Goal: Task Accomplishment & Management: Use online tool/utility

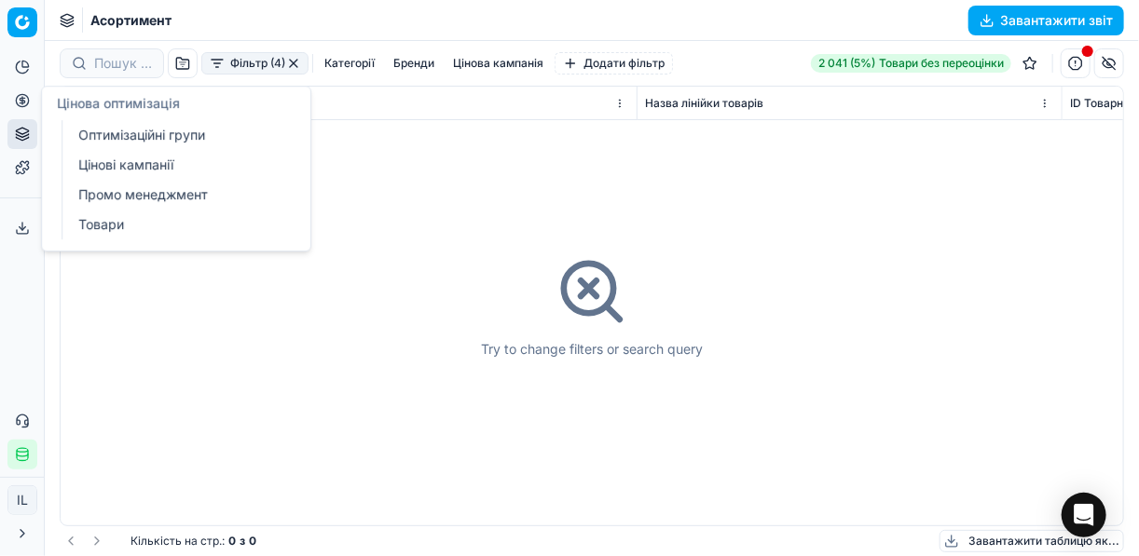
click at [20, 108] on button "Цінова оптимізація" at bounding box center [22, 101] width 30 height 30
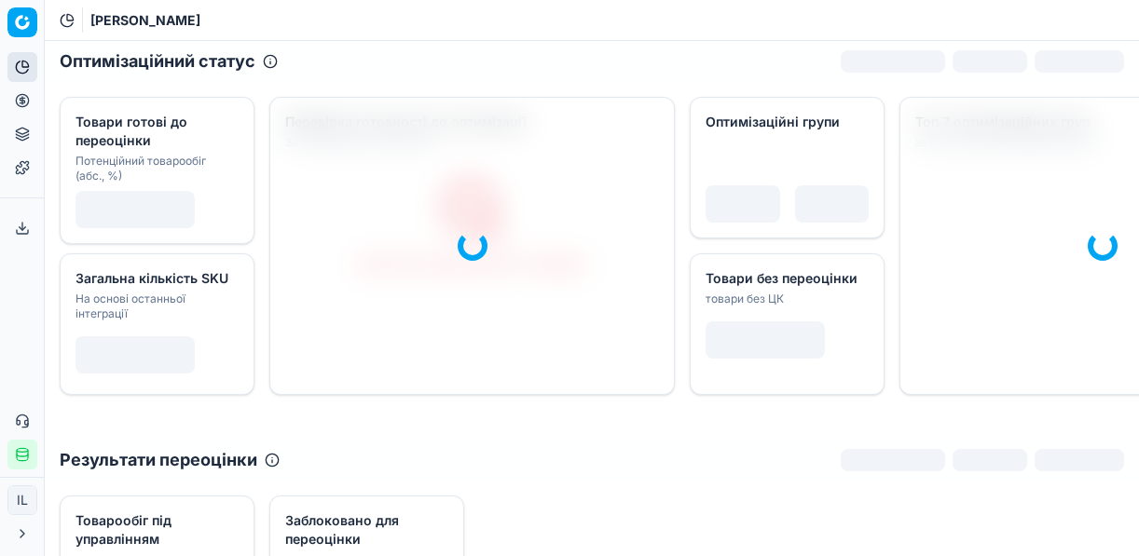
click at [24, 104] on icon at bounding box center [22, 100] width 15 height 15
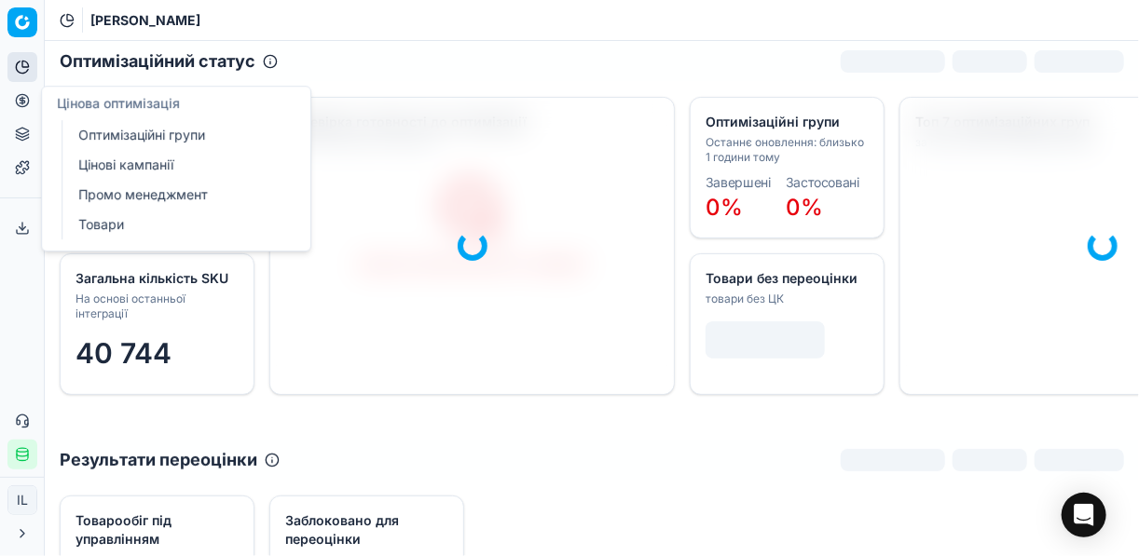
click at [171, 166] on link "Цінові кампанії" at bounding box center [179, 165] width 217 height 26
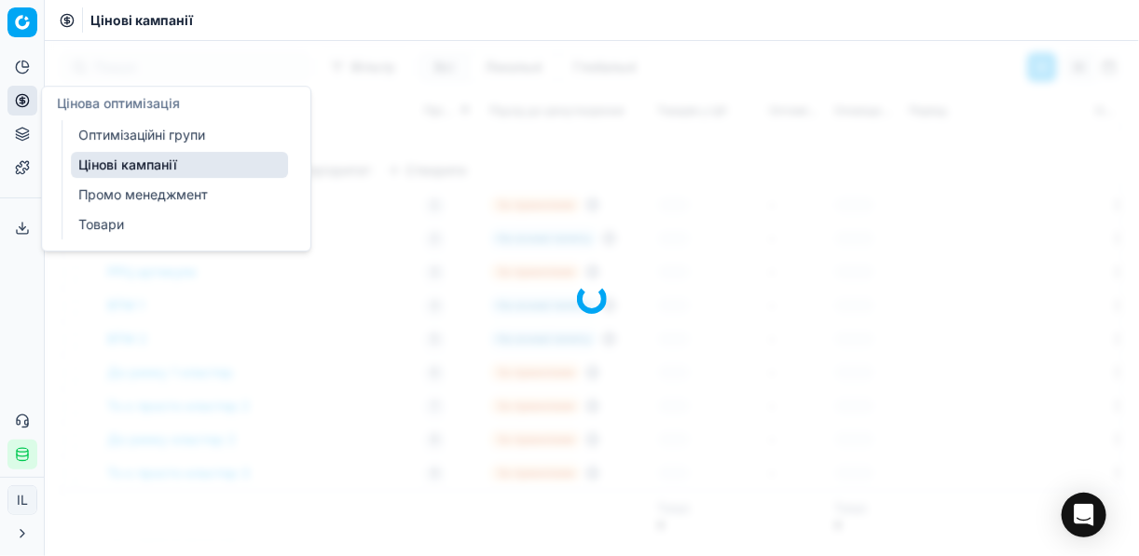
click at [155, 164] on link "Цінові кампанії" at bounding box center [179, 165] width 217 height 26
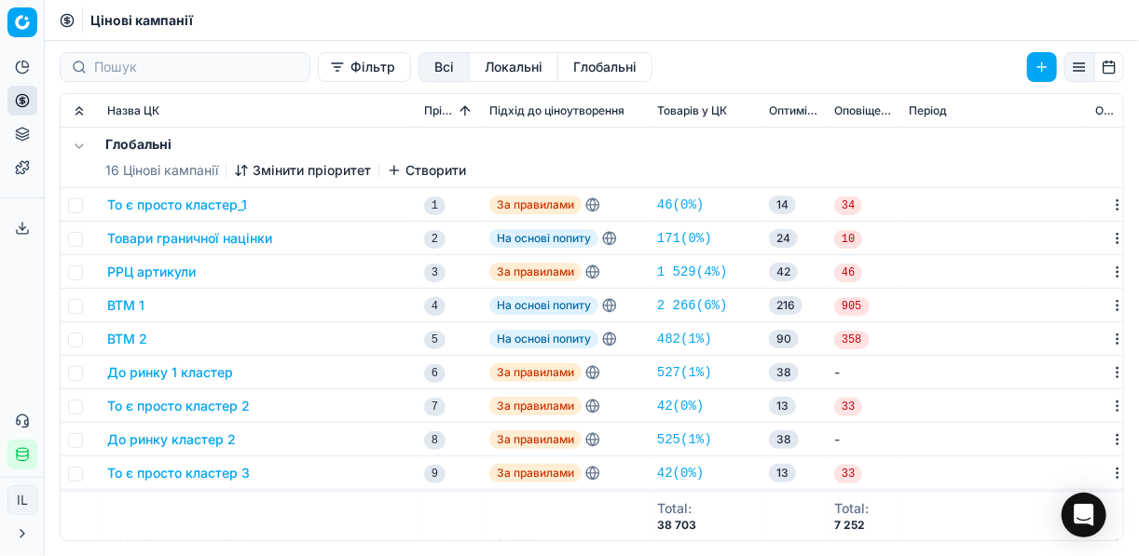
click at [318, 76] on button "Фільтр" at bounding box center [364, 67] width 93 height 30
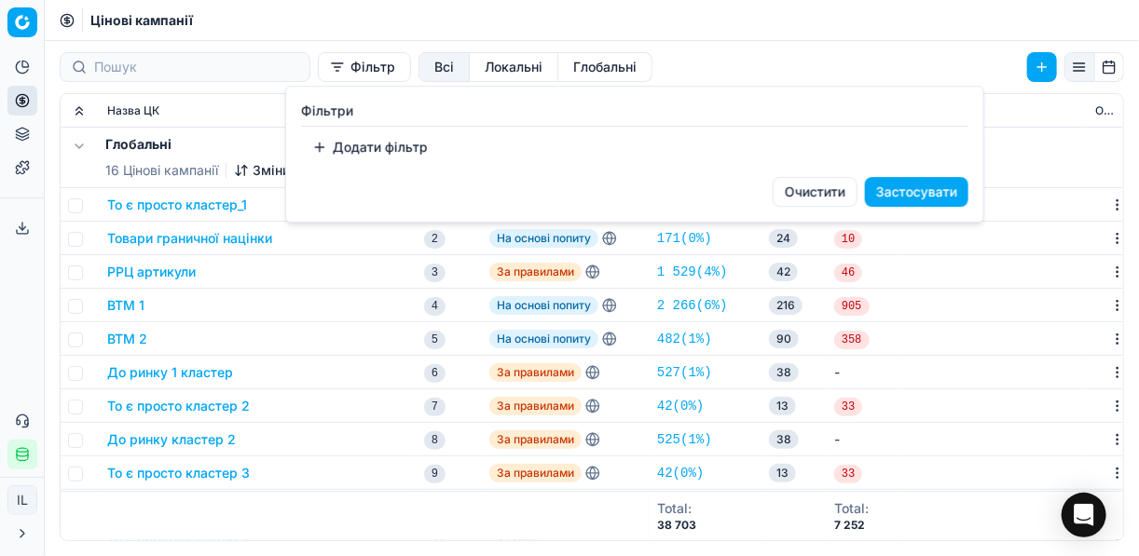
click at [331, 148] on button "Додати фільтр" at bounding box center [370, 147] width 138 height 30
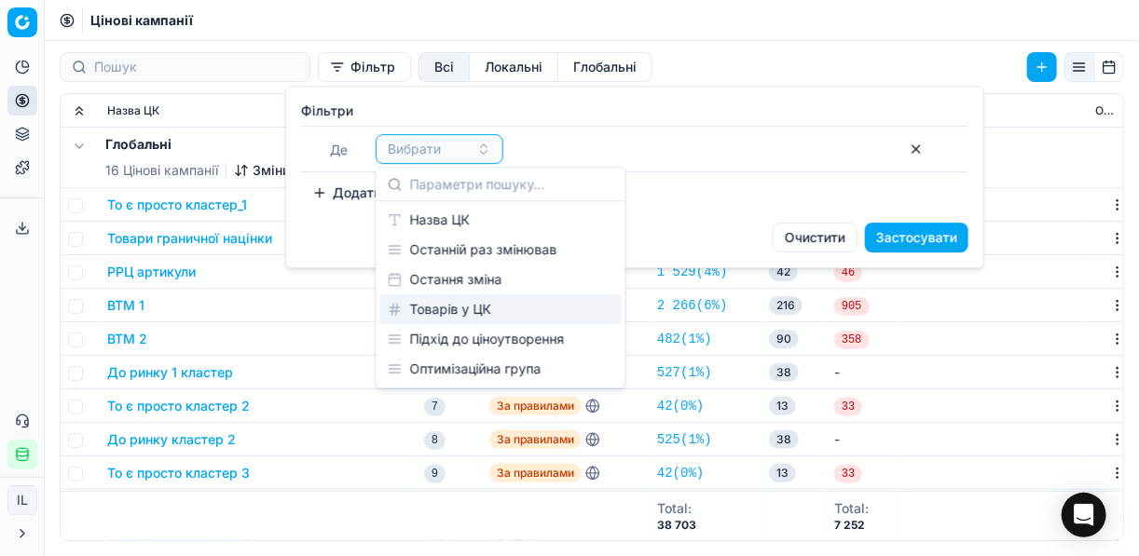
click at [469, 303] on div "Товарів у ЦК" at bounding box center [500, 310] width 241 height 30
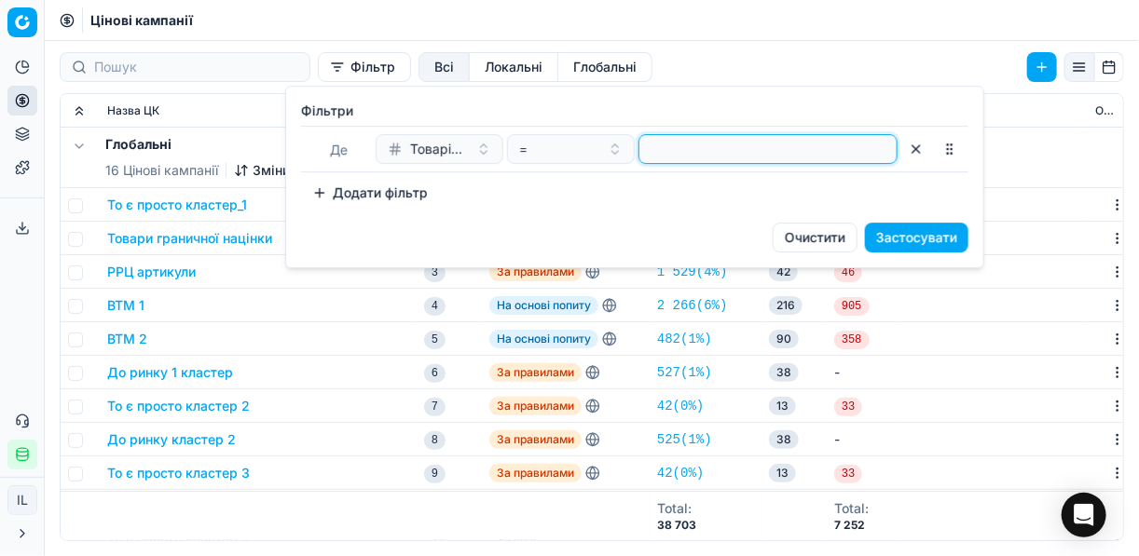
click at [683, 153] on input "number" at bounding box center [768, 149] width 242 height 28
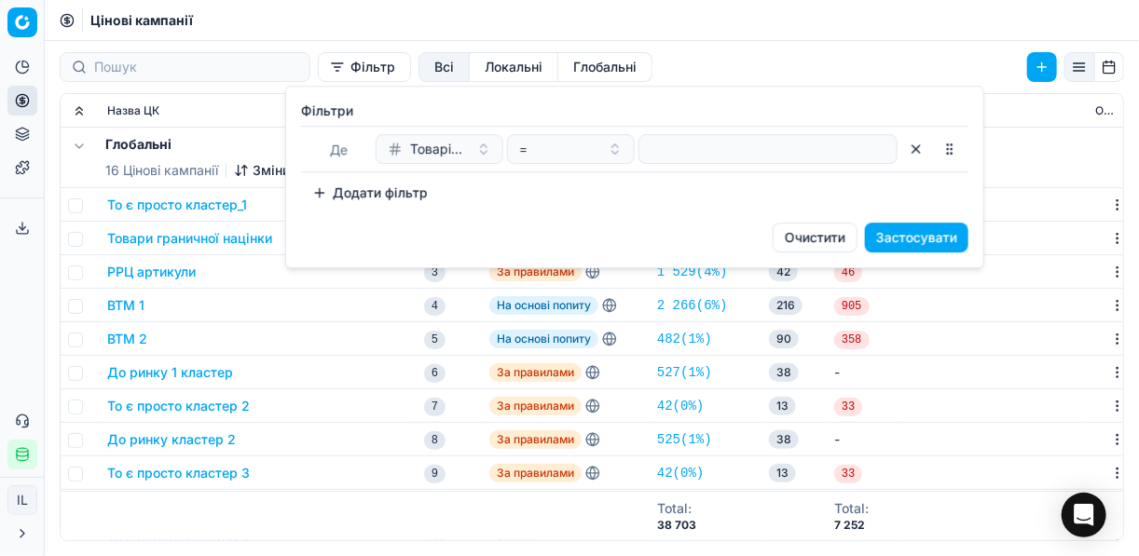
click at [916, 155] on button "button" at bounding box center [916, 149] width 30 height 30
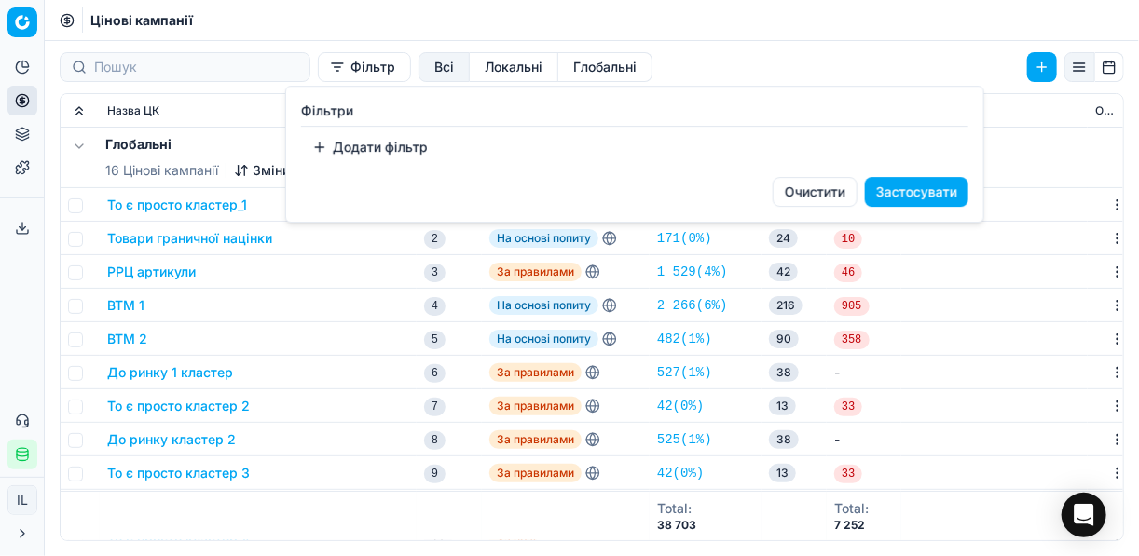
click at [314, 141] on button "Додати фільтр" at bounding box center [370, 147] width 138 height 30
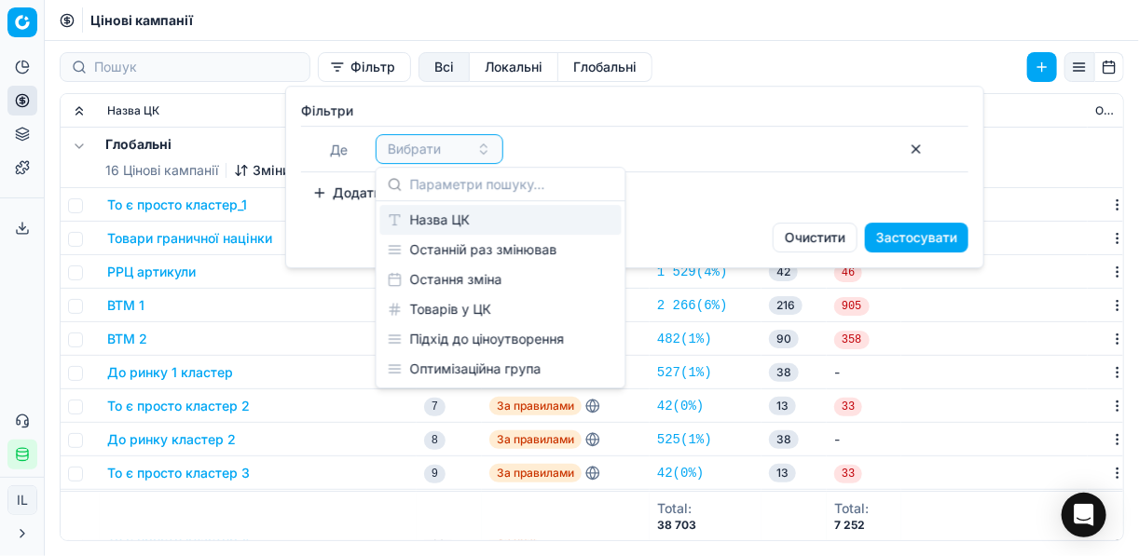
click at [438, 220] on div "Назва ЦК" at bounding box center [500, 220] width 241 height 30
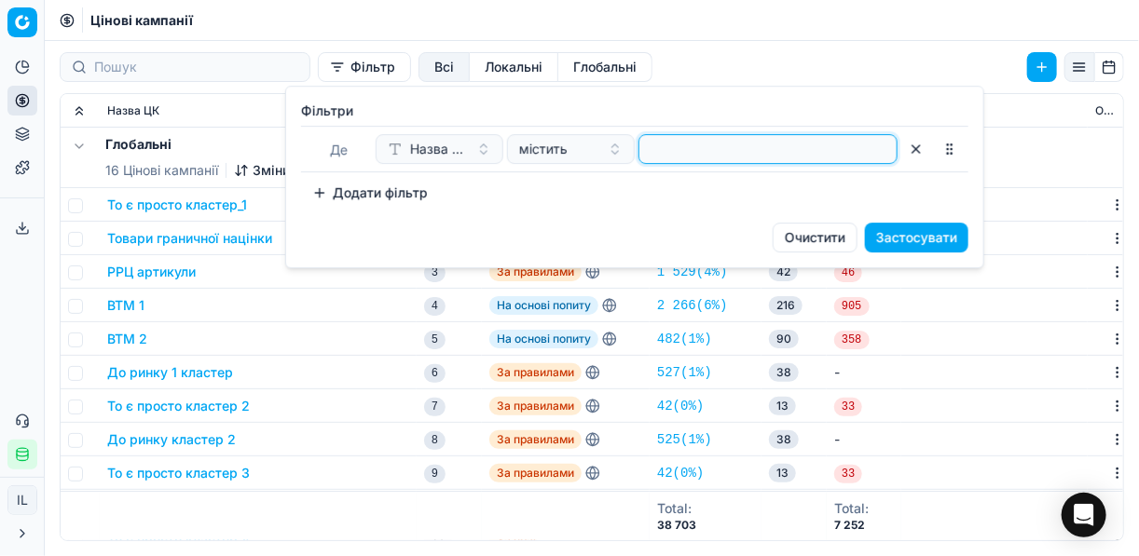
click at [706, 158] on input at bounding box center [768, 149] width 242 height 28
type input "макар"
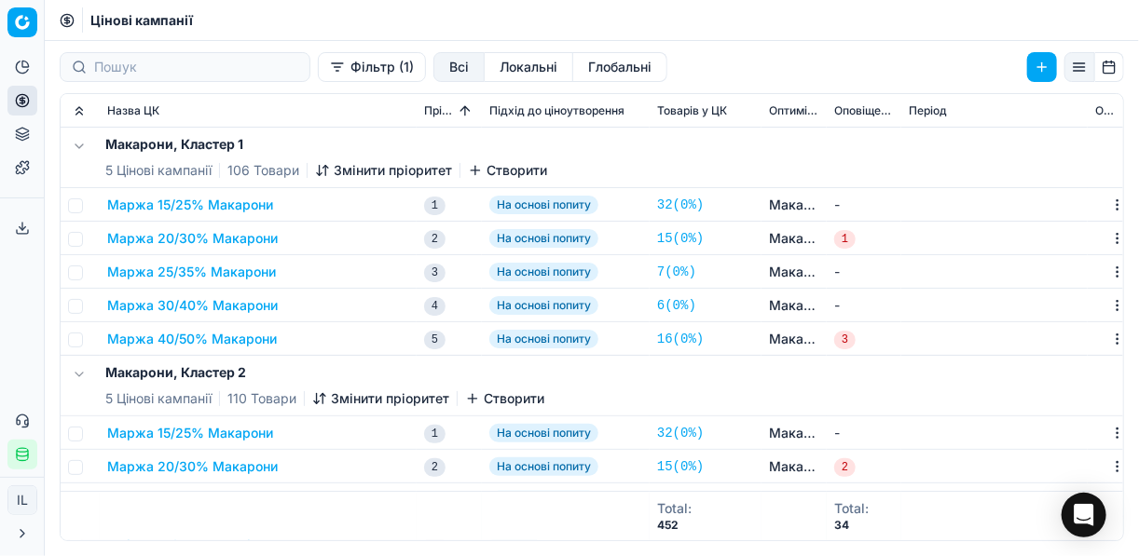
click at [246, 207] on button "Маржа 15/25% Макарони" at bounding box center [190, 205] width 166 height 19
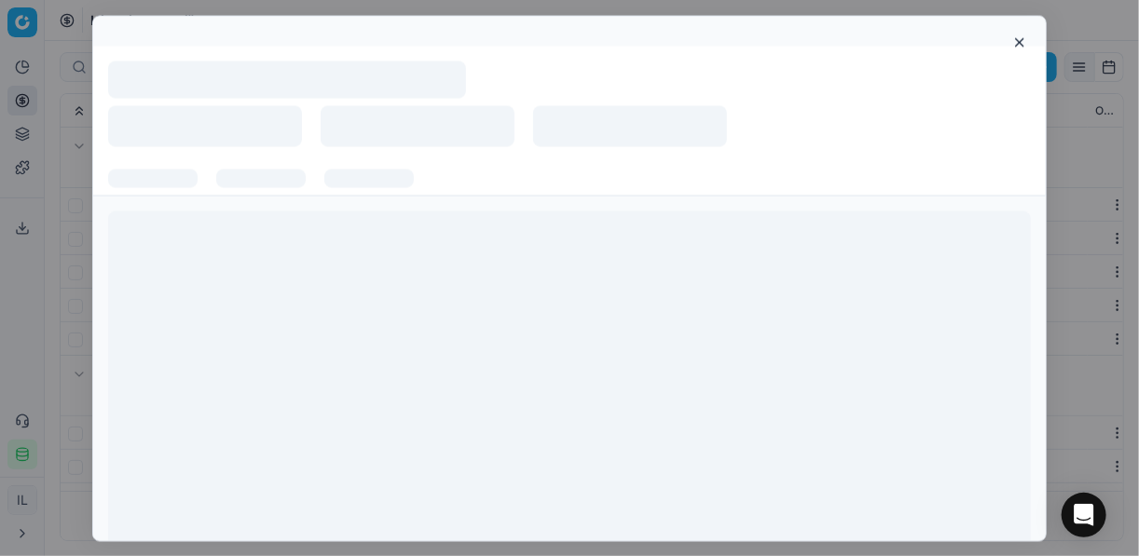
click at [246, 207] on div at bounding box center [569, 390] width 953 height 388
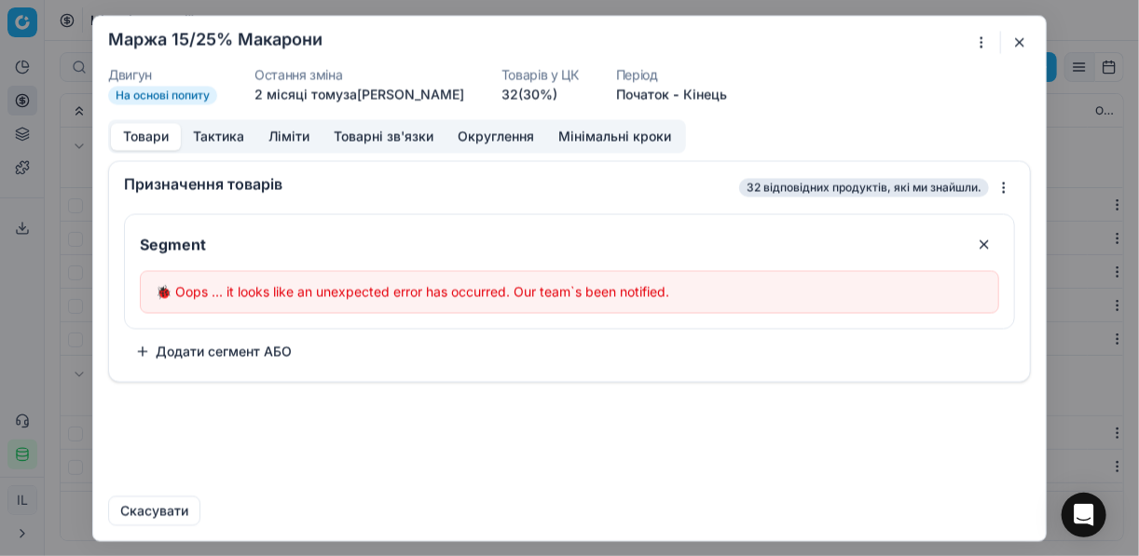
click at [1013, 41] on button "button" at bounding box center [1019, 42] width 22 height 22
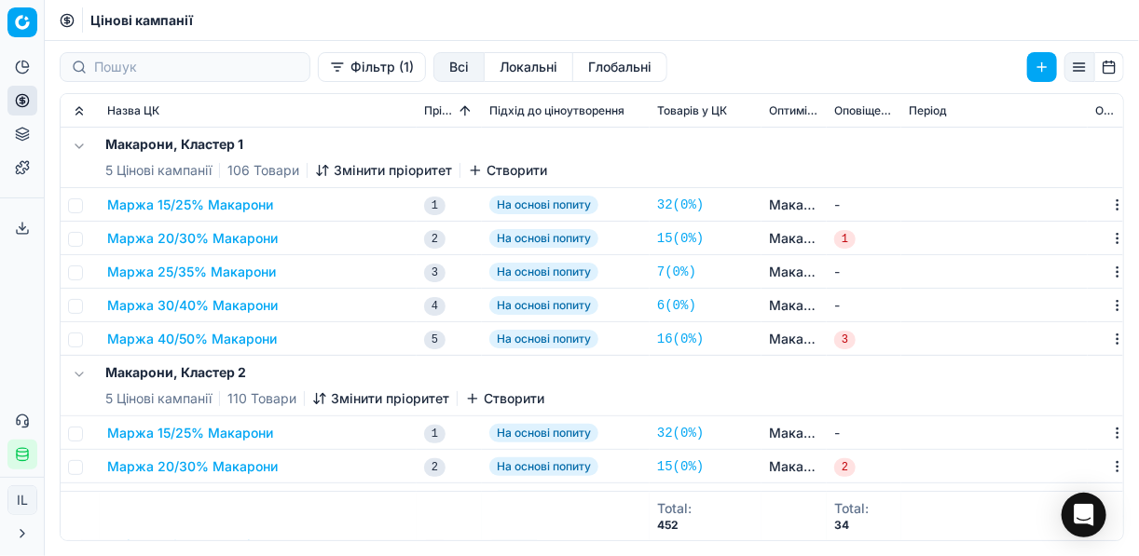
click at [215, 197] on button "Маржа 15/25% Макарони" at bounding box center [190, 205] width 166 height 19
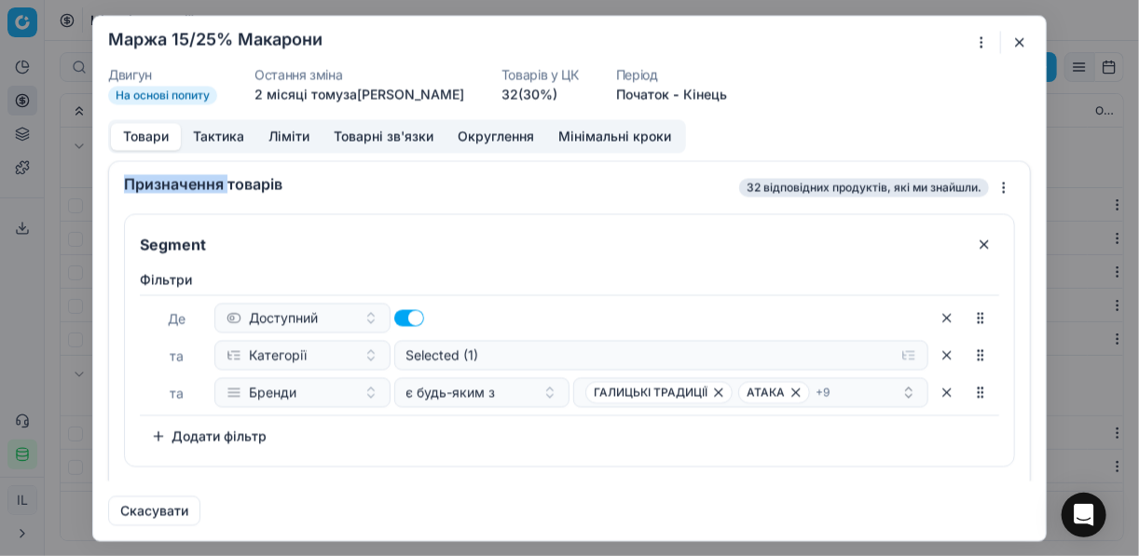
click at [215, 197] on div "Призначення товарів 32 відповідних продуктів, які ми знайшли." at bounding box center [569, 183] width 921 height 45
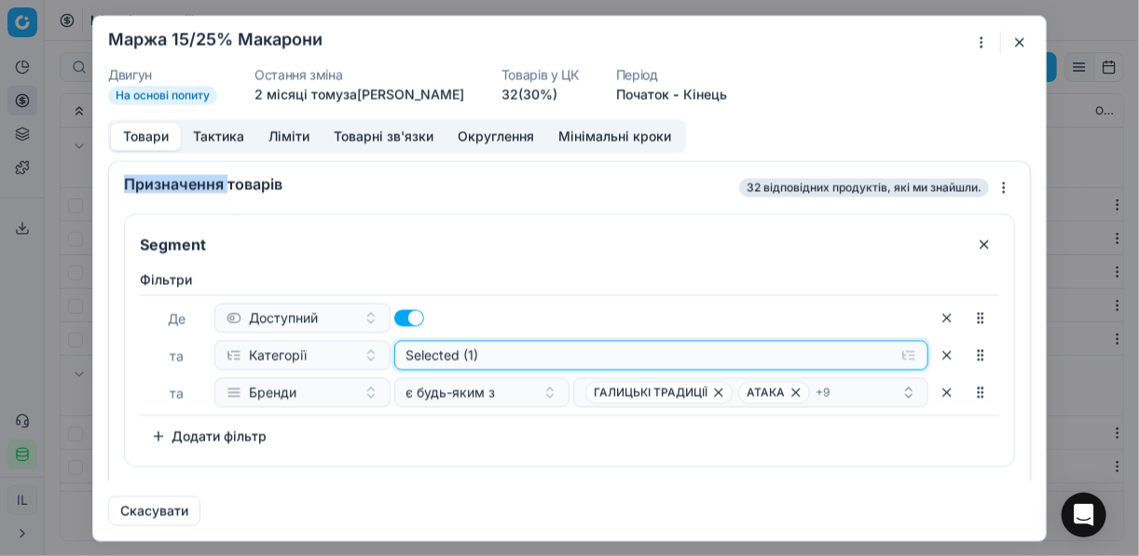
click at [899, 347] on button "Selected (1)" at bounding box center [661, 355] width 535 height 30
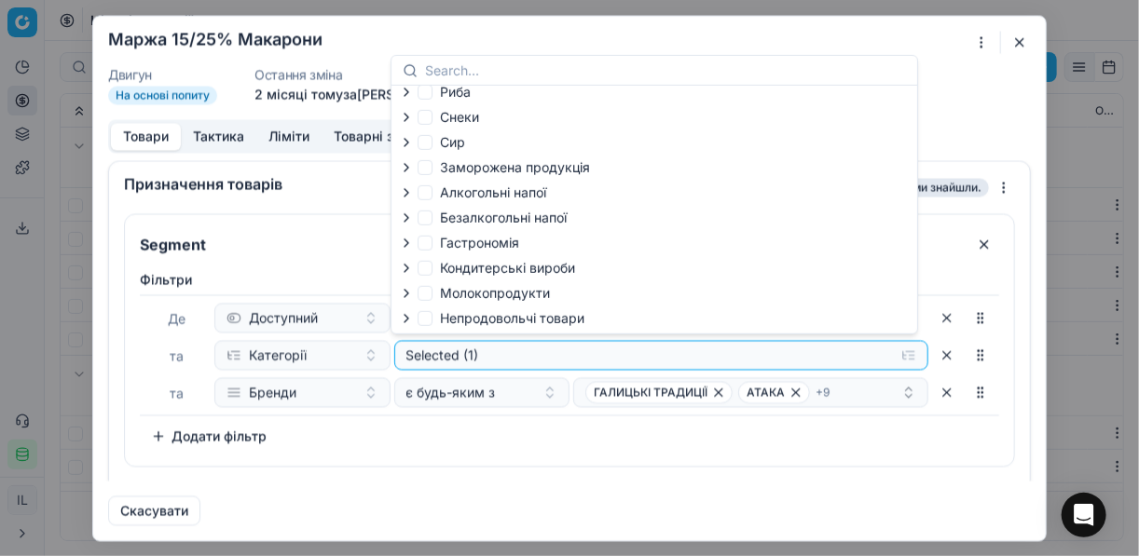
scroll to position [63, 0]
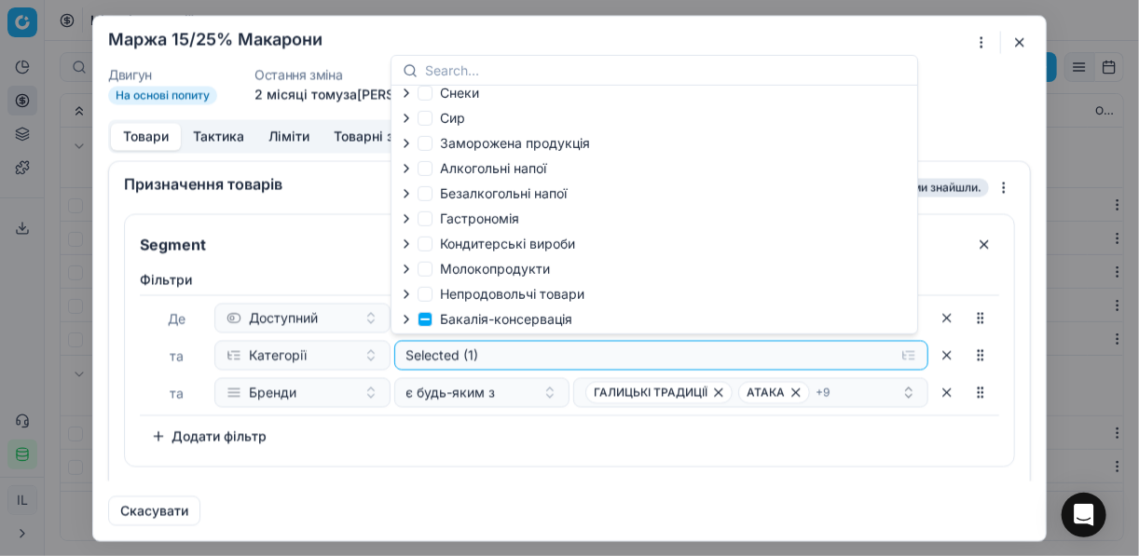
click at [408, 321] on icon "button" at bounding box center [406, 319] width 15 height 15
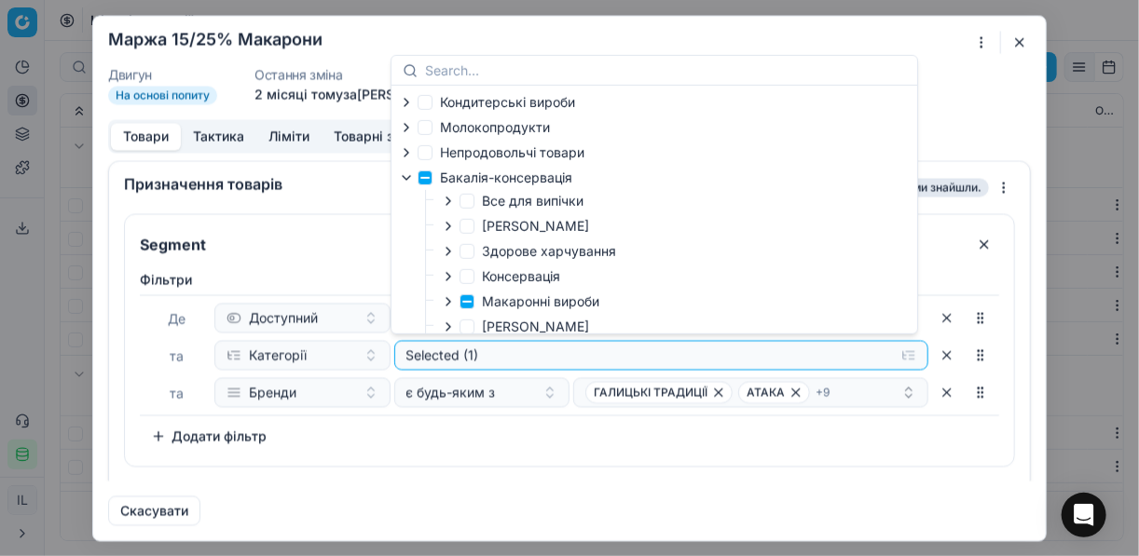
scroll to position [213, 0]
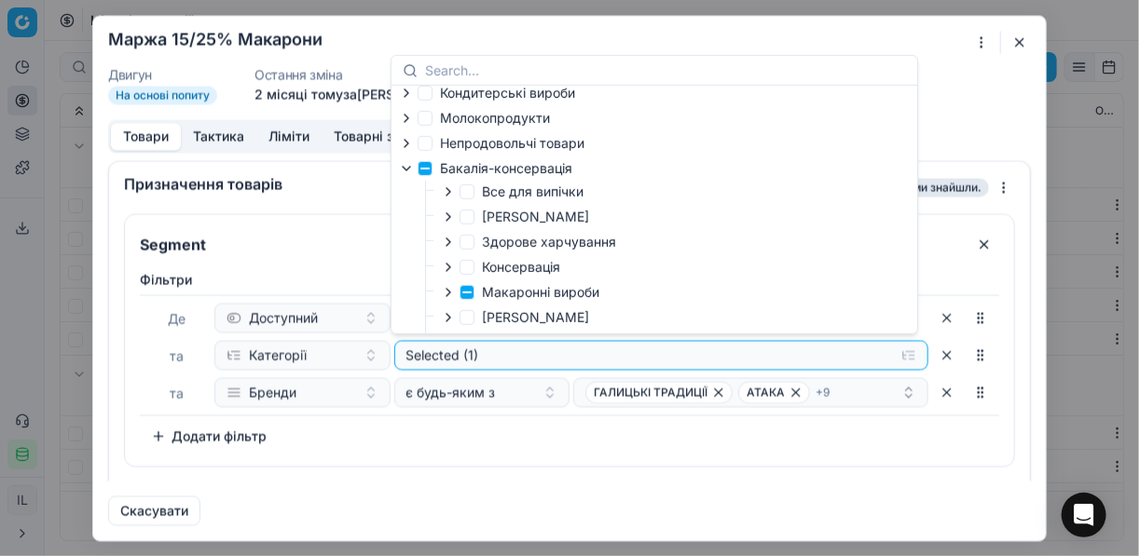
click at [447, 296] on icon "button" at bounding box center [448, 292] width 15 height 15
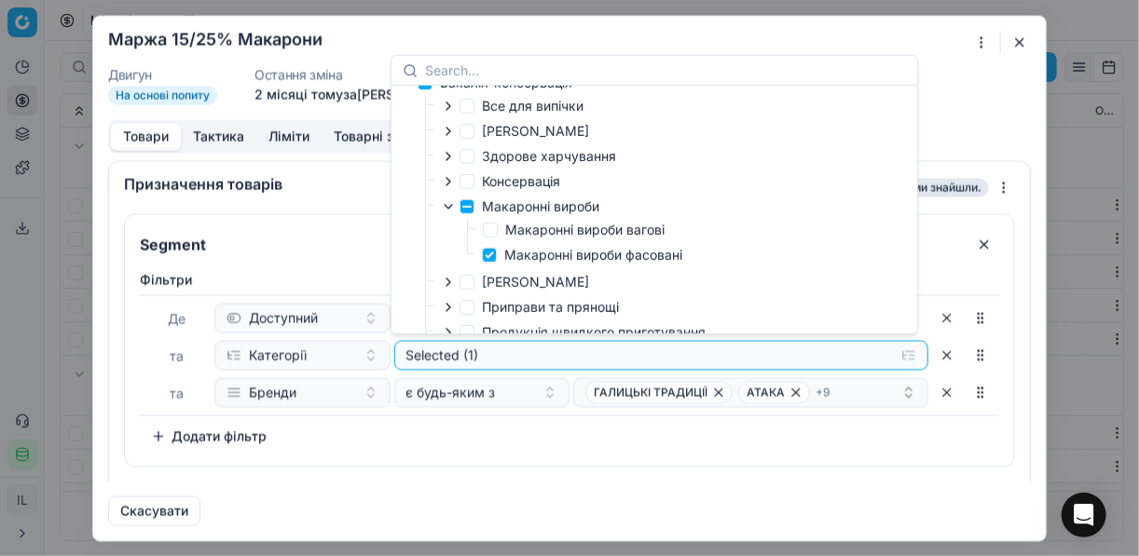
scroll to position [362, 0]
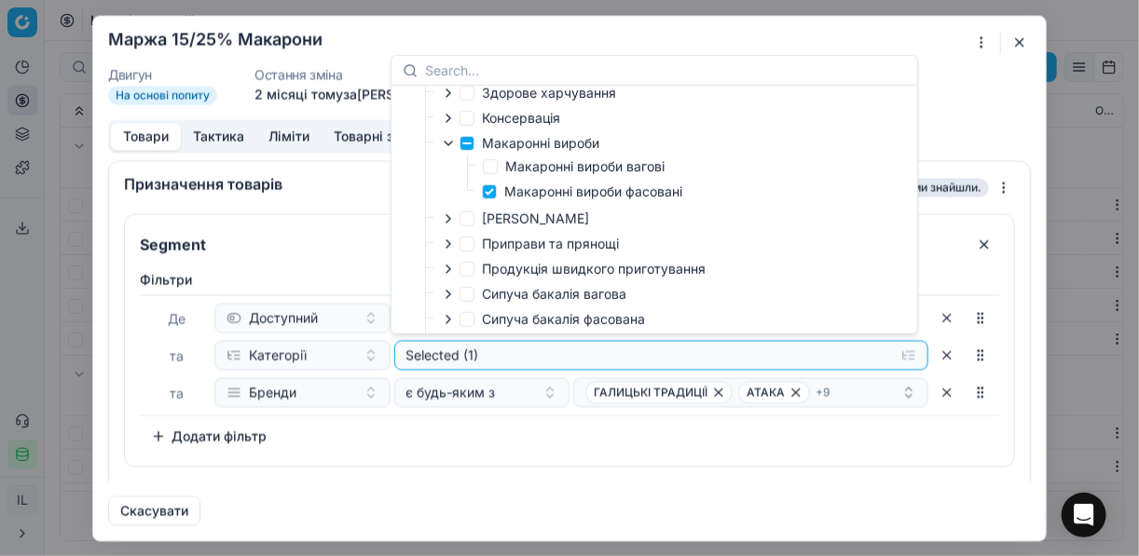
click at [964, 110] on form "Ми зберігаємо налаштування ЦК. Будь ласка, зачекайте, це може зайняти декілька …" at bounding box center [569, 278] width 953 height 525
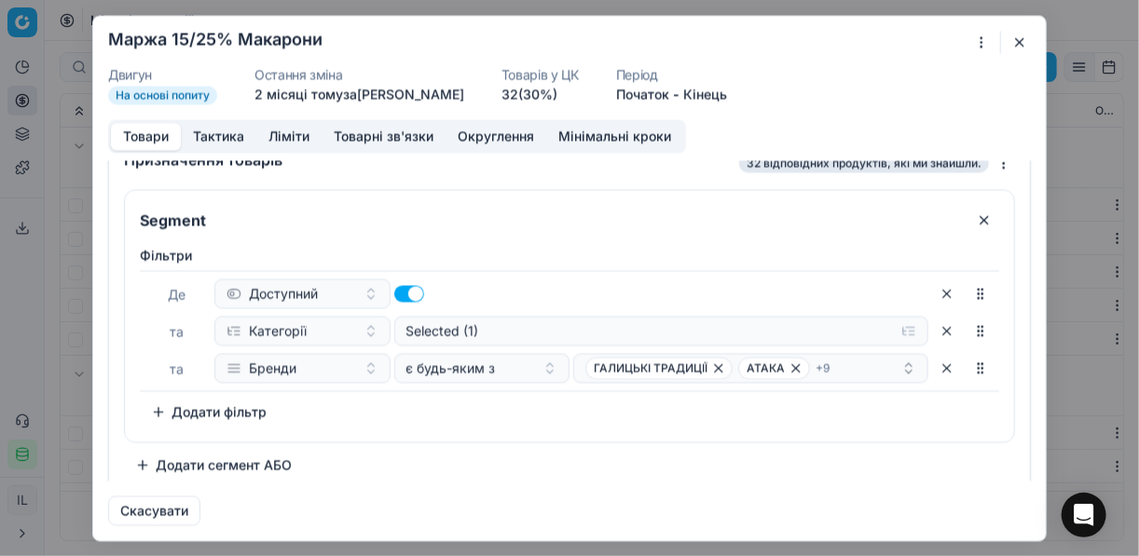
scroll to position [35, 0]
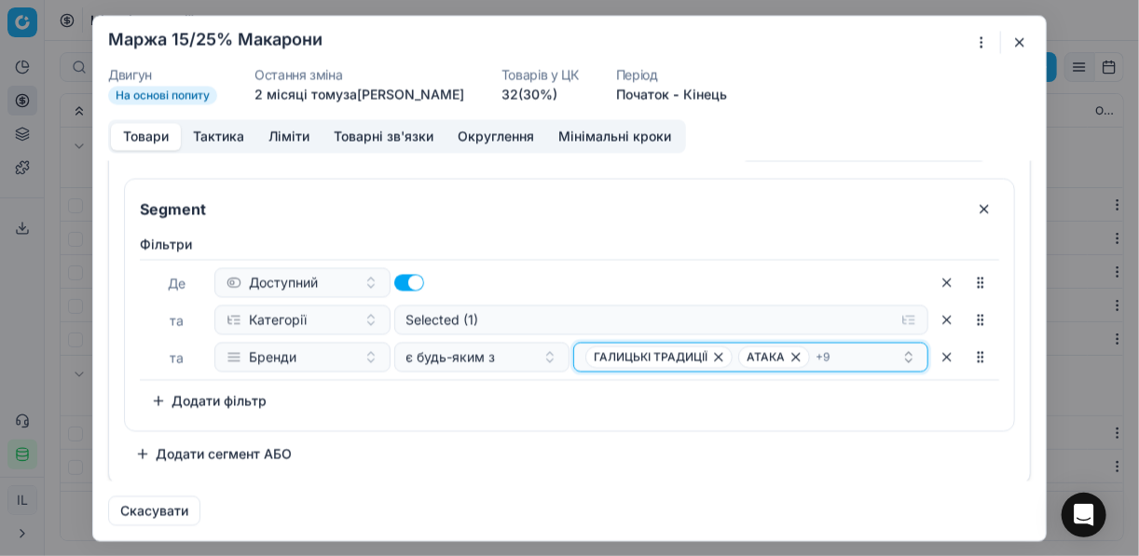
click at [711, 360] on icon "button" at bounding box center [718, 357] width 15 height 15
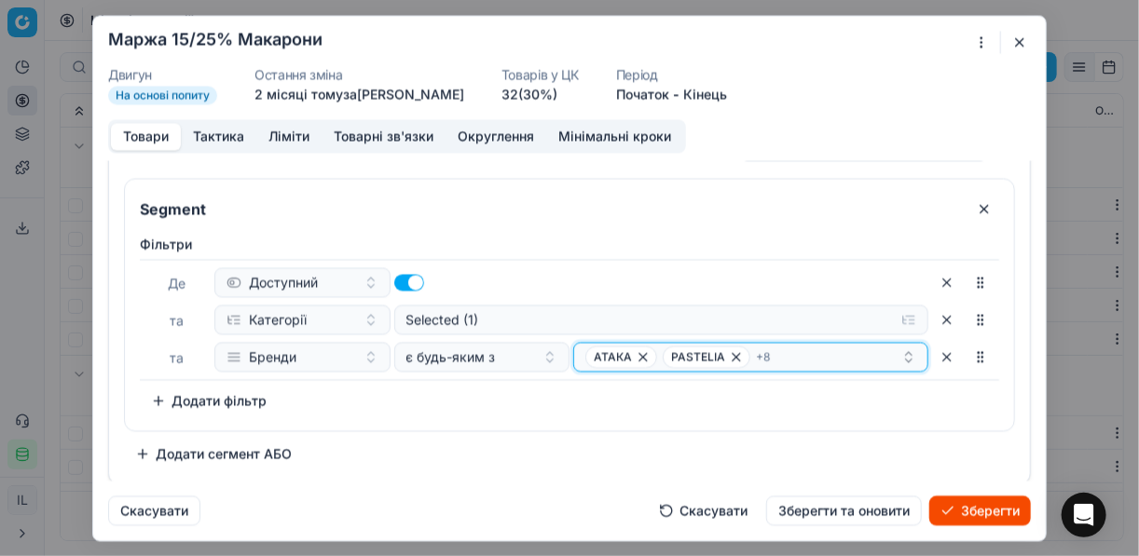
click at [729, 358] on icon "button" at bounding box center [736, 357] width 15 height 15
click at [731, 360] on icon "button" at bounding box center [738, 357] width 15 height 15
click at [730, 360] on icon "button" at bounding box center [737, 357] width 15 height 15
click at [768, 358] on icon "button" at bounding box center [775, 357] width 15 height 15
click at [649, 350] on div "АТАКА CANTARE + 4" at bounding box center [743, 357] width 316 height 22
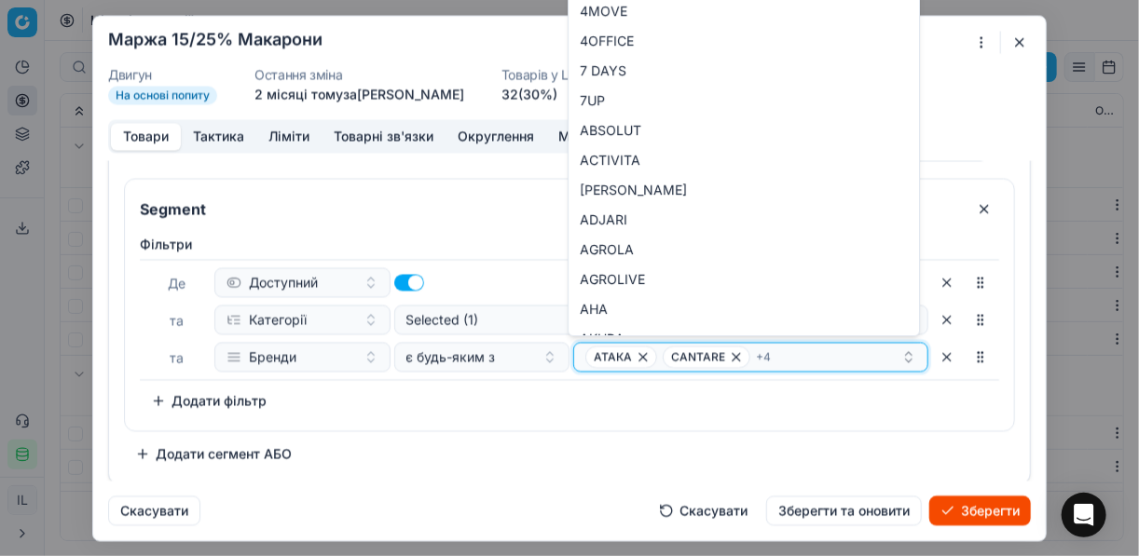
click at [640, 352] on icon "button" at bounding box center [643, 357] width 15 height 15
click at [659, 358] on span "CANTARE" at bounding box center [629, 357] width 88 height 22
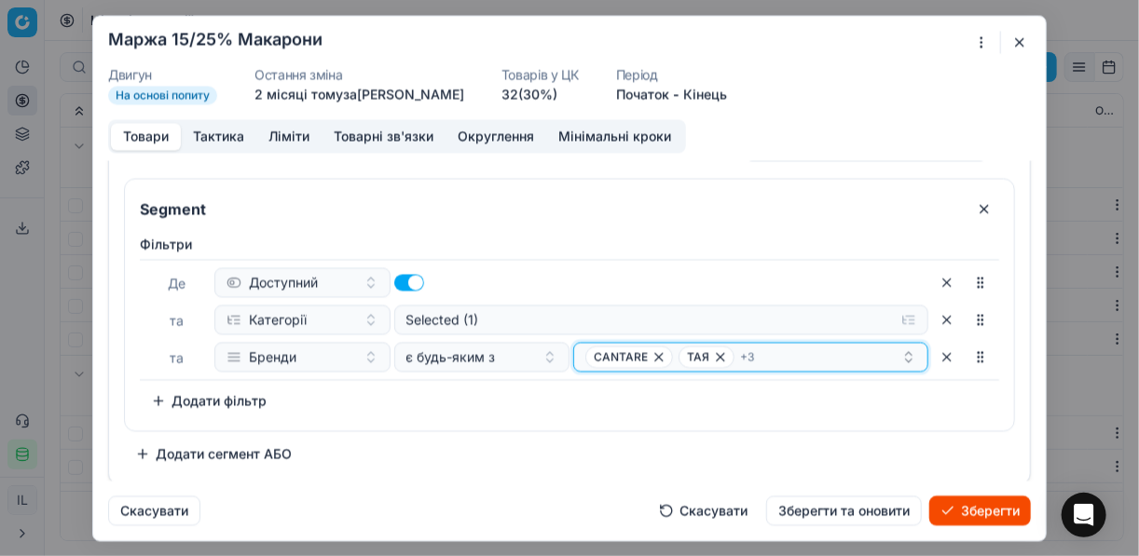
click at [655, 358] on icon "button" at bounding box center [658, 356] width 7 height 7
click at [621, 358] on icon "button" at bounding box center [627, 357] width 15 height 15
click at [680, 359] on icon "button" at bounding box center [683, 357] width 15 height 15
click at [652, 353] on icon "button" at bounding box center [658, 357] width 15 height 15
click at [690, 358] on icon "button" at bounding box center [697, 357] width 15 height 15
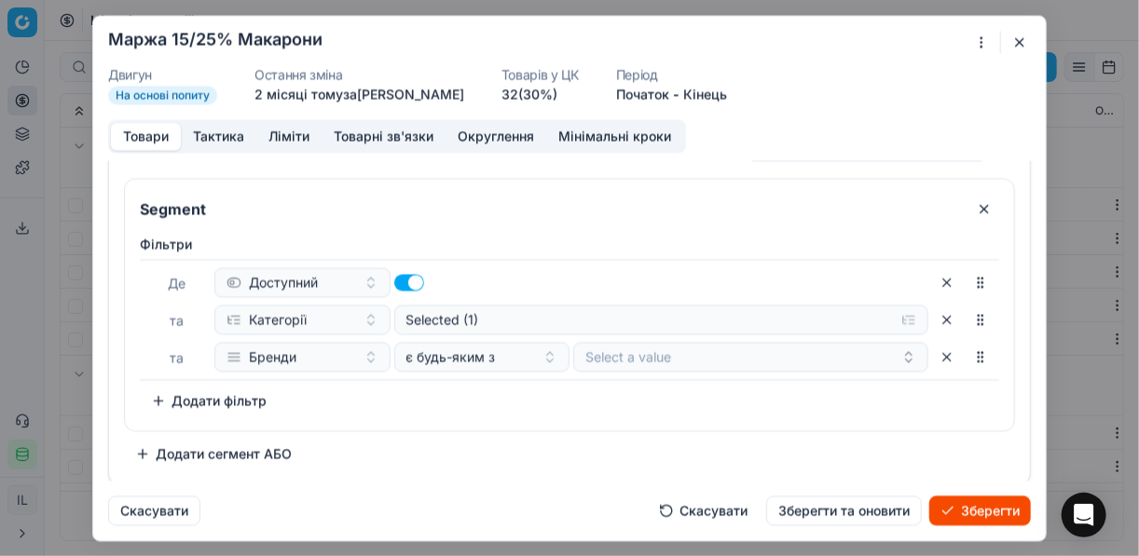
drag, startPoint x: 638, startPoint y: 358, endPoint x: 582, endPoint y: 390, distance: 65.1
click at [588, 421] on div "Фiльтри Де Доступний та Категорії Selected (1) та Бренди є будь-яким з Select a…" at bounding box center [569, 328] width 889 height 203
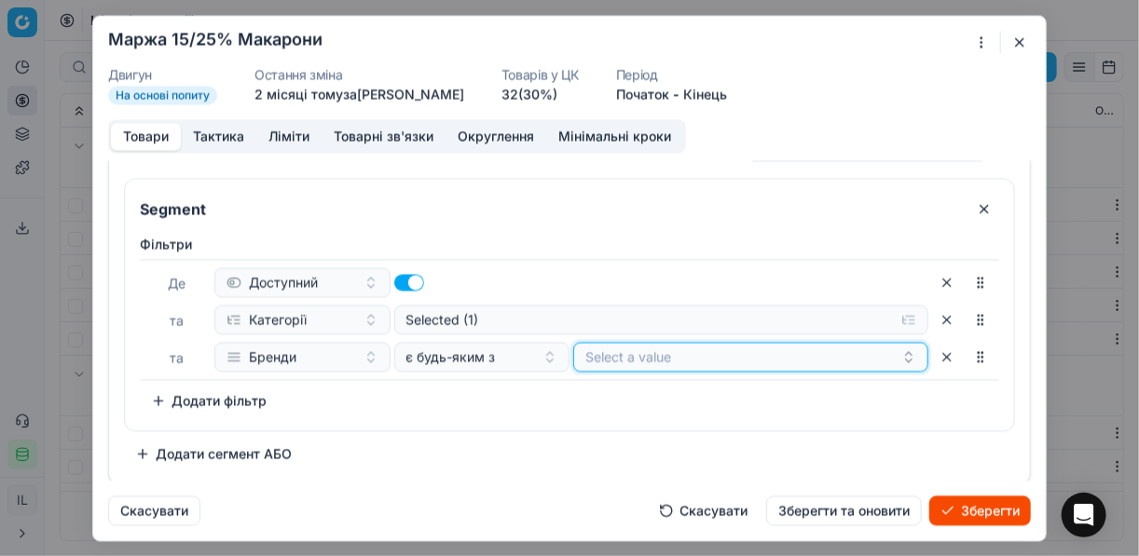
click at [592, 360] on button "Select a value" at bounding box center [750, 357] width 355 height 30
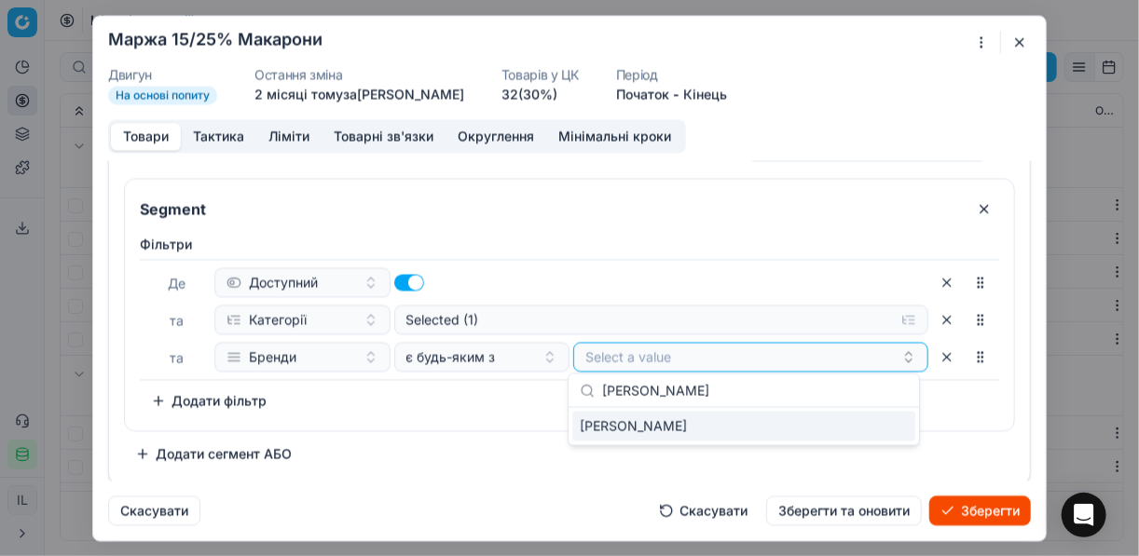
type input "BARILLA"
click at [886, 432] on div "BARILLA" at bounding box center [743, 427] width 343 height 30
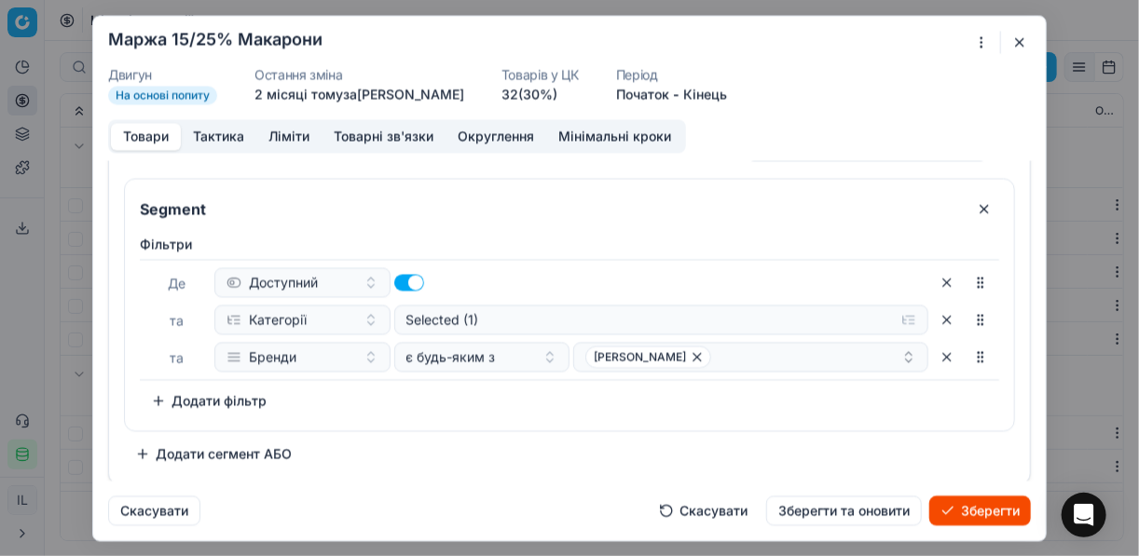
click at [487, 410] on div "Фiльтри Де Доступний та Категорії Selected (1) та Бренди є будь-яким з BARILLA …" at bounding box center [569, 325] width 859 height 181
click at [737, 372] on div "Де Доступний та Категорії Selected (1) та Бренди є будь-яким з BARILLA" at bounding box center [569, 319] width 859 height 121
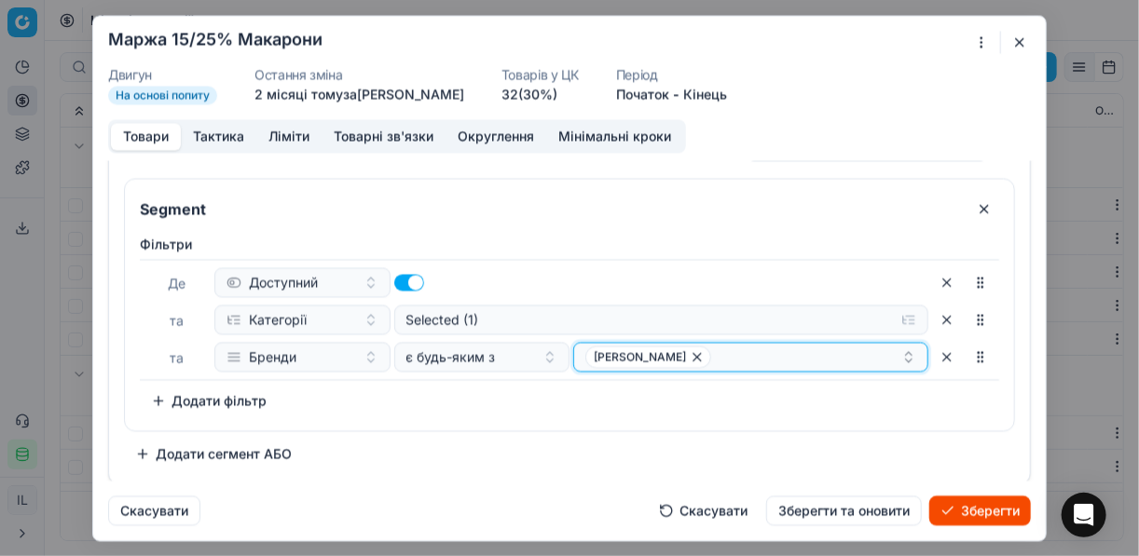
click at [731, 368] on button "BARILLA" at bounding box center [750, 357] width 355 height 30
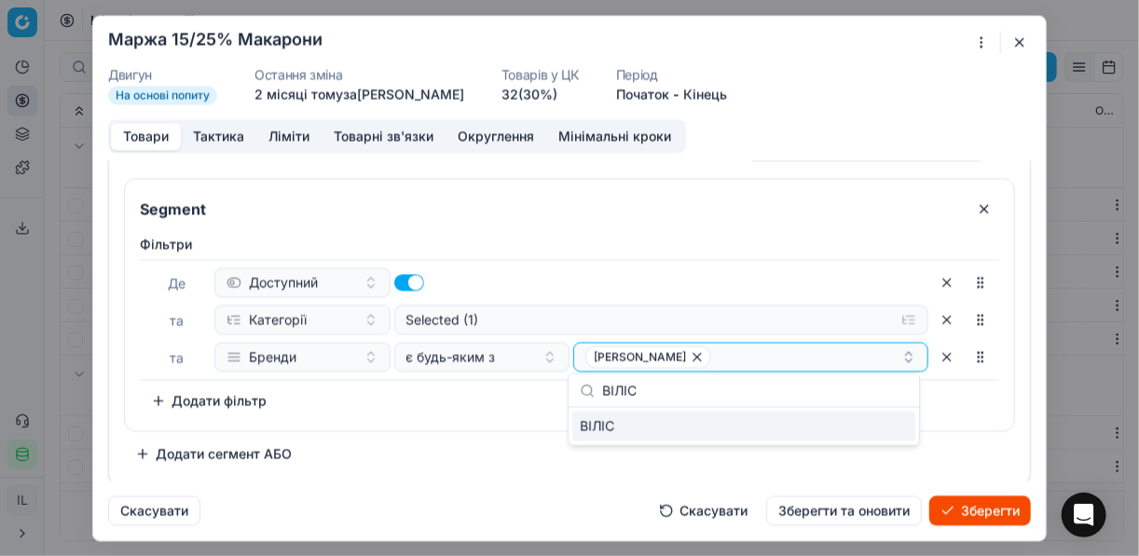
type input "ВІЛІС"
click at [873, 434] on div "ВІЛІС" at bounding box center [743, 427] width 343 height 30
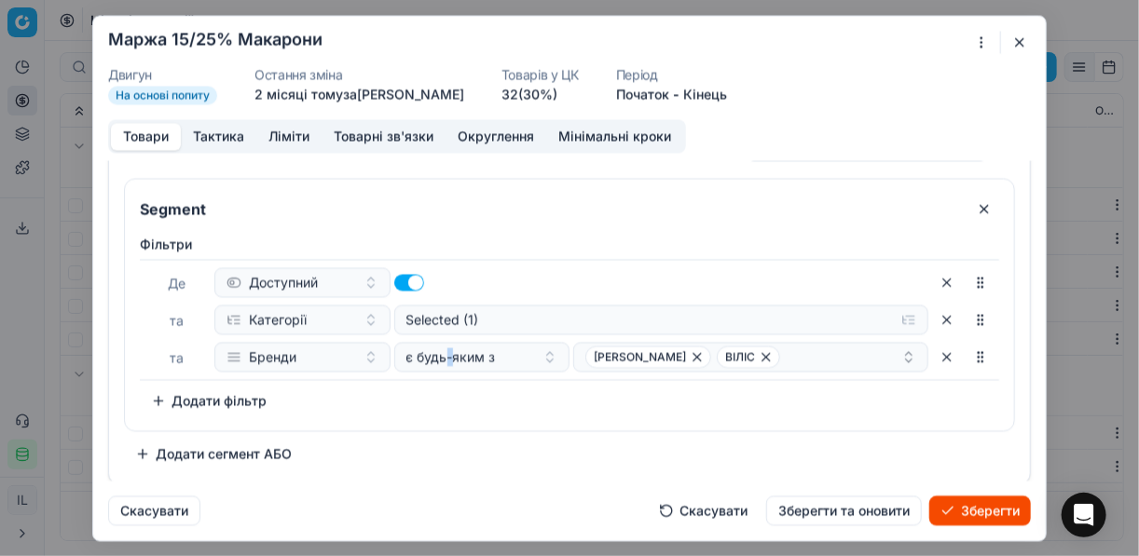
click at [447, 418] on div "Фiльтри Де Доступний та Категорії Selected (1) та Бренди є будь-яким з BARILLA …" at bounding box center [569, 328] width 889 height 203
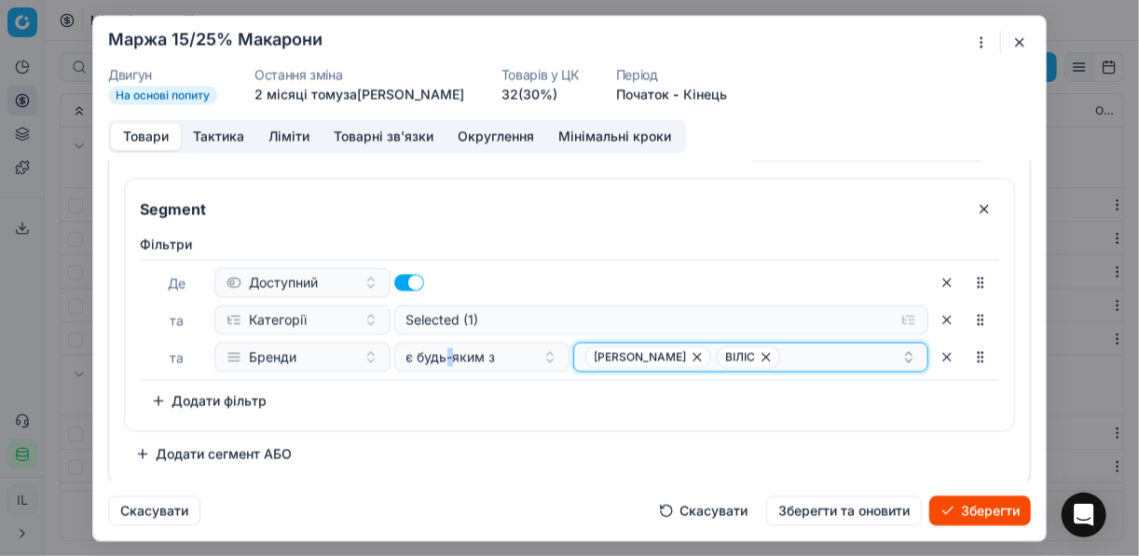
click at [745, 355] on div "BARILLA ВІЛІС" at bounding box center [743, 357] width 316 height 22
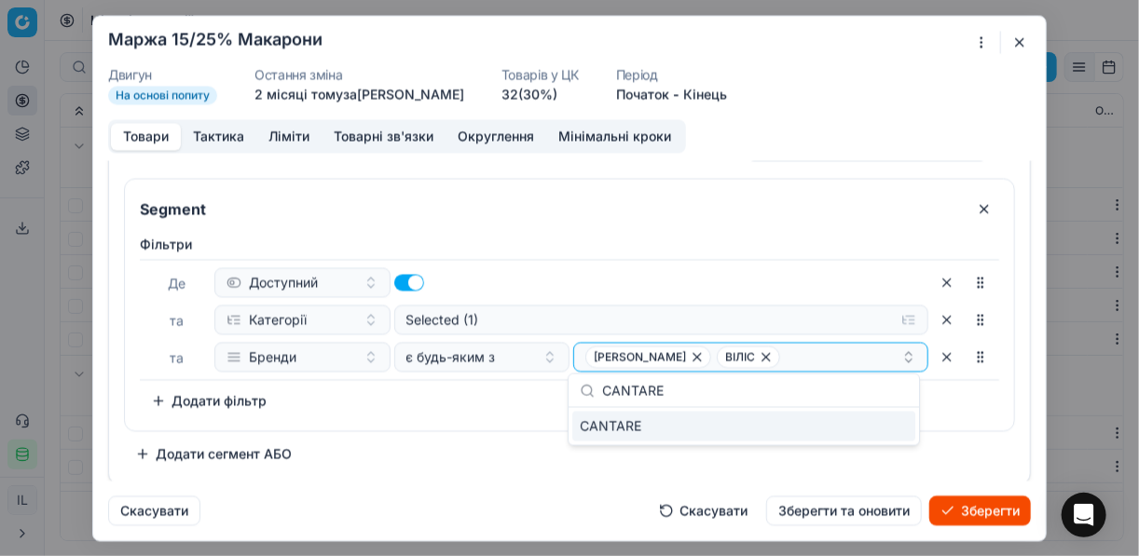
type input "CANTARE"
click at [895, 425] on div "CANTARE" at bounding box center [743, 427] width 343 height 30
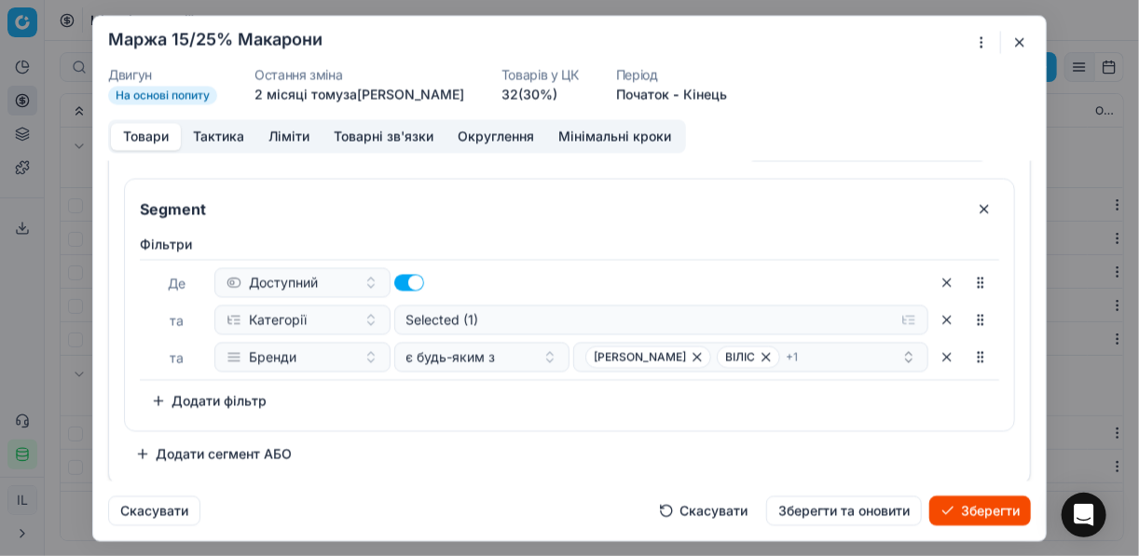
click at [520, 409] on div "Фiльтри Де Доступний та Категорії Selected (1) та Бренди є будь-яким з BARILLA …" at bounding box center [569, 325] width 859 height 181
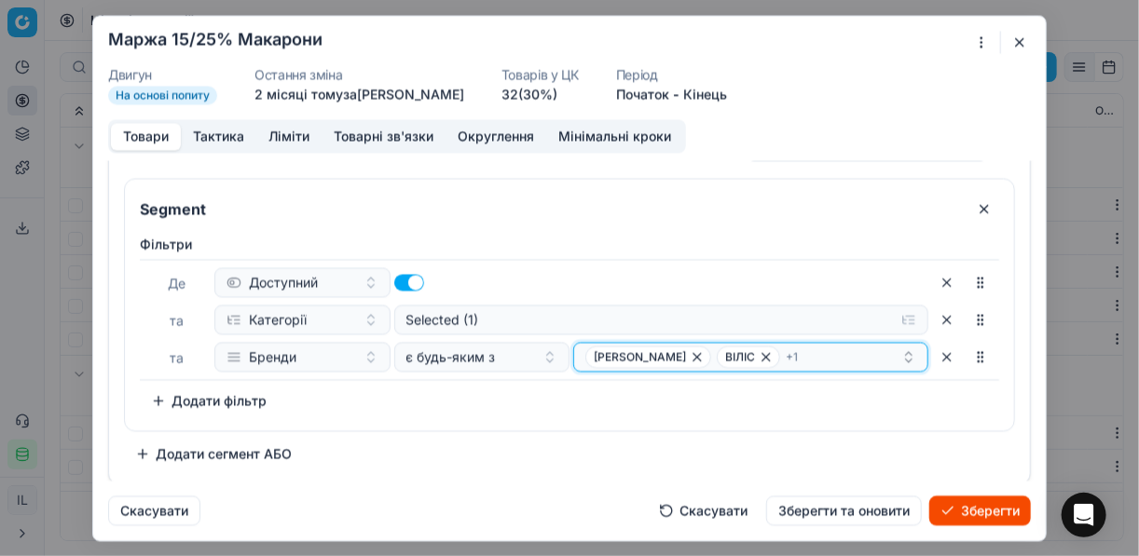
click at [806, 354] on div "BARILLA ВІЛІС + 1" at bounding box center [743, 357] width 316 height 22
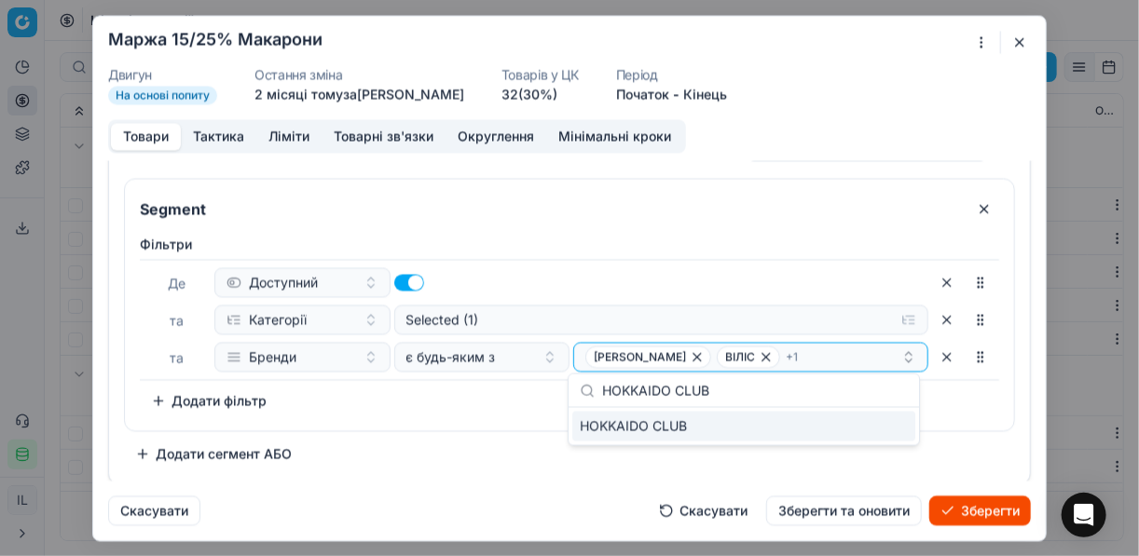
type input "HOKKAIDO CLUB"
click at [884, 434] on div "HOKKAIDO CLUB" at bounding box center [743, 427] width 343 height 30
click at [469, 404] on div "Фiльтри Де Доступний та Категорії Selected (1) та Бренди є будь-яким з BARILLA …" at bounding box center [569, 325] width 859 height 181
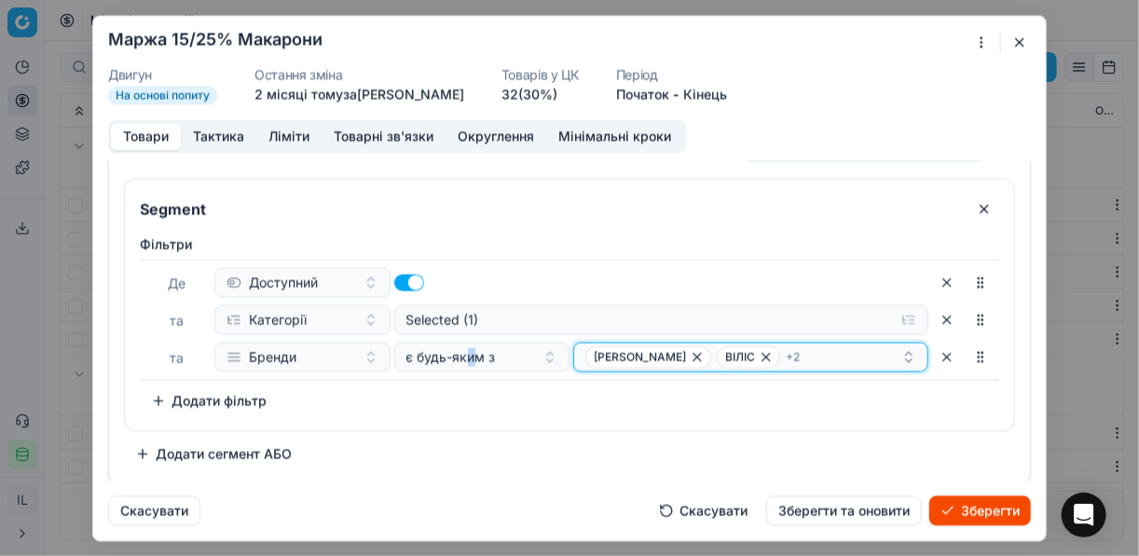
click at [793, 353] on div "BARILLA ВІЛІС + 2" at bounding box center [743, 357] width 316 height 22
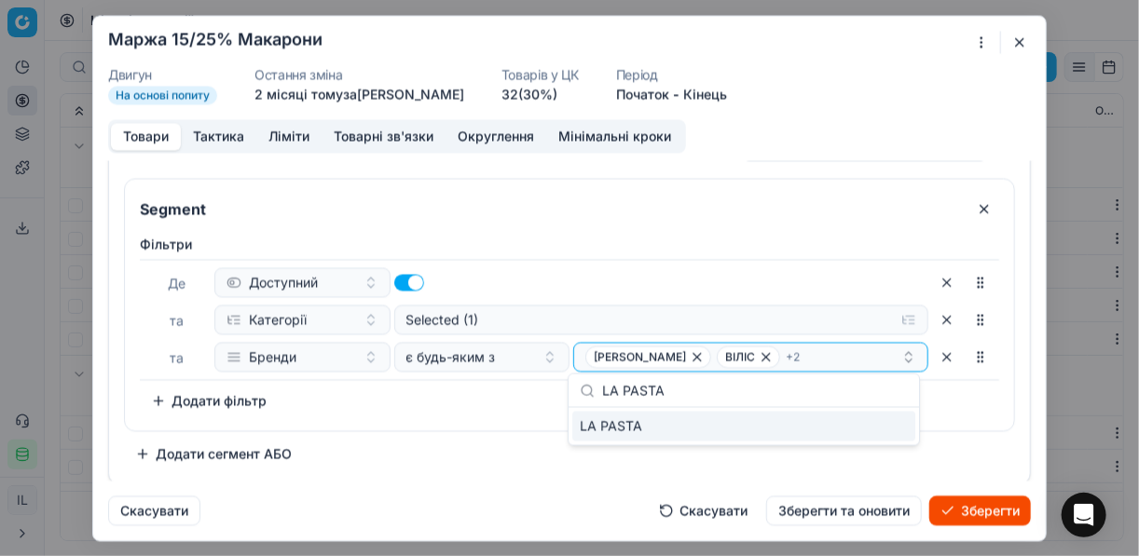
type input "LA PASTA"
click at [893, 432] on div "LA PASTA" at bounding box center [743, 427] width 343 height 30
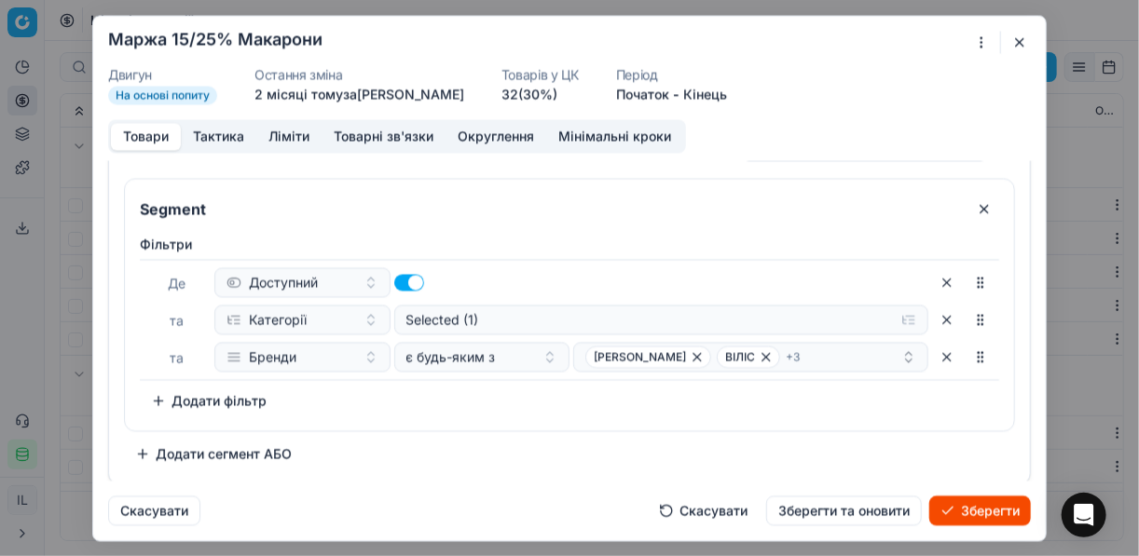
click at [459, 411] on div "Фiльтри Де Доступний та Категорії Selected (1) та Бренди є будь-яким з BARILLA …" at bounding box center [569, 325] width 859 height 181
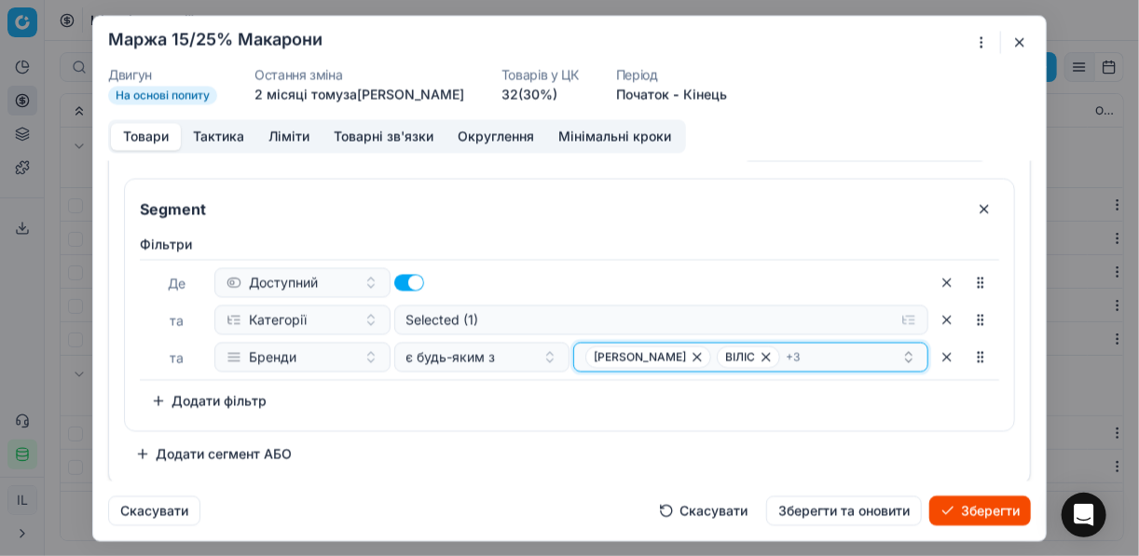
click at [788, 357] on div "BARILLA ВІЛІС + 3" at bounding box center [743, 357] width 316 height 22
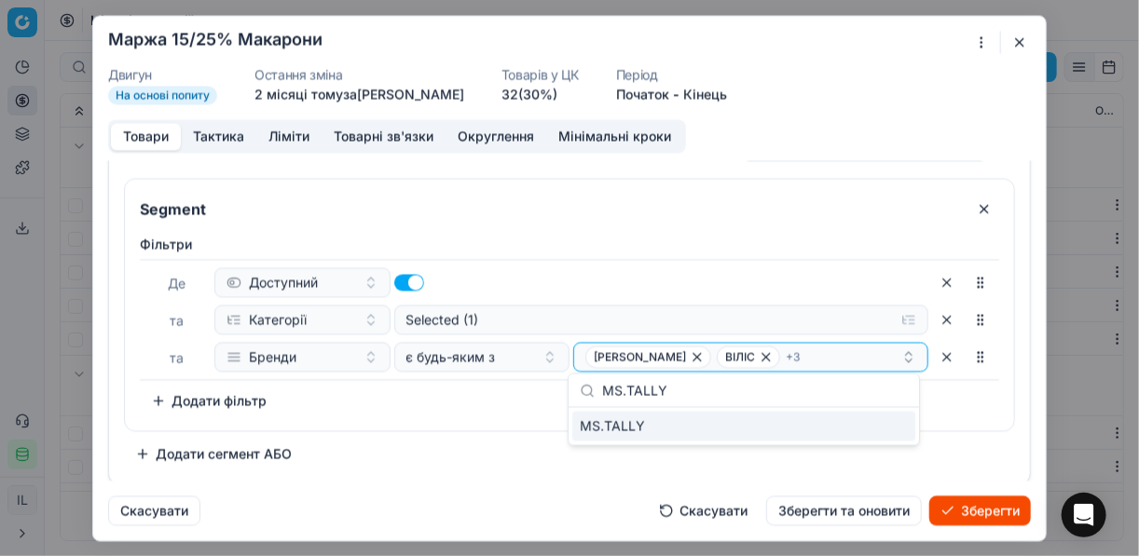
type input "MS.TALLY"
click at [890, 421] on div "MS.TALLY" at bounding box center [743, 427] width 343 height 30
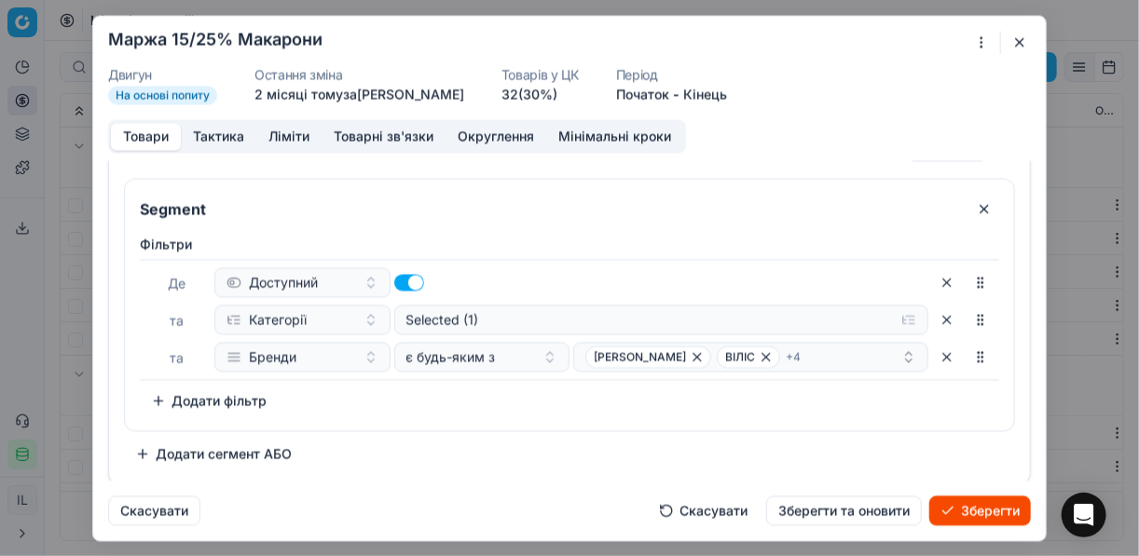
click at [491, 411] on div "Фiльтри Де Доступний та Категорії Selected (1) та Бренди є будь-яким з BARILLA …" at bounding box center [569, 325] width 859 height 181
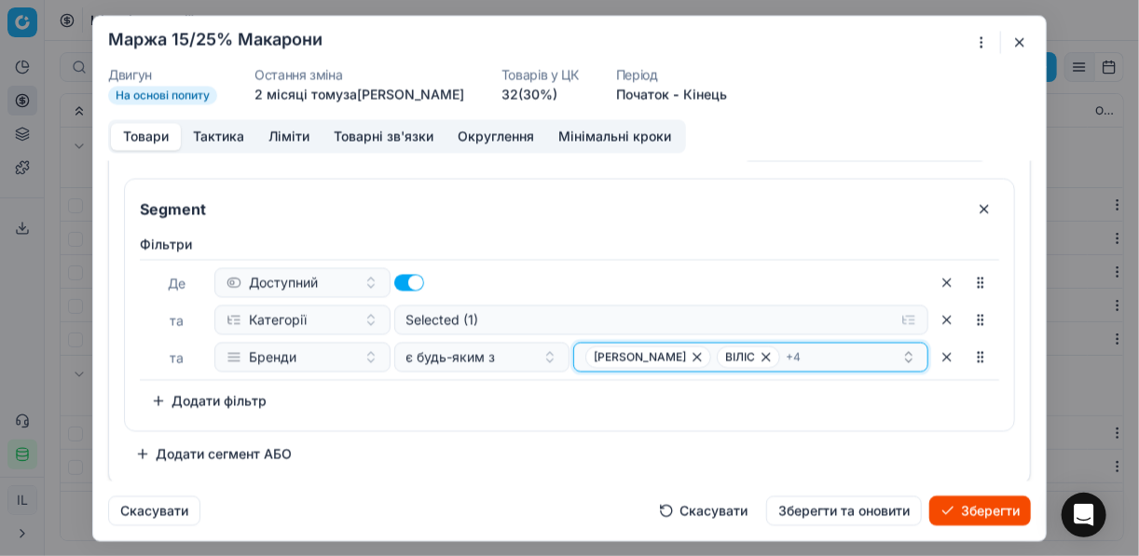
click at [813, 358] on div "BARILLA ВІЛІС + 4" at bounding box center [743, 357] width 316 height 22
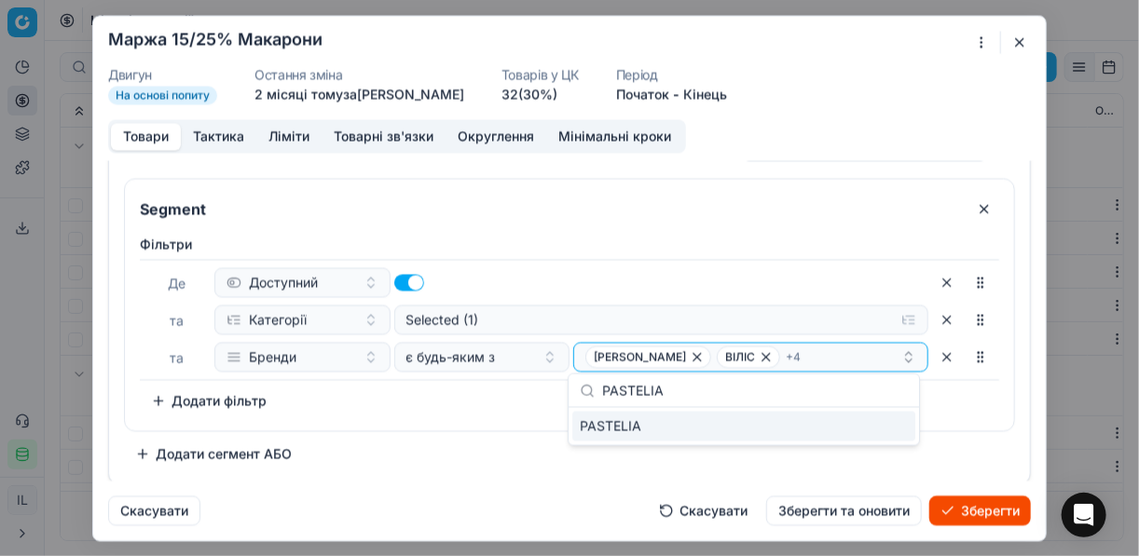
type input "PASTELIA"
click at [884, 426] on div "PASTELIA" at bounding box center [743, 427] width 343 height 30
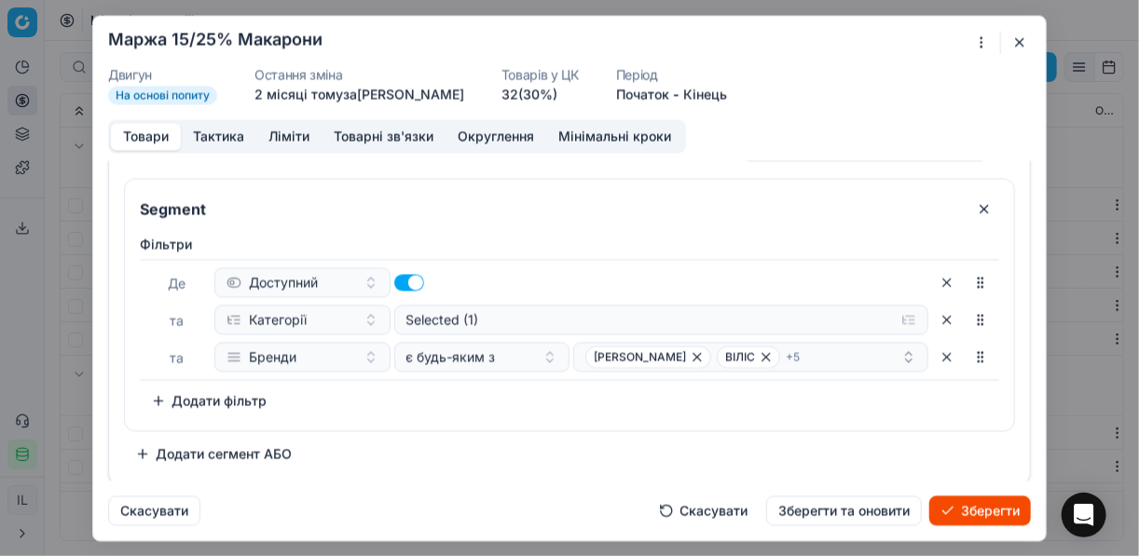
click at [467, 398] on div "Фiльтри Де Доступний та Категорії Selected (1) та Бренди є будь-яким з BARILLA …" at bounding box center [569, 325] width 859 height 181
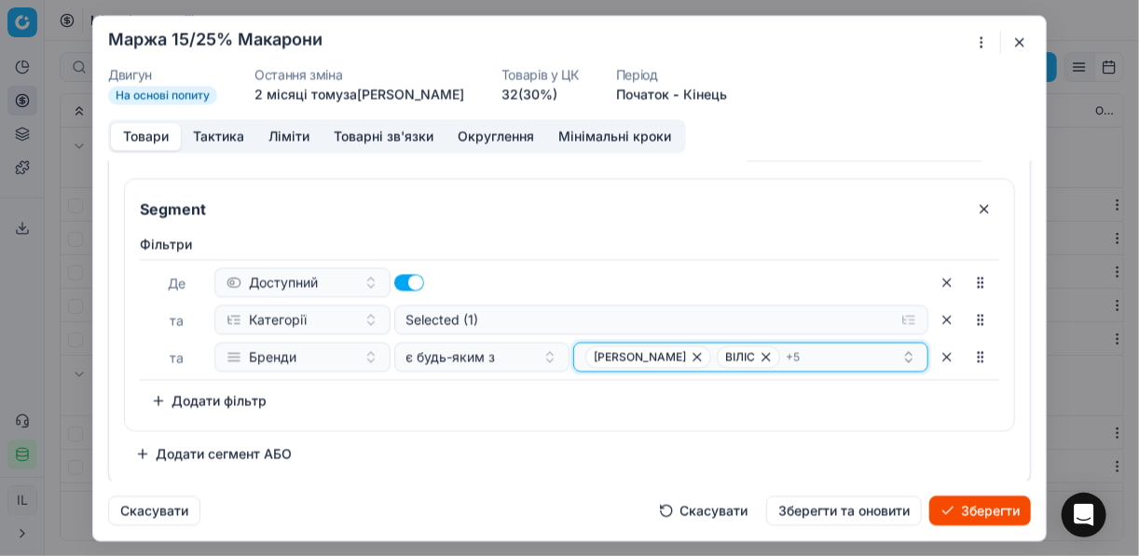
click at [791, 363] on div "BARILLA ВІЛІС + 5" at bounding box center [743, 357] width 316 height 22
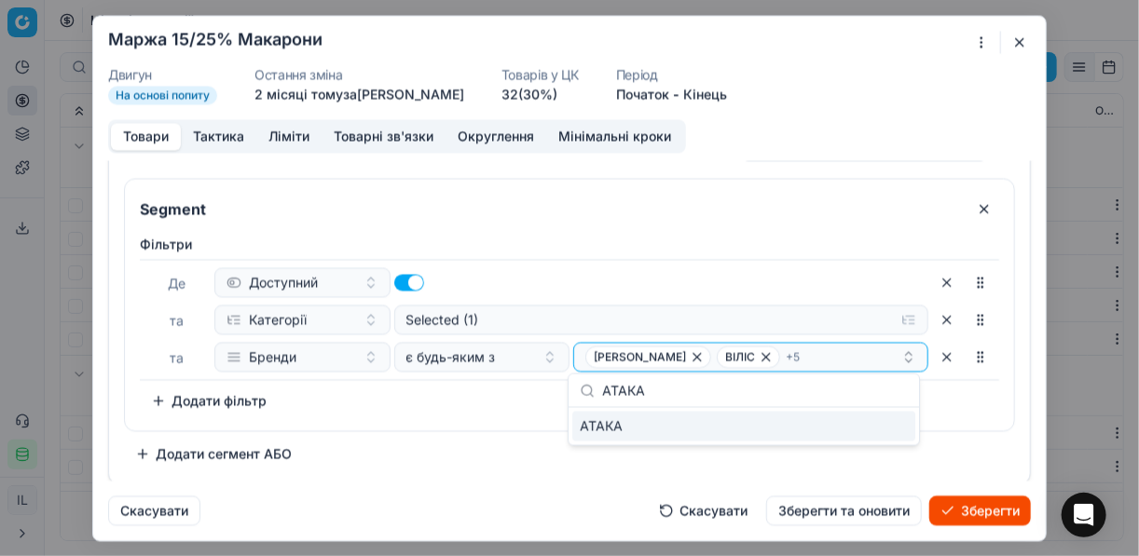
type input "АТАКА"
click at [879, 434] on div "АТАКА" at bounding box center [743, 427] width 343 height 30
click at [520, 423] on div "Фiльтри Де Доступний та Категорії Selected (1) та Бренди є будь-яким з BARILLA …" at bounding box center [569, 328] width 889 height 203
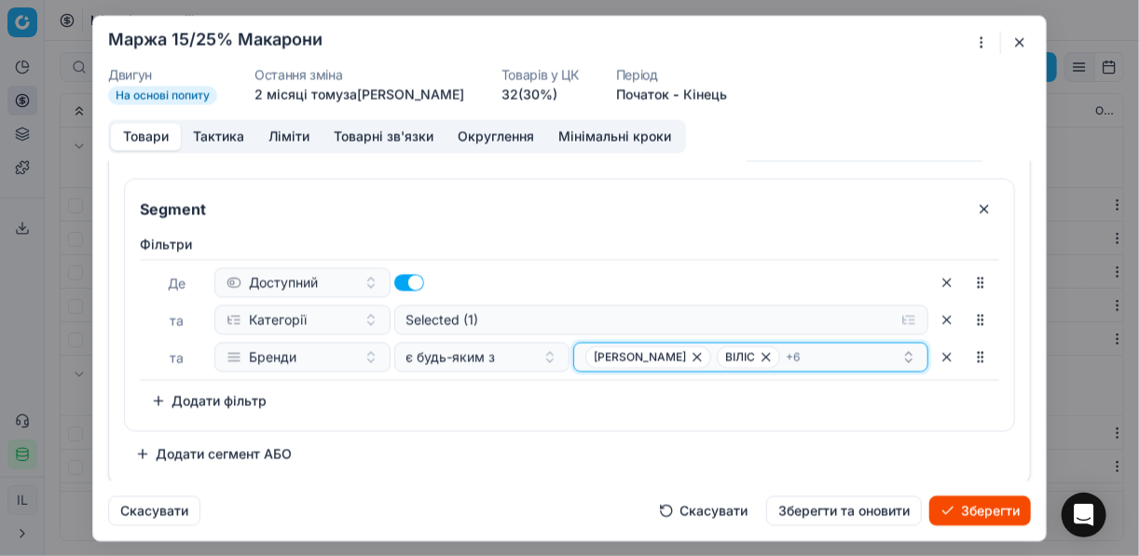
click at [788, 359] on div "BARILLA ВІЛІС + 6" at bounding box center [743, 357] width 316 height 22
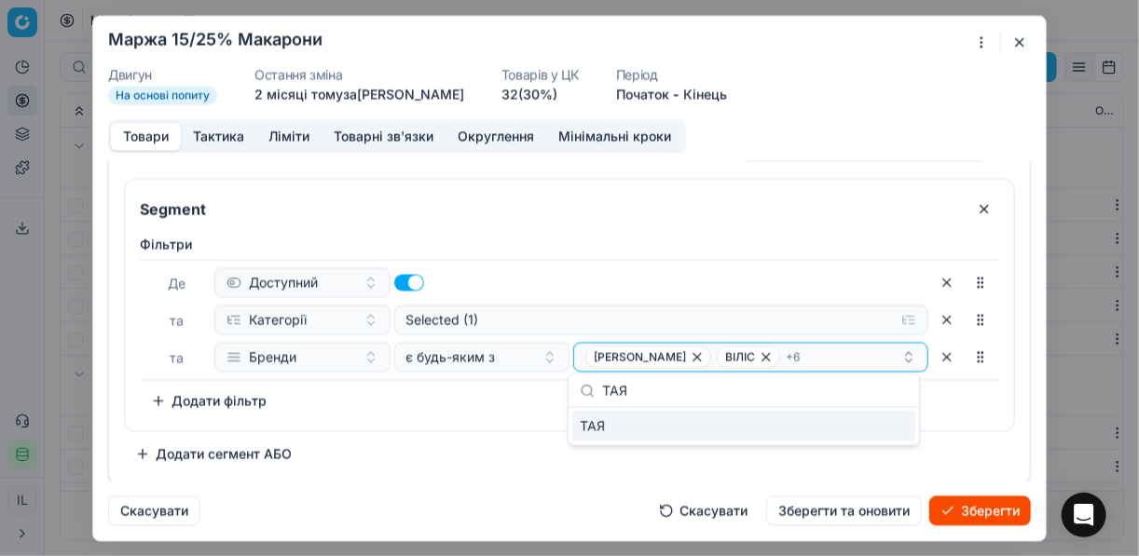
type input "ТАЯ"
click at [878, 423] on div "ТАЯ" at bounding box center [743, 427] width 343 height 30
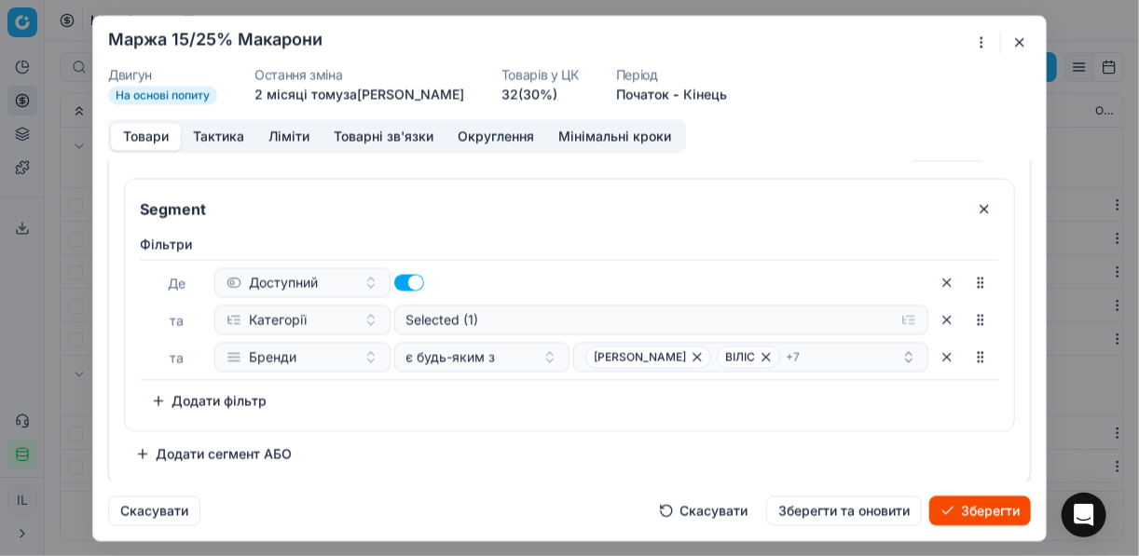
click at [492, 426] on div "Фiльтри Де Доступний та Категорії Selected (1) та Бренди є будь-яким з BARILLA …" at bounding box center [569, 328] width 889 height 203
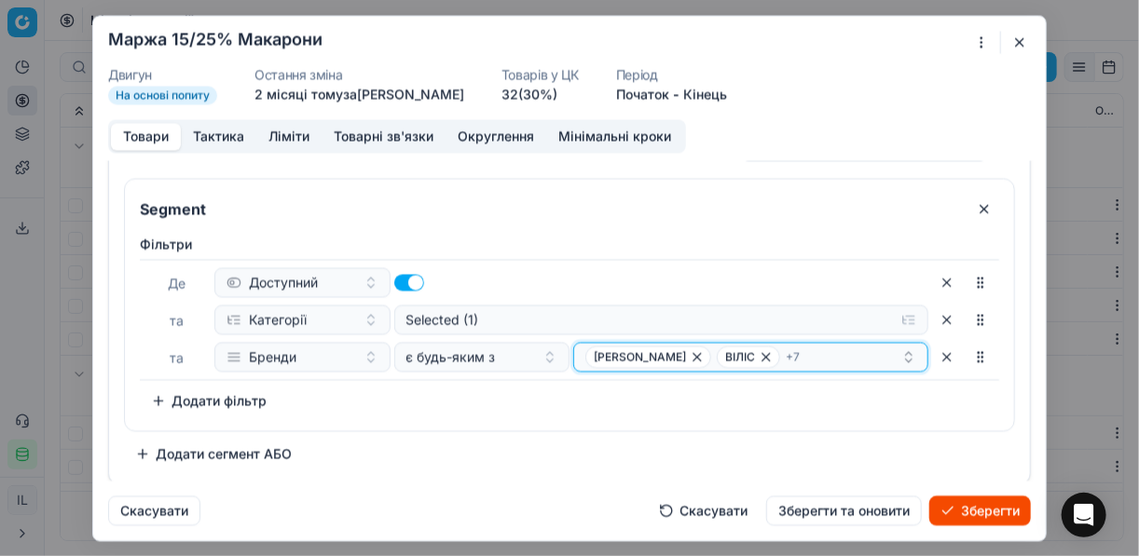
click at [810, 358] on div "BARILLA ВІЛІС + 7" at bounding box center [743, 357] width 316 height 22
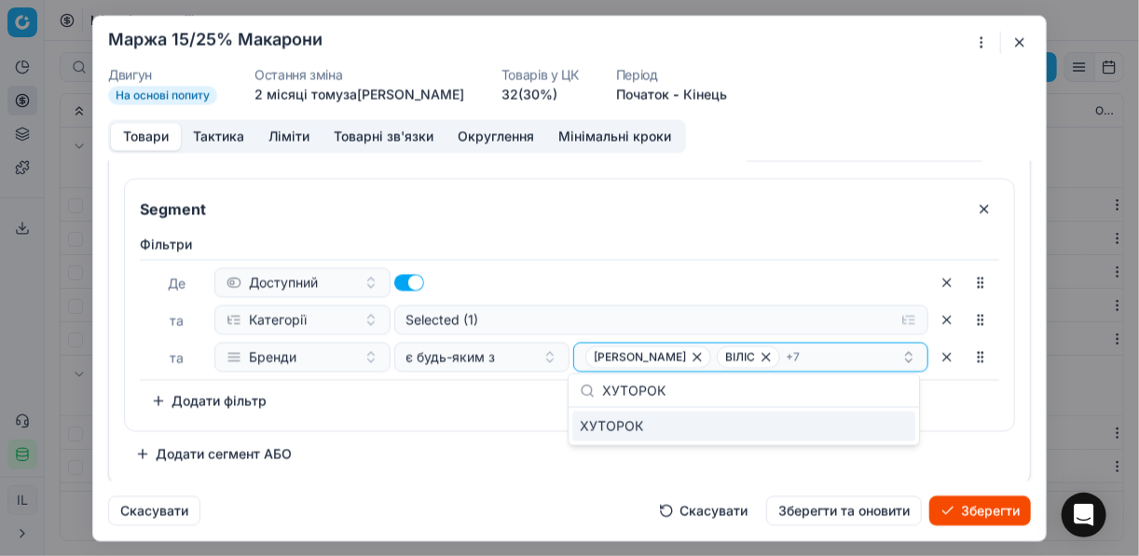
type input "ХУТОРОК"
click at [874, 441] on div "ХУТОРОК" at bounding box center [744, 426] width 350 height 37
click at [887, 432] on div "ХУТОРОК" at bounding box center [743, 427] width 343 height 30
click at [474, 429] on div "Segment Фiльтри Де Доступний та Категорії Selected (1) та Бренди є будь-яким з …" at bounding box center [569, 323] width 891 height 291
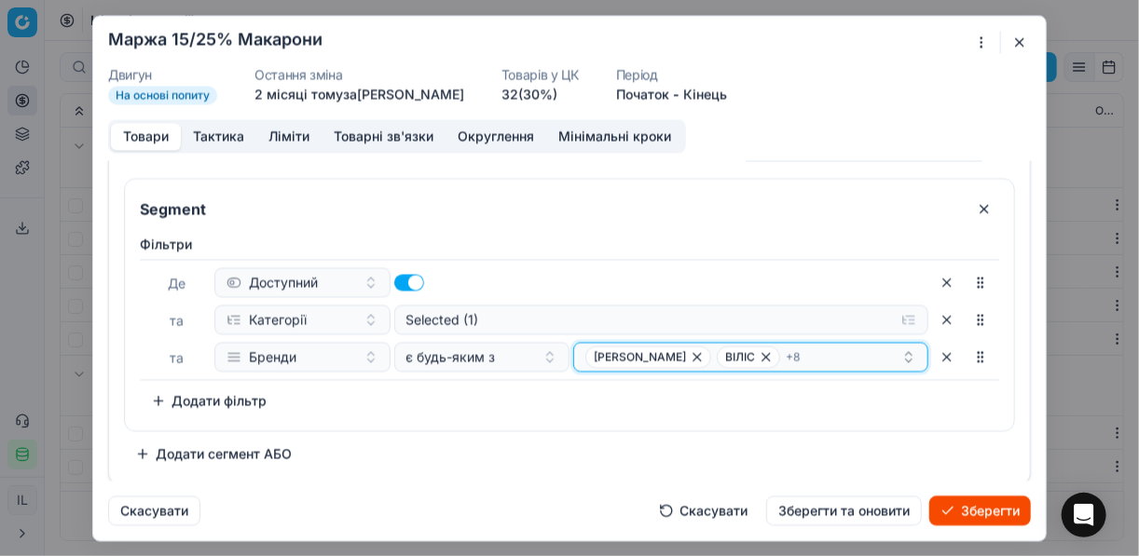
click at [797, 357] on div "BARILLA ВІЛІС + 8" at bounding box center [743, 357] width 316 height 22
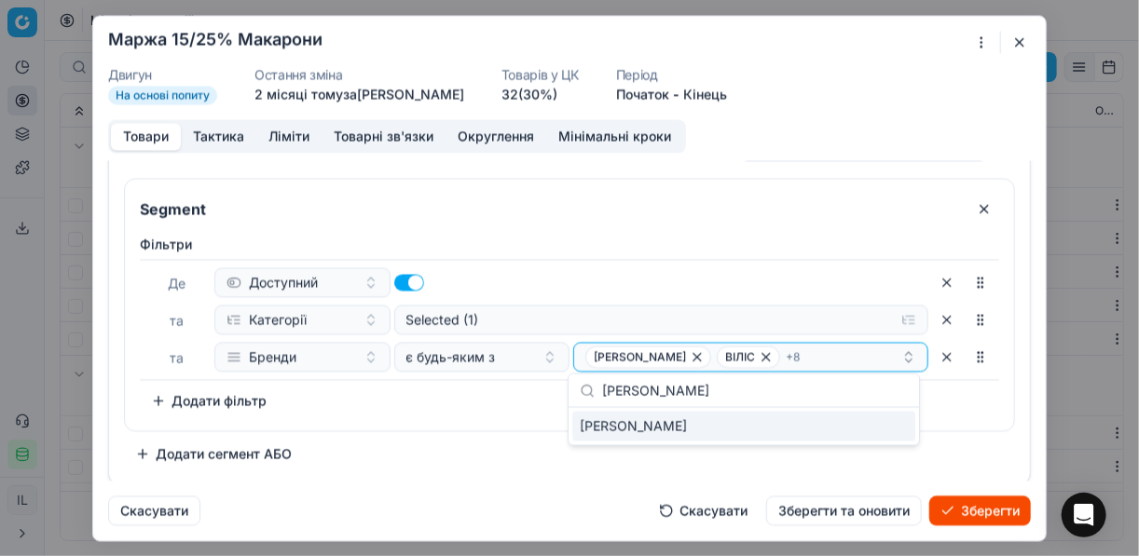
type input "ЧУМАК"
click at [854, 425] on div "ЧУМАК" at bounding box center [743, 427] width 343 height 30
click at [513, 421] on div "Фiльтри Де Доступний та Категорії Selected (1) та Бренди є будь-яким з BARILLA …" at bounding box center [569, 328] width 889 height 203
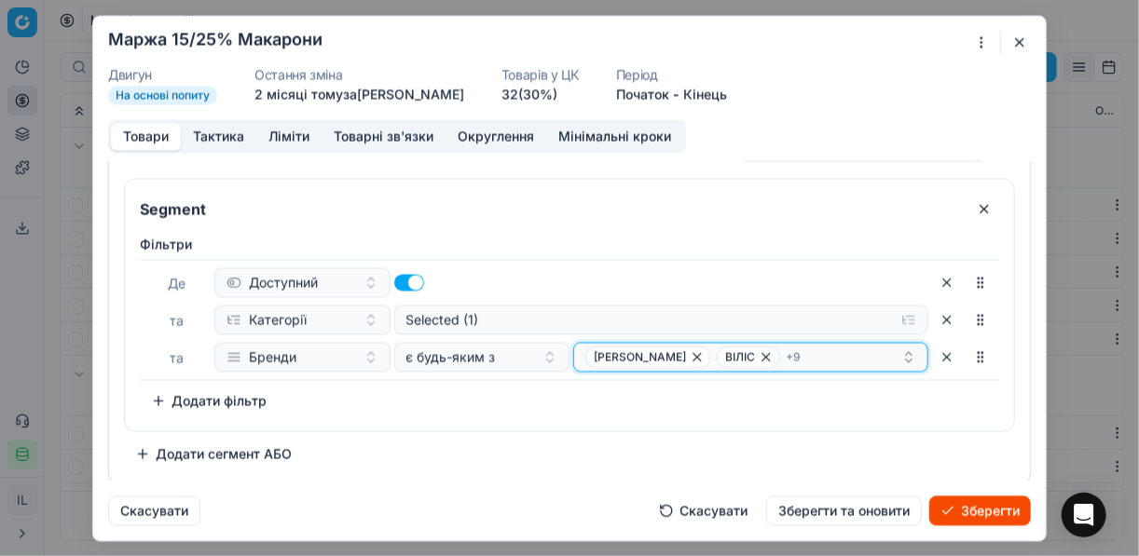
click at [790, 366] on button "BARILLA ВІЛІС + 9" at bounding box center [750, 357] width 355 height 30
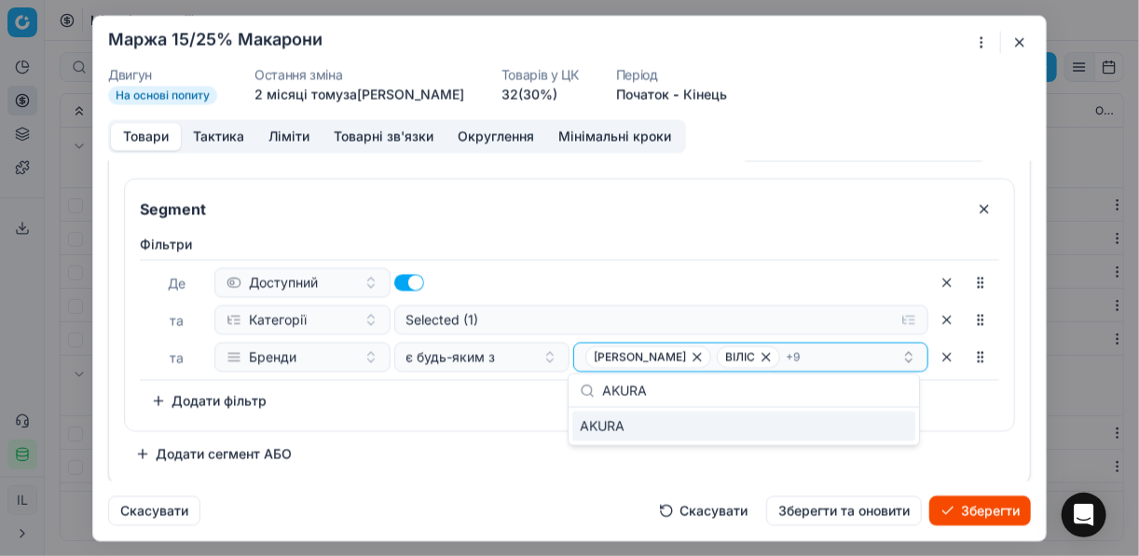
type input "AKURA"
click at [895, 423] on div "AKURA" at bounding box center [743, 427] width 343 height 30
click at [735, 468] on div "Segment Фiльтри Де Доступний та Категорії Selected (1) та Бренди є будь-яким з …" at bounding box center [569, 327] width 921 height 313
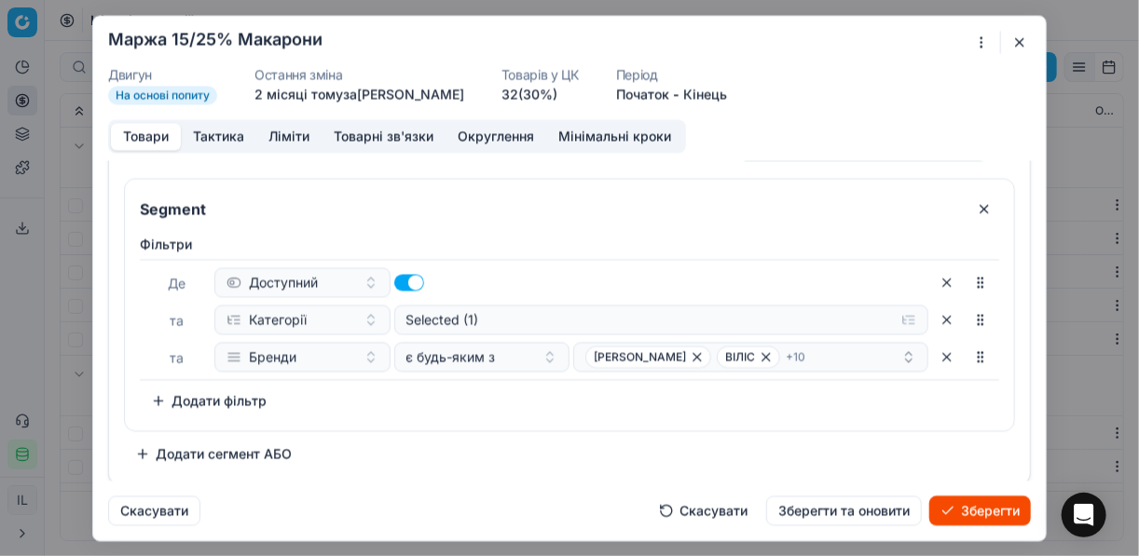
click at [283, 140] on button "Ліміти" at bounding box center [288, 136] width 65 height 27
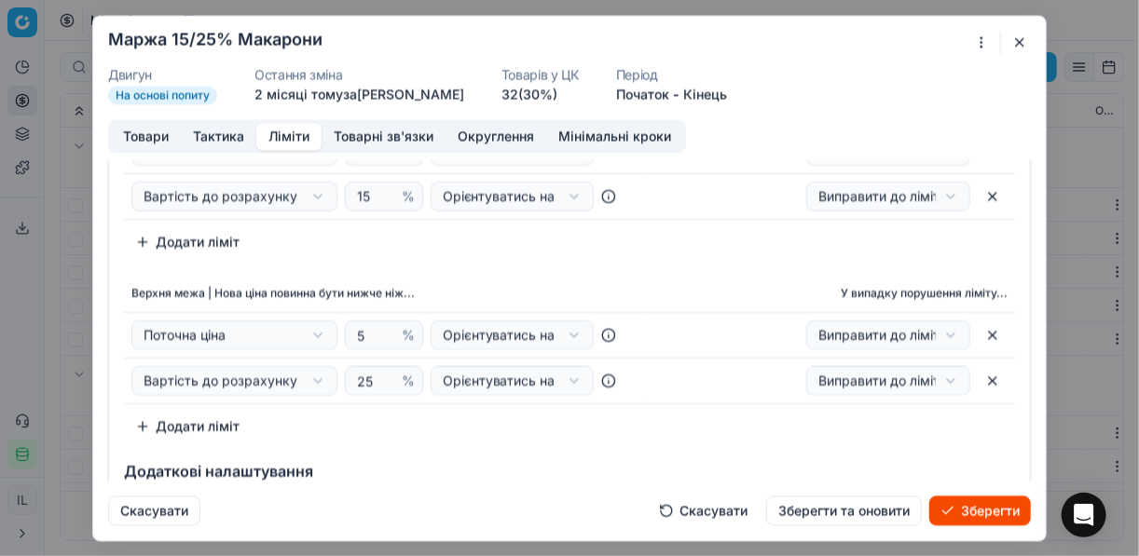
scroll to position [149, 0]
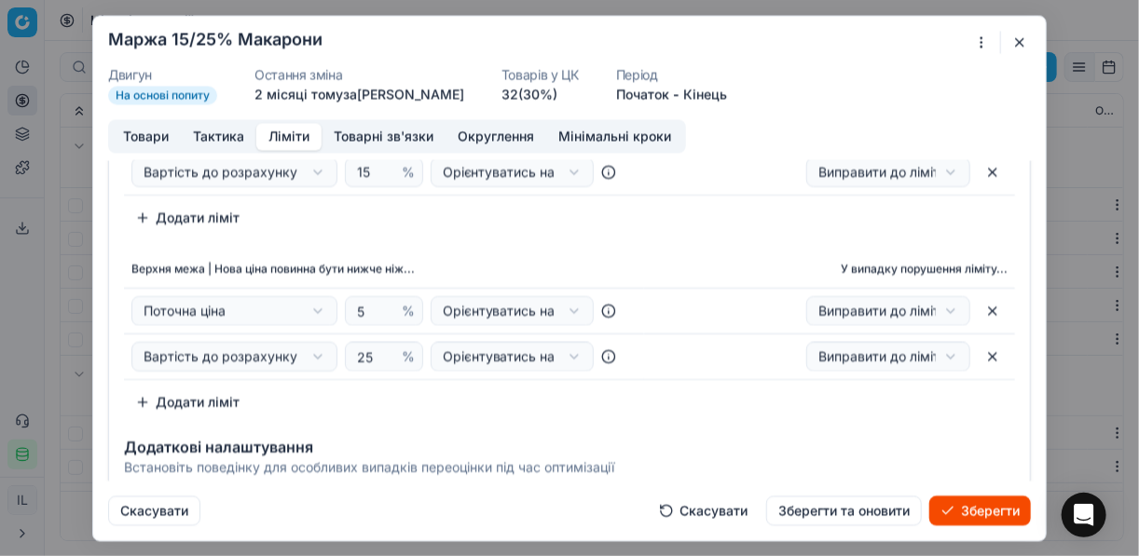
click at [958, 506] on button "Зберегти" at bounding box center [980, 511] width 102 height 30
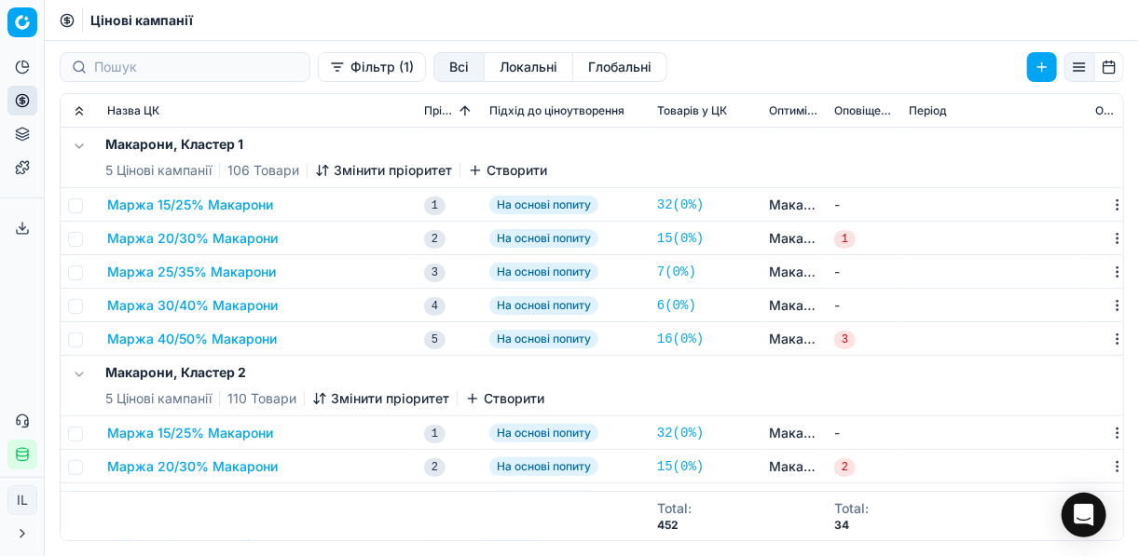
click at [175, 241] on button "Маржа 20/30% Макарони" at bounding box center [192, 238] width 171 height 19
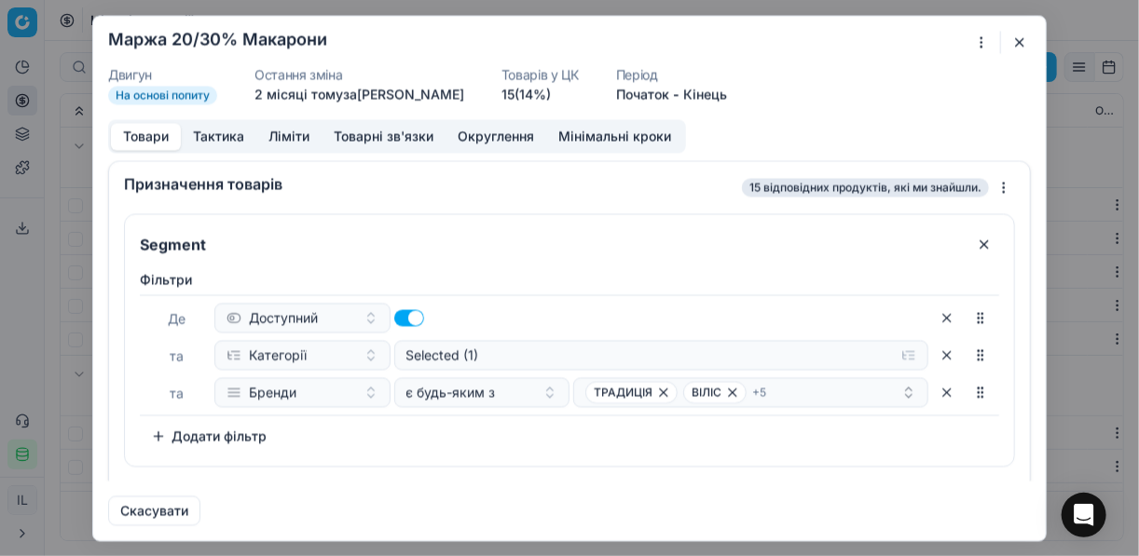
click at [295, 133] on button "Ліміти" at bounding box center [288, 136] width 65 height 27
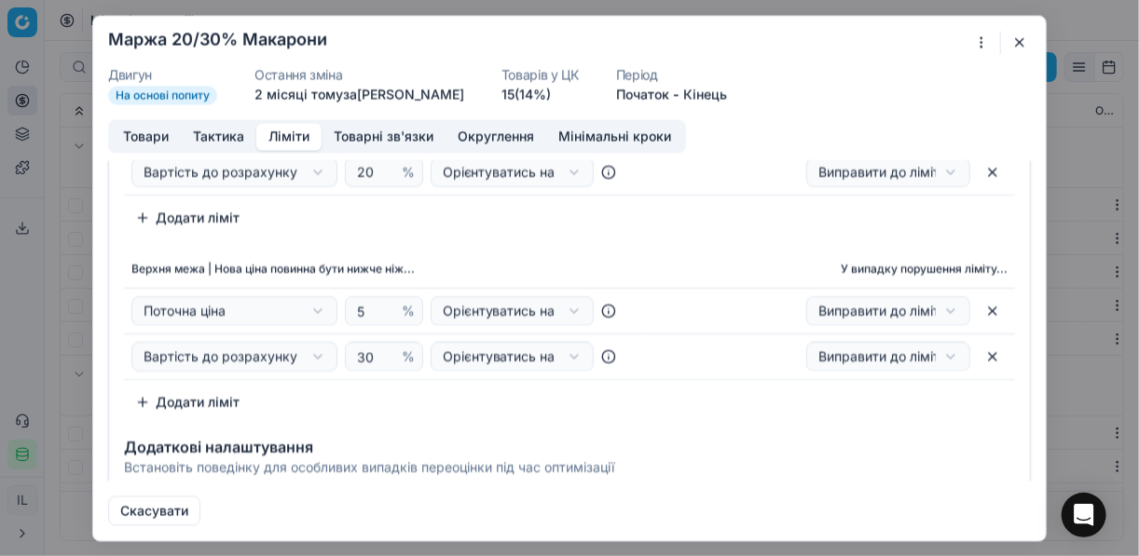
scroll to position [0, 0]
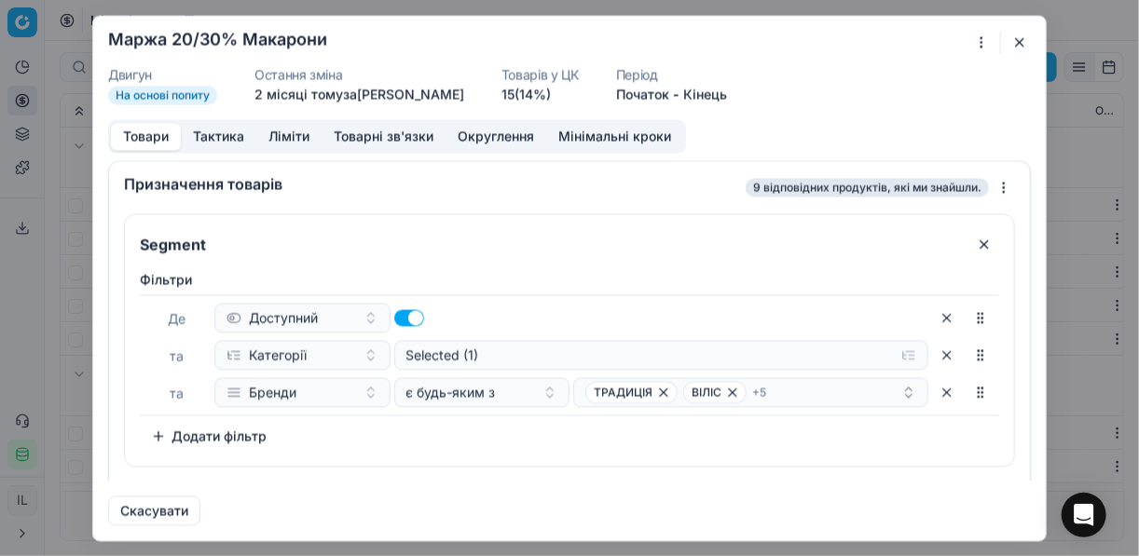
click at [149, 133] on button "Товари" at bounding box center [146, 136] width 70 height 27
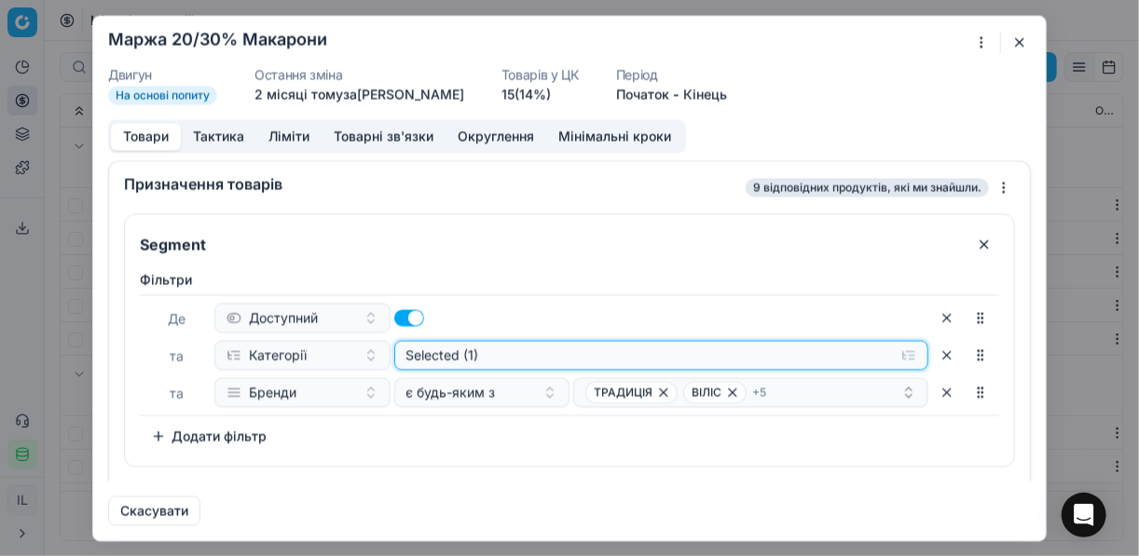
click at [901, 353] on button "Selected (1)" at bounding box center [661, 355] width 535 height 30
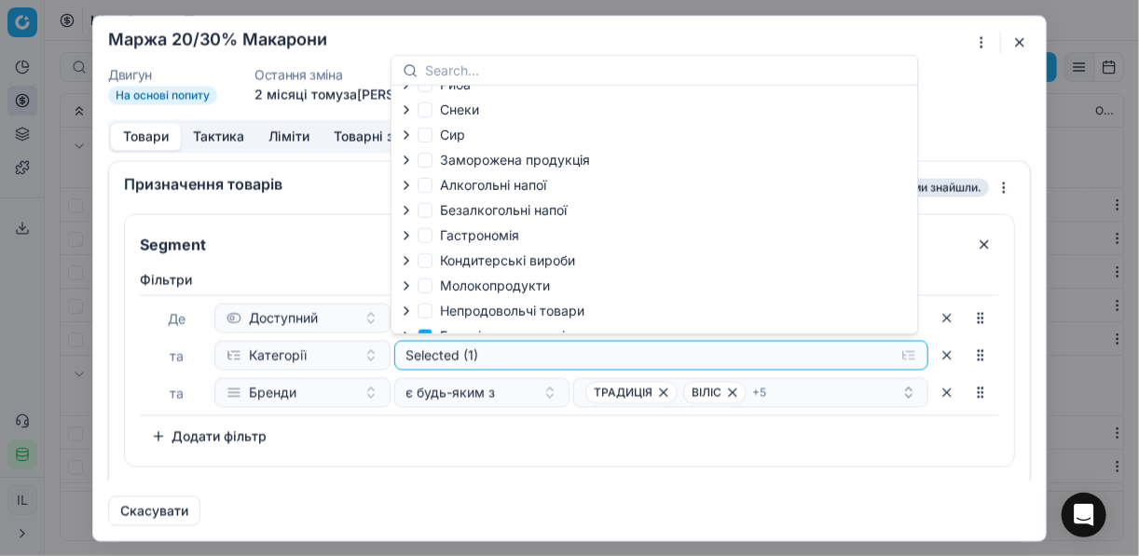
scroll to position [63, 0]
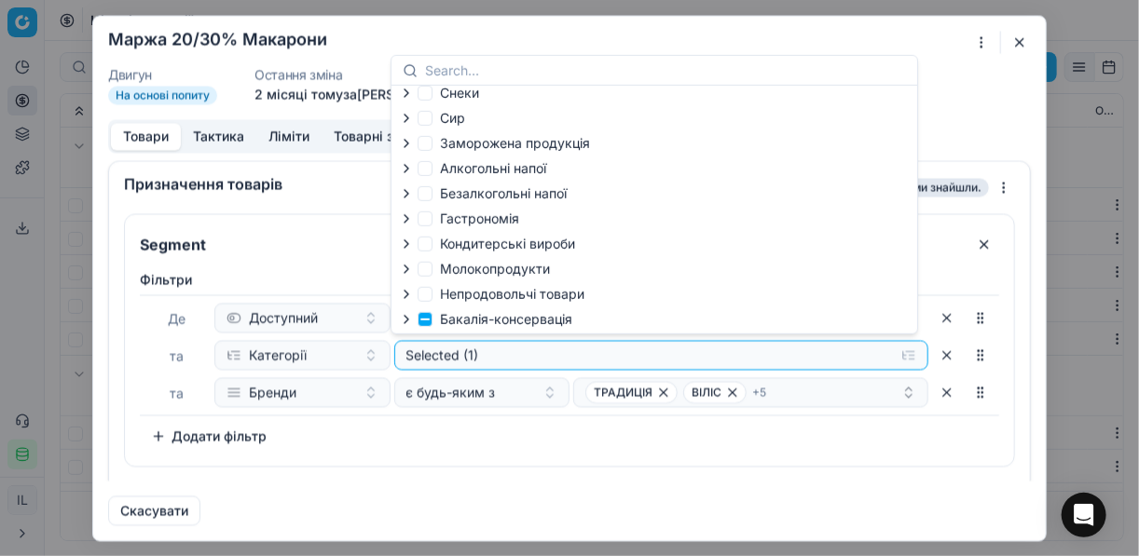
click at [407, 321] on icon "button" at bounding box center [406, 319] width 15 height 15
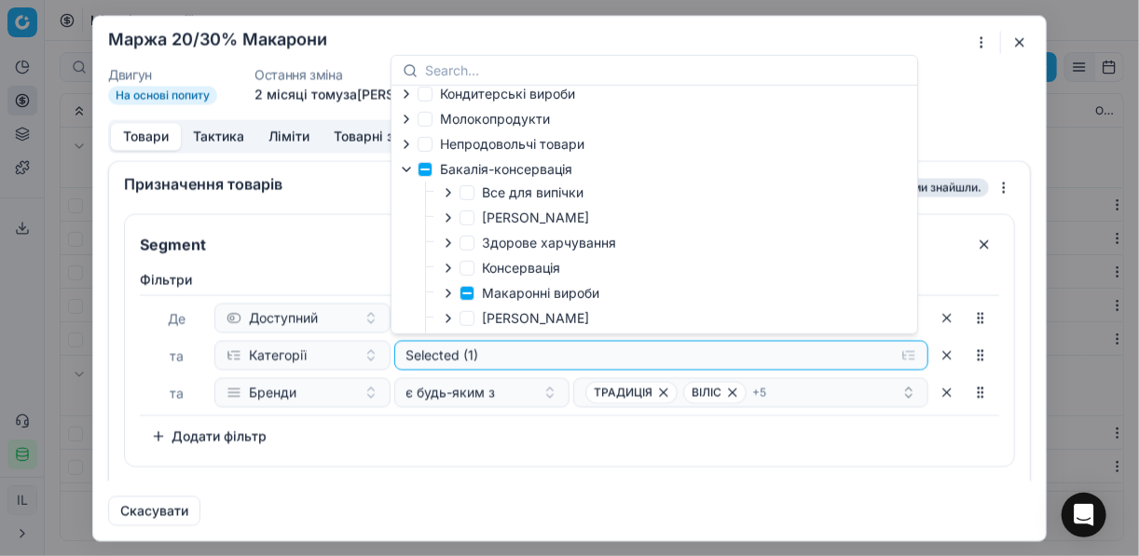
scroll to position [213, 0]
click at [447, 292] on icon "button" at bounding box center [448, 292] width 15 height 15
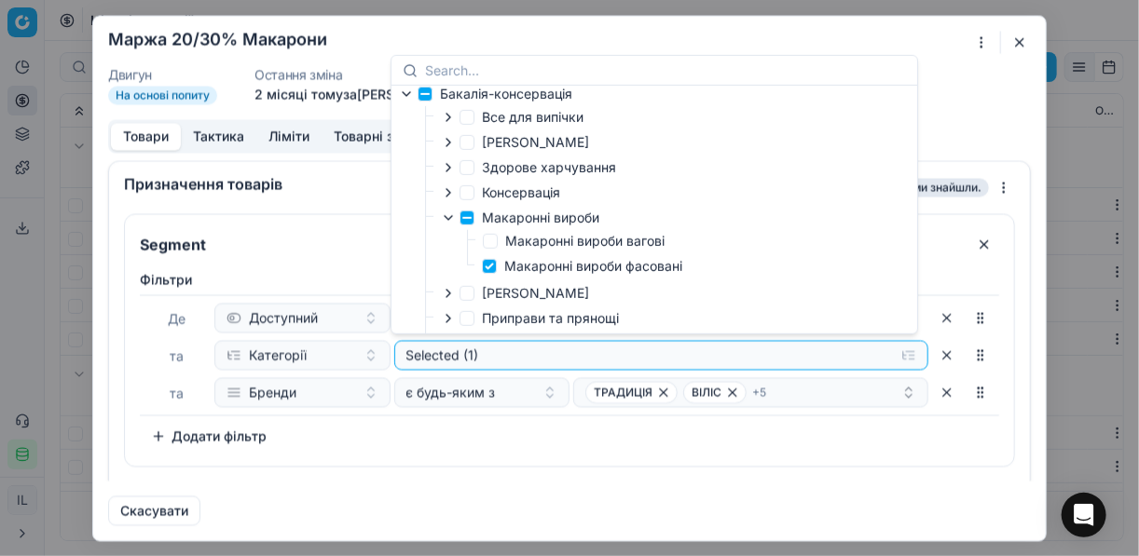
click at [761, 267] on div "Дитяче харчування Риба Снеки Сир Заморожена продукція Алкогольні напої Безалког…" at bounding box center [654, 210] width 526 height 248
drag, startPoint x: 767, startPoint y: 472, endPoint x: 720, endPoint y: 428, distance: 64.0
click at [765, 471] on div "Segment Фiльтри Де Доступний та Категорії Selected (1) та Бренди є будь-яким з …" at bounding box center [569, 358] width 891 height 291
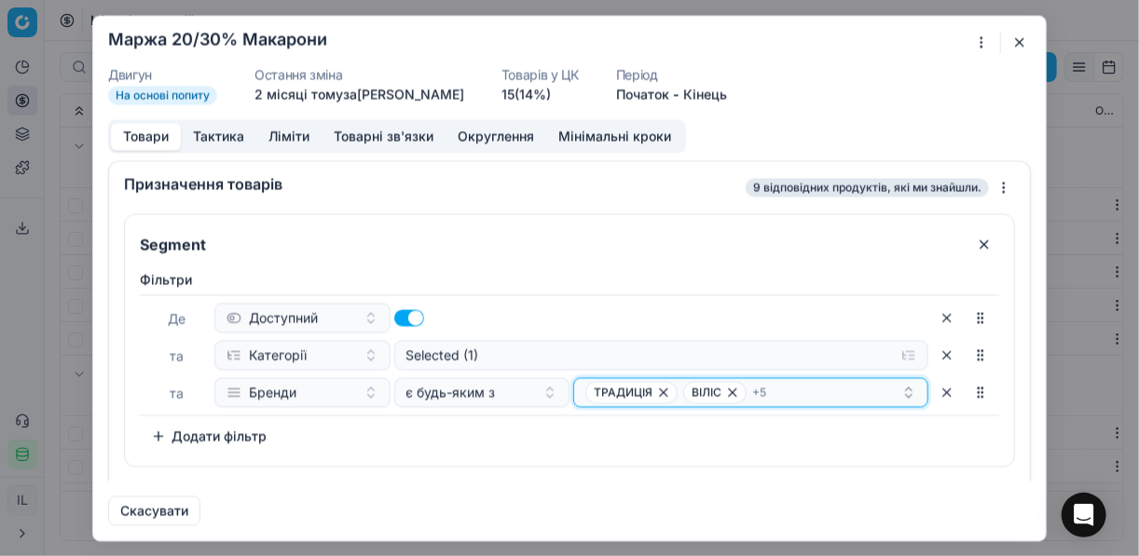
click at [656, 391] on icon "button" at bounding box center [663, 392] width 15 height 15
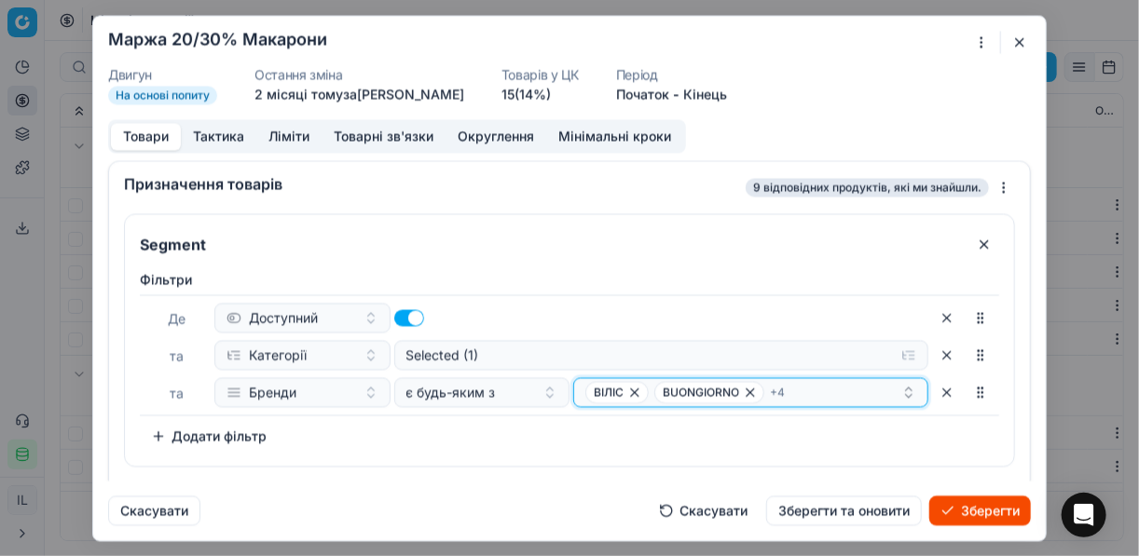
click at [631, 394] on icon "button" at bounding box center [634, 392] width 7 height 7
click at [674, 391] on icon "button" at bounding box center [681, 392] width 15 height 15
click at [690, 391] on icon "button" at bounding box center [697, 392] width 15 height 15
click at [638, 391] on icon "button" at bounding box center [645, 392] width 15 height 15
click at [690, 392] on icon "button" at bounding box center [697, 392] width 15 height 15
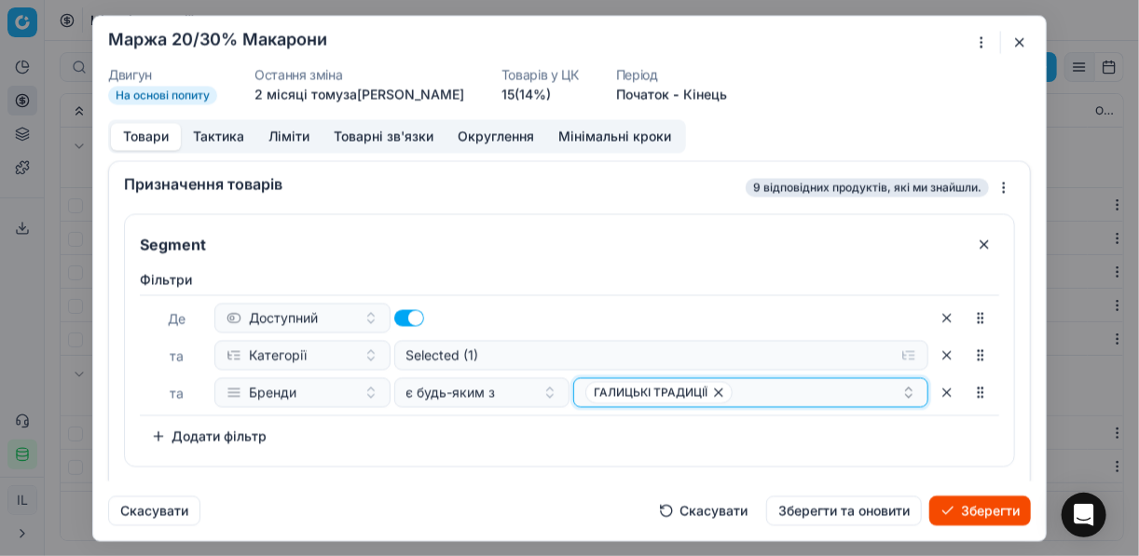
click at [715, 390] on icon "button" at bounding box center [718, 392] width 15 height 15
click at [614, 392] on button "Select a value" at bounding box center [750, 392] width 355 height 30
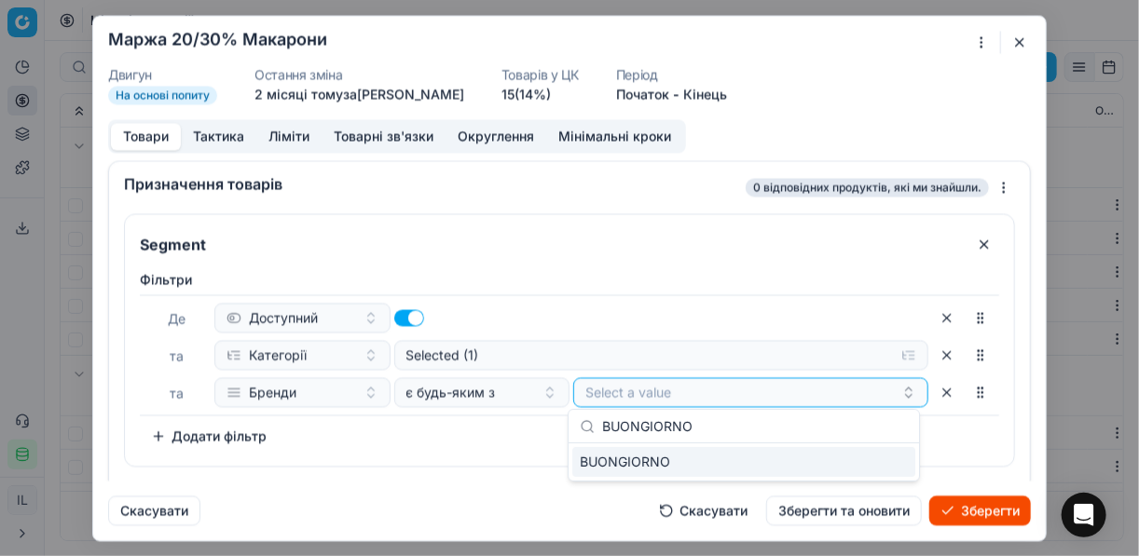
type input "BUONGIORNO"
click at [898, 458] on div "BUONGIORNO" at bounding box center [743, 462] width 343 height 30
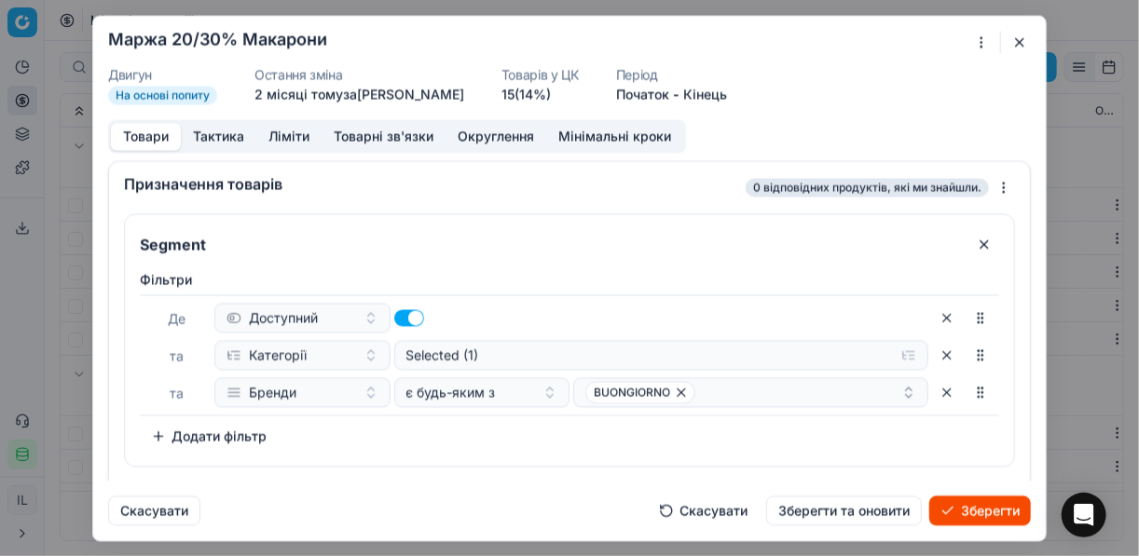
click at [491, 417] on div "Фiльтри Де Доступний та Категорії Selected (1) та Бренди є будь-яким з BUONGIOR…" at bounding box center [569, 360] width 859 height 181
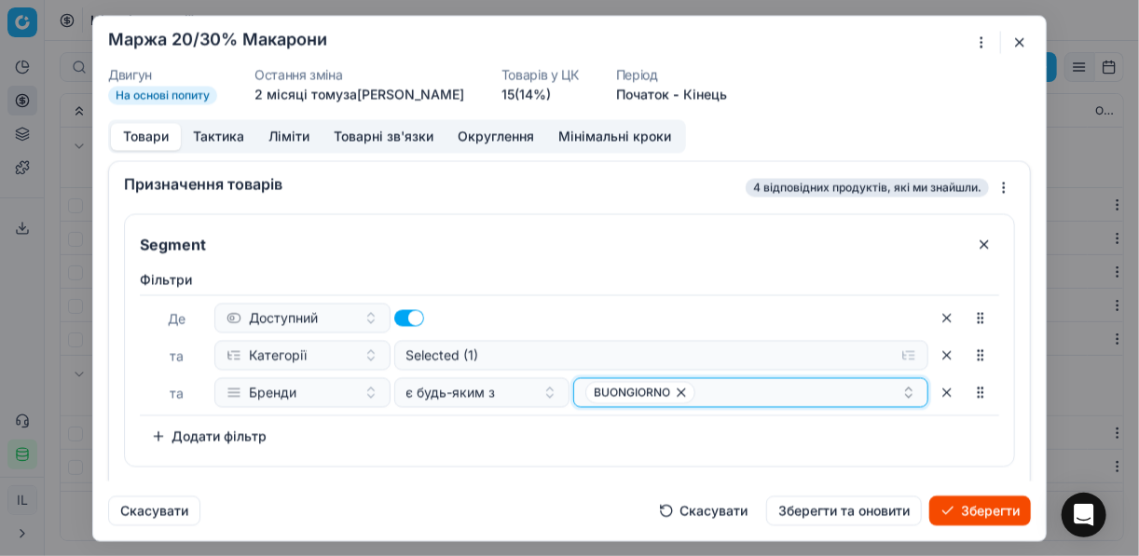
click at [725, 385] on div "BUONGIORNO" at bounding box center [743, 392] width 316 height 22
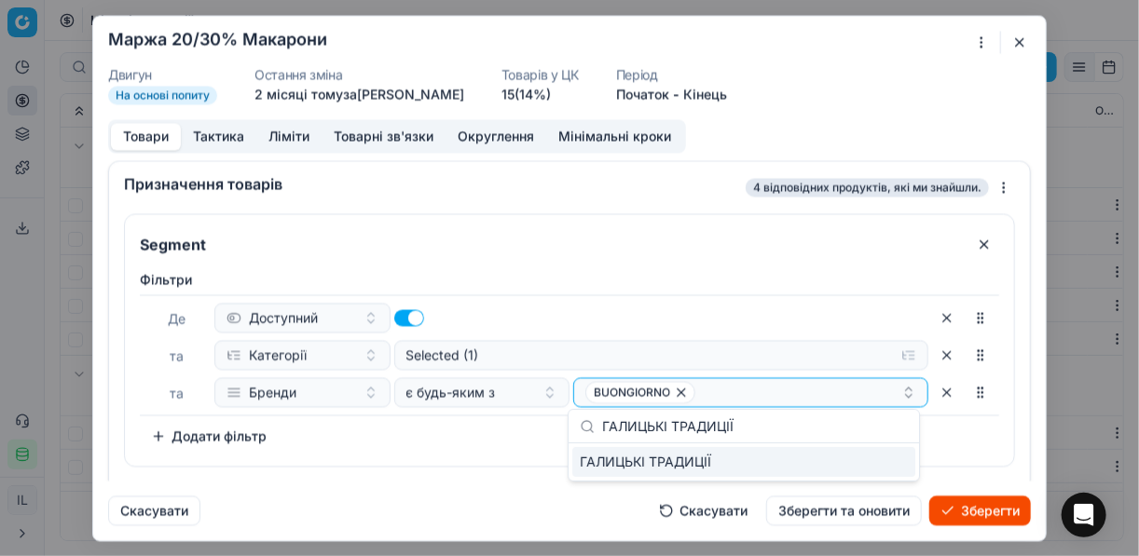
type input "ГАЛИЦЬКІ ТРАДИЦІЇ"
drag, startPoint x: 882, startPoint y: 464, endPoint x: 687, endPoint y: 459, distance: 194.9
click at [880, 464] on div "ГАЛИЦЬКІ ТРАДИЦІЇ" at bounding box center [743, 462] width 343 height 30
click at [530, 459] on div "Фiльтри Де Доступний та Категорії Selected (1) та Бренди є будь-яким з BUONGIOR…" at bounding box center [569, 364] width 889 height 203
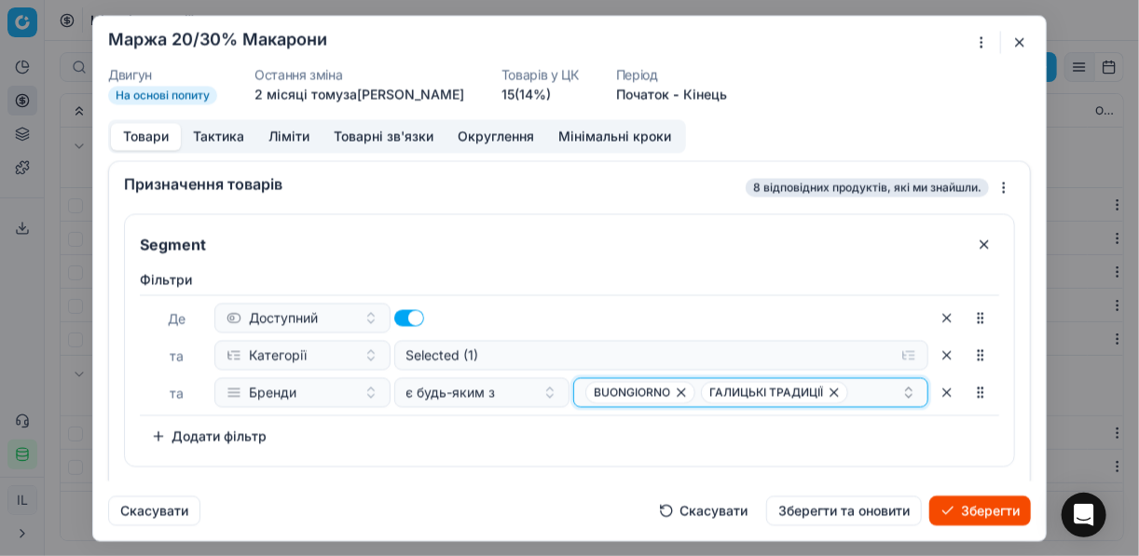
click at [863, 391] on div "BUONGIORNO ГАЛИЦЬКІ ТРАДИЦІЇ" at bounding box center [743, 392] width 316 height 22
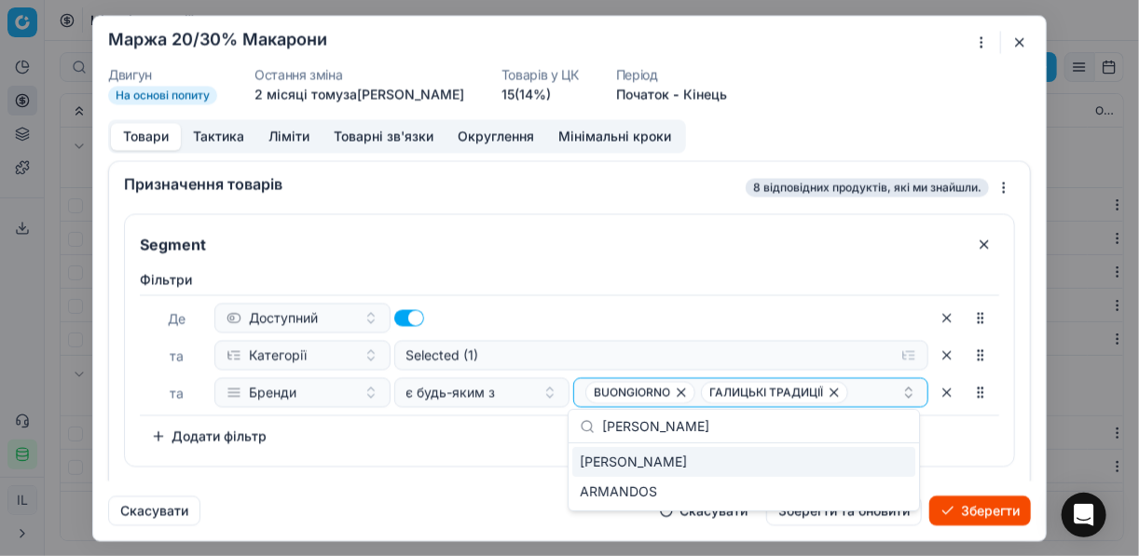
type input "ARMANDO"
click at [850, 464] on div "ARMANDO" at bounding box center [743, 462] width 343 height 30
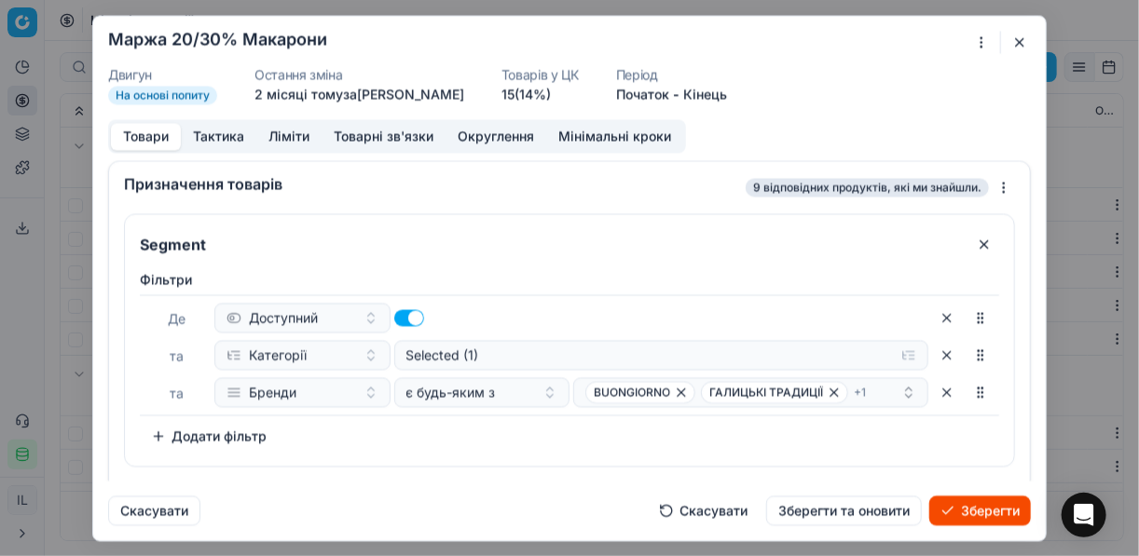
click at [454, 452] on div "Фiльтри Де Доступний та Категорії Selected (1) та Бренди є будь-яким з BUONGIOR…" at bounding box center [569, 364] width 889 height 203
click at [972, 509] on button "Зберегти" at bounding box center [980, 511] width 102 height 30
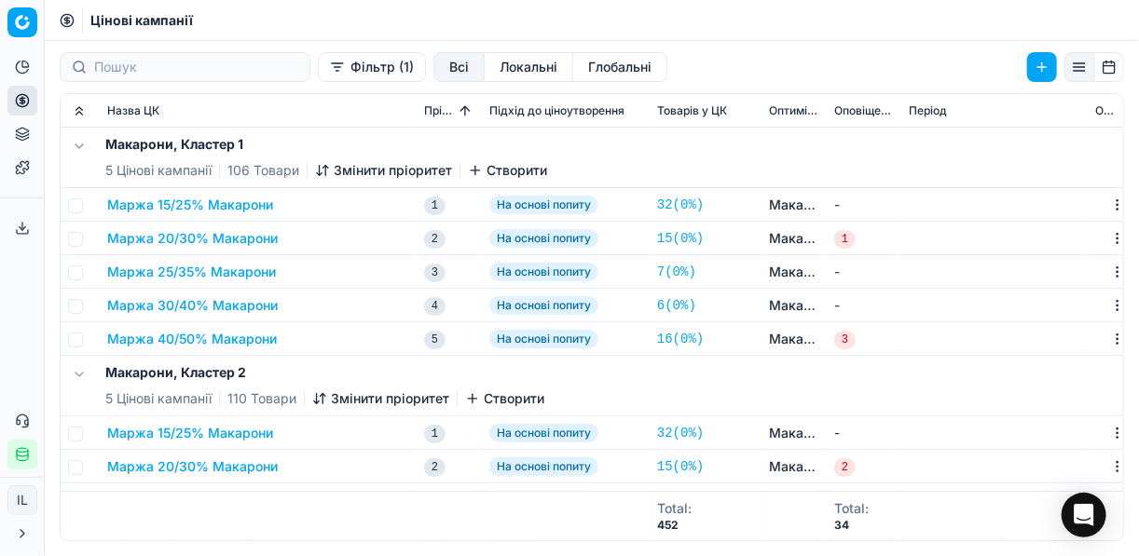
click at [250, 277] on button "Маржа 25/35% Макарони" at bounding box center [191, 272] width 169 height 19
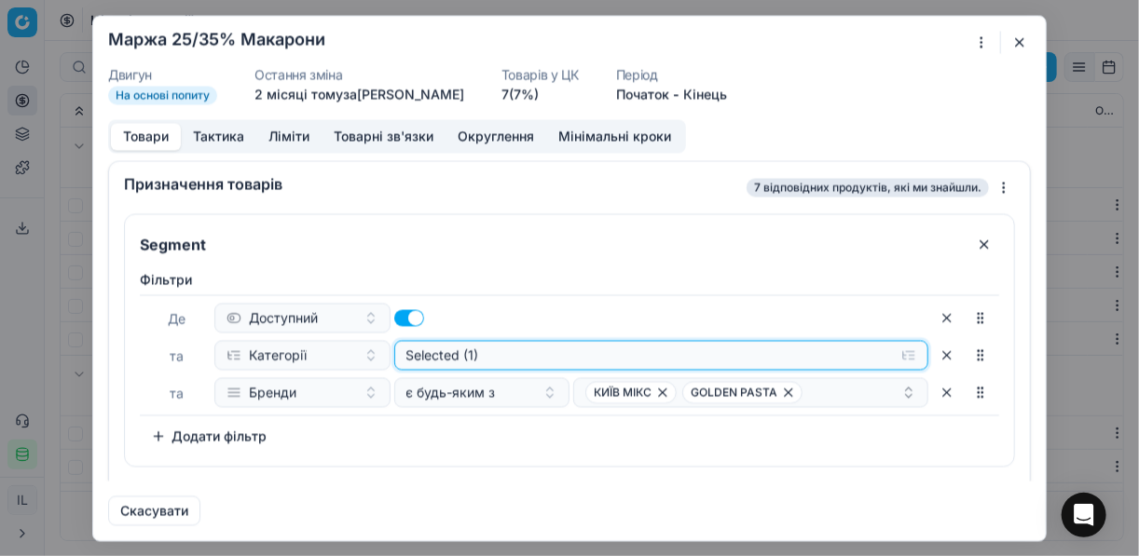
click at [898, 353] on button "Selected (1)" at bounding box center [661, 355] width 535 height 30
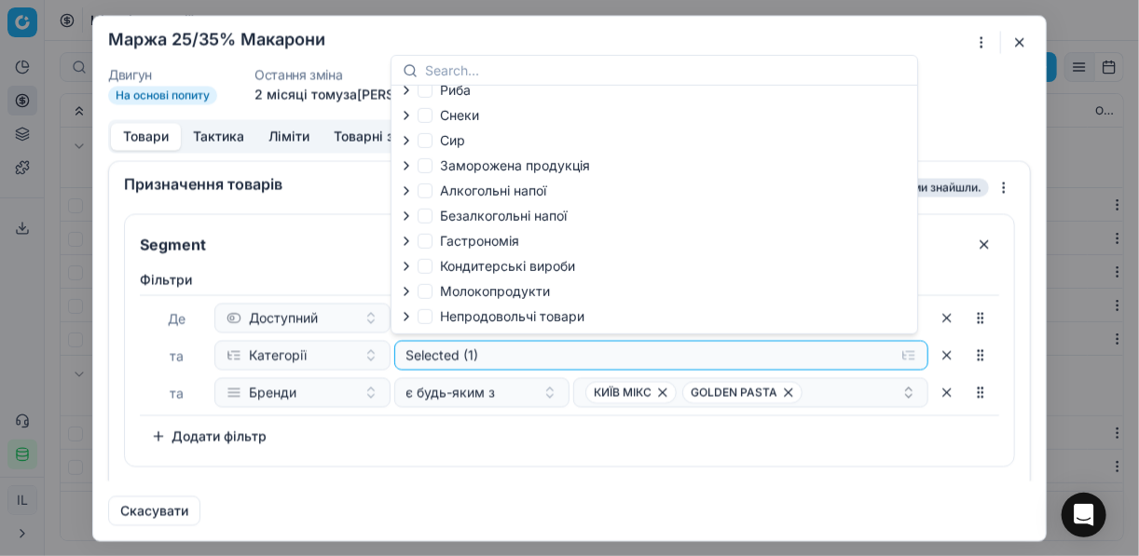
scroll to position [63, 0]
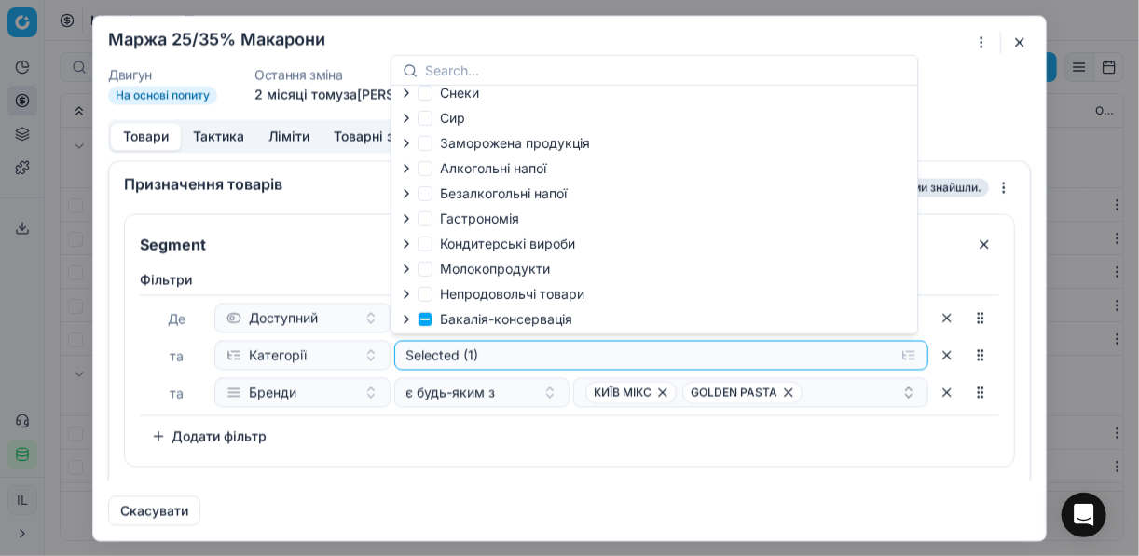
click at [406, 321] on icon "button" at bounding box center [406, 319] width 4 height 7
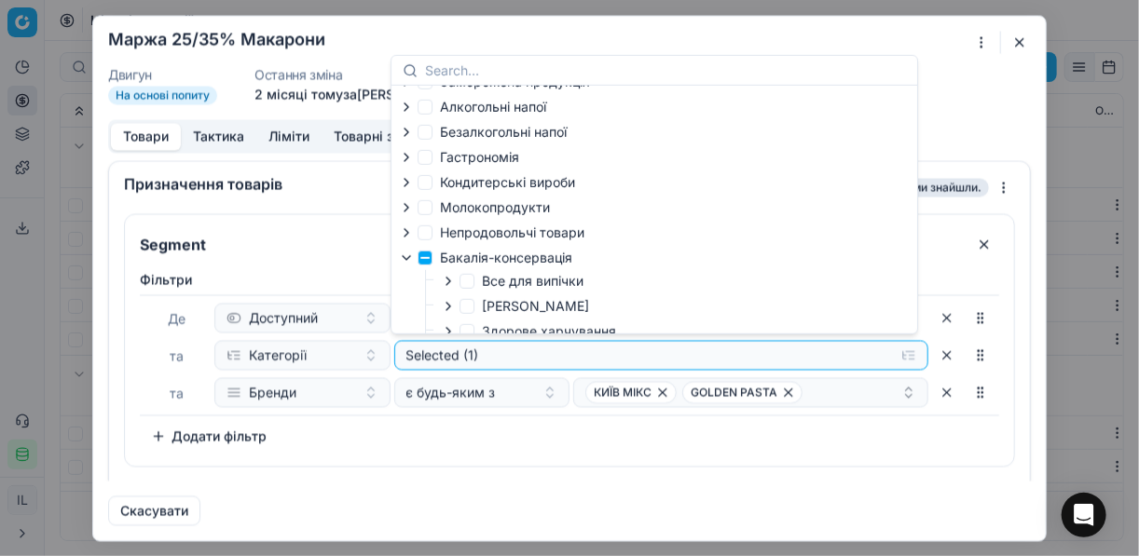
scroll to position [213, 0]
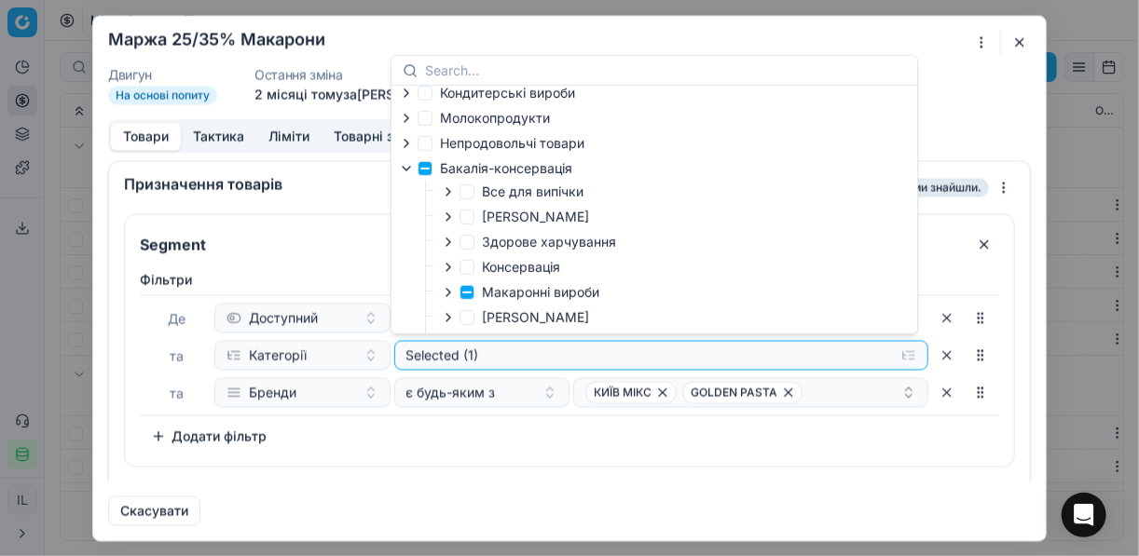
click at [450, 296] on icon "button" at bounding box center [448, 292] width 15 height 15
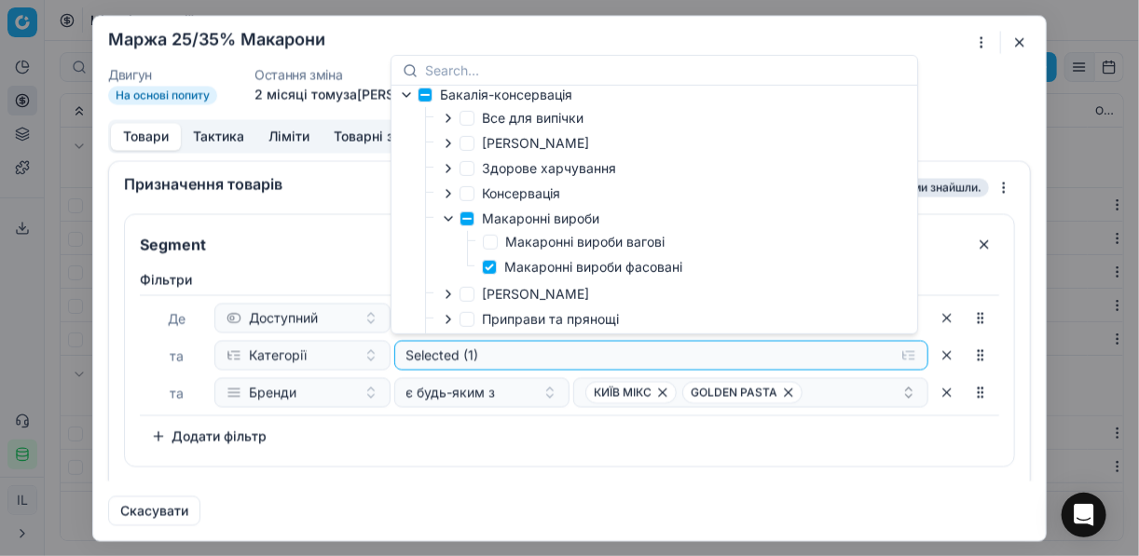
scroll to position [362, 0]
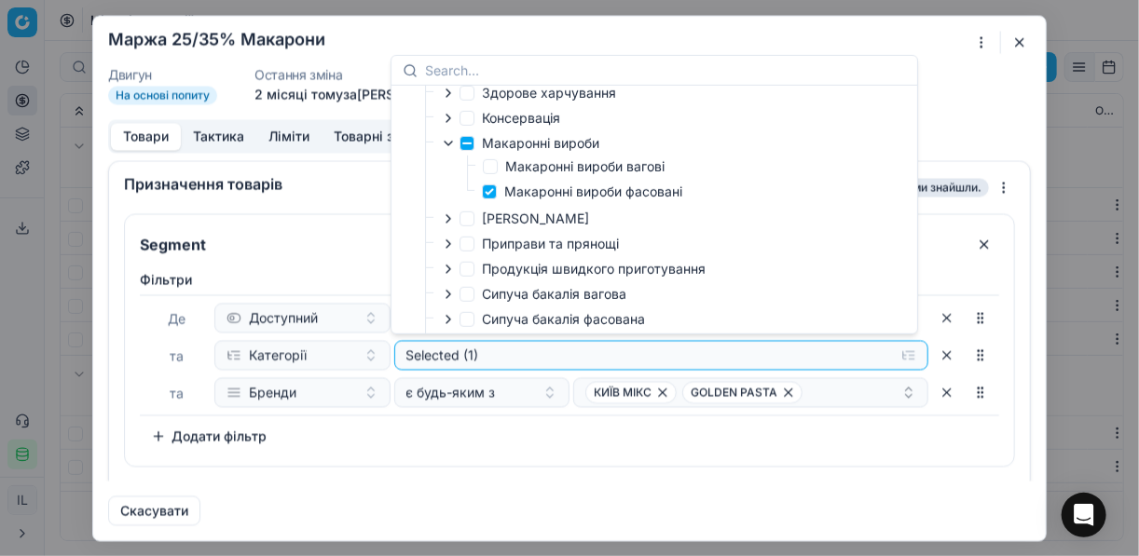
click at [621, 441] on div "Фiльтри Де Доступний та Категорії Selected (1) та Бренди є будь-яким з КИЇВ МІК…" at bounding box center [569, 360] width 859 height 181
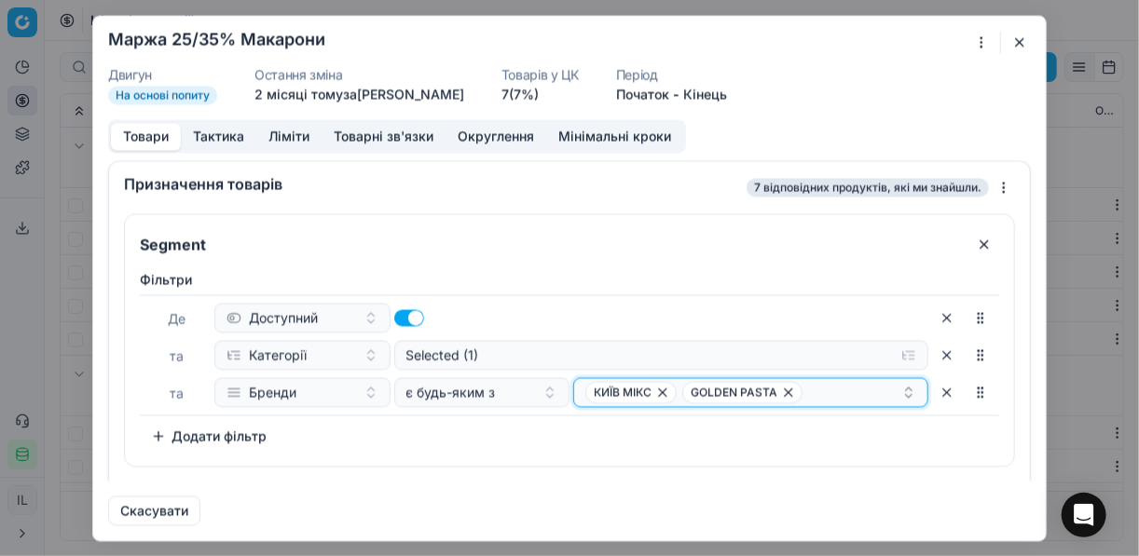
click at [657, 396] on icon "button" at bounding box center [662, 392] width 15 height 15
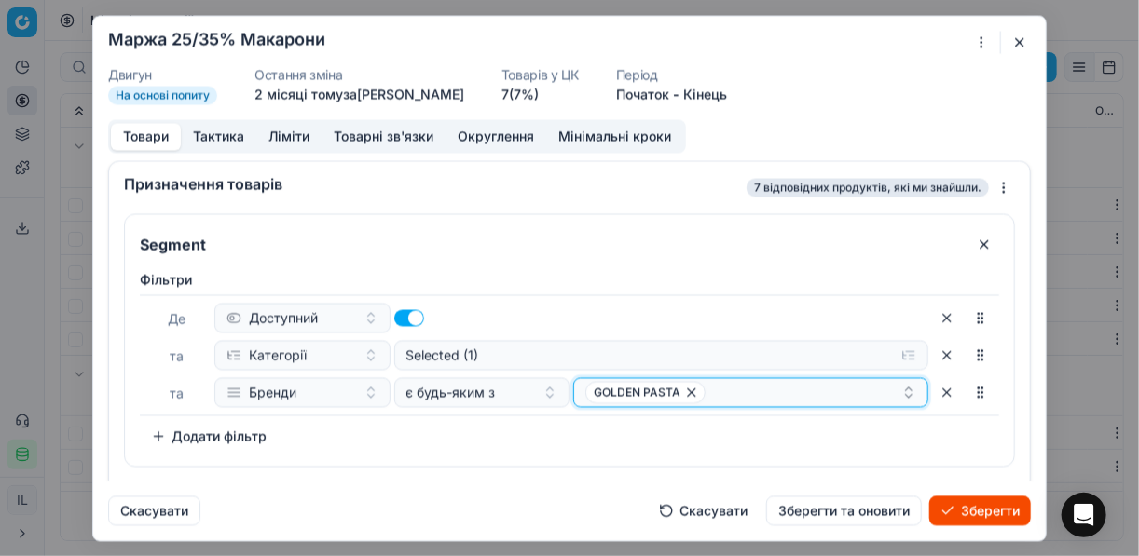
click at [688, 393] on icon "button" at bounding box center [691, 392] width 7 height 7
click at [706, 390] on button "Select a value" at bounding box center [750, 392] width 355 height 30
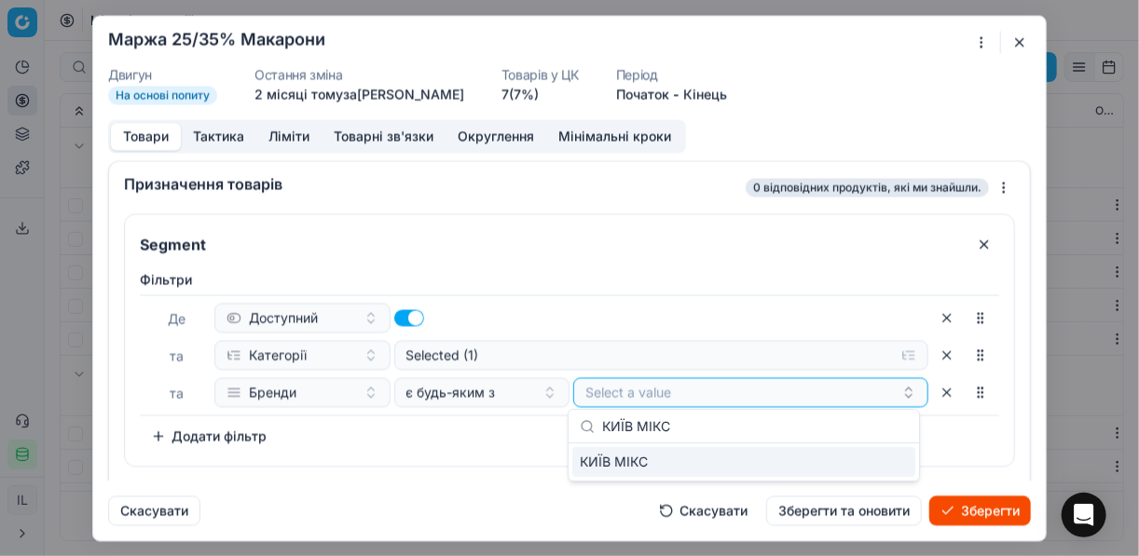
type input "КИЇВ МІКС"
click at [889, 473] on div "КИЇВ МІКС" at bounding box center [743, 462] width 343 height 30
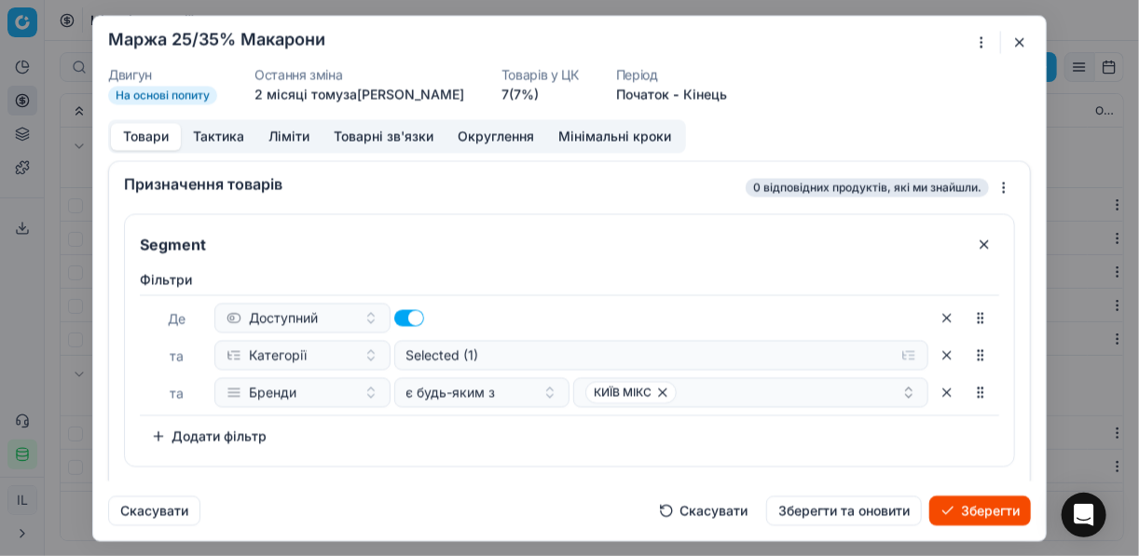
click at [496, 450] on div "Фiльтри Де Доступний та Категорії Selected (1) та Бренди є будь-яким з КИЇВ МІК…" at bounding box center [569, 364] width 889 height 203
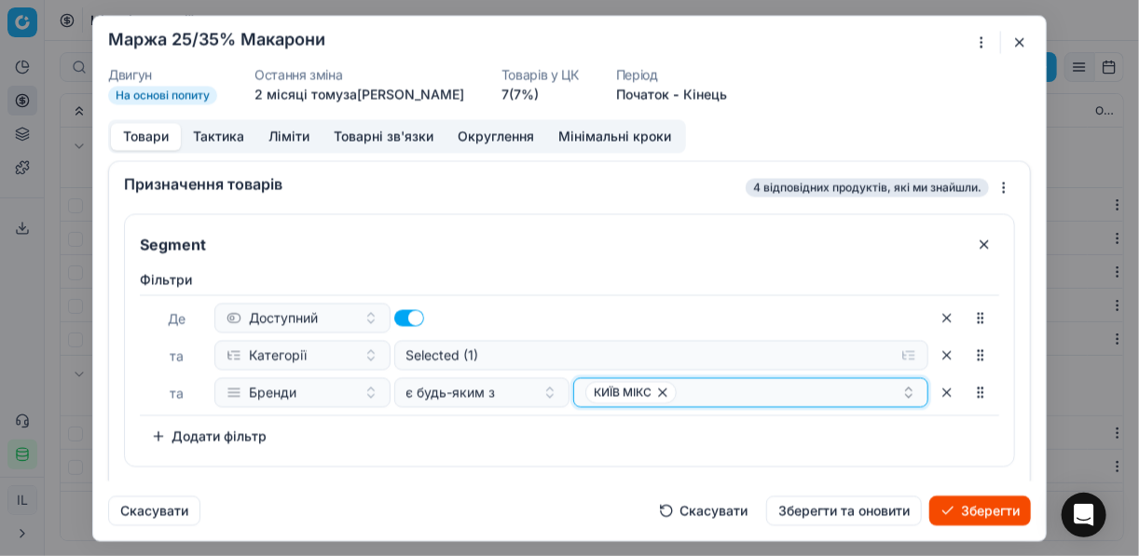
click at [703, 394] on div "КИЇВ МІКС" at bounding box center [743, 392] width 316 height 22
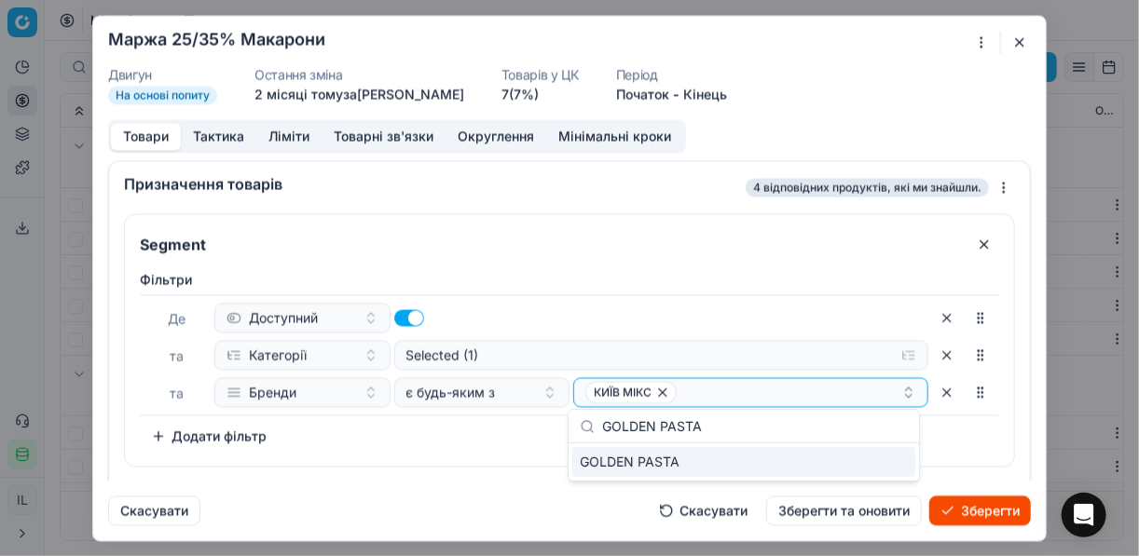
type input "GOLDEN PASTA"
click at [812, 473] on div "GOLDEN PASTA" at bounding box center [743, 462] width 343 height 30
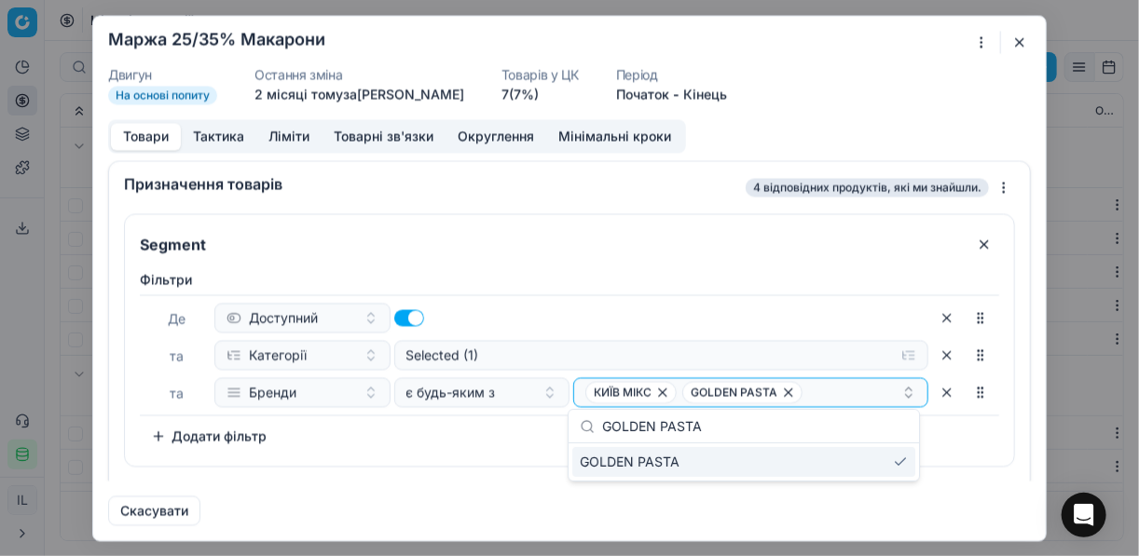
click at [949, 448] on div "Фiльтри Де Доступний та Категорії Selected (1) та Бренди є будь-яким з КИЇВ МІК…" at bounding box center [569, 360] width 859 height 181
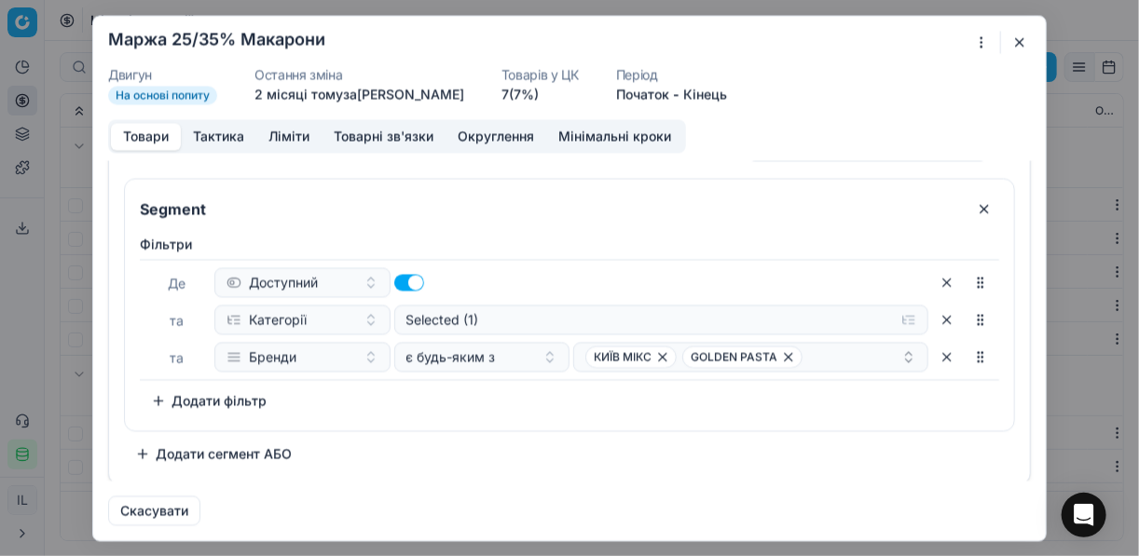
scroll to position [0, 0]
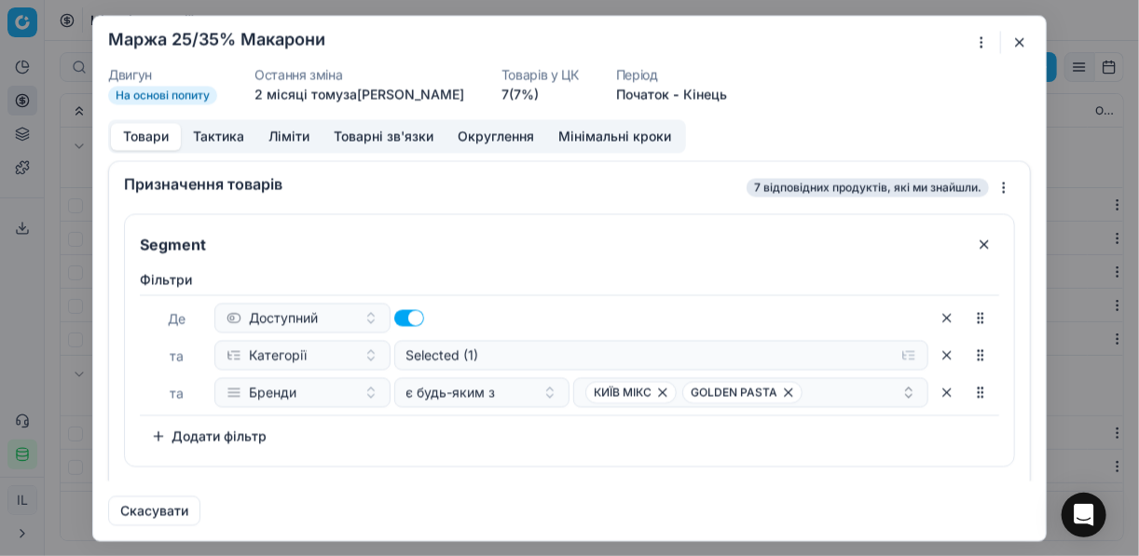
click at [1026, 31] on button "button" at bounding box center [1019, 42] width 22 height 22
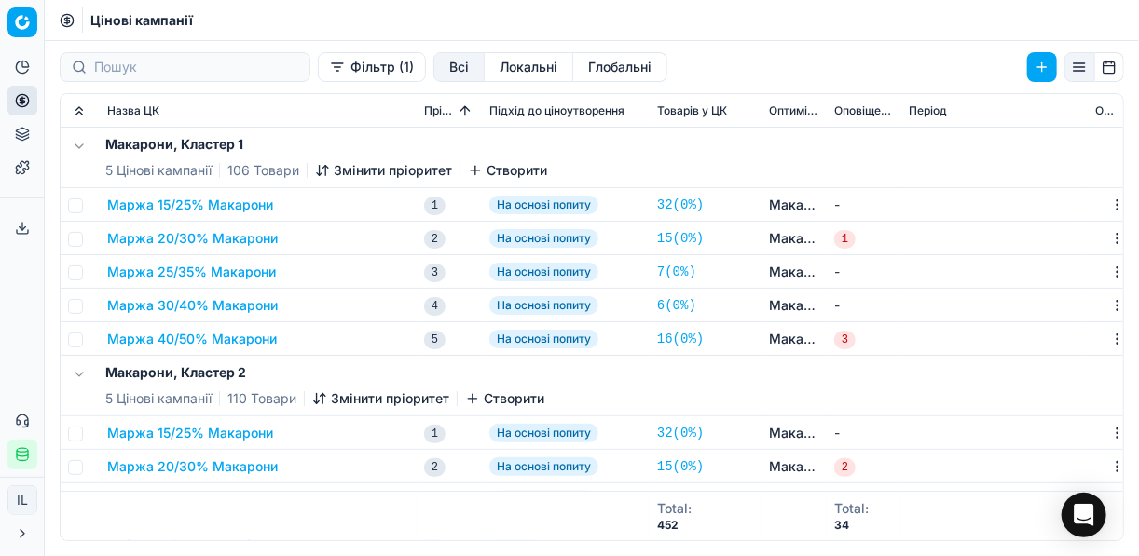
click at [197, 302] on button "Маржа 30/40% Макарони" at bounding box center [192, 305] width 171 height 19
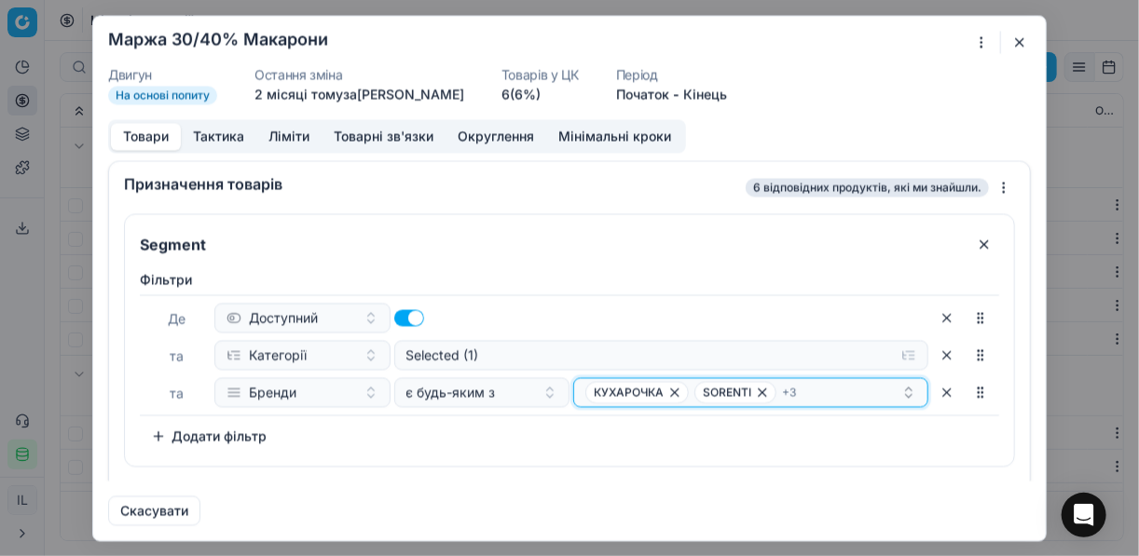
click at [672, 394] on icon "button" at bounding box center [674, 392] width 7 height 7
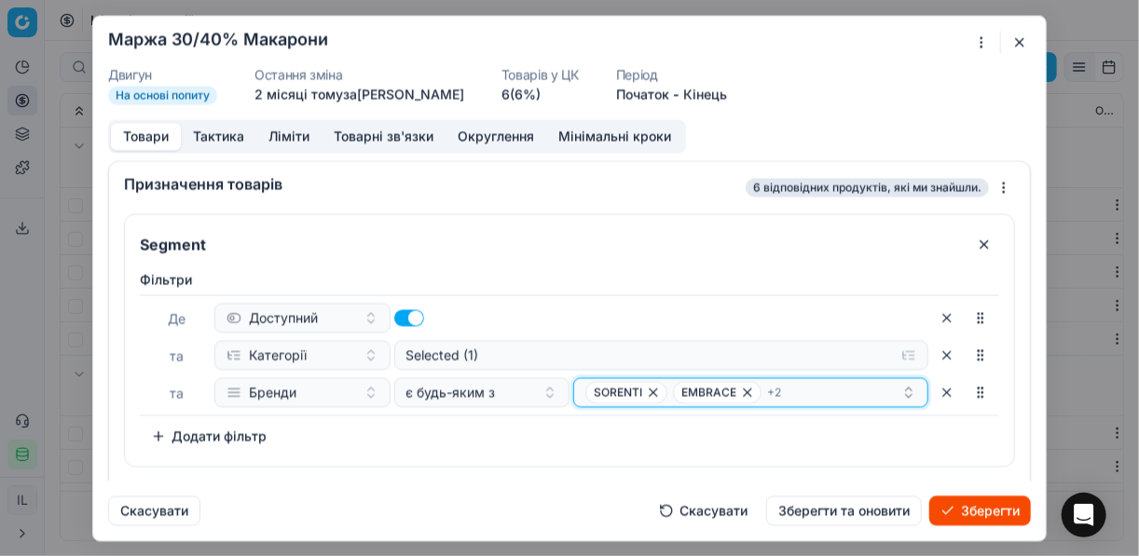
click at [740, 390] on icon "button" at bounding box center [747, 392] width 15 height 15
click at [777, 388] on icon "button" at bounding box center [784, 392] width 15 height 15
click at [720, 391] on icon "button" at bounding box center [723, 392] width 7 height 7
click at [680, 390] on div "SORENTI" at bounding box center [743, 392] width 316 height 22
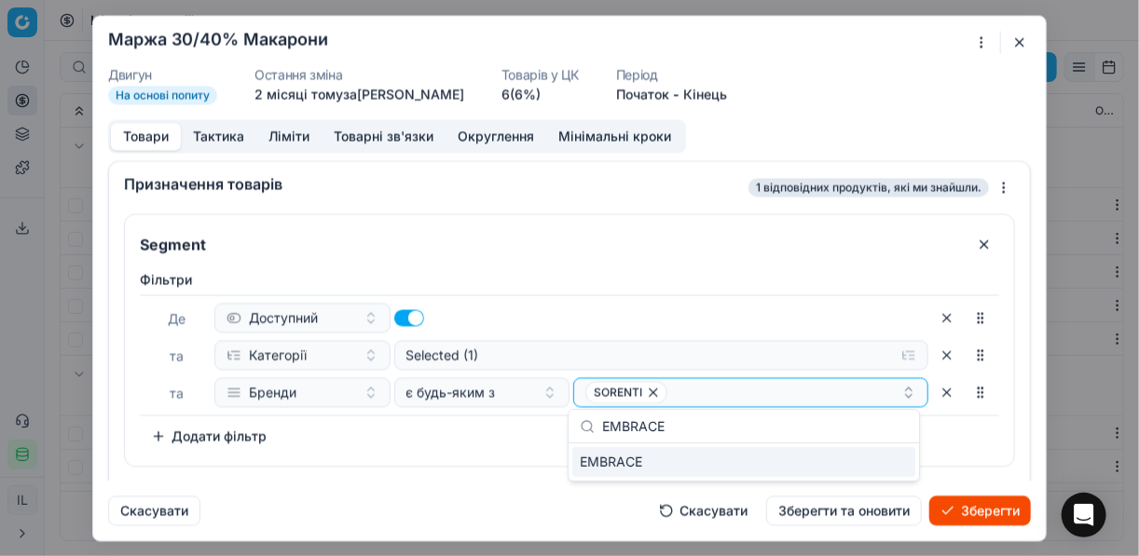
type input "EMBRACE"
drag, startPoint x: 853, startPoint y: 468, endPoint x: 843, endPoint y: 465, distance: 10.6
click at [851, 468] on div "EMBRACE" at bounding box center [743, 462] width 343 height 30
click at [495, 445] on div "Фiльтри Де Доступний та Категорії Selected (1) та Бренди є будь-яким з SORENTI …" at bounding box center [569, 360] width 859 height 181
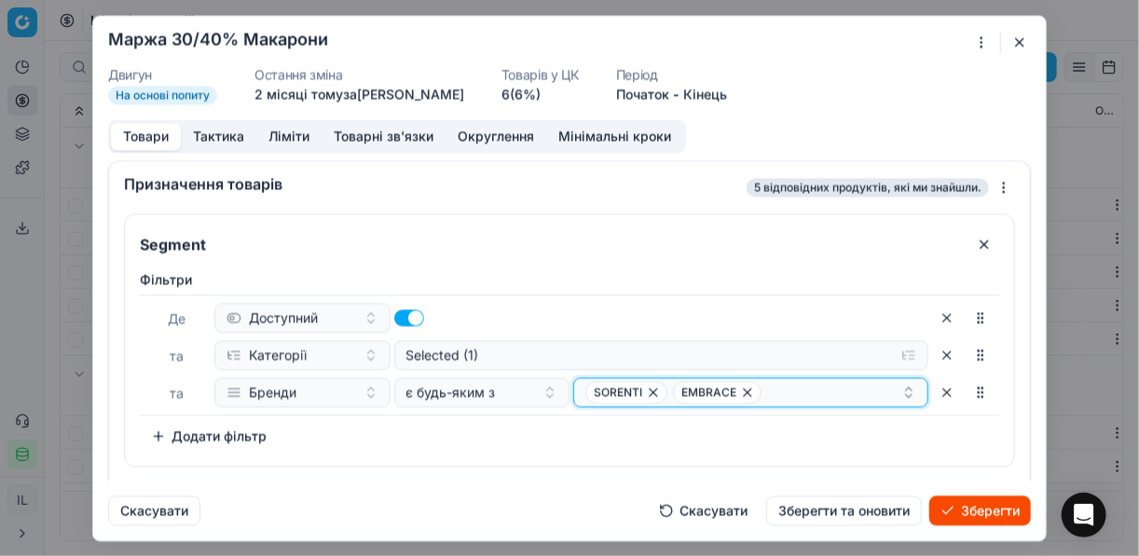
click at [765, 398] on div "SORENTI EMBRACE" at bounding box center [743, 392] width 316 height 22
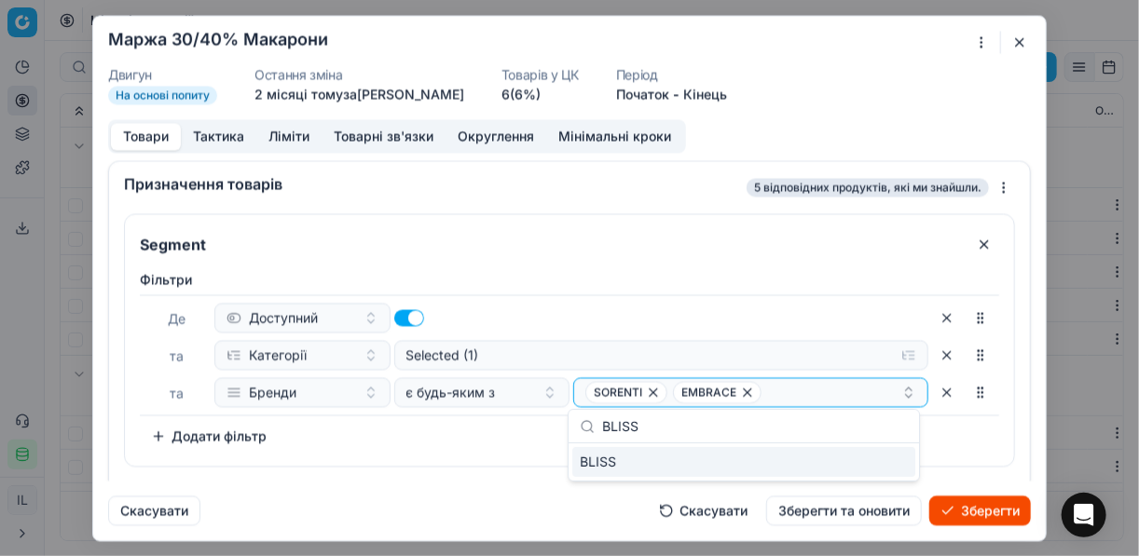
type input "BLISS"
drag, startPoint x: 887, startPoint y: 473, endPoint x: 866, endPoint y: 469, distance: 21.9
click at [886, 472] on div "BLISS" at bounding box center [743, 462] width 343 height 30
click at [504, 445] on div "Фiльтри Де Доступний та Категорії Selected (1) та Бренди є будь-яким з SORENTI …" at bounding box center [569, 360] width 859 height 181
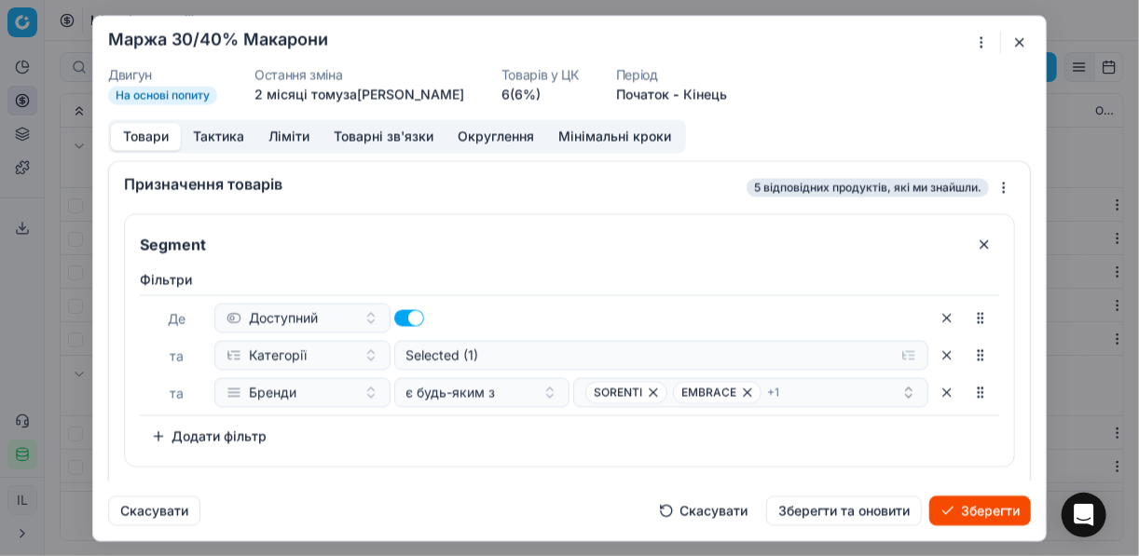
click at [967, 508] on button "Зберегти" at bounding box center [980, 511] width 102 height 30
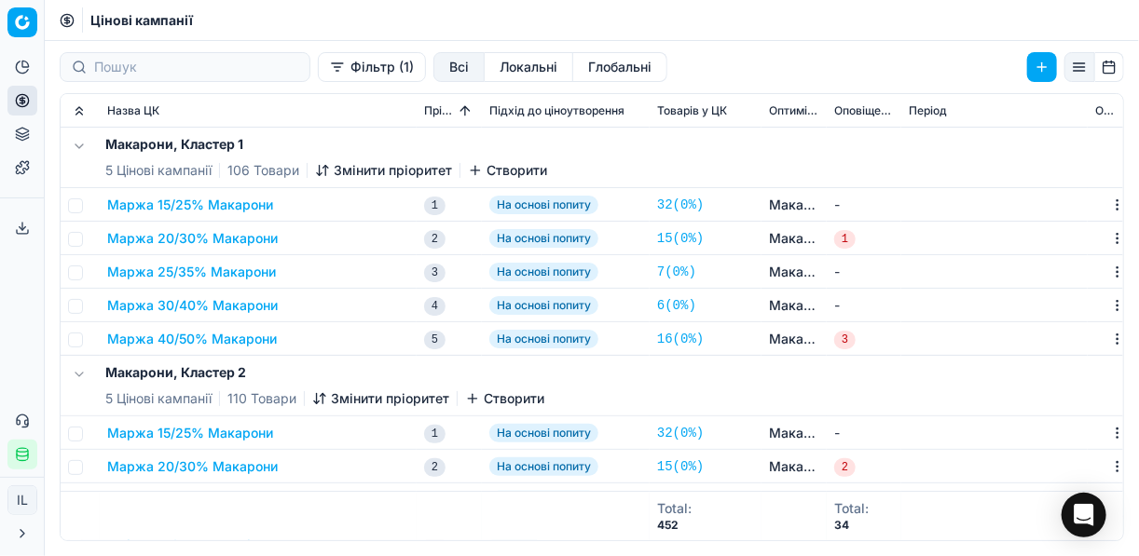
click at [215, 330] on button "Маржа 40/50% Макарони" at bounding box center [192, 339] width 170 height 19
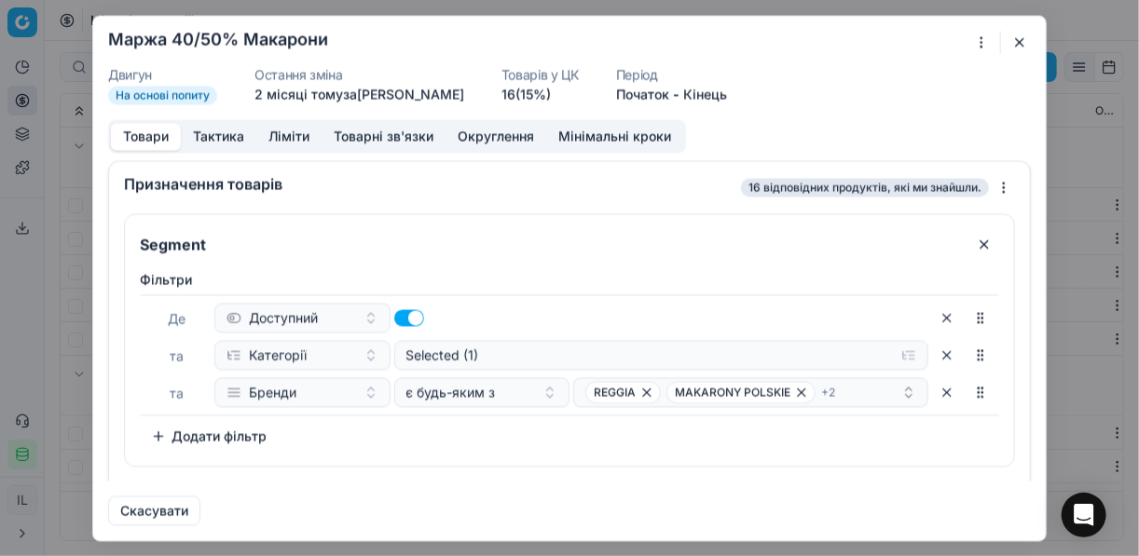
click at [980, 44] on div "Ми зберігаємо налаштування ЦК. Будь ласка, зачекайте, це може зайняти декілька …" at bounding box center [569, 278] width 1139 height 556
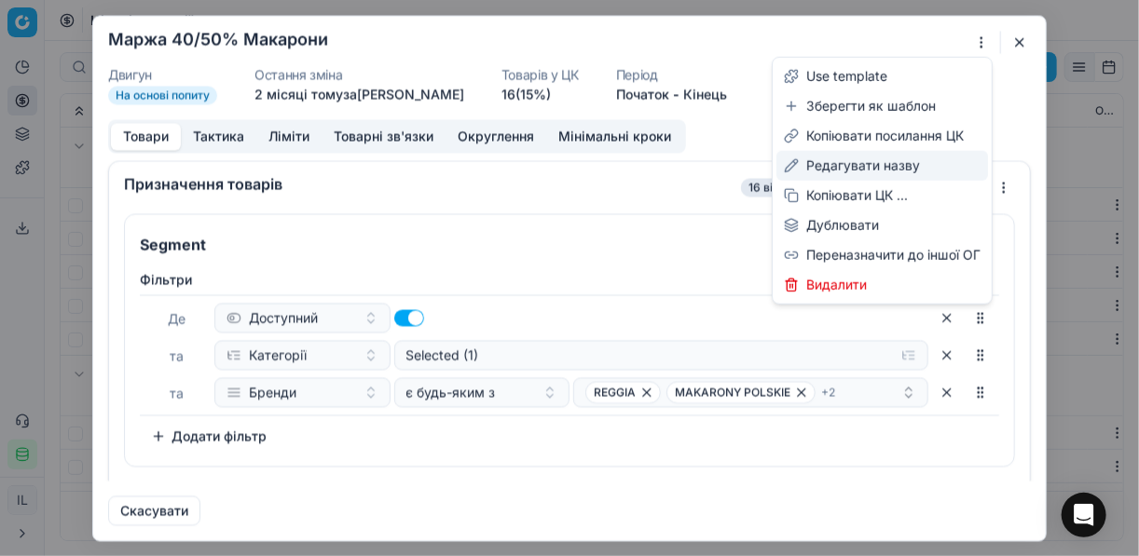
click at [868, 165] on div "Редагувати назву" at bounding box center [882, 166] width 212 height 30
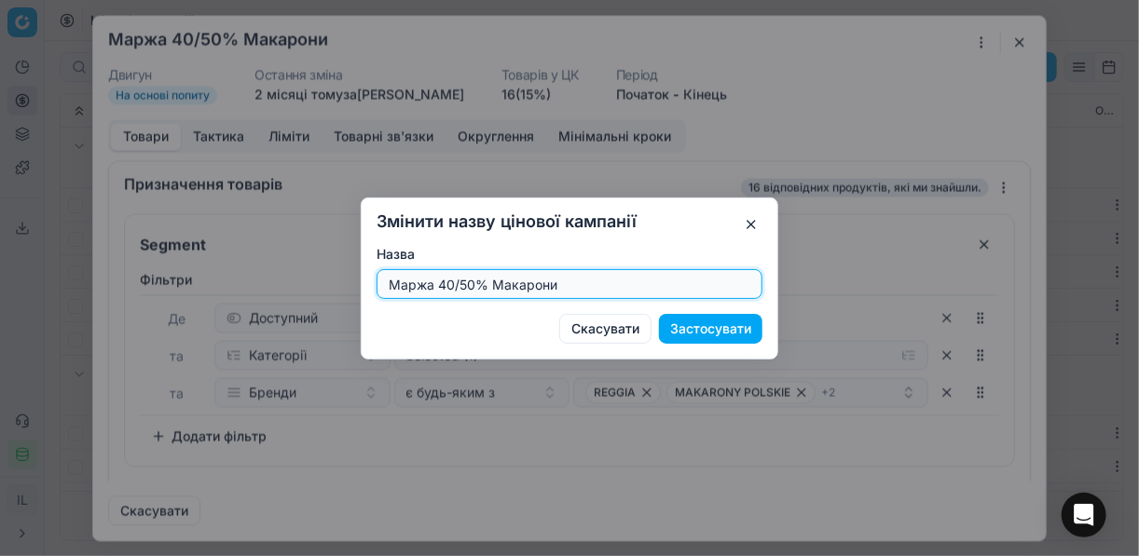
click at [470, 281] on input "Маржа 40/50% Макарони" at bounding box center [569, 284] width 369 height 28
click at [473, 282] on input "Маржа 40/50% Макарони" at bounding box center [569, 284] width 369 height 28
type input "Маржа 35/45% Макарони"
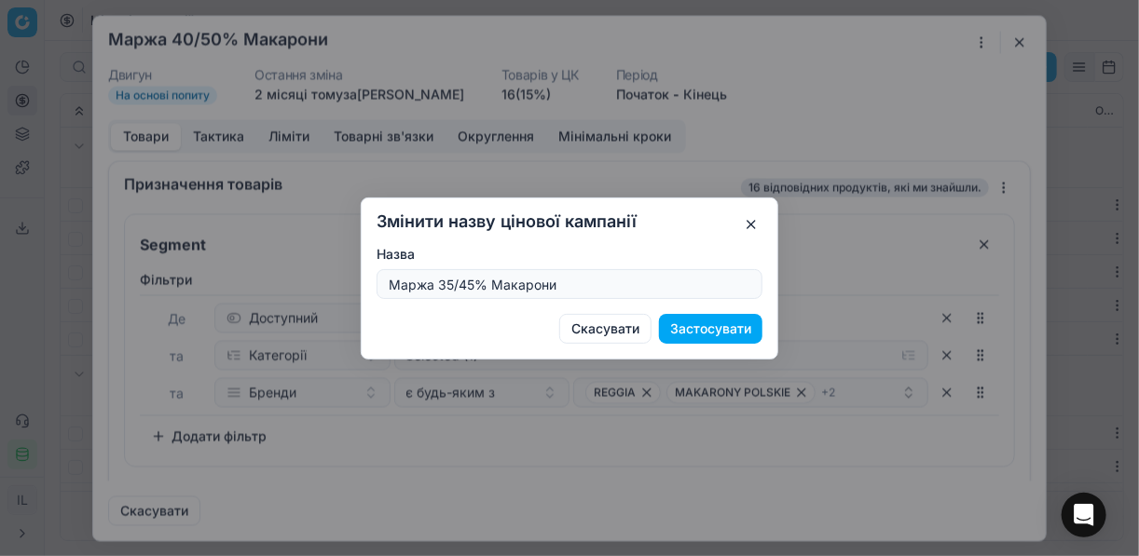
click at [727, 331] on button "Застосувати" at bounding box center [710, 329] width 103 height 30
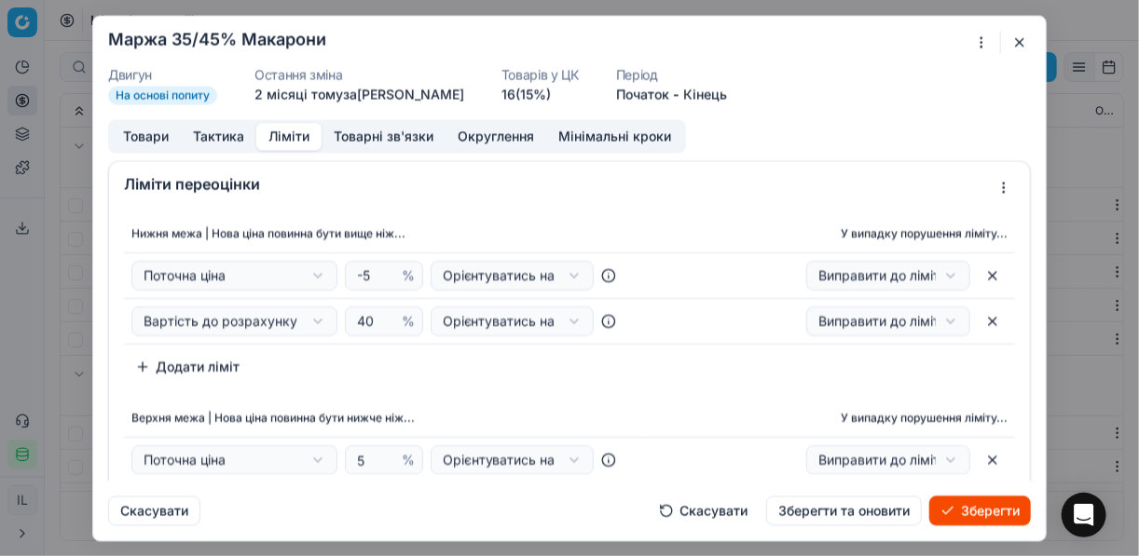
drag, startPoint x: 285, startPoint y: 129, endPoint x: 292, endPoint y: 137, distance: 10.6
click at [285, 130] on button "Ліміти" at bounding box center [288, 136] width 65 height 27
click at [372, 317] on input "40" at bounding box center [375, 322] width 45 height 28
type input "4"
type input "35"
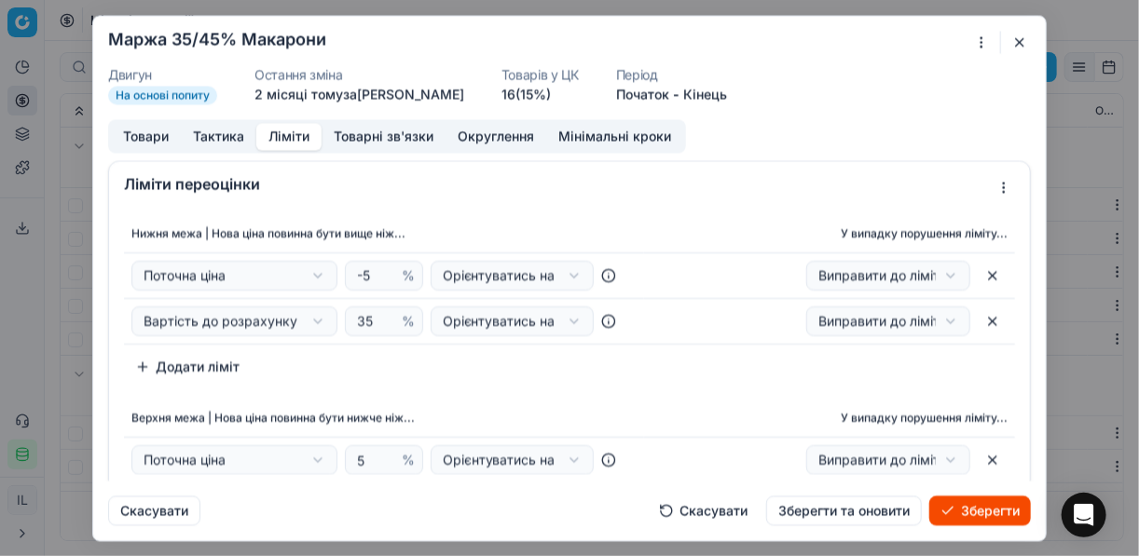
click at [403, 363] on div "Нижня межа | Нова ціна повинна бути вище ніж... У випадку порушення ліміту... П…" at bounding box center [569, 298] width 891 height 167
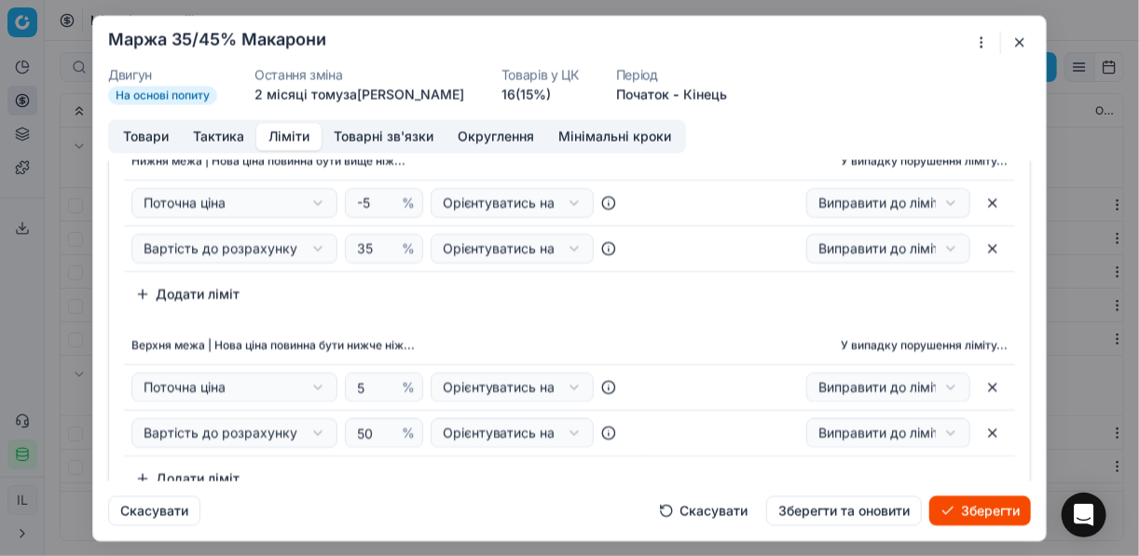
scroll to position [149, 0]
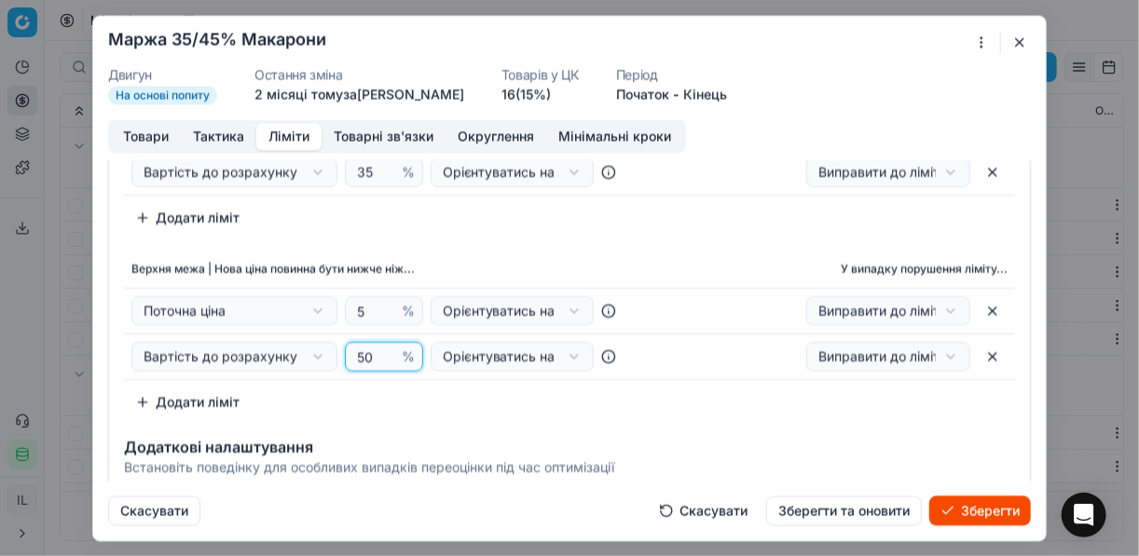
click at [374, 355] on input "50" at bounding box center [375, 357] width 45 height 28
type input "5"
type input "45"
click at [654, 229] on div "Нижня межа | Нова ціна повинна бути вище ніж... У випадку порушення ліміту... П…" at bounding box center [569, 149] width 891 height 167
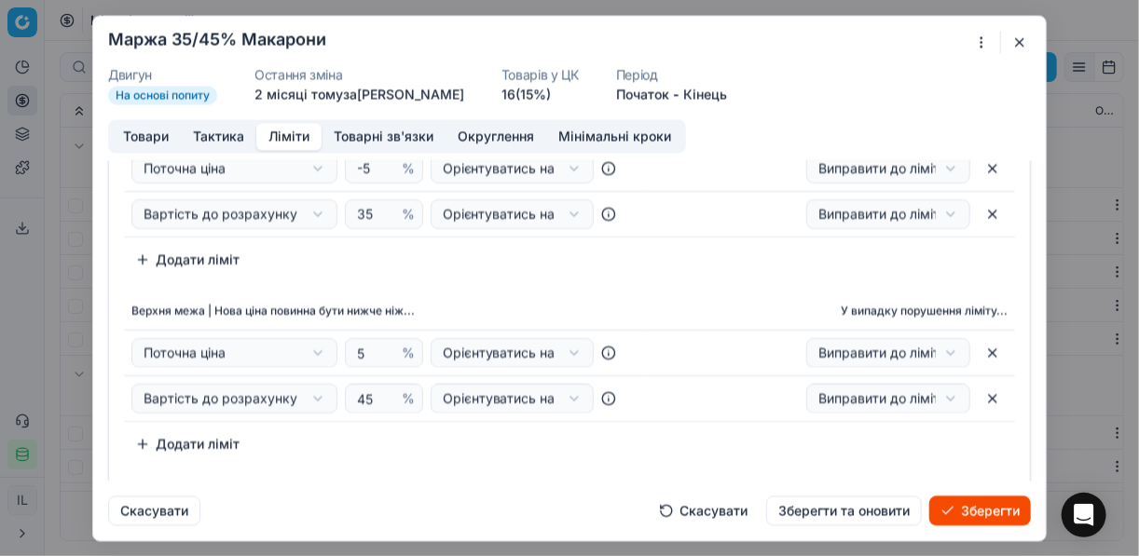
scroll to position [0, 0]
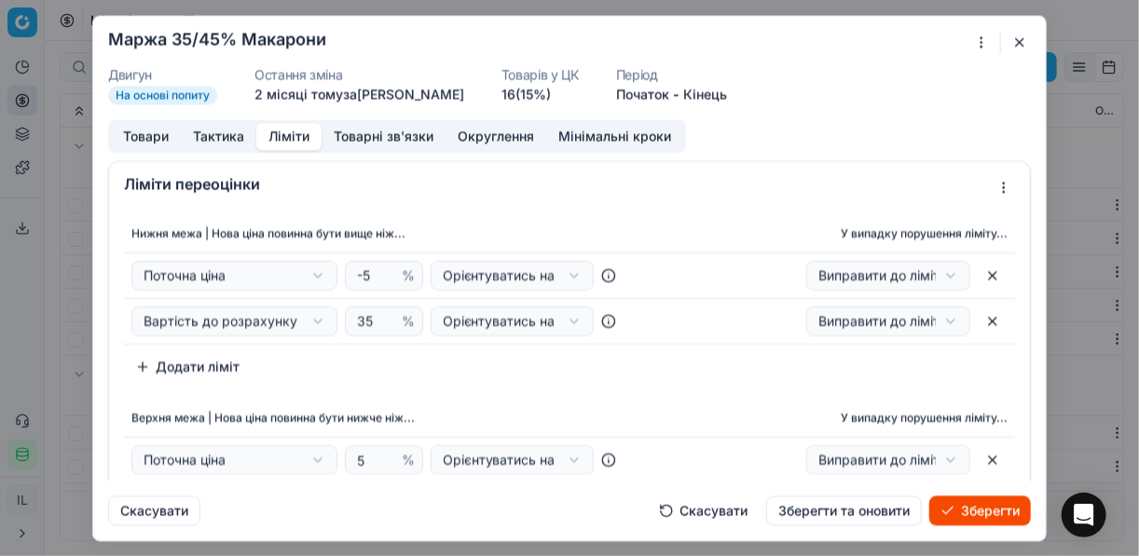
click at [131, 136] on button "Товари" at bounding box center [146, 136] width 70 height 27
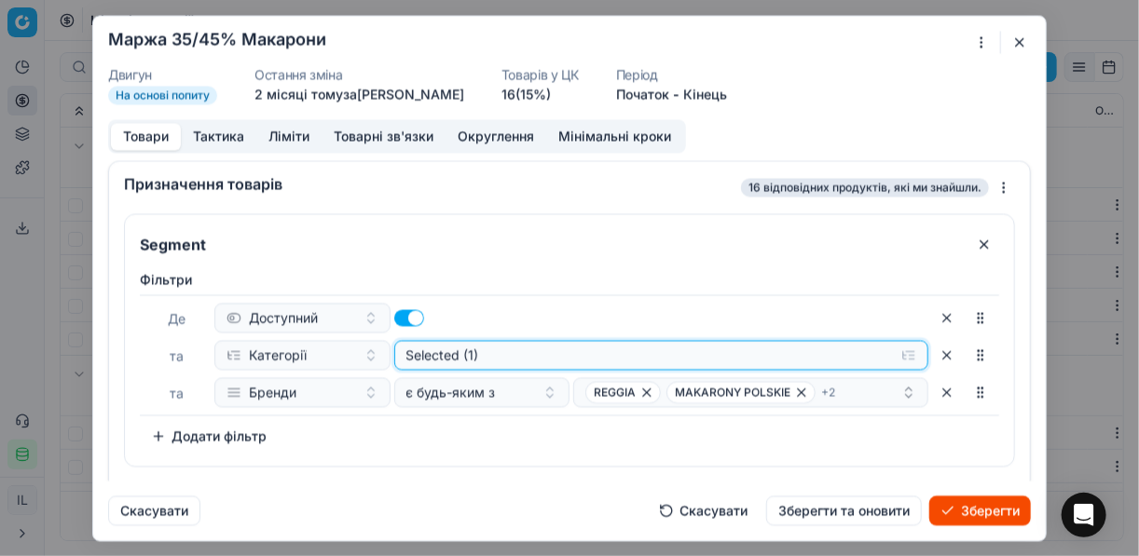
click at [904, 355] on button "Selected (1)" at bounding box center [661, 355] width 535 height 30
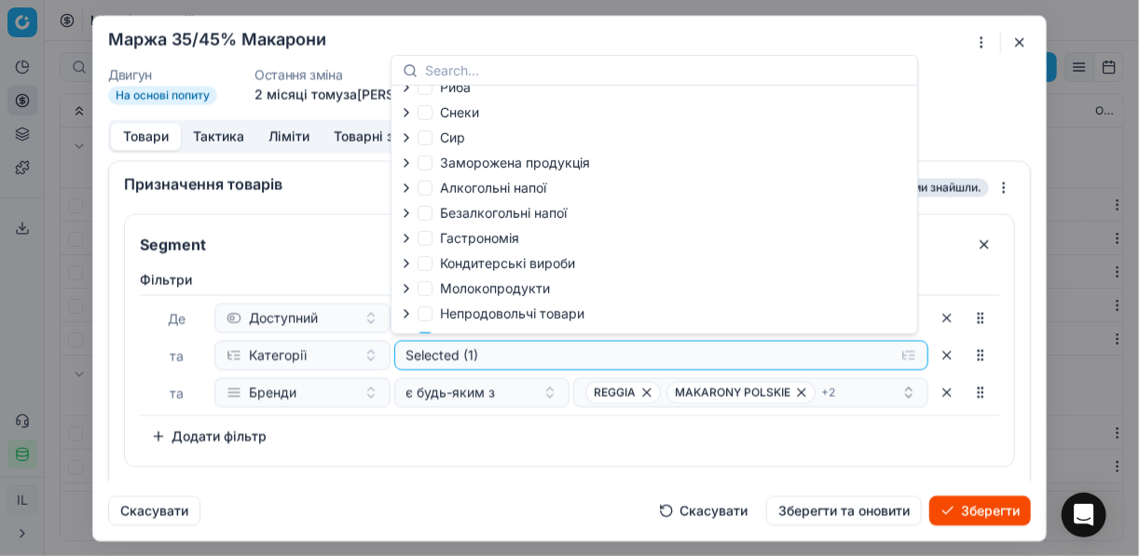
scroll to position [63, 0]
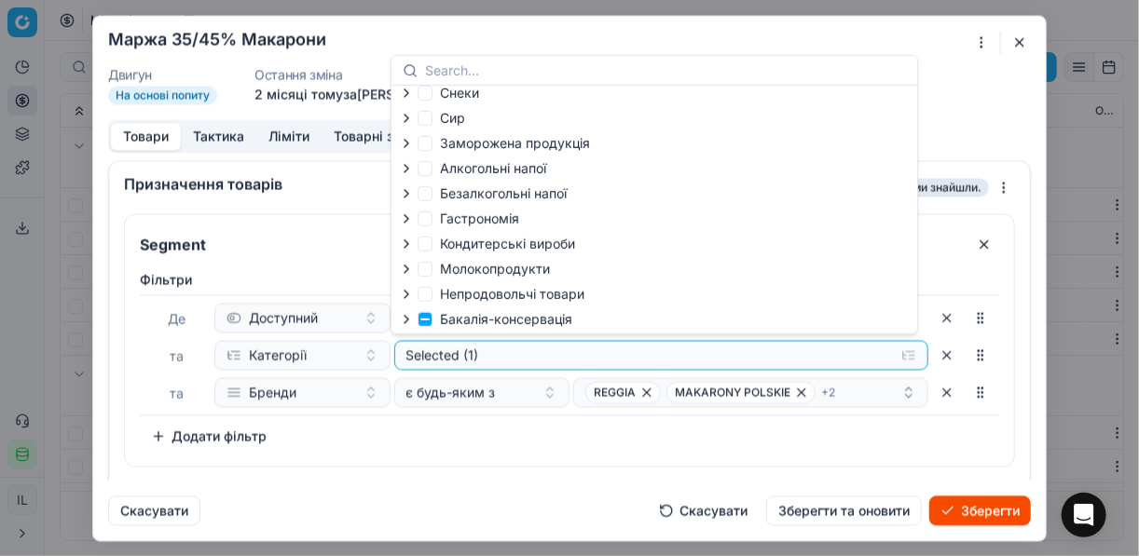
click at [409, 321] on icon "button" at bounding box center [406, 319] width 15 height 15
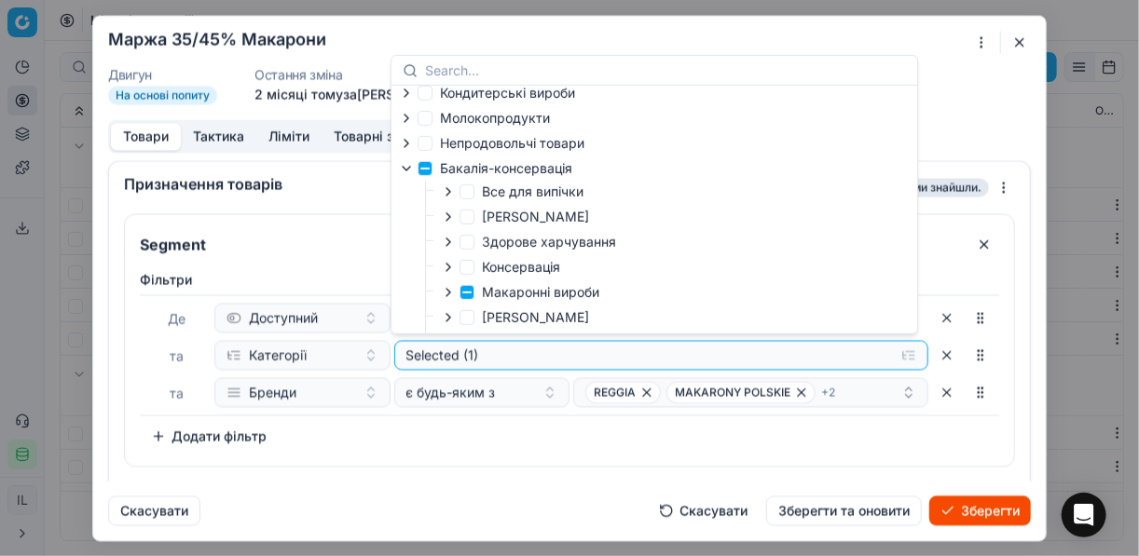
click at [446, 299] on icon "button" at bounding box center [448, 292] width 15 height 15
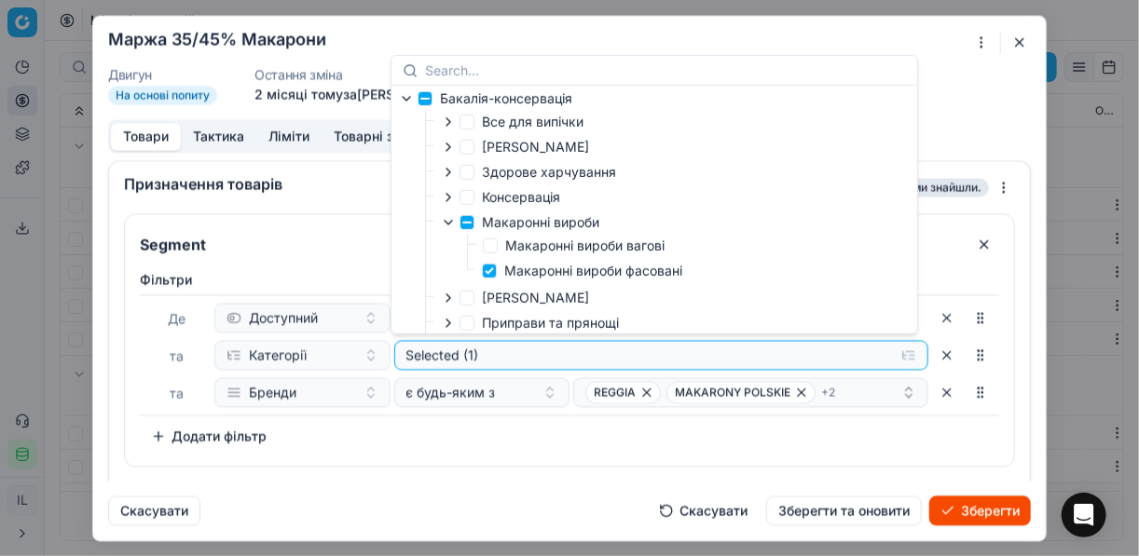
scroll to position [362, 0]
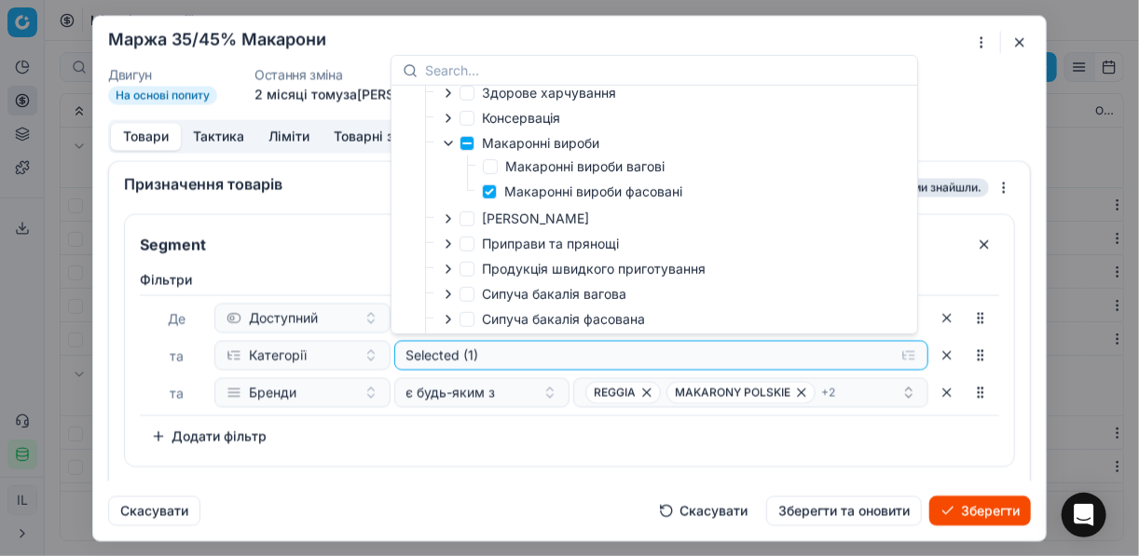
click at [660, 442] on div "Фiльтри Де Доступний та Категорії Selected (1) та Бренди є будь-яким з REGGIA M…" at bounding box center [569, 360] width 859 height 181
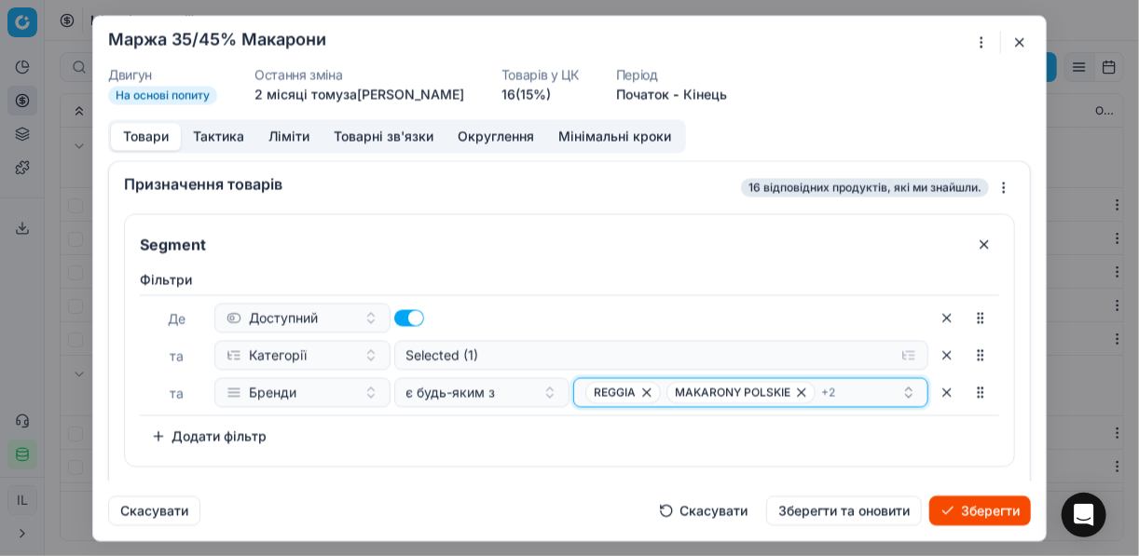
click at [640, 394] on icon "button" at bounding box center [646, 392] width 15 height 15
click at [713, 392] on icon "button" at bounding box center [720, 392] width 15 height 15
click at [659, 390] on icon "button" at bounding box center [662, 392] width 7 height 7
click at [662, 390] on icon "button" at bounding box center [666, 392] width 15 height 15
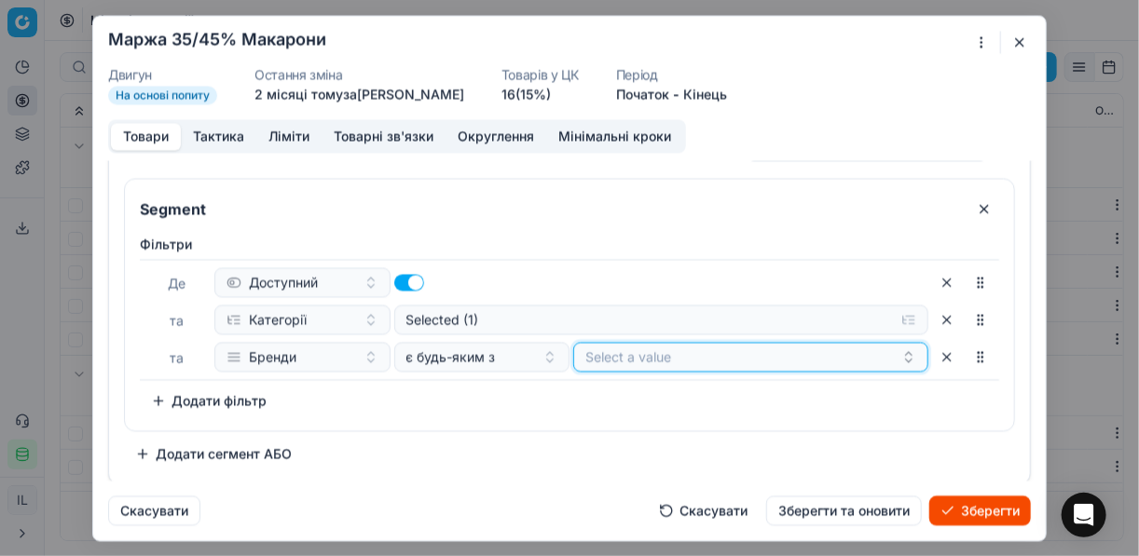
click at [654, 355] on button "Select a value" at bounding box center [750, 357] width 355 height 30
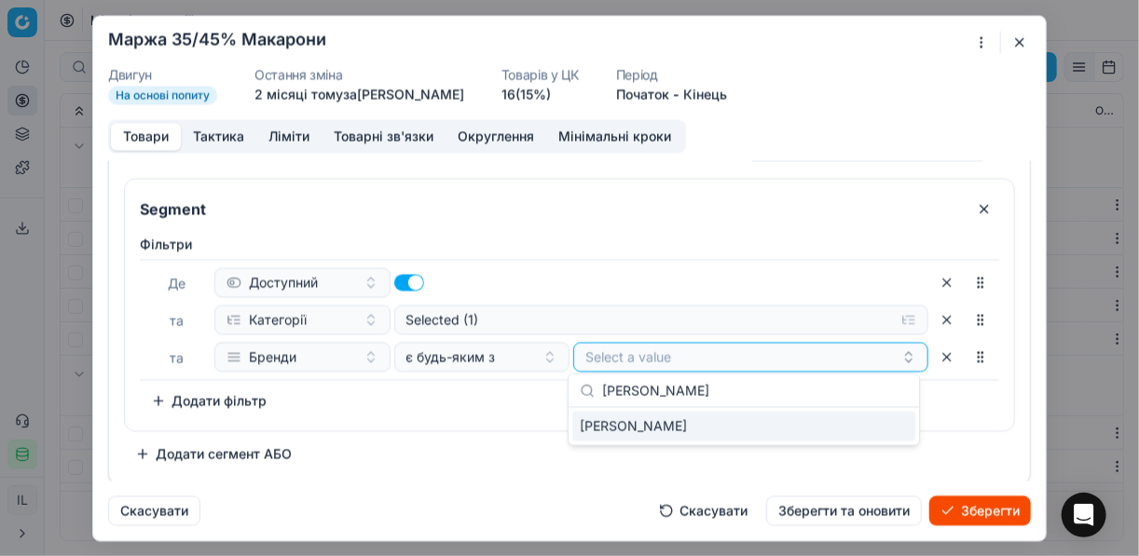
type input "CHIEF MARCO"
click at [889, 434] on div "CHIEF MARCO" at bounding box center [743, 427] width 343 height 30
click at [527, 392] on div "Фiльтри Де Доступний та Категорії Selected (1) та Бренди є будь-яким з CHIEF MA…" at bounding box center [569, 325] width 859 height 181
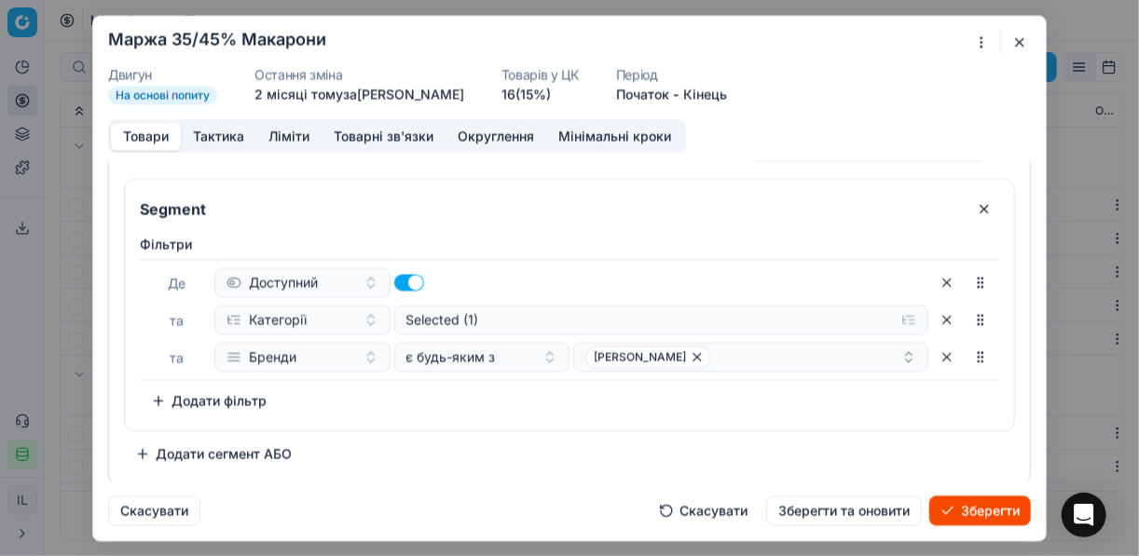
click at [963, 509] on button "Зберегти" at bounding box center [980, 511] width 102 height 30
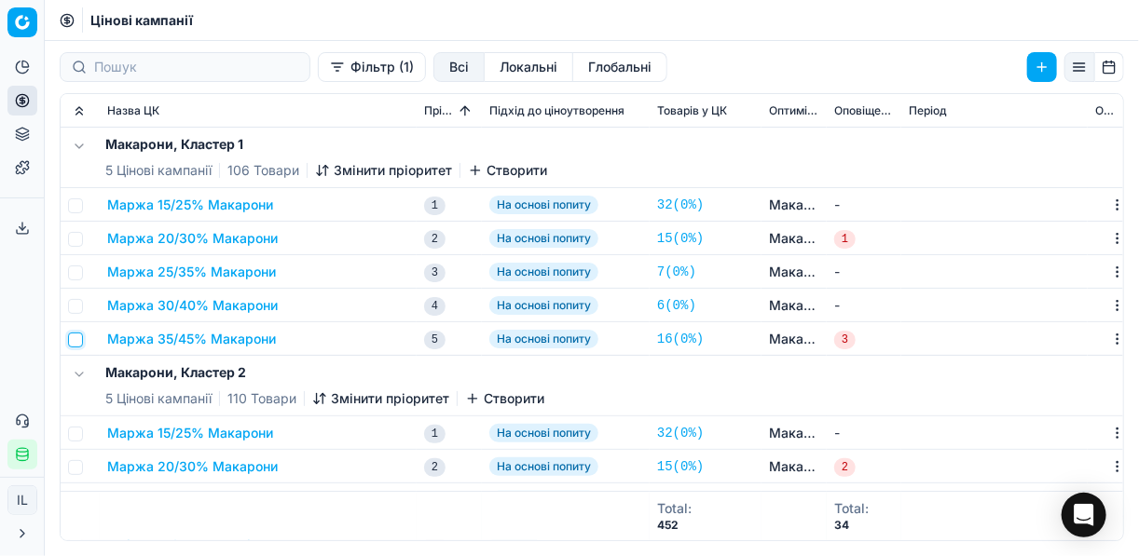
click at [72, 340] on input "checkbox" at bounding box center [75, 340] width 15 height 15
checkbox input "true"
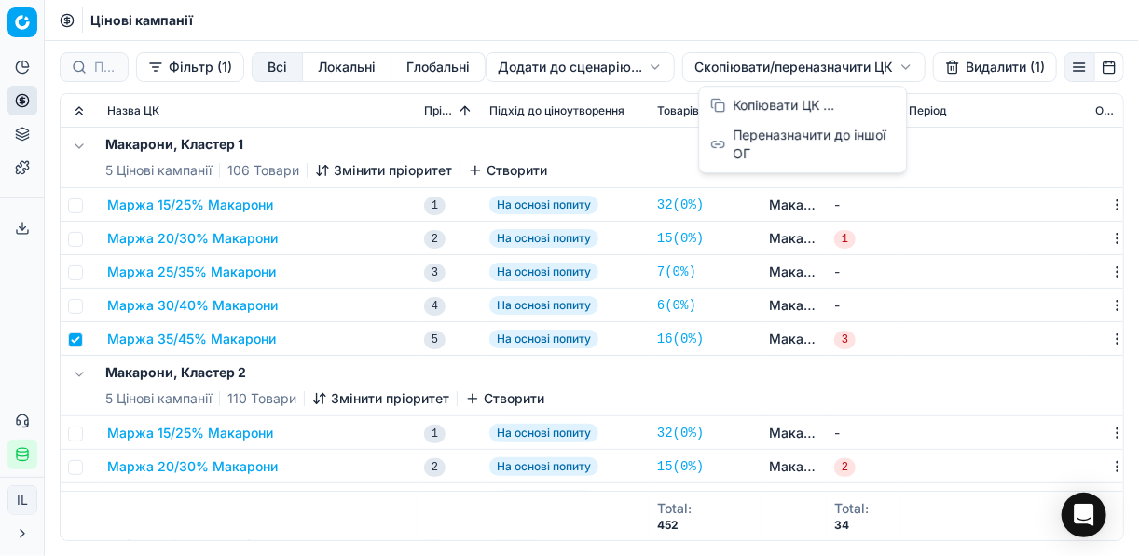
click at [736, 70] on html "Pricing platform Аналітика Цінова оптимізація Асортимент продукції Шаблони Серв…" at bounding box center [569, 278] width 1139 height 556
click at [767, 104] on div "Копіювати ЦК ..." at bounding box center [802, 105] width 199 height 30
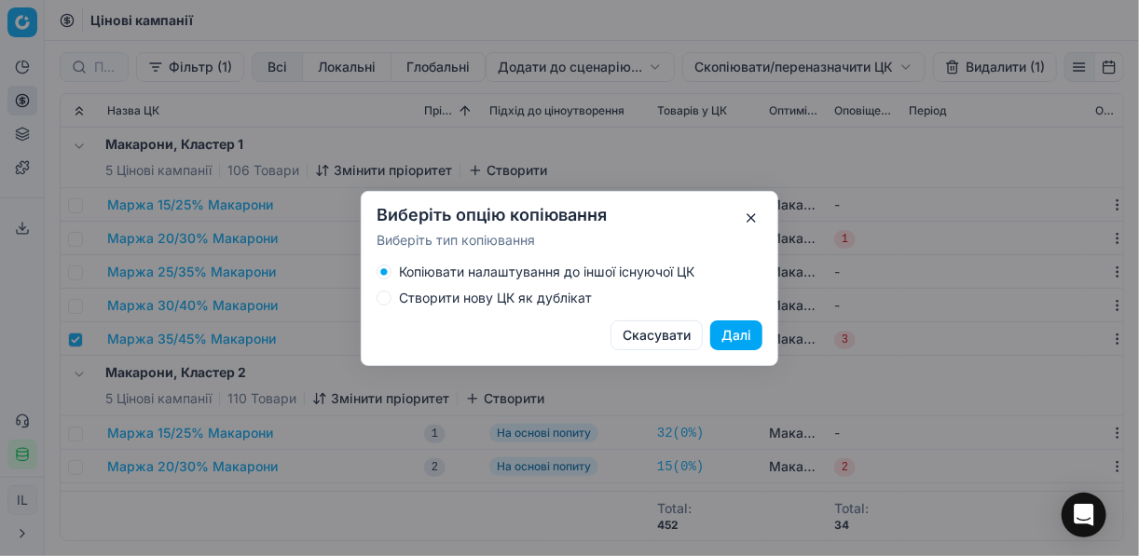
click at [390, 303] on div "Створити нову ЦК як дублікат" at bounding box center [570, 298] width 386 height 15
click at [383, 297] on button "Створити нову ЦК як дублікат" at bounding box center [384, 298] width 15 height 15
click at [720, 334] on button "Далі" at bounding box center [736, 336] width 52 height 30
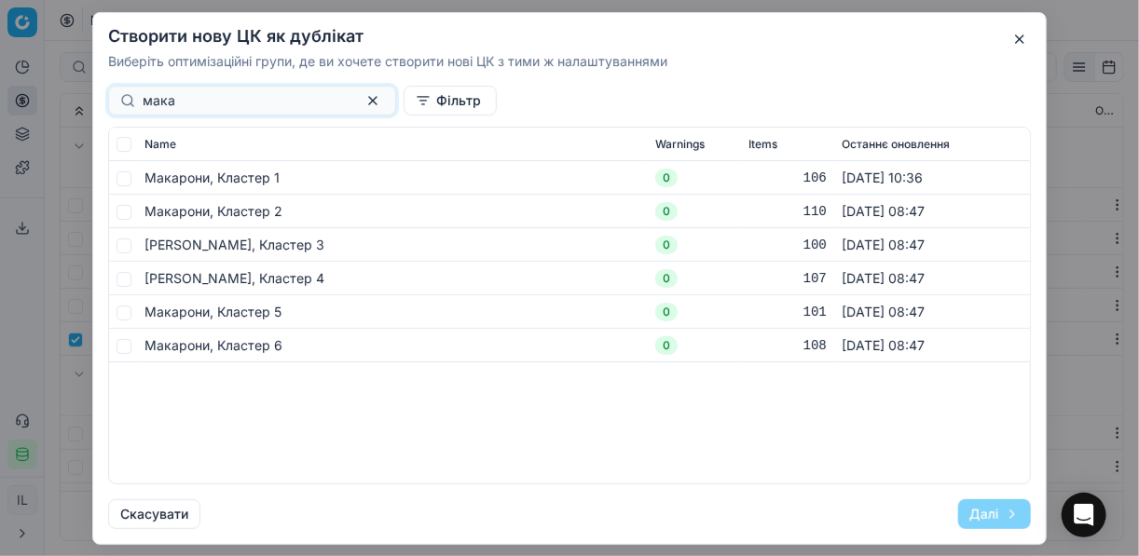
type input "мака"
click at [124, 177] on input "checkbox" at bounding box center [124, 178] width 15 height 15
checkbox input "true"
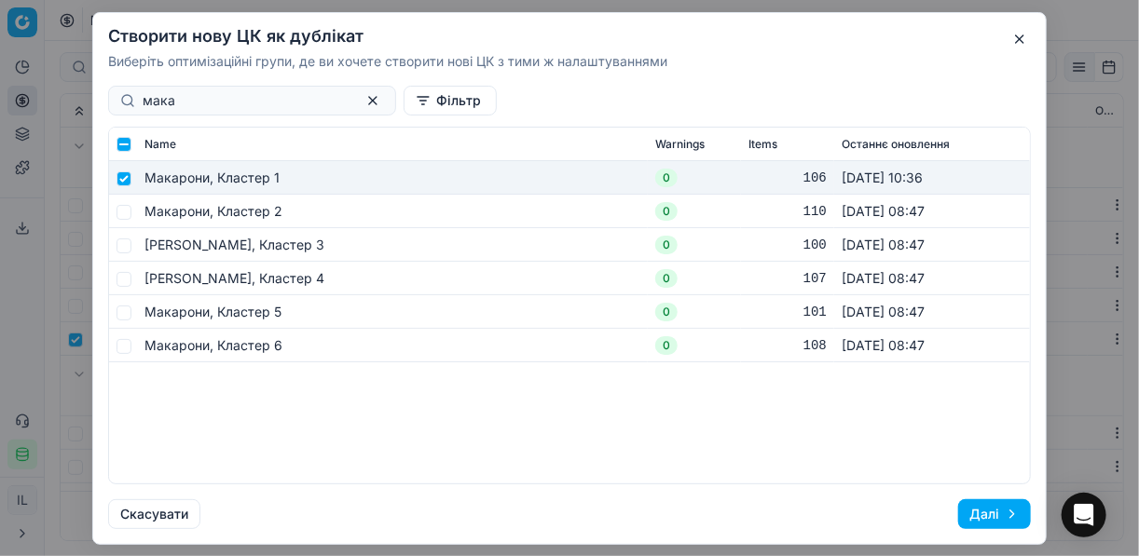
click at [972, 512] on button "Далі" at bounding box center [994, 515] width 73 height 30
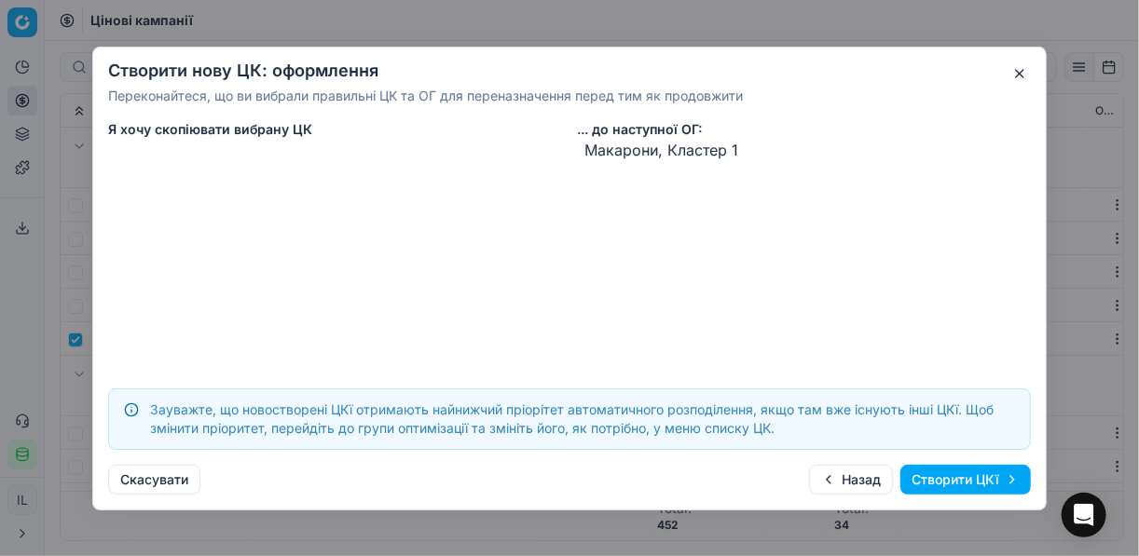
click at [959, 489] on button "Створити ЦКї" at bounding box center [965, 480] width 130 height 30
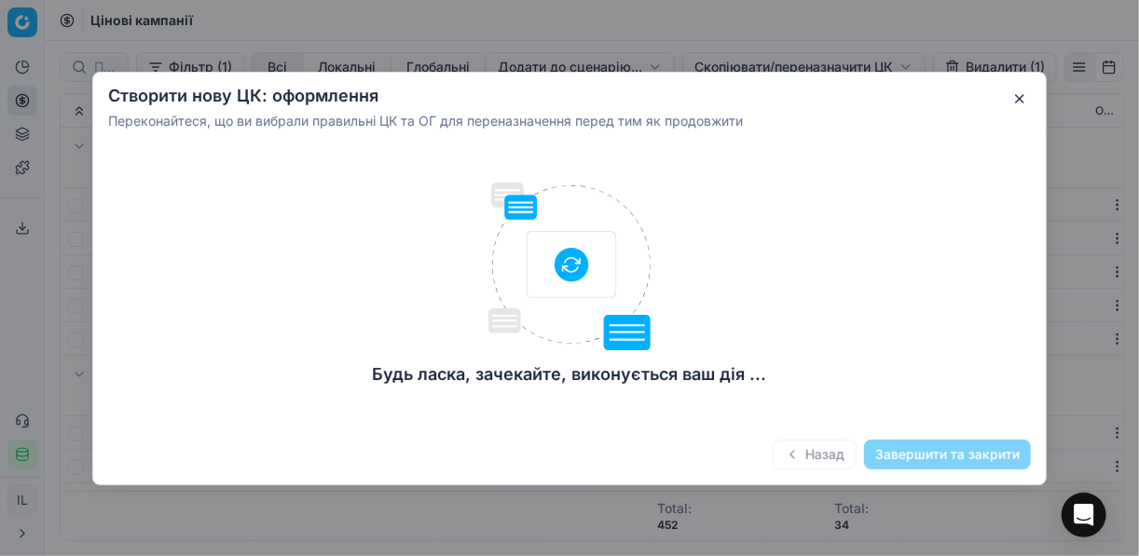
checkbox input "false"
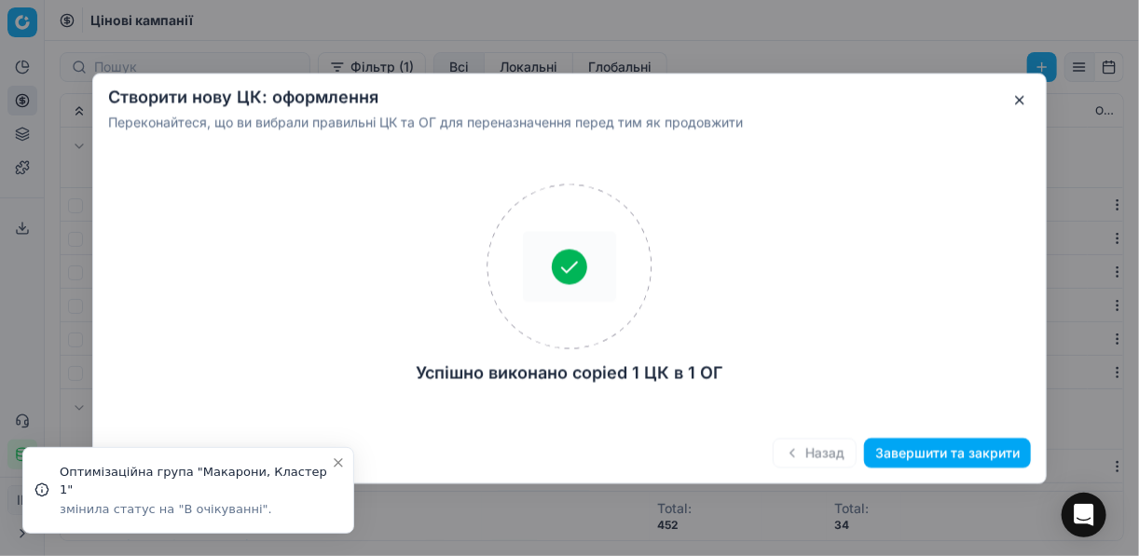
click at [944, 456] on button "Завершити та закрити" at bounding box center [947, 453] width 167 height 30
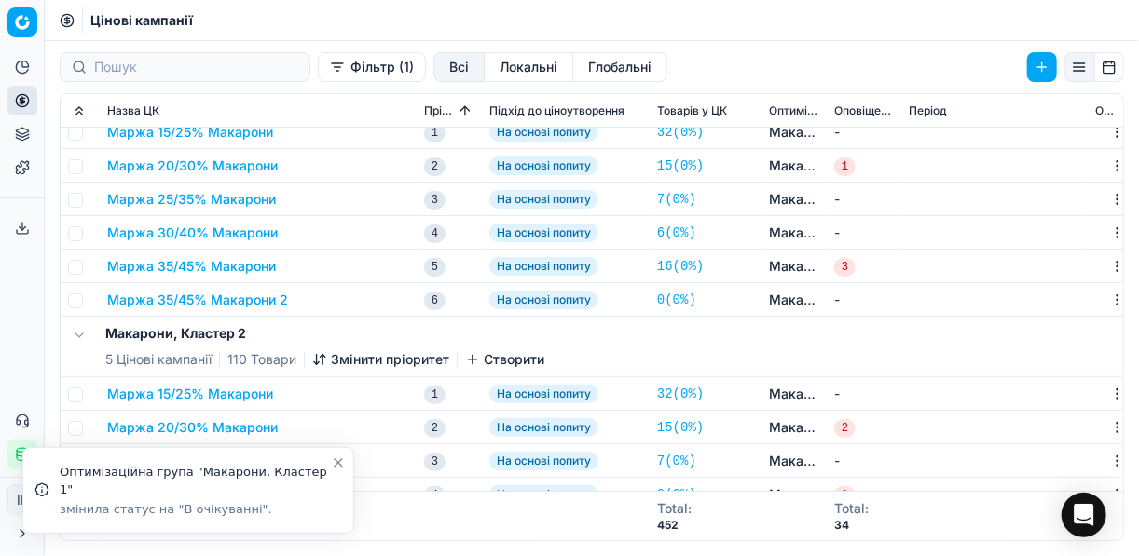
scroll to position [75, 0]
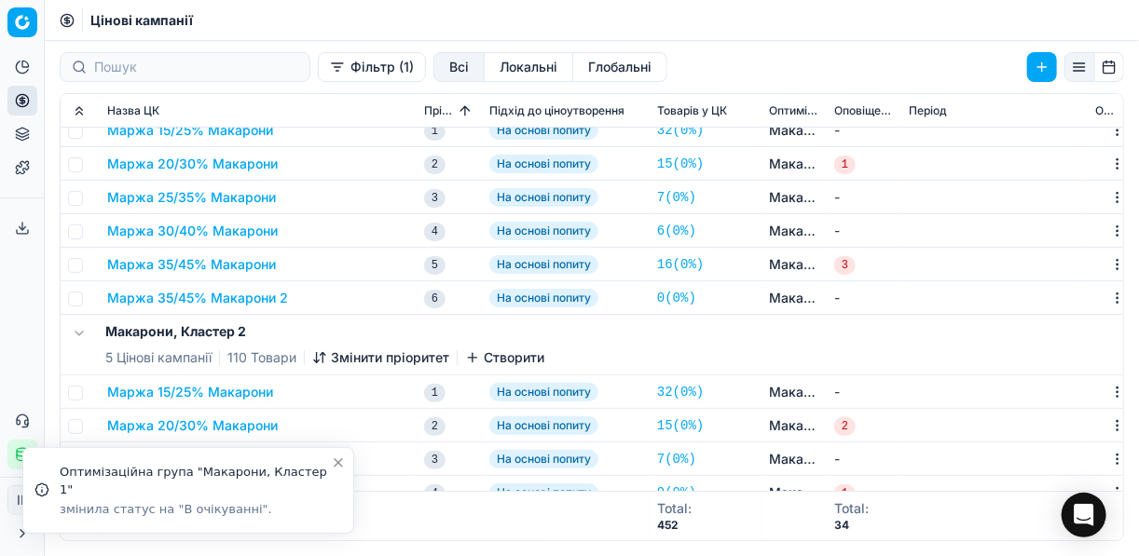
click at [241, 295] on button "Маржа 35/45% Макарони 2" at bounding box center [197, 298] width 181 height 19
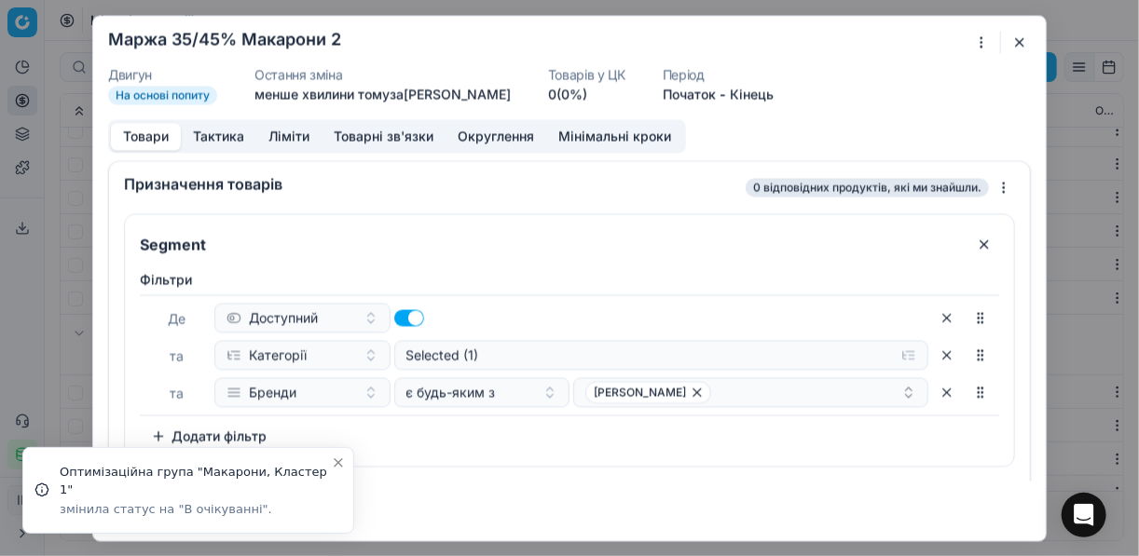
click at [980, 32] on div "Ми зберігаємо налаштування ЦК. Будь ласка, зачекайте, це може зайняти декілька …" at bounding box center [569, 278] width 1139 height 556
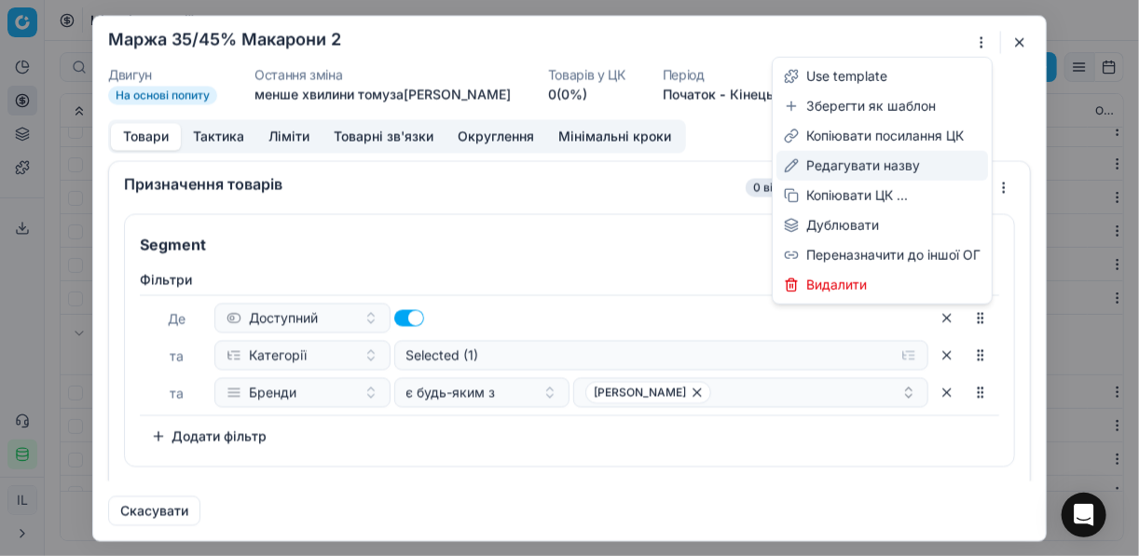
click at [857, 161] on div "Редагувати назву" at bounding box center [882, 166] width 212 height 30
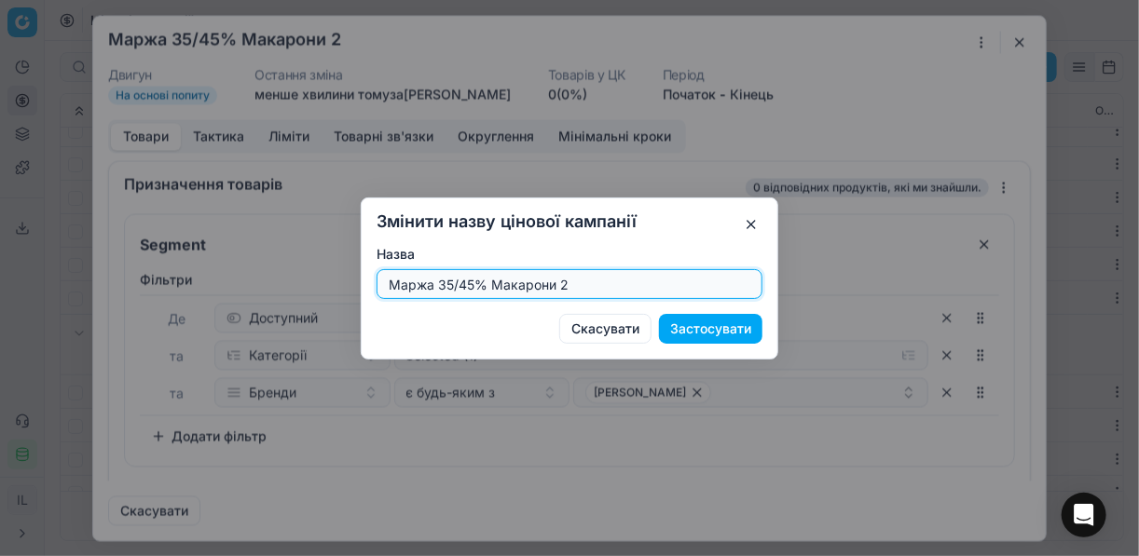
click at [580, 284] on input "Маржа 35/45% Макарони 2" at bounding box center [569, 284] width 369 height 28
click at [472, 281] on input "Маржа 35/45% Макарони" at bounding box center [569, 284] width 369 height 28
type input "Маржа 40/50% Макарони"
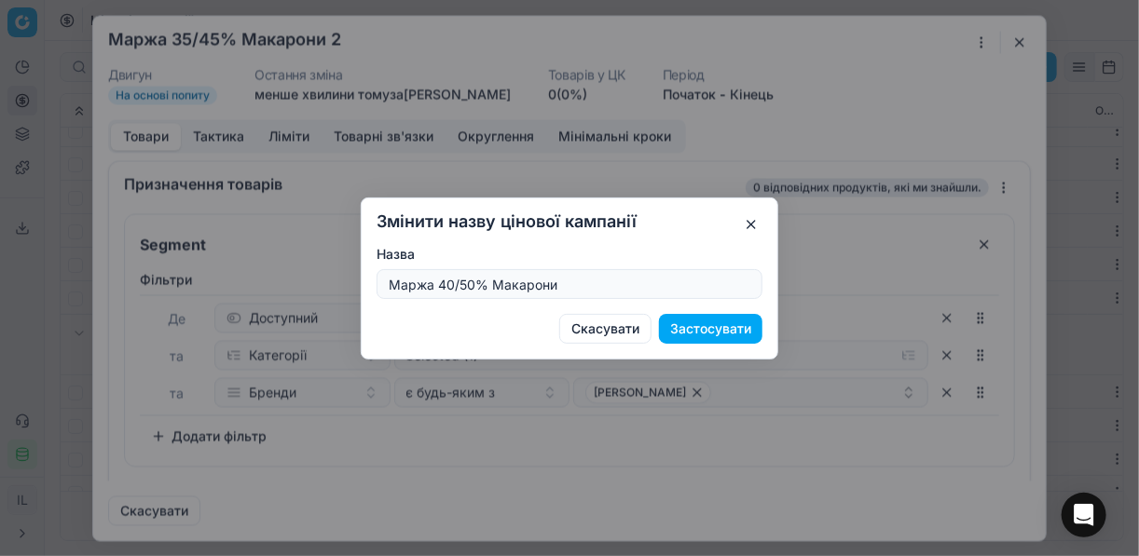
click at [696, 332] on button "Застосувати" at bounding box center [710, 329] width 103 height 30
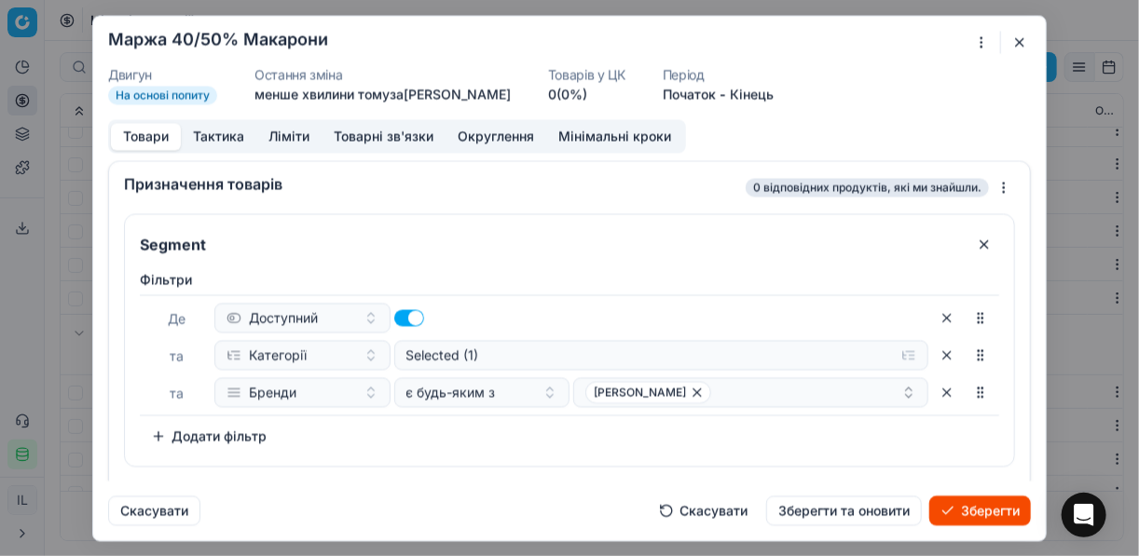
click at [295, 136] on button "Ліміти" at bounding box center [288, 136] width 65 height 27
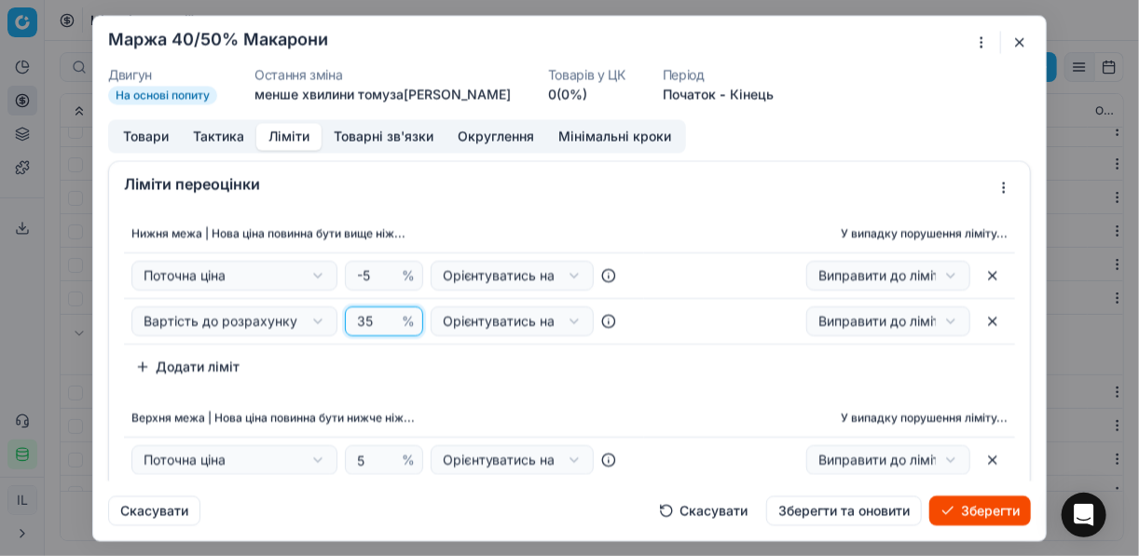
click at [359, 313] on input "35" at bounding box center [375, 322] width 45 height 28
click at [367, 315] on input "35" at bounding box center [375, 322] width 45 height 28
type input "3"
type input "40"
click at [448, 360] on div "Нижня межа | Нова ціна повинна бути вище ніж... У випадку порушення ліміту... П…" at bounding box center [569, 298] width 891 height 167
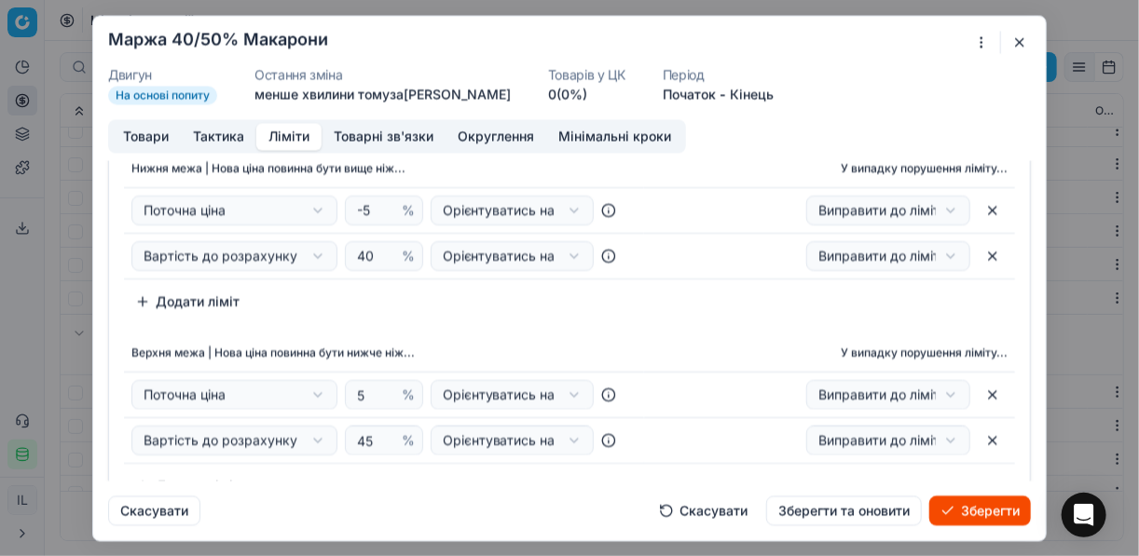
scroll to position [149, 0]
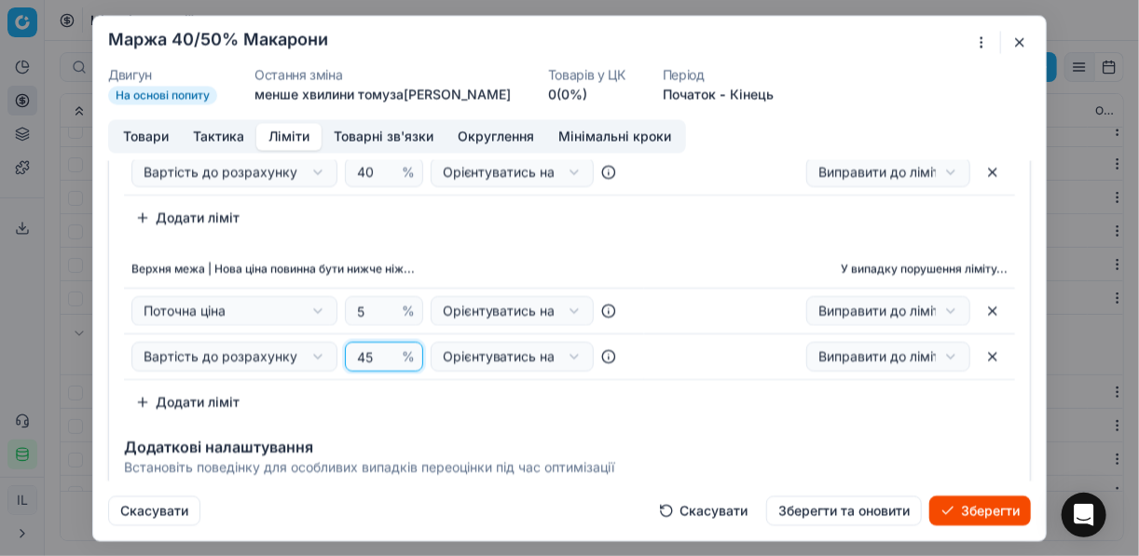
click at [371, 356] on input "45" at bounding box center [375, 357] width 45 height 28
type input "4"
type input "50"
click at [579, 404] on div "Верхня межа | Нова ціна повинна бути нижче ніж... У випадку порушення ліміту...…" at bounding box center [569, 335] width 891 height 167
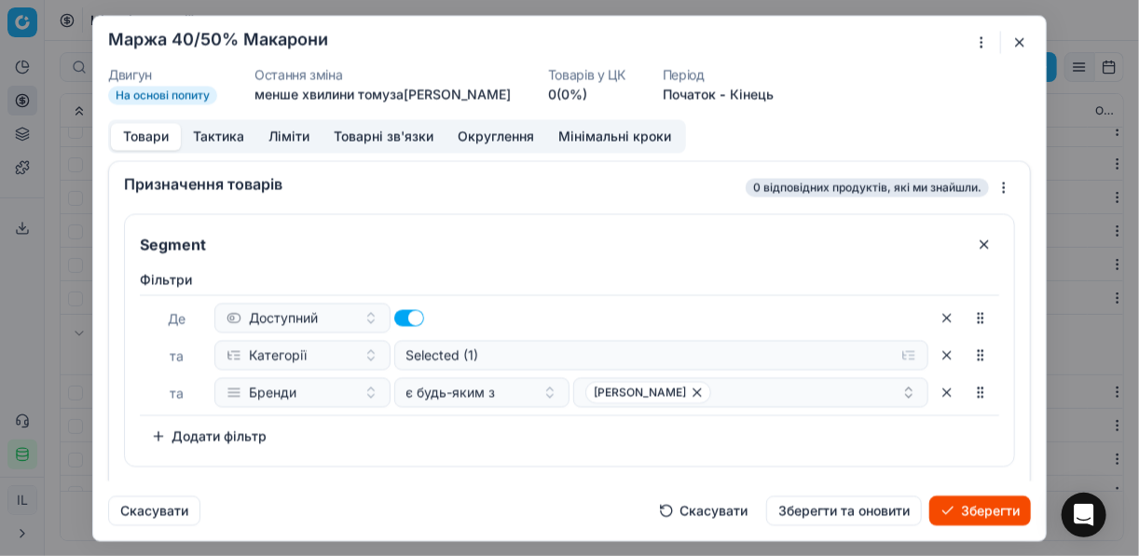
click at [162, 139] on button "Товари" at bounding box center [146, 136] width 70 height 27
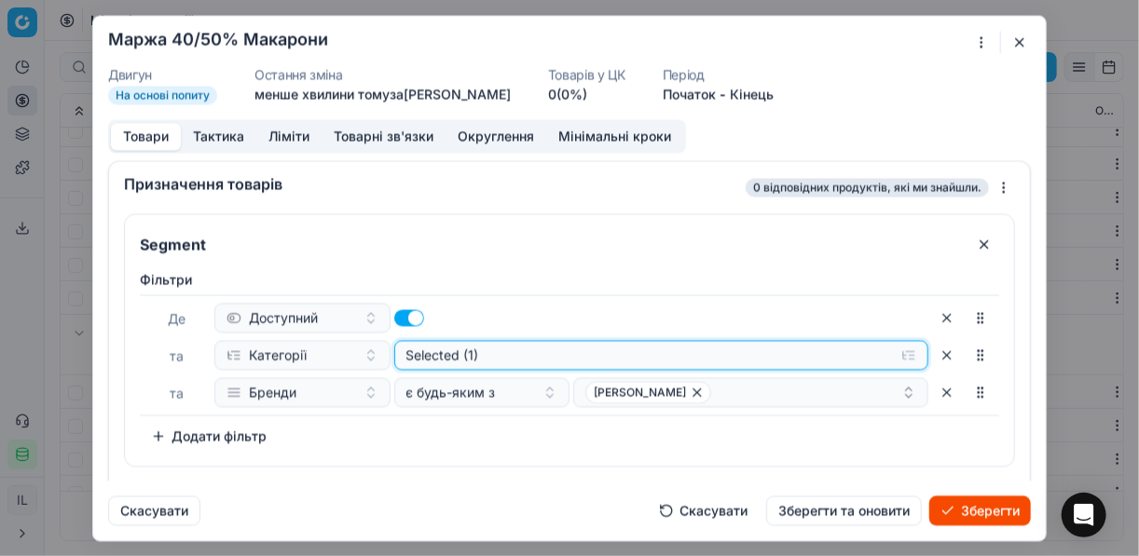
click at [902, 351] on button "Selected (1)" at bounding box center [661, 355] width 535 height 30
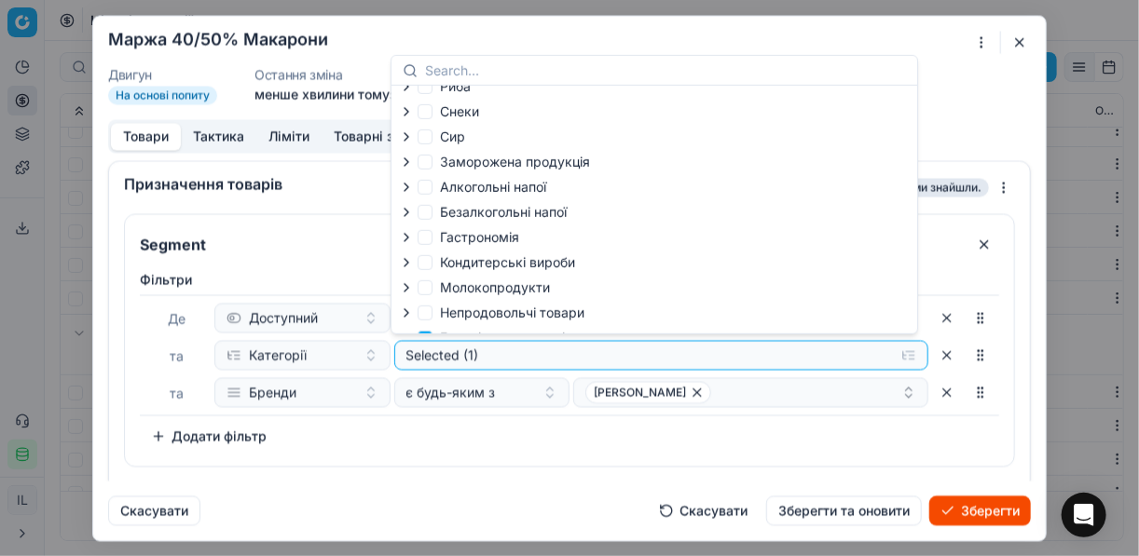
scroll to position [63, 0]
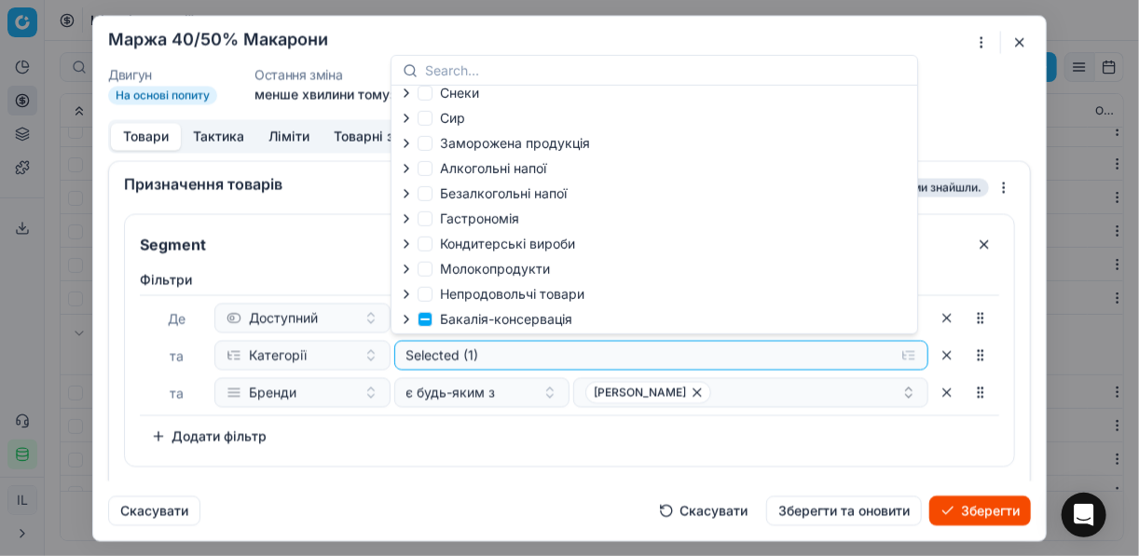
click at [411, 319] on icon "button" at bounding box center [406, 319] width 15 height 15
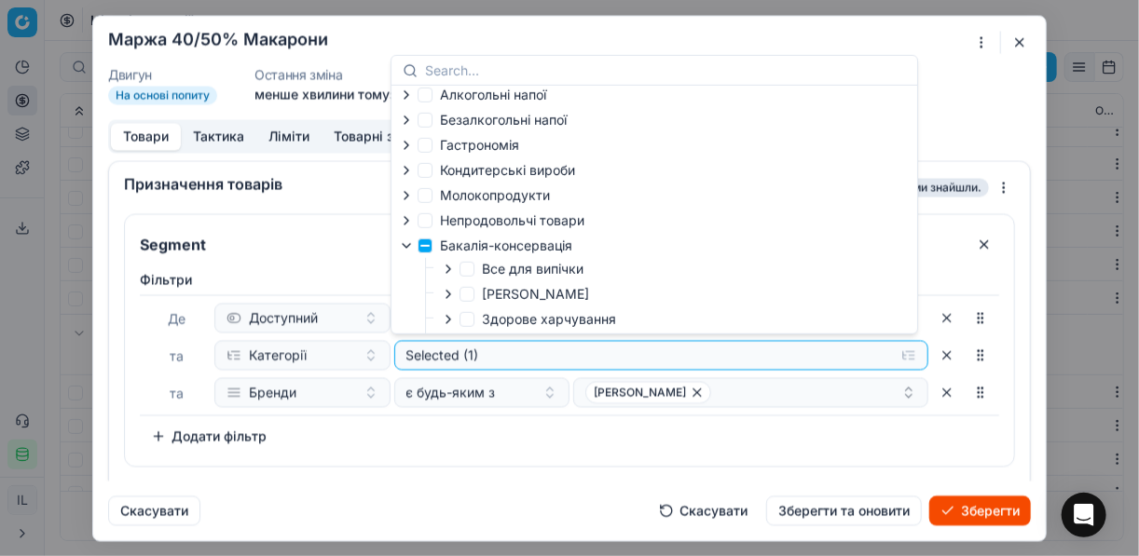
scroll to position [213, 0]
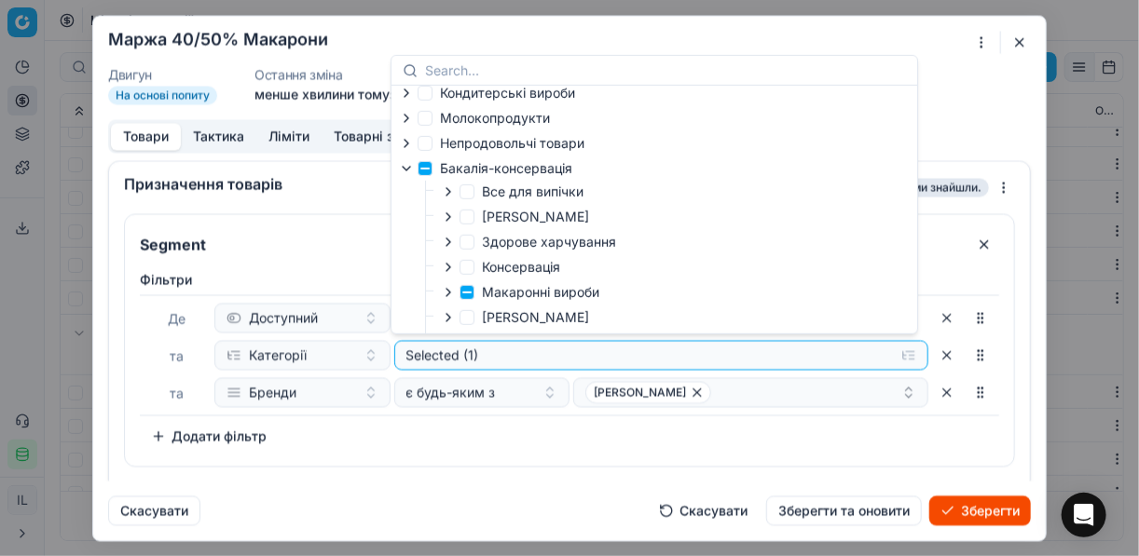
click at [446, 300] on icon "button" at bounding box center [448, 292] width 15 height 15
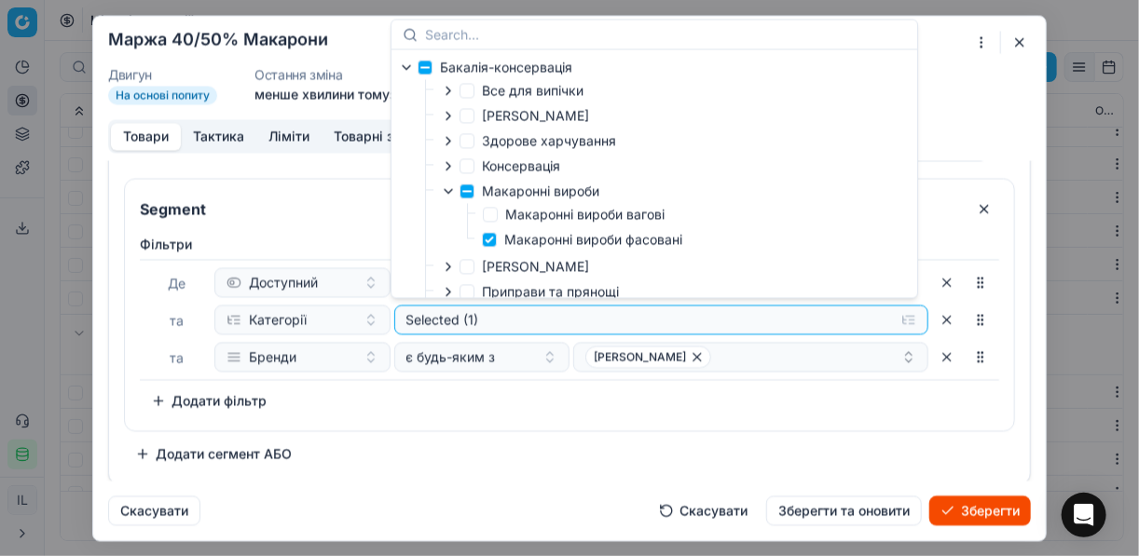
scroll to position [362, 0]
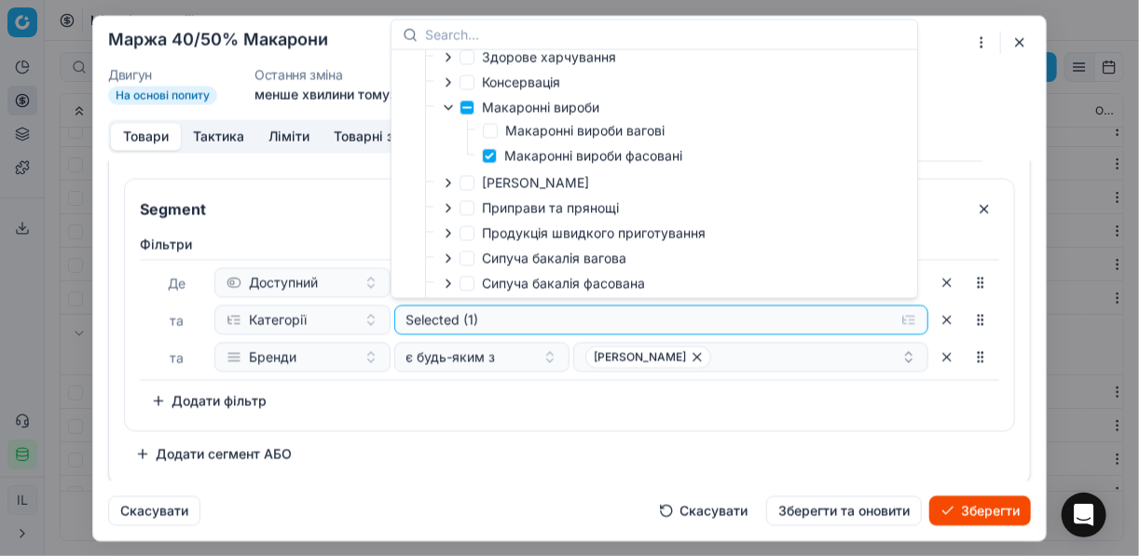
click at [751, 453] on div "Segment Фiльтри Де Доступний та Категорії Selected (1) та Бренди є будь-яким з …" at bounding box center [569, 323] width 891 height 291
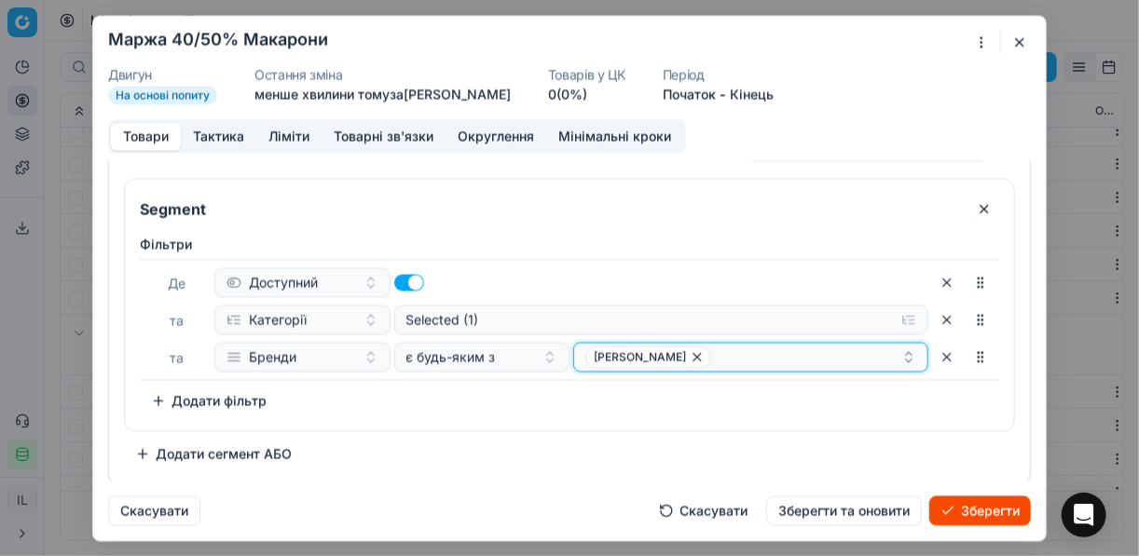
click at [690, 355] on icon "button" at bounding box center [697, 357] width 15 height 15
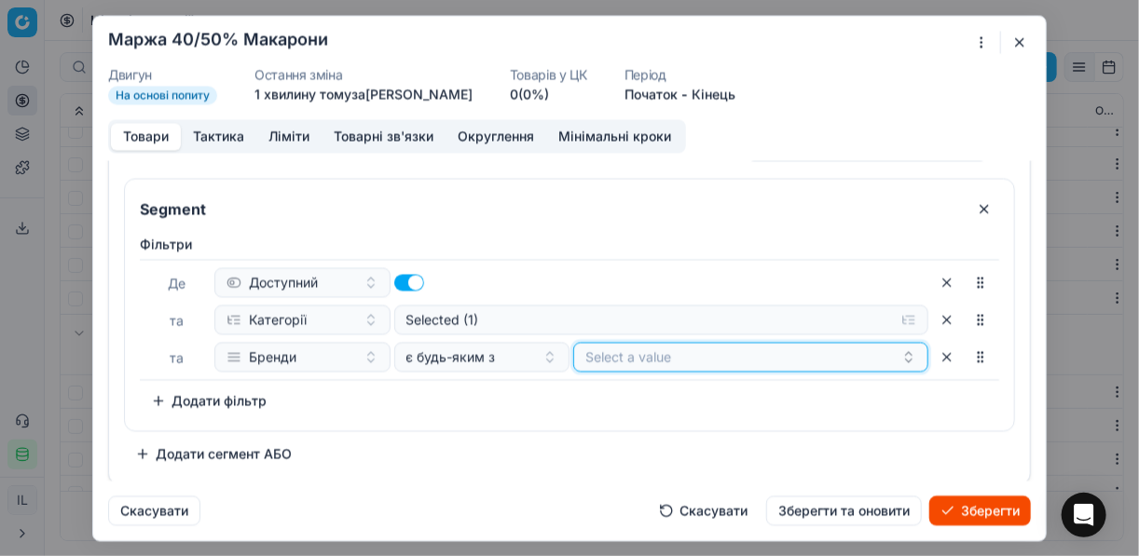
click at [667, 355] on button "Select a value" at bounding box center [750, 357] width 355 height 30
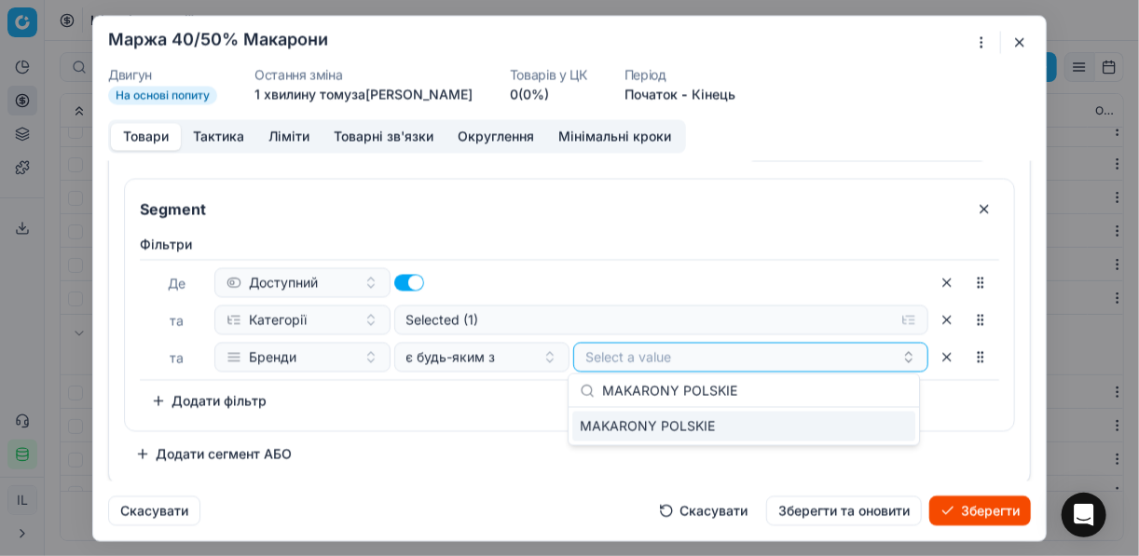
type input "MAKARONY POLSKIE"
click at [906, 421] on div "MAKARONY POLSKIE" at bounding box center [743, 427] width 343 height 30
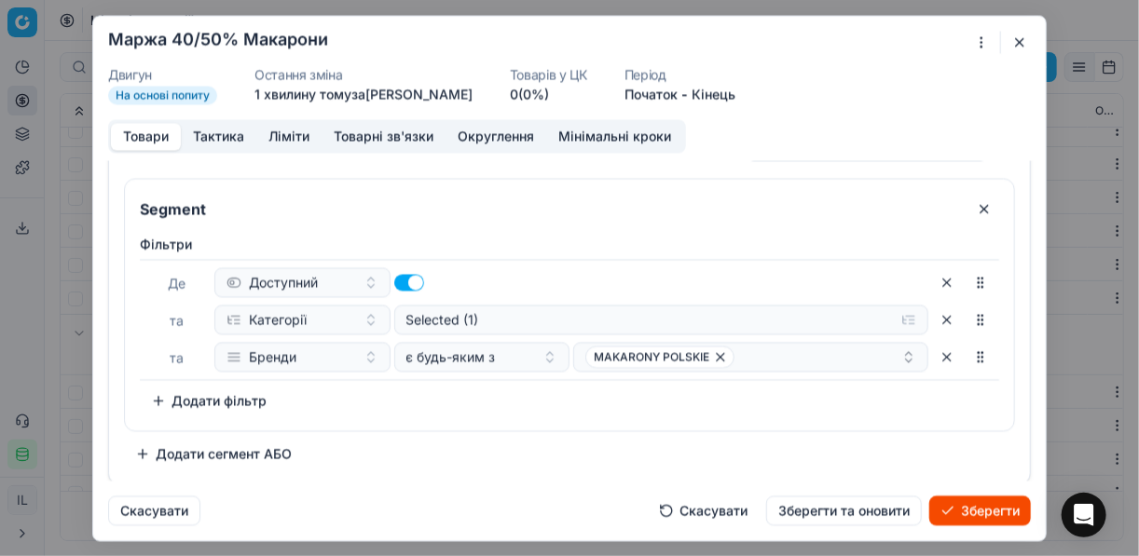
click at [561, 399] on div "Фiльтри Де Доступний та Категорії Selected (1) та Бренди є будь-яким з MAKARONY…" at bounding box center [569, 325] width 859 height 181
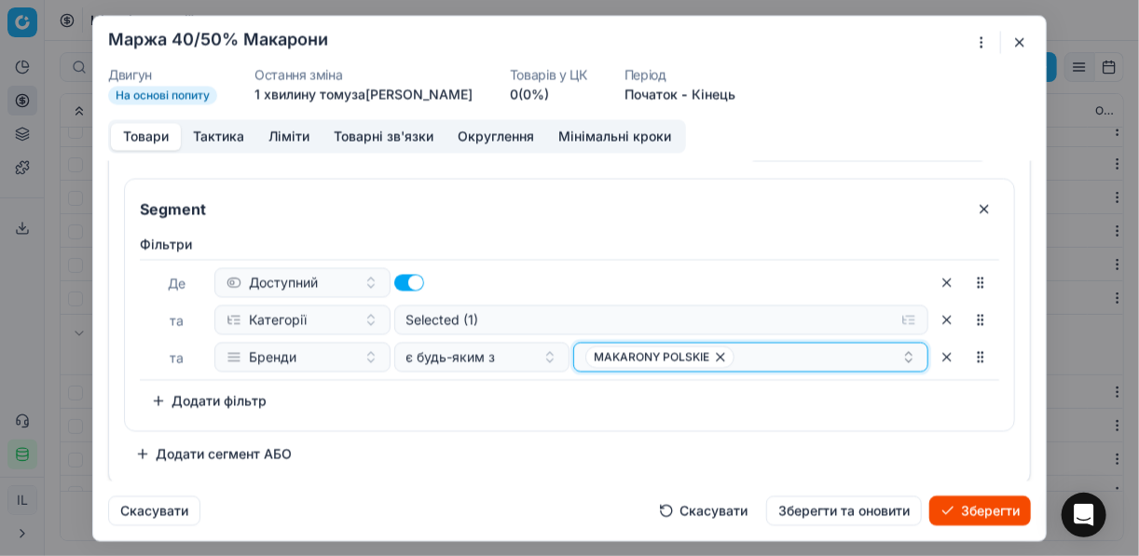
click at [745, 353] on div "MAKARONY POLSKIE" at bounding box center [743, 357] width 316 height 22
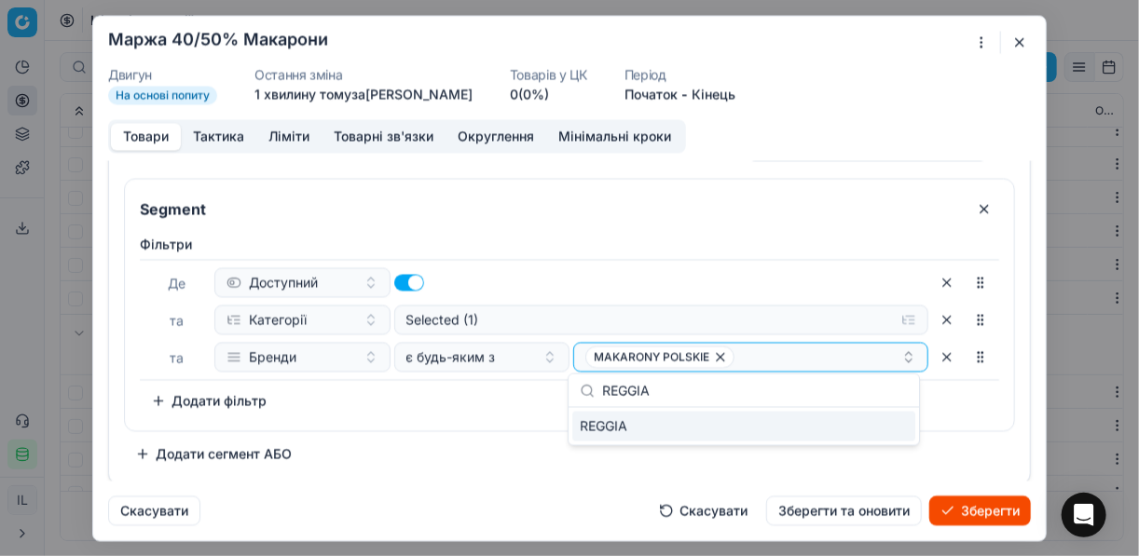
type input "REGGIA"
click at [878, 423] on div "REGGIA" at bounding box center [743, 427] width 343 height 30
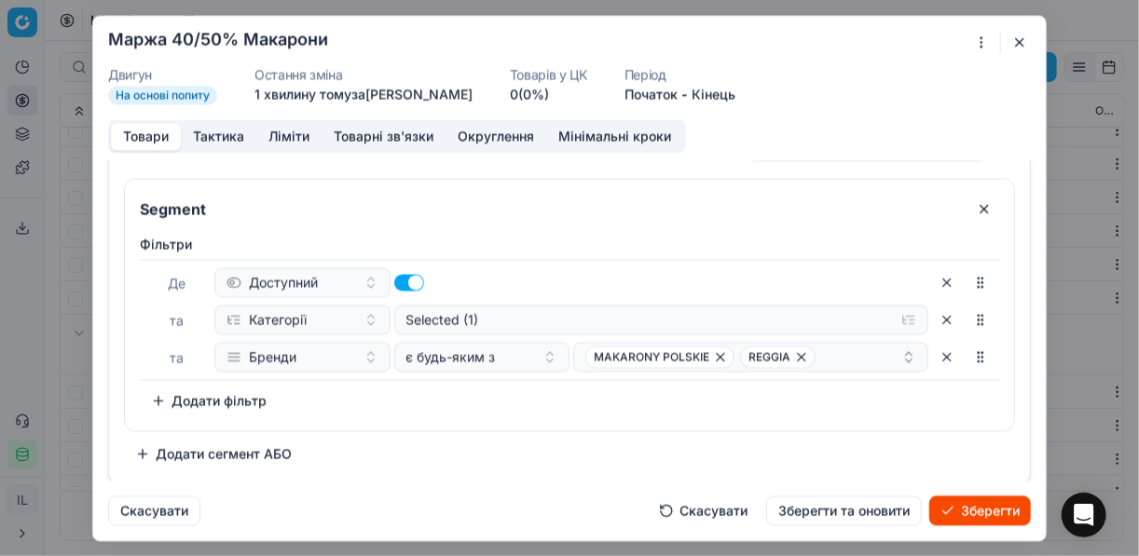
click at [442, 406] on div "Фiльтри Де Доступний та Категорії Selected (1) та Бренди є будь-яким з MAKARONY…" at bounding box center [569, 325] width 859 height 181
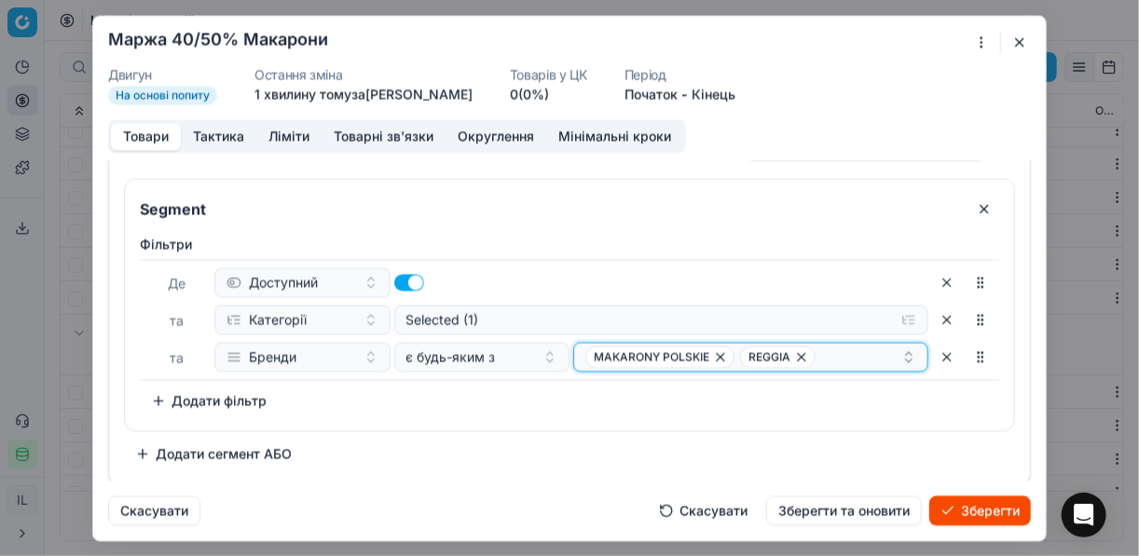
click at [828, 350] on div "MAKARONY POLSKIE REGGIA" at bounding box center [743, 357] width 316 height 22
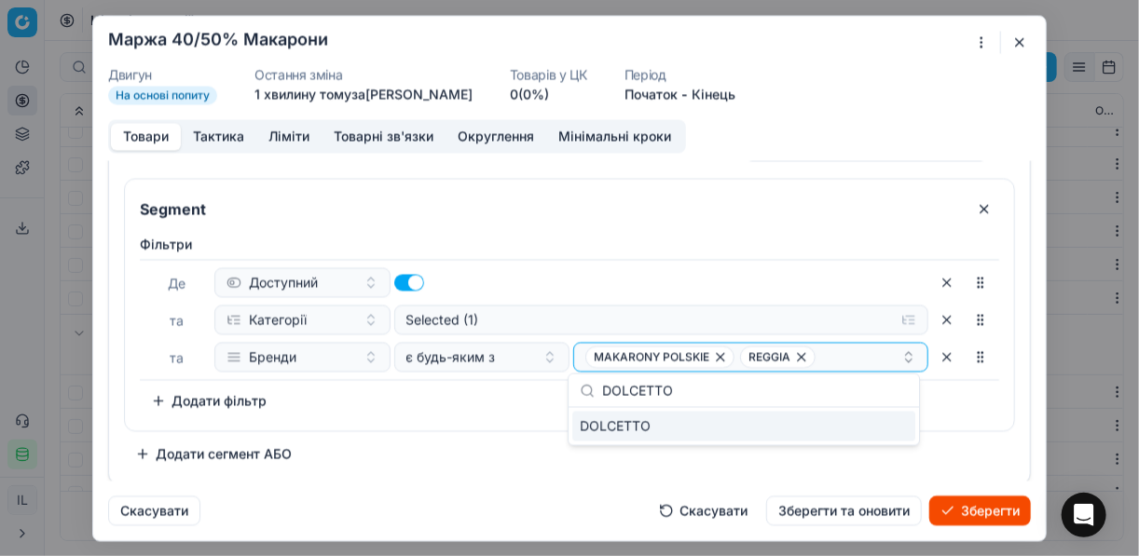
type input "DOLCETTO"
click at [899, 430] on div "DOLCETTO" at bounding box center [743, 427] width 343 height 30
click at [509, 393] on div "Фiльтри Де Доступний та Категорії Selected (1) та Бренди є будь-яким з MAKARONY…" at bounding box center [569, 325] width 859 height 181
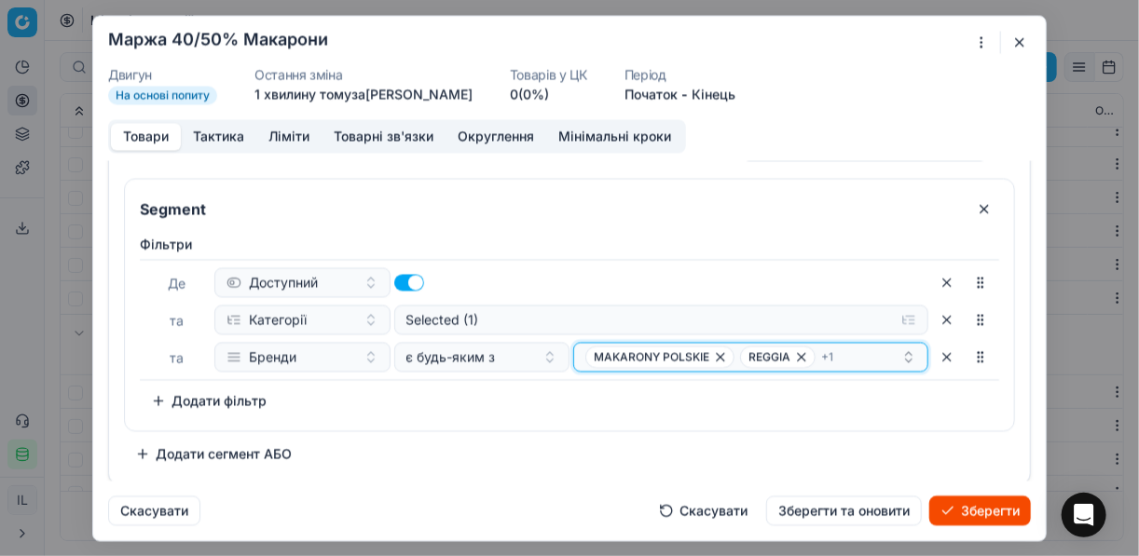
click at [835, 360] on div "MAKARONY POLSKIE REGGIA + 1" at bounding box center [743, 357] width 316 height 22
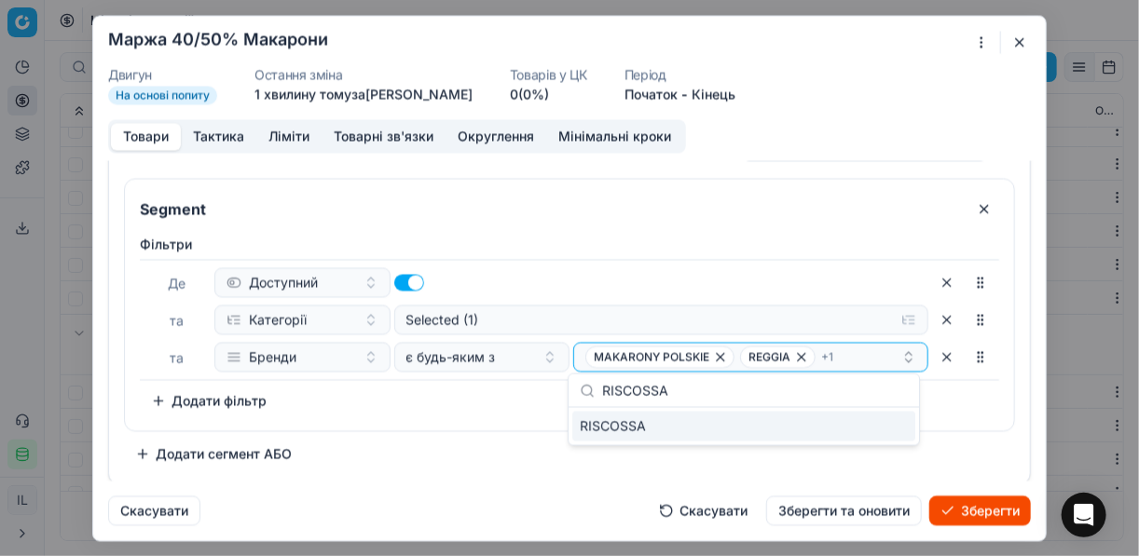
type input "RISCOSSA"
click at [863, 432] on div "RISCOSSA" at bounding box center [743, 427] width 343 height 30
click at [493, 432] on div "Segment Фiльтри Де Доступний та Категорії Selected (1) та Бренди є будь-яким з …" at bounding box center [569, 323] width 891 height 291
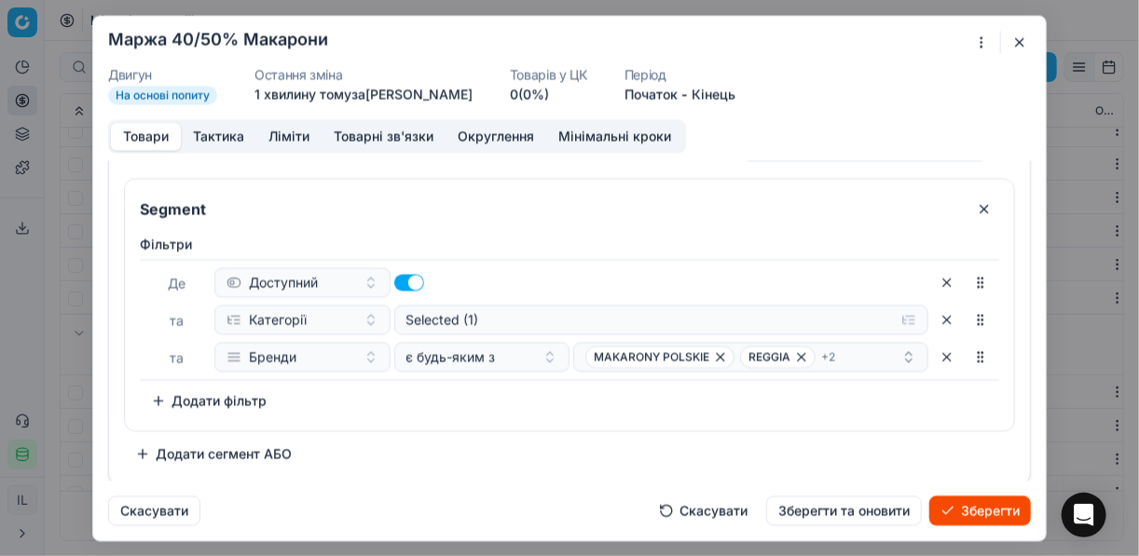
click at [957, 507] on button "Зберегти" at bounding box center [980, 511] width 102 height 30
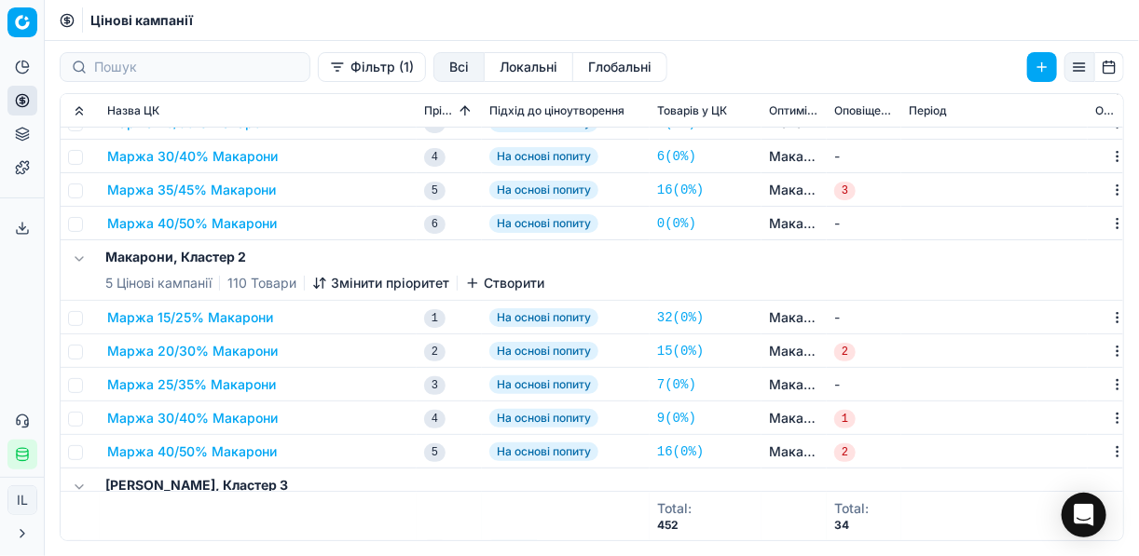
scroll to position [0, 0]
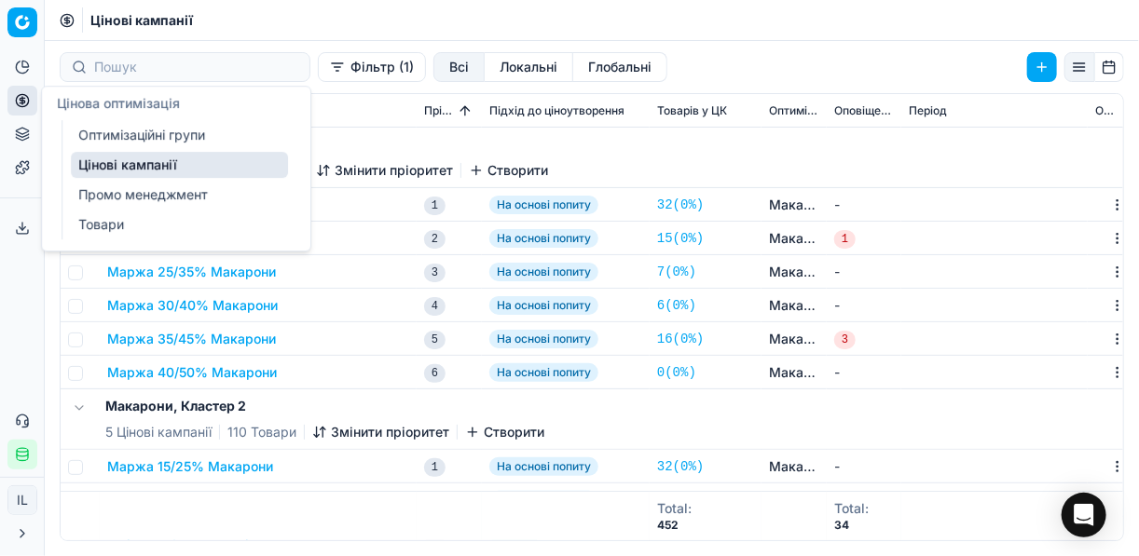
click at [205, 138] on link "Оптимізаційні групи" at bounding box center [179, 135] width 217 height 26
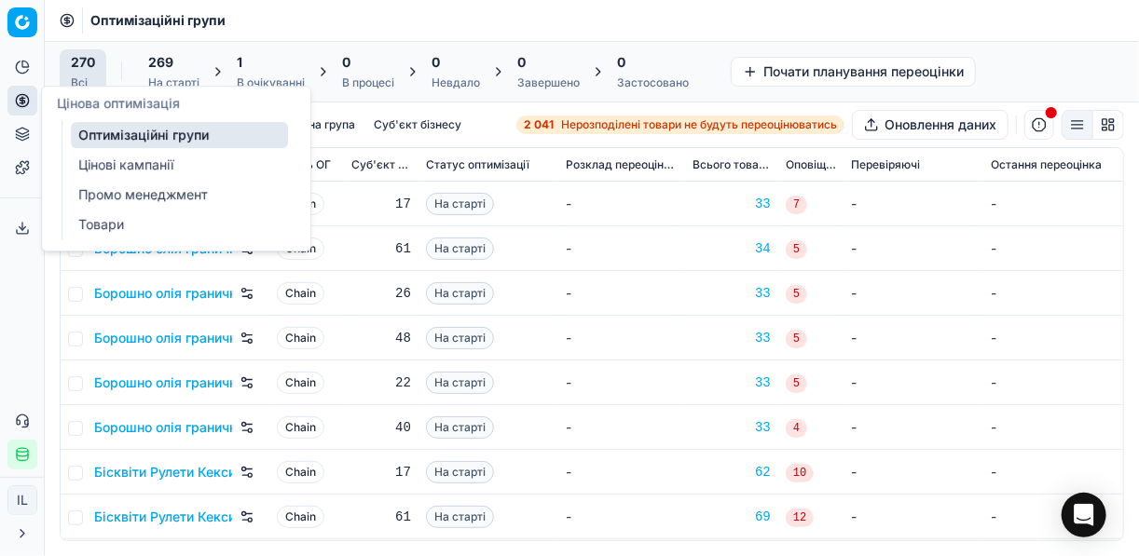
click at [271, 72] on div "1 В очікуванні" at bounding box center [271, 71] width 68 height 37
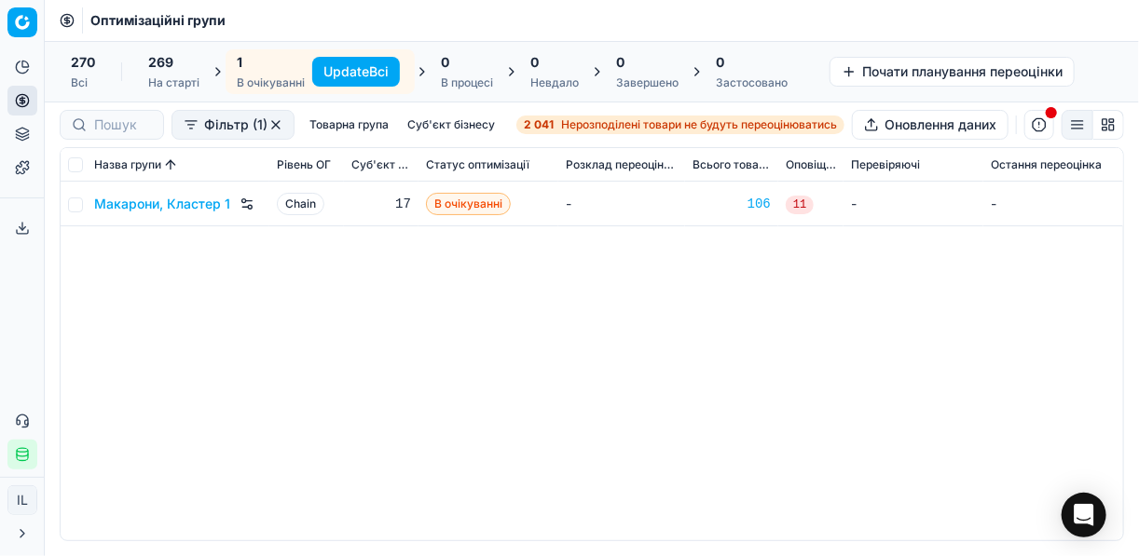
click at [374, 65] on button "Update Всі" at bounding box center [356, 72] width 88 height 30
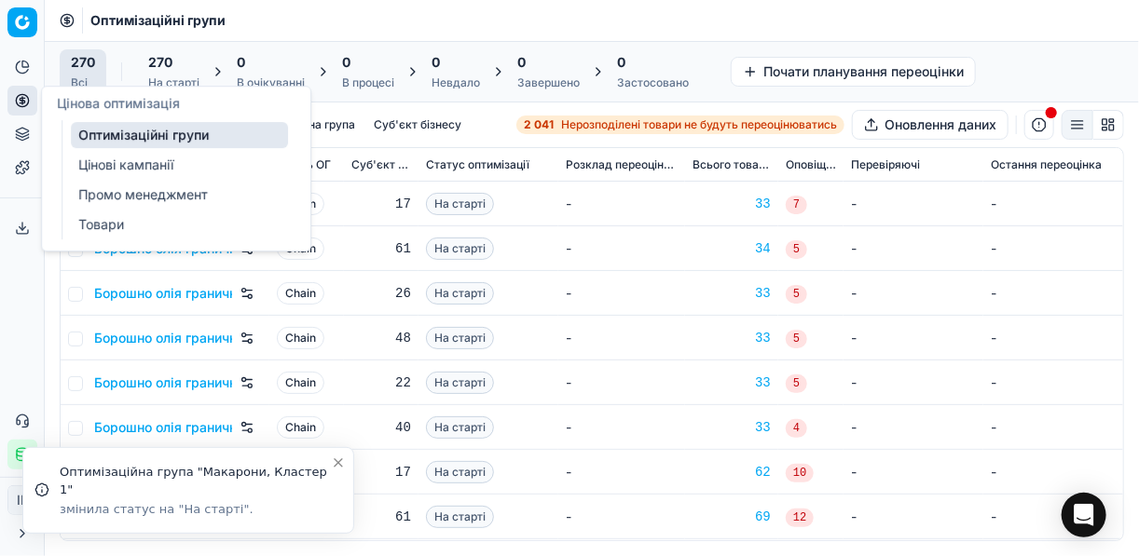
click at [19, 93] on icon at bounding box center [22, 100] width 15 height 15
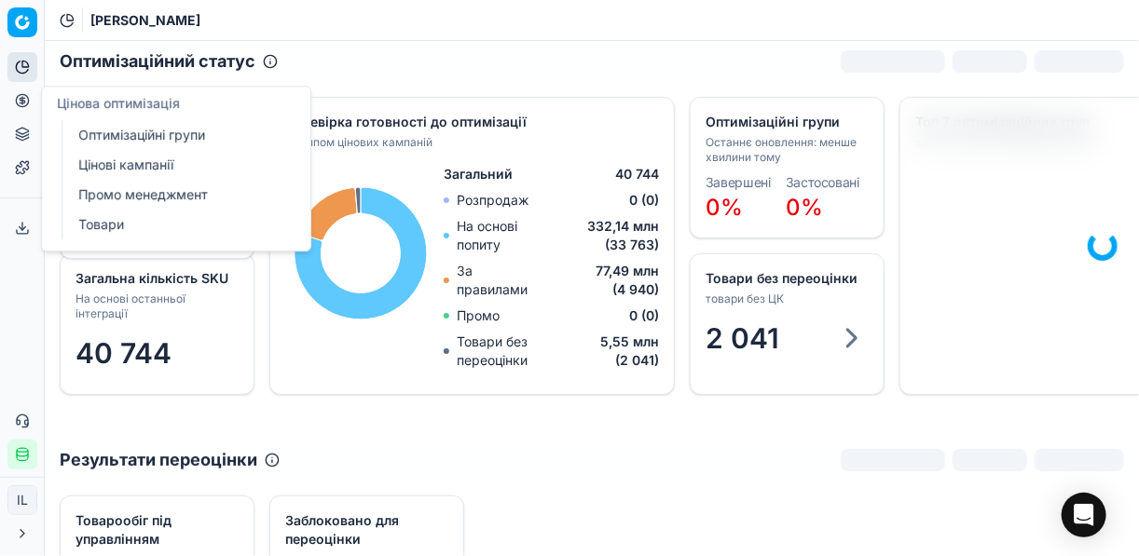
click at [107, 134] on link "Оптимізаційні групи" at bounding box center [179, 135] width 217 height 26
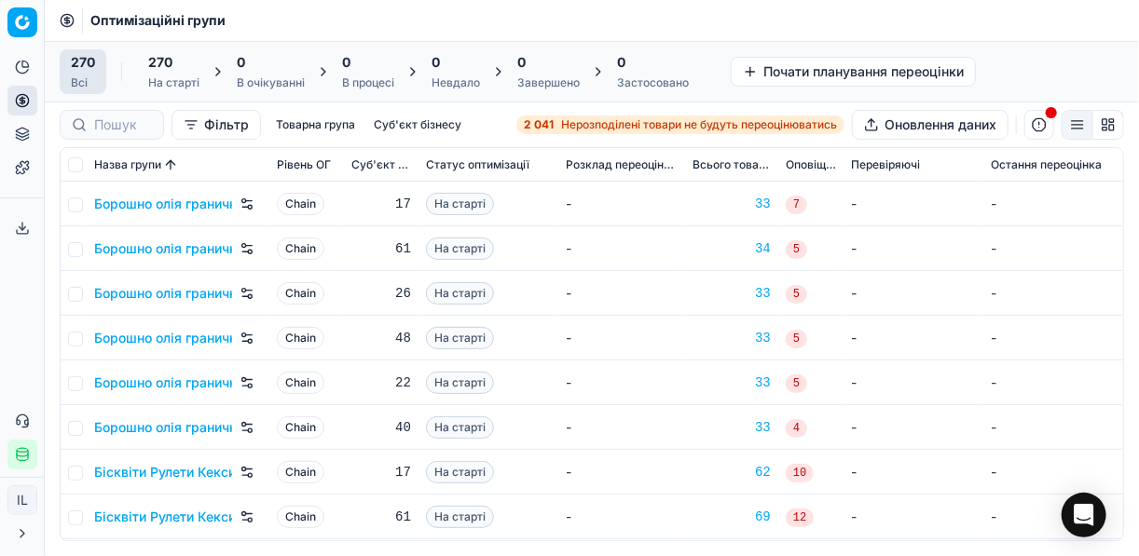
click at [546, 127] on strong "2 041" at bounding box center [539, 124] width 30 height 15
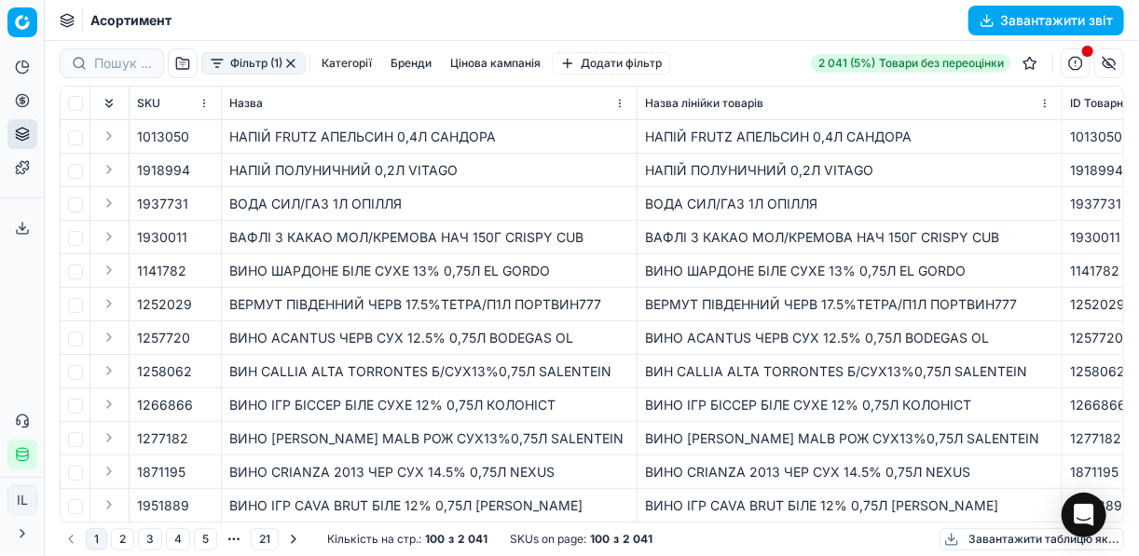
click at [214, 75] on div "Фільтр (1) Категорії Бренди Цінова кампанія Додати фільтр" at bounding box center [365, 63] width 610 height 30
click at [218, 75] on div "Фільтр (1) Категорії Бренди Цінова кампанія Додати фільтр" at bounding box center [365, 63] width 610 height 30
click at [216, 59] on button "Фільтр (1)" at bounding box center [253, 63] width 104 height 22
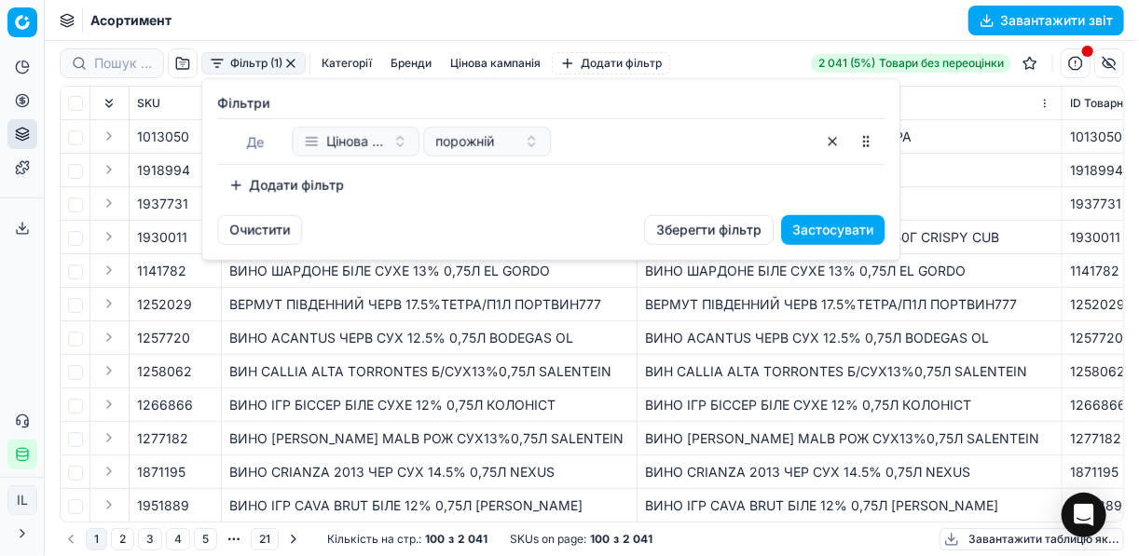
click at [261, 185] on button "Додати фільтр" at bounding box center [286, 186] width 138 height 30
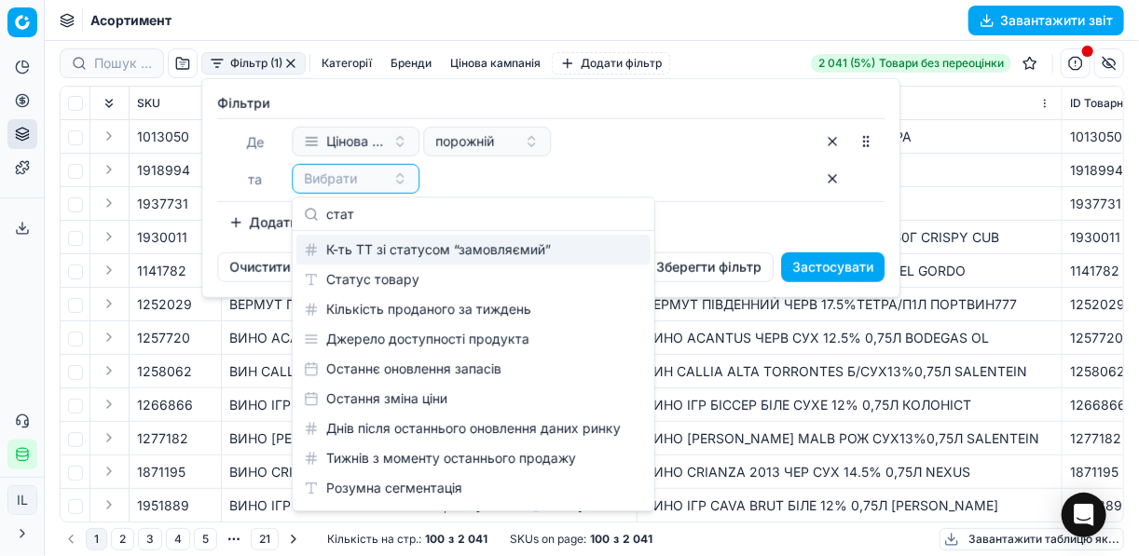
type input "стат"
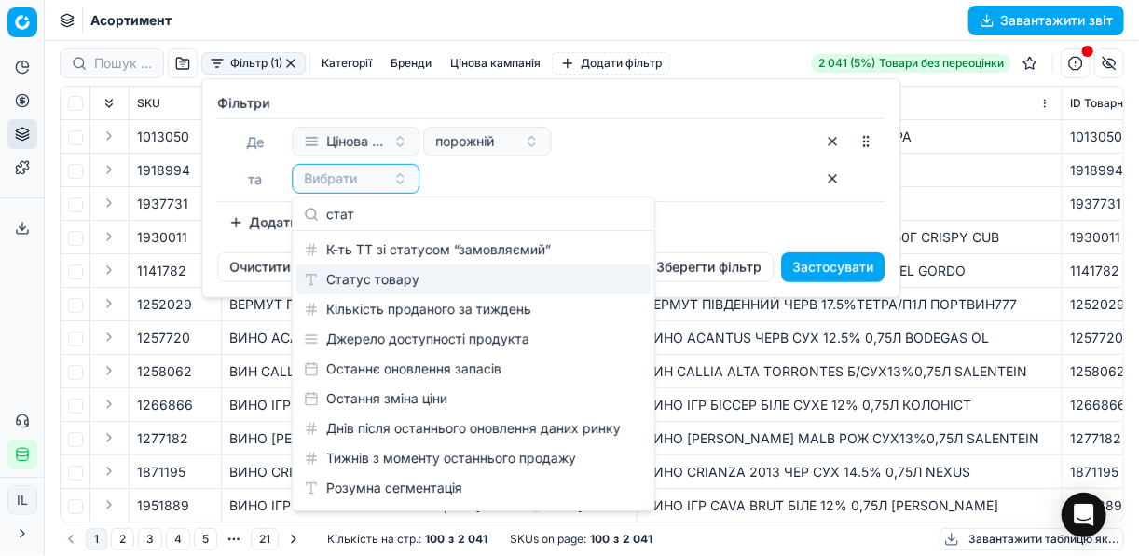
click at [428, 276] on div "Статус товару" at bounding box center [473, 280] width 354 height 30
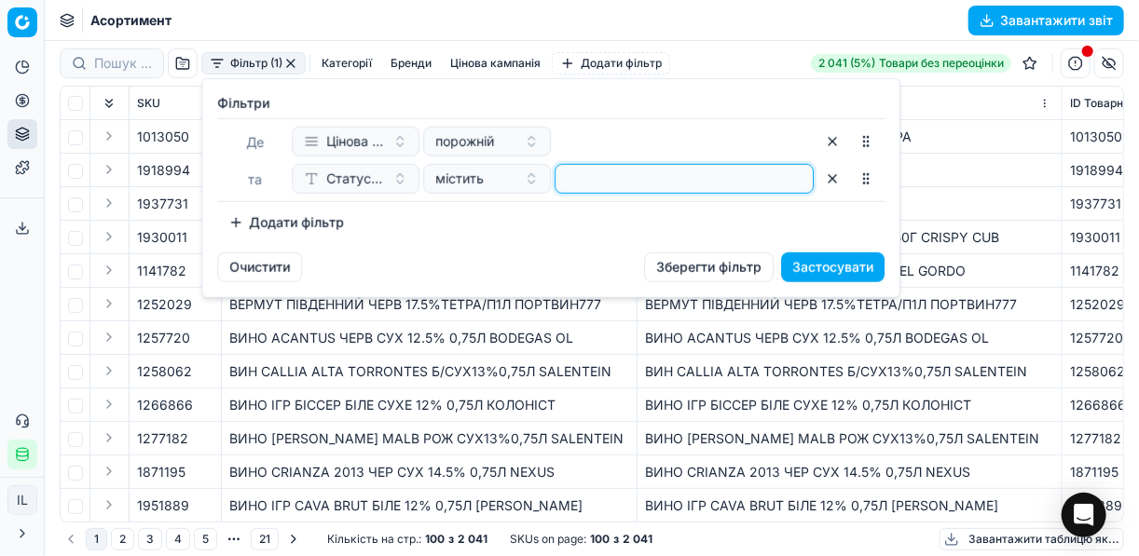
click at [572, 187] on input at bounding box center [684, 179] width 242 height 28
type input "1"
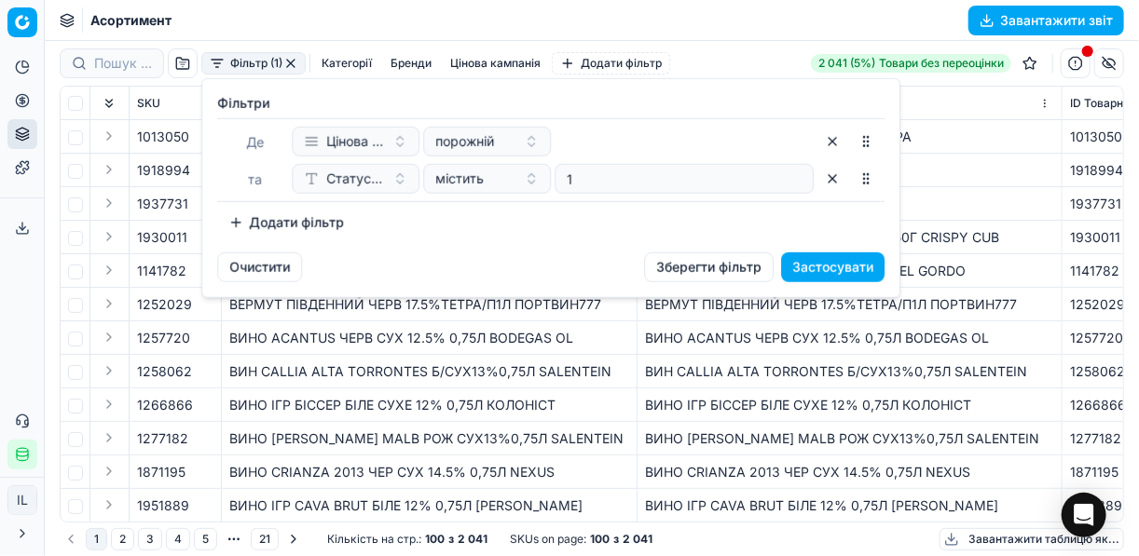
click at [254, 221] on button "Додати фільтр" at bounding box center [286, 223] width 138 height 30
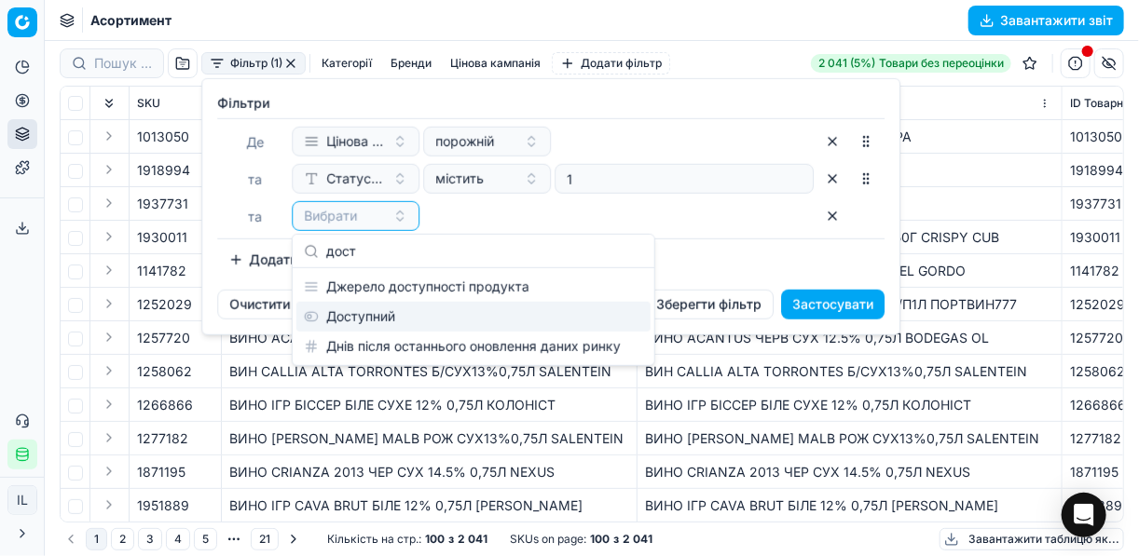
type input "дост"
click at [351, 308] on div "Доступний" at bounding box center [473, 317] width 354 height 30
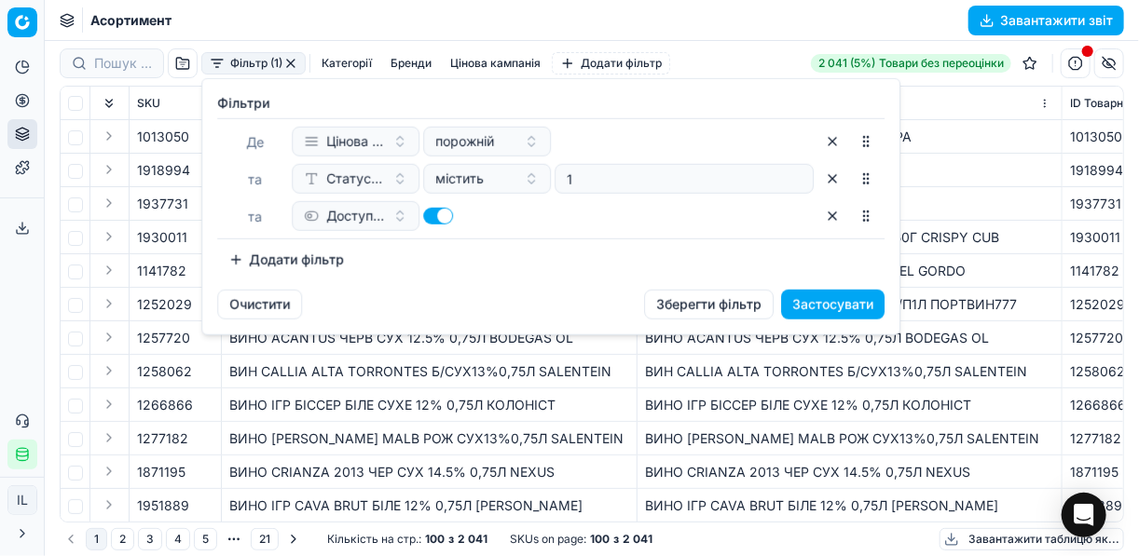
click at [285, 265] on button "Додати фільтр" at bounding box center [286, 260] width 138 height 30
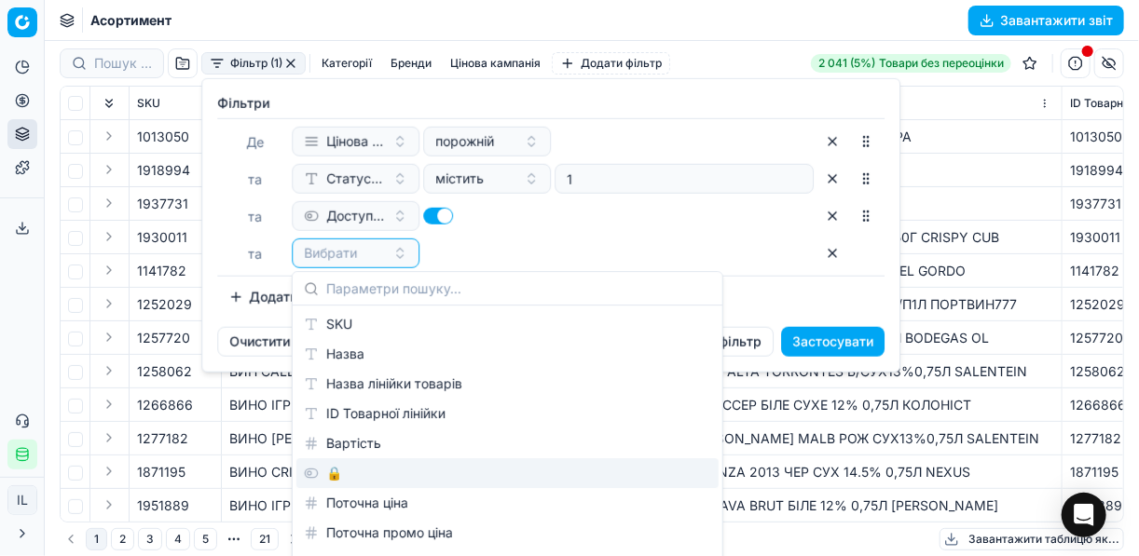
click at [335, 474] on div "🔒" at bounding box center [507, 474] width 422 height 30
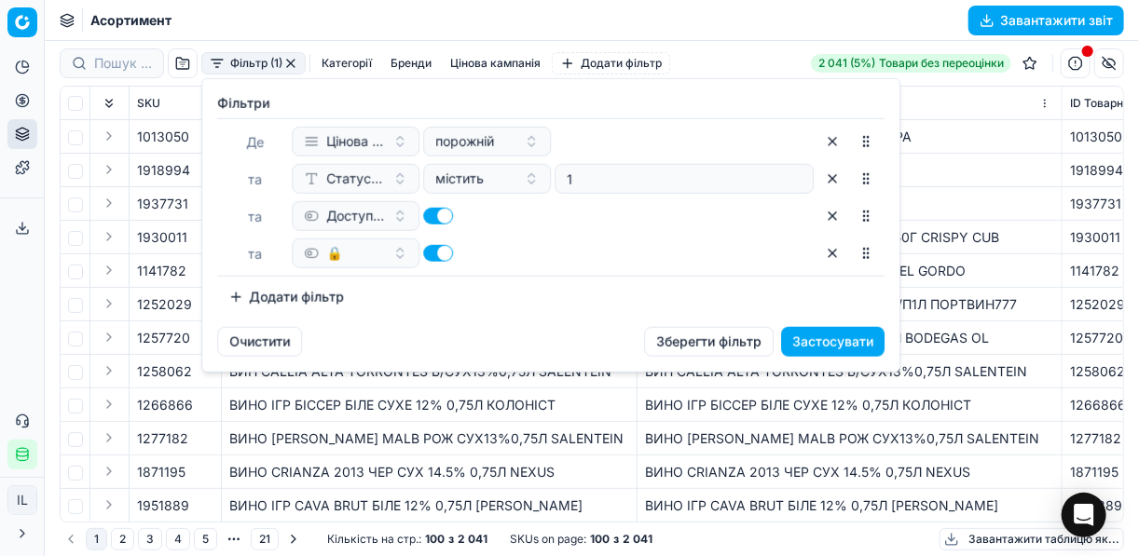
click at [431, 251] on button "button" at bounding box center [438, 253] width 30 height 17
checkbox input "false"
click at [810, 347] on button "Застосувати" at bounding box center [832, 342] width 103 height 30
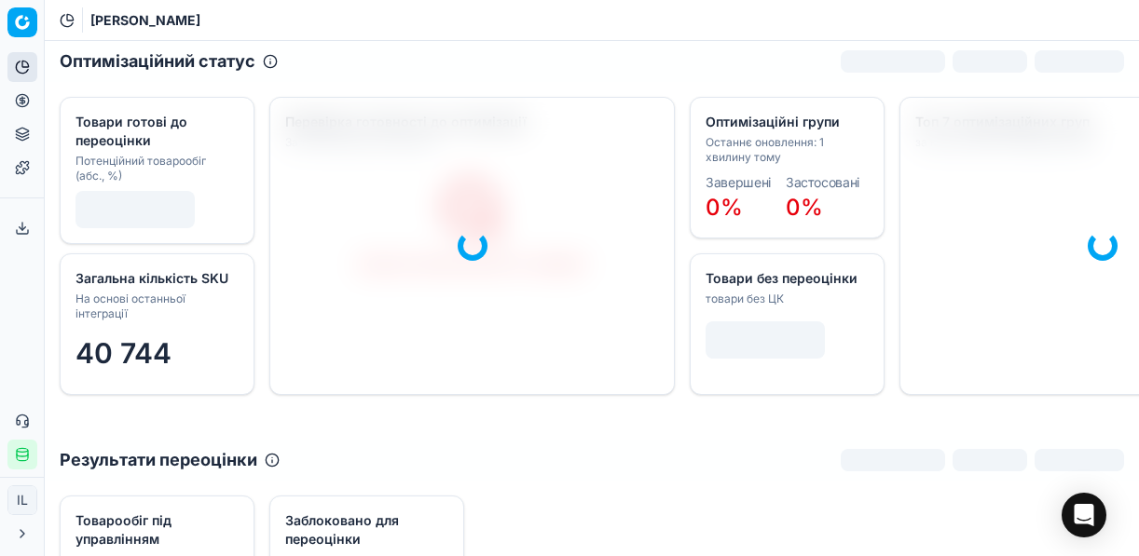
click at [20, 102] on icon at bounding box center [22, 100] width 15 height 15
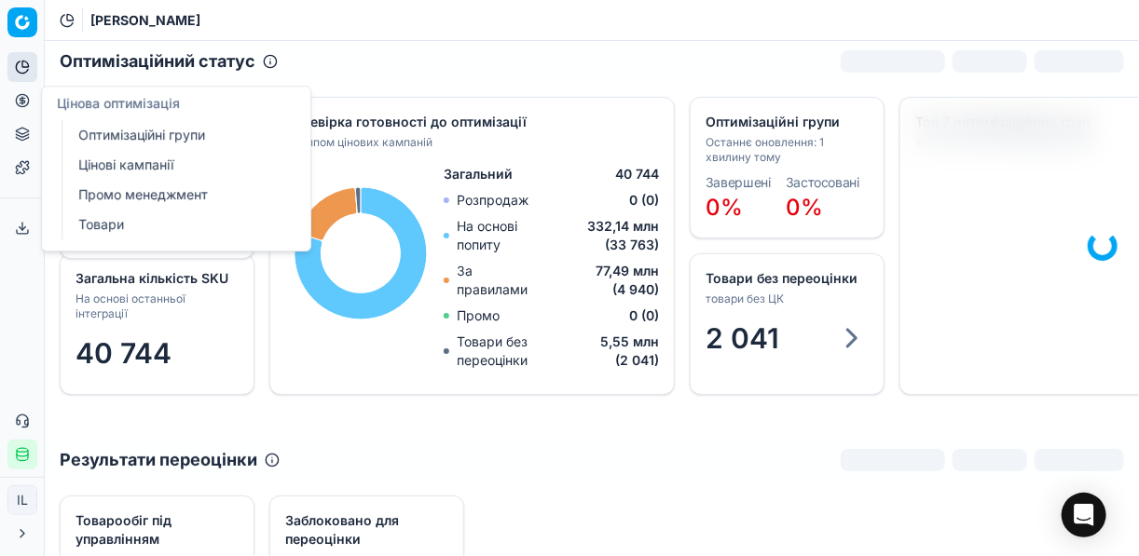
click at [123, 138] on link "Оптимізаційні групи" at bounding box center [179, 135] width 217 height 26
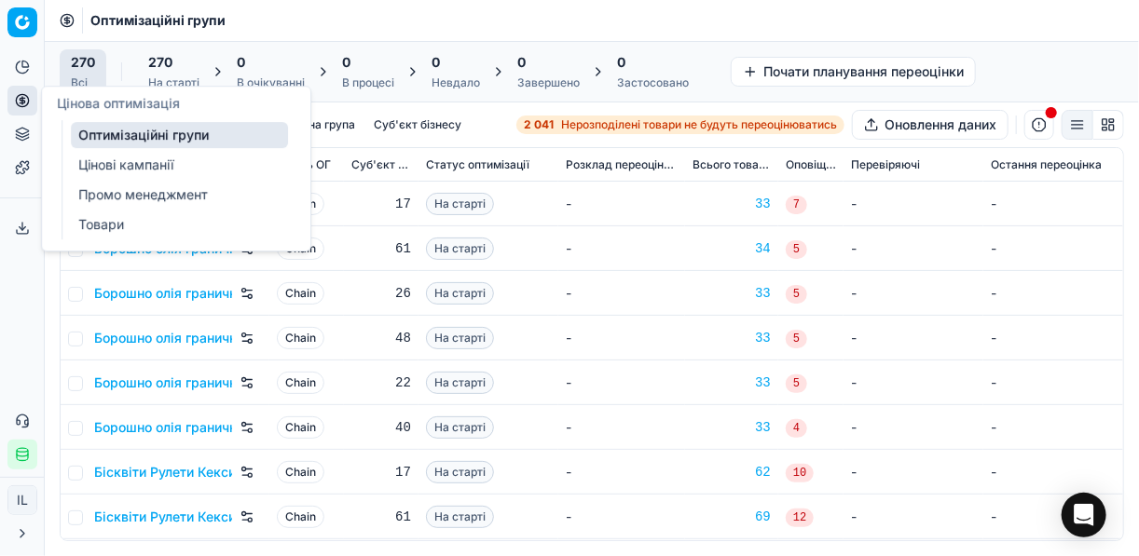
click at [136, 172] on link "Цінові кампанії" at bounding box center [179, 165] width 217 height 26
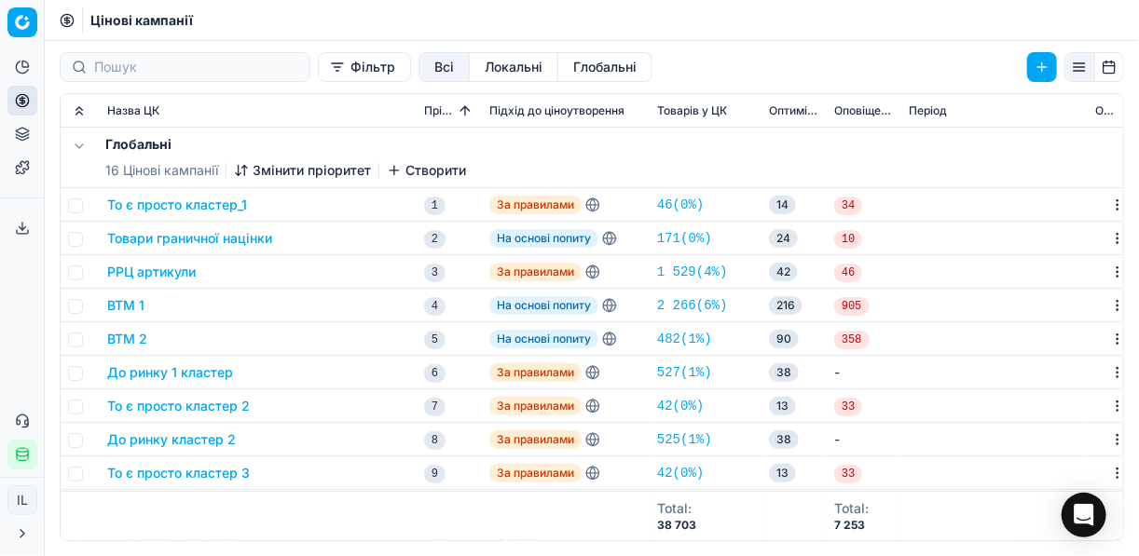
click at [318, 69] on button "Фільтр" at bounding box center [364, 67] width 93 height 30
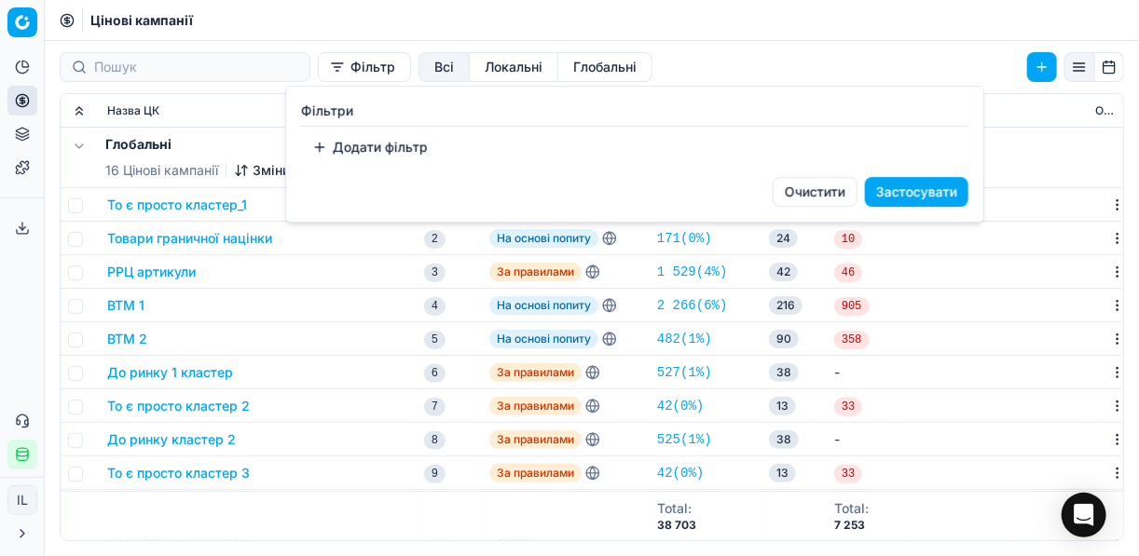
click at [362, 141] on button "Додати фільтр" at bounding box center [370, 147] width 138 height 30
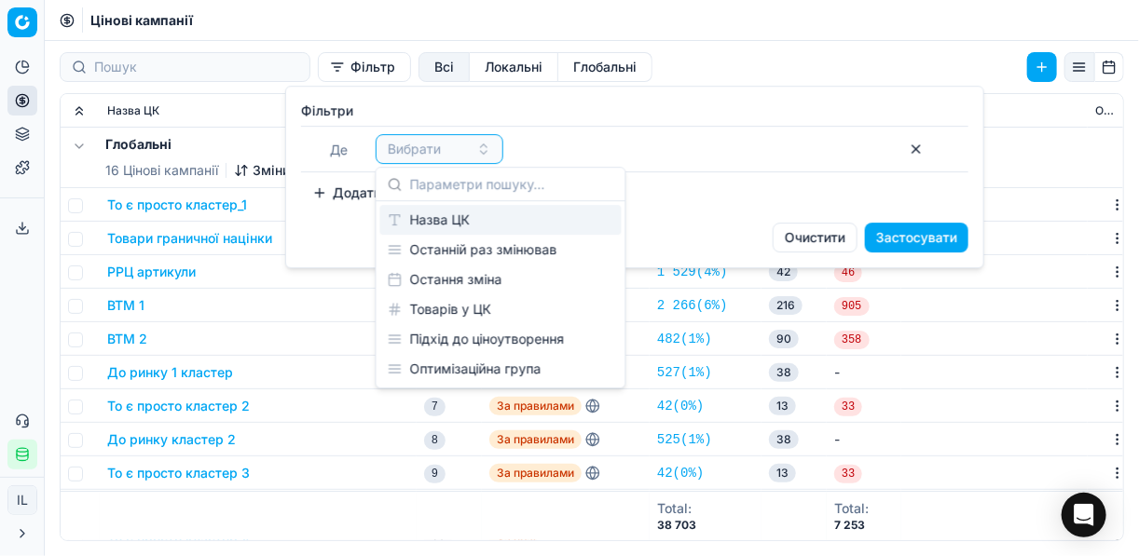
click at [499, 226] on div "Назва ЦК" at bounding box center [500, 220] width 241 height 30
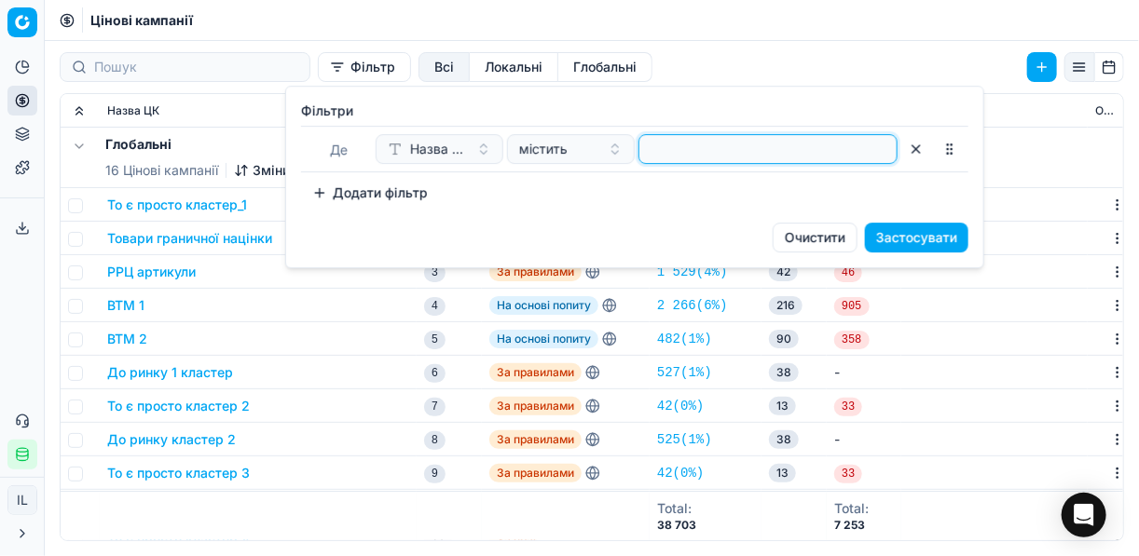
click at [718, 158] on input at bounding box center [768, 149] width 242 height 28
type input "мака"
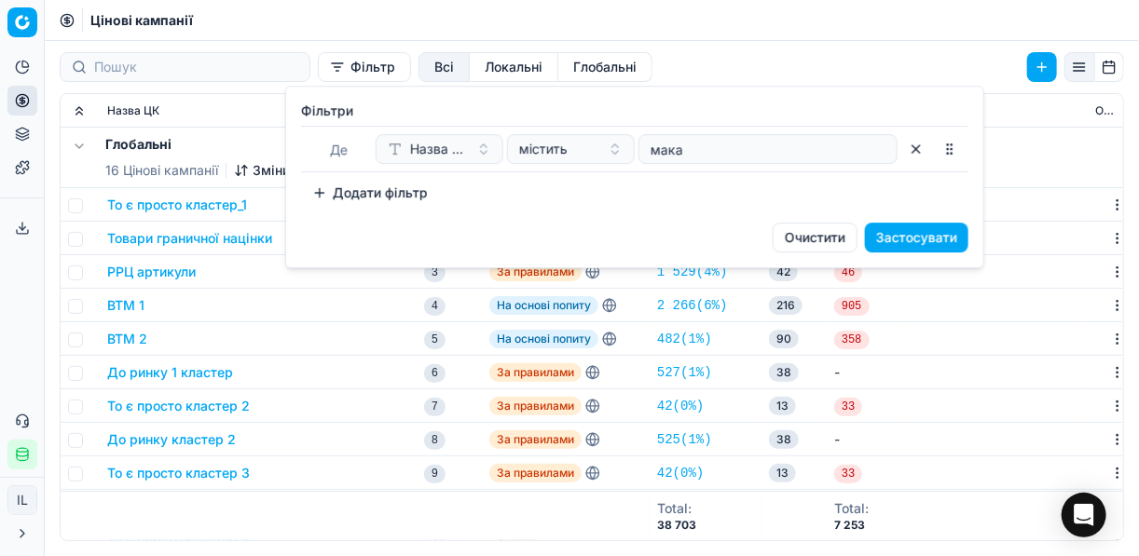
click at [900, 238] on button "Застосувати" at bounding box center [916, 238] width 103 height 30
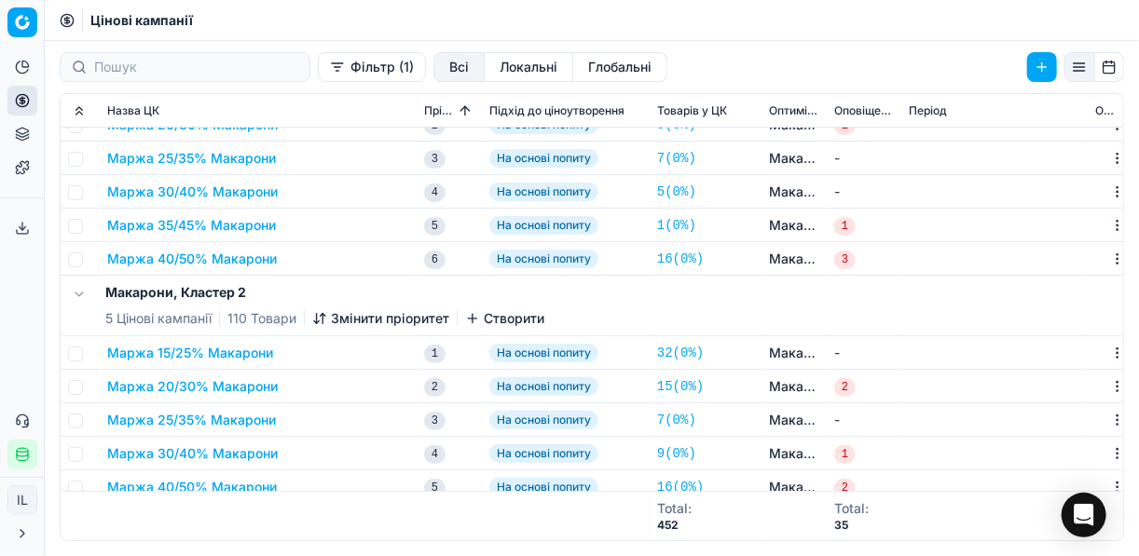
scroll to position [149, 0]
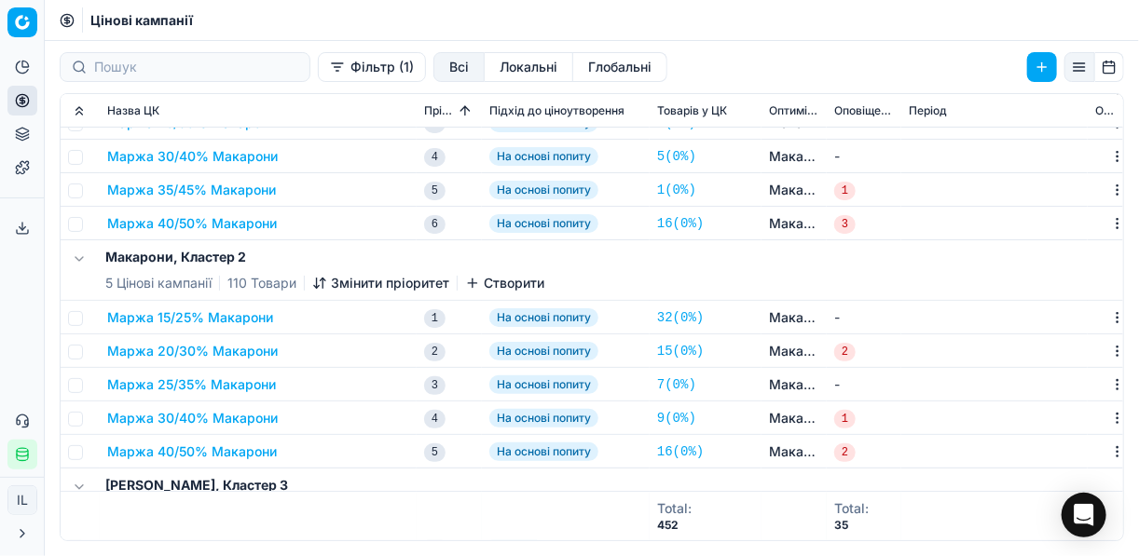
click at [195, 319] on button "Маржа 15/25% Макарони" at bounding box center [190, 317] width 166 height 19
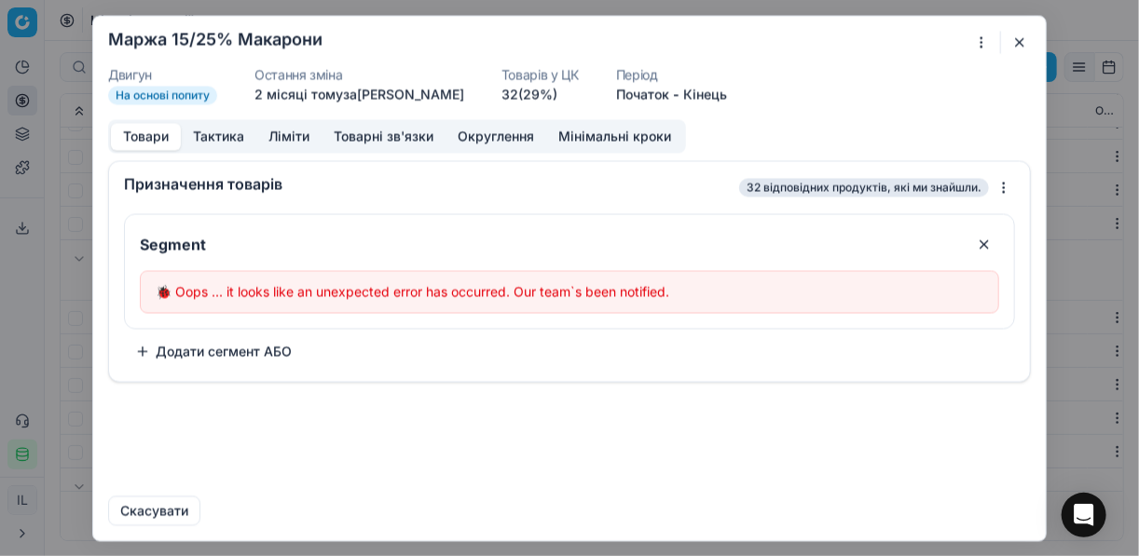
click at [982, 44] on div "Ми зберігаємо налаштування ЦК. Будь ласка, зачекайте, це може зайняти декілька …" at bounding box center [569, 278] width 1139 height 556
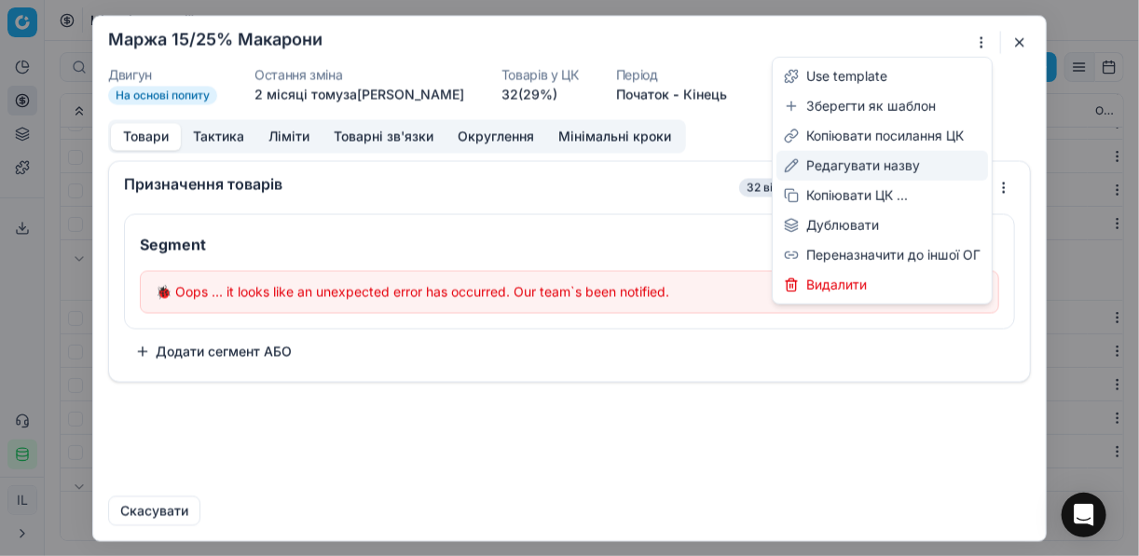
click at [844, 161] on div "Редагувати назву" at bounding box center [882, 166] width 212 height 30
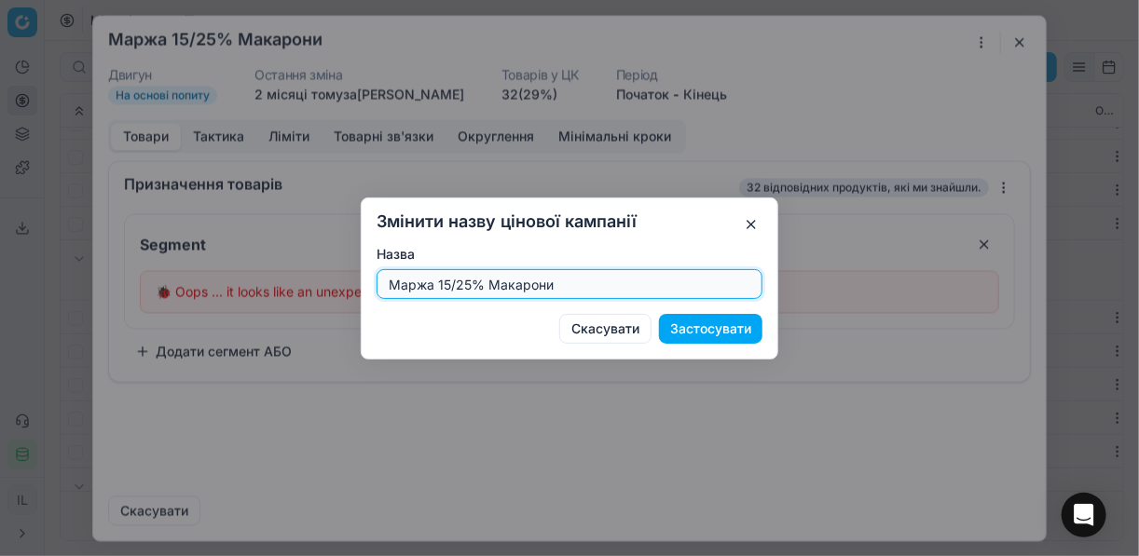
click at [559, 285] on input "Маржа 15/25% Макарони" at bounding box center [569, 284] width 369 height 28
type input "Маржа 15/25% Макарони 1"
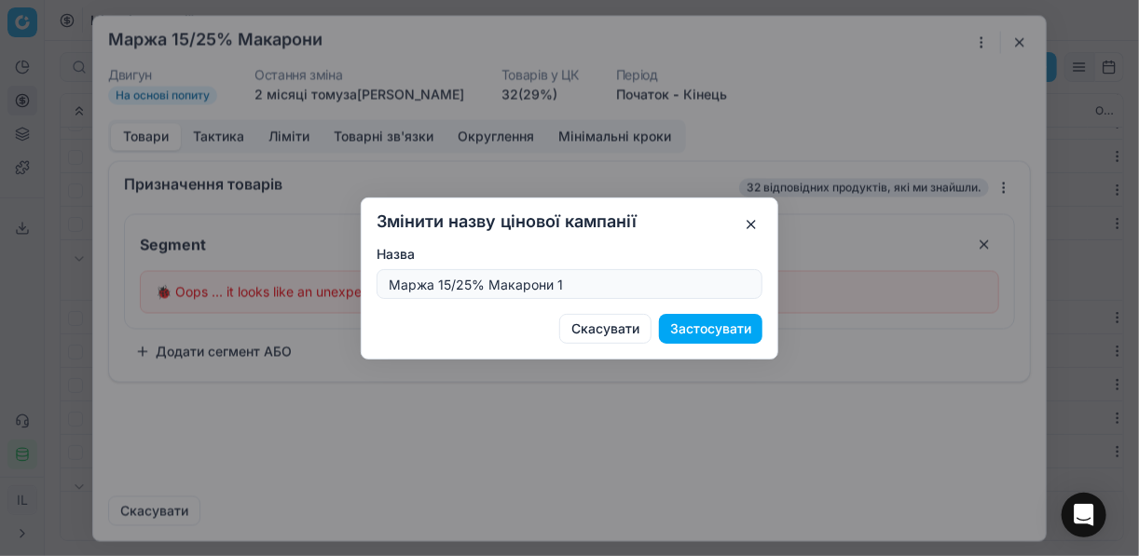
click at [710, 337] on button "Застосувати" at bounding box center [710, 329] width 103 height 30
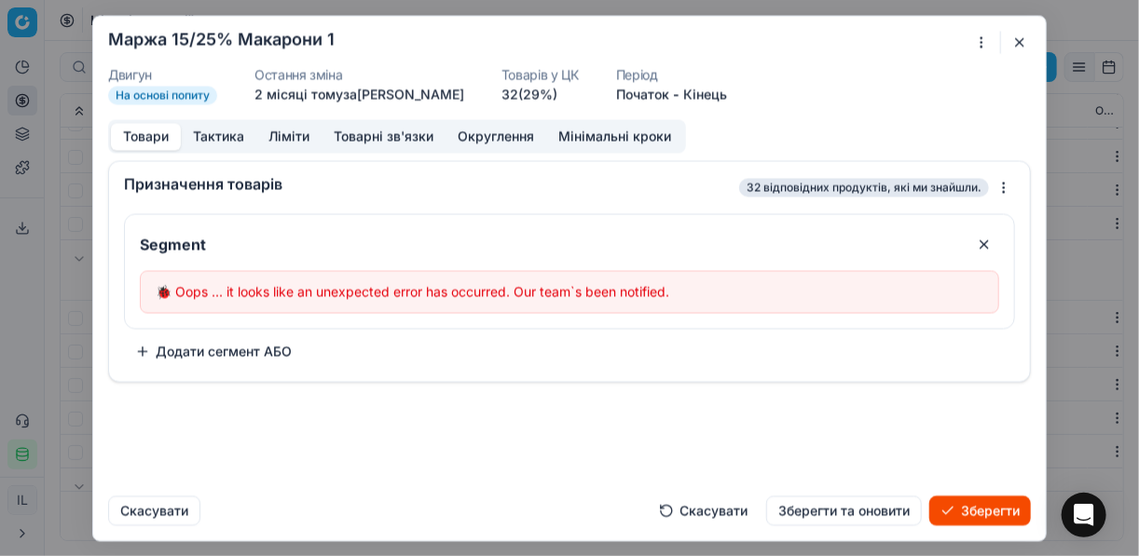
click at [959, 507] on button "Зберегти" at bounding box center [980, 511] width 102 height 30
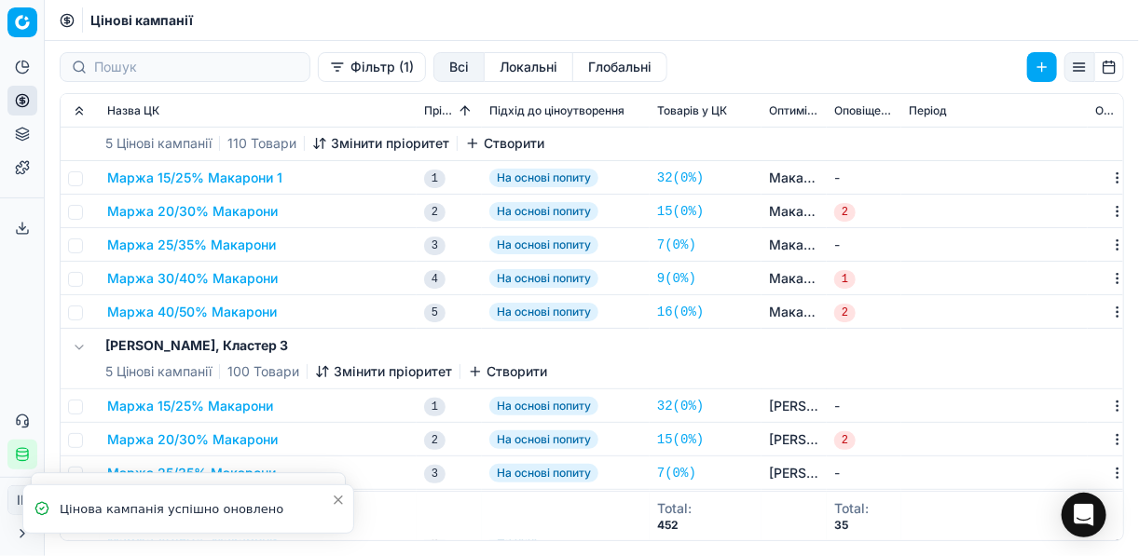
scroll to position [373, 0]
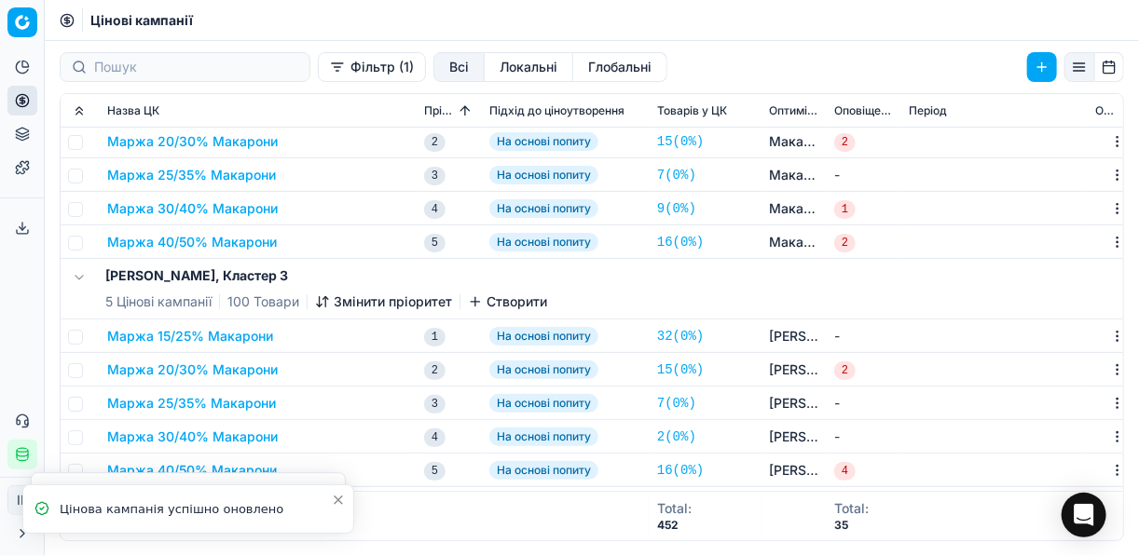
click at [246, 339] on button "Маржа 15/25% Макарони" at bounding box center [190, 336] width 166 height 19
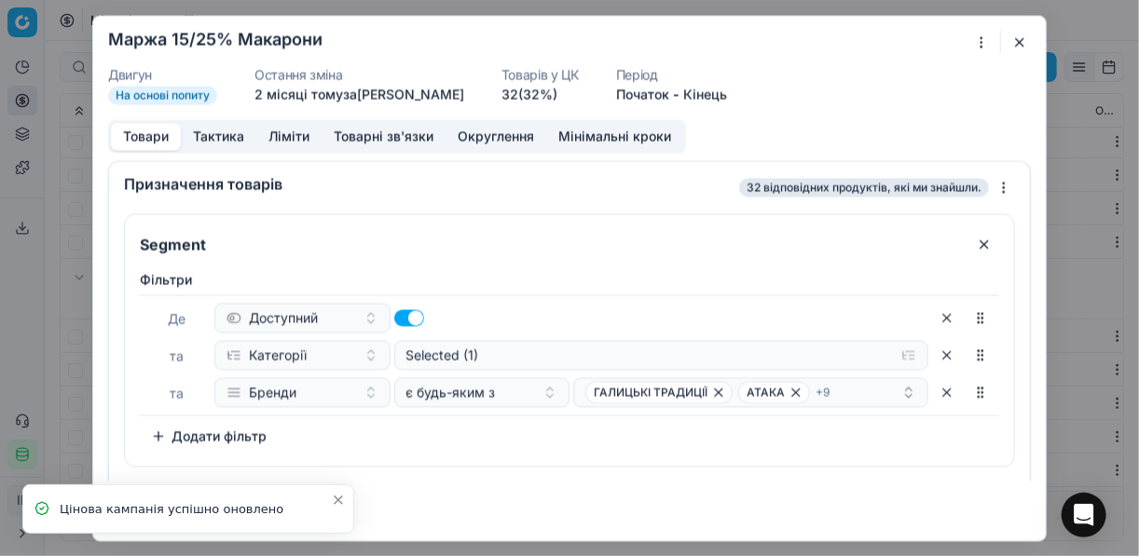
click at [979, 47] on div "Ми зберігаємо налаштування ЦК. Будь ласка, зачекайте, це може зайняти декілька …" at bounding box center [569, 278] width 1139 height 556
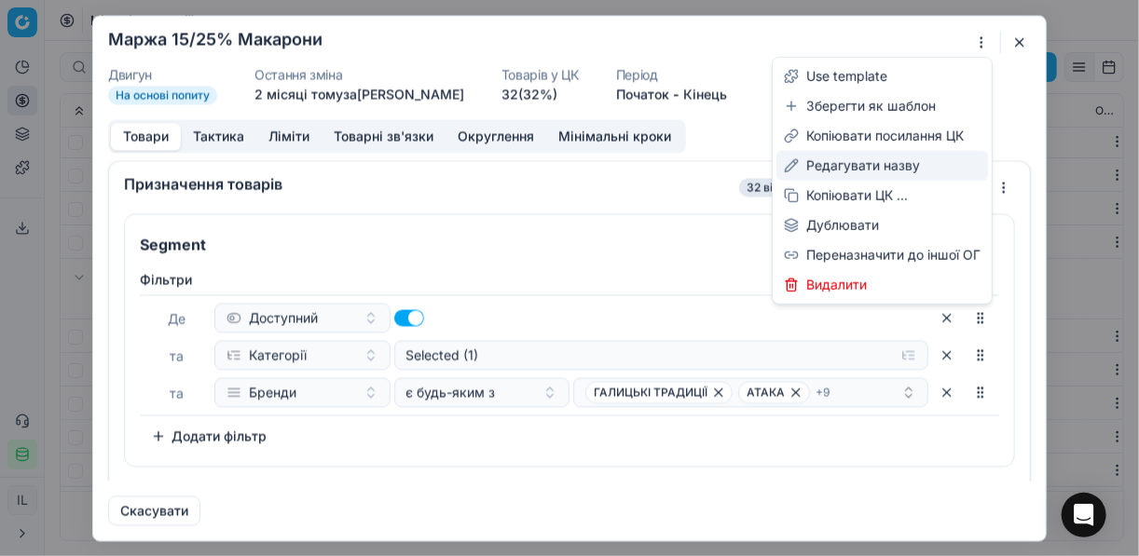
click at [855, 167] on div "Редагувати назву" at bounding box center [882, 166] width 212 height 30
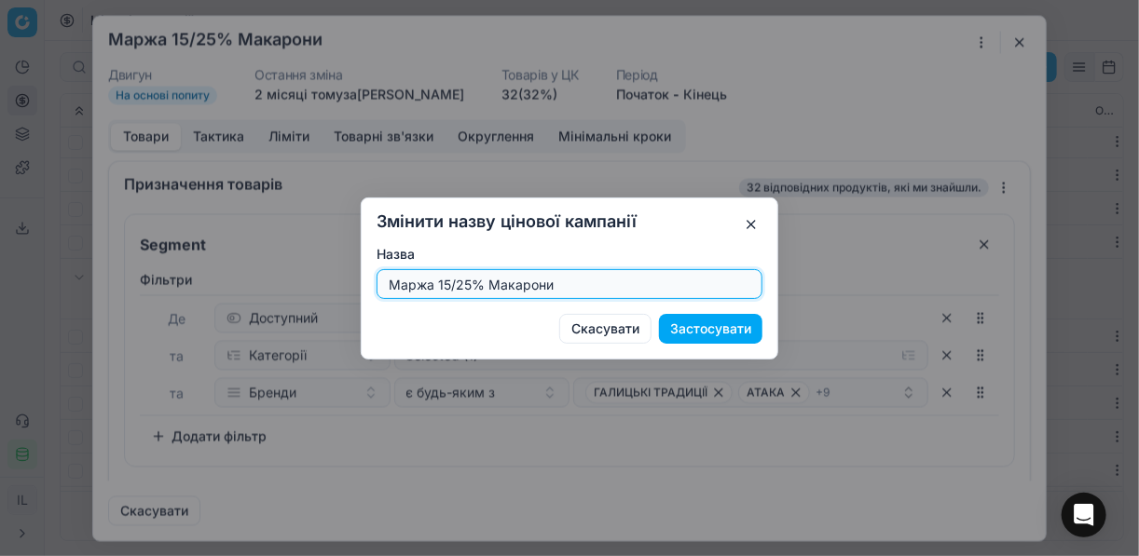
click at [609, 292] on input "Маржа 15/25% Макарони" at bounding box center [569, 284] width 369 height 28
type input "Маржа 15/25% Макарони 1"
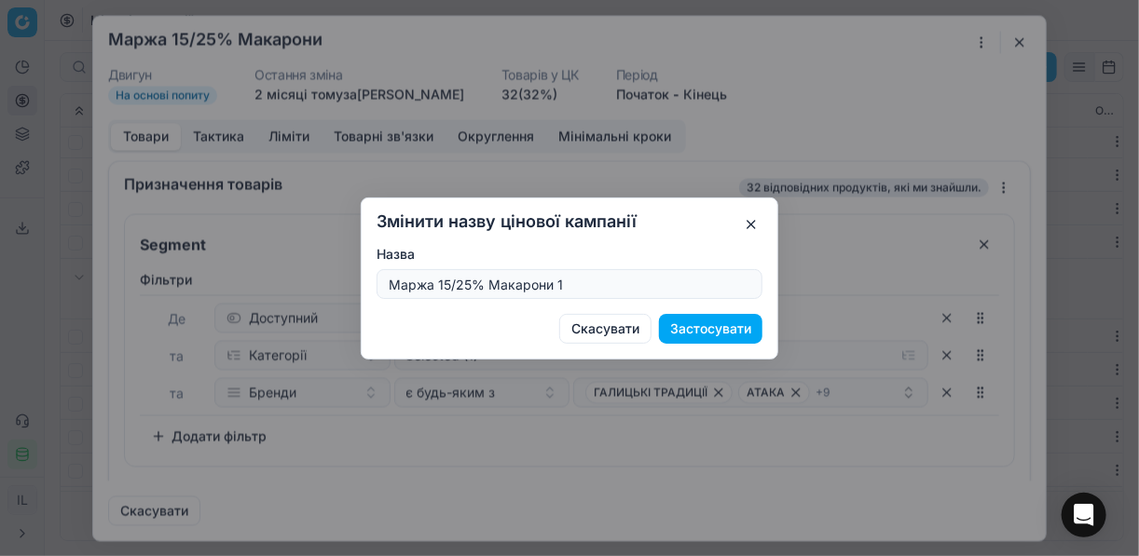
click at [715, 317] on button "Застосувати" at bounding box center [710, 329] width 103 height 30
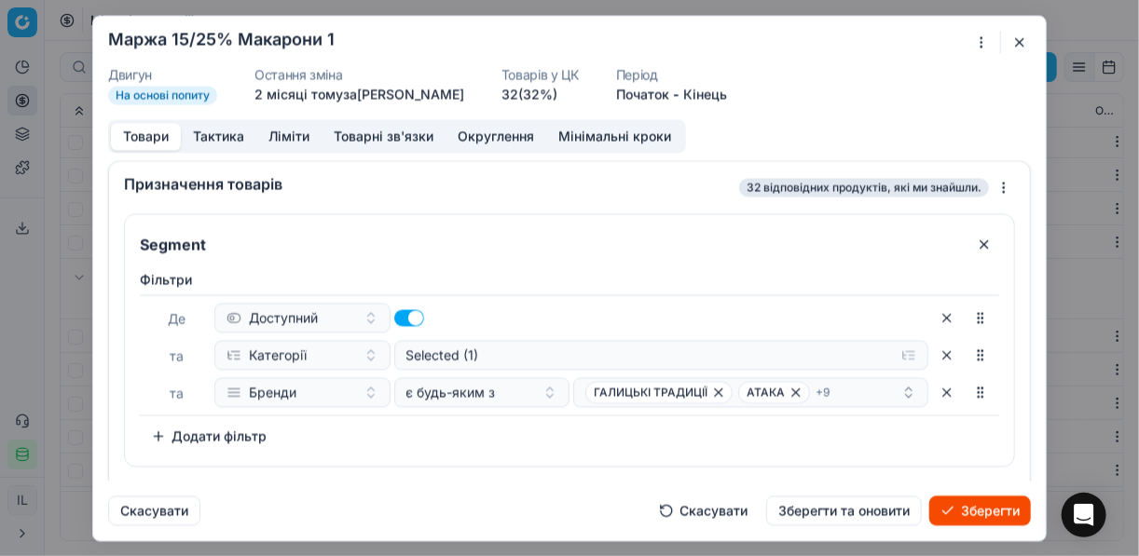
click at [984, 507] on button "Зберегти" at bounding box center [980, 511] width 102 height 30
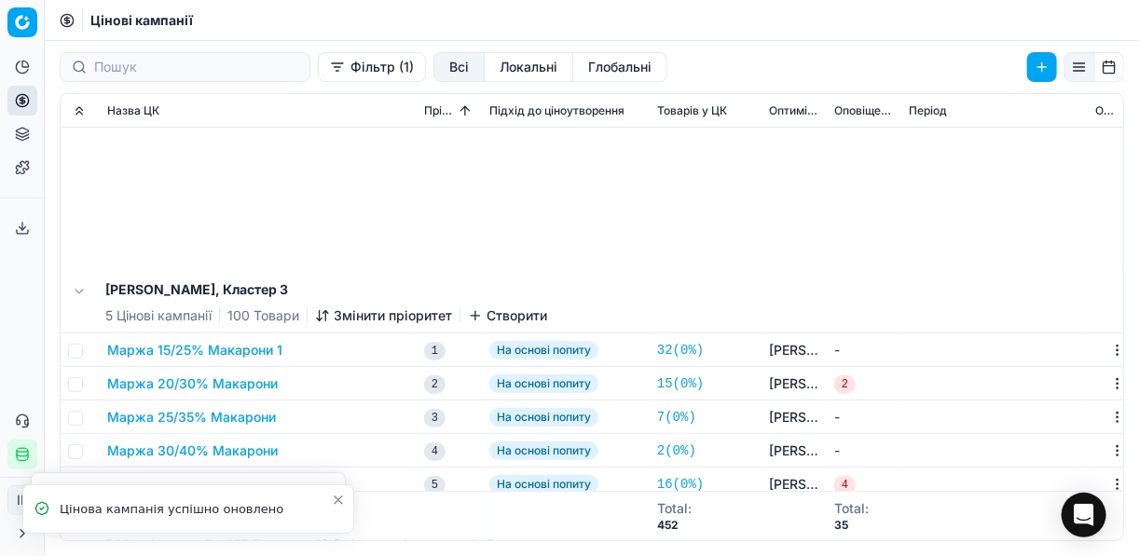
scroll to position [671, 0]
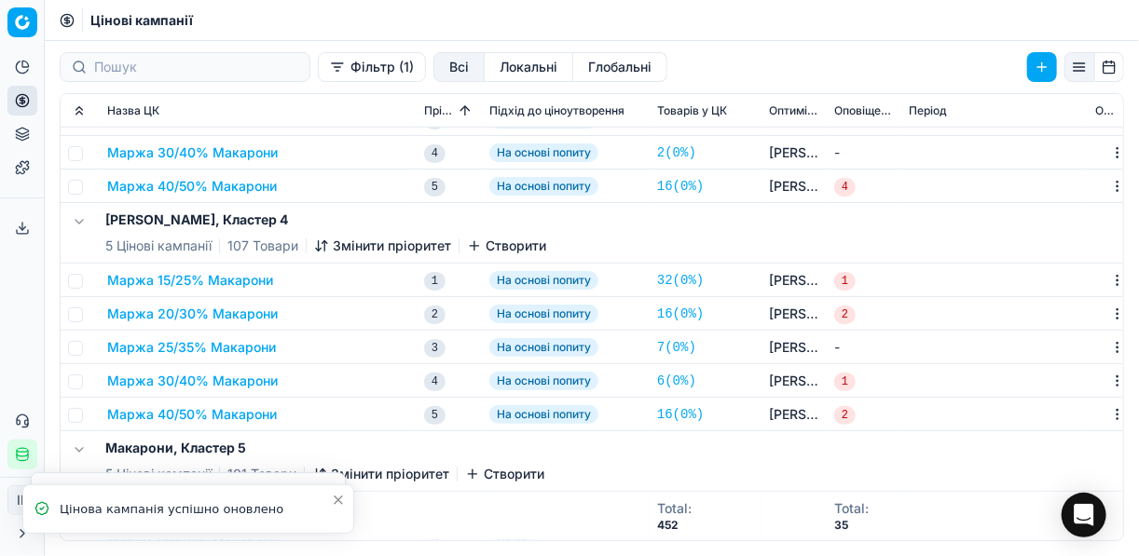
click at [171, 274] on button "Маржа 15/25% Макарони" at bounding box center [190, 280] width 166 height 19
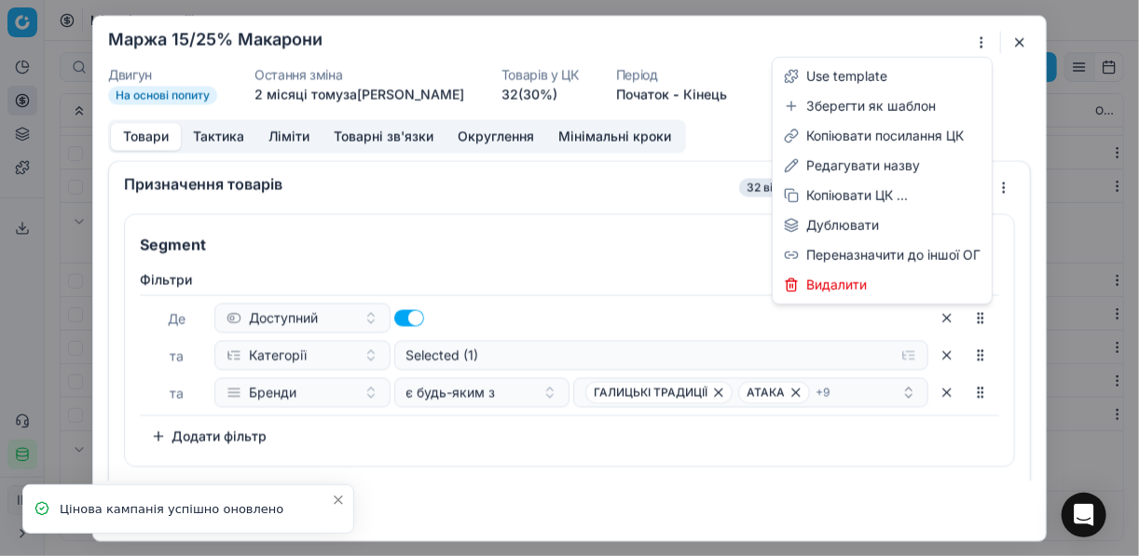
click at [982, 44] on div "Ми зберігаємо налаштування ЦК. Будь ласка, зачекайте, це може зайняти декілька …" at bounding box center [569, 278] width 1139 height 556
click at [843, 168] on div "Редагувати назву" at bounding box center [882, 166] width 212 height 30
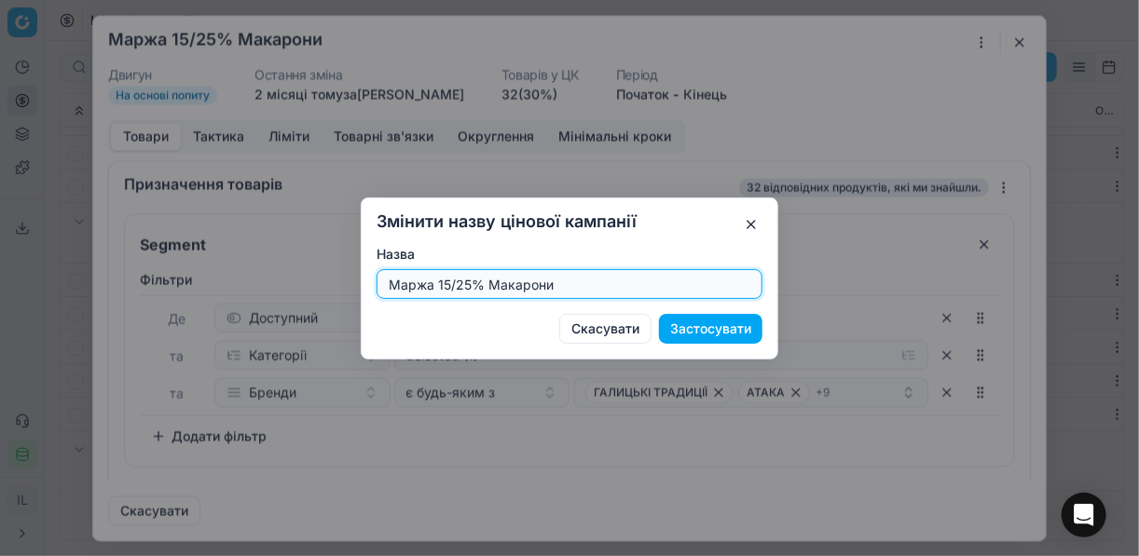
click at [656, 295] on input "Маржа 15/25% Макарони" at bounding box center [569, 284] width 369 height 28
click at [649, 291] on input "Маржа 15/25% Макарони" at bounding box center [569, 284] width 369 height 28
type input "Маржа 15/25% Макарони 1"
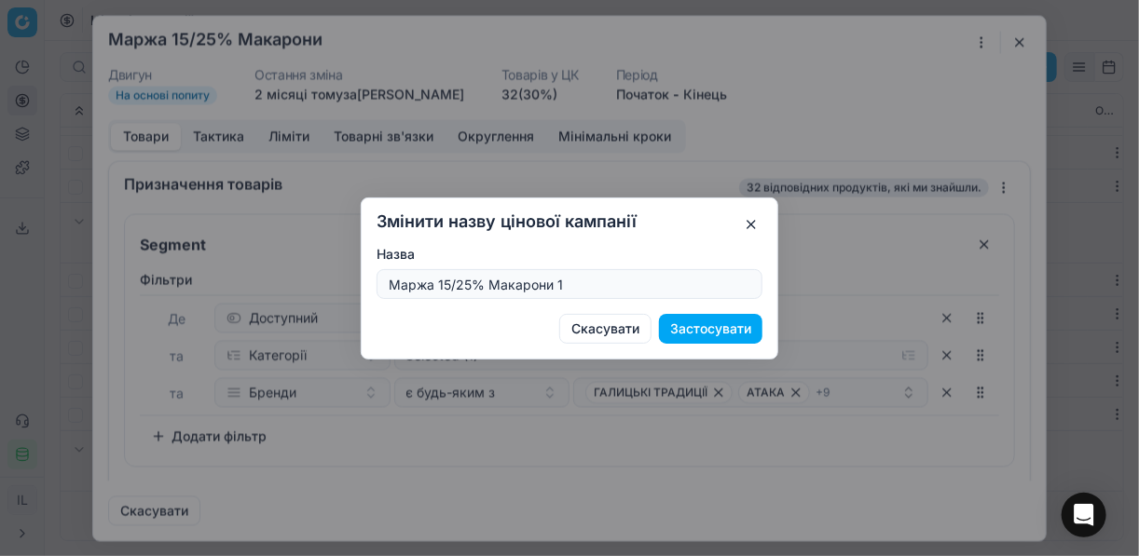
drag, startPoint x: 748, startPoint y: 337, endPoint x: 722, endPoint y: 322, distance: 30.5
click at [733, 329] on button "Застосувати" at bounding box center [710, 329] width 103 height 30
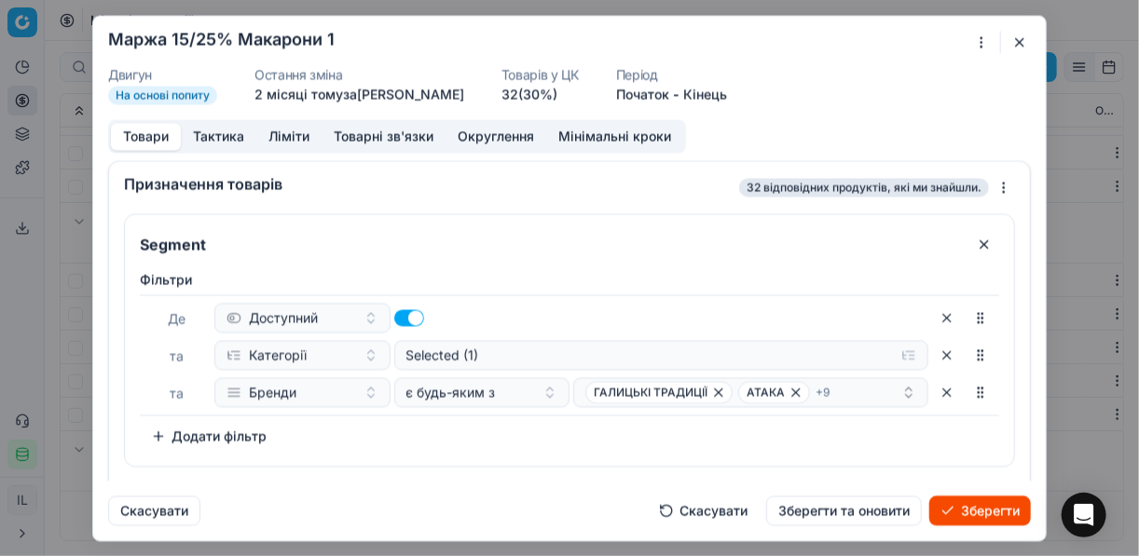
click at [979, 514] on button "Зберегти" at bounding box center [980, 511] width 102 height 30
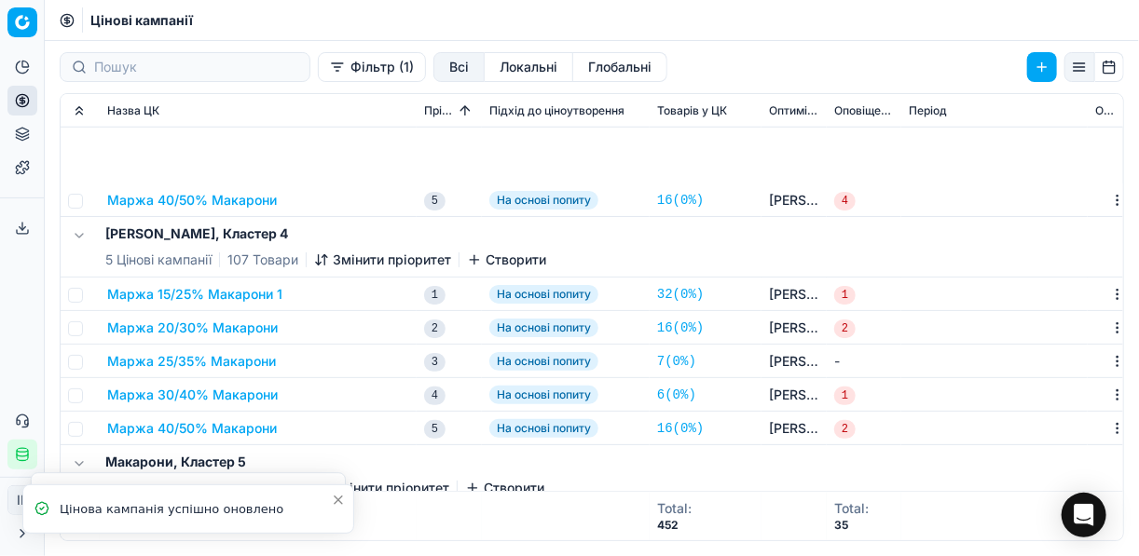
scroll to position [895, 0]
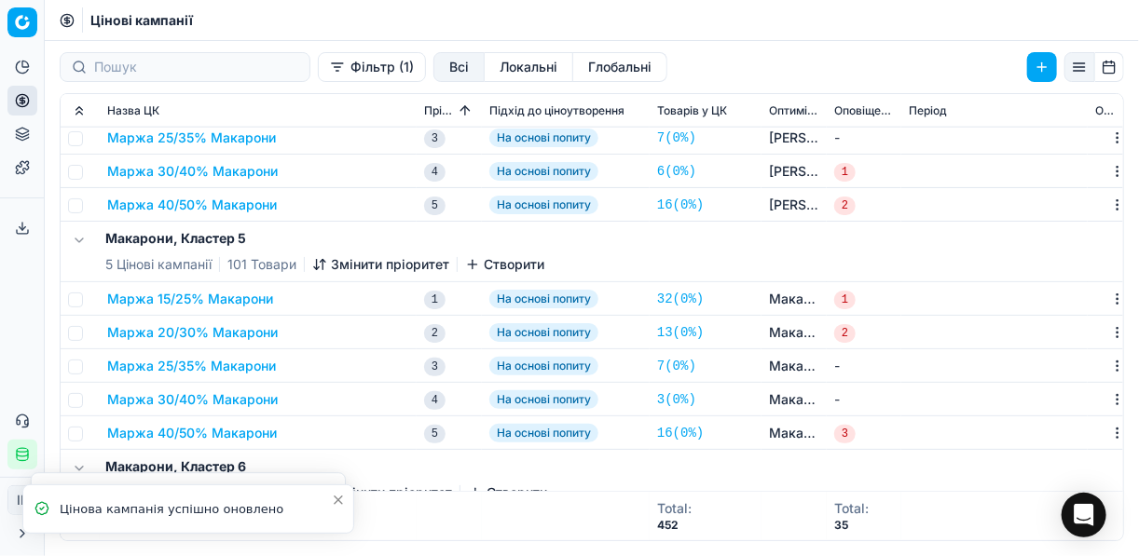
click at [236, 302] on button "Маржа 15/25% Макарони" at bounding box center [190, 299] width 166 height 19
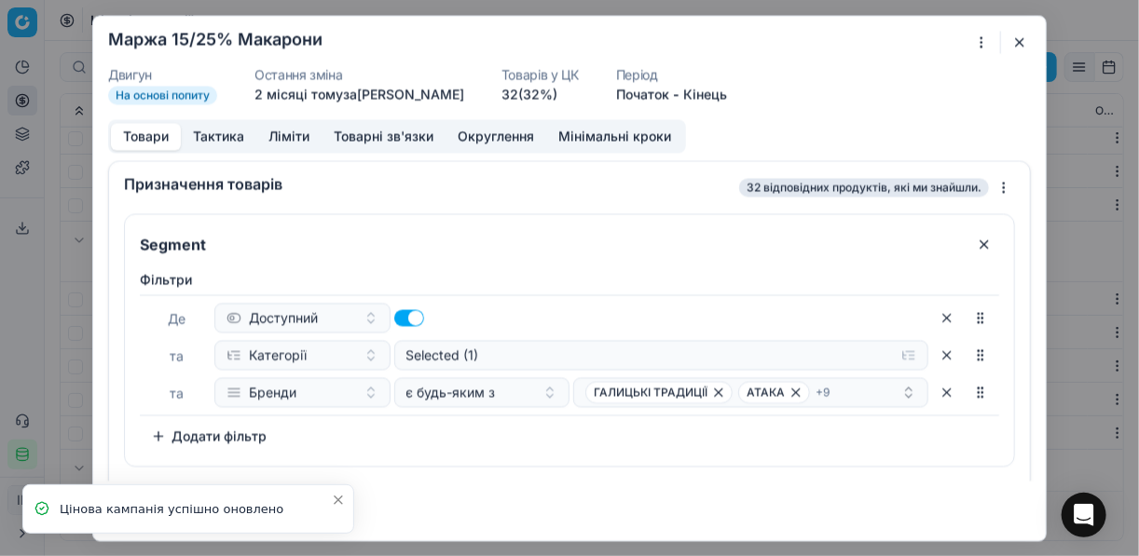
click at [978, 47] on div "Ми зберігаємо налаштування ЦК. Будь ласка, зачекайте, це може зайняти декілька …" at bounding box center [569, 278] width 1139 height 556
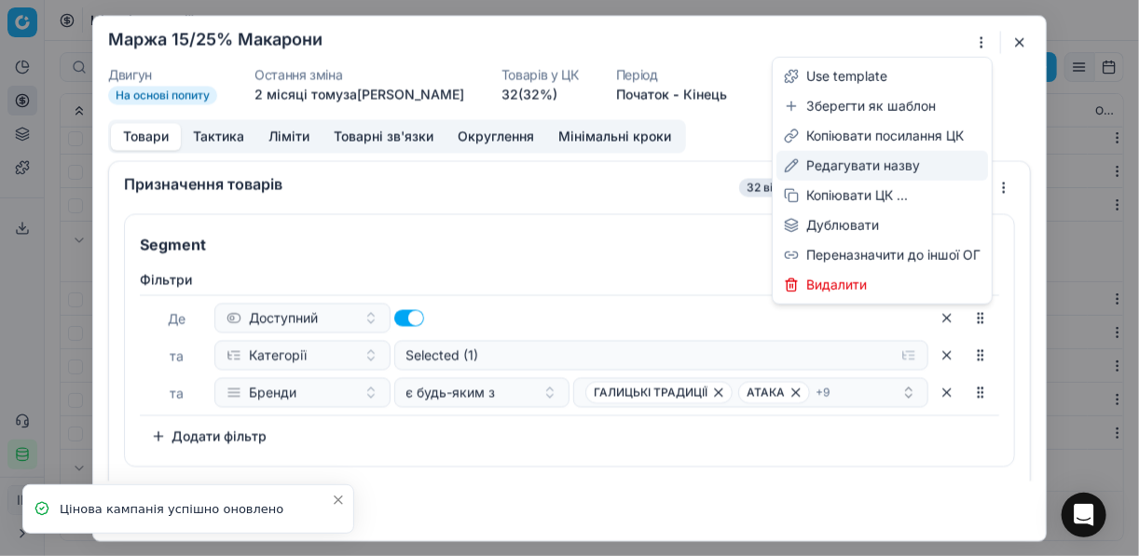
click at [862, 171] on div "Редагувати назву" at bounding box center [882, 166] width 212 height 30
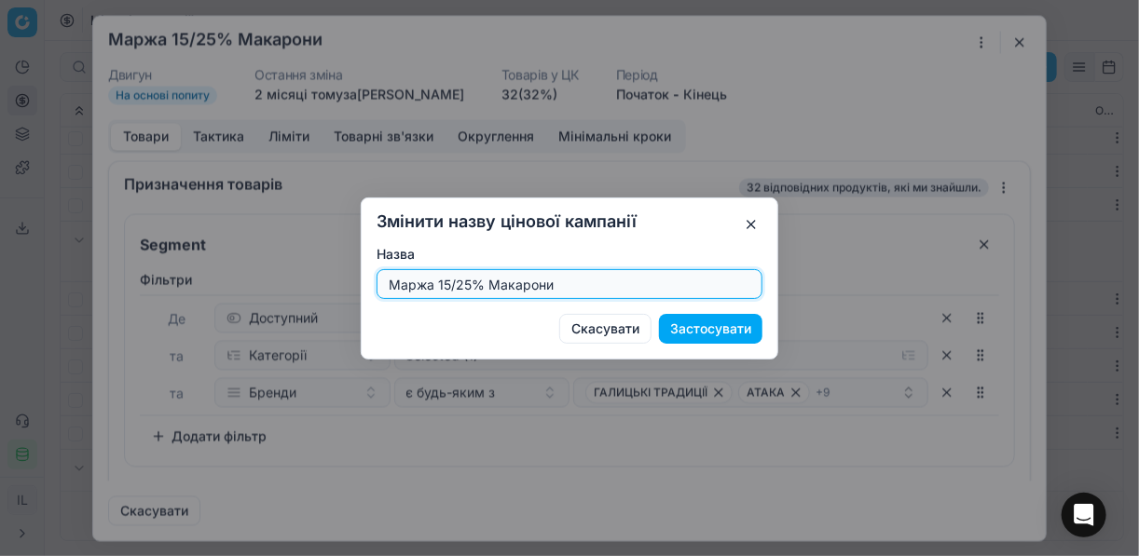
click at [632, 283] on input "Маржа 15/25% Макарони" at bounding box center [569, 284] width 369 height 28
type input "Маржа 15/25% Макарони 1"
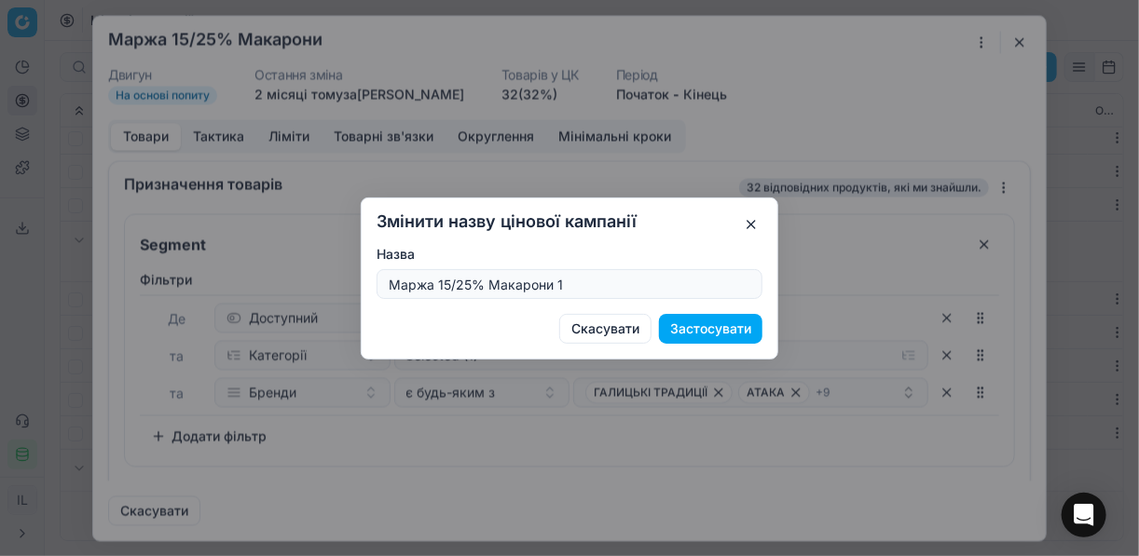
click at [730, 320] on button "Застосувати" at bounding box center [710, 329] width 103 height 30
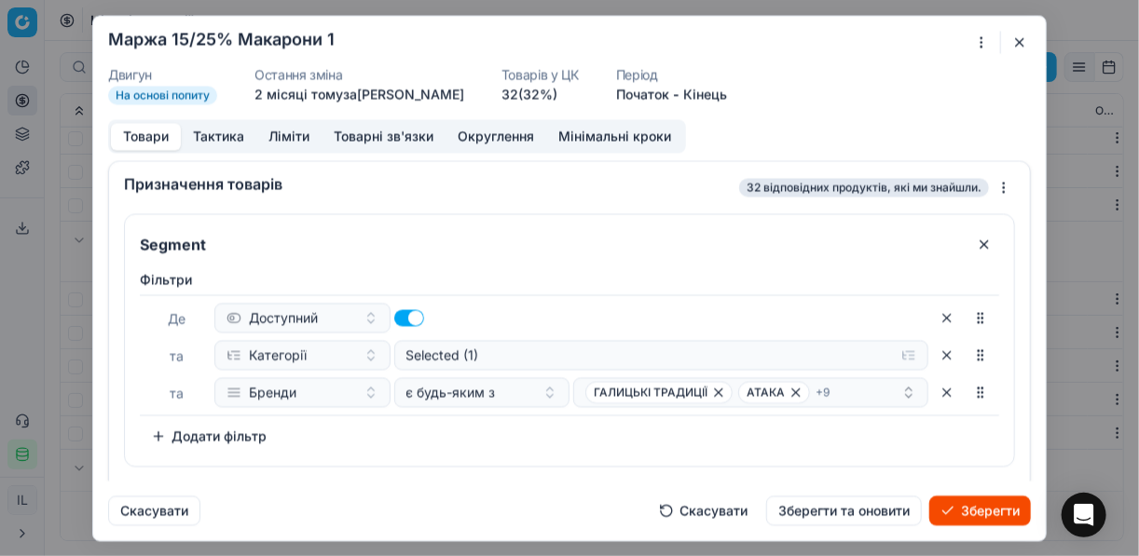
click at [947, 506] on button "Зберегти" at bounding box center [980, 511] width 102 height 30
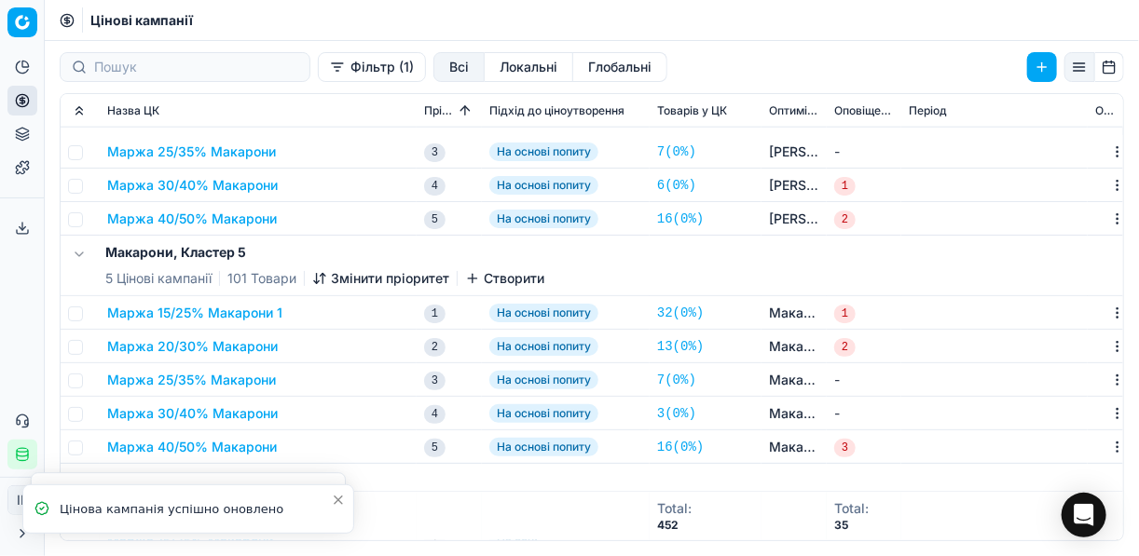
scroll to position [1093, 0]
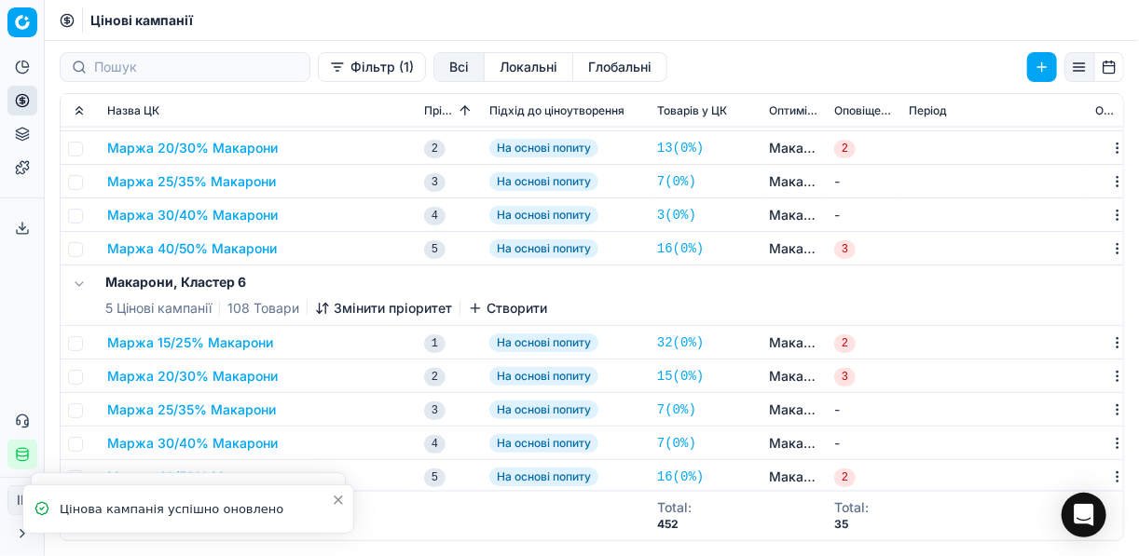
click at [224, 338] on button "Маржа 15/25% Макарони" at bounding box center [190, 343] width 166 height 19
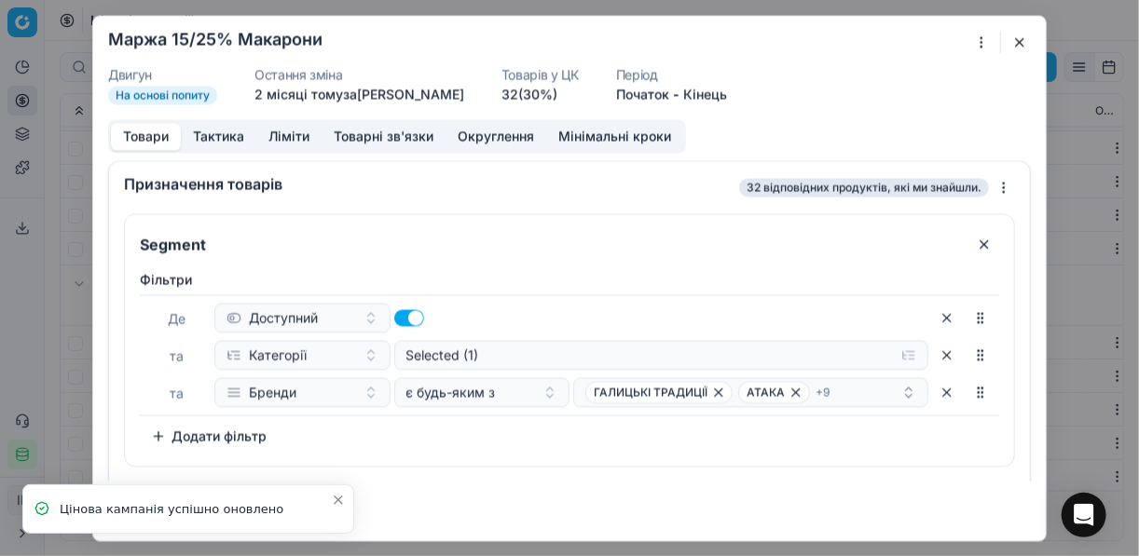
click at [976, 55] on form "Ми зберігаємо налаштування ЦК. Будь ласка, зачекайте, це може зайняти декілька …" at bounding box center [569, 278] width 953 height 525
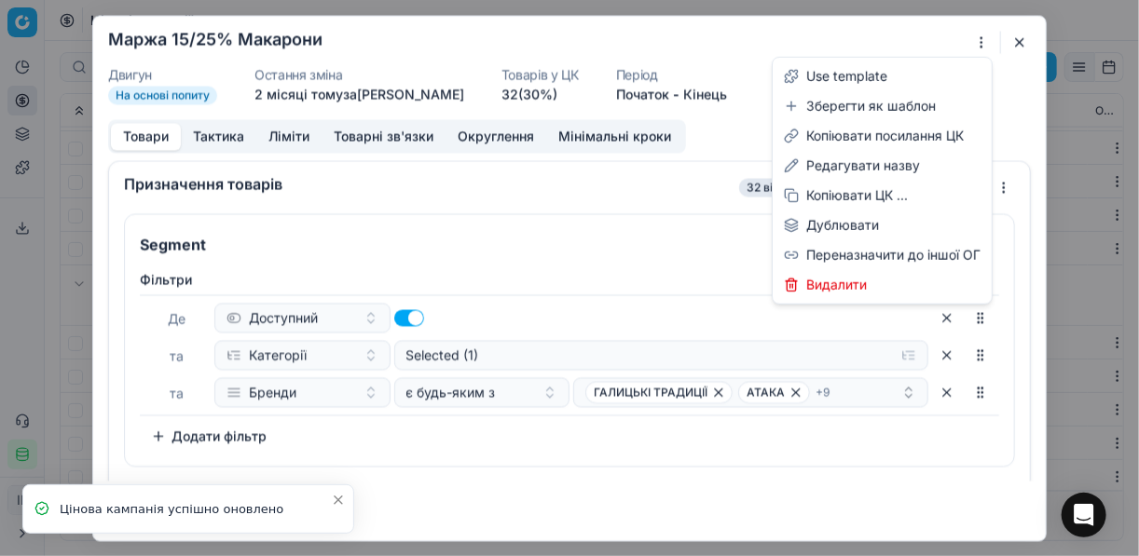
click at [983, 47] on div "Ми зберігаємо налаштування ЦК. Будь ласка, зачекайте, це може зайняти декілька …" at bounding box center [569, 278] width 1139 height 556
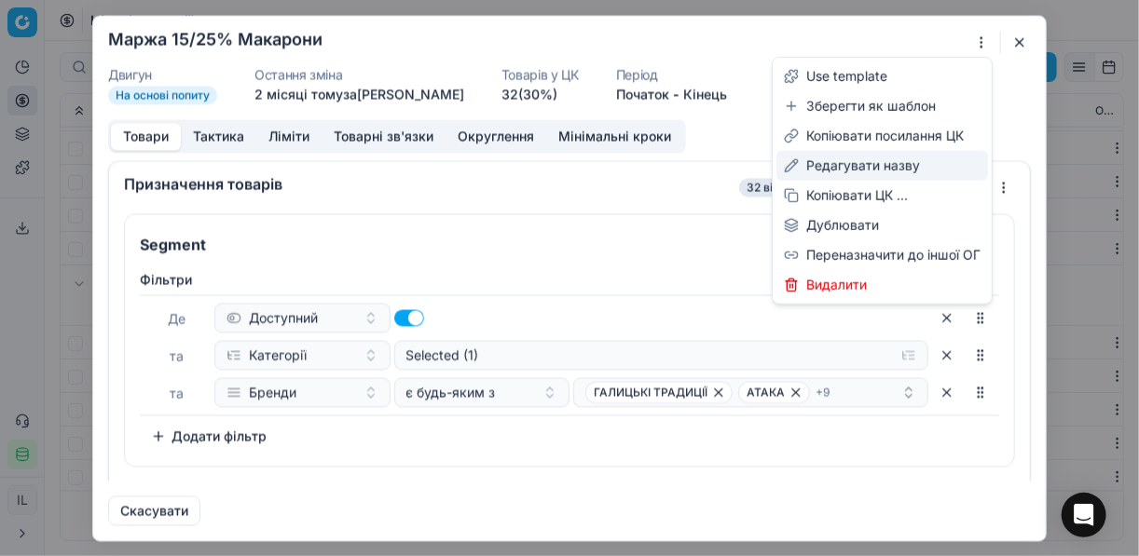
click at [855, 171] on div "Редагувати назву" at bounding box center [882, 166] width 212 height 30
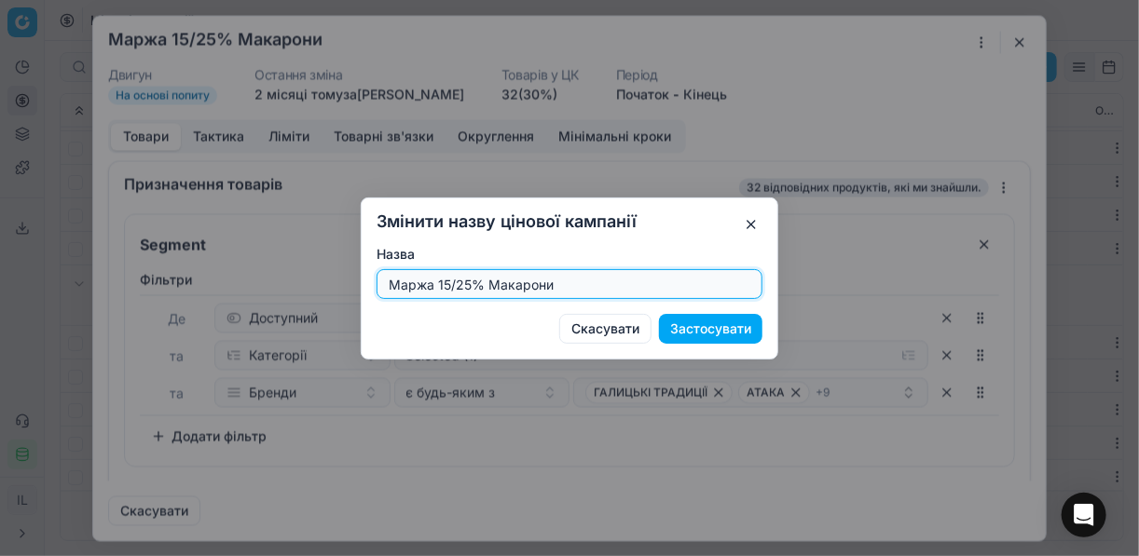
click at [623, 280] on input "Маржа 15/25% Макарони" at bounding box center [569, 284] width 369 height 28
type input "Маржа 15/25% Макарони 1"
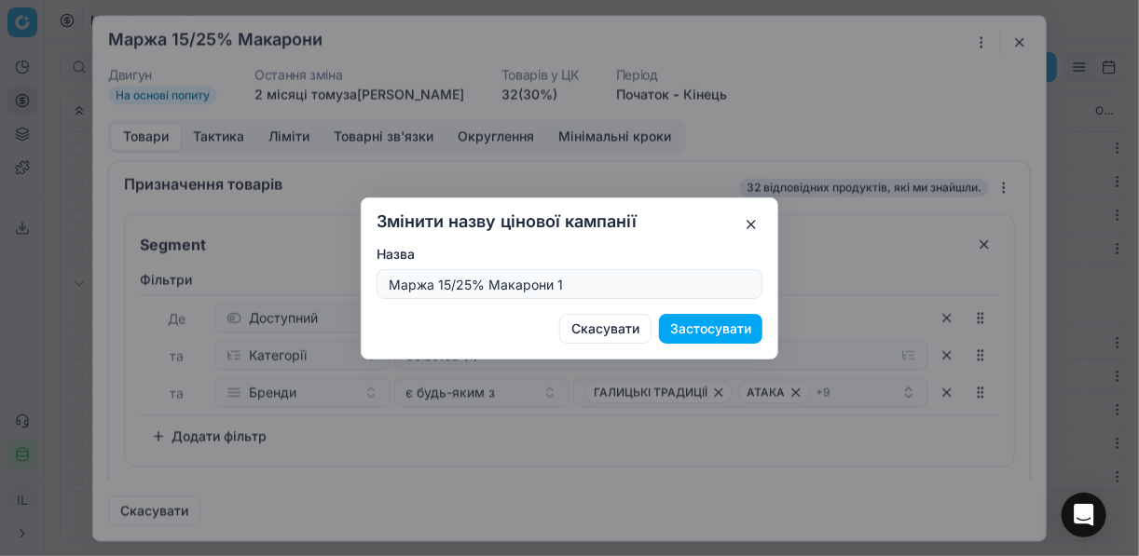
click at [712, 323] on button "Застосувати" at bounding box center [710, 329] width 103 height 30
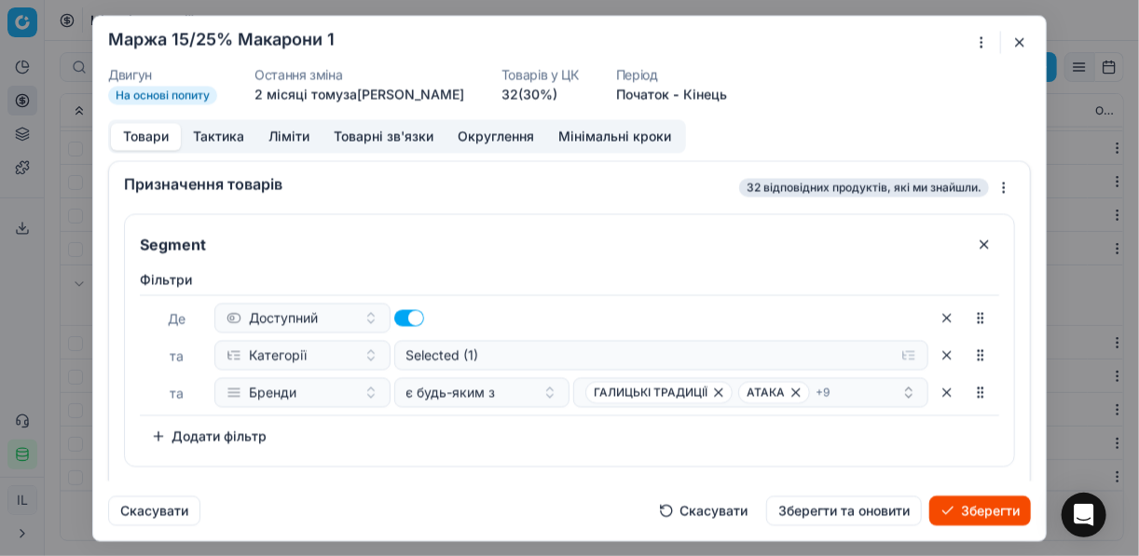
click at [990, 506] on button "Зберегти" at bounding box center [980, 511] width 102 height 30
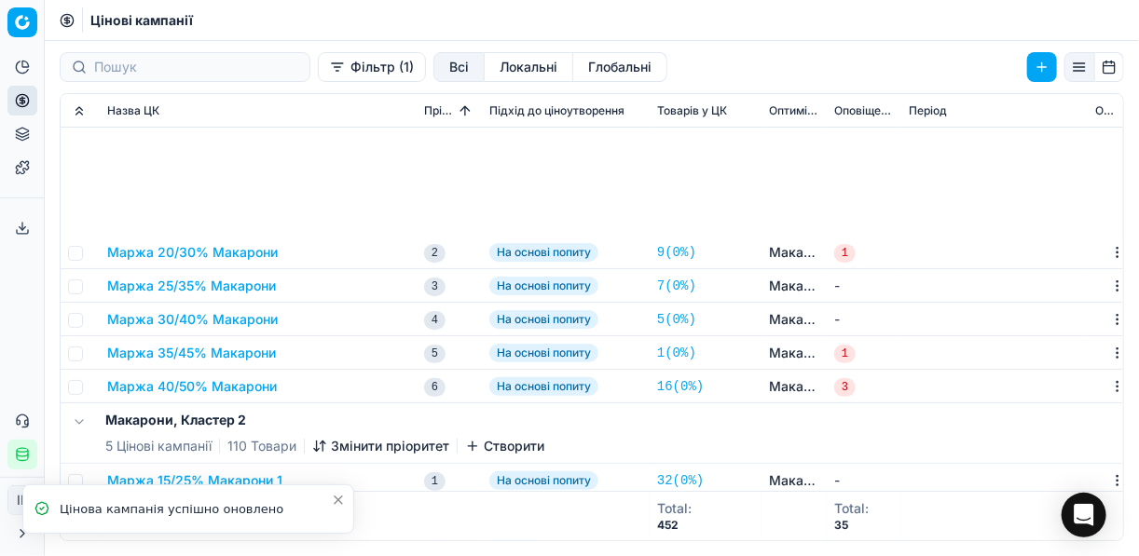
scroll to position [224, 0]
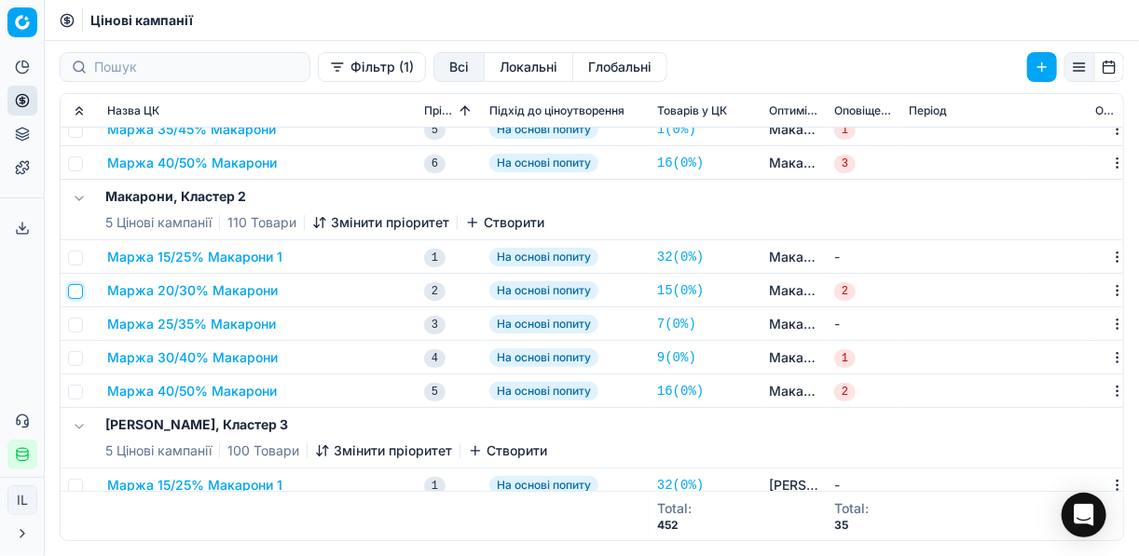
click at [75, 288] on input "checkbox" at bounding box center [75, 291] width 15 height 15
checkbox input "true"
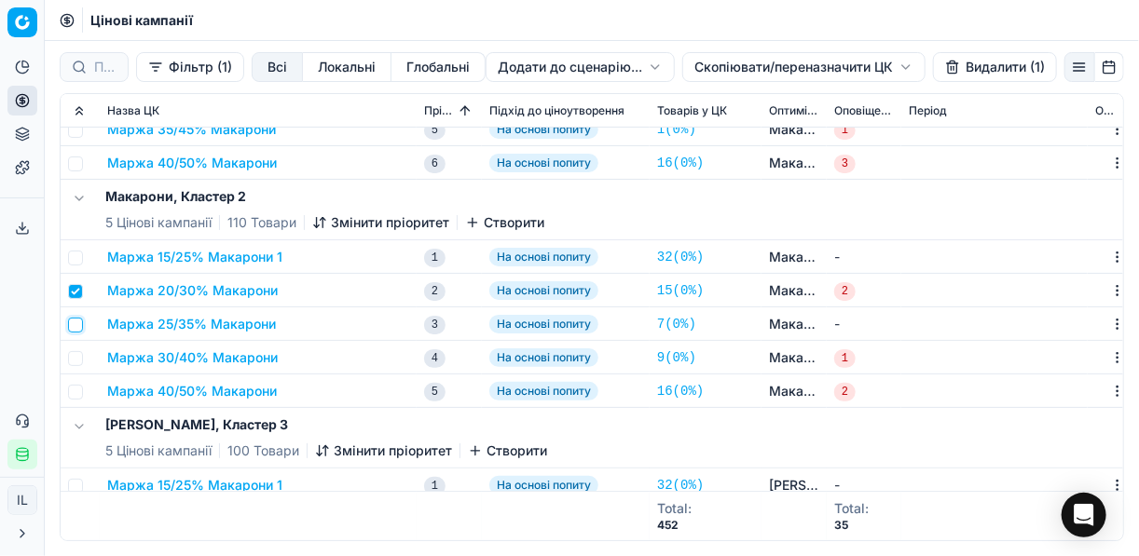
click at [78, 323] on input "checkbox" at bounding box center [75, 325] width 15 height 15
checkbox input "true"
click at [77, 357] on input "checkbox" at bounding box center [75, 358] width 15 height 15
checkbox input "true"
click at [73, 395] on input "checkbox" at bounding box center [75, 392] width 15 height 15
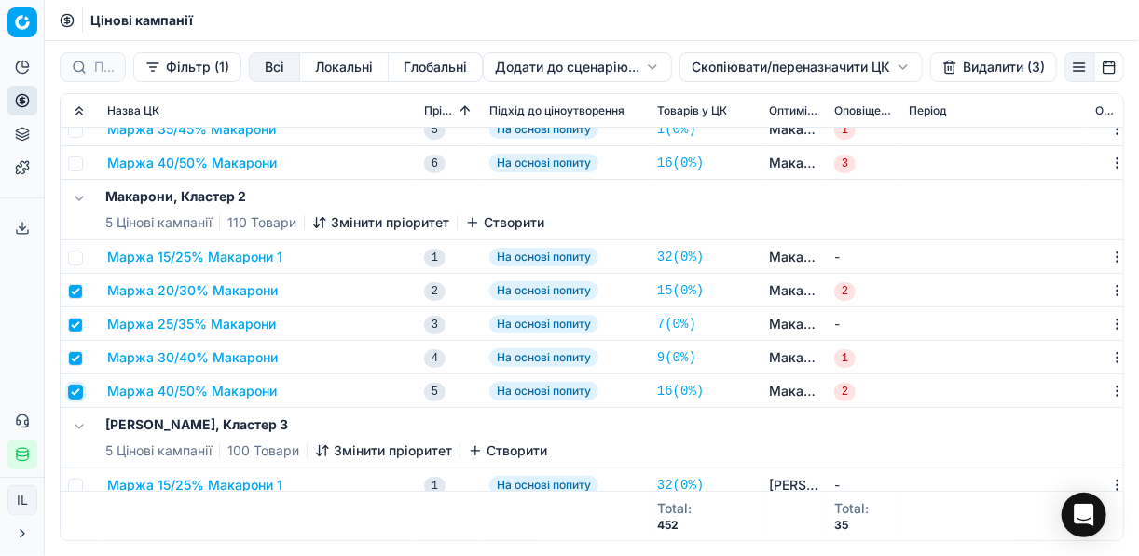
checkbox input "true"
click at [967, 76] on button "Видалити (4)" at bounding box center [993, 67] width 127 height 30
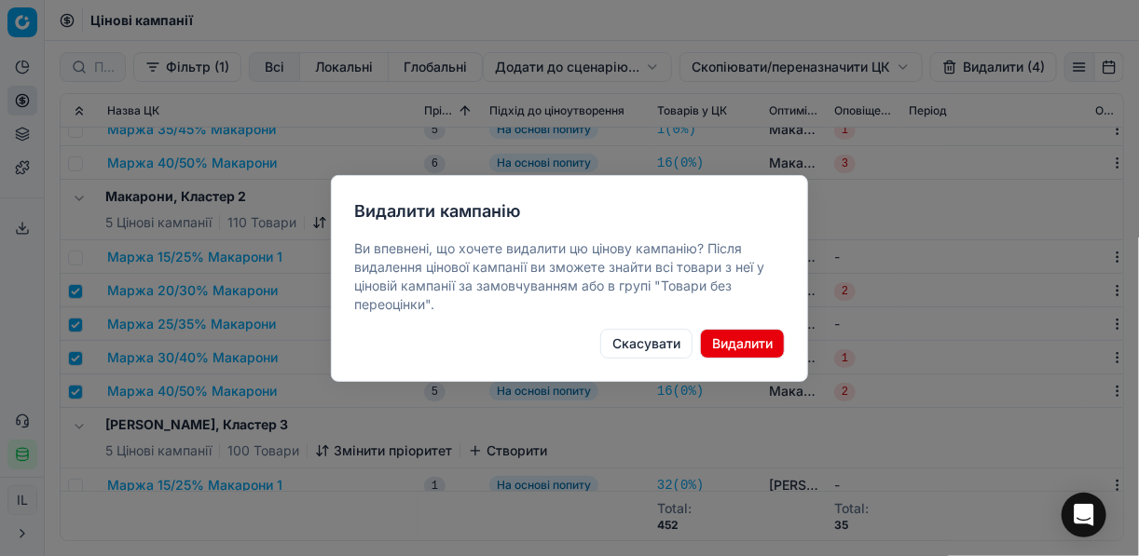
click at [723, 343] on button "Видалити" at bounding box center [742, 344] width 85 height 30
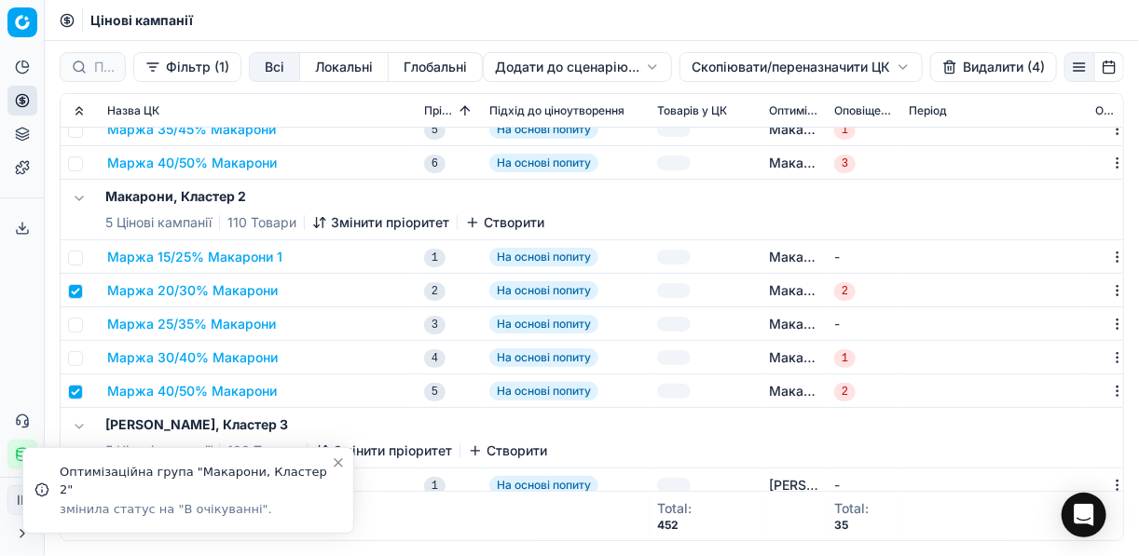
checkbox input "false"
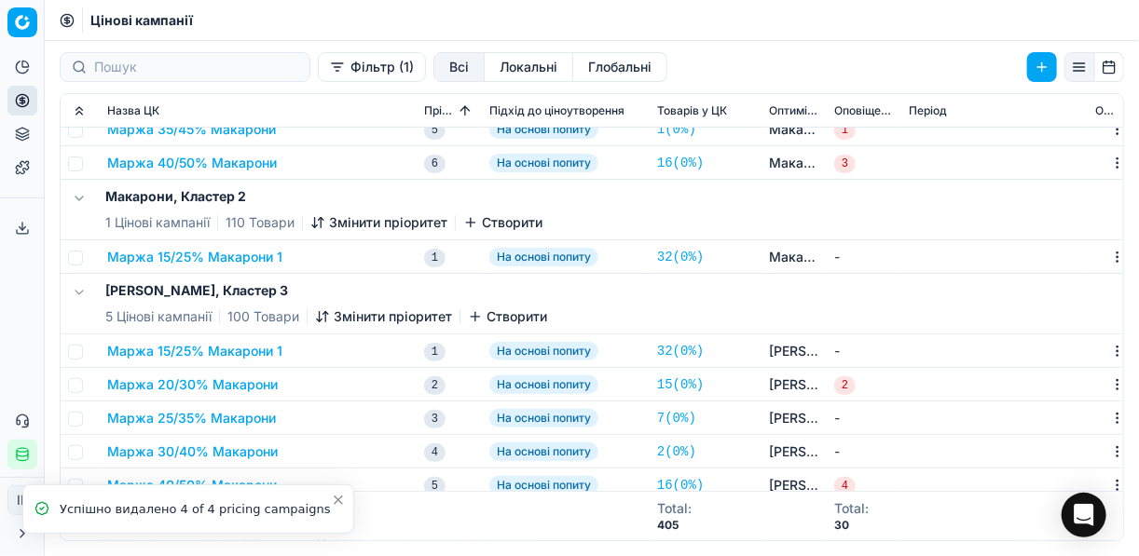
scroll to position [373, 0]
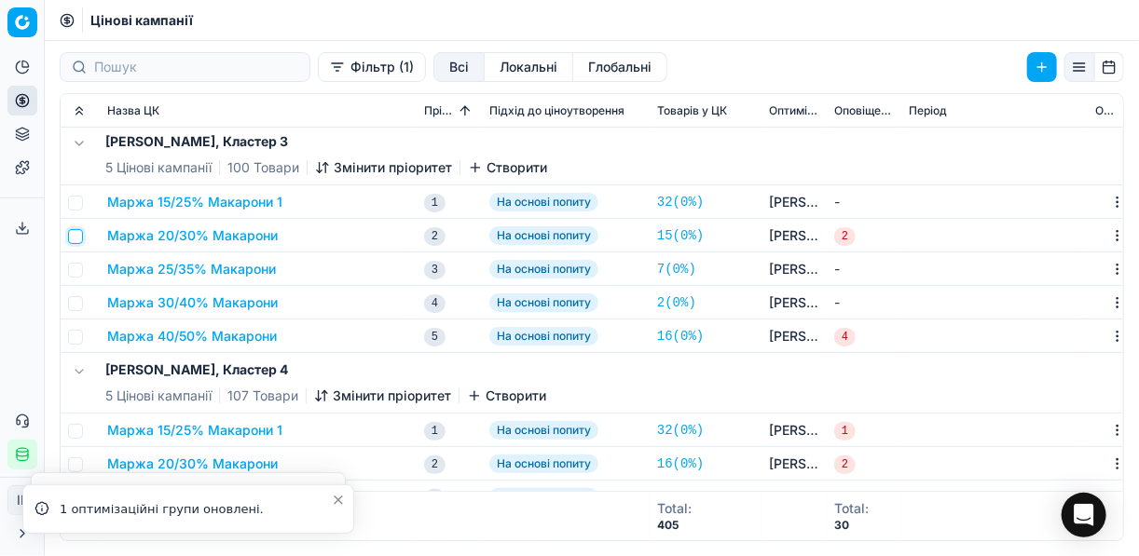
click at [74, 237] on input "checkbox" at bounding box center [75, 236] width 15 height 15
checkbox input "true"
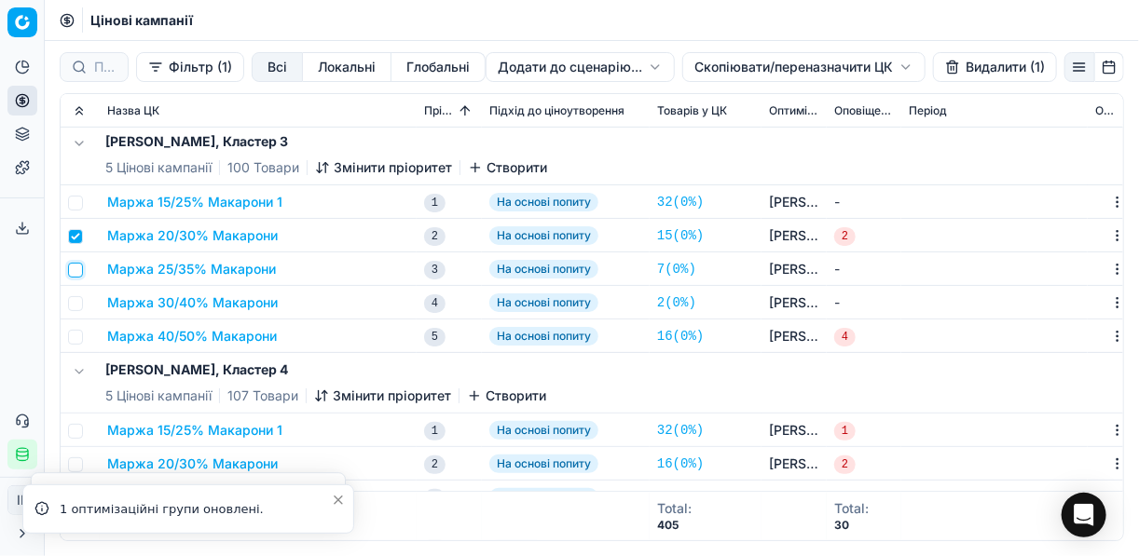
drag, startPoint x: 73, startPoint y: 271, endPoint x: 75, endPoint y: 283, distance: 12.3
click at [74, 271] on input "checkbox" at bounding box center [75, 270] width 15 height 15
checkbox input "true"
click at [77, 302] on input "checkbox" at bounding box center [75, 303] width 15 height 15
checkbox input "true"
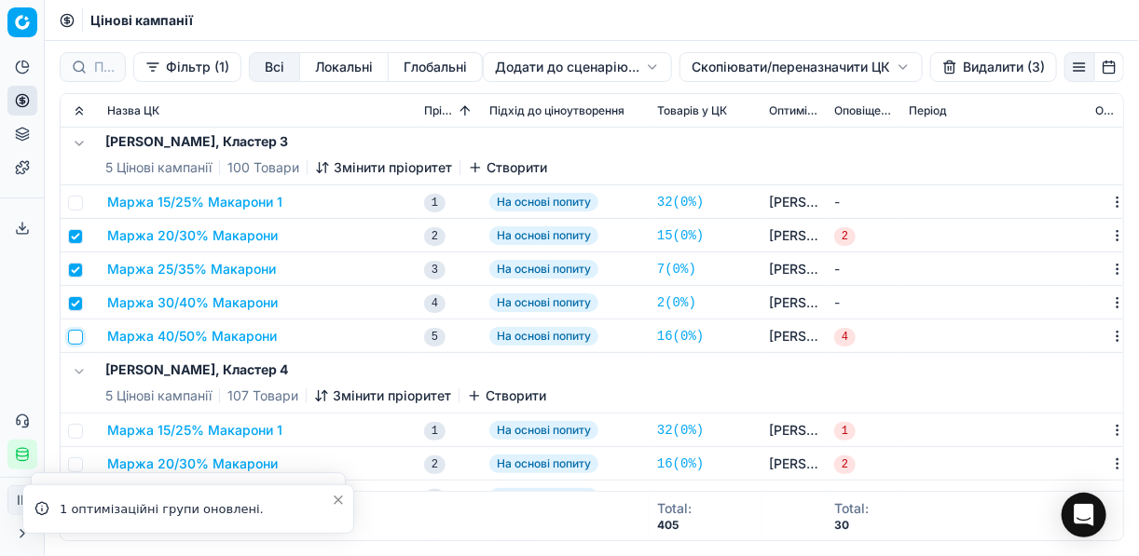
click at [75, 330] on input "checkbox" at bounding box center [75, 337] width 15 height 15
checkbox input "true"
click at [951, 67] on button "Видалити (4)" at bounding box center [993, 67] width 127 height 30
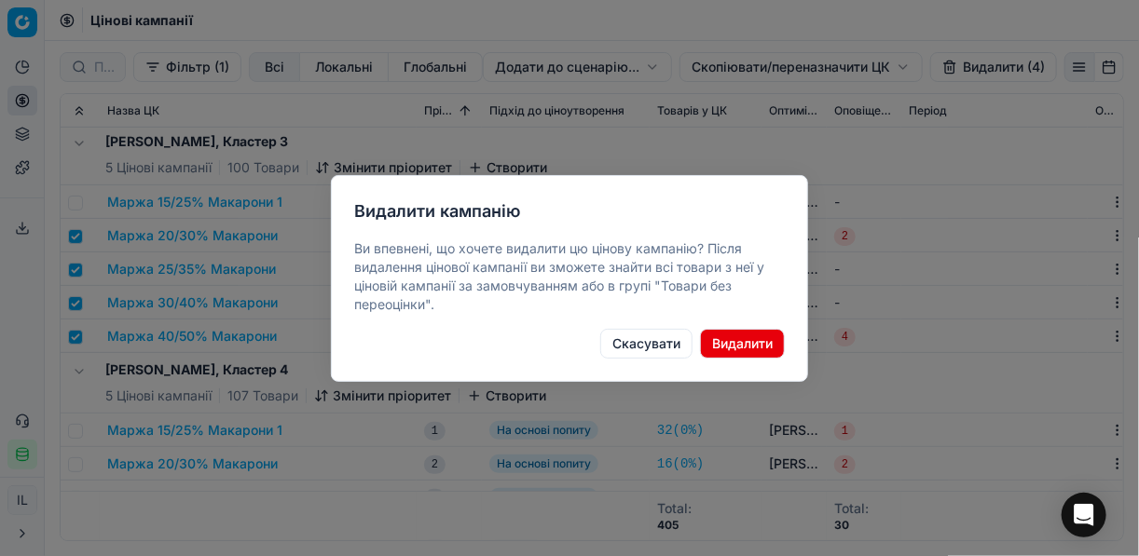
click at [744, 338] on button "Видалити" at bounding box center [742, 344] width 85 height 30
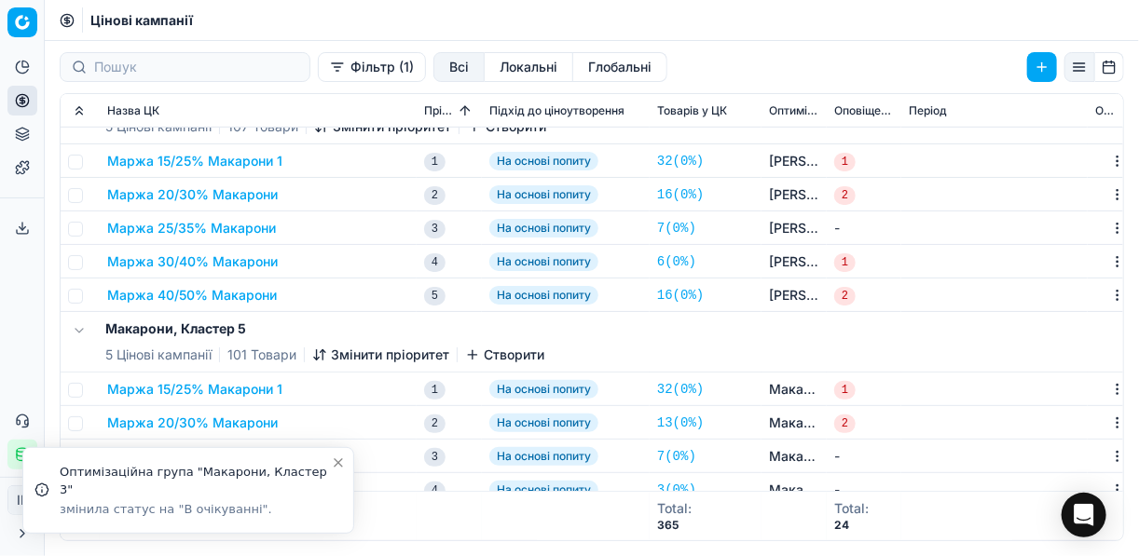
scroll to position [447, 0]
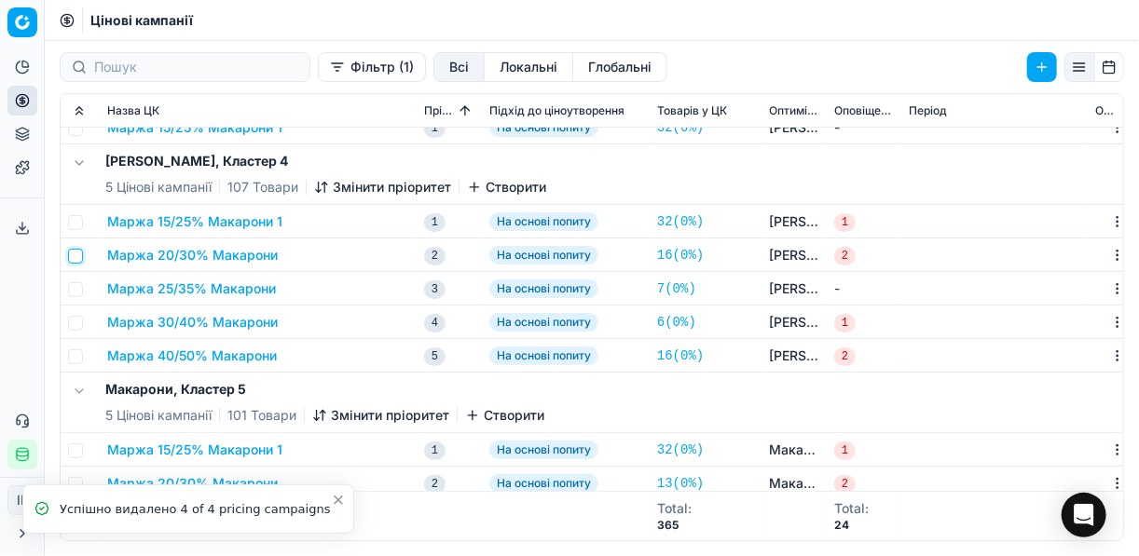
drag, startPoint x: 77, startPoint y: 254, endPoint x: 72, endPoint y: 267, distance: 15.1
click at [75, 254] on input "checkbox" at bounding box center [75, 256] width 15 height 15
checkbox input "true"
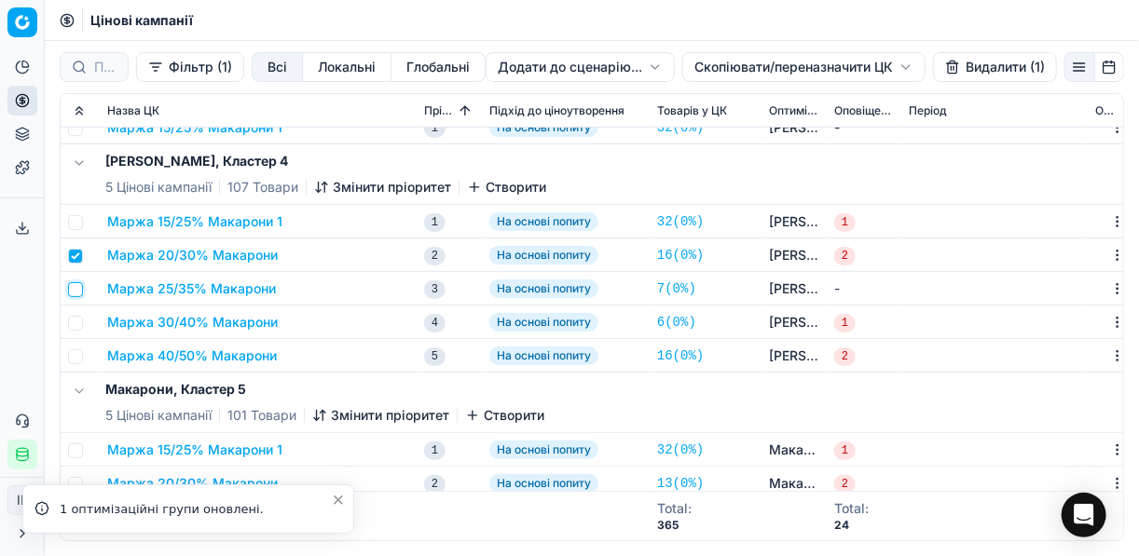
click at [77, 288] on input "checkbox" at bounding box center [75, 289] width 15 height 15
checkbox input "true"
click at [79, 322] on input "checkbox" at bounding box center [75, 323] width 15 height 15
checkbox input "true"
click at [73, 355] on input "checkbox" at bounding box center [75, 357] width 15 height 15
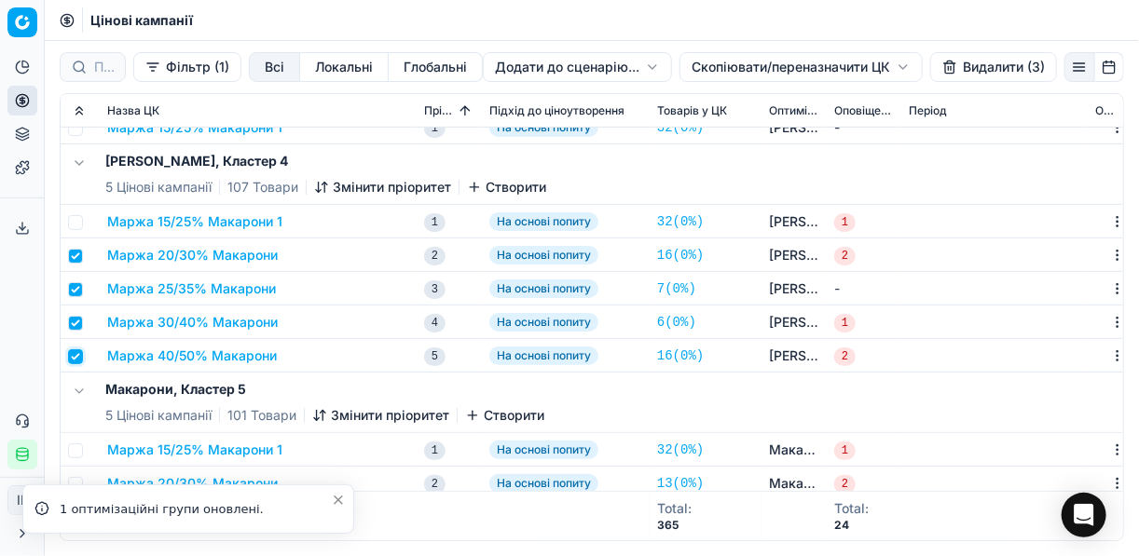
checkbox input "true"
click at [954, 65] on button "Видалити (4)" at bounding box center [993, 67] width 127 height 30
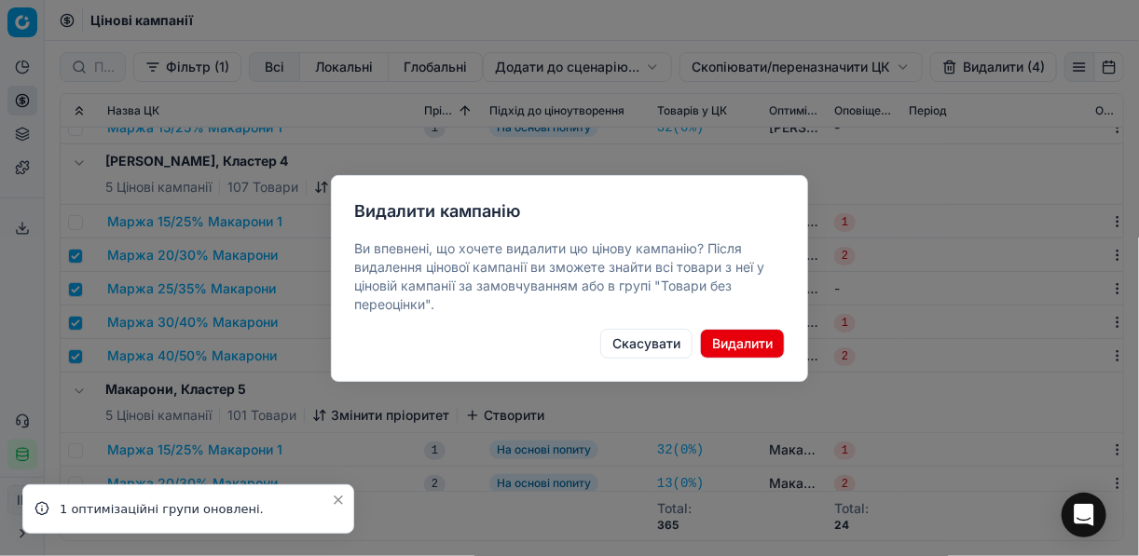
click at [752, 338] on button "Видалити" at bounding box center [742, 344] width 85 height 30
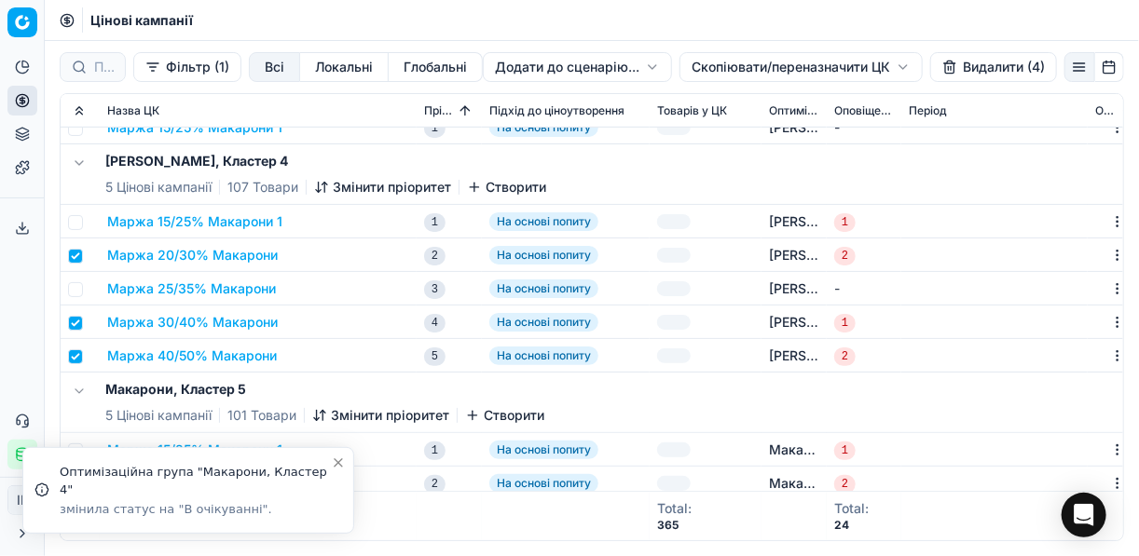
checkbox input "false"
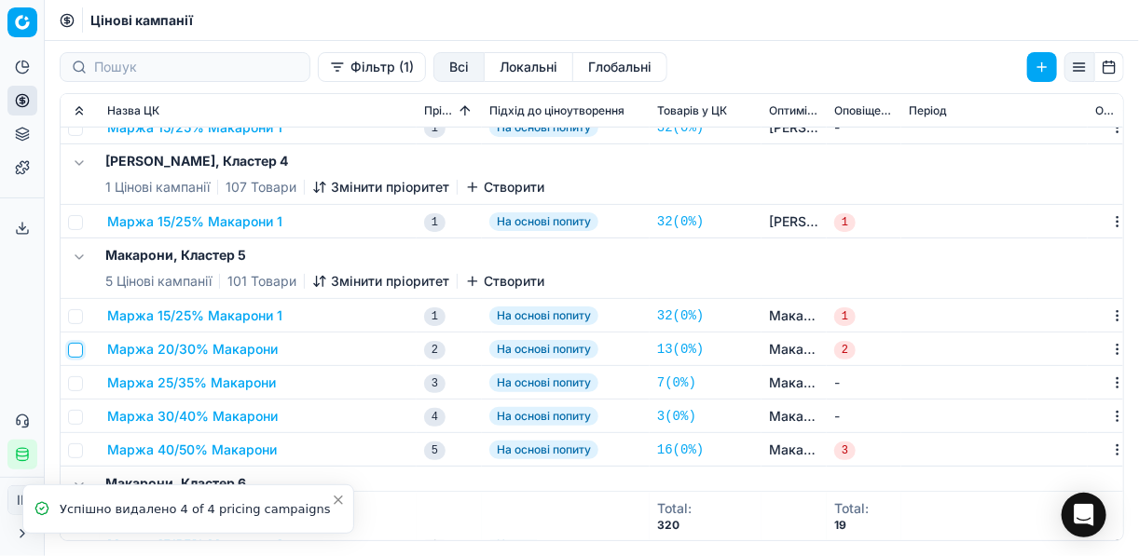
click at [75, 353] on input "checkbox" at bounding box center [75, 350] width 15 height 15
checkbox input "true"
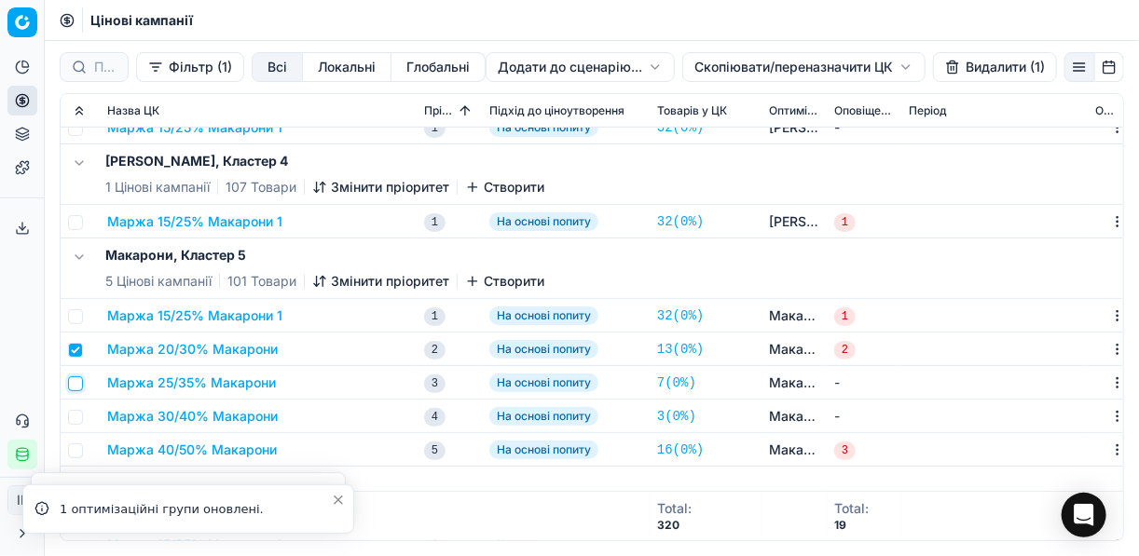
click at [82, 377] on input "checkbox" at bounding box center [75, 384] width 15 height 15
checkbox input "true"
click at [75, 410] on input "checkbox" at bounding box center [75, 417] width 15 height 15
checkbox input "true"
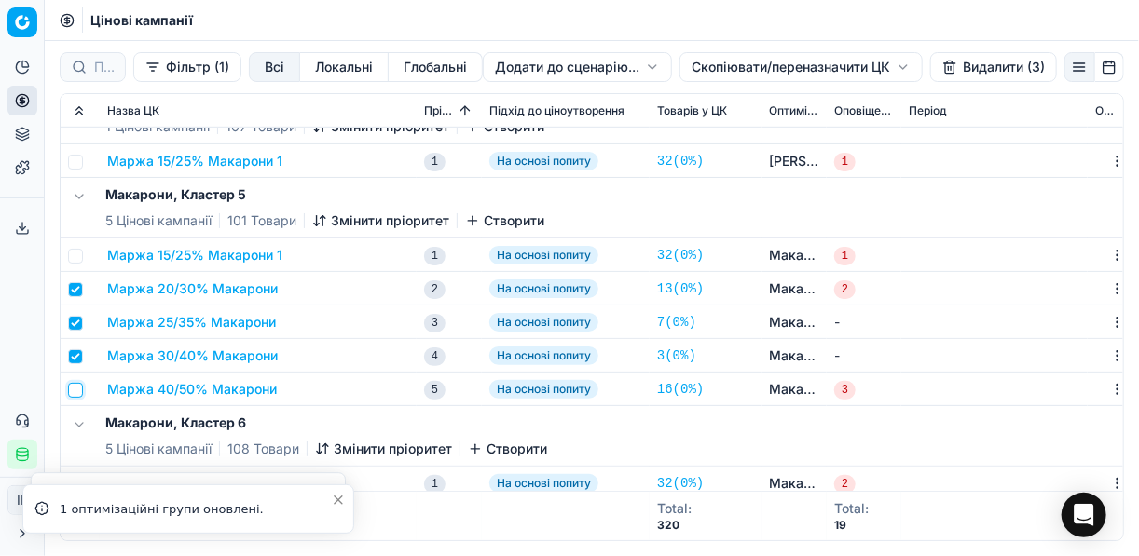
click at [75, 391] on input "checkbox" at bounding box center [75, 390] width 15 height 15
checkbox input "true"
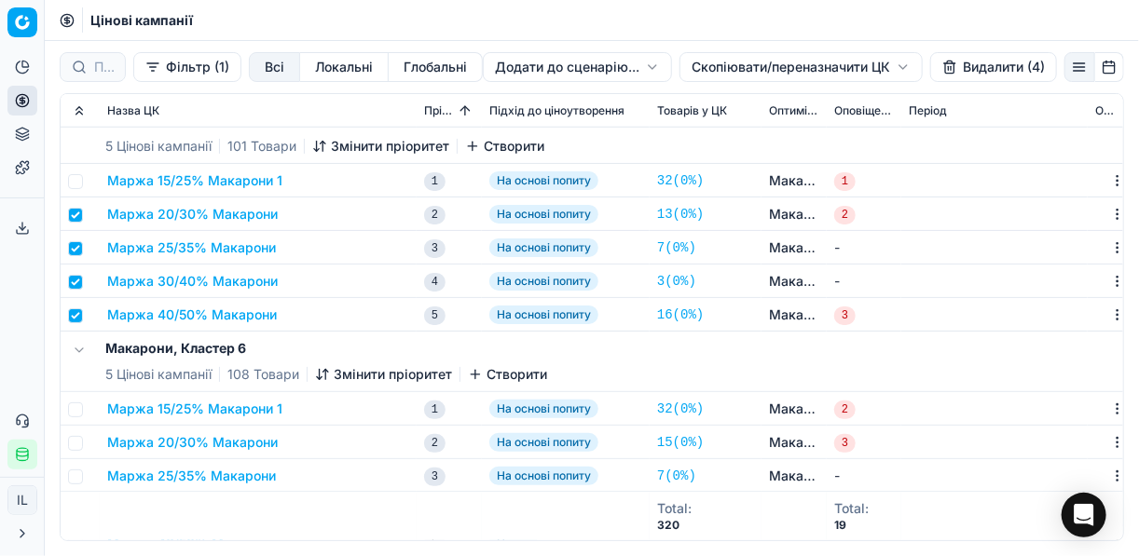
click at [964, 71] on button "Видалити (4)" at bounding box center [993, 67] width 127 height 30
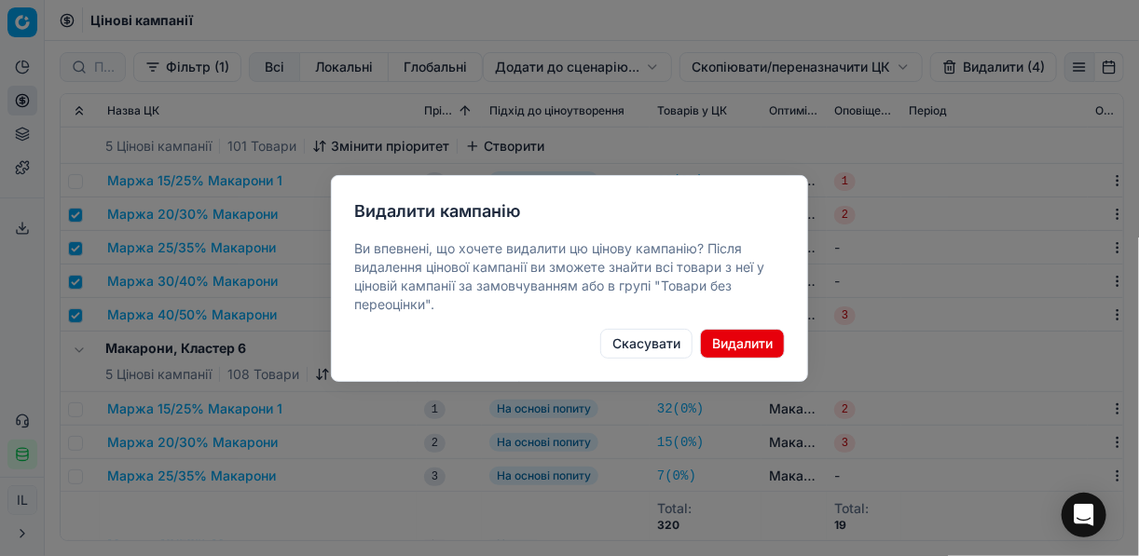
click at [753, 340] on button "Видалити" at bounding box center [742, 344] width 85 height 30
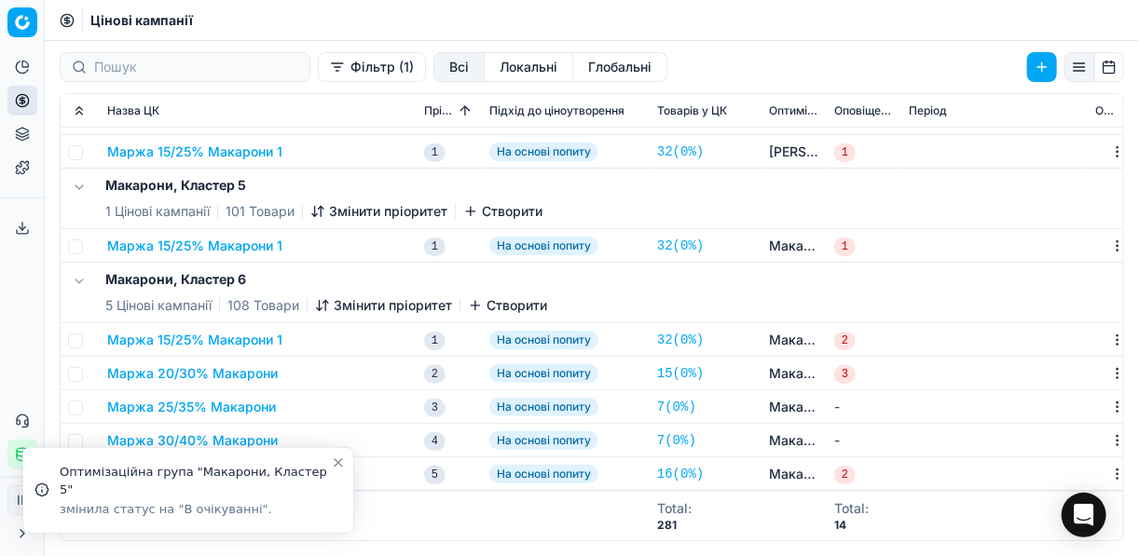
scroll to position [528, 0]
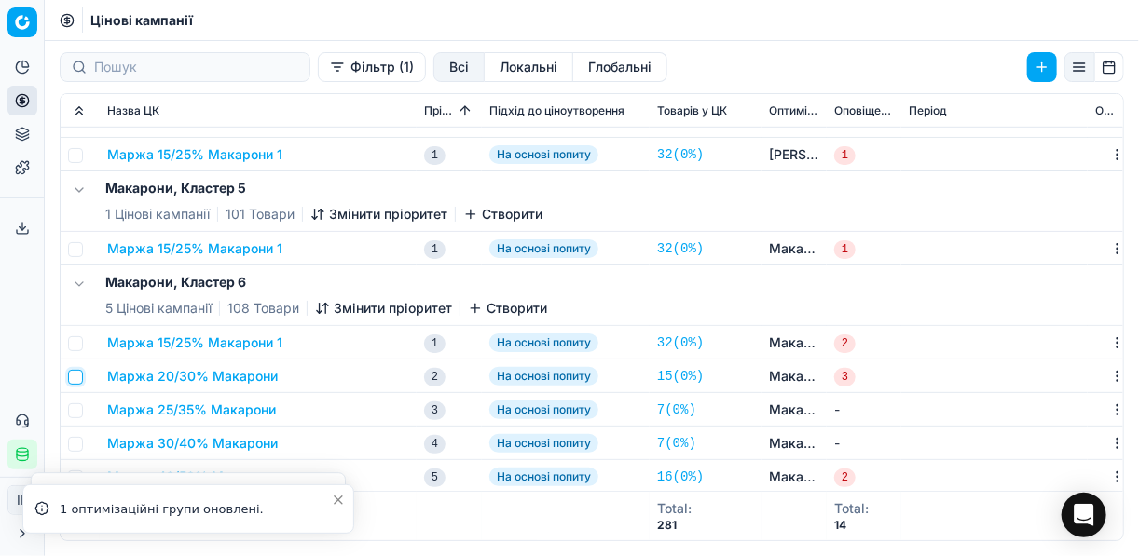
click at [77, 378] on input "checkbox" at bounding box center [75, 377] width 15 height 15
checkbox input "true"
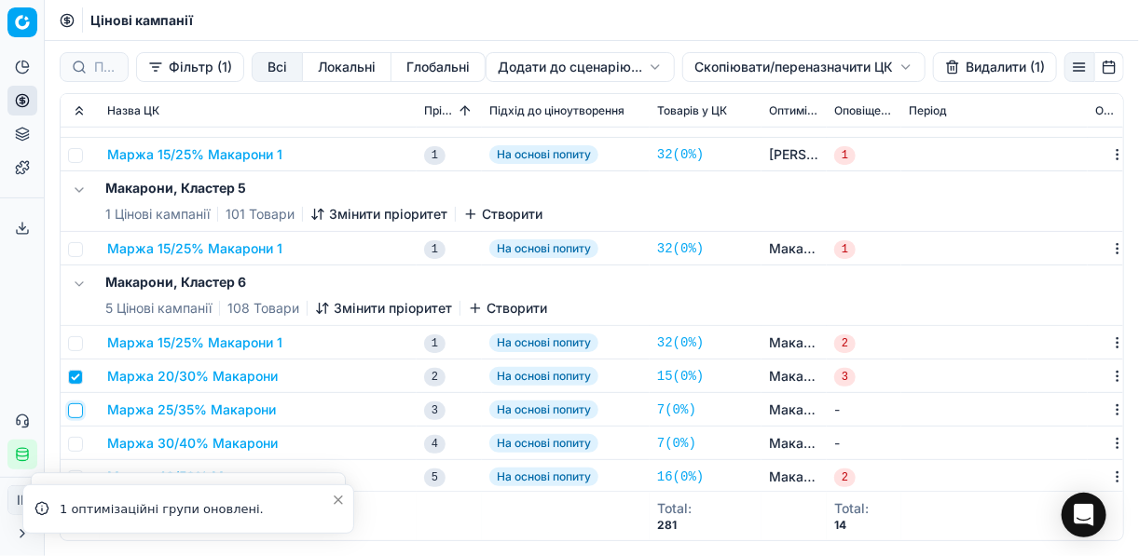
click at [77, 404] on input "checkbox" at bounding box center [75, 411] width 15 height 15
checkbox input "true"
click at [74, 441] on input "checkbox" at bounding box center [75, 444] width 15 height 15
checkbox input "true"
click at [74, 473] on input "checkbox" at bounding box center [75, 478] width 15 height 15
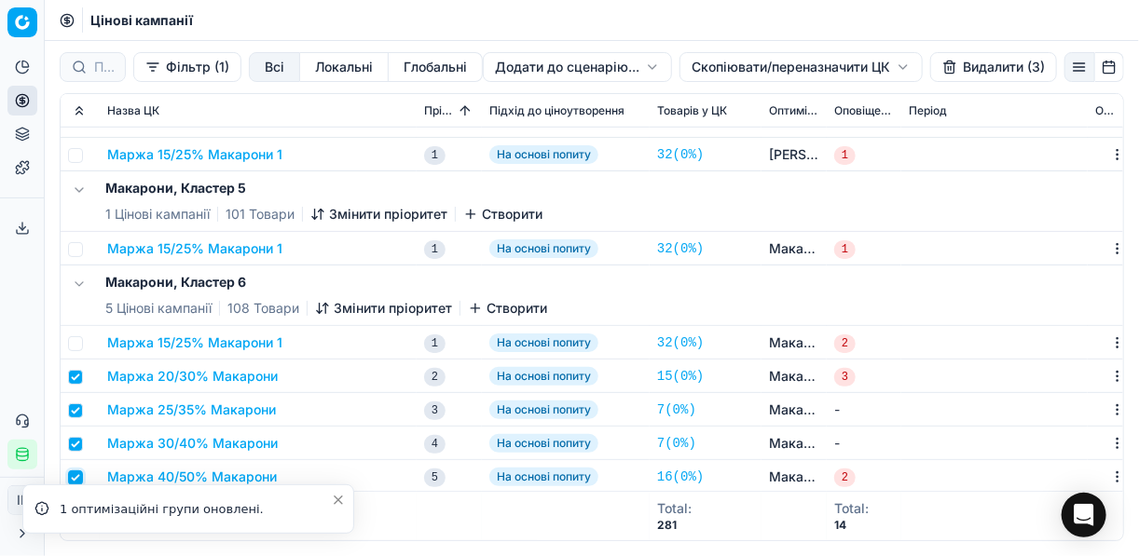
checkbox input "true"
click at [976, 68] on button "Видалити (4)" at bounding box center [993, 67] width 127 height 30
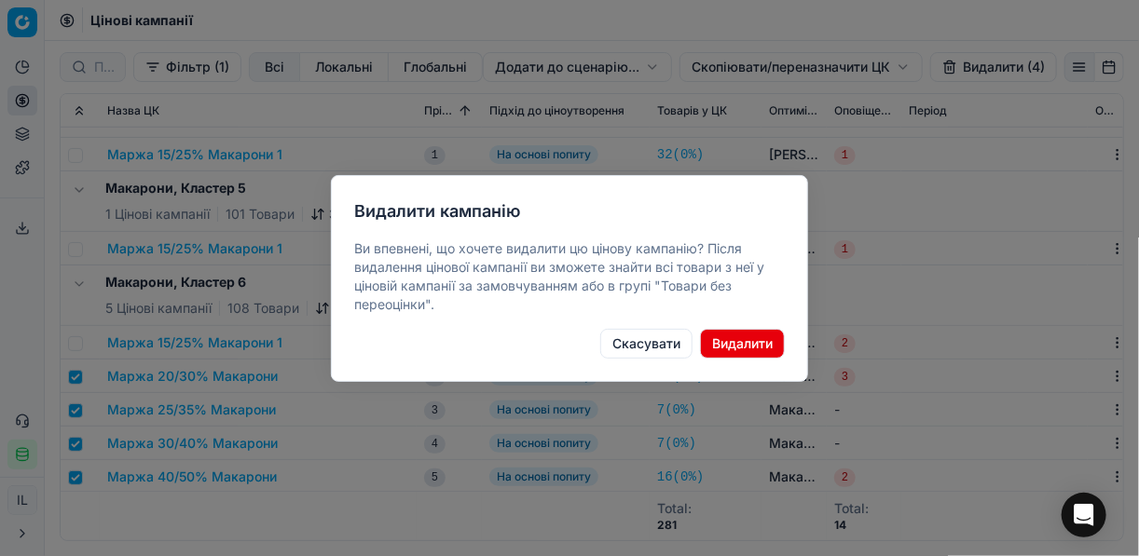
click at [768, 340] on button "Видалити" at bounding box center [742, 344] width 85 height 30
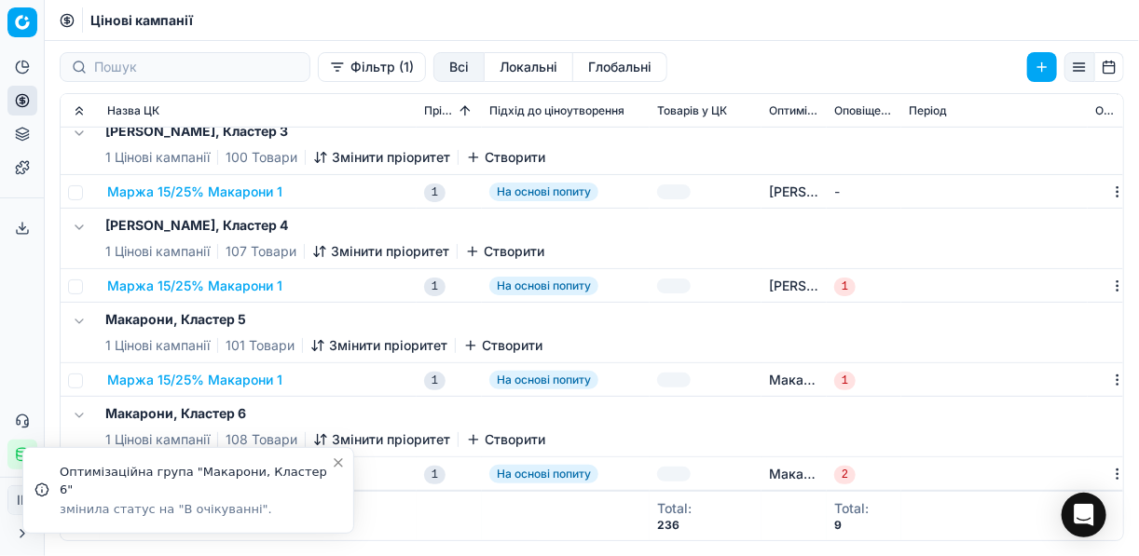
scroll to position [379, 0]
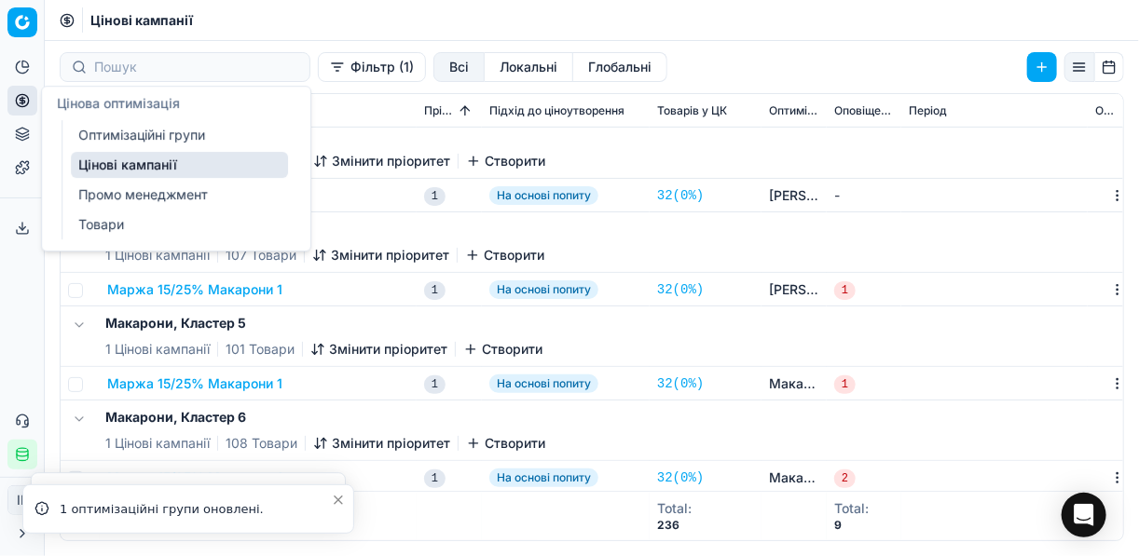
click at [147, 136] on link "Оптимізаційні групи" at bounding box center [179, 135] width 217 height 26
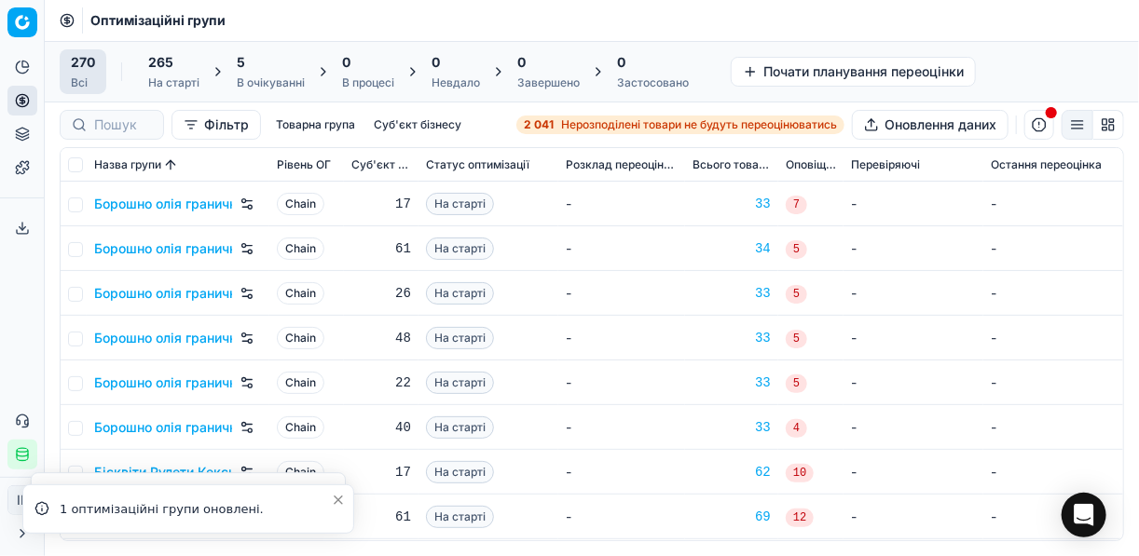
click at [254, 62] on div "5" at bounding box center [271, 62] width 68 height 19
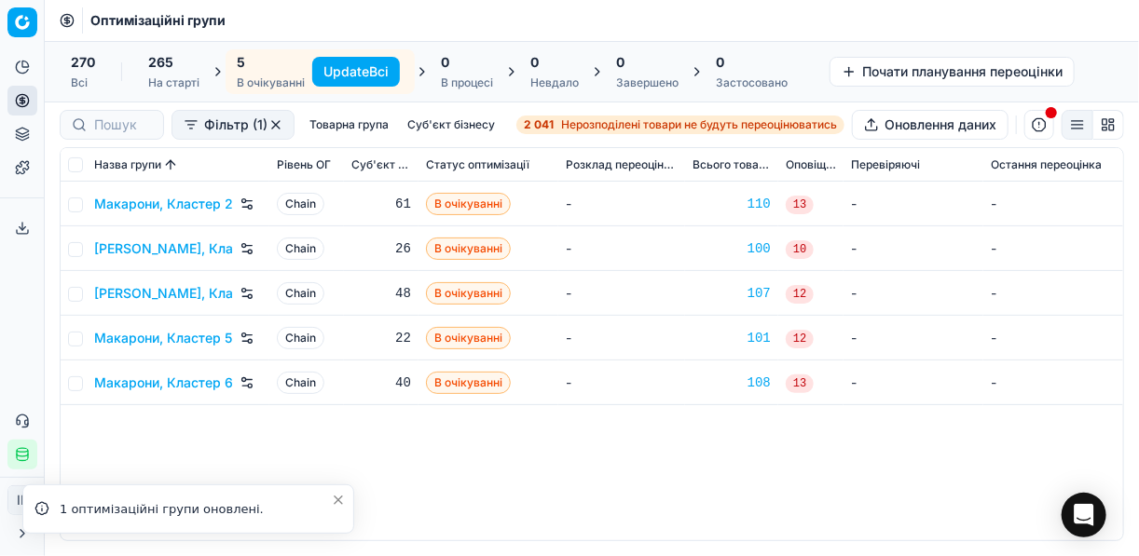
click at [346, 70] on button "Update Всі" at bounding box center [356, 72] width 88 height 30
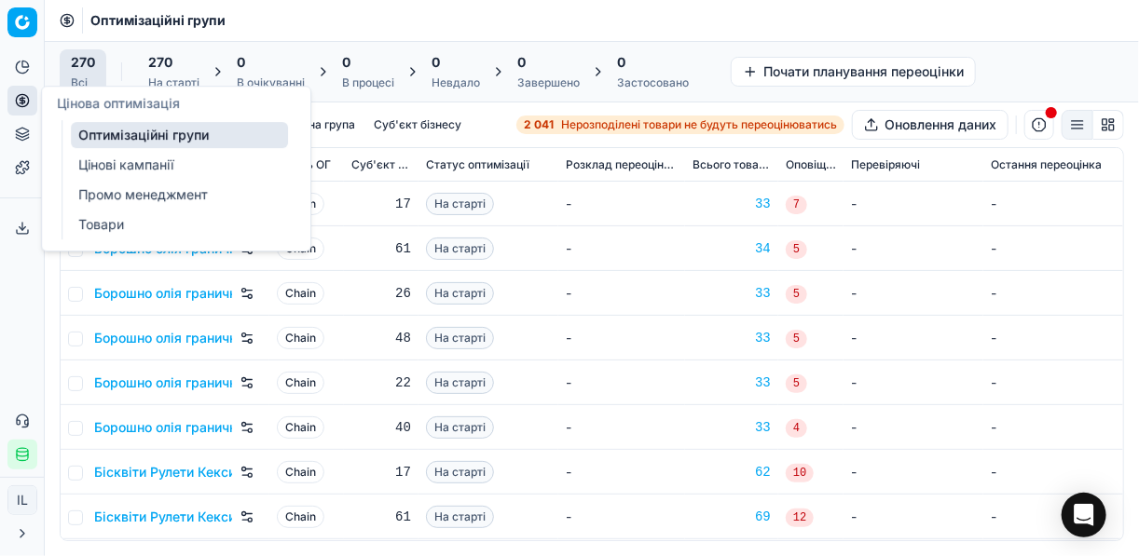
click at [137, 167] on link "Цінові кампанії" at bounding box center [179, 165] width 217 height 26
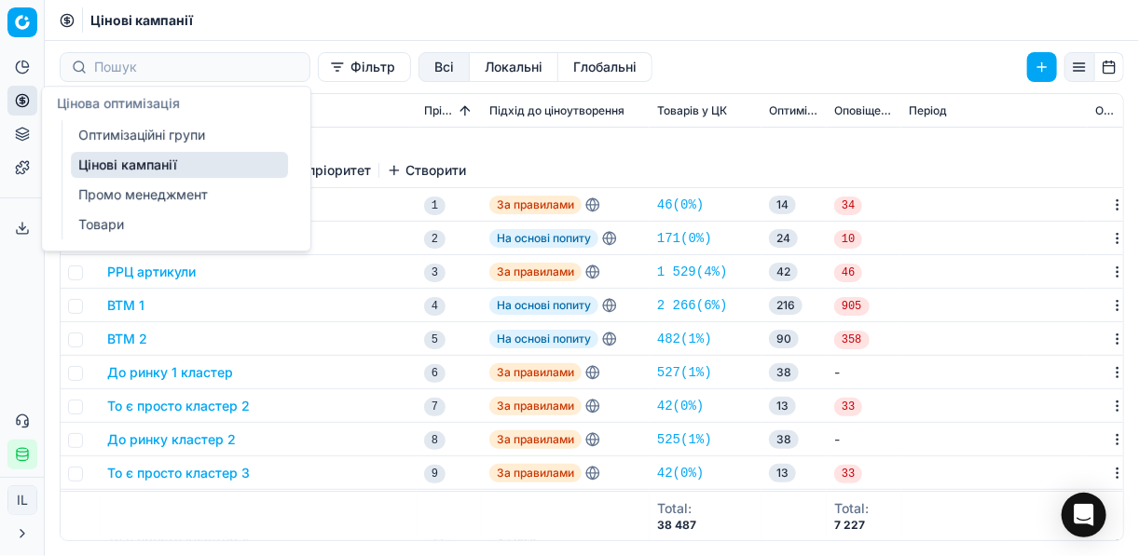
click at [134, 133] on link "Оптимізаційні групи" at bounding box center [179, 135] width 217 height 26
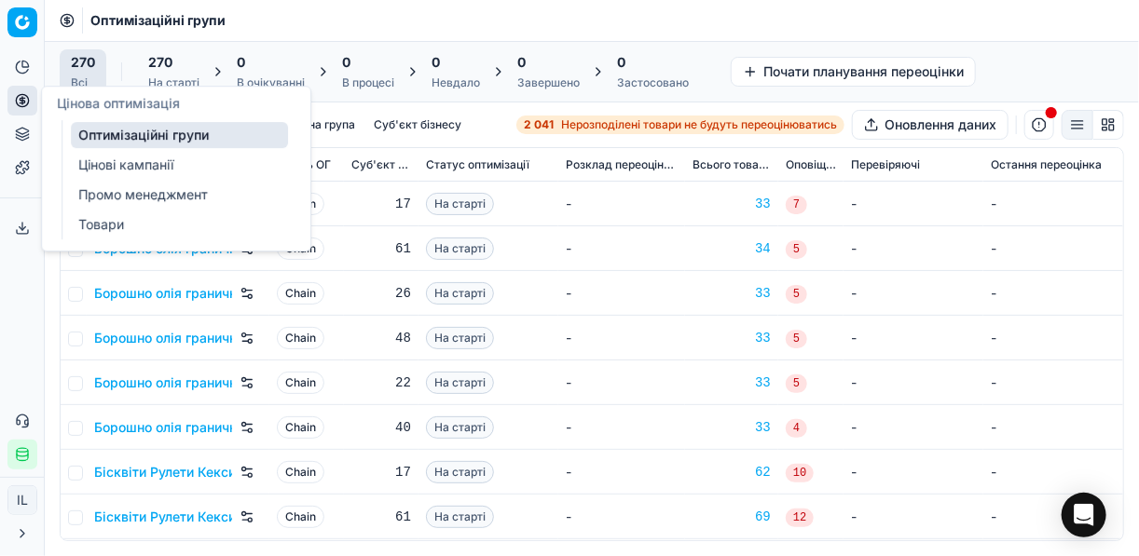
click at [139, 162] on link "Цінові кампанії" at bounding box center [179, 165] width 217 height 26
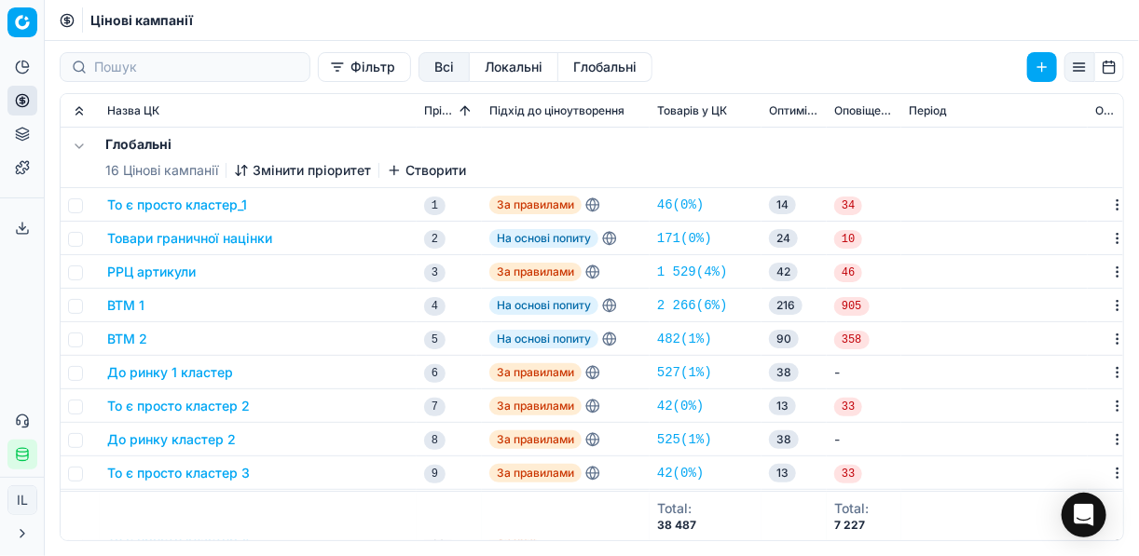
click at [318, 65] on button "Фільтр" at bounding box center [364, 67] width 93 height 30
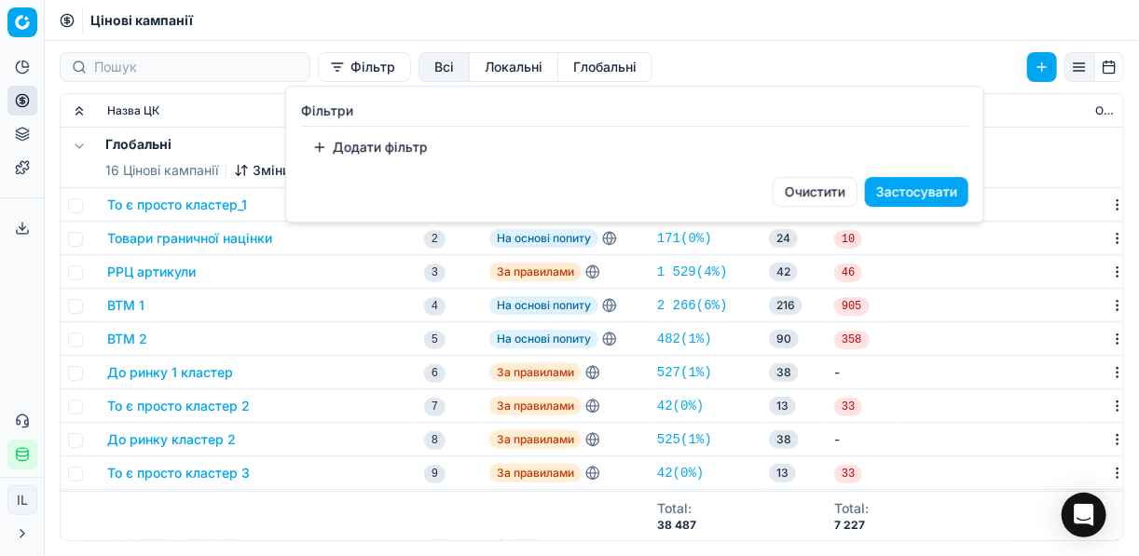
click at [336, 142] on button "Додати фільтр" at bounding box center [370, 147] width 138 height 30
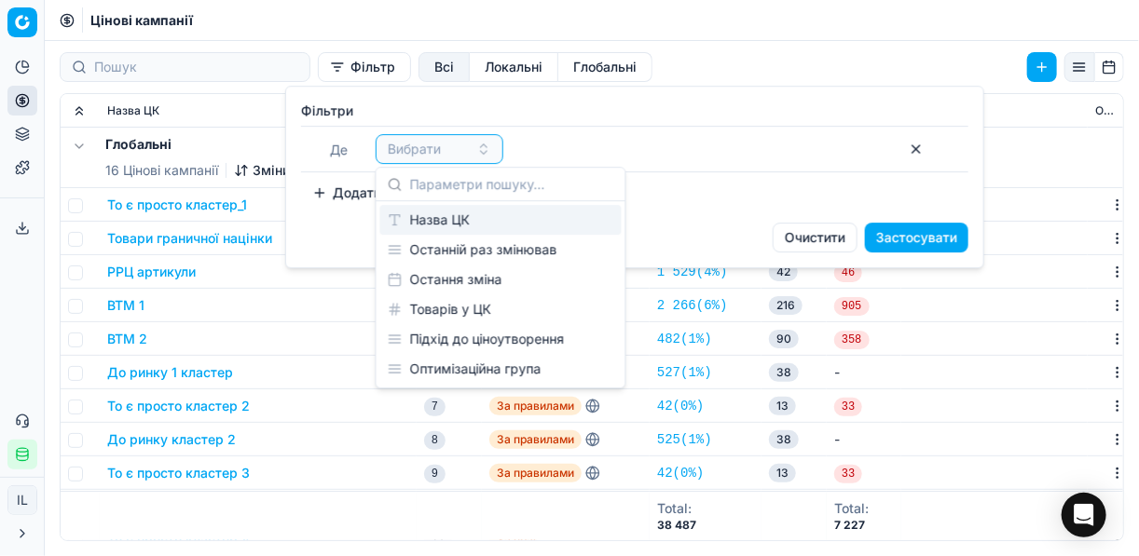
click at [455, 221] on div "Назва ЦК" at bounding box center [500, 220] width 241 height 30
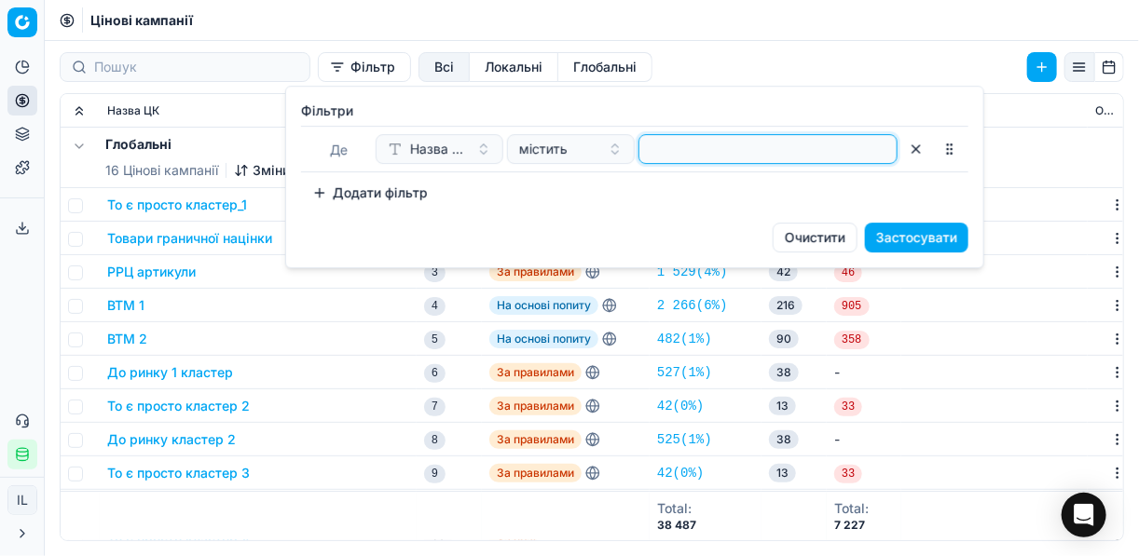
click at [671, 146] on input at bounding box center [768, 149] width 242 height 28
type input "мака"
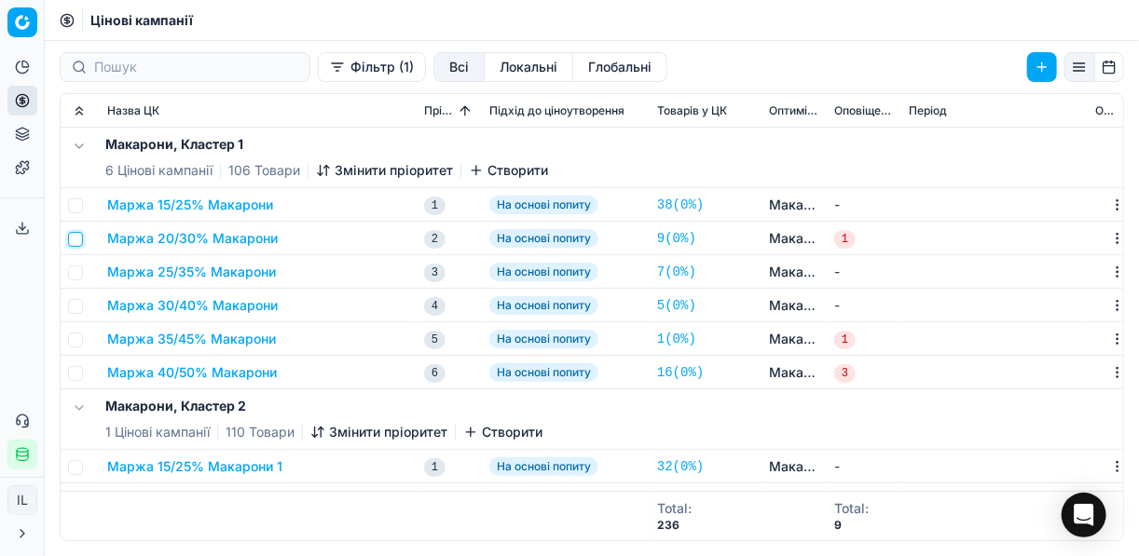
click at [75, 239] on input "checkbox" at bounding box center [75, 239] width 15 height 15
checkbox input "true"
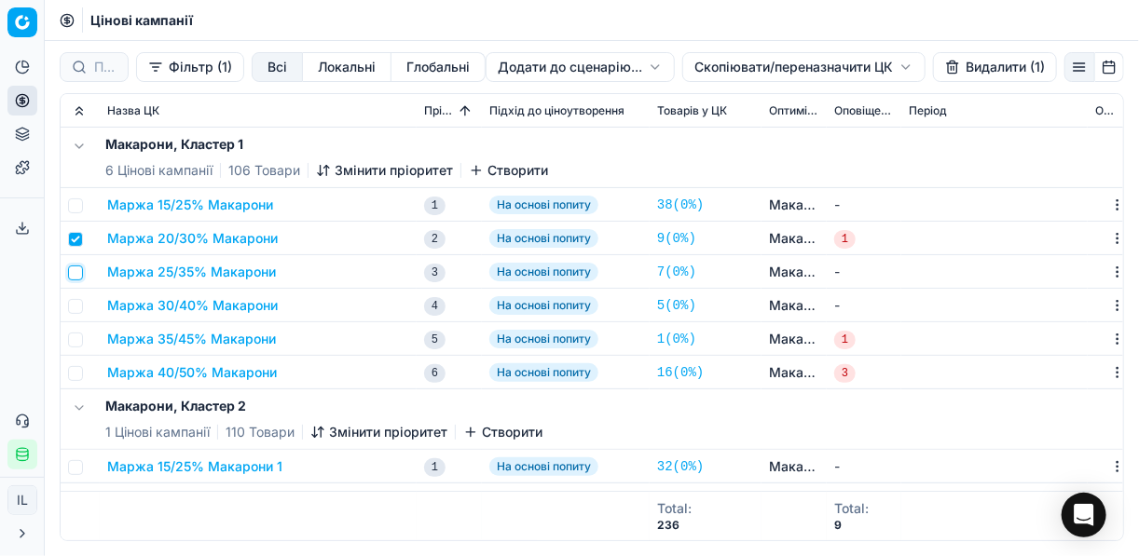
click at [74, 267] on input "checkbox" at bounding box center [75, 273] width 15 height 15
checkbox input "true"
click at [75, 303] on input "checkbox" at bounding box center [75, 306] width 15 height 15
checkbox input "true"
click at [77, 202] on input "checkbox" at bounding box center [75, 206] width 15 height 15
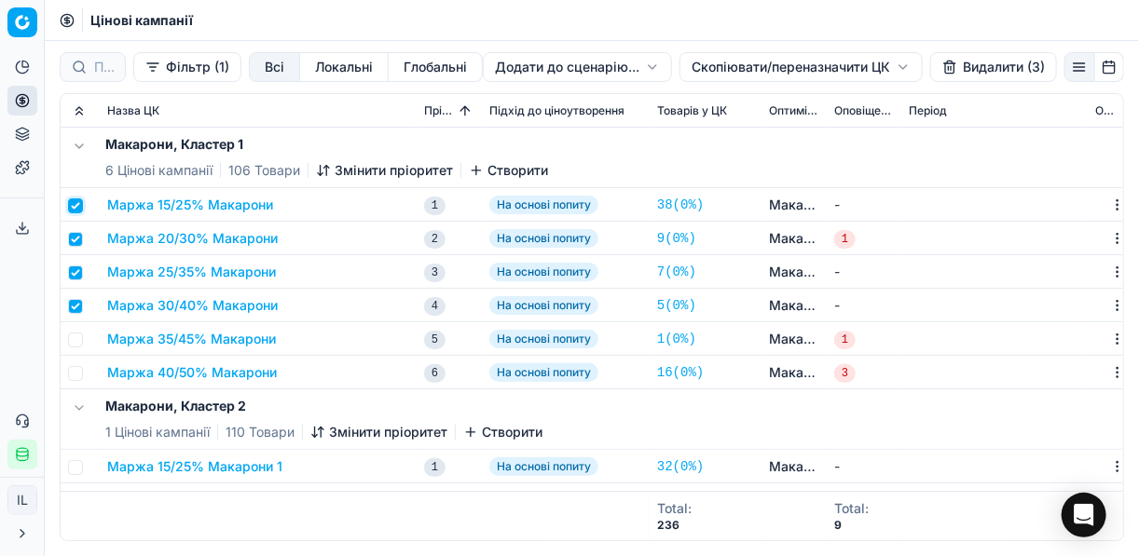
checkbox input "true"
click at [73, 336] on input "checkbox" at bounding box center [75, 340] width 15 height 15
checkbox input "true"
click at [75, 373] on input "checkbox" at bounding box center [75, 373] width 15 height 15
checkbox input "true"
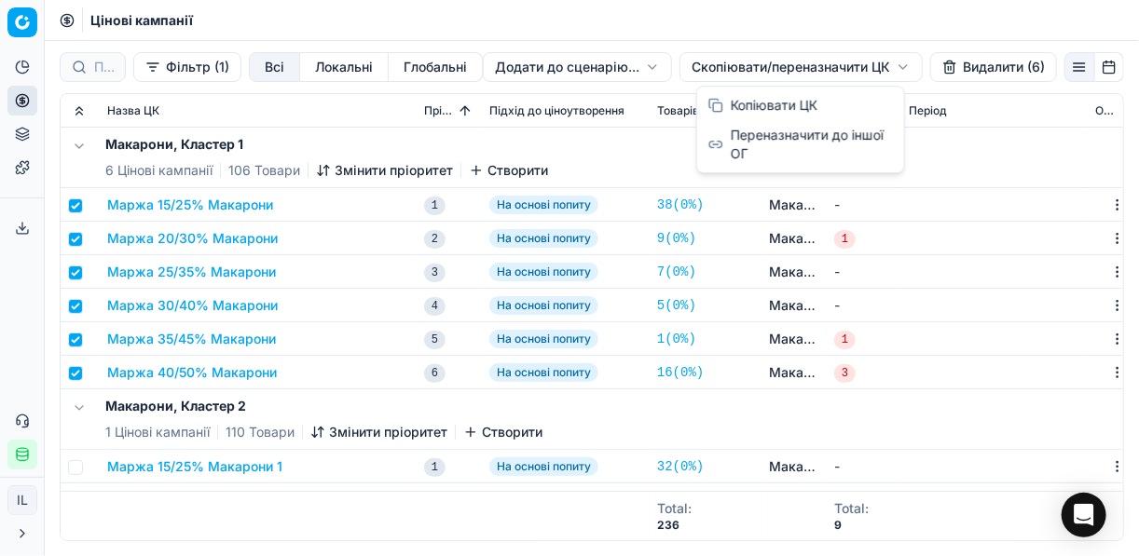
click at [716, 63] on html "Pricing platform Аналітика Цінова оптимізація Асортимент продукції Шаблони Серв…" at bounding box center [569, 278] width 1139 height 556
click at [729, 106] on div "Копіювати ЦК" at bounding box center [800, 105] width 199 height 30
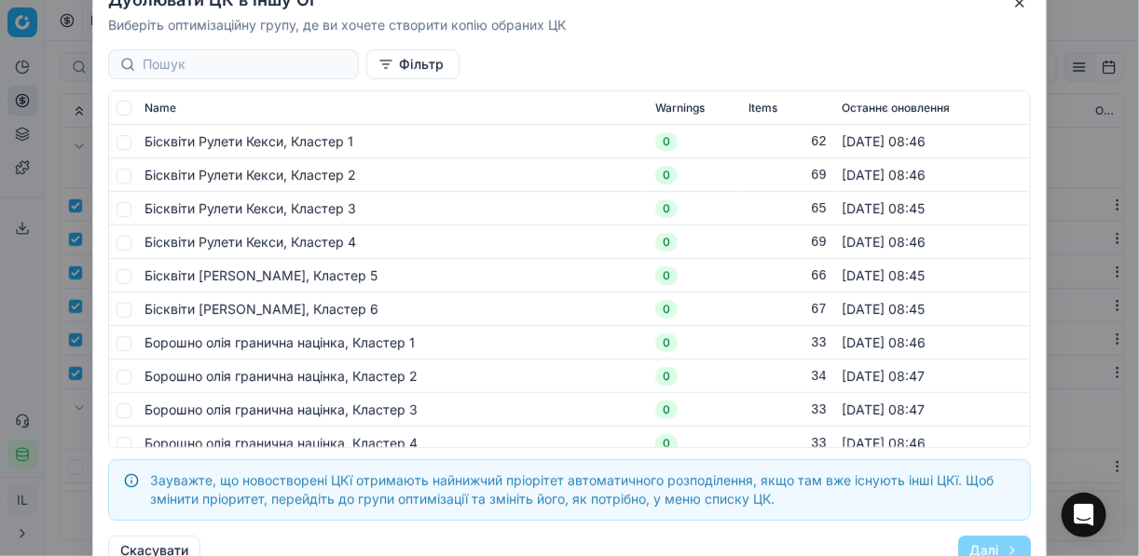
click at [180, 40] on div "Дублювати ЦК в іншу ОГ Виберіть оптимізаційну групу, де ви хочете створити копі…" at bounding box center [569, 279] width 954 height 606
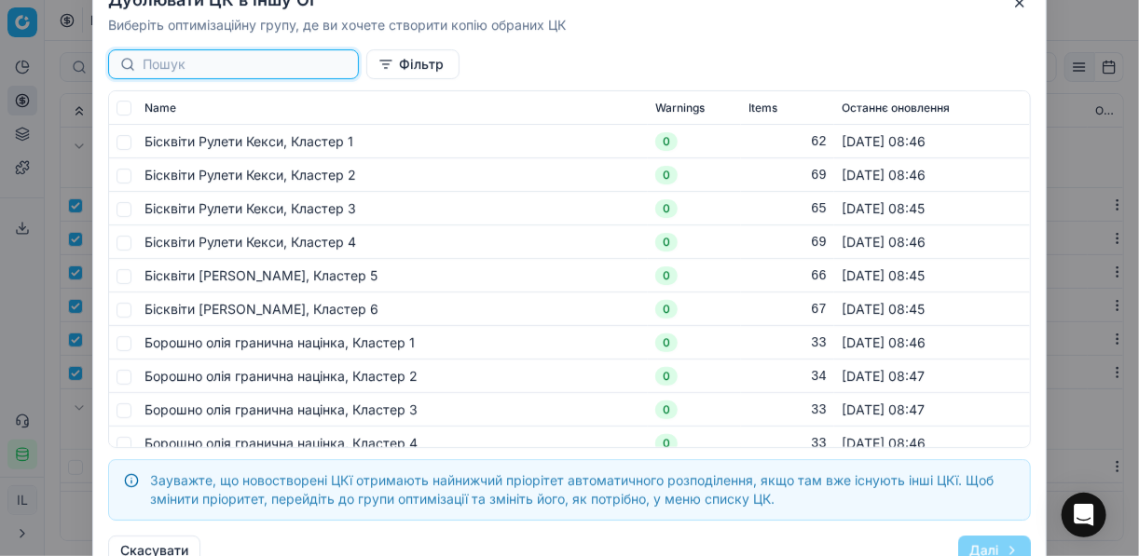
click at [178, 62] on input at bounding box center [245, 64] width 204 height 19
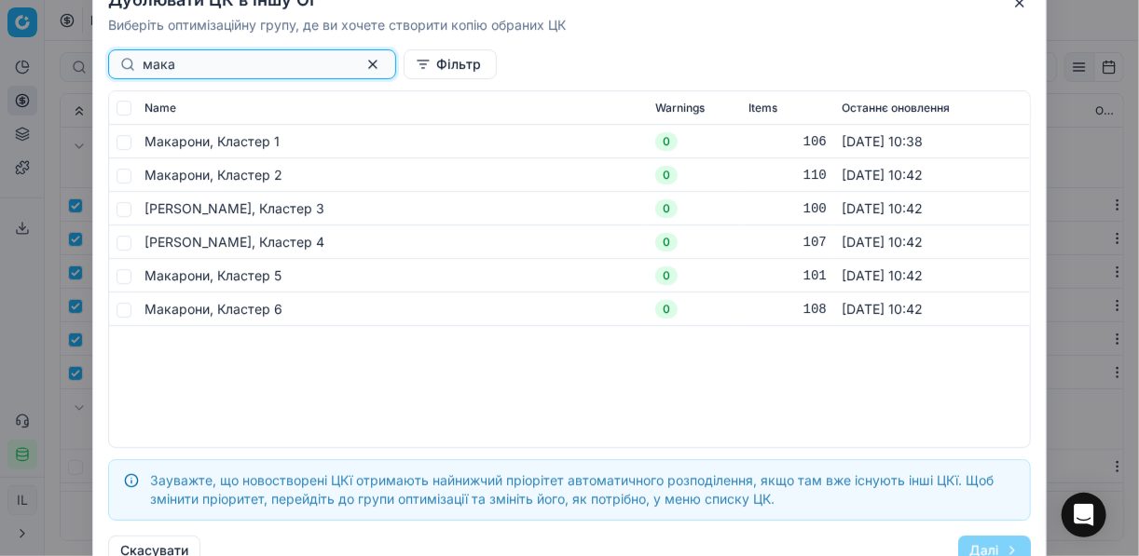
type input "мака"
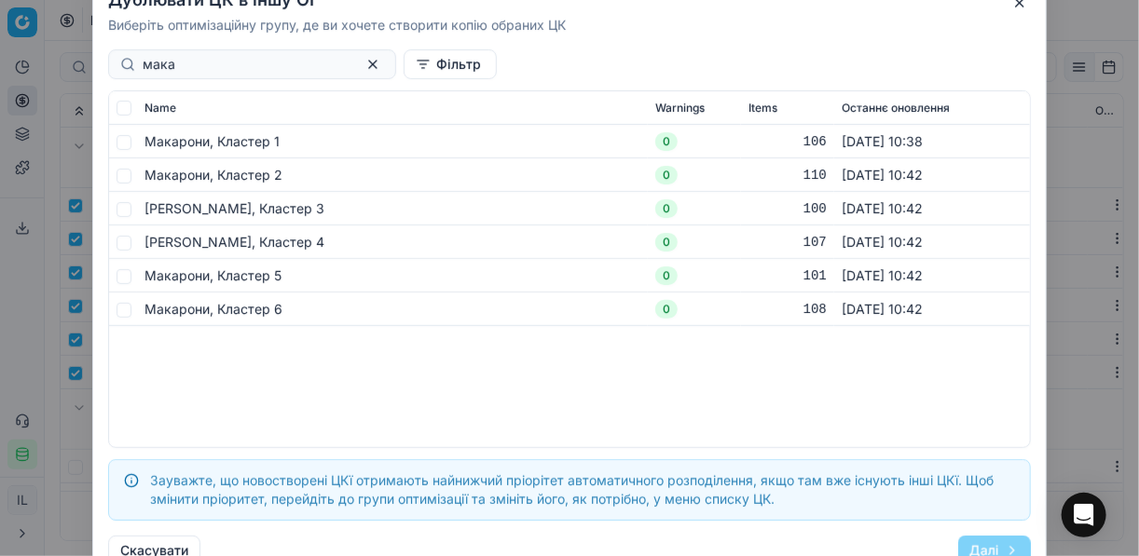
click at [131, 180] on td at bounding box center [123, 175] width 28 height 34
click at [126, 171] on input "checkbox" at bounding box center [124, 175] width 15 height 15
checkbox input "true"
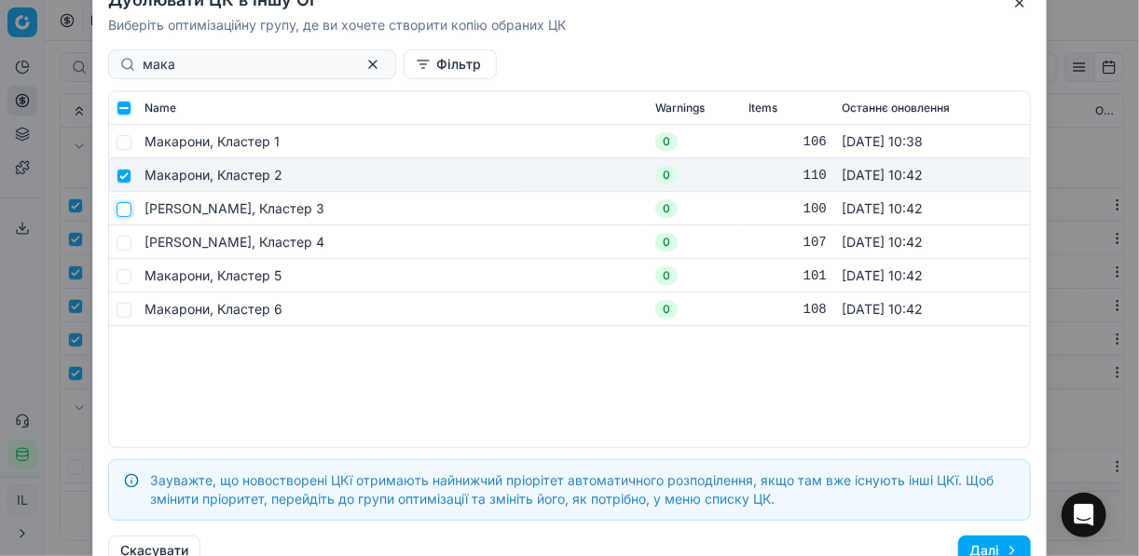
click at [123, 213] on input "checkbox" at bounding box center [124, 208] width 15 height 15
checkbox input "true"
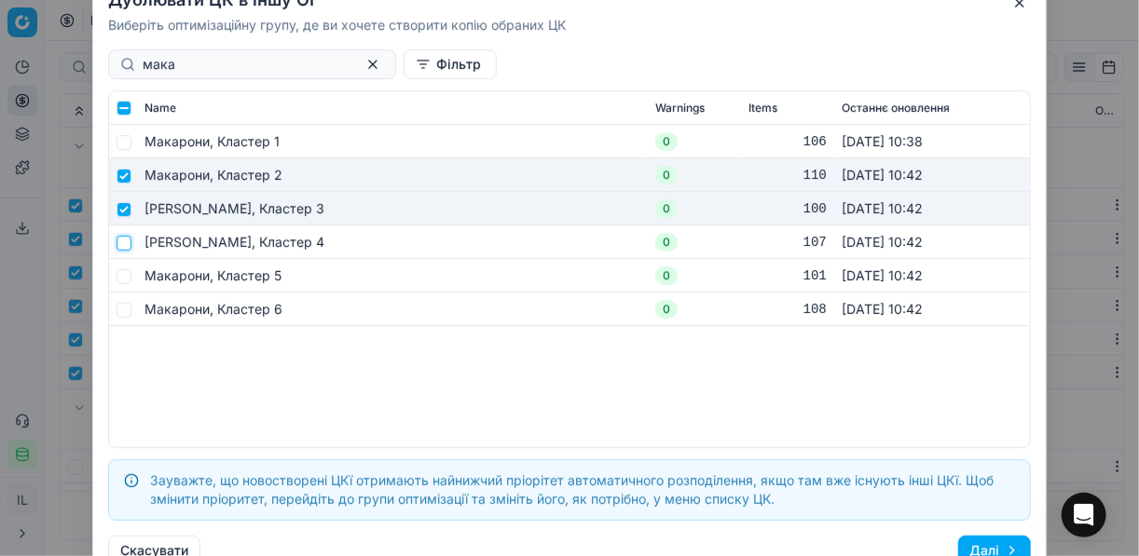
click at [122, 246] on input "checkbox" at bounding box center [124, 242] width 15 height 15
checkbox input "true"
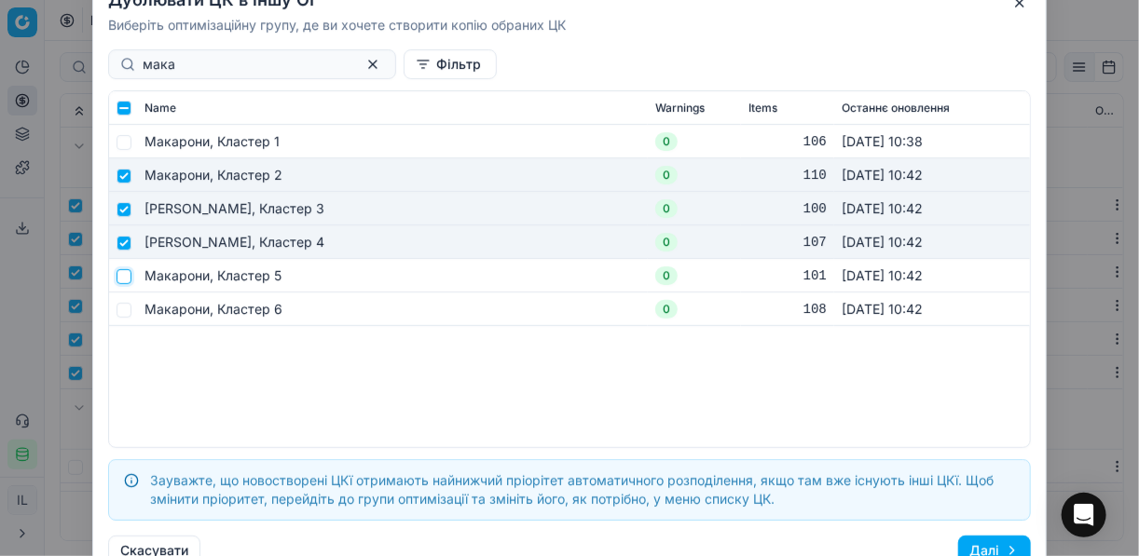
click at [123, 272] on input "checkbox" at bounding box center [124, 275] width 15 height 15
checkbox input "true"
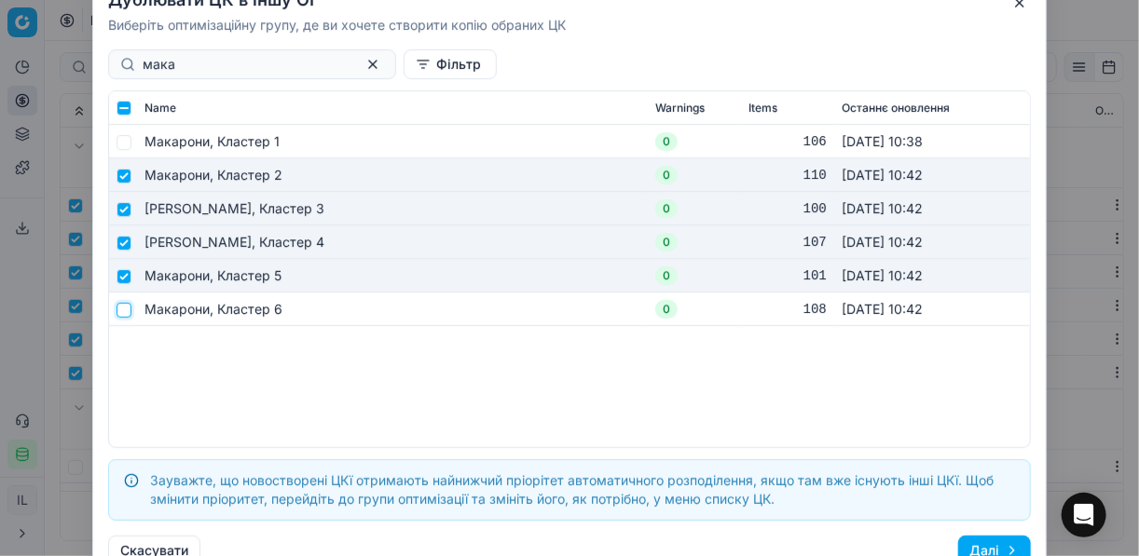
click at [124, 312] on input "checkbox" at bounding box center [124, 309] width 15 height 15
checkbox input "true"
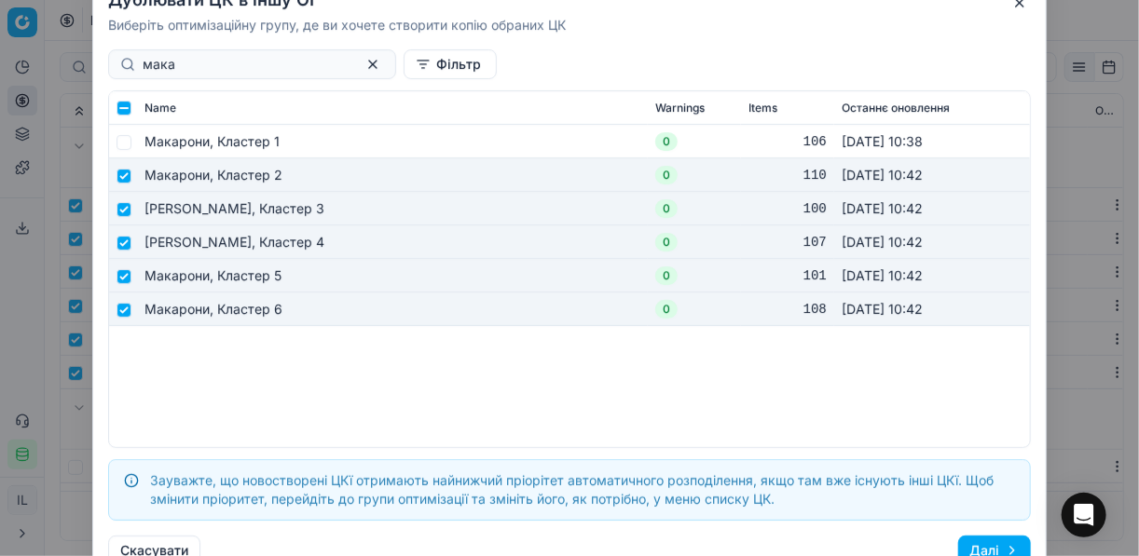
click at [984, 542] on button "Далі" at bounding box center [994, 551] width 73 height 30
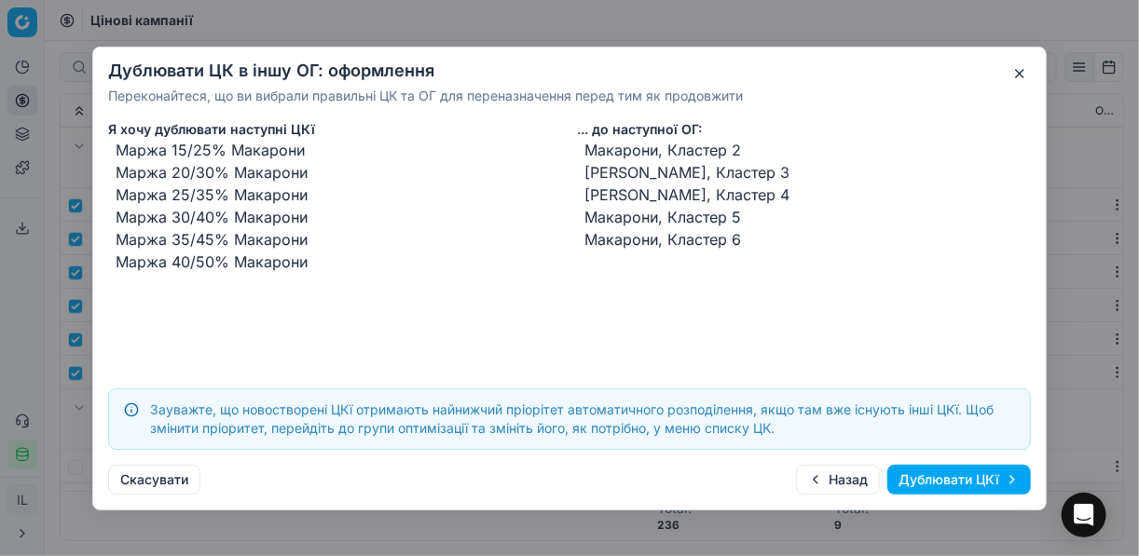
click at [927, 483] on button "Дублювати ЦКї" at bounding box center [959, 480] width 144 height 30
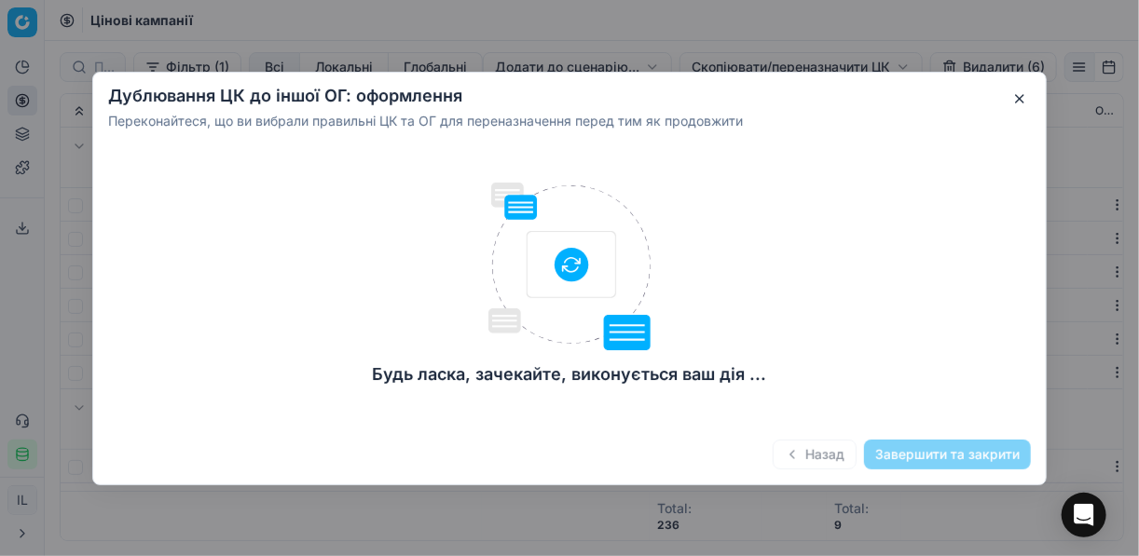
checkbox input "false"
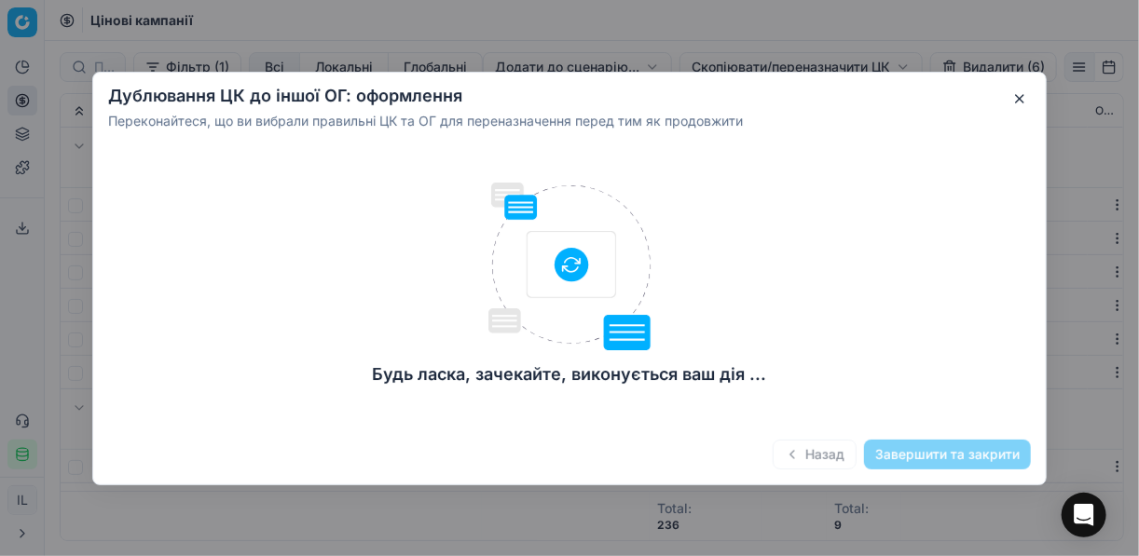
checkbox input "false"
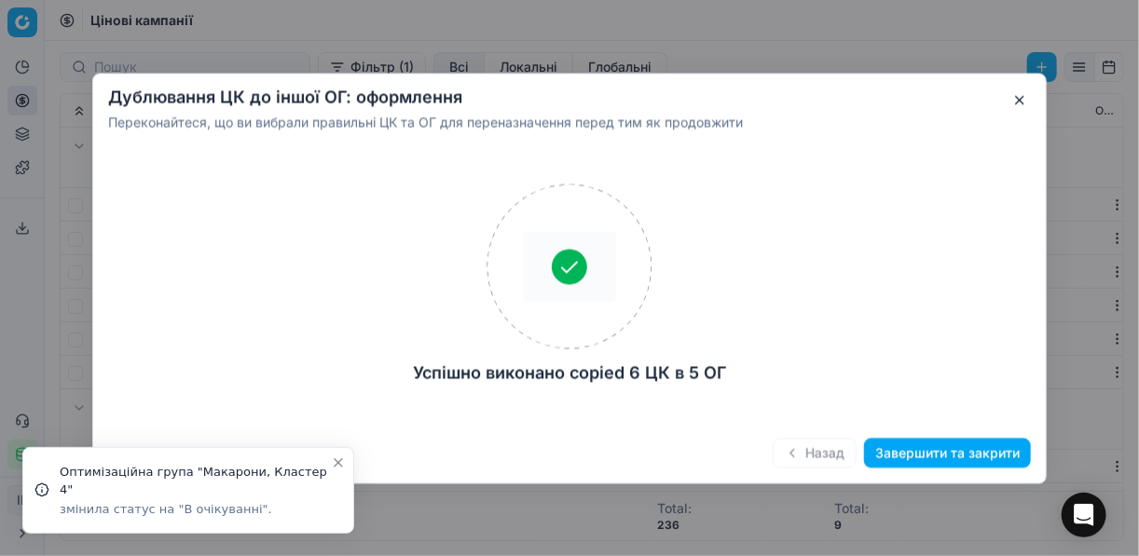
click at [906, 455] on button "Завершити та закрити" at bounding box center [947, 453] width 167 height 30
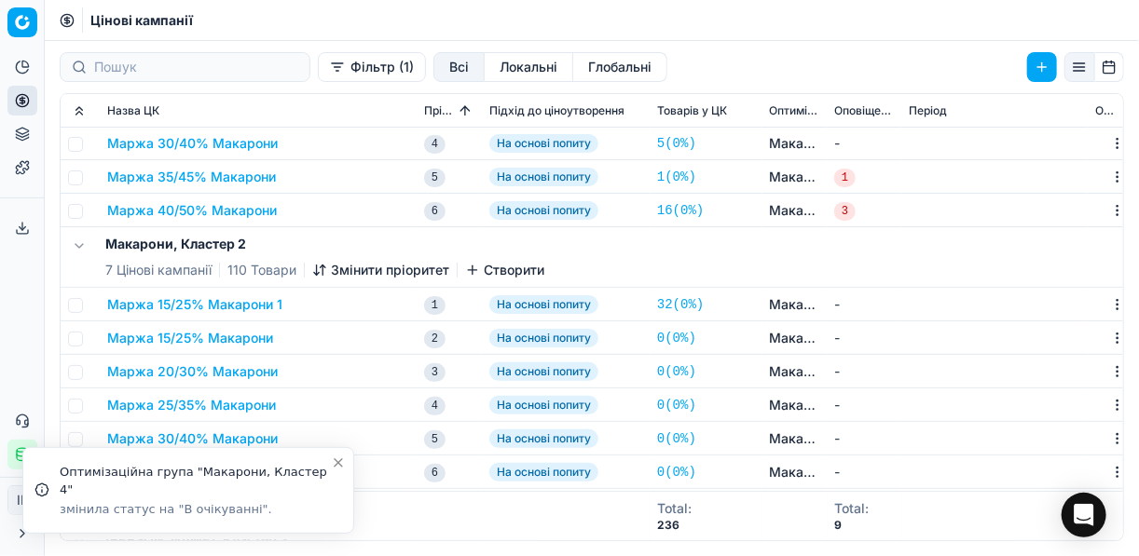
scroll to position [224, 0]
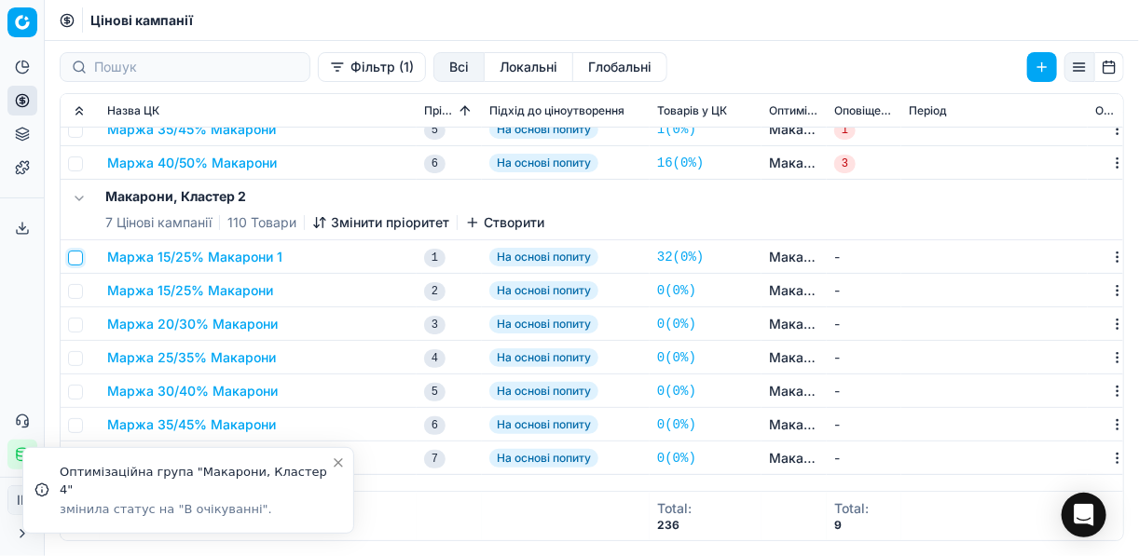
click at [74, 255] on input "checkbox" at bounding box center [75, 258] width 15 height 15
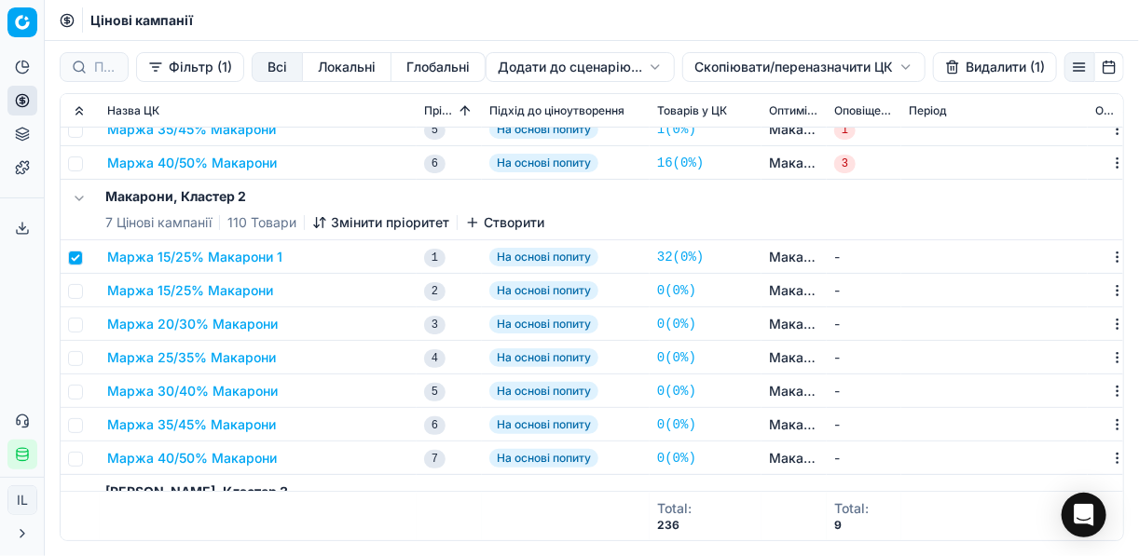
click at [968, 72] on button "Видалити (1)" at bounding box center [995, 67] width 124 height 30
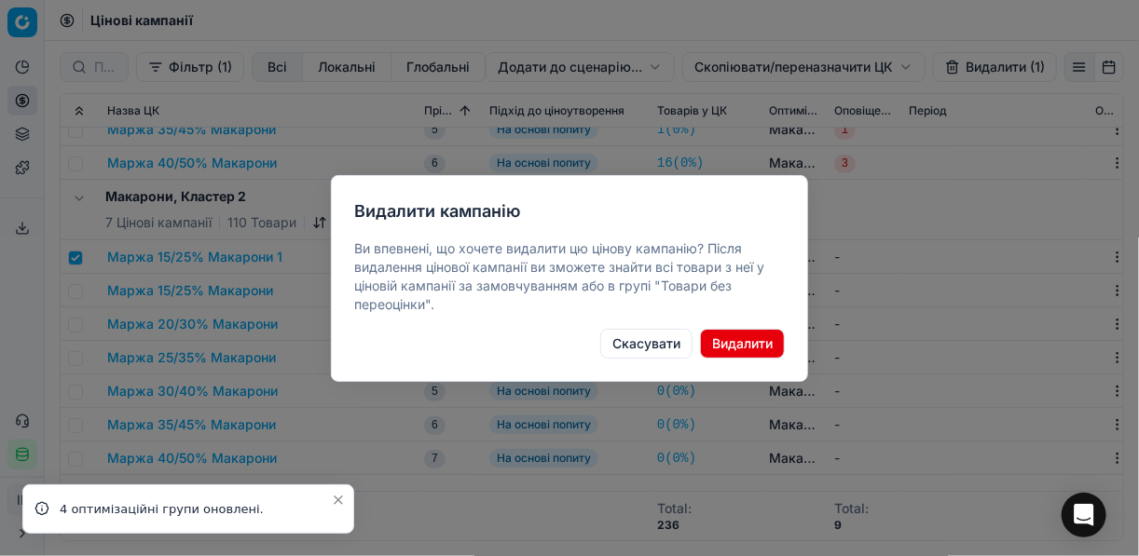
click at [751, 350] on button "Видалити" at bounding box center [742, 344] width 85 height 30
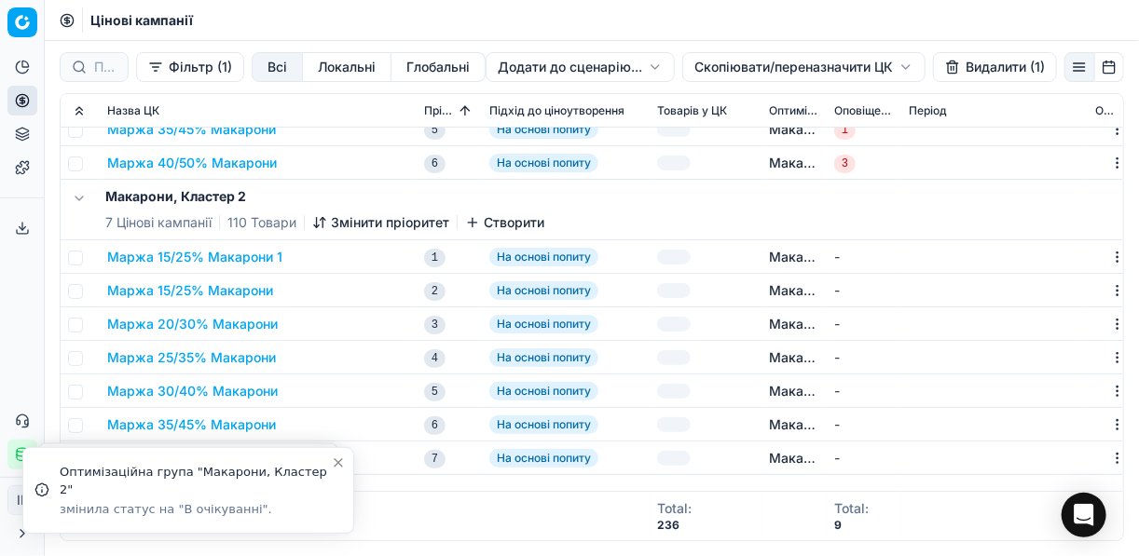
checkbox input "false"
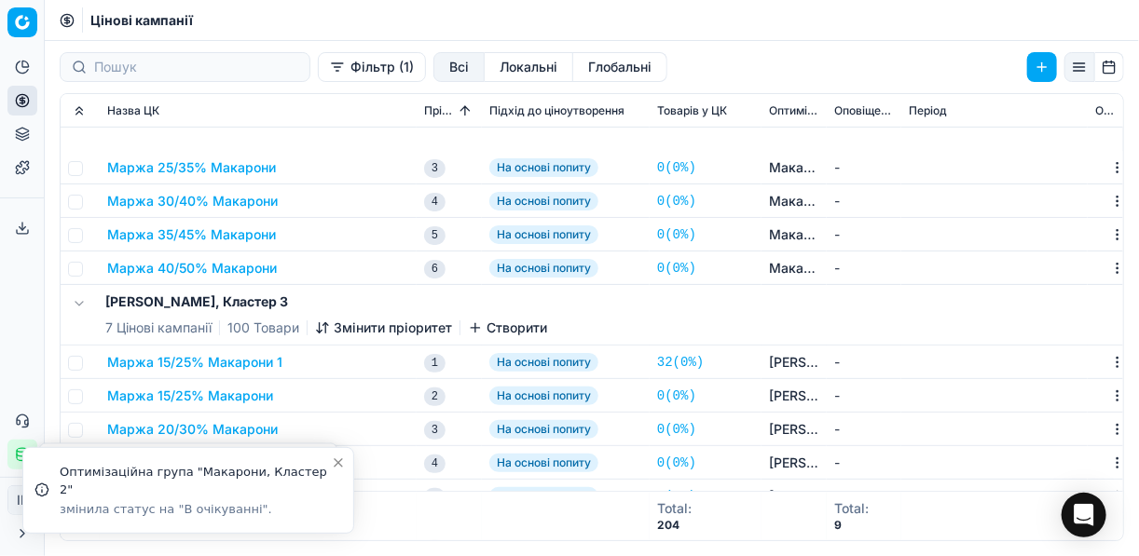
scroll to position [522, 0]
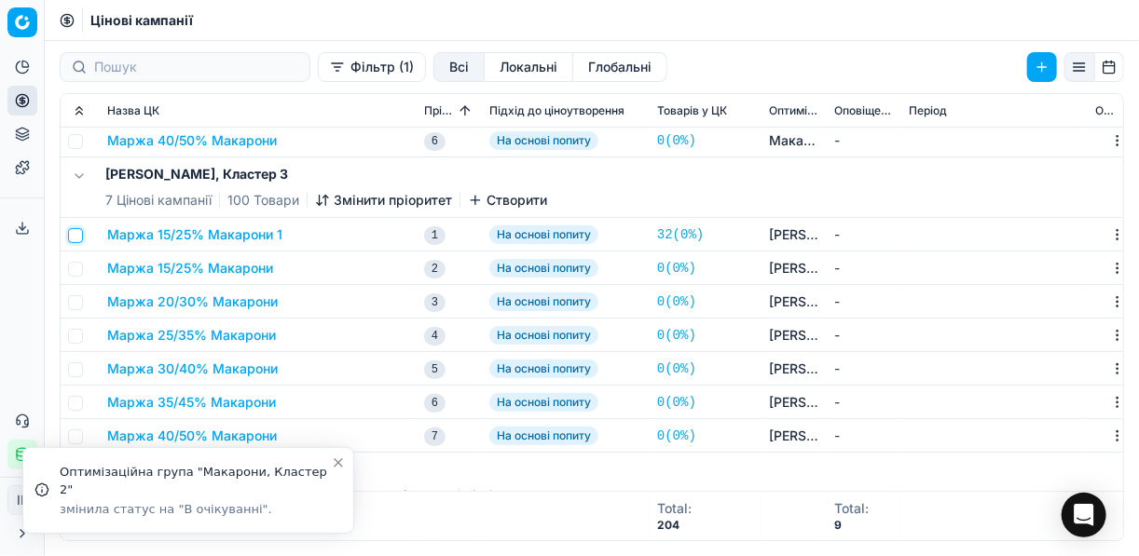
click at [72, 229] on input "checkbox" at bounding box center [75, 235] width 15 height 15
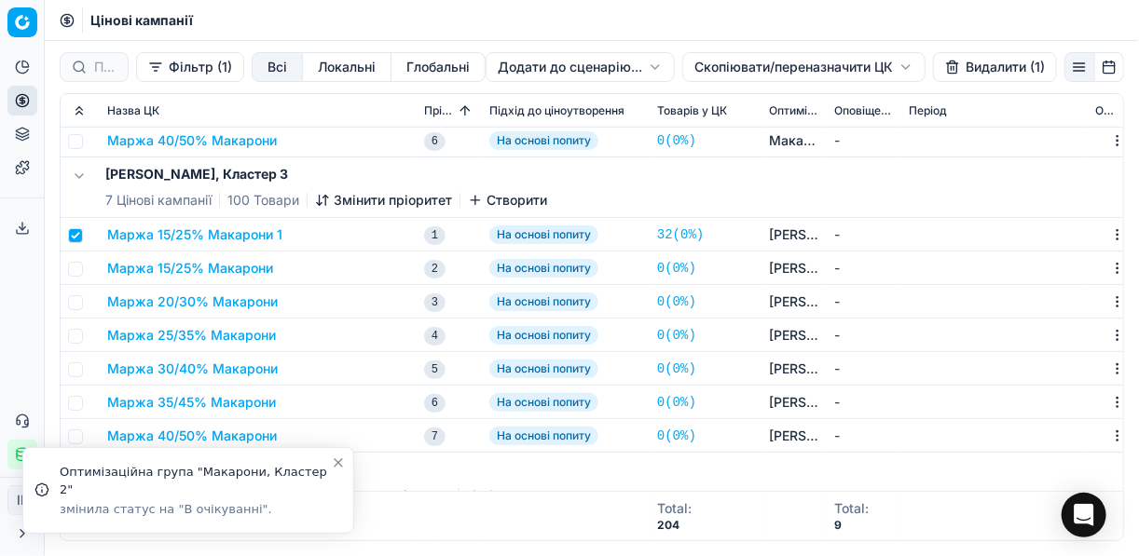
click at [964, 67] on button "Видалити (1)" at bounding box center [995, 67] width 124 height 30
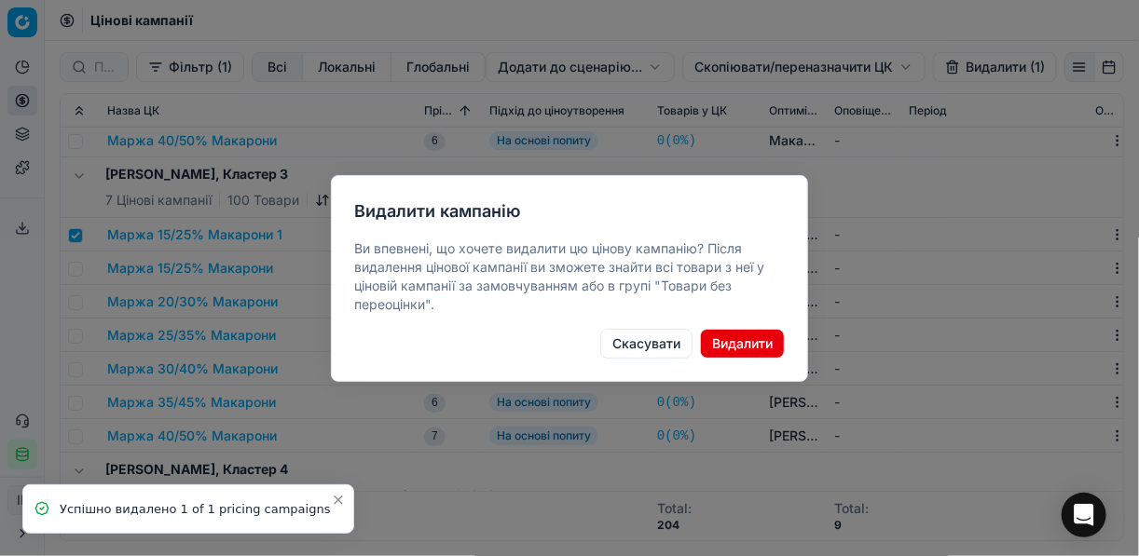
click at [763, 336] on button "Видалити" at bounding box center [742, 344] width 85 height 30
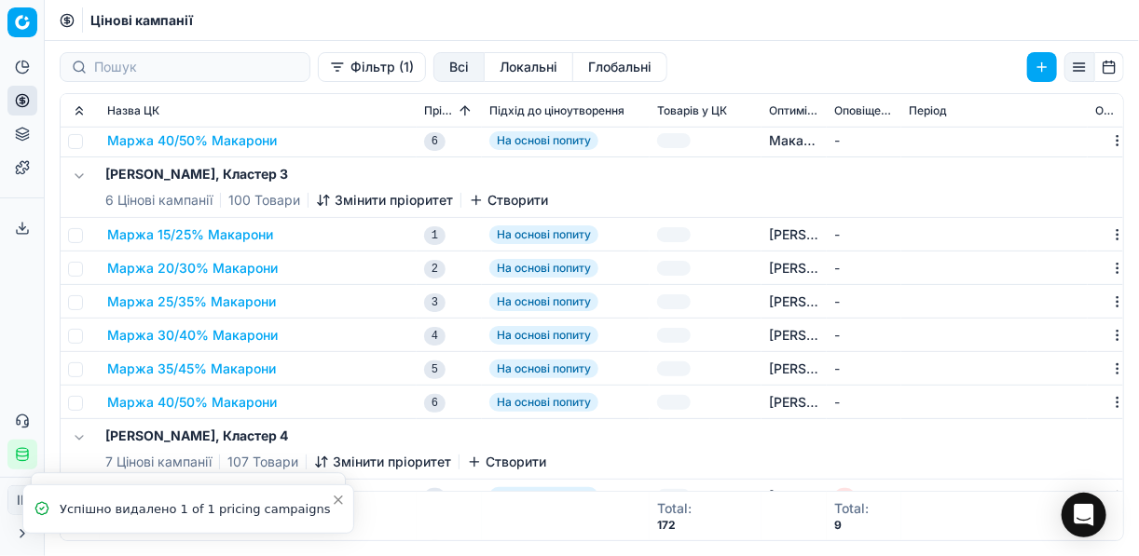
checkbox input "false"
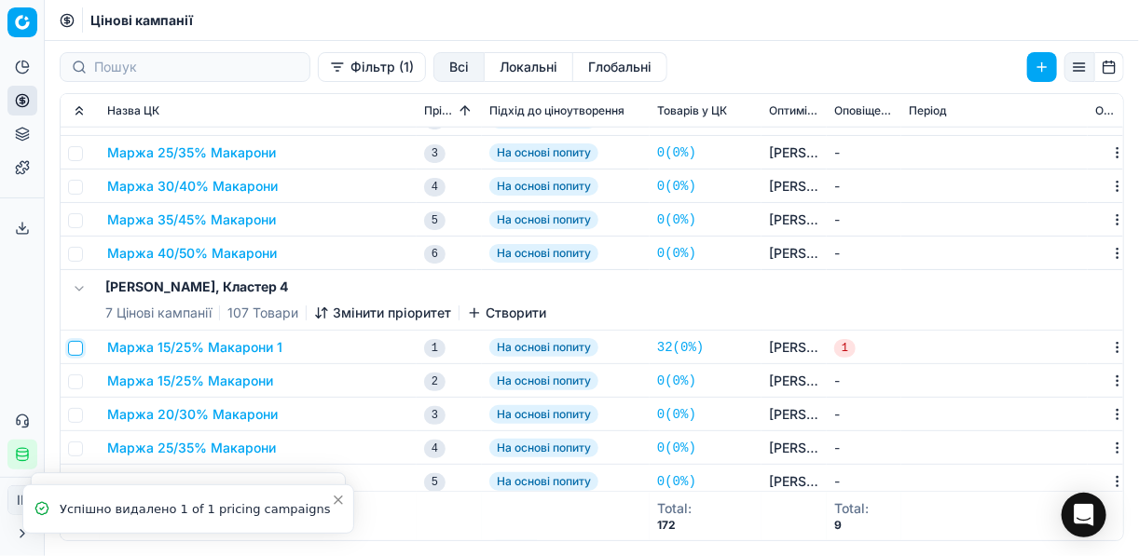
click at [81, 347] on input "checkbox" at bounding box center [75, 348] width 15 height 15
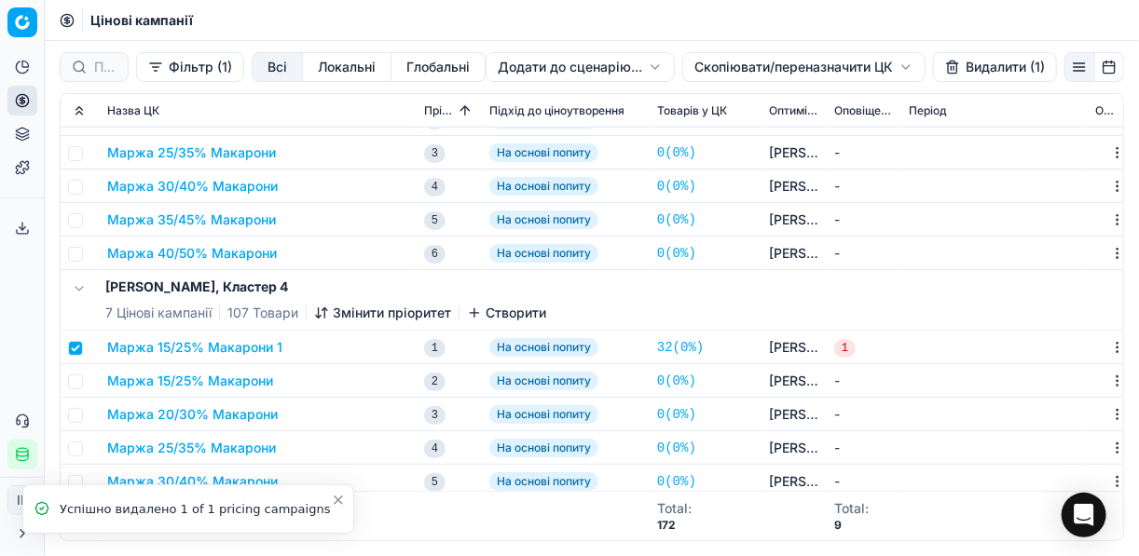
click at [967, 69] on button "Видалити (1)" at bounding box center [995, 67] width 124 height 30
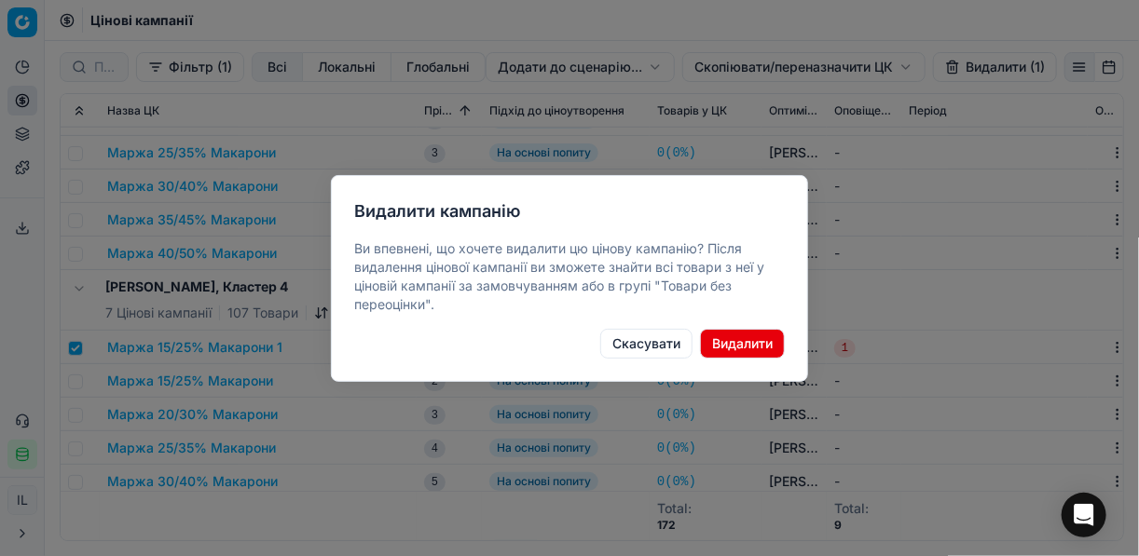
click at [755, 353] on button "Видалити" at bounding box center [742, 344] width 85 height 30
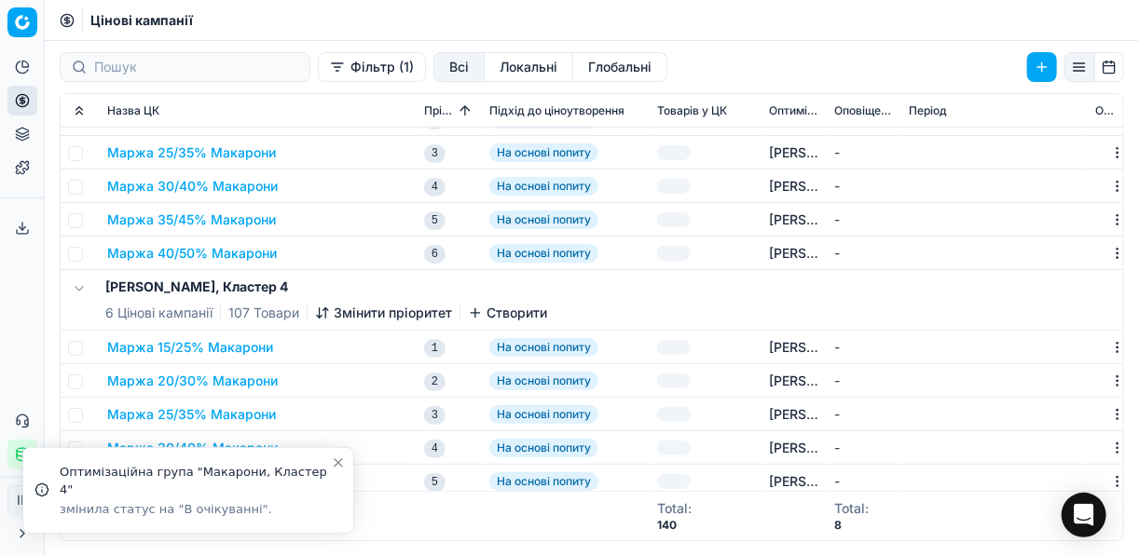
checkbox input "false"
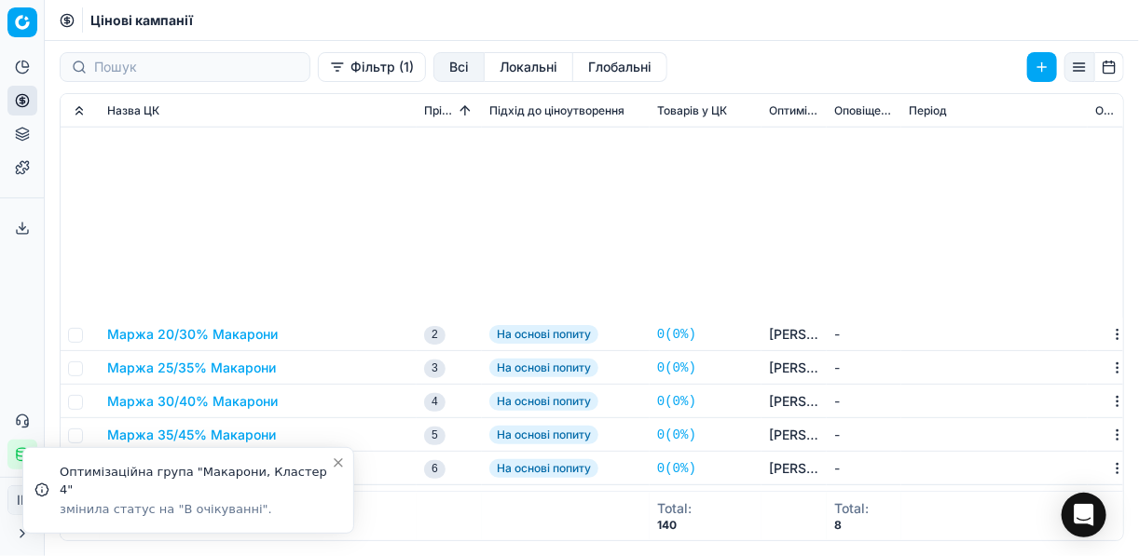
scroll to position [1044, 0]
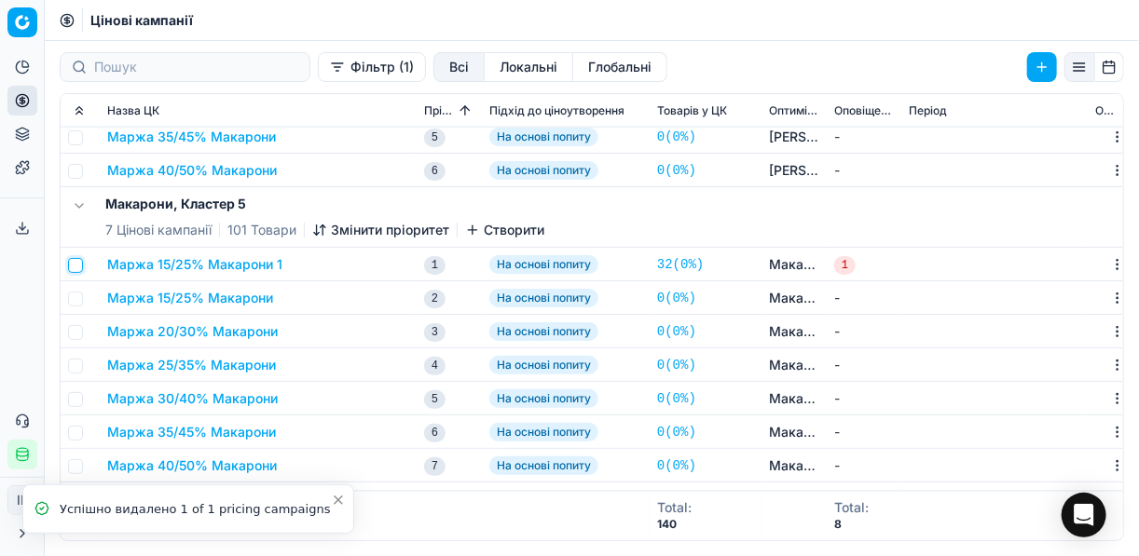
click at [81, 264] on input "checkbox" at bounding box center [75, 265] width 15 height 15
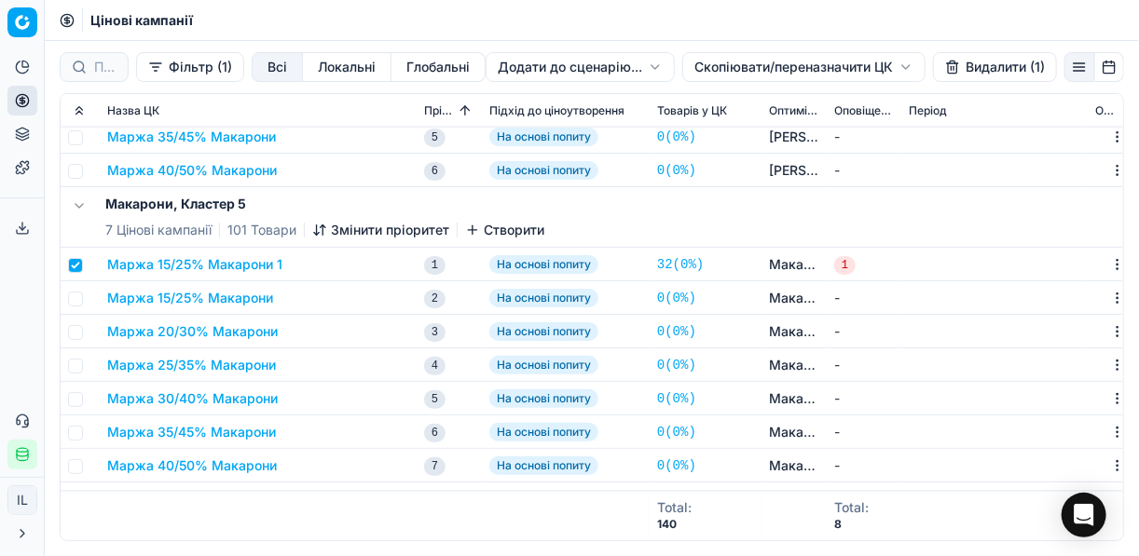
click at [974, 62] on button "Видалити (1)" at bounding box center [995, 67] width 124 height 30
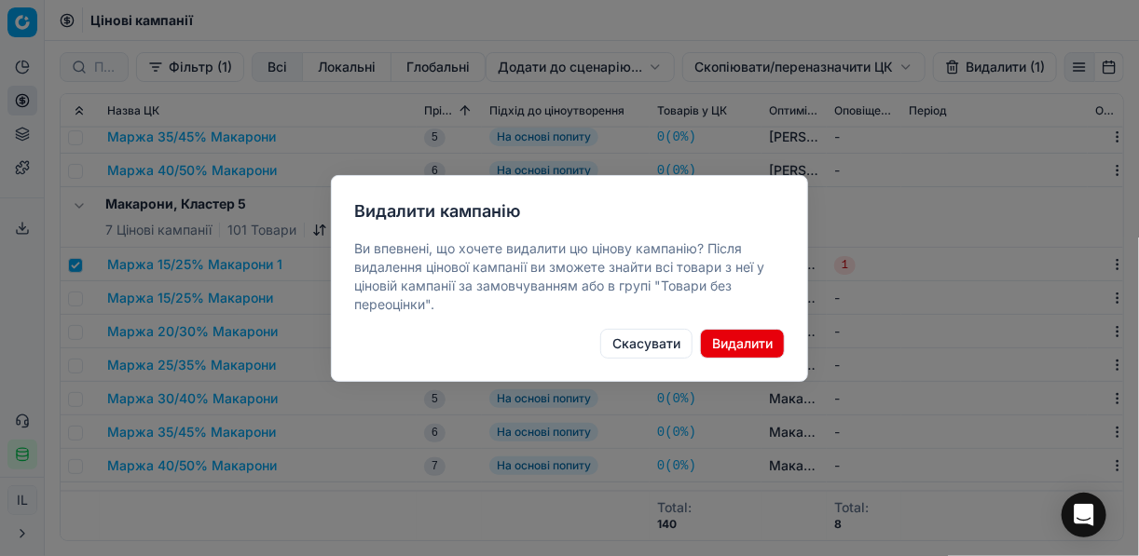
click at [738, 339] on button "Видалити" at bounding box center [742, 344] width 85 height 30
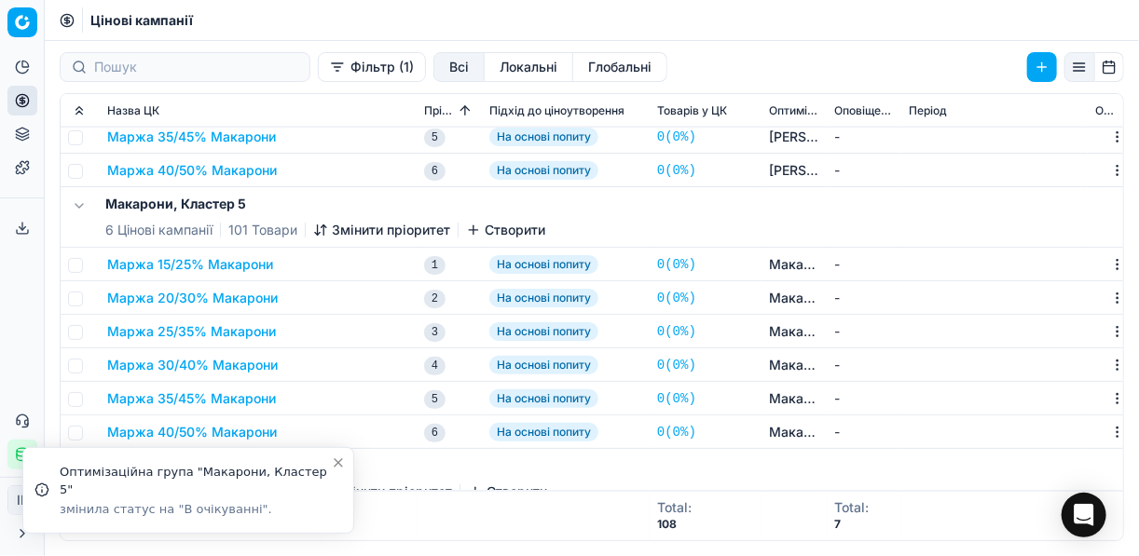
checkbox input "false"
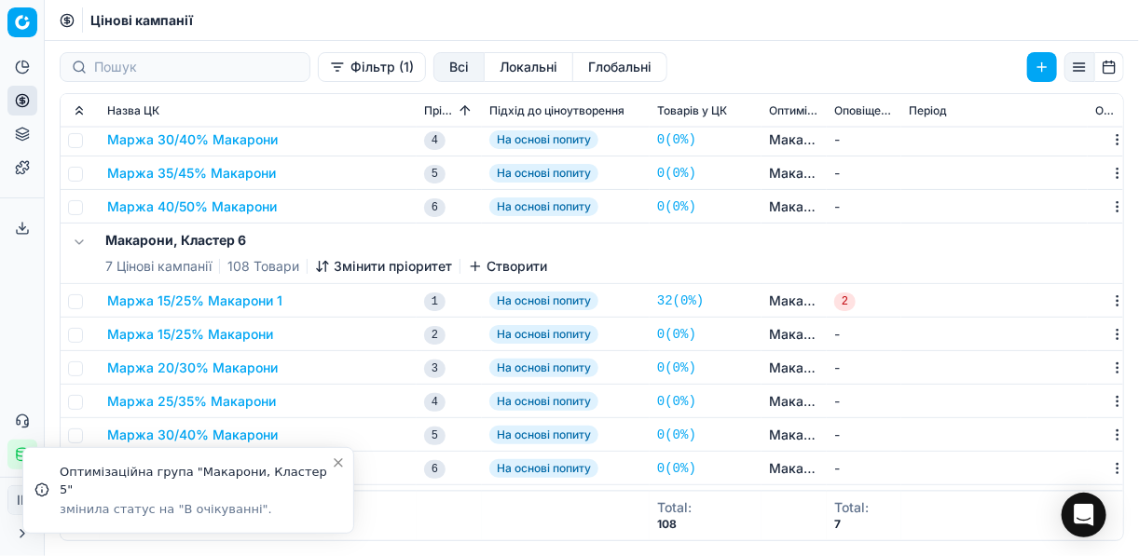
scroll to position [1296, 0]
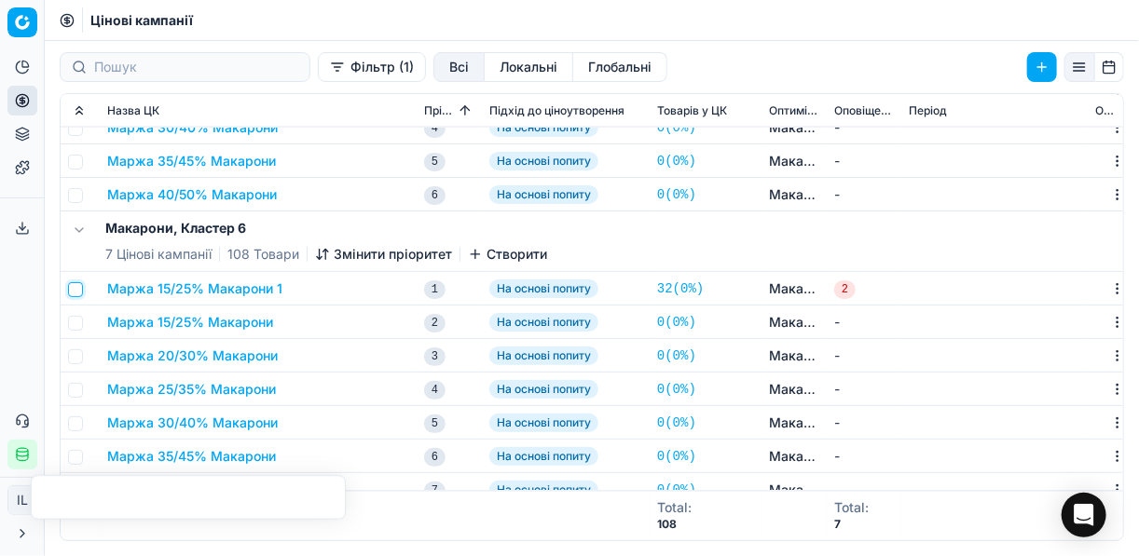
drag, startPoint x: 79, startPoint y: 286, endPoint x: 126, endPoint y: 273, distance: 48.4
click at [79, 286] on input "checkbox" at bounding box center [75, 289] width 15 height 15
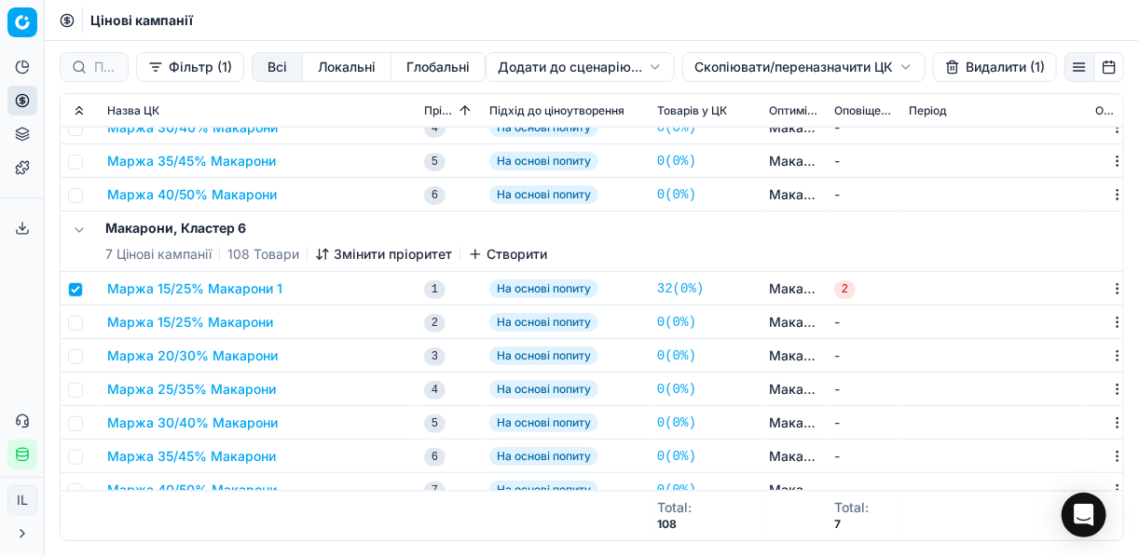
click at [970, 63] on button "Видалити (1)" at bounding box center [995, 67] width 124 height 30
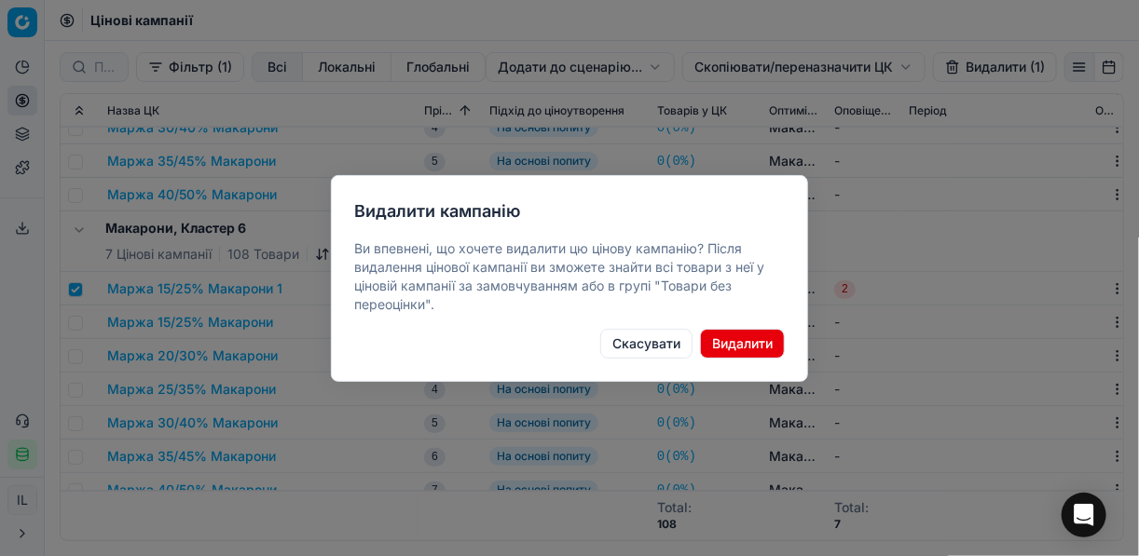
click at [747, 343] on button "Видалити" at bounding box center [742, 344] width 85 height 30
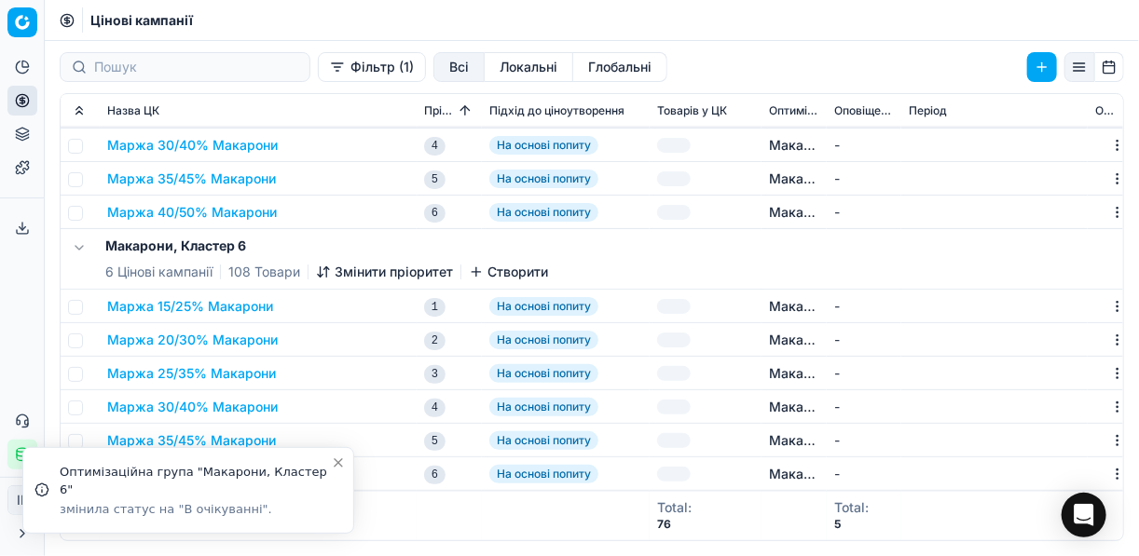
checkbox input "false"
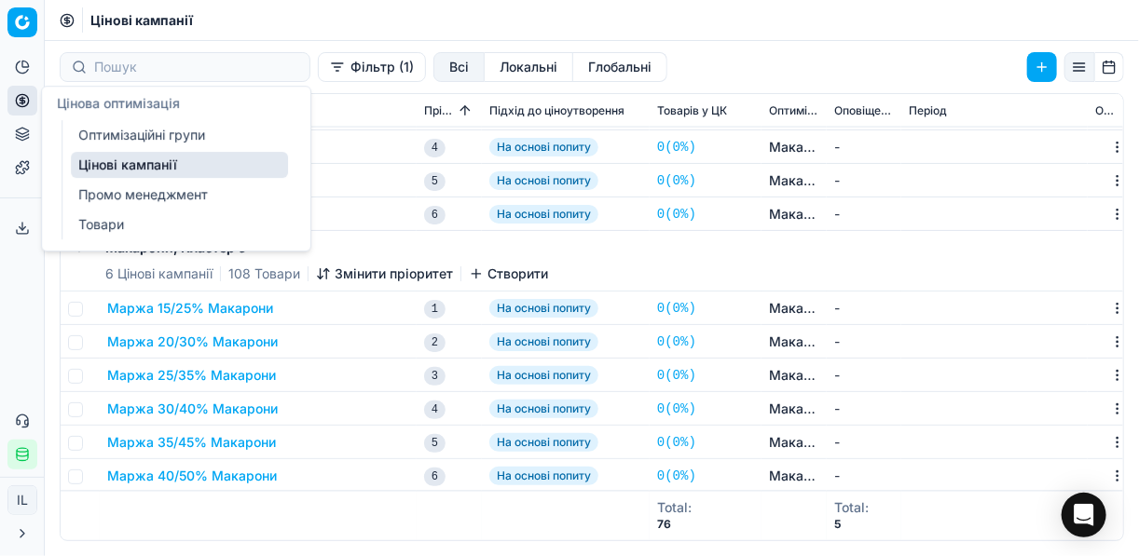
click at [120, 131] on link "Оптимізаційні групи" at bounding box center [179, 135] width 217 height 26
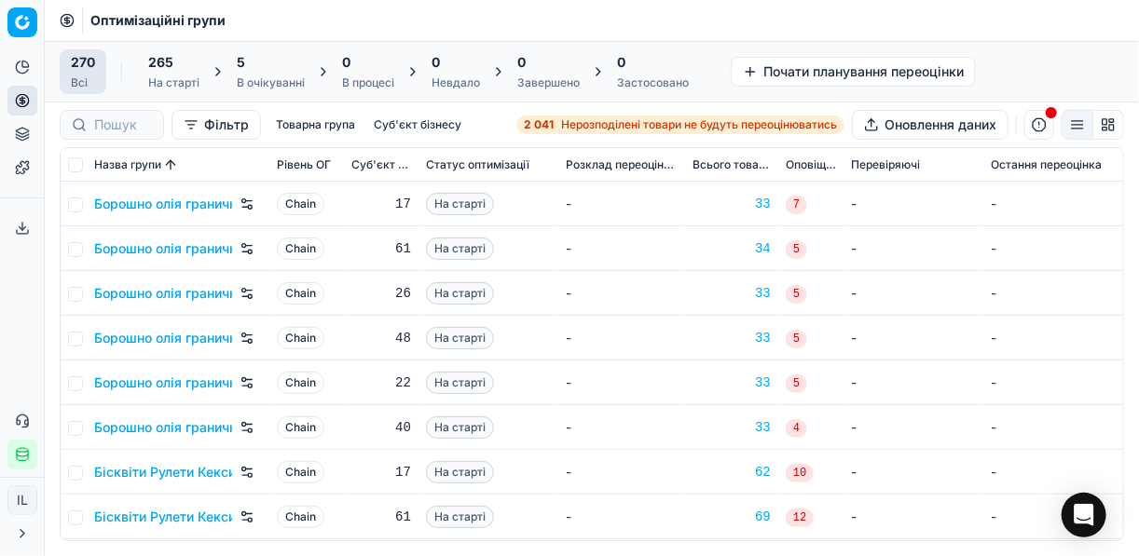
click at [264, 66] on div "5" at bounding box center [271, 62] width 68 height 19
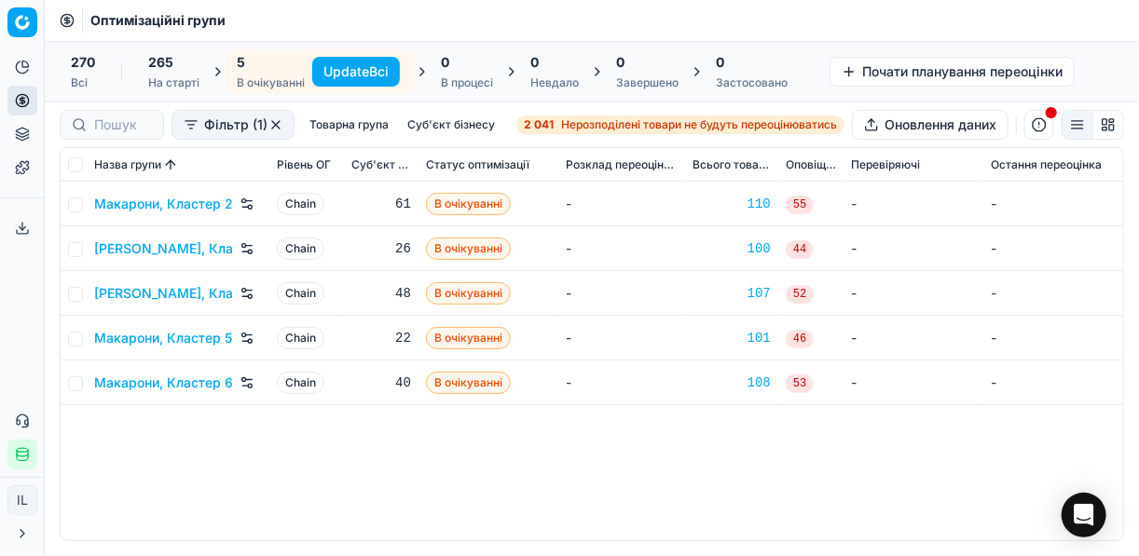
click at [373, 70] on button "Update Всі" at bounding box center [356, 72] width 88 height 30
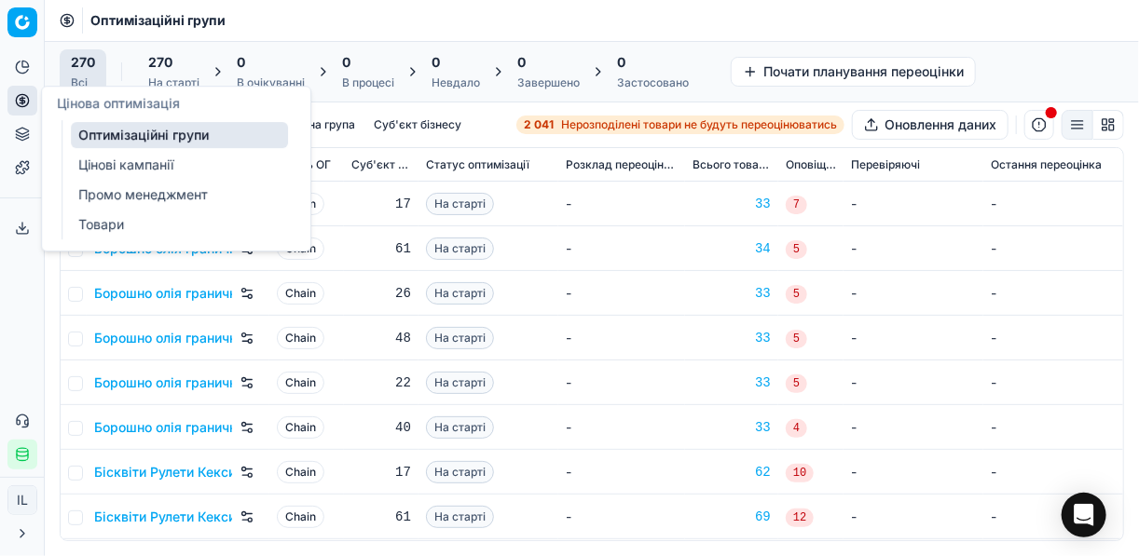
click at [21, 103] on icon at bounding box center [22, 100] width 5 height 5
click at [140, 161] on link "Цінові кампанії" at bounding box center [179, 165] width 217 height 26
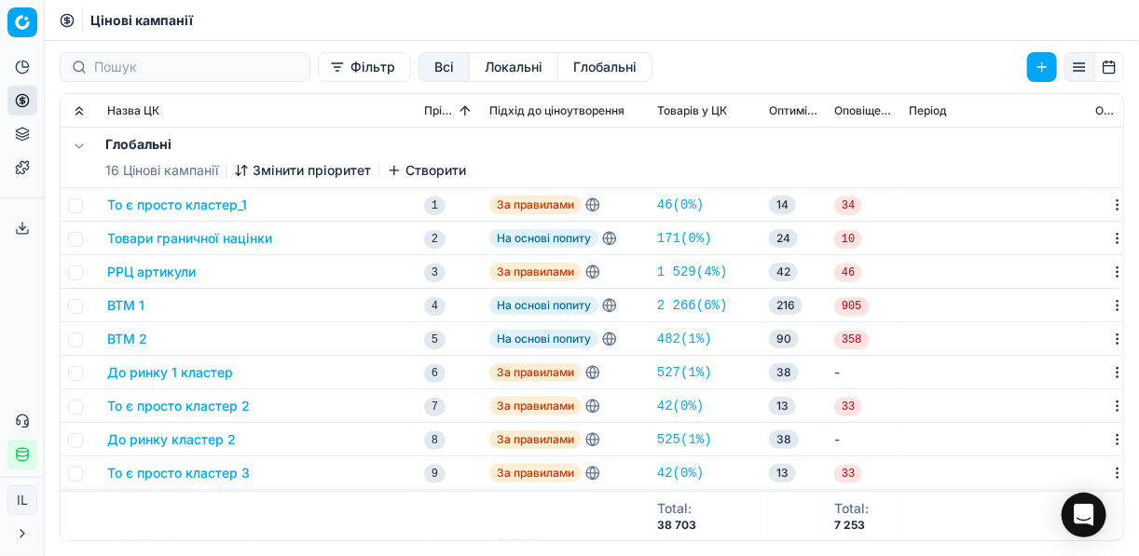
click at [318, 69] on button "Фільтр" at bounding box center [364, 67] width 93 height 30
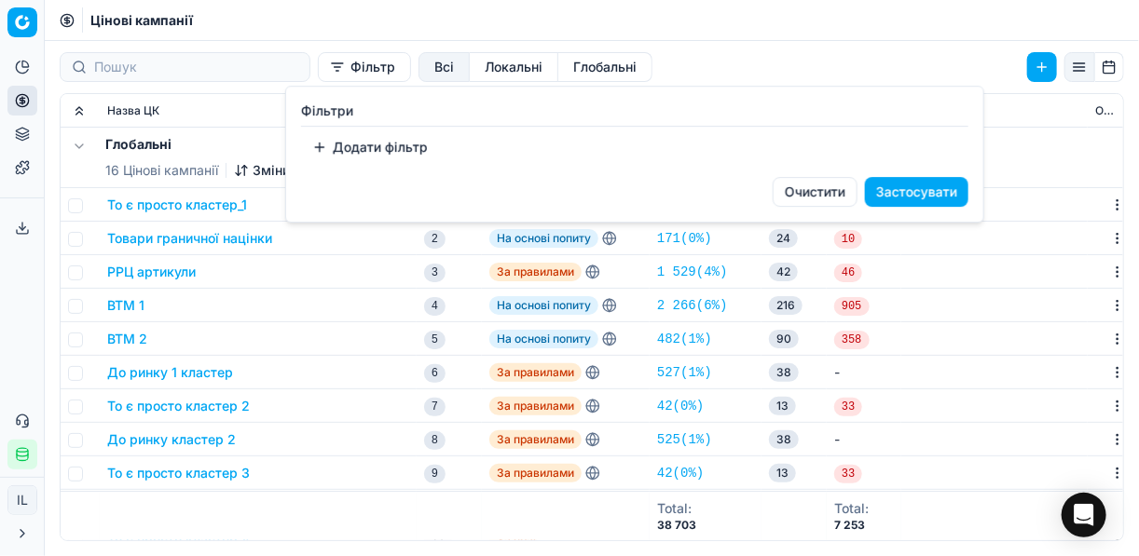
click at [359, 148] on button "Додати фільтр" at bounding box center [370, 147] width 138 height 30
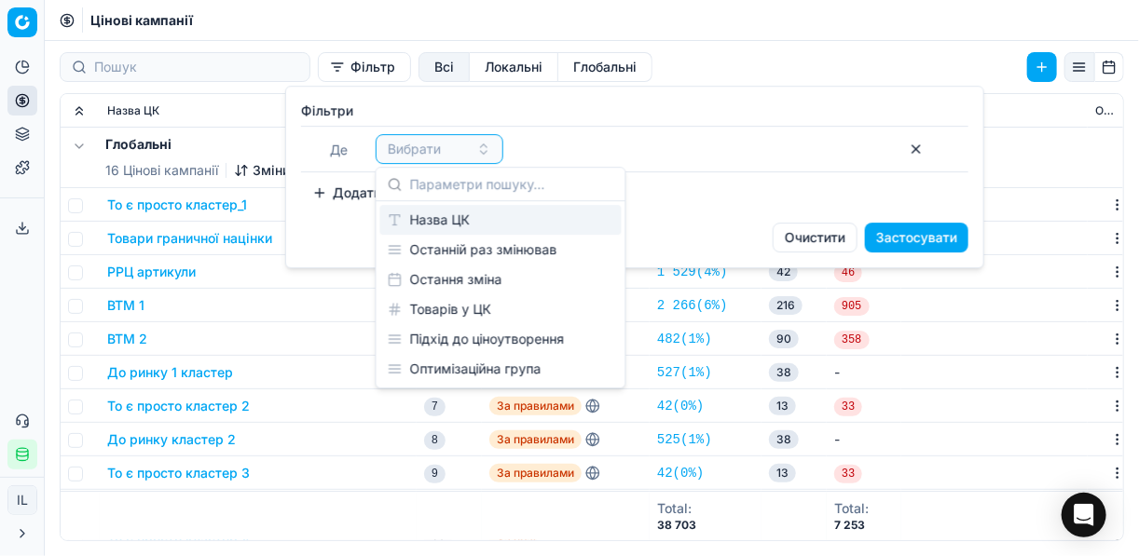
click at [468, 217] on div "Назва ЦК" at bounding box center [500, 220] width 241 height 30
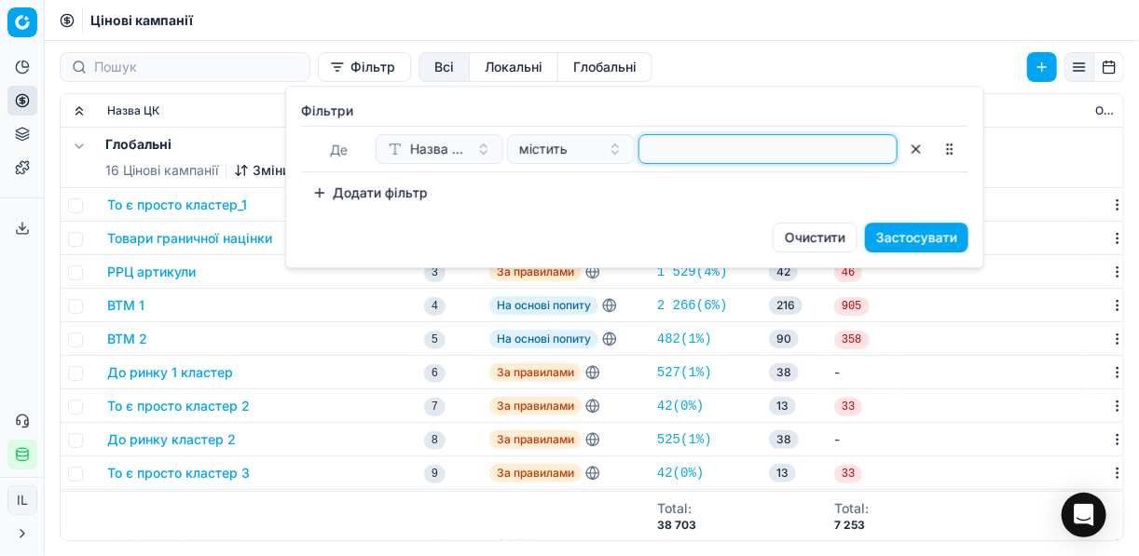
click at [653, 155] on input at bounding box center [768, 149] width 242 height 28
type input "крупи"
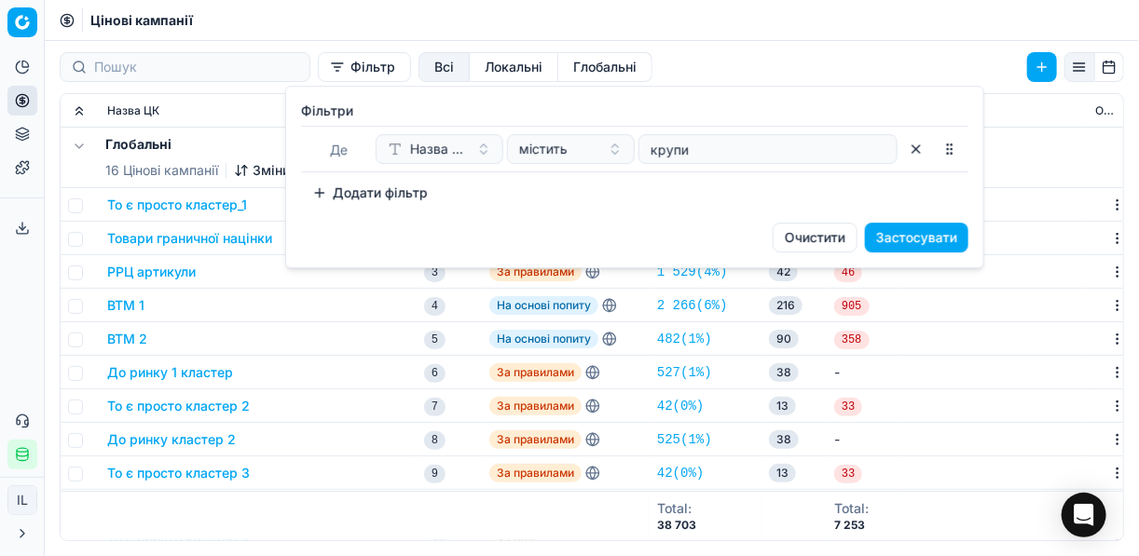
click at [910, 230] on button "Застосувати" at bounding box center [916, 238] width 103 height 30
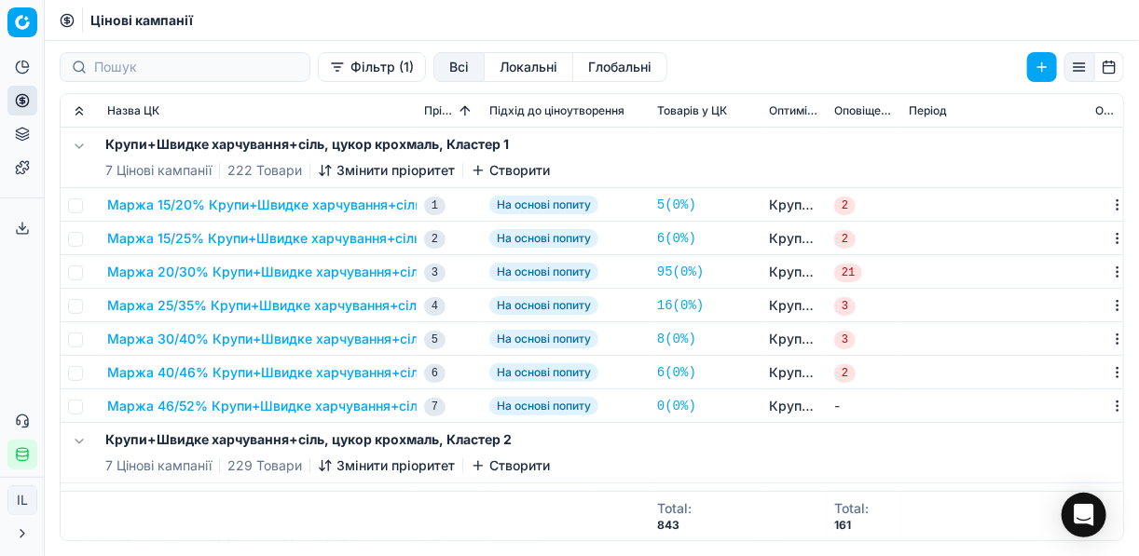
click at [324, 201] on button "Маржа 15/20% Крупи+Швидке харчування+сіль, цукор крохмаль" at bounding box center [321, 205] width 429 height 19
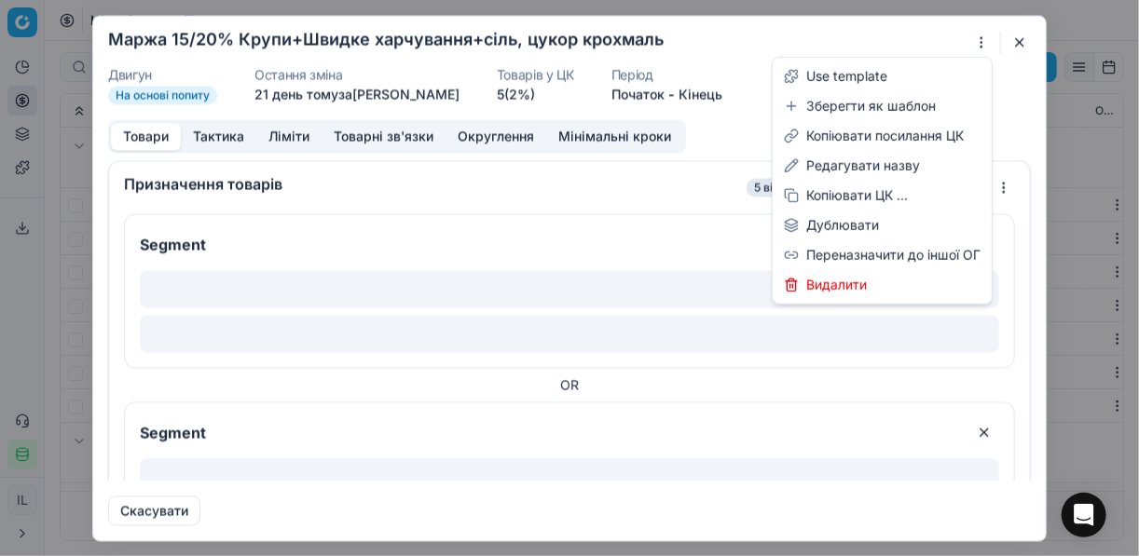
click at [984, 45] on div "Ми зберігаємо налаштування ЦК. Будь ласка, зачекайте, це може зайняти декілька …" at bounding box center [569, 278] width 1139 height 556
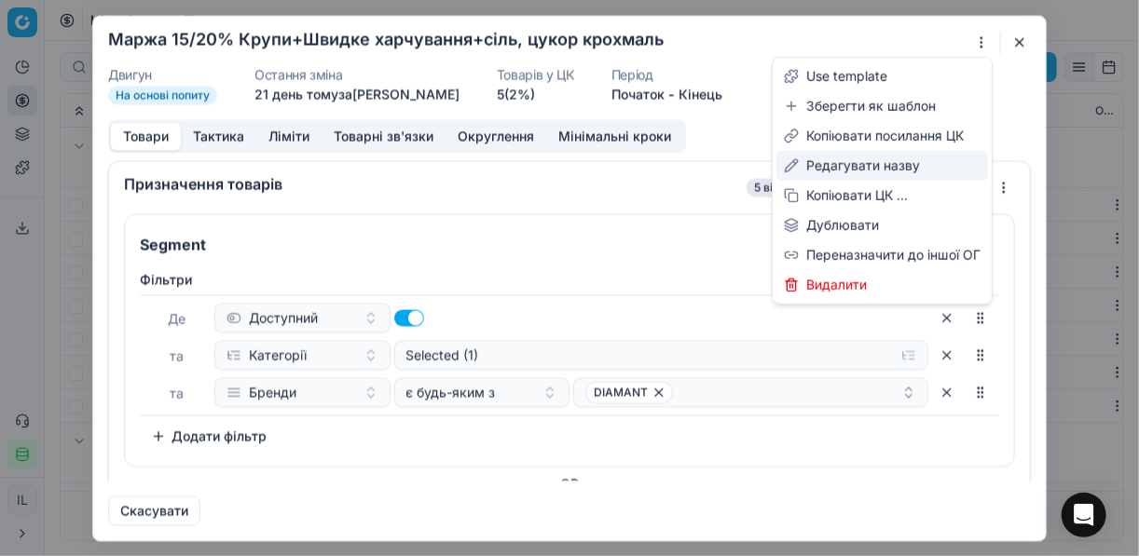
click at [875, 170] on div "Редагувати назву" at bounding box center [882, 166] width 212 height 30
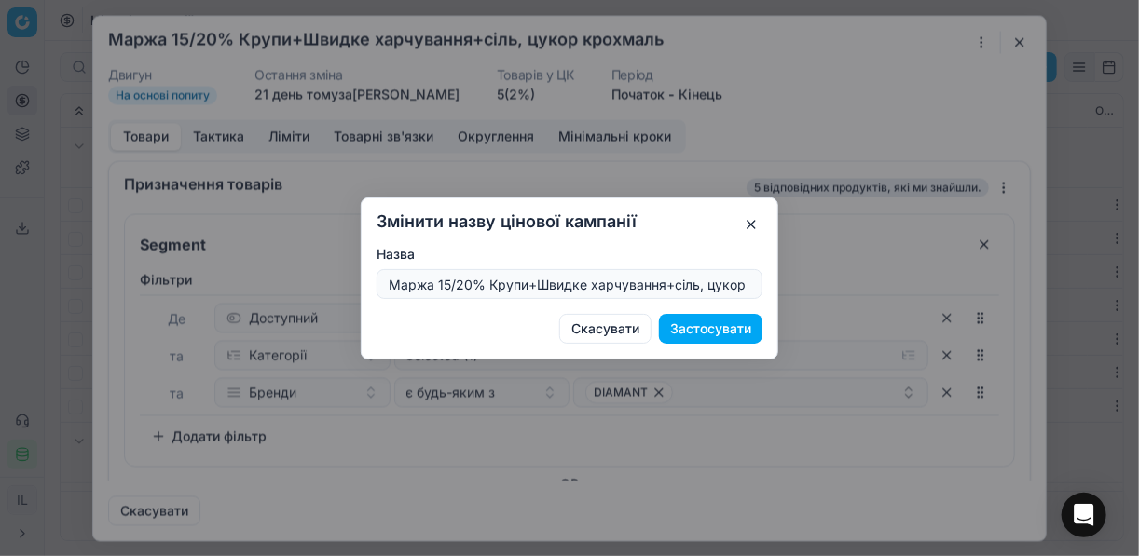
click at [449, 281] on input "Маржа 15/20% Крупи+Швидке харчування+сіль, цукор крохмаль" at bounding box center [569, 284] width 369 height 28
type input "Маржа 10/20% Крупи+Швидке харчування+сіль, цукор крохмаль"
click at [695, 332] on button "Застосувати" at bounding box center [710, 329] width 103 height 30
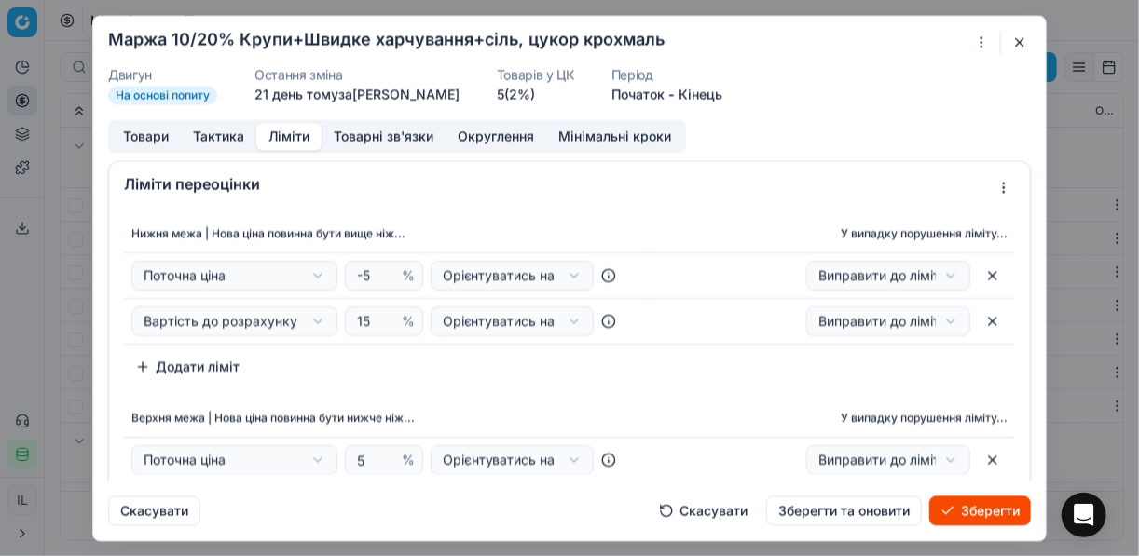
click at [297, 131] on button "Ліміти" at bounding box center [288, 136] width 65 height 27
click at [366, 325] on input "15" at bounding box center [375, 322] width 45 height 28
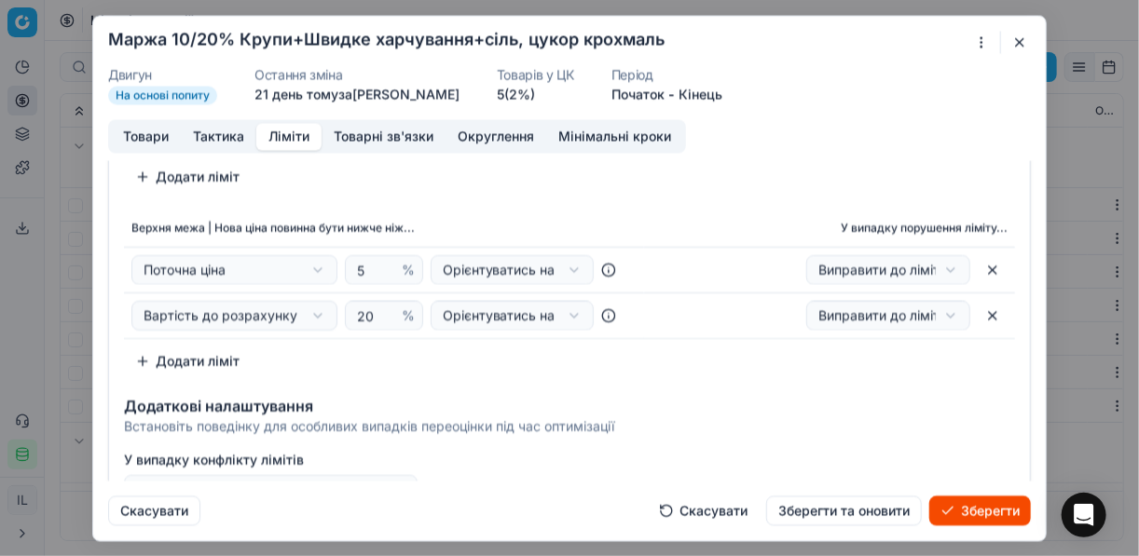
scroll to position [224, 0]
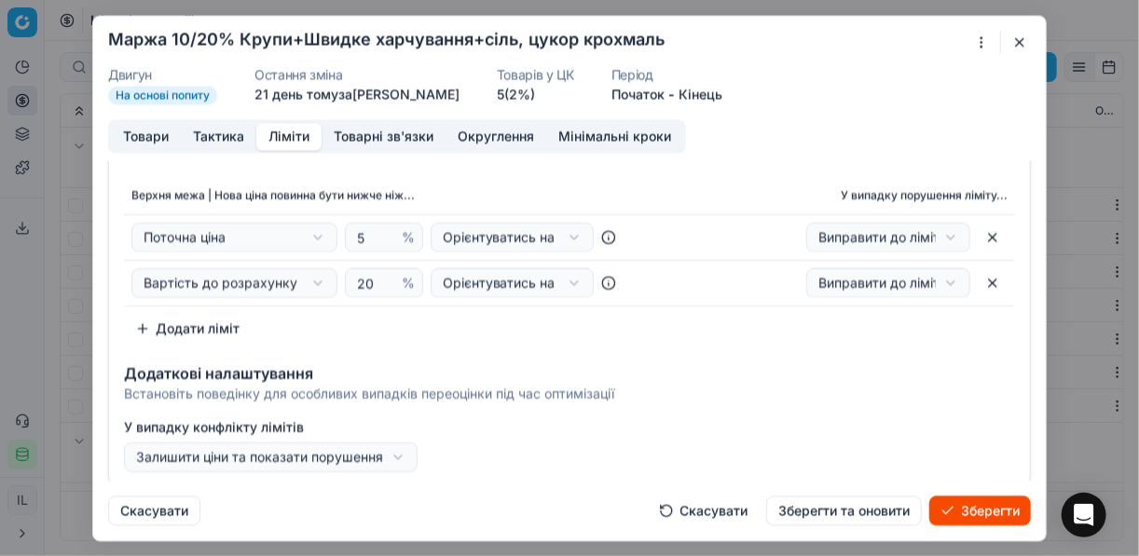
type input "10"
click at [493, 336] on div "Верхня межа | Нова ціна повинна бути нижче ніж... У випадку порушення ліміту...…" at bounding box center [569, 260] width 891 height 167
click at [146, 134] on button "Товари" at bounding box center [146, 136] width 70 height 27
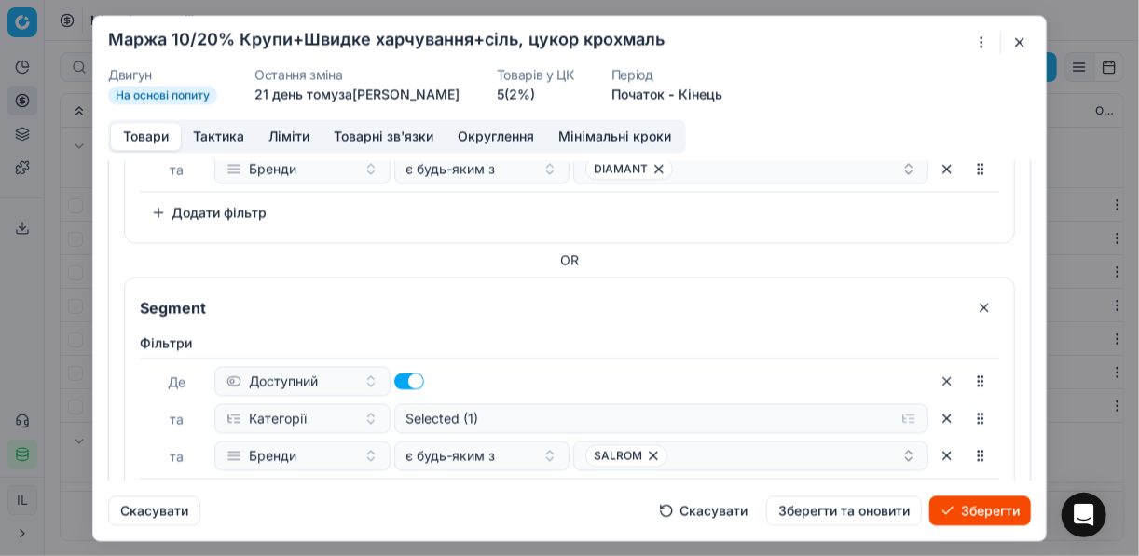
click at [969, 302] on button "button" at bounding box center [984, 308] width 30 height 30
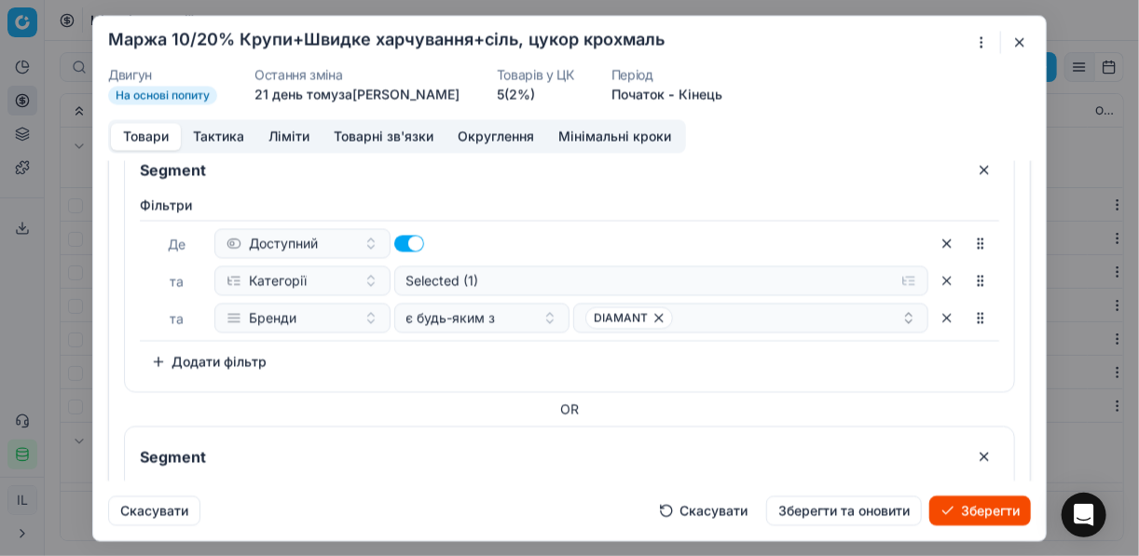
scroll to position [298, 0]
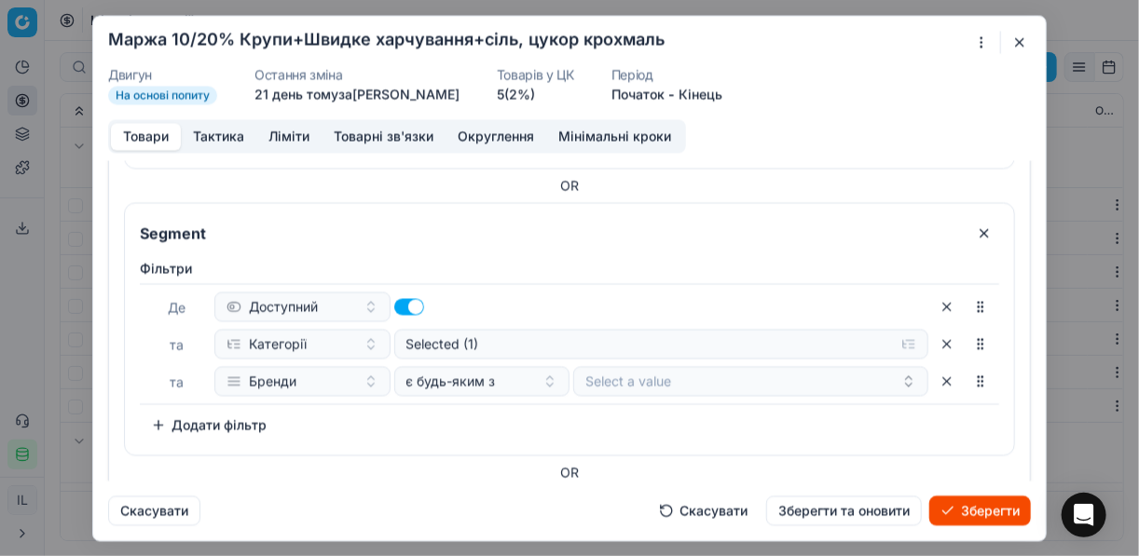
click at [972, 226] on button "button" at bounding box center [984, 233] width 30 height 30
click at [971, 231] on button "button" at bounding box center [984, 233] width 30 height 30
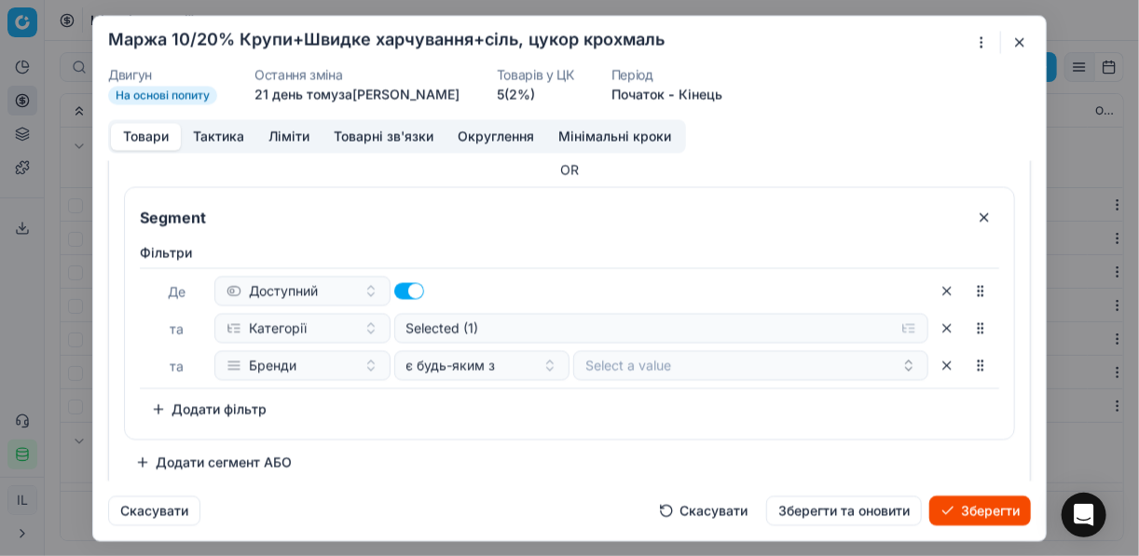
scroll to position [321, 0]
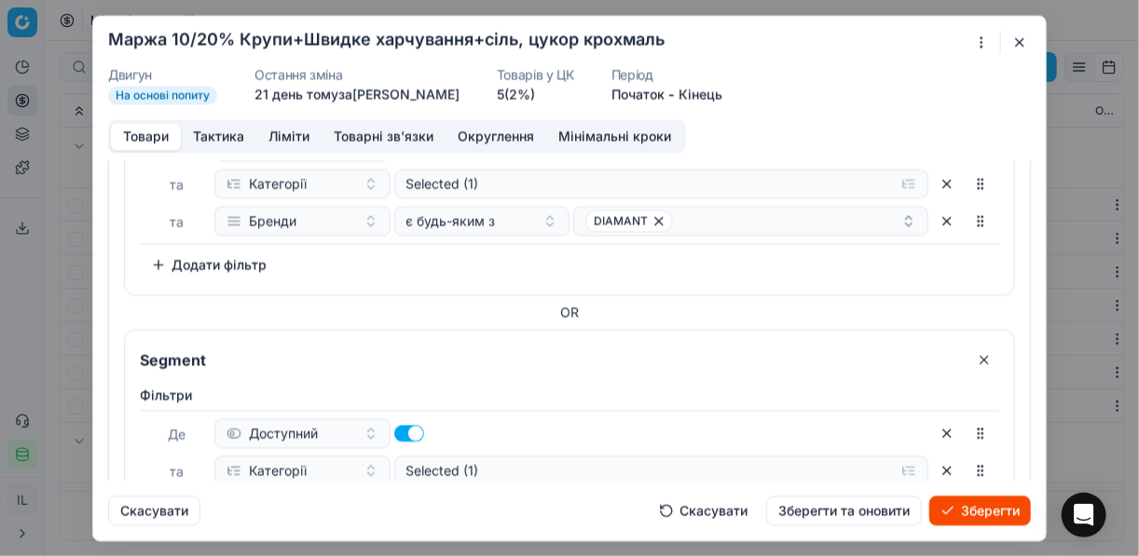
click at [974, 356] on button "button" at bounding box center [984, 360] width 30 height 30
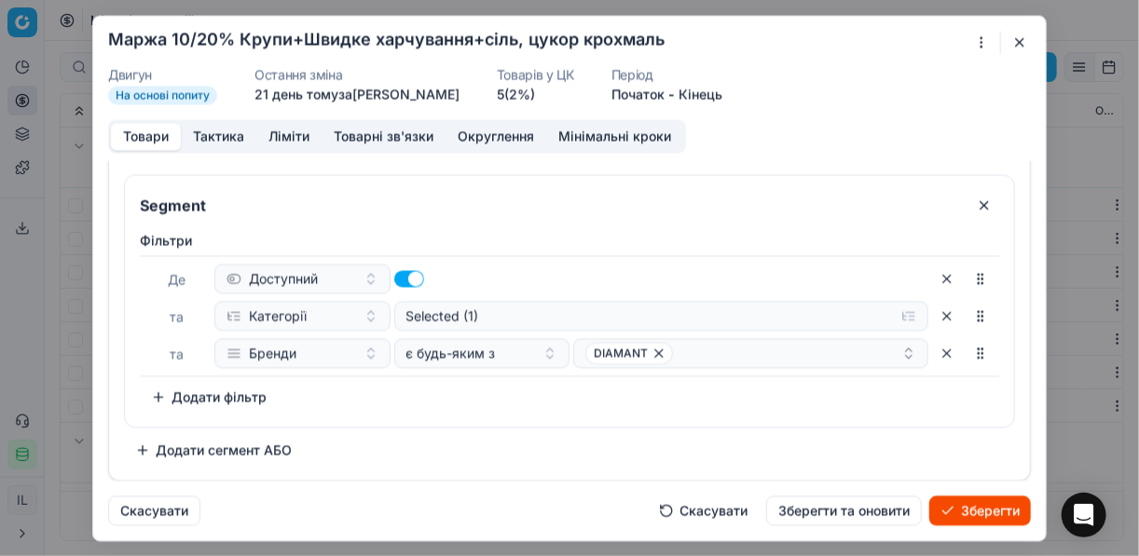
scroll to position [35, 0]
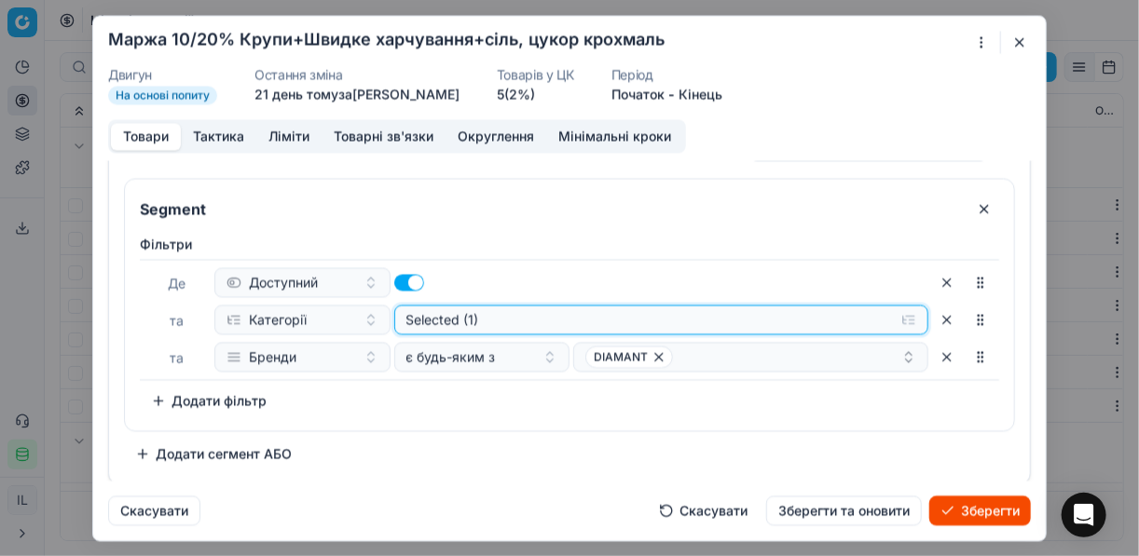
click at [899, 314] on button "Selected (1)" at bounding box center [661, 320] width 535 height 30
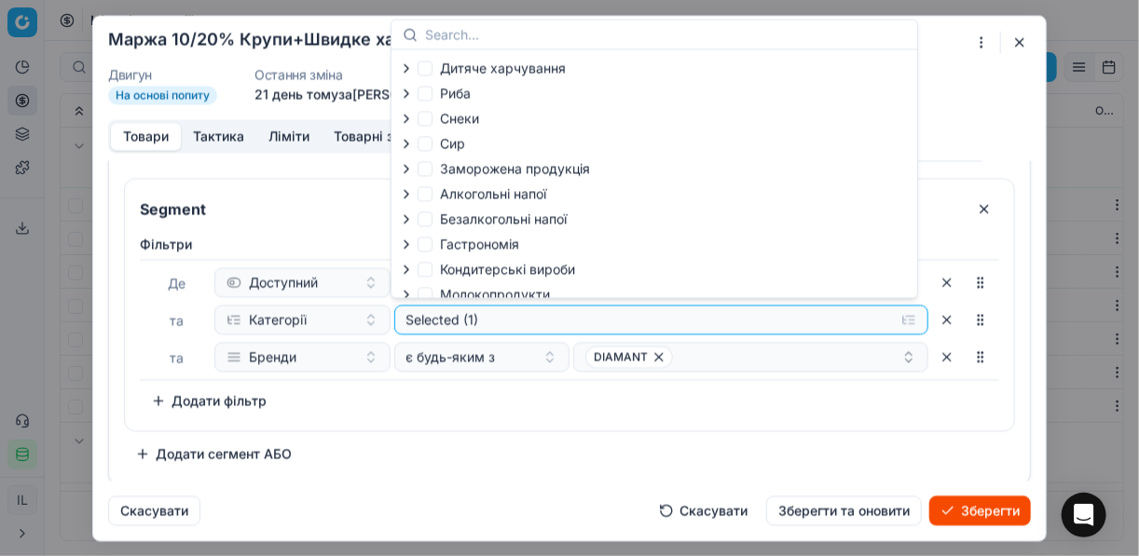
scroll to position [63, 0]
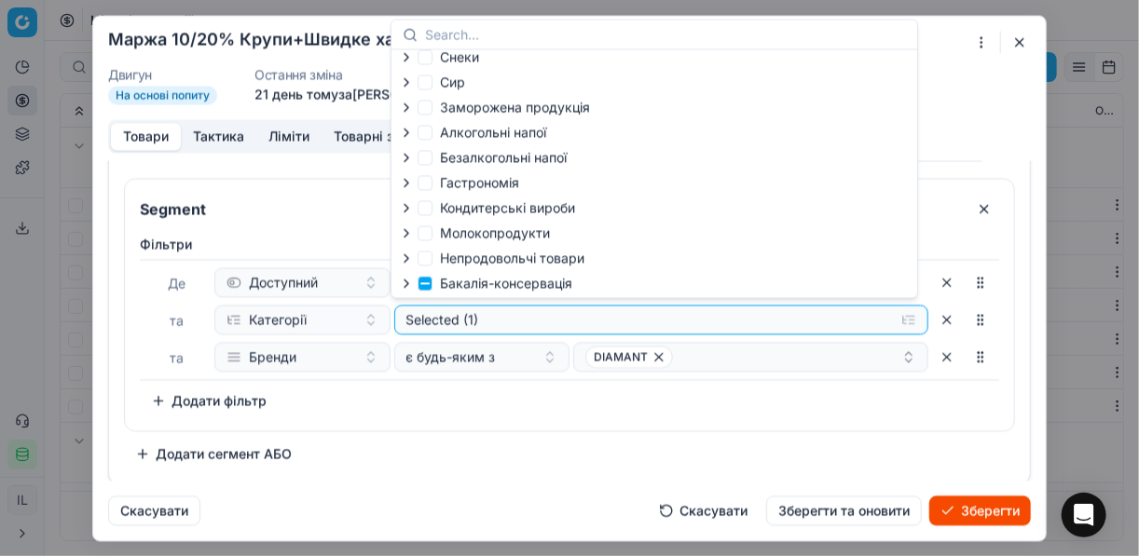
click at [407, 281] on icon "button" at bounding box center [406, 283] width 15 height 15
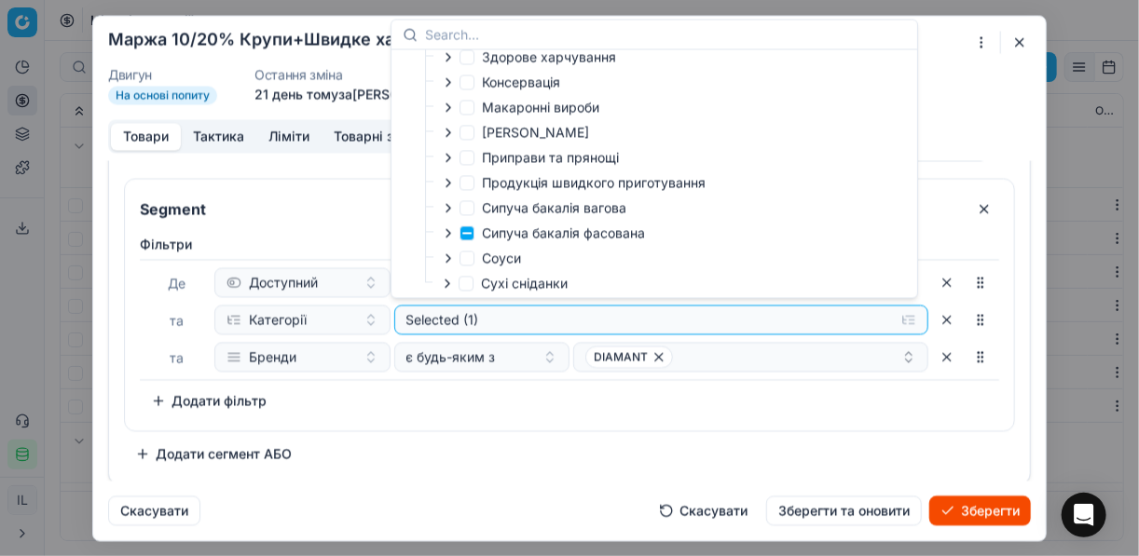
scroll to position [369, 0]
click at [447, 231] on icon "button" at bounding box center [448, 231] width 15 height 15
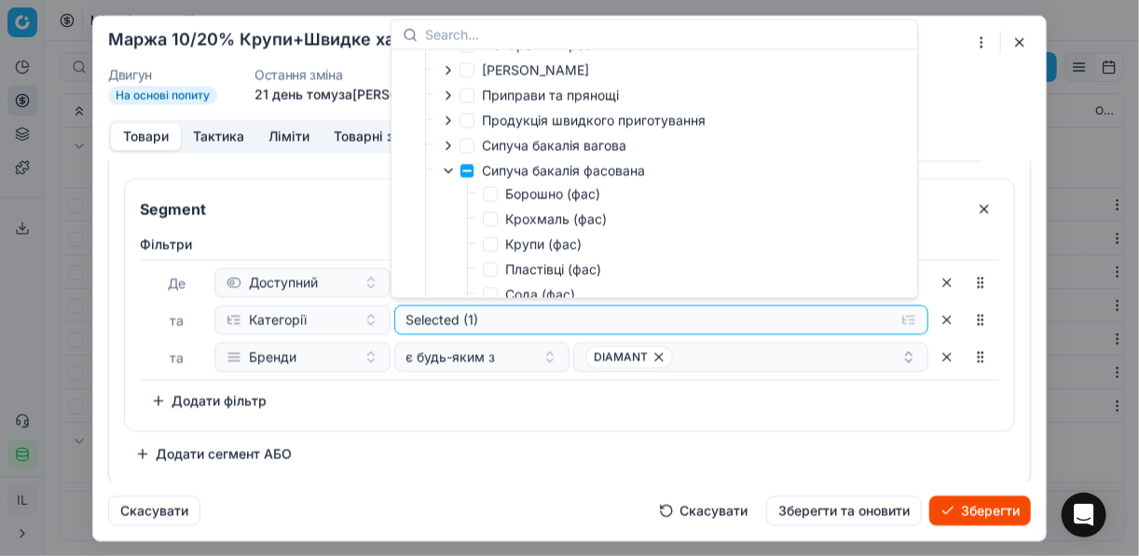
scroll to position [444, 0]
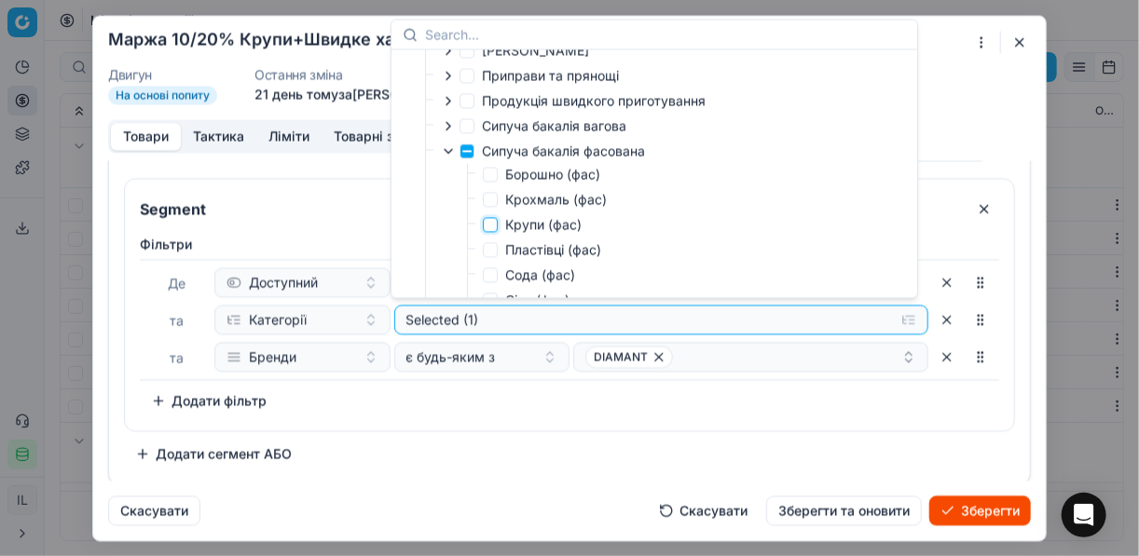
click at [491, 232] on input "Крупи (фас)" at bounding box center [490, 224] width 15 height 15
checkbox input "true"
click at [583, 398] on div "Фiльтри Де Доступний та Категорії Selected (2) та Бренди є будь-яким з DIAMANT …" at bounding box center [569, 325] width 859 height 181
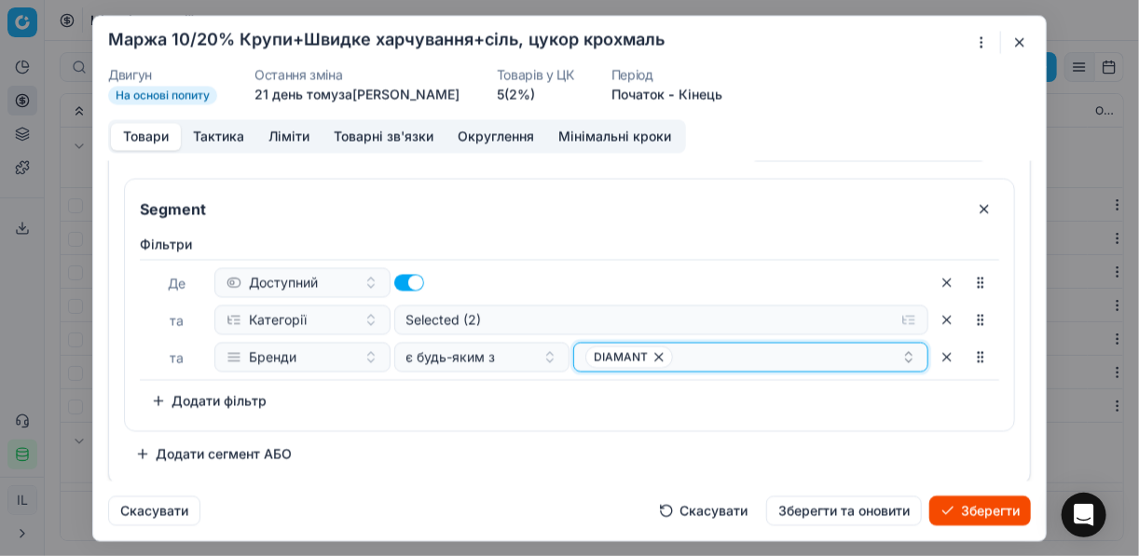
click at [655, 357] on icon "button" at bounding box center [658, 356] width 7 height 7
click at [632, 352] on button "Select a value" at bounding box center [750, 357] width 355 height 30
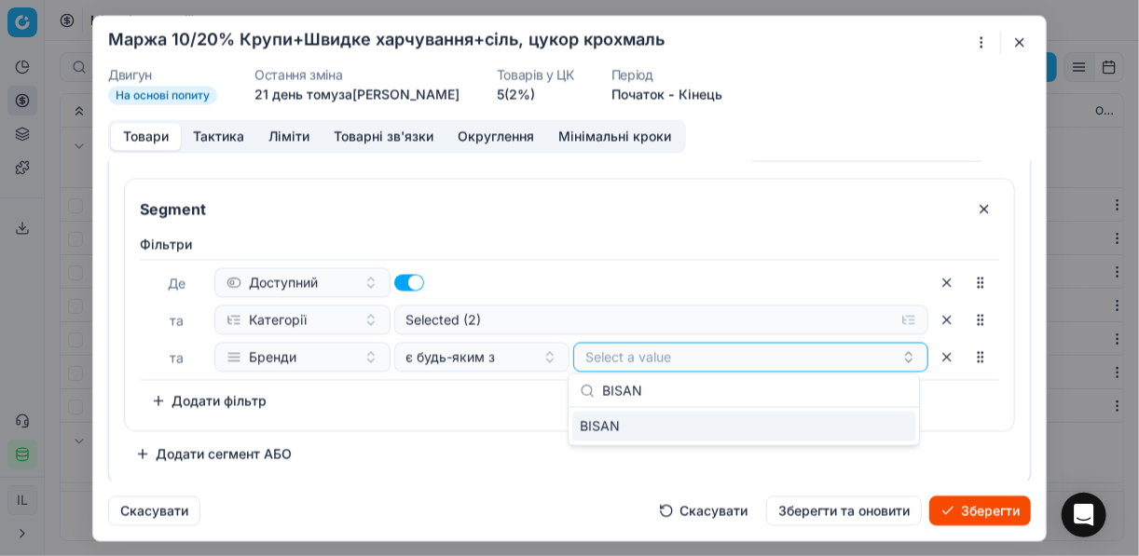
type input "BISAN"
click at [868, 423] on div "BISAN" at bounding box center [743, 427] width 343 height 30
click at [572, 393] on div "BISAN" at bounding box center [744, 392] width 350 height 34
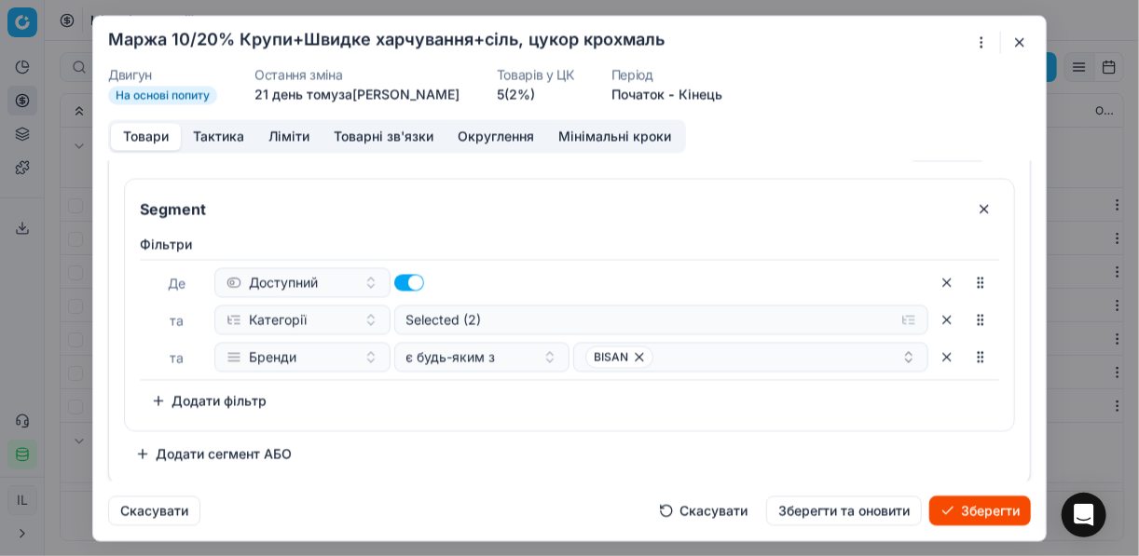
click at [518, 395] on div "Фiльтри Де Доступний та Категорії Selected (2) та Бренди є будь-яким з BISAN To…" at bounding box center [569, 325] width 859 height 181
click at [970, 509] on button "Зберегти" at bounding box center [980, 511] width 102 height 30
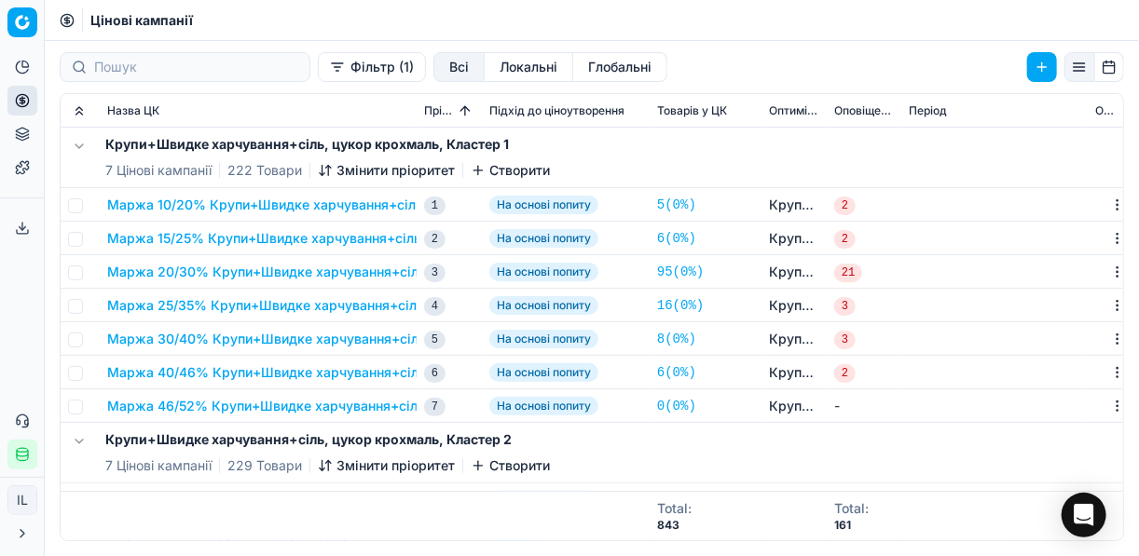
click at [254, 243] on button "Маржа 15/25% Крупи+Швидке харчування+сіль, цукор крохмаль" at bounding box center [321, 238] width 428 height 19
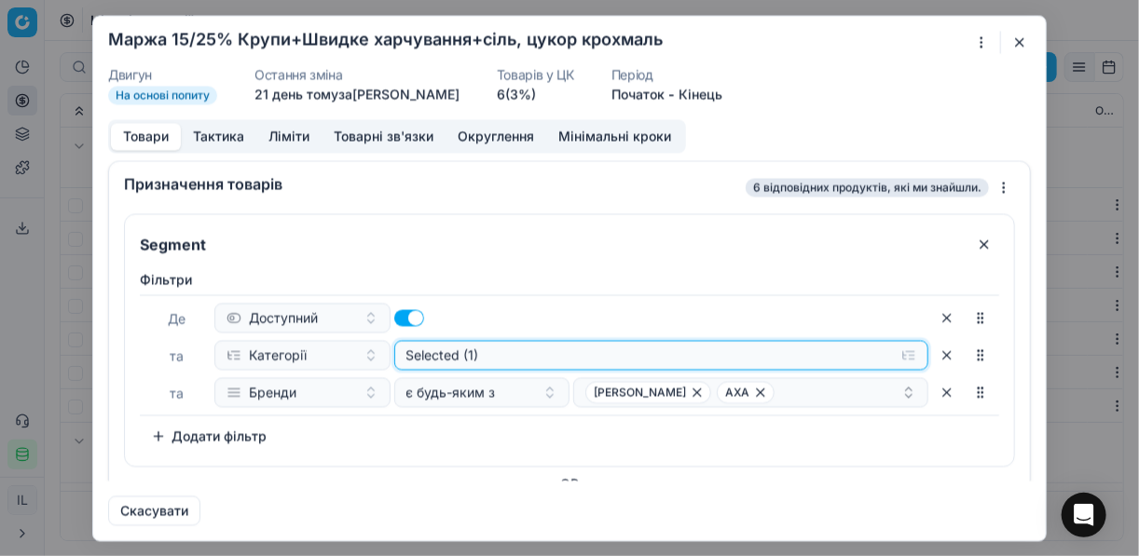
click at [902, 356] on button "Selected (1)" at bounding box center [661, 355] width 535 height 30
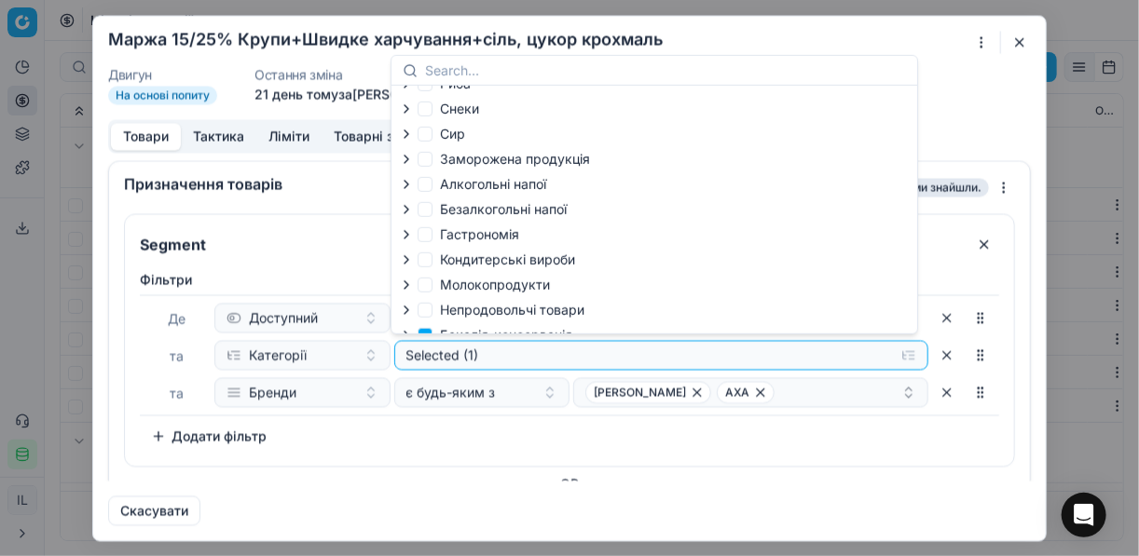
scroll to position [63, 0]
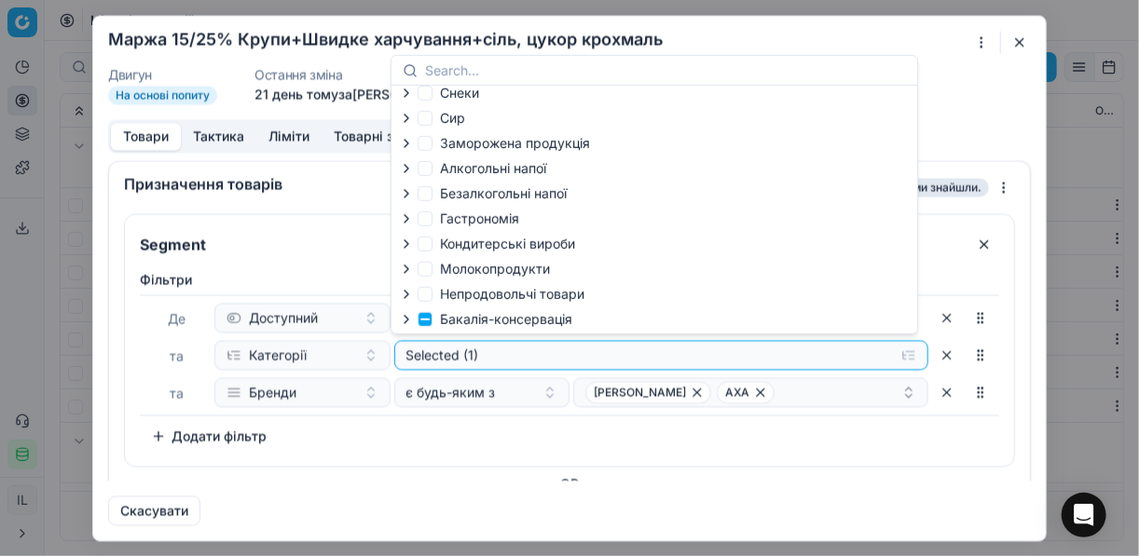
click at [405, 318] on icon "button" at bounding box center [406, 319] width 15 height 15
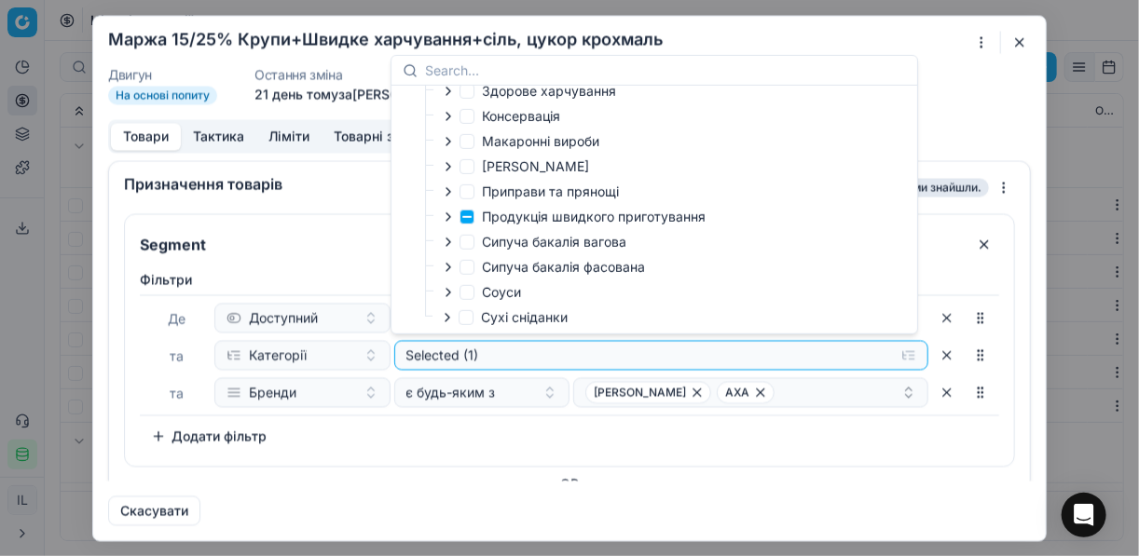
scroll to position [369, 0]
click at [447, 214] on icon "button" at bounding box center [448, 216] width 4 height 7
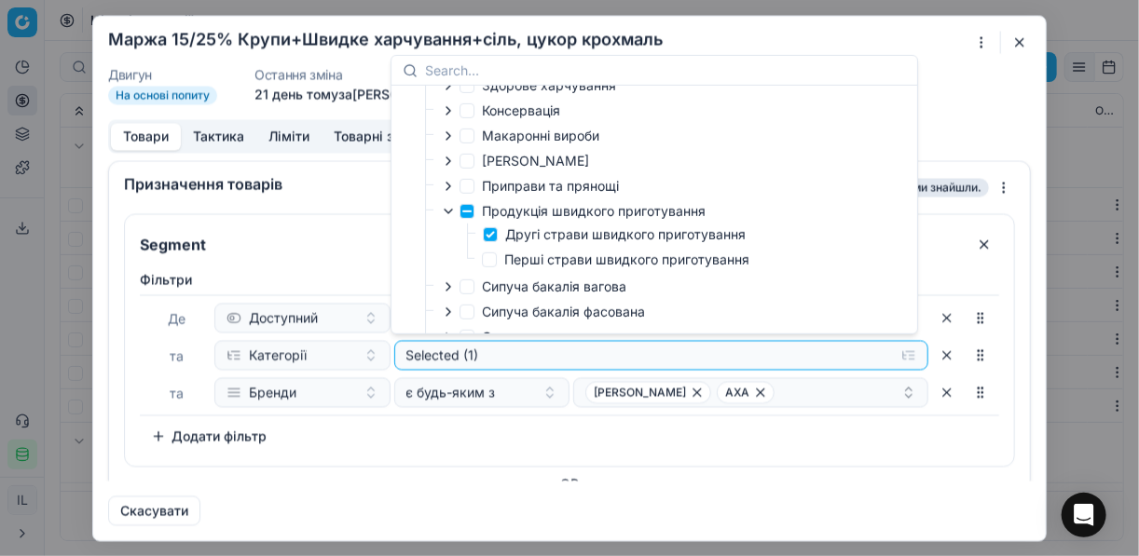
drag, startPoint x: 497, startPoint y: 264, endPoint x: 493, endPoint y: 234, distance: 30.1
click at [496, 264] on label "Перші страви швидкого приготування" at bounding box center [615, 260] width 267 height 19
click at [496, 264] on input "Перші страви швидкого приготування" at bounding box center [489, 260] width 15 height 15
checkbox input "true"
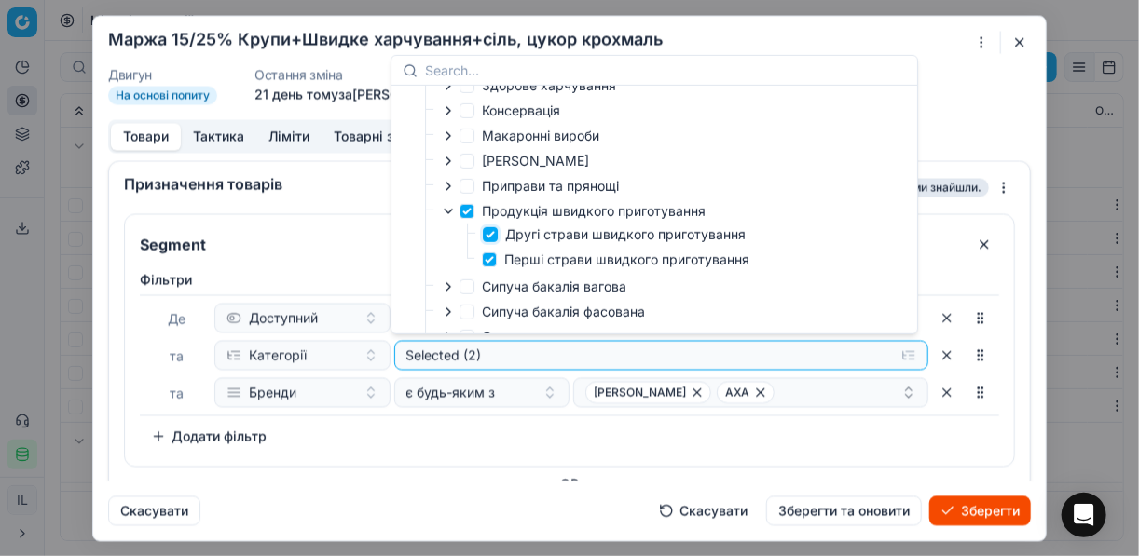
click at [489, 236] on input "Другі страви швидкого приготування" at bounding box center [490, 234] width 15 height 15
checkbox input "false"
click at [659, 427] on div "Фiльтри Де Доступний та Категорії Selected (1) та Бренди є будь-яким з DOCTOR B…" at bounding box center [569, 360] width 859 height 181
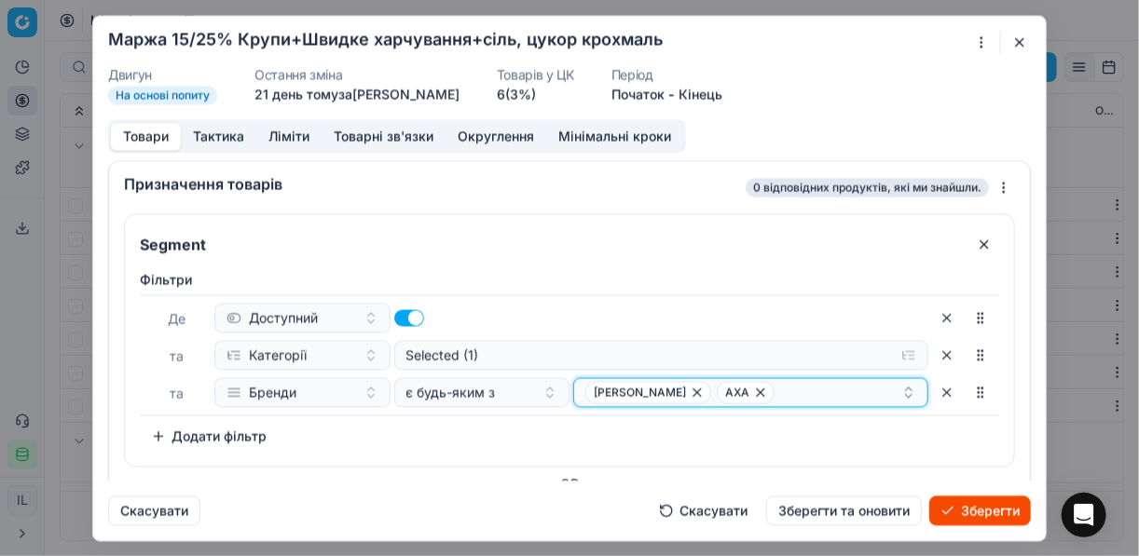
click at [694, 390] on icon "button" at bounding box center [696, 392] width 7 height 7
click at [625, 391] on icon "button" at bounding box center [628, 392] width 7 height 7
click at [662, 400] on button "Select a value" at bounding box center [750, 392] width 355 height 30
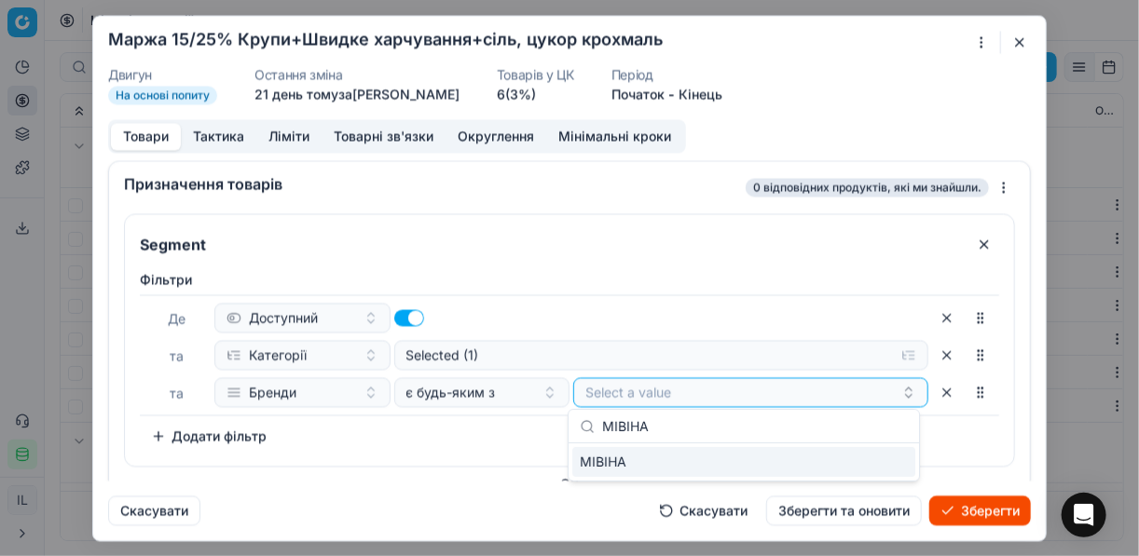
type input "МІВІНА"
click at [887, 458] on div "МІВІНА" at bounding box center [743, 462] width 343 height 30
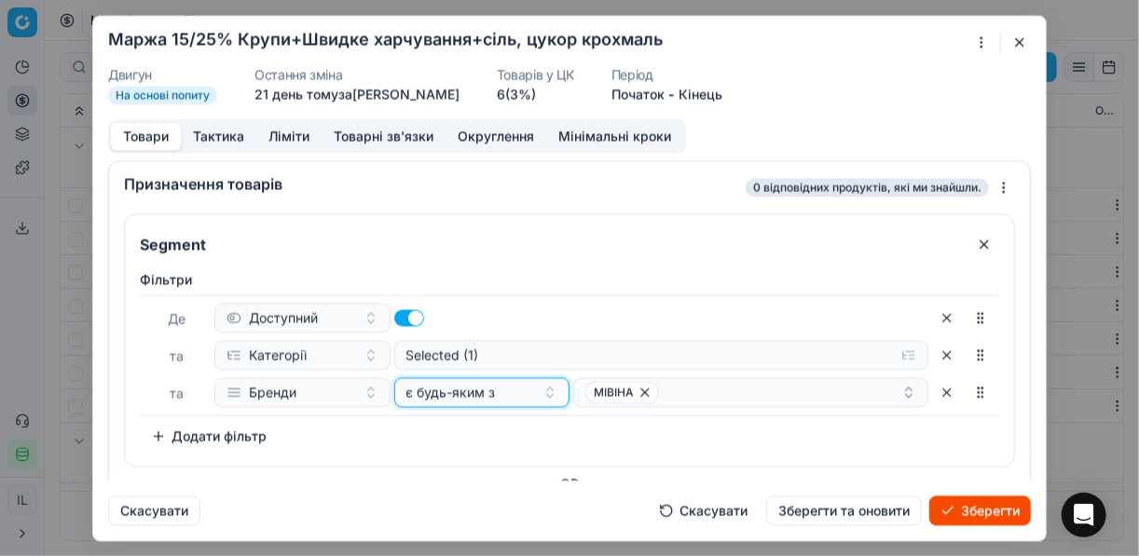
click at [514, 399] on div "є будь-яким з" at bounding box center [471, 392] width 130 height 19
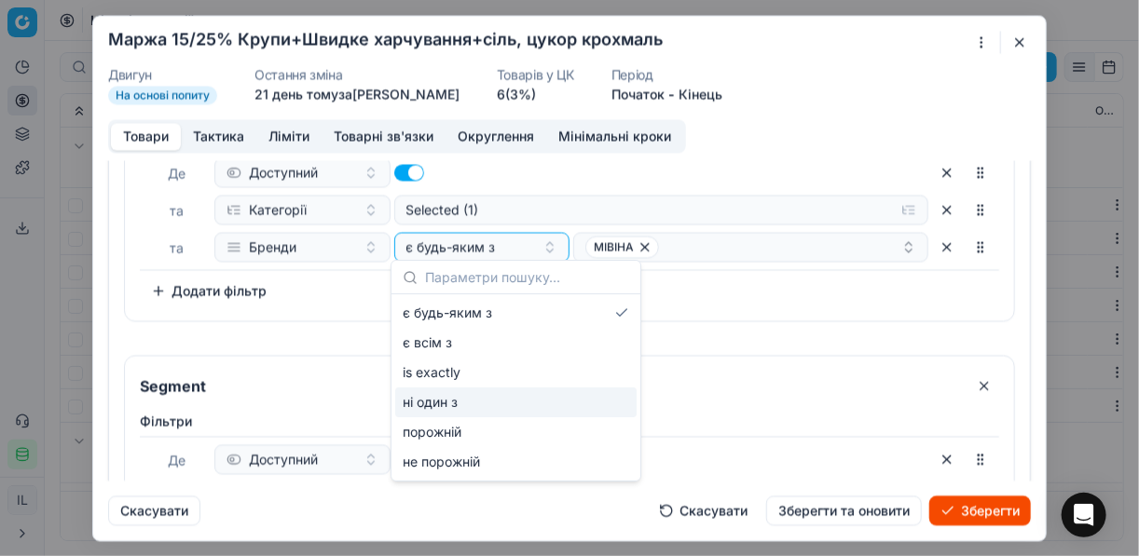
scroll to position [149, 0]
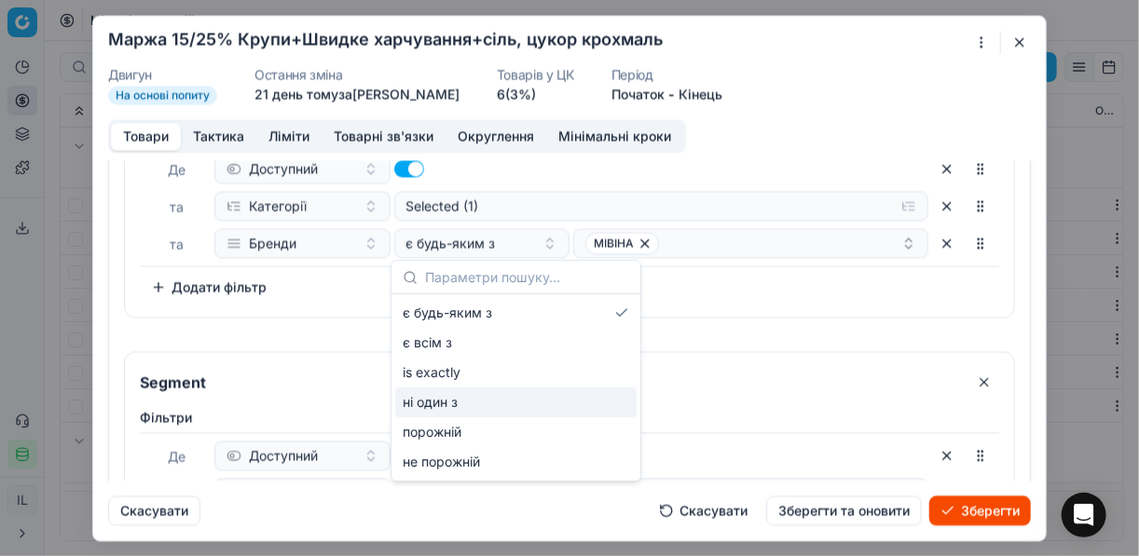
click at [702, 319] on div "Segment Фiльтри Де Доступний та Категорії Selected (1) та Бренди є будь-яким з …" at bounding box center [569, 353] width 891 height 578
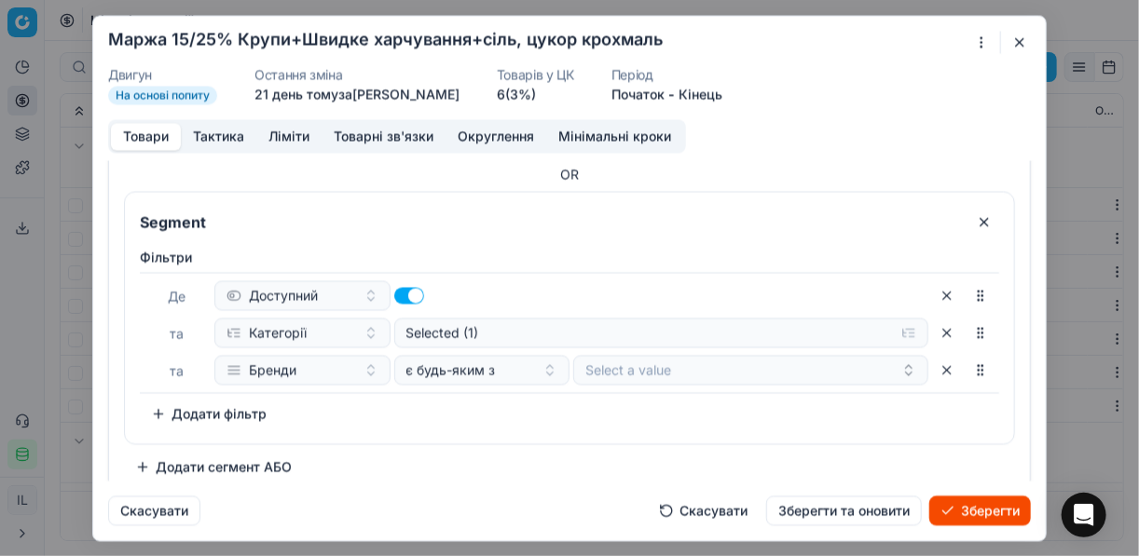
scroll to position [321, 0]
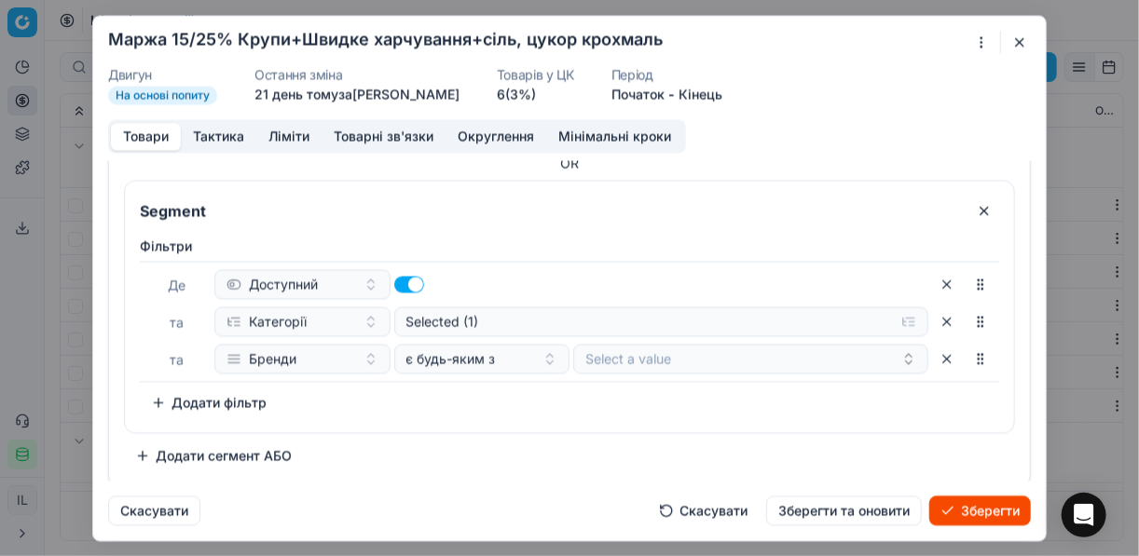
click at [935, 279] on button "button" at bounding box center [947, 284] width 30 height 30
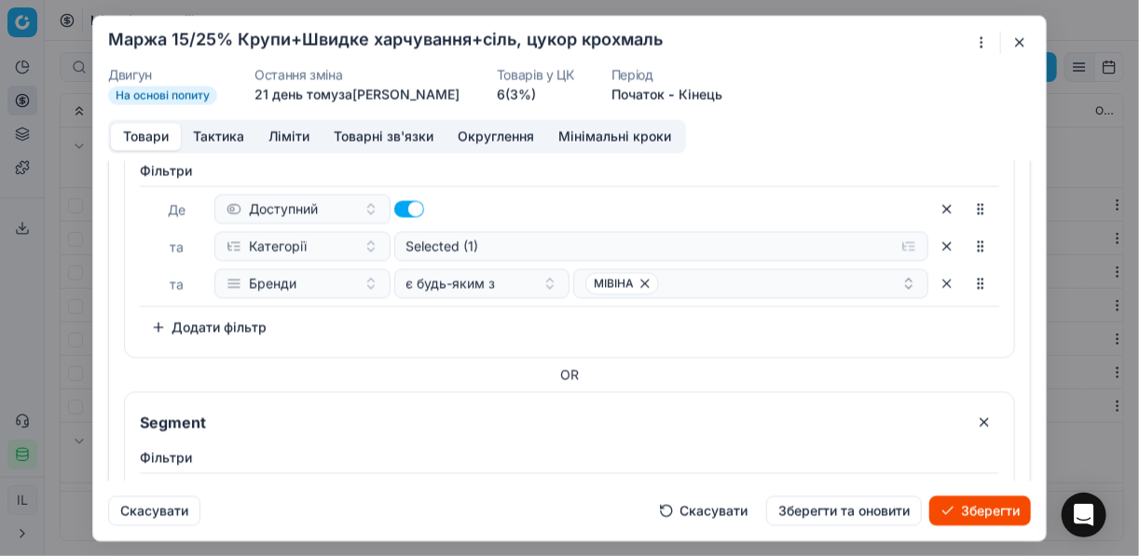
scroll to position [224, 0]
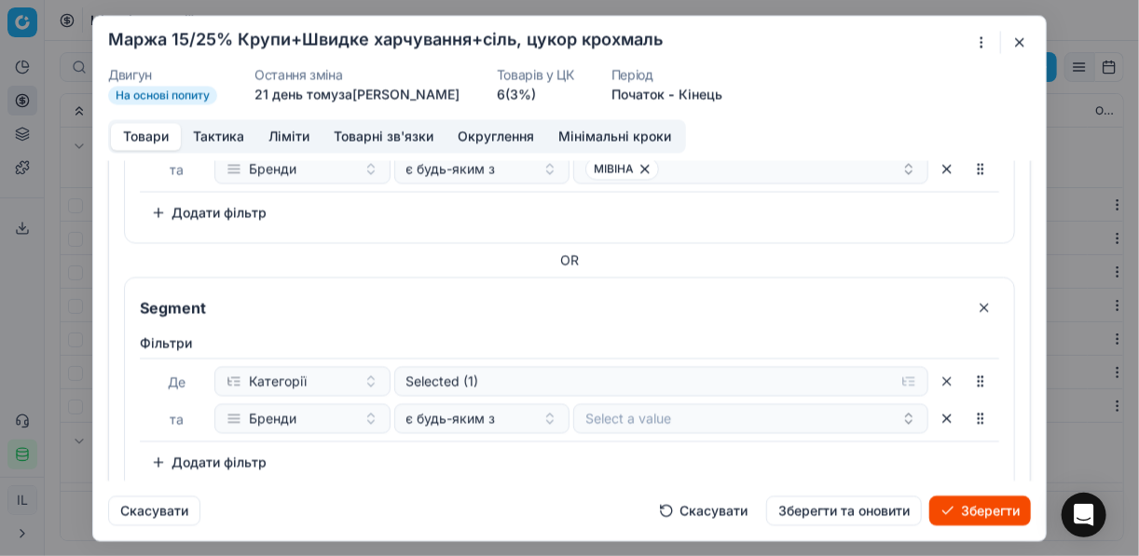
click at [972, 304] on button "button" at bounding box center [984, 308] width 30 height 30
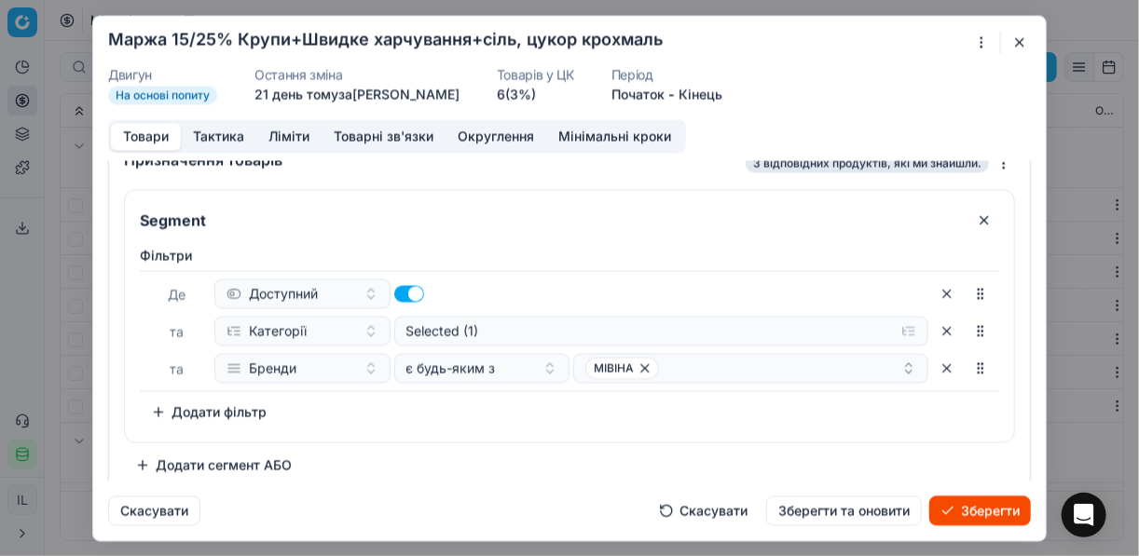
scroll to position [35, 0]
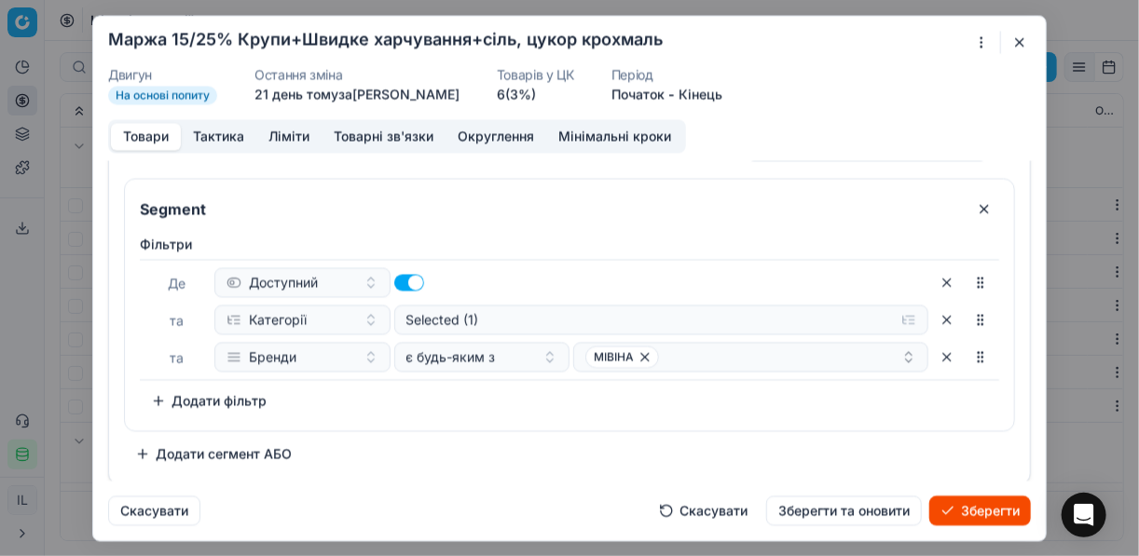
click at [200, 458] on button "Додати сегмент АБО" at bounding box center [213, 454] width 179 height 30
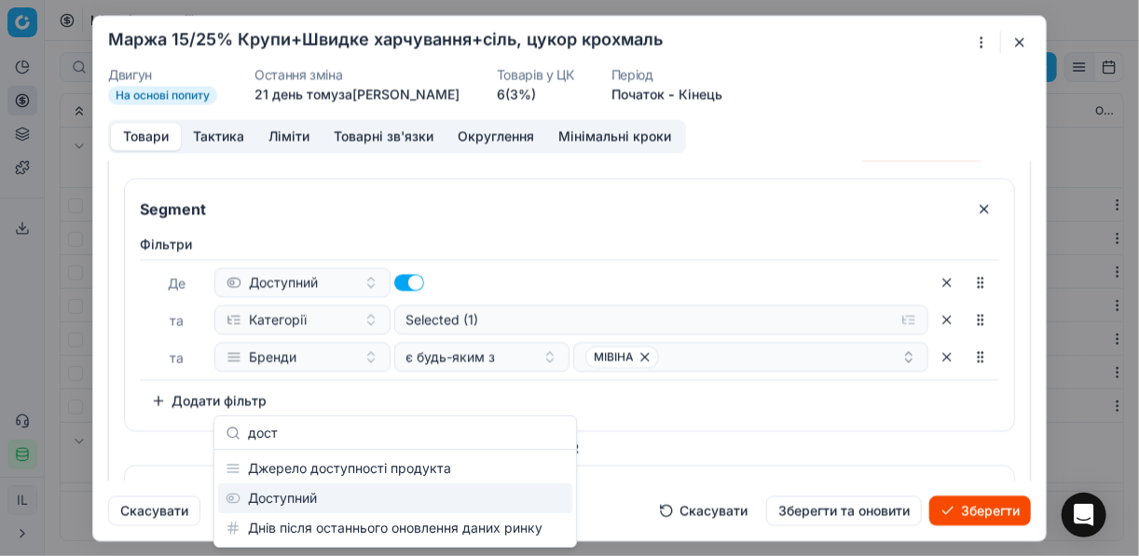
type input "дост"
click at [324, 494] on div "Доступний" at bounding box center [395, 499] width 354 height 30
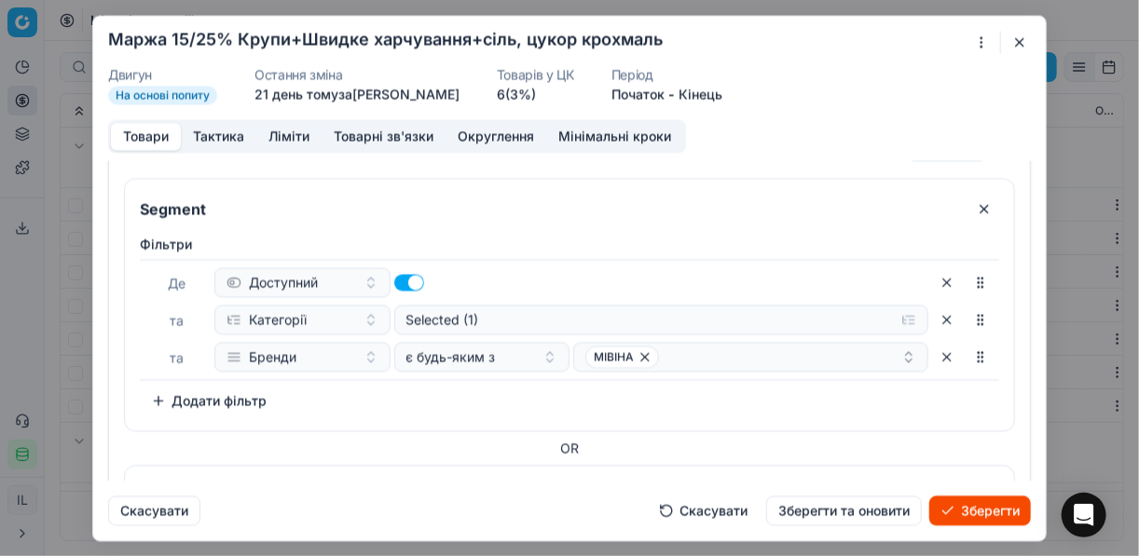
scroll to position [246, 0]
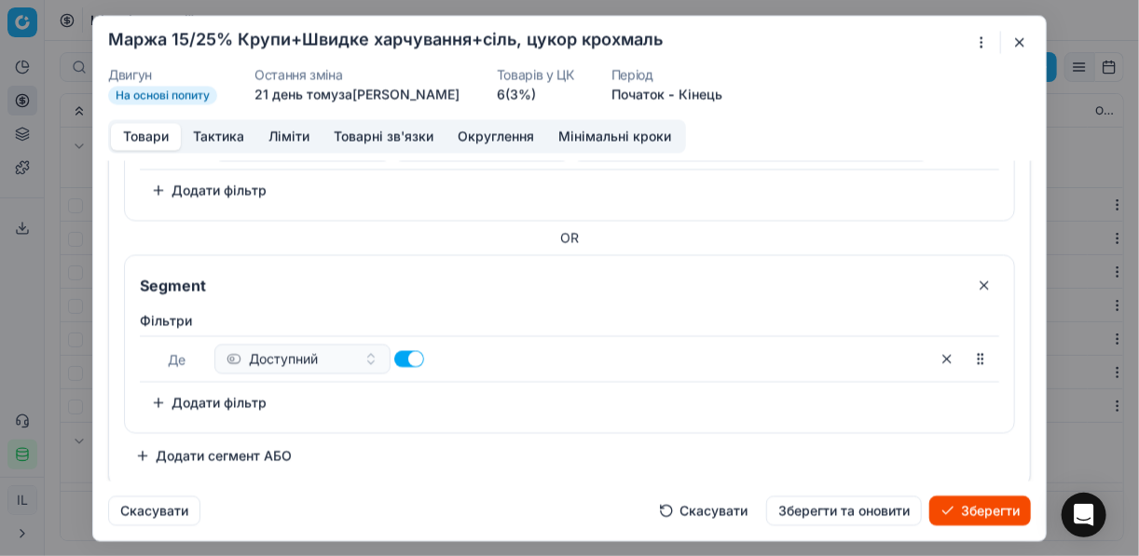
click at [154, 398] on button "Додати фільтр" at bounding box center [209, 403] width 138 height 30
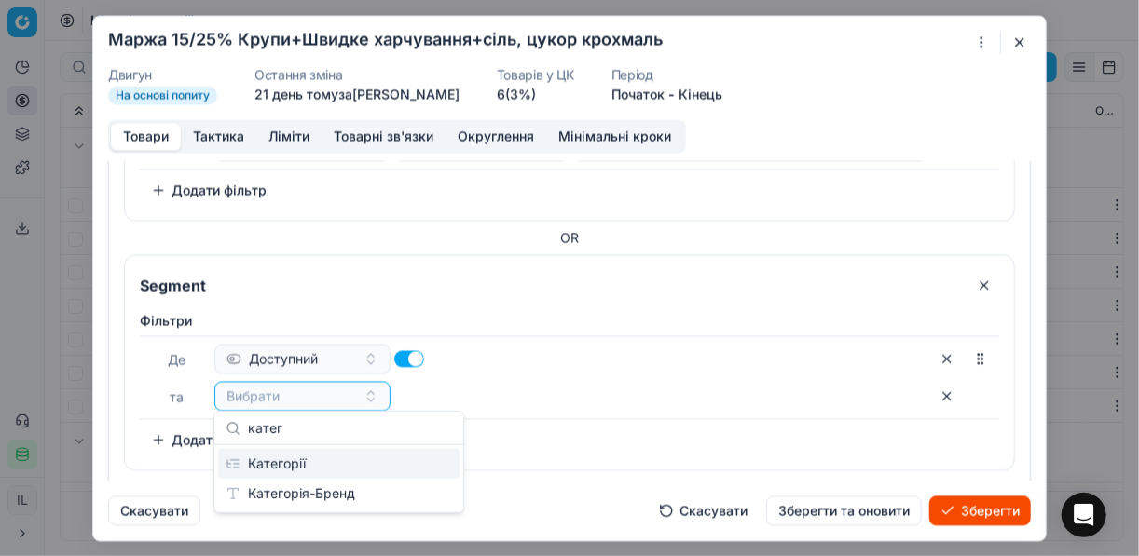
type input "катег"
click at [330, 462] on div "Категорії" at bounding box center [338, 464] width 241 height 30
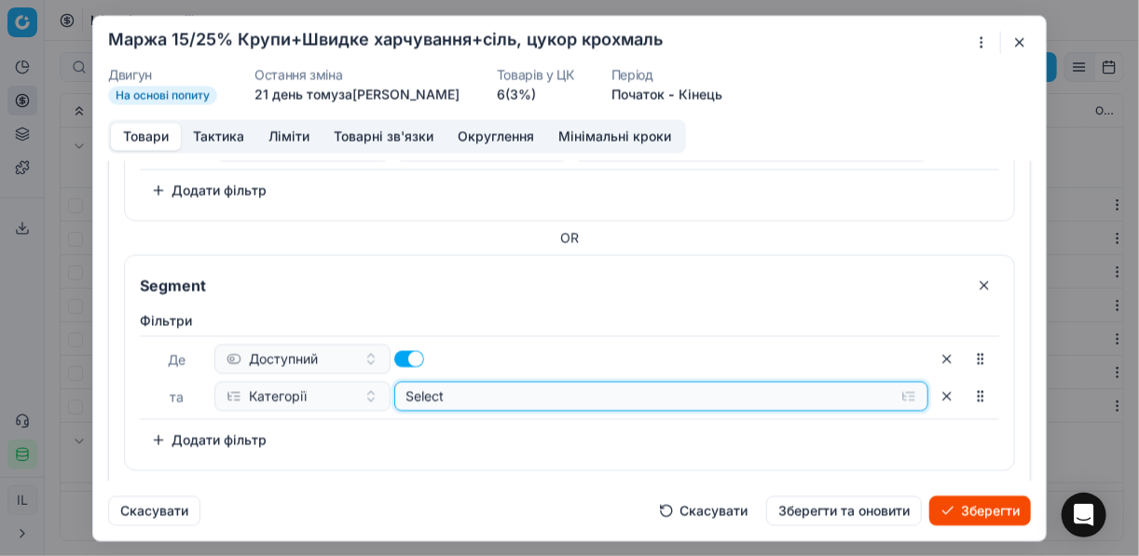
click at [898, 395] on button "Select" at bounding box center [661, 396] width 535 height 30
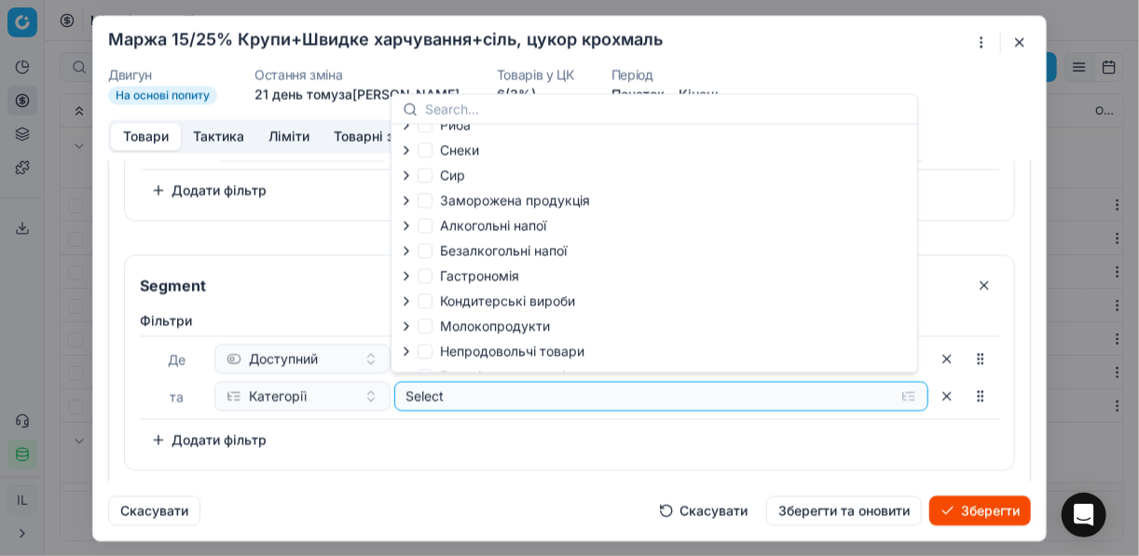
scroll to position [63, 0]
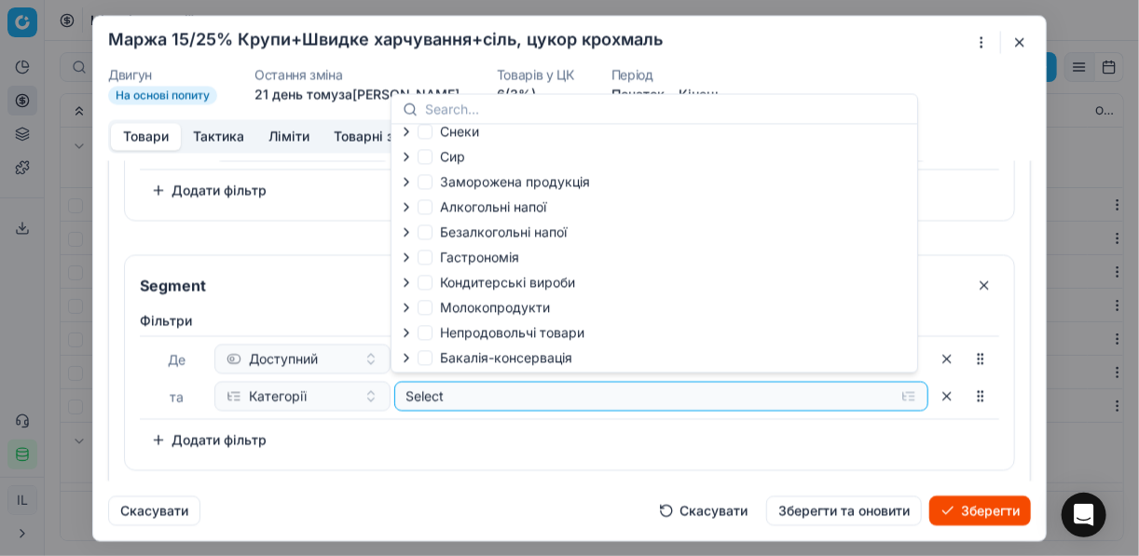
click at [402, 358] on icon "button" at bounding box center [406, 357] width 15 height 15
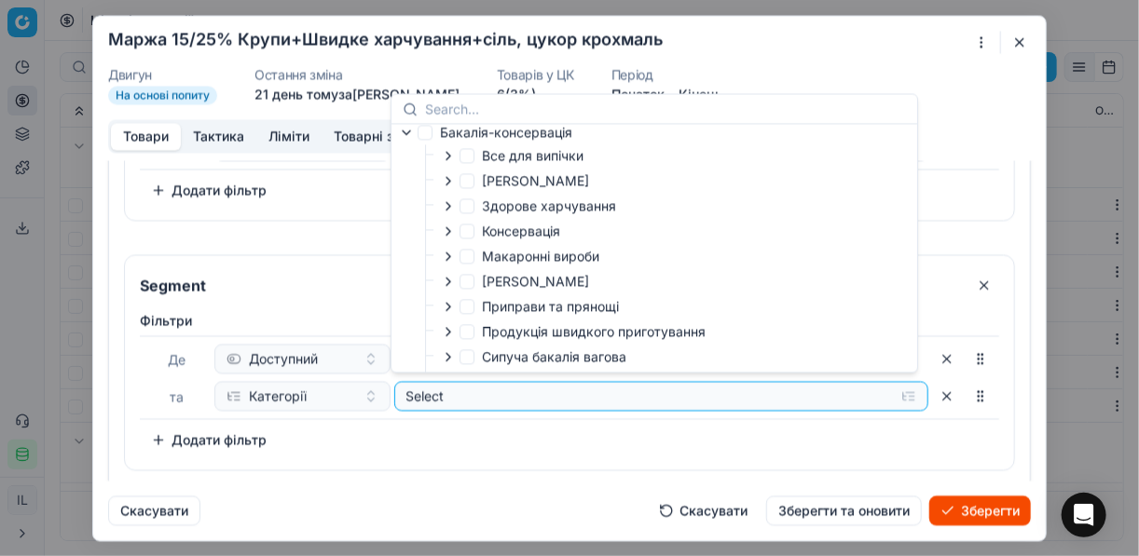
scroll to position [369, 0]
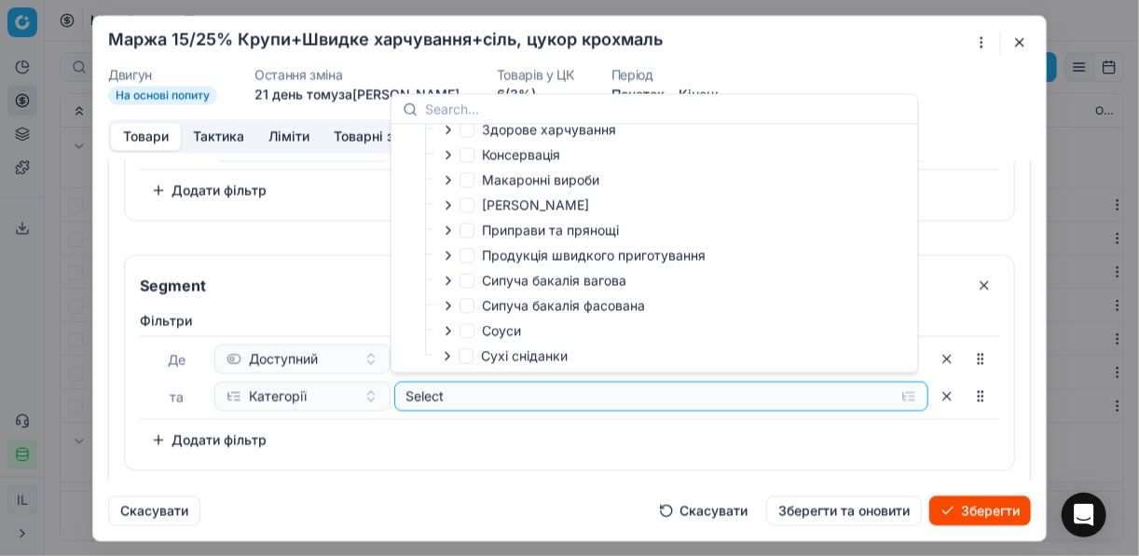
click at [452, 283] on icon "button" at bounding box center [448, 280] width 15 height 15
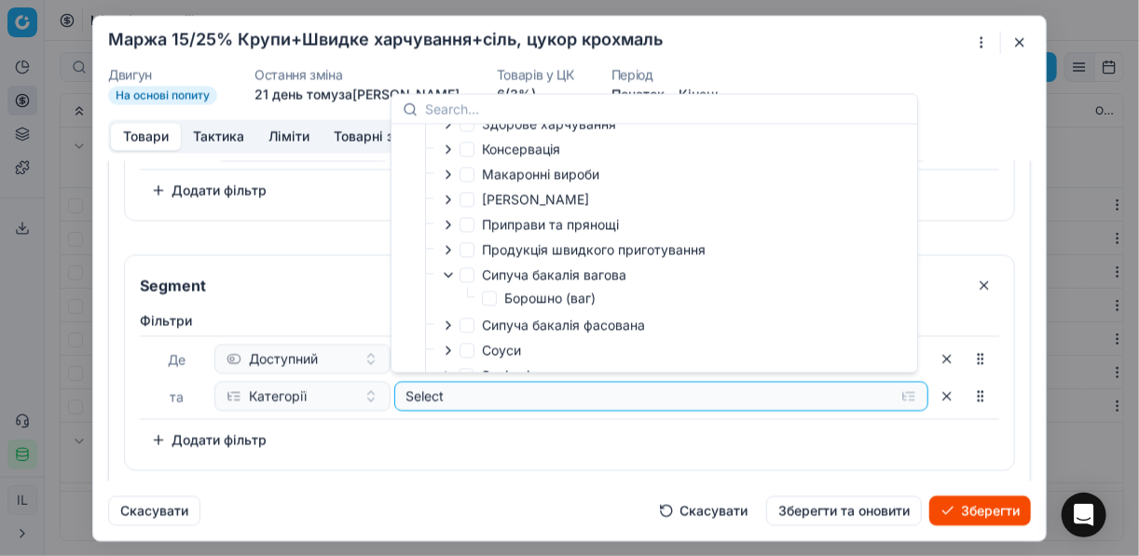
scroll to position [394, 0]
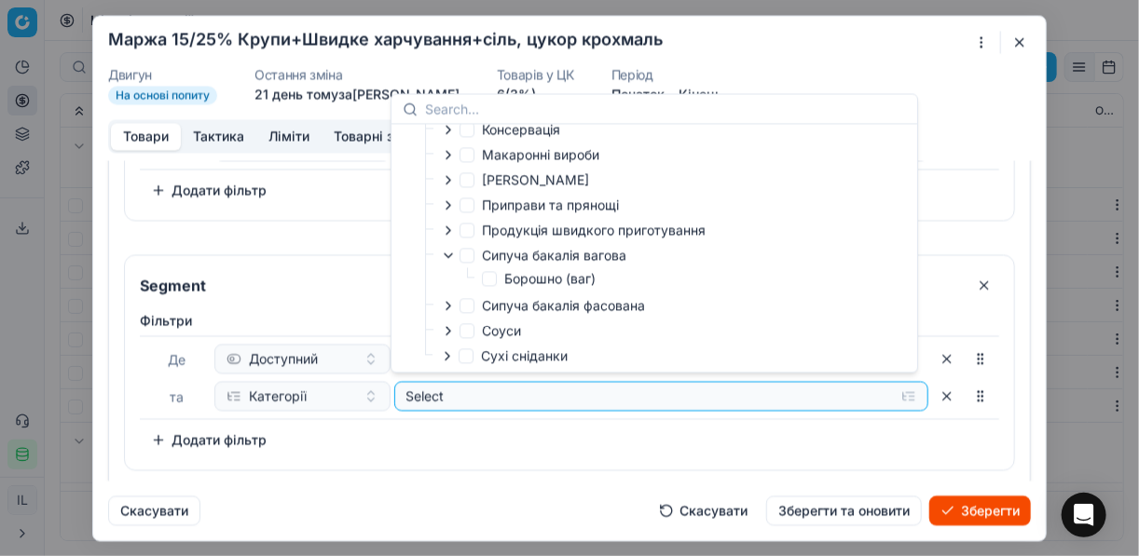
click at [451, 255] on icon "button" at bounding box center [448, 255] width 15 height 15
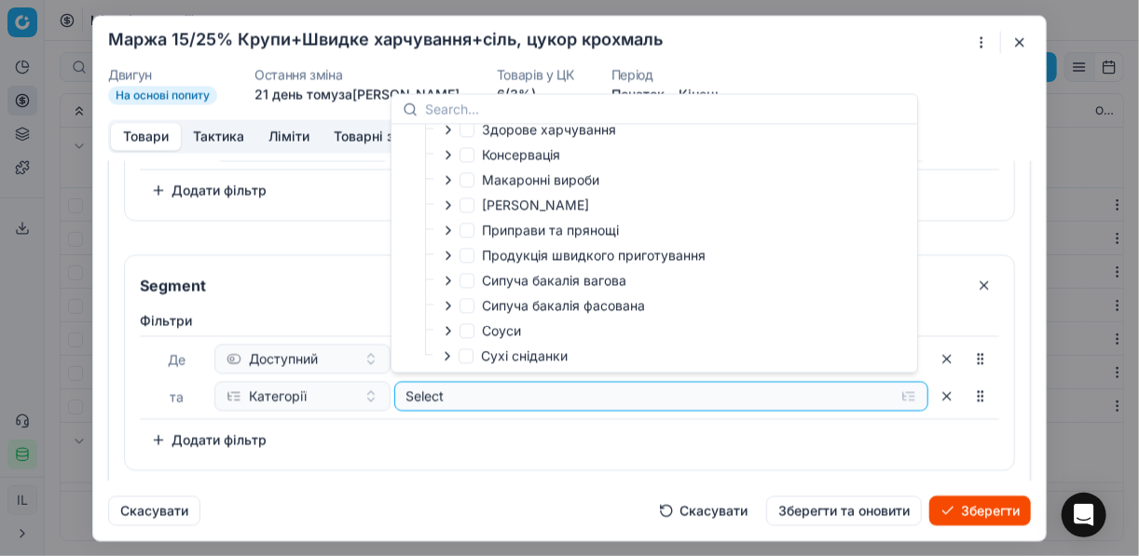
scroll to position [369, 0]
click at [452, 305] on icon "button" at bounding box center [448, 305] width 15 height 15
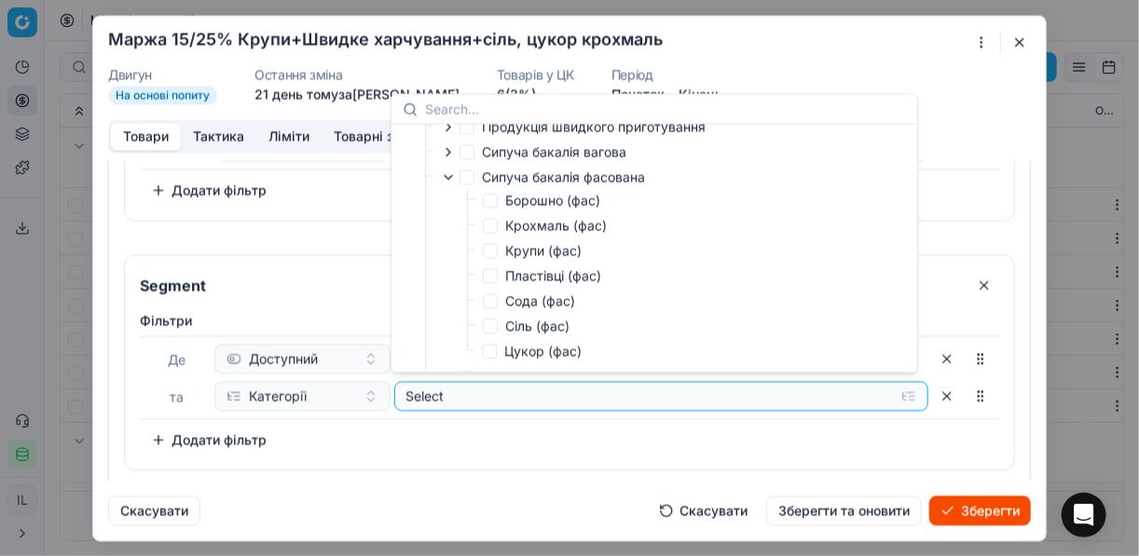
scroll to position [518, 0]
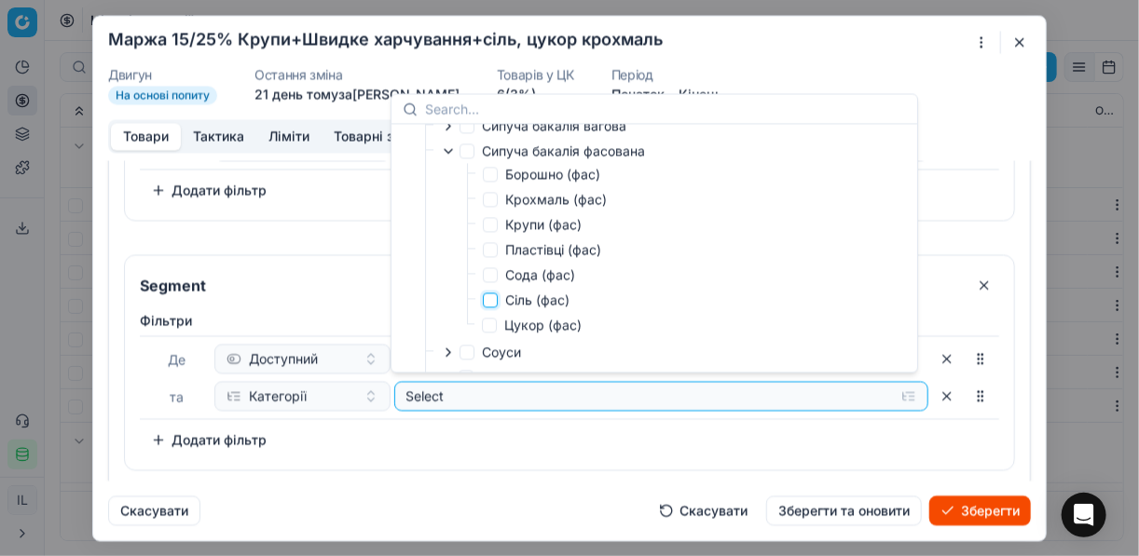
click at [490, 307] on input "Сіль (фас)" at bounding box center [490, 300] width 15 height 15
checkbox input "true"
click at [539, 427] on div "Фiльтри Де Доступний та Категорії Selected (1) To pick up a sortable item, pres…" at bounding box center [569, 383] width 859 height 144
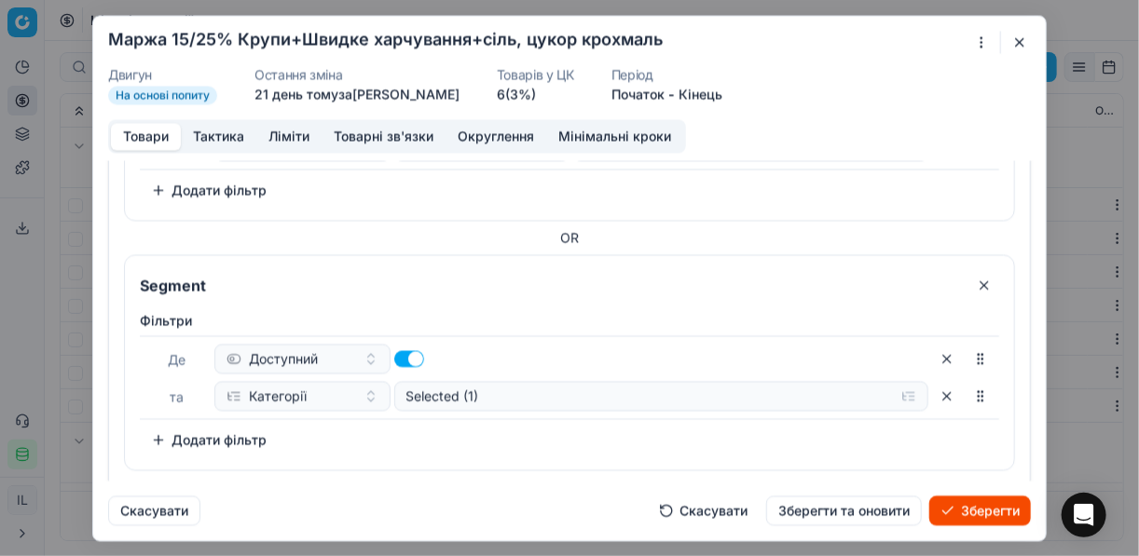
click at [158, 434] on button "Додати фільтр" at bounding box center [209, 440] width 138 height 30
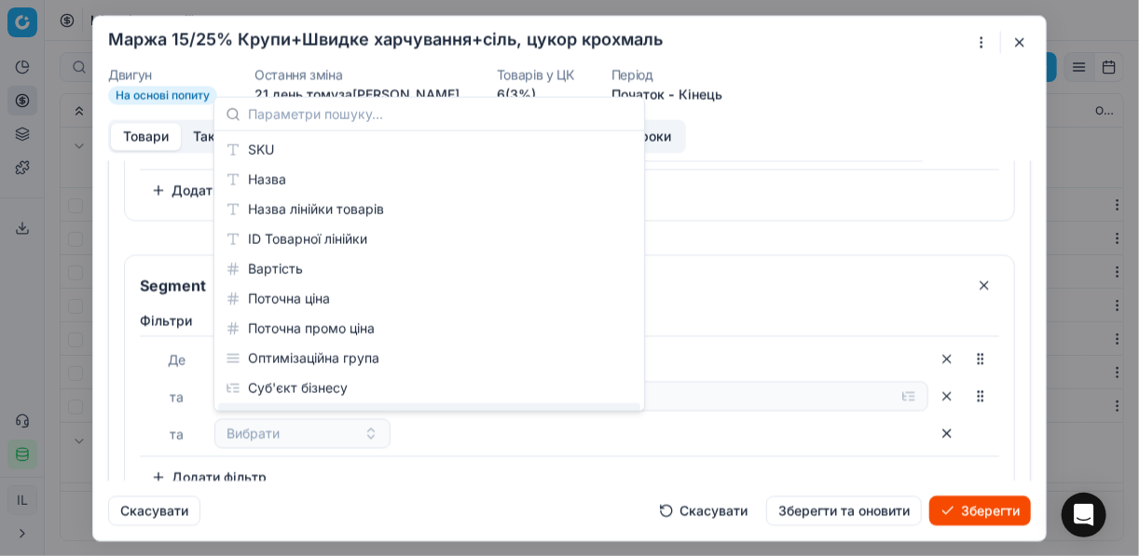
click at [435, 428] on div "Вибрати" at bounding box center [571, 433] width 714 height 30
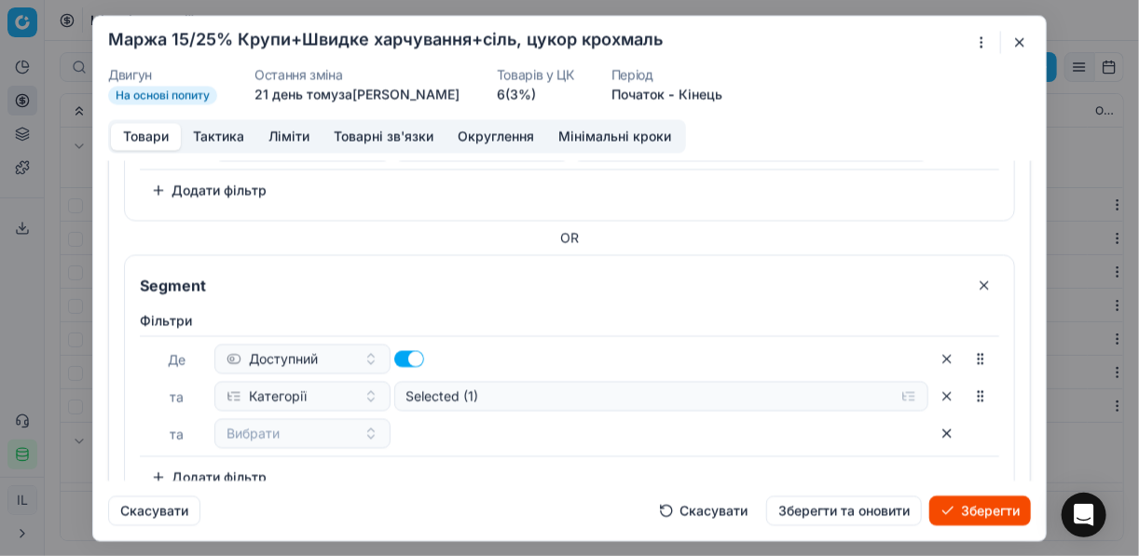
drag, startPoint x: 319, startPoint y: 428, endPoint x: 458, endPoint y: 451, distance: 140.8
click at [468, 457] on div "Фiльтри Де Доступний та Категорії Selected (1) та Вибрати To pick up a sortable…" at bounding box center [569, 401] width 859 height 181
click at [364, 435] on button "Вибрати" at bounding box center [302, 433] width 176 height 30
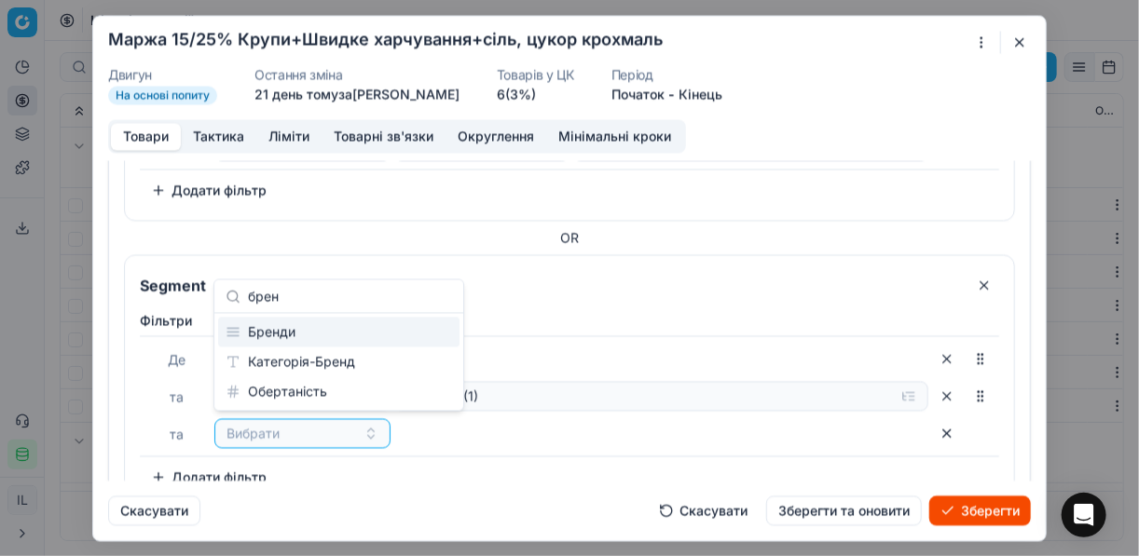
type input "брен"
click at [314, 334] on div "Бренди" at bounding box center [338, 333] width 241 height 30
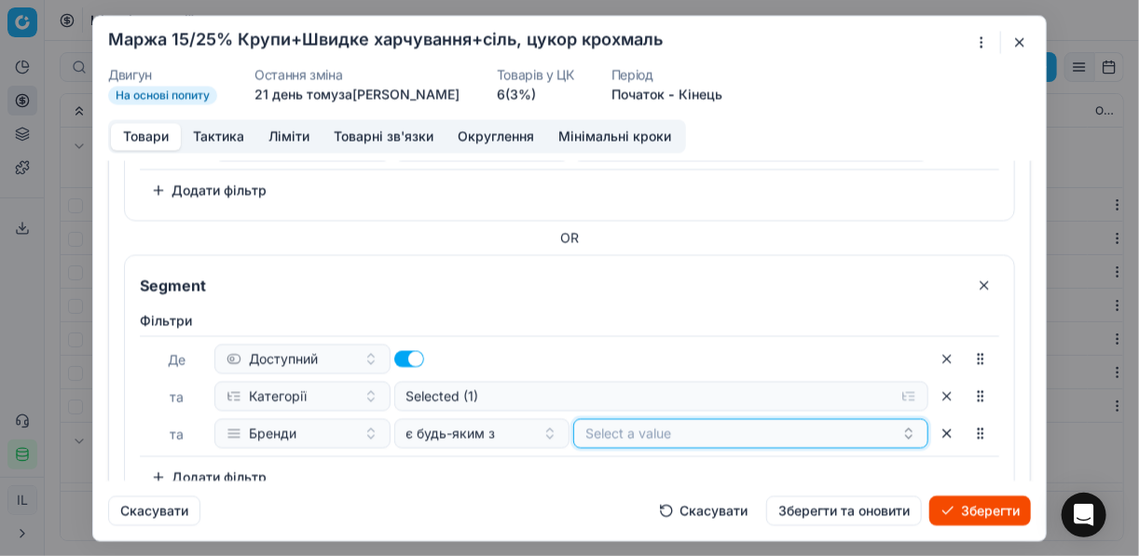
click at [659, 438] on button "Select a value" at bounding box center [750, 433] width 355 height 30
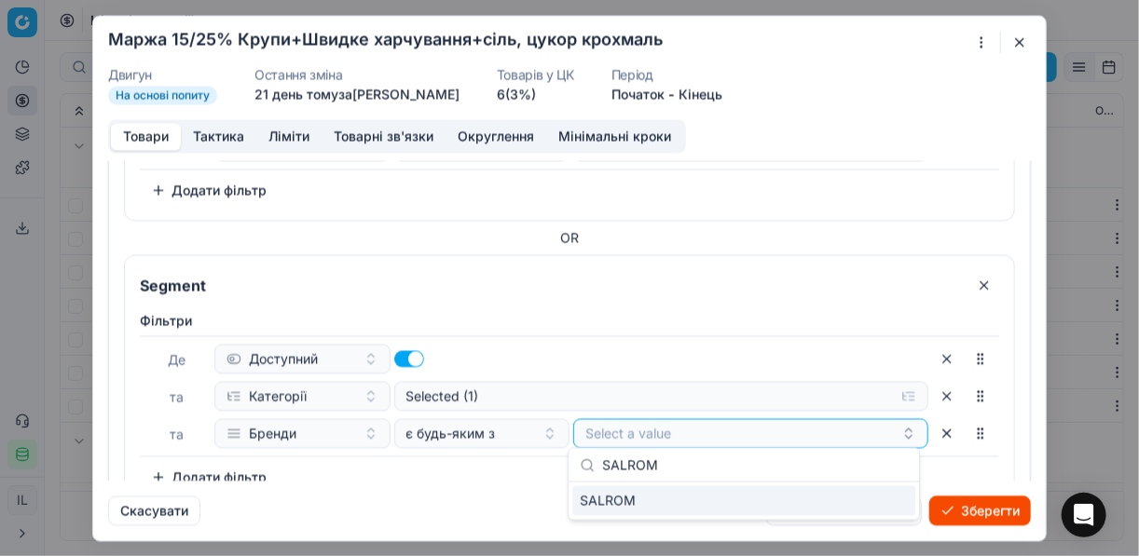
type input "SALROM"
click at [872, 496] on div "SALROM" at bounding box center [743, 502] width 343 height 30
click at [526, 464] on div "Фiльтри Де Доступний та Категорії Selected (1) та Бренди є будь-яким з SALROM T…" at bounding box center [569, 401] width 859 height 181
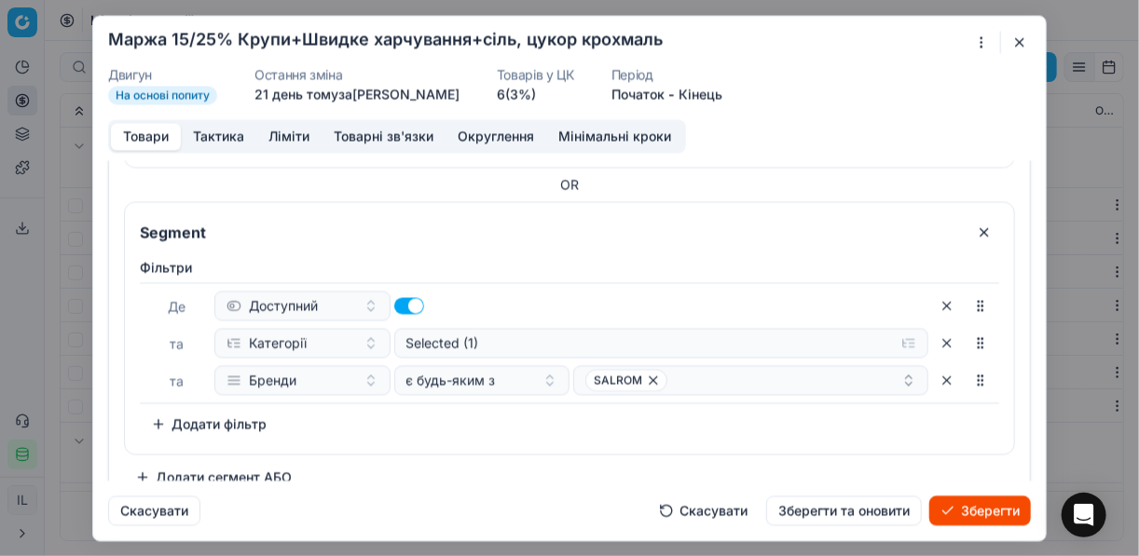
scroll to position [321, 0]
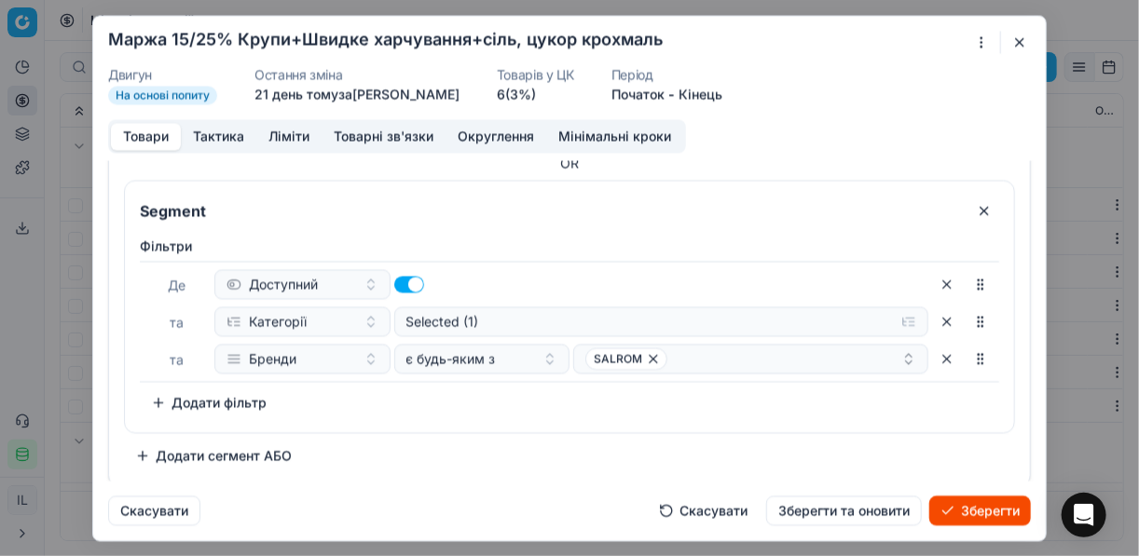
click at [254, 454] on button "Додати сегмент АБО" at bounding box center [213, 456] width 179 height 30
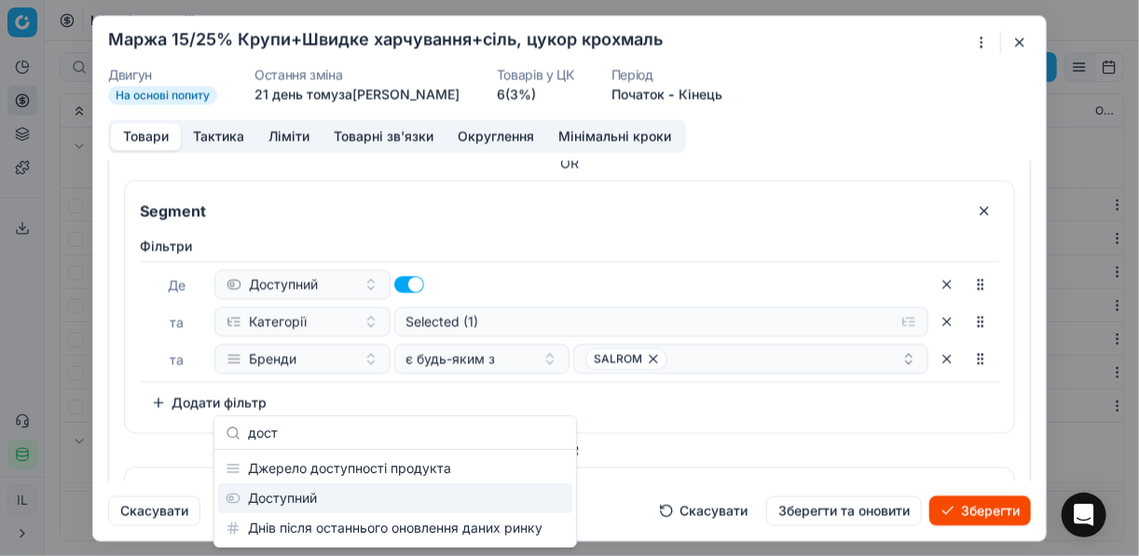
type input "дост"
click at [322, 498] on div "Доступний" at bounding box center [395, 499] width 354 height 30
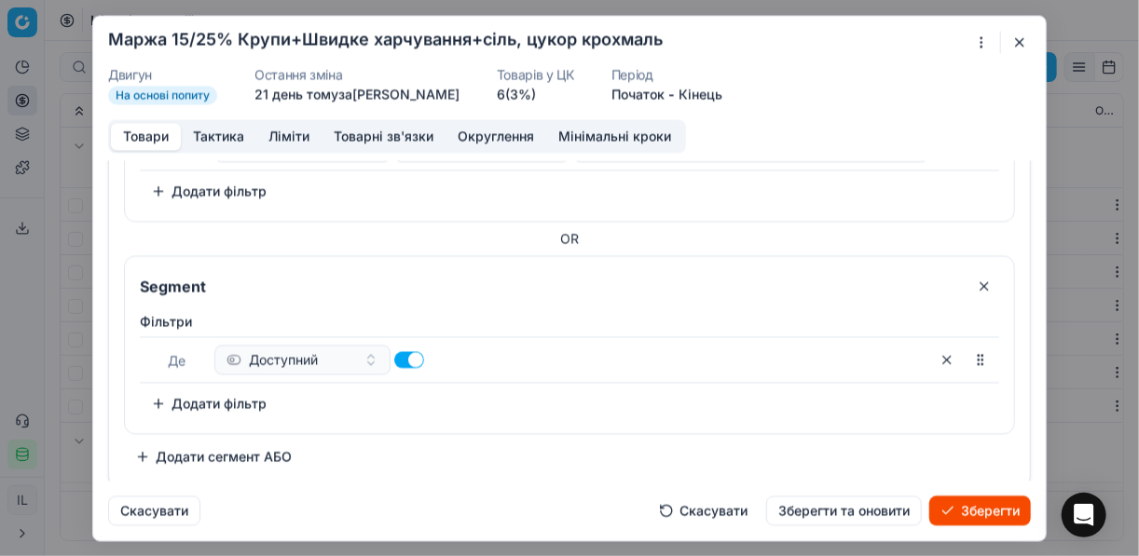
click at [158, 395] on button "Додати фільтр" at bounding box center [209, 404] width 138 height 30
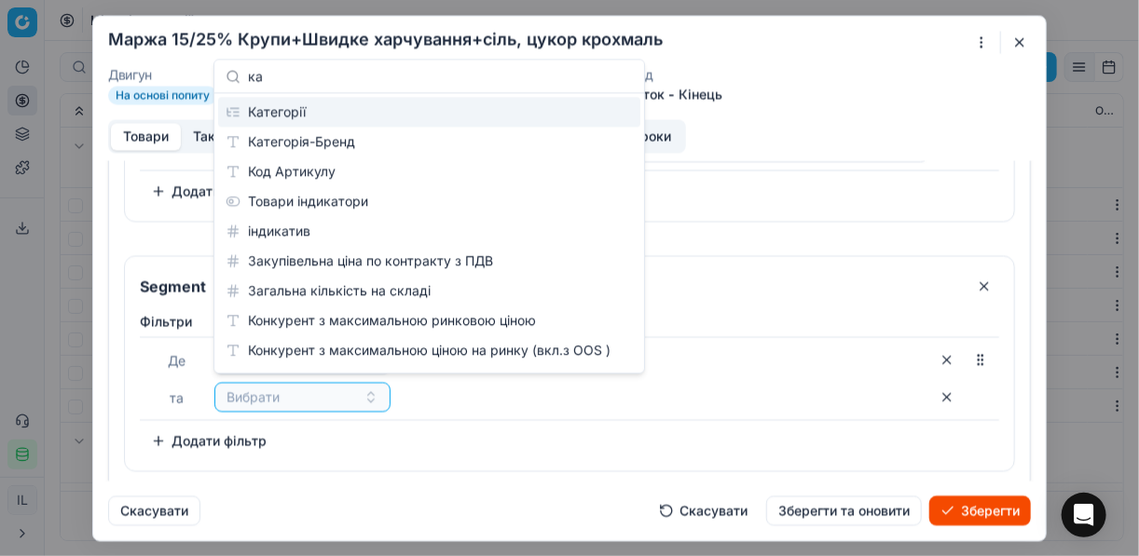
type input "ка"
click at [308, 110] on div "Категорії" at bounding box center [429, 112] width 422 height 30
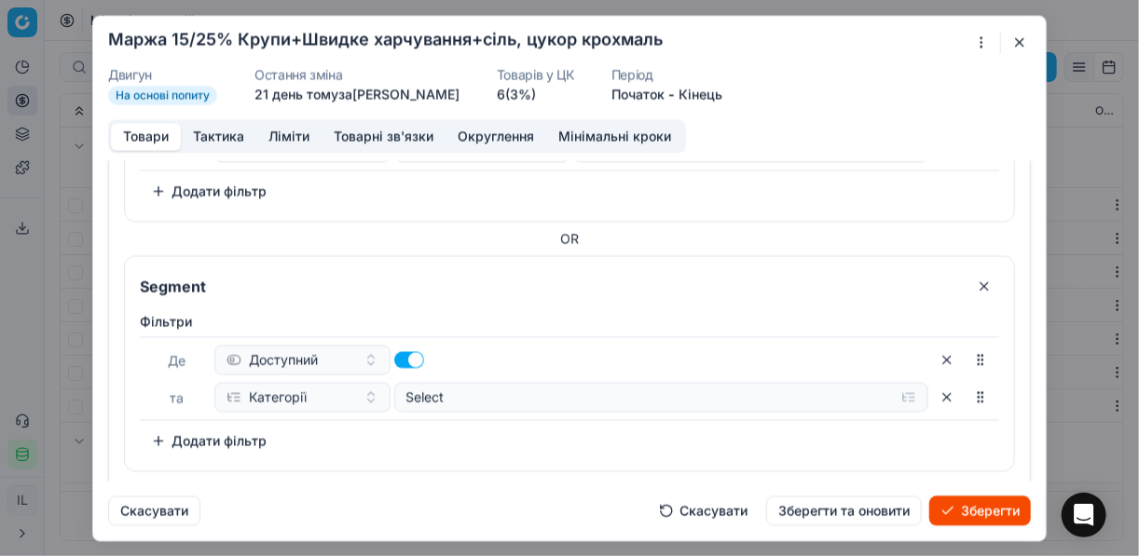
click at [169, 432] on button "Додати фільтр" at bounding box center [209, 441] width 138 height 30
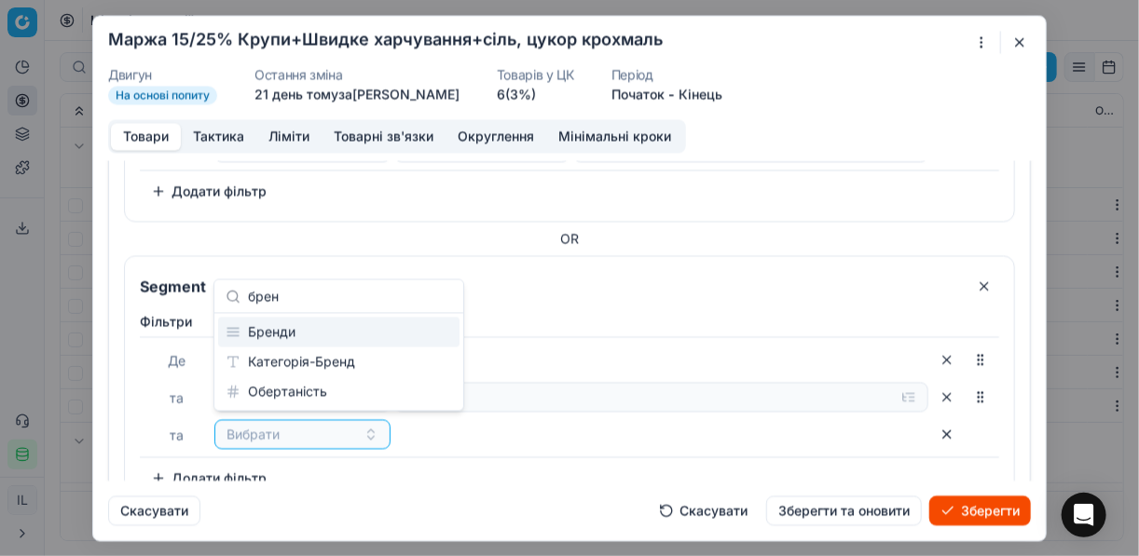
type input "брен"
click at [302, 330] on div "Бренди" at bounding box center [338, 333] width 241 height 30
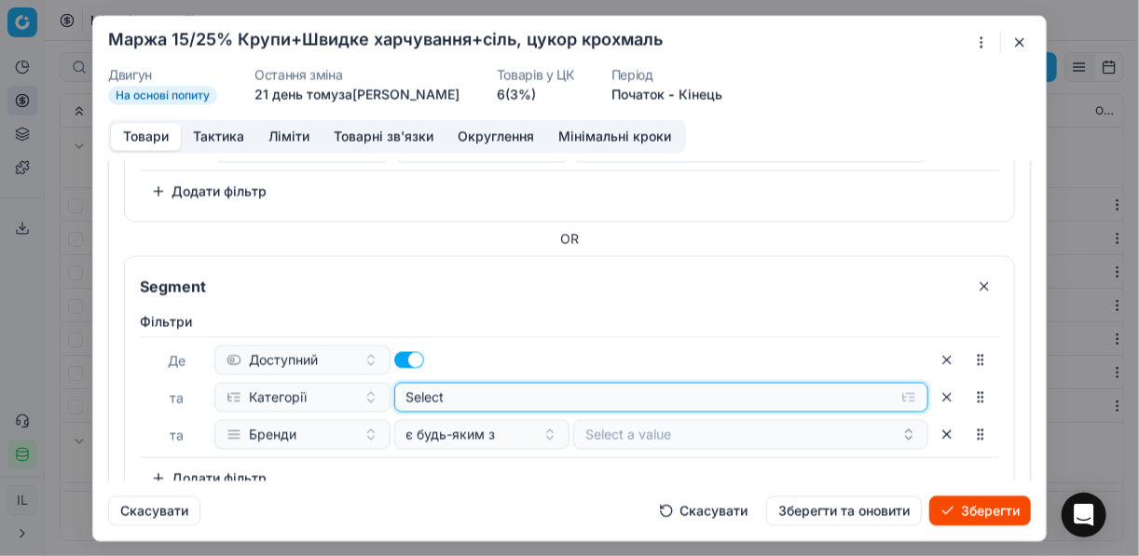
click at [899, 397] on button "Select" at bounding box center [661, 397] width 535 height 30
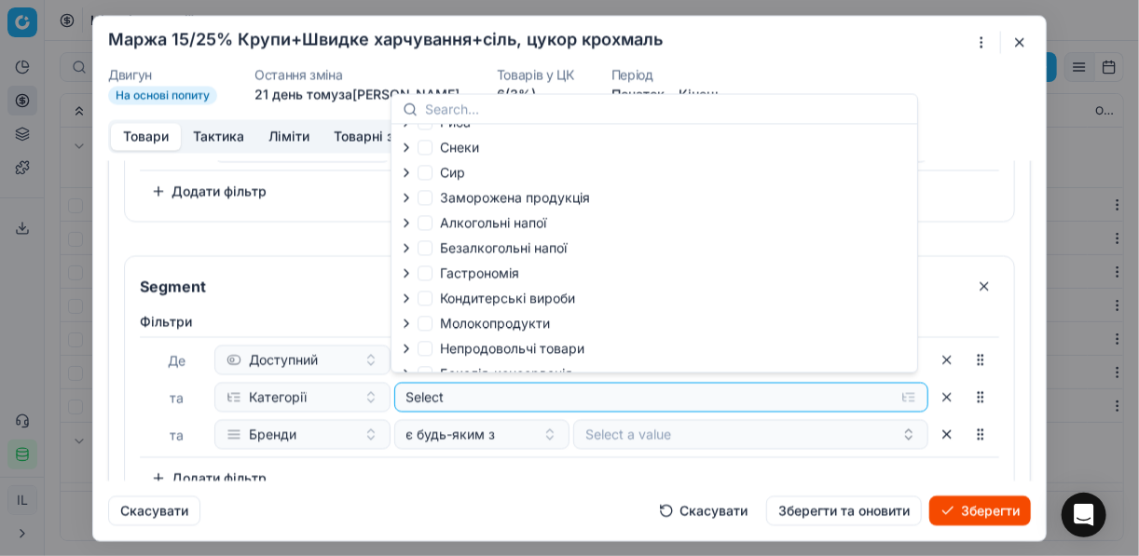
scroll to position [63, 0]
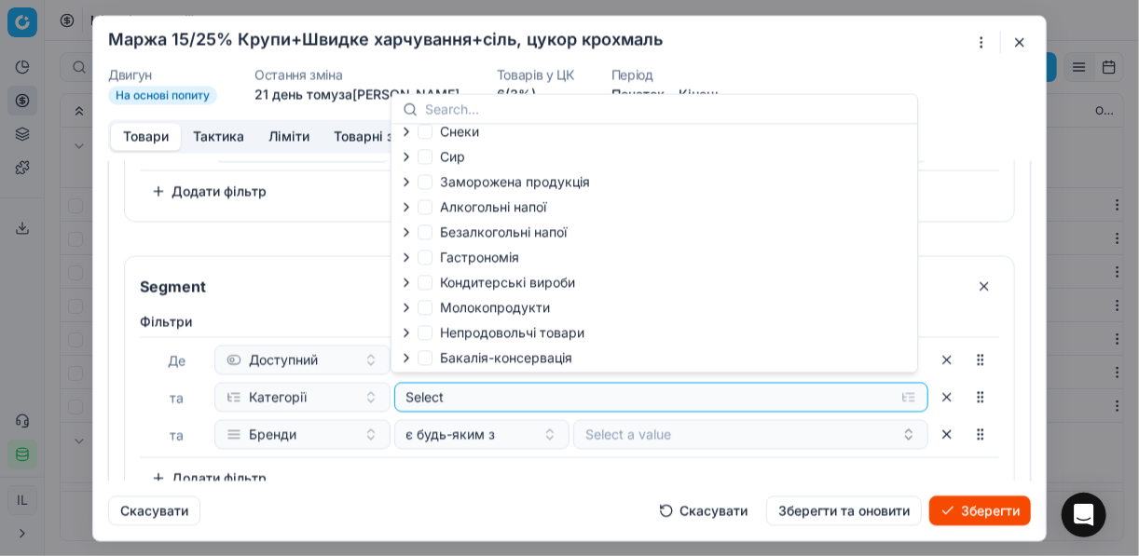
click at [408, 362] on icon "button" at bounding box center [406, 357] width 15 height 15
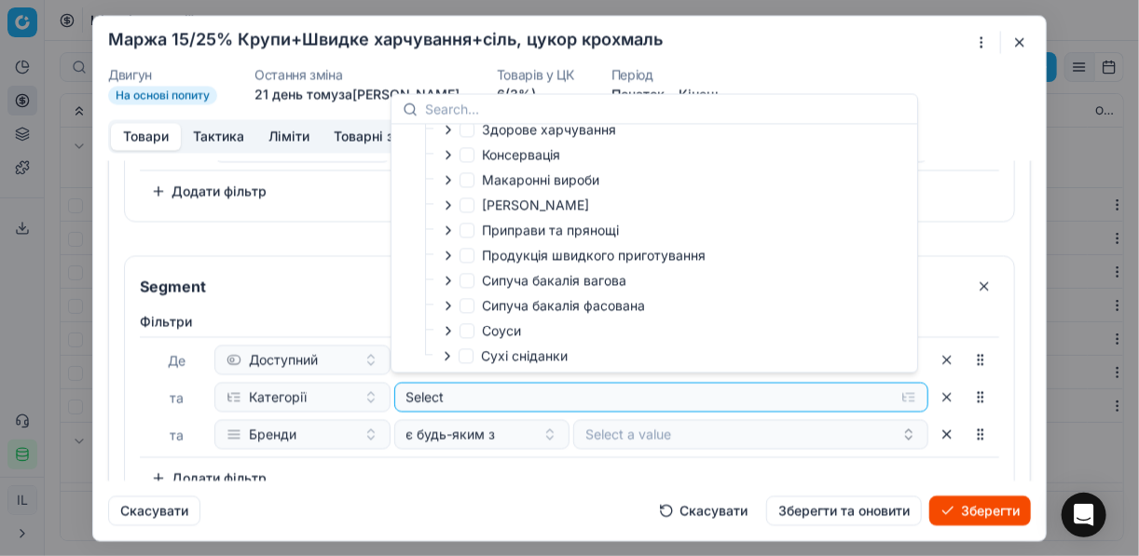
scroll to position [369, 0]
click at [447, 309] on icon "button" at bounding box center [448, 305] width 15 height 15
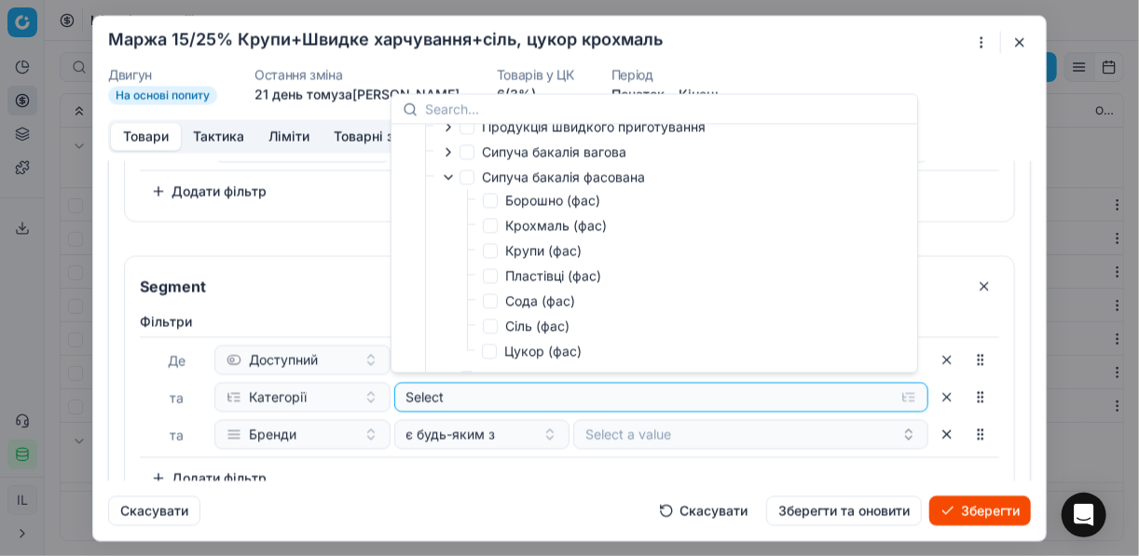
scroll to position [518, 0]
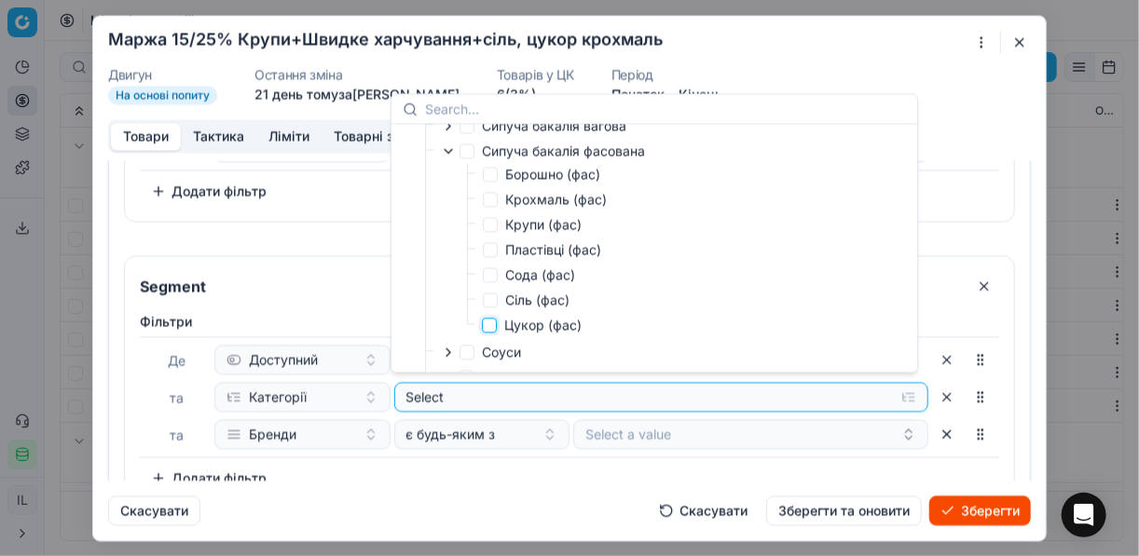
click at [490, 332] on input "Цукор (фас)" at bounding box center [489, 325] width 15 height 15
checkbox input "true"
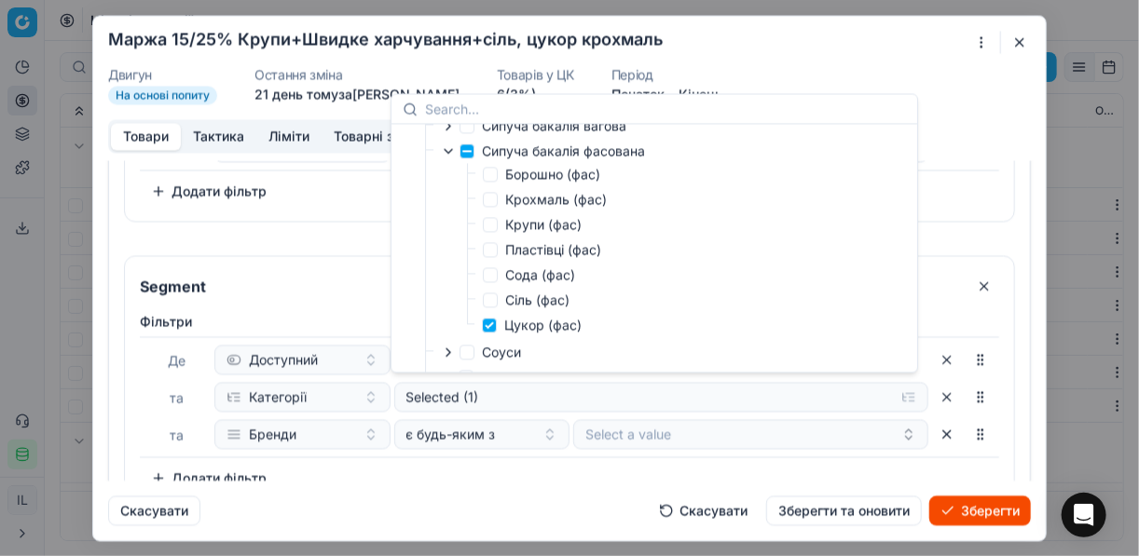
click at [540, 453] on div "Фiльтри Де Доступний та Категорії Selected (1) та Бренди є будь-яким з Select a…" at bounding box center [569, 402] width 859 height 181
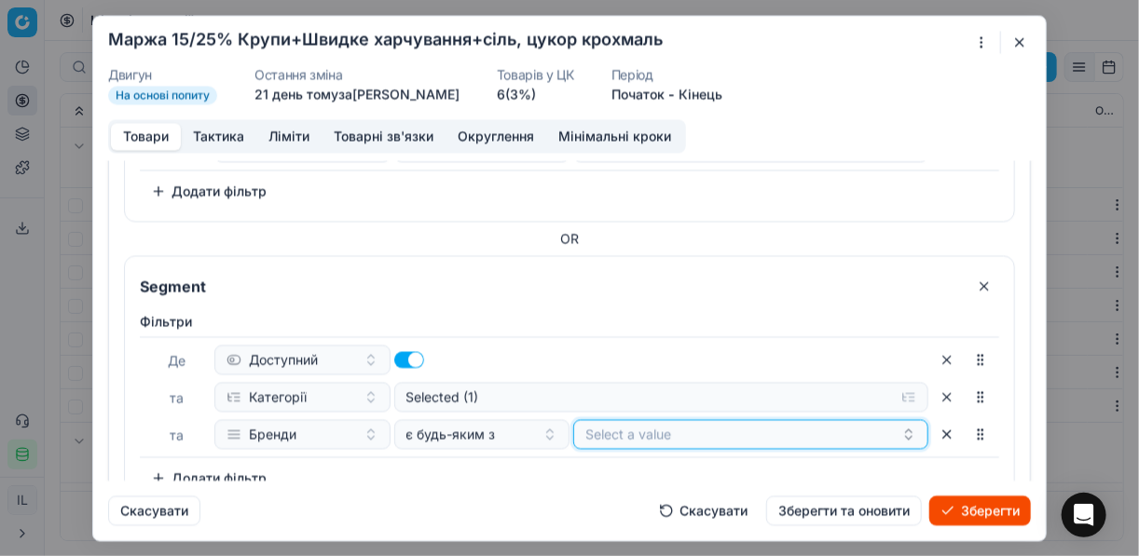
click at [679, 425] on button "Select a value" at bounding box center [750, 434] width 355 height 30
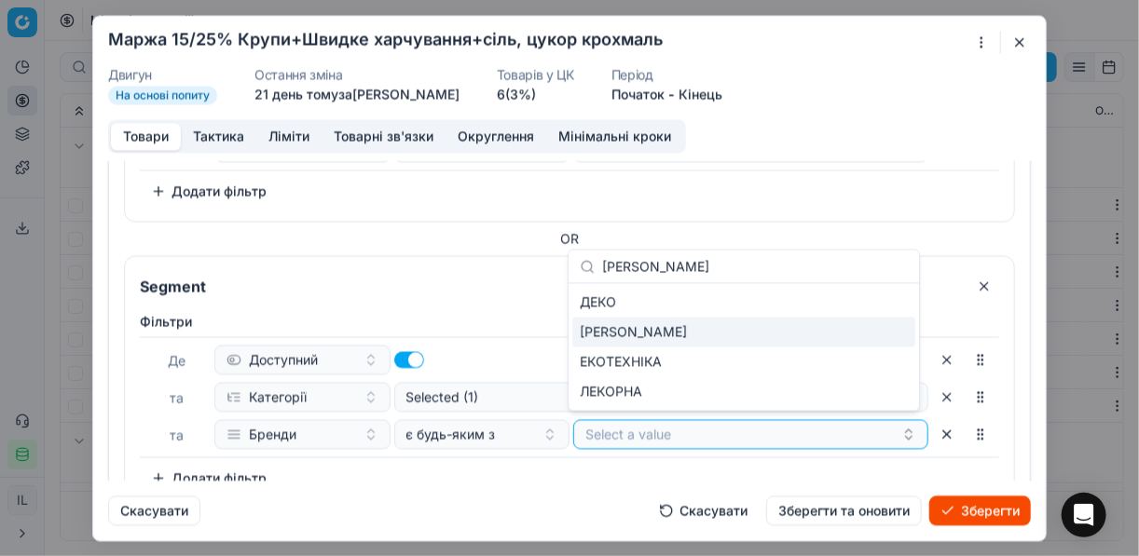
type input "ЕКО"
click at [871, 336] on div "ЕКО" at bounding box center [743, 333] width 343 height 30
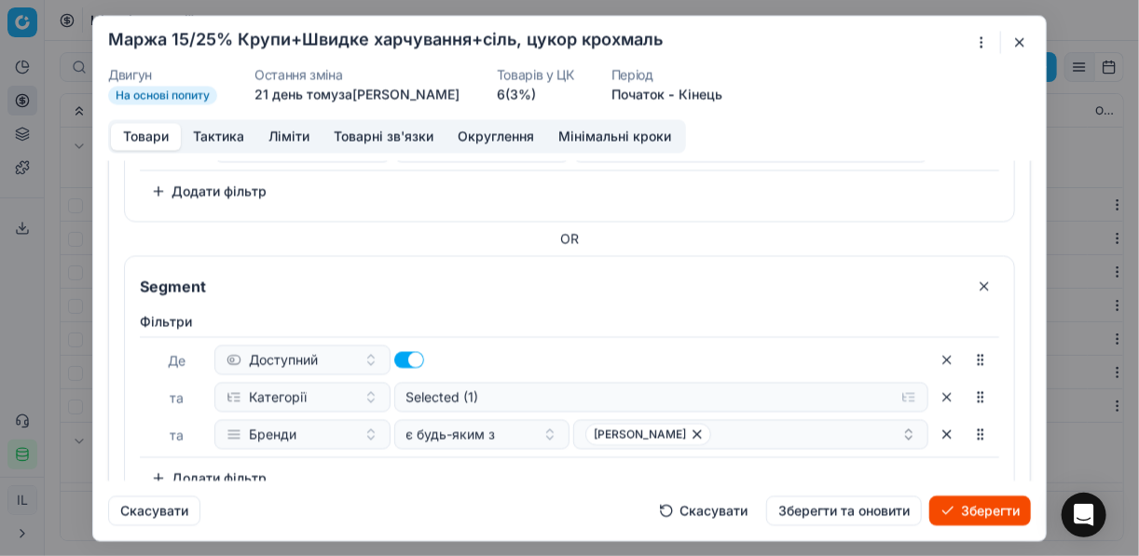
click at [557, 485] on div "Скасувати Скасувати Зберегти та оновити Зберегти" at bounding box center [569, 503] width 923 height 45
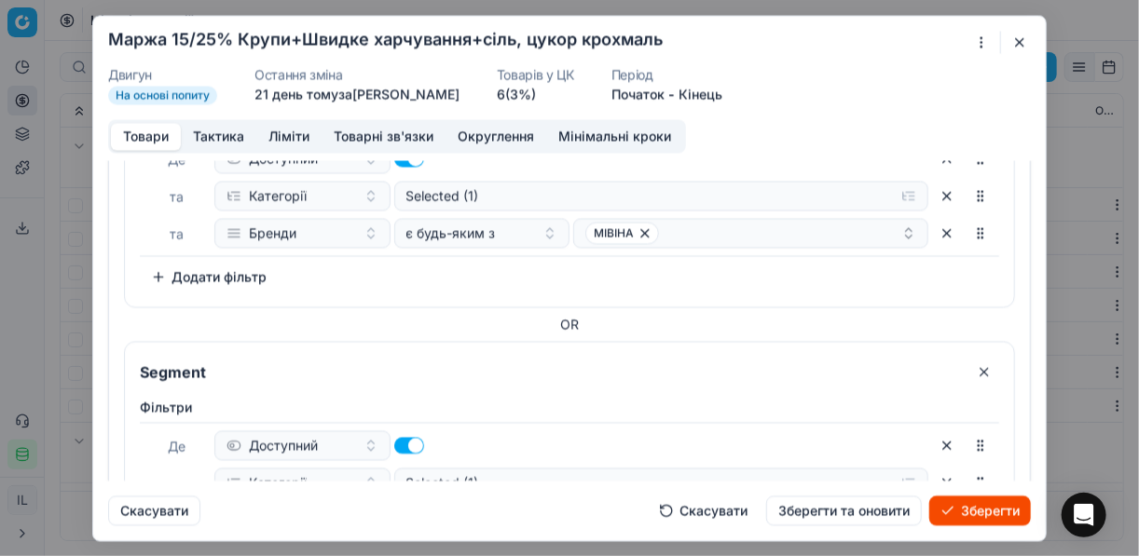
scroll to position [0, 0]
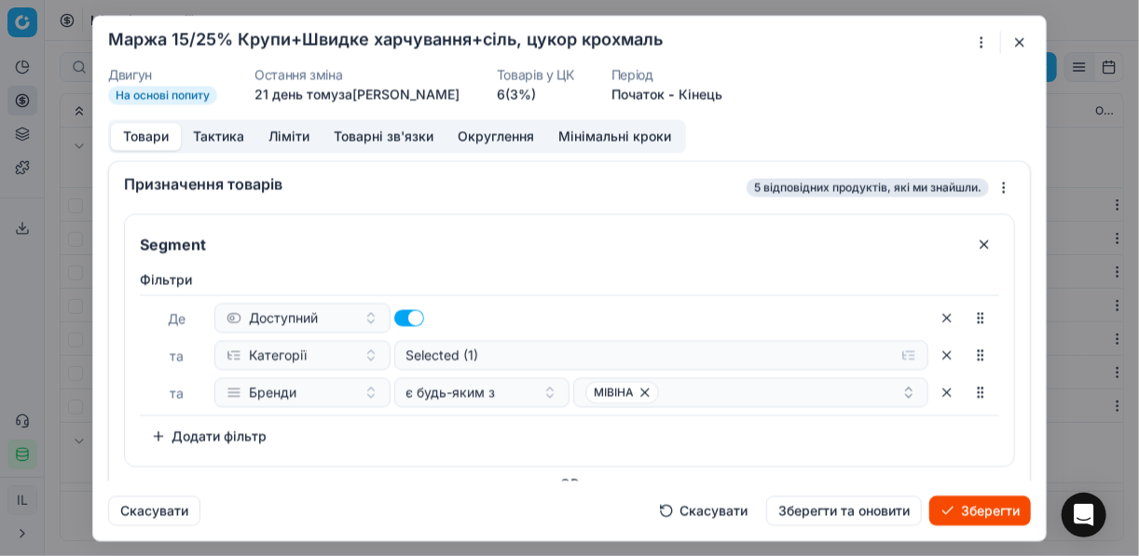
click at [985, 509] on button "Зберегти" at bounding box center [980, 511] width 102 height 30
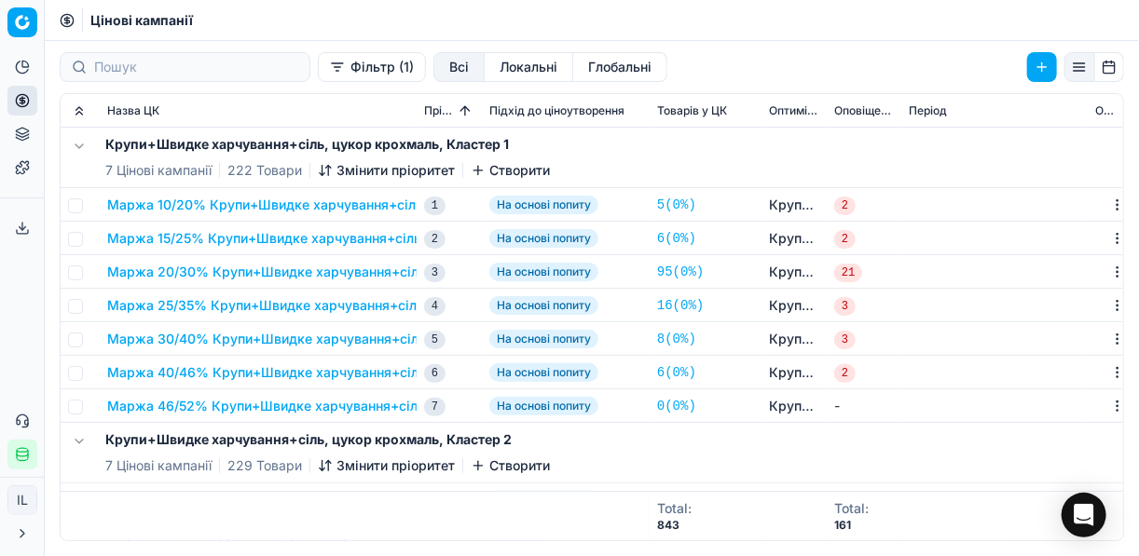
click at [268, 266] on button "Маржа 20/30% Крупи+Швидке харчування+сіль, цукор крохмаль" at bounding box center [323, 272] width 432 height 19
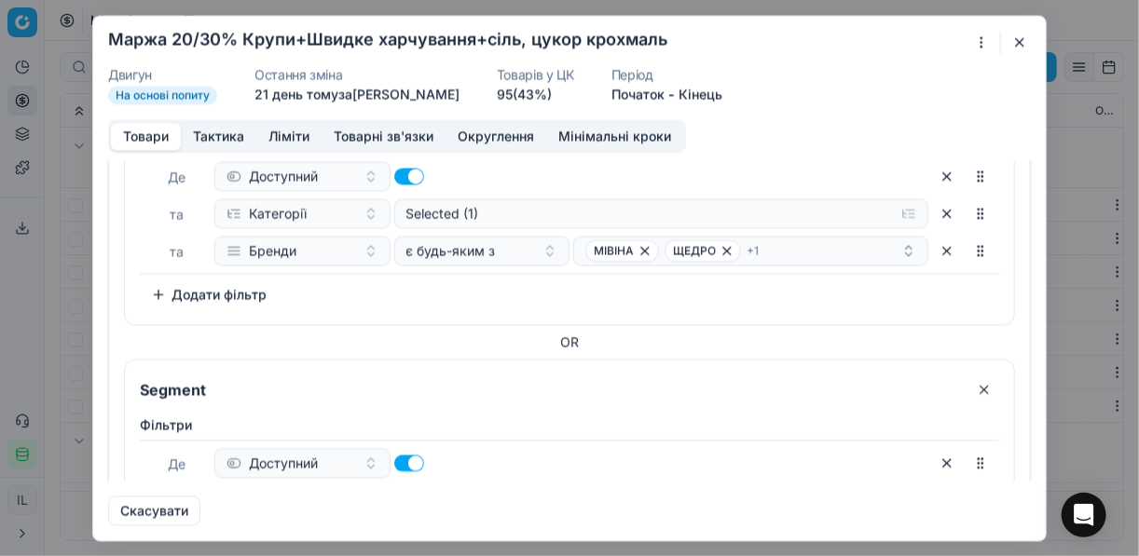
scroll to position [2036, 0]
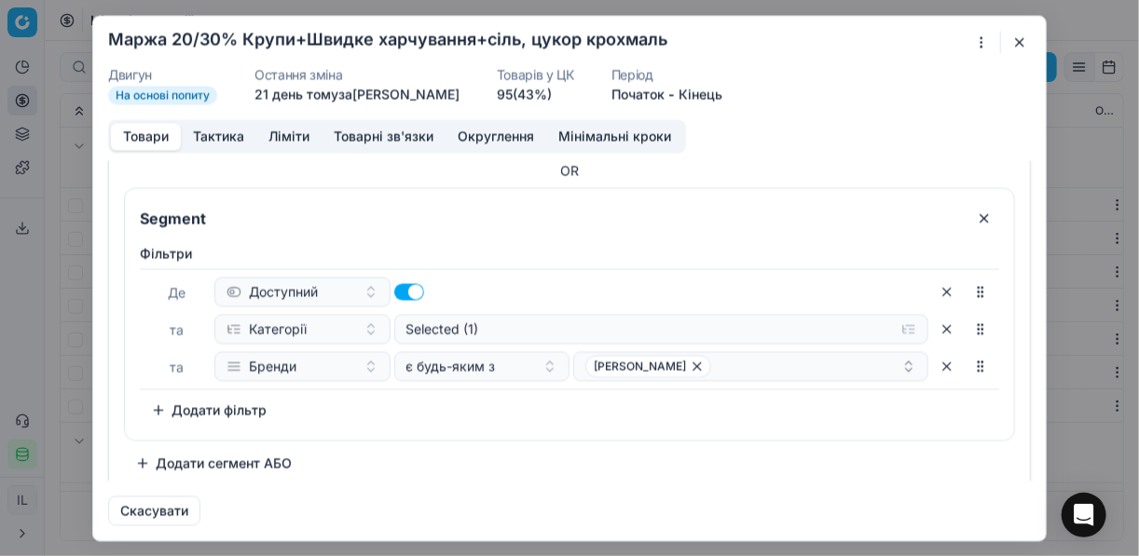
click at [974, 206] on button "button" at bounding box center [984, 218] width 30 height 30
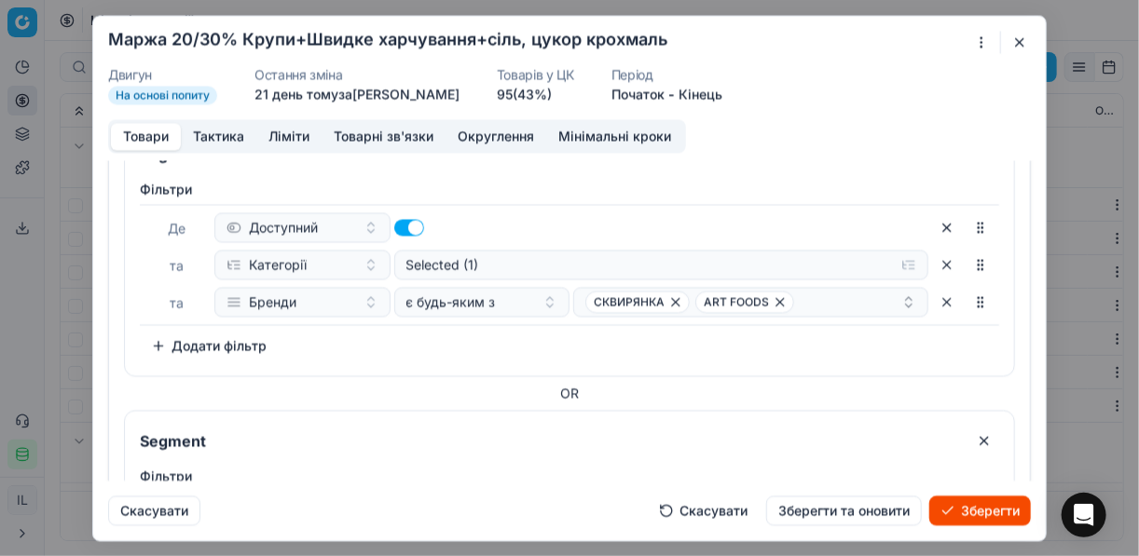
scroll to position [1675, 0]
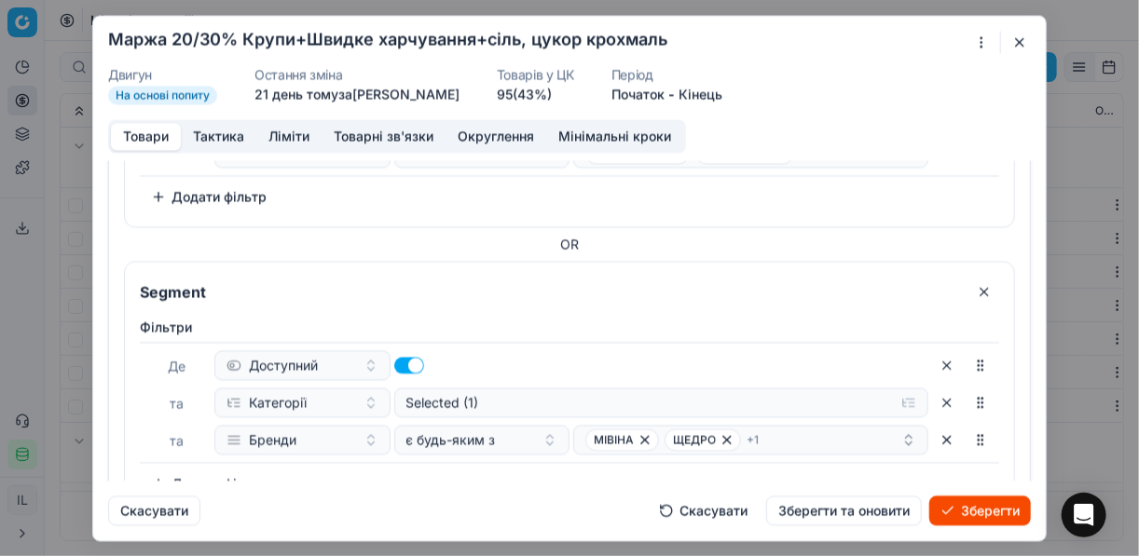
click at [974, 279] on button "button" at bounding box center [984, 292] width 30 height 30
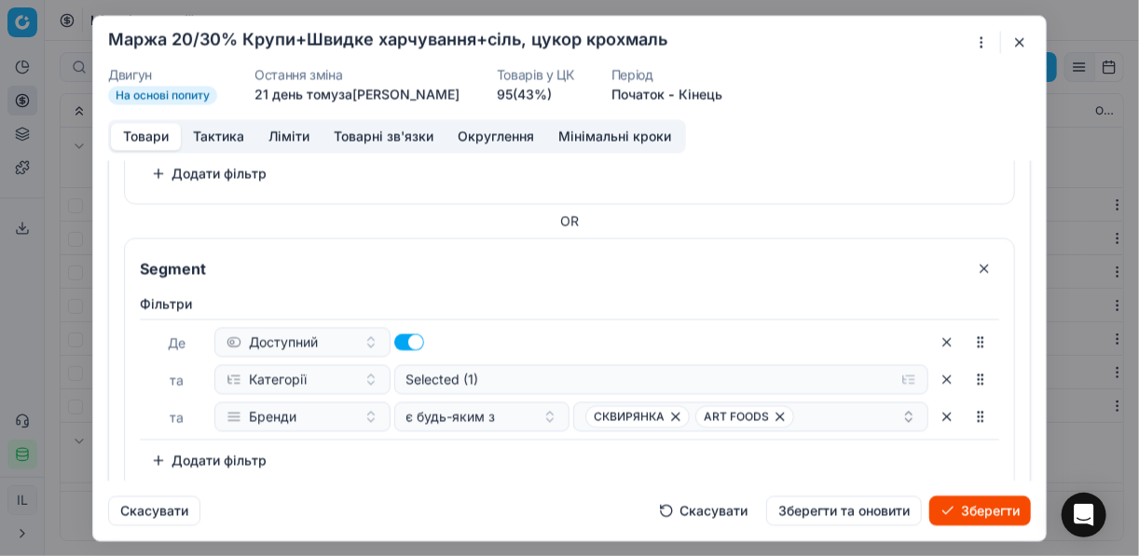
scroll to position [1390, 0]
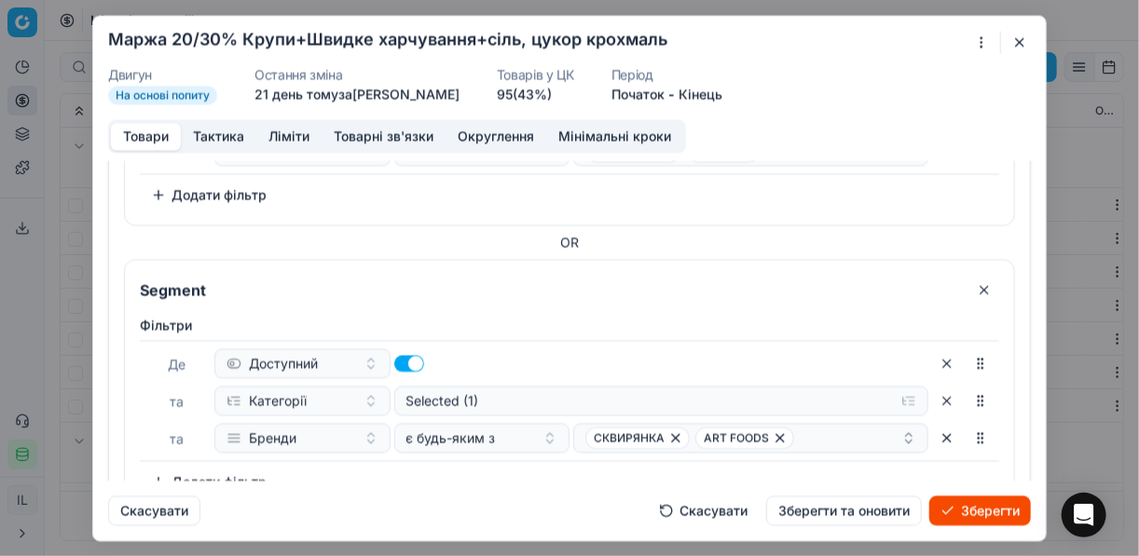
click at [971, 278] on button "button" at bounding box center [984, 290] width 30 height 30
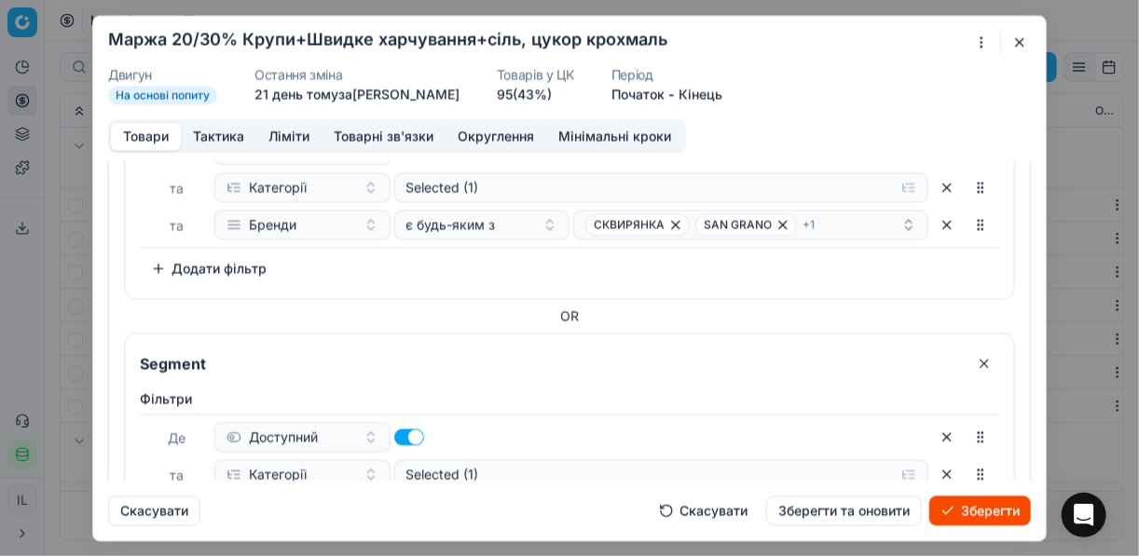
scroll to position [1178, 0]
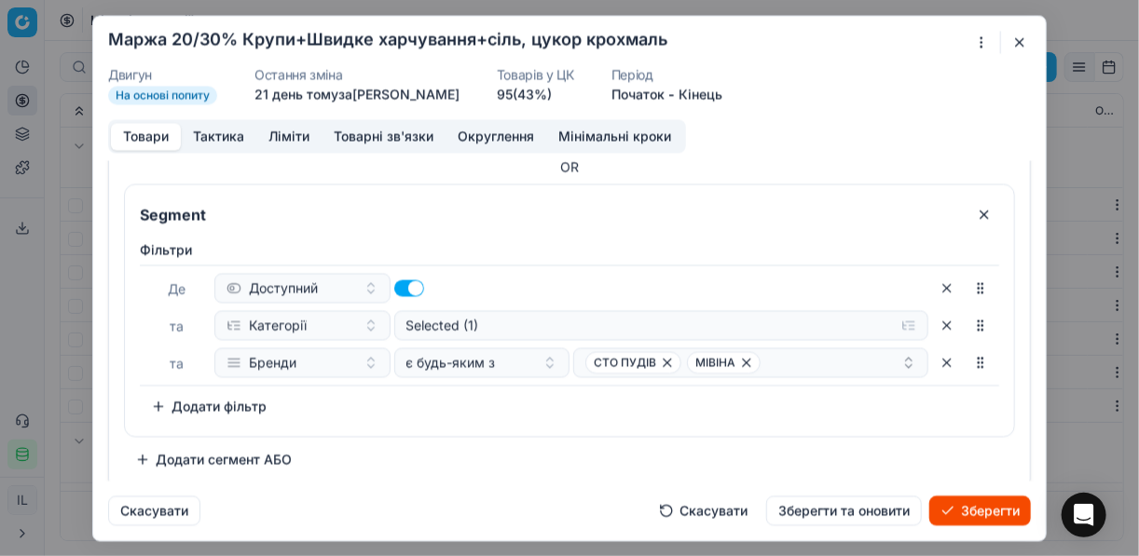
click at [974, 203] on button "button" at bounding box center [984, 214] width 30 height 30
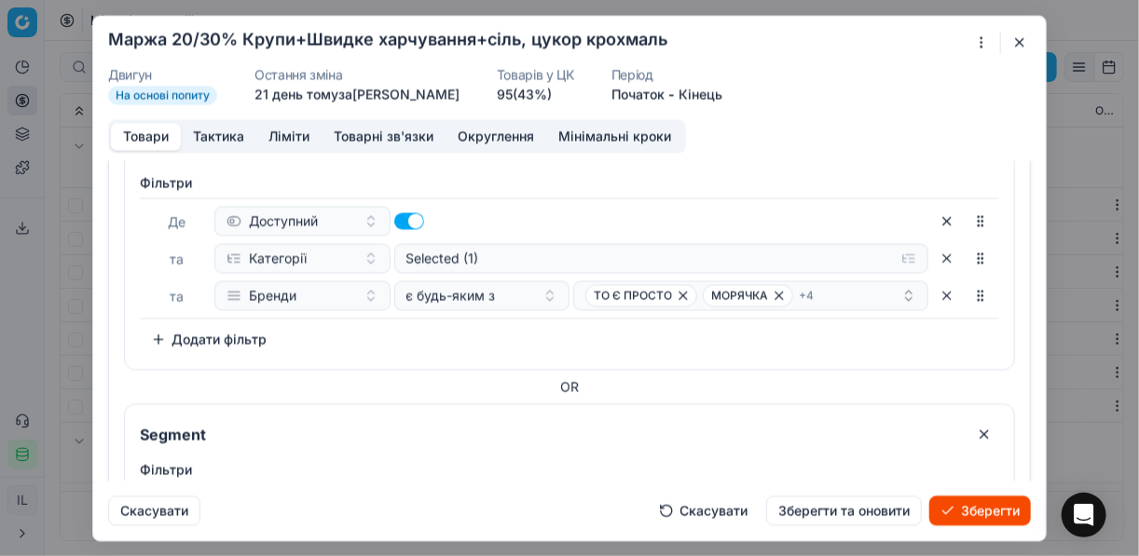
scroll to position [893, 0]
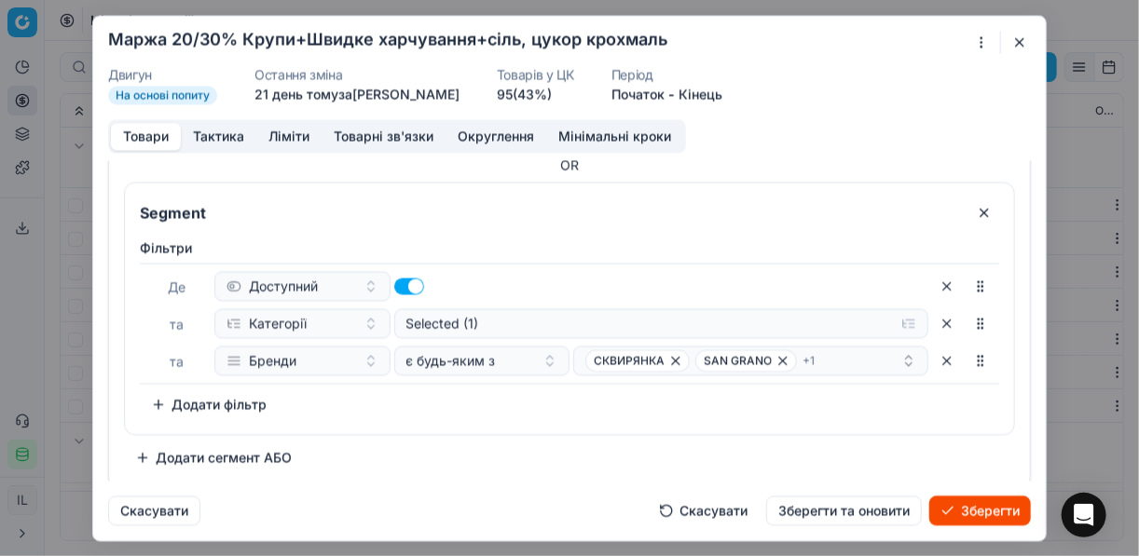
click at [969, 207] on button "button" at bounding box center [984, 213] width 30 height 30
click at [969, 209] on button "button" at bounding box center [984, 212] width 30 height 30
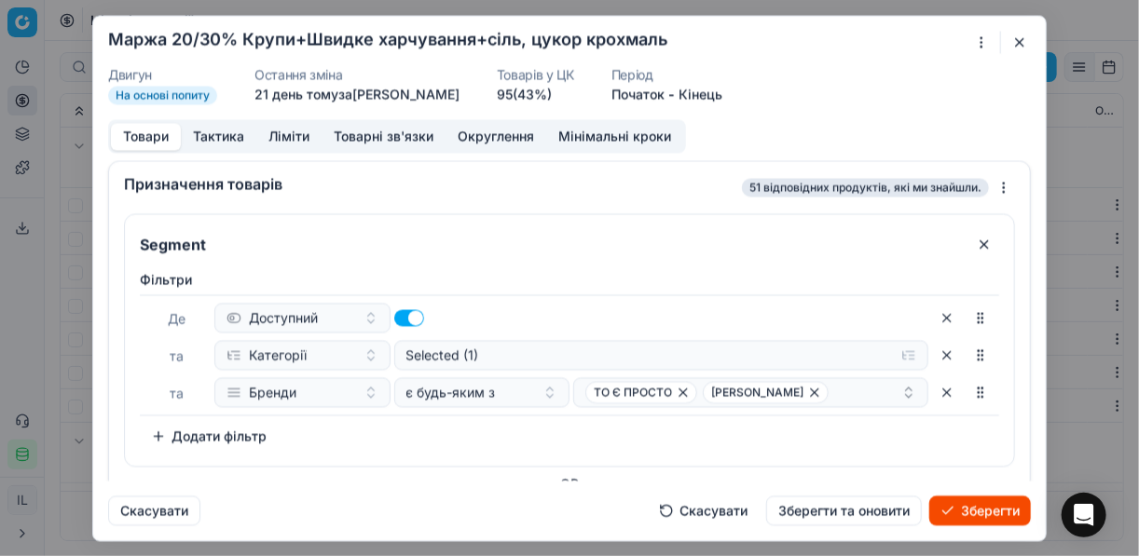
scroll to position [224, 0]
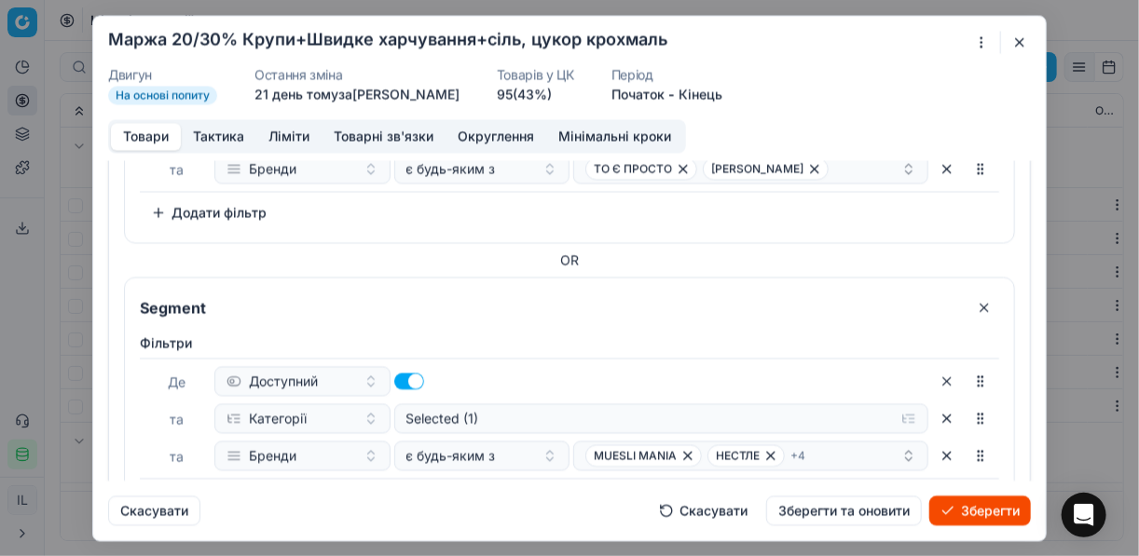
click at [974, 314] on button "button" at bounding box center [984, 308] width 30 height 30
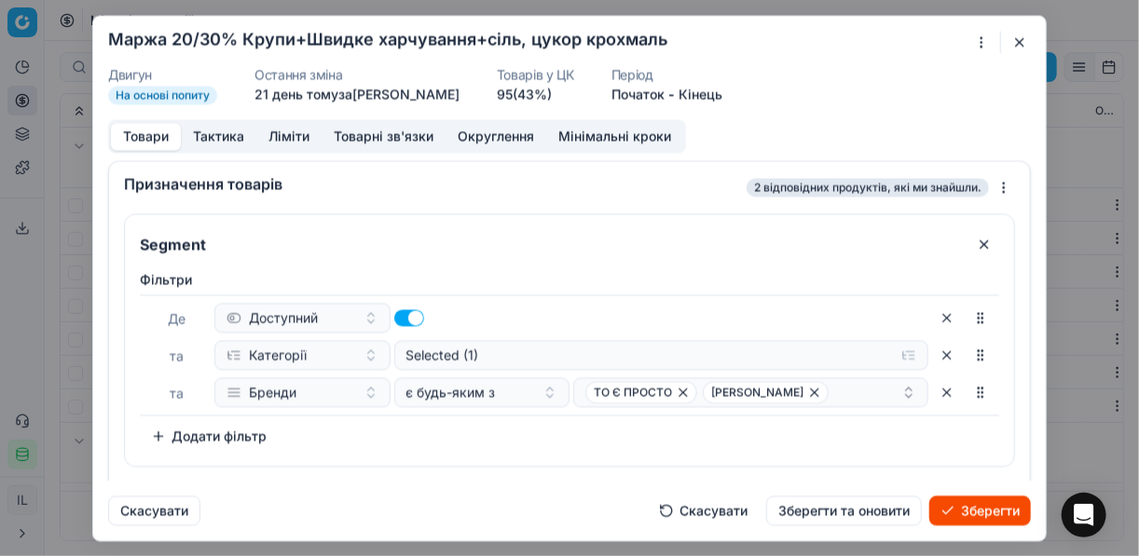
scroll to position [35, 0]
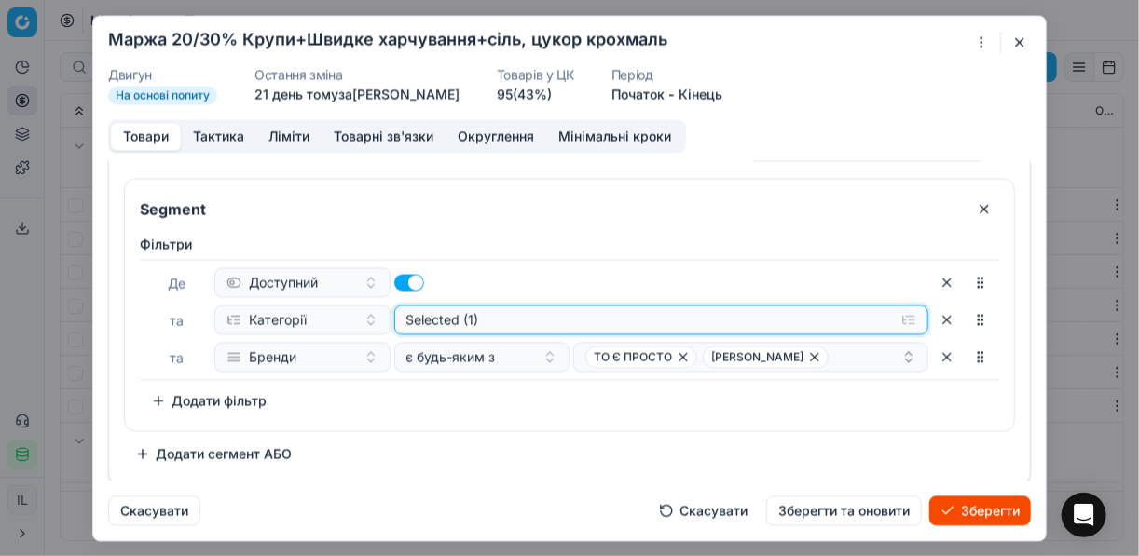
click at [891, 318] on button "Selected (1)" at bounding box center [661, 320] width 535 height 30
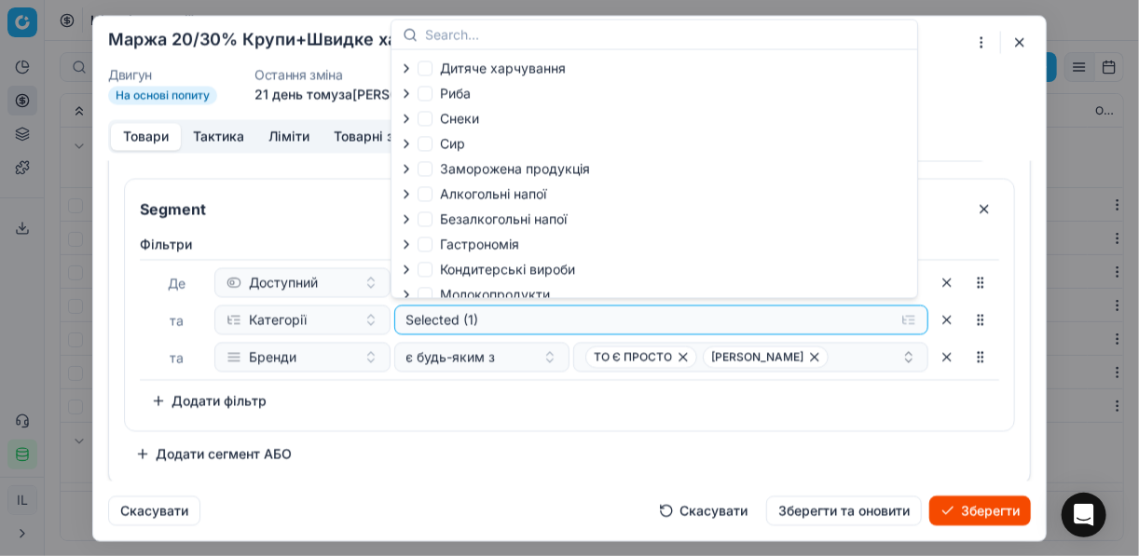
scroll to position [63, 0]
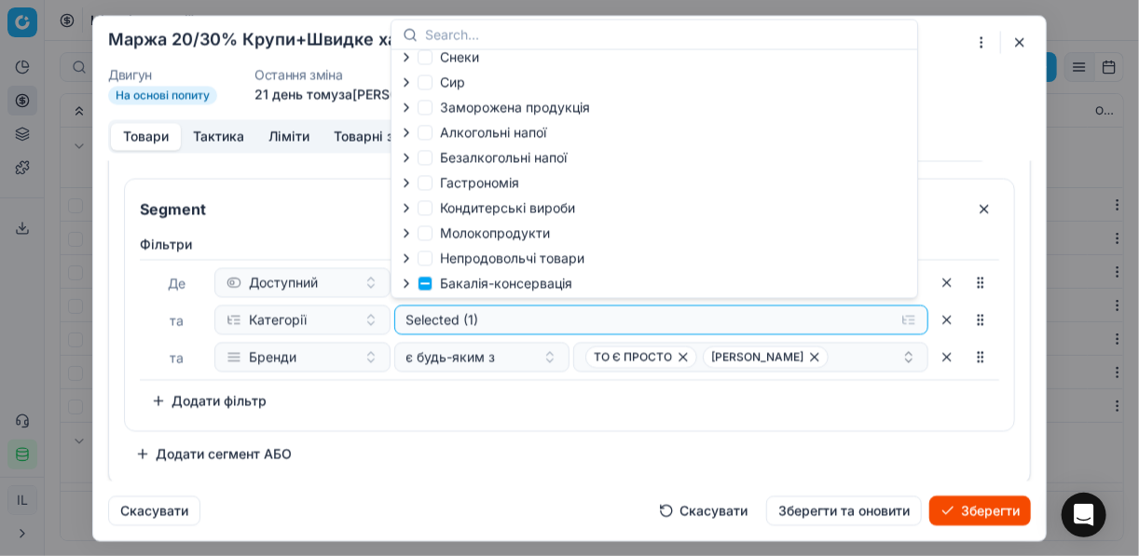
click at [405, 286] on icon "button" at bounding box center [406, 283] width 4 height 7
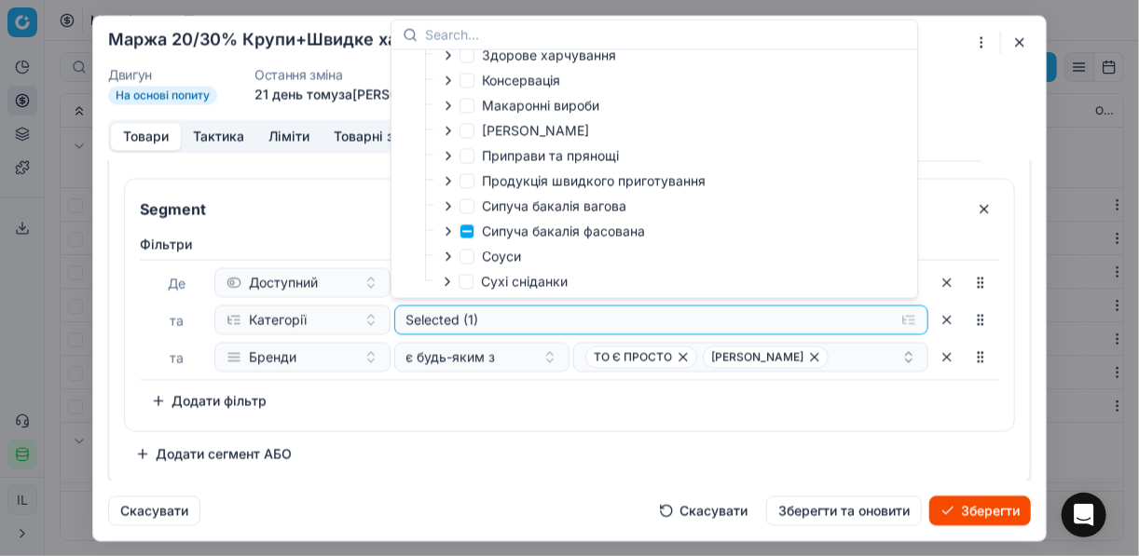
scroll to position [369, 0]
click at [449, 238] on icon "button" at bounding box center [448, 231] width 15 height 15
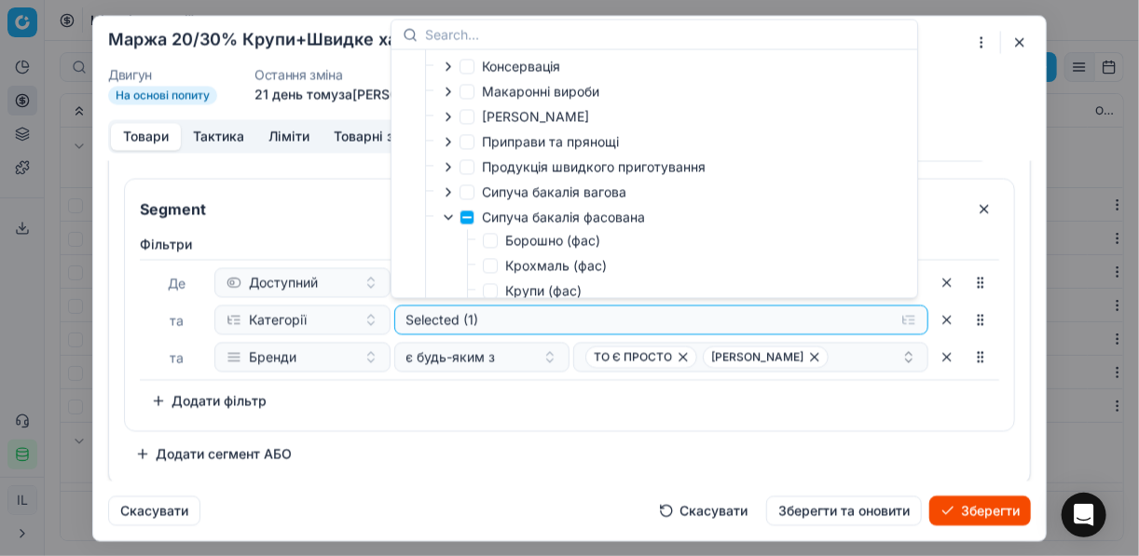
scroll to position [295, 0]
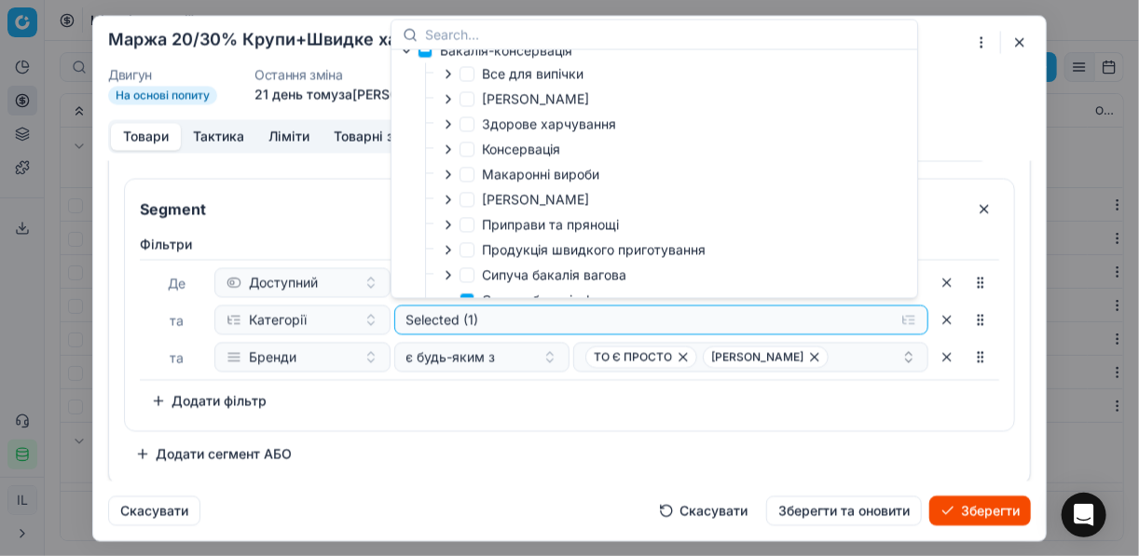
click at [446, 256] on icon "button" at bounding box center [448, 249] width 15 height 15
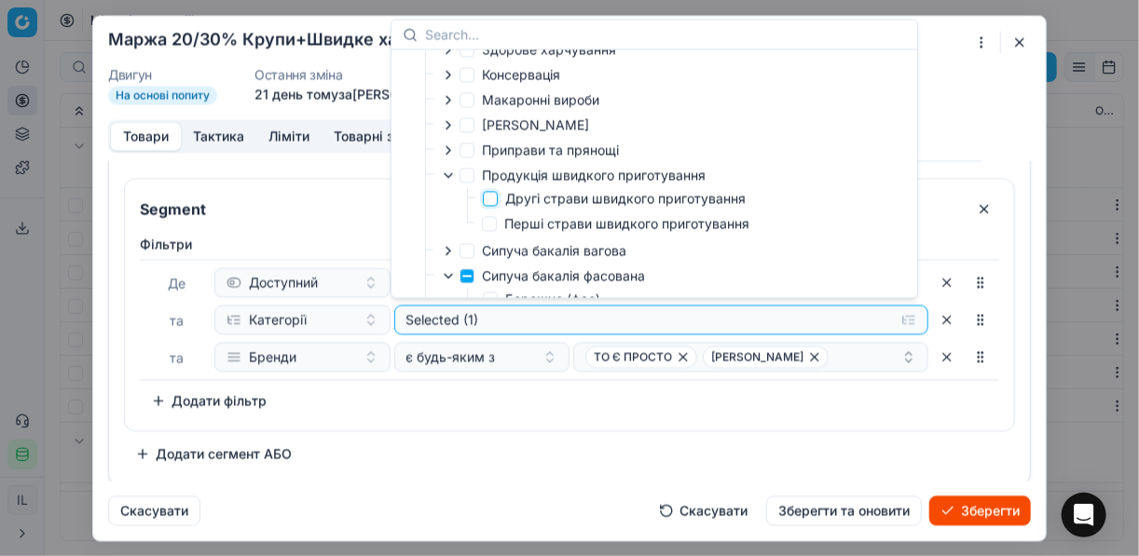
click at [491, 202] on input "Другі страви швидкого приготування" at bounding box center [490, 198] width 15 height 15
checkbox input "true"
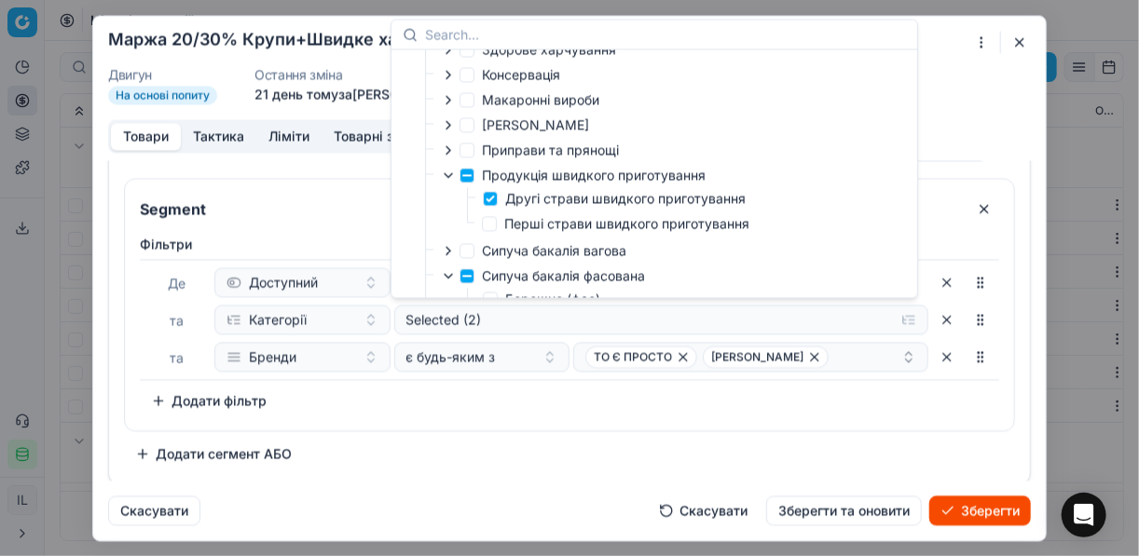
click at [579, 397] on div "Фiльтри Де Доступний та Категорії Selected (2) та Бренди є будь-яким з ТО Є ПРО…" at bounding box center [569, 325] width 859 height 181
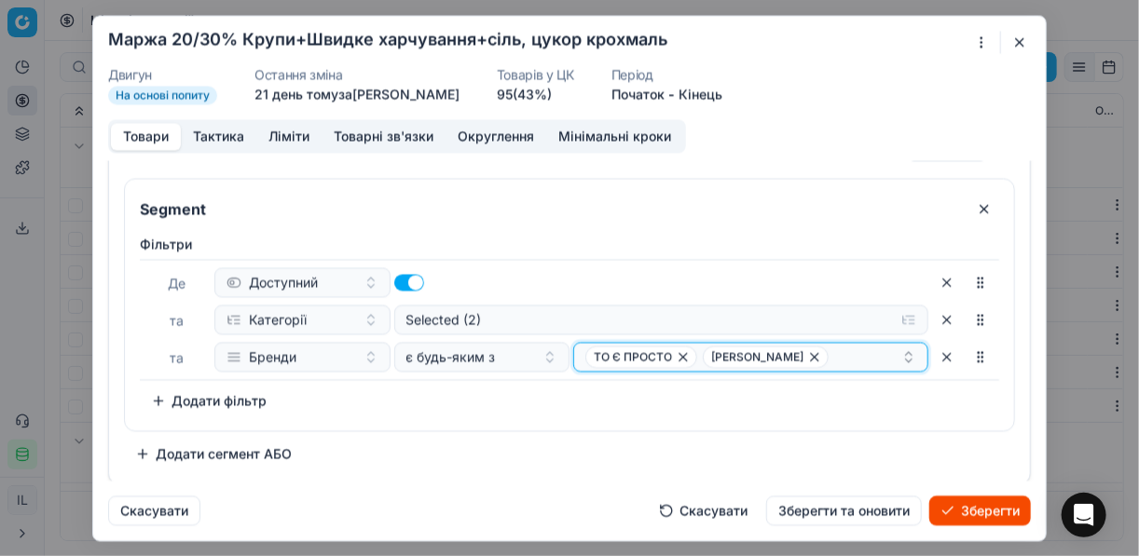
click at [679, 353] on icon "button" at bounding box center [682, 356] width 7 height 7
click at [690, 357] on icon "button" at bounding box center [697, 357] width 15 height 15
click at [648, 363] on button "Select a value" at bounding box center [750, 357] width 355 height 30
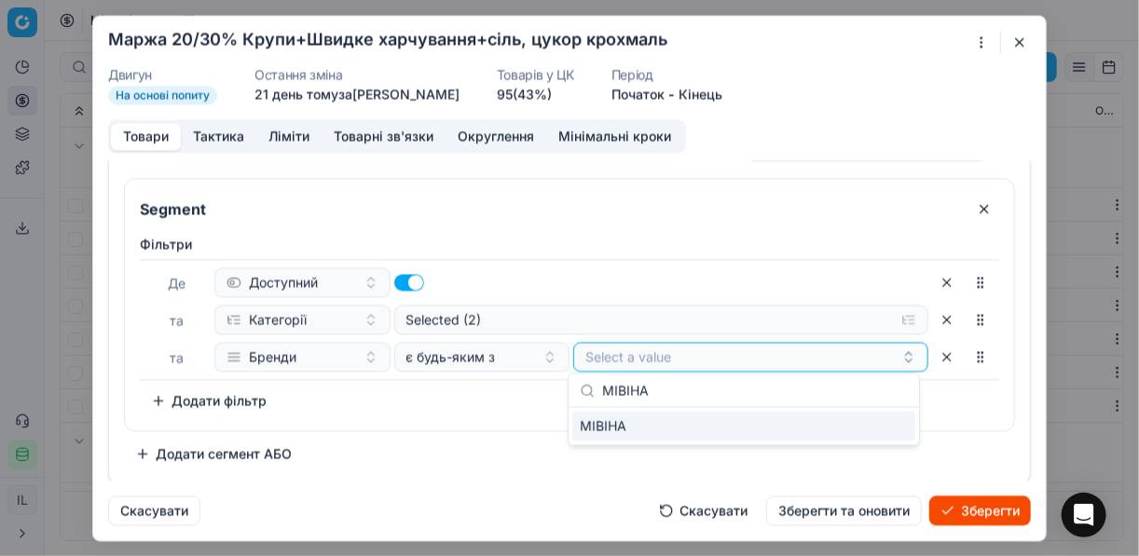
type input "МІВІНА"
drag, startPoint x: 855, startPoint y: 431, endPoint x: 720, endPoint y: 425, distance: 134.3
click at [855, 431] on div "МІВІНА" at bounding box center [743, 427] width 343 height 30
click at [514, 418] on div "Фiльтри Де Доступний та Категорії Selected (2) та Бренди є будь-яким з МІВІНА T…" at bounding box center [569, 328] width 889 height 203
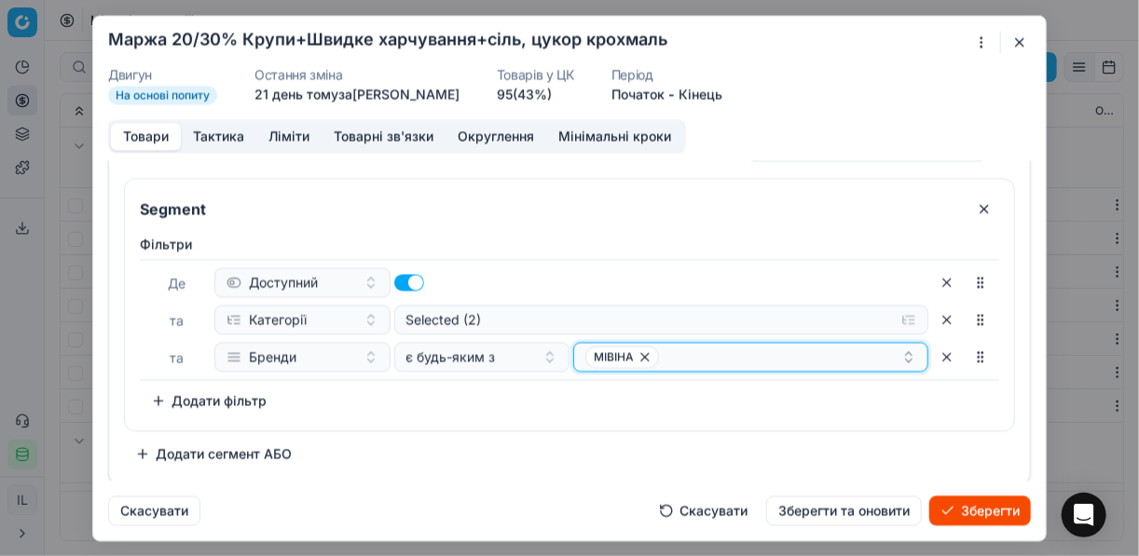
click at [682, 350] on div "МІВІНА" at bounding box center [743, 357] width 316 height 22
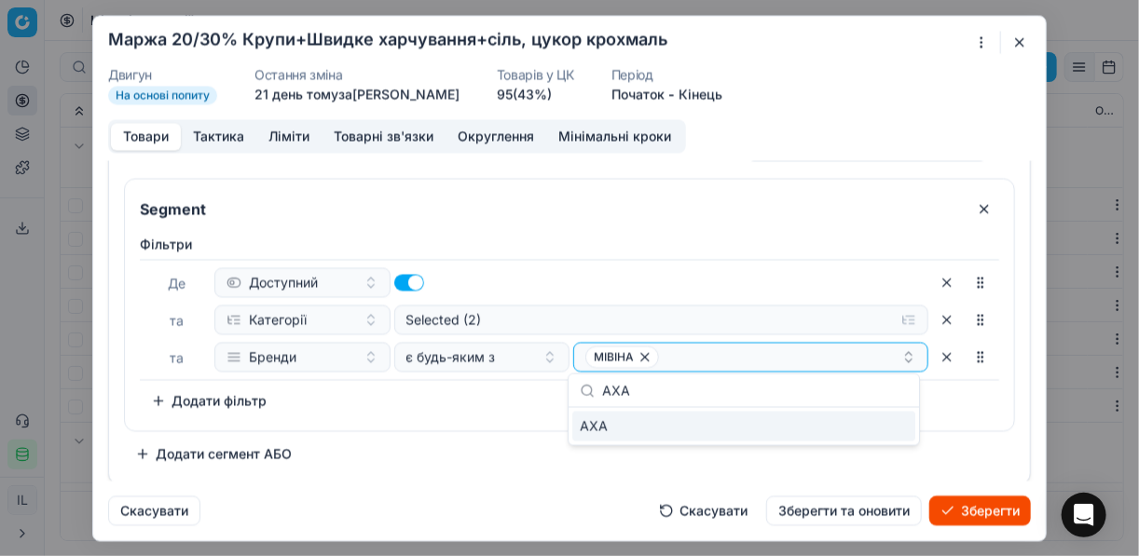
type input "АХА"
click at [893, 420] on div "АХА" at bounding box center [743, 427] width 343 height 30
click at [452, 415] on div "Фiльтри Де Доступний та Категорії Selected (2) та Бренди є будь-яким з МІВІНА А…" at bounding box center [569, 328] width 889 height 203
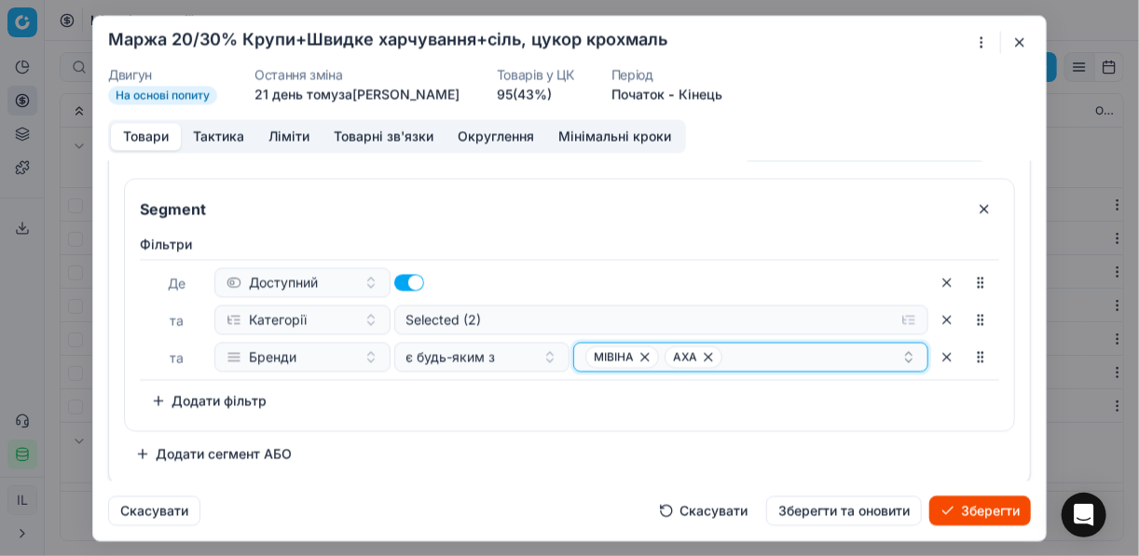
click at [738, 362] on div "МІВІНА АХА" at bounding box center [743, 357] width 316 height 22
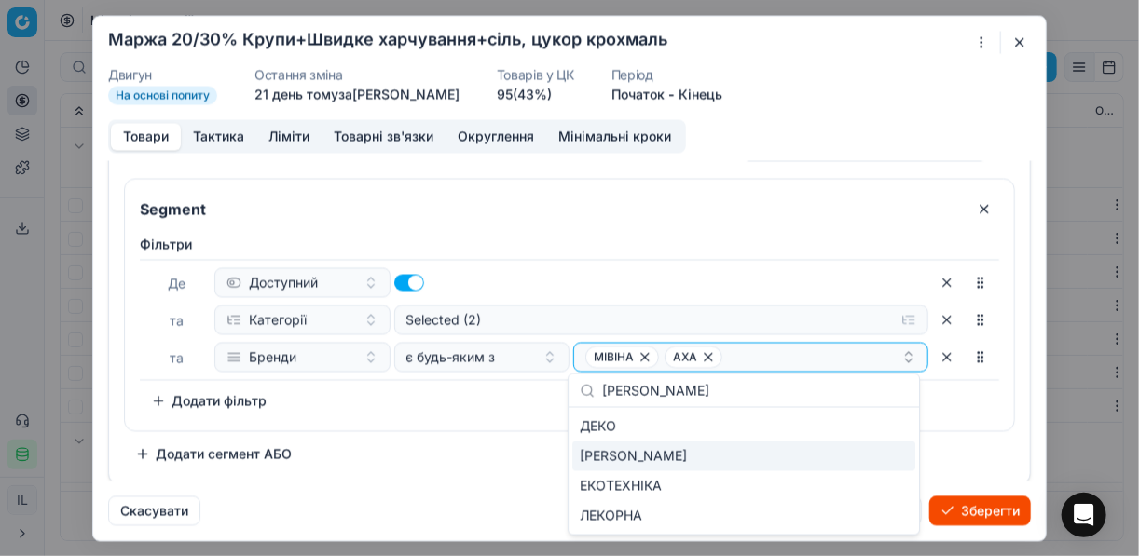
type input "ЕКО"
click at [887, 449] on div "ЕКО" at bounding box center [743, 457] width 343 height 30
click at [484, 434] on div "Segment Фiльтри Де Доступний та Категорії Selected (2) та Бренди є будь-яким з …" at bounding box center [569, 323] width 891 height 291
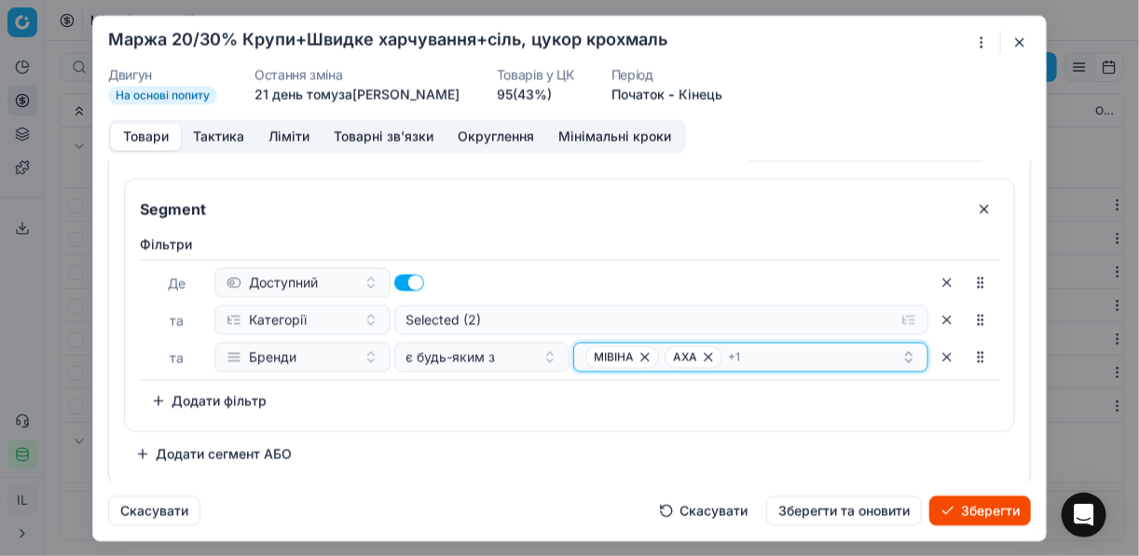
click at [765, 360] on div "МІВІНА АХА + 1" at bounding box center [743, 357] width 316 height 22
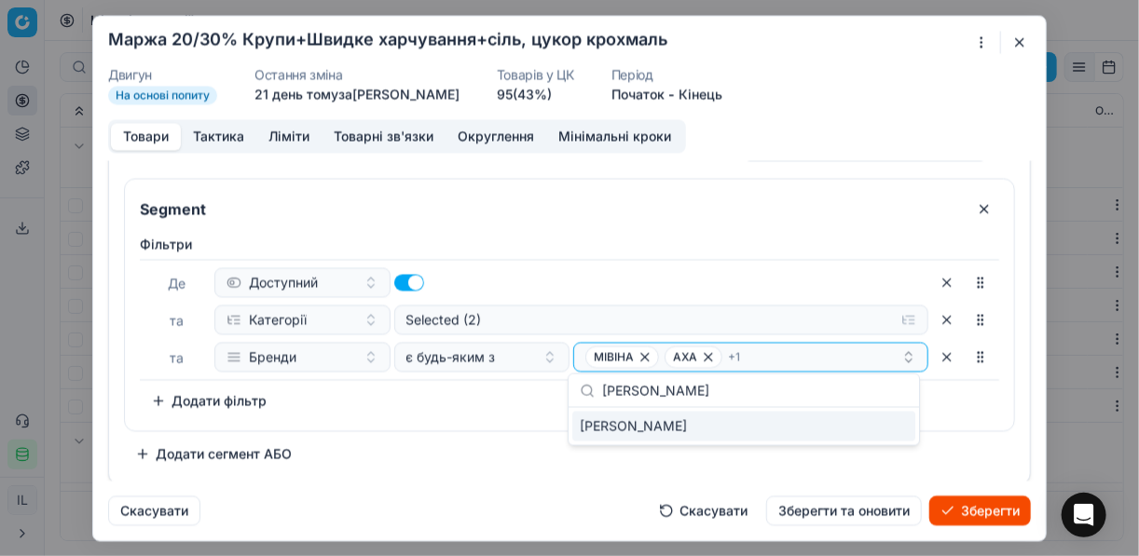
type input "DOCTOR BENNER"
drag, startPoint x: 880, startPoint y: 424, endPoint x: 828, endPoint y: 419, distance: 52.4
click at [872, 421] on div "DOCTOR BENNER" at bounding box center [743, 427] width 343 height 30
click at [522, 408] on div "Фiльтри Де Доступний та Категорії Selected (2) та Бренди є будь-яким з МІВІНА А…" at bounding box center [569, 325] width 859 height 181
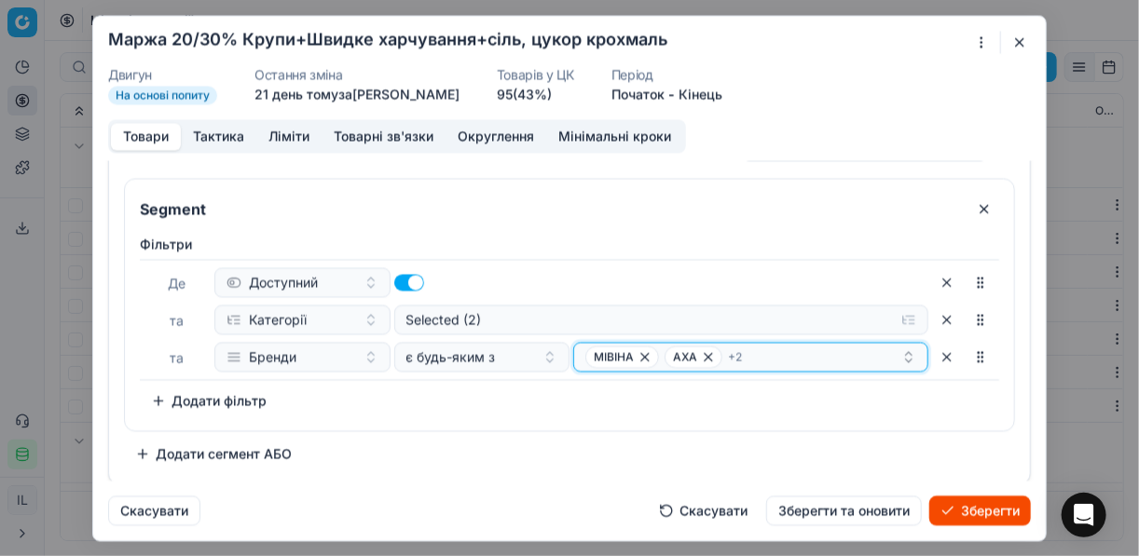
click at [799, 361] on div "МІВІНА АХА + 2" at bounding box center [743, 357] width 316 height 22
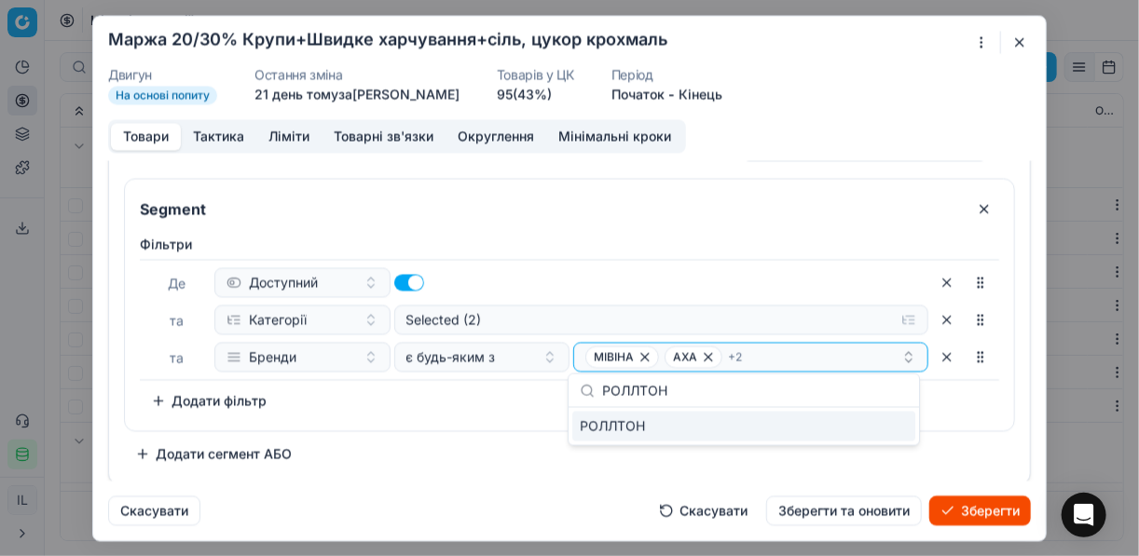
type input "РОЛЛТОН"
click at [881, 430] on div "РОЛЛТОН" at bounding box center [743, 427] width 343 height 30
click at [440, 419] on div "Фiльтри Де Доступний та Категорії Selected (2) та Бренди є будь-яким з МІВІНА А…" at bounding box center [569, 328] width 889 height 203
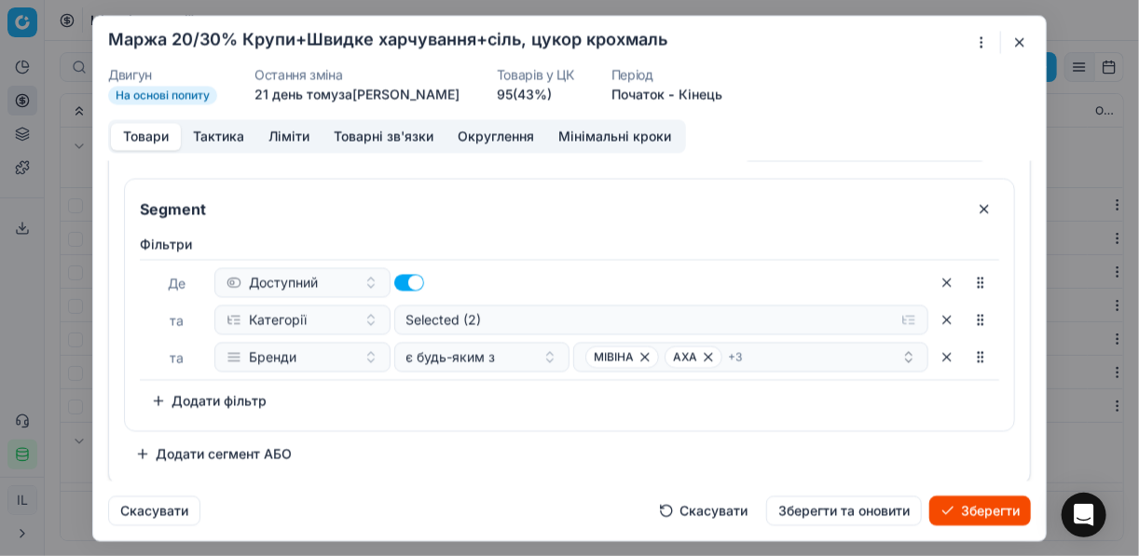
click at [173, 457] on button "Додати сегмент АБО" at bounding box center [213, 454] width 179 height 30
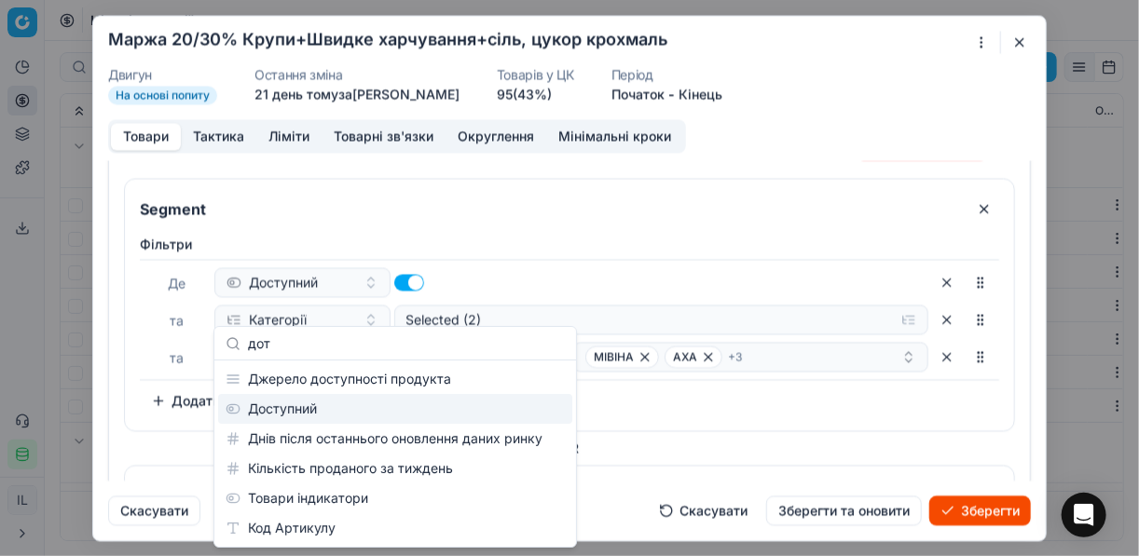
type input "дот"
click at [324, 403] on div "Доступний" at bounding box center [395, 409] width 354 height 30
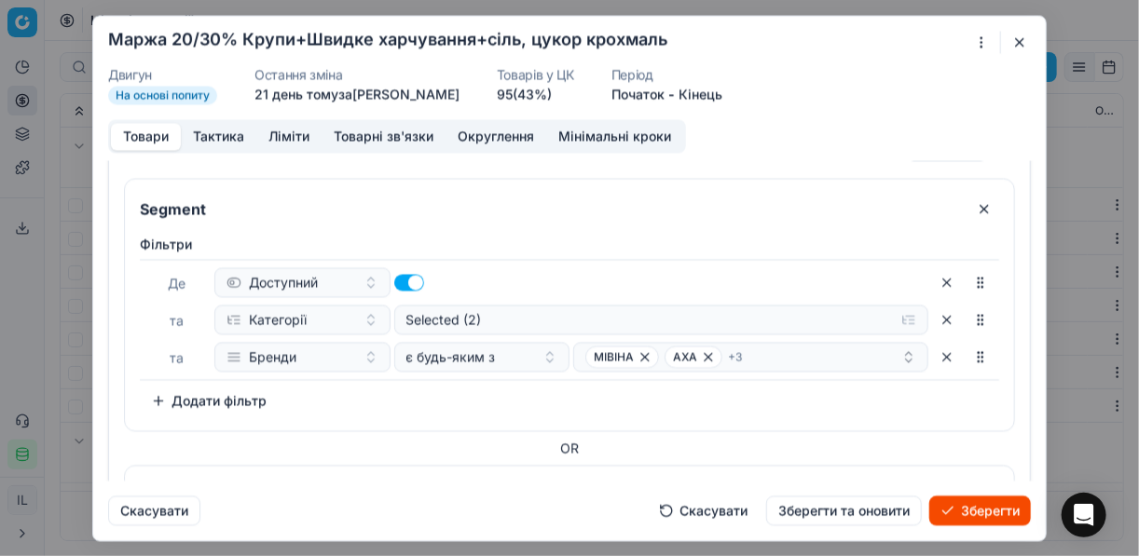
scroll to position [246, 0]
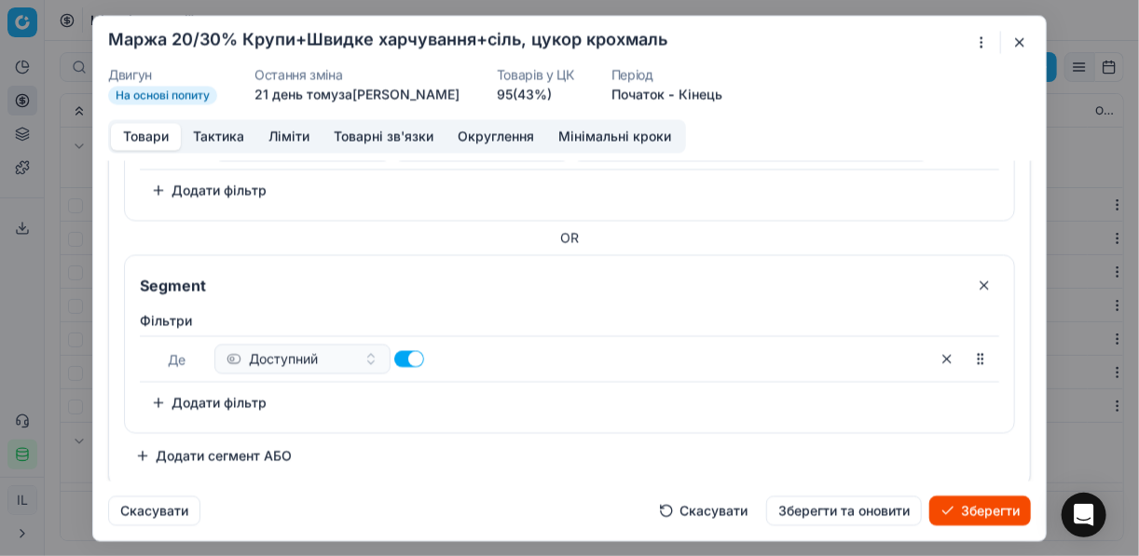
click at [200, 396] on button "Додати фільтр" at bounding box center [209, 403] width 138 height 30
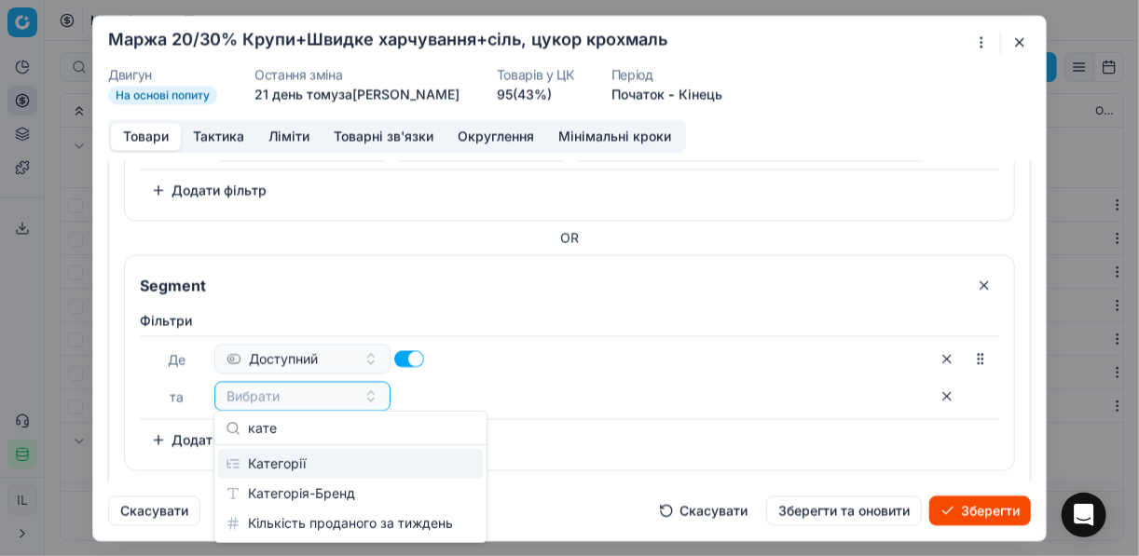
type input "кате"
click at [309, 459] on div "Категорії" at bounding box center [350, 464] width 265 height 30
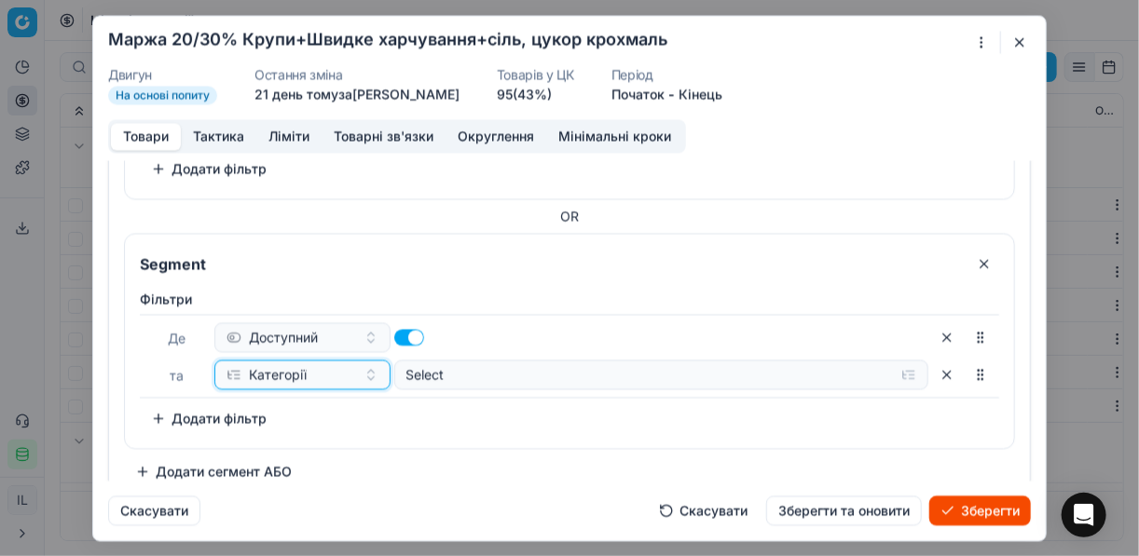
scroll to position [283, 0]
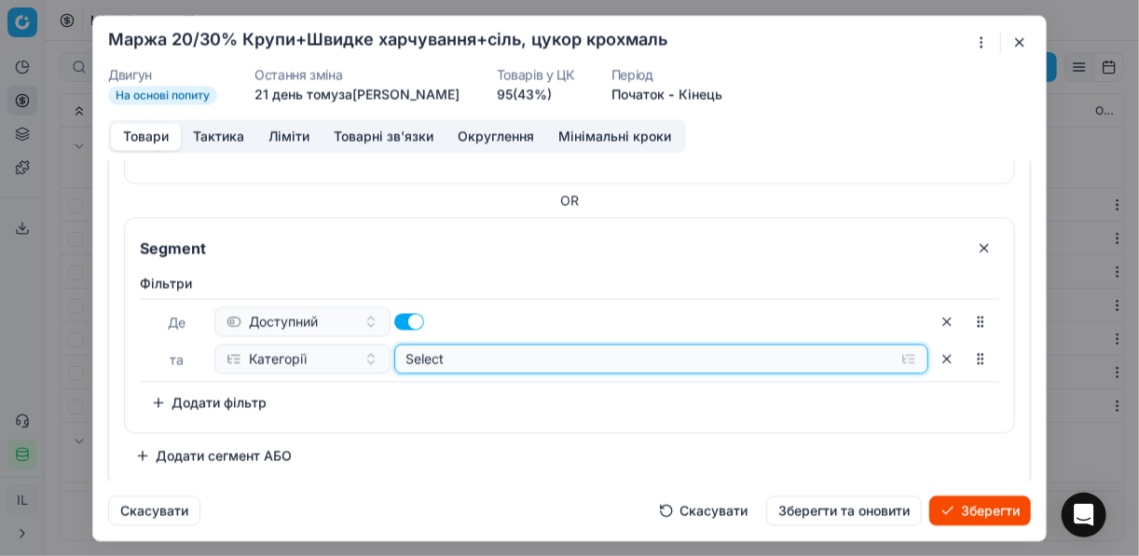
click at [902, 351] on button "Select" at bounding box center [661, 359] width 535 height 30
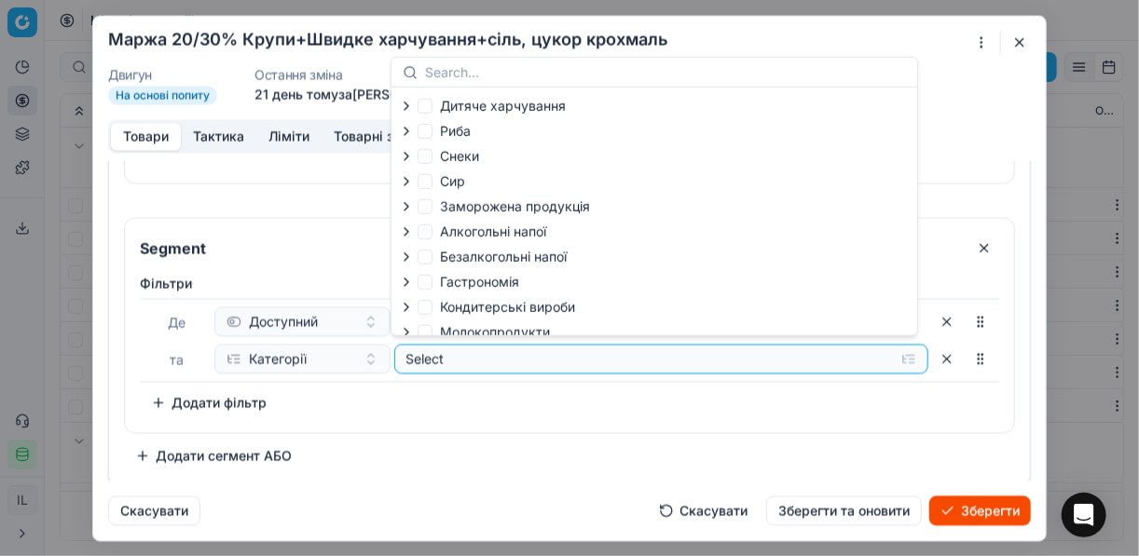
scroll to position [63, 0]
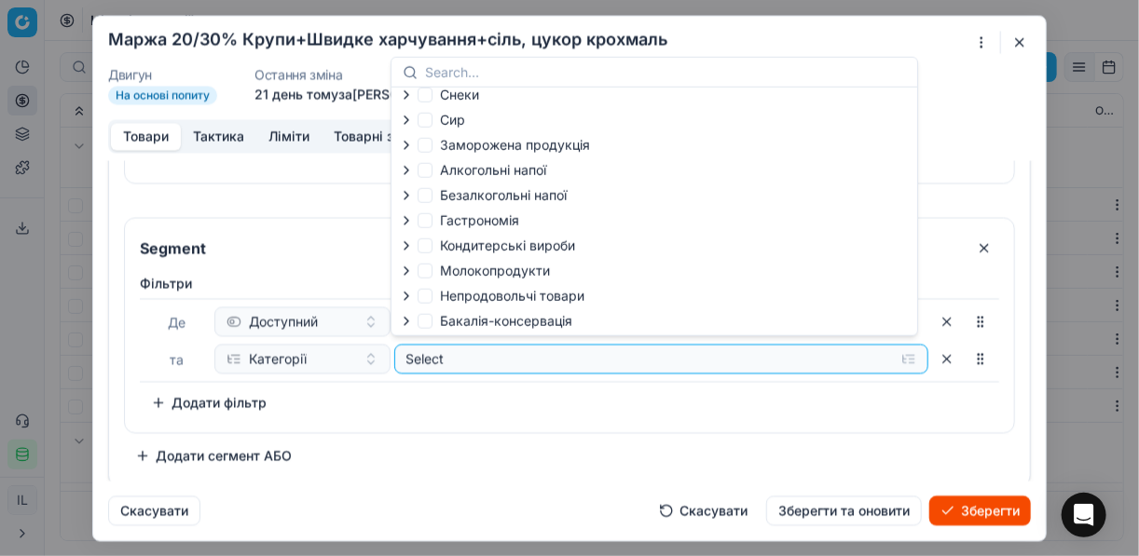
click at [405, 323] on icon "button" at bounding box center [406, 321] width 4 height 7
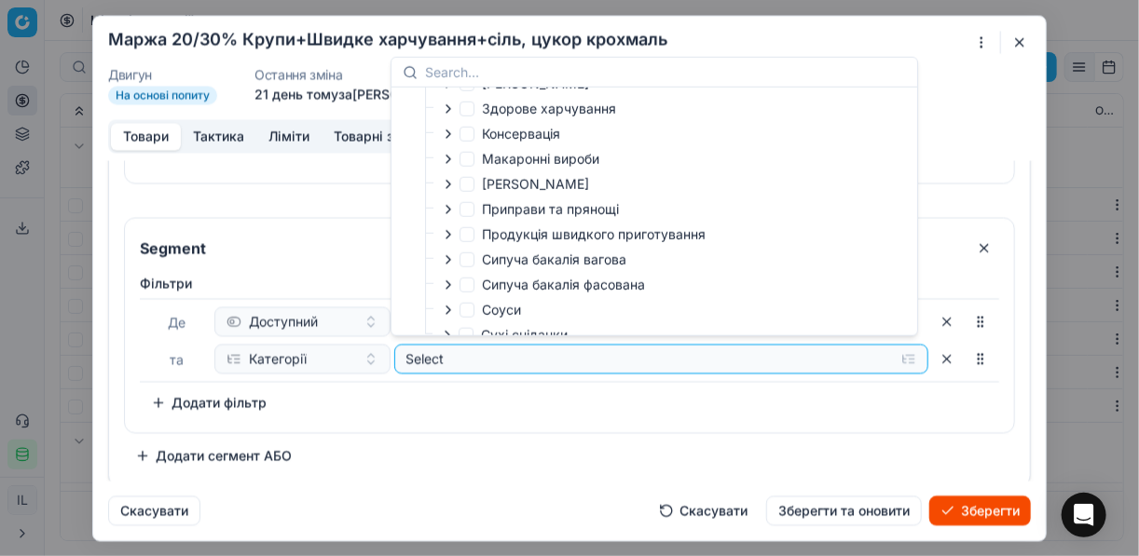
scroll to position [369, 0]
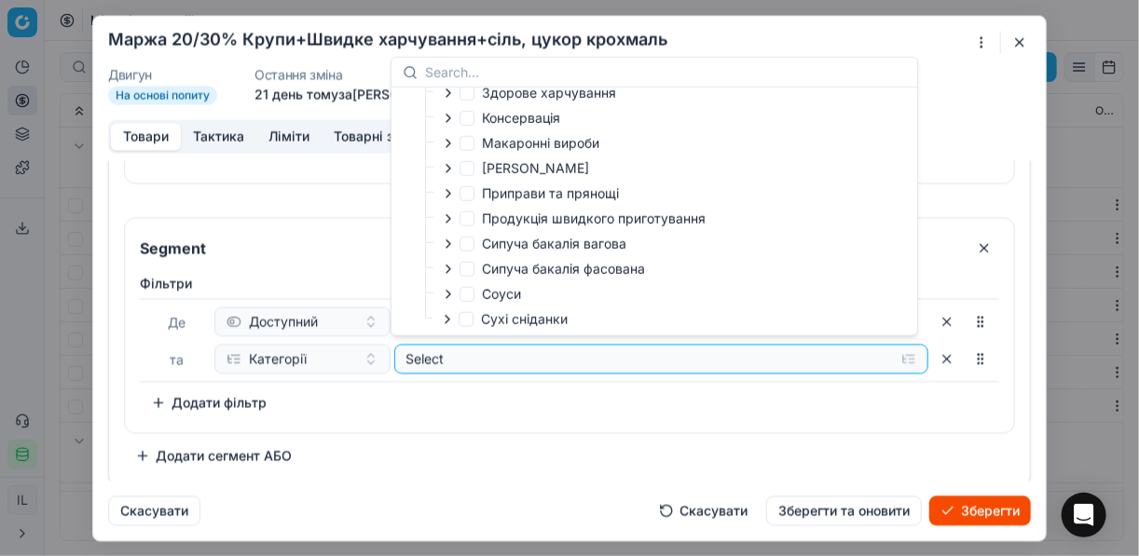
click at [447, 270] on icon "button" at bounding box center [448, 269] width 4 height 7
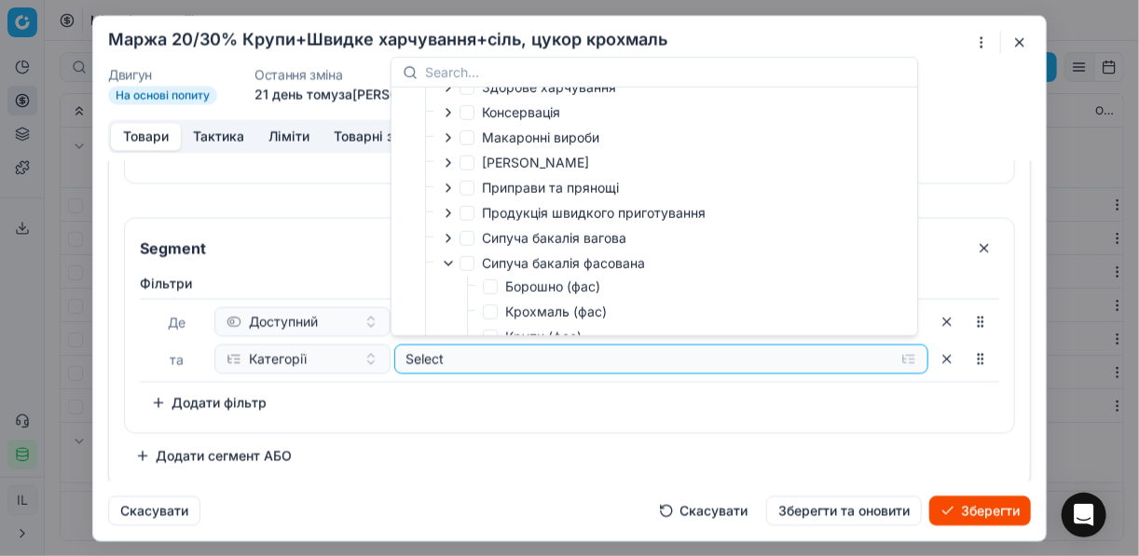
scroll to position [518, 0]
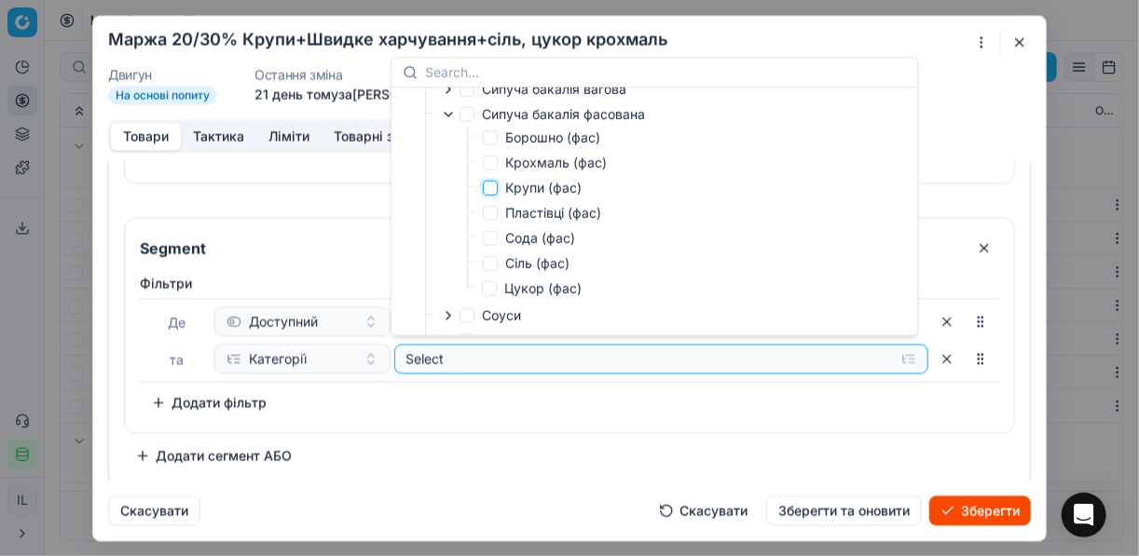
click at [492, 193] on input "Крупи (фас)" at bounding box center [490, 188] width 15 height 15
checkbox input "true"
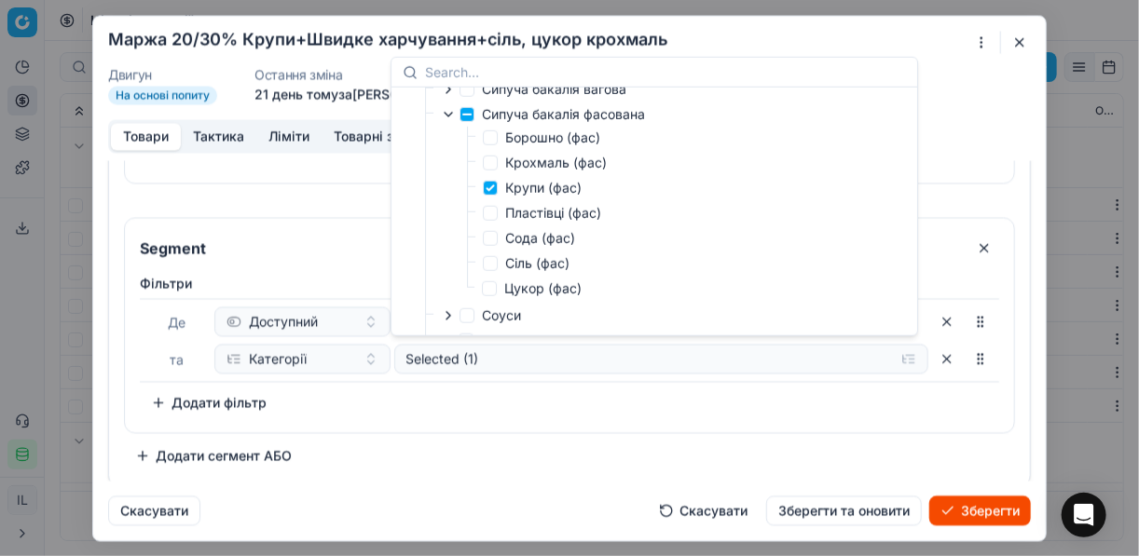
drag, startPoint x: 569, startPoint y: 395, endPoint x: 397, endPoint y: 398, distance: 172.4
click at [568, 395] on div "Фiльтри Де Доступний та Категорії Selected (1) To pick up a sortable item, pres…" at bounding box center [569, 346] width 859 height 144
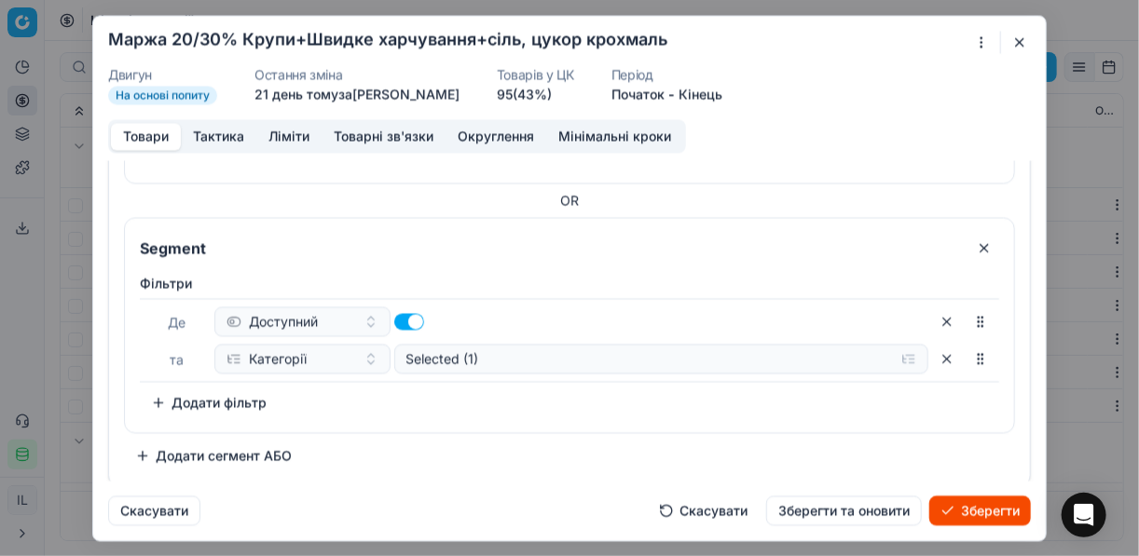
click at [152, 401] on button "Додати фільтр" at bounding box center [209, 403] width 138 height 30
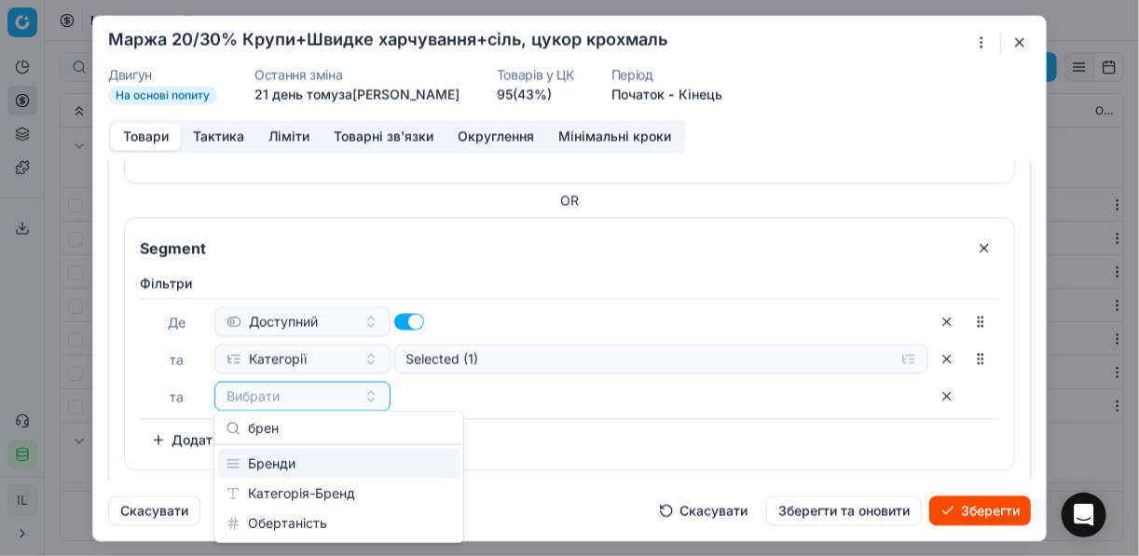
type input "брен"
click at [291, 468] on div "Бренди" at bounding box center [338, 464] width 241 height 30
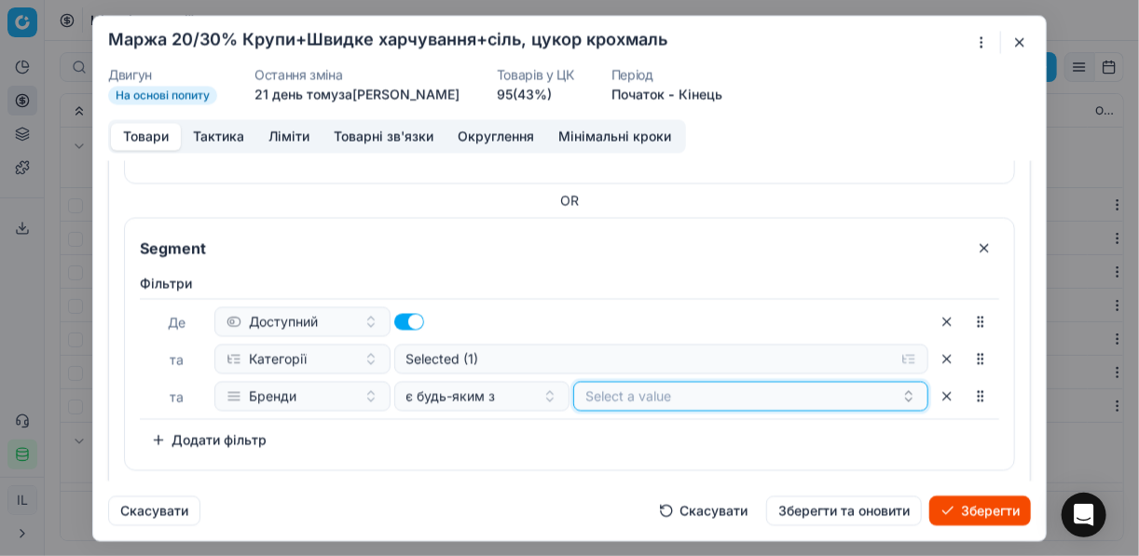
click at [665, 397] on button "Select a value" at bounding box center [750, 396] width 355 height 30
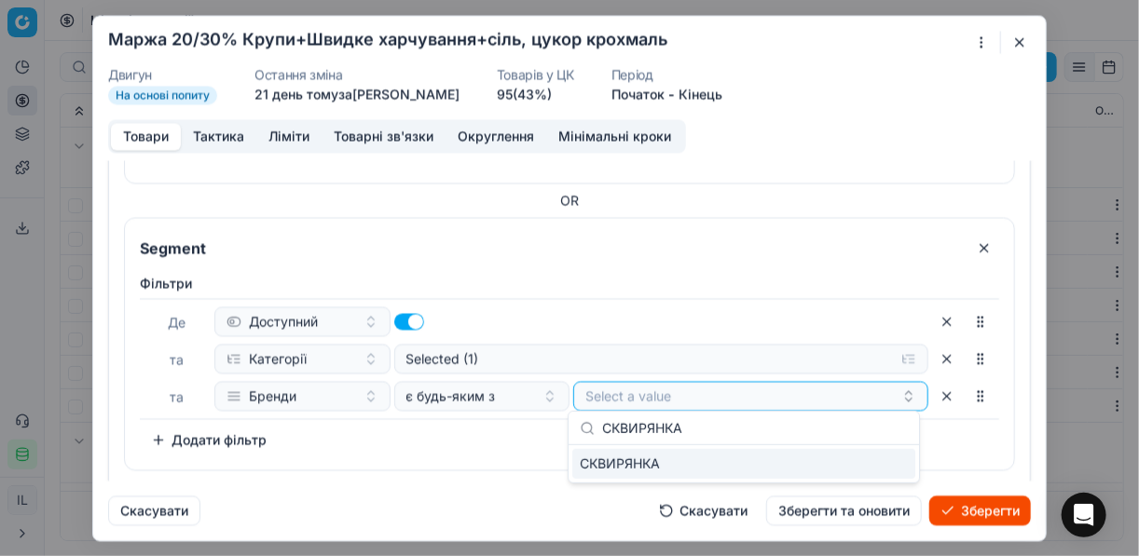
type input "СКВИРЯНКА"
click at [892, 462] on div "СКВИРЯНКА" at bounding box center [743, 464] width 343 height 30
click at [521, 432] on div "Фiльтри Де Доступний та Категорії Selected (1) та Бренди є будь-яким з СКВИРЯНК…" at bounding box center [569, 364] width 859 height 181
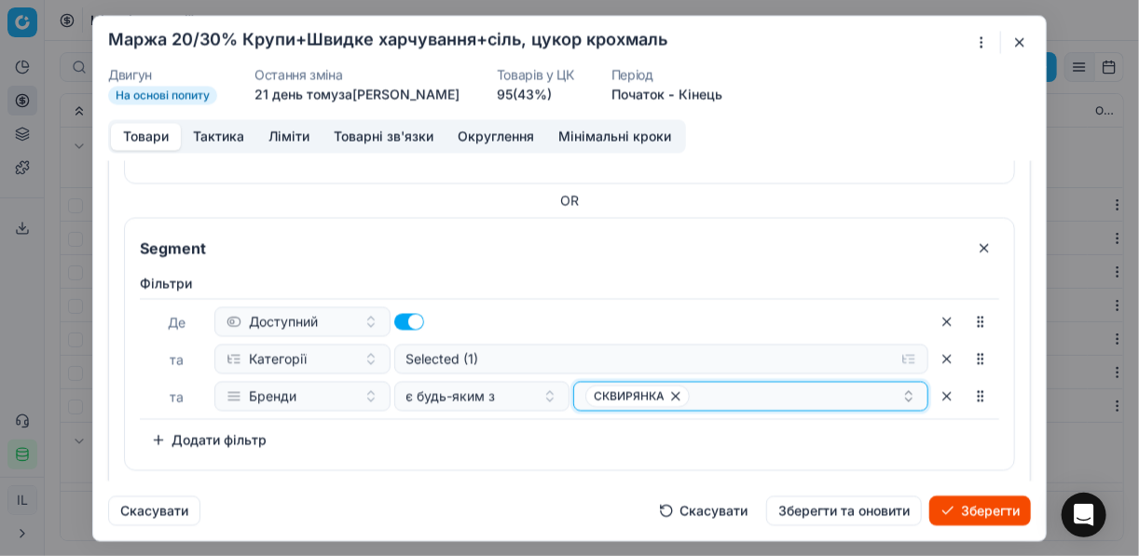
click at [741, 399] on div "СКВИРЯНКА" at bounding box center [743, 396] width 316 height 22
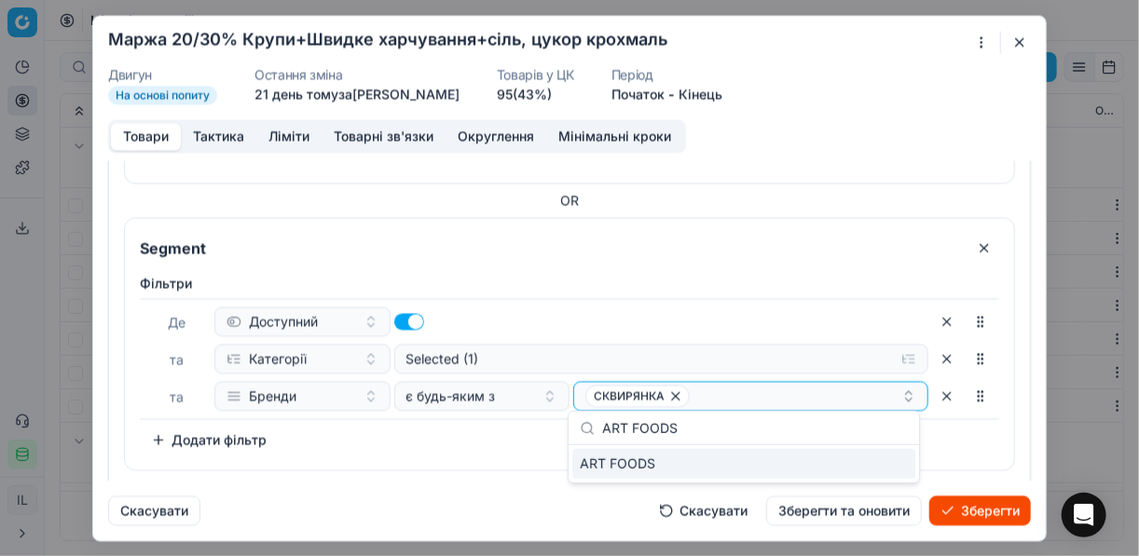
type input "ART FOODS"
click at [857, 458] on div "ART FOODS" at bounding box center [743, 464] width 343 height 30
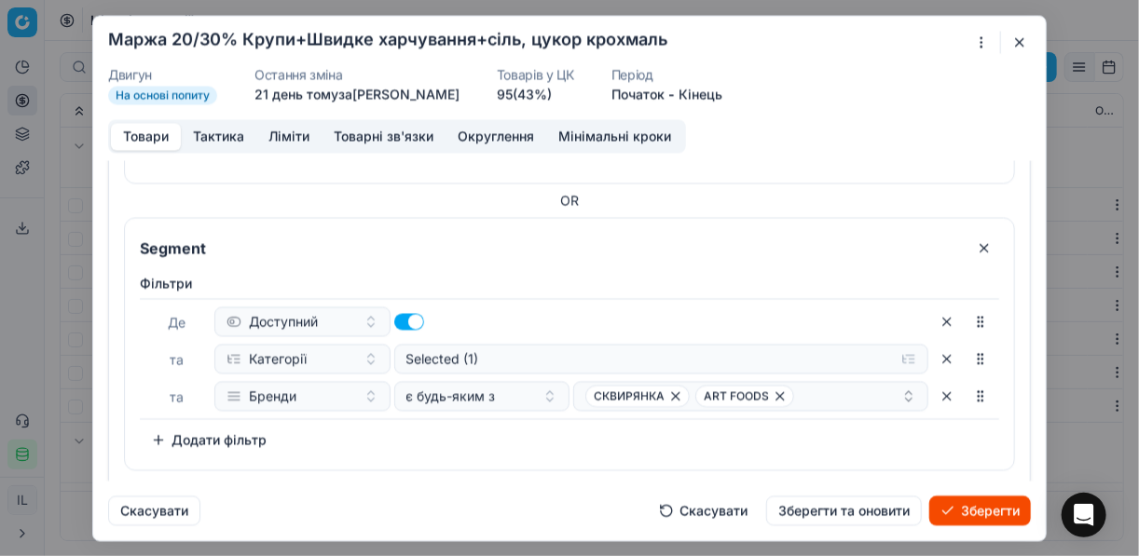
click at [486, 441] on div "Фiльтри Де Доступний та Категорії Selected (1) та Бренди є будь-яким з СКВИРЯНК…" at bounding box center [569, 364] width 859 height 181
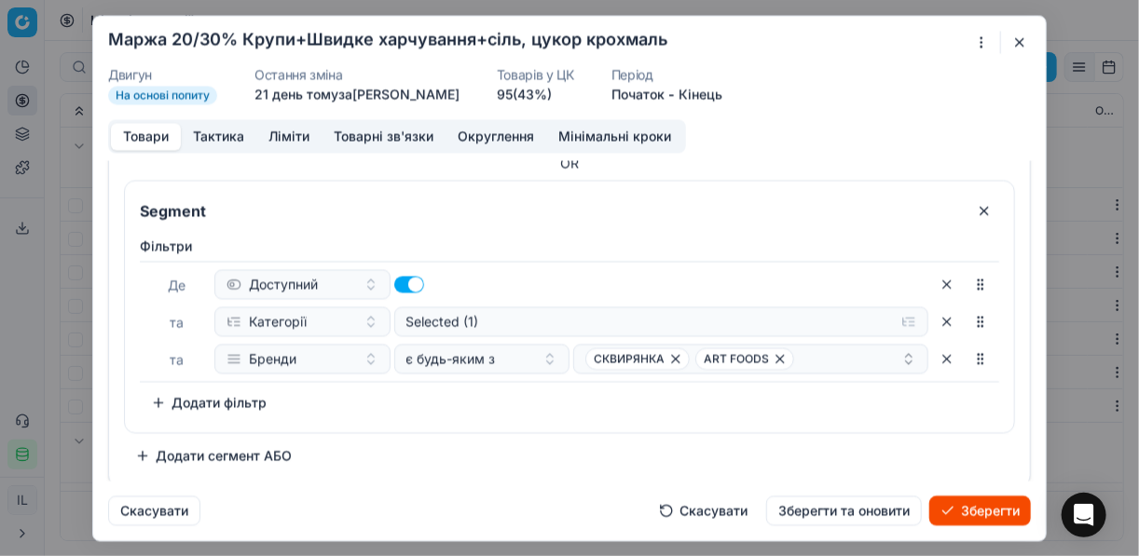
click at [228, 452] on button "Додати сегмент АБО" at bounding box center [213, 456] width 179 height 30
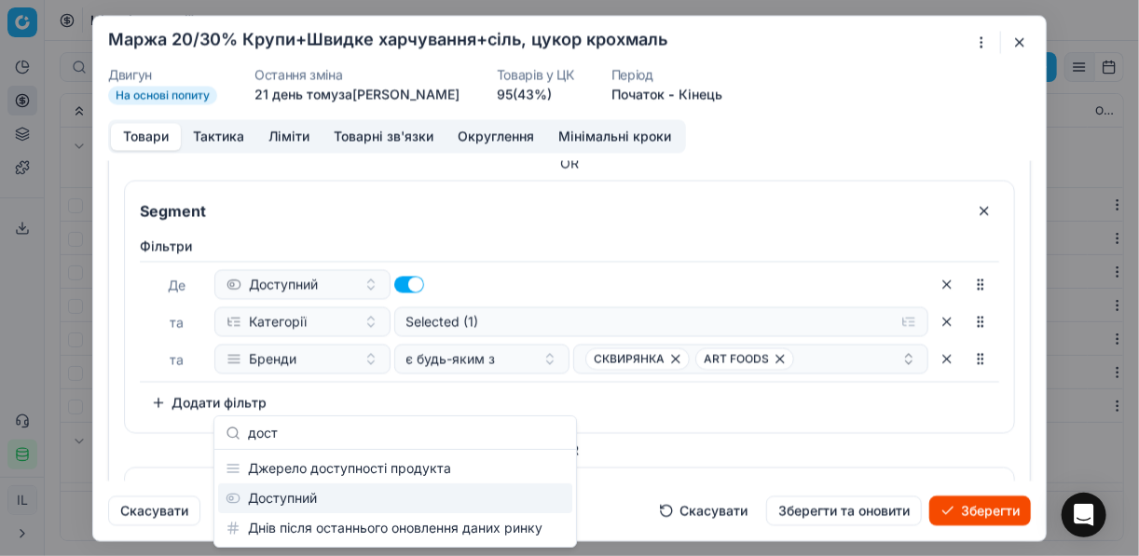
type input "дост"
click at [259, 503] on div "Доступний" at bounding box center [395, 499] width 354 height 30
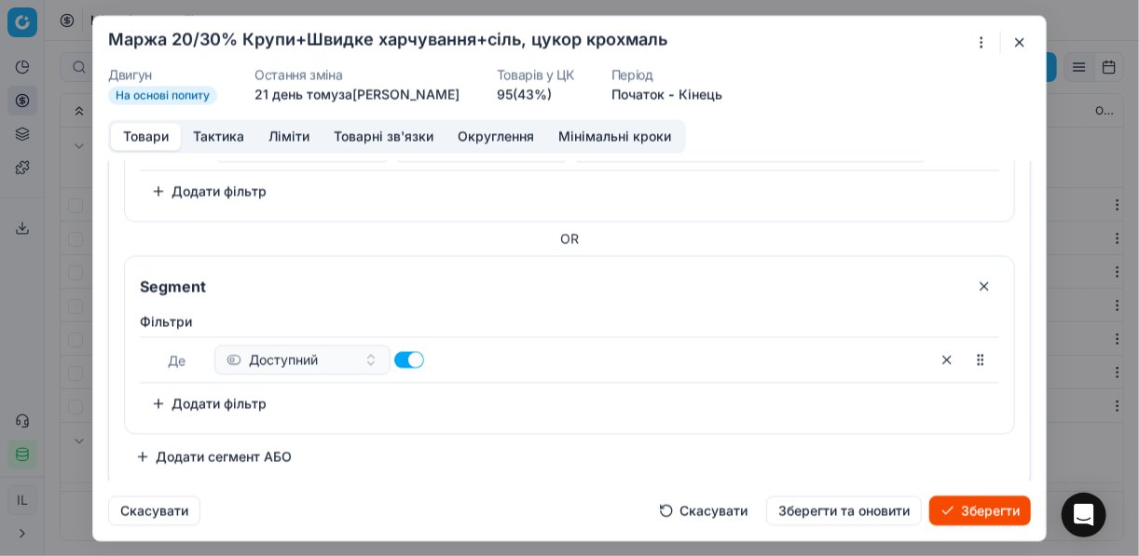
click at [161, 400] on button "Додати фільтр" at bounding box center [209, 404] width 138 height 30
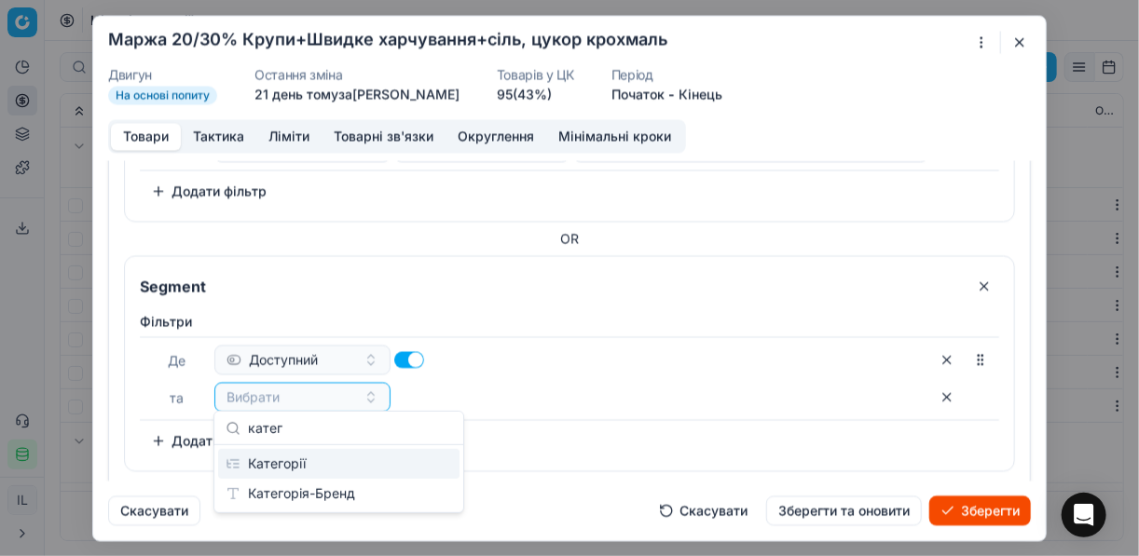
type input "катег"
drag, startPoint x: 286, startPoint y: 452, endPoint x: 414, endPoint y: 456, distance: 127.7
click at [291, 455] on div "Категорії" at bounding box center [338, 464] width 241 height 30
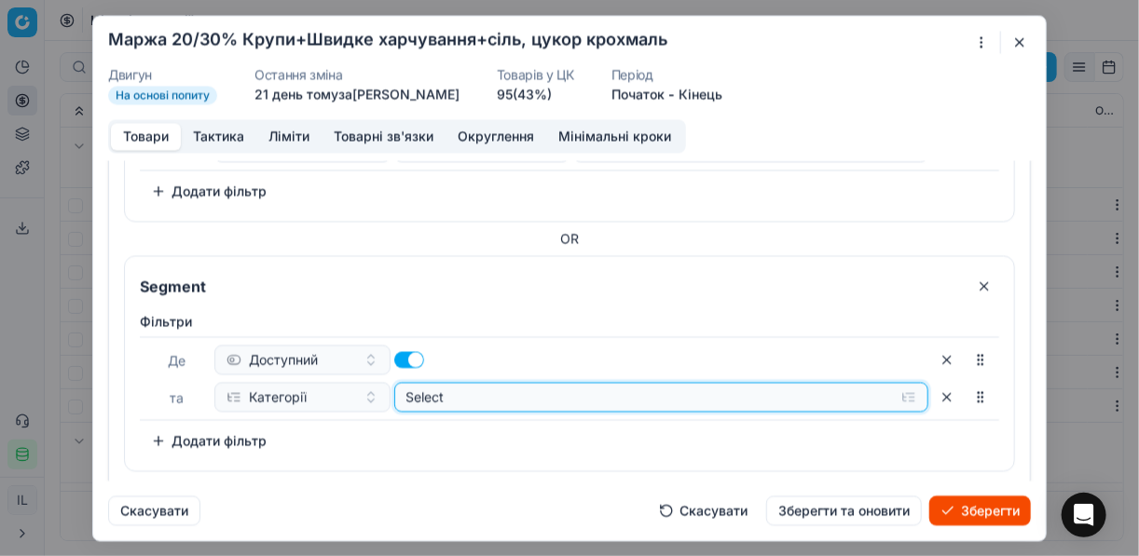
click at [901, 391] on button "Select" at bounding box center [661, 397] width 535 height 30
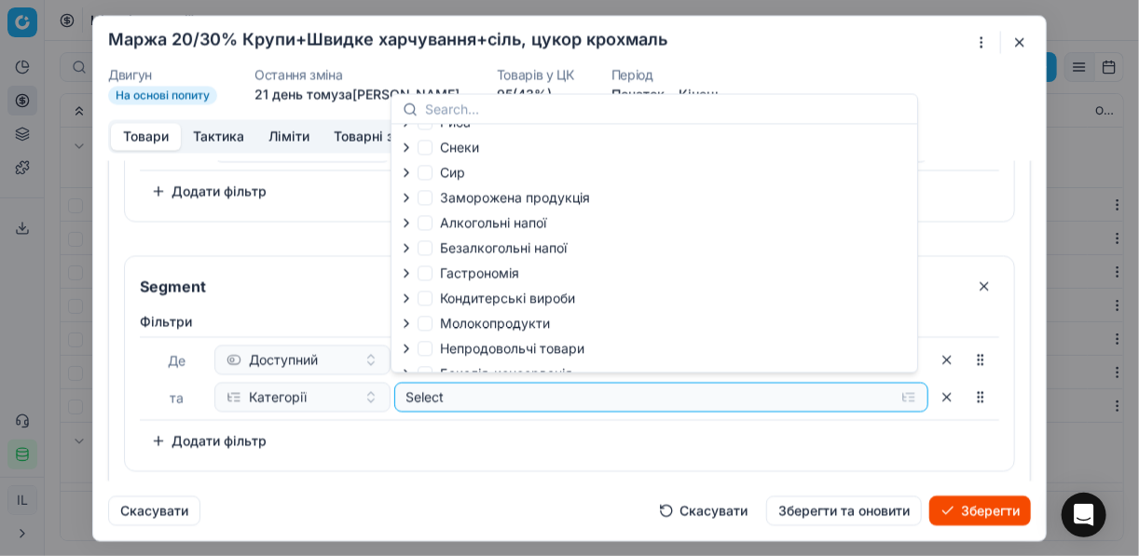
scroll to position [63, 0]
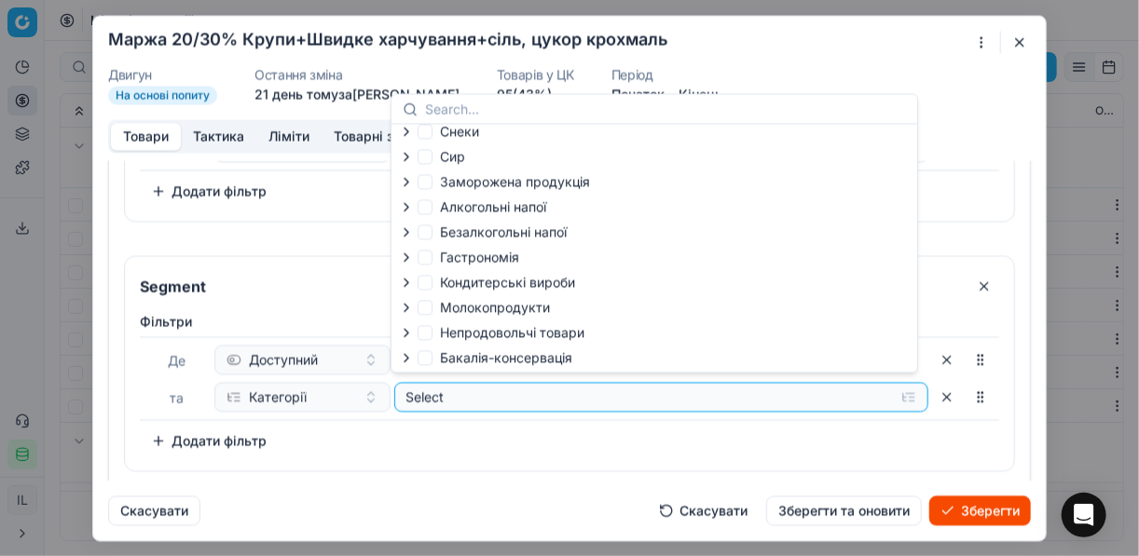
click at [407, 362] on icon "button" at bounding box center [406, 357] width 15 height 15
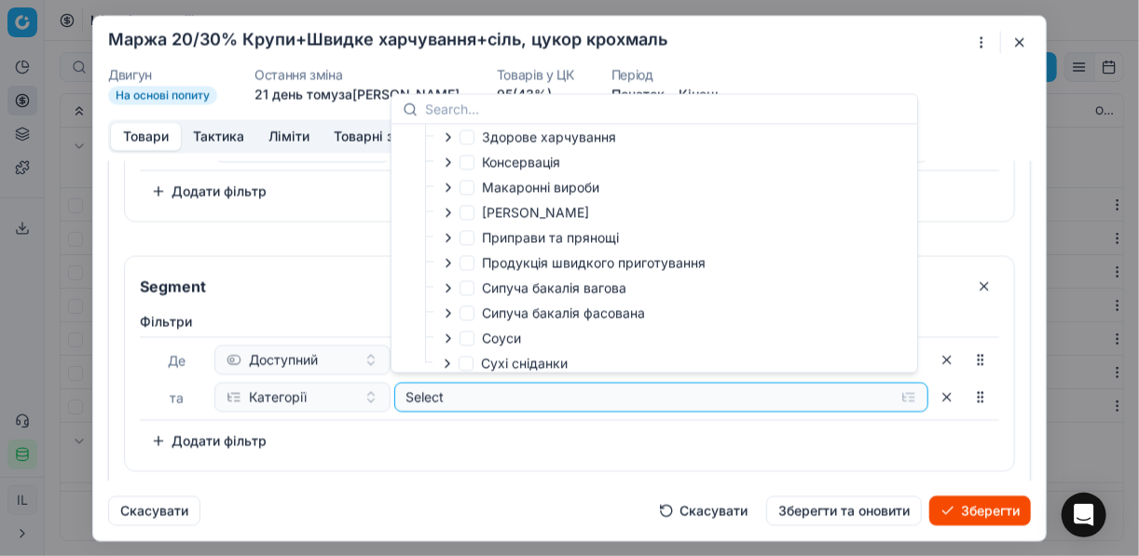
scroll to position [362, 0]
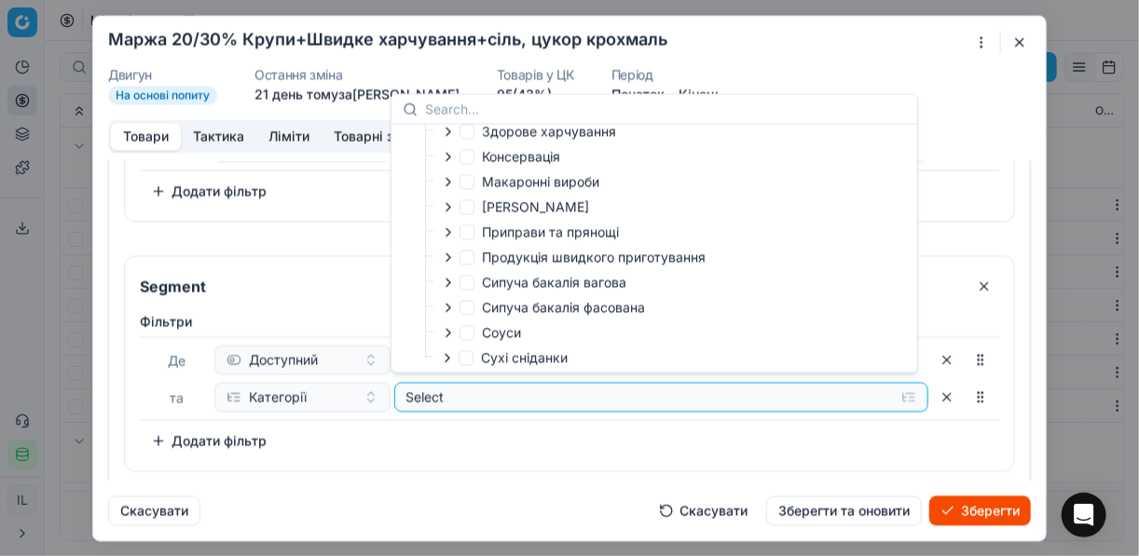
click at [450, 264] on icon "button" at bounding box center [448, 257] width 15 height 15
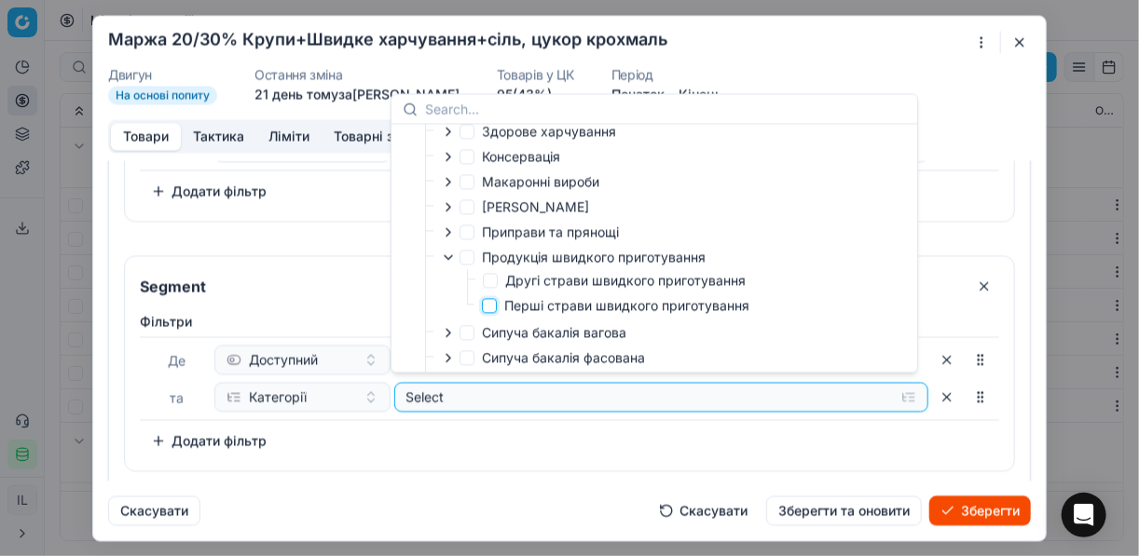
click at [485, 311] on input "Перші страви швидкого приготування" at bounding box center [489, 305] width 15 height 15
checkbox input "true"
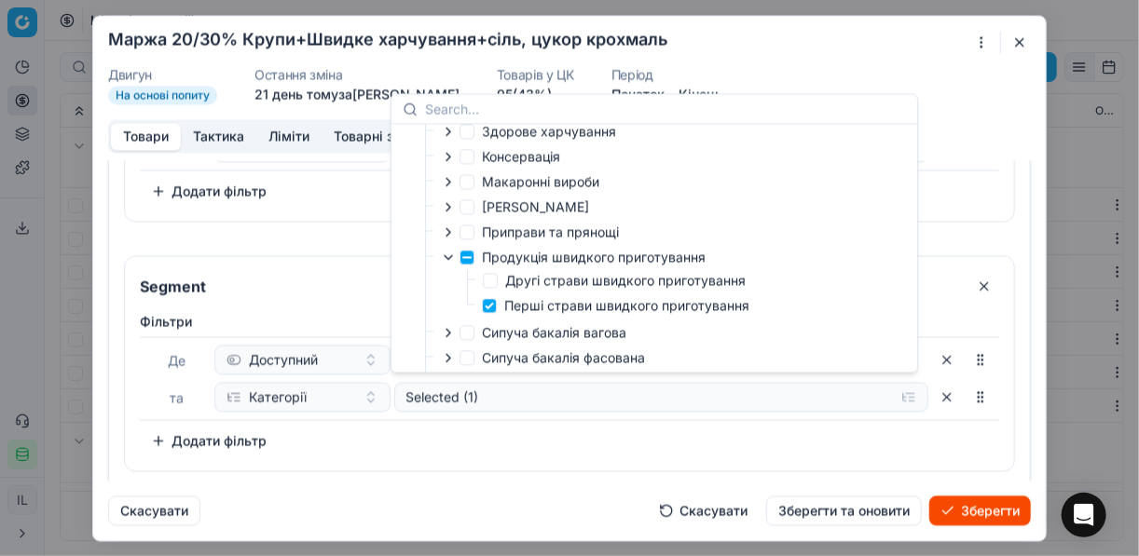
drag, startPoint x: 475, startPoint y: 441, endPoint x: 365, endPoint y: 436, distance: 110.1
click at [473, 441] on div "Фiльтри Де Доступний та Категорії Selected (1) To pick up a sortable item, pres…" at bounding box center [569, 384] width 859 height 144
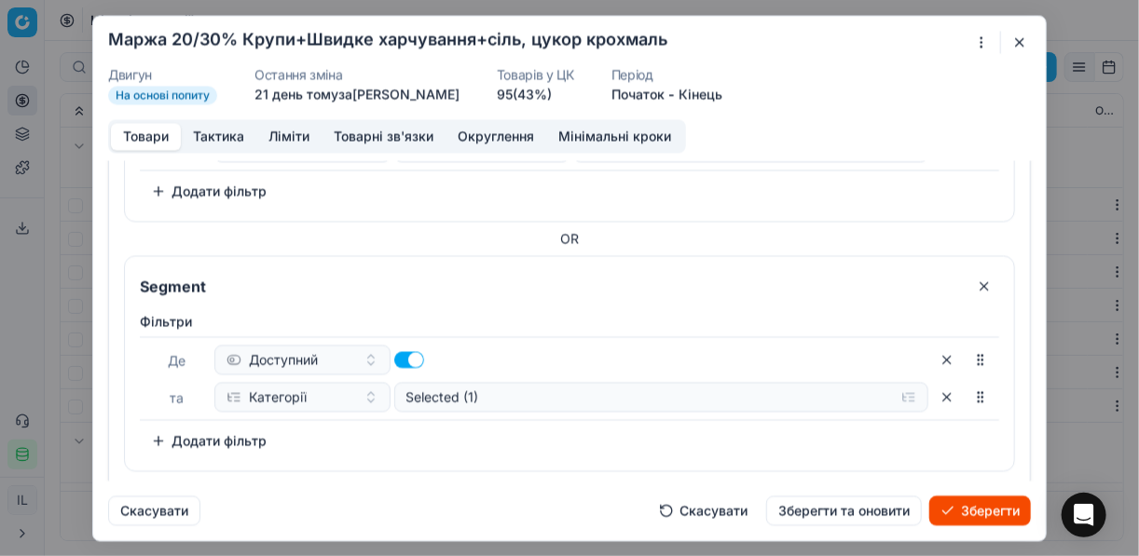
click at [254, 437] on button "Додати фільтр" at bounding box center [209, 441] width 138 height 30
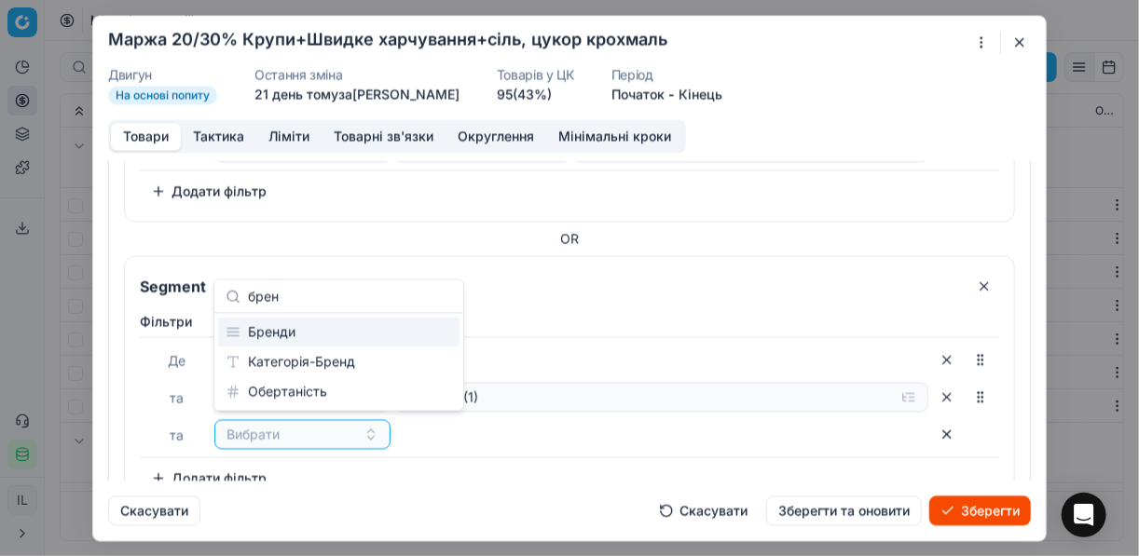
type input "брен"
click at [317, 328] on div "Бренди" at bounding box center [338, 333] width 241 height 30
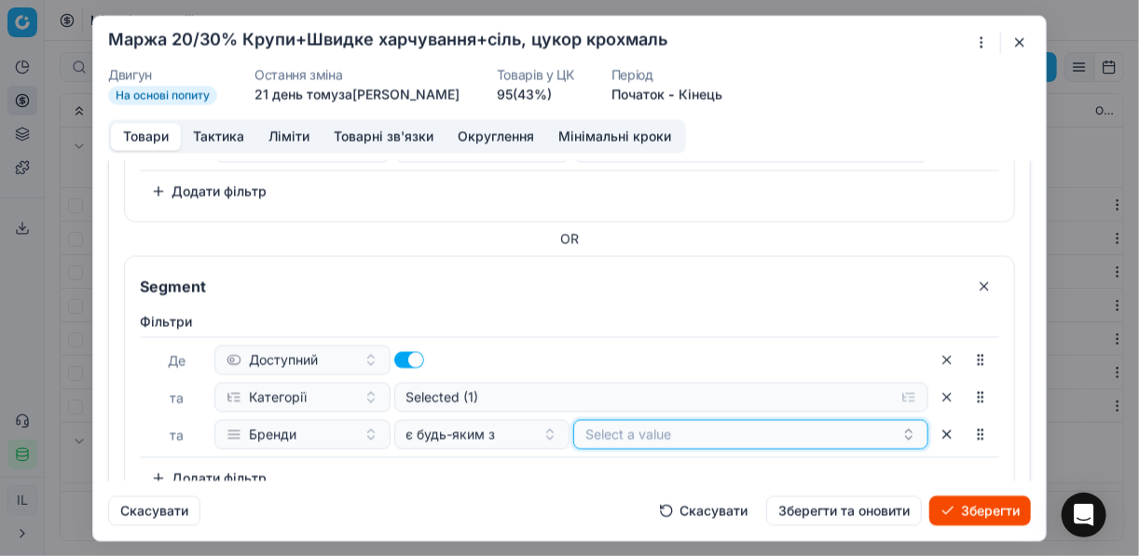
click at [672, 434] on button "Select a value" at bounding box center [750, 434] width 355 height 30
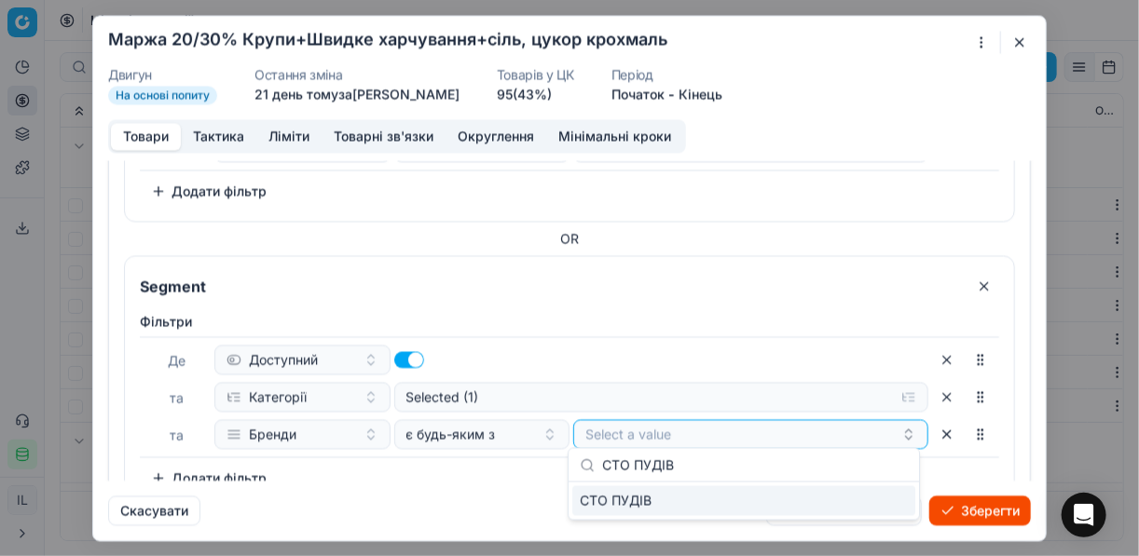
type input "СТО ПУДІВ"
click at [884, 498] on div "СТО ПУДІВ" at bounding box center [743, 502] width 343 height 30
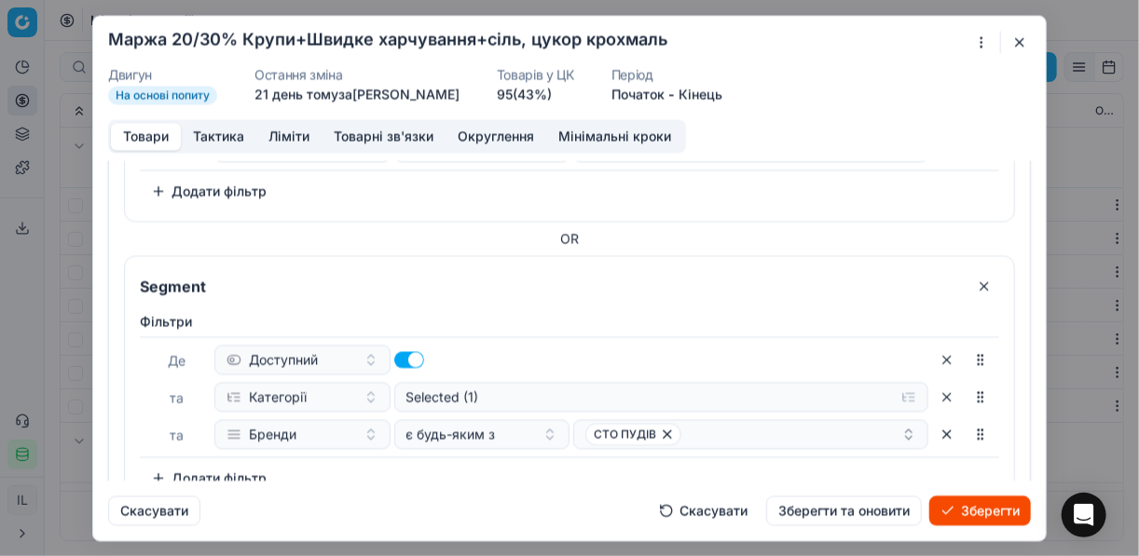
click at [487, 471] on div "Фiльтри Де Доступний та Категорії Selected (1) та Бренди є будь-яким з СТО ПУДІ…" at bounding box center [569, 402] width 859 height 181
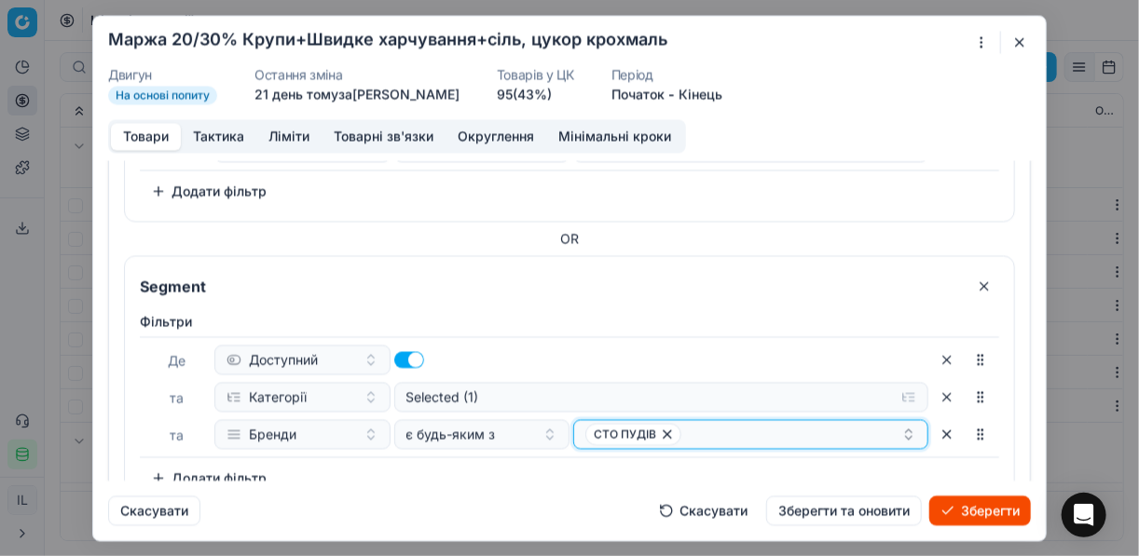
click at [690, 425] on div "СТО ПУДІВ" at bounding box center [743, 434] width 316 height 22
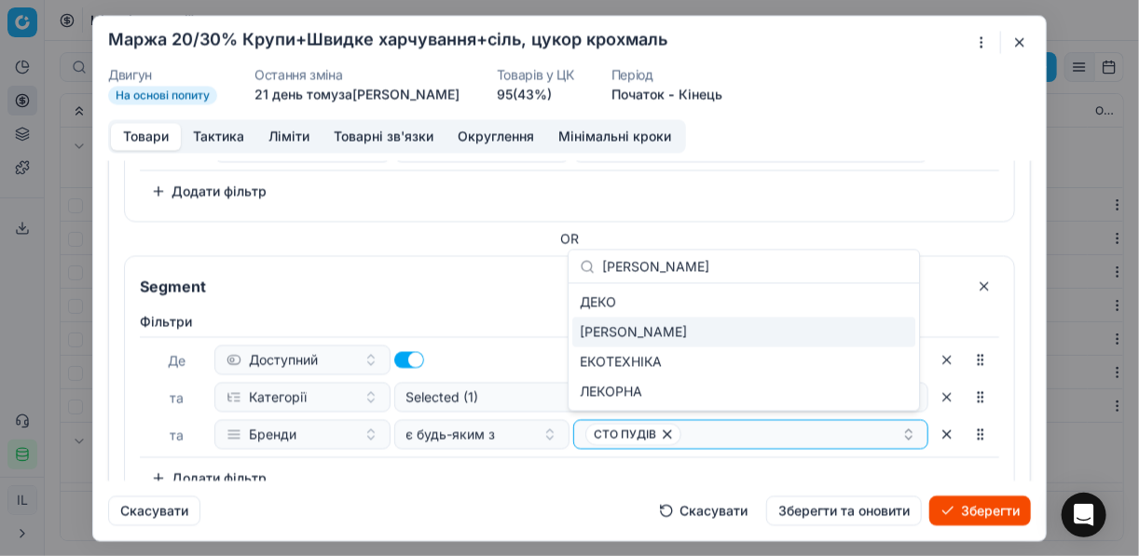
type input "ЕКО"
click at [886, 327] on div "ЕКО" at bounding box center [743, 333] width 343 height 30
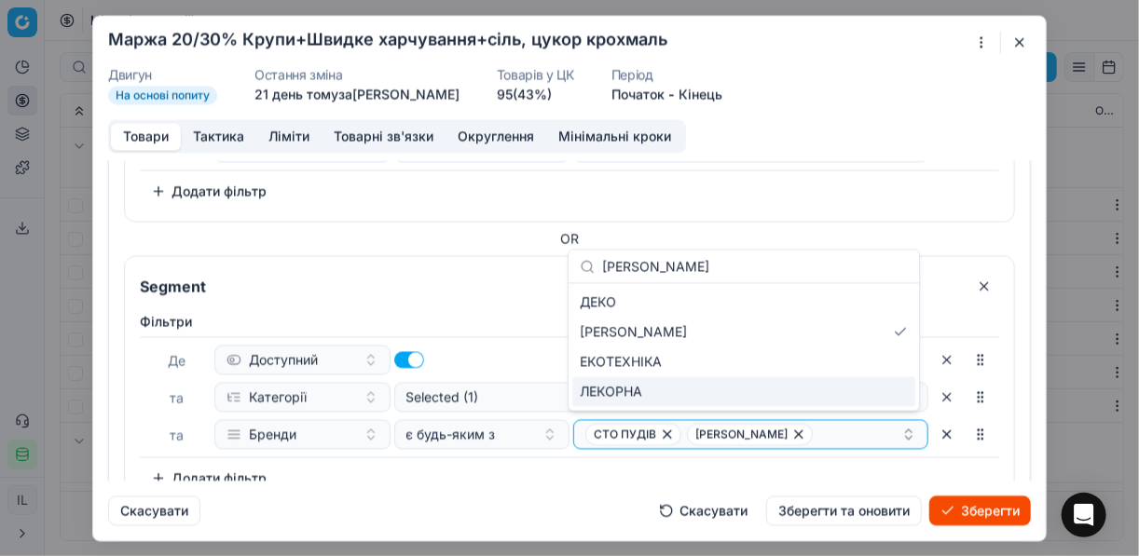
click at [546, 459] on div "Фiльтри Де Доступний та Категорії Selected (1) та Бренди є будь-яким з СТО ПУДІ…" at bounding box center [569, 402] width 859 height 181
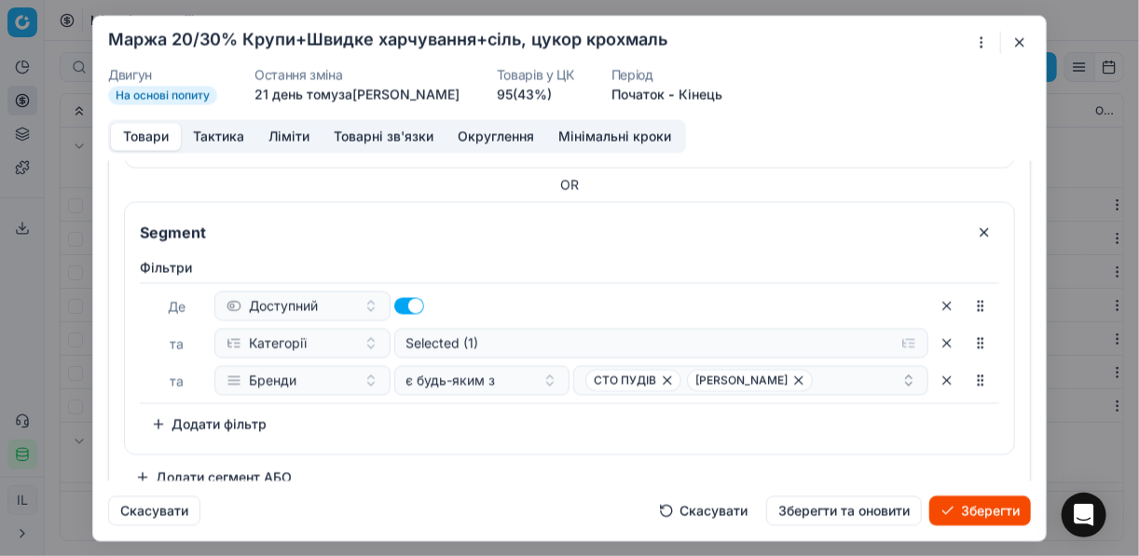
scroll to position [607, 0]
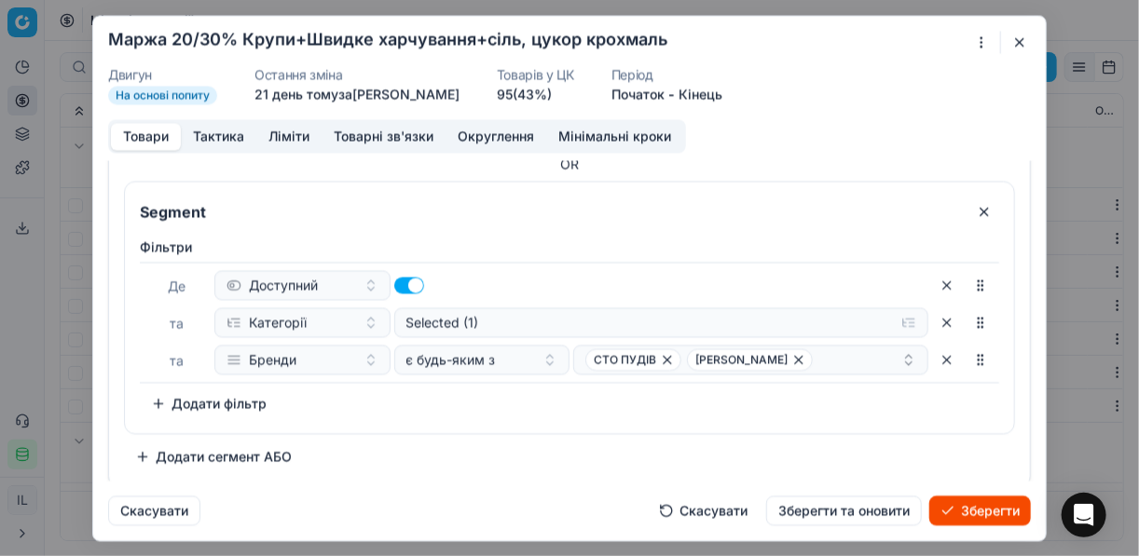
click at [955, 512] on button "Зберегти" at bounding box center [980, 511] width 102 height 30
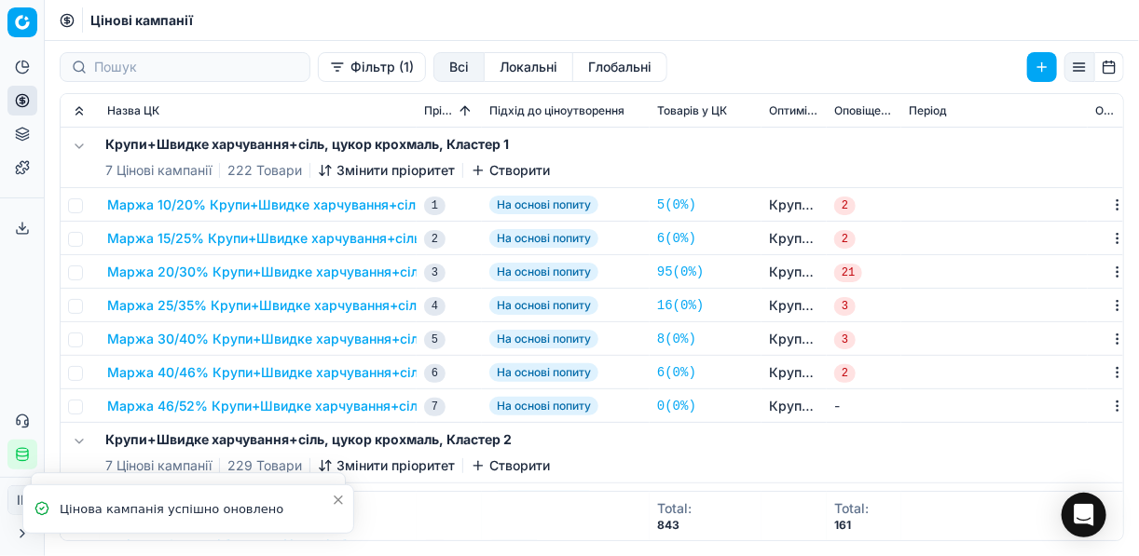
click at [224, 273] on button "Маржа 20/30% Крупи+Швидке харчування+сіль, цукор крохмаль" at bounding box center [323, 272] width 432 height 19
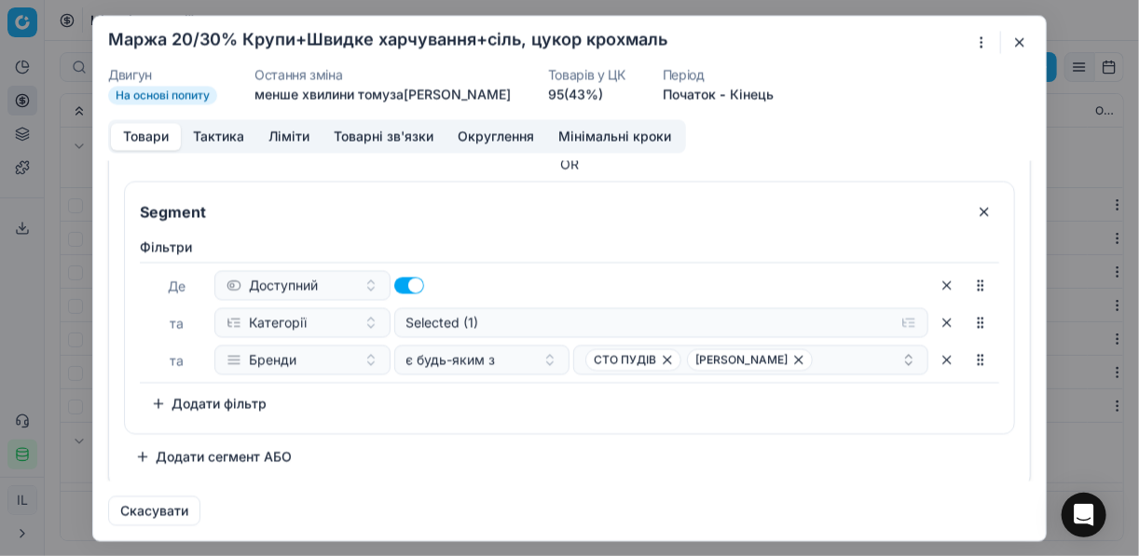
click at [210, 456] on button "Додати сегмент АБО" at bounding box center [213, 457] width 179 height 30
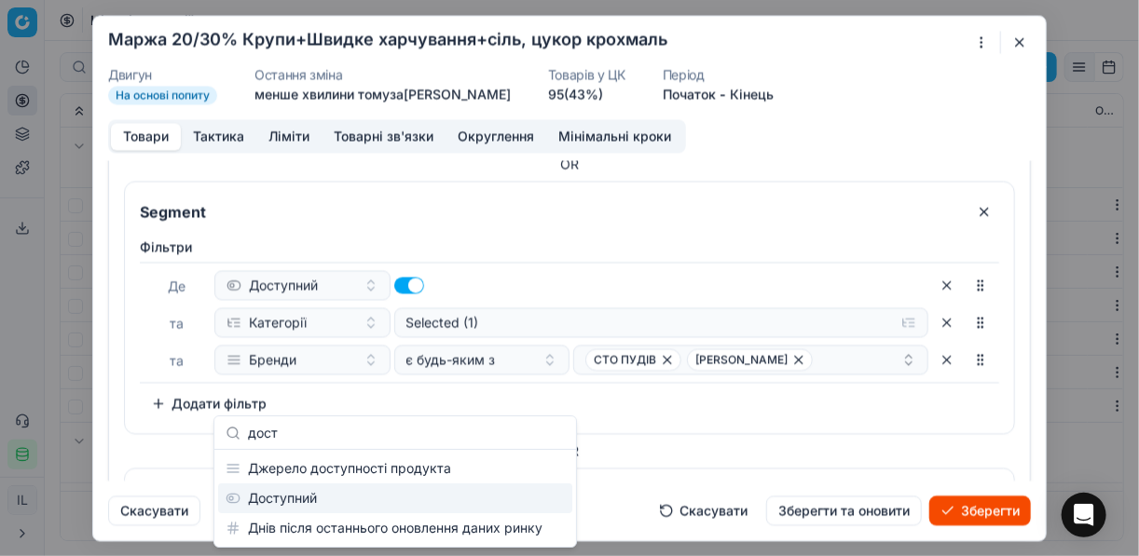
type input "дост"
click at [339, 487] on div "Доступний" at bounding box center [395, 499] width 354 height 30
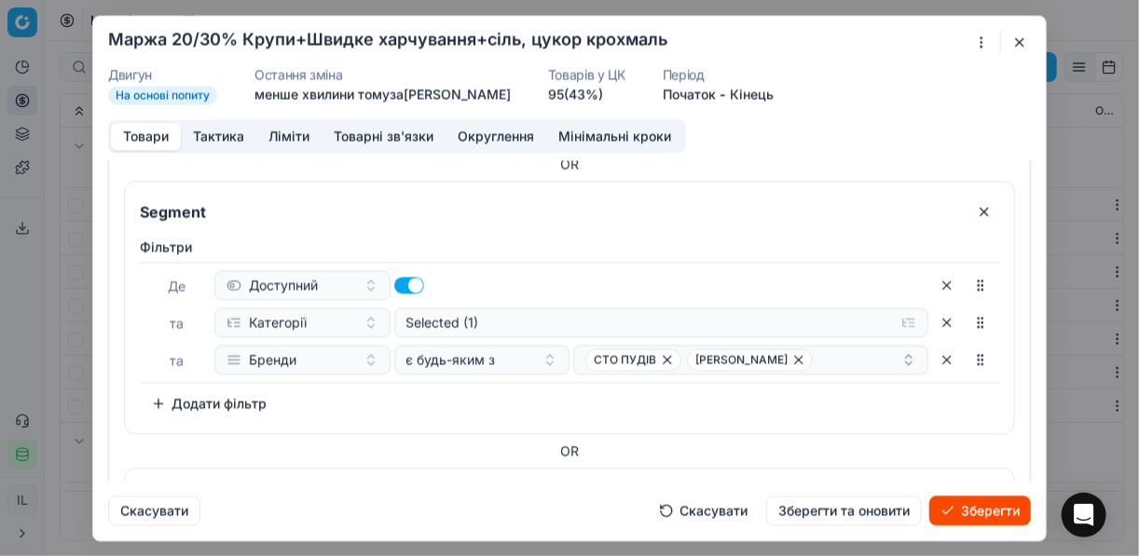
scroll to position [818, 0]
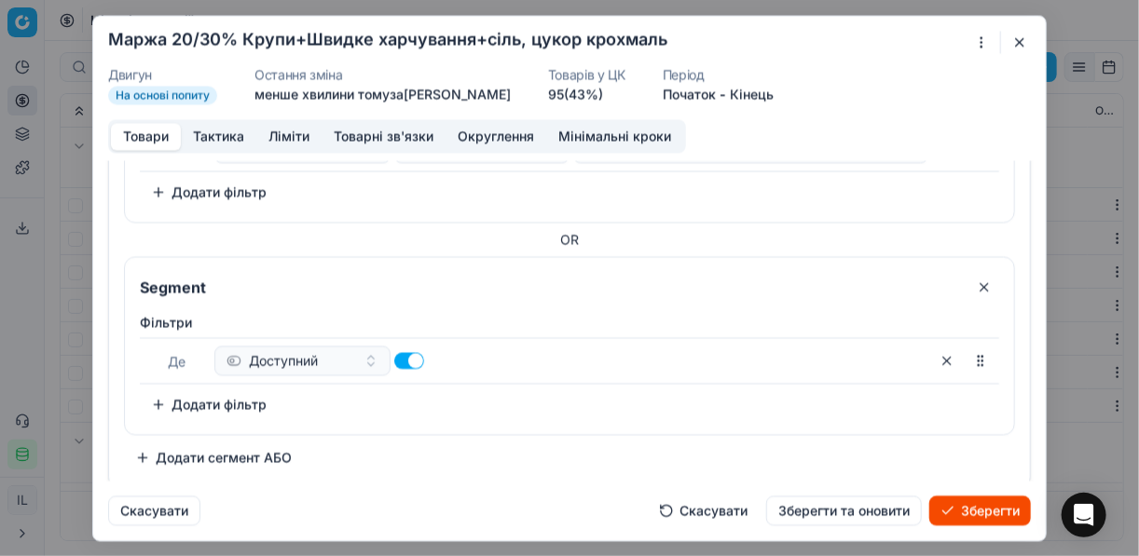
click at [176, 399] on button "Додати фільтр" at bounding box center [209, 405] width 138 height 30
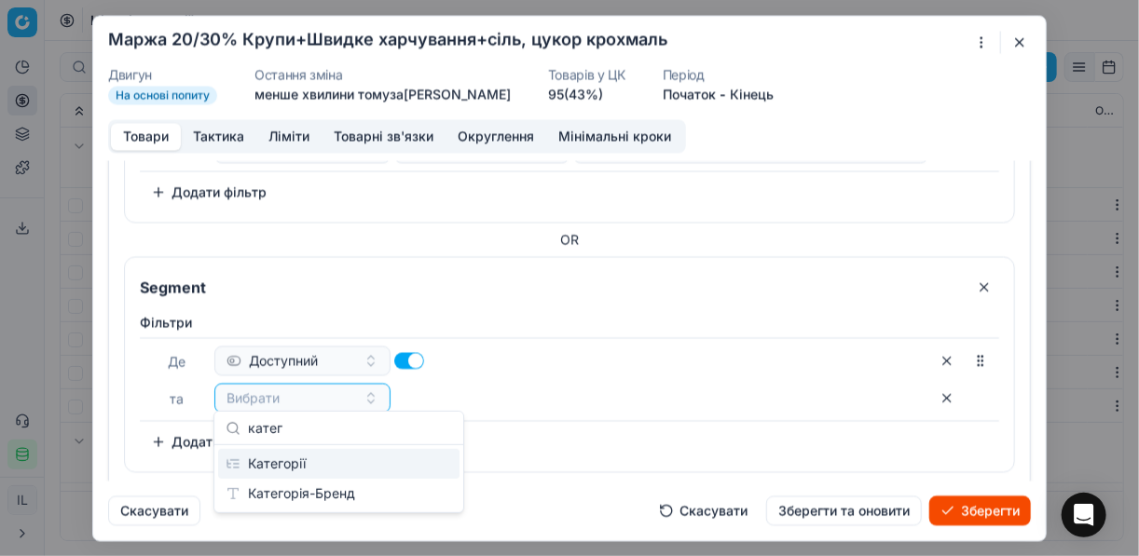
type input "катег"
click at [323, 461] on div "Категорії" at bounding box center [338, 464] width 241 height 30
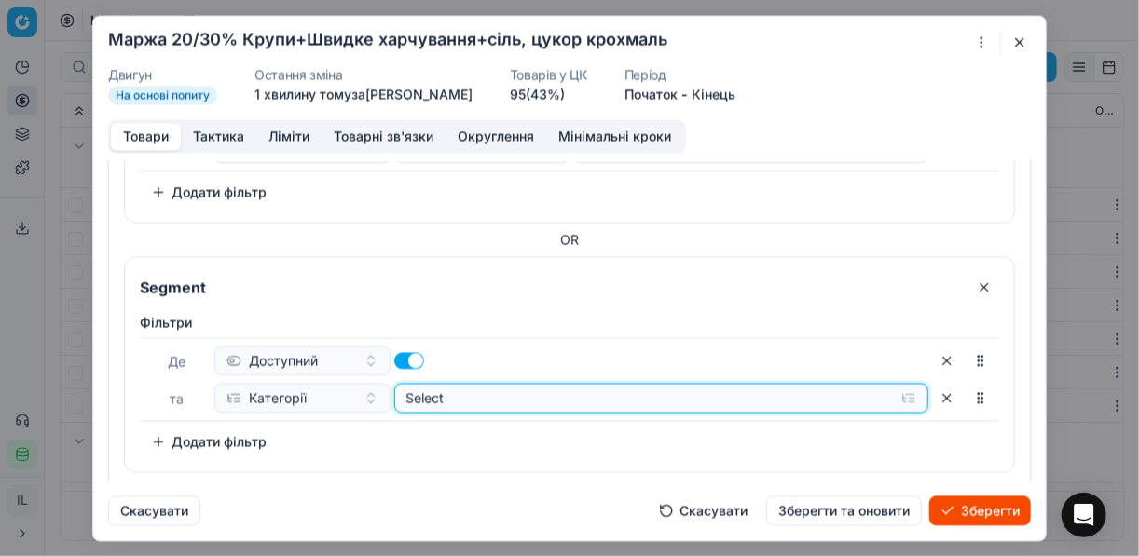
click at [892, 391] on button "Select" at bounding box center [661, 398] width 535 height 30
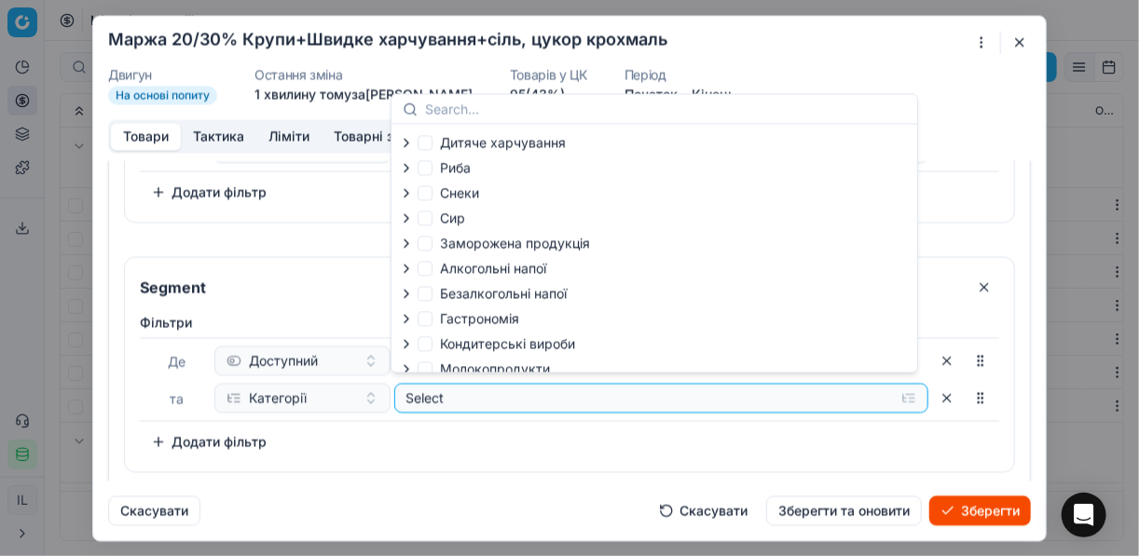
scroll to position [63, 0]
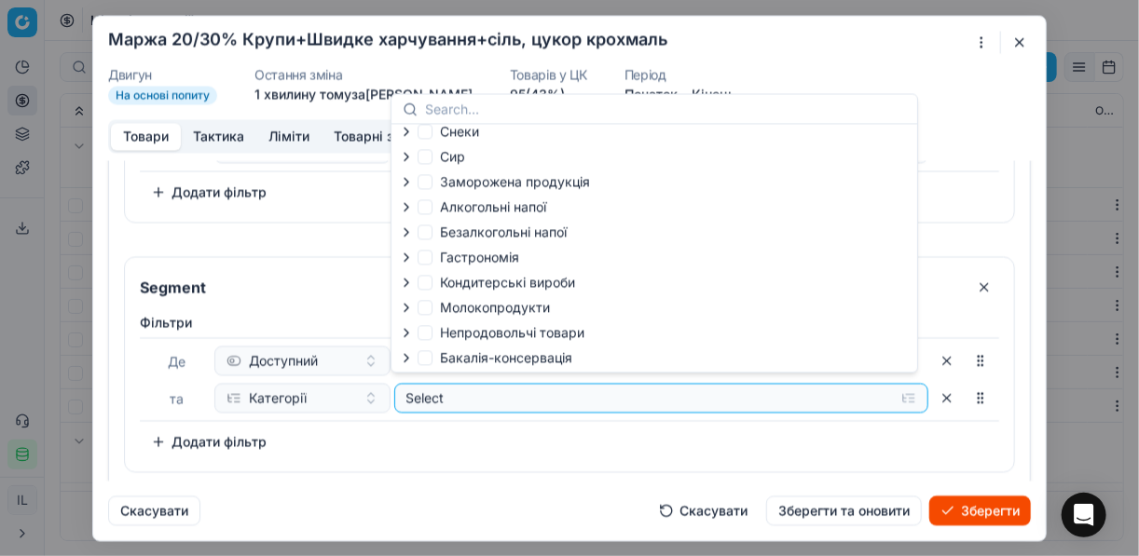
click at [410, 359] on icon "button" at bounding box center [406, 357] width 15 height 15
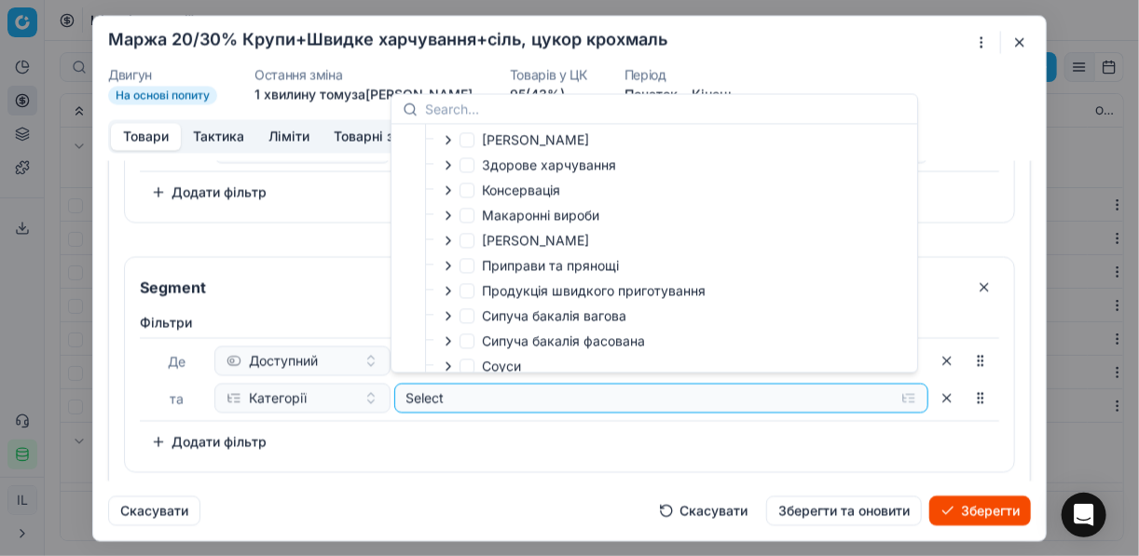
scroll to position [362, 0]
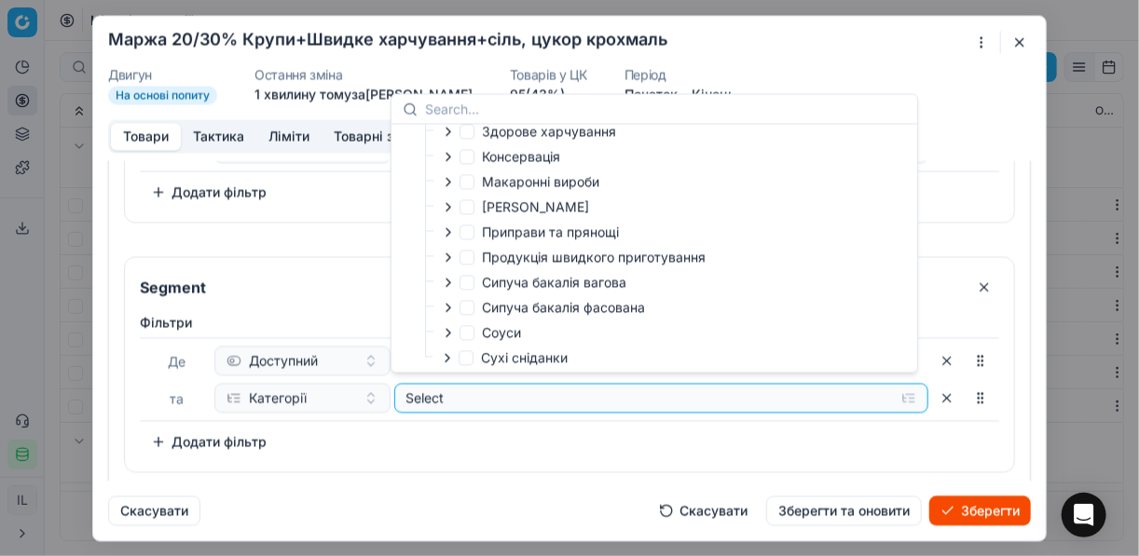
click at [448, 311] on icon "button" at bounding box center [448, 307] width 4 height 7
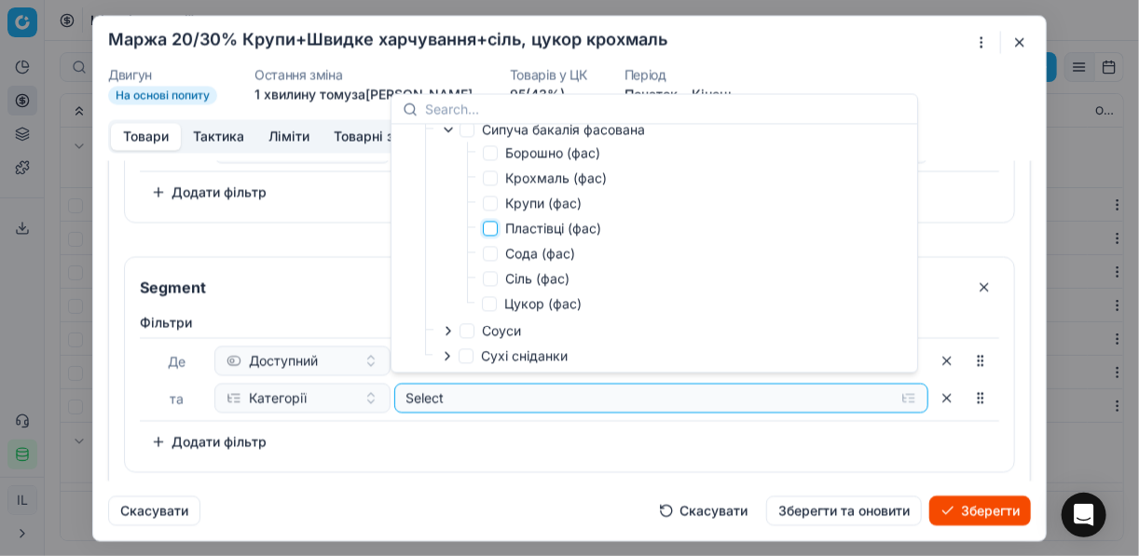
click at [495, 226] on input "Пластівці (фас)" at bounding box center [490, 228] width 15 height 15
checkbox input "true"
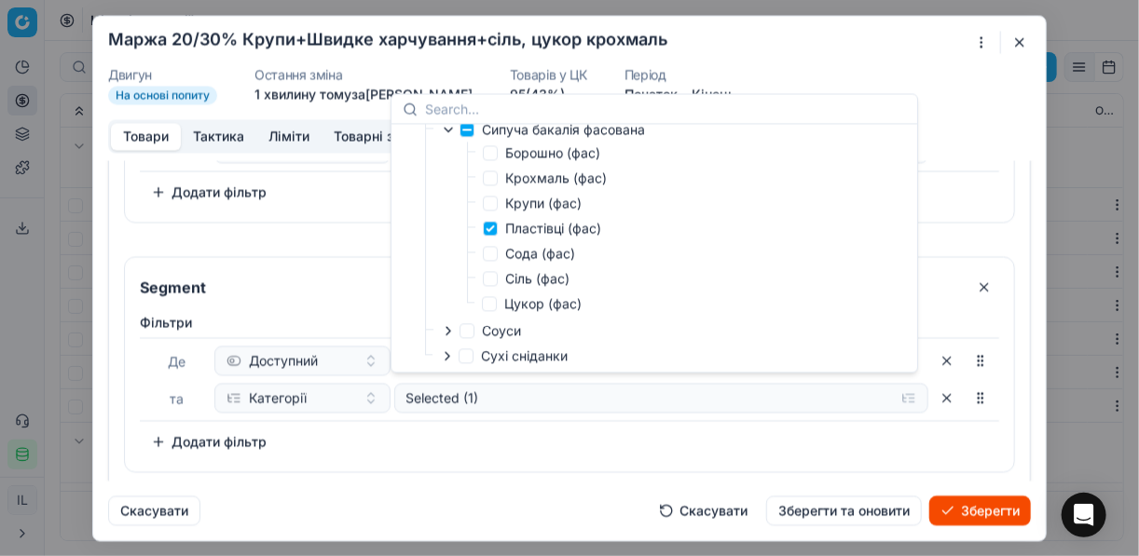
click at [578, 440] on div "Фiльтри Де Доступний та Категорії Selected (1) To pick up a sortable item, pres…" at bounding box center [569, 385] width 859 height 144
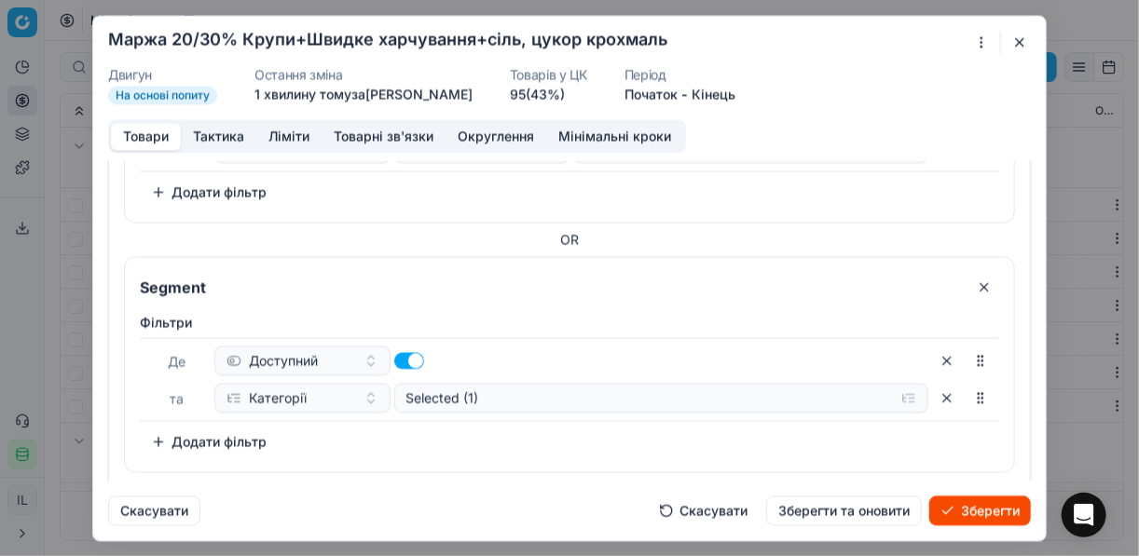
click at [167, 430] on button "Додати фільтр" at bounding box center [209, 442] width 138 height 30
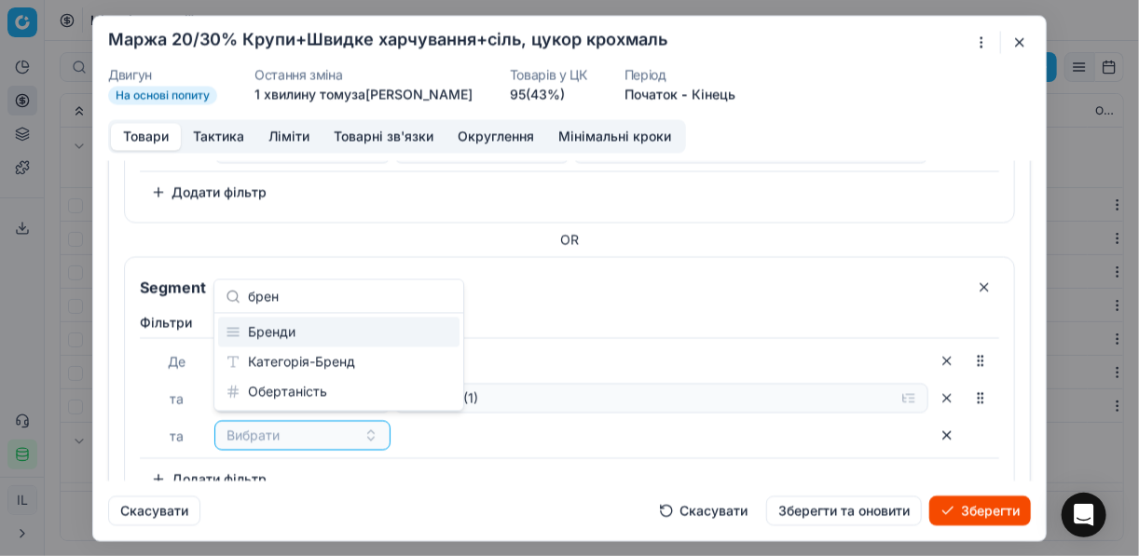
type input "брен"
click at [314, 336] on div "Бренди" at bounding box center [338, 333] width 241 height 30
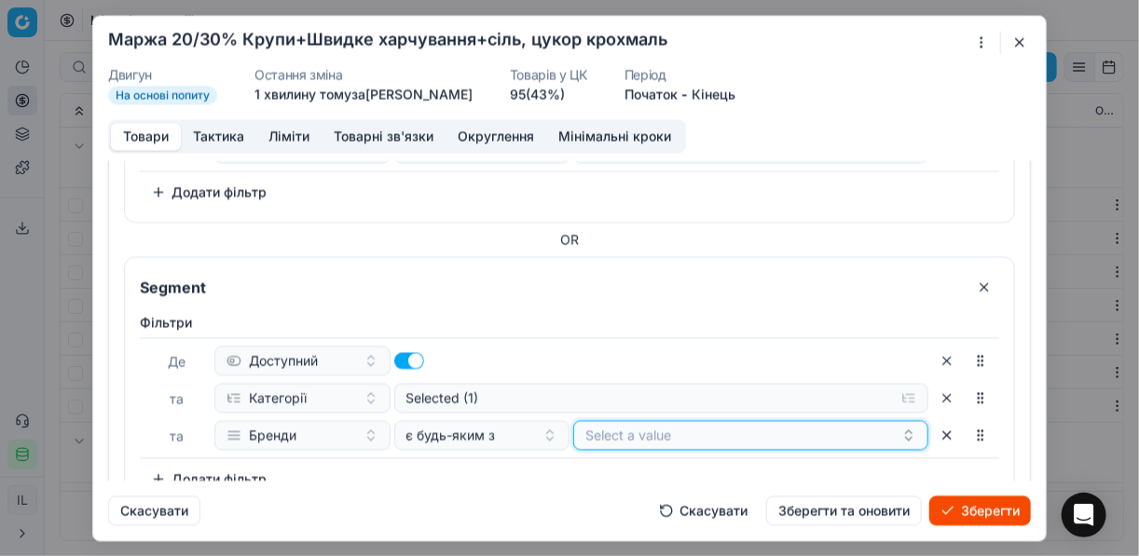
click at [671, 424] on button "Select a value" at bounding box center [750, 435] width 355 height 30
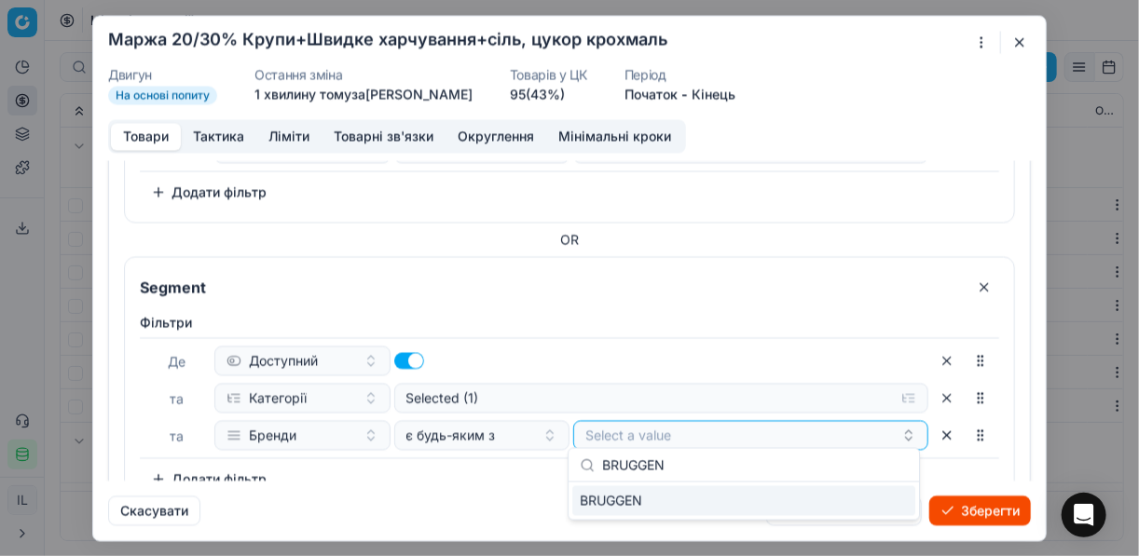
type input "BRUGGEN"
click at [893, 483] on div "BRUGGEN" at bounding box center [744, 501] width 350 height 37
click at [893, 494] on div "BRUGGEN" at bounding box center [743, 502] width 343 height 30
click at [467, 498] on div "Скасувати Скасувати Зберегти та оновити Зберегти" at bounding box center [569, 503] width 923 height 45
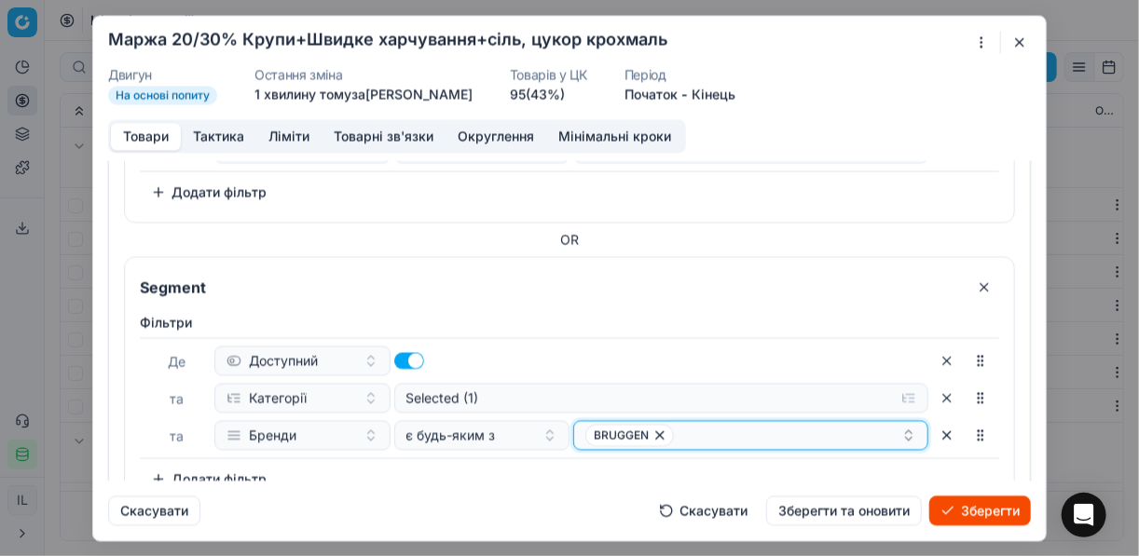
click at [731, 426] on div "BRUGGEN" at bounding box center [743, 435] width 316 height 22
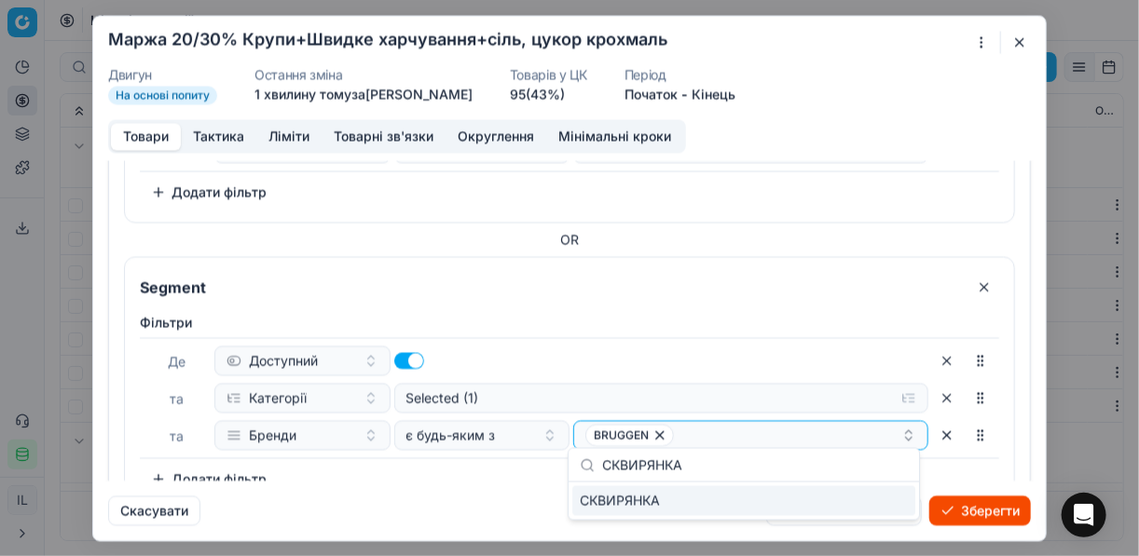
type input "СКВИРЯНКА"
click at [891, 500] on div "СКВИРЯНКА" at bounding box center [743, 502] width 343 height 30
click at [535, 489] on div "Скасувати Скасувати Зберегти та оновити Зберегти" at bounding box center [569, 503] width 923 height 45
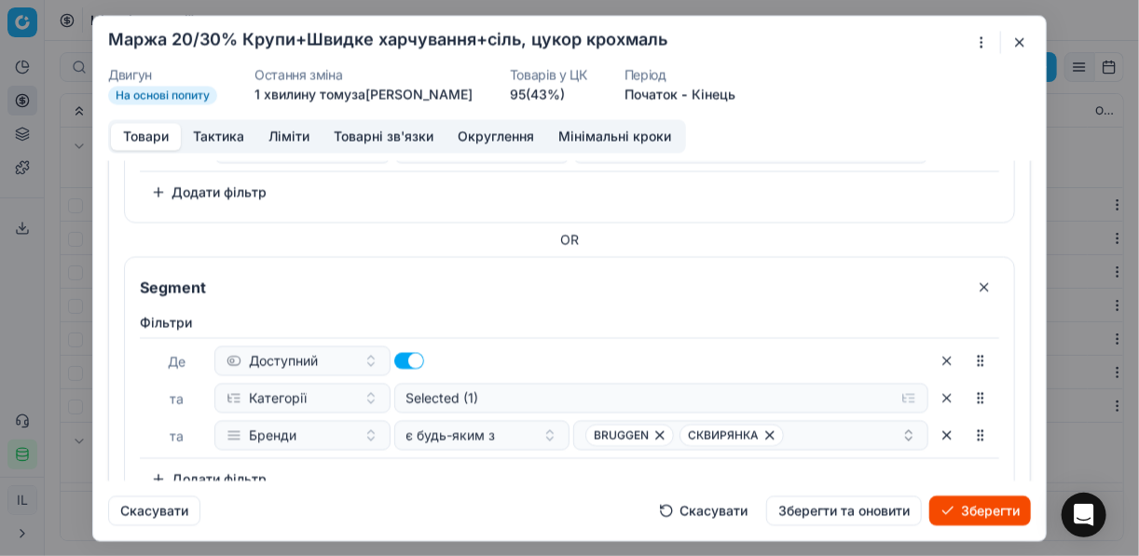
scroll to position [893, 0]
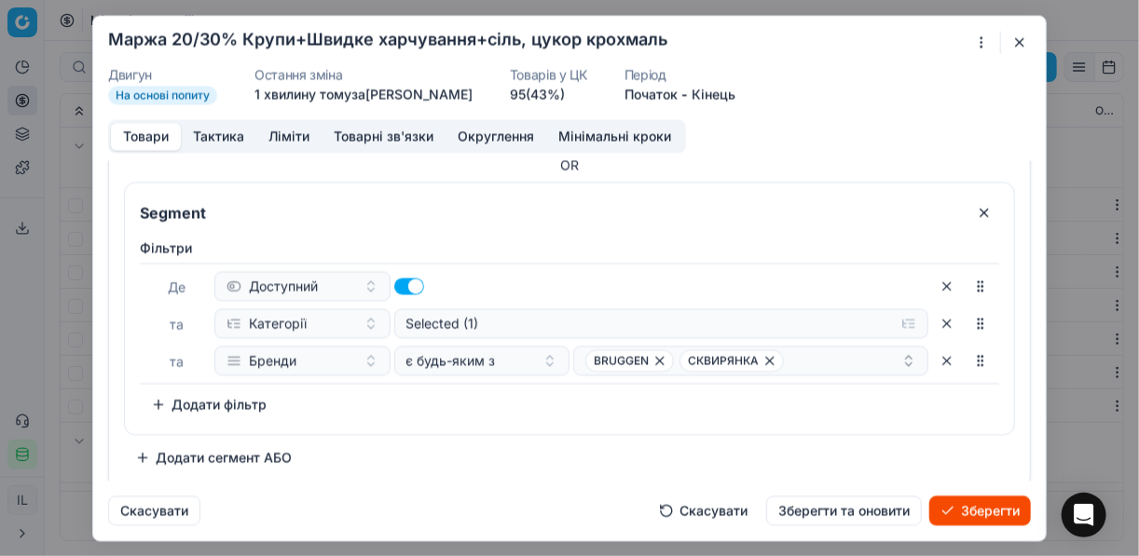
click at [267, 451] on button "Додати сегмент АБО" at bounding box center [213, 458] width 179 height 30
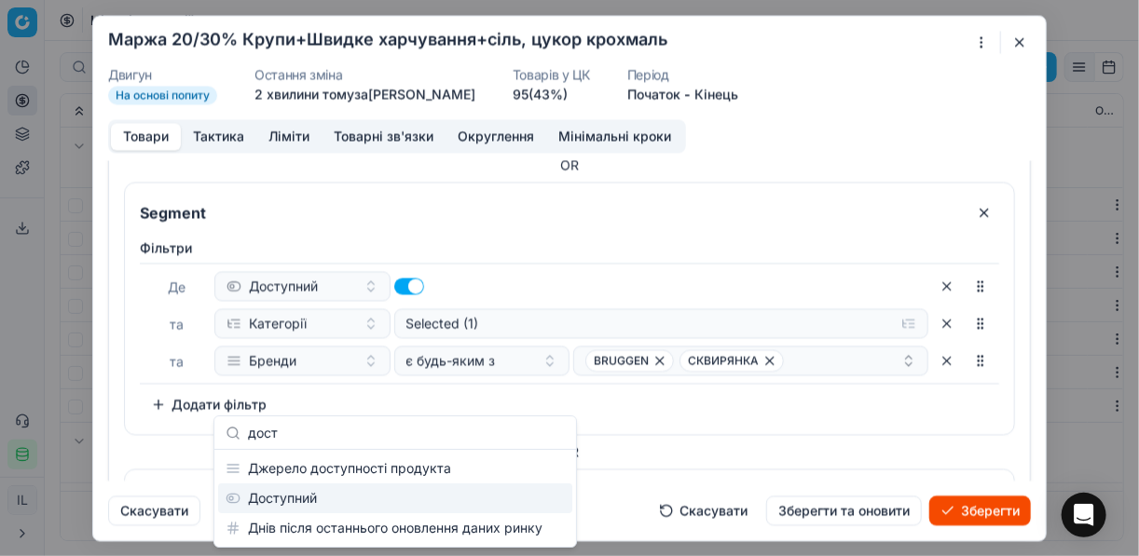
type input "дост"
click at [322, 494] on div "Доступний" at bounding box center [395, 499] width 354 height 30
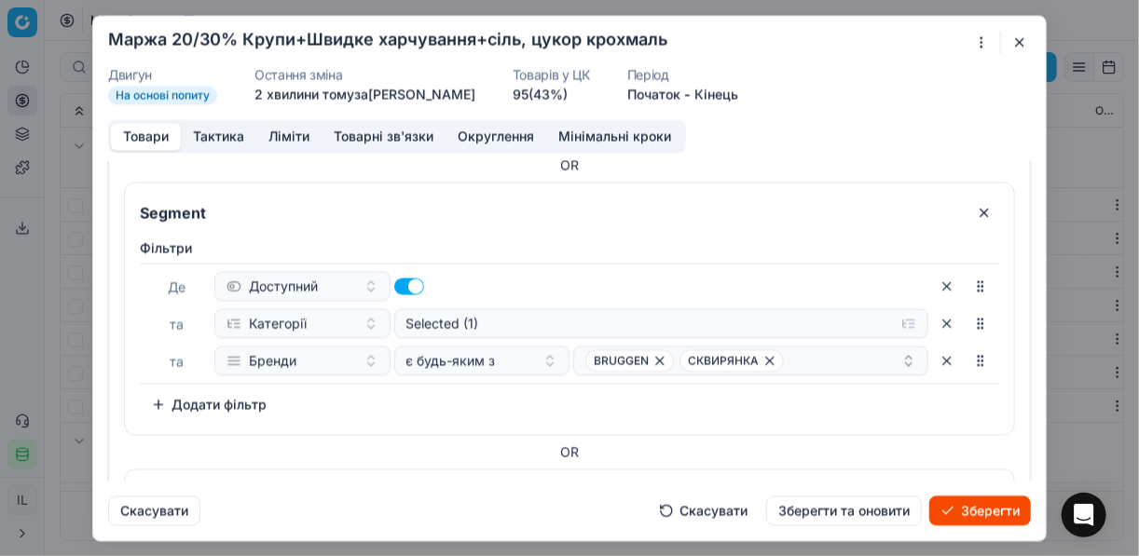
scroll to position [1104, 0]
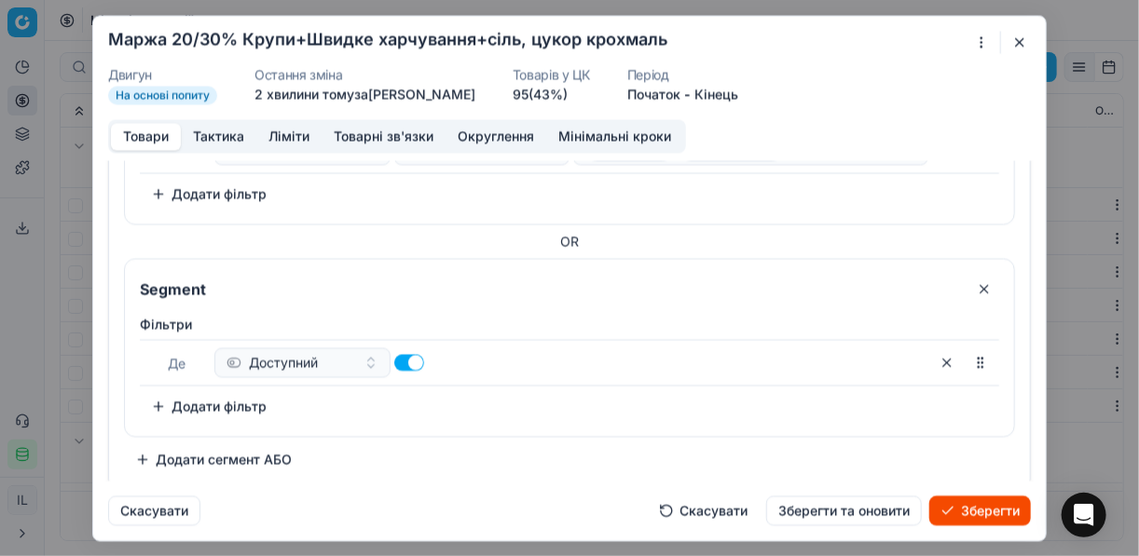
click at [160, 391] on button "Додати фільтр" at bounding box center [209, 406] width 138 height 30
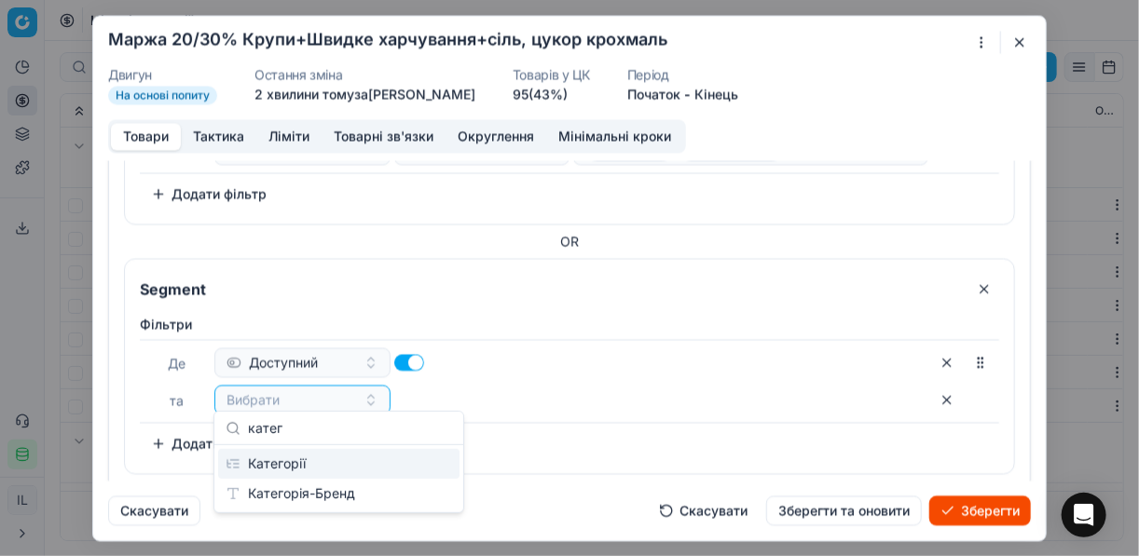
type input "катег"
click at [354, 465] on div "Категорії" at bounding box center [338, 464] width 241 height 30
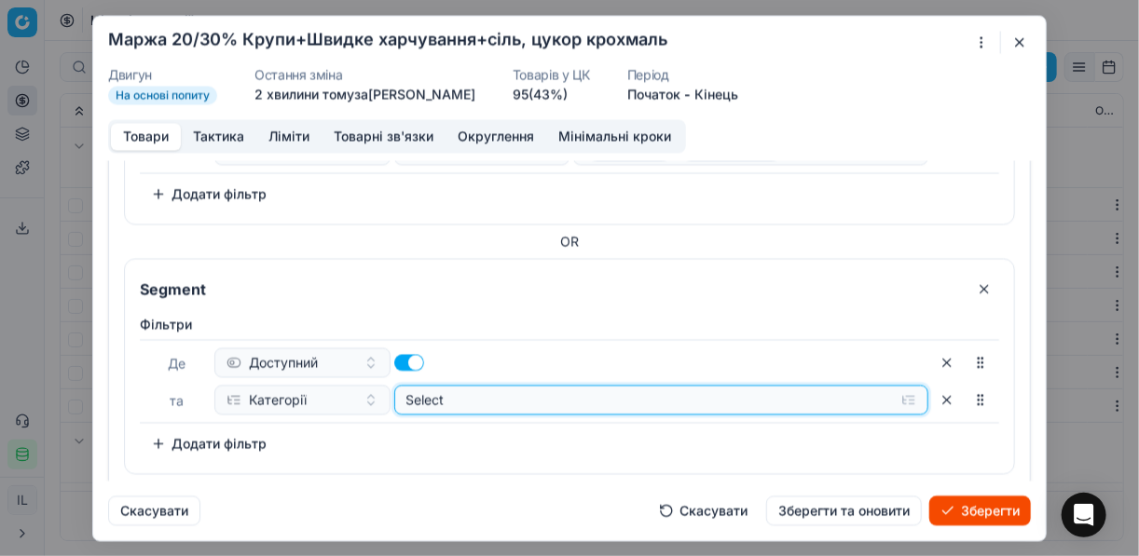
click at [895, 396] on button "Select" at bounding box center [661, 400] width 535 height 30
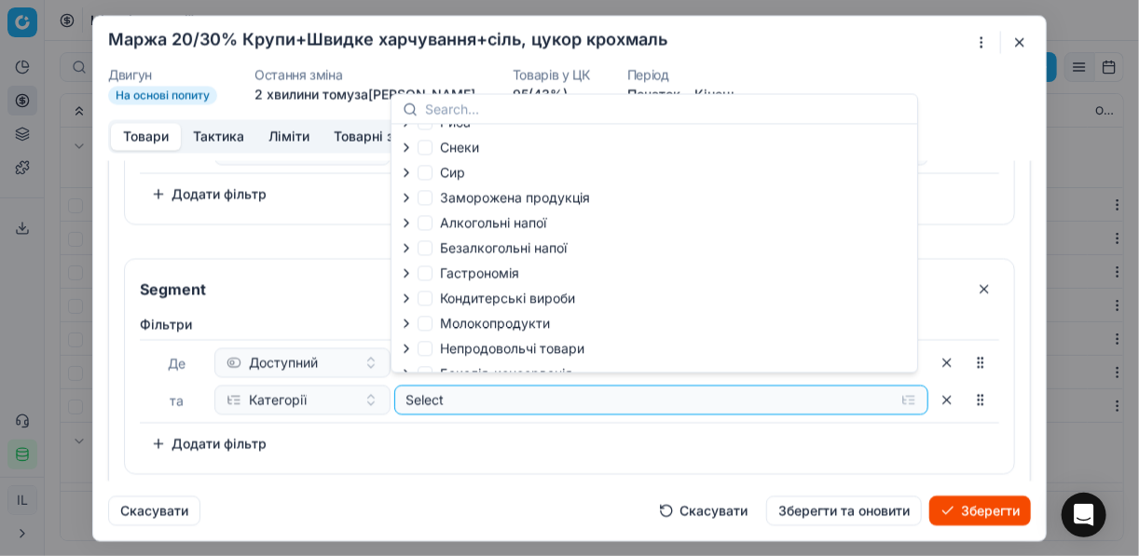
scroll to position [63, 0]
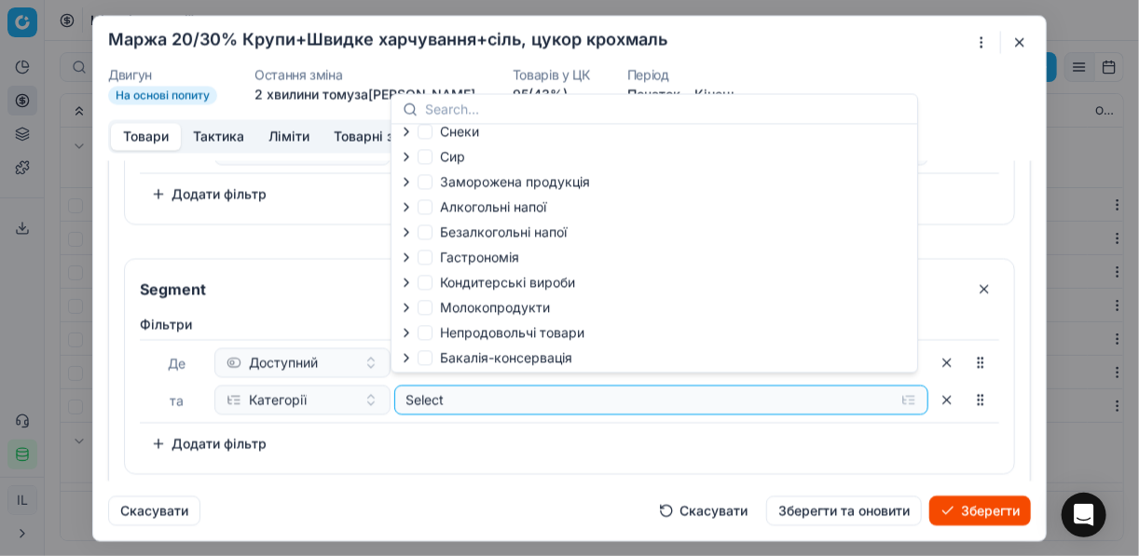
click at [404, 362] on icon "button" at bounding box center [406, 357] width 4 height 7
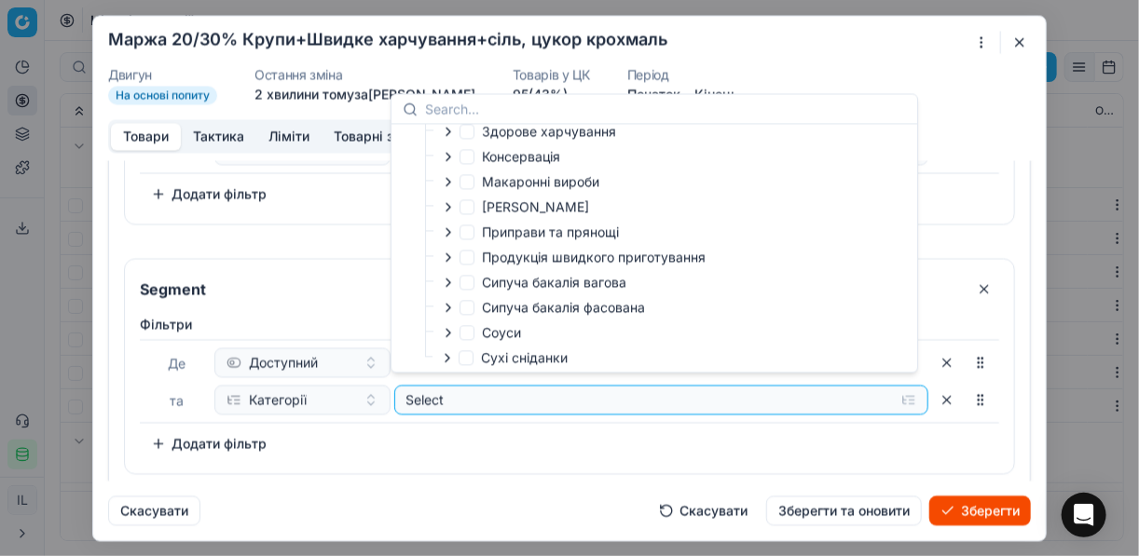
scroll to position [369, 0]
click at [448, 307] on icon "button" at bounding box center [448, 305] width 4 height 7
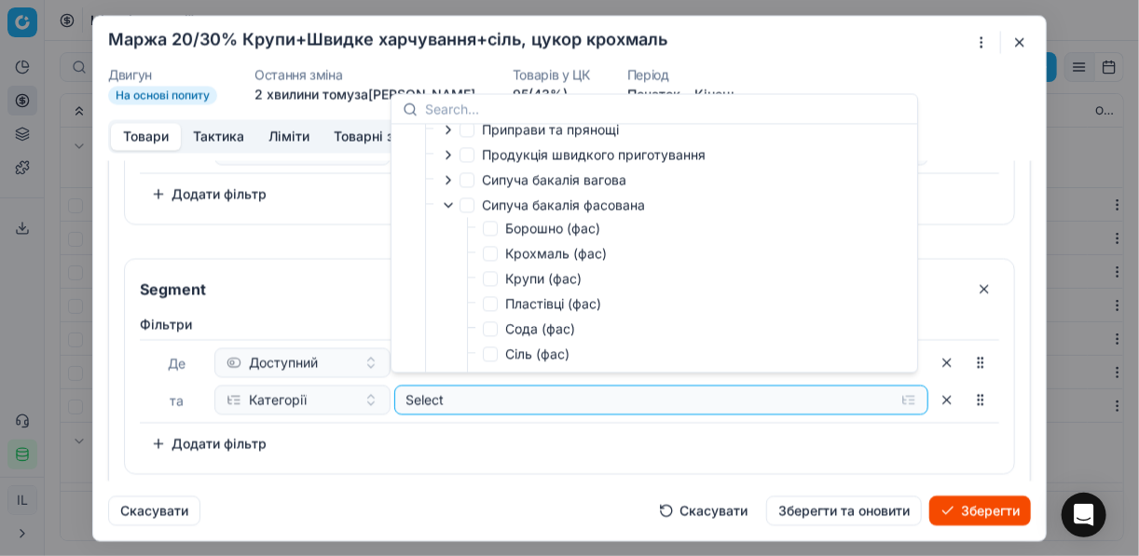
scroll to position [518, 0]
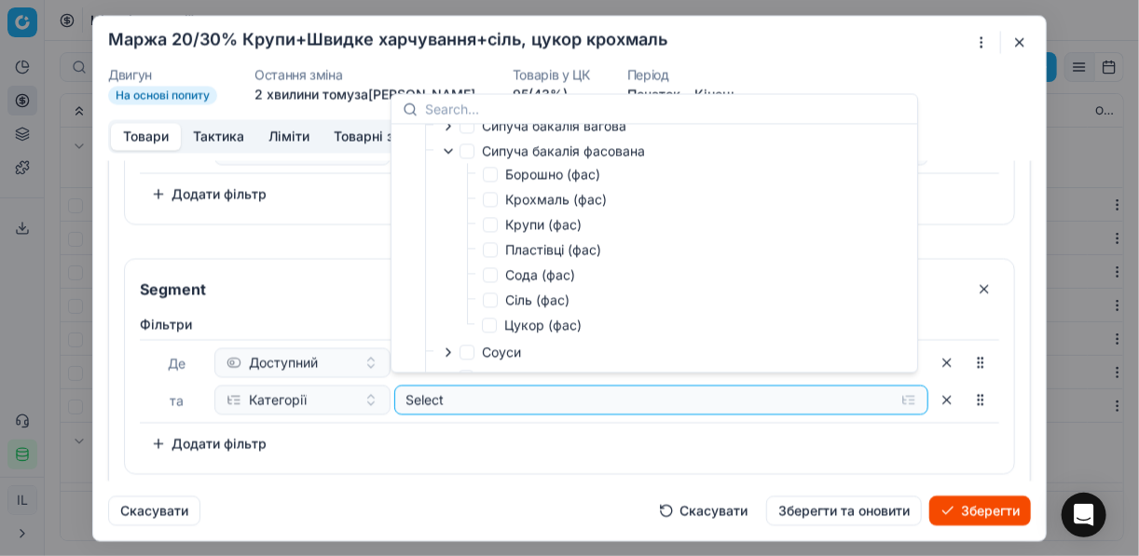
click at [498, 305] on label "Сіль (фас)" at bounding box center [526, 300] width 87 height 19
click at [498, 305] on input "Сіль (фас)" at bounding box center [490, 300] width 15 height 15
checkbox input "true"
drag, startPoint x: 568, startPoint y: 459, endPoint x: 554, endPoint y: 459, distance: 14.0
click at [567, 459] on div "Фiльтри Де Доступний та Категорії Selected (1) To pick up a sortable item, pres…" at bounding box center [569, 391] width 889 height 166
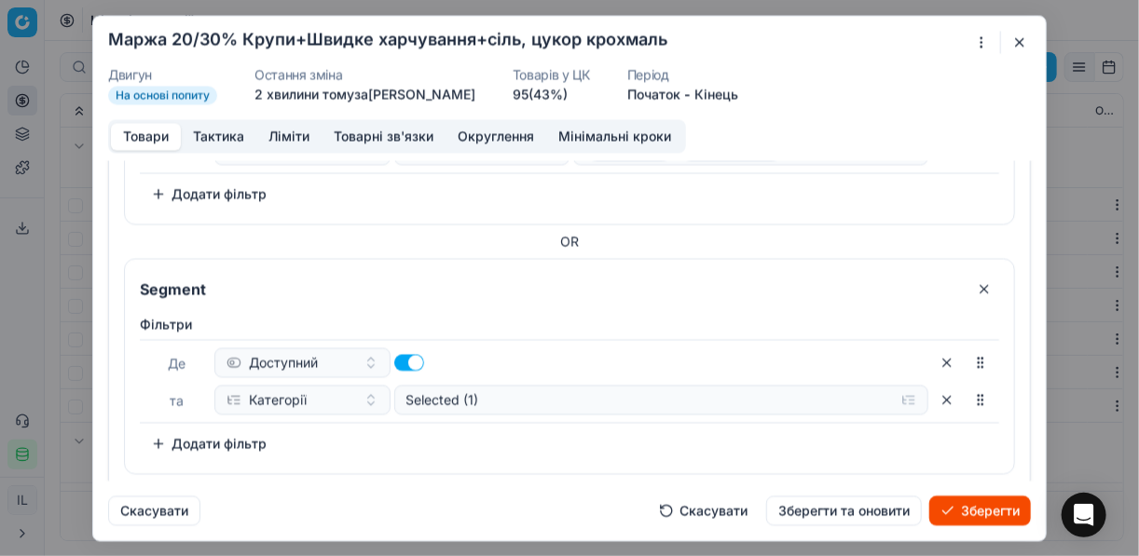
click at [164, 434] on button "Додати фільтр" at bounding box center [209, 444] width 138 height 30
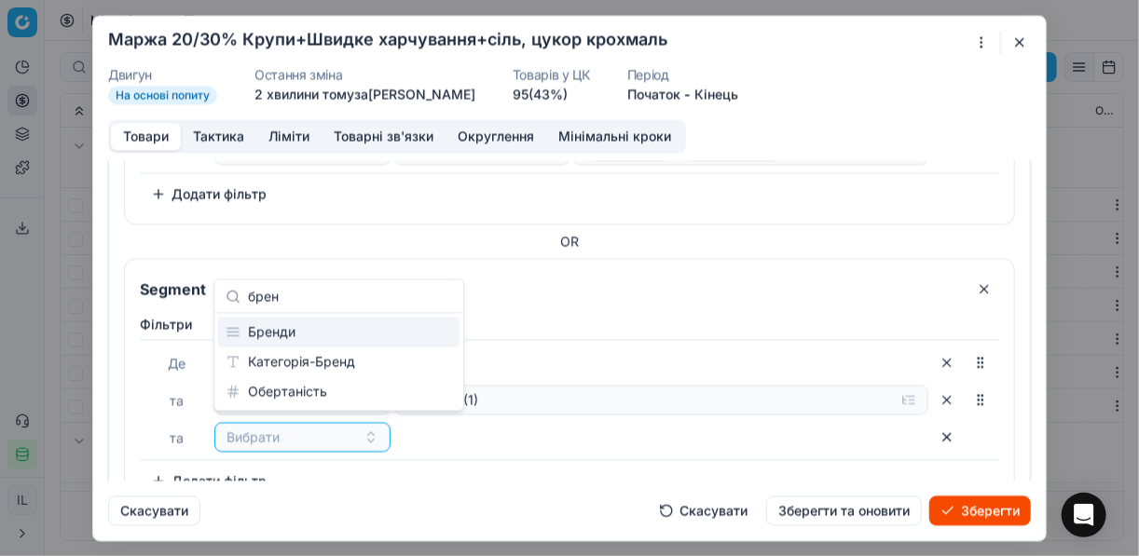
type input "брен"
click at [296, 335] on div "Бренди" at bounding box center [338, 333] width 241 height 30
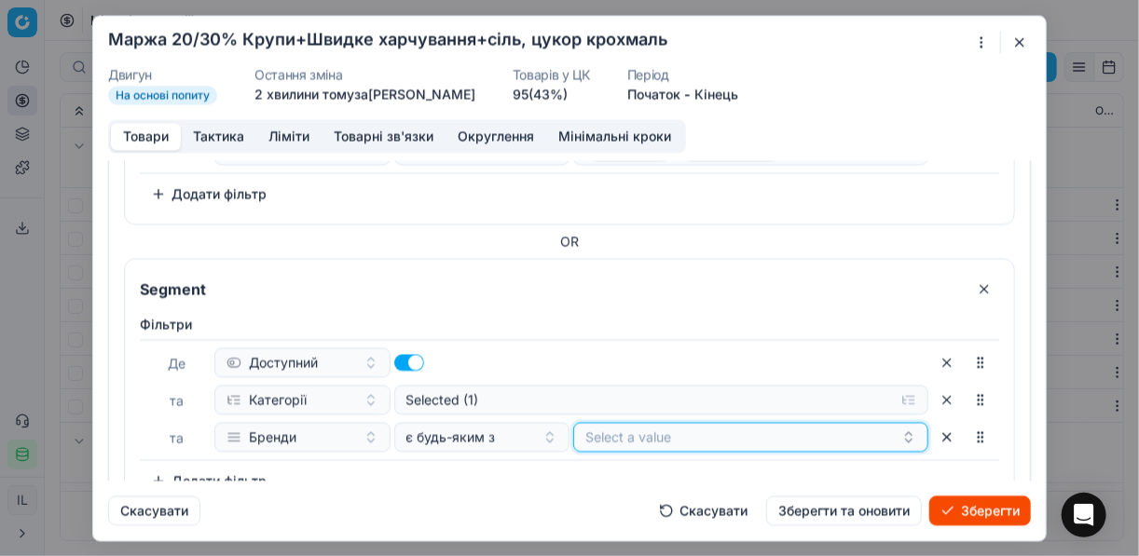
click at [666, 428] on button "Select a value" at bounding box center [750, 437] width 355 height 30
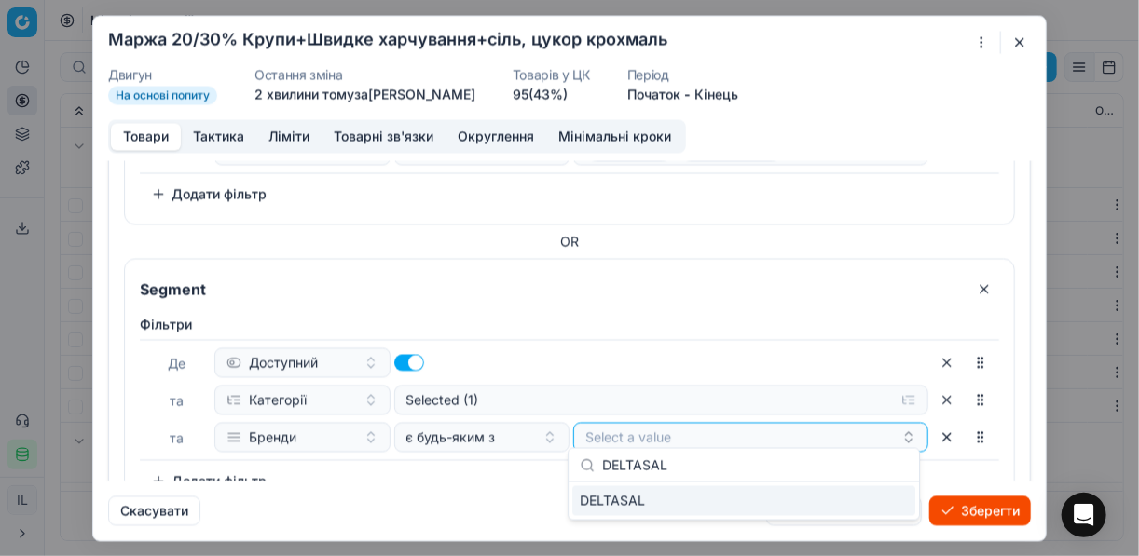
type input "DELTASAL"
click at [898, 504] on div "DELTASAL" at bounding box center [743, 502] width 343 height 30
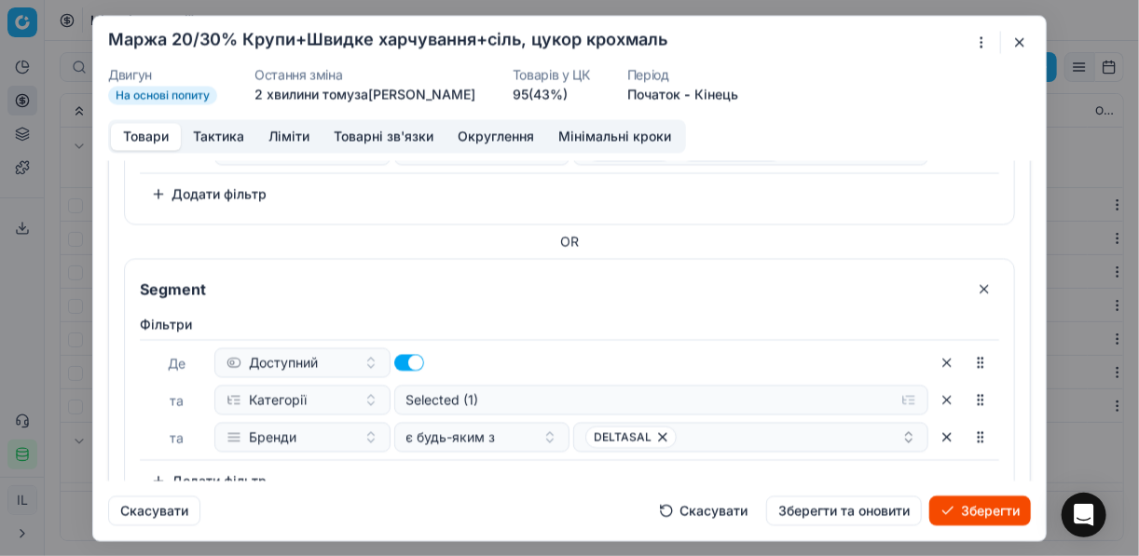
click at [523, 468] on div "Фiльтри Де Доступний та Категорії Selected (1) та Бренди є будь-яким з DELTASAL…" at bounding box center [569, 405] width 859 height 181
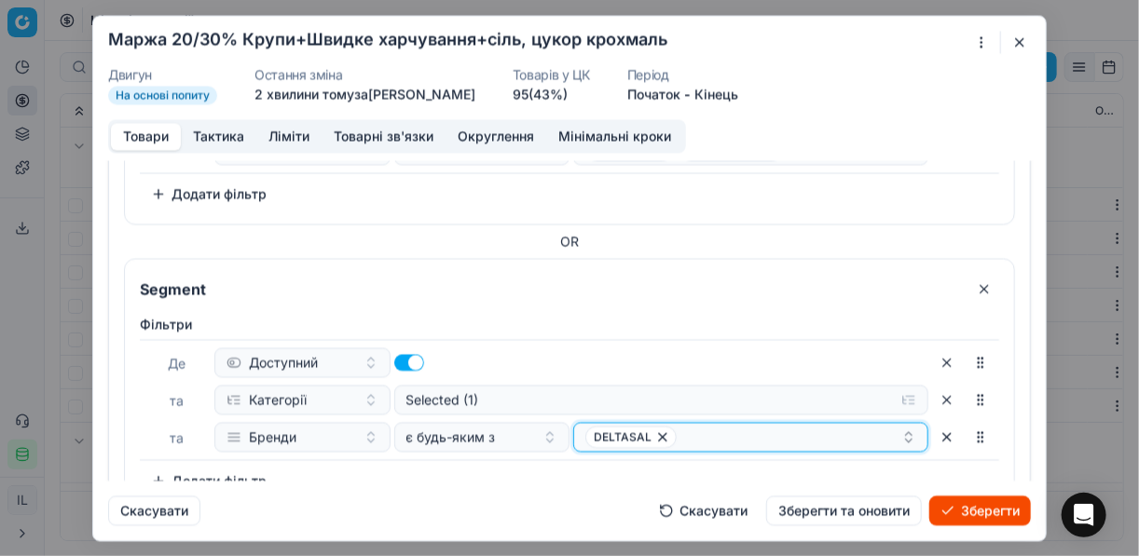
drag, startPoint x: 716, startPoint y: 419, endPoint x: 720, endPoint y: 432, distance: 13.6
click at [716, 426] on div "DELTASAL" at bounding box center [743, 437] width 316 height 22
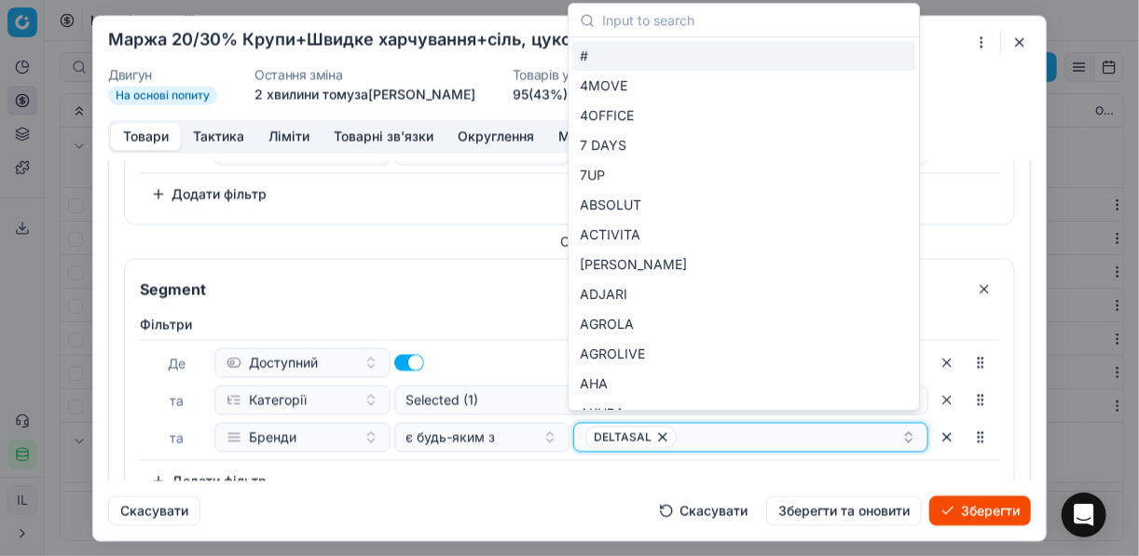
click at [720, 428] on div "DELTASAL" at bounding box center [743, 437] width 316 height 22
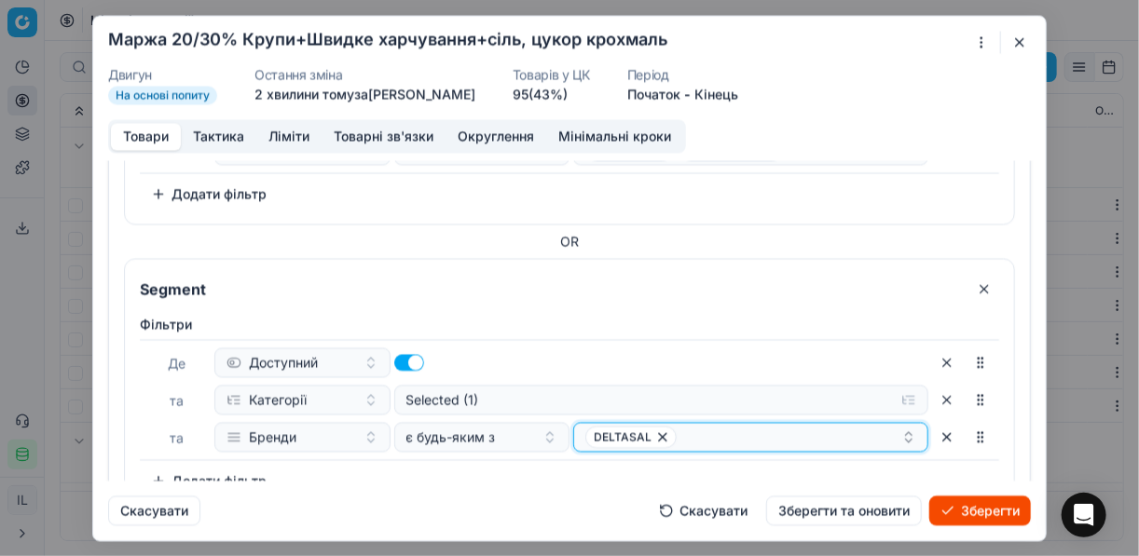
click at [720, 428] on div "DELTASAL" at bounding box center [743, 437] width 316 height 22
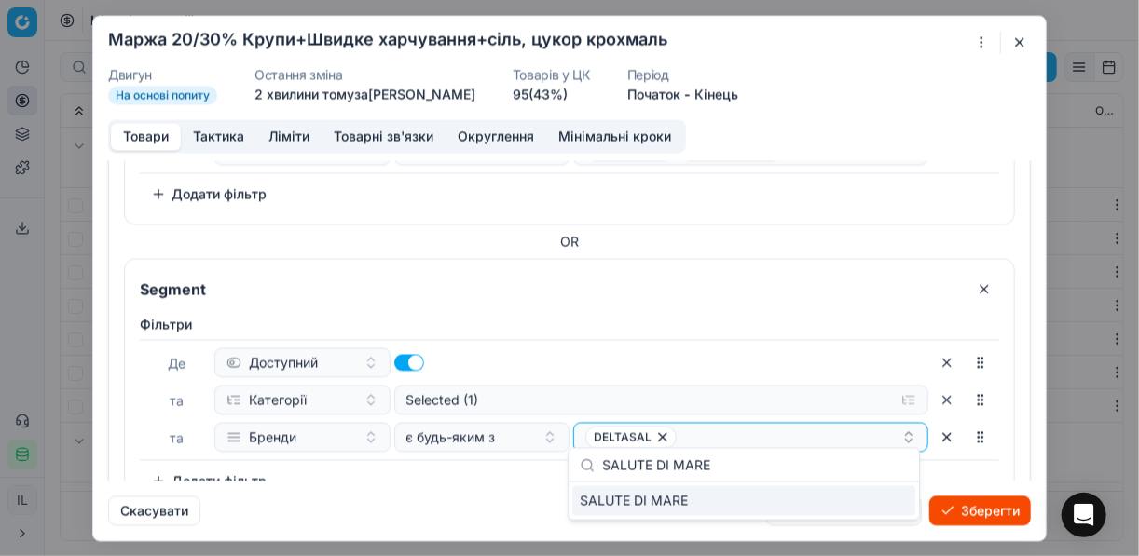
type input "SALUTE DI MARE"
click at [887, 498] on div "SALUTE DI MARE" at bounding box center [743, 502] width 343 height 30
click at [491, 456] on div "Фiльтри Де Доступний та Категорії Selected (1) та Бренди є будь-яким з DELTASAL…" at bounding box center [569, 405] width 859 height 181
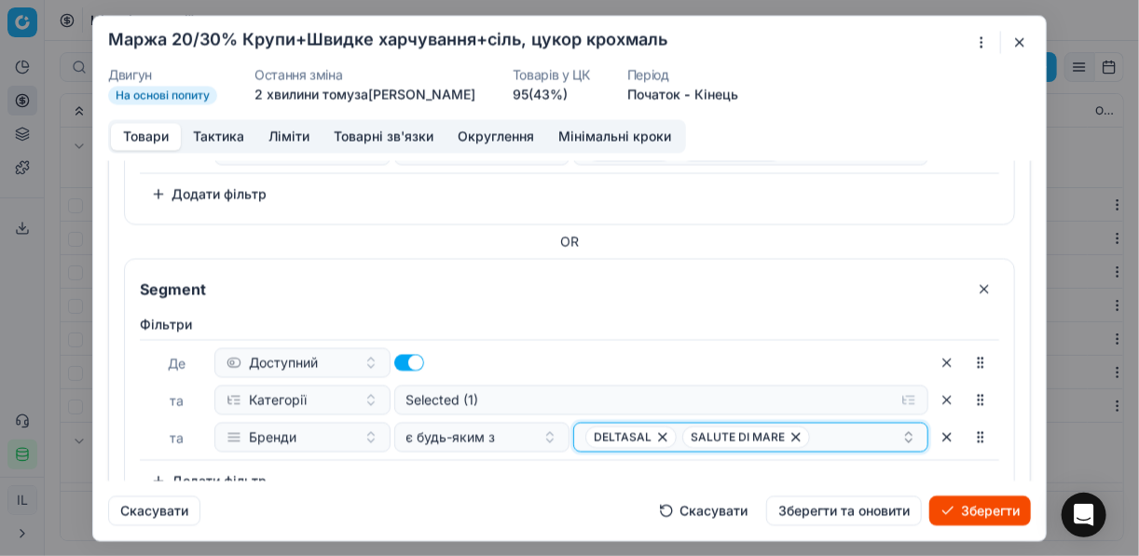
click at [840, 426] on div "DELTASAL SALUTE DI MARE" at bounding box center [743, 437] width 316 height 22
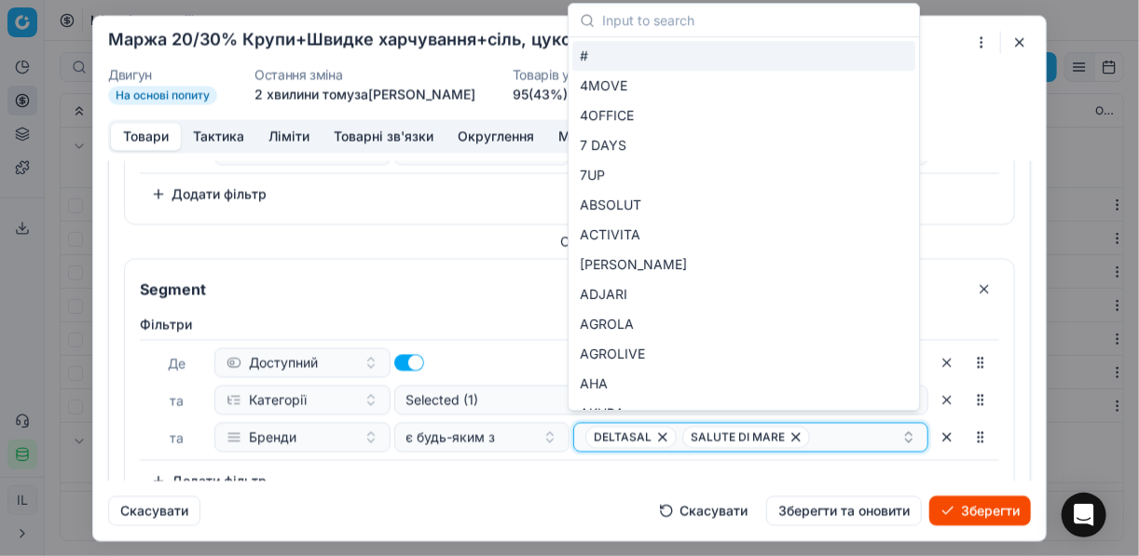
click at [838, 430] on div "DELTASAL SALUTE DI MARE" at bounding box center [743, 437] width 316 height 22
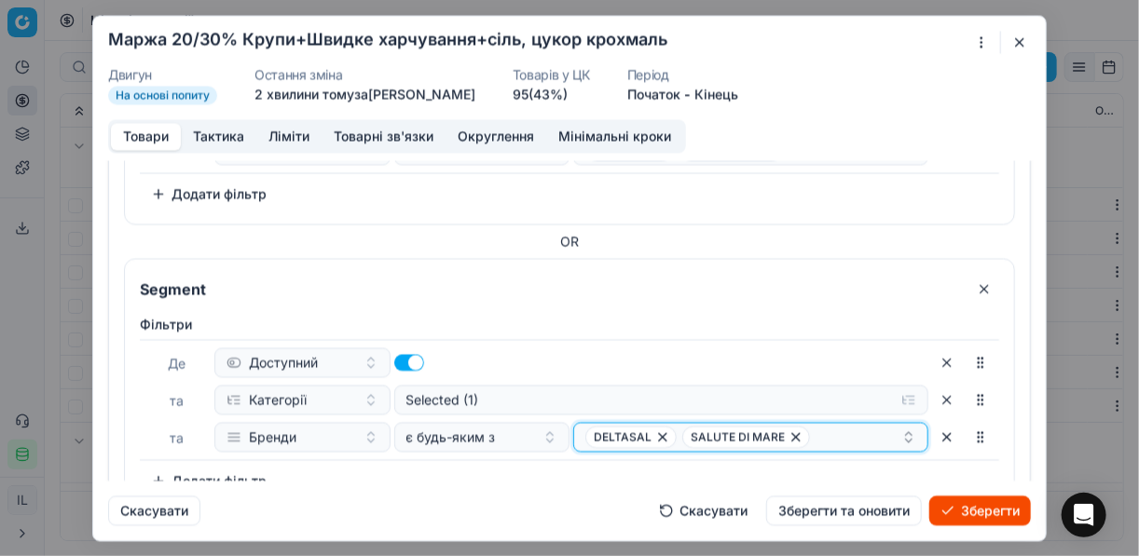
click at [838, 430] on div "DELTASAL SALUTE DI MARE" at bounding box center [743, 437] width 316 height 22
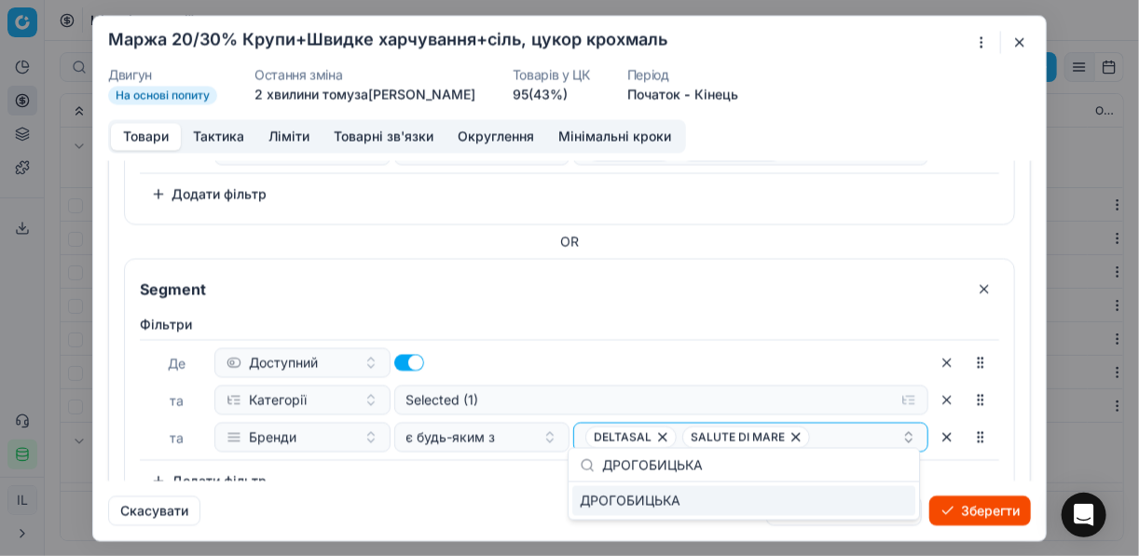
type input "ДРОГОБИЦЬКА"
click at [886, 494] on div "ДРОГОБИЦЬКА" at bounding box center [743, 502] width 343 height 30
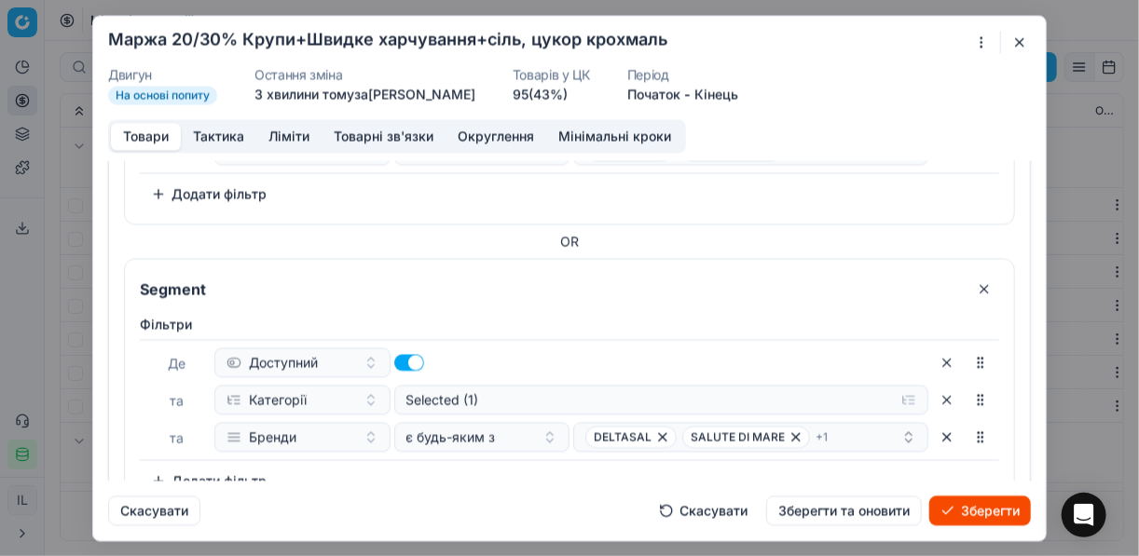
click at [467, 459] on div "Фiльтри Де Доступний та Категорії Selected (1) та Бренди є будь-яким з DELTASAL…" at bounding box center [569, 405] width 859 height 181
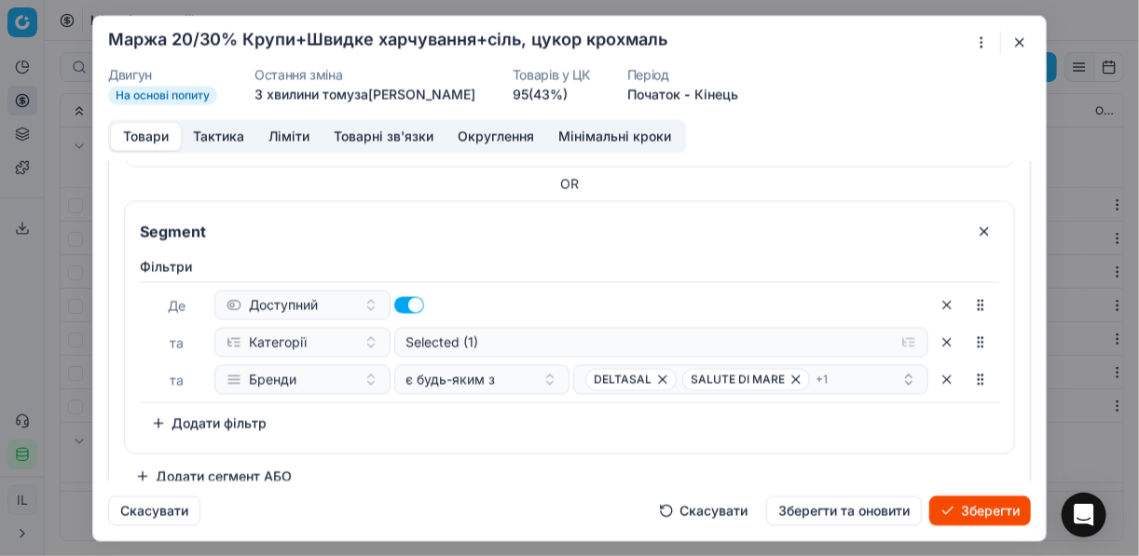
scroll to position [1178, 0]
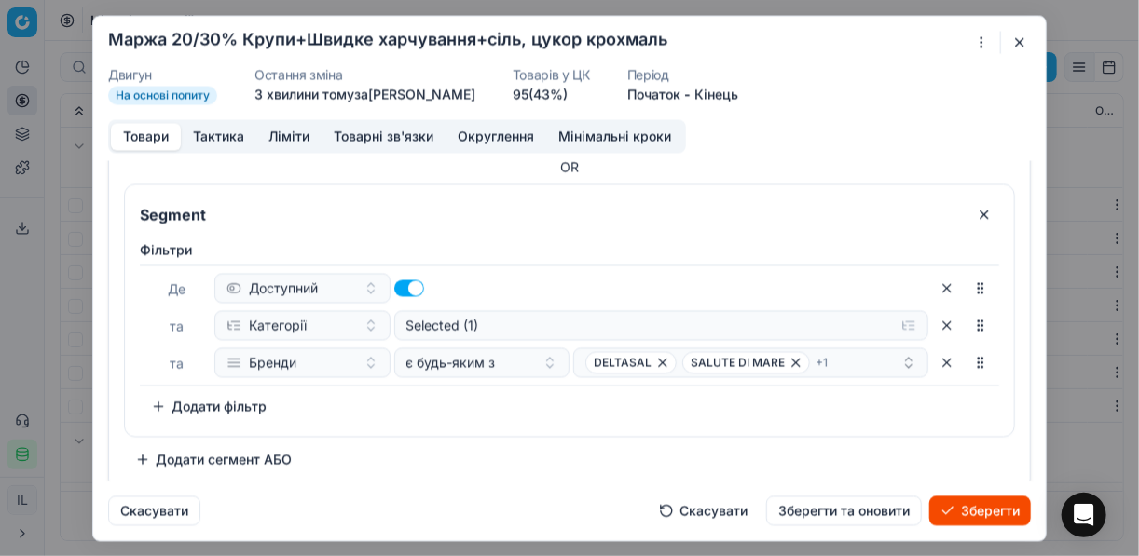
click at [204, 447] on button "Додати сегмент АБО" at bounding box center [213, 460] width 179 height 30
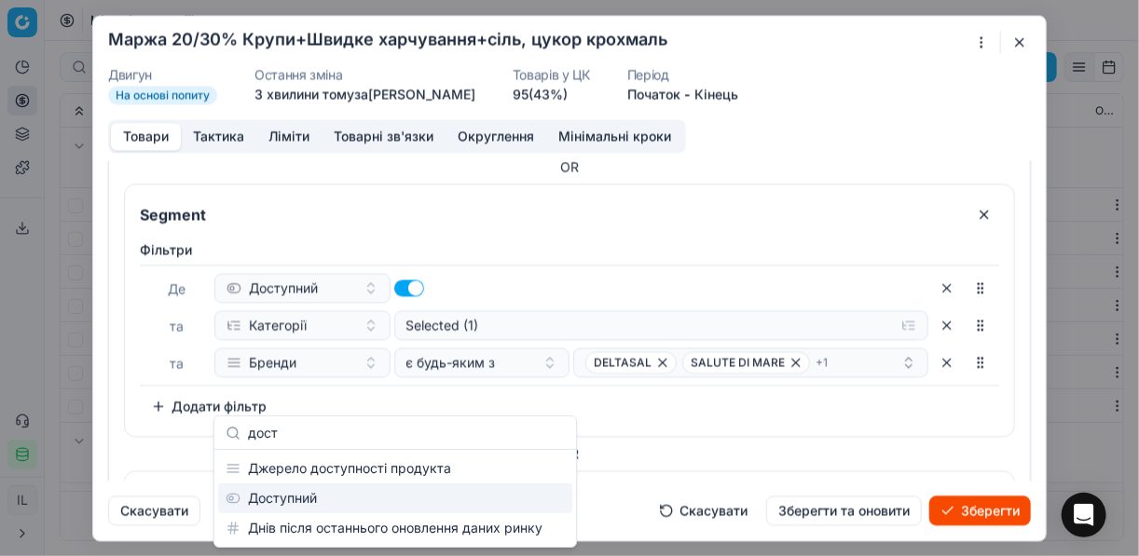
type input "дост"
click at [289, 495] on div "Доступний" at bounding box center [395, 499] width 354 height 30
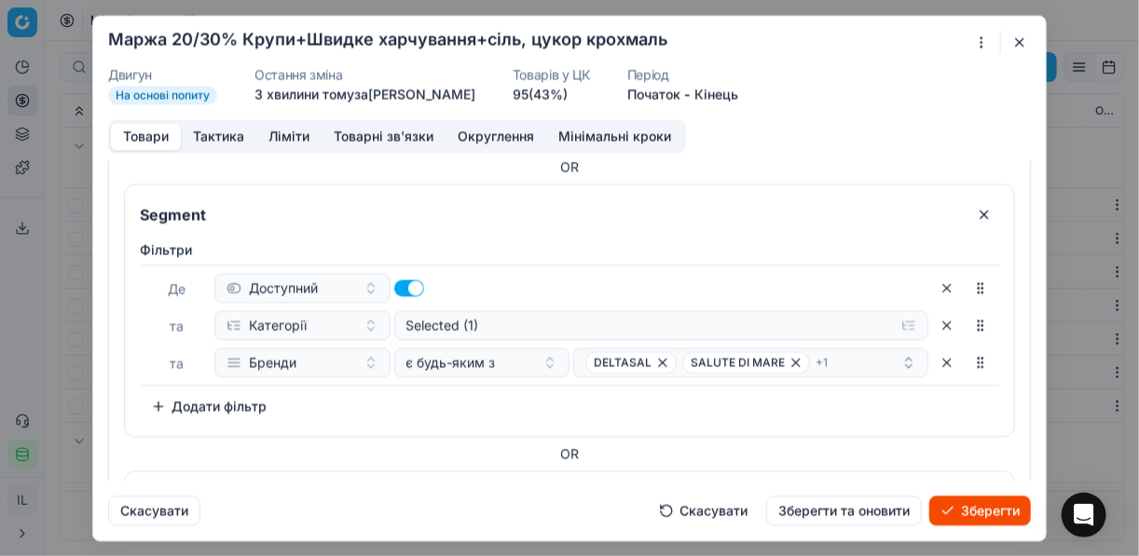
scroll to position [1390, 0]
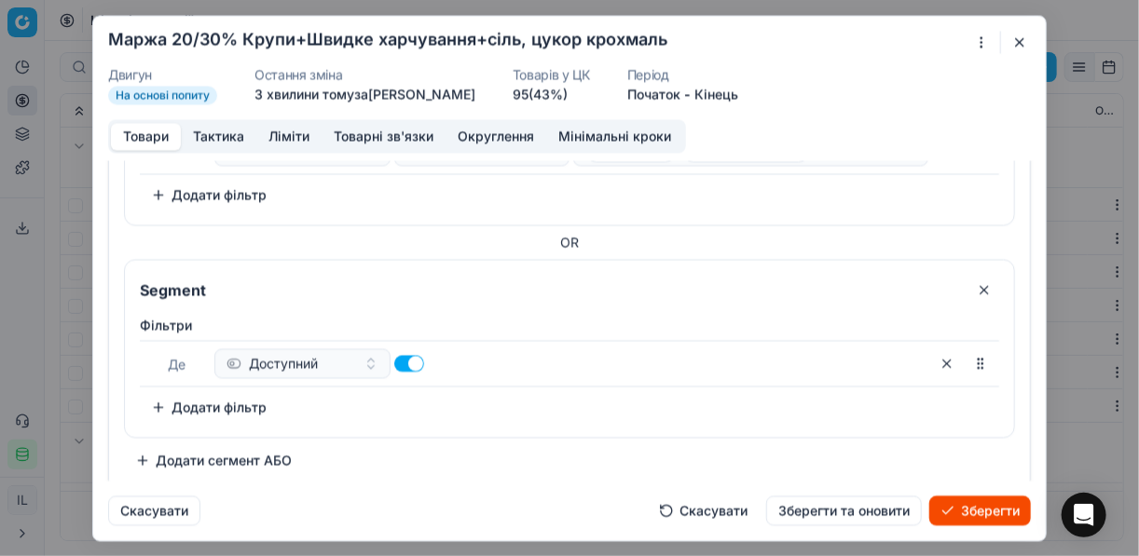
click at [252, 403] on button "Додати фільтр" at bounding box center [209, 407] width 138 height 30
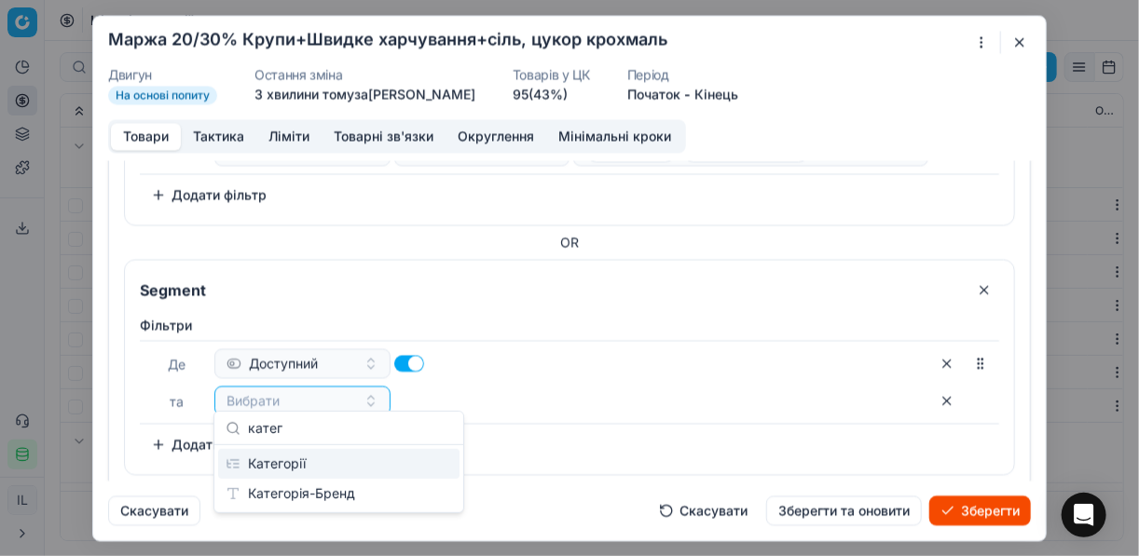
type input "катег"
click at [344, 461] on div "Категорії" at bounding box center [338, 464] width 241 height 30
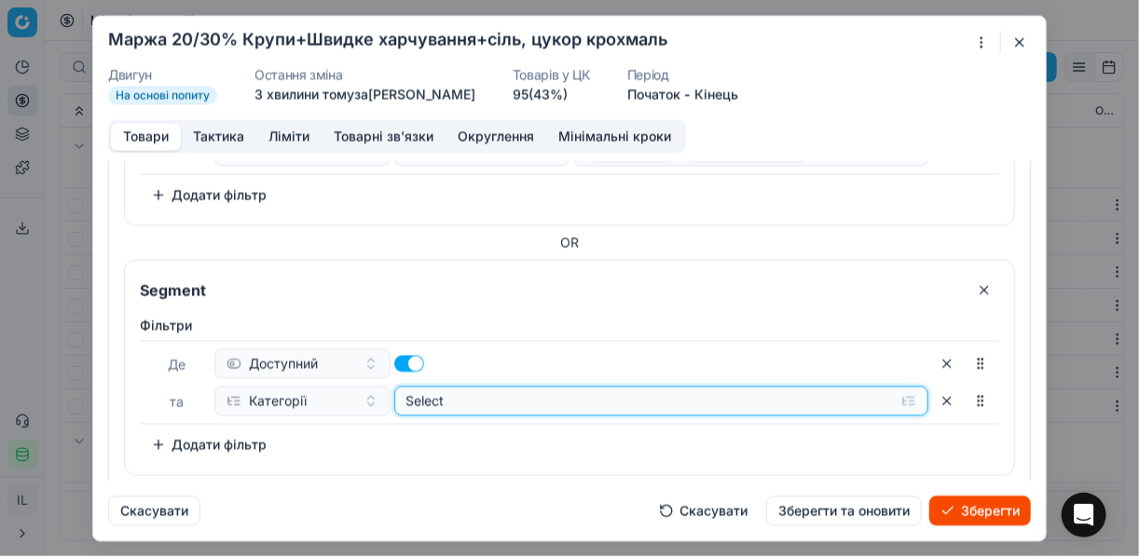
click at [901, 393] on button "Select" at bounding box center [661, 401] width 535 height 30
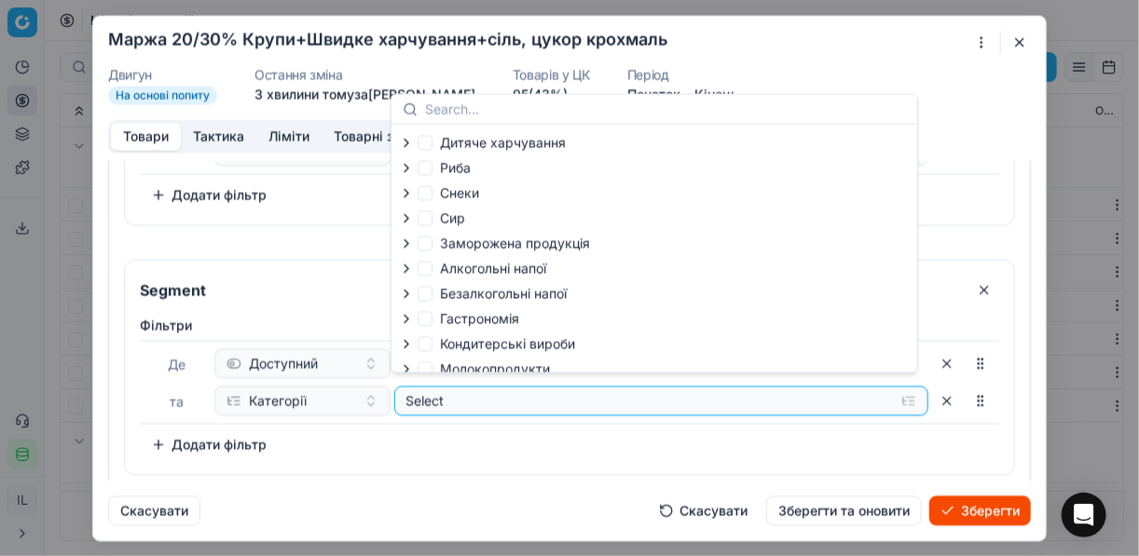
scroll to position [63, 0]
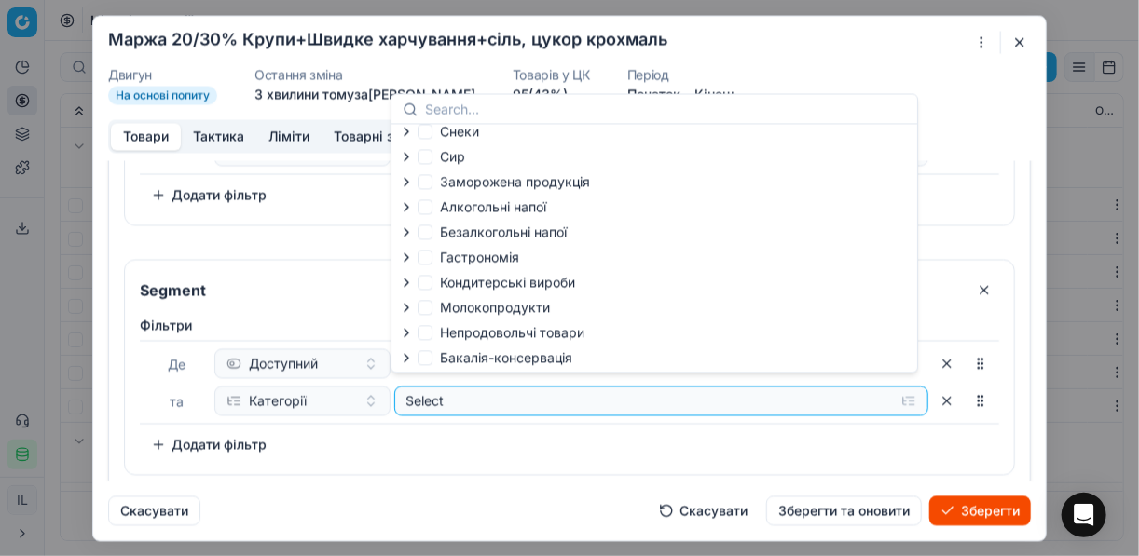
click at [404, 357] on icon "button" at bounding box center [406, 357] width 15 height 15
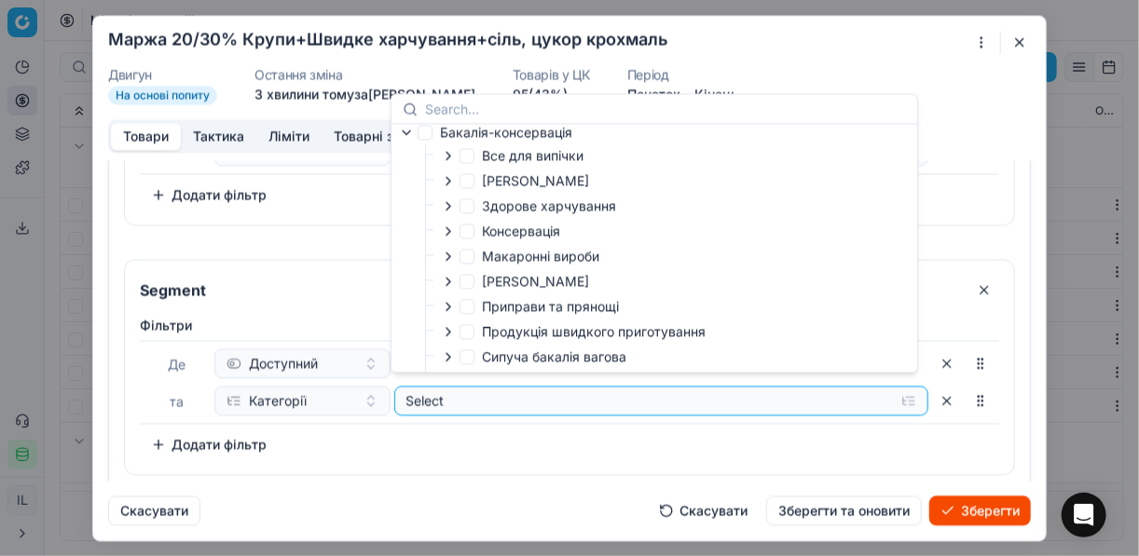
scroll to position [362, 0]
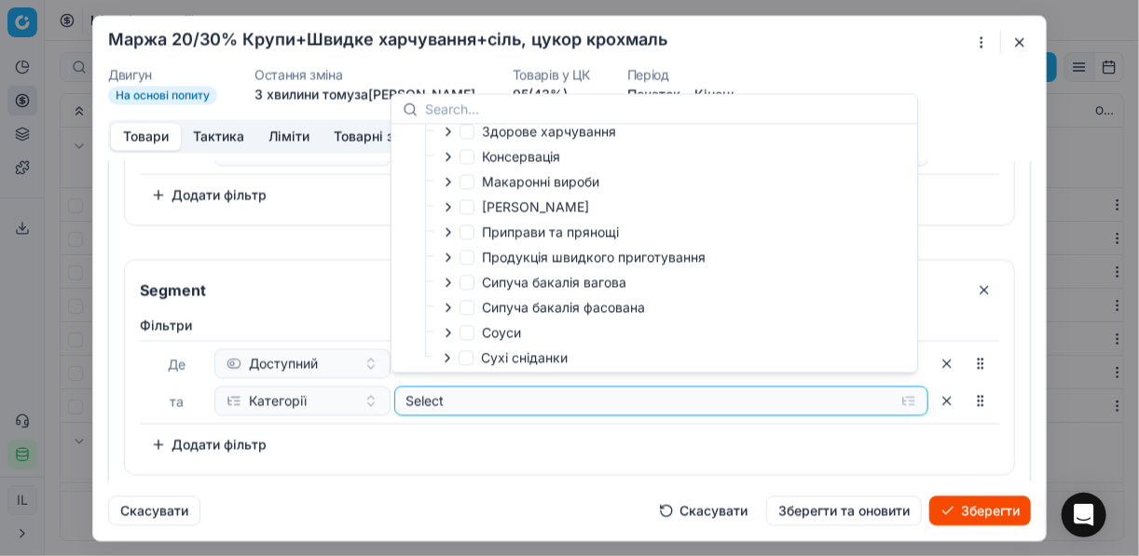
click at [444, 312] on icon "button" at bounding box center [448, 307] width 15 height 15
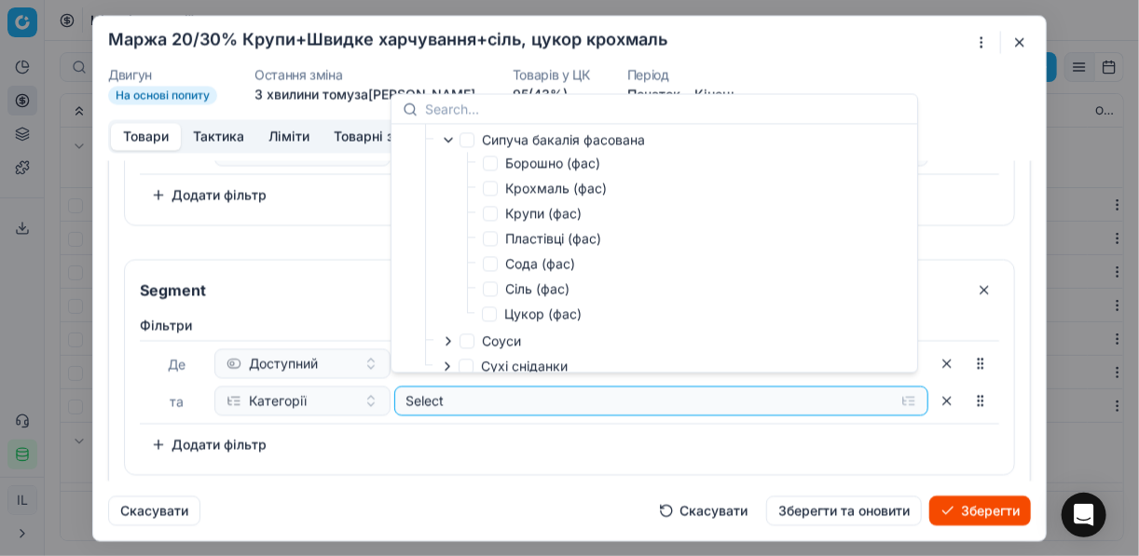
scroll to position [546, 0]
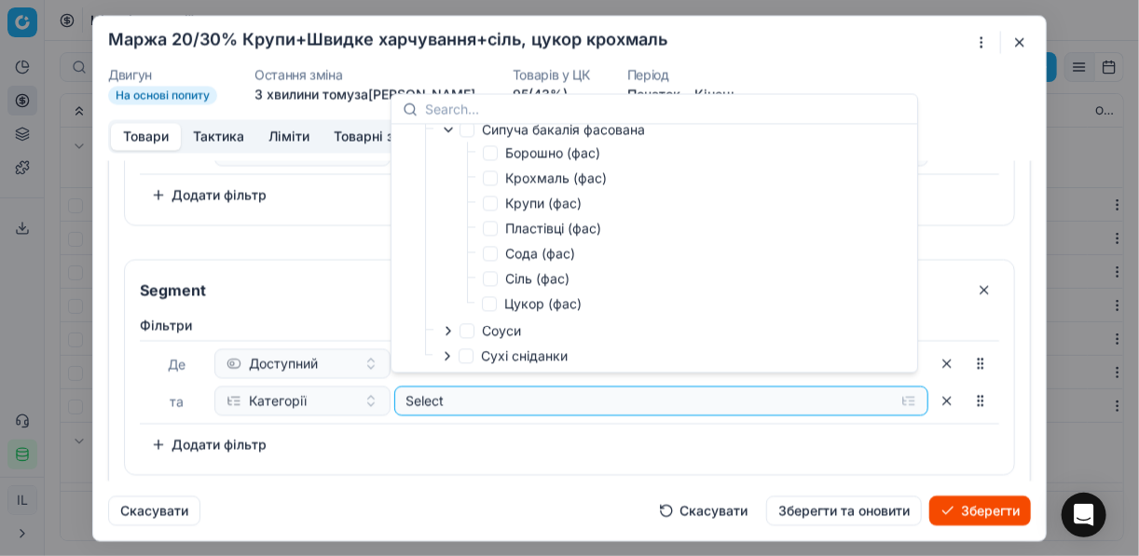
click at [447, 357] on icon "button" at bounding box center [447, 356] width 15 height 15
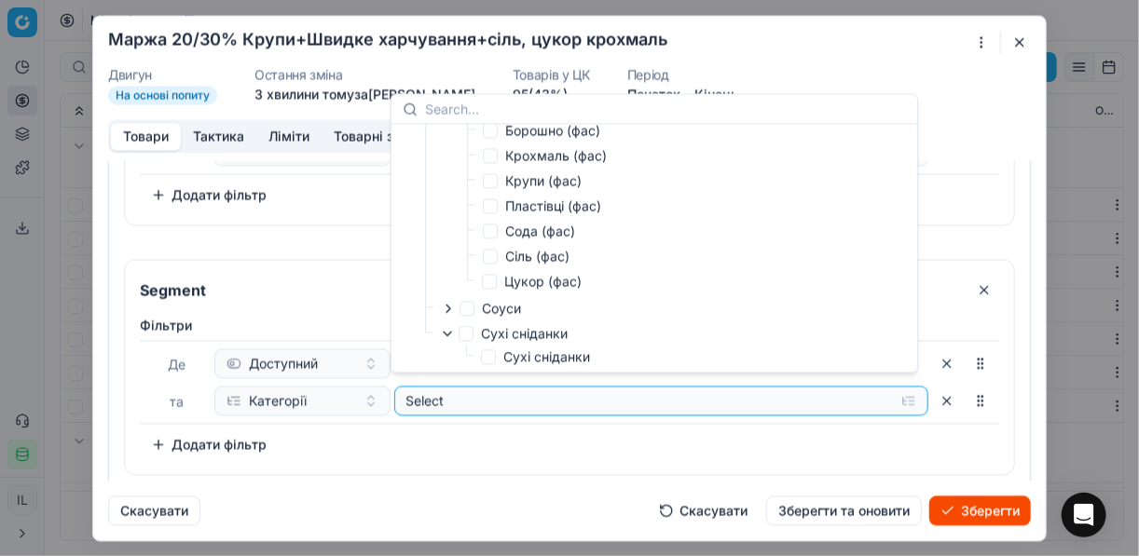
scroll to position [572, 0]
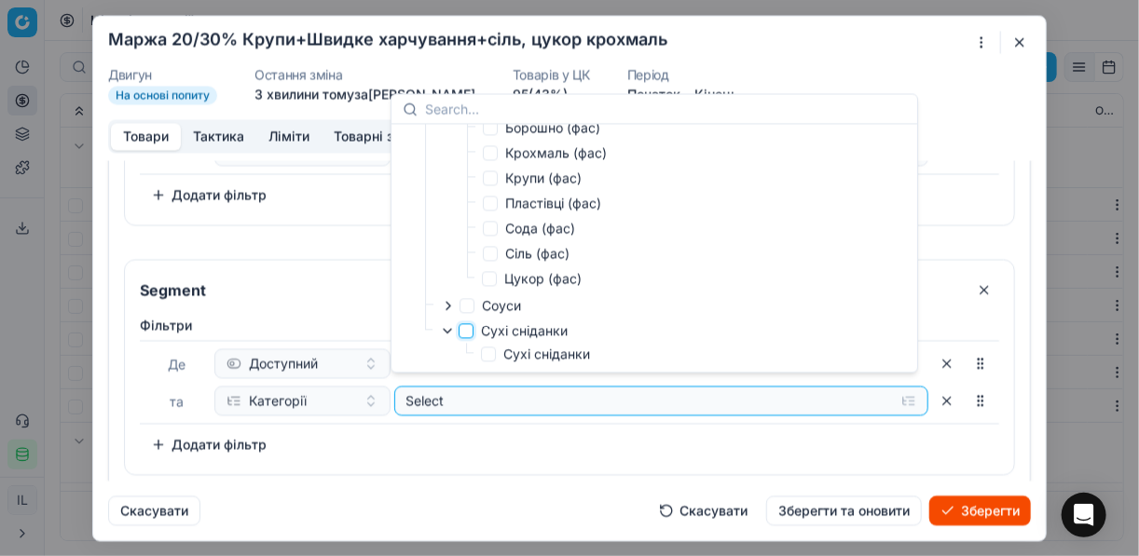
click at [472, 332] on input "Сухі сніданки" at bounding box center [466, 330] width 15 height 15
checkbox input "true"
click at [543, 459] on div "Фiльтри Де Доступний та Категорії Selected (1) To pick up a sortable item, pres…" at bounding box center [569, 391] width 889 height 166
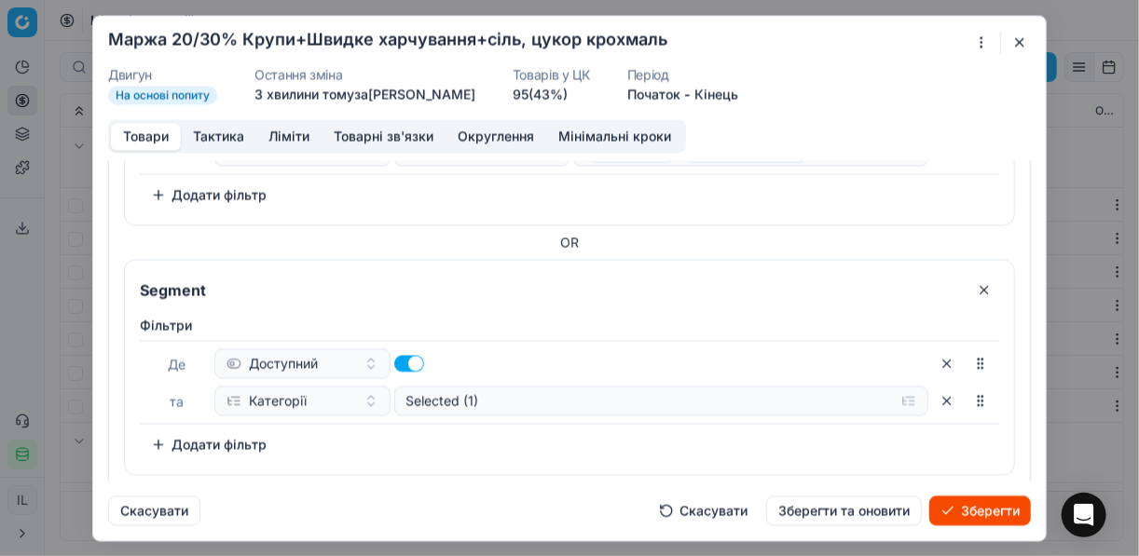
click at [170, 433] on button "Додати фільтр" at bounding box center [209, 445] width 138 height 30
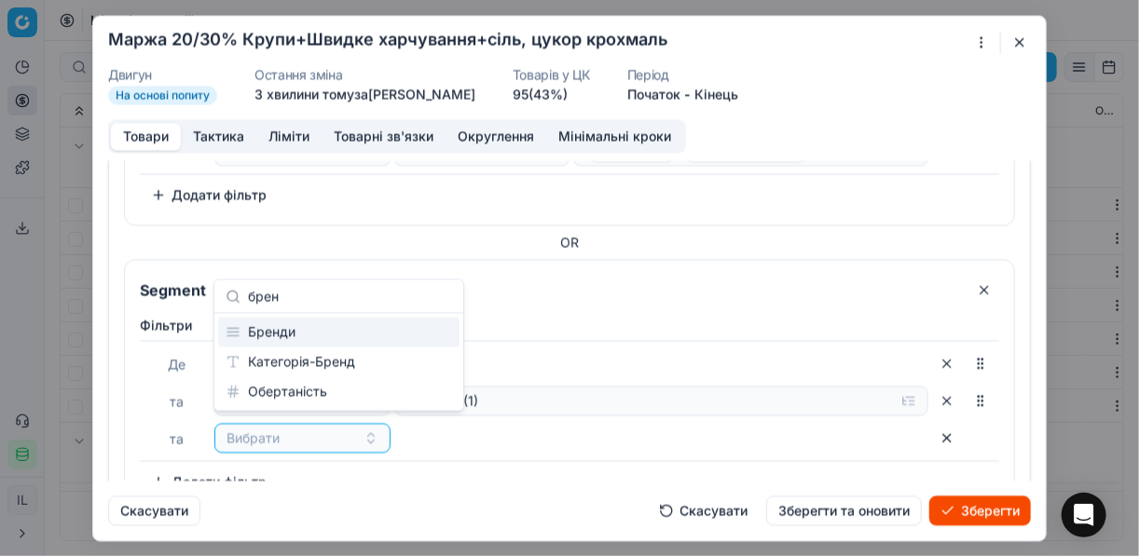
type input "брен"
click at [304, 330] on div "Бренди" at bounding box center [338, 333] width 241 height 30
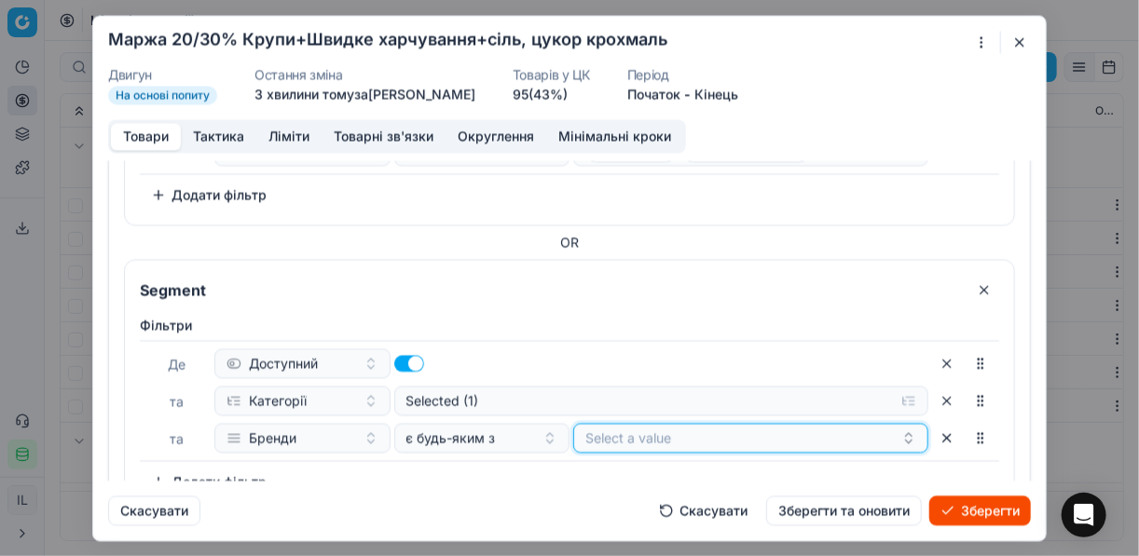
click at [667, 434] on button "Select a value" at bounding box center [750, 438] width 355 height 30
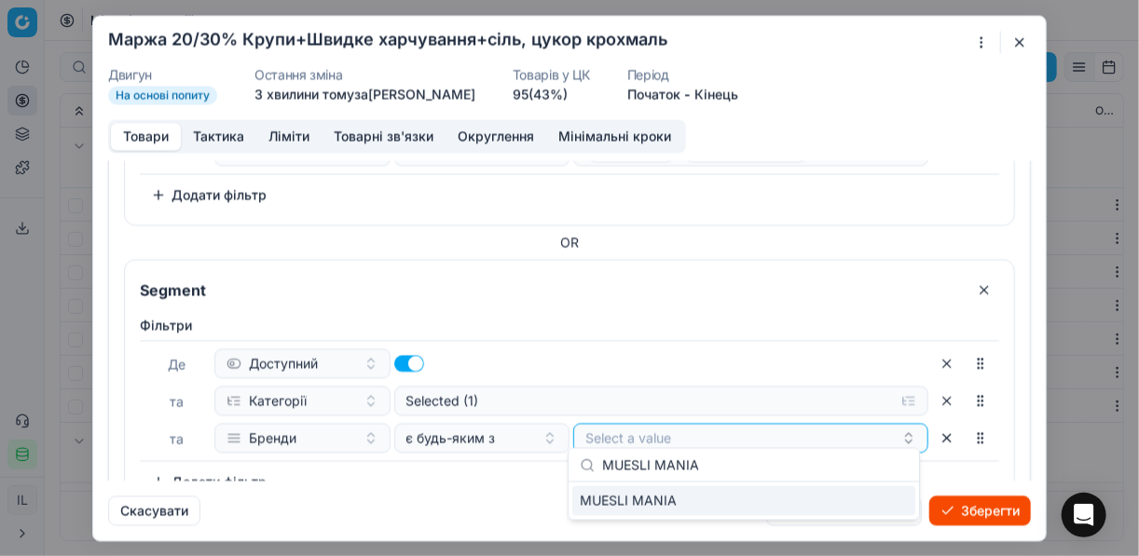
type input "MUESLI MANIA"
drag, startPoint x: 856, startPoint y: 502, endPoint x: 813, endPoint y: 502, distance: 42.9
click at [853, 502] on div "MUESLI MANIA" at bounding box center [743, 502] width 343 height 30
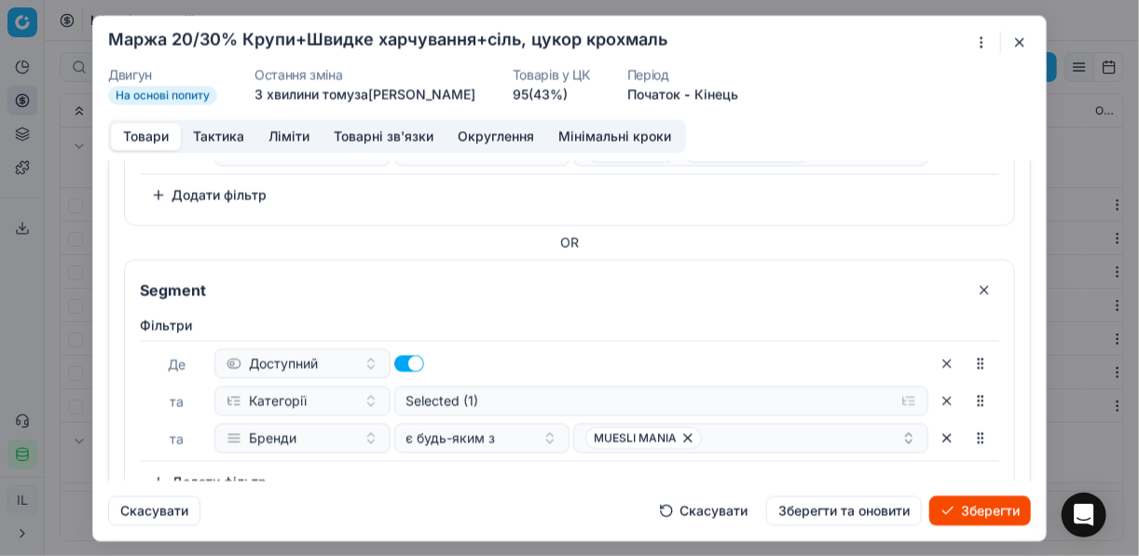
click at [500, 464] on div "Фiльтри Де Доступний та Категорії Selected (1) та Бренди є будь-яким з MUESLI M…" at bounding box center [569, 406] width 859 height 181
click at [717, 427] on div "MUESLI MANIA" at bounding box center [743, 438] width 316 height 22
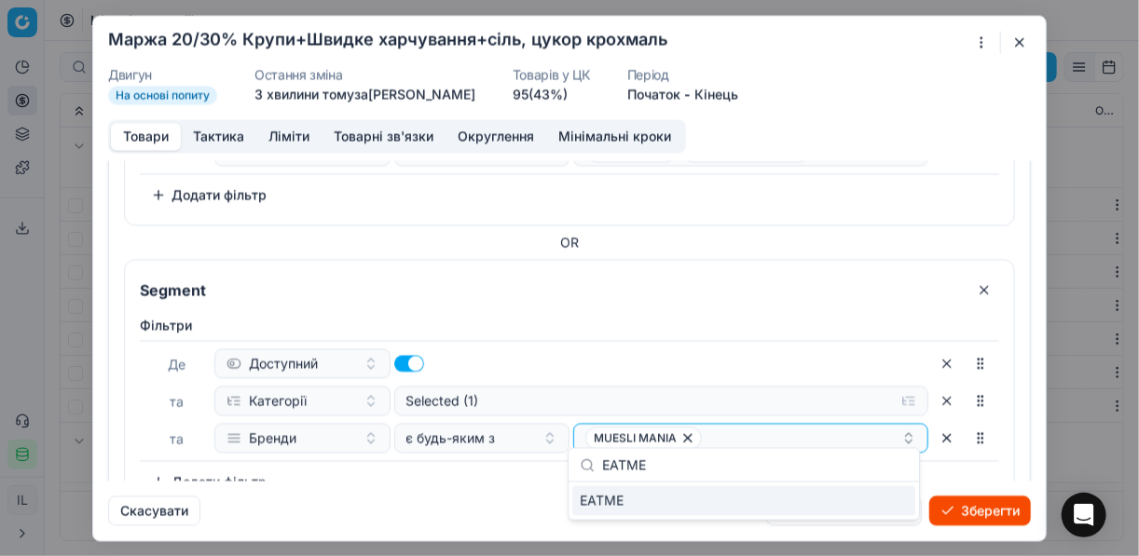
type input "EATME"
click at [882, 496] on div "EATME" at bounding box center [743, 502] width 343 height 30
drag, startPoint x: 427, startPoint y: 468, endPoint x: 477, endPoint y: 484, distance: 52.8
click at [427, 468] on div "Фiльтри Де Доступний та Категорії Selected (1) та Бренди є будь-яким з MUESLI M…" at bounding box center [569, 406] width 859 height 181
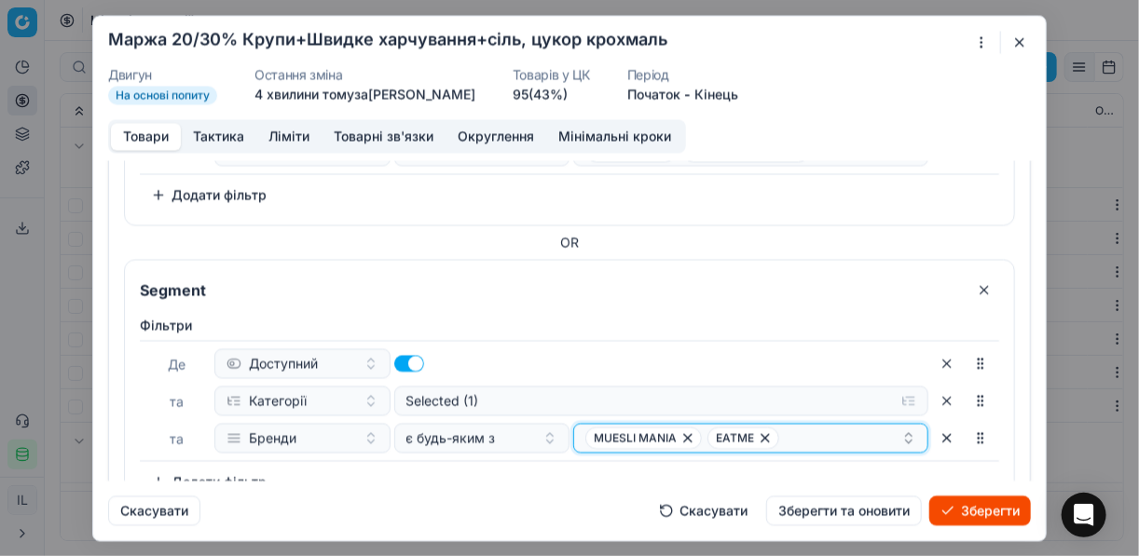
click at [787, 432] on div "MUESLI MANIA EATME" at bounding box center [743, 438] width 316 height 22
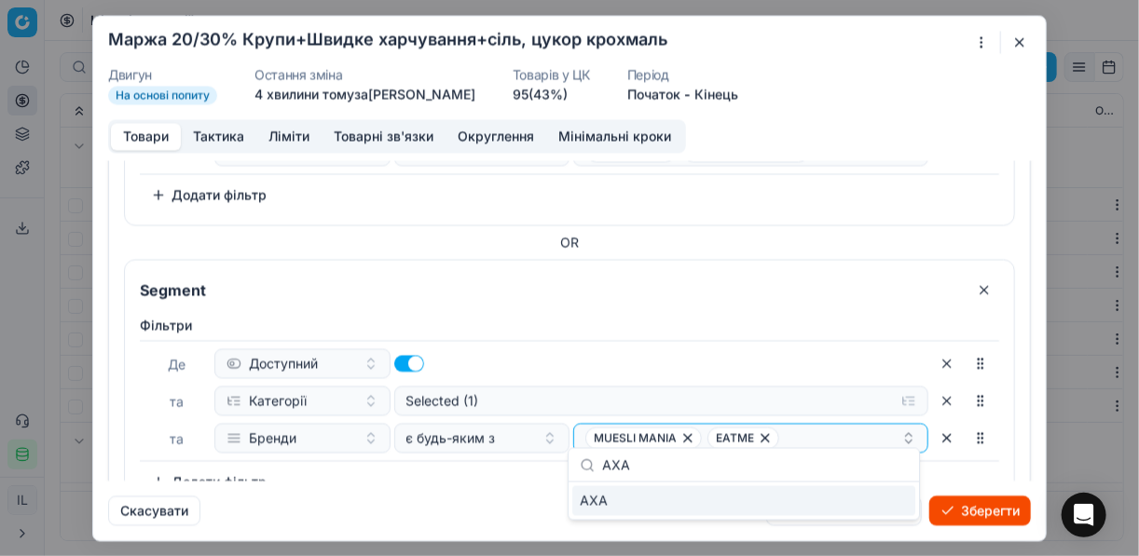
type input "АХА"
click at [888, 492] on div "АХА" at bounding box center [743, 502] width 343 height 30
click at [523, 473] on div "Фiльтри Де Доступний та Категорії Selected (1) та Бренди є будь-яким з MUESLI M…" at bounding box center [569, 406] width 859 height 181
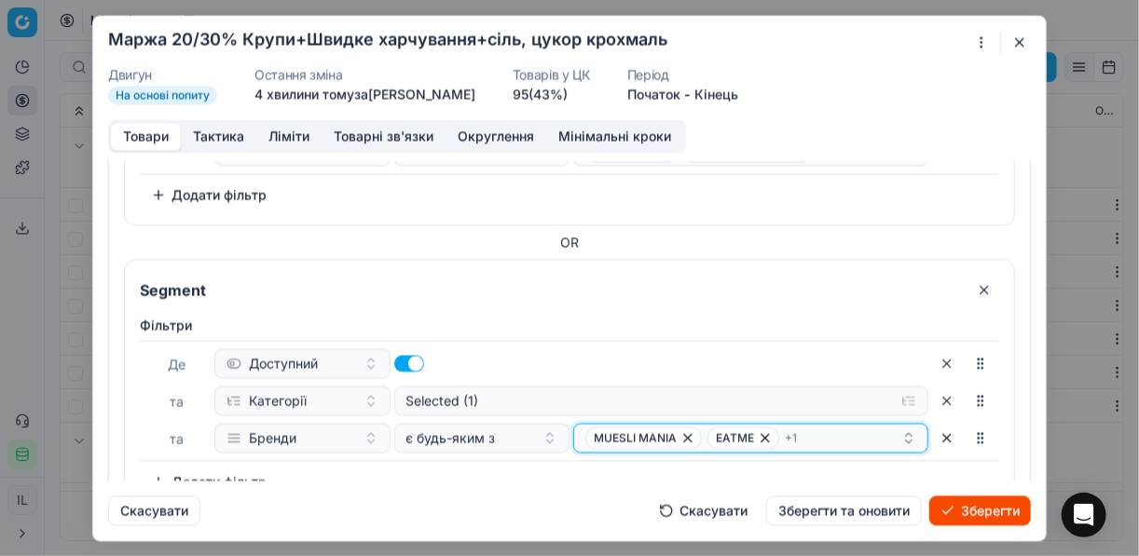
click at [811, 432] on div "MUESLI MANIA EATME + 1" at bounding box center [743, 438] width 316 height 22
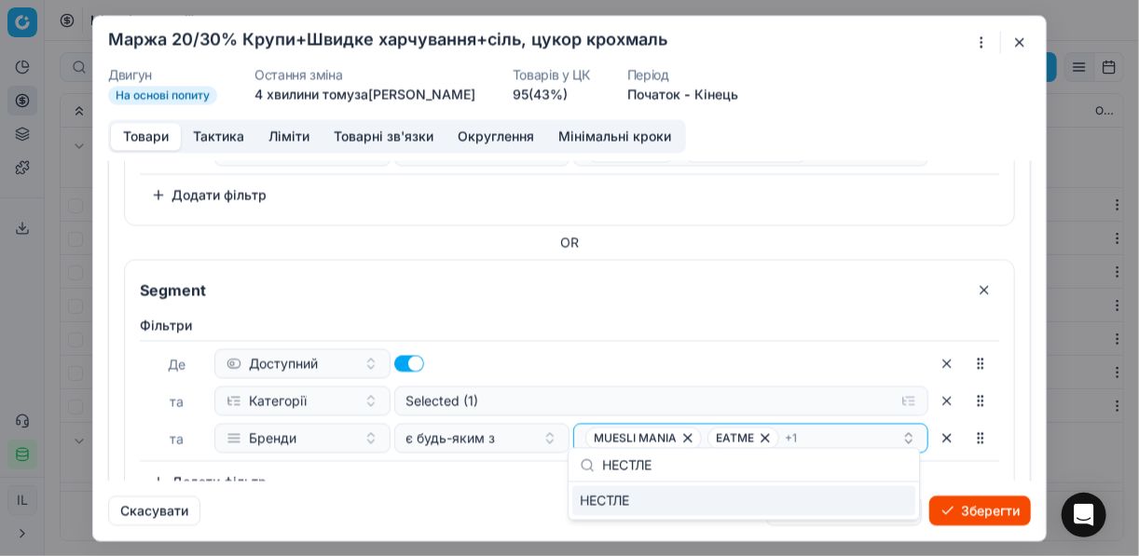
type input "НЕСТЛЕ"
click at [898, 498] on div "НЕСТЛЕ" at bounding box center [743, 502] width 343 height 30
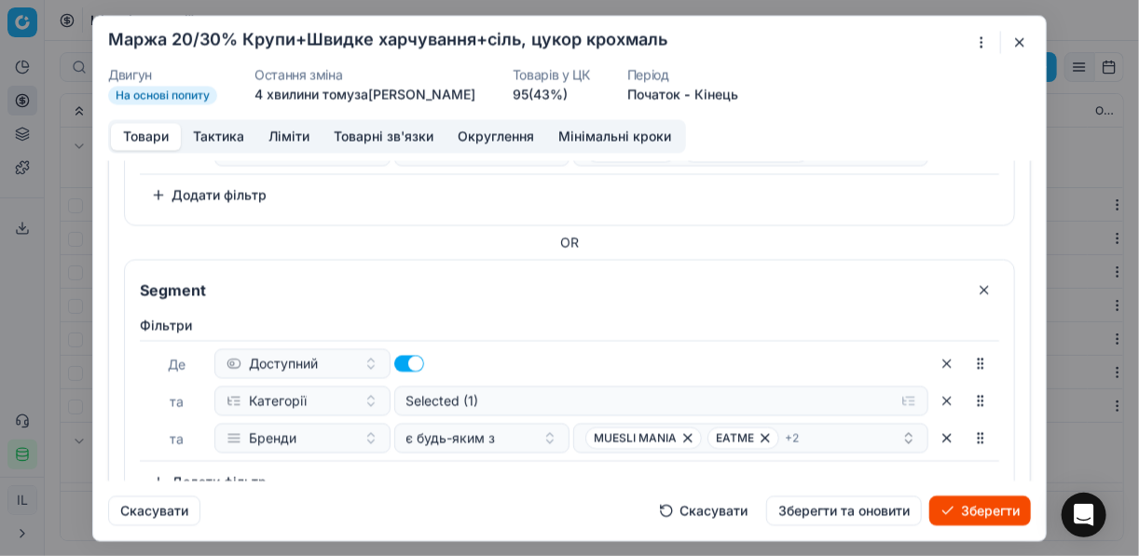
click at [487, 466] on div "Фiльтри Де Доступний та Категорії Selected (1) та Бренди є будь-яким з MUESLI M…" at bounding box center [569, 406] width 859 height 181
click at [829, 427] on div "MUESLI MANIA EATME + 2" at bounding box center [743, 438] width 316 height 22
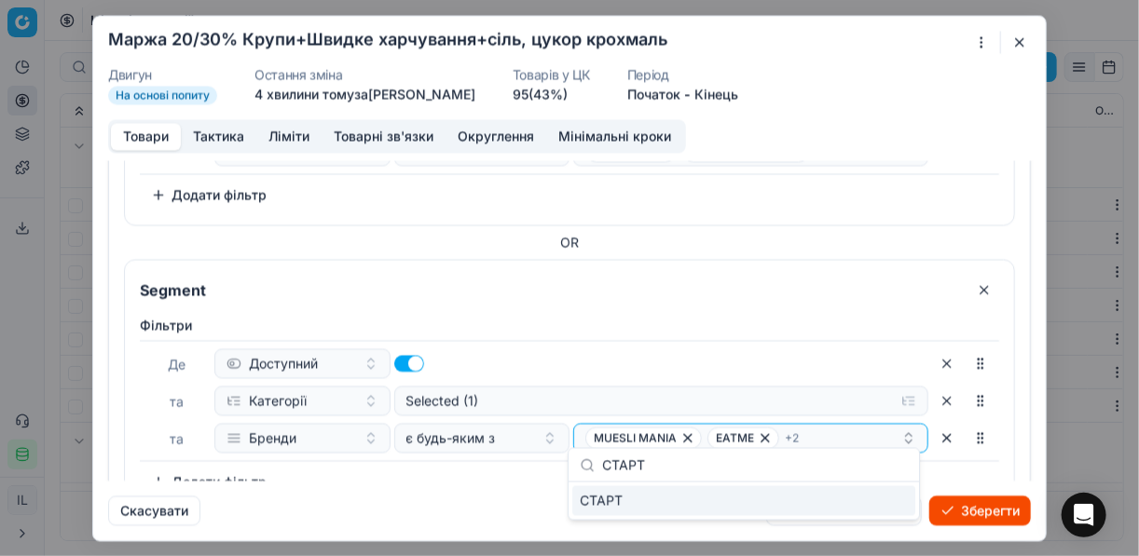
type input "СТАРТ"
click at [894, 493] on div "СТАРТ" at bounding box center [743, 502] width 343 height 30
click at [484, 474] on div "Фiльтри Де Доступний та Категорії Selected (1) та Бренди є будь-яким з MUESLI M…" at bounding box center [569, 406] width 859 height 181
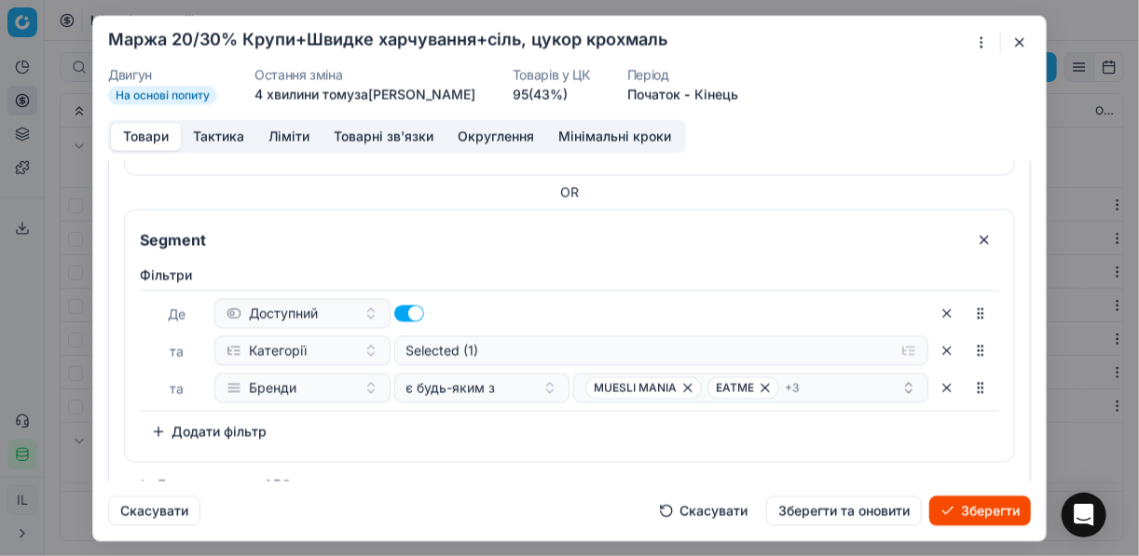
scroll to position [1464, 0]
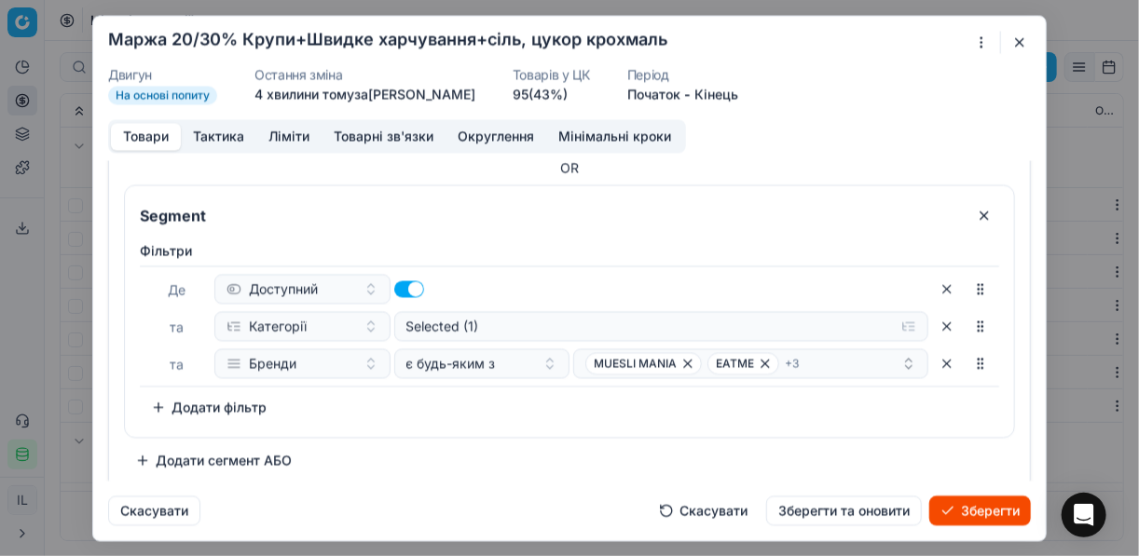
click at [227, 454] on button "Додати сегмент АБО" at bounding box center [213, 461] width 179 height 30
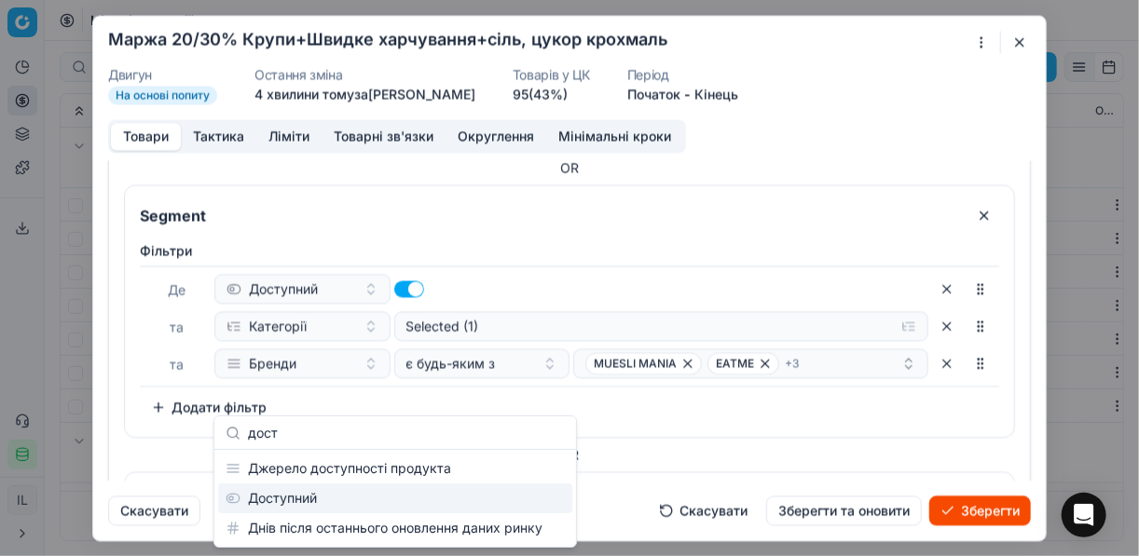
type input "дост"
click at [286, 495] on div "Доступний" at bounding box center [395, 499] width 354 height 30
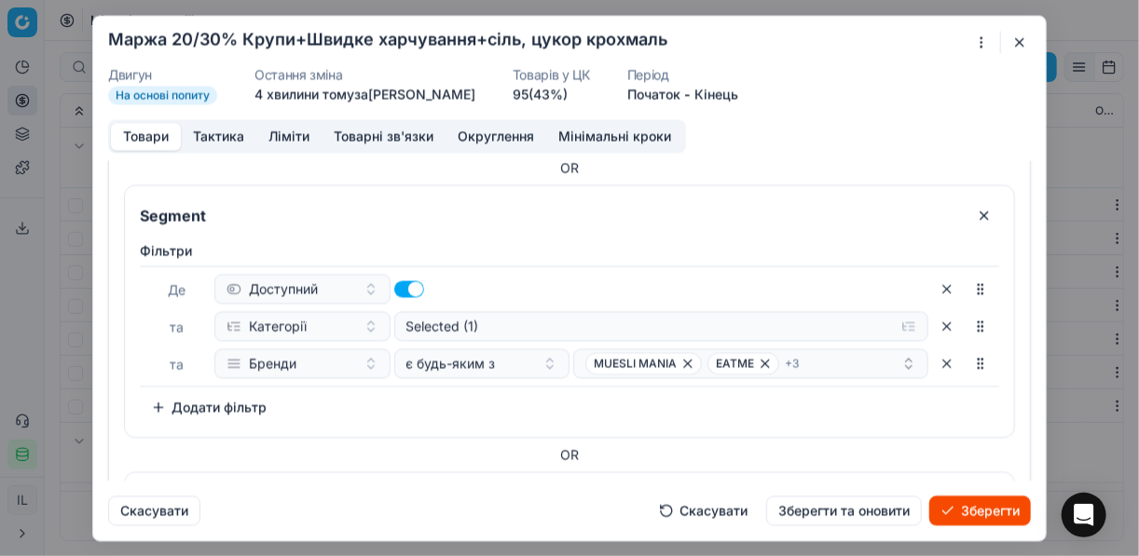
scroll to position [1675, 0]
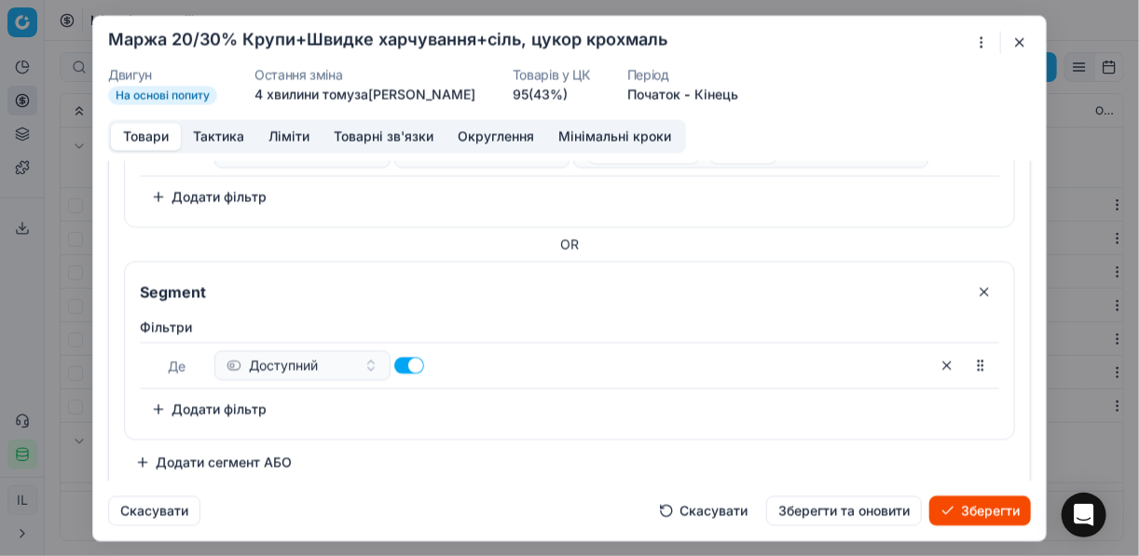
click at [215, 403] on button "Додати фільтр" at bounding box center [209, 409] width 138 height 30
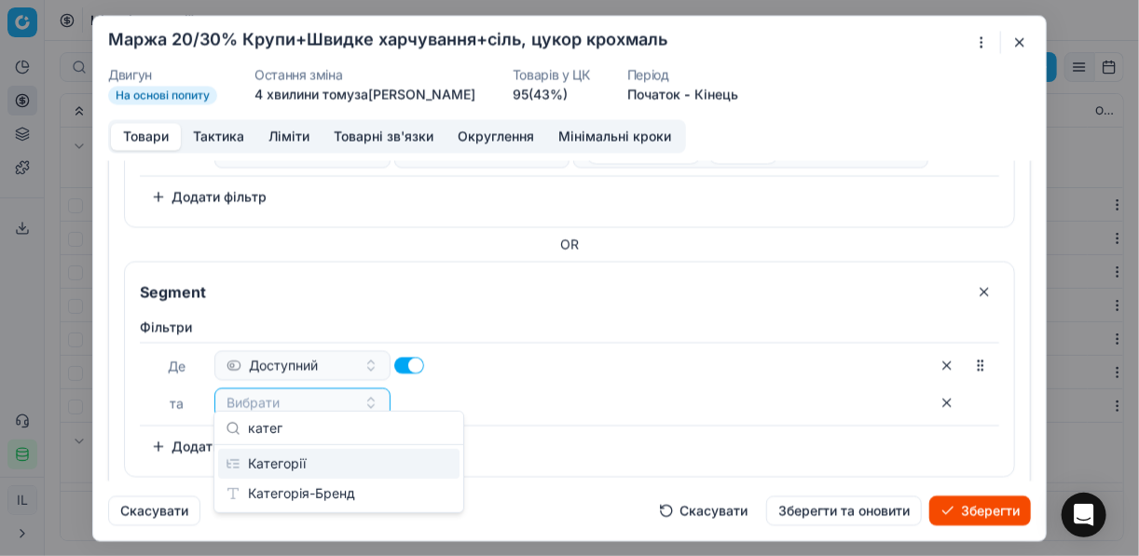
type input "катег"
click at [271, 461] on div "Категорії" at bounding box center [338, 464] width 241 height 30
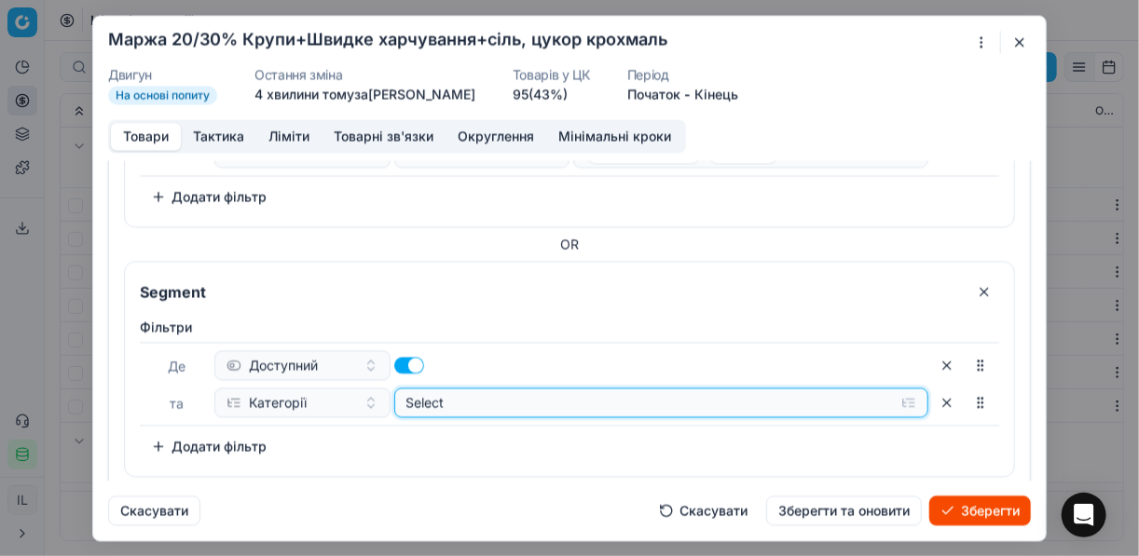
click at [895, 393] on button "Select" at bounding box center [661, 403] width 535 height 30
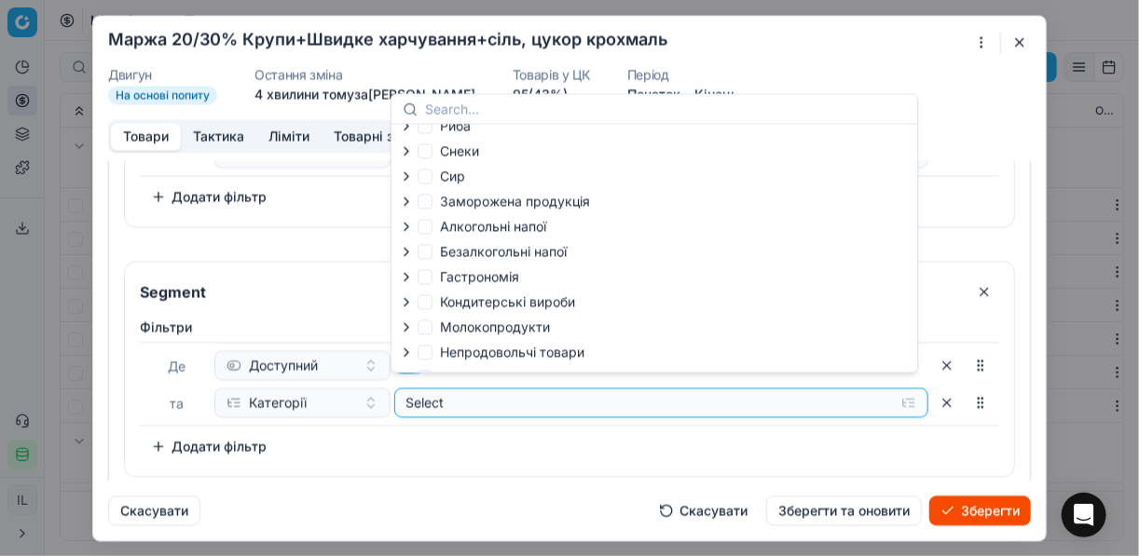
scroll to position [63, 0]
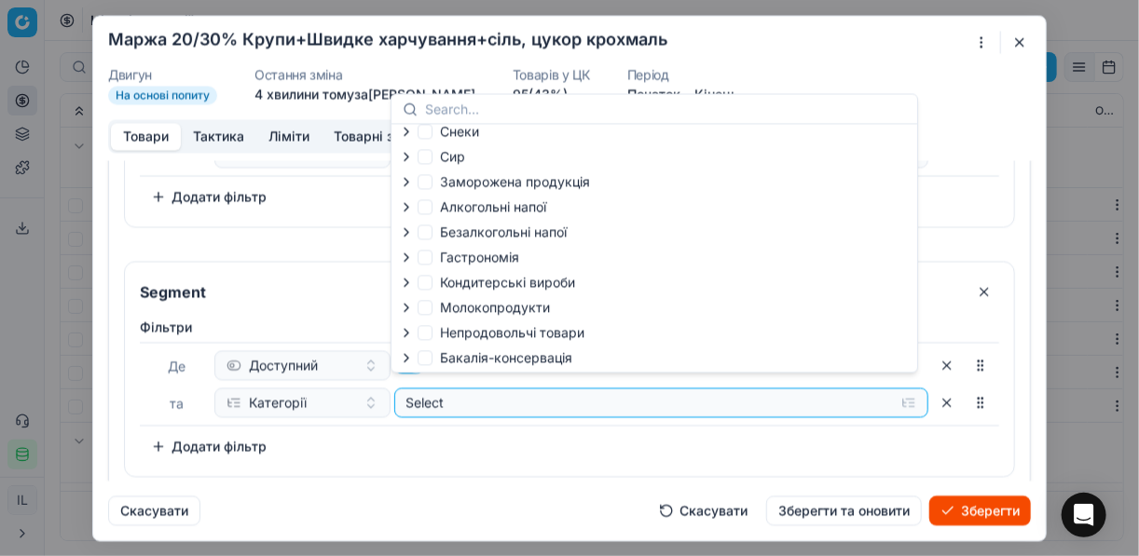
click at [408, 361] on icon "button" at bounding box center [406, 357] width 15 height 15
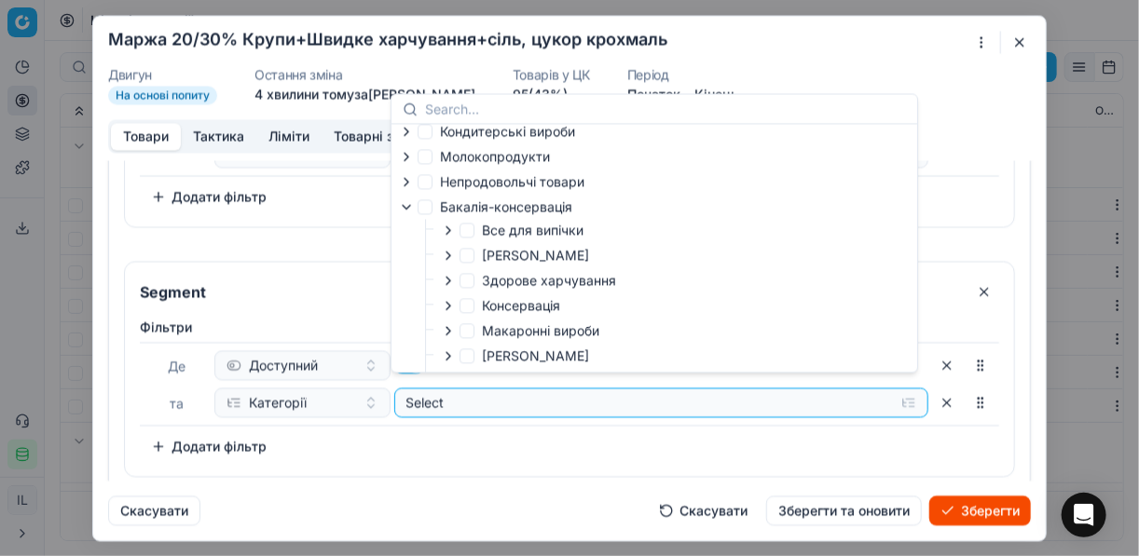
scroll to position [362, 0]
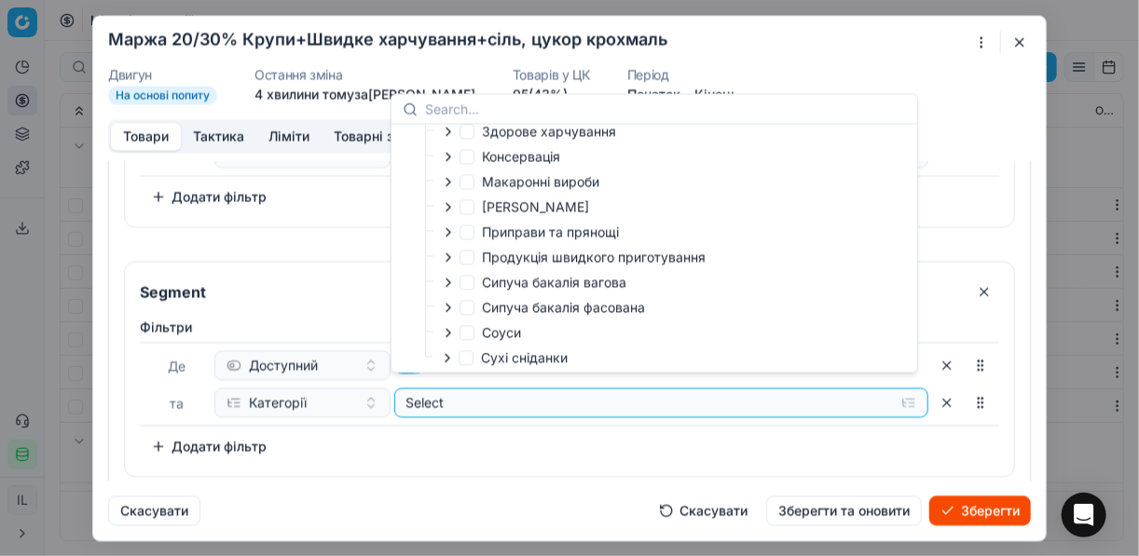
click at [448, 315] on icon "button" at bounding box center [448, 307] width 15 height 15
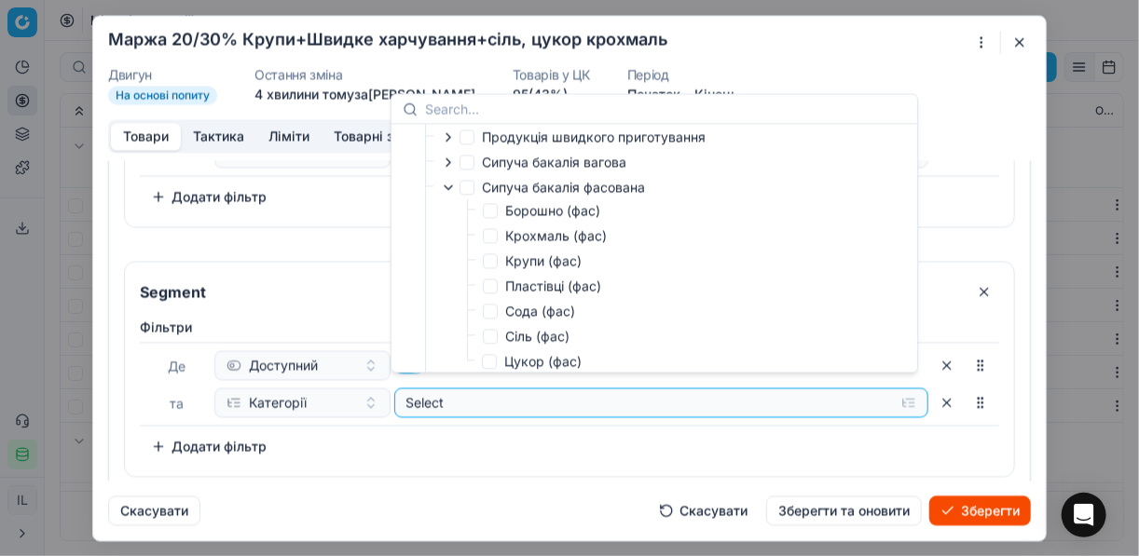
scroll to position [546, 0]
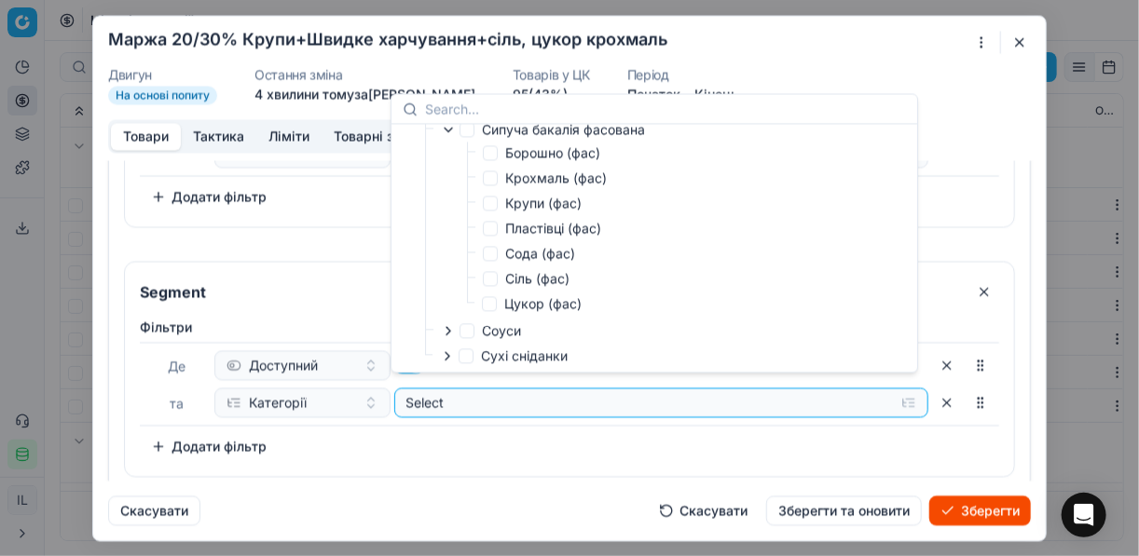
click at [497, 310] on label "Цукор (фас)" at bounding box center [532, 304] width 100 height 19
click at [497, 310] on input "Цукор (фас)" at bounding box center [489, 303] width 15 height 15
checkbox input "true"
click at [569, 459] on div "Фiльтри Де Доступний та Категорії Selected (1) To pick up a sortable item, pres…" at bounding box center [569, 393] width 889 height 166
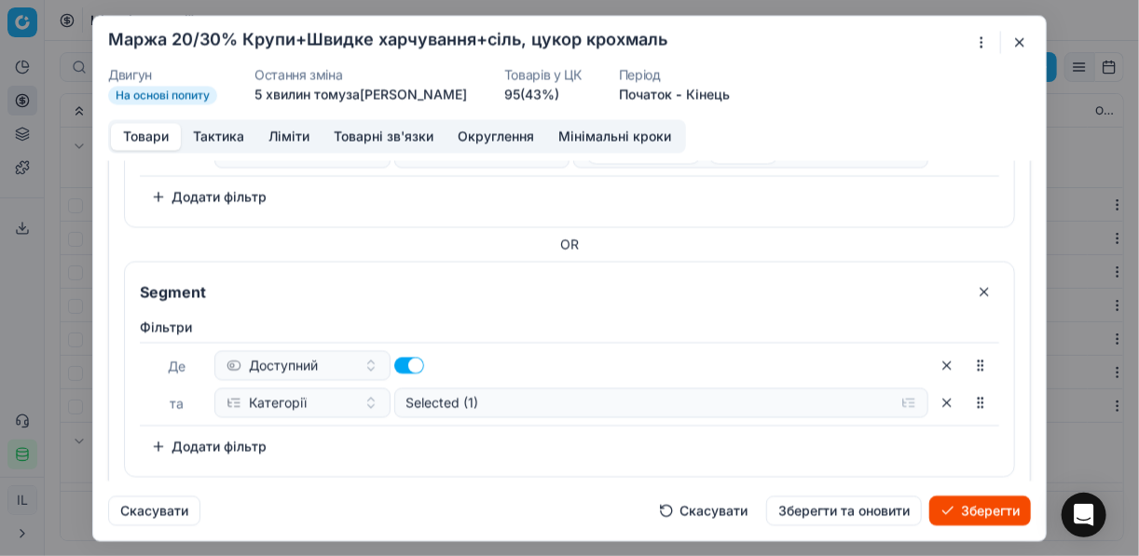
click at [159, 432] on button "Додати фільтр" at bounding box center [209, 447] width 138 height 30
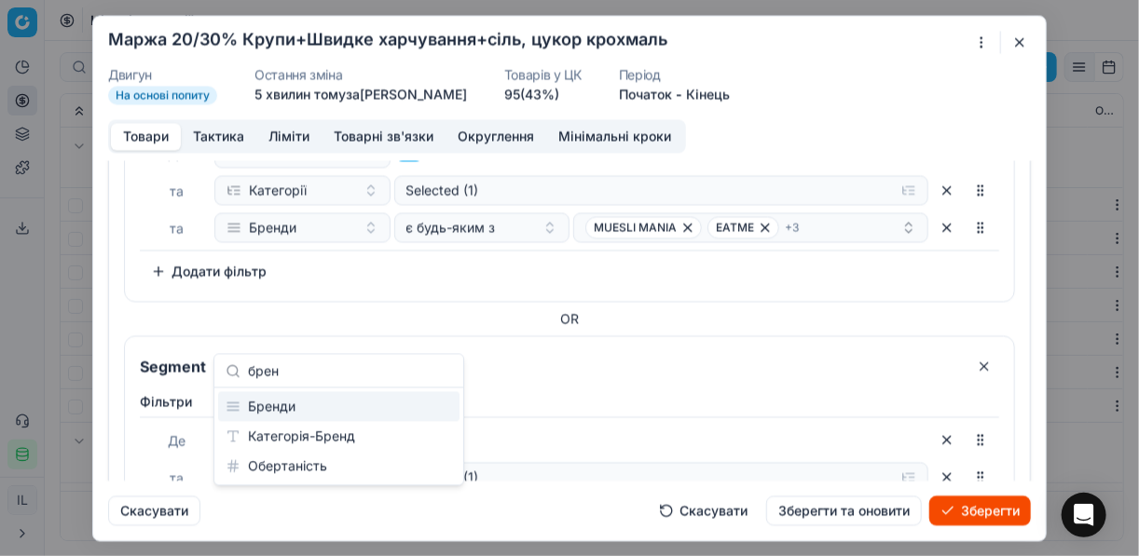
type input "брен"
click at [280, 408] on div "Бренди" at bounding box center [338, 407] width 241 height 30
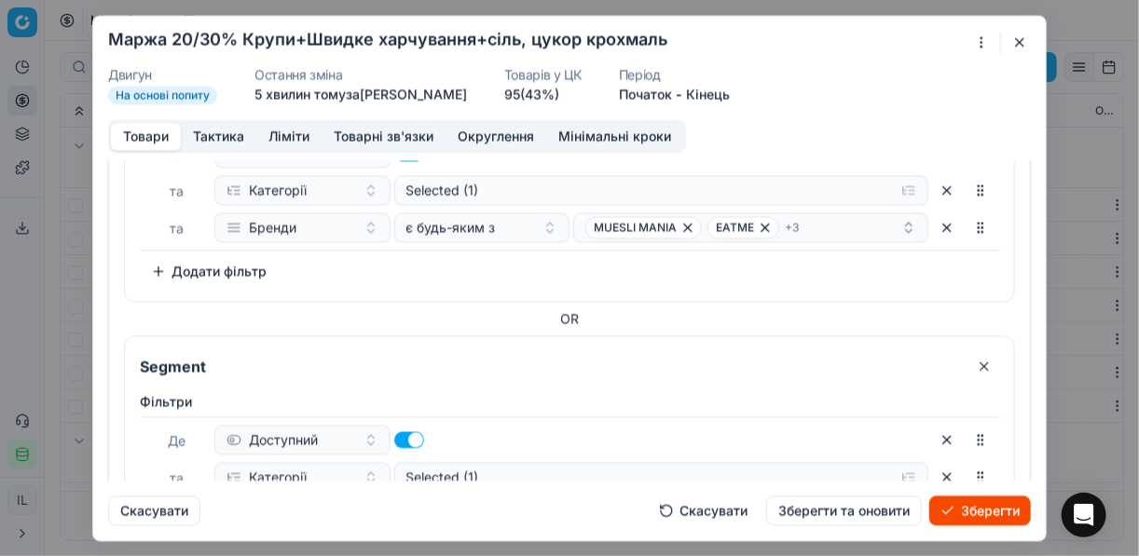
scroll to position [1749, 0]
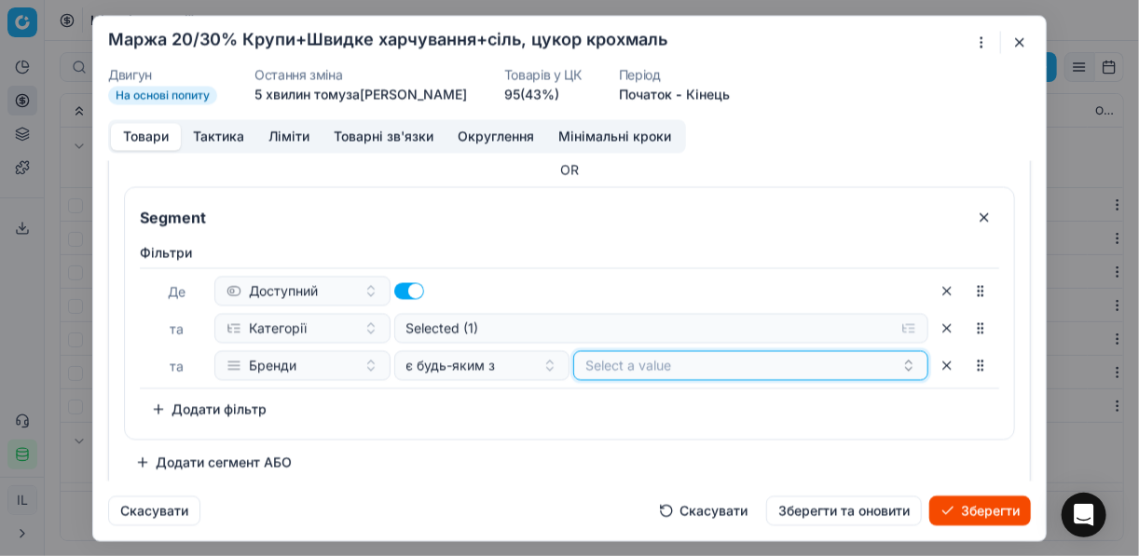
click at [654, 354] on button "Select a value" at bounding box center [750, 365] width 355 height 30
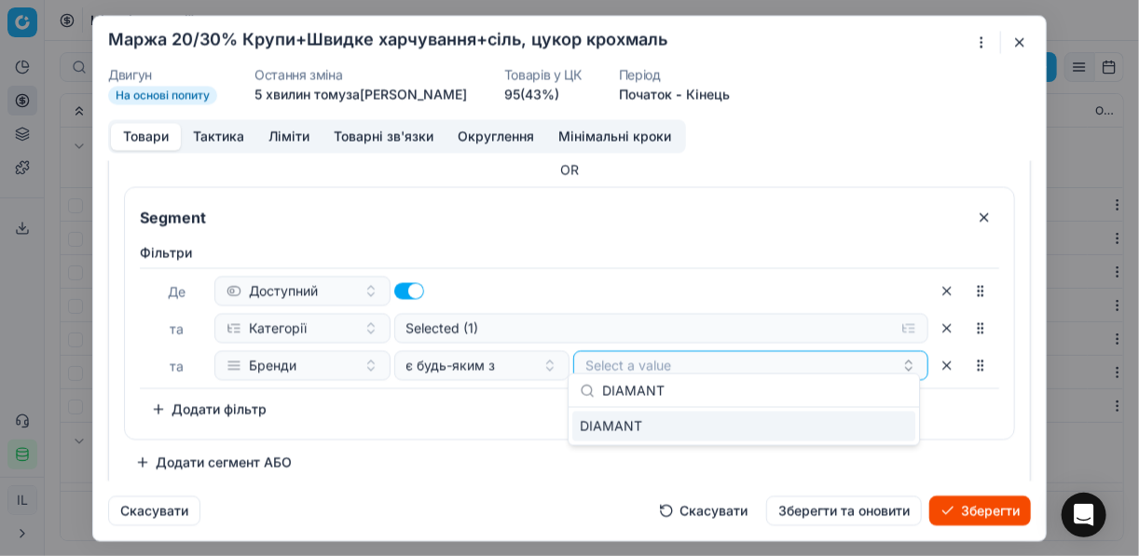
type input "DIAMANT"
click at [863, 423] on div "DIAMANT" at bounding box center [743, 427] width 343 height 30
click at [527, 400] on div "Фiльтри Де Доступний та Категорії Selected (1) та Бренди є будь-яким з DIAMANT …" at bounding box center [569, 333] width 859 height 181
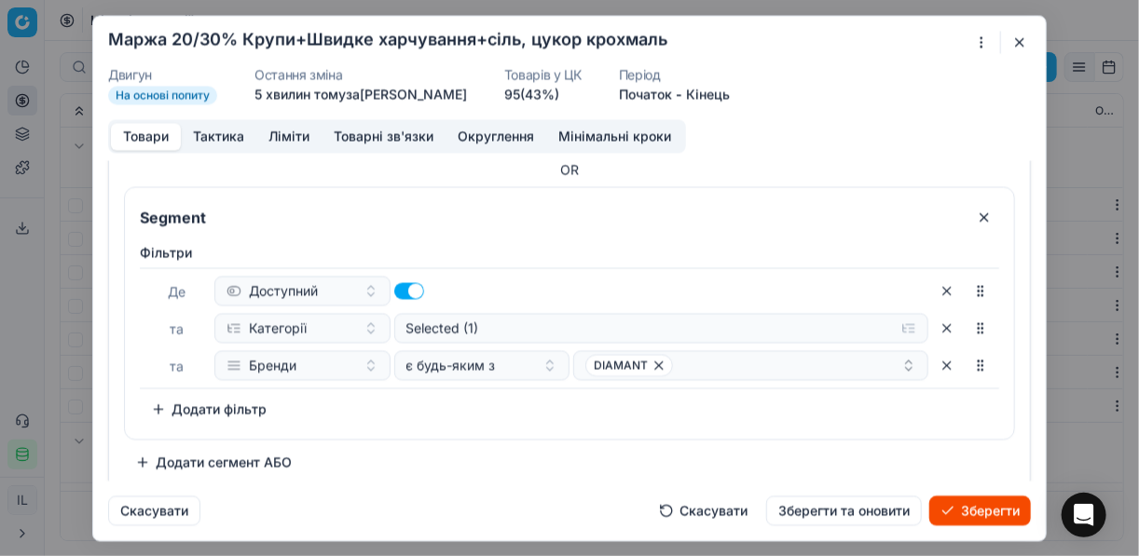
click at [964, 513] on button "Зберегти" at bounding box center [980, 511] width 102 height 30
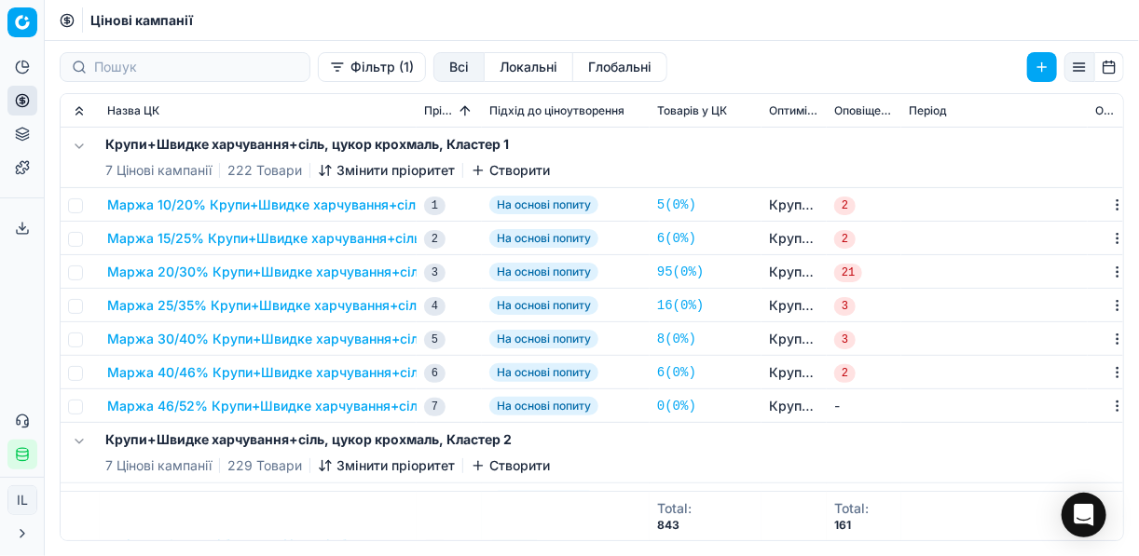
scroll to position [75, 0]
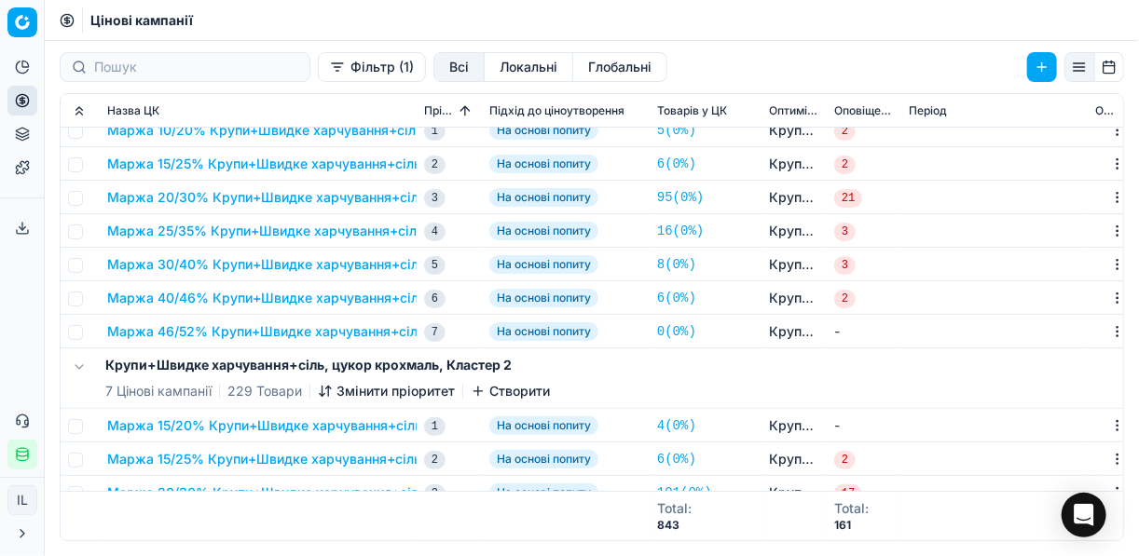
click at [256, 224] on button "Маржа 25/35% Крупи+Швидке харчування+сіль, цукор крохмаль" at bounding box center [322, 231] width 431 height 19
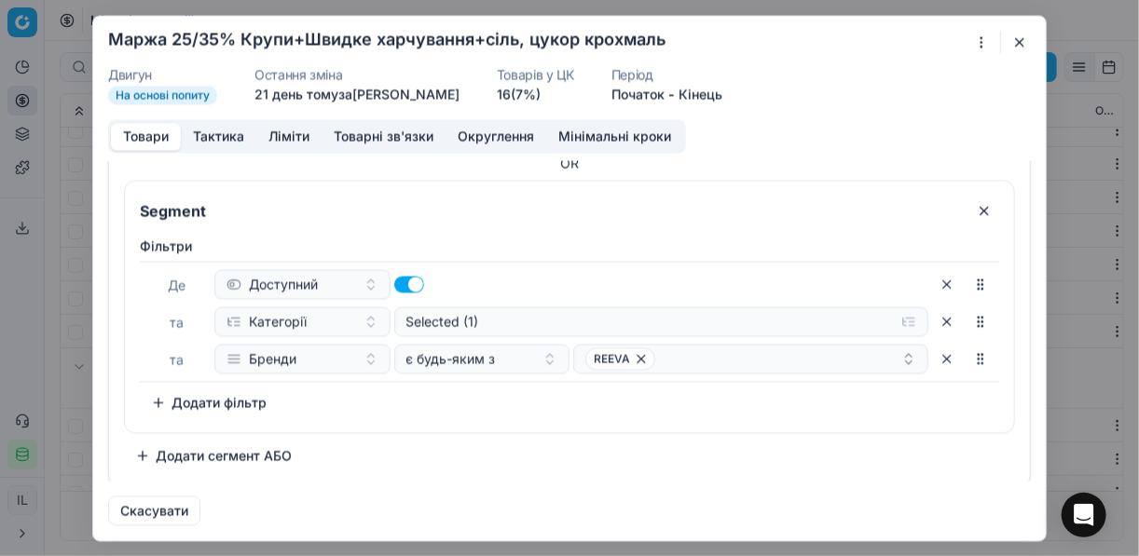
scroll to position [97, 0]
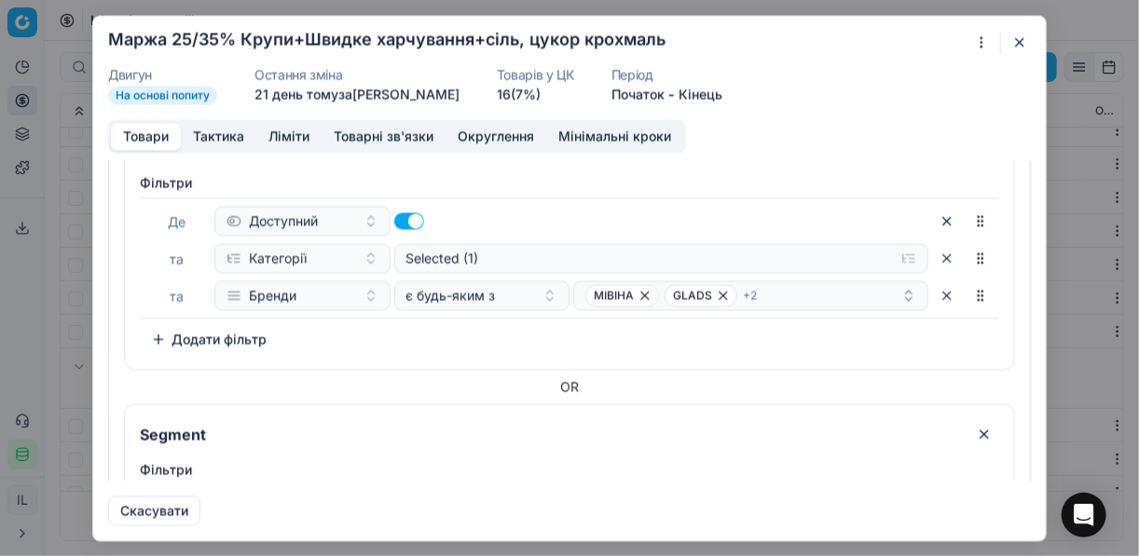
click at [970, 432] on button "button" at bounding box center [984, 434] width 30 height 30
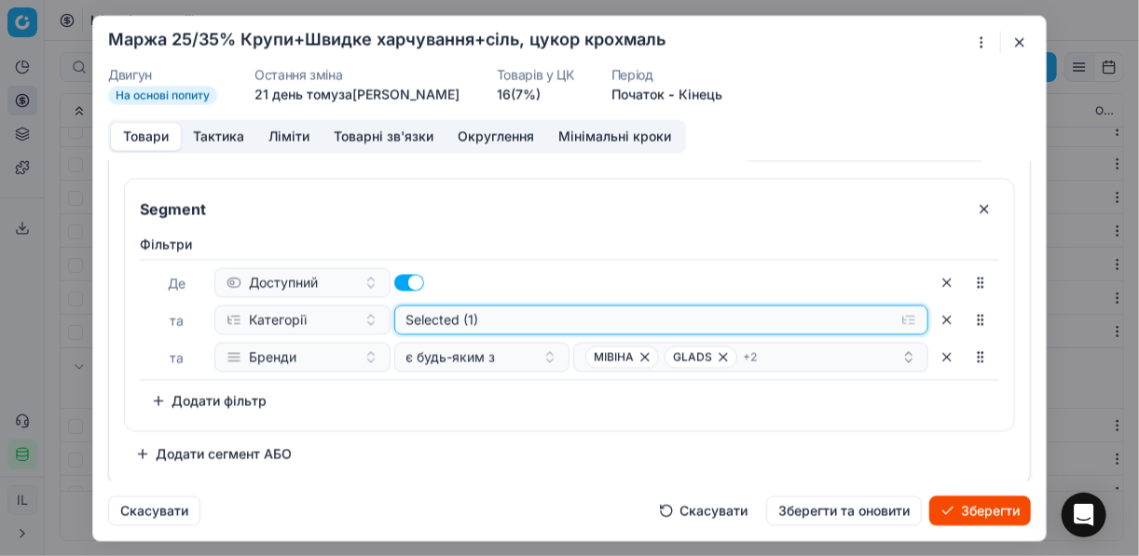
click at [896, 321] on button "Selected (1)" at bounding box center [661, 320] width 535 height 30
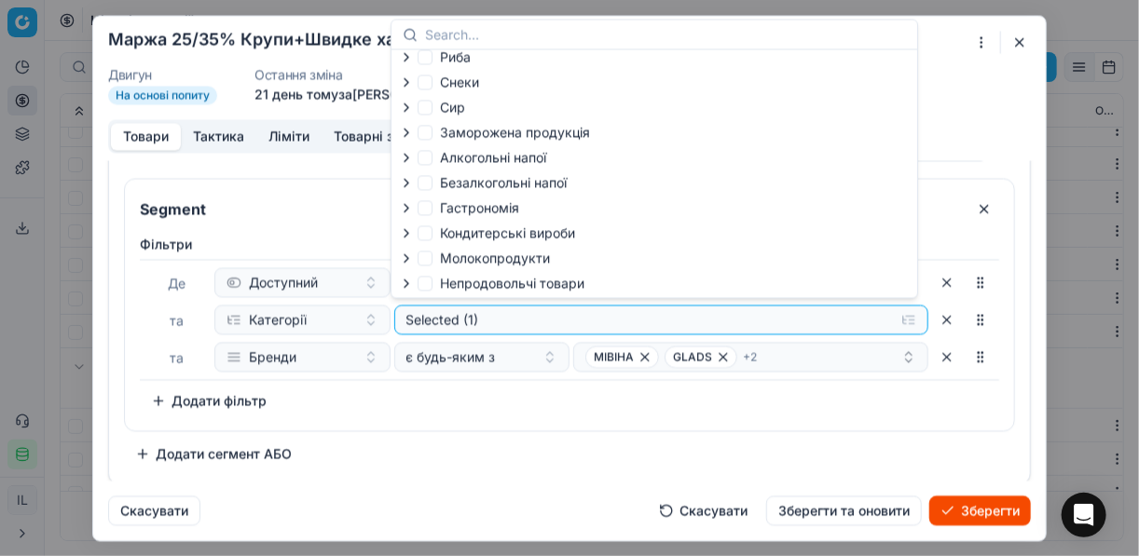
scroll to position [63, 0]
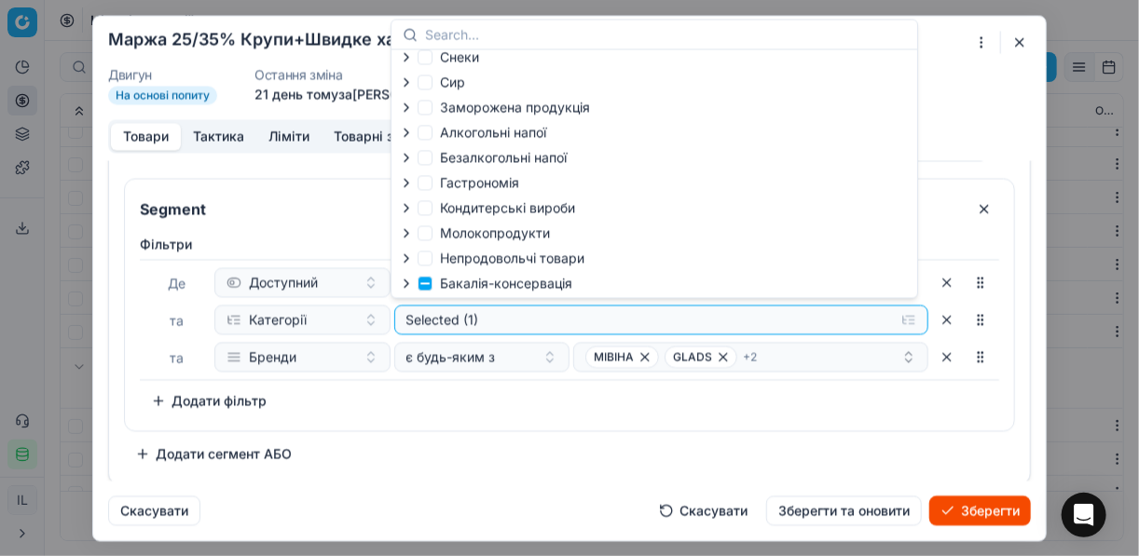
click at [406, 287] on icon "button" at bounding box center [406, 283] width 15 height 15
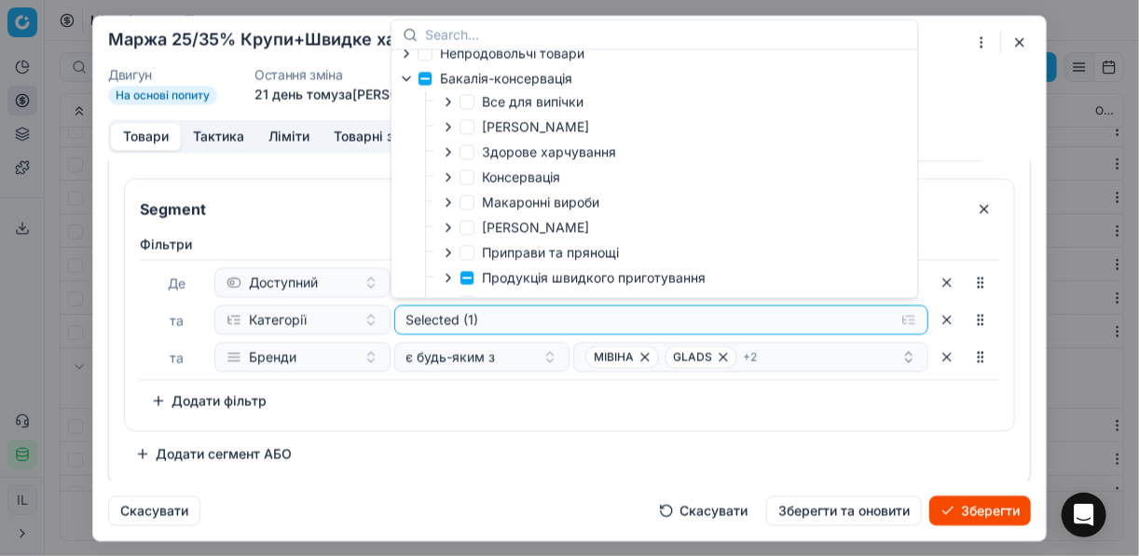
scroll to position [287, 0]
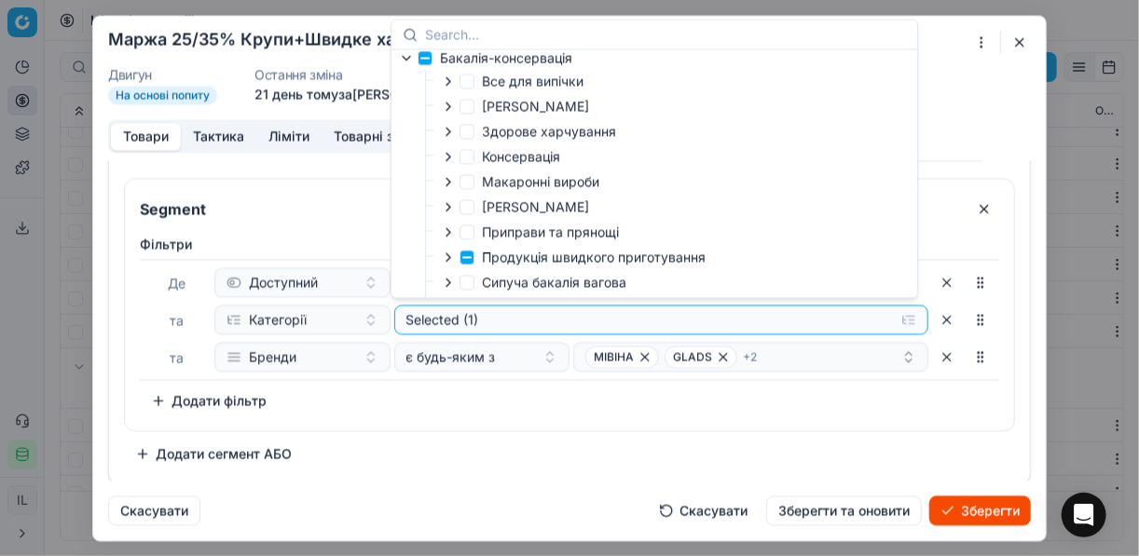
click at [448, 261] on icon "button" at bounding box center [448, 257] width 4 height 7
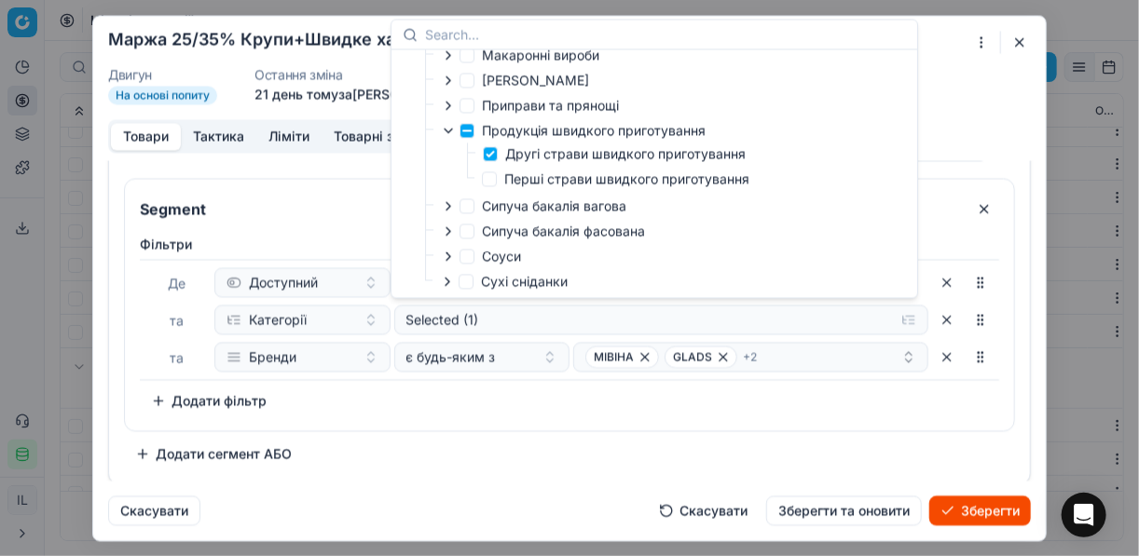
click at [651, 398] on div "Фiльтри Де Доступний та Категорії Selected (1) та Бренди є будь-яким з МІВІНА G…" at bounding box center [569, 325] width 859 height 181
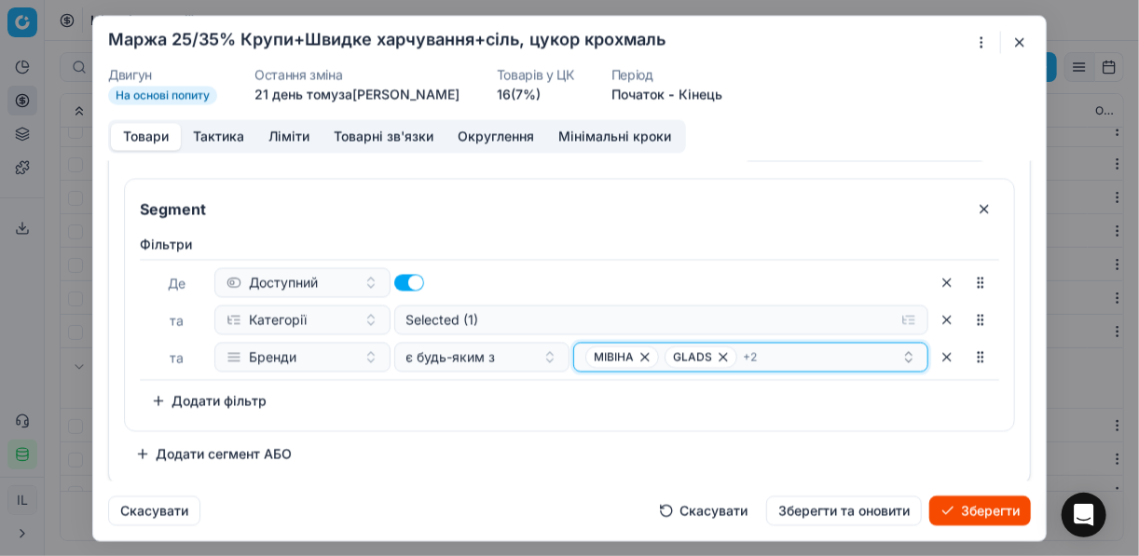
click at [639, 357] on icon "button" at bounding box center [645, 357] width 15 height 15
click at [640, 357] on icon "button" at bounding box center [643, 356] width 7 height 7
click at [634, 352] on icon "button" at bounding box center [641, 357] width 15 height 15
click at [690, 357] on icon "button" at bounding box center [697, 357] width 15 height 15
click at [658, 360] on button "Select a value" at bounding box center [750, 357] width 355 height 30
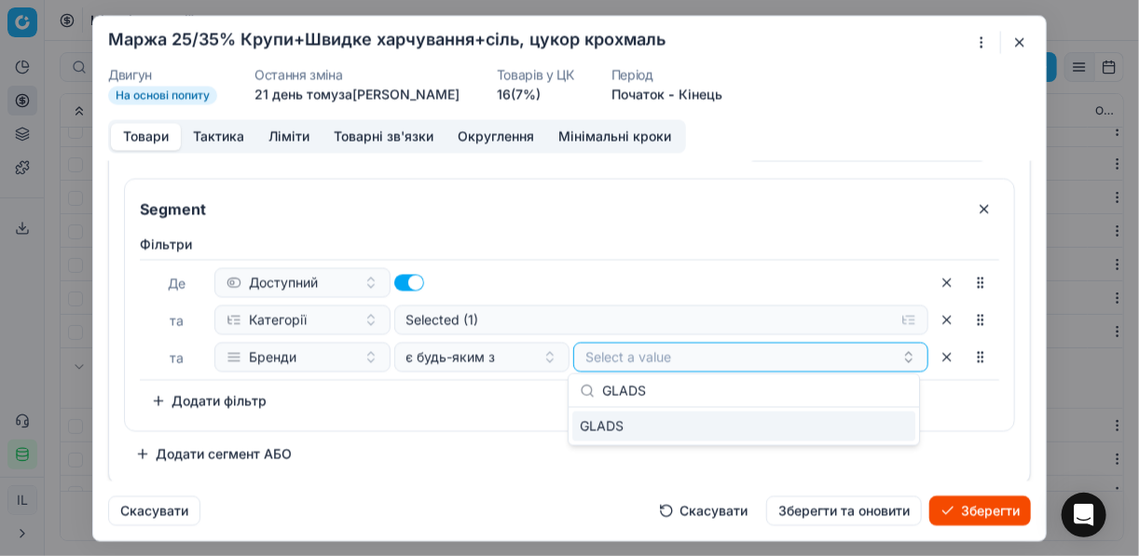
type input "GLADS"
click at [886, 427] on div "GLADS" at bounding box center [743, 427] width 343 height 30
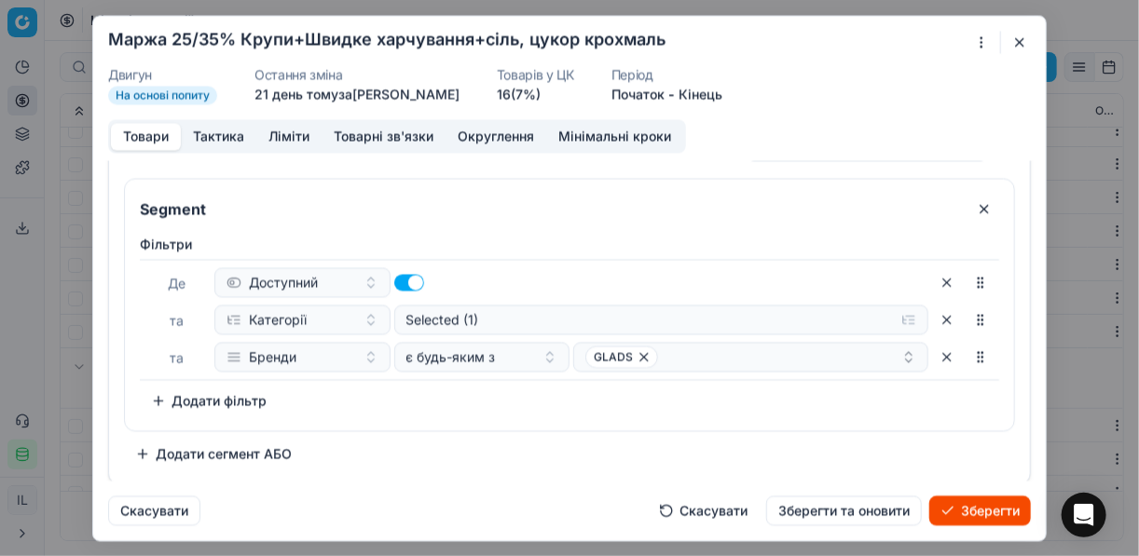
click at [527, 420] on div "Фiльтри Де Доступний та Категорії Selected (1) та Бренди є будь-яким з GLADS To…" at bounding box center [569, 328] width 889 height 203
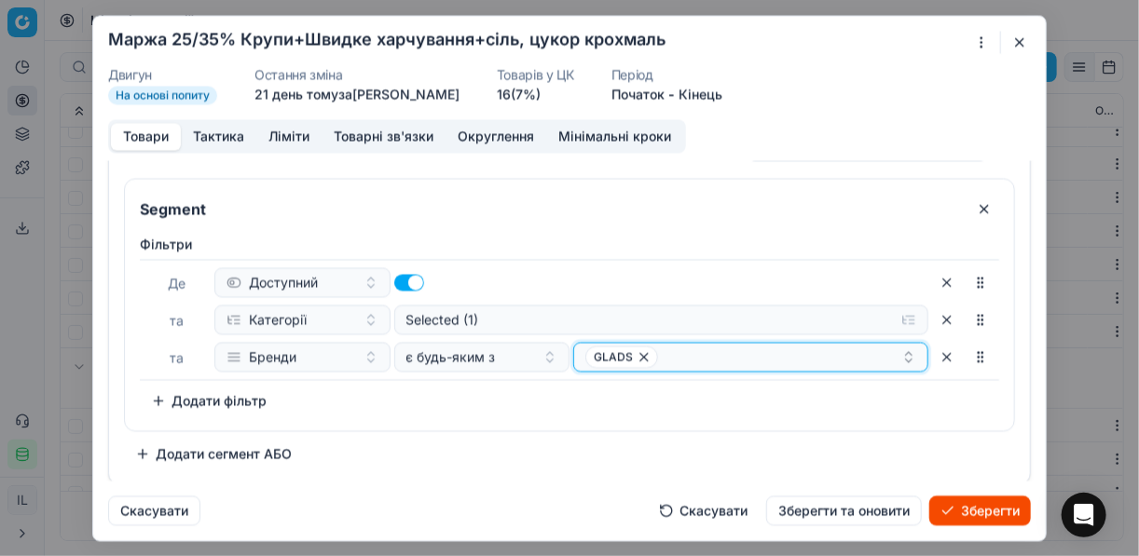
click at [712, 364] on div "GLADS" at bounding box center [743, 357] width 316 height 22
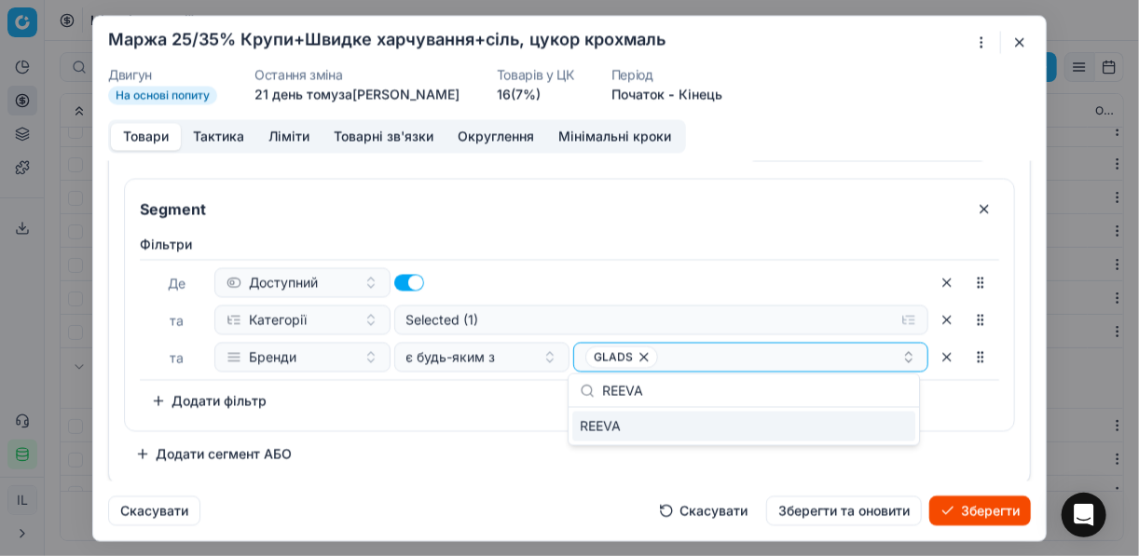
type input "REEVA"
drag, startPoint x: 844, startPoint y: 430, endPoint x: 788, endPoint y: 420, distance: 57.6
click at [836, 426] on div "REEVA" at bounding box center [743, 427] width 343 height 30
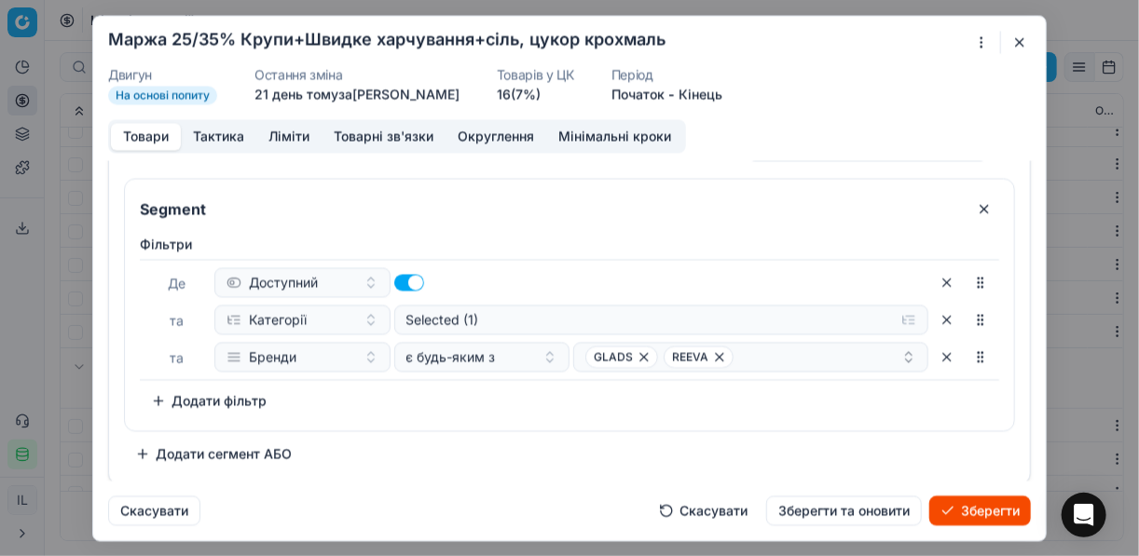
click at [485, 418] on div "Фiльтри Де Доступний та Категорії Selected (1) та Бренди є будь-яким з GLADS RE…" at bounding box center [569, 328] width 889 height 203
click at [689, 411] on div "Фiльтри Де Доступний та Категорії Selected (1) та Бренди є будь-яким з GLADS RE…" at bounding box center [569, 325] width 859 height 181
click at [236, 446] on button "Додати сегмент АБО" at bounding box center [213, 454] width 179 height 30
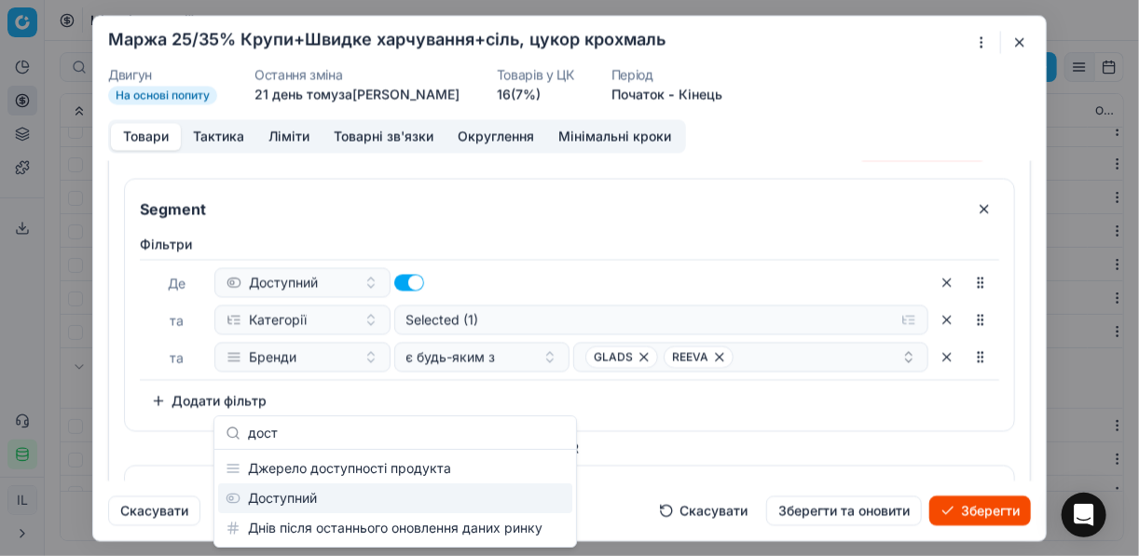
type input "дост"
click at [288, 487] on div "Доступний" at bounding box center [395, 499] width 354 height 30
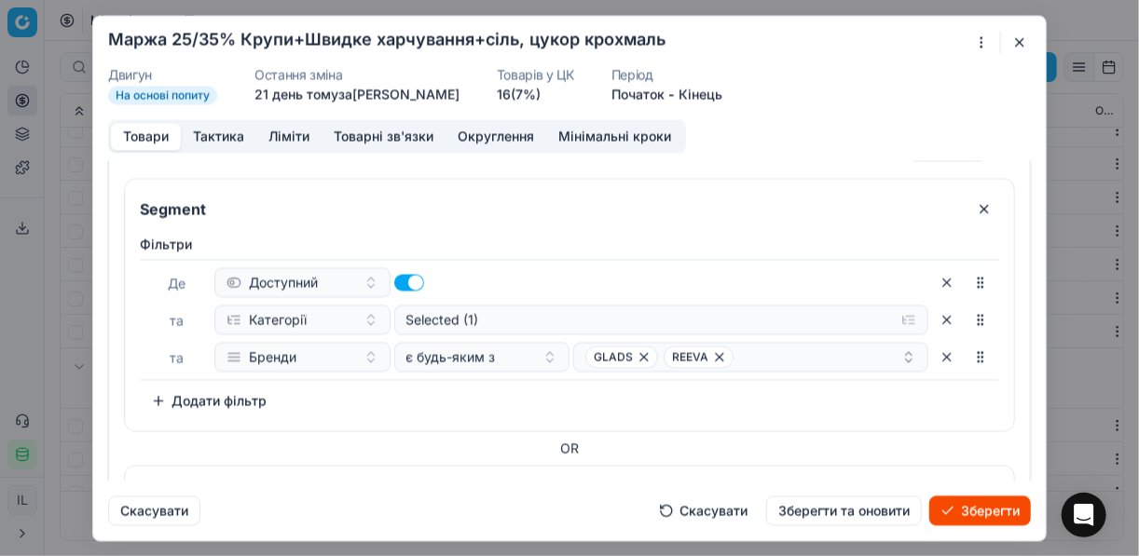
scroll to position [246, 0]
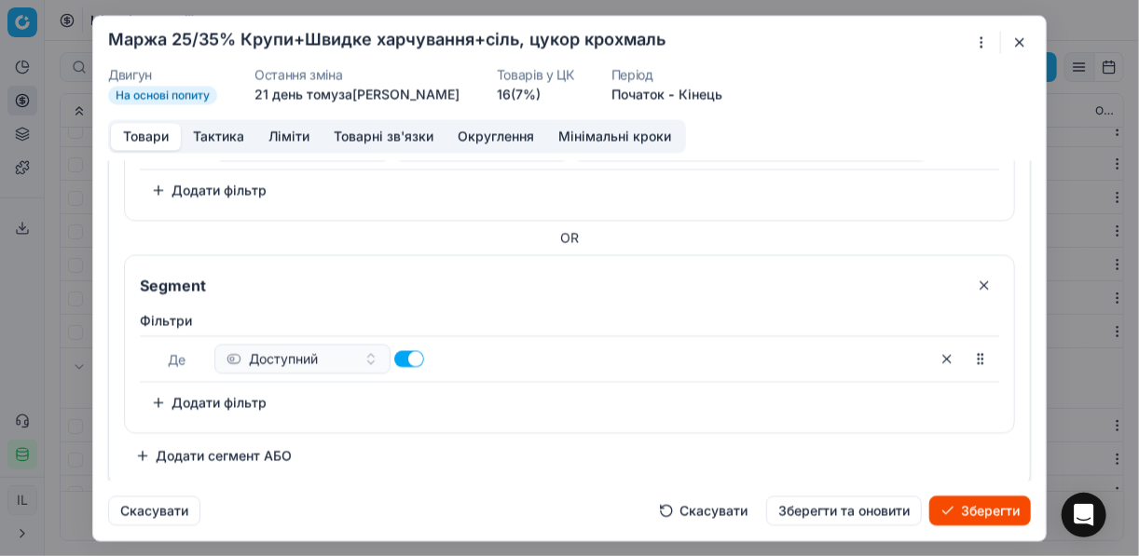
click at [187, 391] on button "Додати фільтр" at bounding box center [209, 403] width 138 height 30
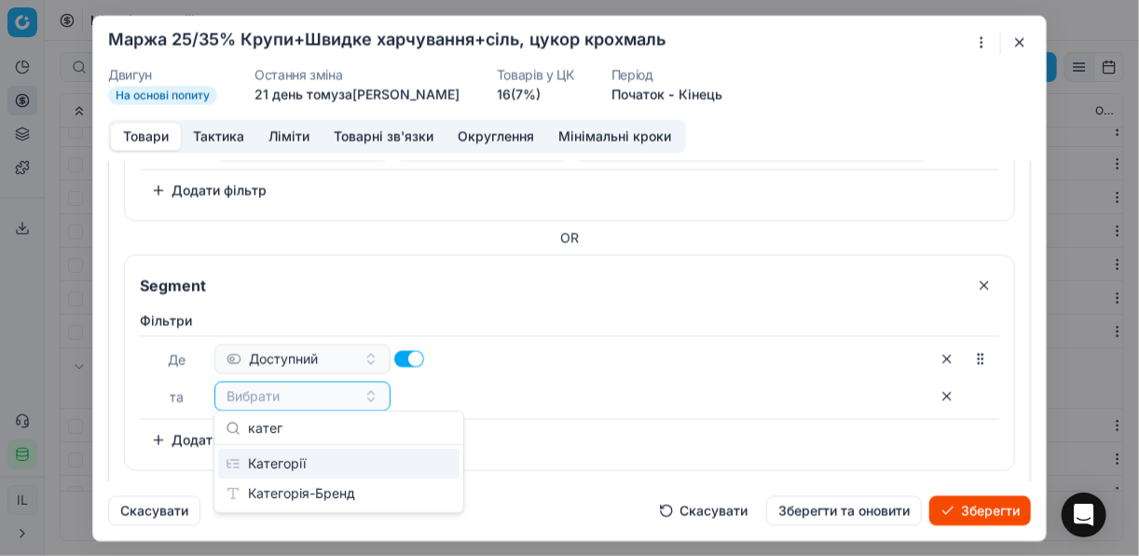
type input "катег"
click at [276, 453] on div "Категорії" at bounding box center [338, 464] width 241 height 30
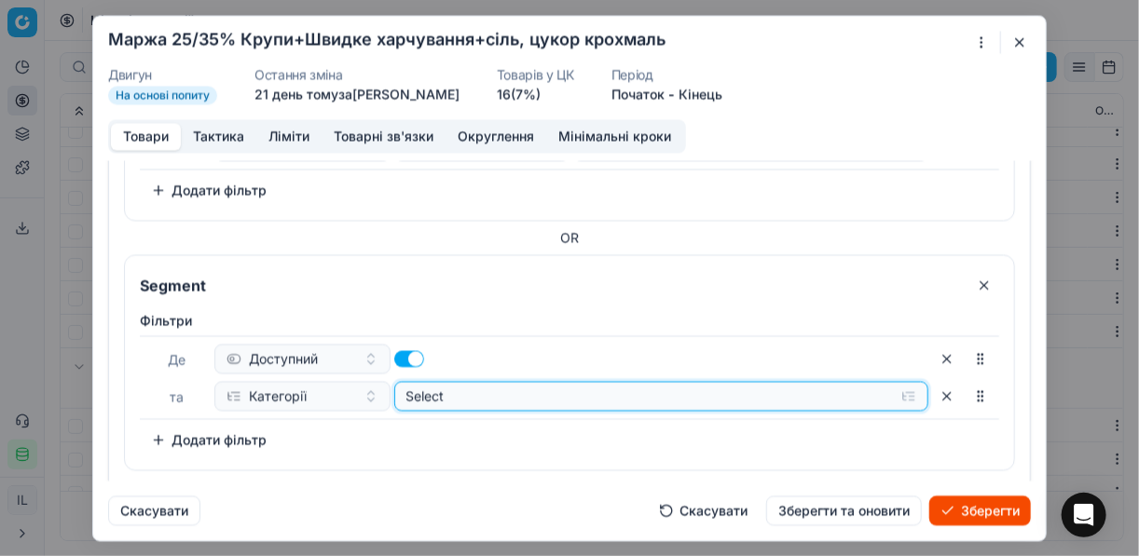
click at [902, 391] on button "Select" at bounding box center [661, 396] width 535 height 30
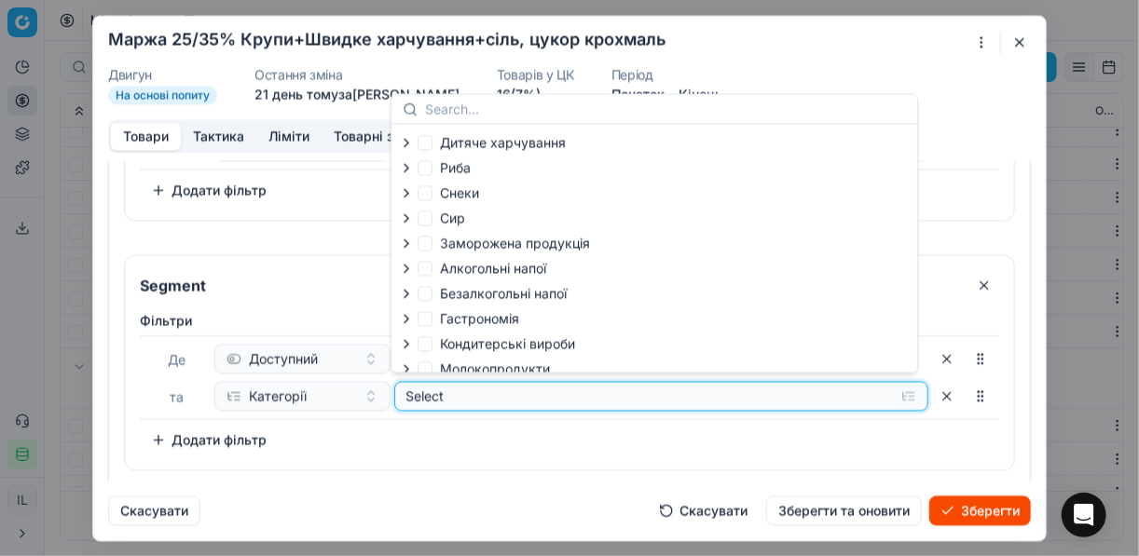
click at [906, 391] on button "Select" at bounding box center [661, 396] width 535 height 30
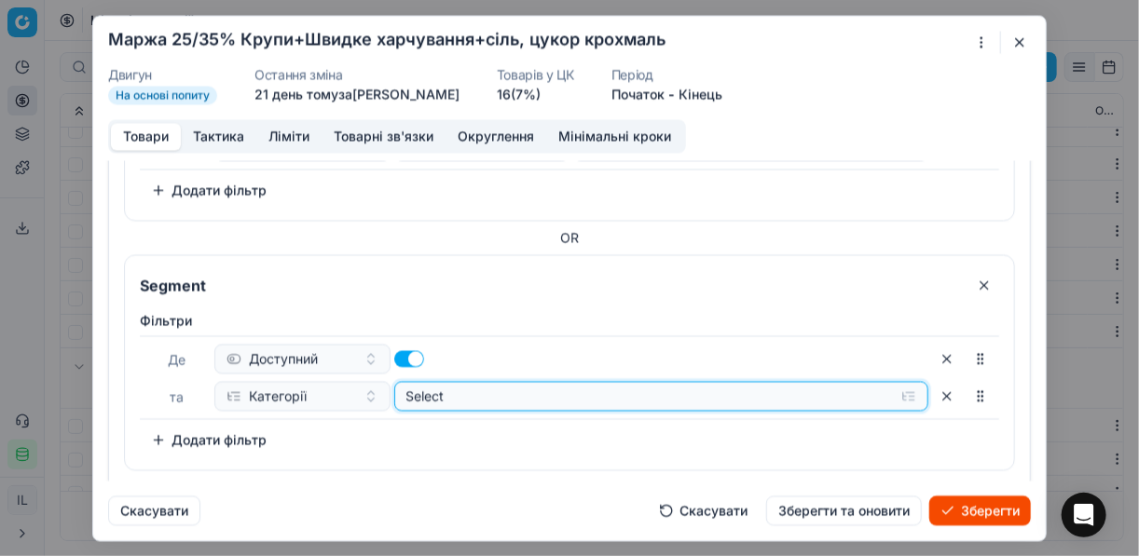
click at [906, 391] on button "Select" at bounding box center [661, 396] width 535 height 30
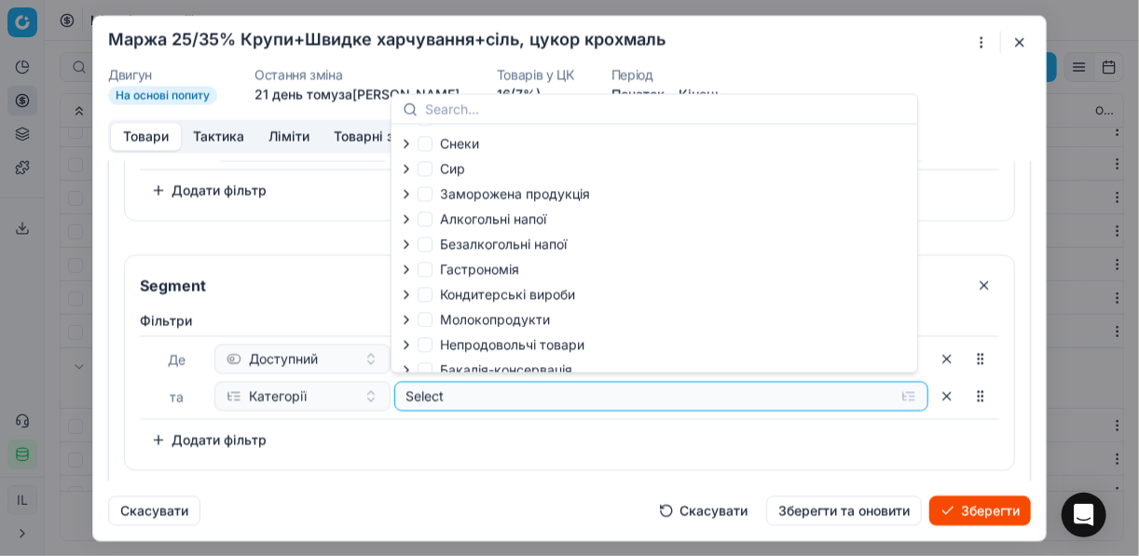
scroll to position [63, 0]
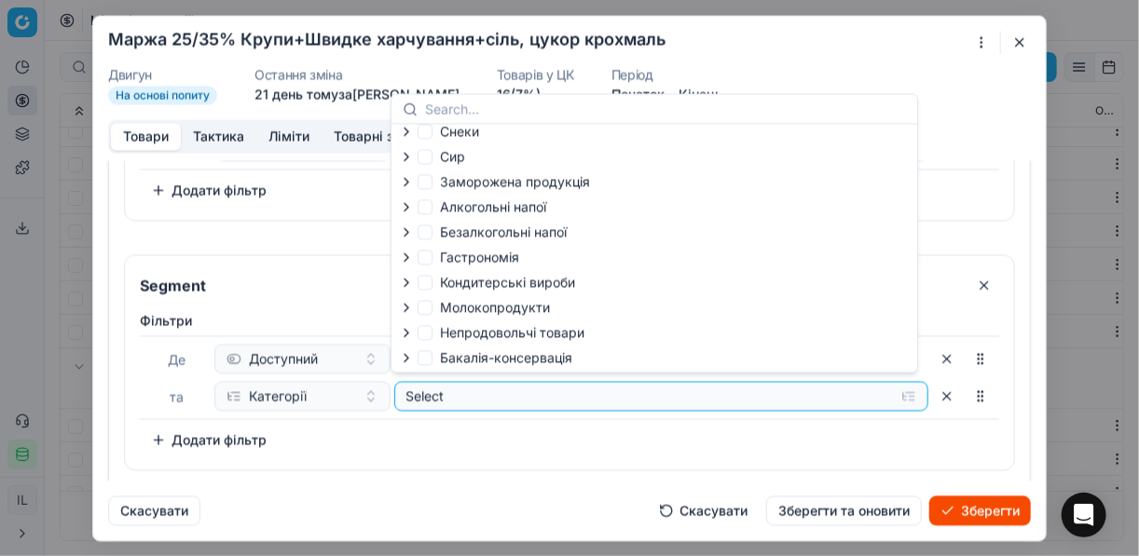
click at [410, 360] on icon "button" at bounding box center [406, 357] width 15 height 15
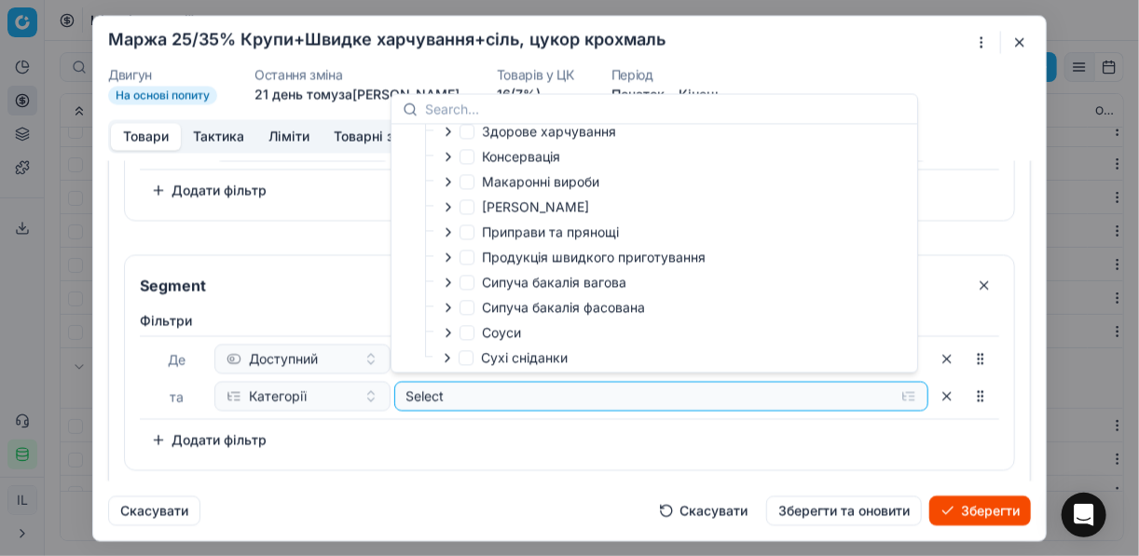
scroll to position [369, 0]
click at [446, 305] on icon "button" at bounding box center [448, 305] width 15 height 15
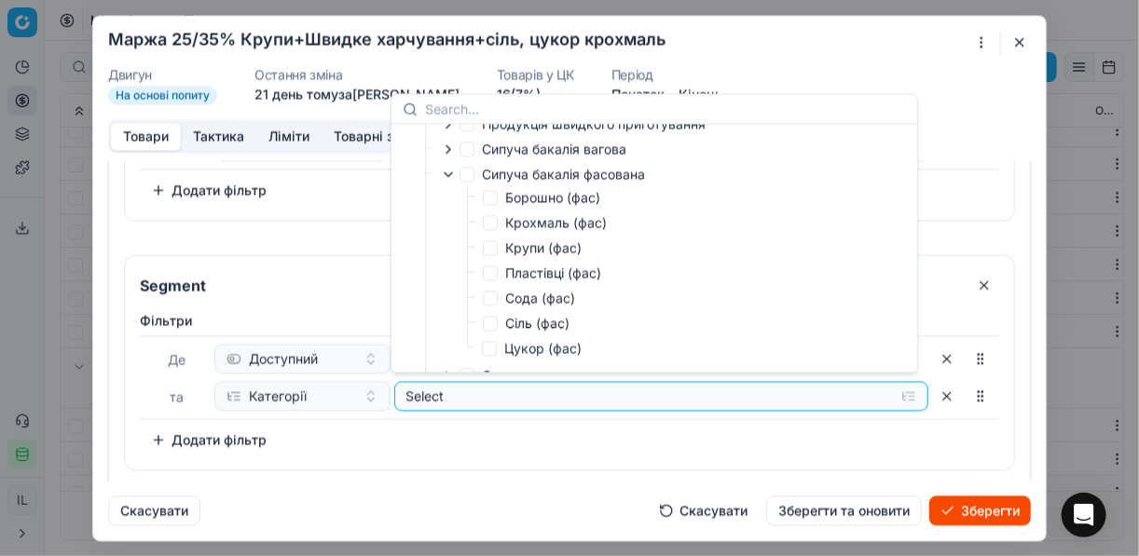
scroll to position [518, 0]
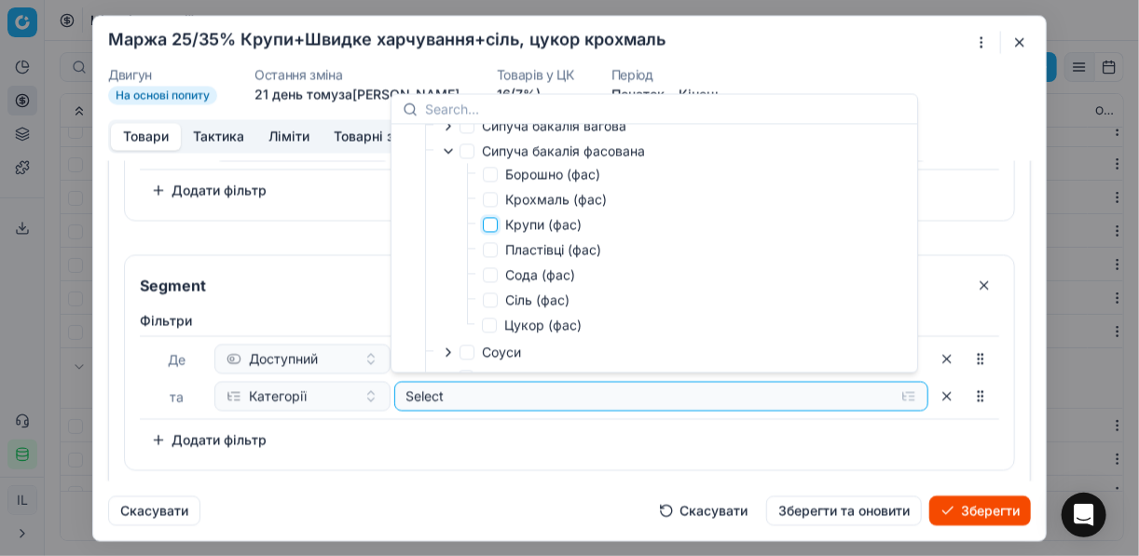
click at [487, 232] on input "Крупи (фас)" at bounding box center [490, 224] width 15 height 15
checkbox input "true"
click at [379, 447] on div "Фiльтри Де Доступний та Категорії Selected (1) To pick up a sortable item, pres…" at bounding box center [569, 383] width 859 height 144
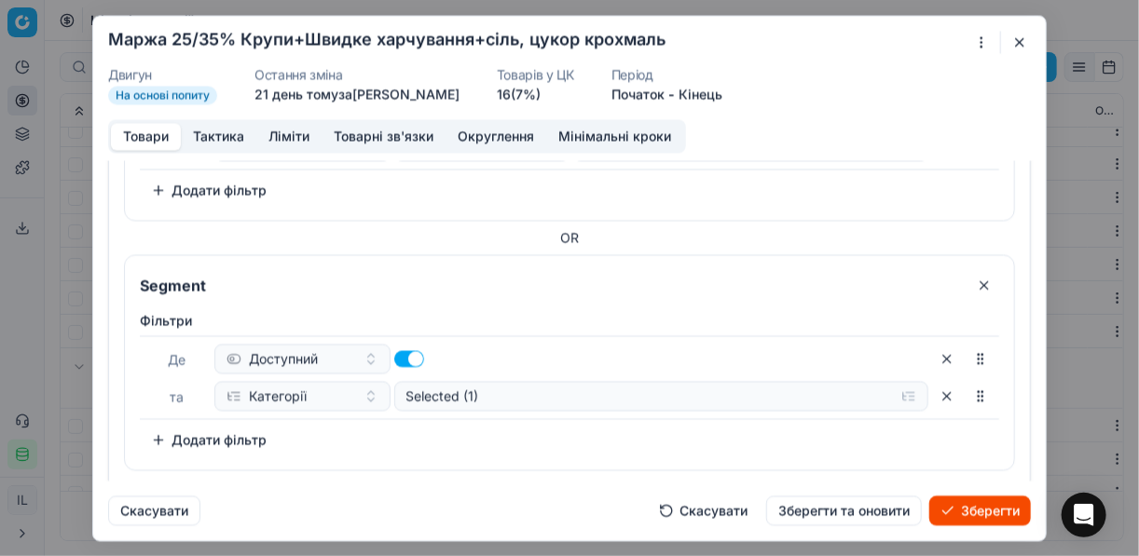
click at [171, 440] on button "Додати фільтр" at bounding box center [209, 440] width 138 height 30
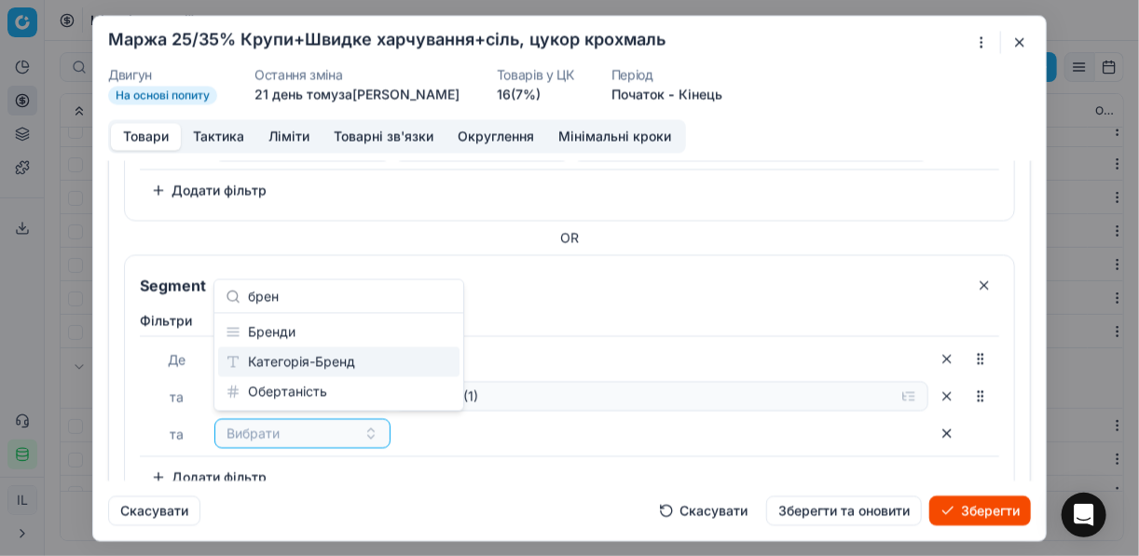
type input "брен"
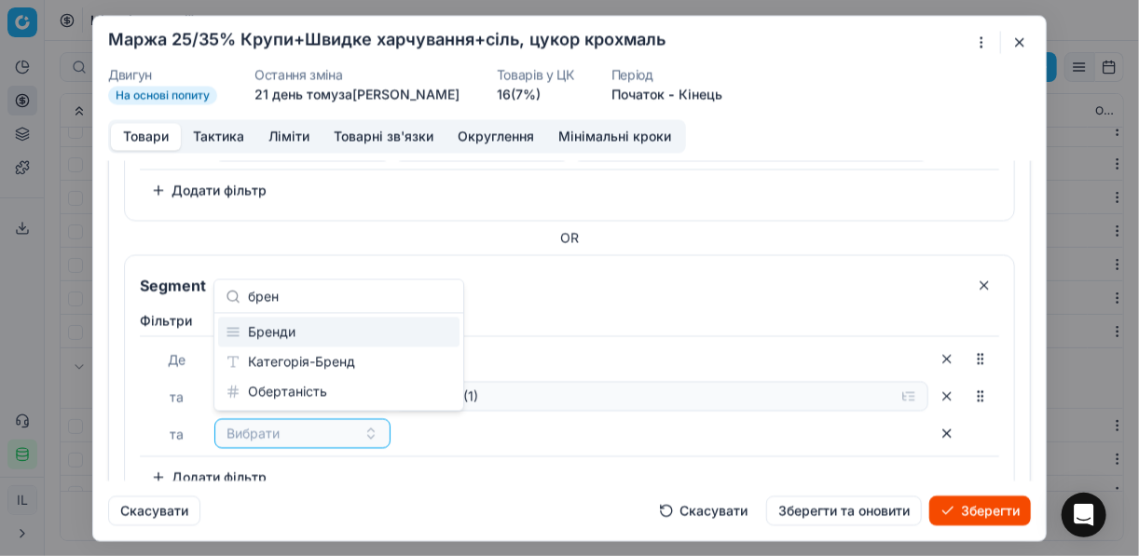
click at [313, 327] on div "Бренди" at bounding box center [338, 333] width 241 height 30
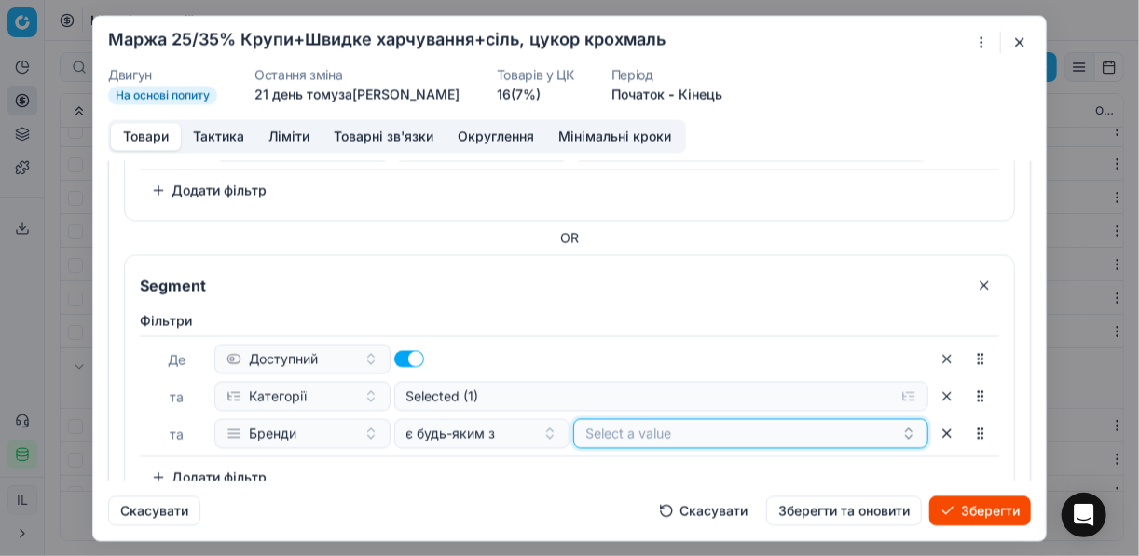
click at [659, 435] on button "Select a value" at bounding box center [750, 433] width 355 height 30
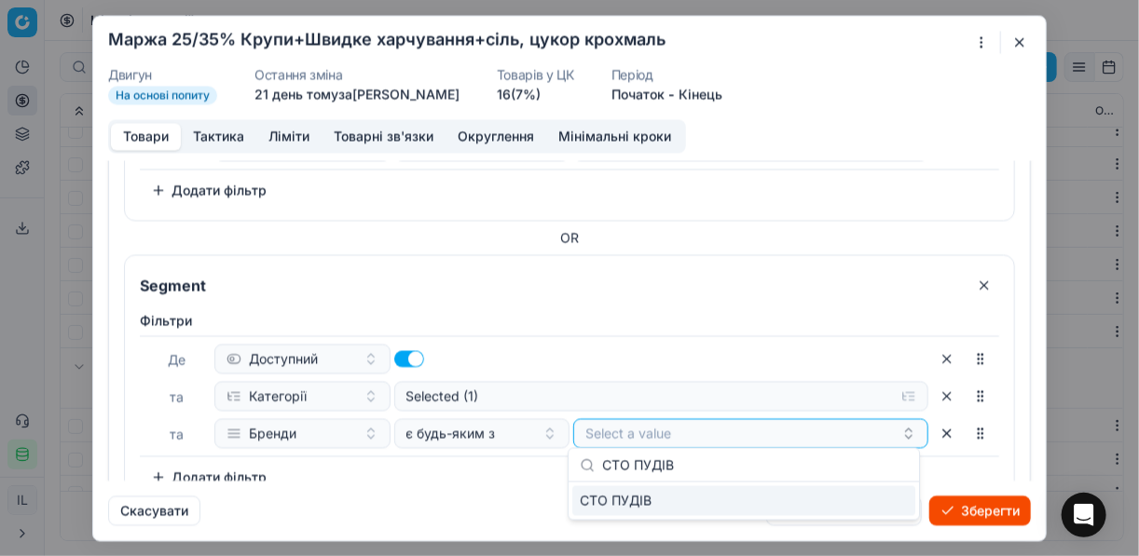
type input "СТО ПУДІВ"
click at [889, 498] on div "СТО ПУДІВ" at bounding box center [743, 502] width 343 height 30
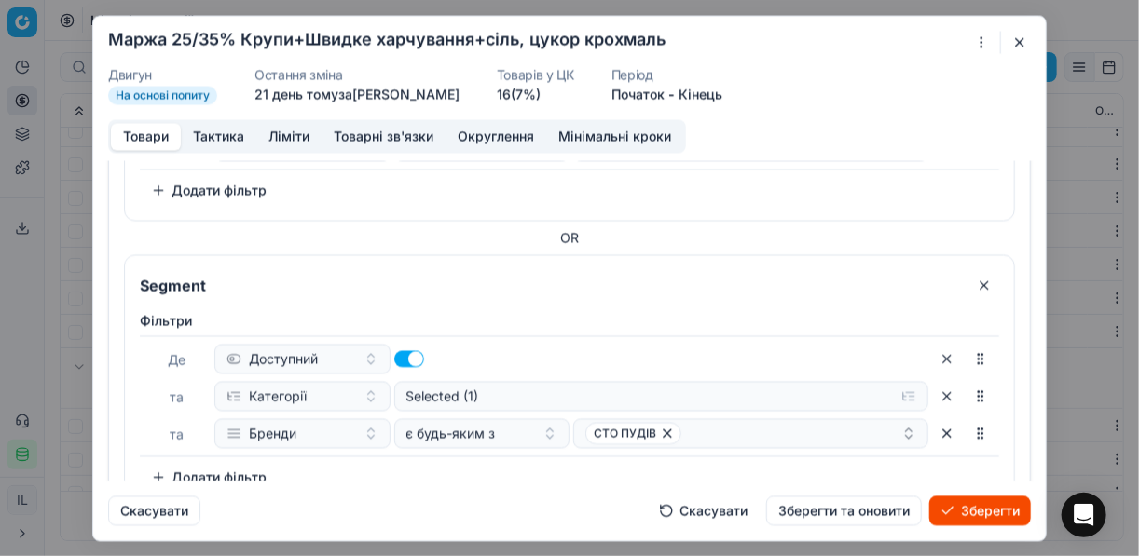
click at [506, 493] on div "Скасувати Скасувати Зберегти та оновити Зберегти" at bounding box center [569, 503] width 923 height 45
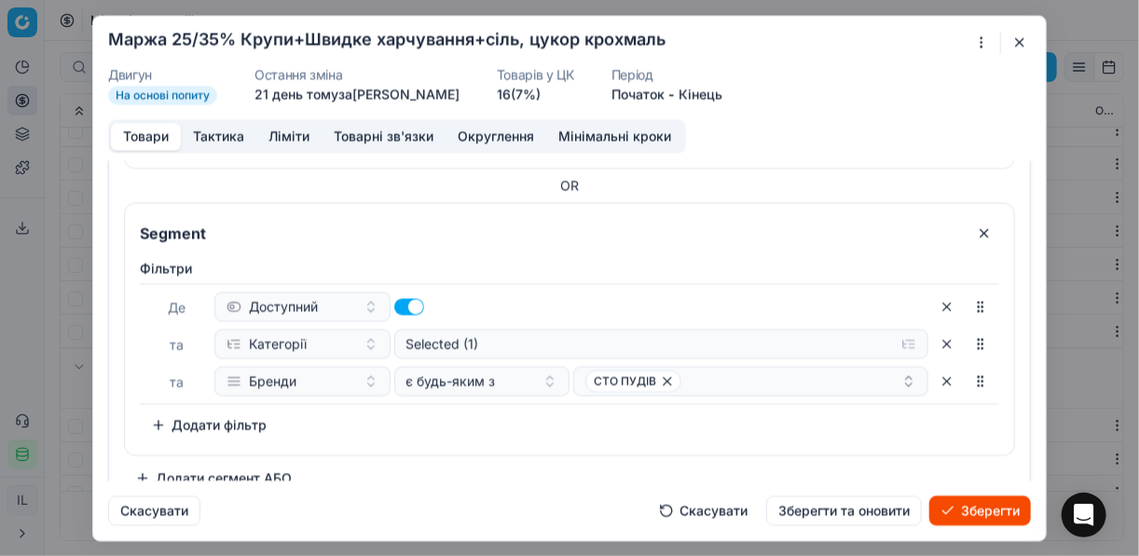
scroll to position [321, 0]
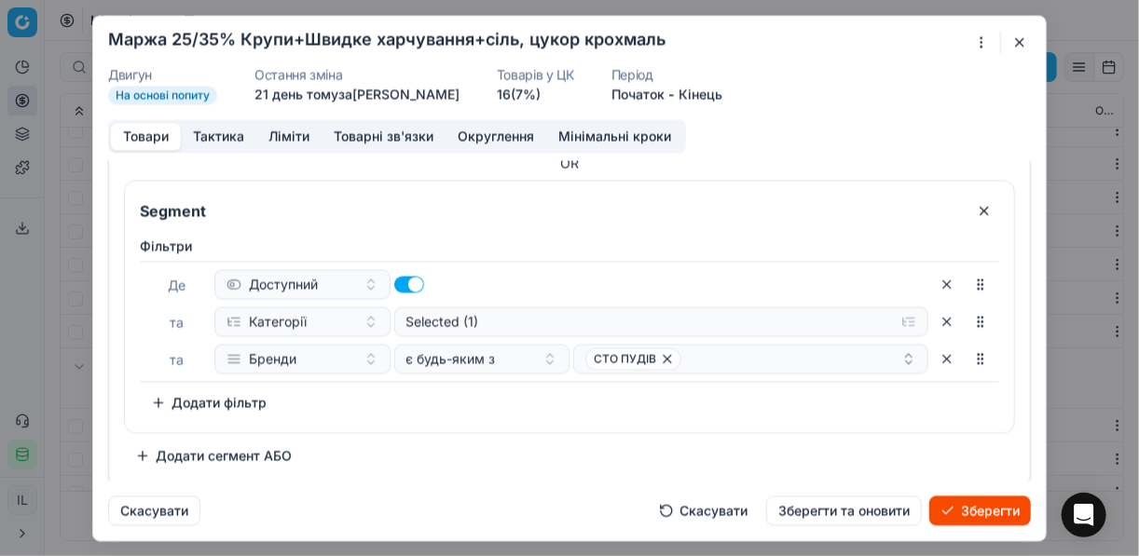
click at [226, 445] on button "Додати сегмент АБО" at bounding box center [213, 456] width 179 height 30
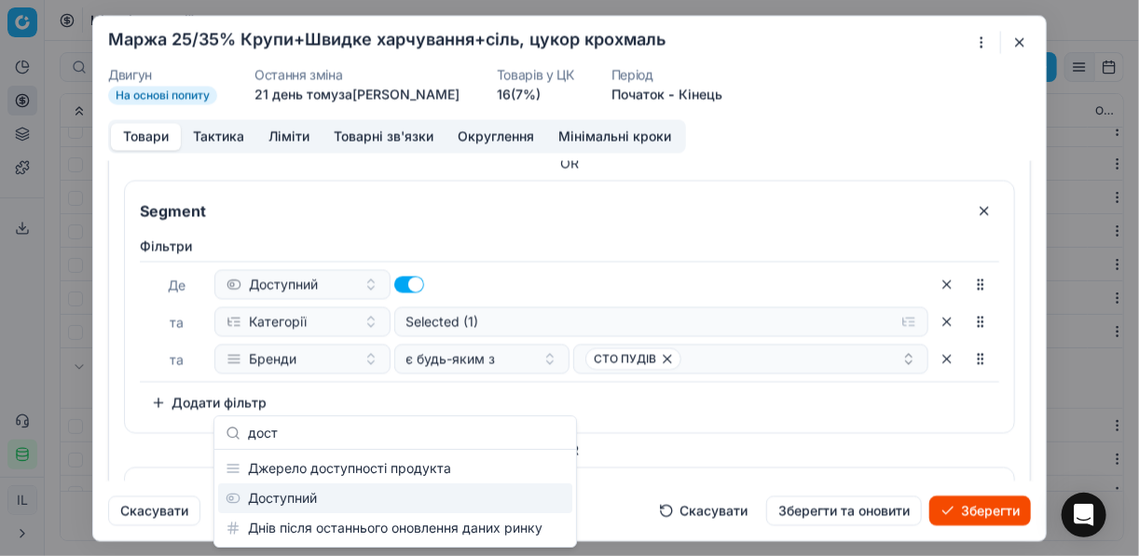
type input "дост"
click at [282, 506] on div "Доступний" at bounding box center [395, 499] width 354 height 30
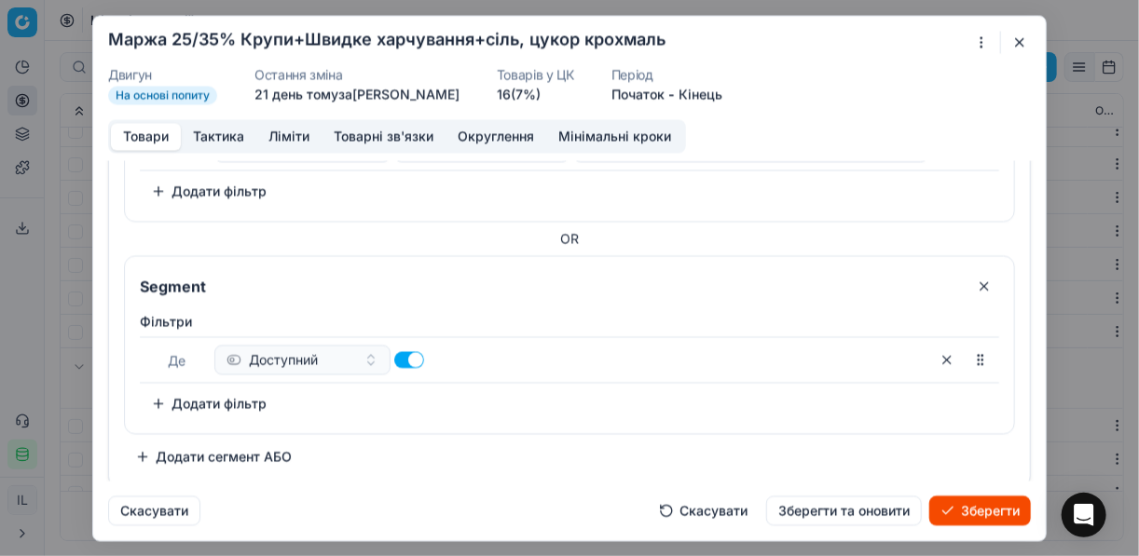
click at [219, 398] on button "Додати фільтр" at bounding box center [209, 404] width 138 height 30
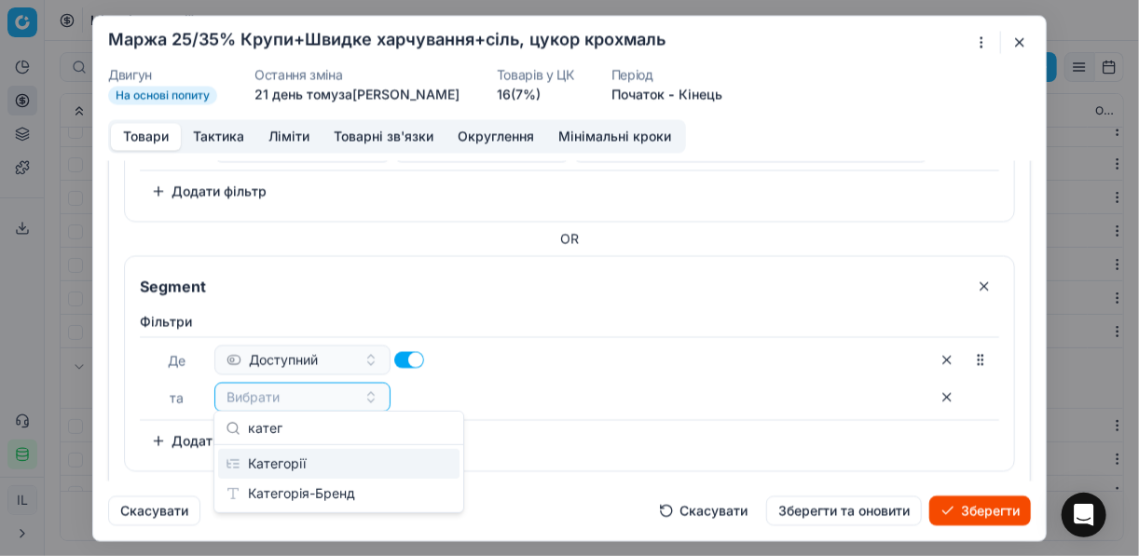
type input "катег"
click at [343, 462] on div "Категорії" at bounding box center [338, 464] width 241 height 30
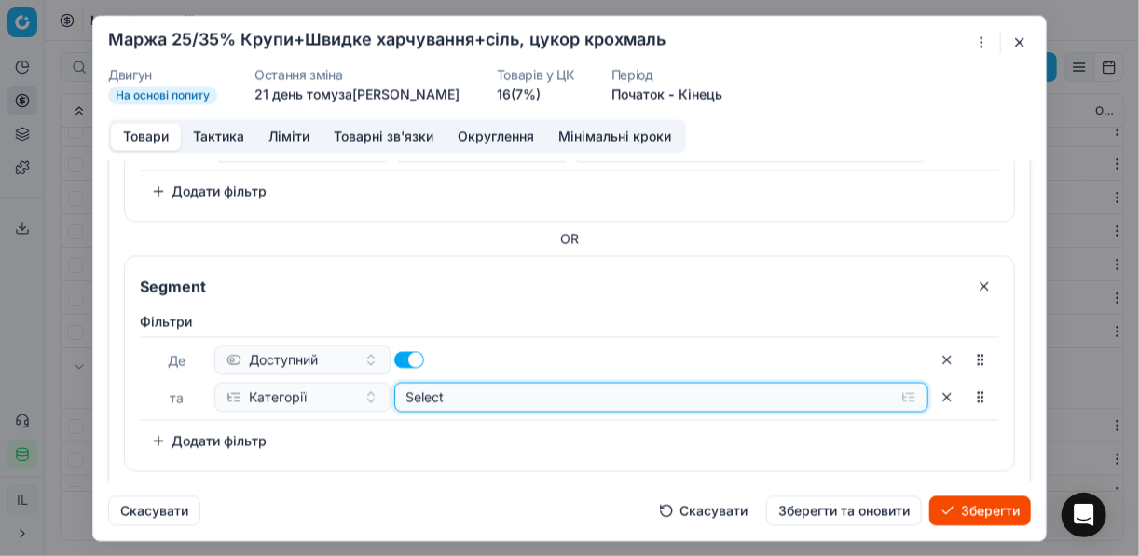
click at [899, 393] on button "Select" at bounding box center [661, 397] width 535 height 30
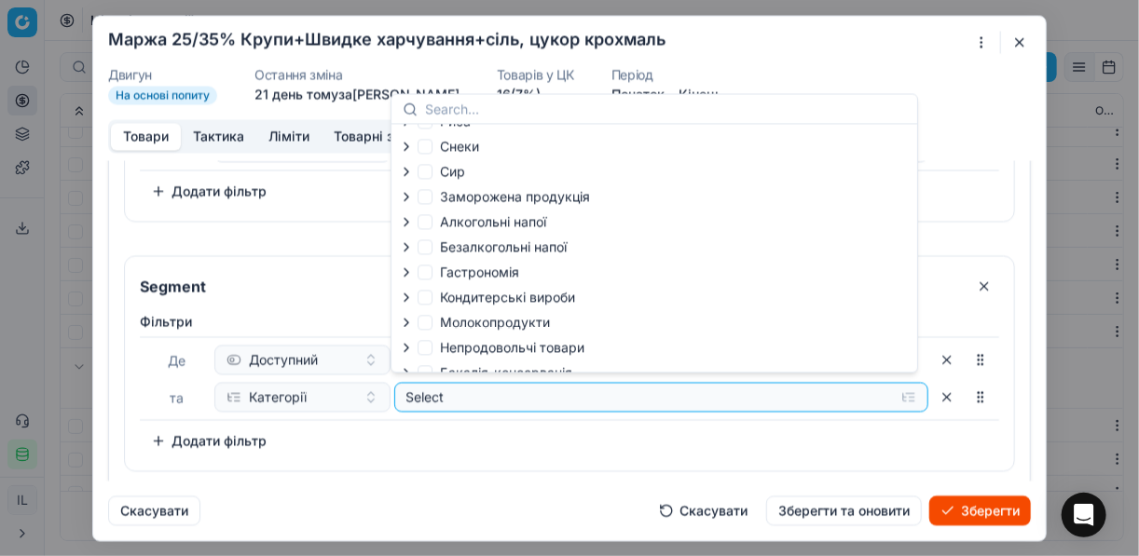
scroll to position [63, 0]
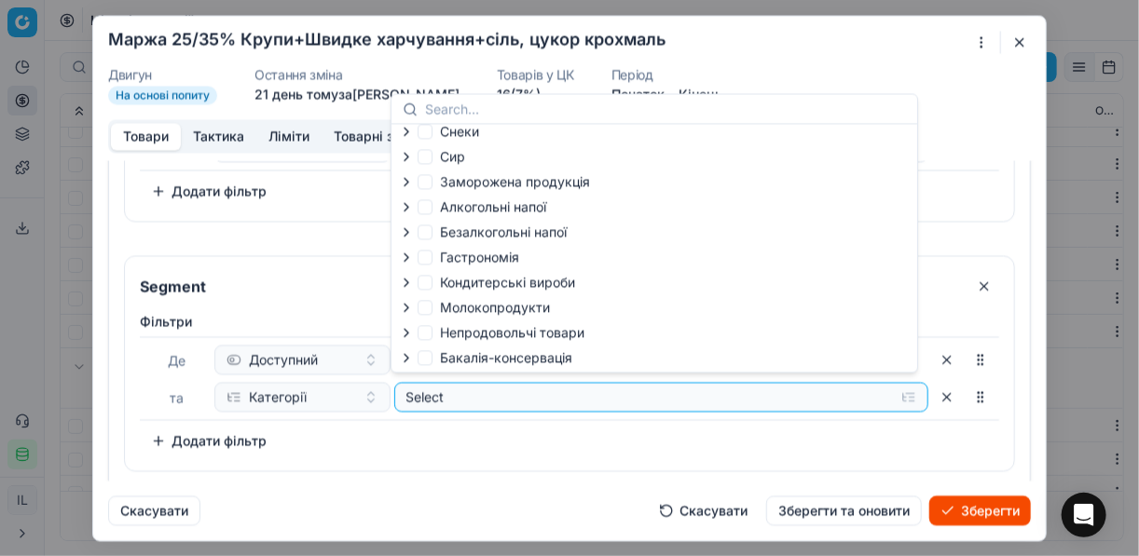
click at [404, 353] on icon "button" at bounding box center [406, 357] width 15 height 15
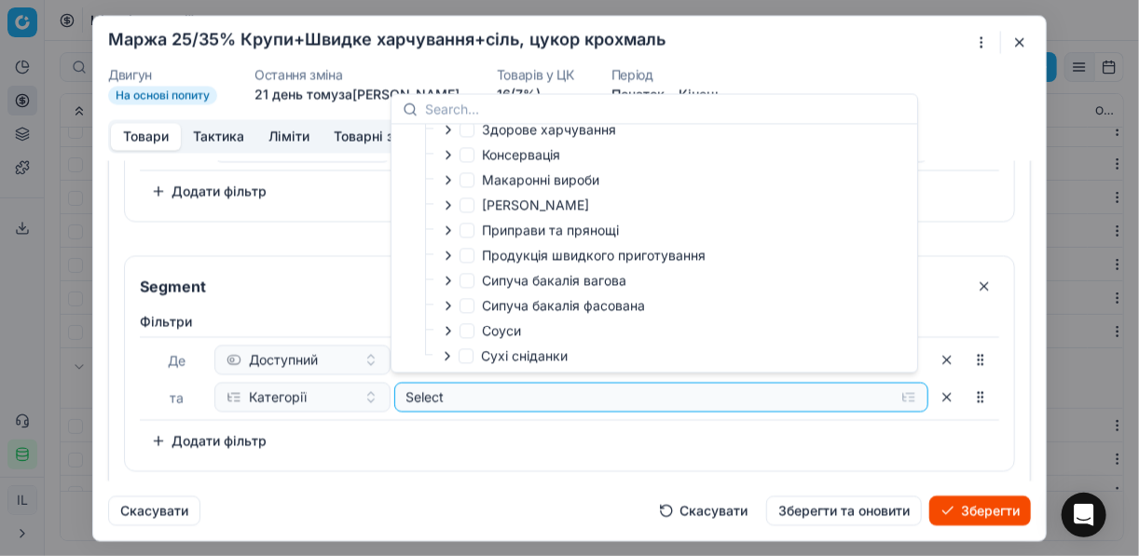
scroll to position [369, 0]
click at [446, 256] on icon "button" at bounding box center [448, 255] width 4 height 7
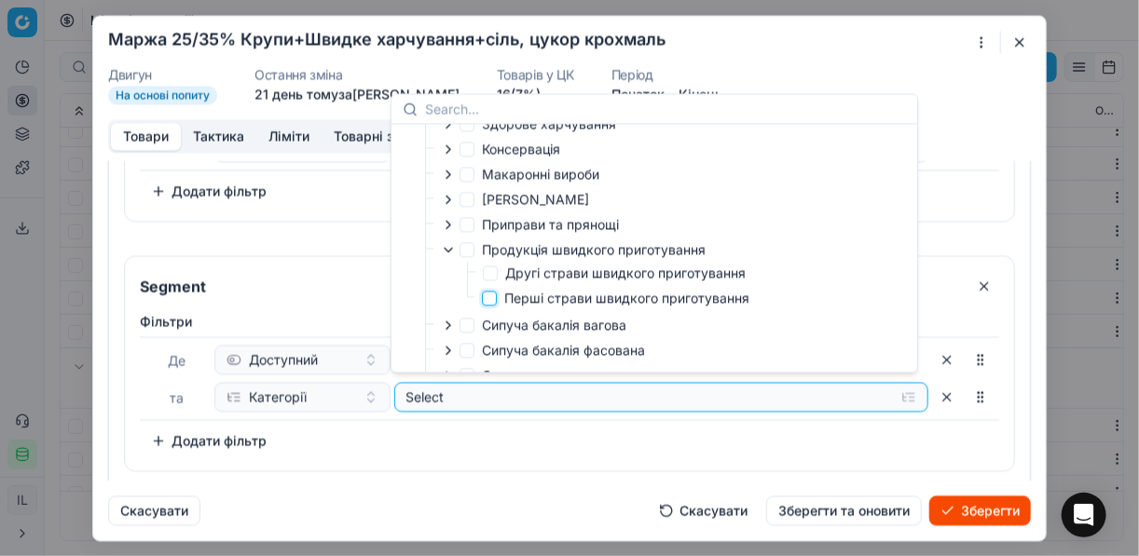
click at [489, 302] on input "Перші страви швидкого приготування" at bounding box center [489, 298] width 15 height 15
checkbox input "true"
drag, startPoint x: 528, startPoint y: 427, endPoint x: 389, endPoint y: 426, distance: 139.8
click at [523, 426] on div "Фiльтри Де Доступний та Категорії Selected (1) To pick up a sortable item, pres…" at bounding box center [569, 384] width 859 height 144
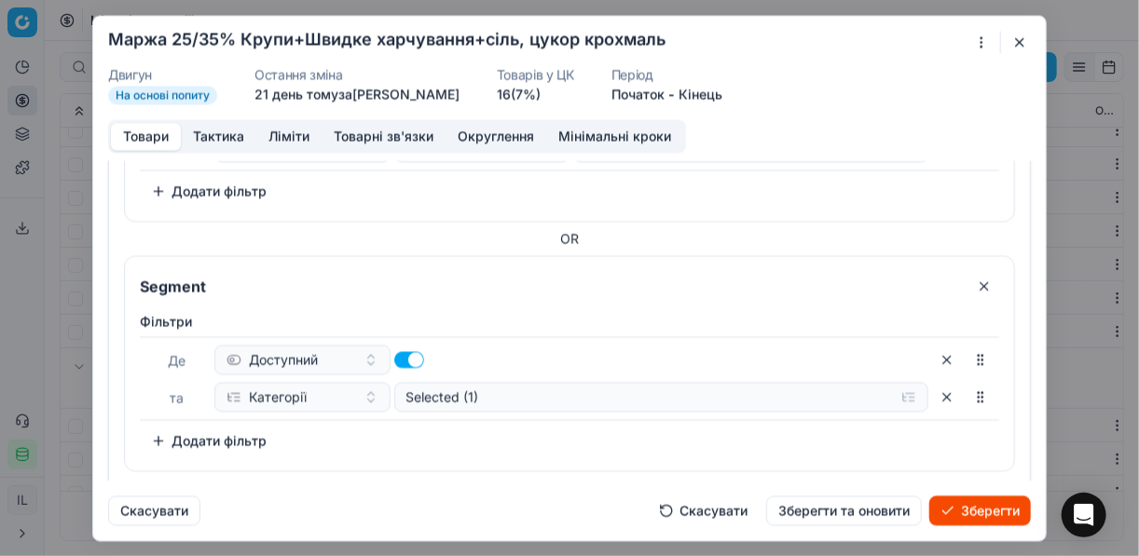
click at [164, 432] on button "Додати фільтр" at bounding box center [209, 441] width 138 height 30
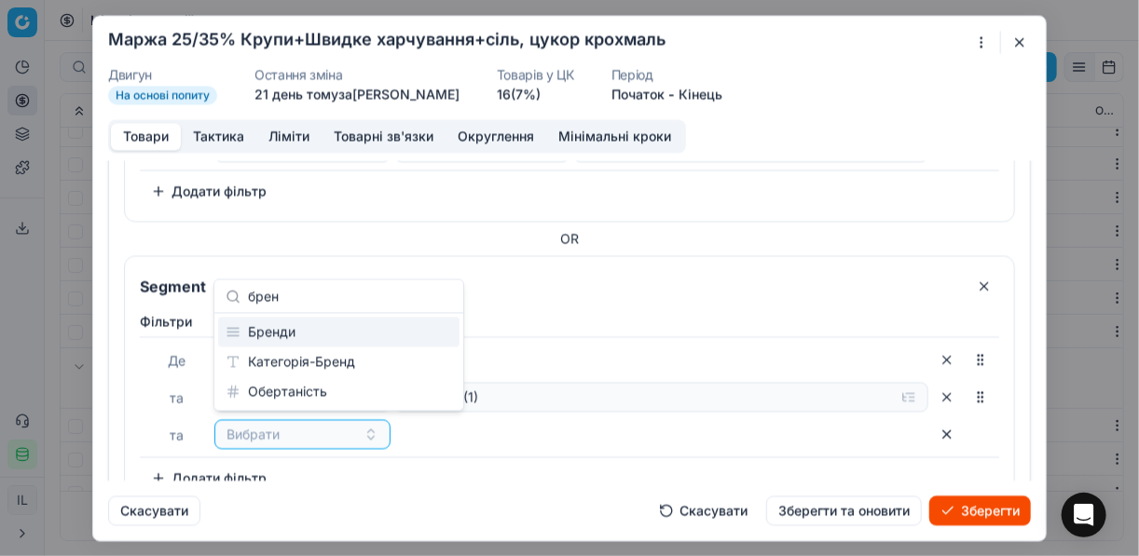
type input "брен"
click at [309, 335] on div "Бренди" at bounding box center [338, 333] width 241 height 30
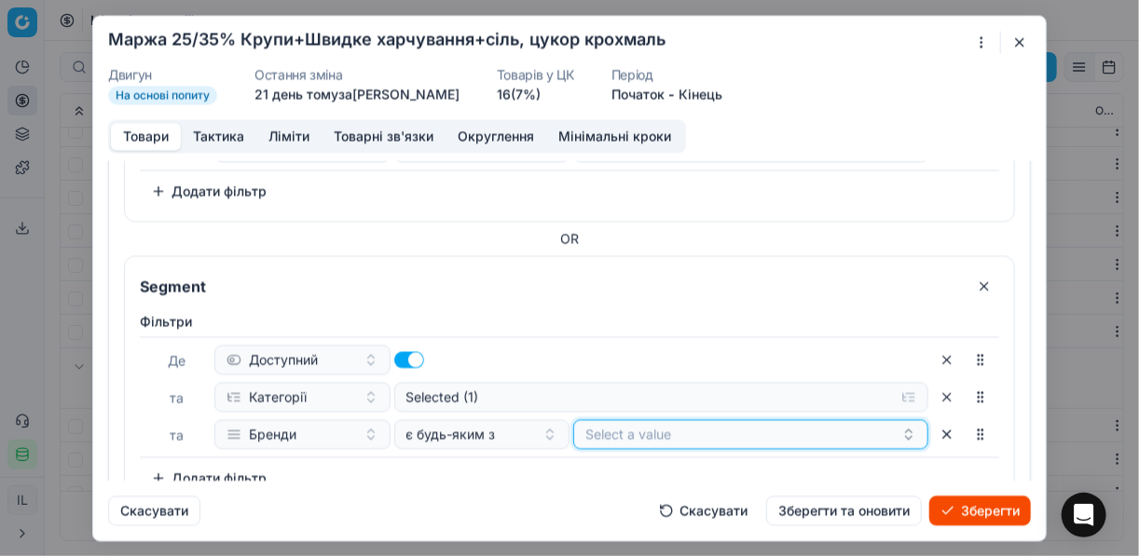
click at [655, 423] on button "Select a value" at bounding box center [750, 434] width 355 height 30
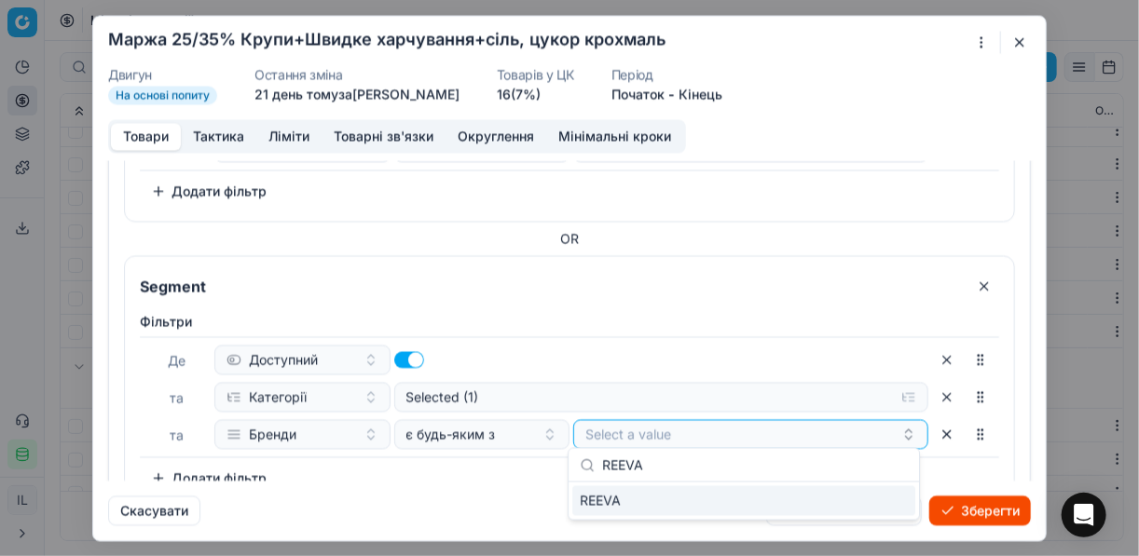
type input "REEVA"
click at [881, 498] on div "REEVA" at bounding box center [743, 502] width 343 height 30
click at [505, 454] on div "Фiльтри Де Доступний та Категорії Selected (1) та Бренди є будь-яким з REEVA To…" at bounding box center [569, 402] width 859 height 181
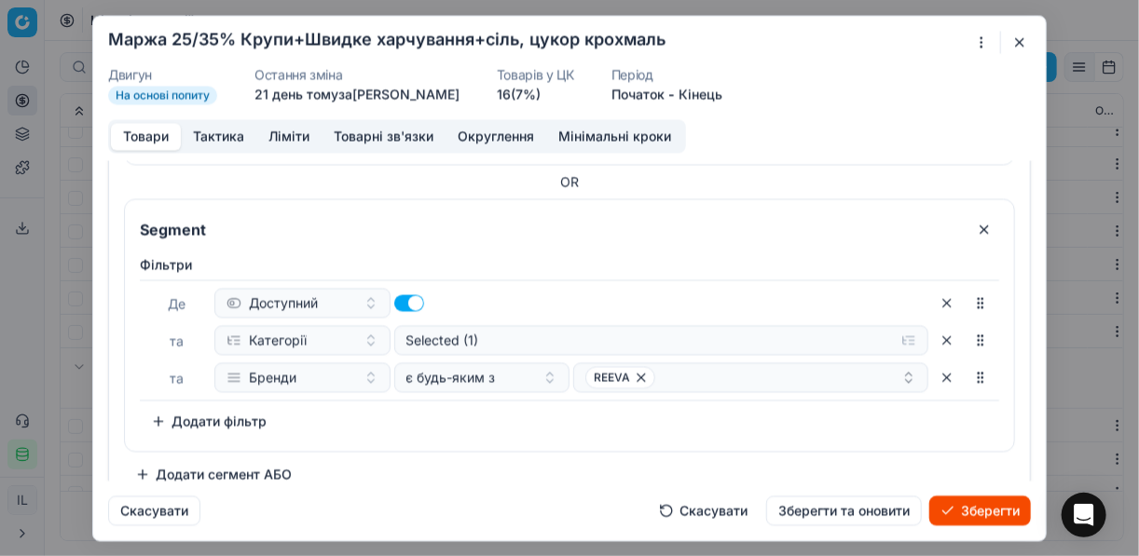
scroll to position [607, 0]
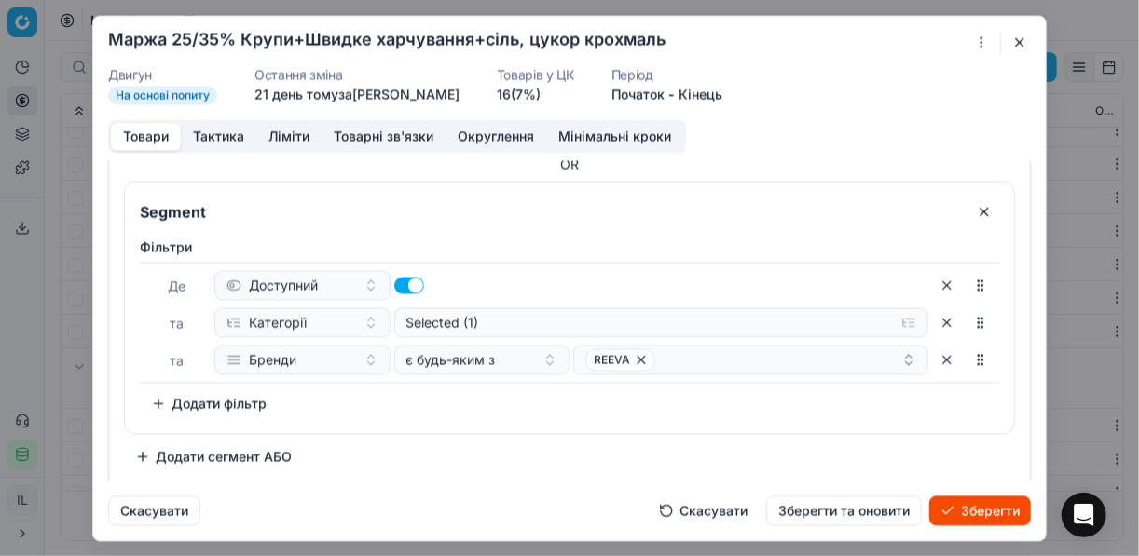
click at [177, 447] on button "Додати сегмент АБО" at bounding box center [213, 457] width 179 height 30
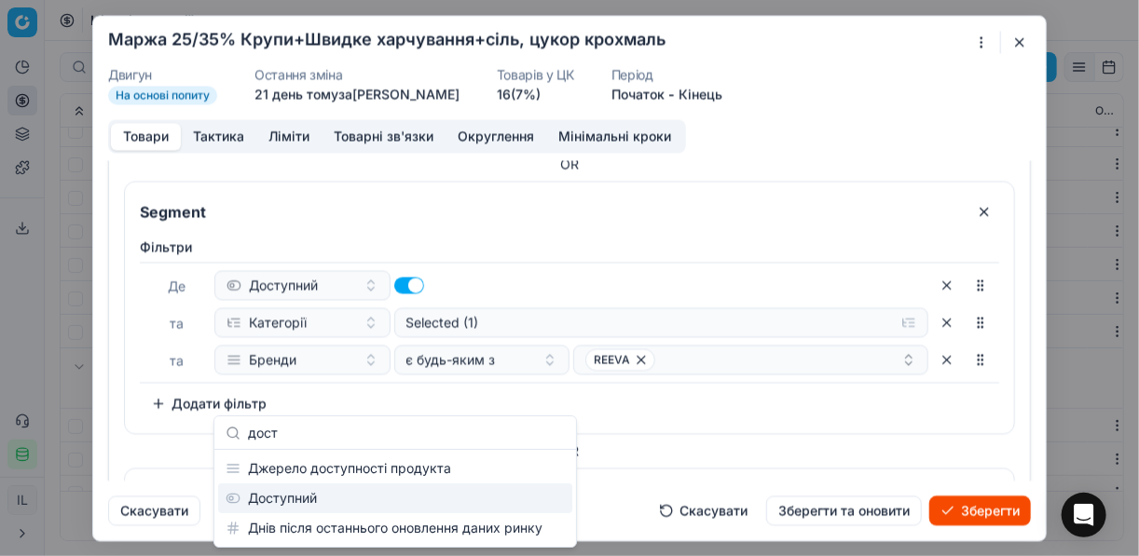
type input "дост"
click at [316, 498] on div "Доступний" at bounding box center [395, 499] width 354 height 30
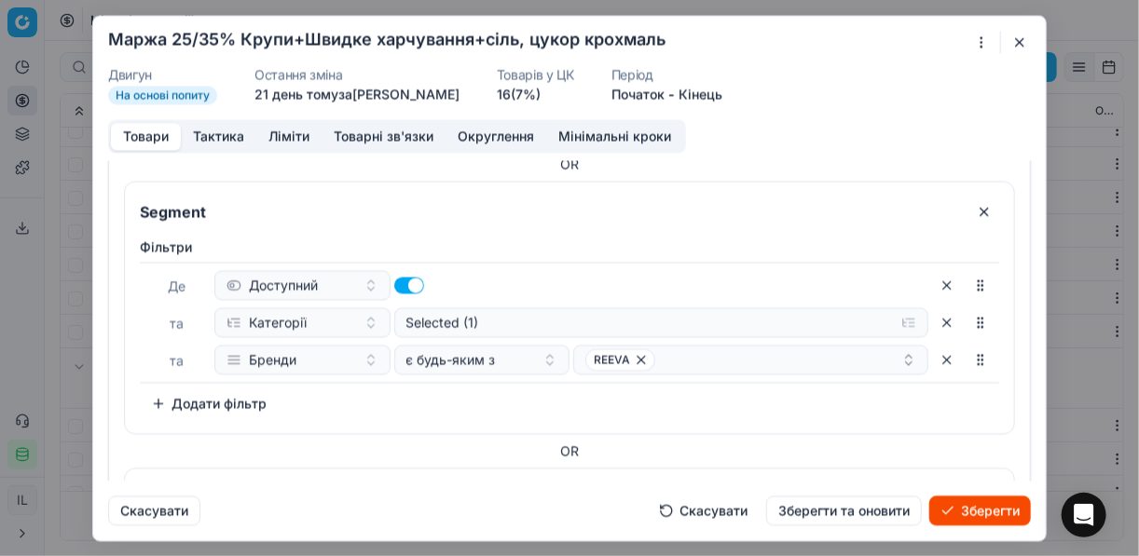
scroll to position [818, 0]
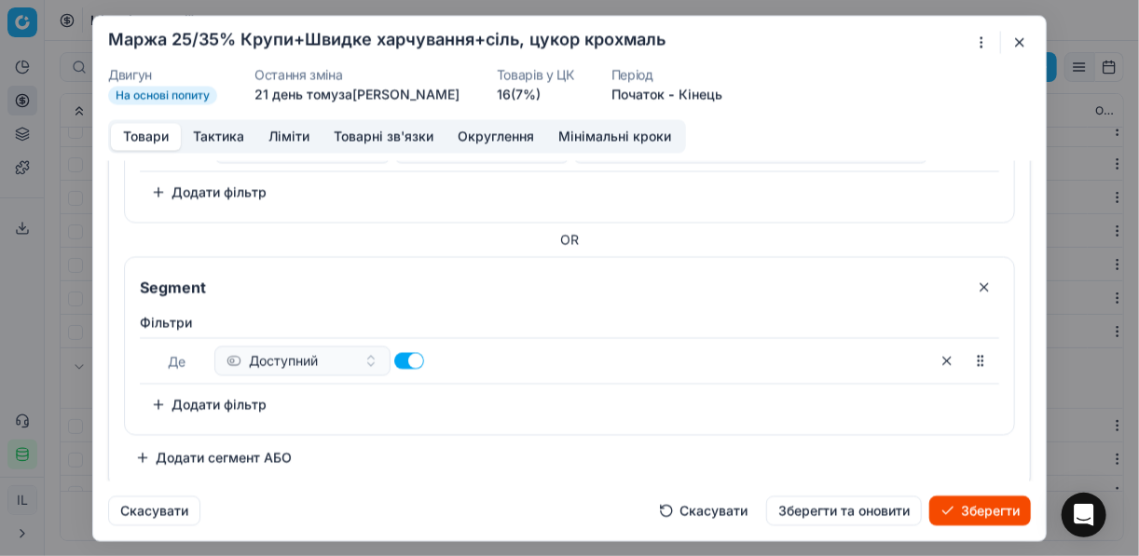
click at [202, 405] on button "Додати фільтр" at bounding box center [209, 405] width 138 height 30
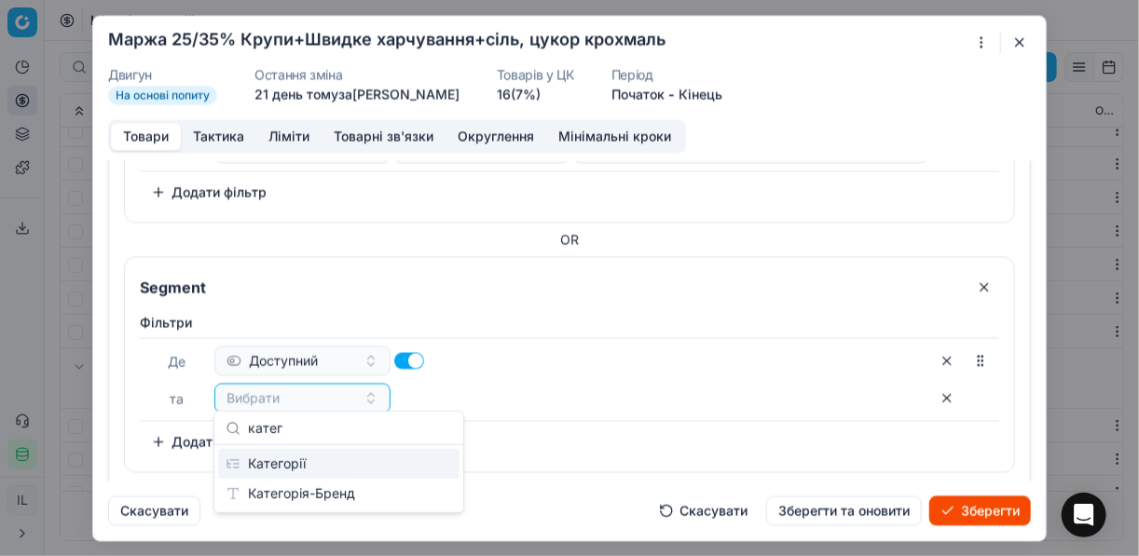
type input "катег"
click at [333, 459] on div "Категорії" at bounding box center [338, 464] width 241 height 30
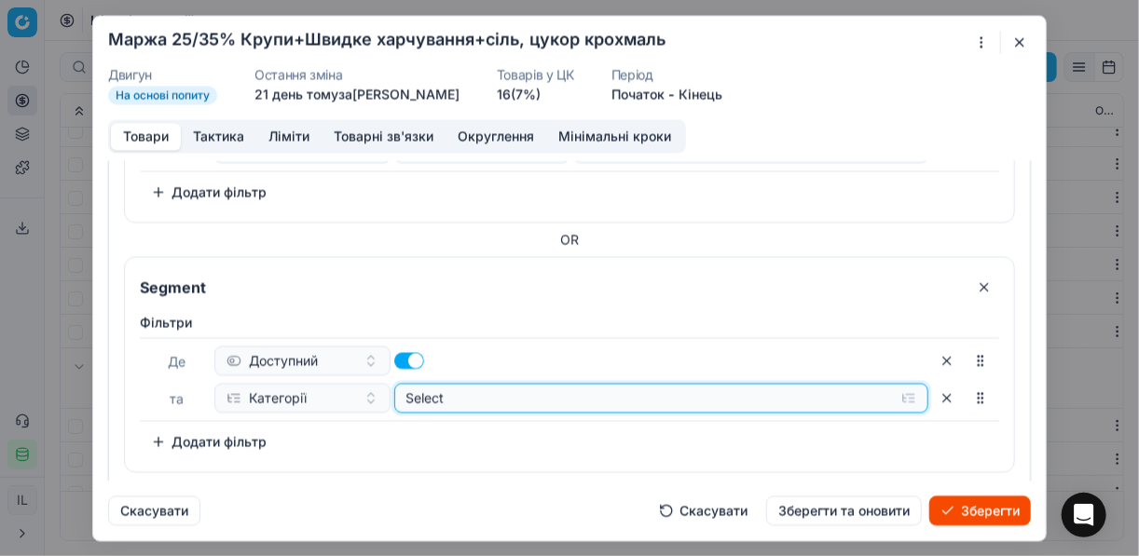
click at [898, 393] on button "Select" at bounding box center [661, 398] width 535 height 30
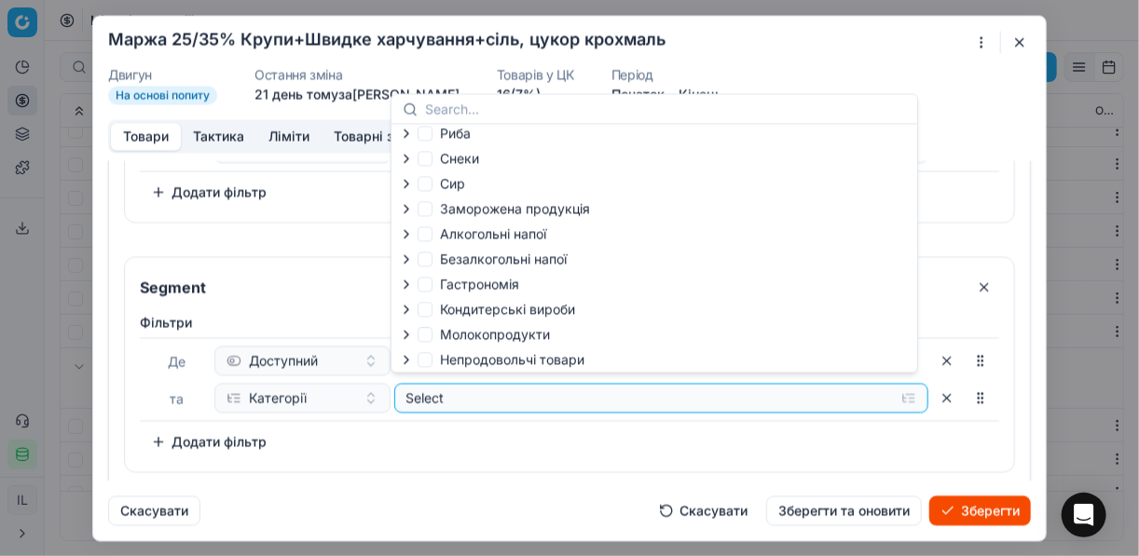
scroll to position [63, 0]
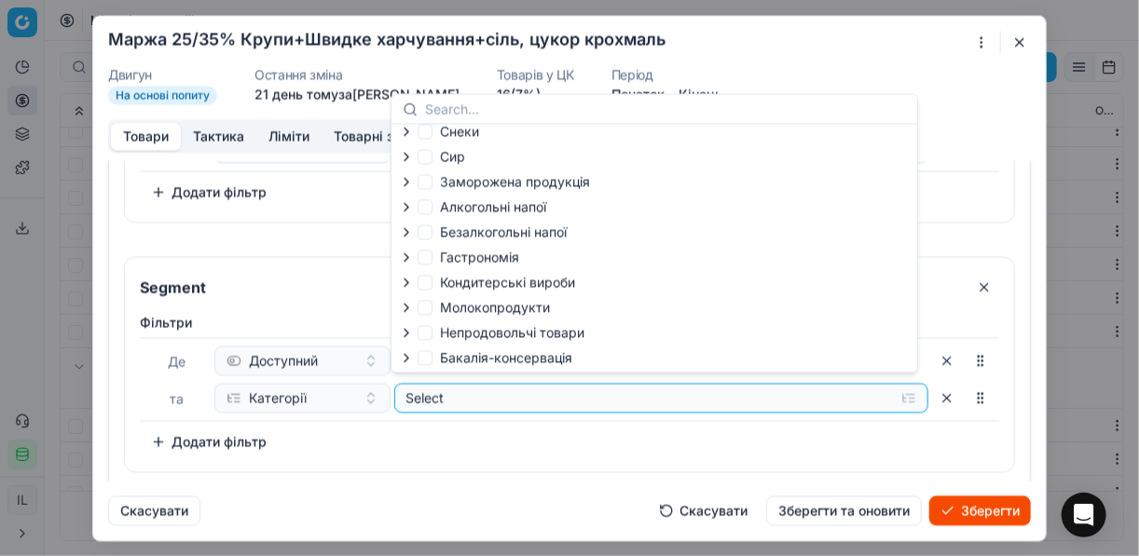
click at [404, 355] on icon "button" at bounding box center [406, 357] width 4 height 7
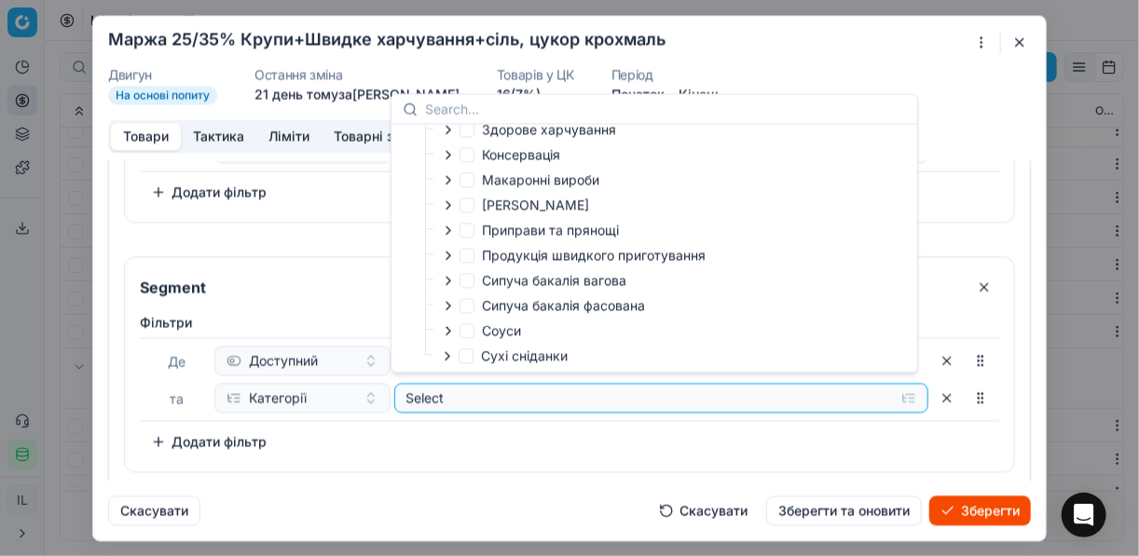
scroll to position [369, 0]
click at [446, 307] on icon "button" at bounding box center [448, 305] width 15 height 15
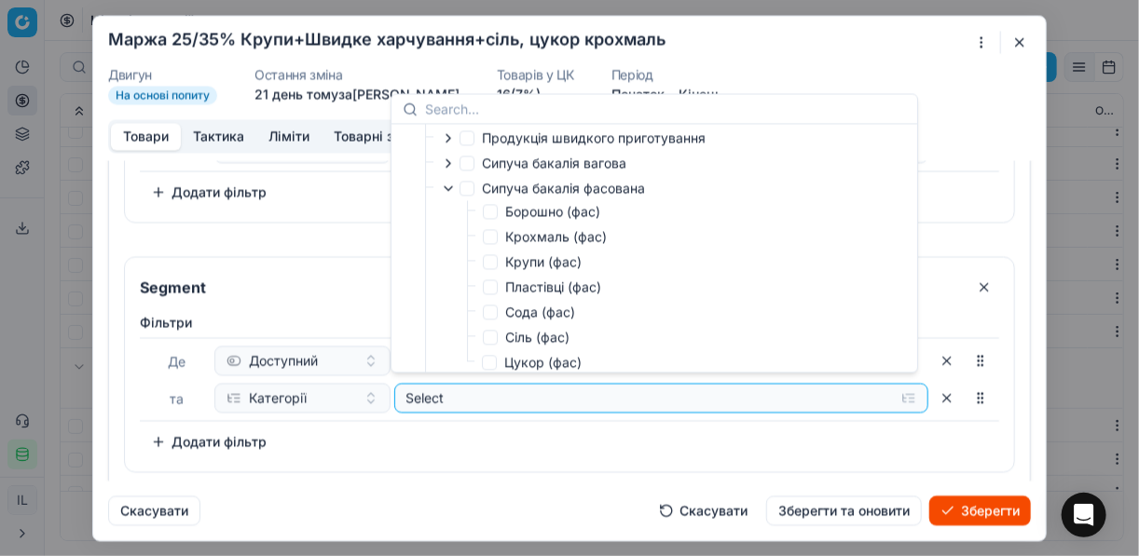
scroll to position [546, 0]
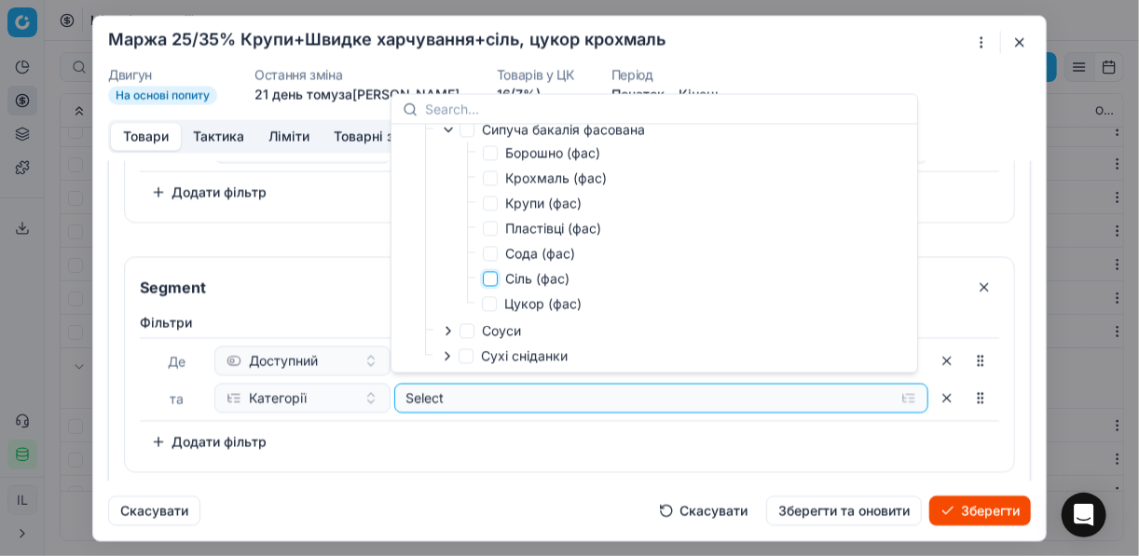
click at [493, 277] on input "Сіль (фас)" at bounding box center [490, 278] width 15 height 15
checkbox input "true"
click at [511, 453] on div "Фiльтри Де Доступний та Категорії Selected (1) To pick up a sortable item, pres…" at bounding box center [569, 389] width 889 height 166
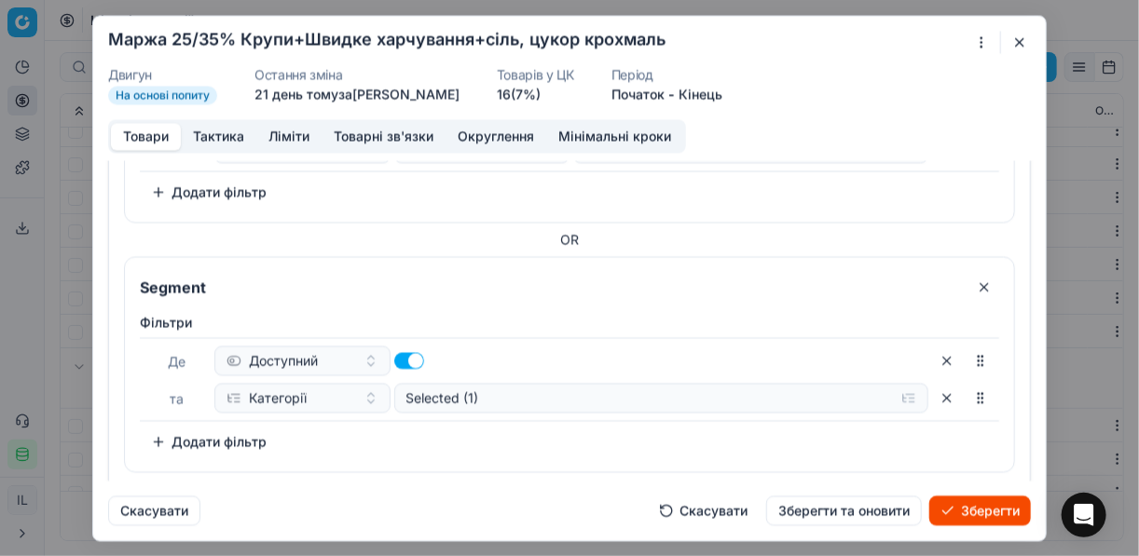
click at [173, 437] on button "Додати фільтр" at bounding box center [209, 442] width 138 height 30
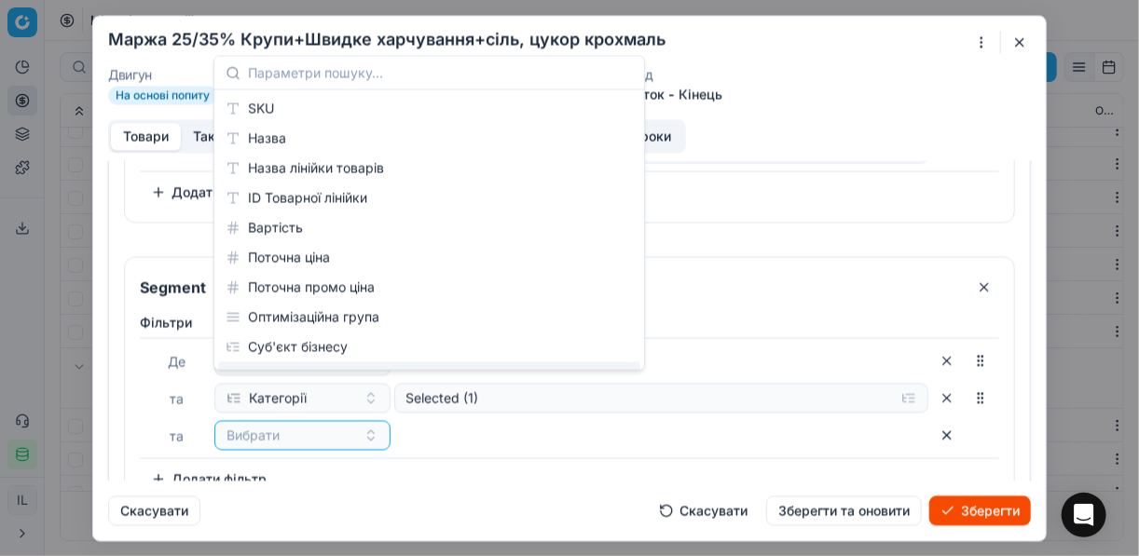
scroll to position [893, 0]
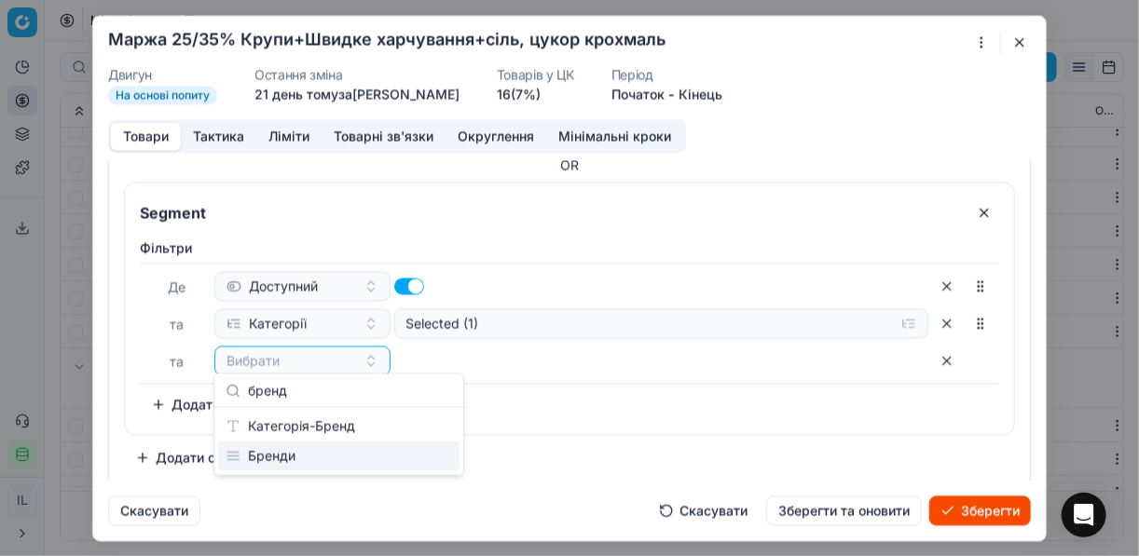
type input "бренд"
click at [353, 449] on div "Бренди" at bounding box center [338, 457] width 241 height 30
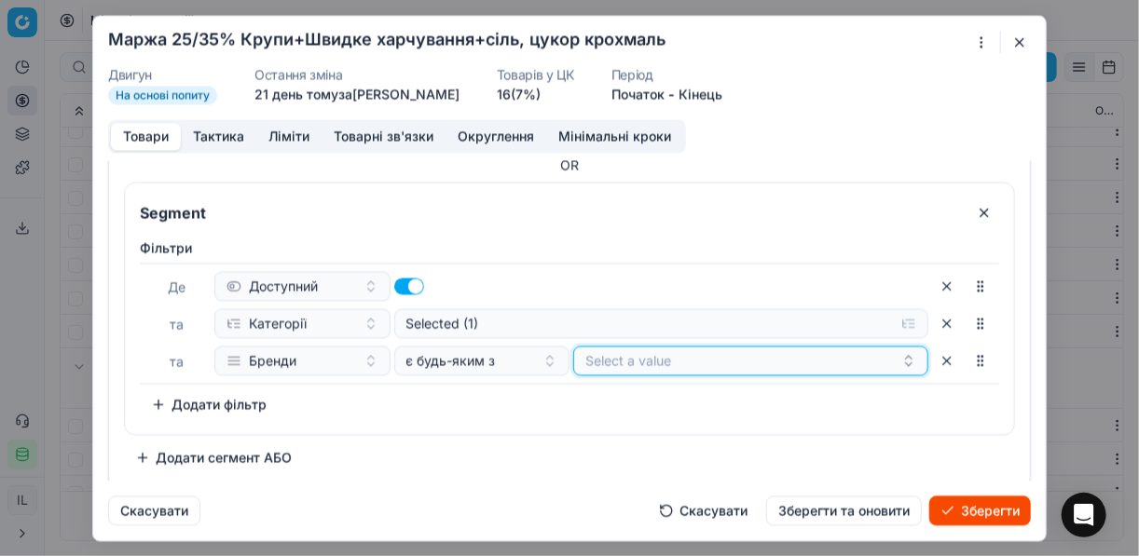
click at [663, 358] on button "Select a value" at bounding box center [750, 361] width 355 height 30
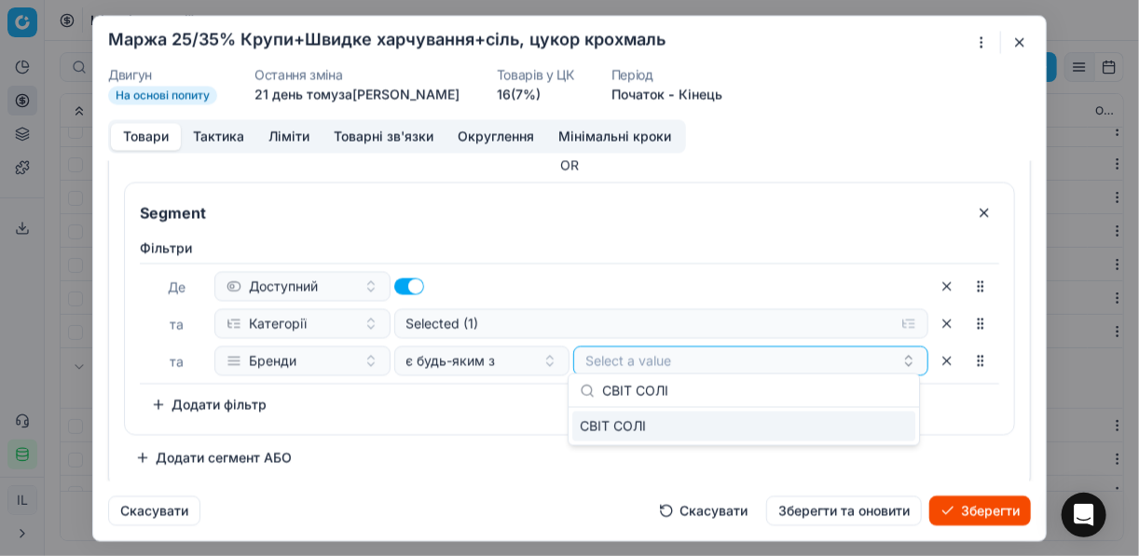
type input "СВІТ СОЛІ"
drag, startPoint x: 848, startPoint y: 432, endPoint x: 838, endPoint y: 426, distance: 11.7
click at [846, 431] on div "СВІТ СОЛІ" at bounding box center [743, 427] width 343 height 30
click at [492, 408] on div "Фiльтри Де Доступний та Категорії Selected (1) та Бренди є будь-яким з СВІТ СОЛ…" at bounding box center [569, 329] width 859 height 181
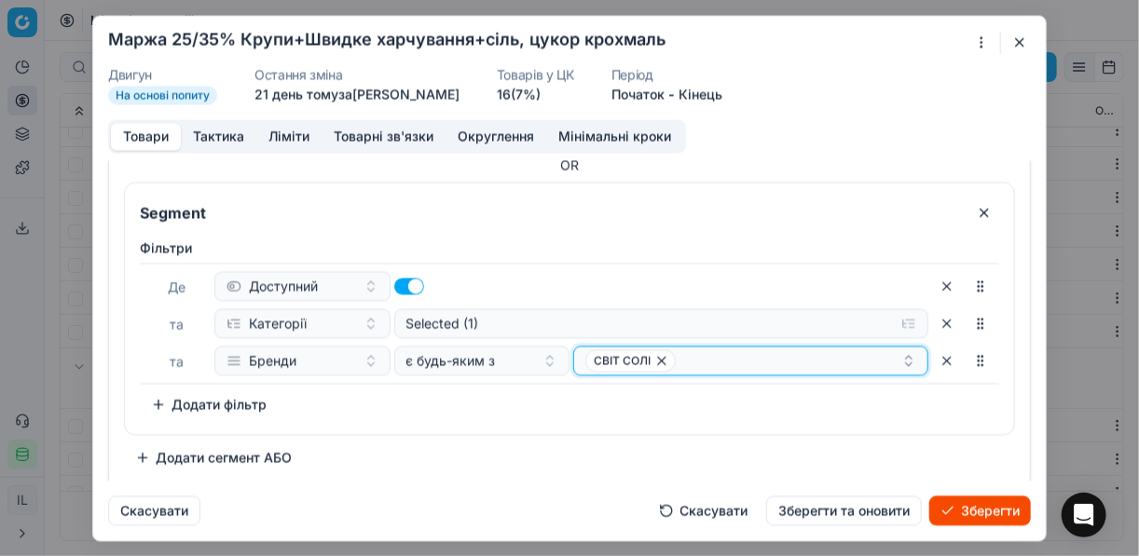
click at [725, 355] on div "СВІТ СОЛІ" at bounding box center [743, 361] width 316 height 22
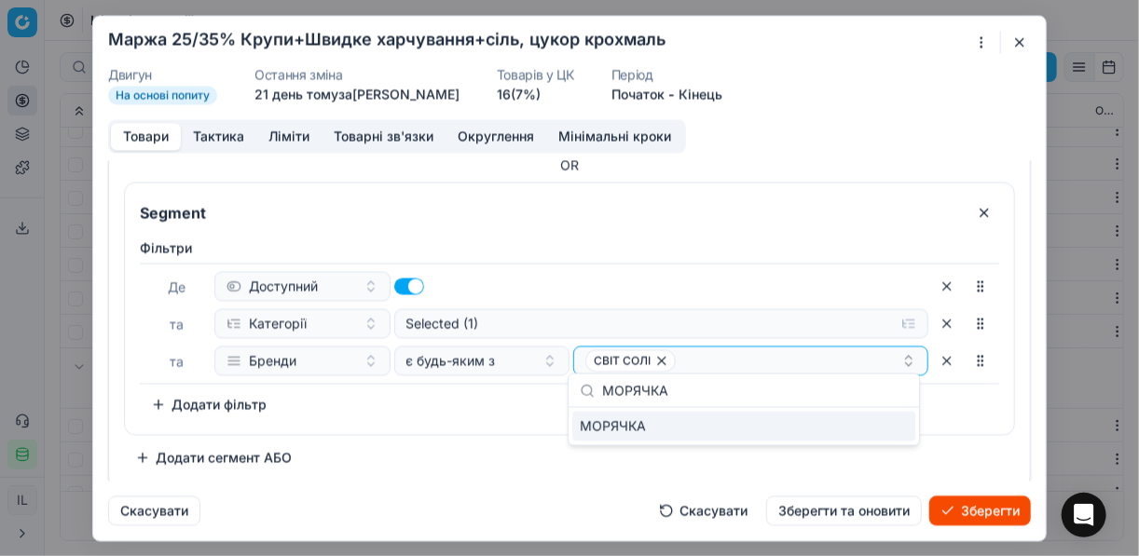
type input "МОРЯЧКА"
drag, startPoint x: 886, startPoint y: 426, endPoint x: 861, endPoint y: 421, distance: 25.6
click at [886, 426] on div "МОРЯЧКА" at bounding box center [743, 427] width 343 height 30
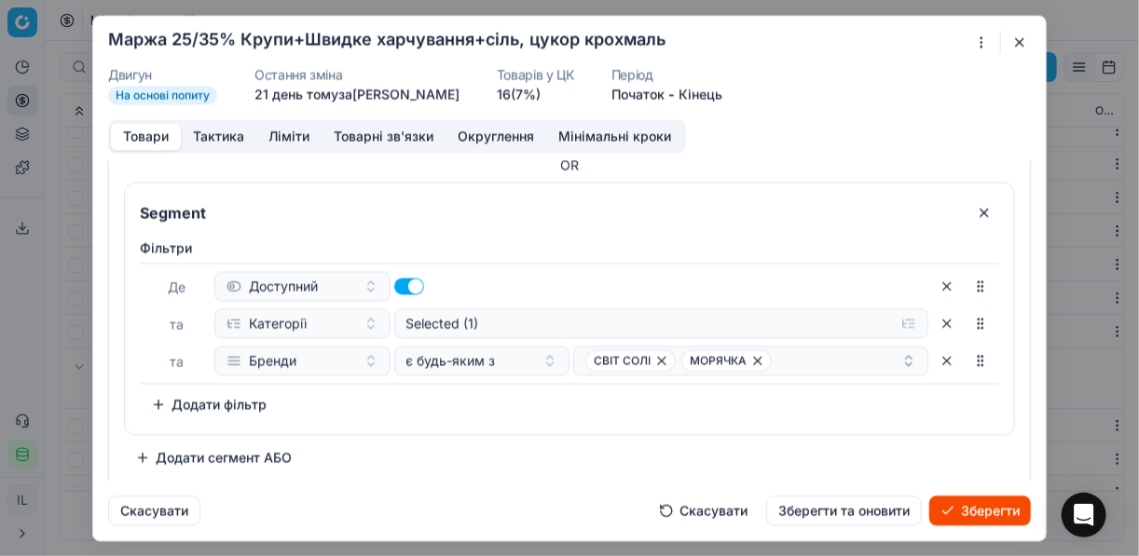
click at [455, 416] on div "Фiльтри Де Доступний та Категорії Selected (1) та Бренди є будь-яким з СВІТ СОЛ…" at bounding box center [569, 332] width 889 height 203
click at [242, 451] on button "Додати сегмент АБО" at bounding box center [213, 458] width 179 height 30
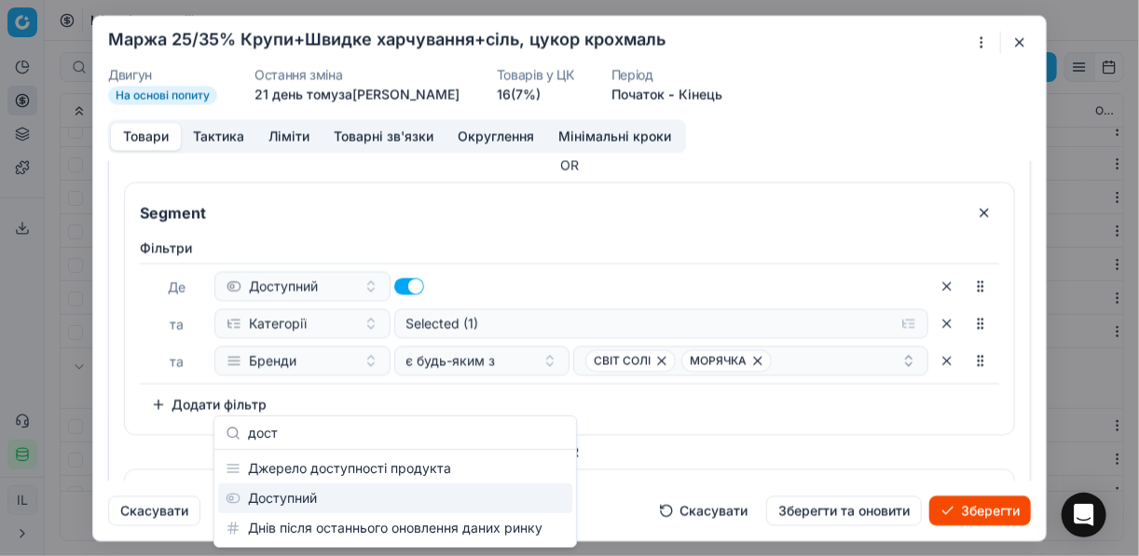
type input "дост"
click at [333, 501] on div "Доступний" at bounding box center [395, 499] width 354 height 30
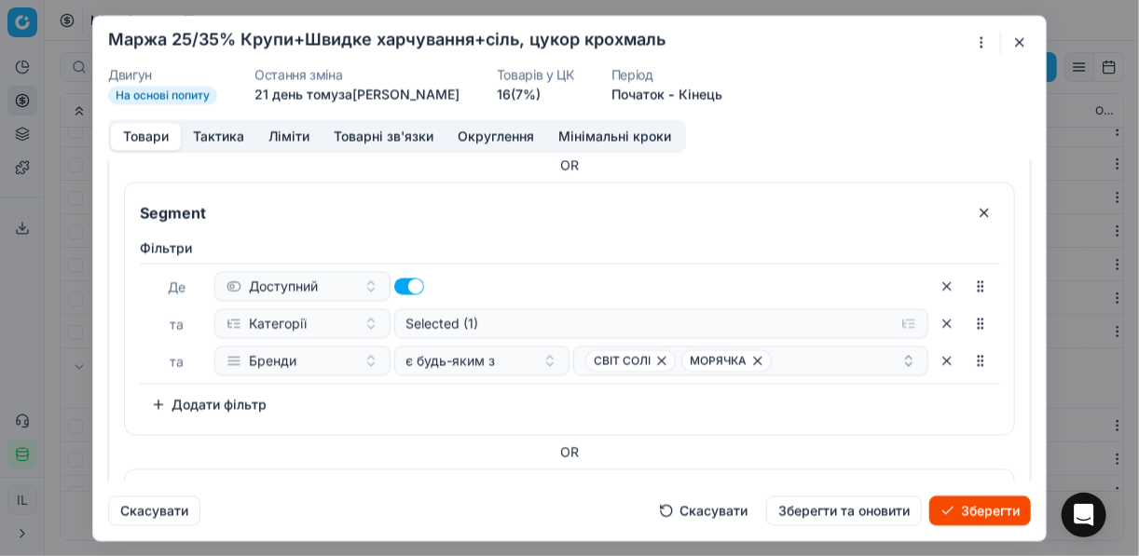
scroll to position [1104, 0]
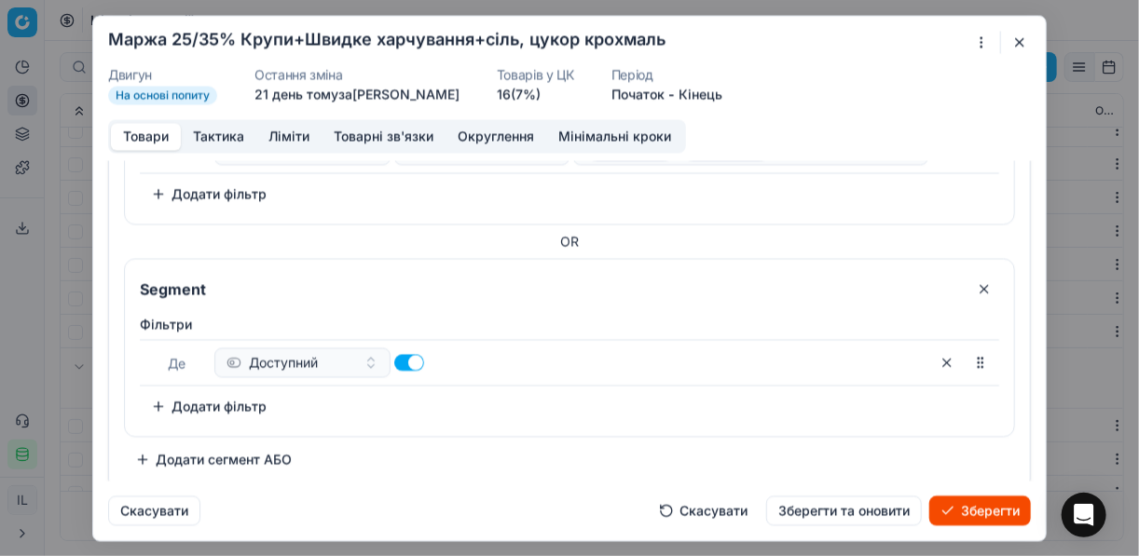
click at [233, 402] on button "Додати фільтр" at bounding box center [209, 406] width 138 height 30
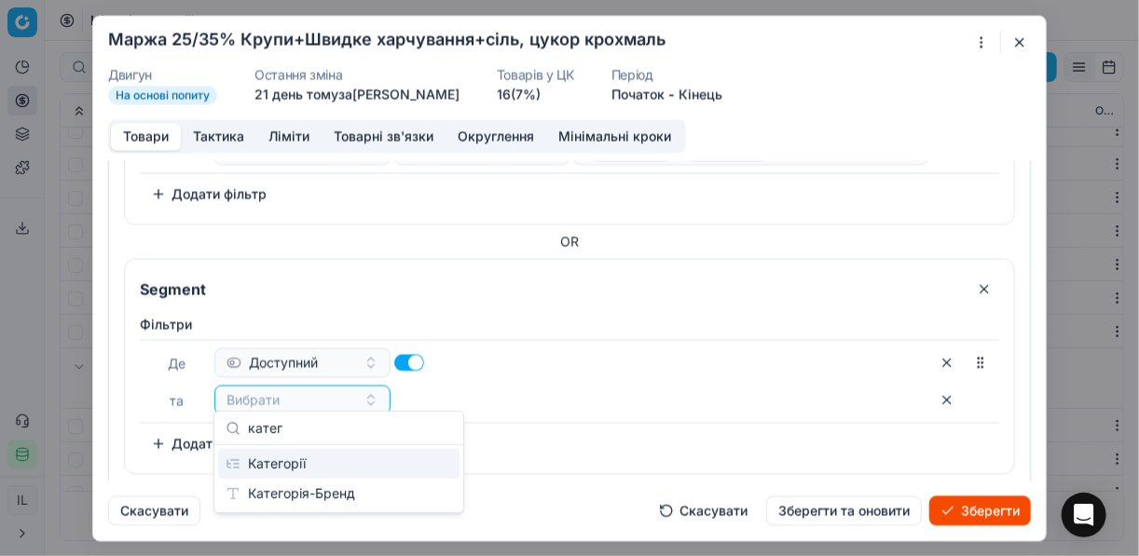
type input "катег"
click at [309, 462] on div "Категорії" at bounding box center [338, 464] width 241 height 30
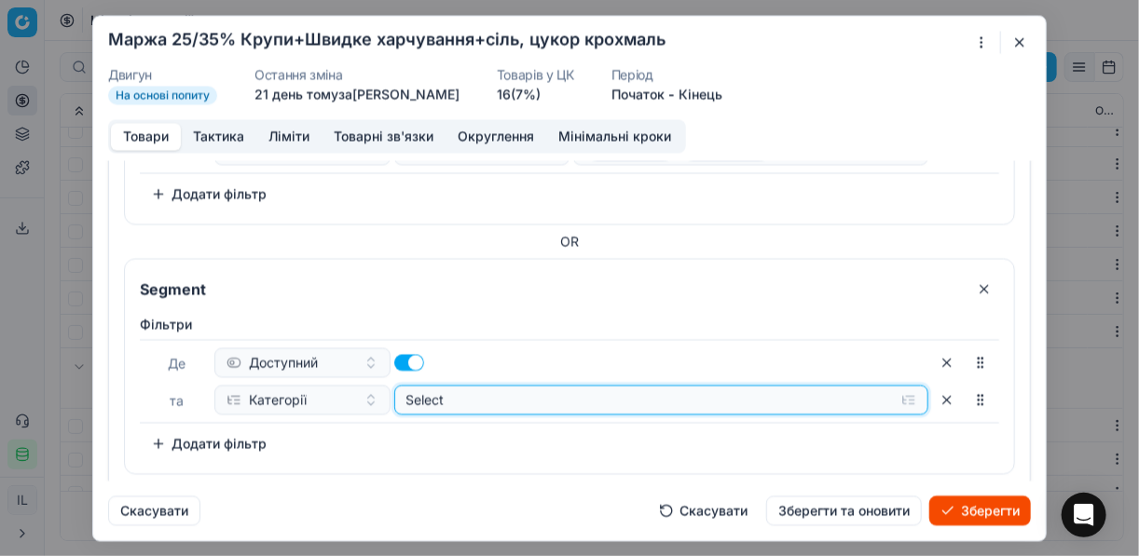
click at [895, 387] on button "Select" at bounding box center [661, 400] width 535 height 30
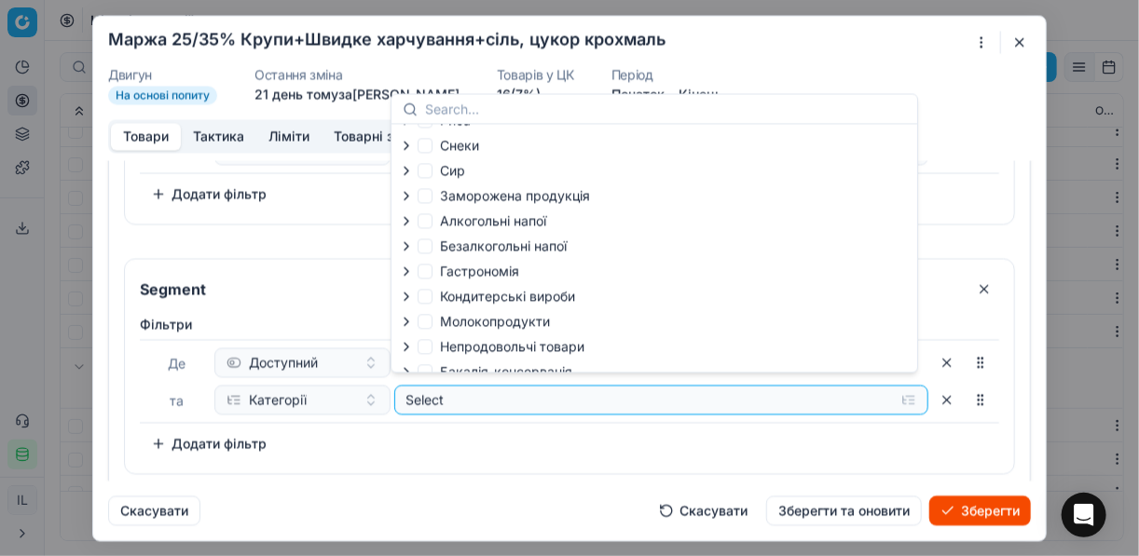
scroll to position [63, 0]
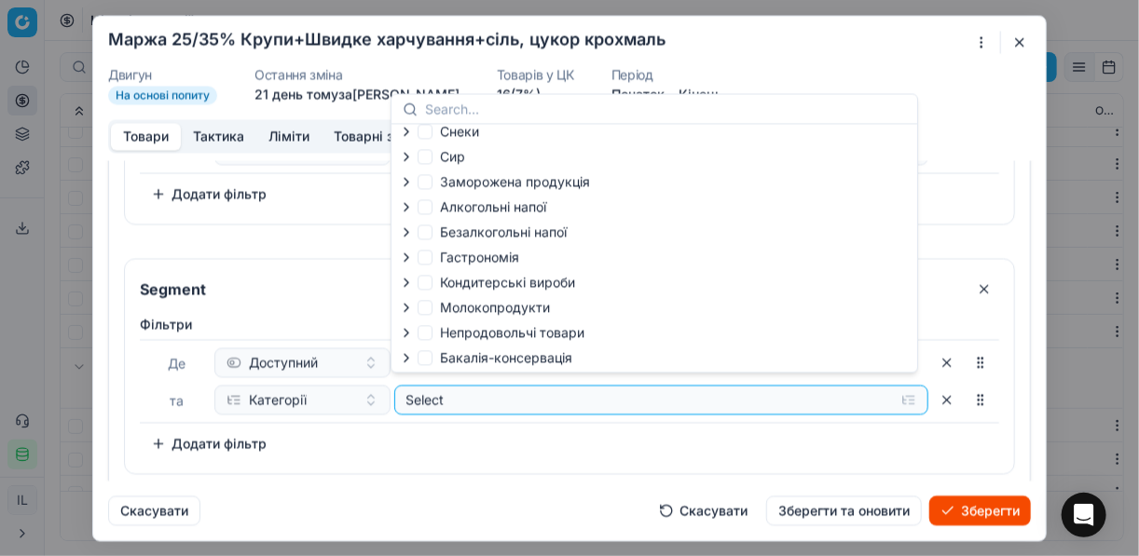
click at [402, 357] on icon "button" at bounding box center [406, 357] width 15 height 15
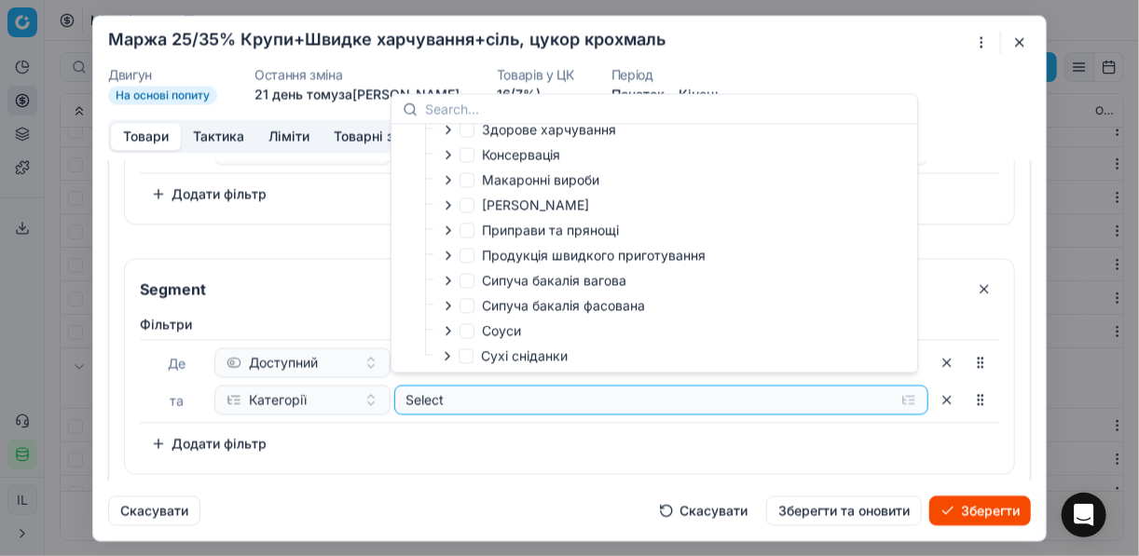
scroll to position [369, 0]
click at [596, 426] on div "Фiльтри Де Доступний та Категорії Select To pick up a sortable item, press spac…" at bounding box center [569, 387] width 859 height 144
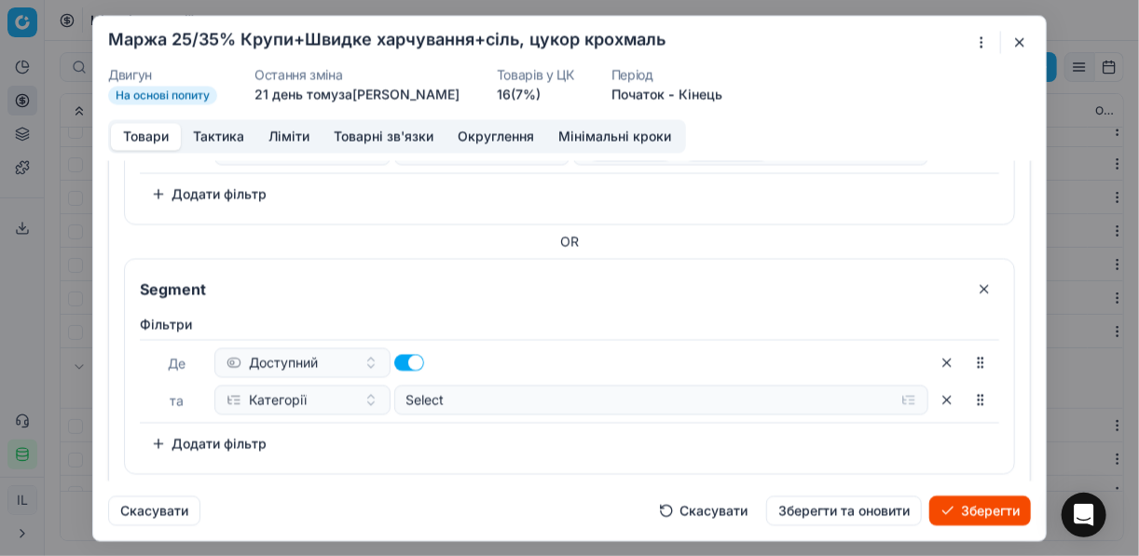
click at [976, 283] on button "button" at bounding box center [984, 289] width 30 height 30
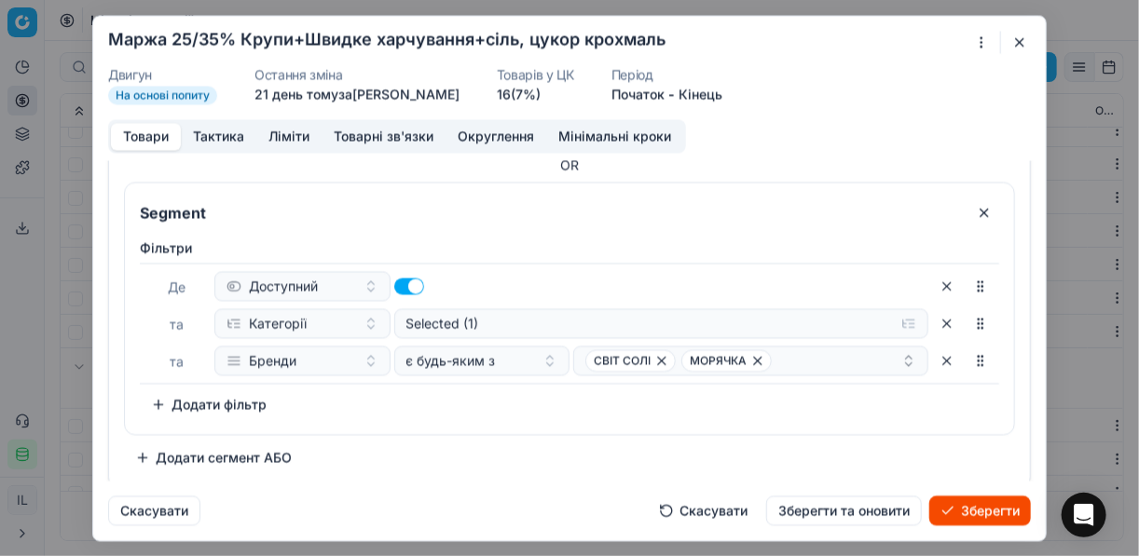
click at [972, 510] on button "Зберегти" at bounding box center [980, 511] width 102 height 30
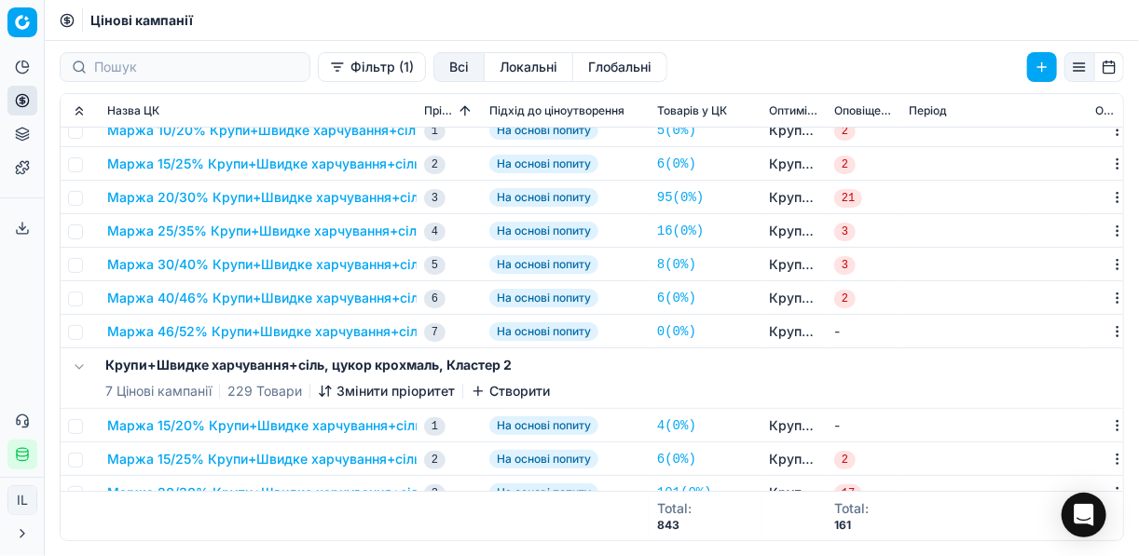
click at [296, 259] on button "Маржа 30/40% Крупи+Швидке харчування+сіль, цукор крохмаль" at bounding box center [323, 264] width 432 height 19
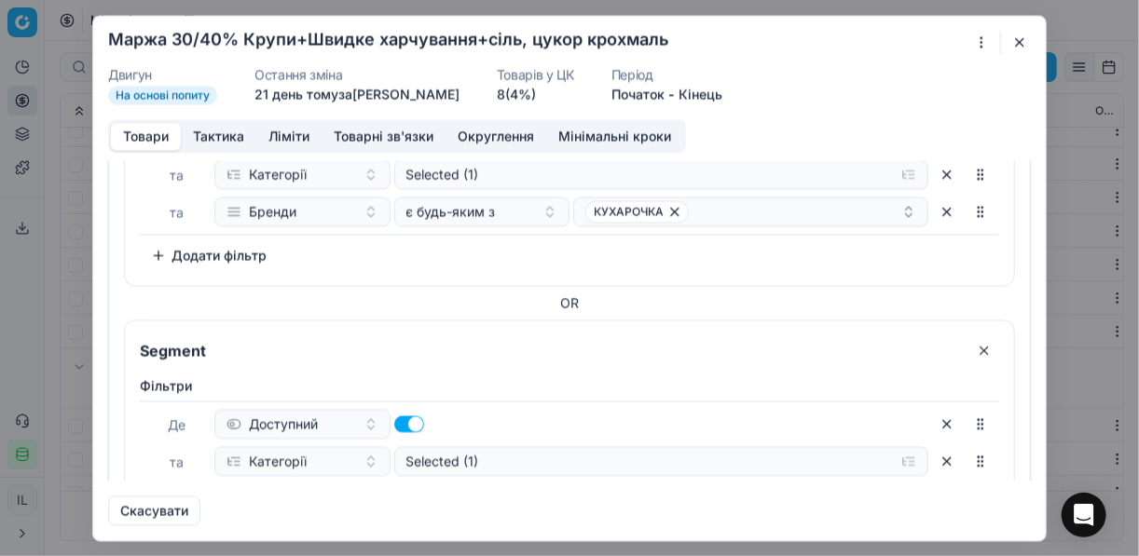
scroll to position [224, 0]
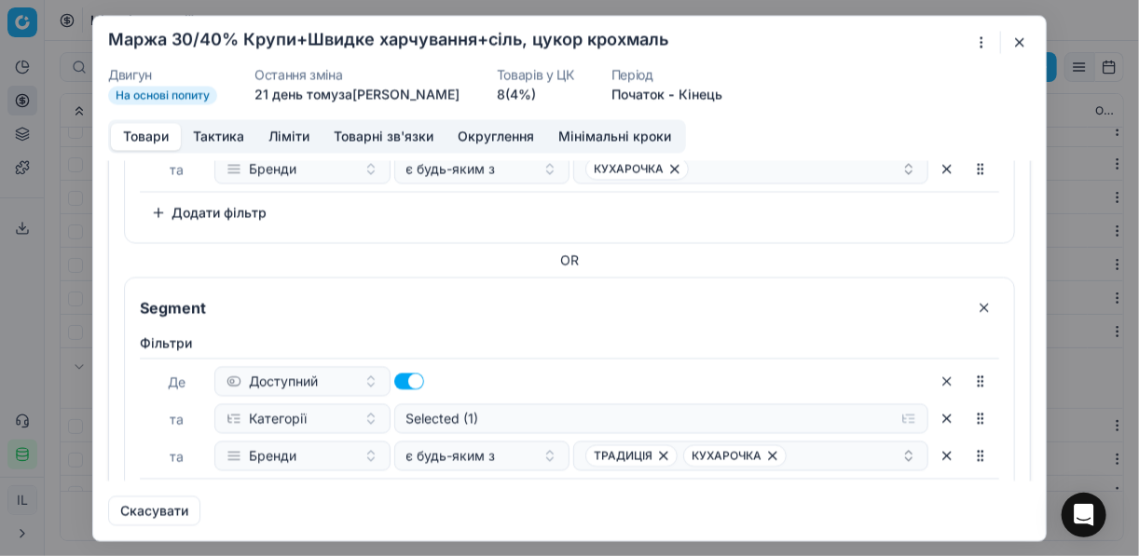
click at [979, 302] on button "button" at bounding box center [984, 308] width 30 height 30
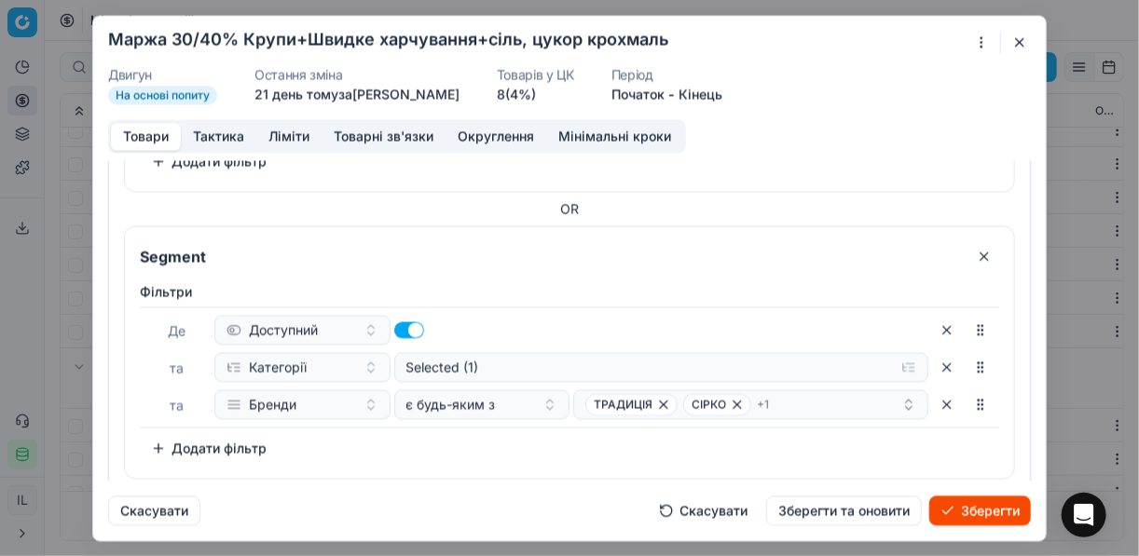
scroll to position [298, 0]
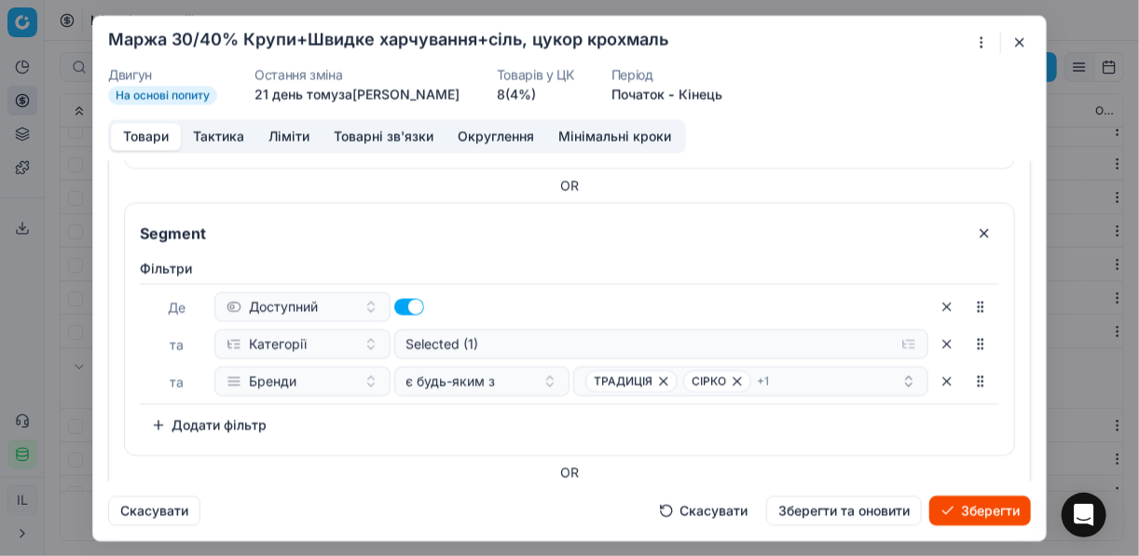
click at [969, 233] on button "button" at bounding box center [984, 233] width 30 height 30
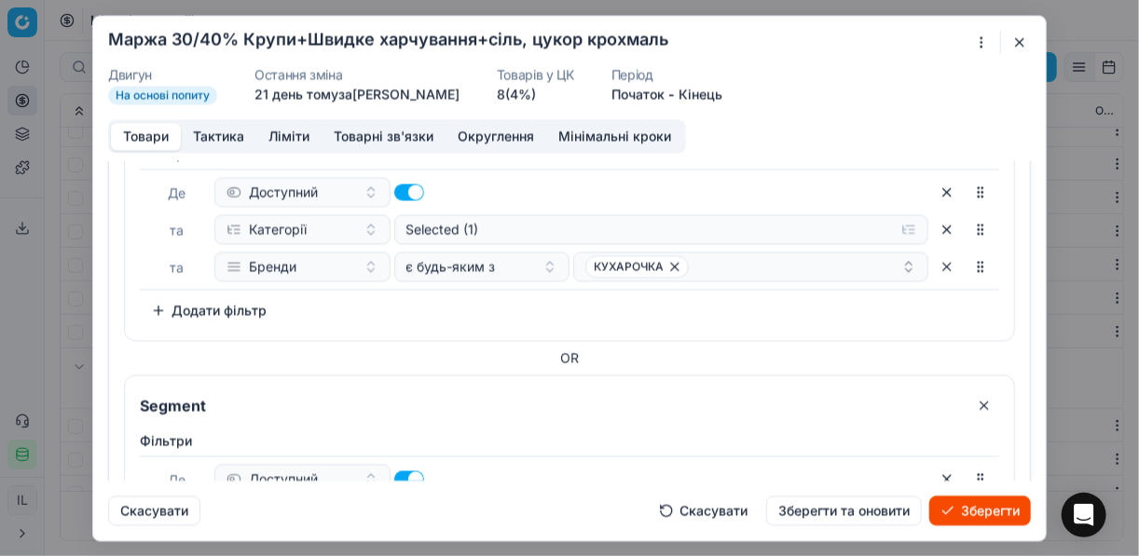
scroll to position [224, 0]
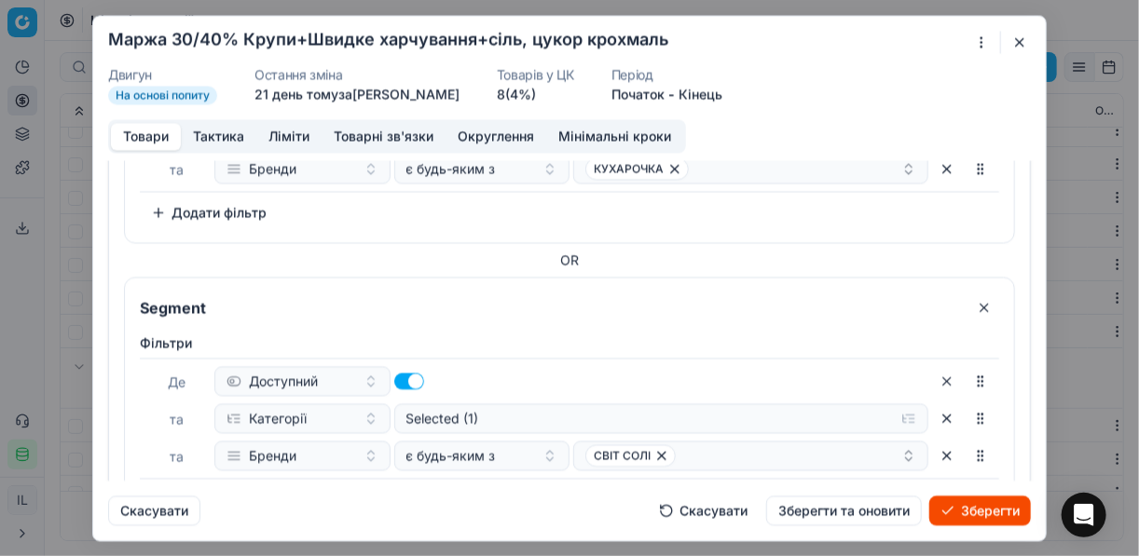
click at [974, 306] on button "button" at bounding box center [984, 308] width 30 height 30
click at [969, 300] on button "button" at bounding box center [984, 308] width 30 height 30
click at [969, 306] on button "button" at bounding box center [984, 308] width 30 height 30
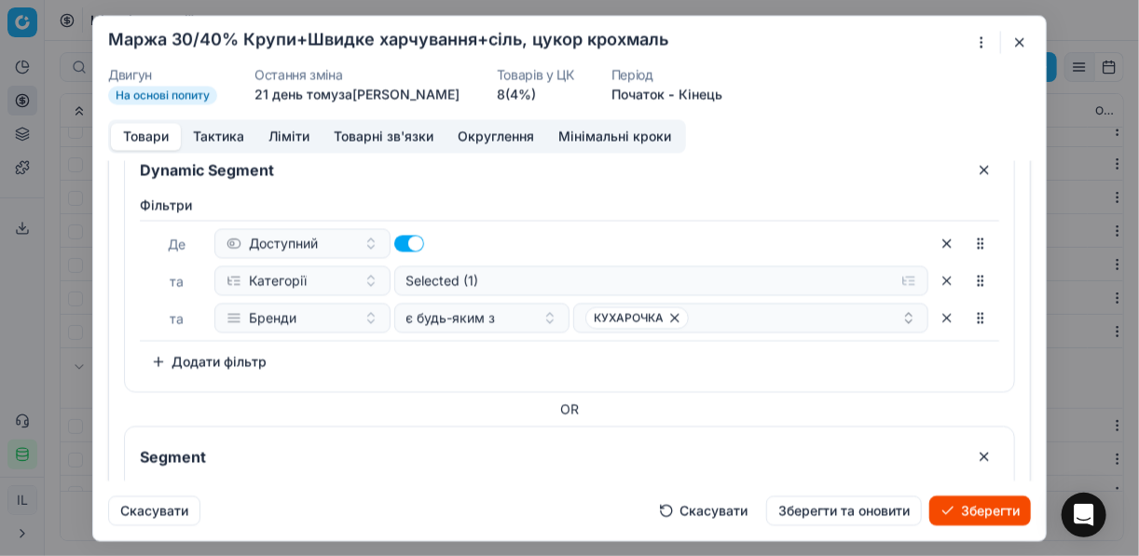
scroll to position [149, 0]
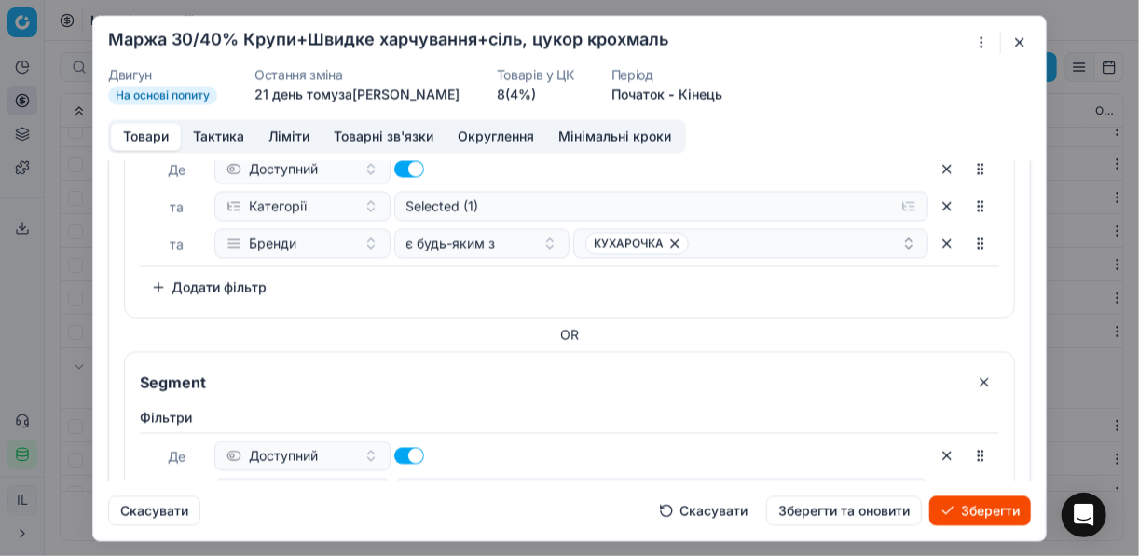
click at [976, 379] on button "button" at bounding box center [984, 382] width 30 height 30
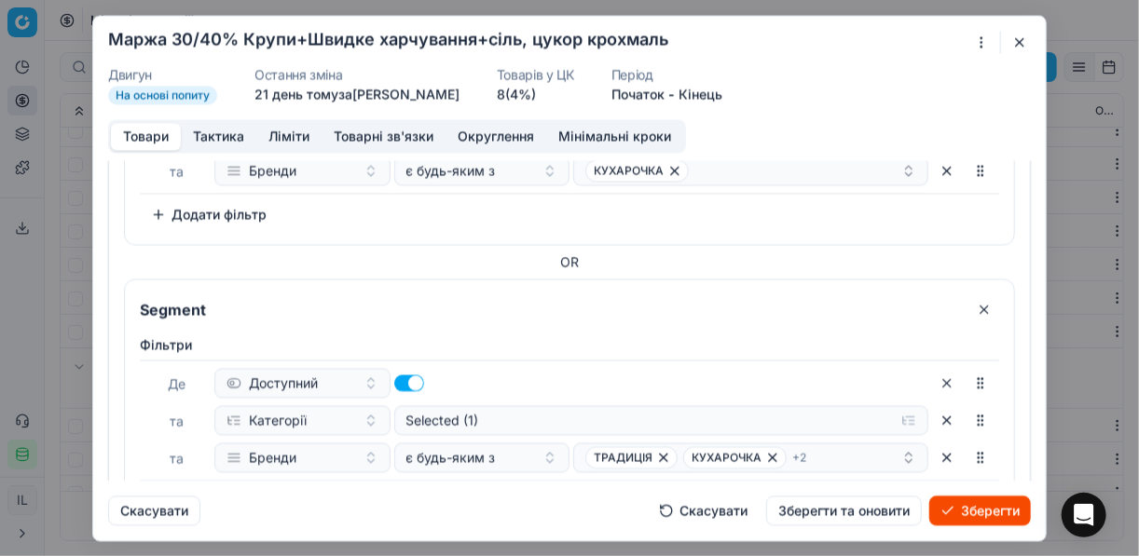
scroll to position [224, 0]
click at [970, 302] on button "button" at bounding box center [984, 308] width 30 height 30
click at [975, 308] on button "button" at bounding box center [984, 308] width 30 height 30
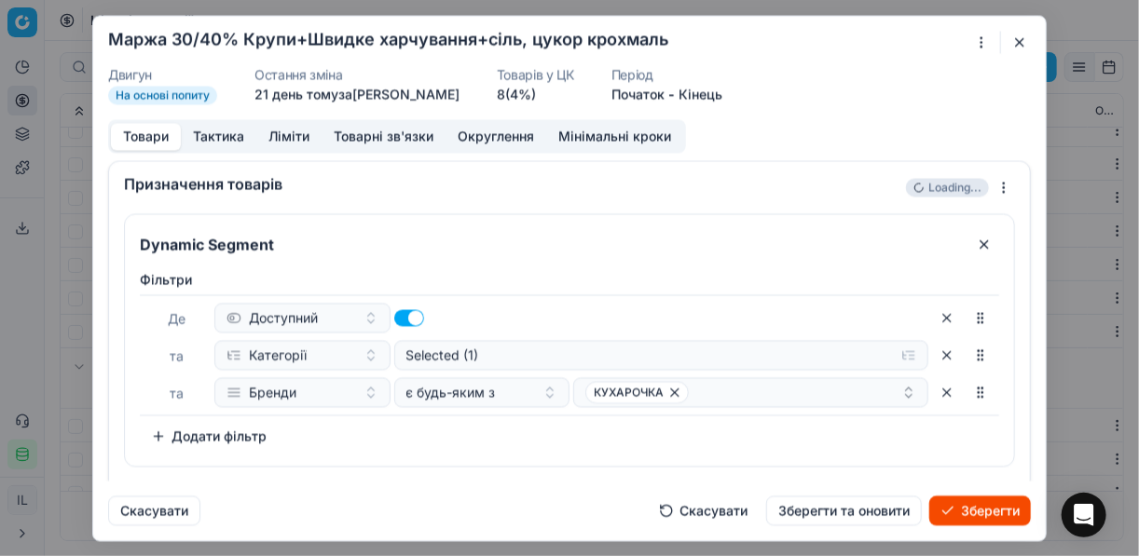
scroll to position [35, 0]
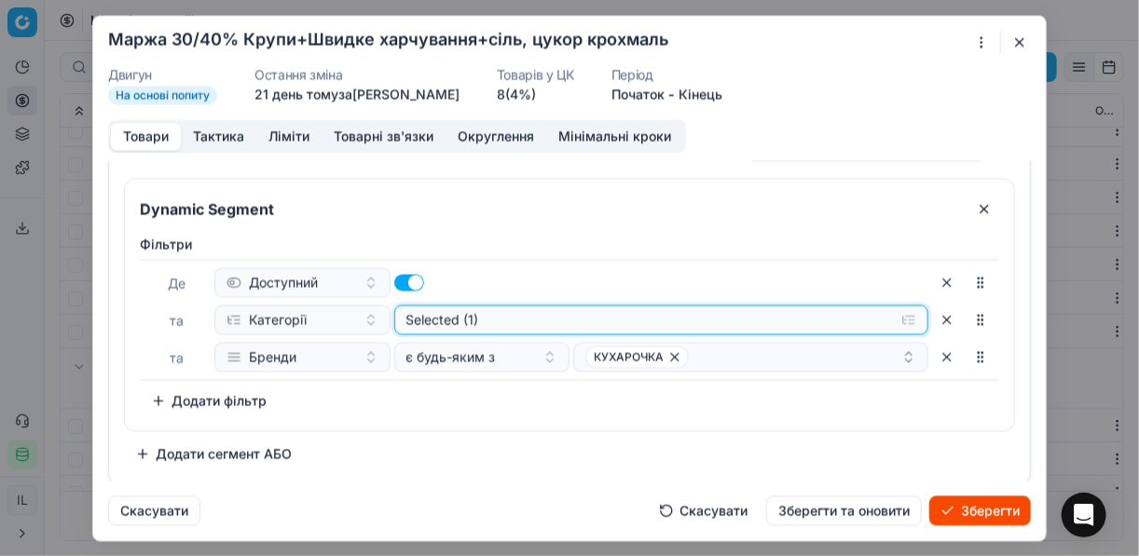
click at [903, 318] on button "Selected (1)" at bounding box center [661, 320] width 535 height 30
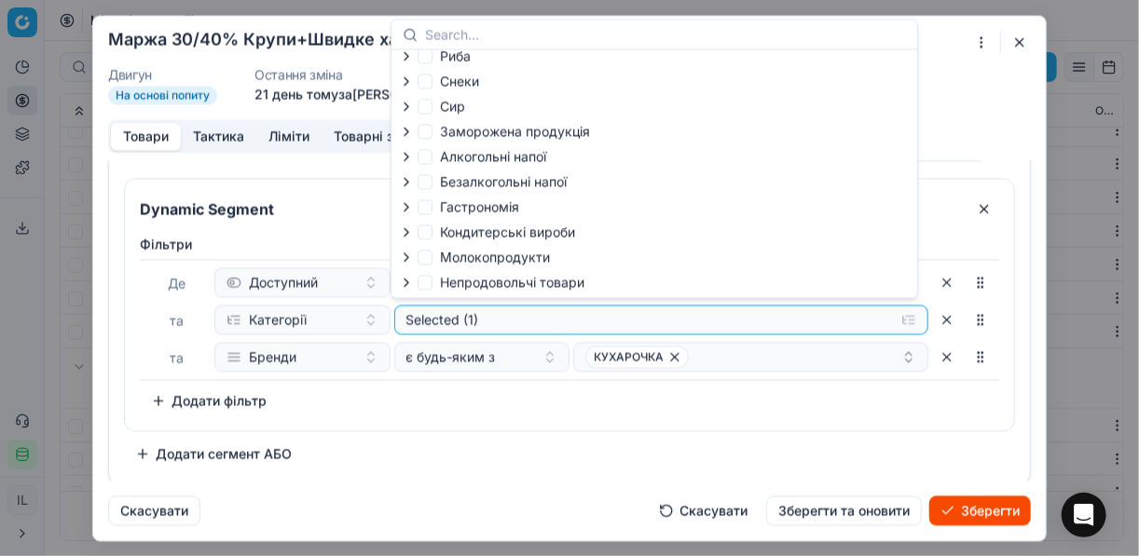
scroll to position [63, 0]
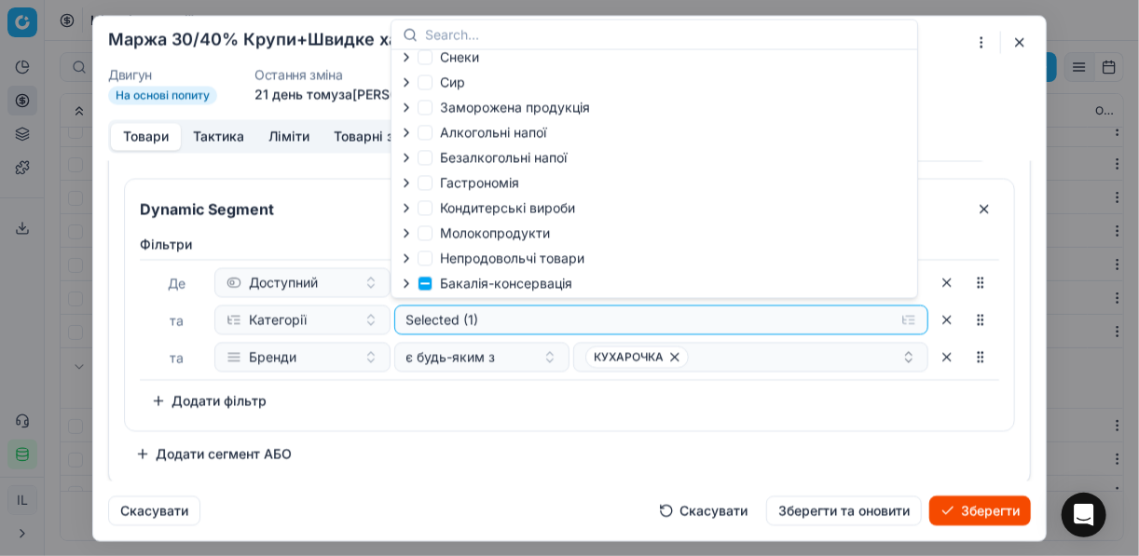
click at [401, 283] on icon "button" at bounding box center [406, 283] width 15 height 15
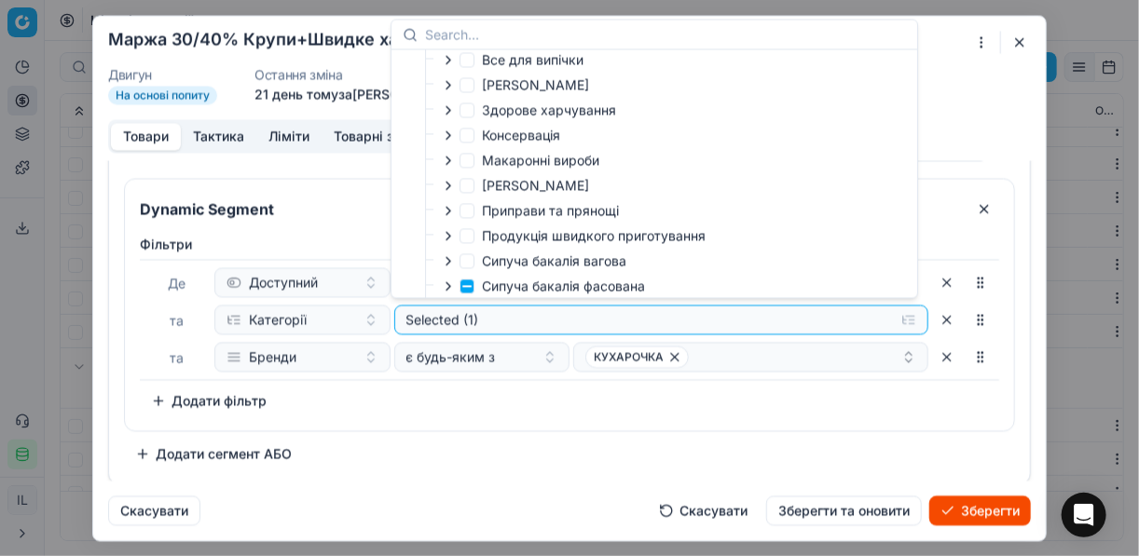
scroll to position [362, 0]
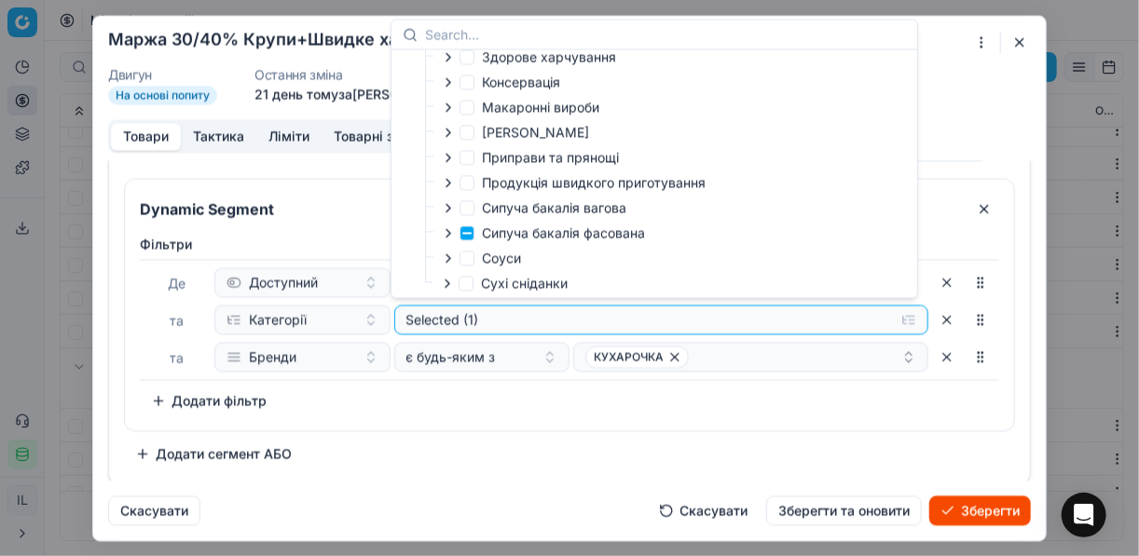
click at [449, 237] on icon "button" at bounding box center [448, 232] width 4 height 7
click at [449, 235] on icon "button" at bounding box center [448, 233] width 7 height 4
click at [473, 236] on label "Сипуча бакалія фасована" at bounding box center [551, 233] width 185 height 19
click at [473, 236] on input "Сипуча бакалія фасована" at bounding box center [466, 233] width 15 height 15
click at [472, 236] on input "Сипуча бакалія фасована" at bounding box center [466, 233] width 15 height 15
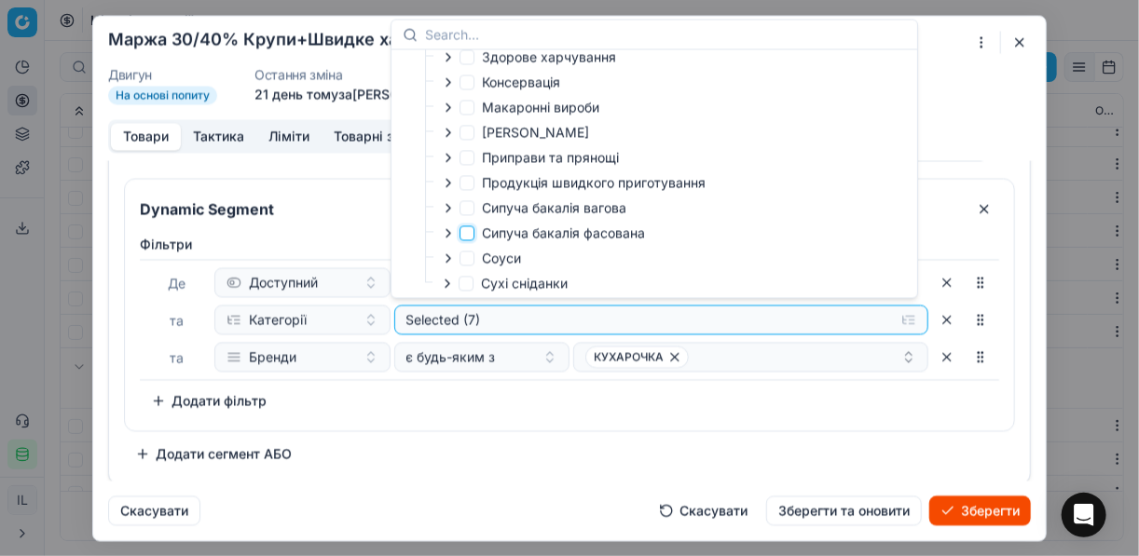
checkbox input "false"
click at [447, 186] on icon "button" at bounding box center [448, 182] width 4 height 7
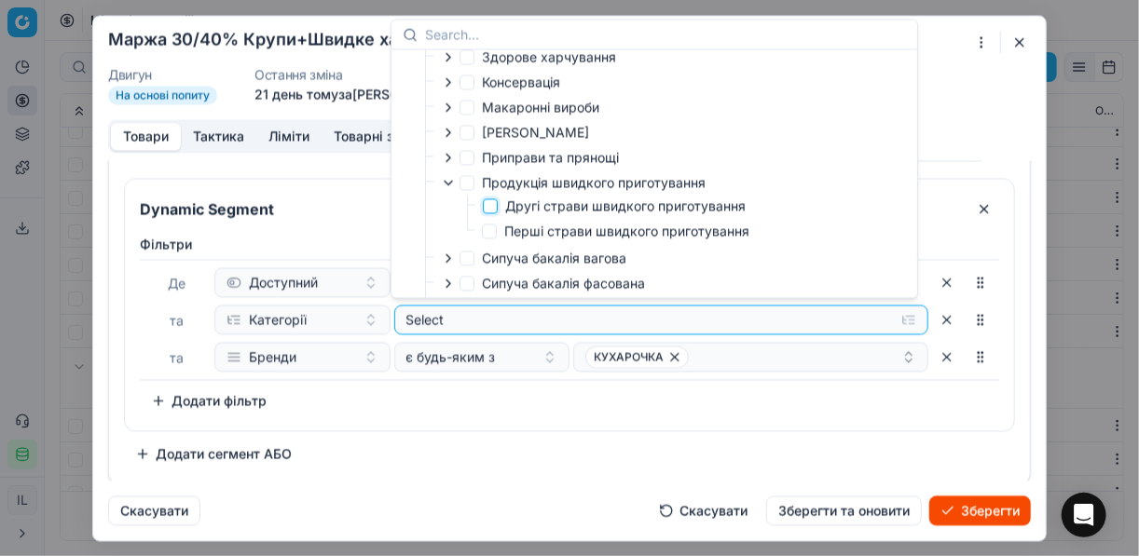
click at [494, 208] on input "Другі страви швидкого приготування" at bounding box center [490, 206] width 15 height 15
checkbox input "true"
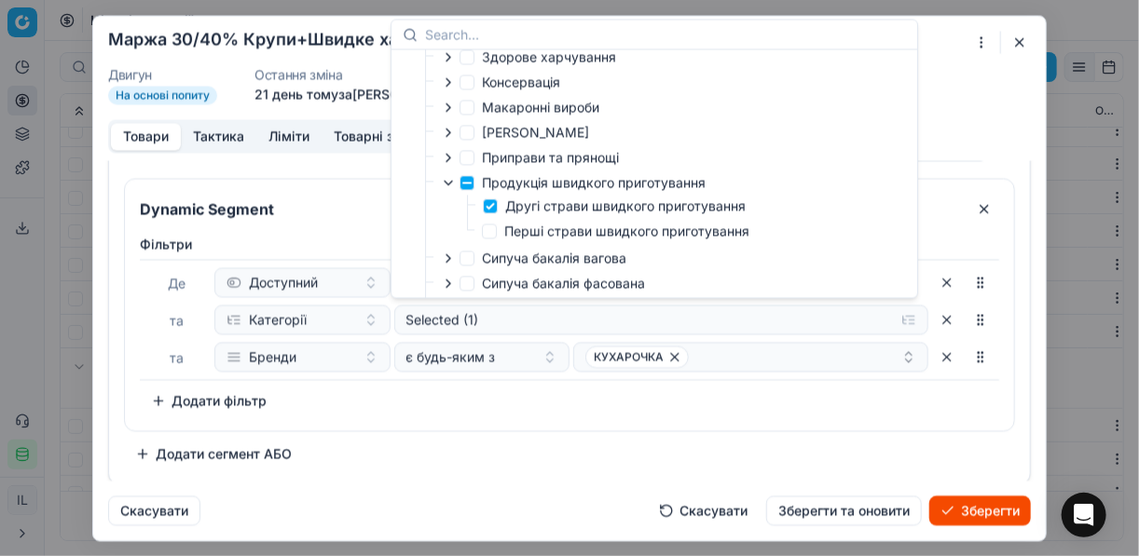
click at [555, 404] on div "Фiльтри Де Доступний та Категорії Selected (1) та Бренди є будь-яким з КУХАРОЧК…" at bounding box center [569, 325] width 859 height 181
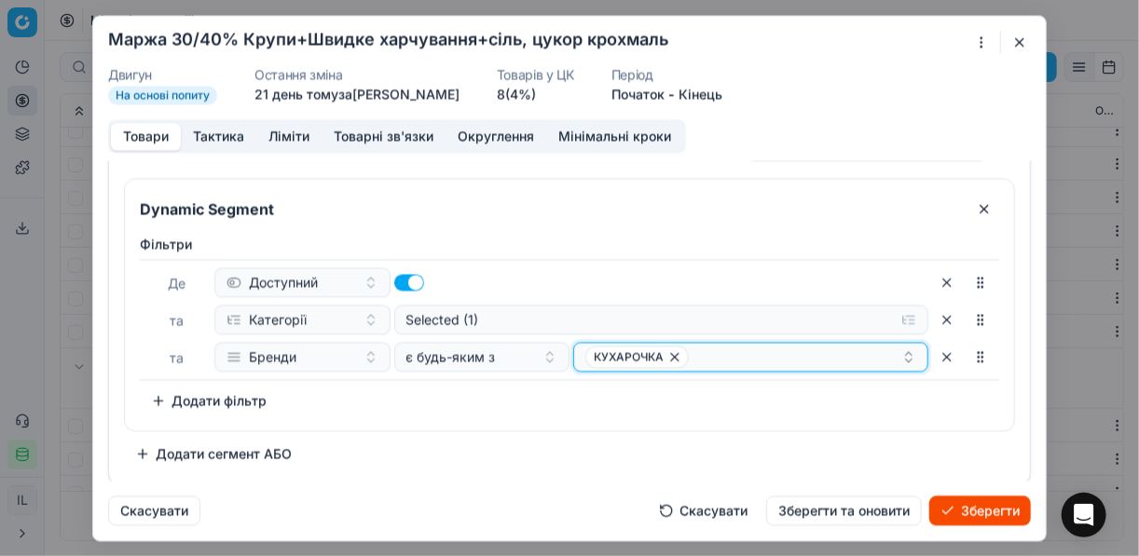
click at [671, 357] on icon "button" at bounding box center [674, 356] width 7 height 7
click at [671, 357] on button "Select a value" at bounding box center [750, 357] width 355 height 30
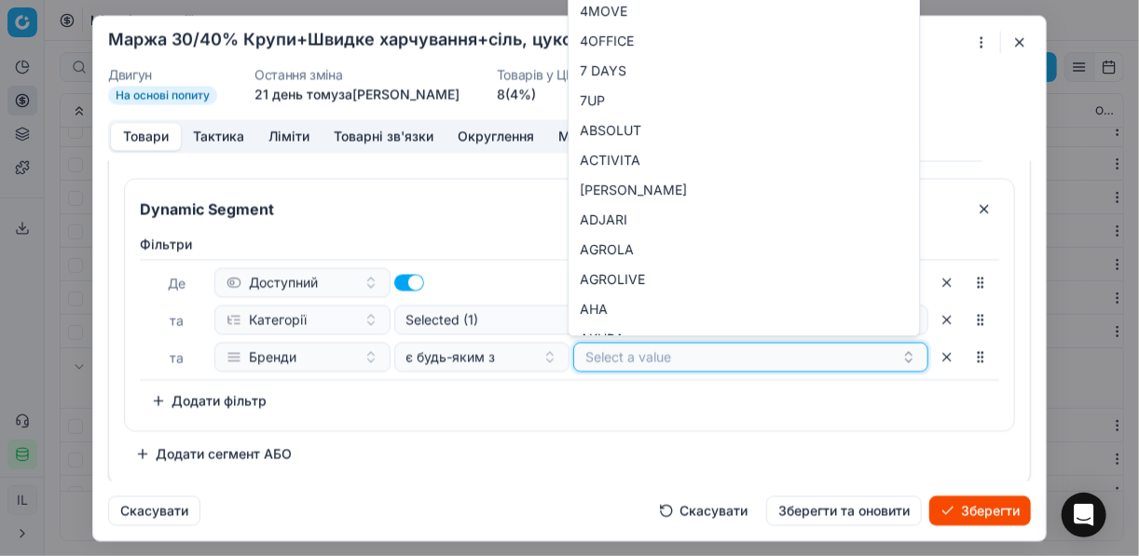
click at [629, 355] on button "Select a value" at bounding box center [750, 357] width 355 height 30
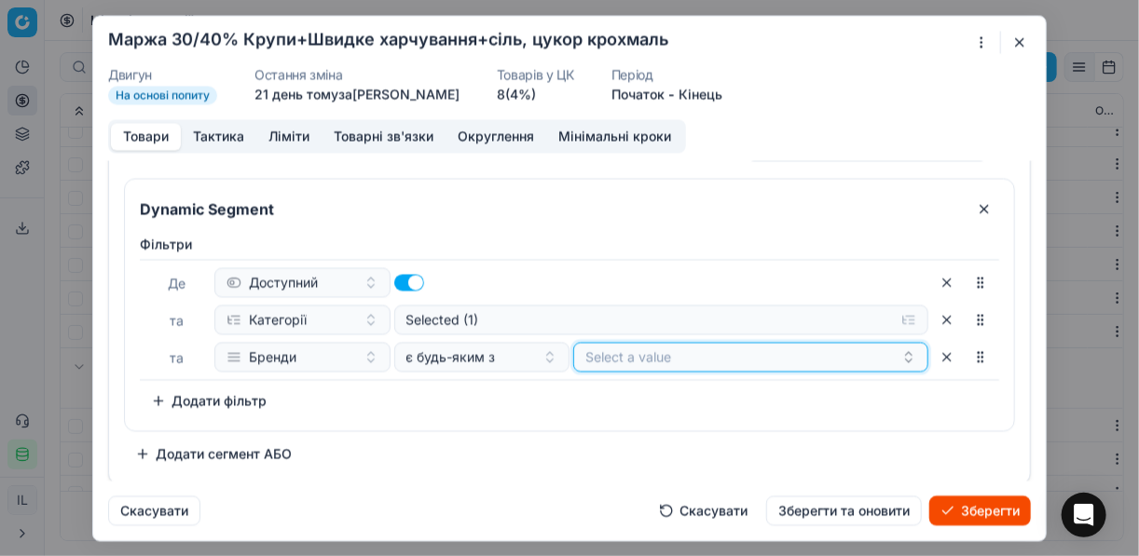
click at [629, 355] on button "Select a value" at bounding box center [750, 357] width 355 height 30
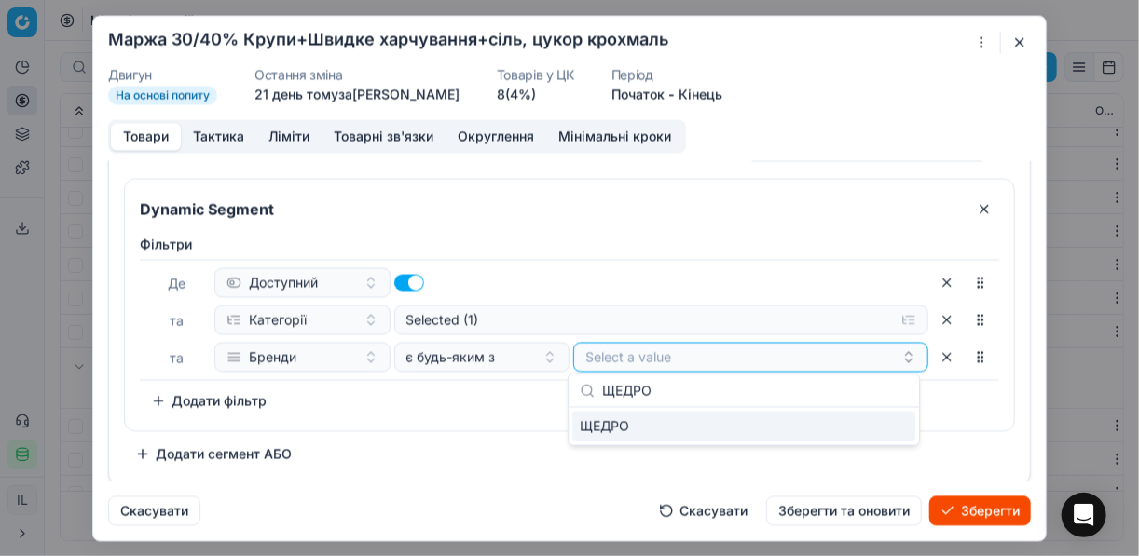
type input "ЩЕДРО"
click at [883, 428] on div "ЩЕДРО" at bounding box center [743, 427] width 343 height 30
click at [522, 429] on div "Dynamic Segment Фiльтри Де Доступний та Категорії Selected (1) та Бренди є будь…" at bounding box center [569, 323] width 891 height 291
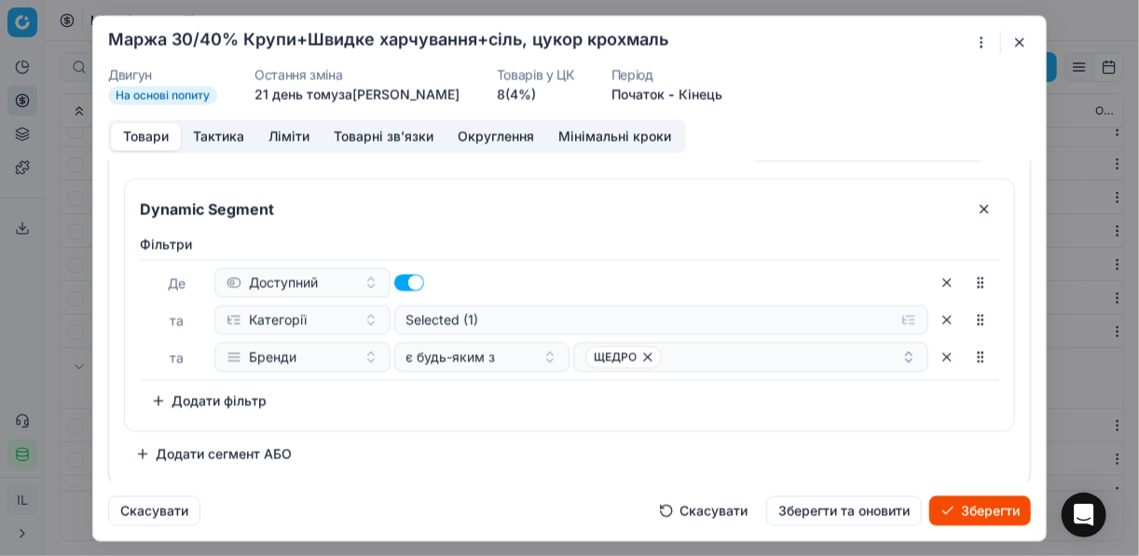
click at [982, 507] on button "Зберегти" at bounding box center [980, 511] width 102 height 30
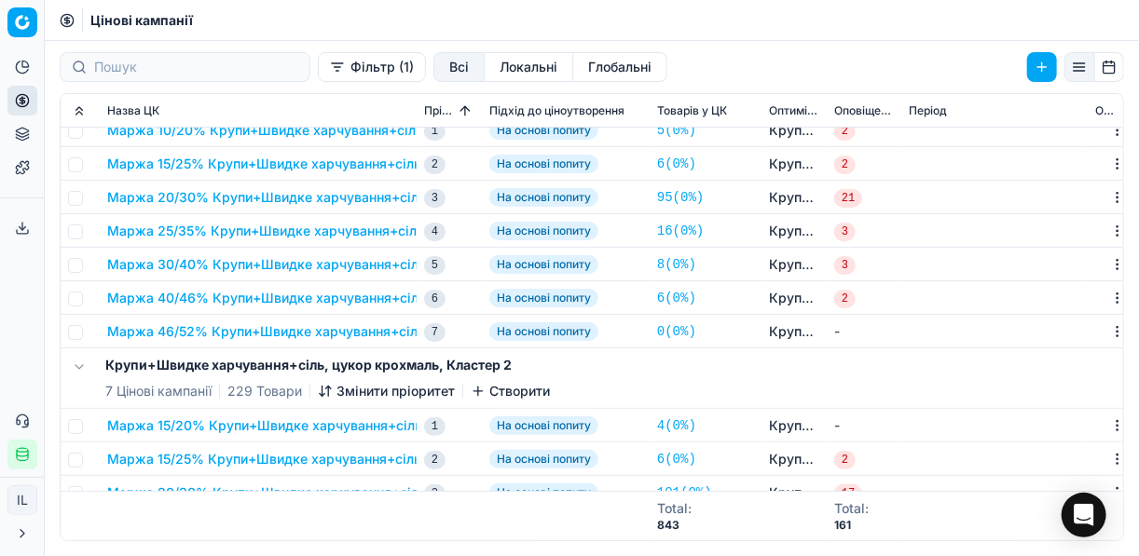
click at [212, 296] on button "Маржа 40/46% Крупи+Швидке харчування+сіль, цукор крохмаль" at bounding box center [323, 298] width 432 height 19
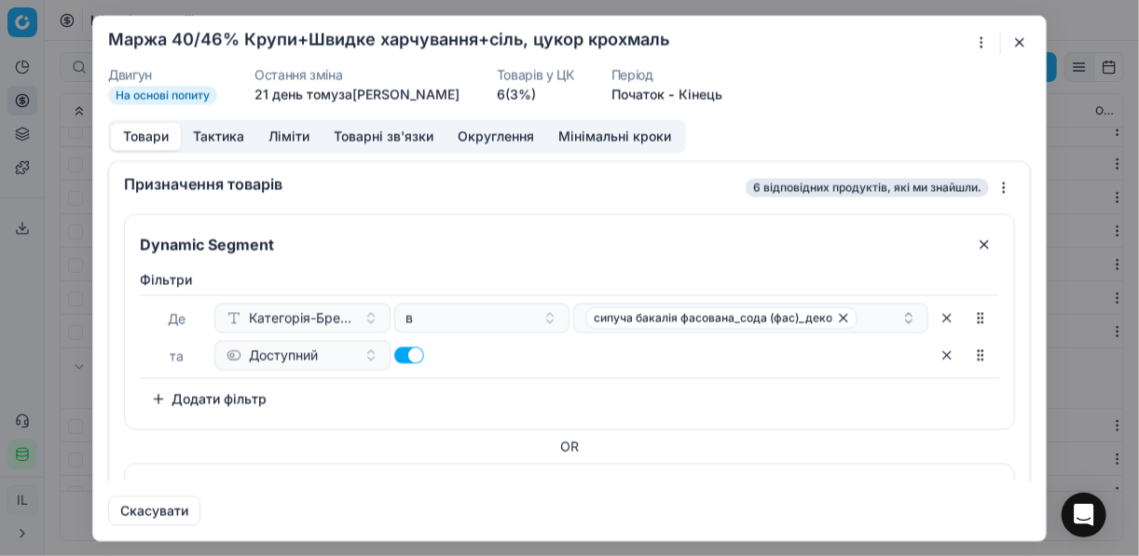
click at [981, 43] on div "Ми зберігаємо налаштування ЦК. Будь ласка, зачекайте, це може зайняти декілька …" at bounding box center [569, 278] width 1139 height 556
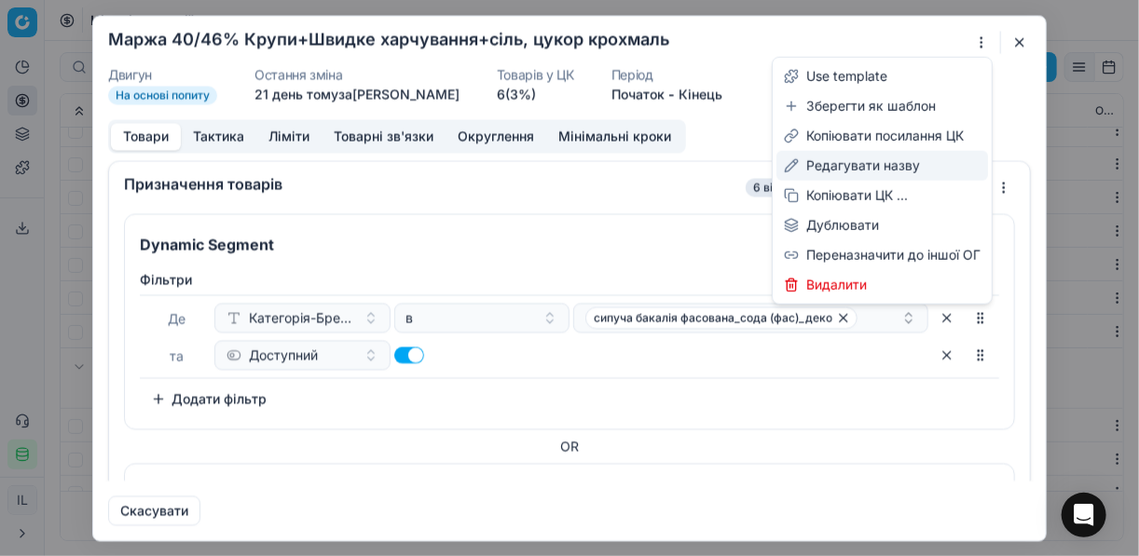
click at [884, 166] on div "Редагувати назву" at bounding box center [882, 166] width 212 height 30
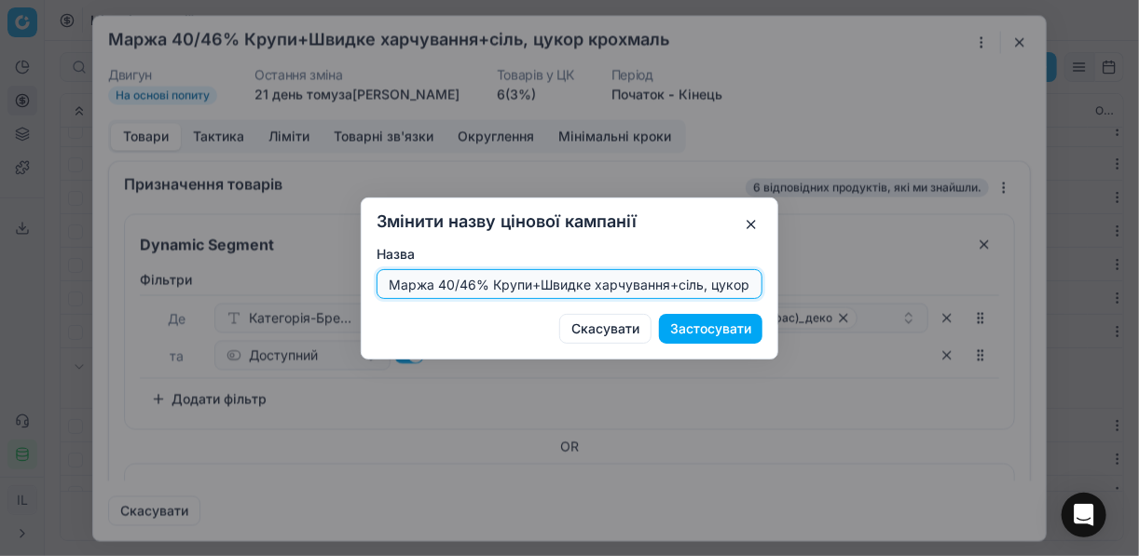
click at [471, 284] on input "Маржа 40/46% Крупи+Швидке харчування+сіль, цукор крохмаль" at bounding box center [569, 284] width 369 height 28
type input "Маржа 35/45% Крупи+Швидке харчування+сіль, цукор крохмаль"
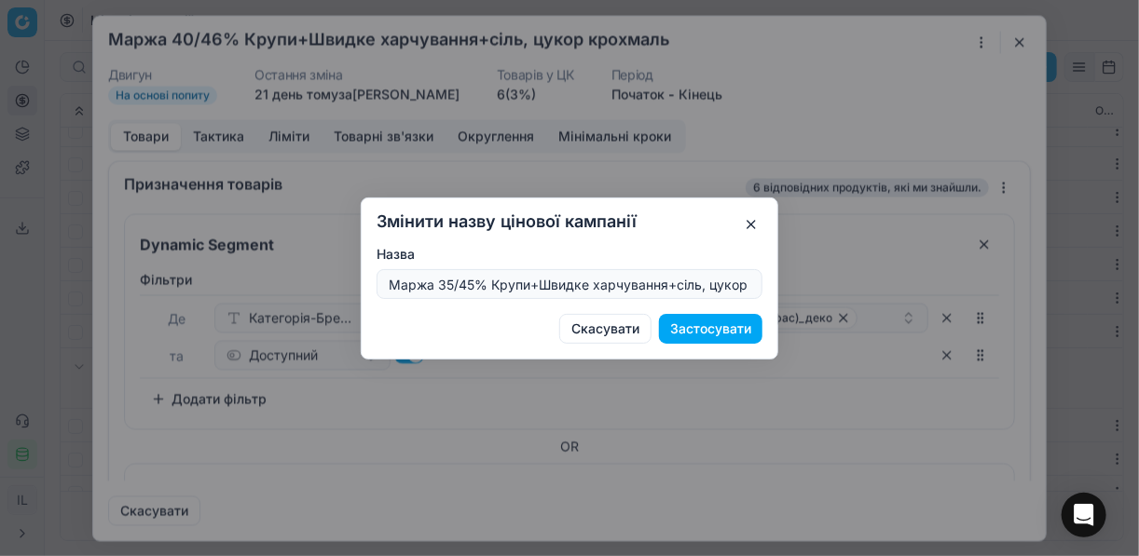
click at [706, 324] on button "Застосувати" at bounding box center [710, 329] width 103 height 30
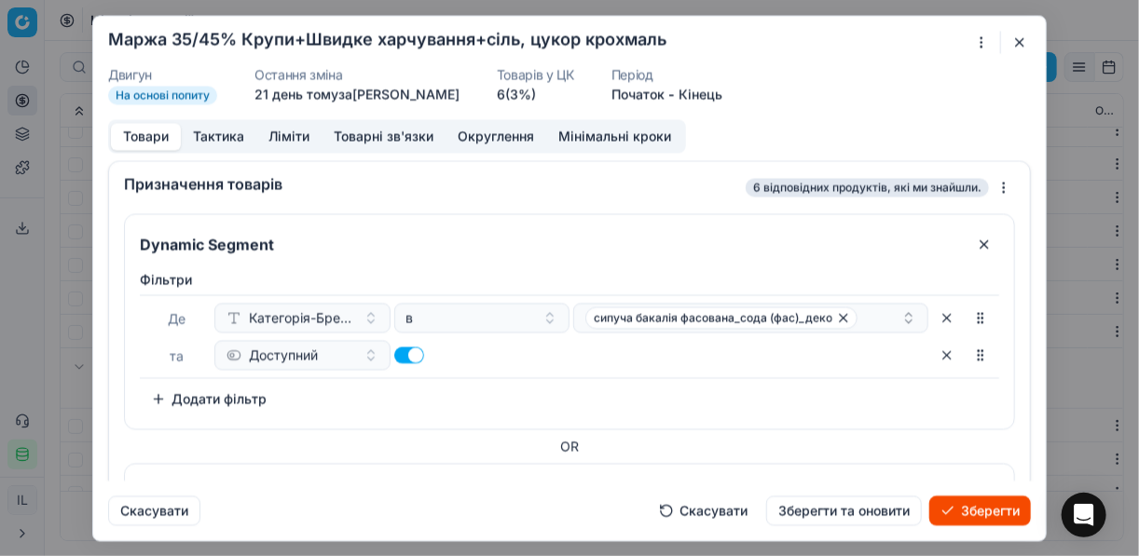
click at [281, 130] on button "Ліміти" at bounding box center [288, 136] width 65 height 27
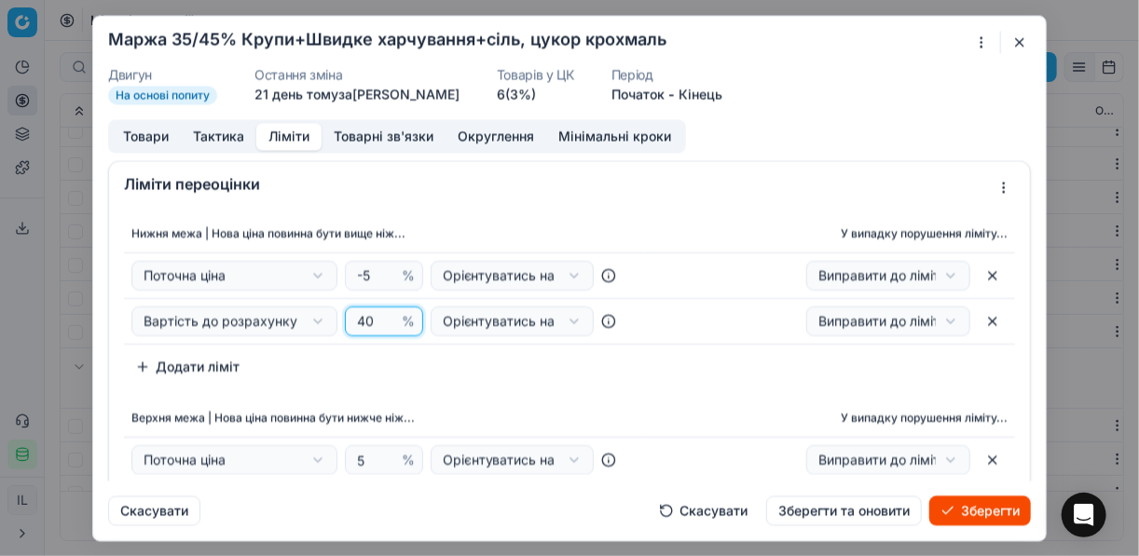
click at [371, 322] on input "40" at bounding box center [375, 322] width 45 height 28
type input "4"
type input "35"
click at [418, 379] on div "Нижня межа | Нова ціна повинна бути вище ніж... У випадку порушення ліміту... П…" at bounding box center [569, 298] width 891 height 167
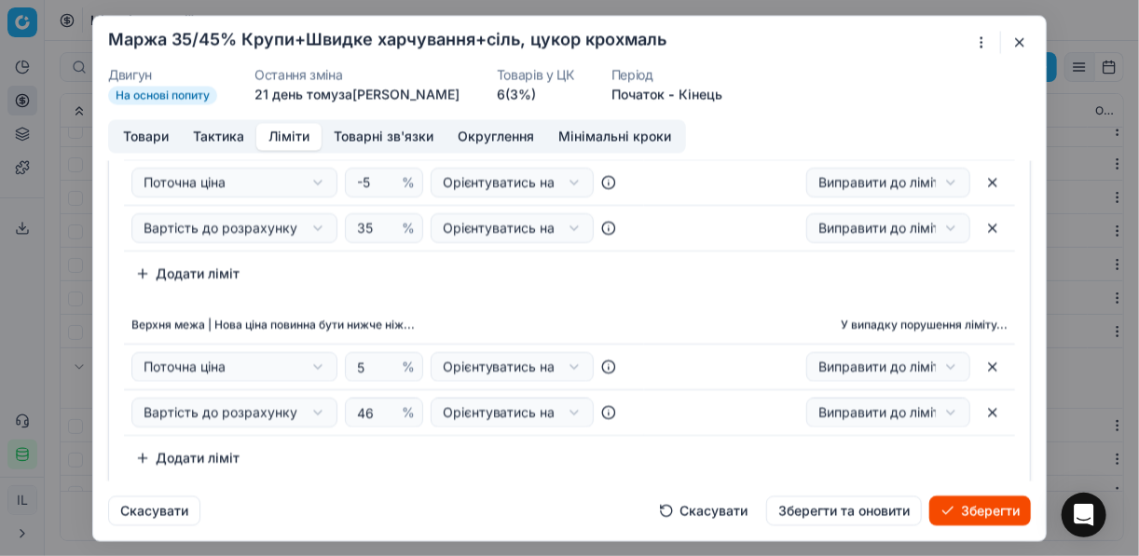
scroll to position [149, 0]
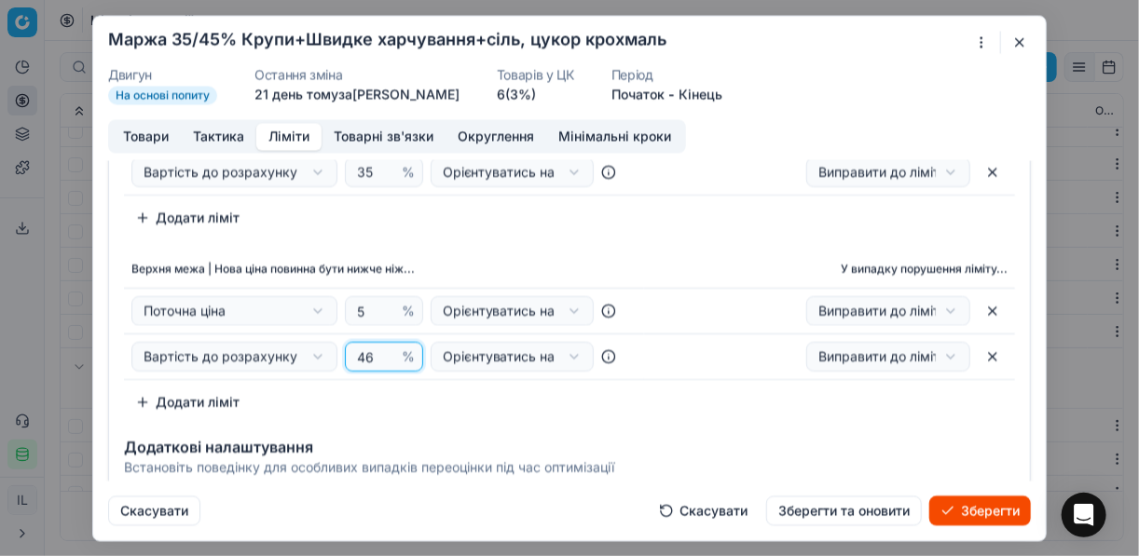
click at [373, 350] on input "46" at bounding box center [375, 357] width 45 height 28
type input "45"
click at [514, 236] on div "Нижня межа | Нова ціна повинна бути вище ніж... У випадку порушення ліміту... П…" at bounding box center [569, 242] width 921 height 366
click at [165, 135] on button "Товари" at bounding box center [146, 136] width 70 height 27
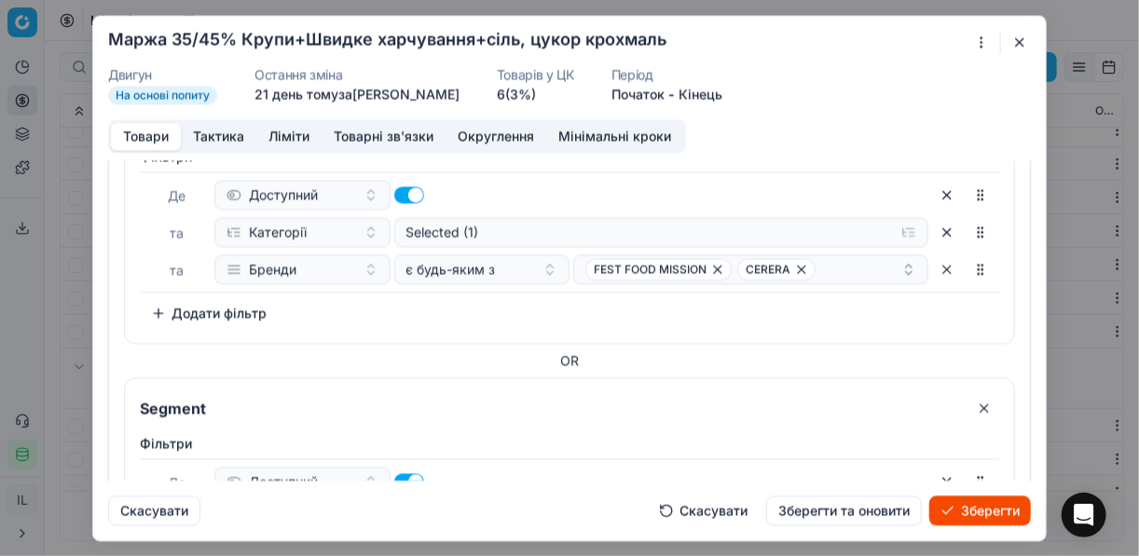
scroll to position [596, 0]
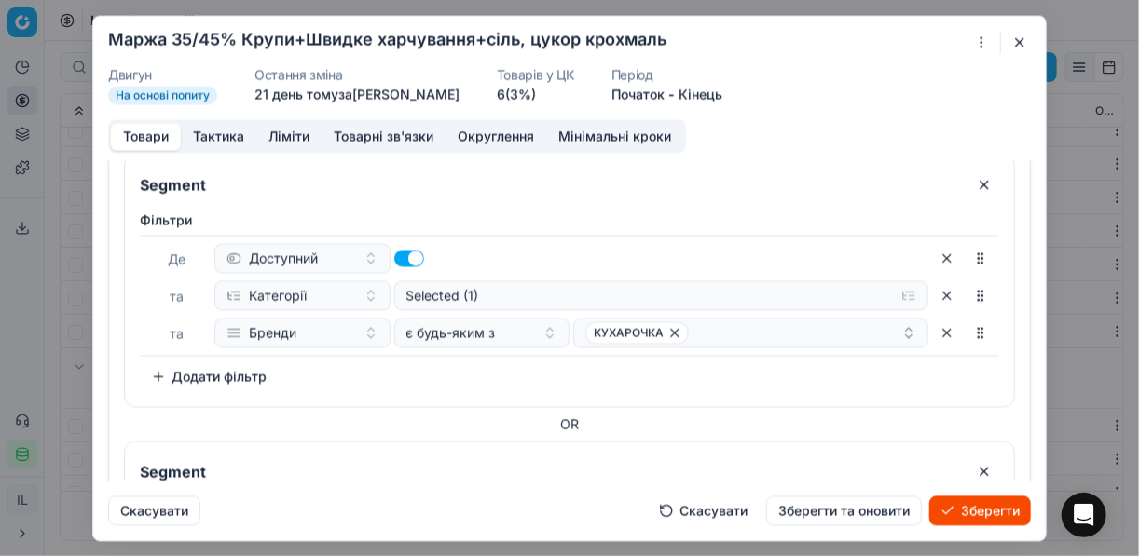
click at [932, 256] on button "button" at bounding box center [947, 258] width 30 height 30
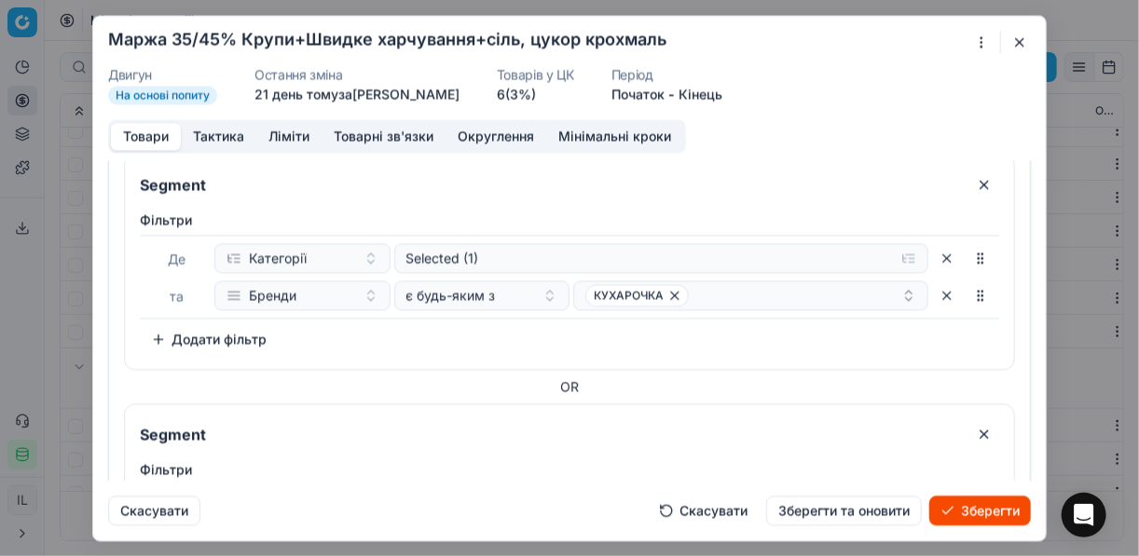
click at [933, 250] on button "button" at bounding box center [947, 258] width 30 height 30
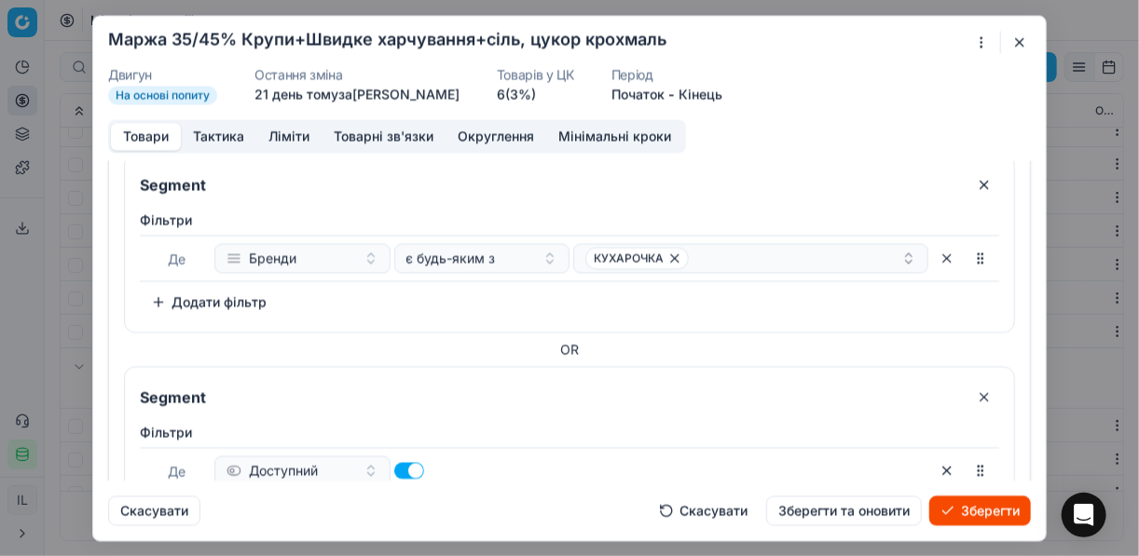
click at [935, 251] on button "button" at bounding box center [947, 258] width 30 height 30
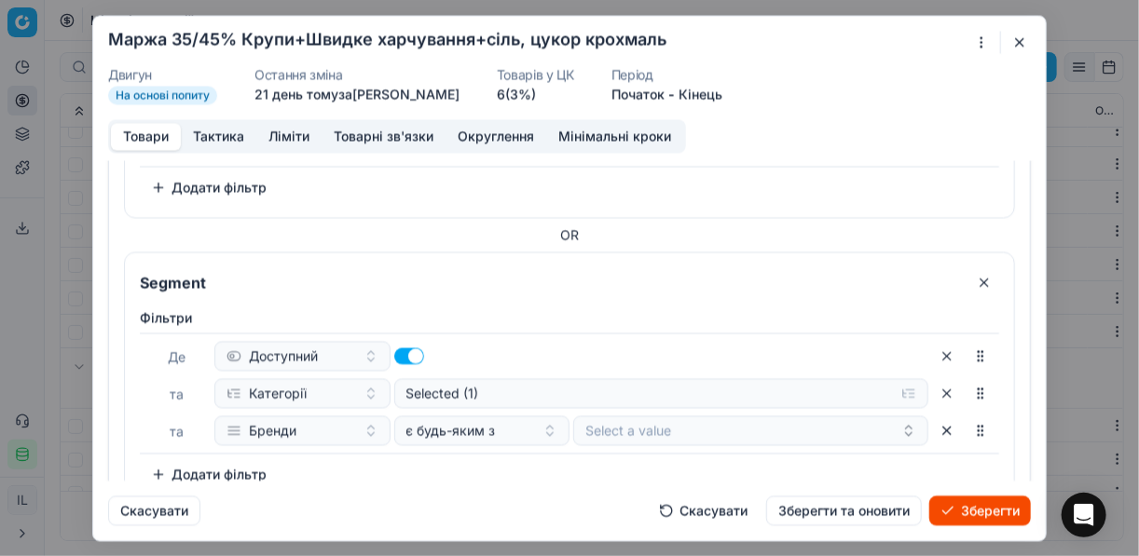
scroll to position [735, 0]
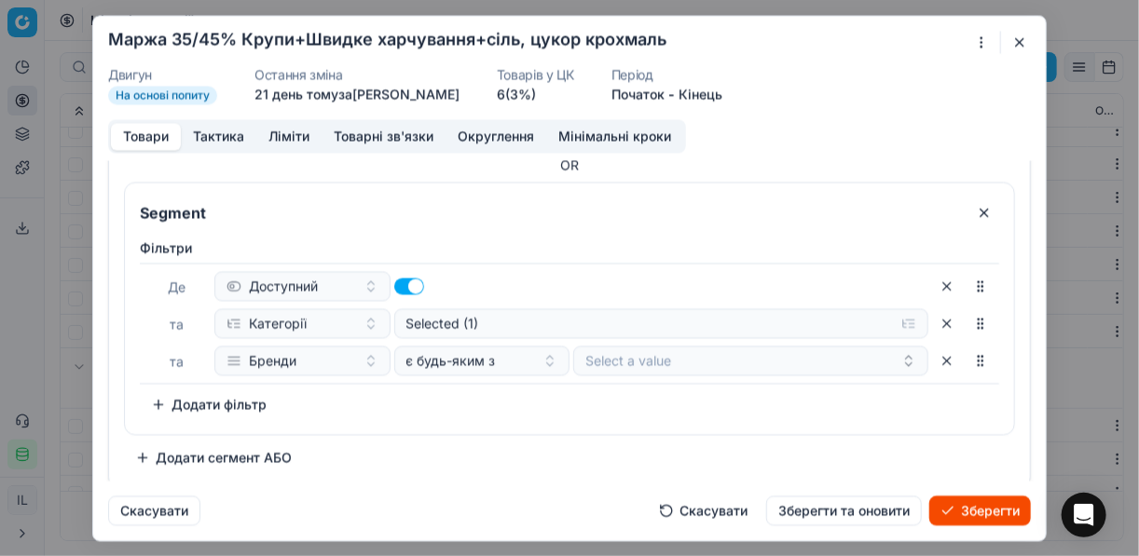
click at [932, 285] on button "button" at bounding box center [947, 286] width 30 height 30
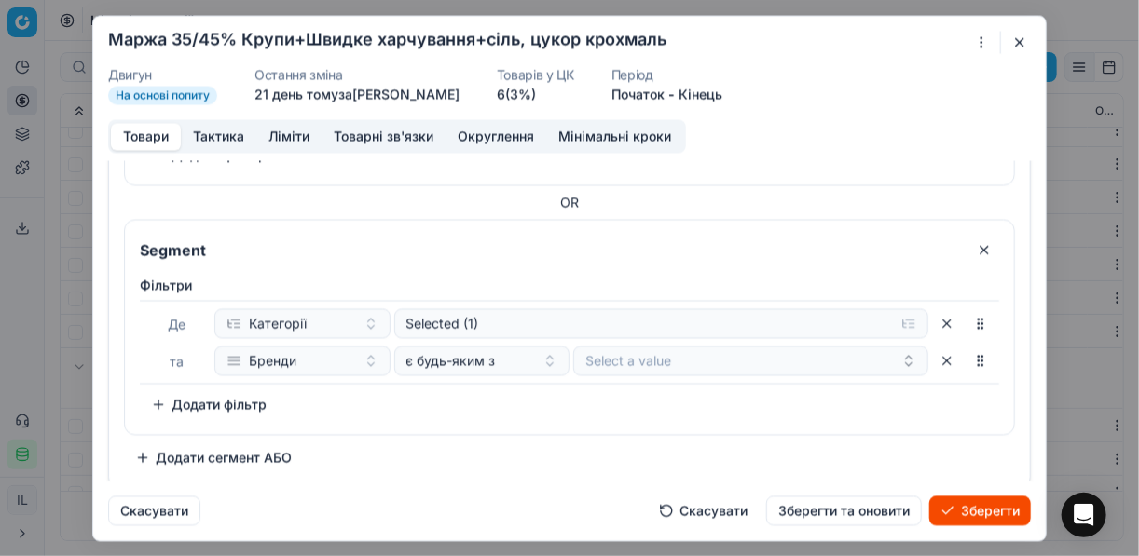
scroll to position [549, 0]
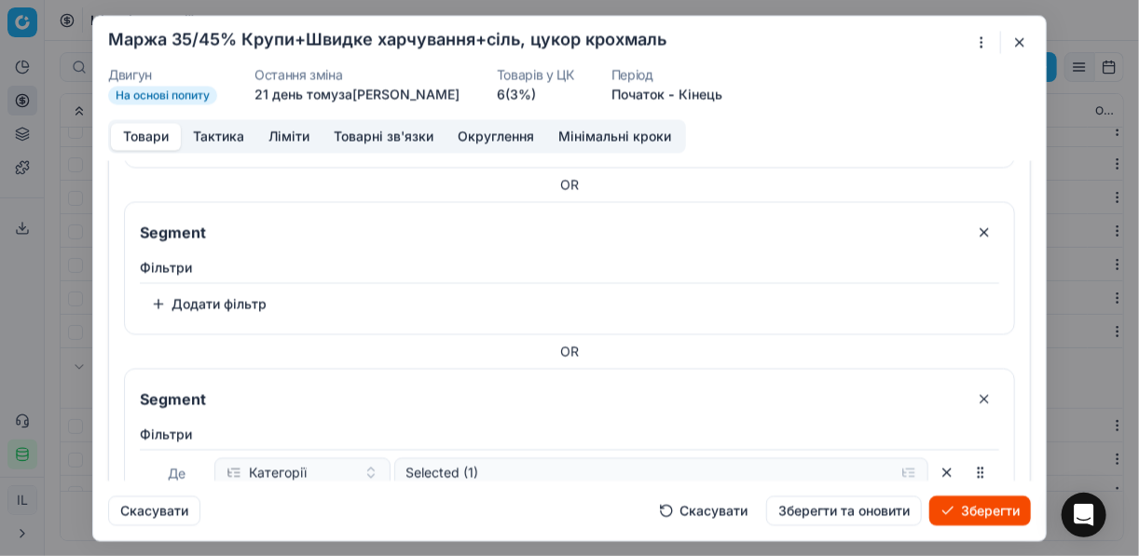
click at [973, 391] on button "button" at bounding box center [984, 399] width 30 height 30
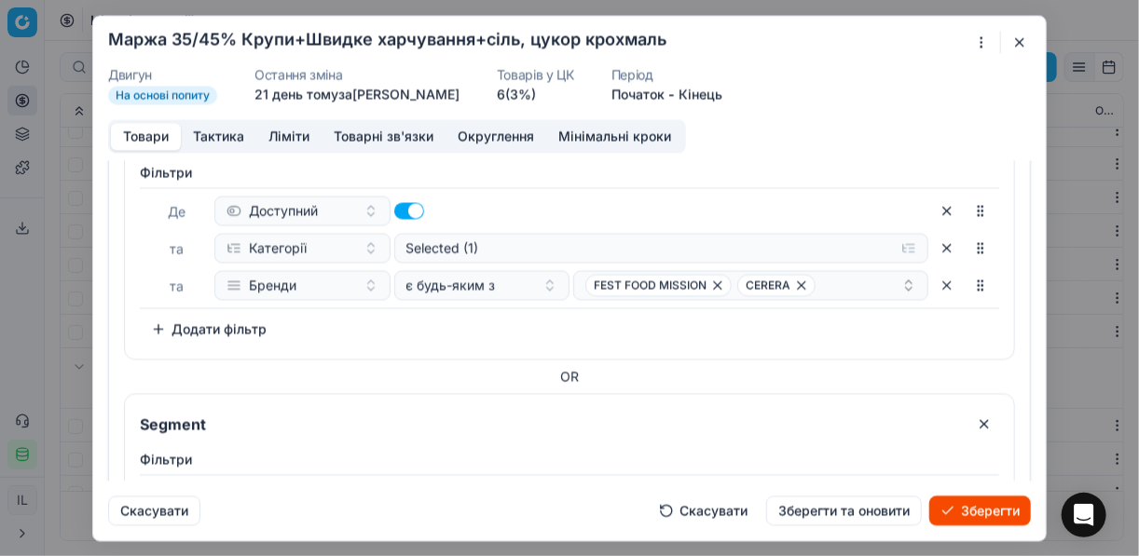
scroll to position [449, 0]
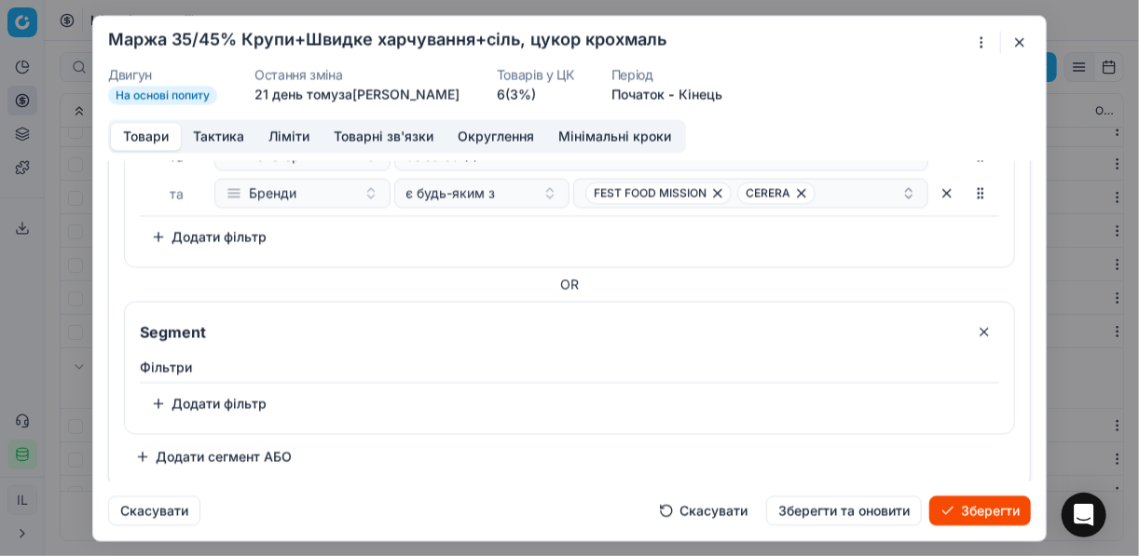
click at [973, 323] on button "button" at bounding box center [984, 332] width 30 height 30
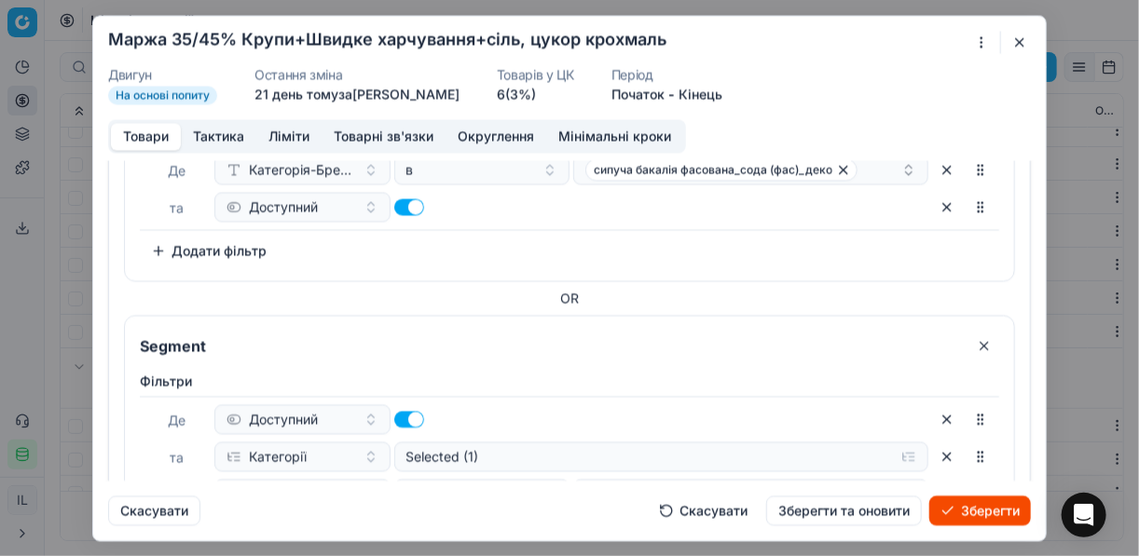
scroll to position [224, 0]
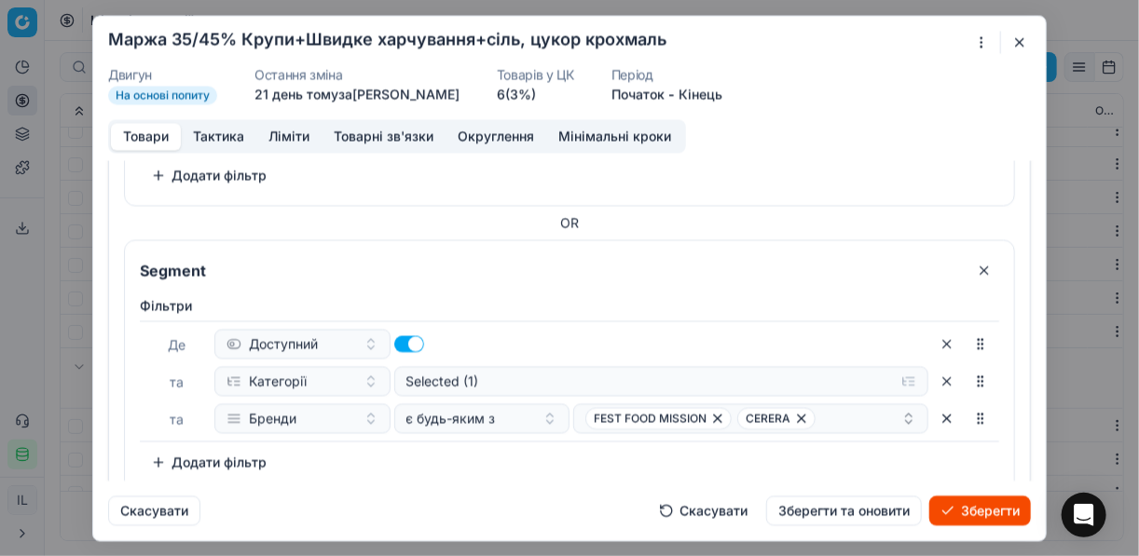
click at [979, 270] on button "button" at bounding box center [984, 270] width 30 height 30
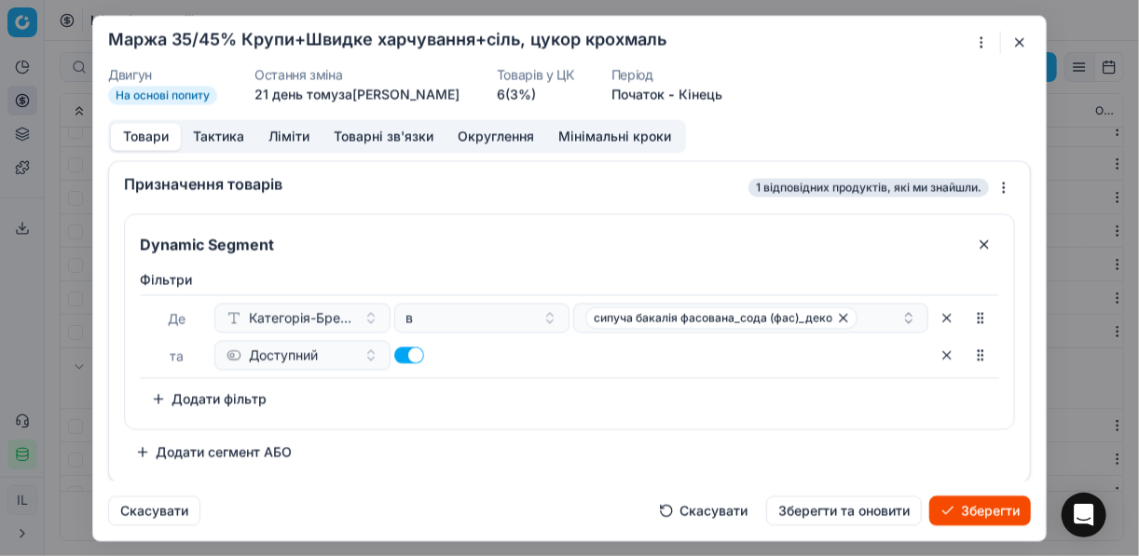
click at [952, 322] on button "button" at bounding box center [947, 318] width 30 height 30
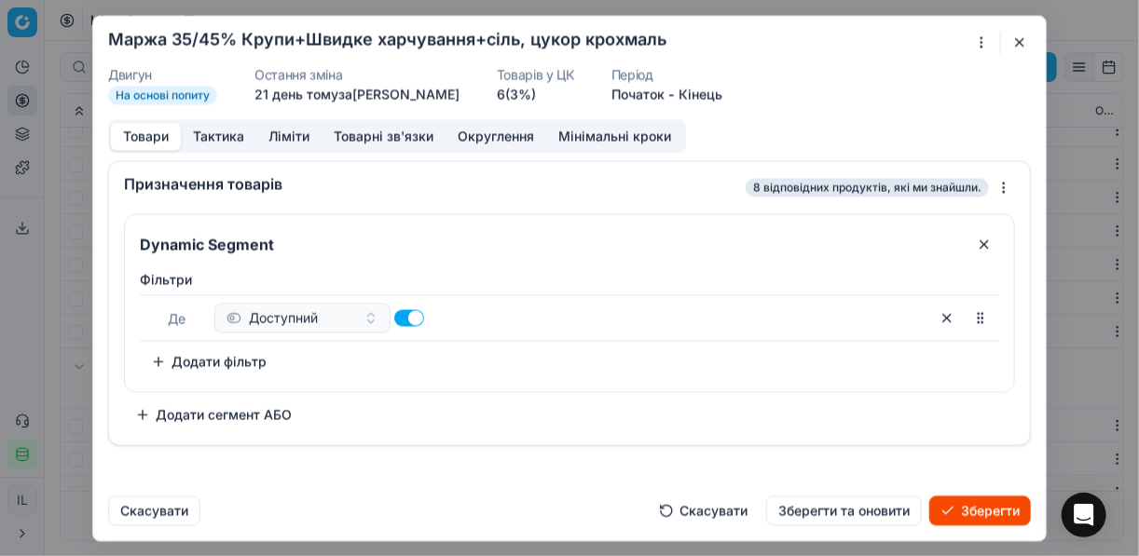
click at [152, 360] on button "Додати фільтр" at bounding box center [209, 362] width 138 height 30
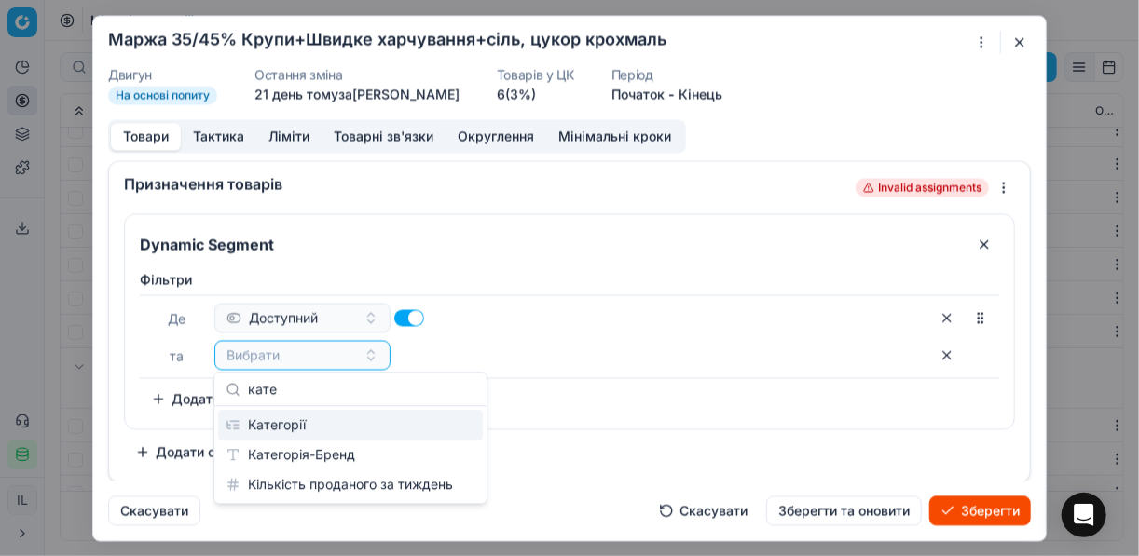
type input "кате"
click at [301, 426] on div "Категорії" at bounding box center [350, 425] width 265 height 30
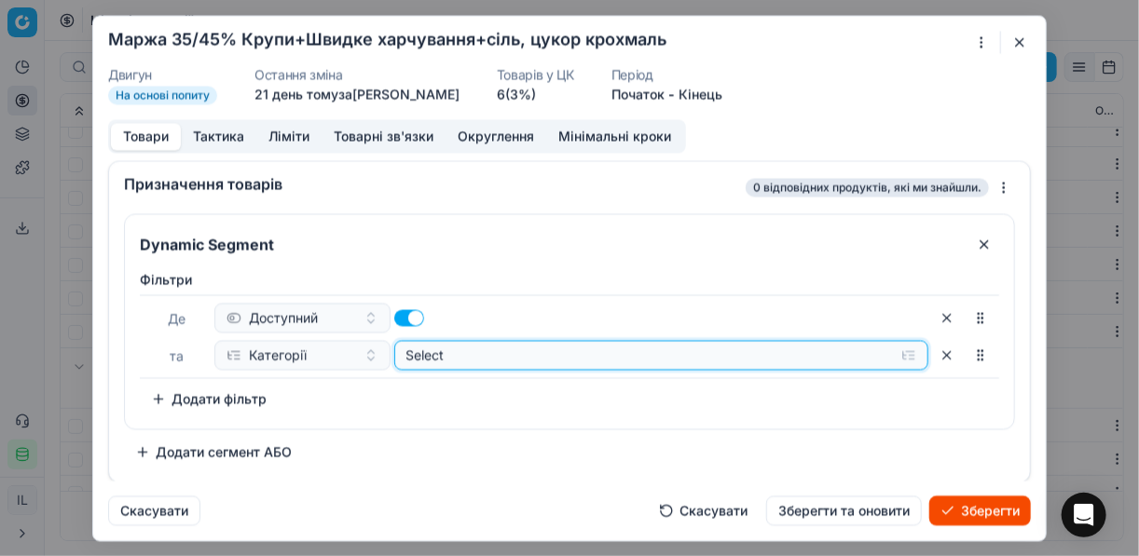
click at [911, 354] on button "Select" at bounding box center [661, 355] width 535 height 30
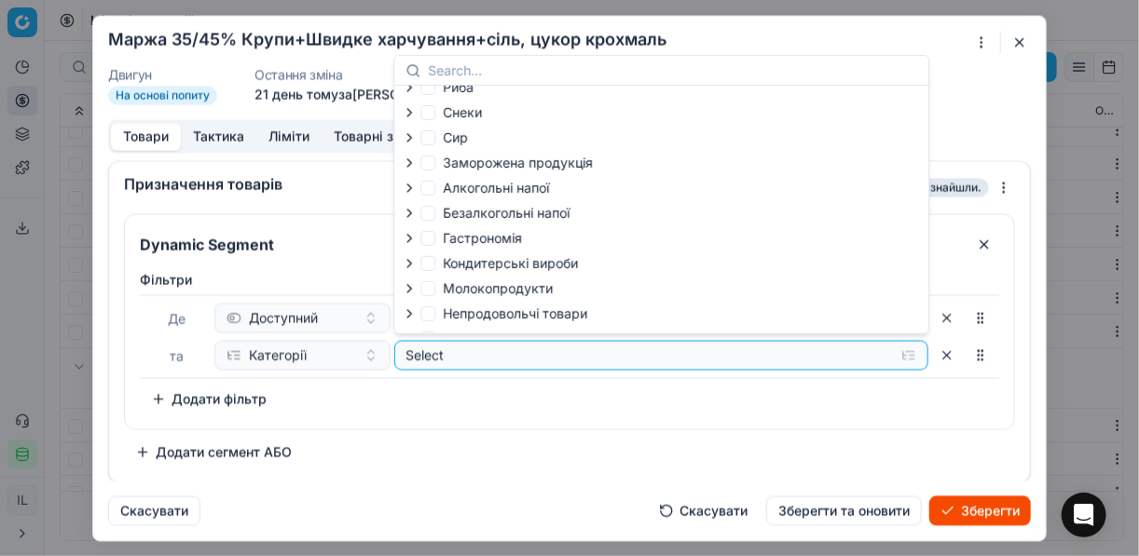
scroll to position [63, 0]
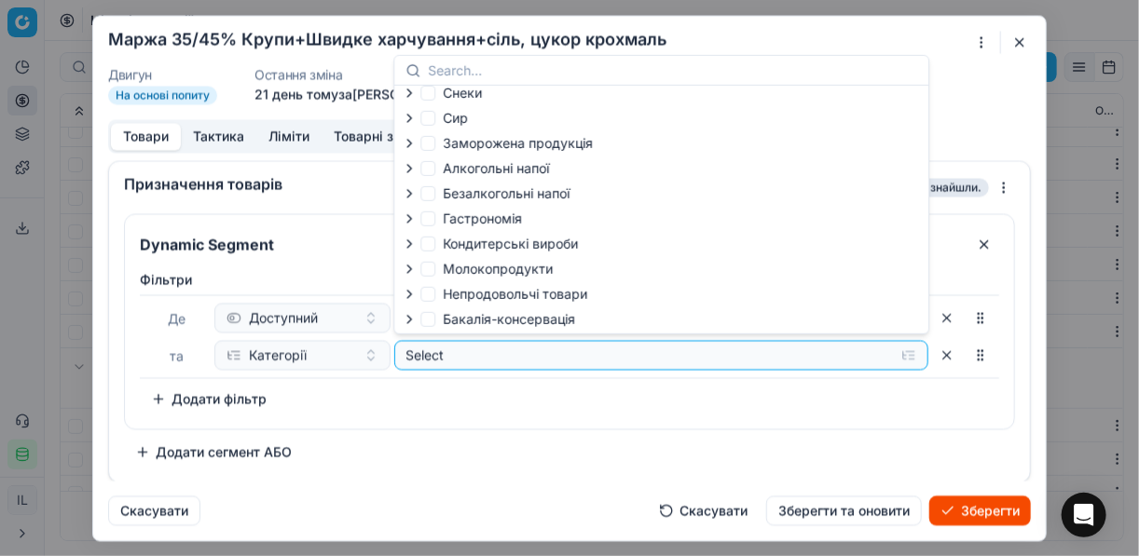
click at [412, 325] on icon "button" at bounding box center [409, 319] width 15 height 15
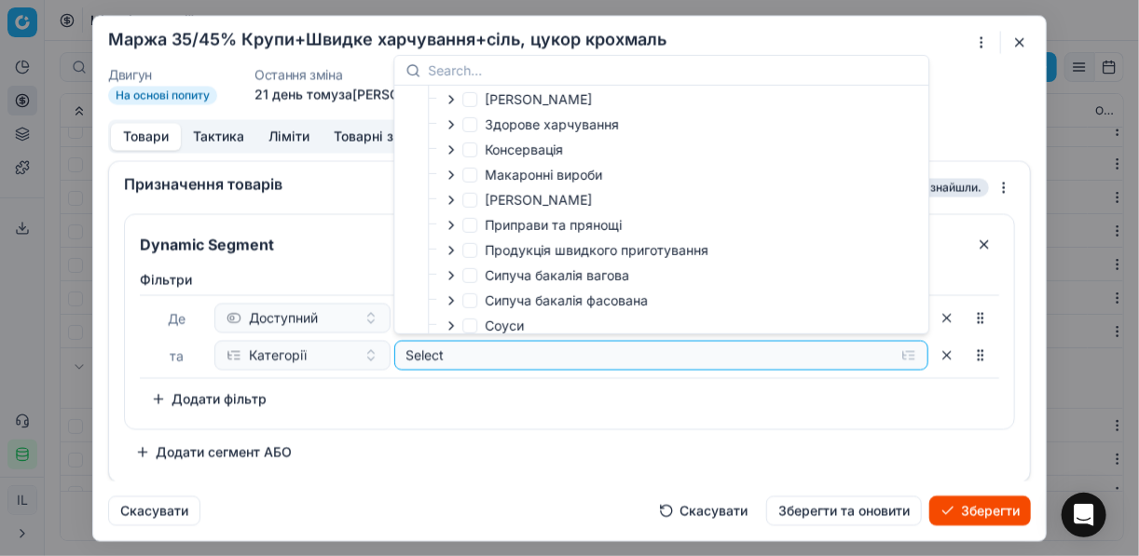
scroll to position [369, 0]
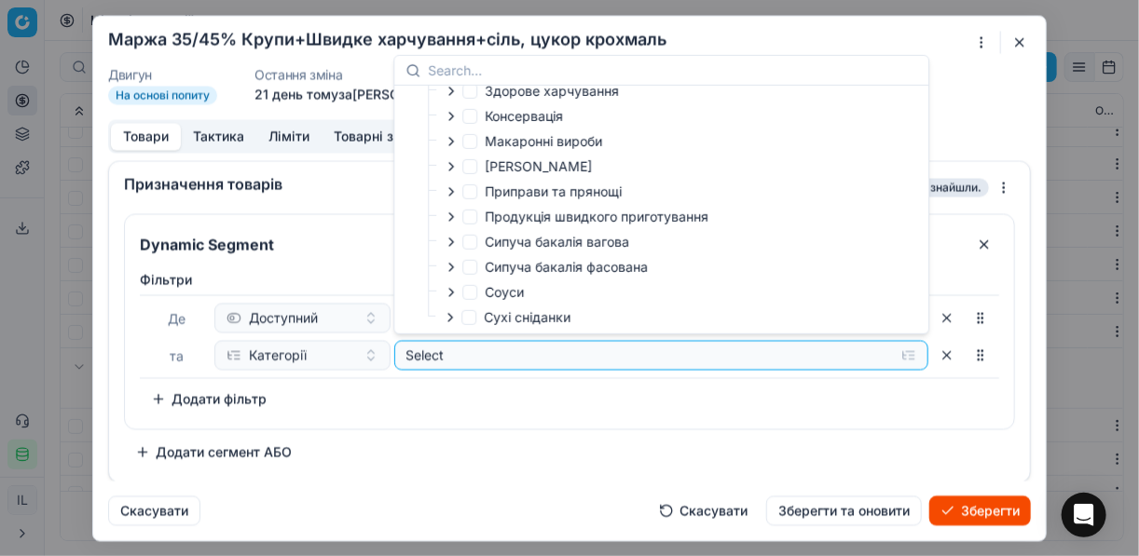
click at [450, 264] on icon "button" at bounding box center [451, 267] width 4 height 7
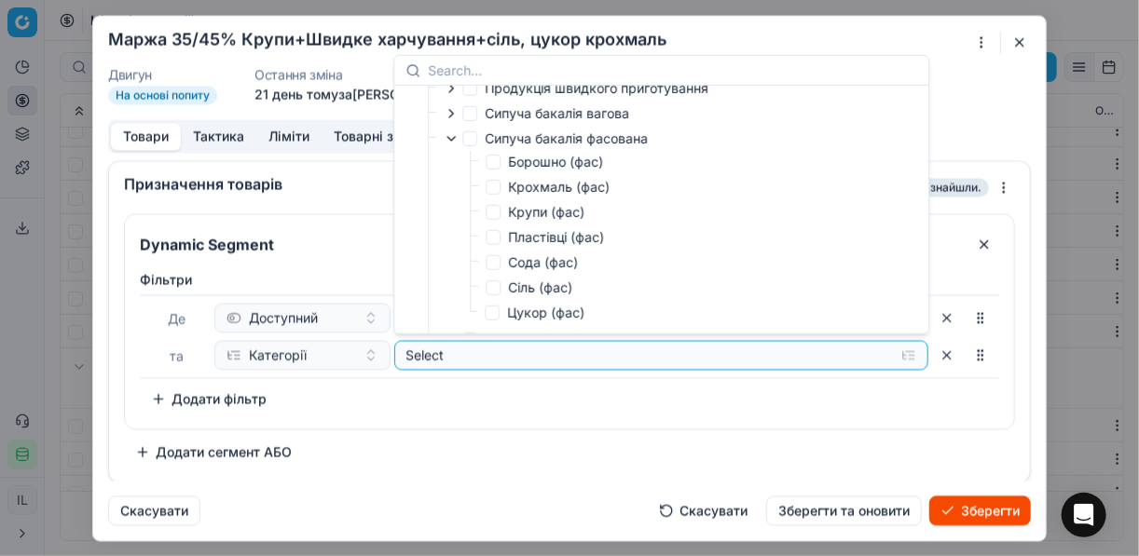
scroll to position [518, 0]
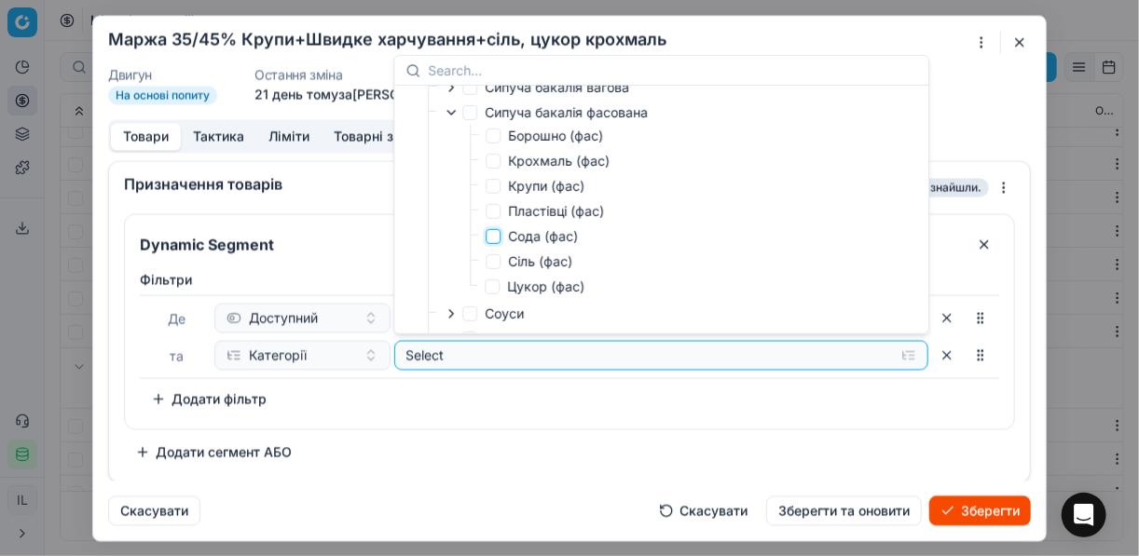
click at [497, 240] on input "Сода (фас)" at bounding box center [493, 236] width 15 height 15
checkbox input "true"
drag, startPoint x: 514, startPoint y: 391, endPoint x: 454, endPoint y: 387, distance: 59.8
click at [507, 391] on div "Фiльтри Де Доступний та Категорії Selected (1) To pick up a sortable item, pres…" at bounding box center [569, 342] width 859 height 144
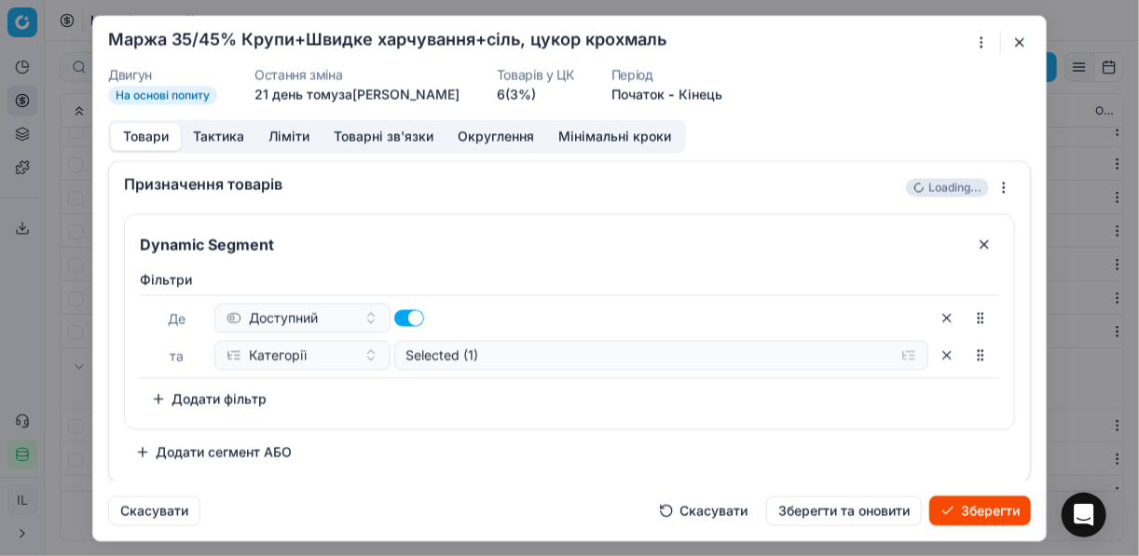
click at [162, 403] on button "Додати фільтр" at bounding box center [209, 399] width 138 height 30
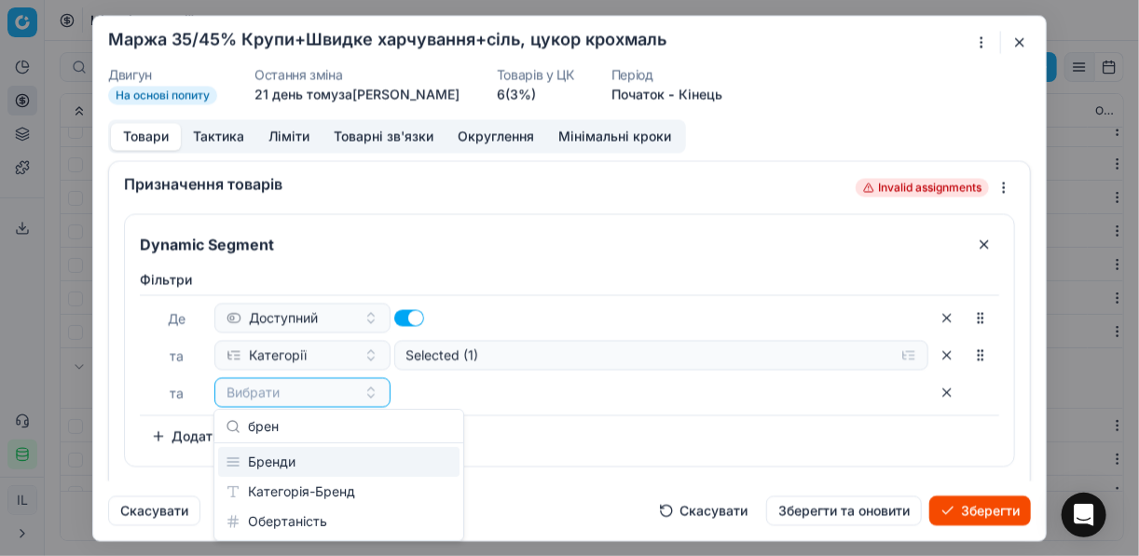
type input "брен"
click at [305, 450] on div "Бренди" at bounding box center [338, 462] width 241 height 30
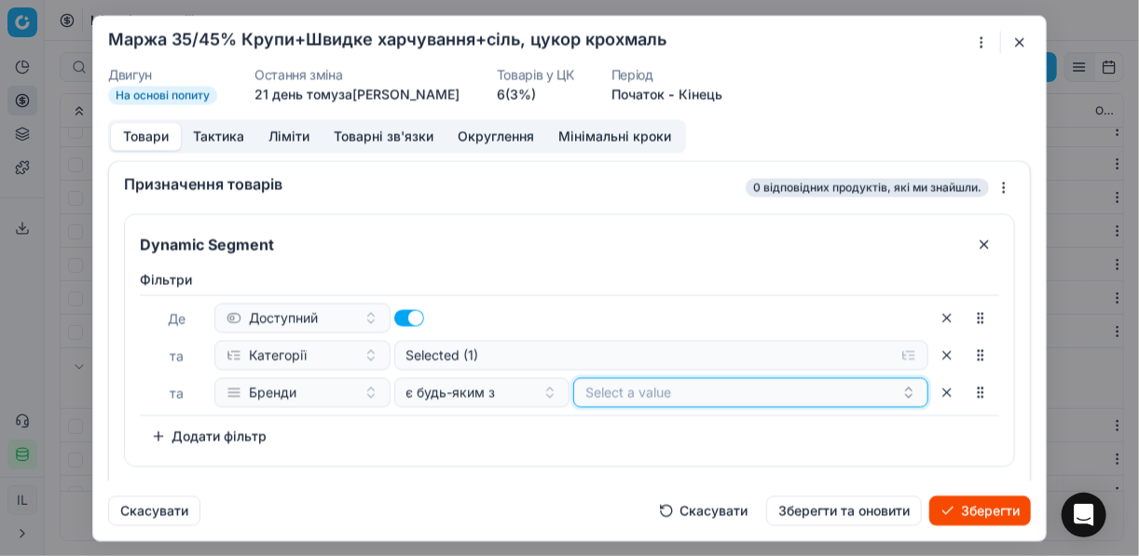
click at [665, 387] on button "Select a value" at bounding box center [750, 392] width 355 height 30
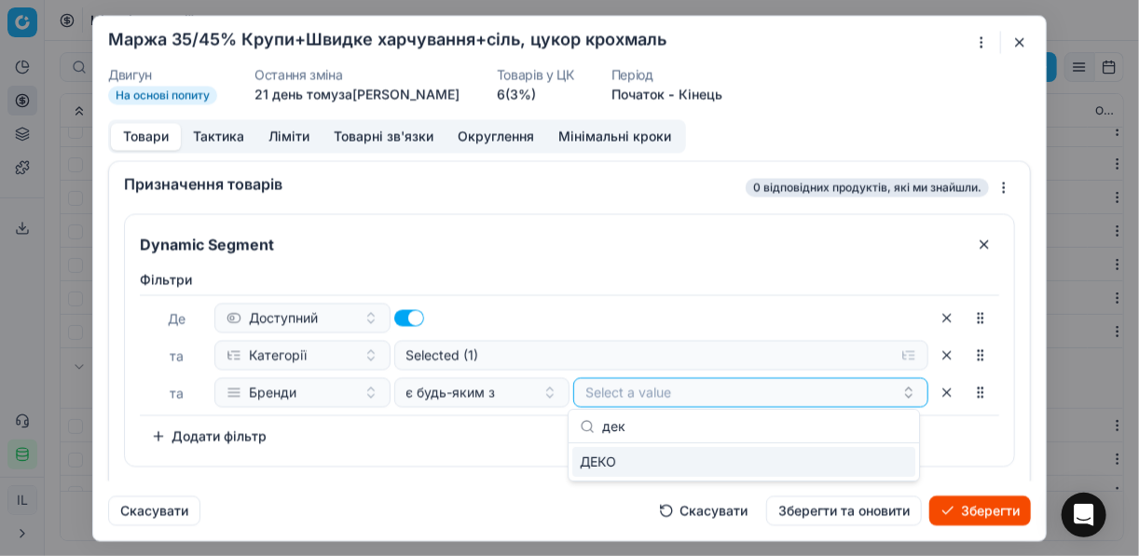
type input "дек"
click at [886, 462] on div "ДЕКО" at bounding box center [743, 462] width 343 height 30
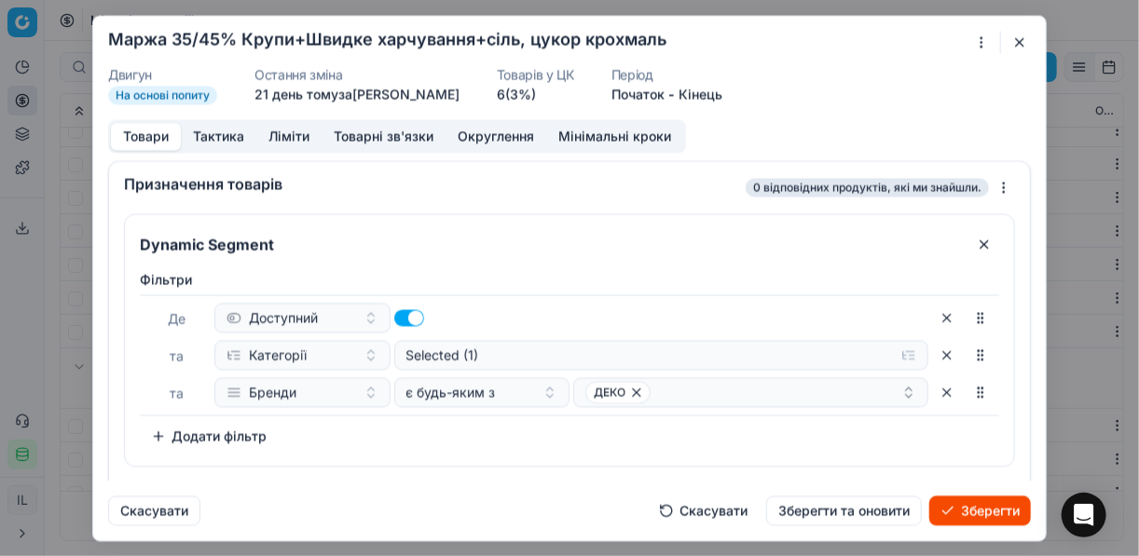
click at [503, 443] on div "Фiльтри Де Доступний та Категорії Selected (1) та Бренди є будь-яким з ДЕКО To …" at bounding box center [569, 360] width 859 height 181
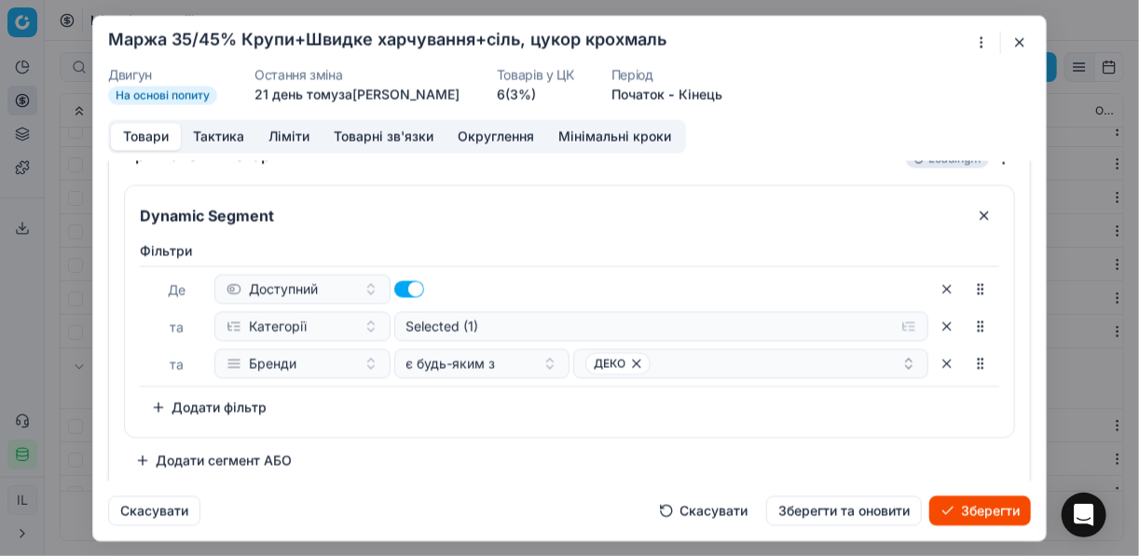
scroll to position [35, 0]
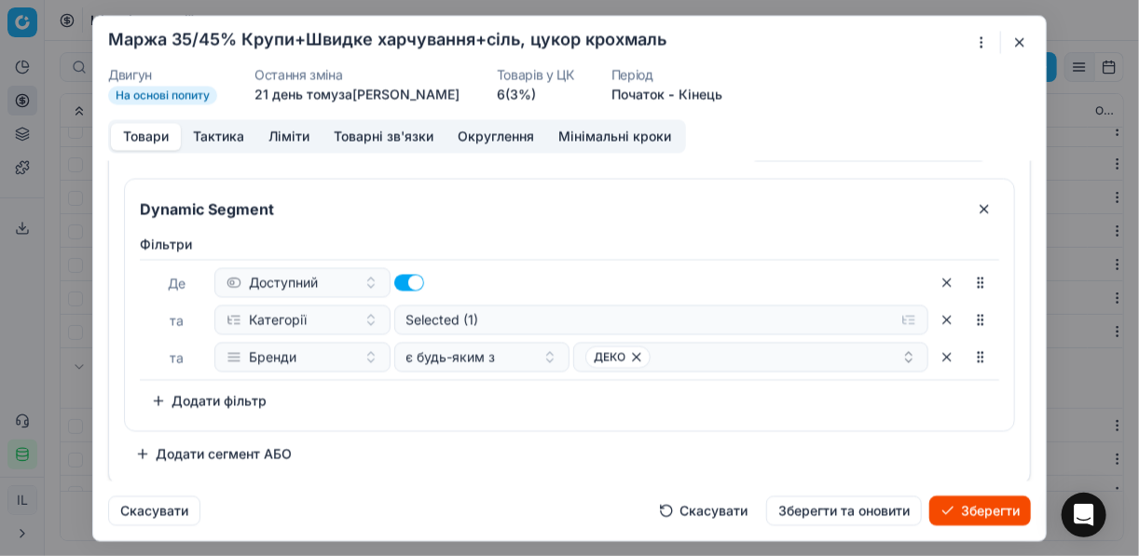
click at [214, 449] on button "Додати сегмент АБО" at bounding box center [213, 454] width 179 height 30
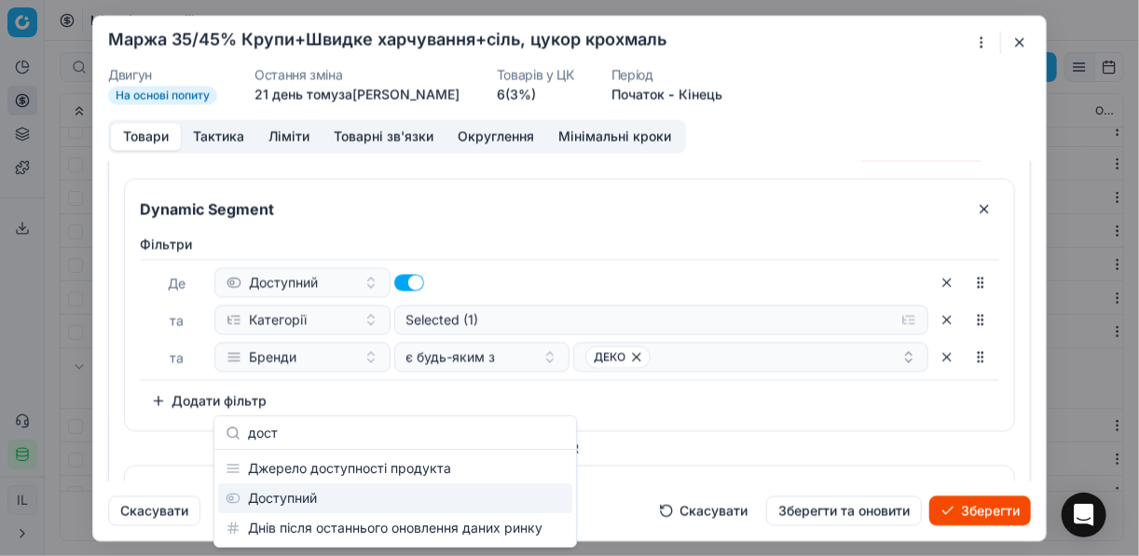
type input "дост"
drag, startPoint x: 316, startPoint y: 501, endPoint x: 304, endPoint y: 497, distance: 13.0
click at [315, 501] on div "Доступний" at bounding box center [395, 499] width 354 height 30
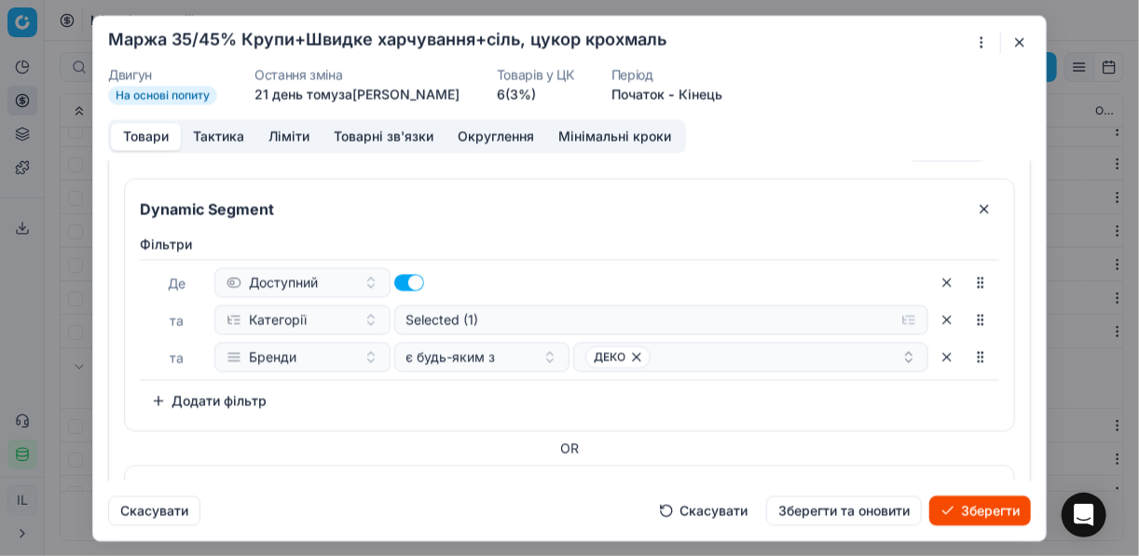
scroll to position [246, 0]
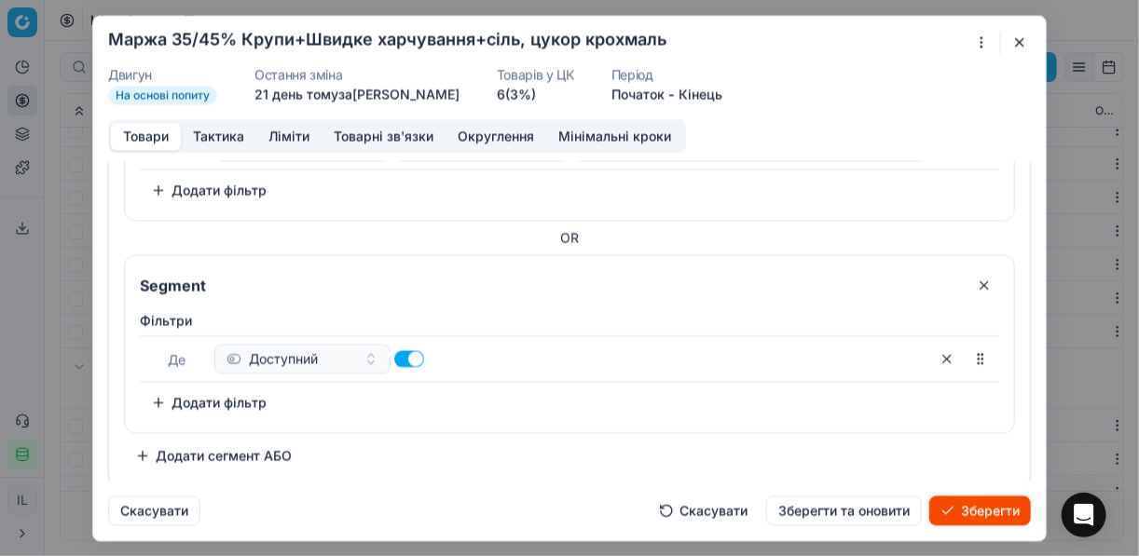
click at [190, 401] on button "Додати фільтр" at bounding box center [209, 403] width 138 height 30
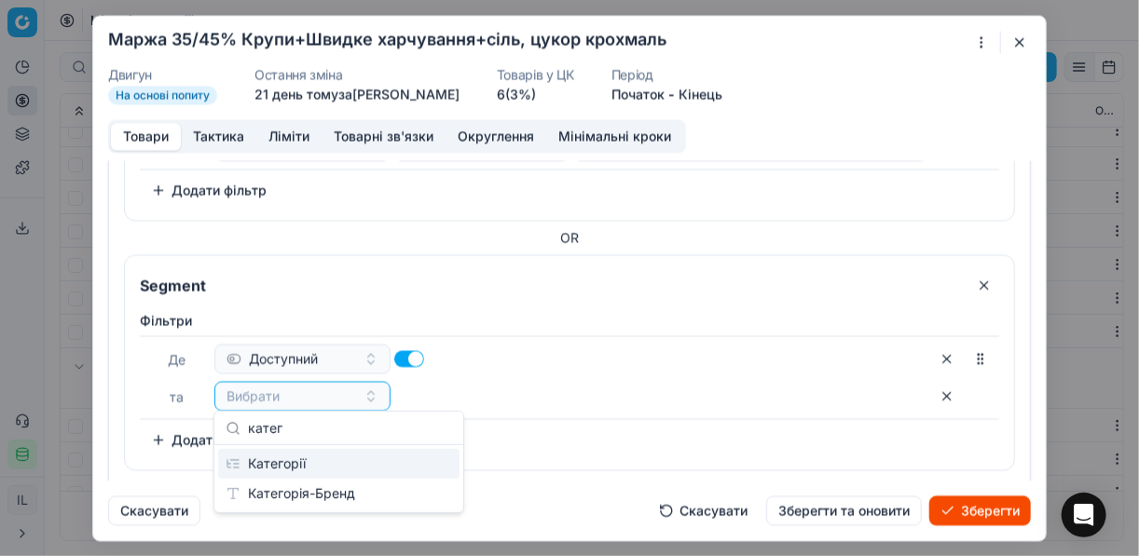
type input "катег"
click at [298, 461] on div "Категорії" at bounding box center [338, 464] width 241 height 30
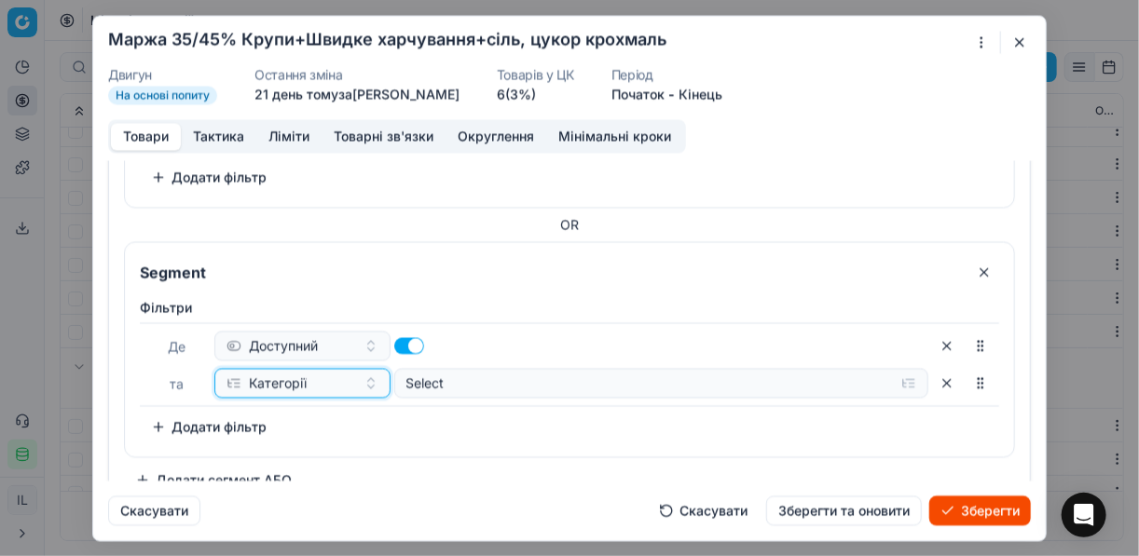
scroll to position [283, 0]
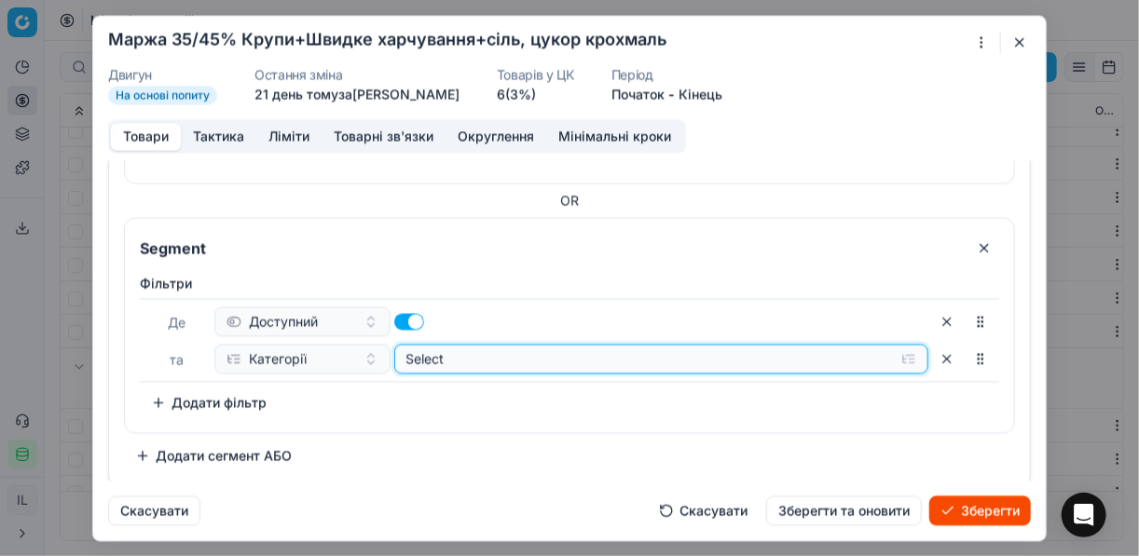
click at [905, 356] on button "Select" at bounding box center [661, 359] width 535 height 30
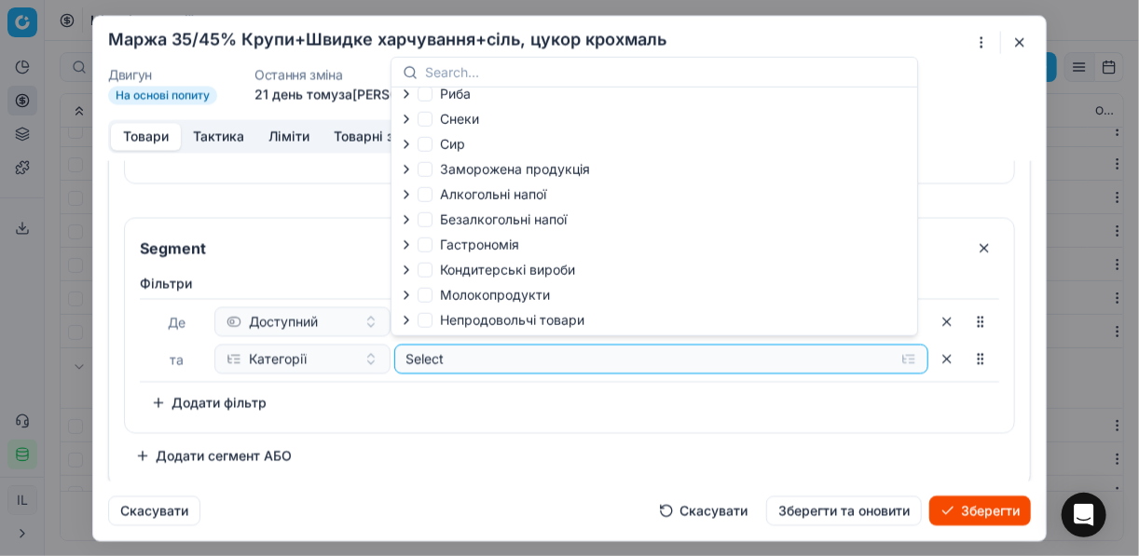
scroll to position [63, 0]
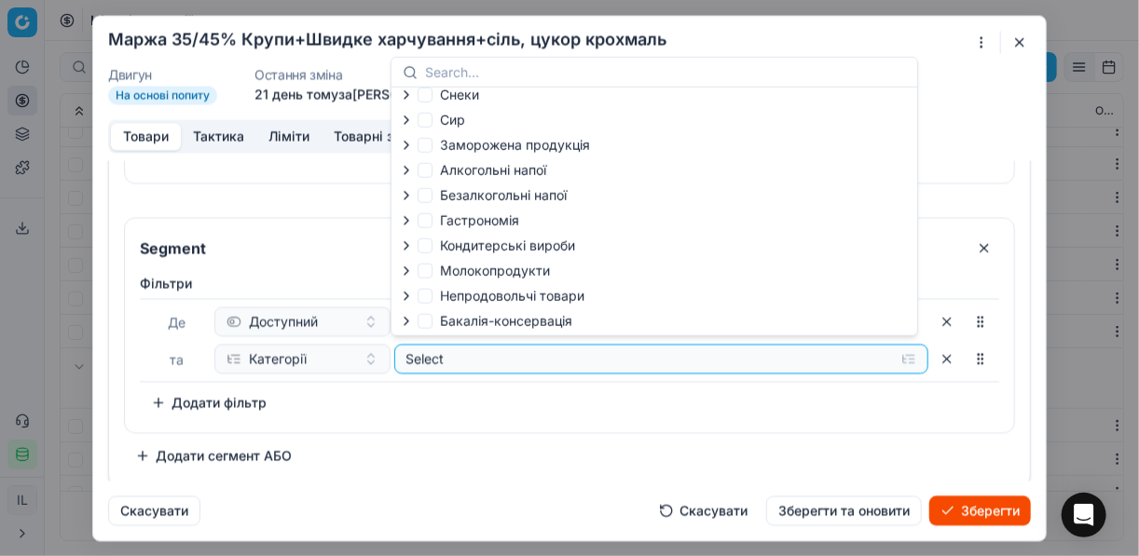
click at [410, 321] on icon "button" at bounding box center [406, 321] width 15 height 15
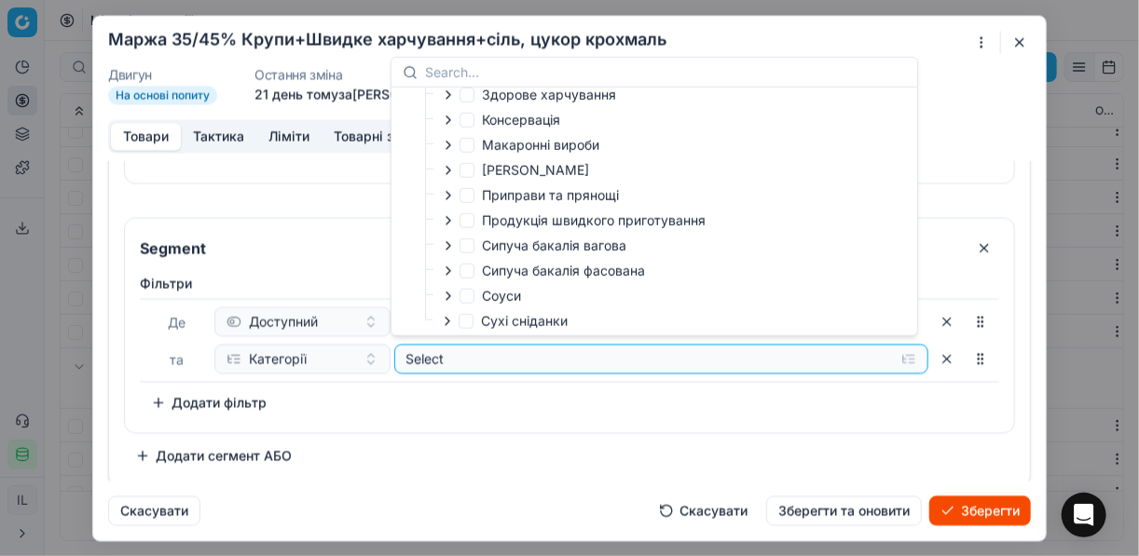
scroll to position [369, 0]
click at [465, 319] on input "Сухі сніданки" at bounding box center [466, 319] width 15 height 15
checkbox input "true"
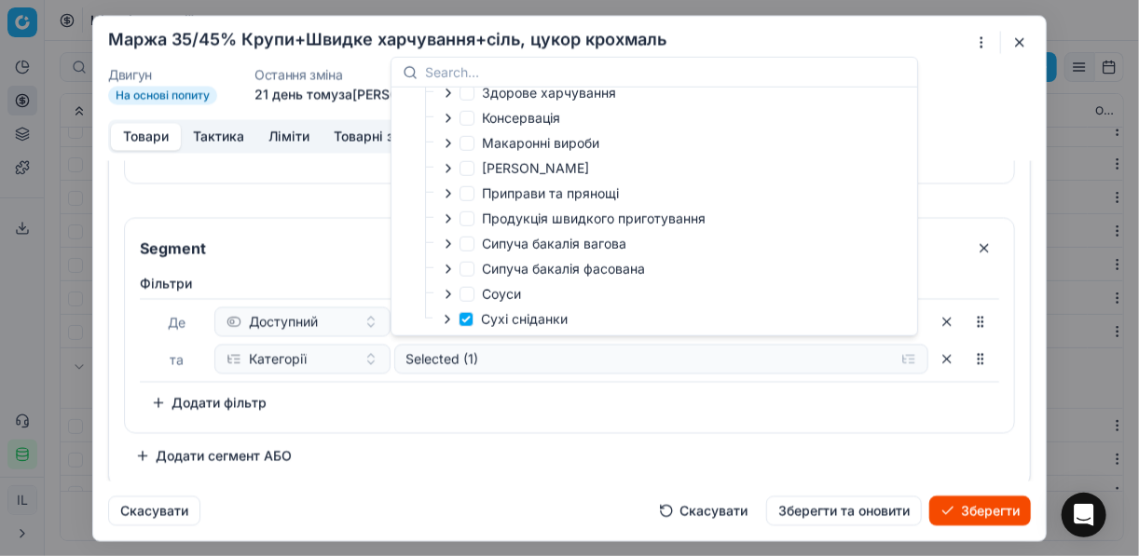
drag, startPoint x: 542, startPoint y: 431, endPoint x: 344, endPoint y: 404, distance: 200.4
click at [541, 432] on div "Dynamic Segment Фiльтри Де Доступний та Категорії Selected (1) та Бренди є будь…" at bounding box center [569, 200] width 891 height 541
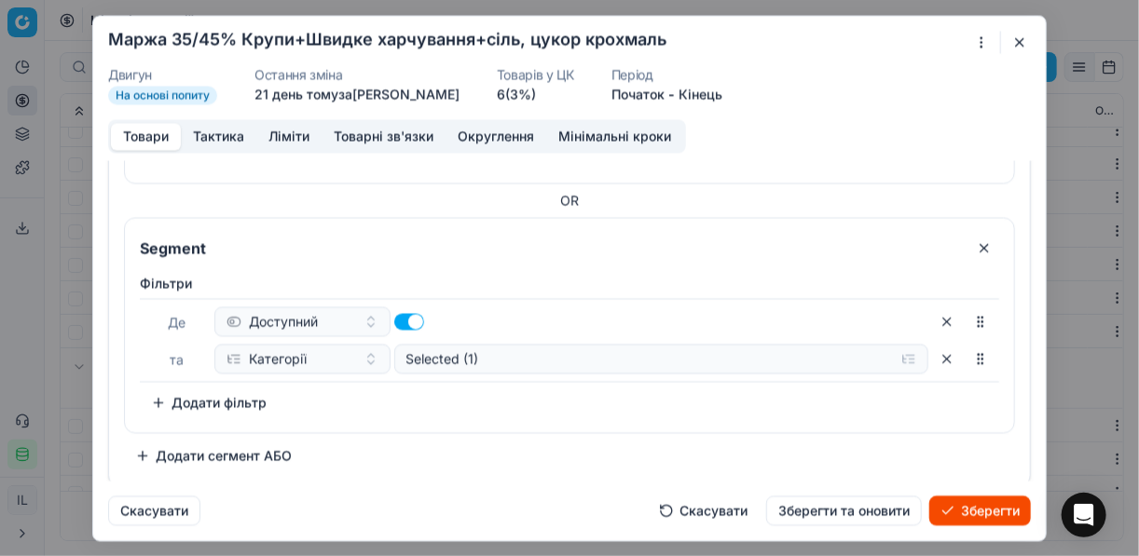
click at [154, 396] on button "Додати фільтр" at bounding box center [209, 403] width 138 height 30
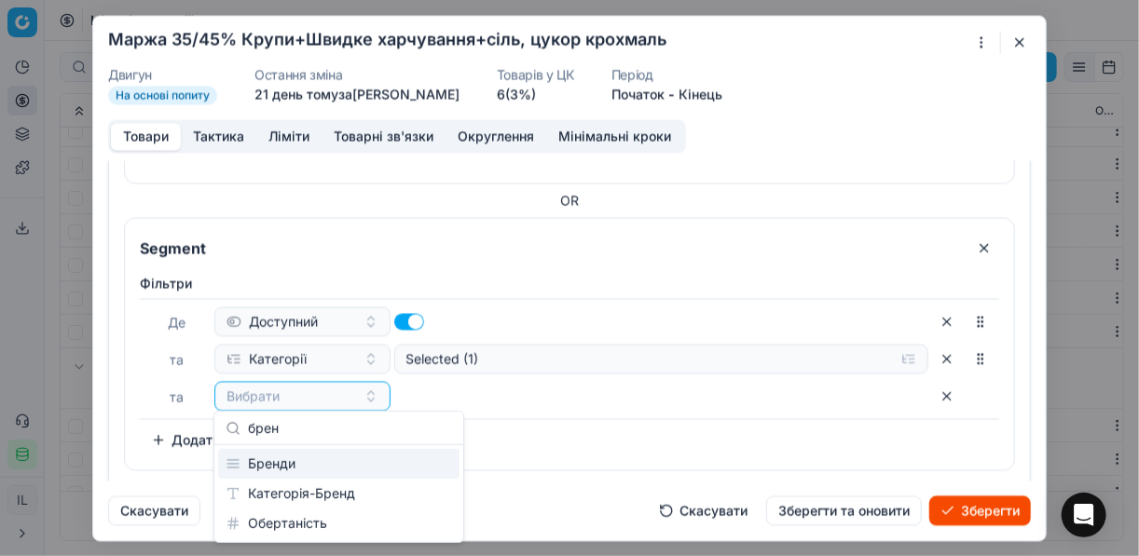
type input "брен"
click at [325, 461] on div "Бренди" at bounding box center [338, 464] width 241 height 30
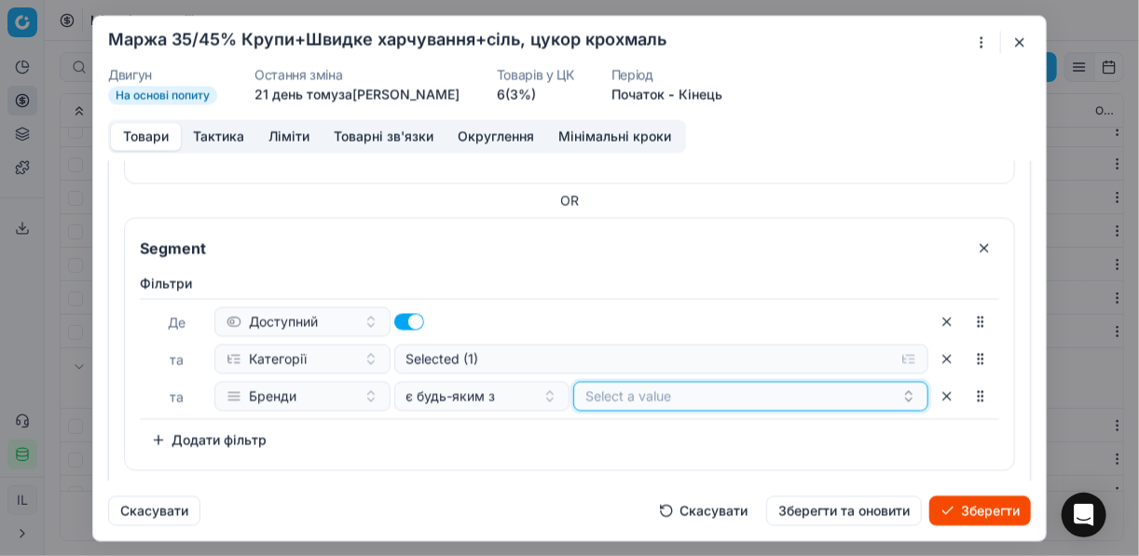
click at [664, 398] on button "Select a value" at bounding box center [750, 396] width 355 height 30
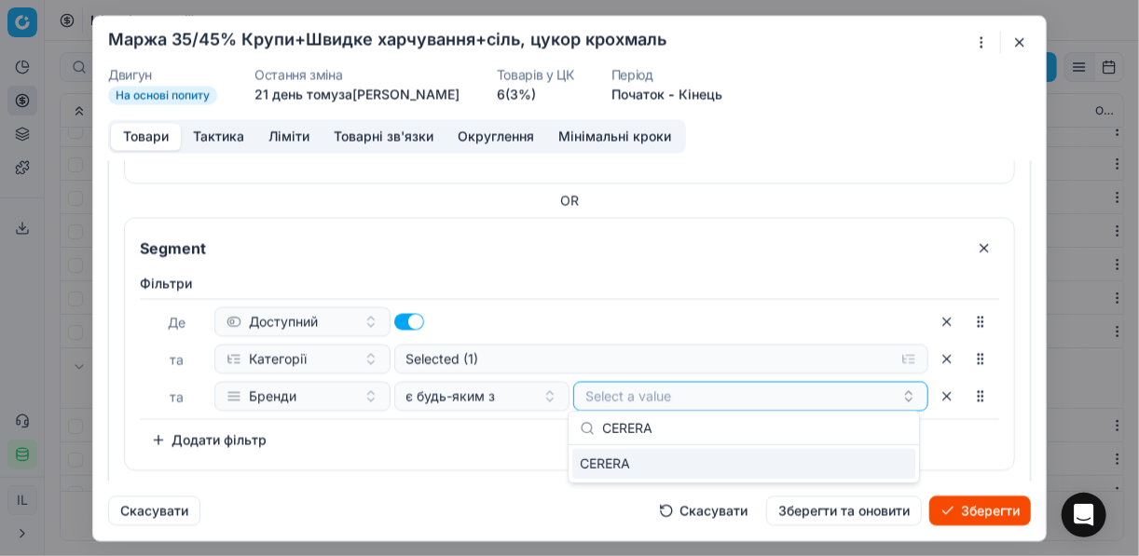
type input "CERERA"
click at [886, 462] on div "CERERA" at bounding box center [743, 464] width 343 height 30
click at [490, 454] on div "Фiльтри Де Доступний та Категорії Selected (1) та Бренди є будь-яким з CERERA T…" at bounding box center [569, 368] width 889 height 203
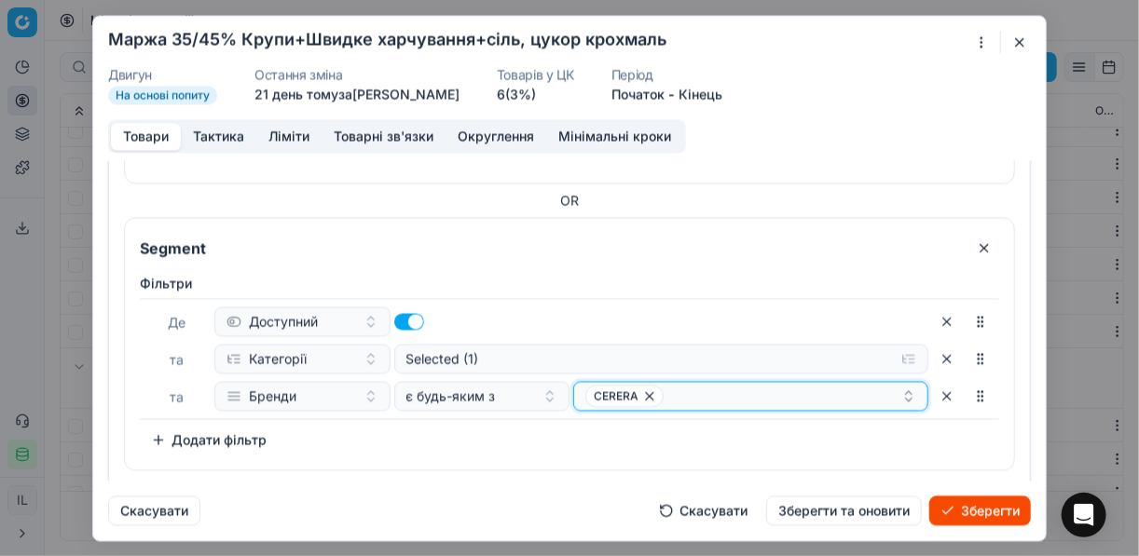
click at [725, 397] on div "CERERA" at bounding box center [743, 396] width 316 height 22
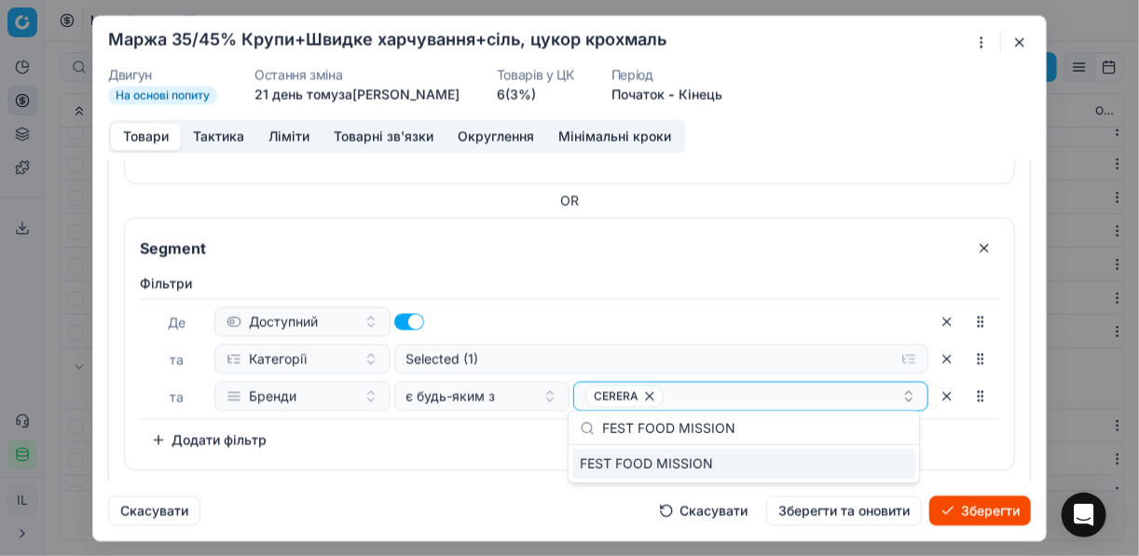
type input "FEST FOOD MISSION"
click at [898, 461] on div "FEST FOOD MISSION" at bounding box center [743, 464] width 343 height 30
click at [508, 446] on div "Фiльтри Де Доступний та Категорії Selected (1) та Бренди є будь-яким з CERERA F…" at bounding box center [569, 364] width 859 height 181
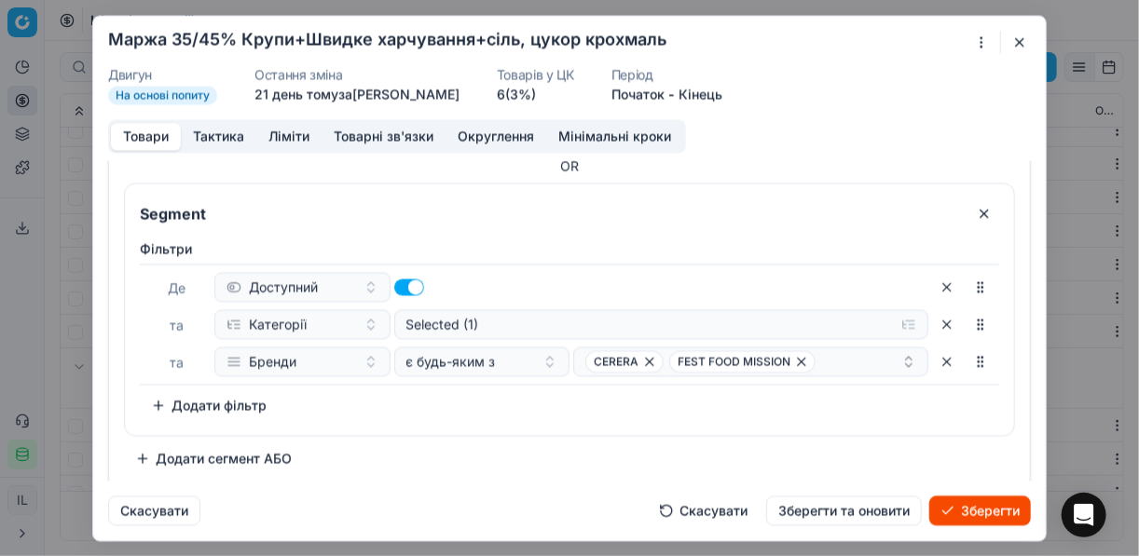
scroll to position [321, 0]
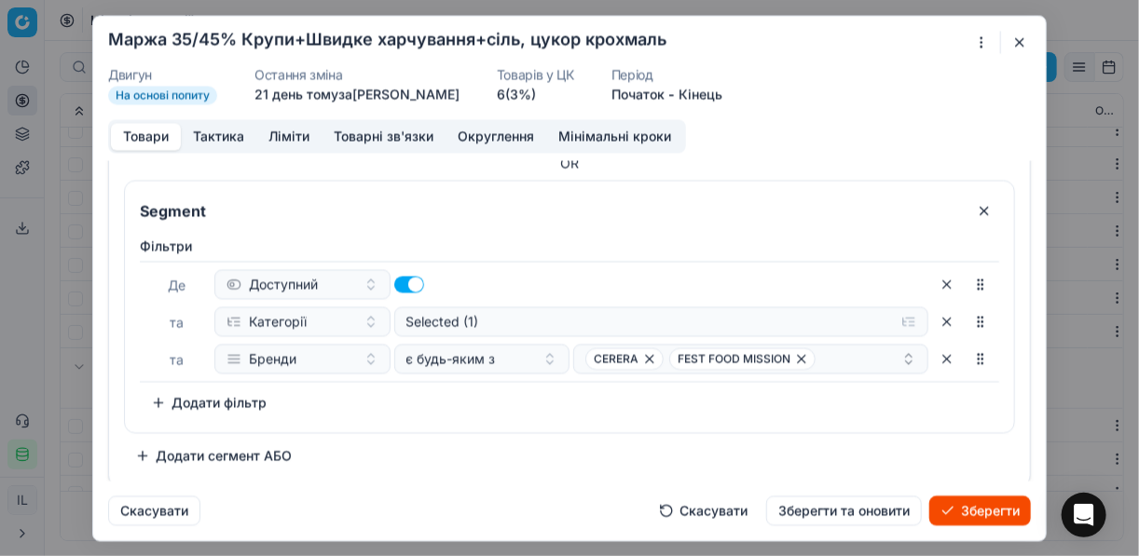
click at [953, 506] on button "Зберегти" at bounding box center [980, 511] width 102 height 30
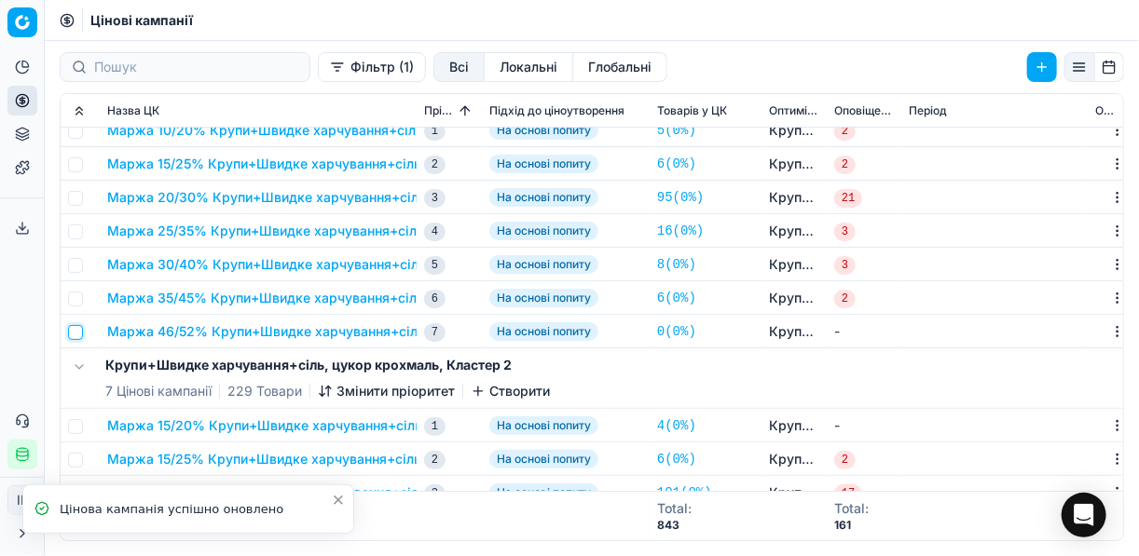
click at [75, 330] on input "checkbox" at bounding box center [75, 332] width 15 height 15
checkbox input "true"
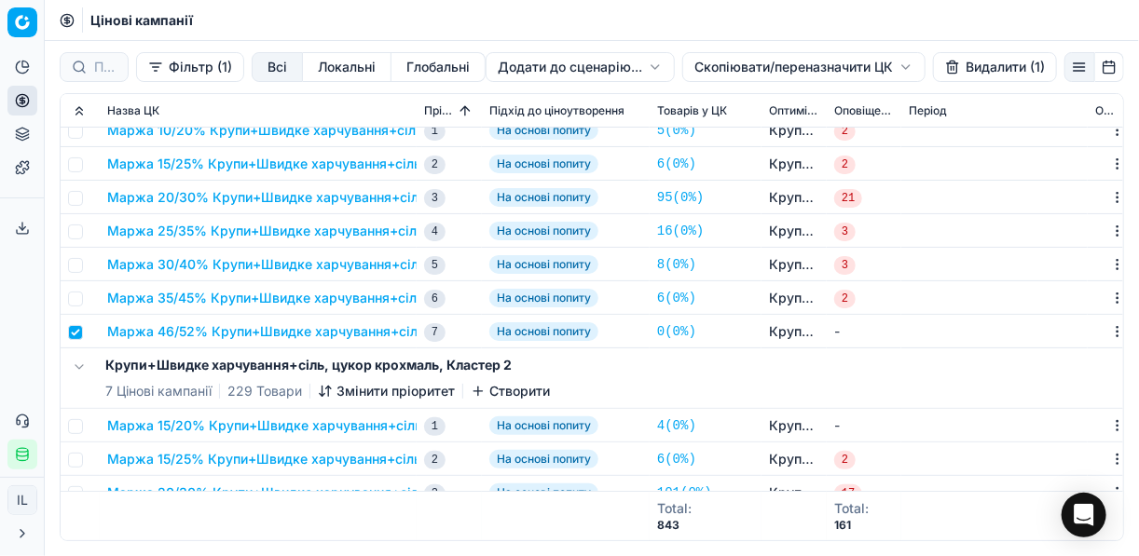
click at [967, 67] on button "Видалити (1)" at bounding box center [995, 67] width 124 height 30
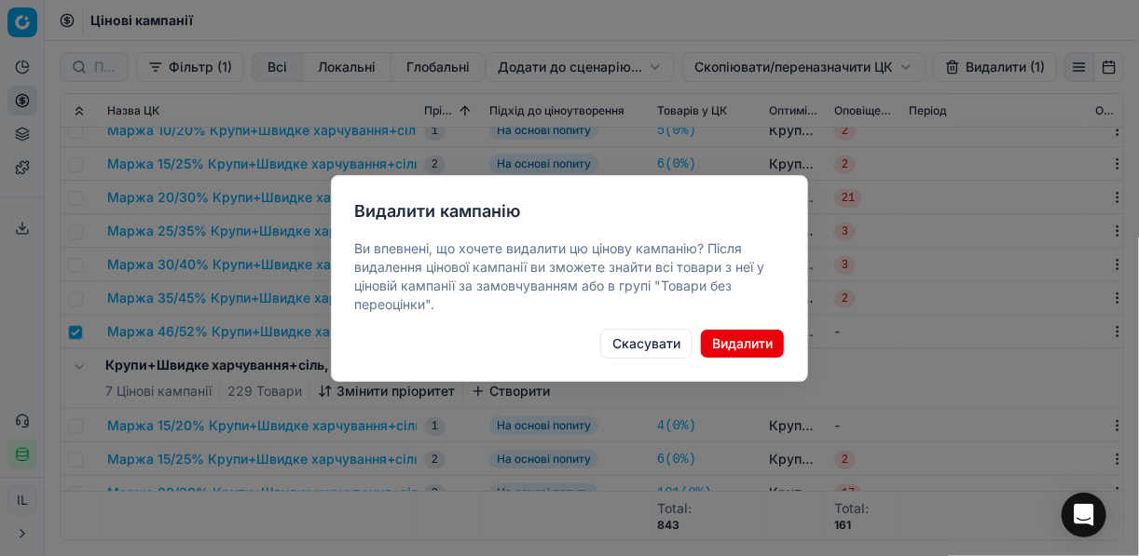
click at [744, 343] on button "Видалити" at bounding box center [742, 344] width 85 height 30
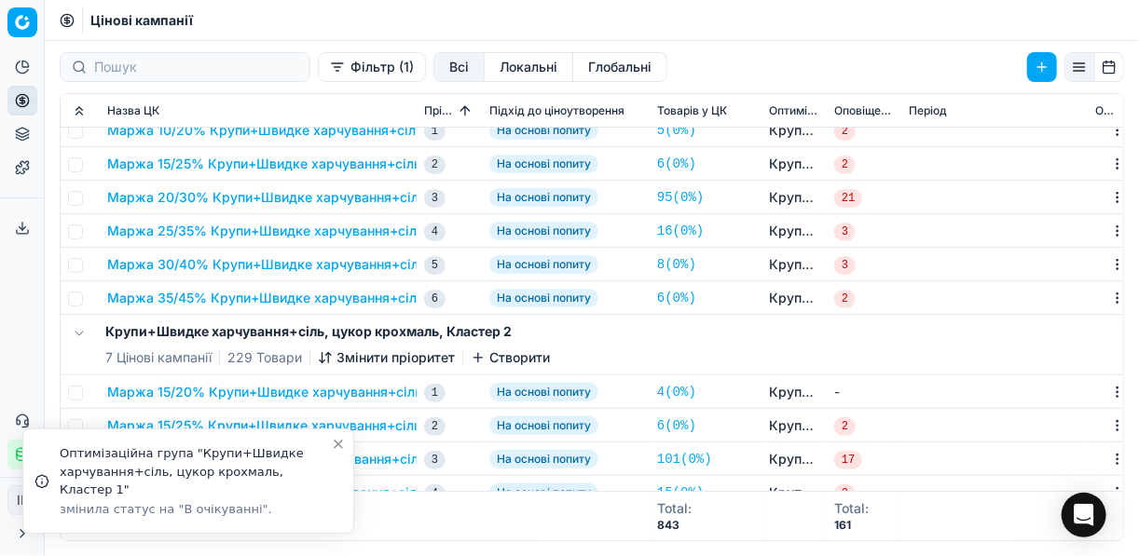
scroll to position [0, 0]
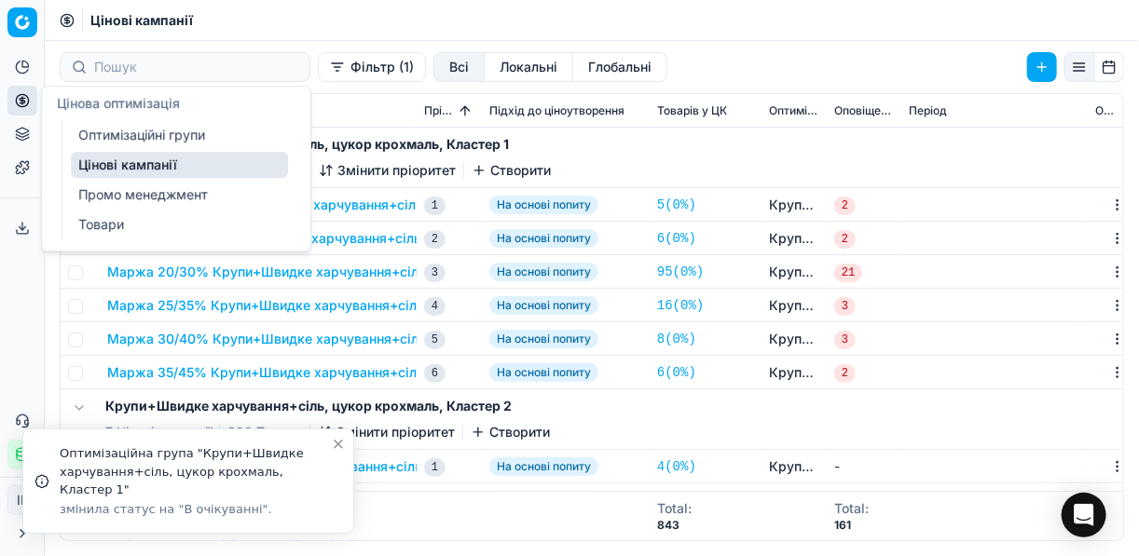
click at [119, 139] on link "Оптимізаційні групи" at bounding box center [179, 135] width 217 height 26
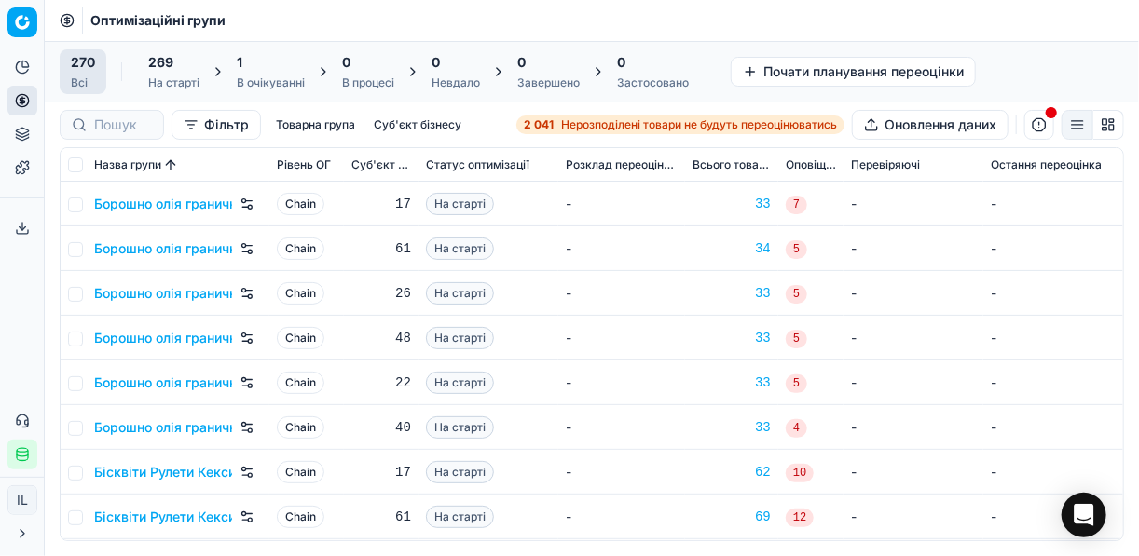
click at [242, 73] on div "1 В очікуванні" at bounding box center [271, 71] width 68 height 37
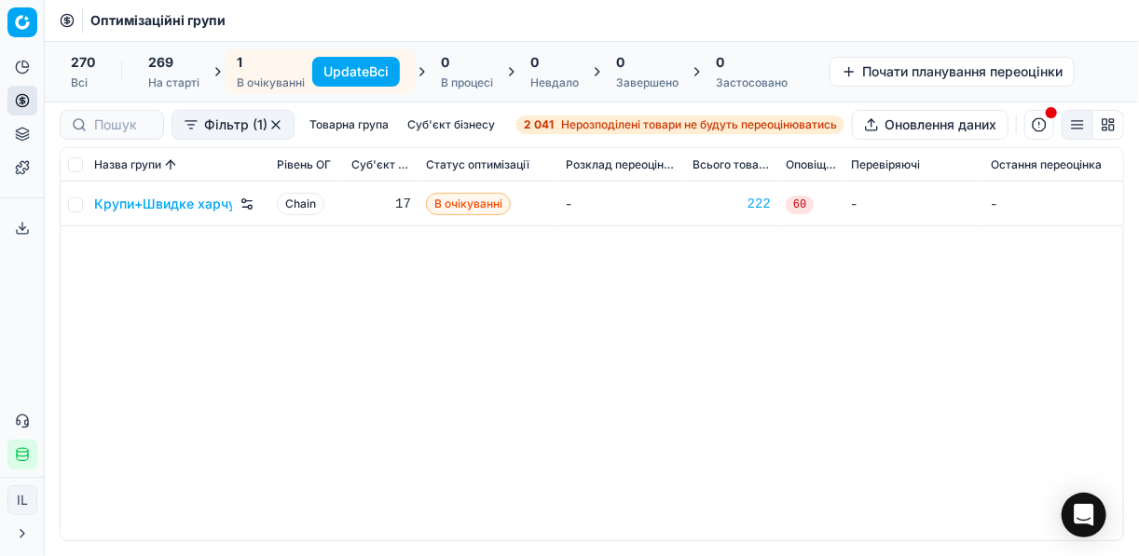
click at [350, 68] on button "Update Всі" at bounding box center [356, 72] width 88 height 30
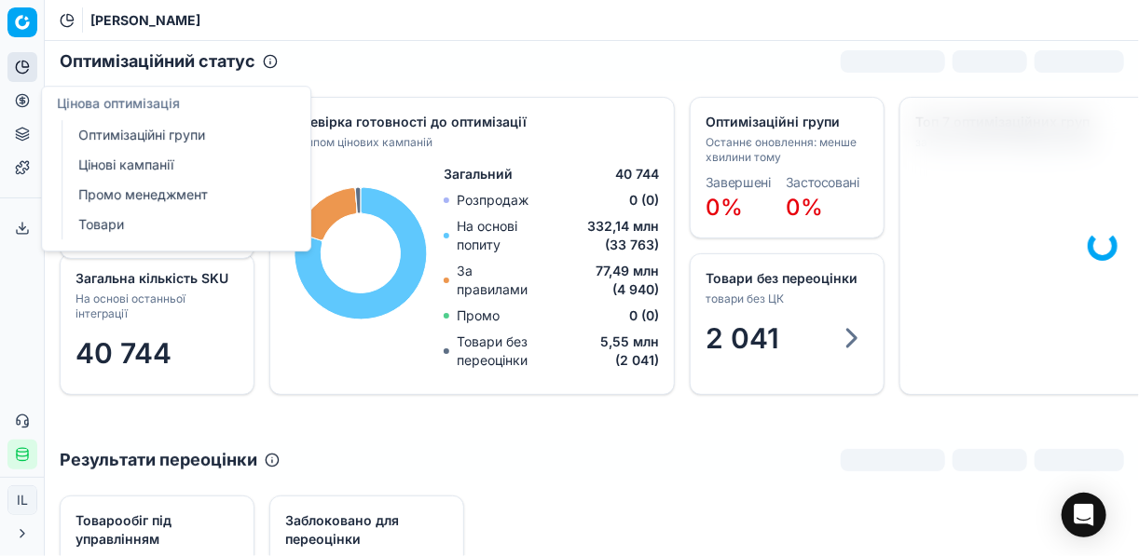
click at [150, 140] on link "Оптимізаційні групи" at bounding box center [179, 135] width 217 height 26
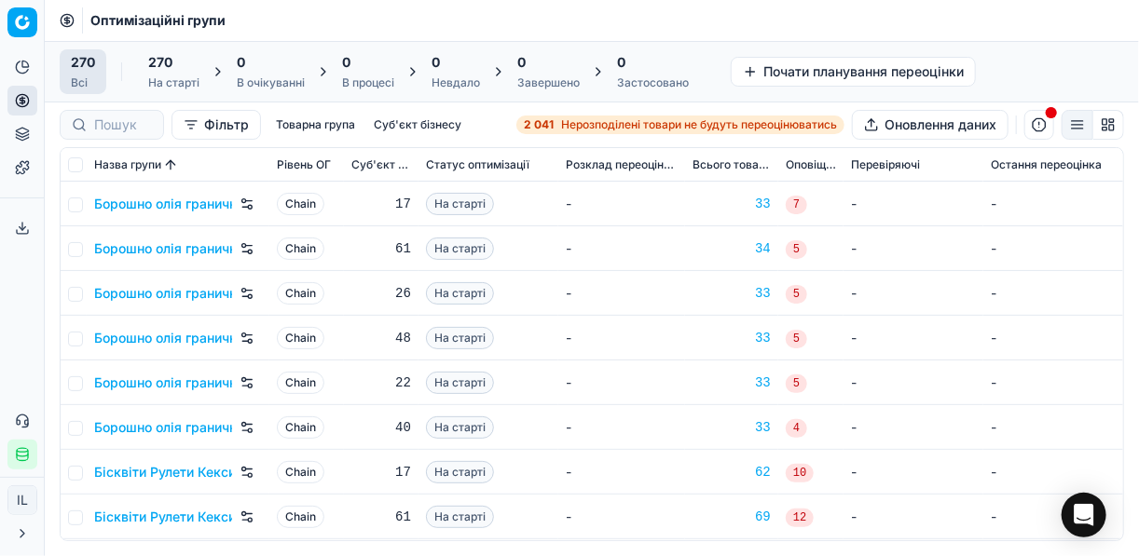
click at [578, 125] on span "Нерозподілені товари не будуть переоцінюватись" at bounding box center [699, 124] width 276 height 15
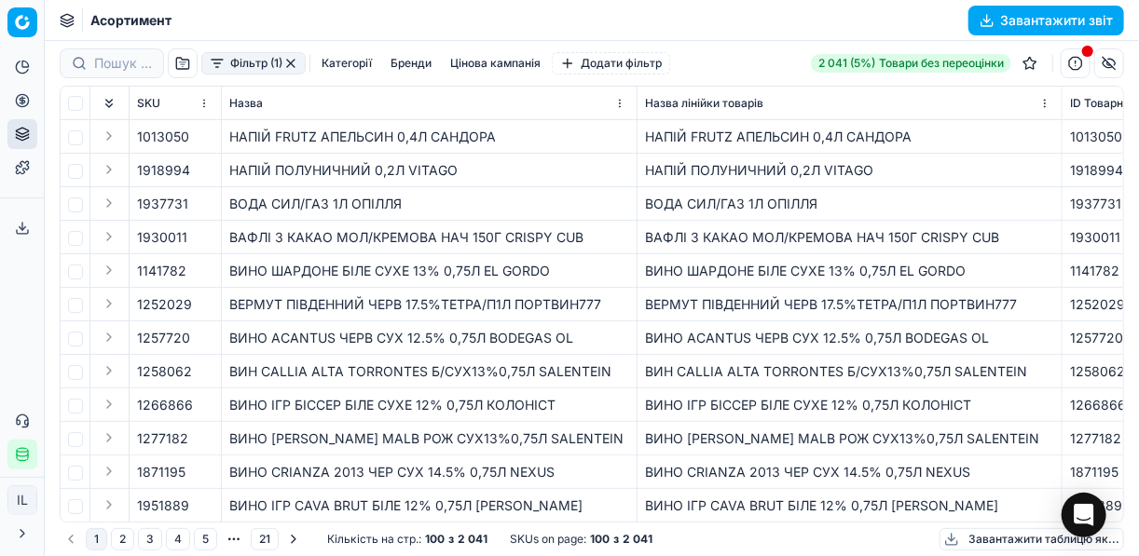
click at [225, 67] on button "Фільтр (1)" at bounding box center [253, 63] width 104 height 22
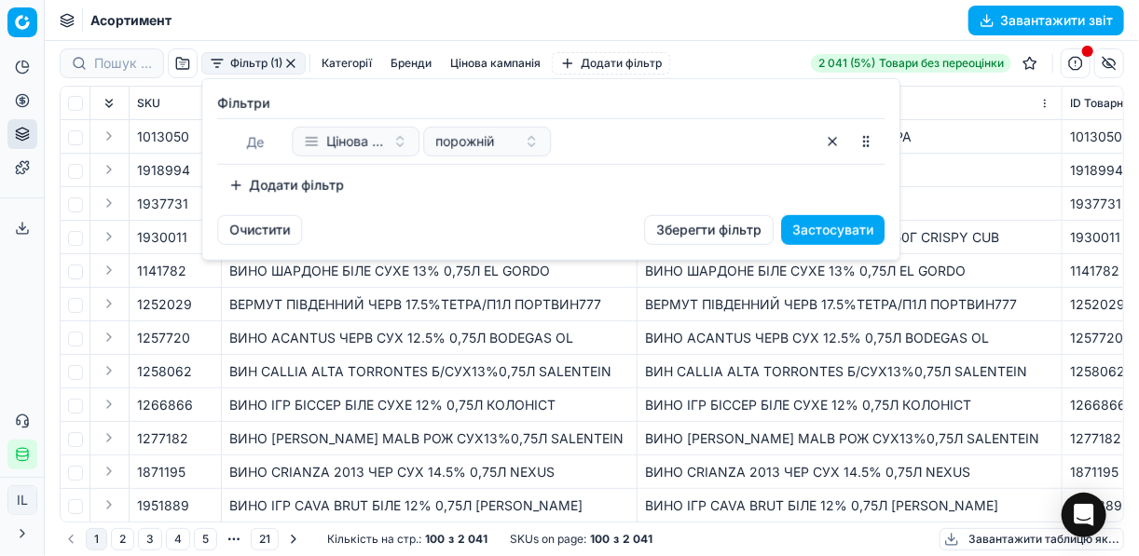
click at [258, 186] on button "Додати фільтр" at bounding box center [286, 186] width 138 height 30
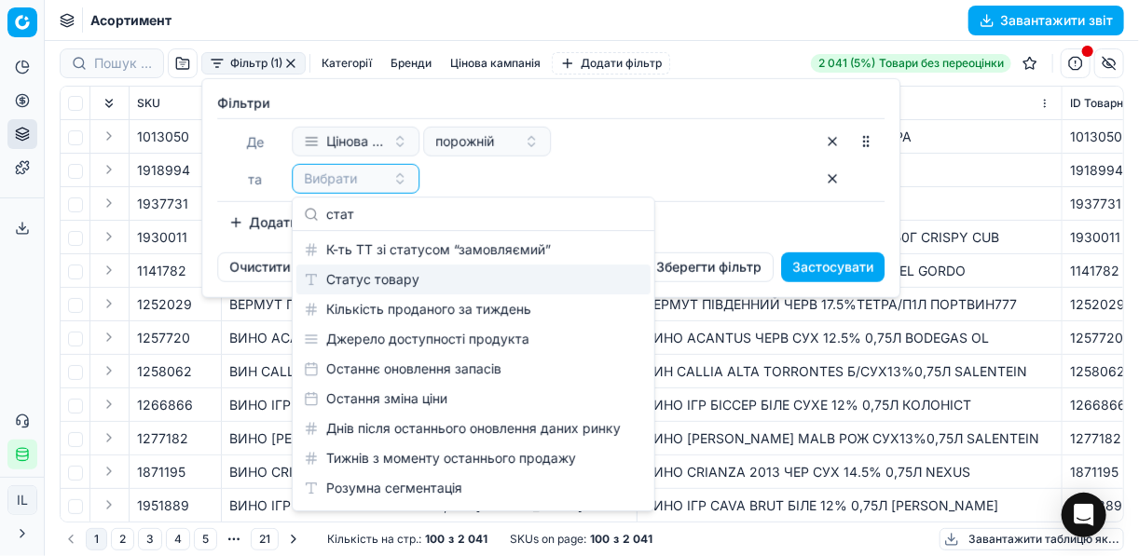
type input "стат"
click at [386, 273] on div "Статус товару" at bounding box center [473, 280] width 354 height 30
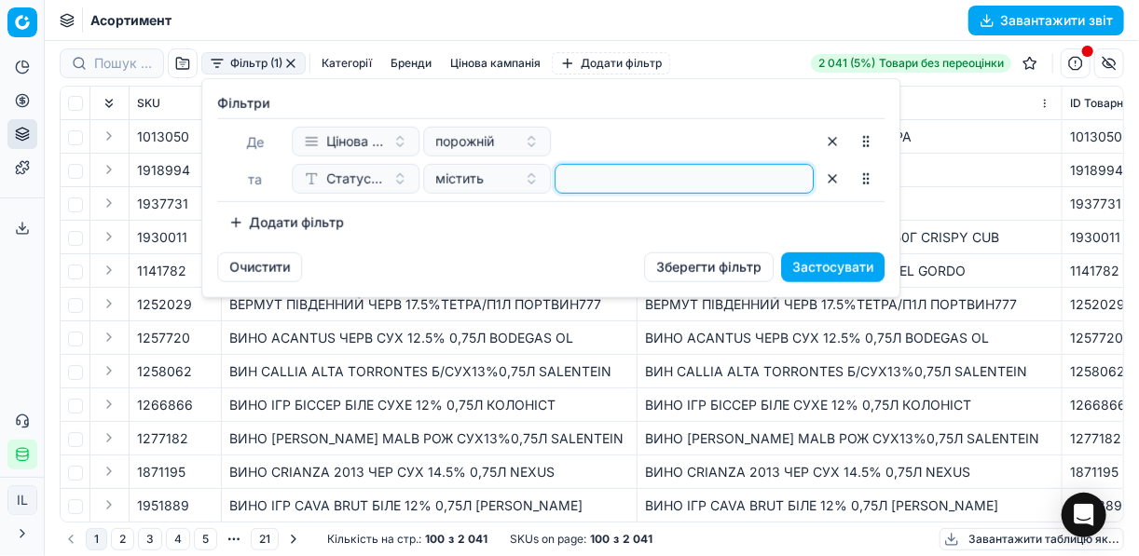
click at [583, 177] on input at bounding box center [684, 179] width 242 height 28
type input "1"
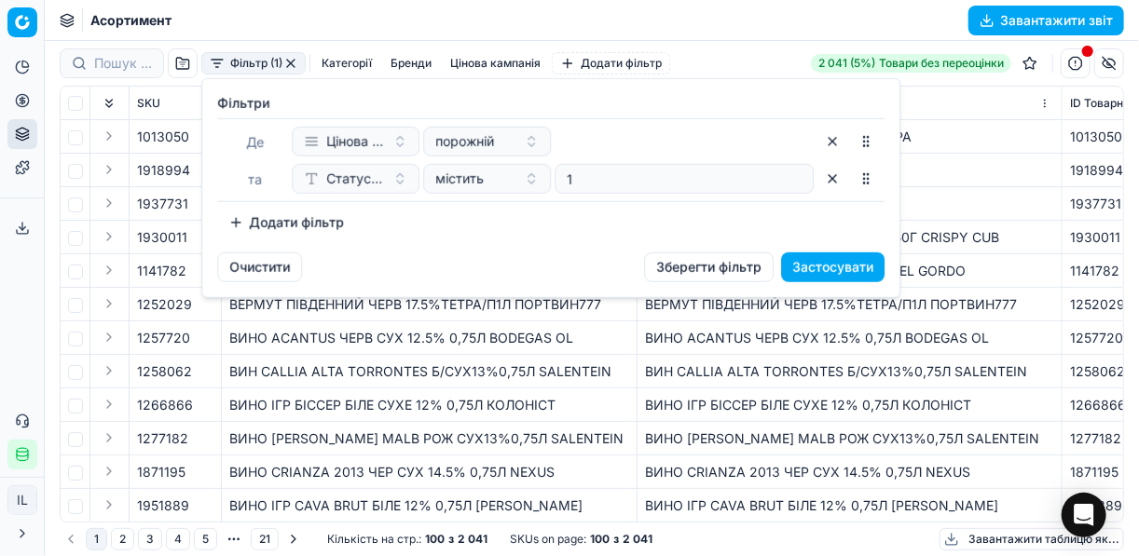
click at [244, 210] on button "Додати фільтр" at bounding box center [286, 223] width 138 height 30
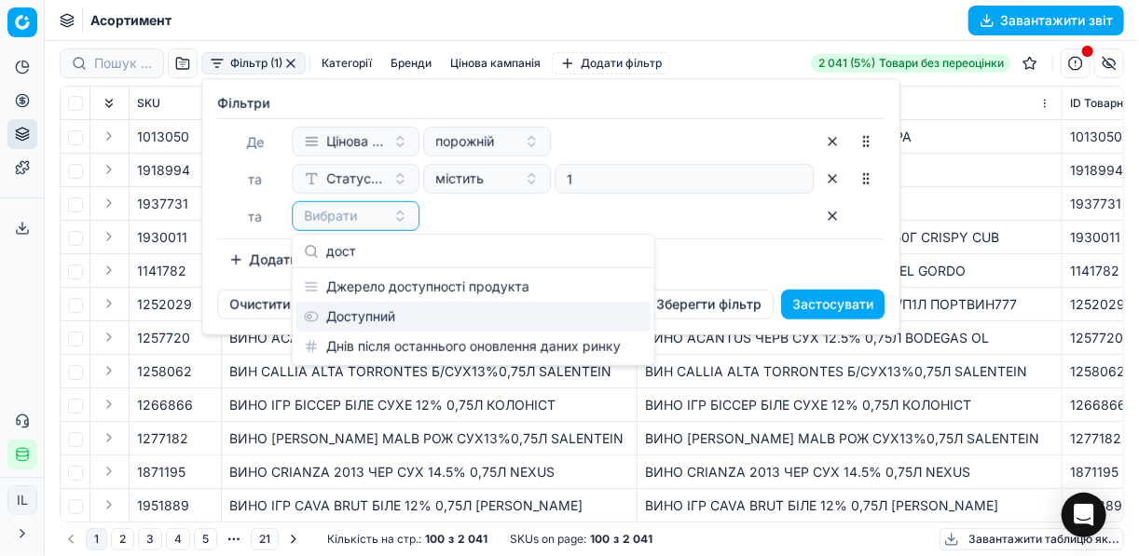
type input "дост"
click at [413, 327] on div "Доступний" at bounding box center [473, 317] width 354 height 30
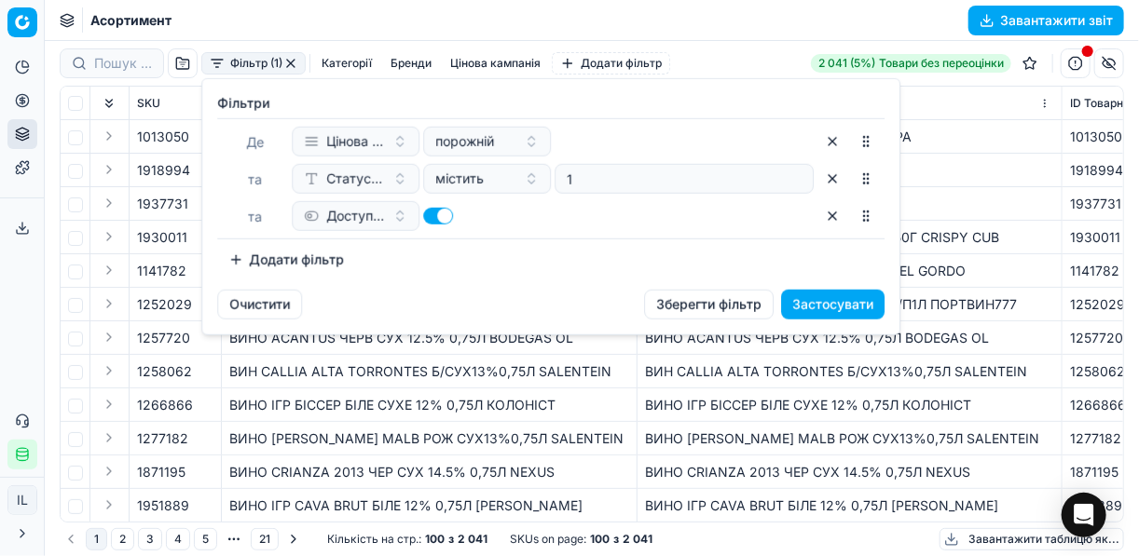
click at [295, 262] on button "Додати фільтр" at bounding box center [286, 260] width 138 height 30
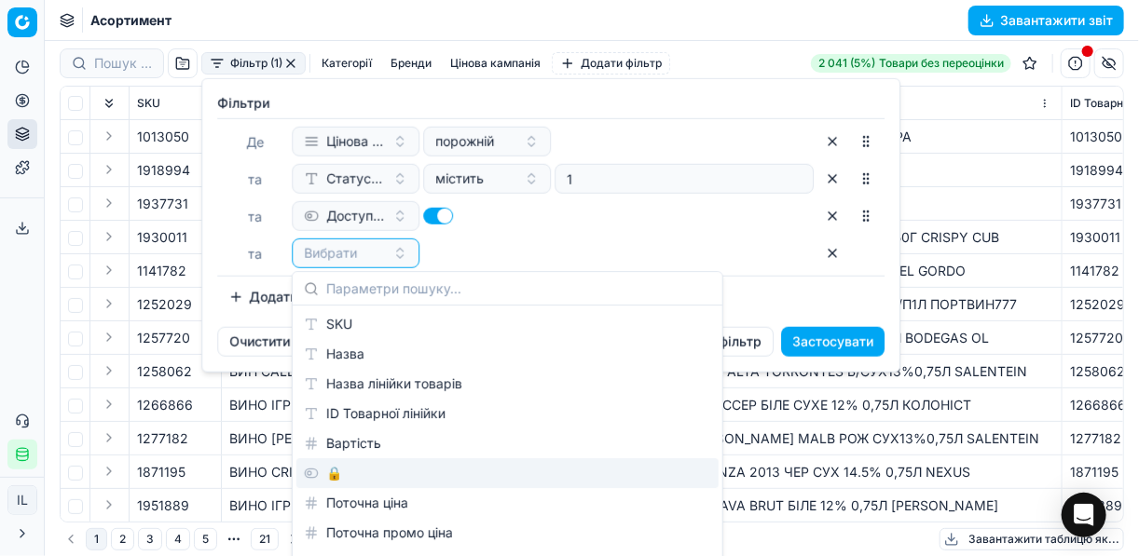
click at [345, 470] on div "🔒" at bounding box center [507, 474] width 422 height 30
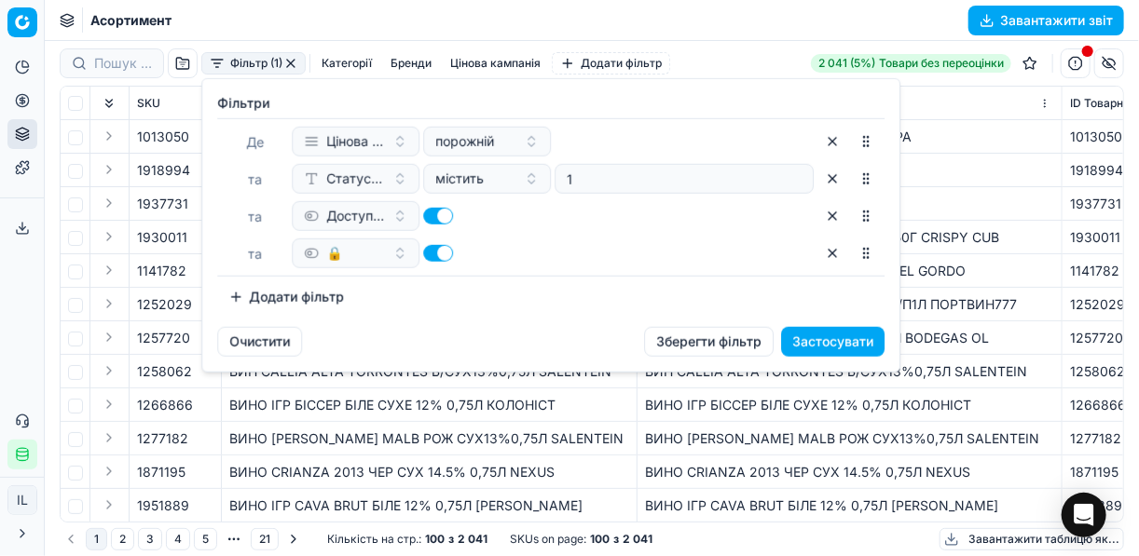
click at [435, 248] on button "button" at bounding box center [438, 253] width 30 height 17
checkbox input "false"
click at [863, 346] on button "Застосувати" at bounding box center [832, 342] width 103 height 30
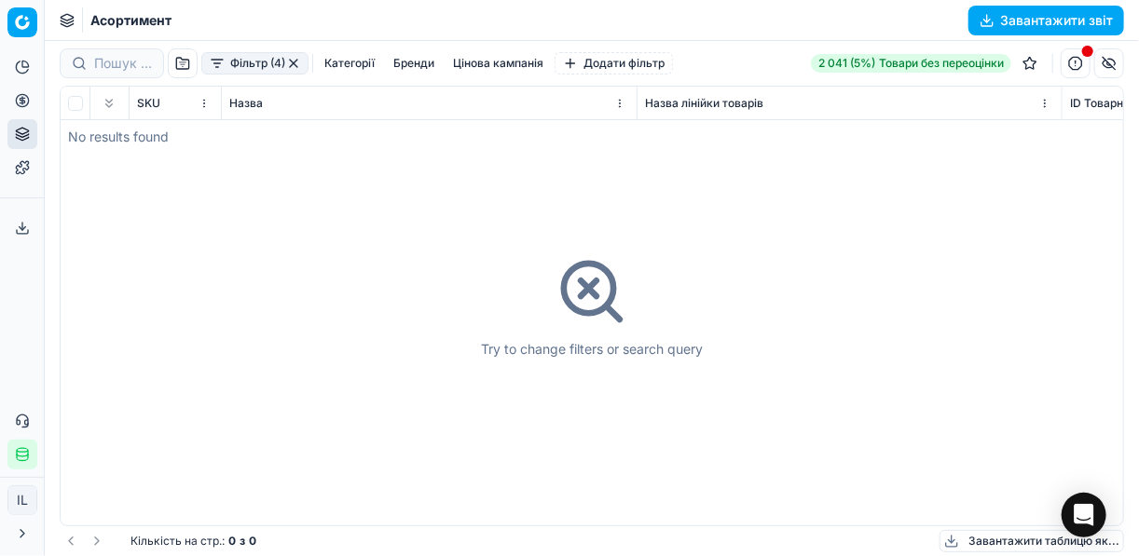
click at [295, 63] on button "button" at bounding box center [293, 63] width 15 height 15
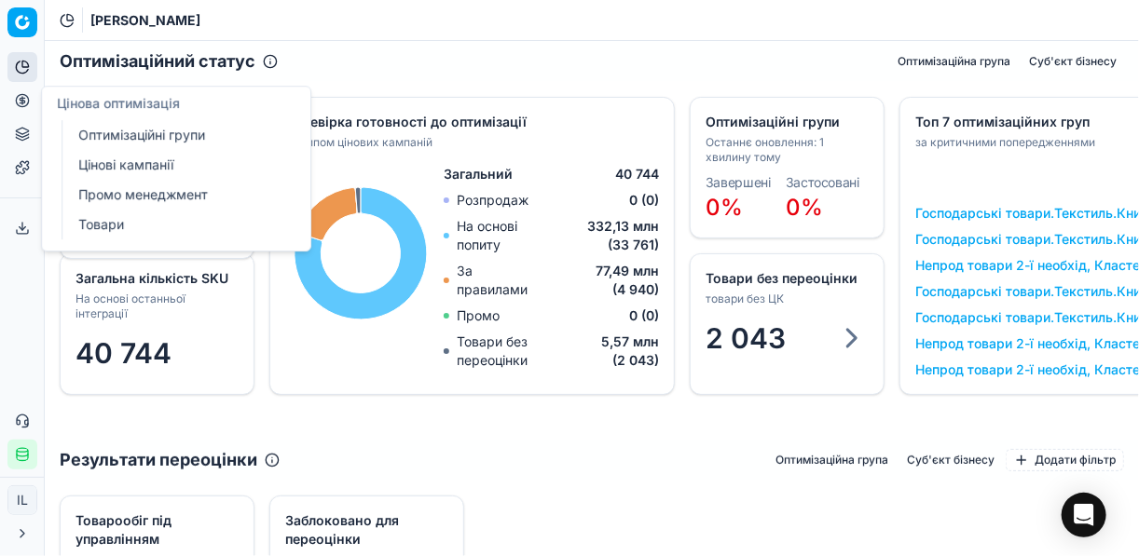
click at [144, 134] on link "Оптимізаційні групи" at bounding box center [179, 135] width 217 height 26
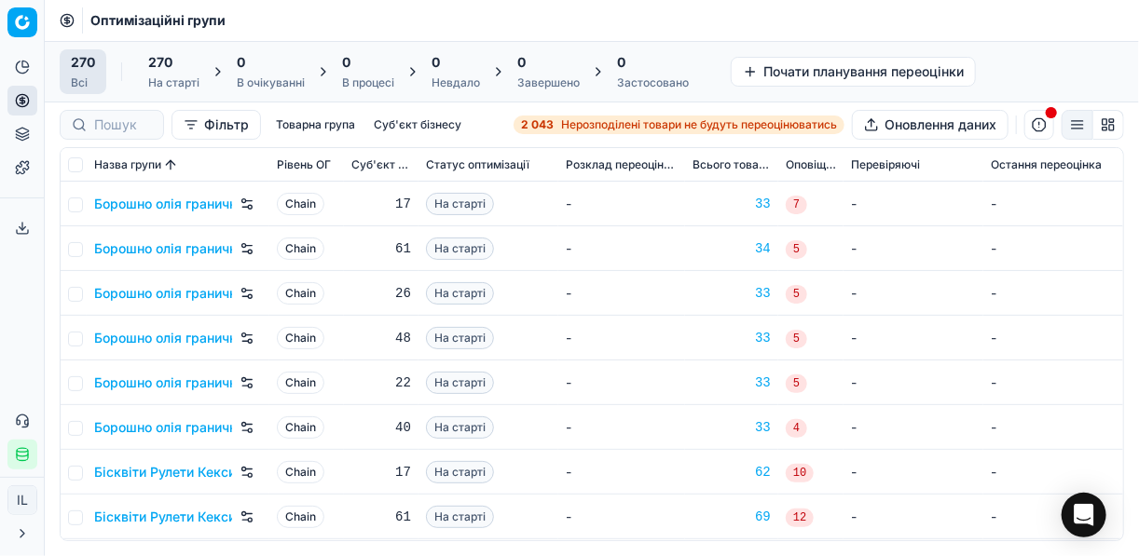
click at [567, 125] on span "Нерозподілені товари не будуть переоцінюватись" at bounding box center [699, 124] width 276 height 15
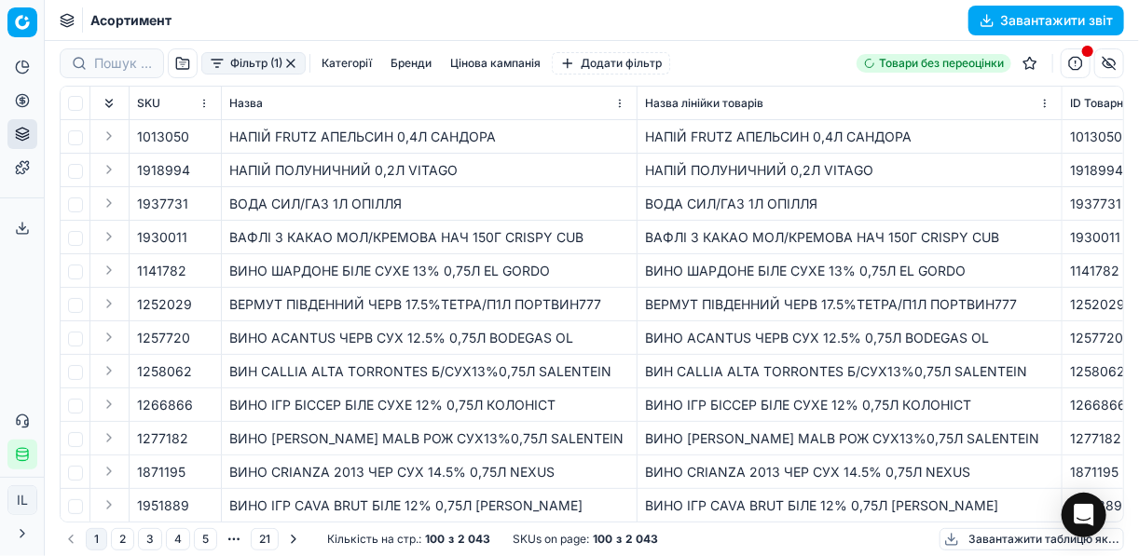
click at [215, 63] on button "Фільтр (1)" at bounding box center [253, 63] width 104 height 22
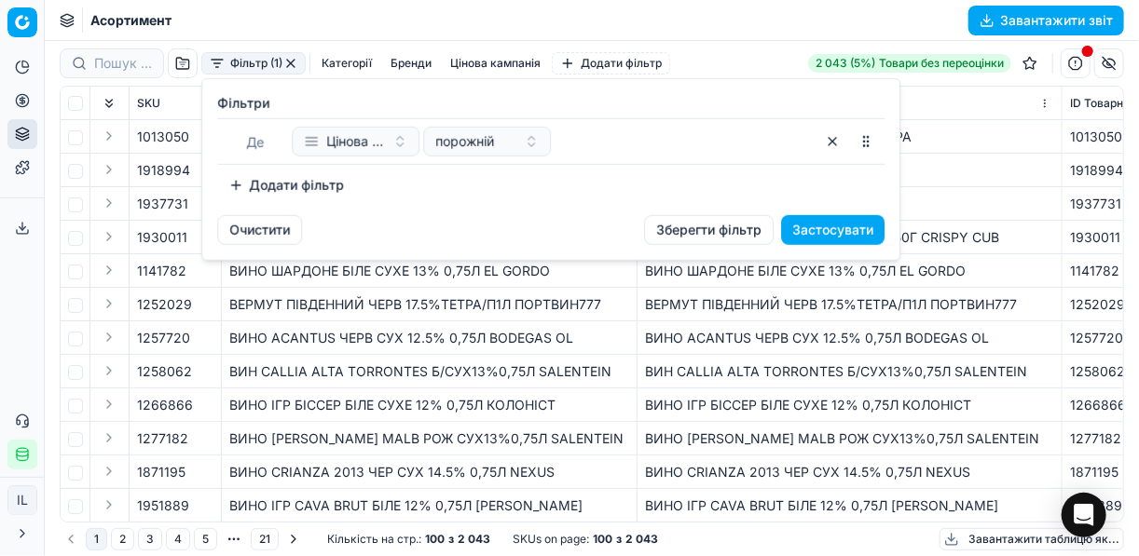
click at [243, 185] on button "Додати фільтр" at bounding box center [286, 186] width 138 height 30
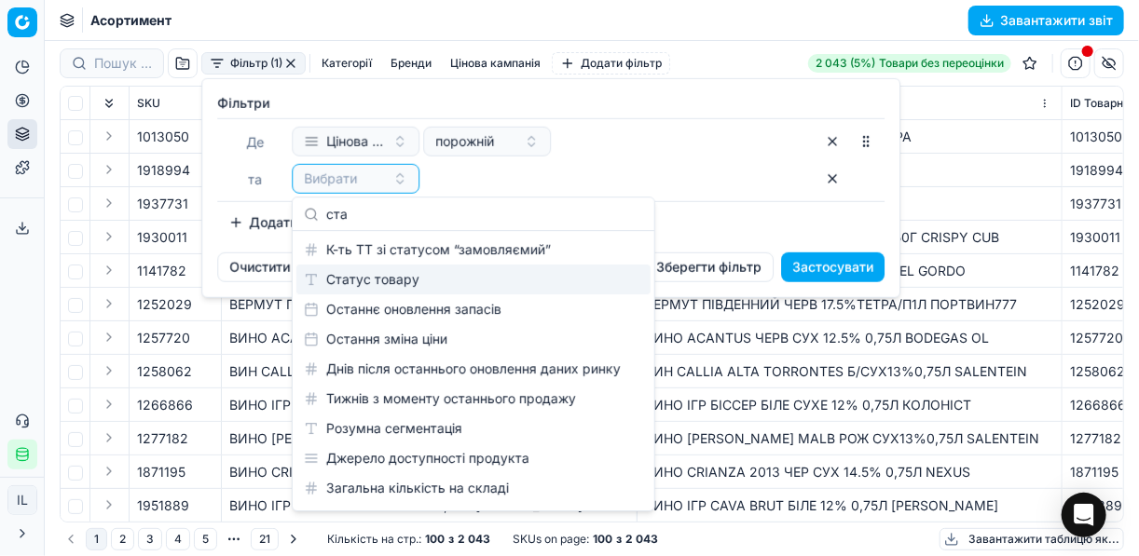
type input "ста"
click at [395, 271] on div "Статус товару" at bounding box center [473, 280] width 354 height 30
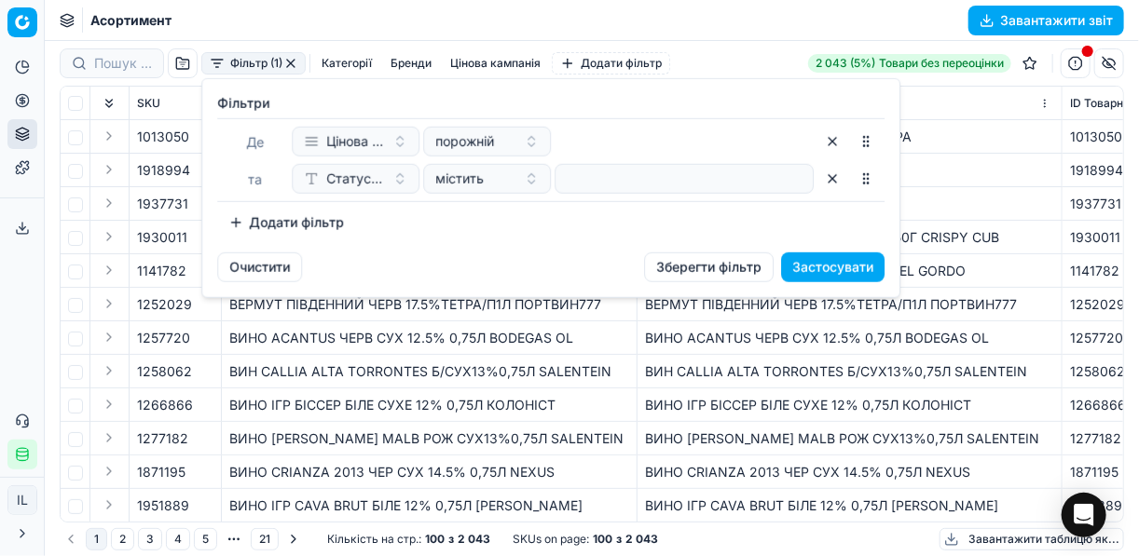
click at [263, 223] on button "Додати фільтр" at bounding box center [286, 223] width 138 height 30
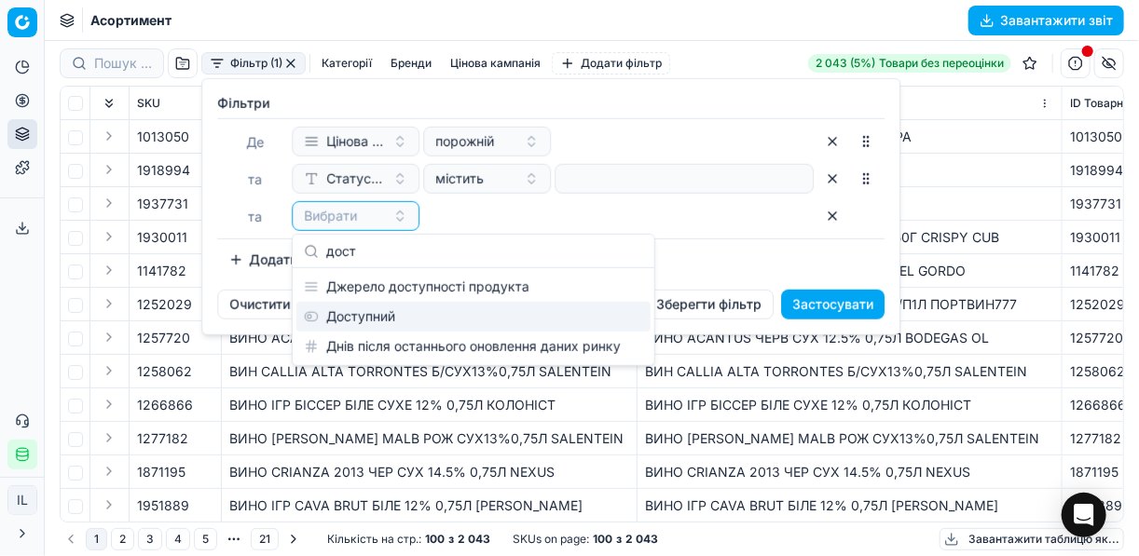
type input "дост"
click at [394, 323] on div "Доступний" at bounding box center [473, 317] width 354 height 30
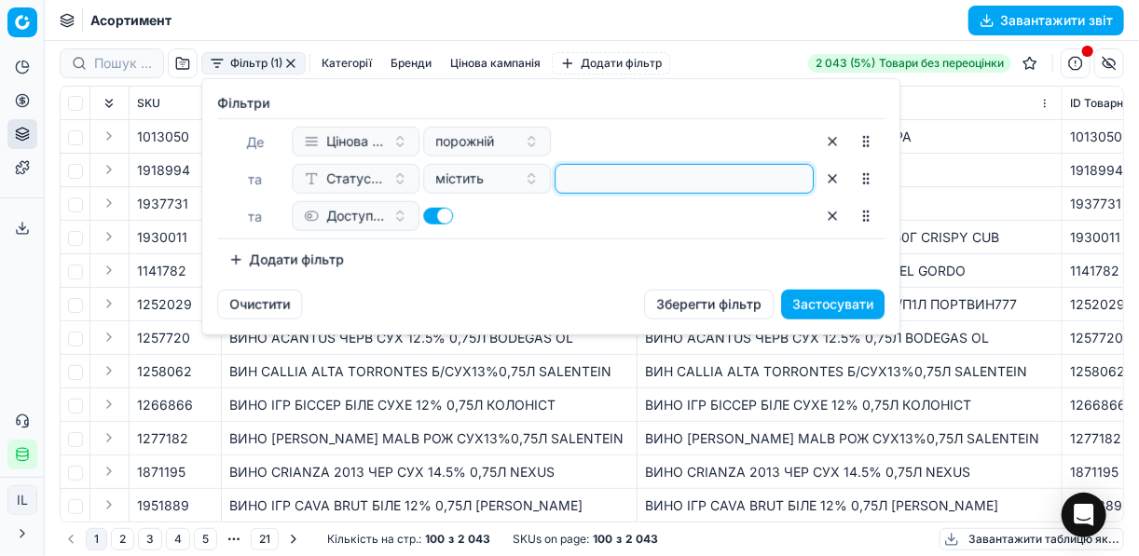
click at [576, 181] on input at bounding box center [684, 179] width 242 height 28
type input "1"
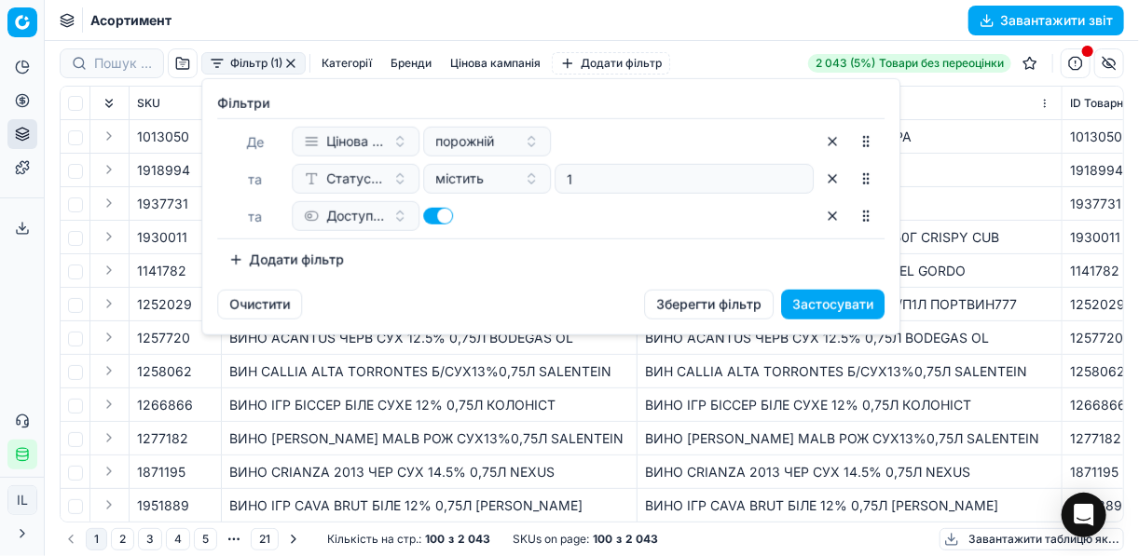
click at [254, 257] on button "Додати фільтр" at bounding box center [286, 260] width 138 height 30
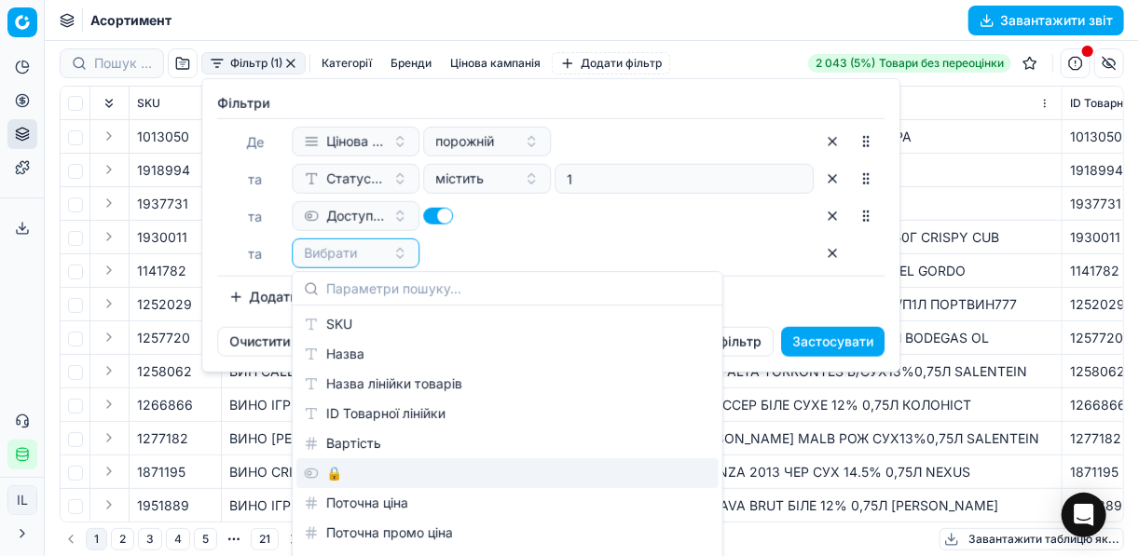
click at [348, 481] on div "🔒" at bounding box center [507, 474] width 422 height 30
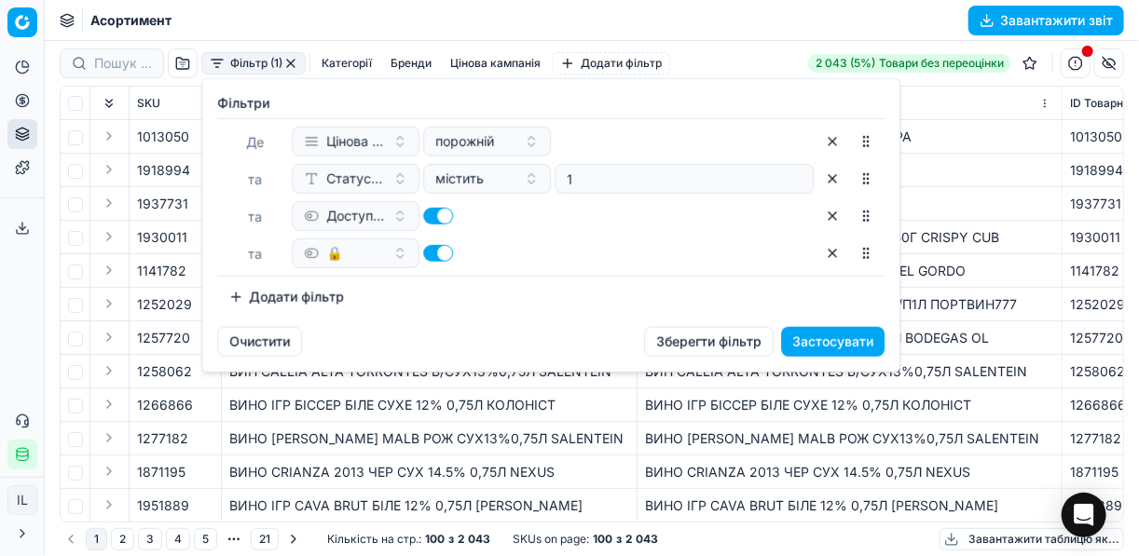
click at [428, 247] on button "button" at bounding box center [438, 253] width 30 height 17
checkbox input "false"
click at [847, 336] on button "Застосувати" at bounding box center [832, 342] width 103 height 30
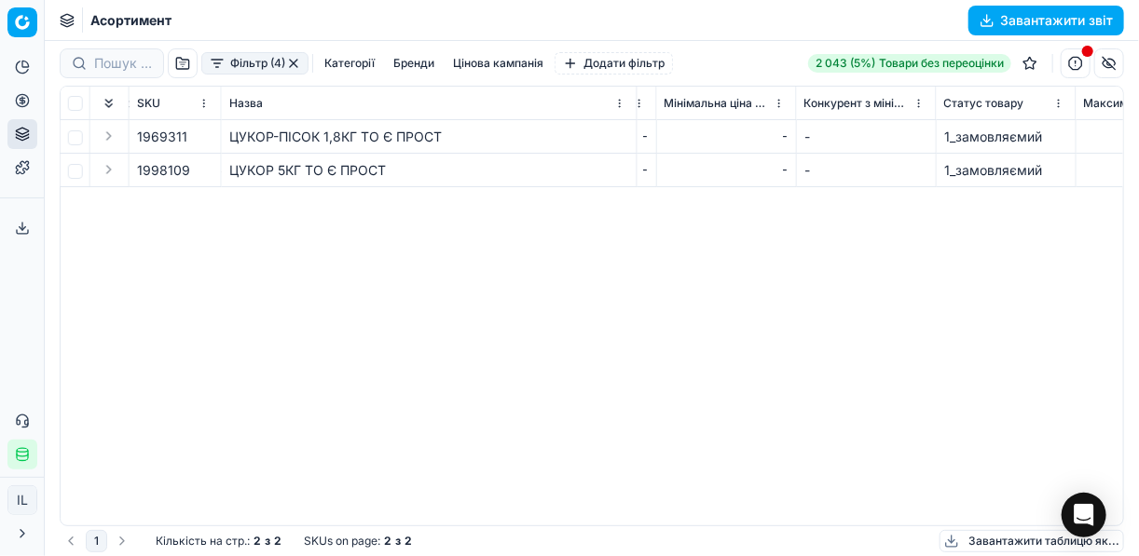
scroll to position [0, 6598]
click at [1076, 63] on button "button" at bounding box center [1076, 63] width 30 height 30
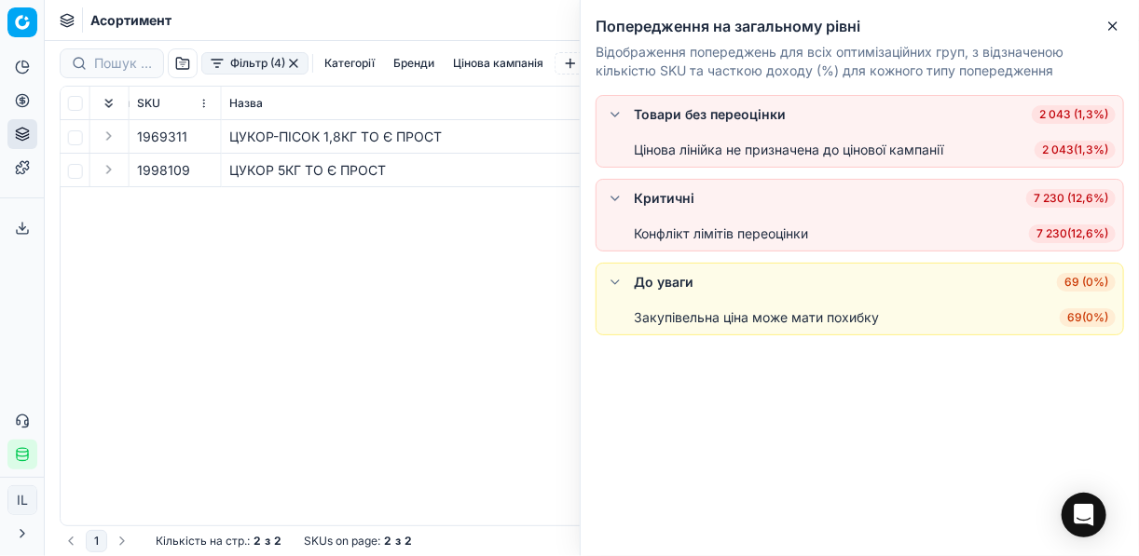
click at [573, 261] on div "SKU Назва Назва лінійки товарів ID Товарної лінійки Вартість 🔒 Поточна ціна Пот…" at bounding box center [592, 306] width 1063 height 439
click at [480, 246] on div "SKU Назва Назва лінійки товарів ID Товарної лінійки Вартість 🔒 Поточна ціна Пот…" at bounding box center [592, 306] width 1063 height 439
click at [1113, 32] on icon "button" at bounding box center [1112, 26] width 15 height 15
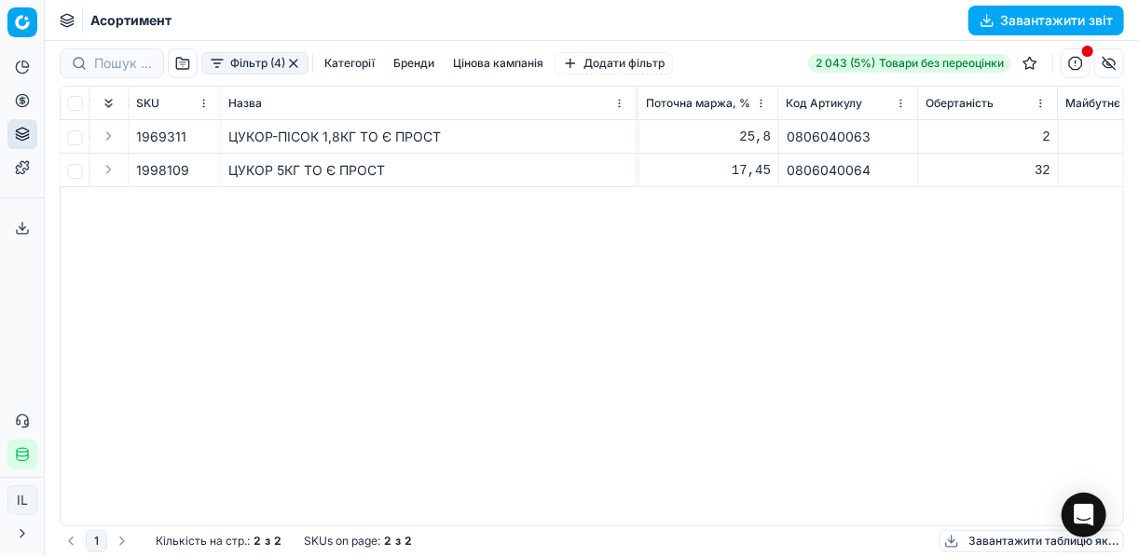
scroll to position [0, 9851]
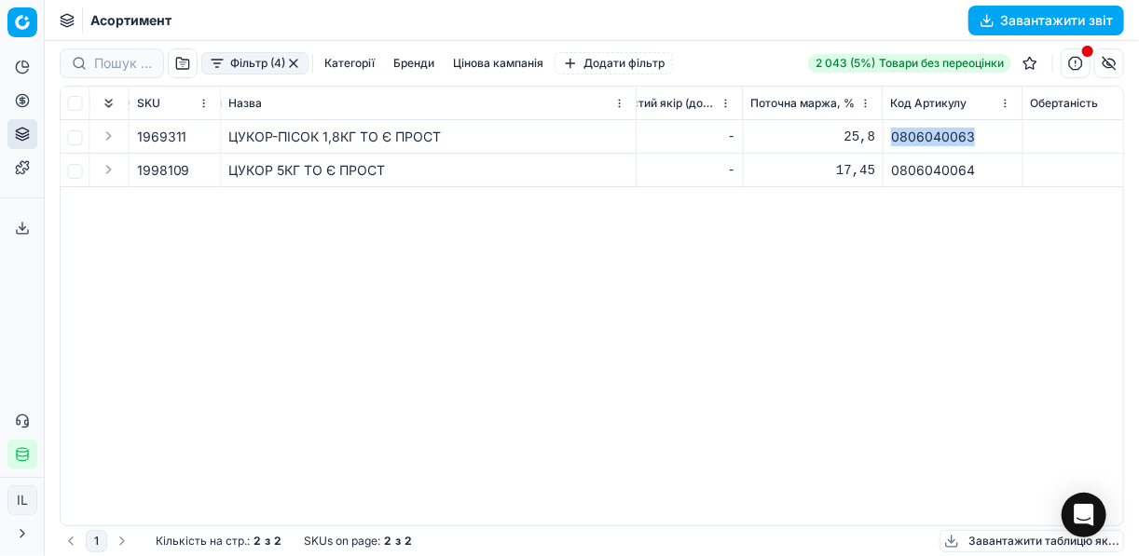
drag, startPoint x: 978, startPoint y: 134, endPoint x: 886, endPoint y: 137, distance: 91.4
click at [886, 137] on td "0806040063" at bounding box center [954, 137] width 140 height 34
copy div "0806040063"
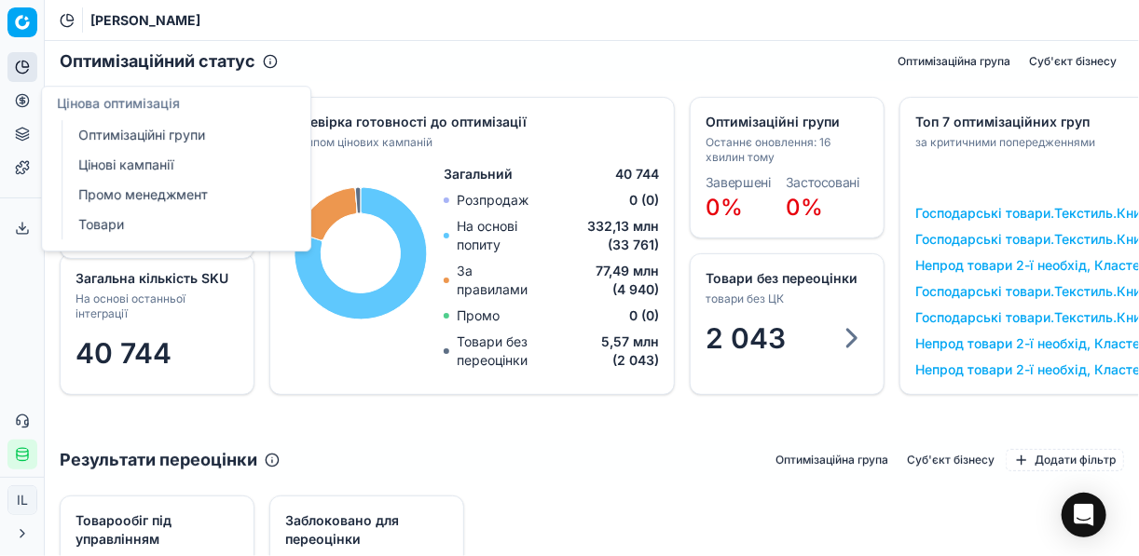
click at [135, 166] on link "Цінові кампанії" at bounding box center [179, 165] width 217 height 26
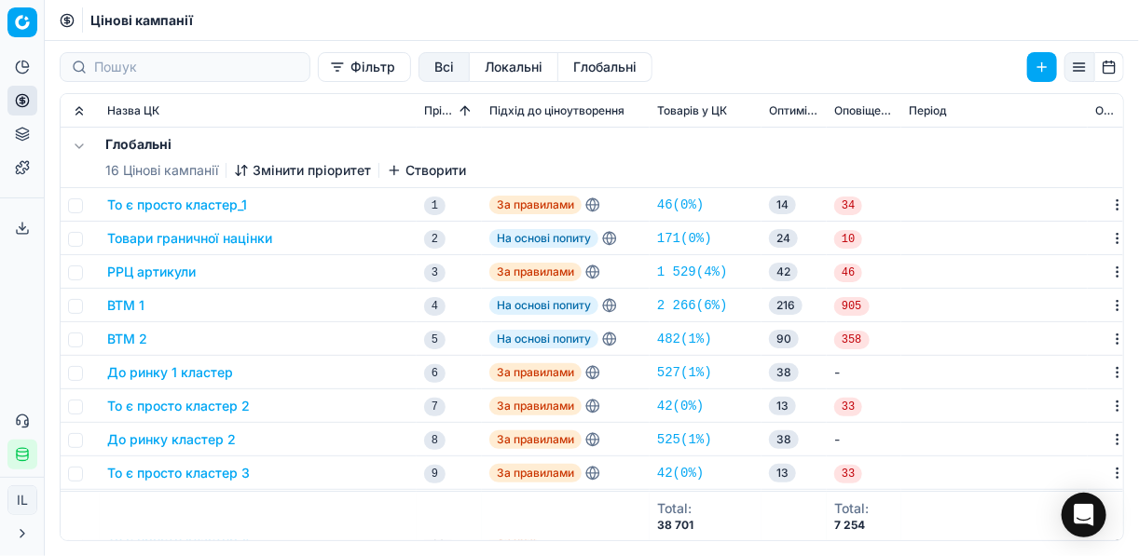
click at [312, 82] on div "Фільтр Всі Локальні Глобальні Назва ЦК Пріоритет Підхід до ціноутворення Товарі…" at bounding box center [592, 298] width 1094 height 515
click at [318, 77] on button "Фільтр" at bounding box center [364, 67] width 93 height 30
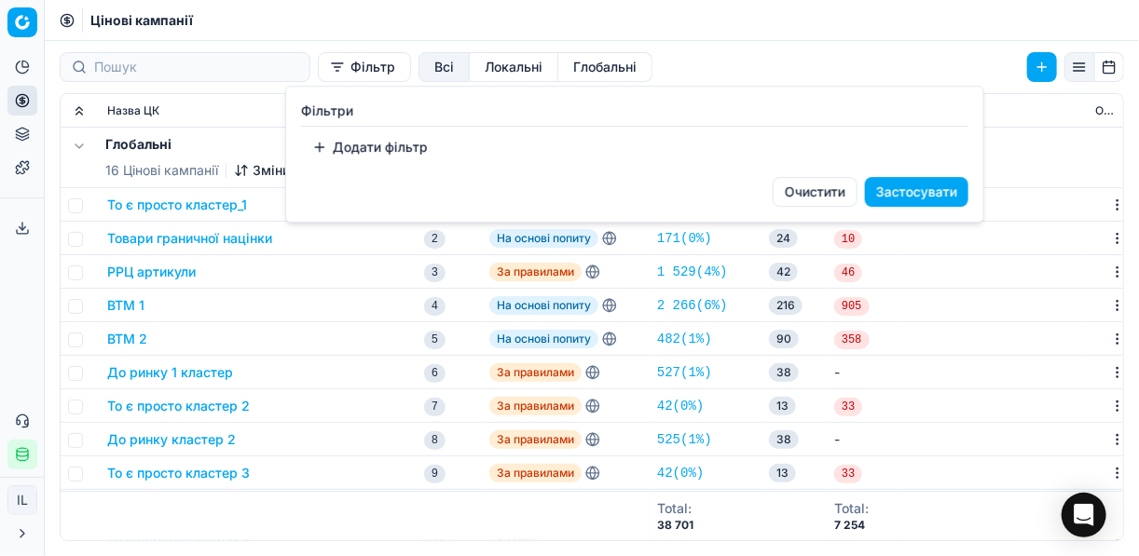
click at [341, 147] on button "Додати фільтр" at bounding box center [370, 147] width 138 height 30
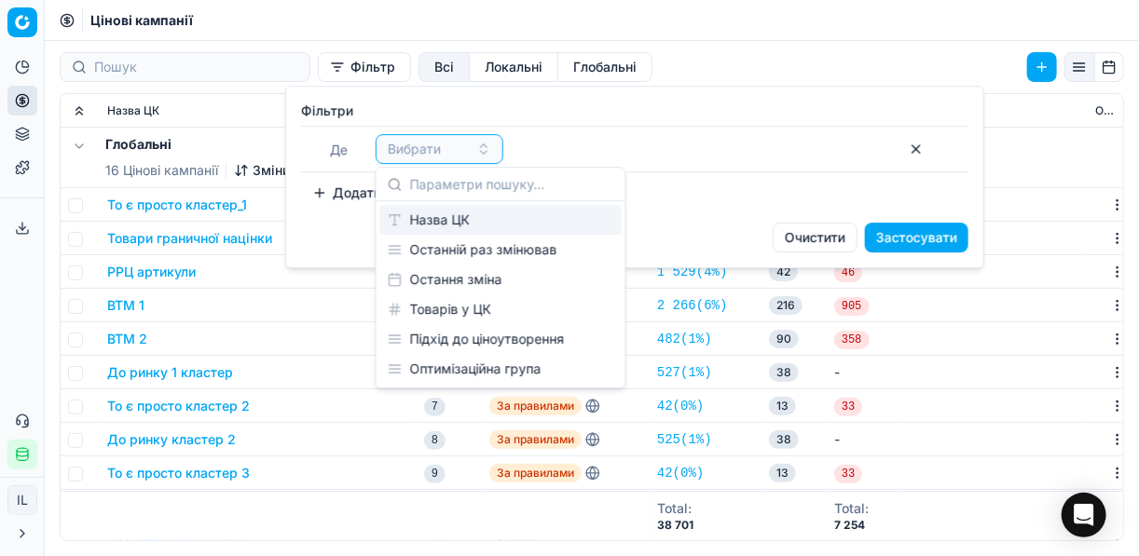
click at [475, 226] on div "Назва ЦК" at bounding box center [500, 220] width 241 height 30
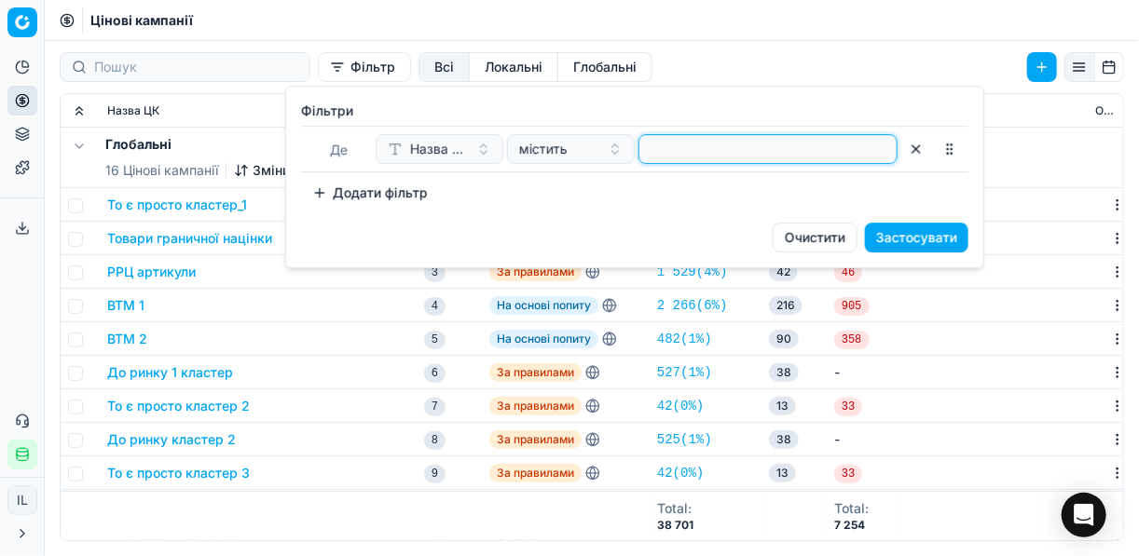
click at [683, 146] on input at bounding box center [768, 149] width 242 height 28
type input "круп"
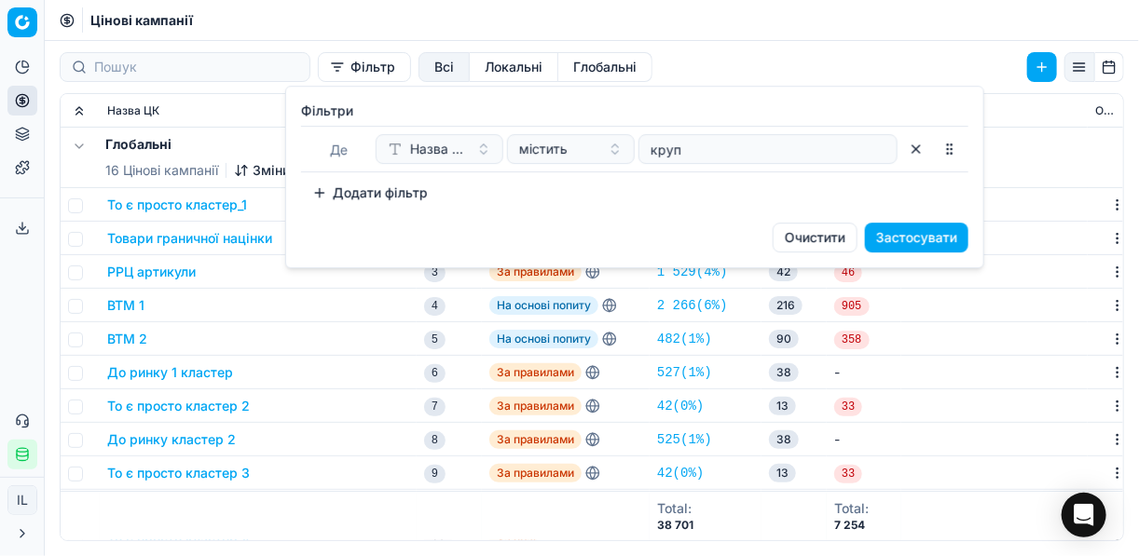
click at [927, 230] on button "Застосувати" at bounding box center [916, 238] width 103 height 30
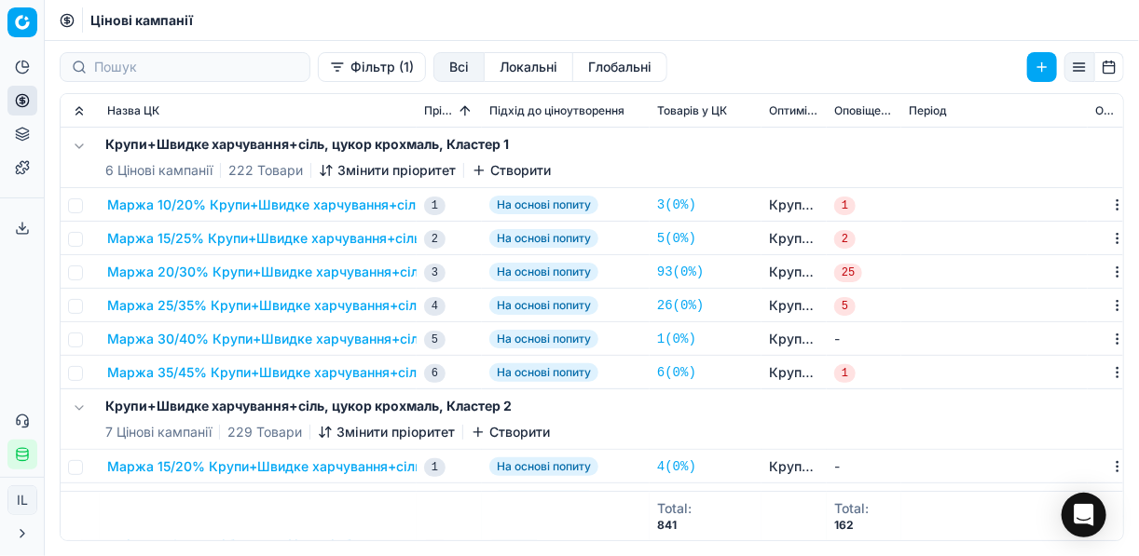
scroll to position [149, 0]
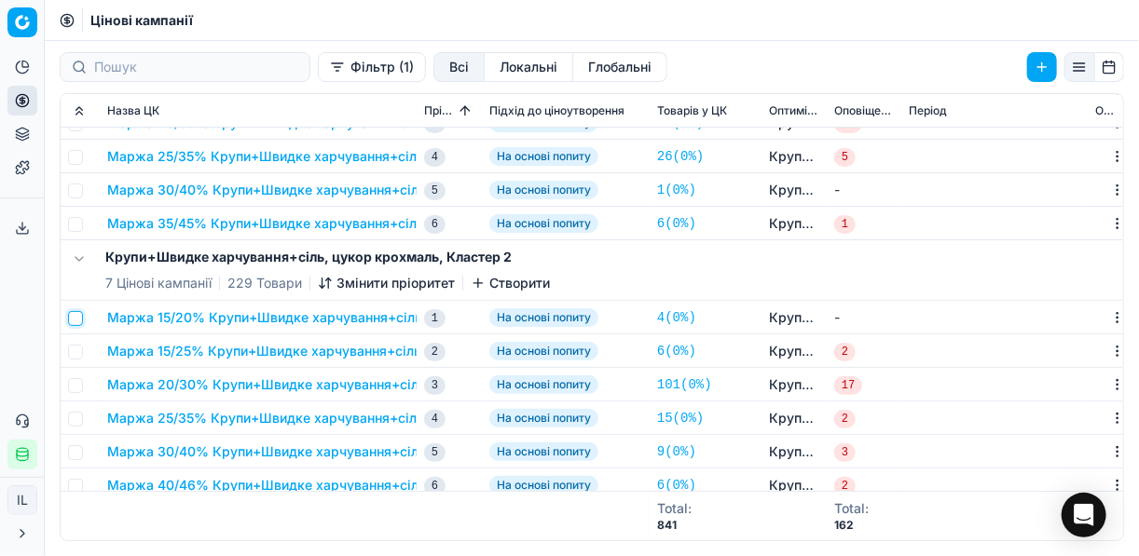
click at [76, 317] on input "checkbox" at bounding box center [75, 318] width 15 height 15
checkbox input "true"
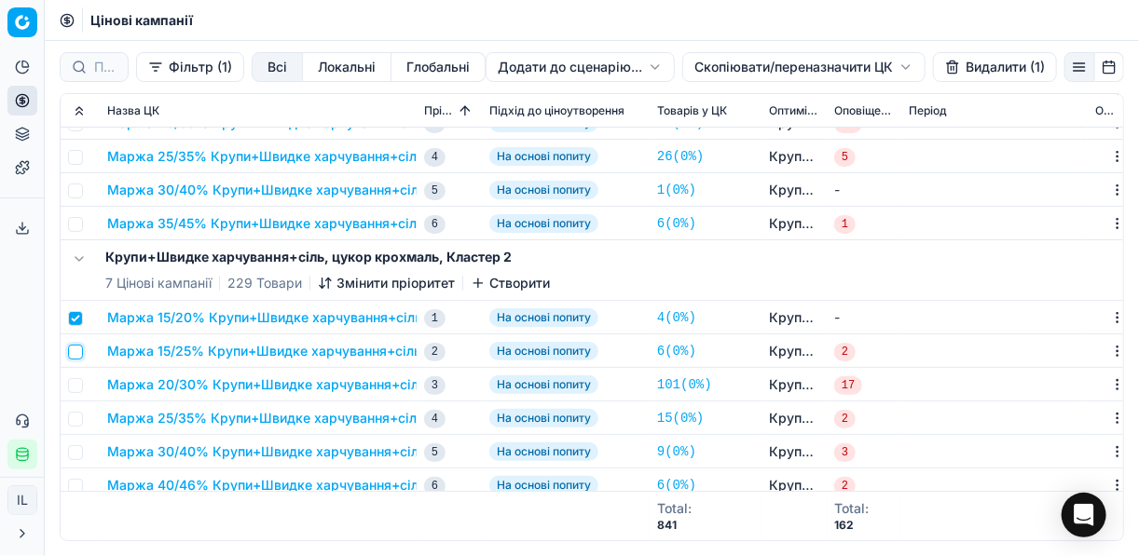
click at [75, 352] on input "checkbox" at bounding box center [75, 352] width 15 height 15
checkbox input "true"
click at [78, 389] on input "checkbox" at bounding box center [75, 385] width 15 height 15
checkbox input "true"
click at [76, 420] on input "checkbox" at bounding box center [75, 419] width 15 height 15
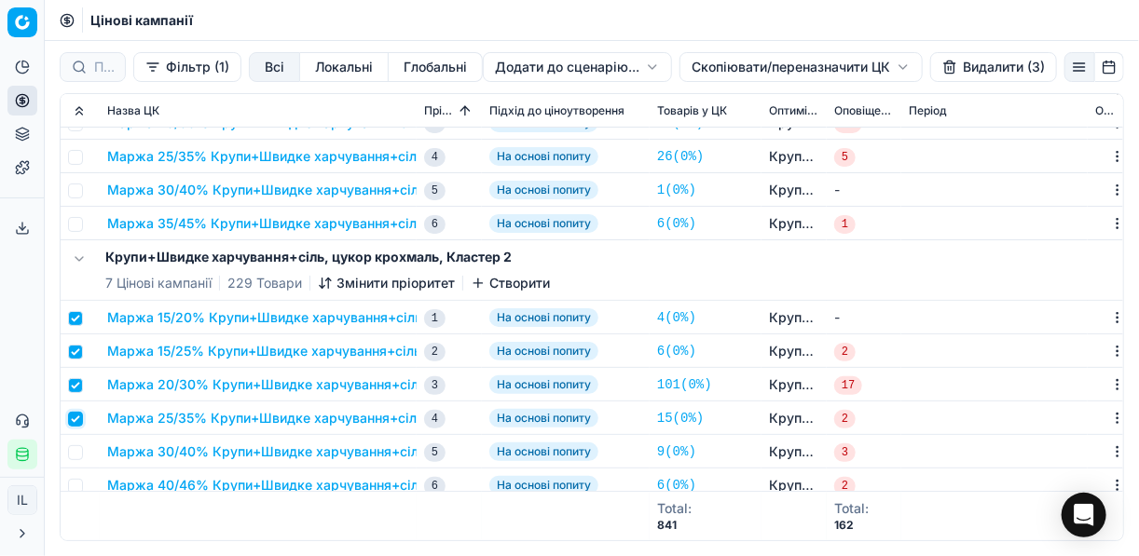
checkbox input "true"
click at [79, 456] on input "checkbox" at bounding box center [75, 453] width 15 height 15
checkbox input "true"
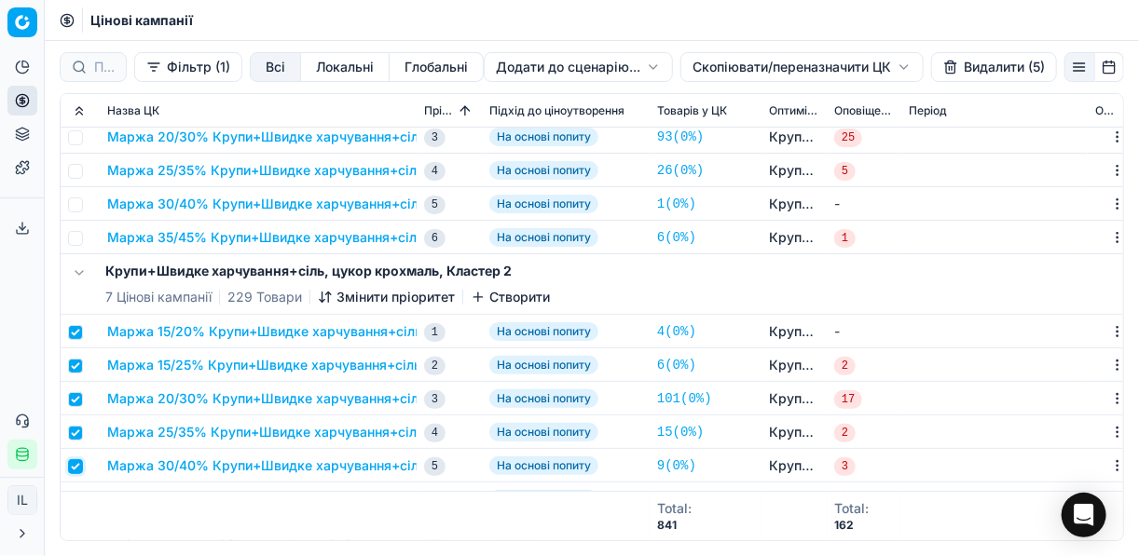
scroll to position [298, 0]
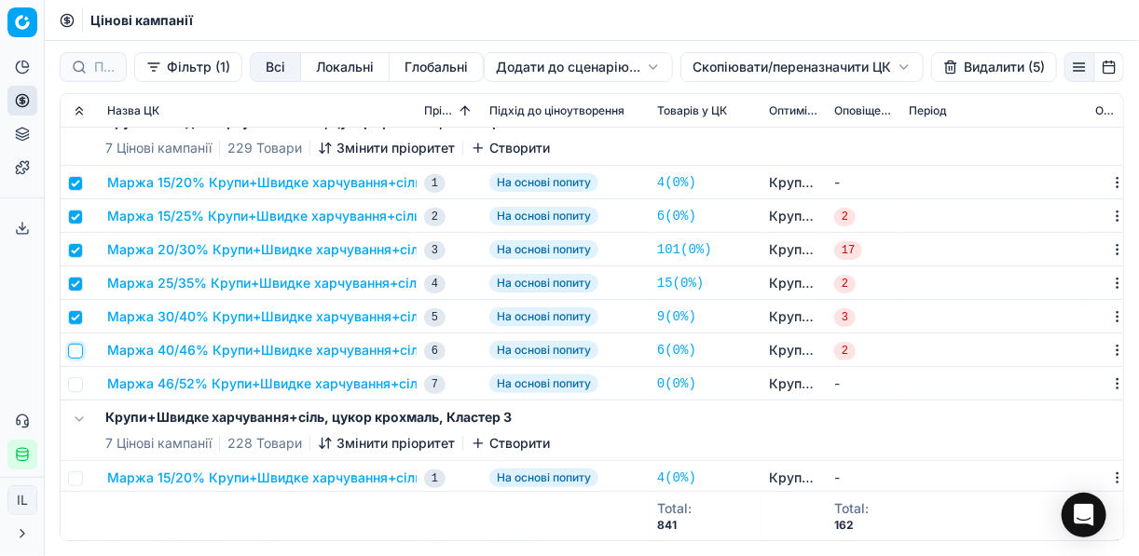
click at [76, 350] on input "checkbox" at bounding box center [75, 351] width 15 height 15
checkbox input "true"
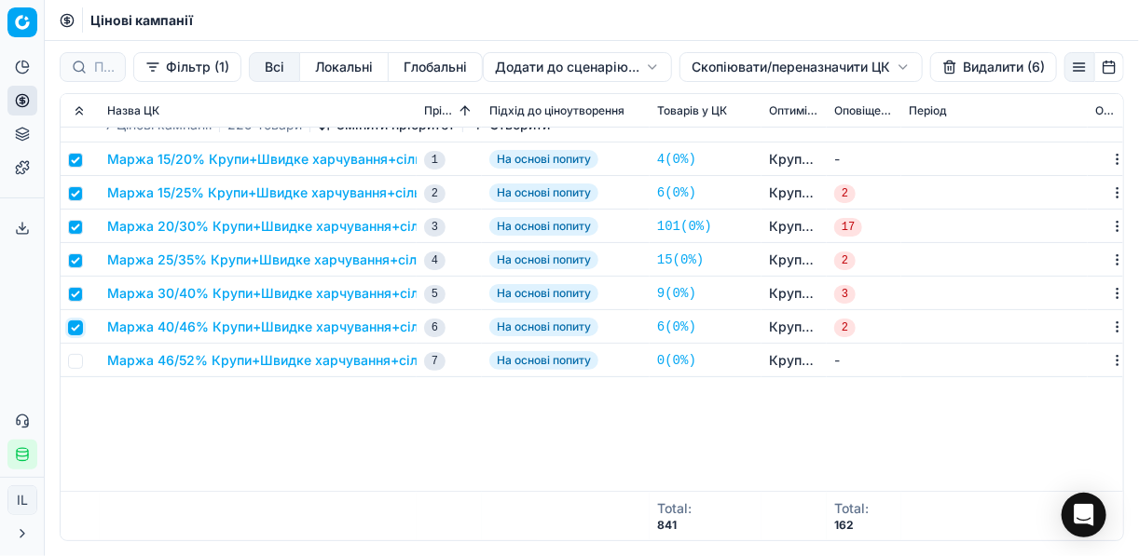
scroll to position [0, 0]
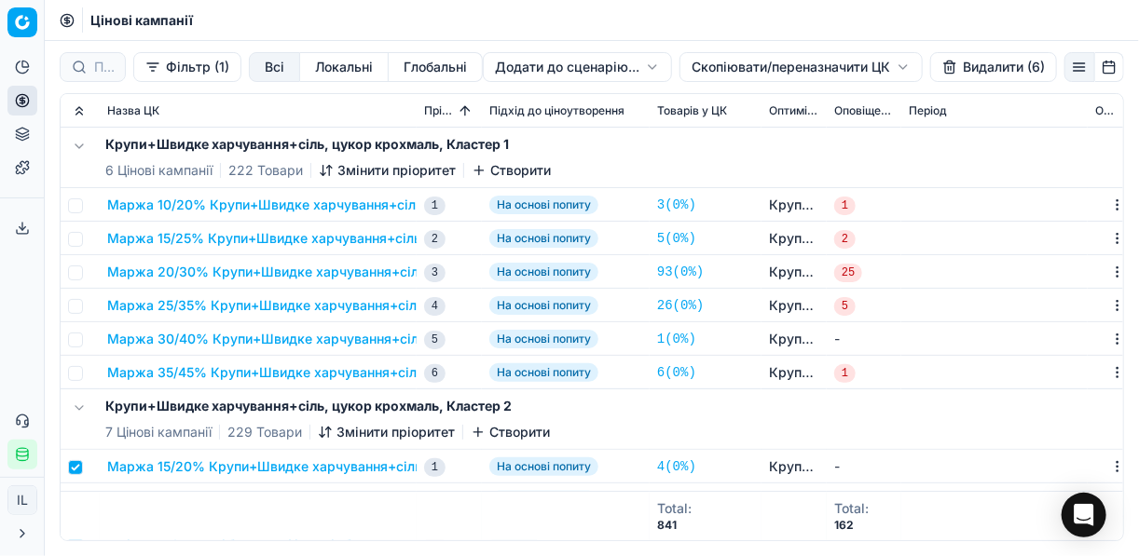
click at [963, 67] on button "Видалити (6)" at bounding box center [993, 67] width 127 height 30
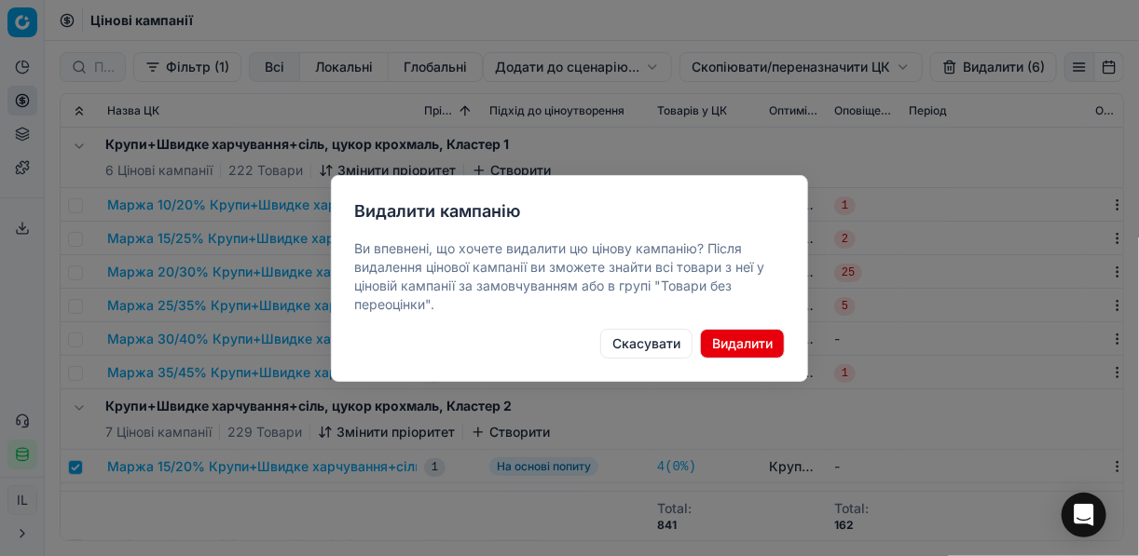
click at [760, 339] on button "Видалити" at bounding box center [742, 344] width 85 height 30
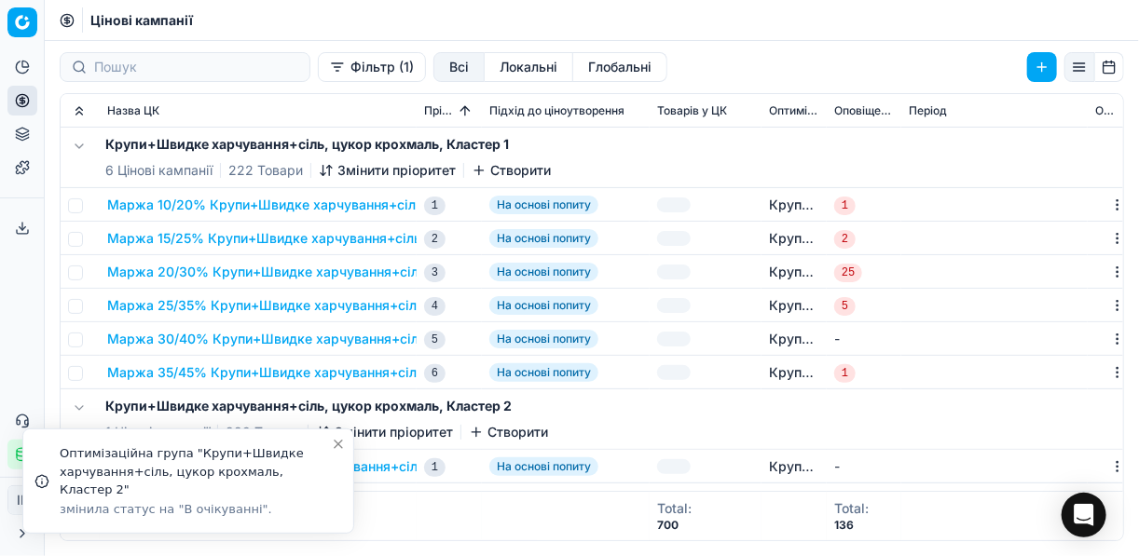
checkbox input "false"
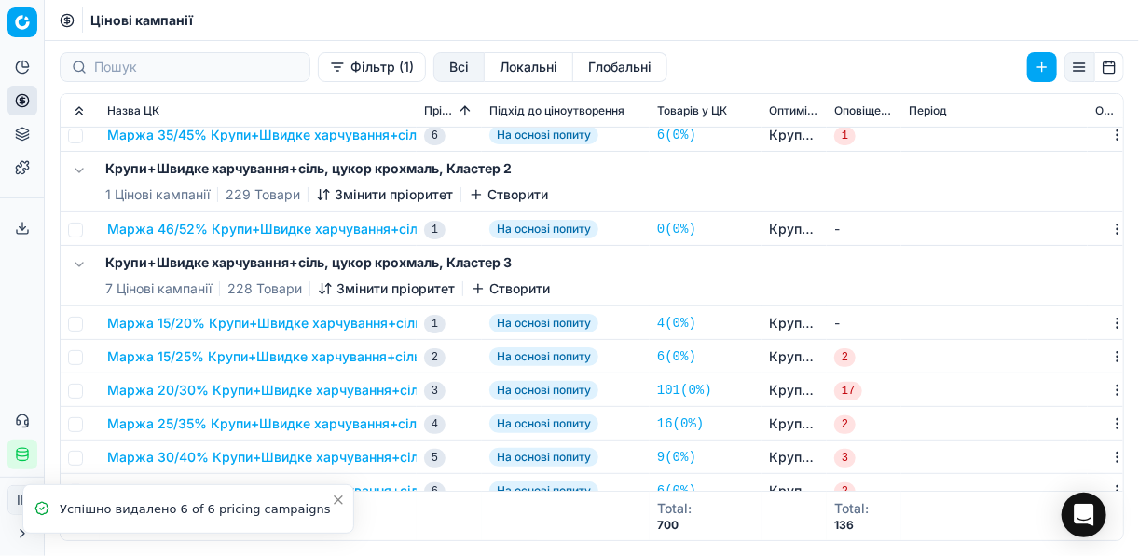
scroll to position [298, 0]
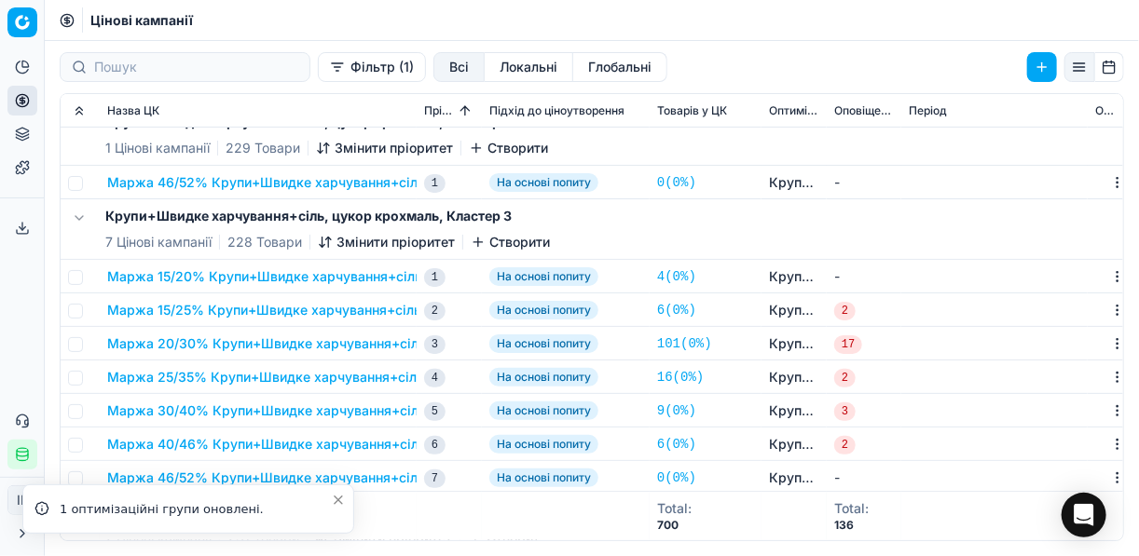
click at [82, 270] on td at bounding box center [80, 277] width 39 height 34
click at [79, 281] on input "checkbox" at bounding box center [75, 277] width 15 height 15
checkbox input "true"
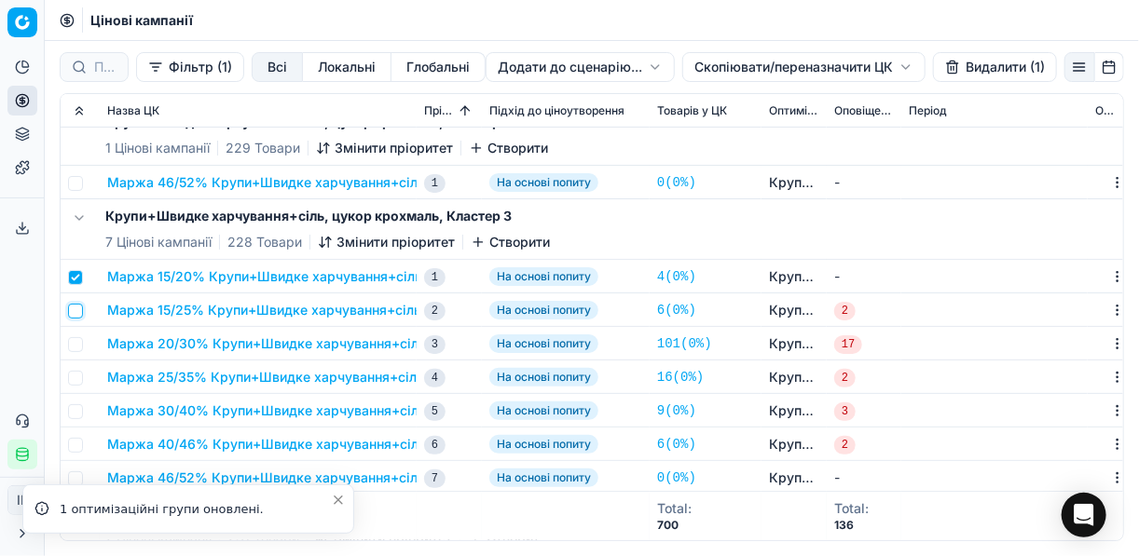
click at [75, 313] on input "checkbox" at bounding box center [75, 311] width 15 height 15
checkbox input "true"
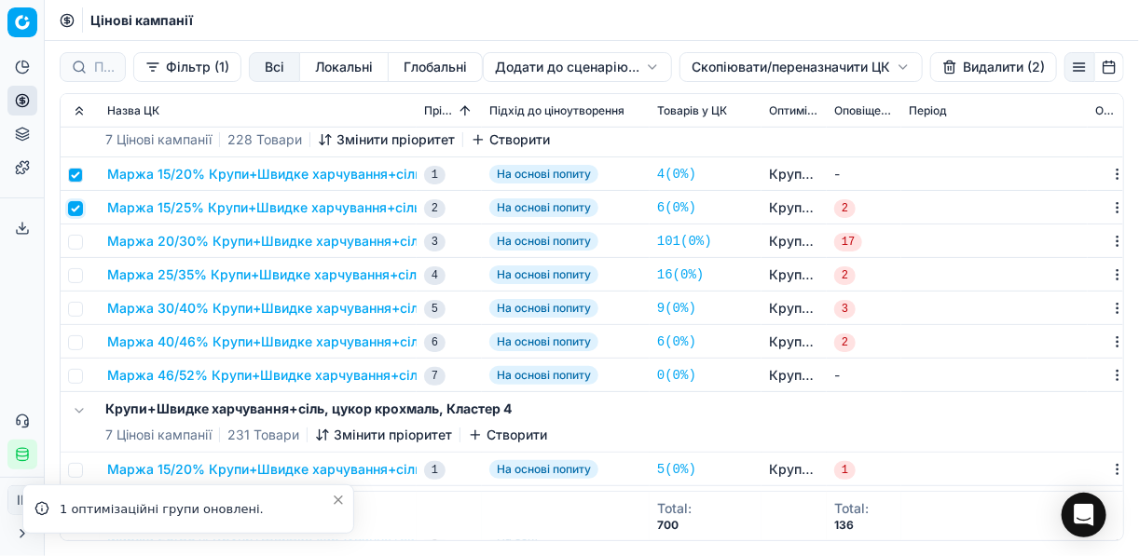
scroll to position [447, 0]
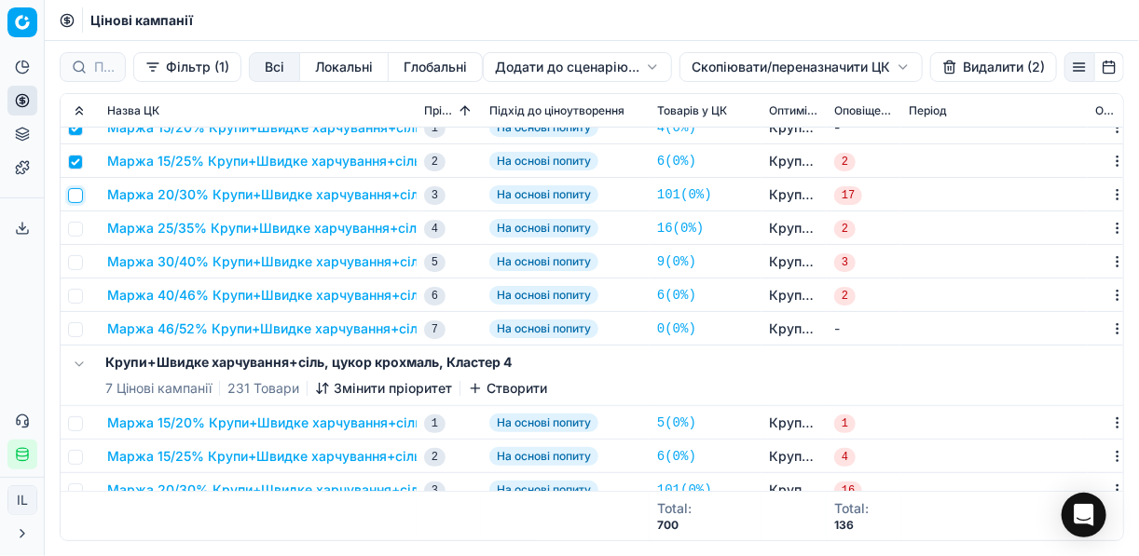
click at [77, 192] on input "checkbox" at bounding box center [75, 195] width 15 height 15
checkbox input "true"
drag, startPoint x: 75, startPoint y: 229, endPoint x: 74, endPoint y: 254, distance: 24.3
click at [75, 229] on input "checkbox" at bounding box center [75, 229] width 15 height 15
checkbox input "true"
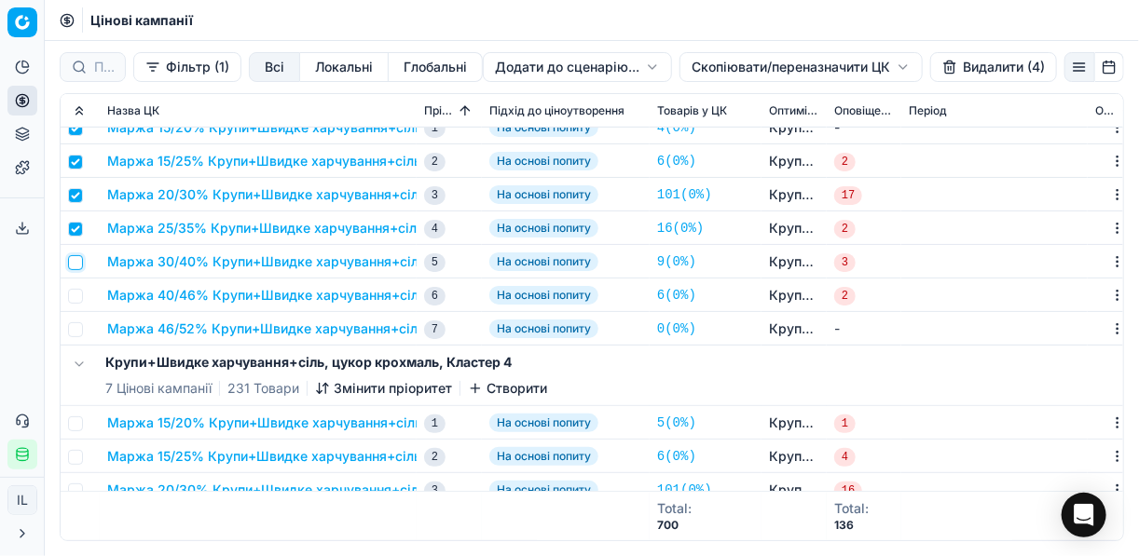
click at [75, 267] on input "checkbox" at bounding box center [75, 262] width 15 height 15
checkbox input "true"
click at [76, 300] on input "checkbox" at bounding box center [75, 296] width 15 height 15
checkbox input "true"
click at [975, 69] on button "Видалити (6)" at bounding box center [993, 67] width 127 height 30
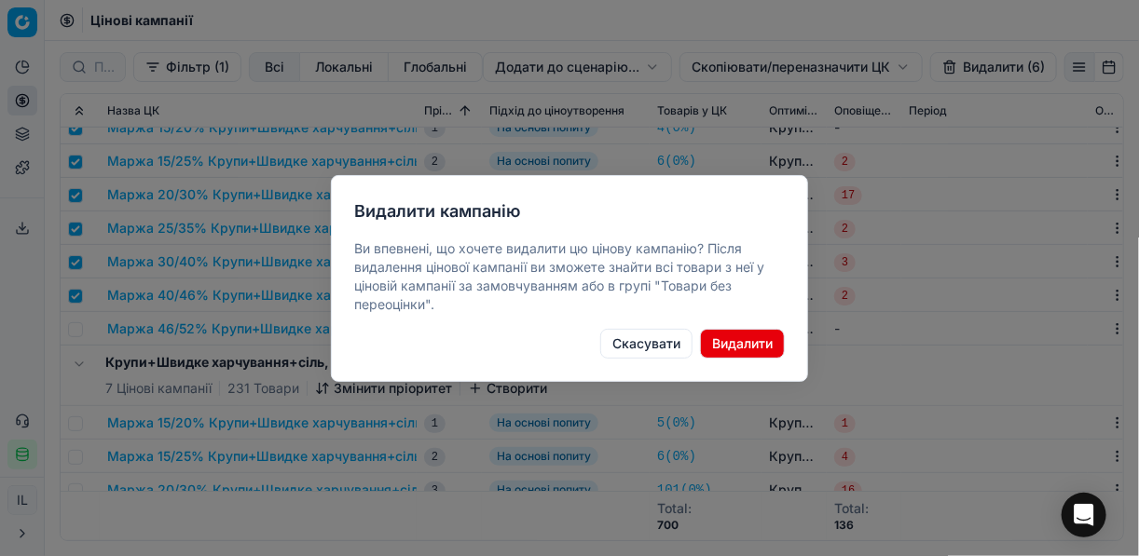
click at [745, 341] on button "Видалити" at bounding box center [742, 344] width 85 height 30
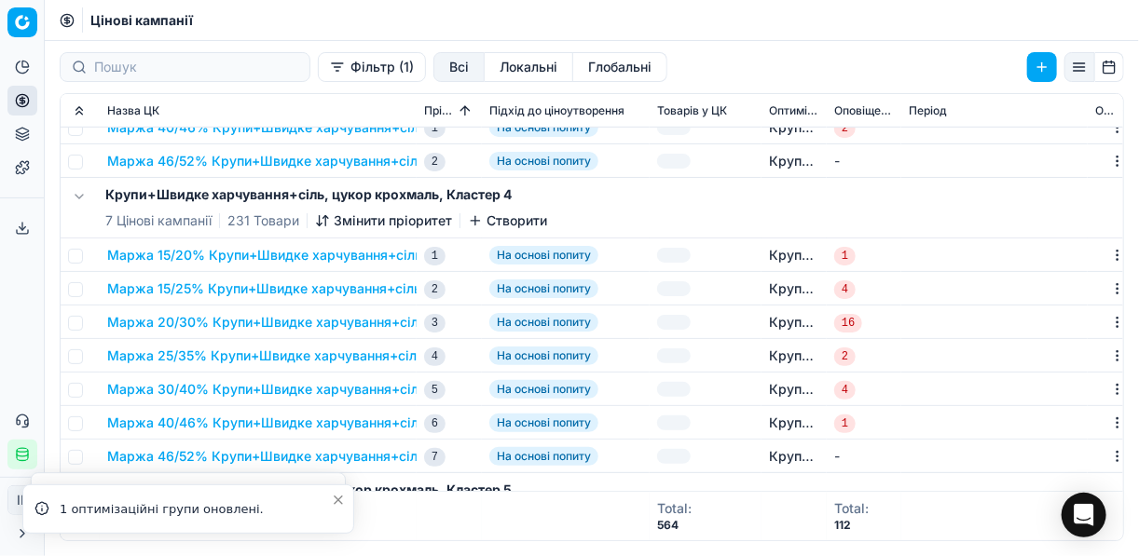
checkbox input "false"
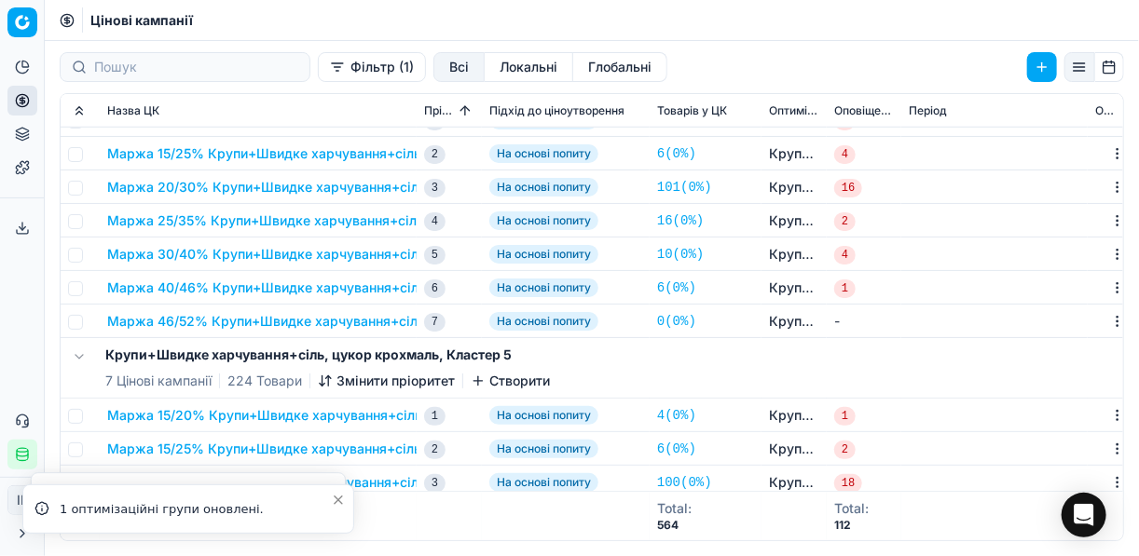
scroll to position [522, 0]
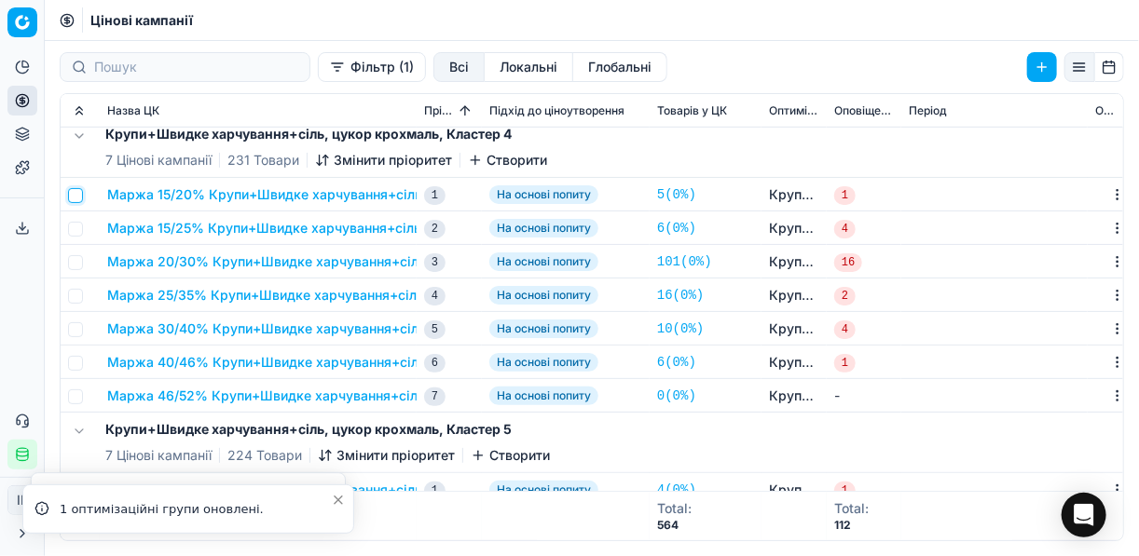
click at [73, 196] on input "checkbox" at bounding box center [75, 195] width 15 height 15
checkbox input "true"
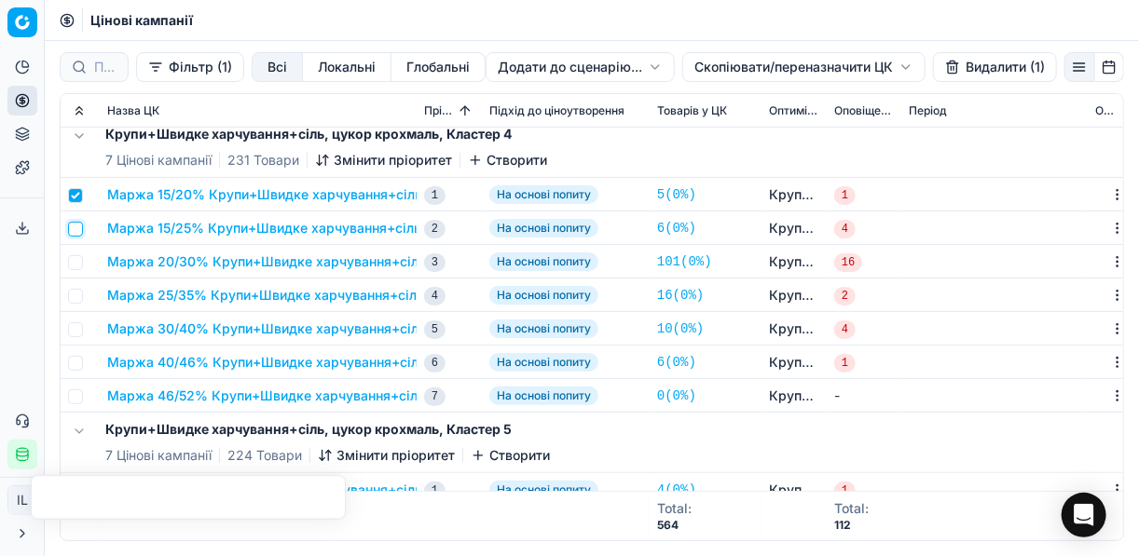
click at [75, 231] on input "checkbox" at bounding box center [75, 229] width 15 height 15
checkbox input "true"
click at [74, 263] on input "checkbox" at bounding box center [75, 262] width 15 height 15
checkbox input "true"
click at [75, 294] on input "checkbox" at bounding box center [75, 296] width 15 height 15
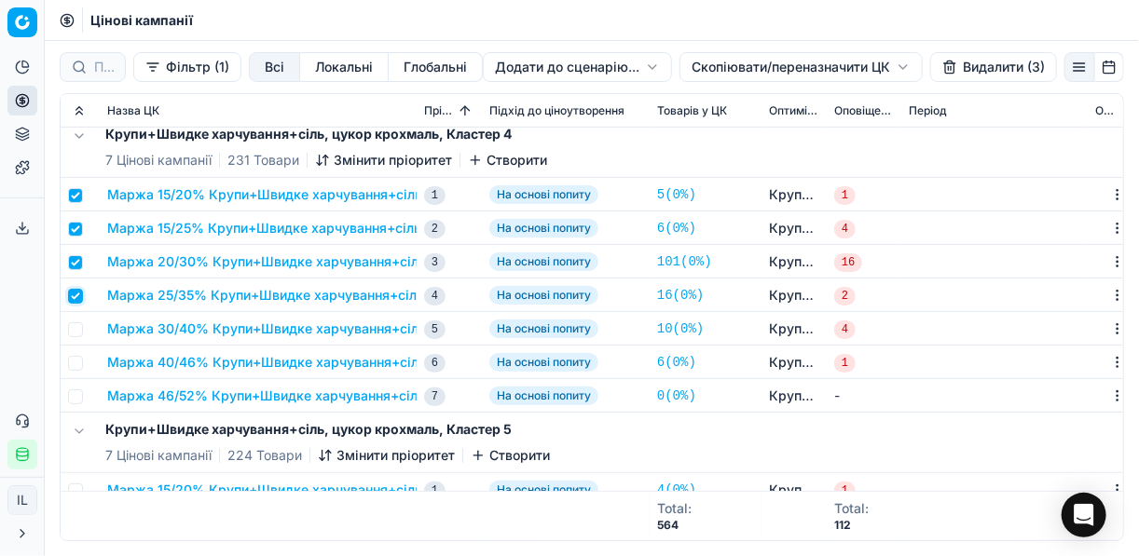
checkbox input "true"
click at [77, 319] on td at bounding box center [80, 329] width 39 height 34
click at [76, 335] on input "checkbox" at bounding box center [75, 329] width 15 height 15
checkbox input "true"
click at [78, 360] on input "checkbox" at bounding box center [75, 363] width 15 height 15
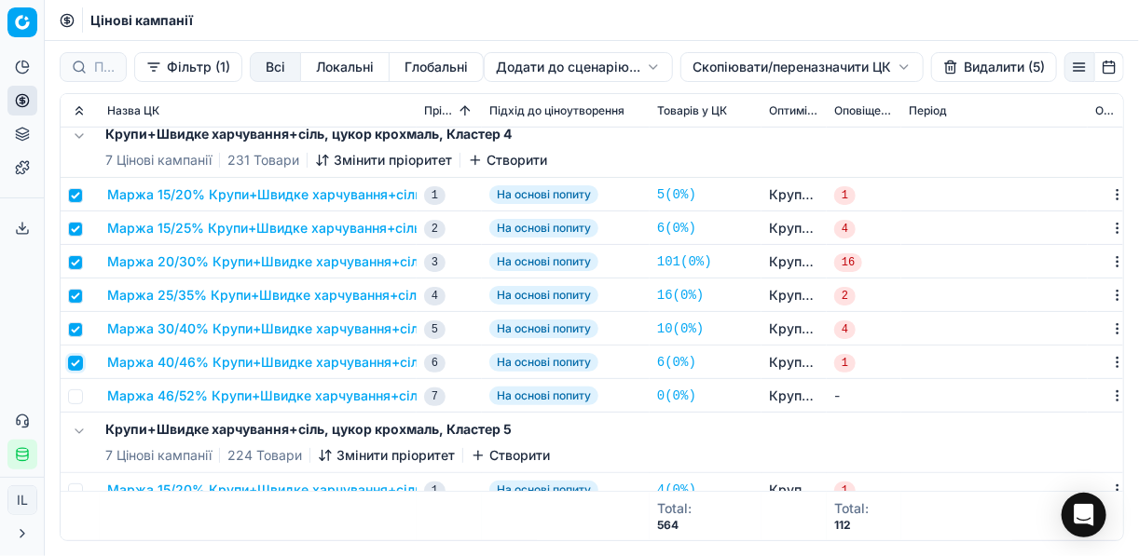
checkbox input "true"
click at [984, 69] on button "Видалити (6)" at bounding box center [993, 67] width 127 height 30
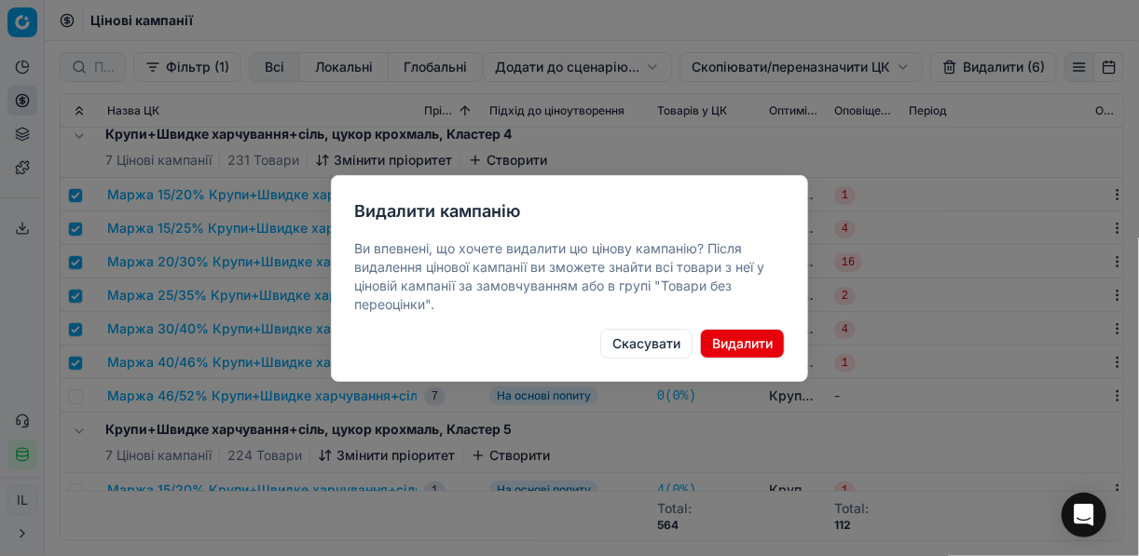
click at [732, 334] on button "Видалити" at bounding box center [742, 344] width 85 height 30
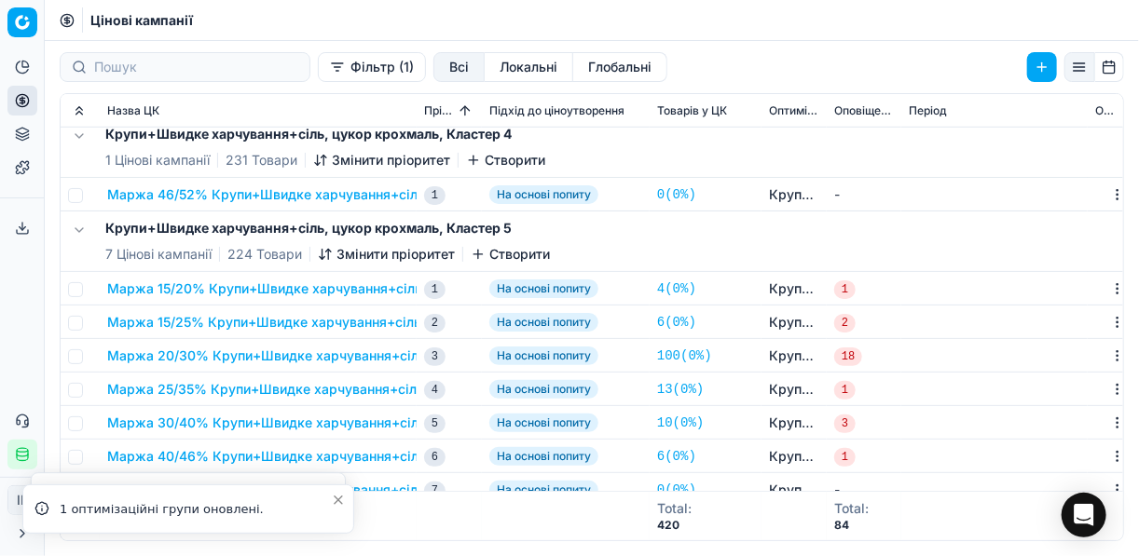
checkbox input "false"
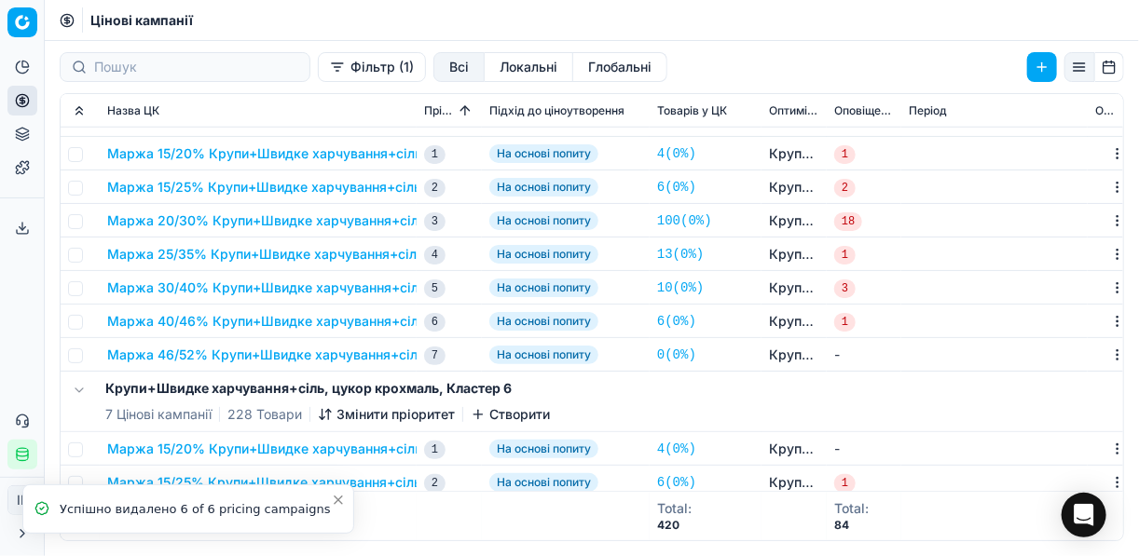
scroll to position [596, 0]
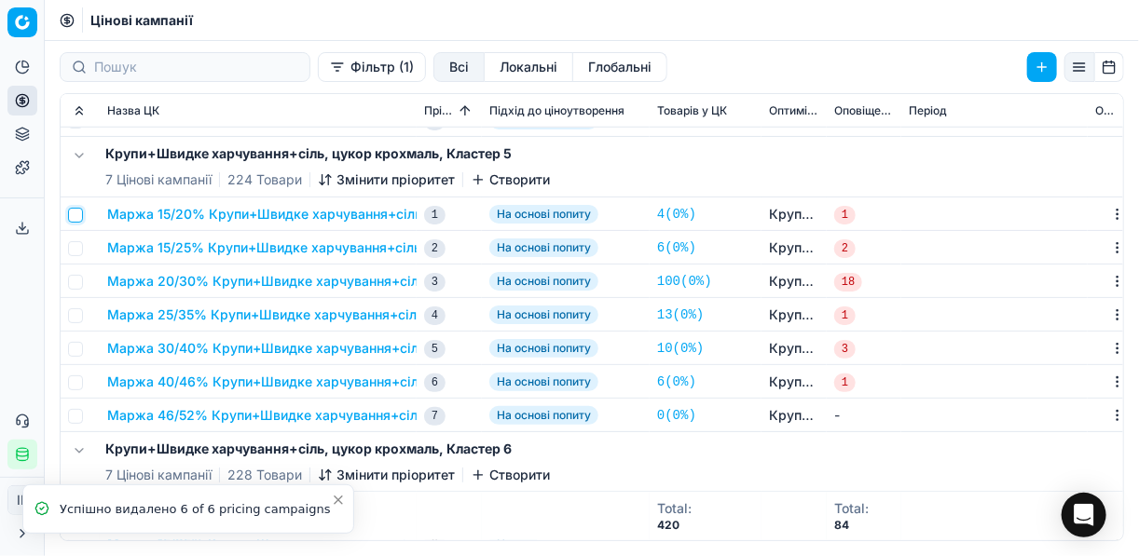
drag, startPoint x: 79, startPoint y: 220, endPoint x: 76, endPoint y: 231, distance: 11.5
click at [79, 220] on input "checkbox" at bounding box center [75, 215] width 15 height 15
checkbox input "true"
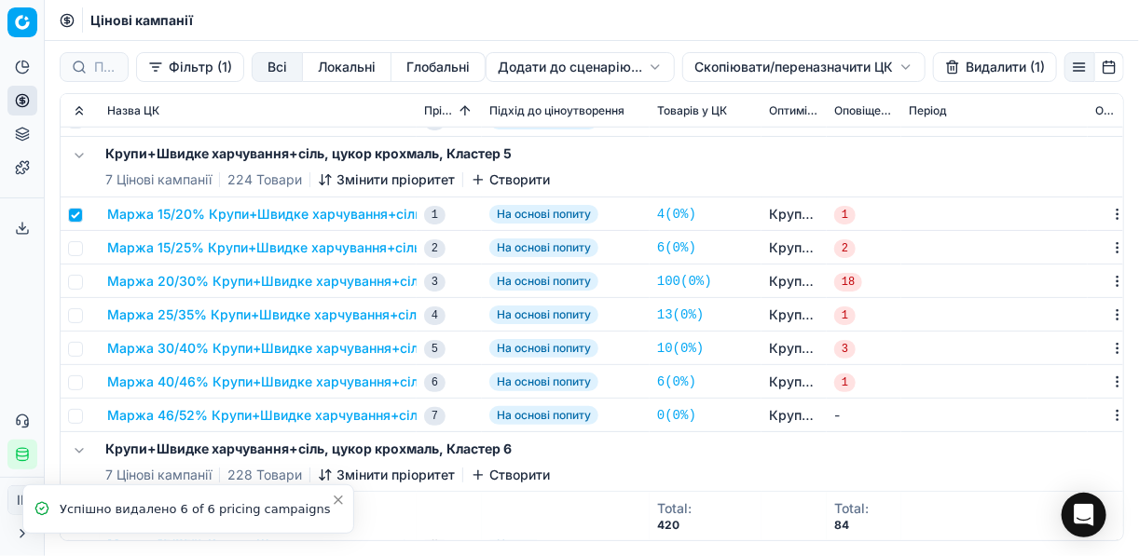
click at [79, 257] on td at bounding box center [80, 248] width 39 height 34
click at [79, 246] on input "checkbox" at bounding box center [75, 248] width 15 height 15
checkbox input "true"
click at [75, 284] on input "checkbox" at bounding box center [75, 282] width 15 height 15
checkbox input "true"
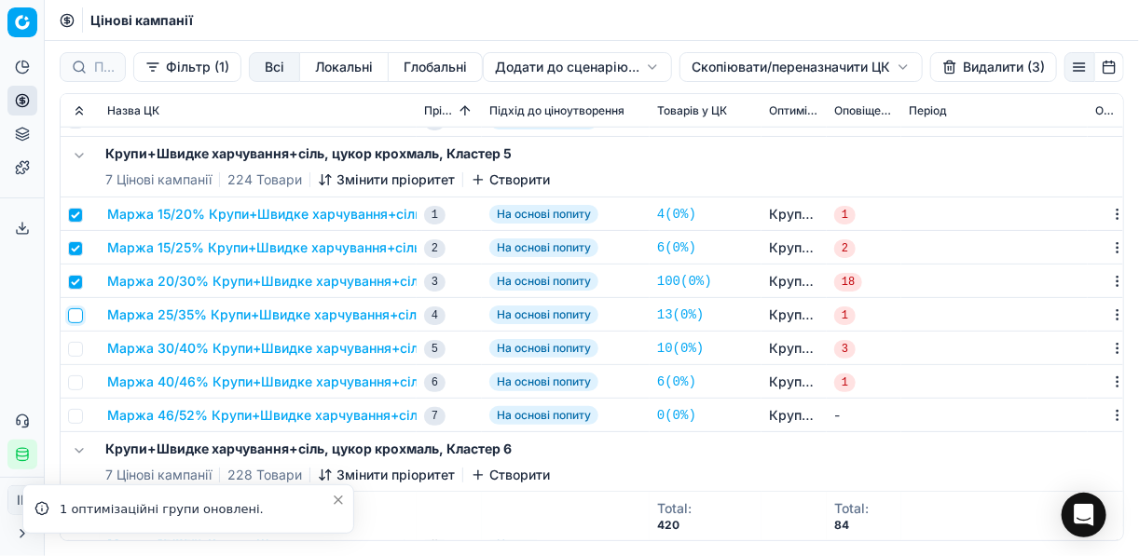
click at [77, 314] on input "checkbox" at bounding box center [75, 315] width 15 height 15
checkbox input "true"
click at [77, 345] on input "checkbox" at bounding box center [75, 349] width 15 height 15
checkbox input "true"
click at [74, 385] on input "checkbox" at bounding box center [75, 383] width 15 height 15
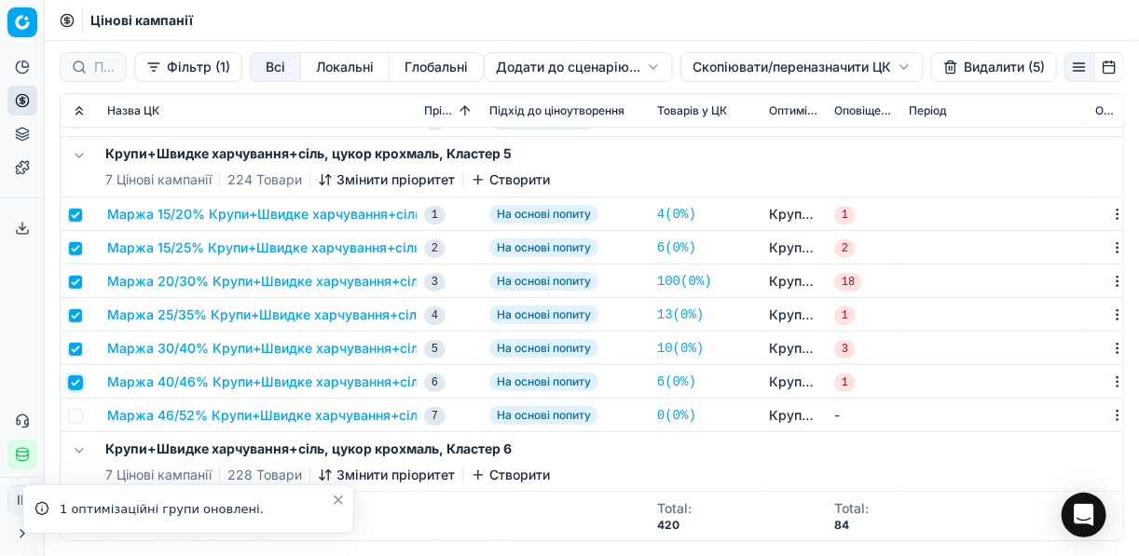
checkbox input "true"
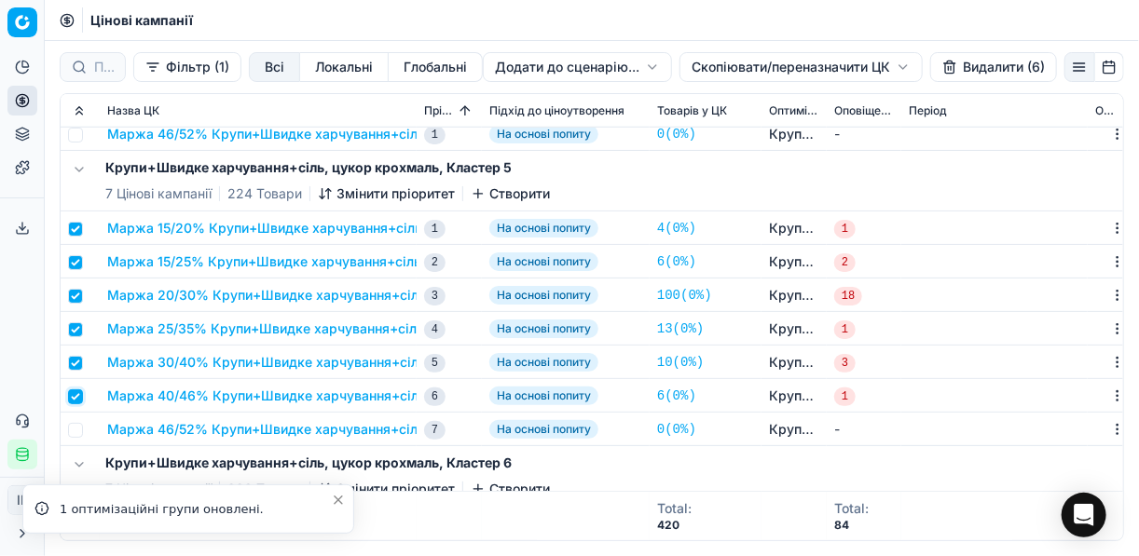
scroll to position [671, 0]
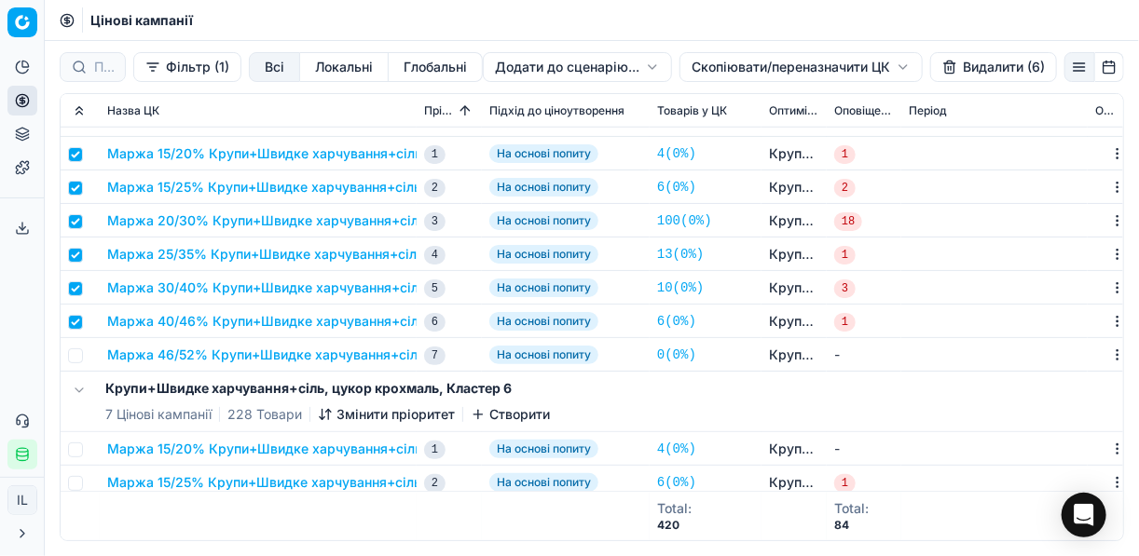
click at [951, 70] on button "Видалити (6)" at bounding box center [993, 67] width 127 height 30
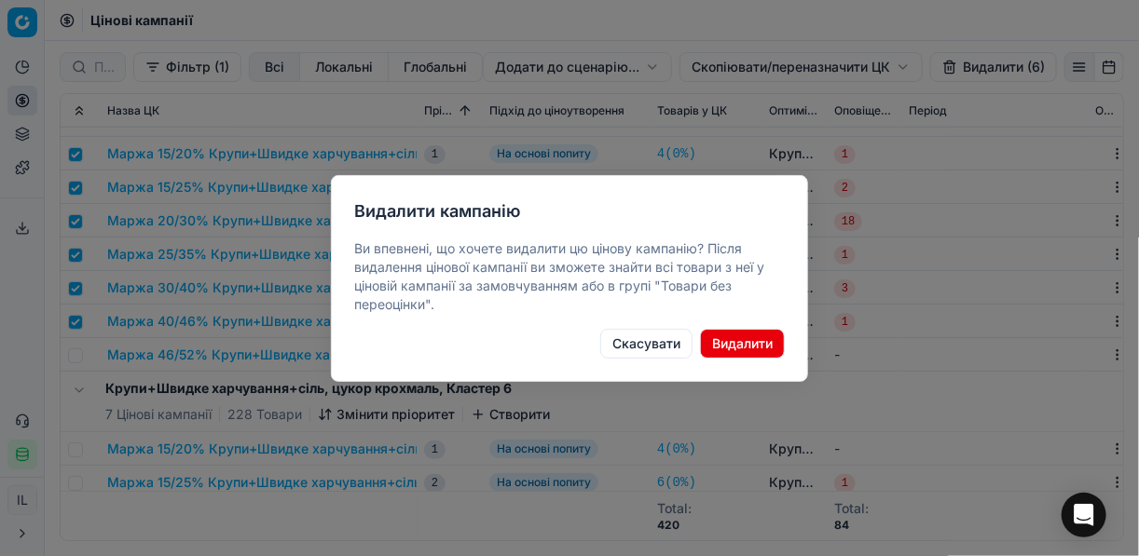
click at [750, 340] on button "Видалити" at bounding box center [742, 344] width 85 height 30
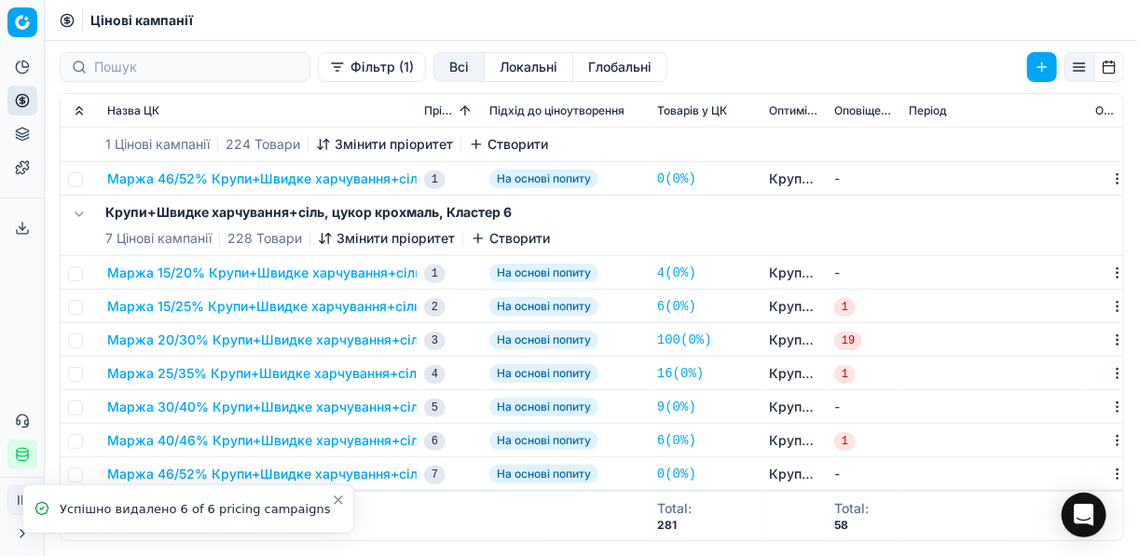
scroll to position [643, 0]
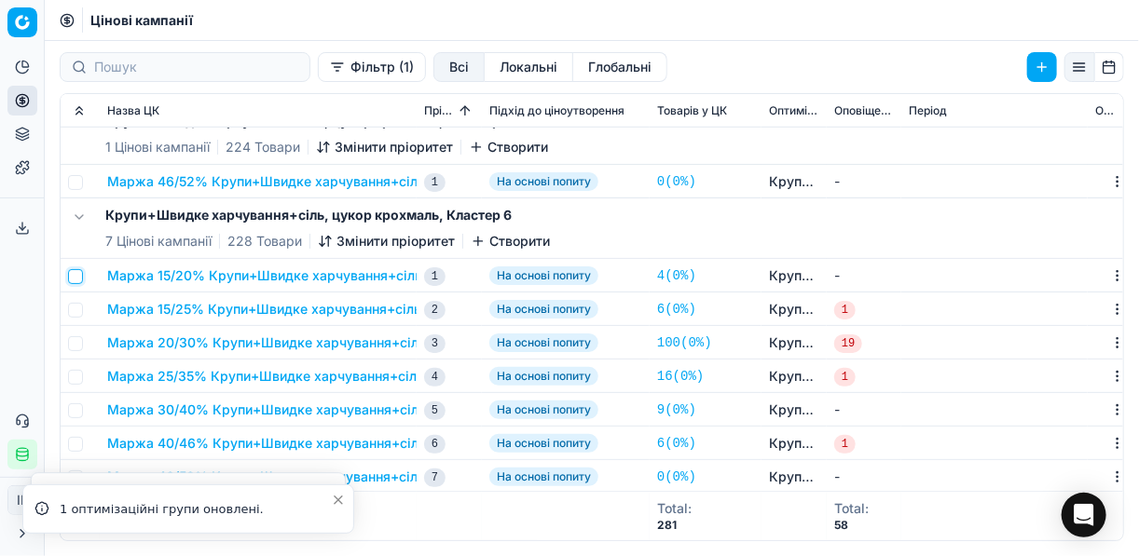
click at [71, 277] on input "checkbox" at bounding box center [75, 276] width 15 height 15
checkbox input "true"
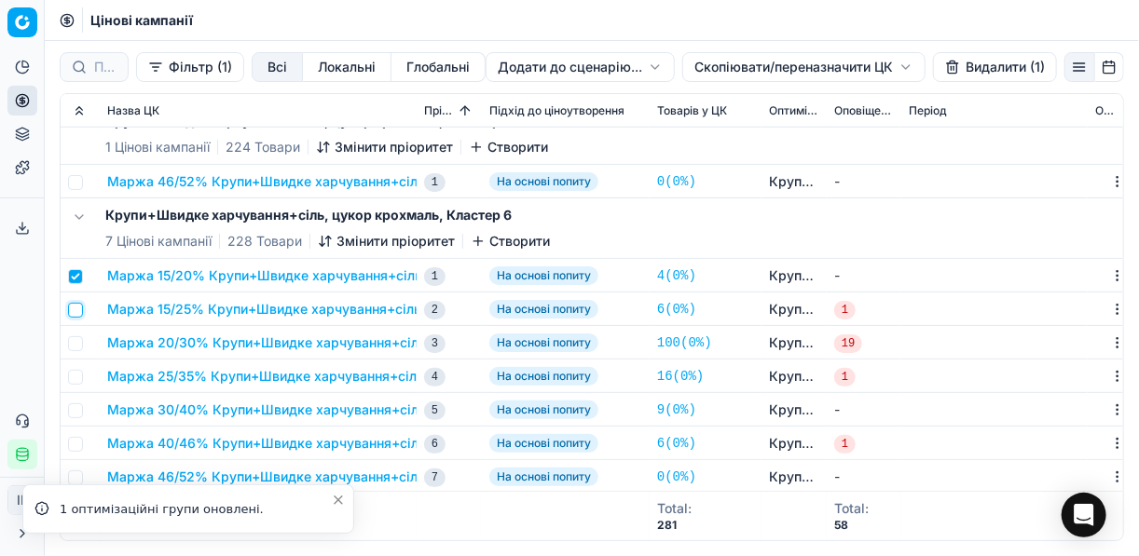
click at [75, 310] on input "checkbox" at bounding box center [75, 310] width 15 height 15
checkbox input "true"
click at [80, 338] on input "checkbox" at bounding box center [75, 343] width 15 height 15
checkbox input "true"
click at [79, 381] on input "checkbox" at bounding box center [75, 377] width 15 height 15
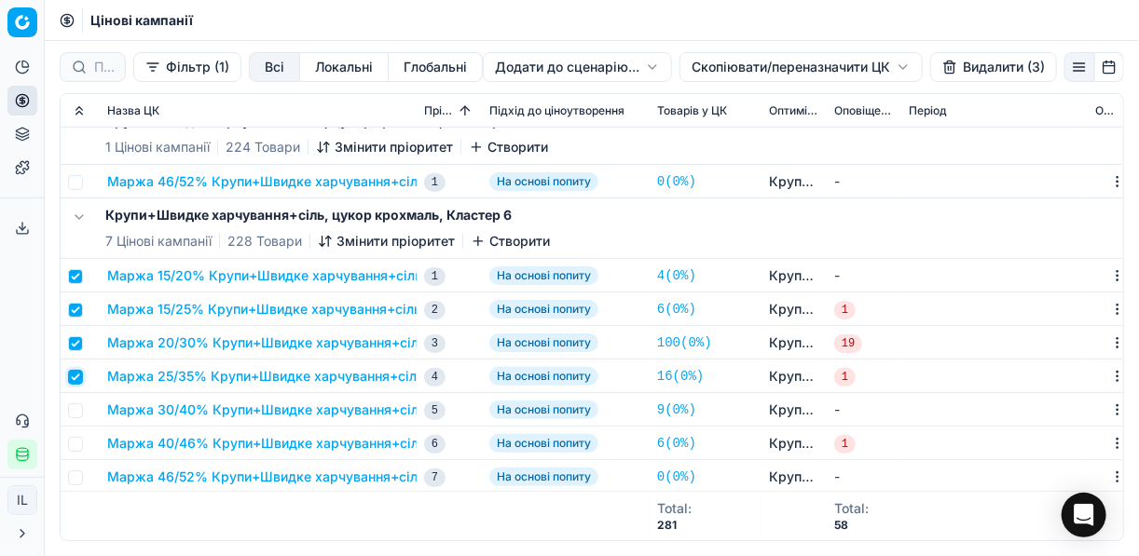
checkbox input "true"
click at [75, 406] on input "checkbox" at bounding box center [75, 411] width 15 height 15
checkbox input "true"
click at [80, 440] on input "checkbox" at bounding box center [75, 444] width 15 height 15
checkbox input "true"
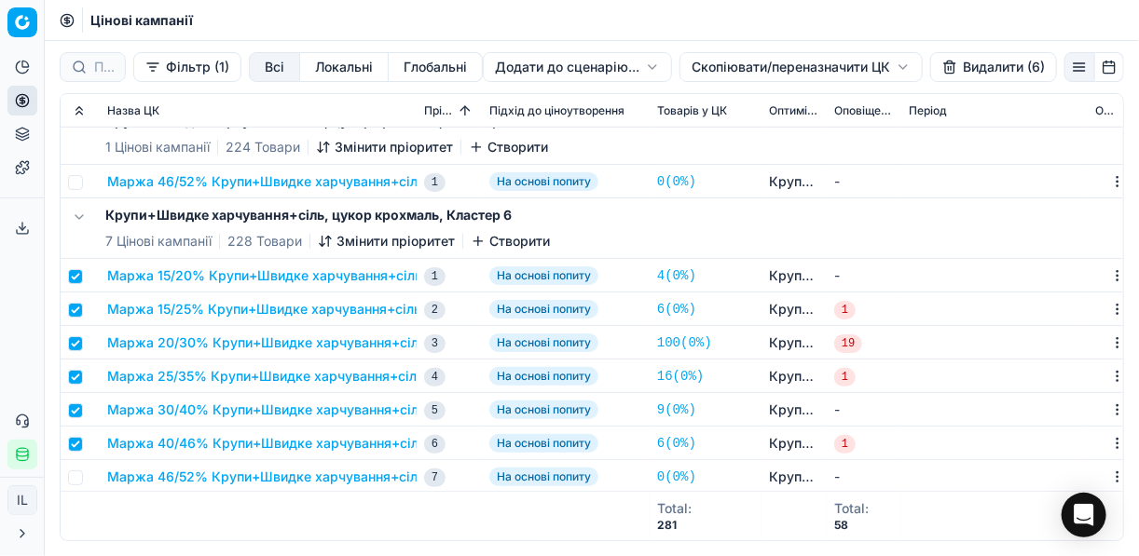
click at [974, 79] on button "Видалити (6)" at bounding box center [993, 67] width 127 height 30
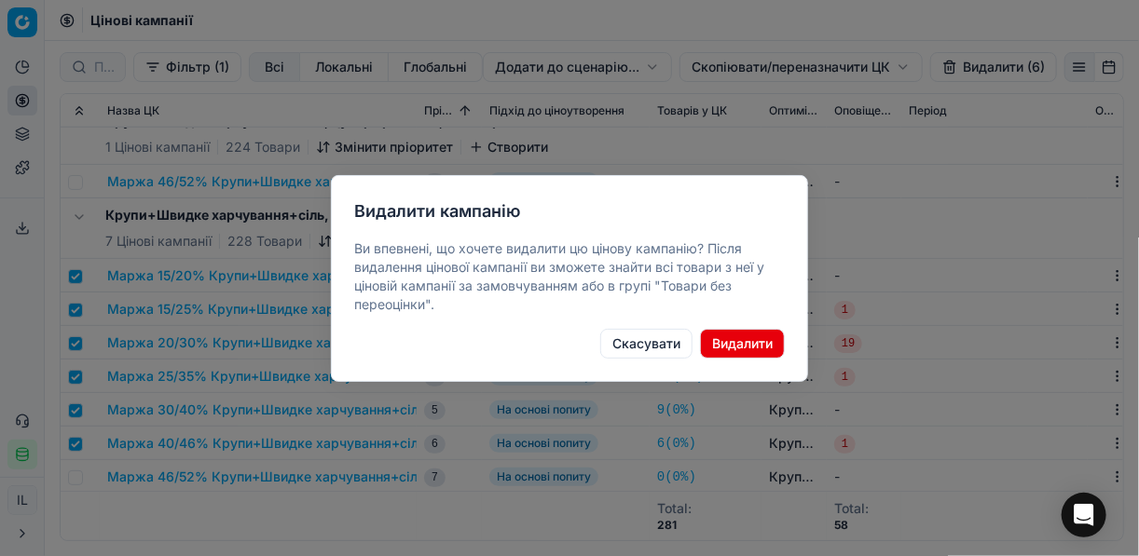
click at [743, 338] on button "Видалити" at bounding box center [742, 344] width 85 height 30
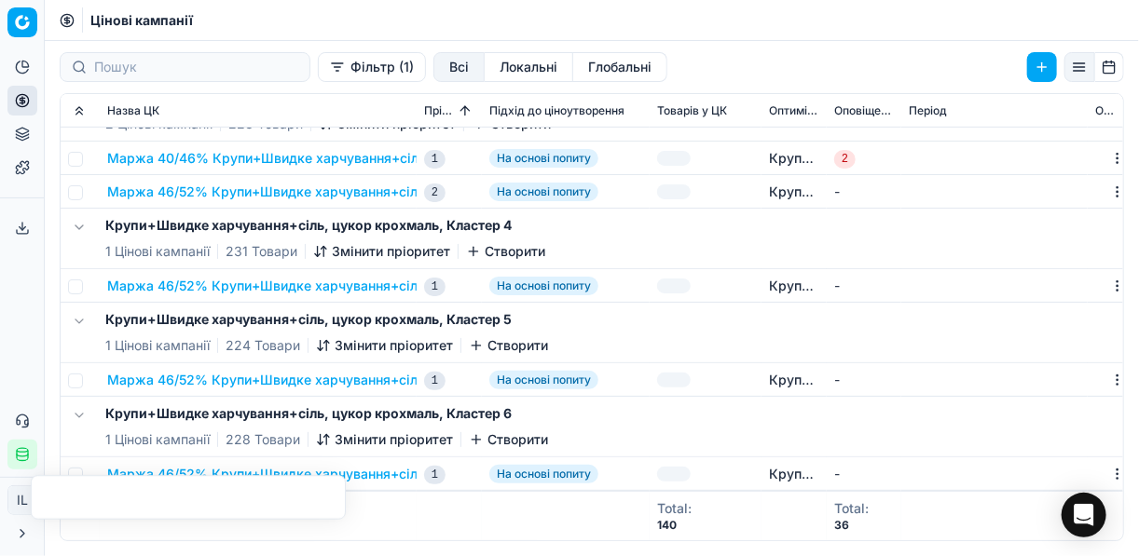
checkbox input "false"
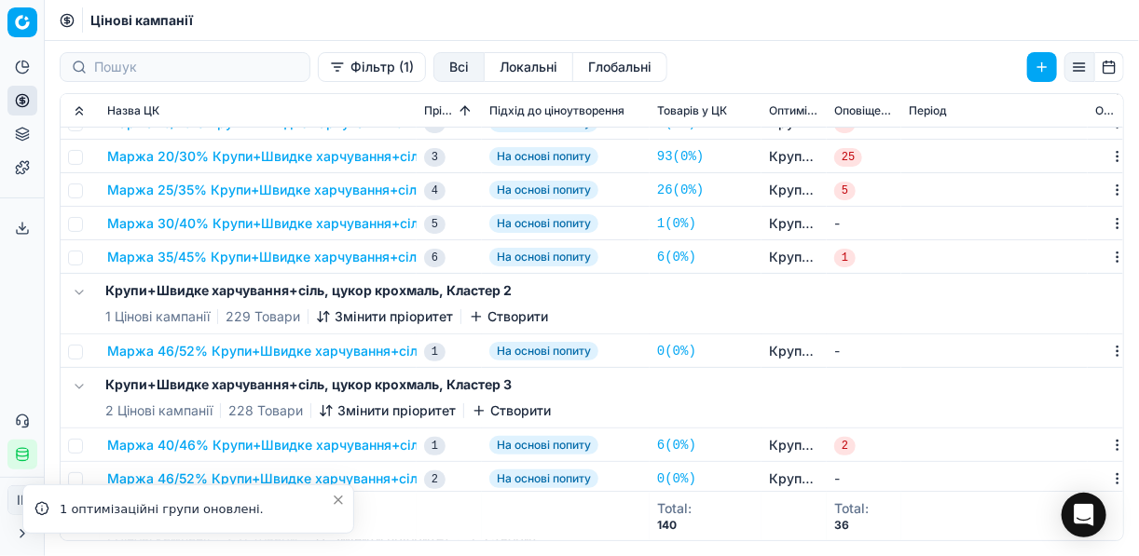
scroll to position [265, 0]
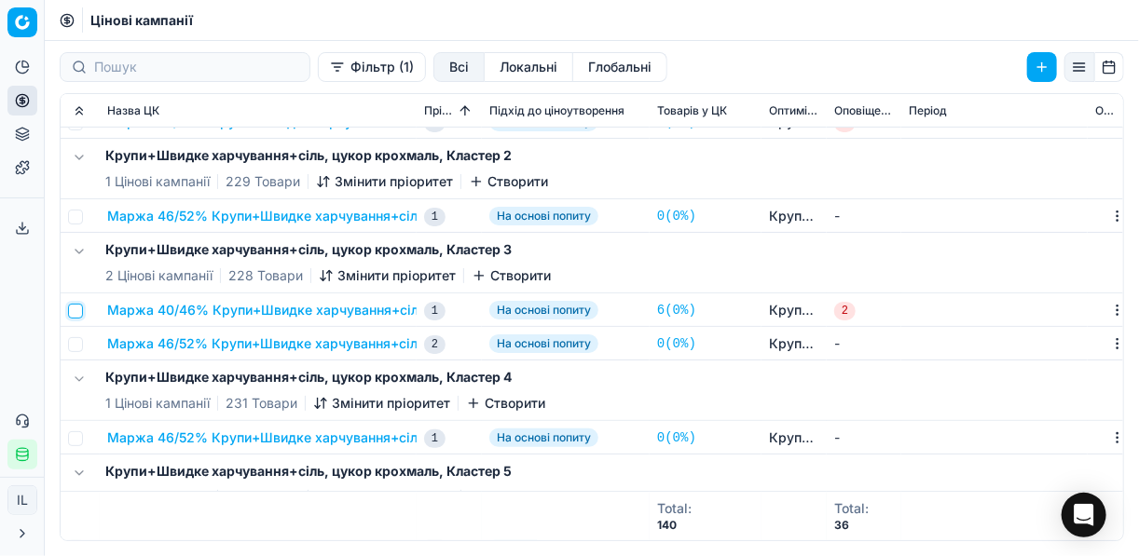
click at [80, 308] on input "checkbox" at bounding box center [75, 311] width 15 height 15
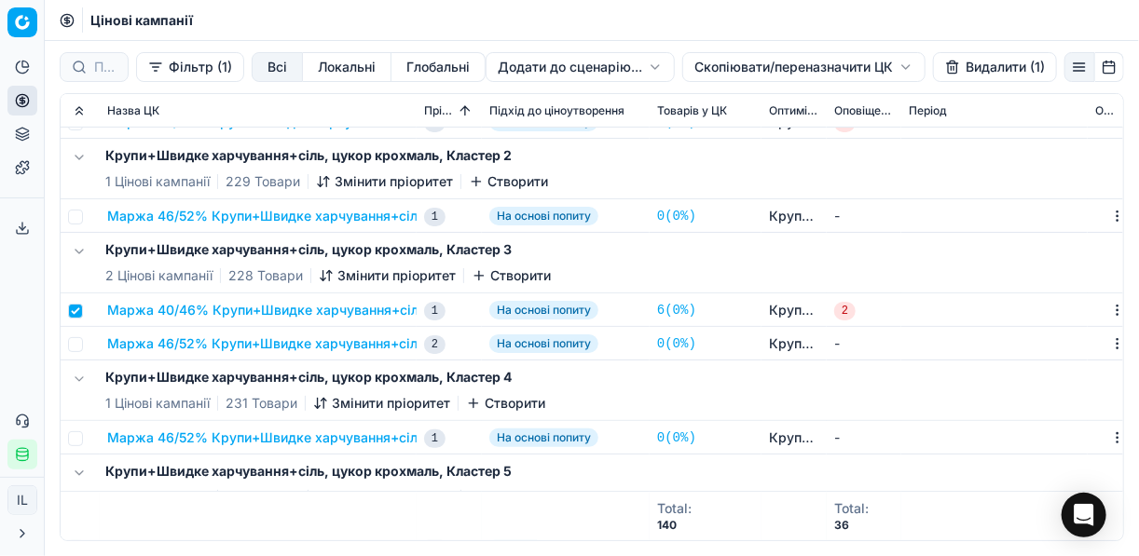
click at [968, 70] on button "Видалити (1)" at bounding box center [995, 67] width 124 height 30
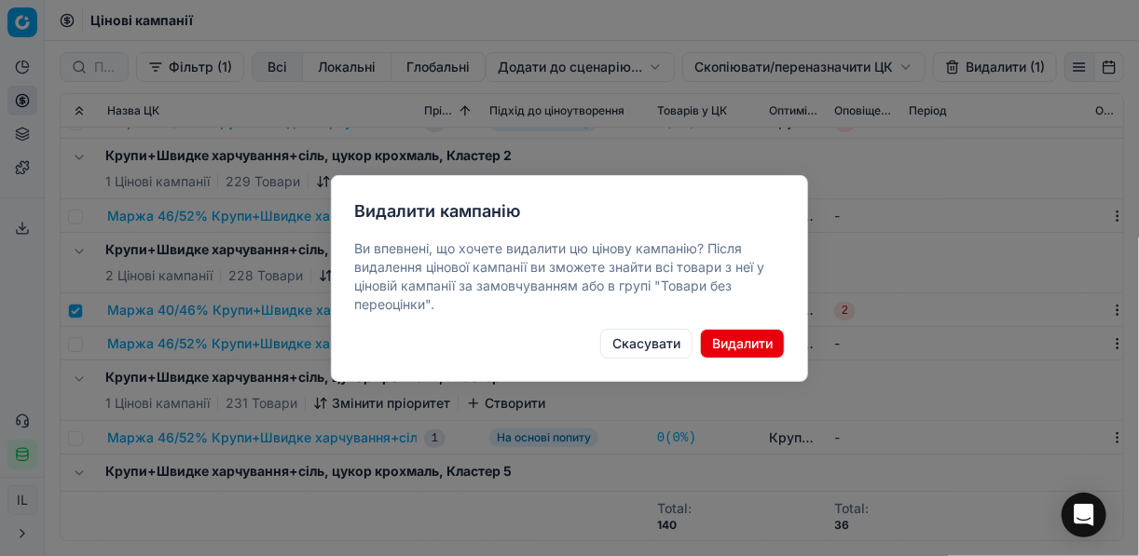
click at [732, 342] on button "Видалити" at bounding box center [742, 344] width 85 height 30
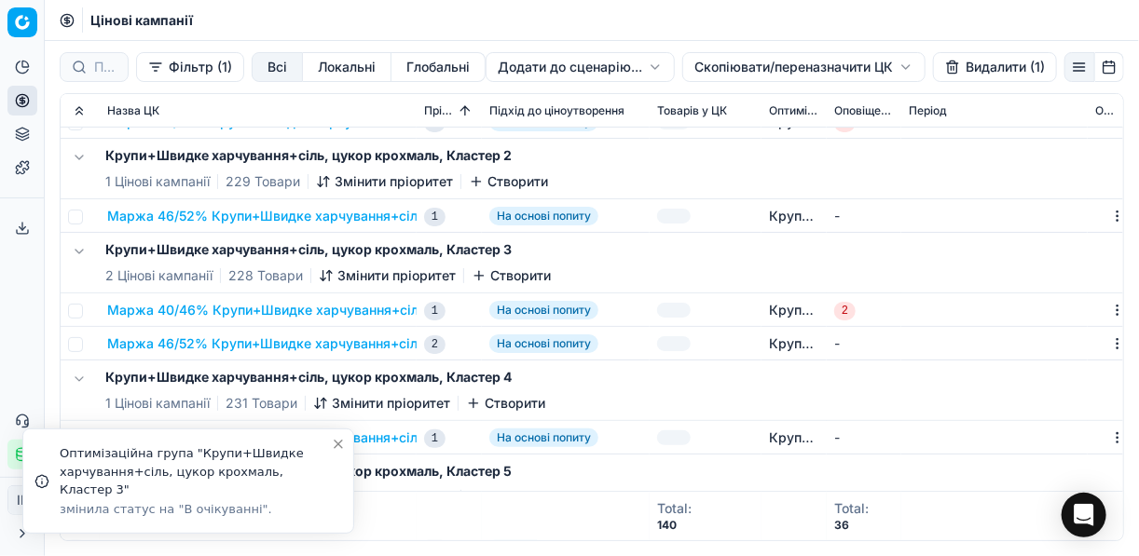
checkbox input "false"
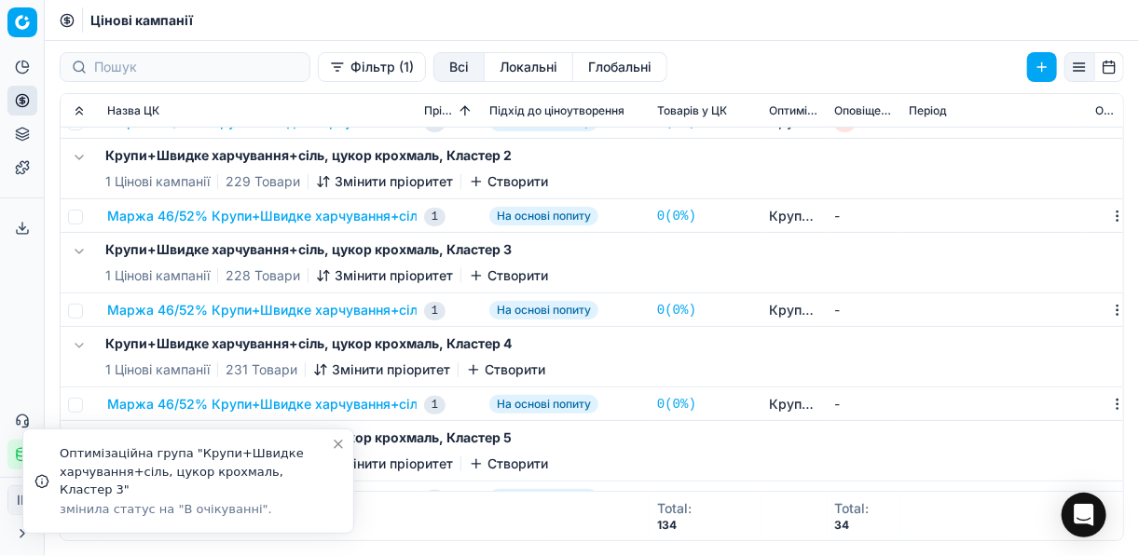
scroll to position [379, 0]
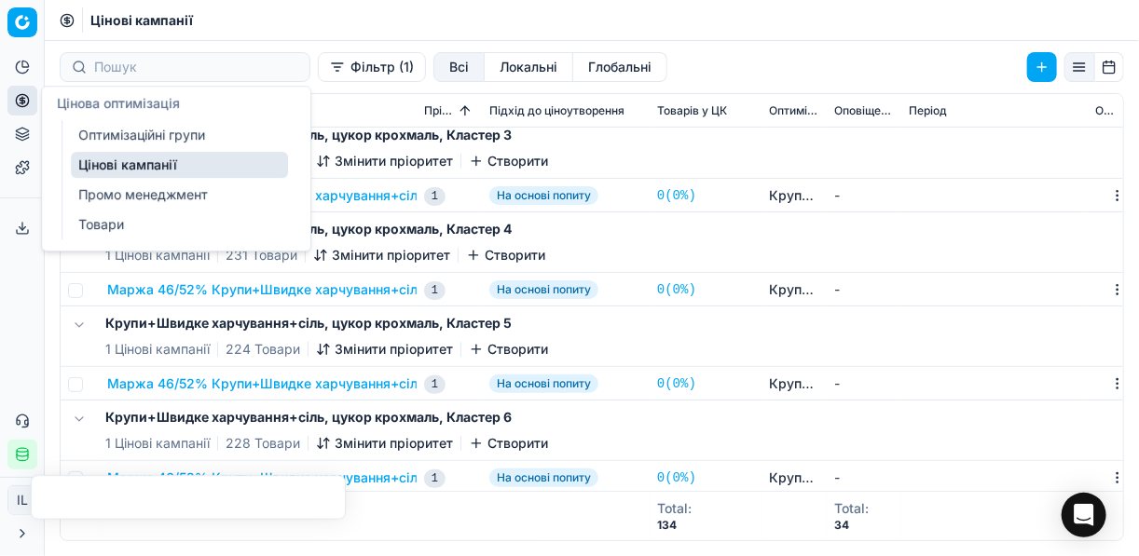
click at [144, 133] on link "Оптимізаційні групи" at bounding box center [179, 135] width 217 height 26
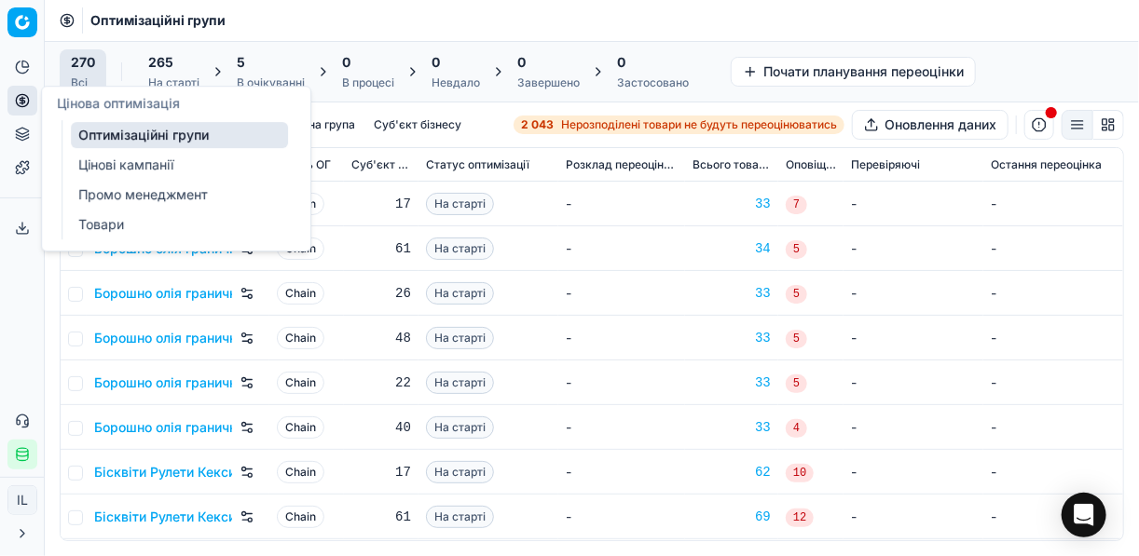
click at [270, 75] on div "В очікуванні" at bounding box center [271, 82] width 68 height 15
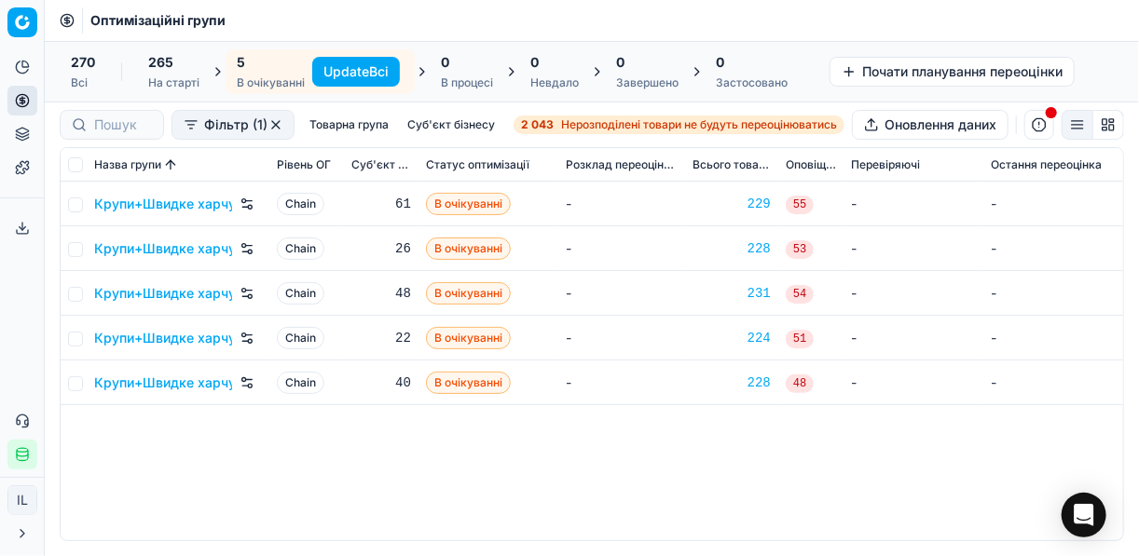
click at [341, 68] on button "Update Всі" at bounding box center [356, 72] width 88 height 30
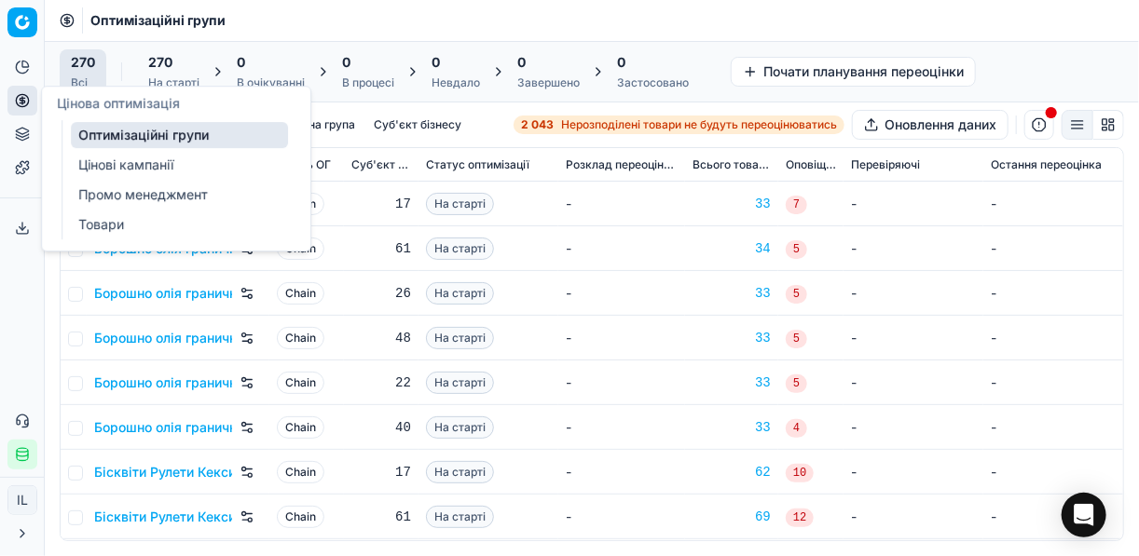
click at [118, 173] on link "Цінові кампанії" at bounding box center [179, 165] width 217 height 26
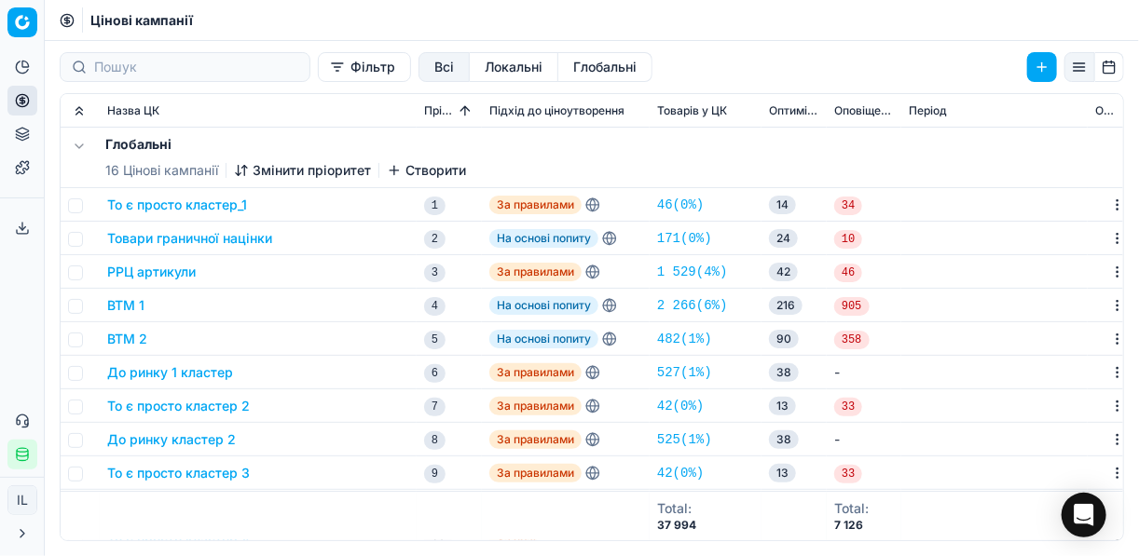
click at [318, 75] on button "Фільтр" at bounding box center [364, 67] width 93 height 30
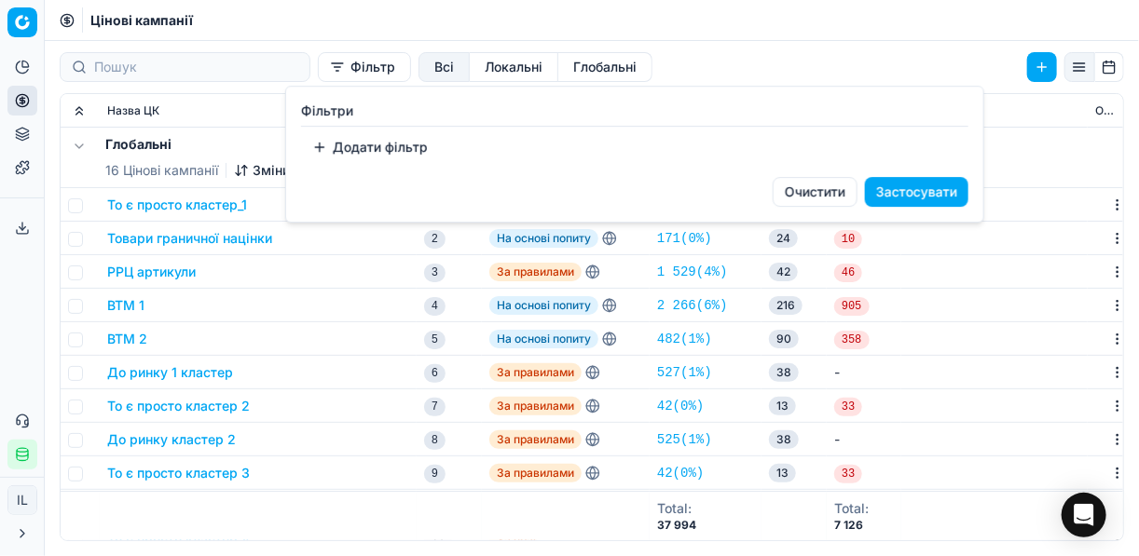
click at [354, 148] on button "Додати фільтр" at bounding box center [370, 147] width 138 height 30
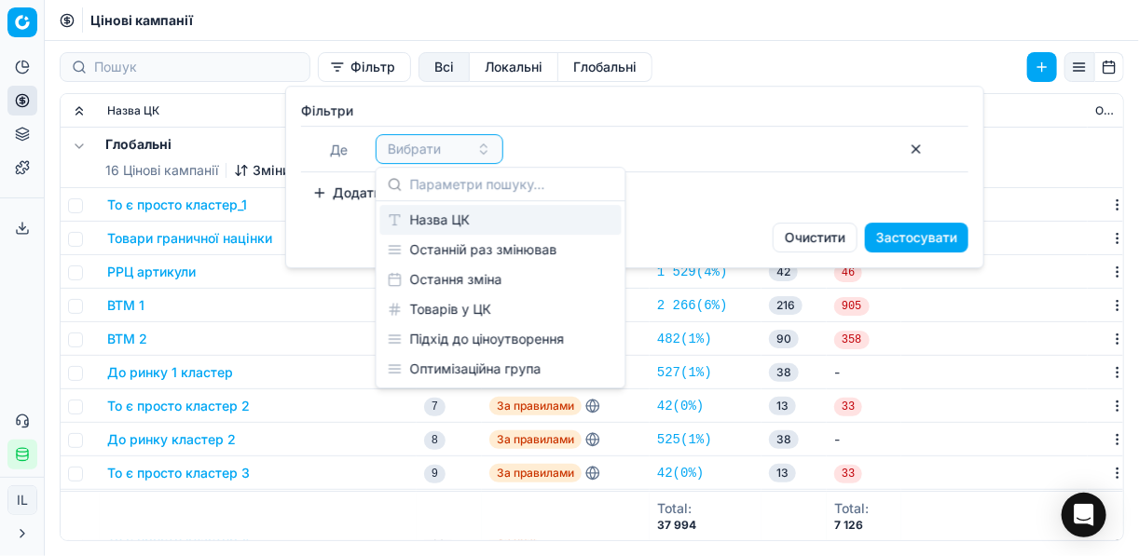
click at [448, 216] on div "Назва ЦК" at bounding box center [500, 220] width 241 height 30
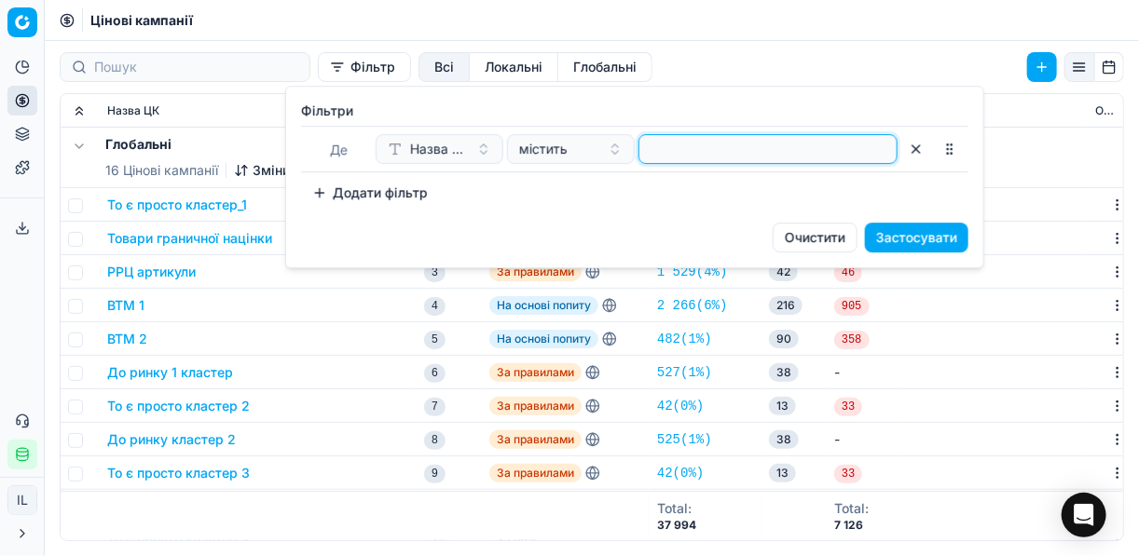
click at [692, 159] on input at bounding box center [768, 149] width 242 height 28
type input "круп"
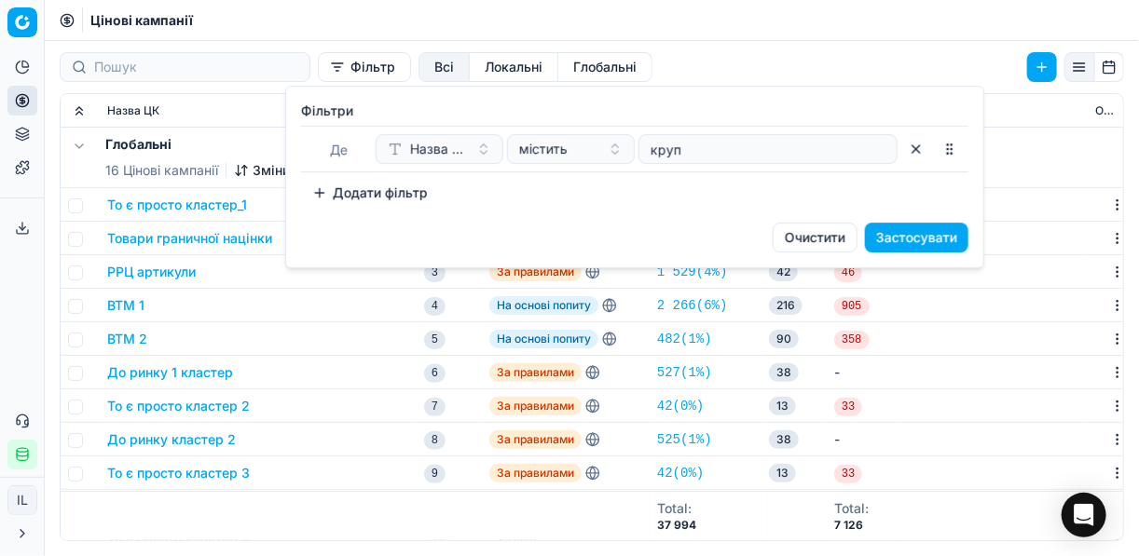
click at [925, 232] on button "Застосувати" at bounding box center [916, 238] width 103 height 30
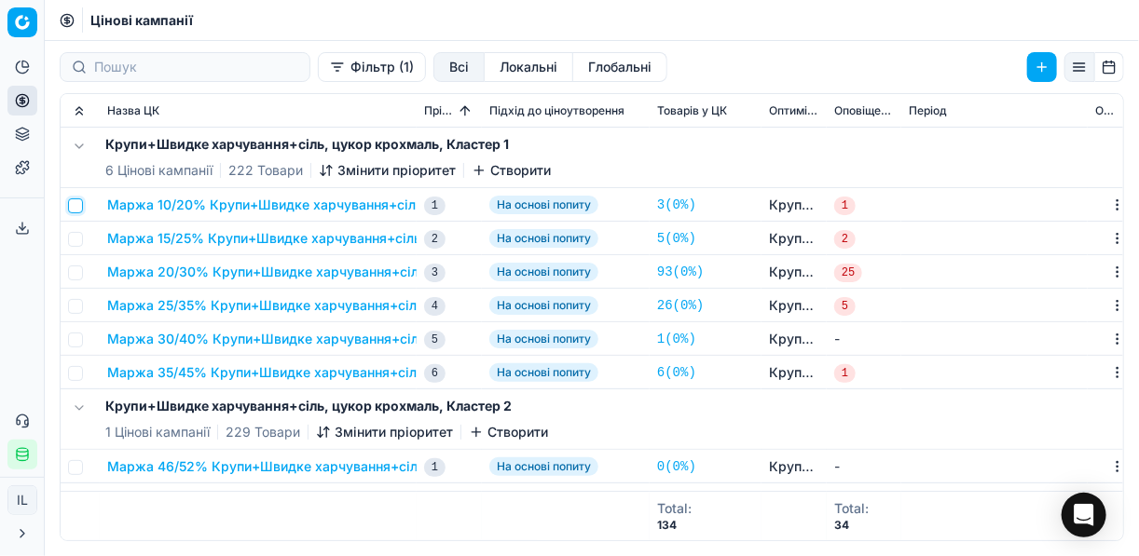
click at [79, 209] on input "checkbox" at bounding box center [75, 206] width 15 height 15
checkbox input "true"
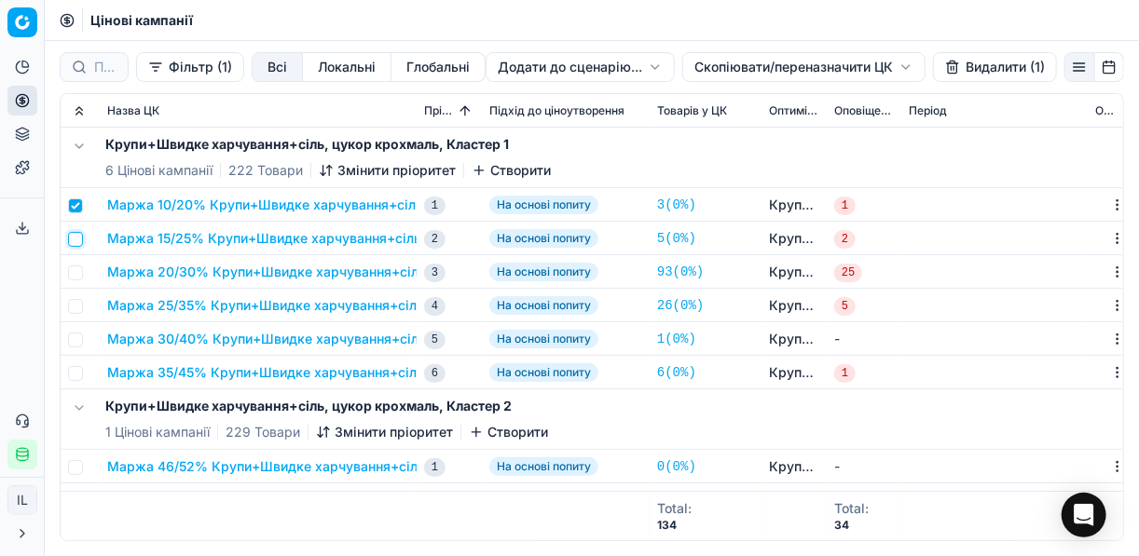
click at [81, 238] on input "checkbox" at bounding box center [75, 239] width 15 height 15
checkbox input "true"
click at [71, 269] on input "checkbox" at bounding box center [75, 273] width 15 height 15
checkbox input "true"
click at [73, 305] on input "checkbox" at bounding box center [75, 306] width 15 height 15
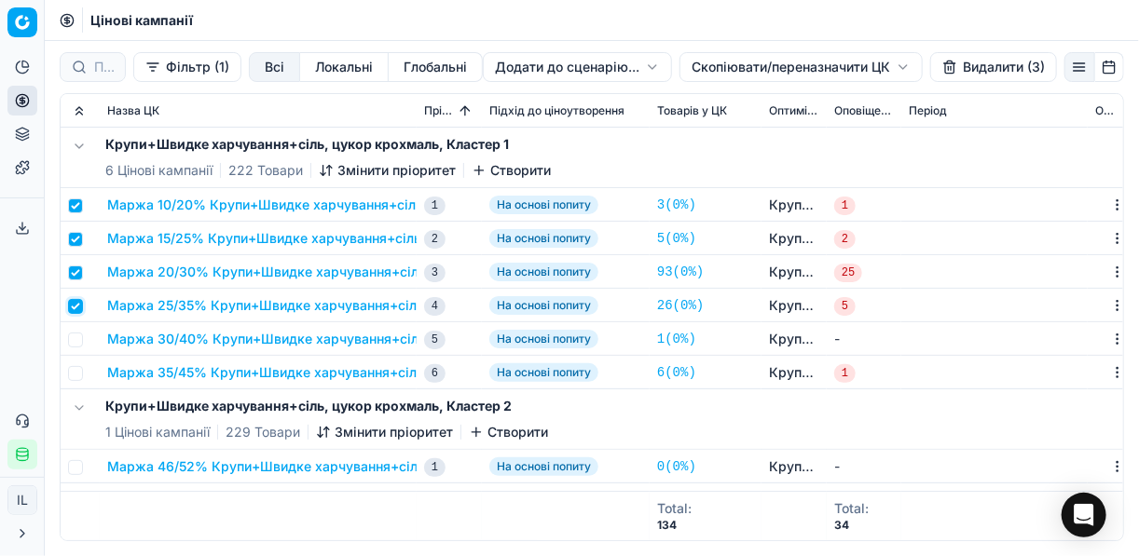
checkbox input "true"
drag, startPoint x: 75, startPoint y: 342, endPoint x: 76, endPoint y: 353, distance: 11.2
click at [75, 343] on input "checkbox" at bounding box center [75, 340] width 15 height 15
checkbox input "true"
click at [77, 373] on input "checkbox" at bounding box center [75, 373] width 15 height 15
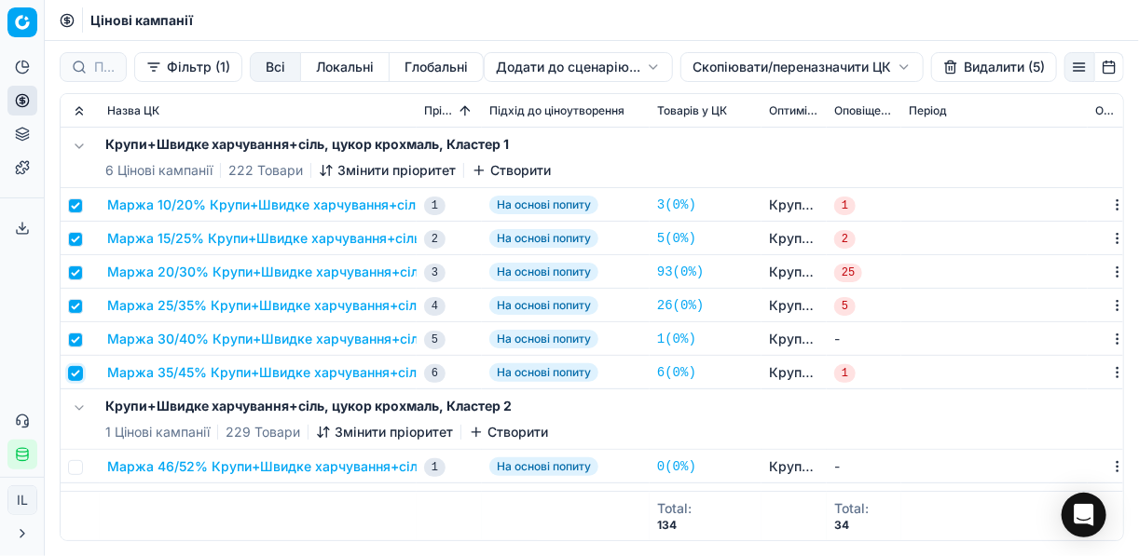
checkbox input "true"
click at [733, 65] on html "Pricing platform Аналітика Цінова оптимізація Асортимент продукції Шаблони Серв…" at bounding box center [569, 278] width 1139 height 556
click at [750, 103] on div "Копіювати ЦК" at bounding box center [800, 105] width 199 height 30
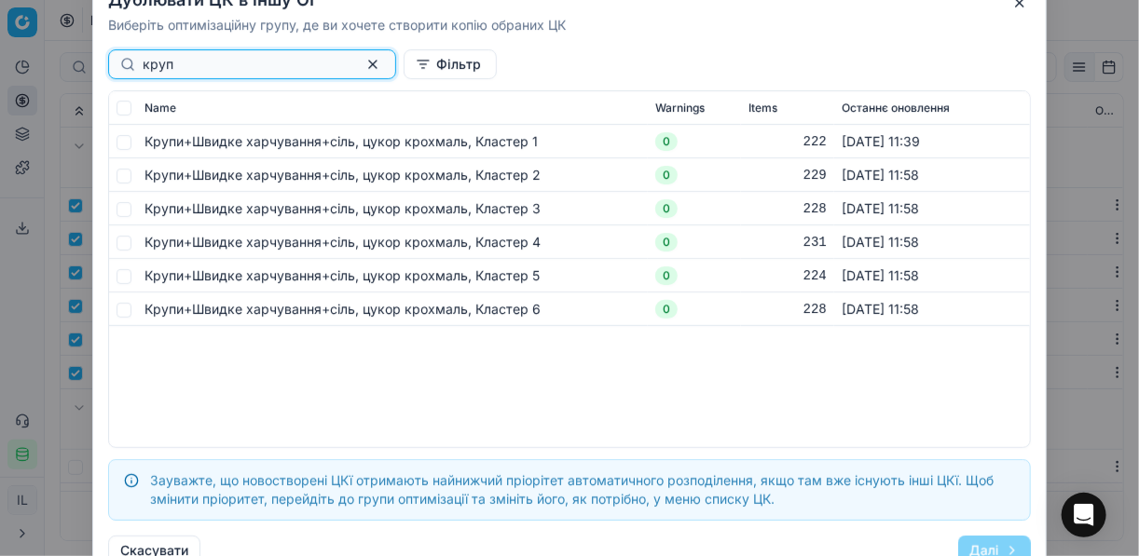
type input "круп"
click at [125, 172] on input "checkbox" at bounding box center [124, 175] width 15 height 15
checkbox input "true"
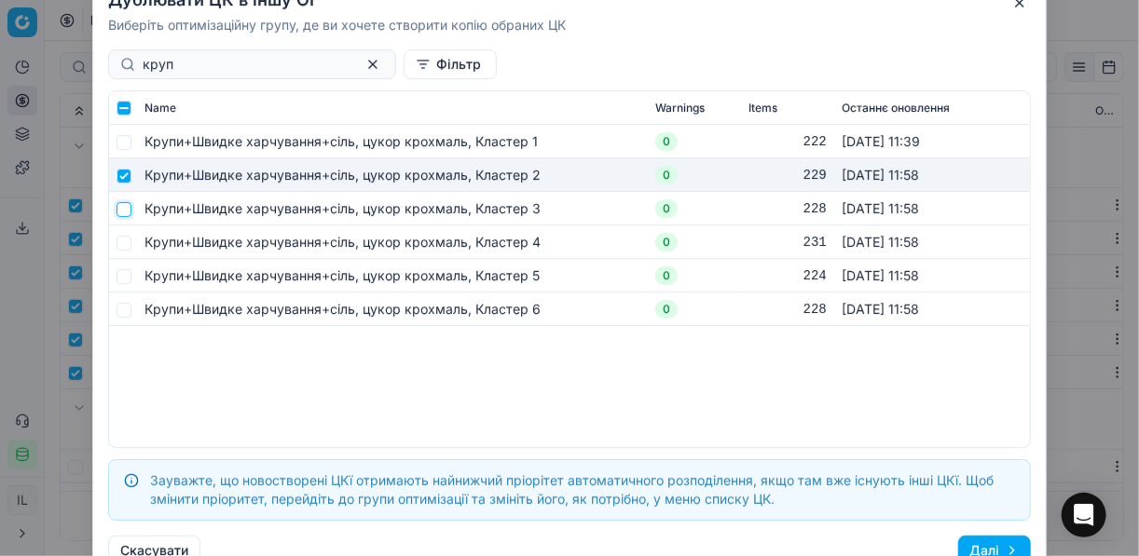
click at [123, 213] on input "checkbox" at bounding box center [124, 208] width 15 height 15
checkbox input "true"
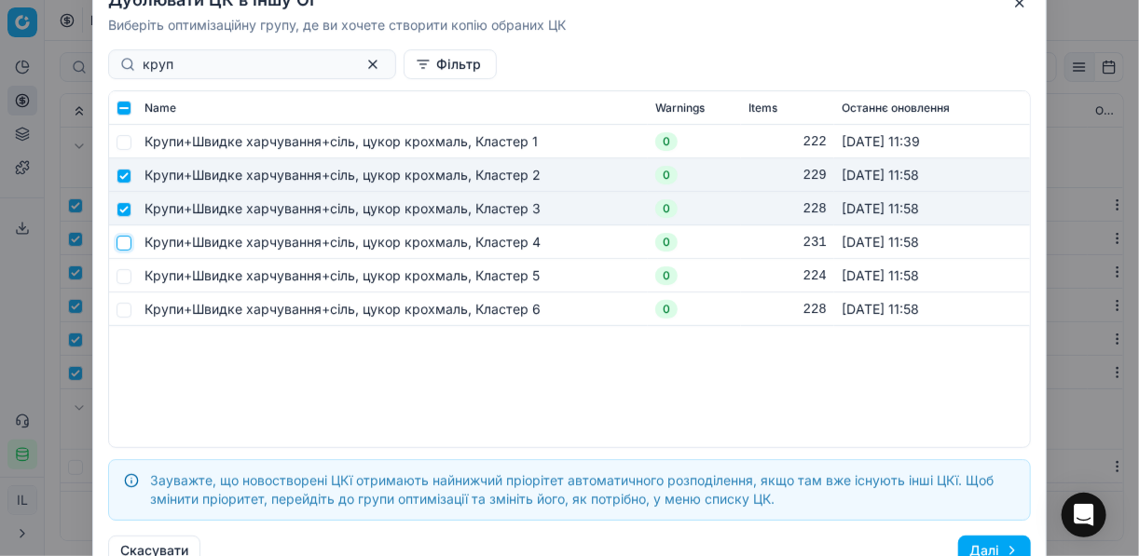
click at [124, 239] on input "checkbox" at bounding box center [124, 242] width 15 height 15
checkbox input "true"
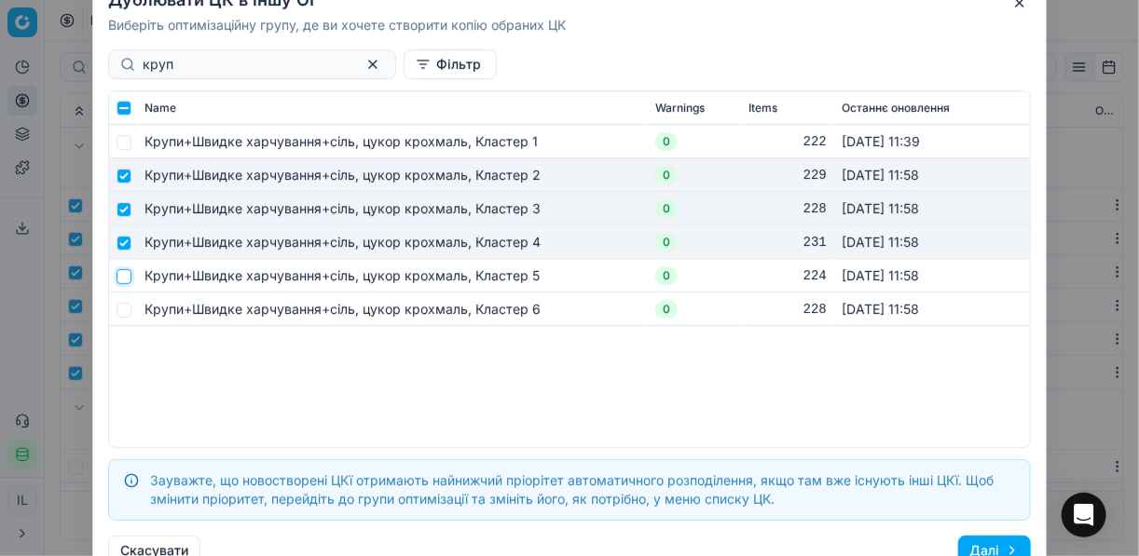
click at [125, 276] on input "checkbox" at bounding box center [124, 275] width 15 height 15
checkbox input "true"
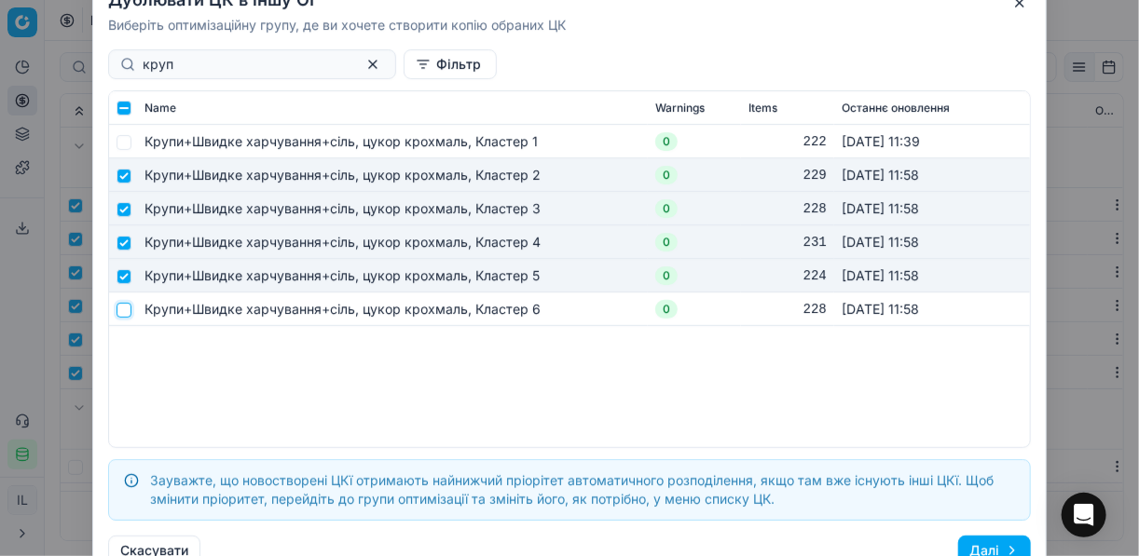
click at [128, 312] on input "checkbox" at bounding box center [124, 309] width 15 height 15
checkbox input "true"
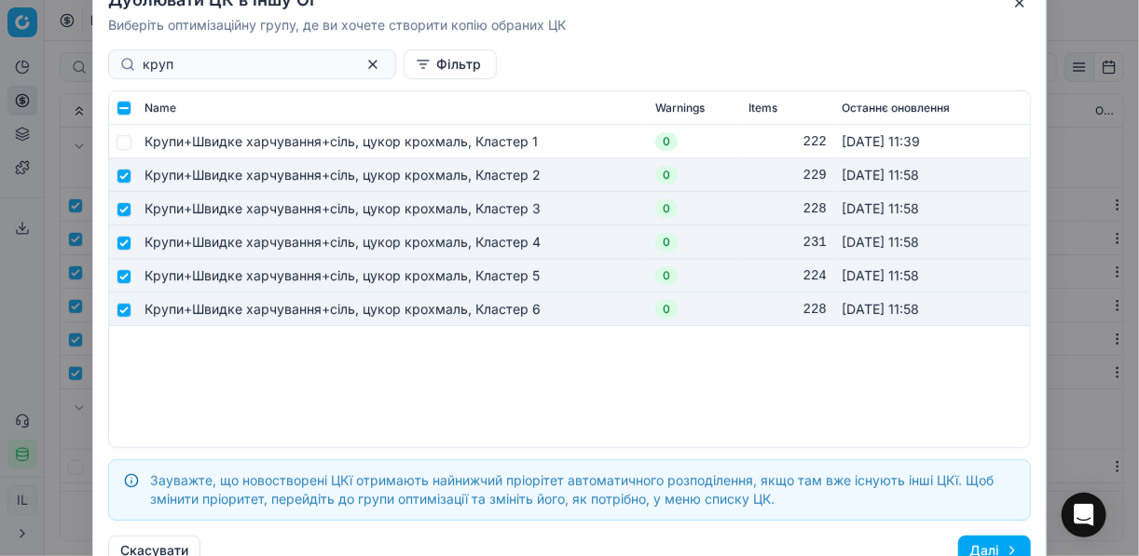
click at [991, 542] on button "Далі" at bounding box center [994, 551] width 73 height 30
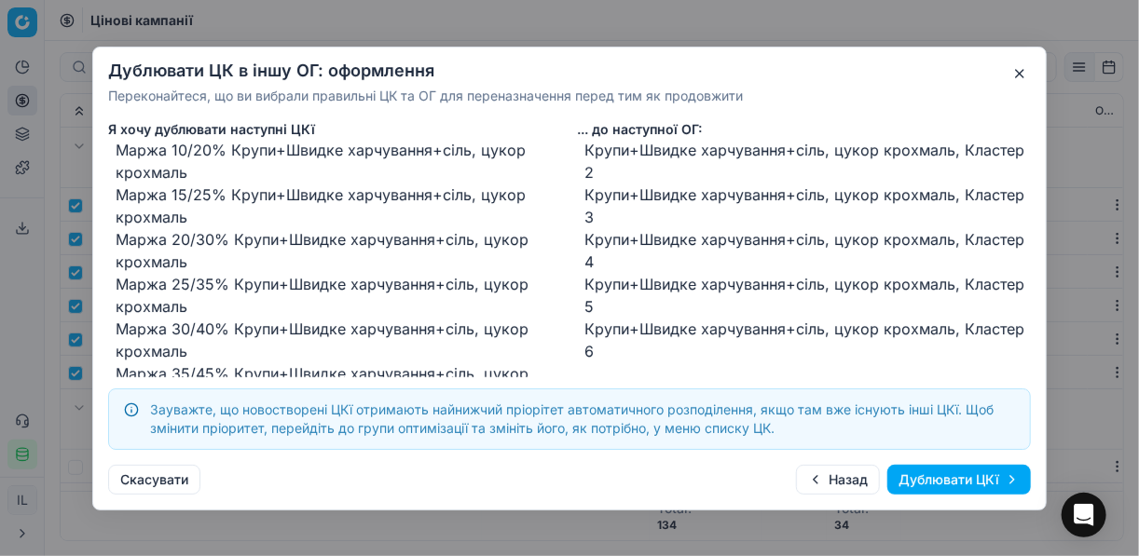
click at [943, 486] on button "Дублювати ЦКї" at bounding box center [959, 480] width 144 height 30
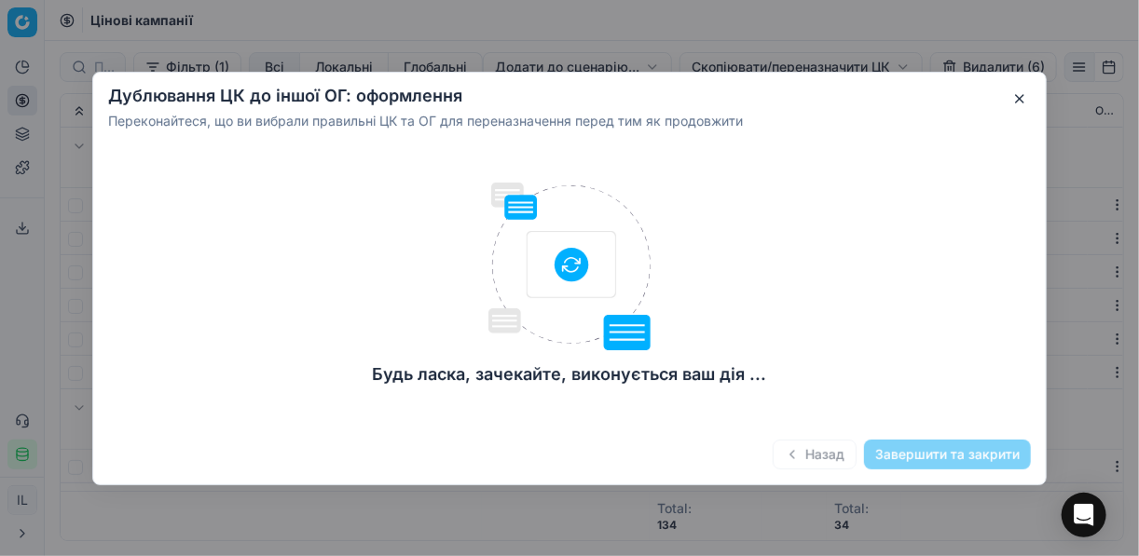
checkbox input "false"
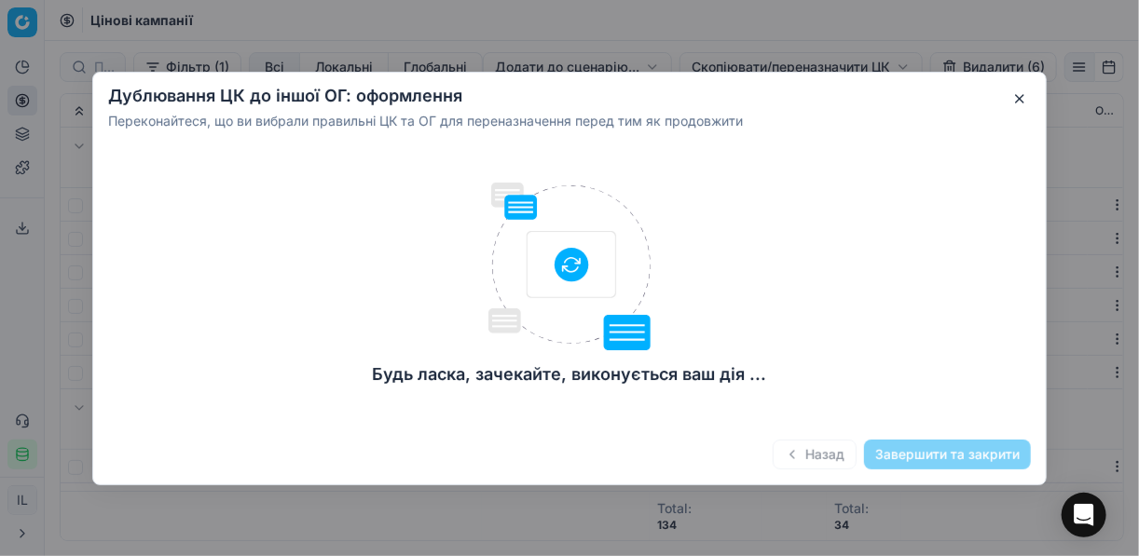
checkbox input "false"
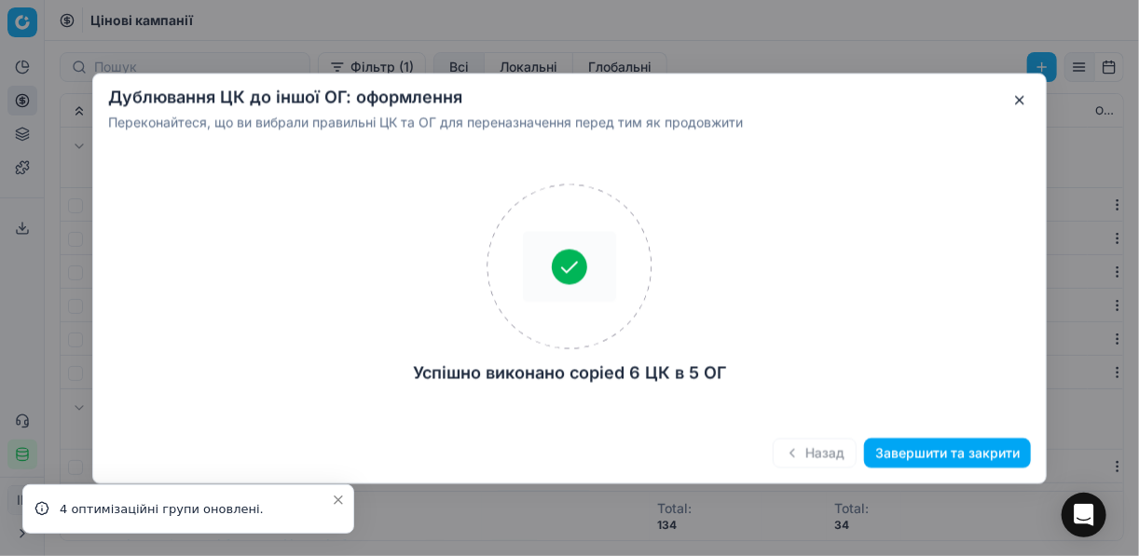
click at [951, 453] on button "Завершити та закрити" at bounding box center [947, 453] width 167 height 30
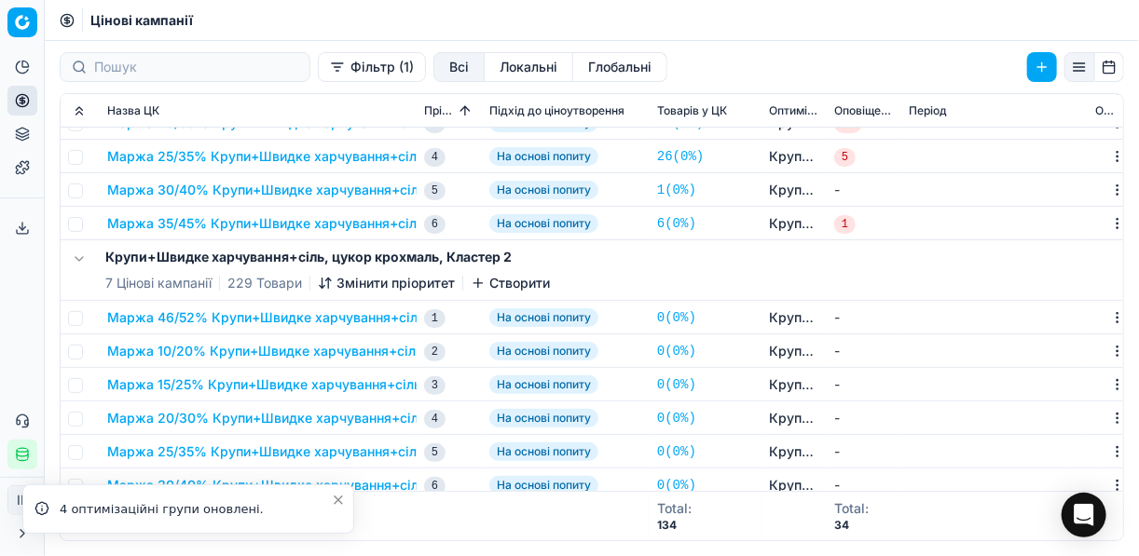
scroll to position [75, 0]
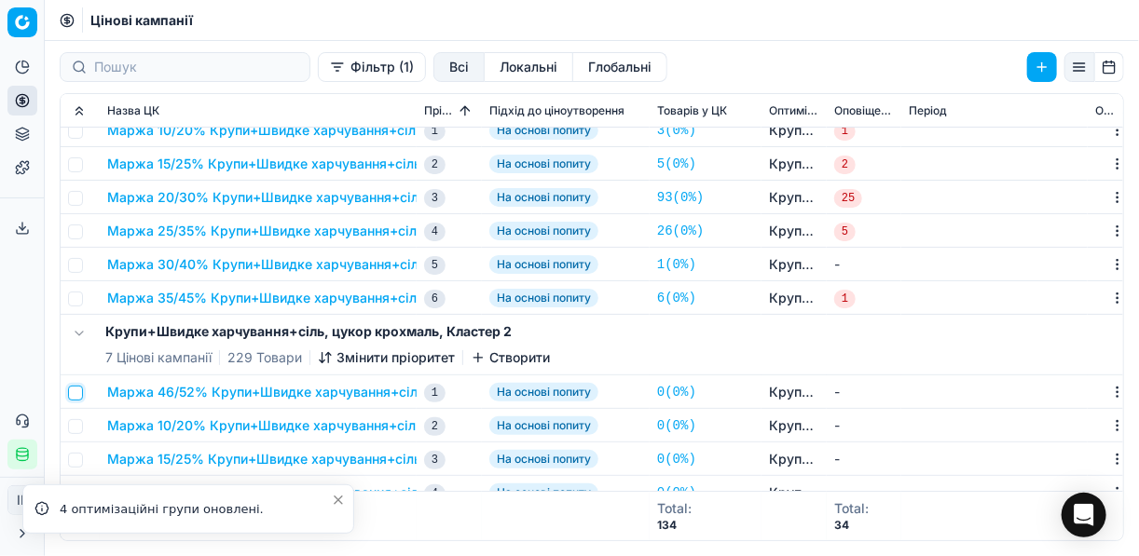
click at [75, 391] on input "checkbox" at bounding box center [75, 393] width 15 height 15
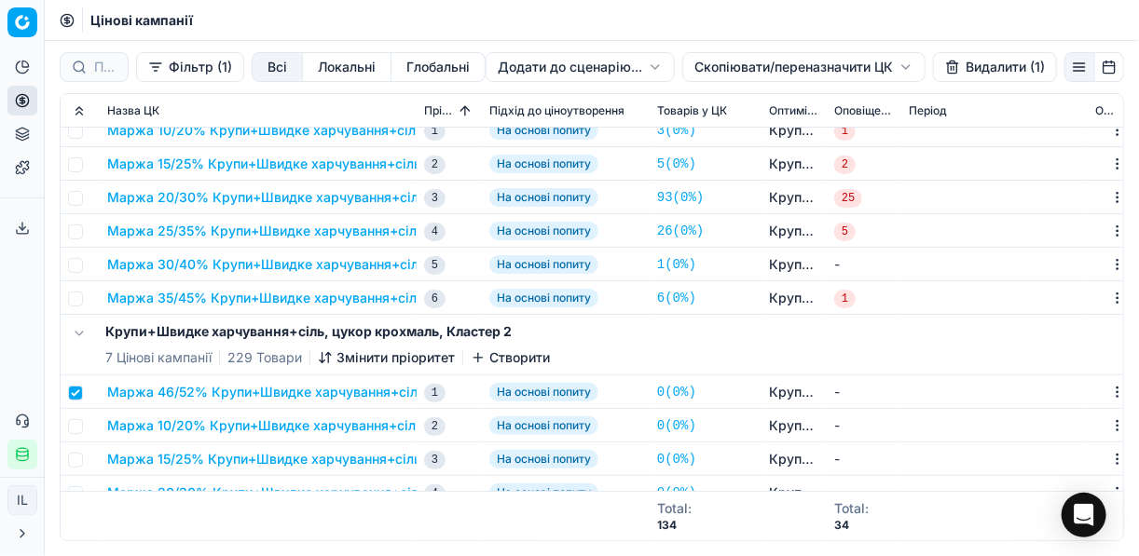
click at [975, 69] on button "Видалити (1)" at bounding box center [995, 67] width 124 height 30
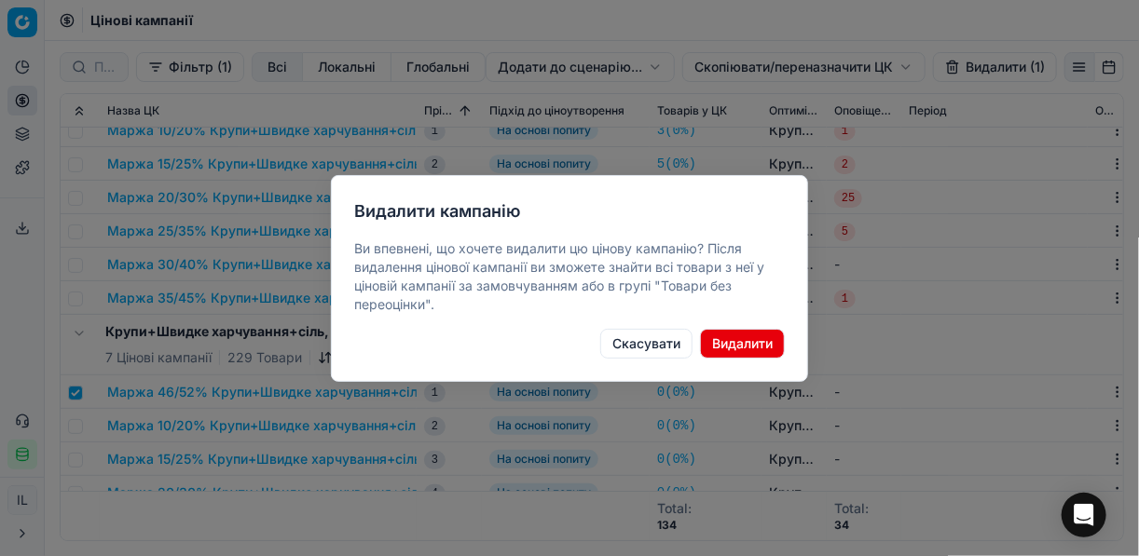
click at [733, 346] on button "Видалити" at bounding box center [742, 344] width 85 height 30
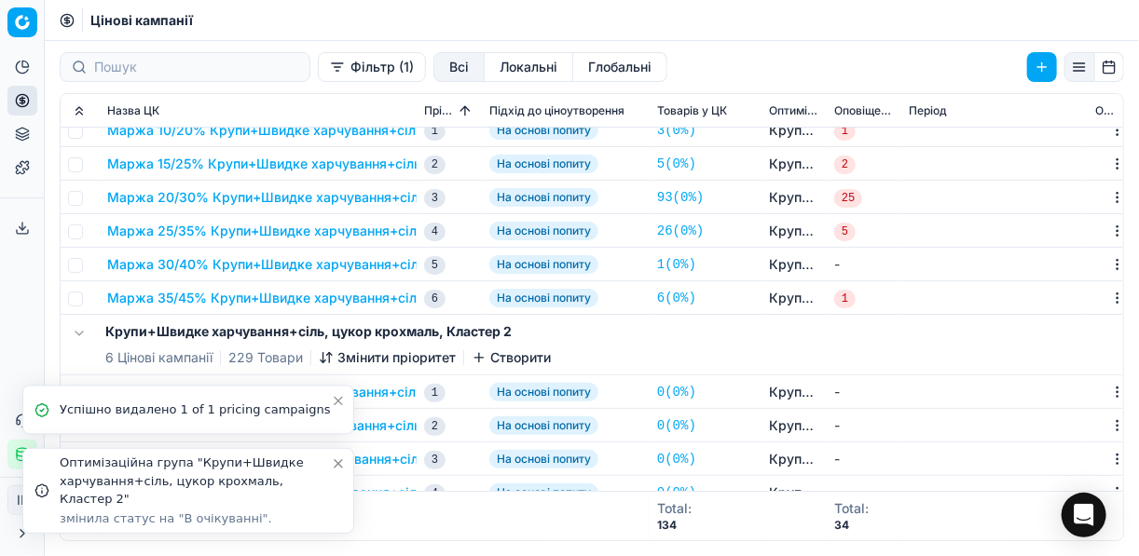
checkbox input "false"
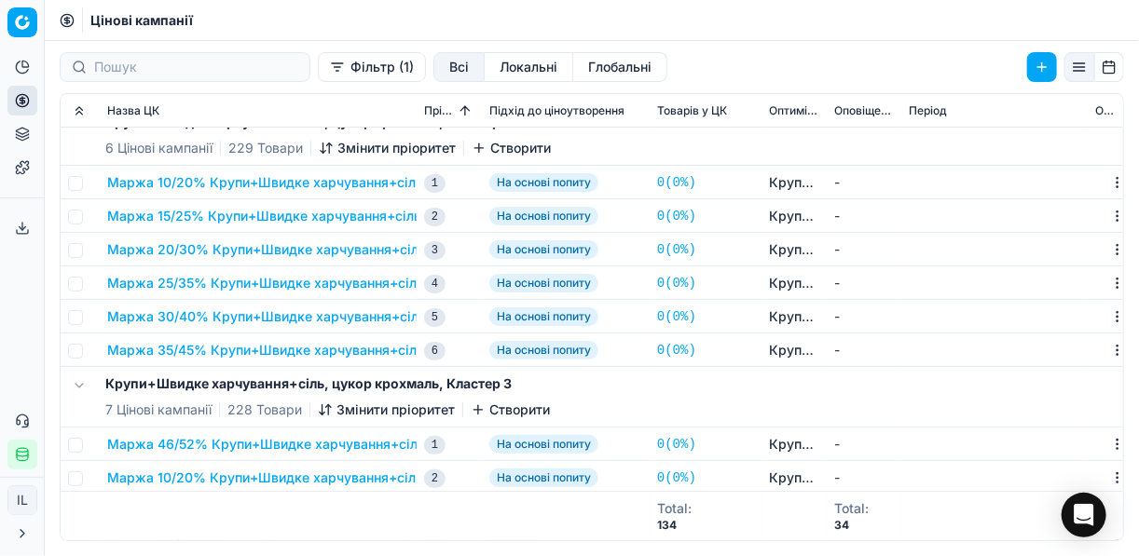
scroll to position [373, 0]
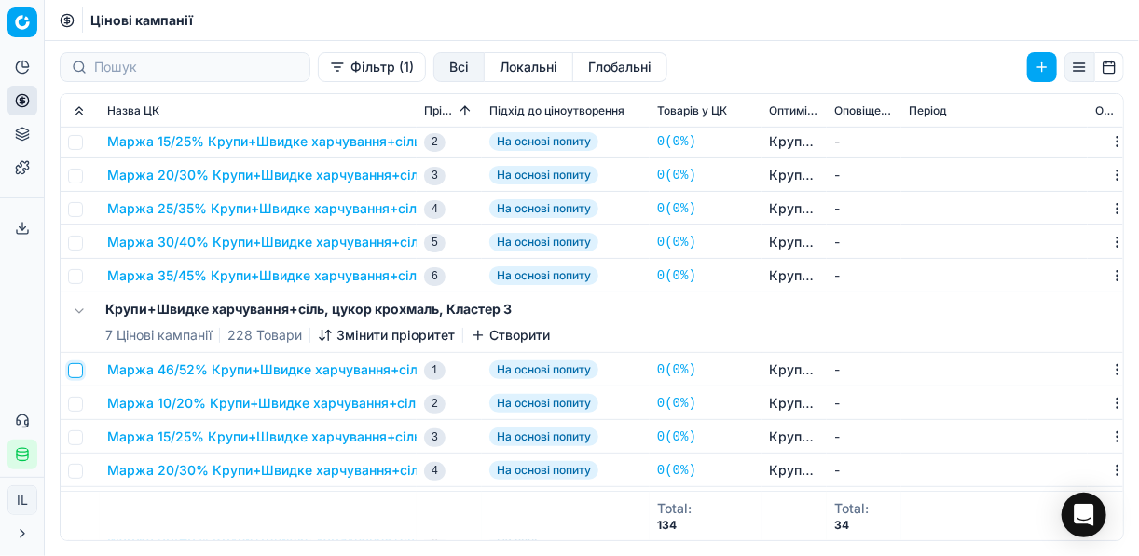
click at [76, 370] on input "checkbox" at bounding box center [75, 370] width 15 height 15
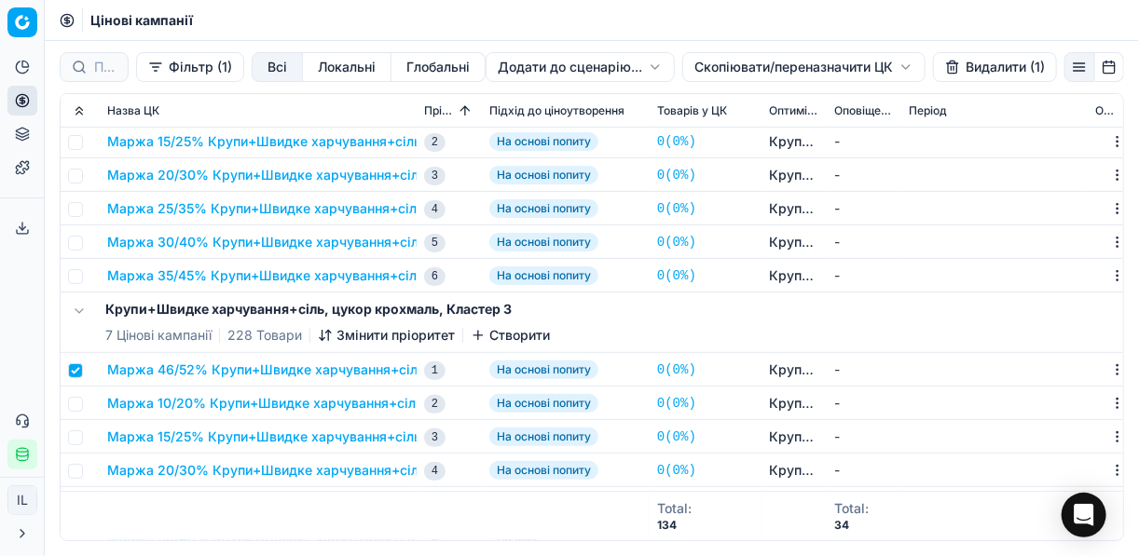
click at [966, 63] on button "Видалити (1)" at bounding box center [995, 67] width 124 height 30
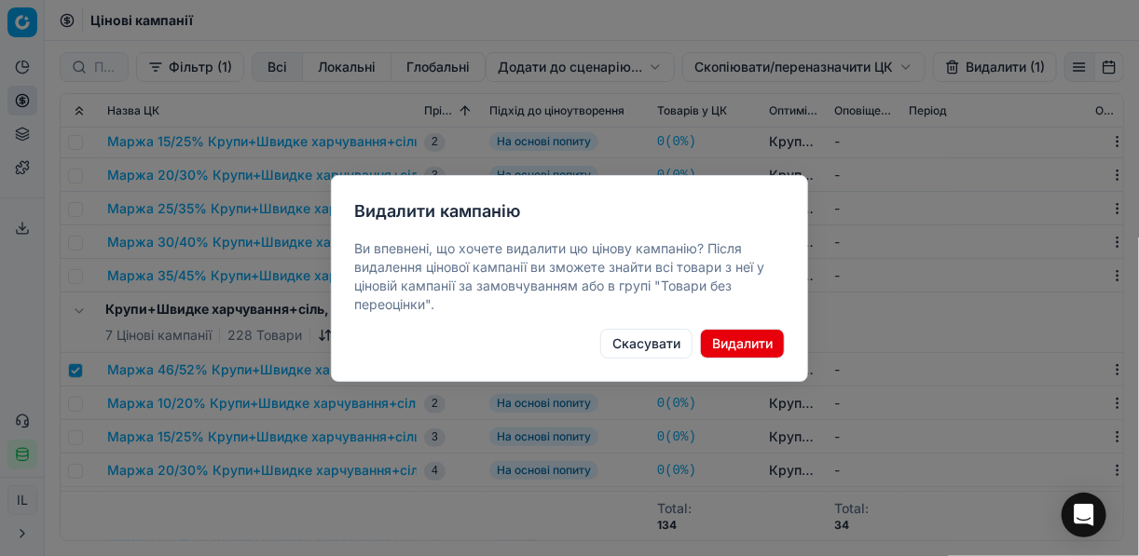
click at [740, 345] on button "Видалити" at bounding box center [742, 344] width 85 height 30
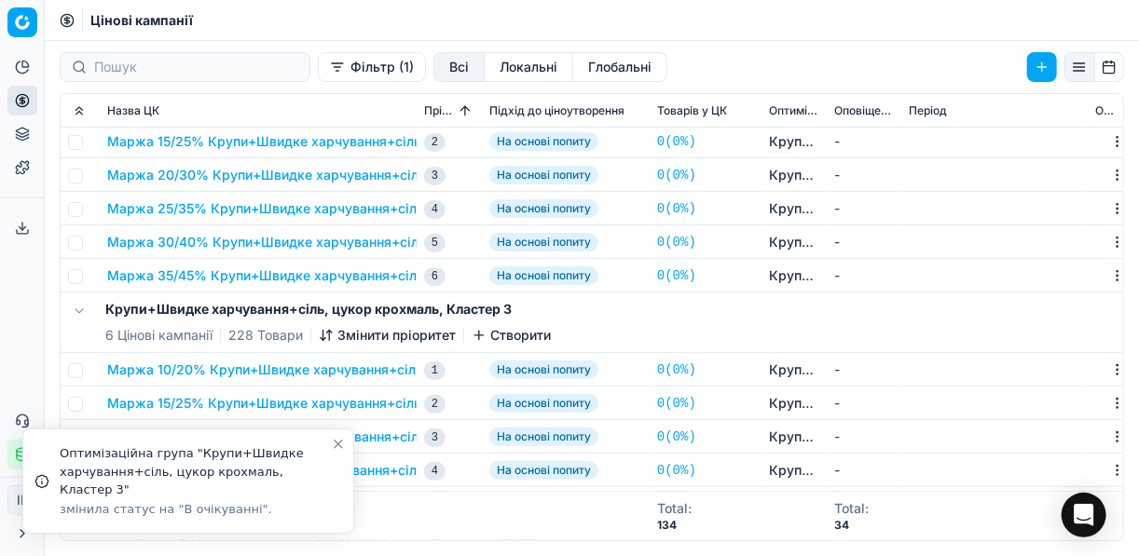
checkbox input "false"
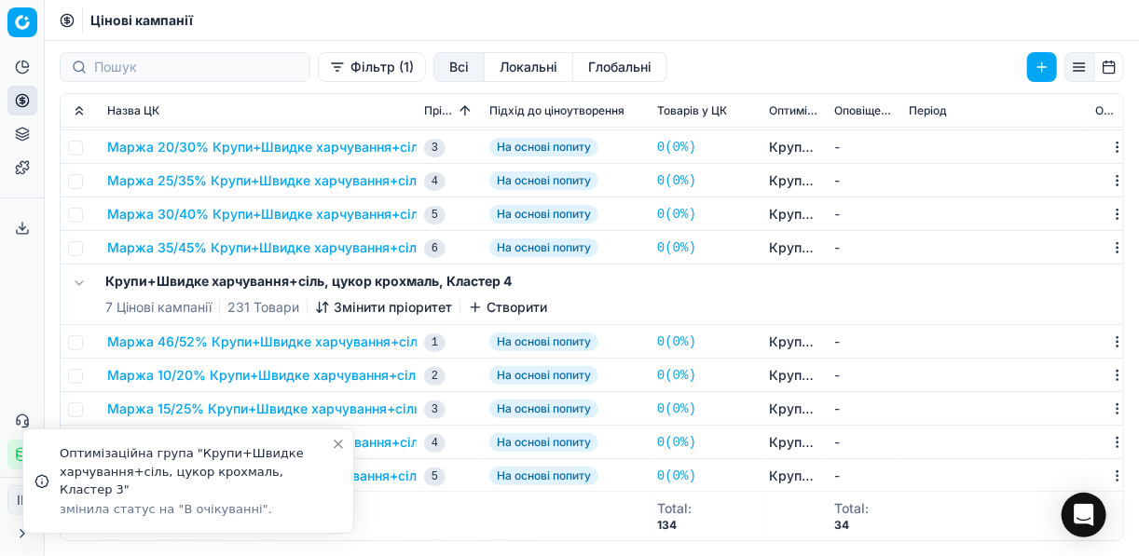
scroll to position [746, 0]
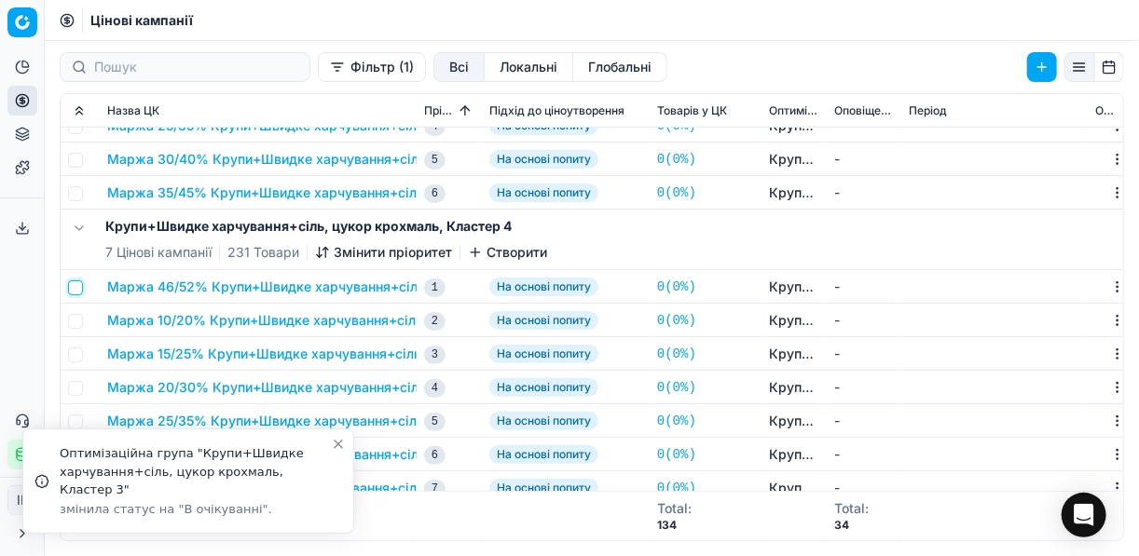
click at [75, 283] on input "checkbox" at bounding box center [75, 288] width 15 height 15
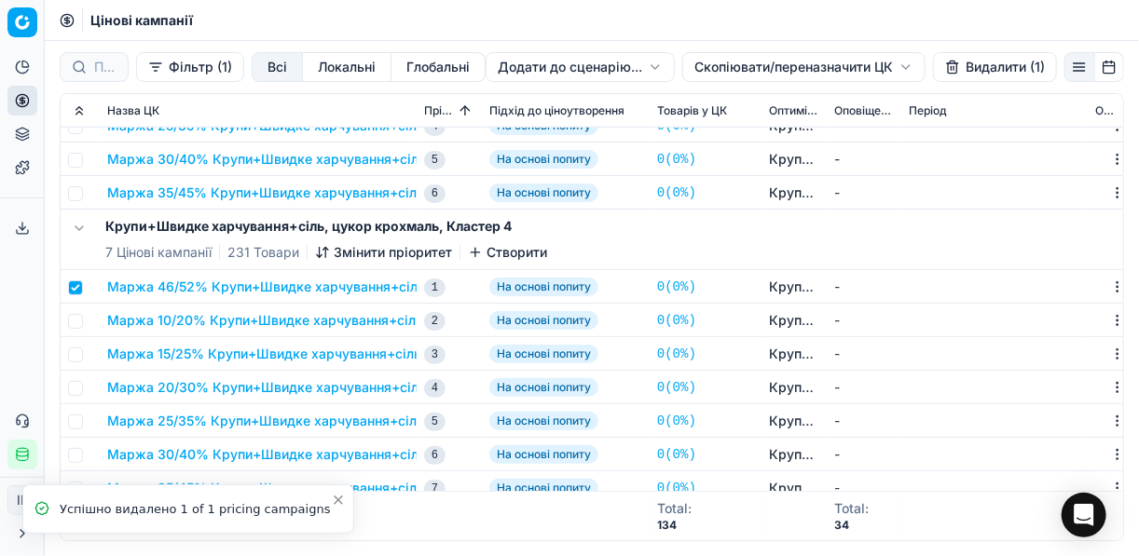
click at [968, 62] on button "Видалити (1)" at bounding box center [995, 67] width 124 height 30
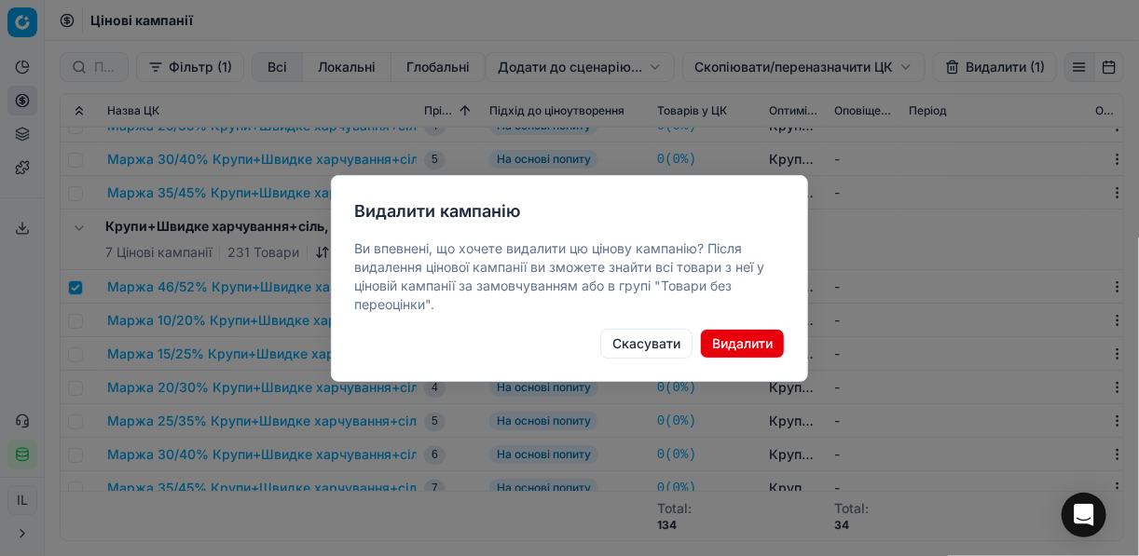
click at [761, 343] on button "Видалити" at bounding box center [742, 344] width 85 height 30
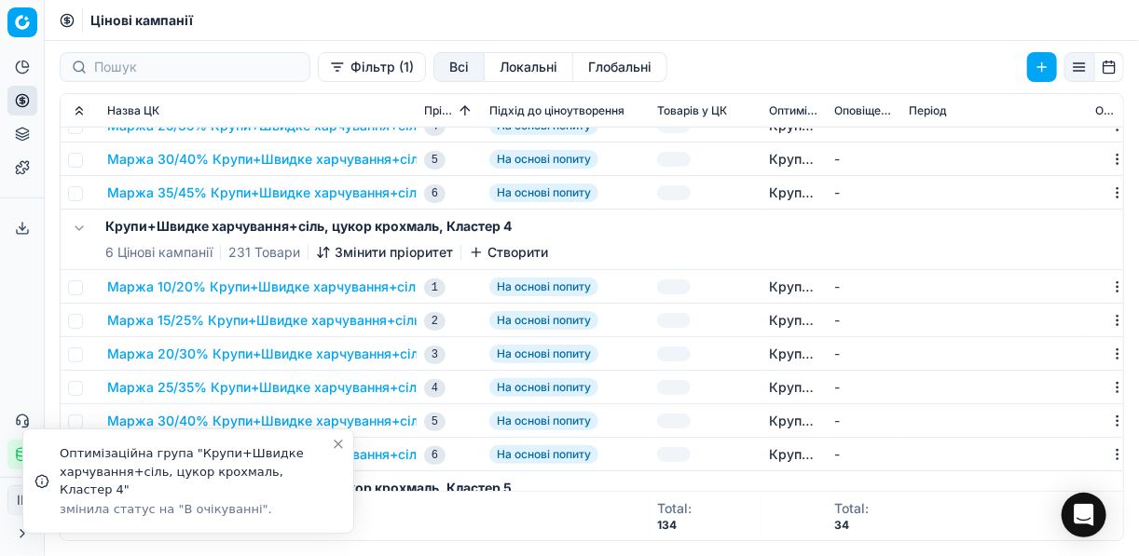
checkbox input "false"
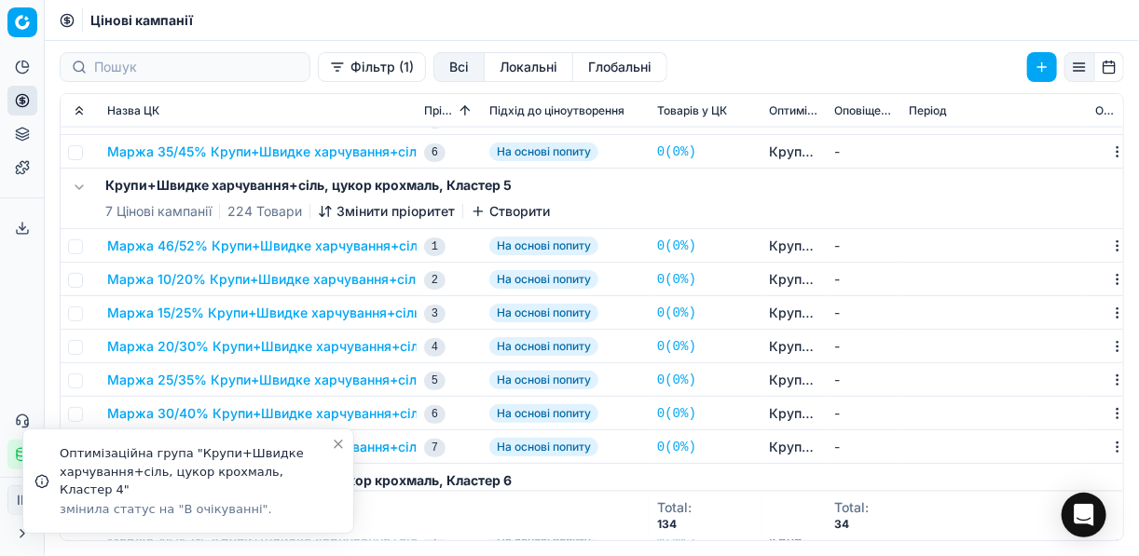
scroll to position [1118, 0]
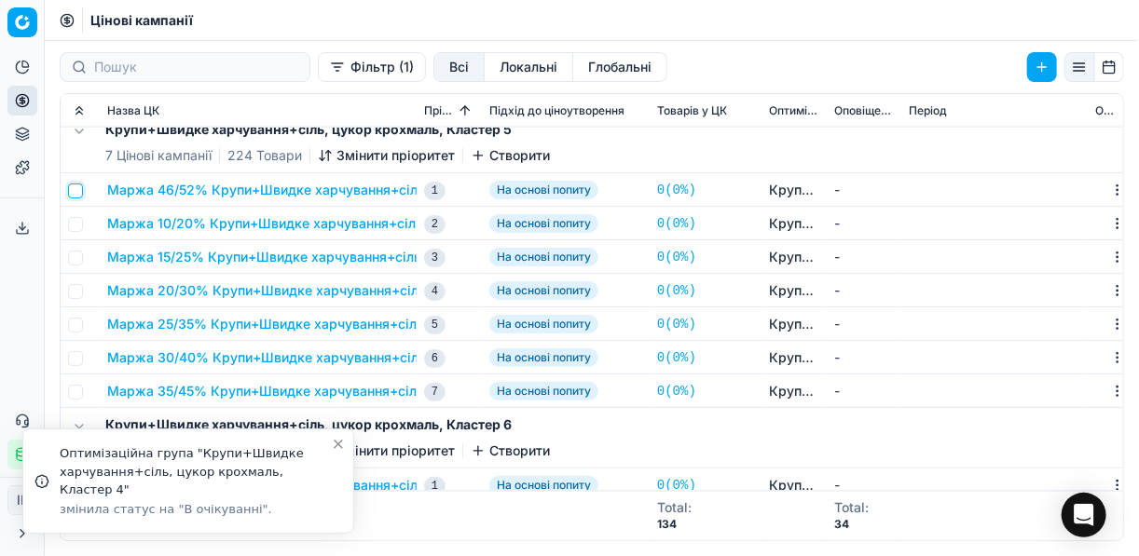
click at [76, 190] on input "checkbox" at bounding box center [75, 191] width 15 height 15
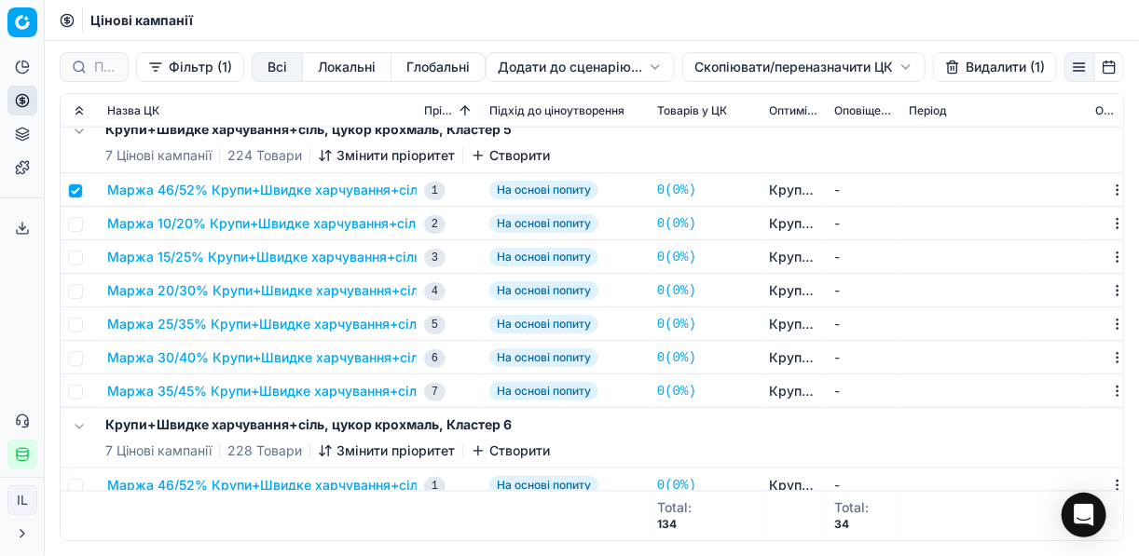
click at [972, 66] on button "Видалити (1)" at bounding box center [995, 67] width 124 height 30
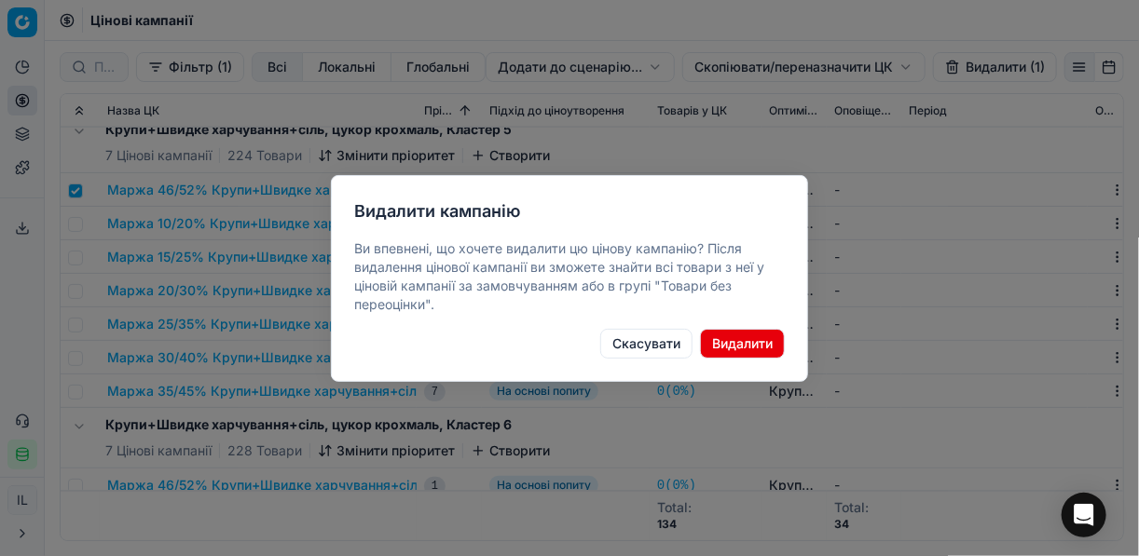
click at [732, 336] on button "Видалити" at bounding box center [742, 344] width 85 height 30
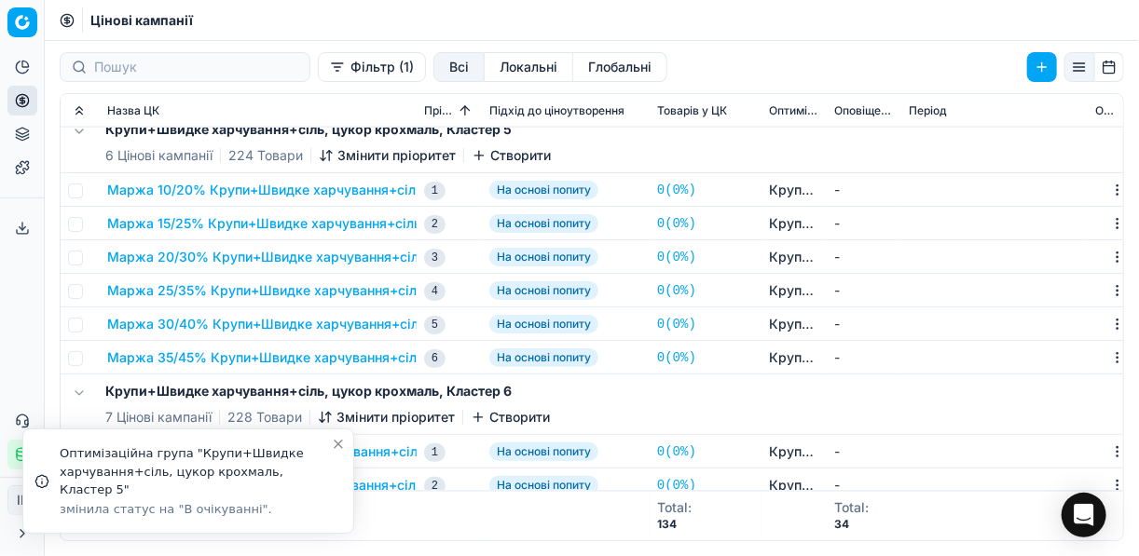
checkbox input "false"
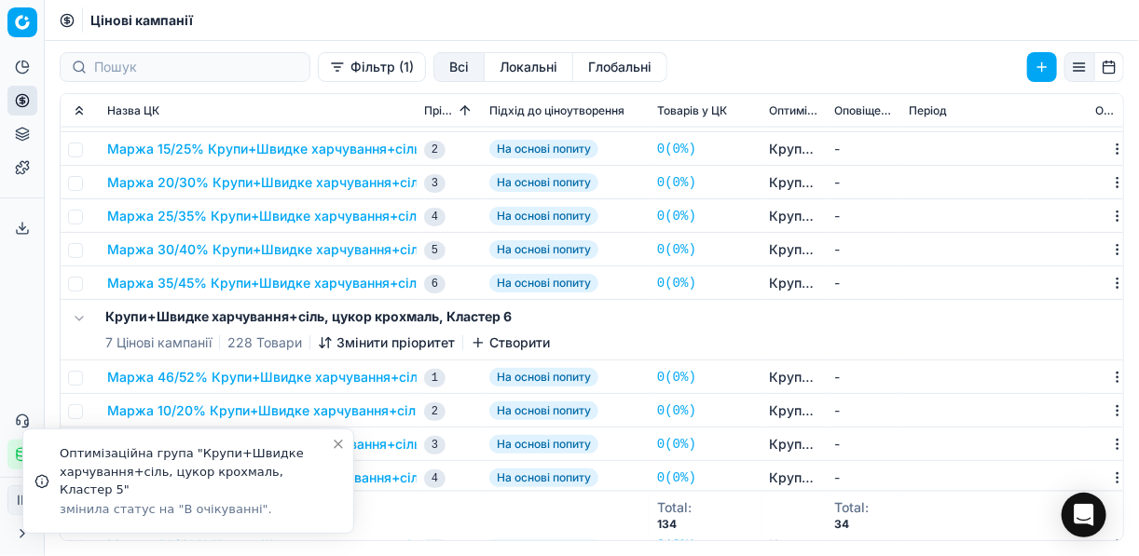
scroll to position [1268, 0]
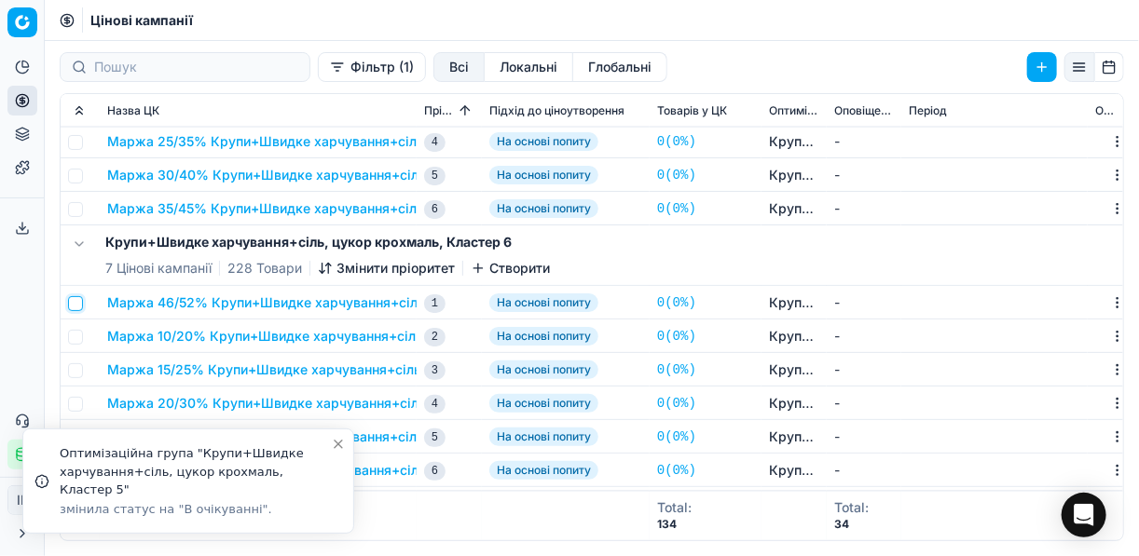
click at [74, 303] on input "checkbox" at bounding box center [75, 303] width 15 height 15
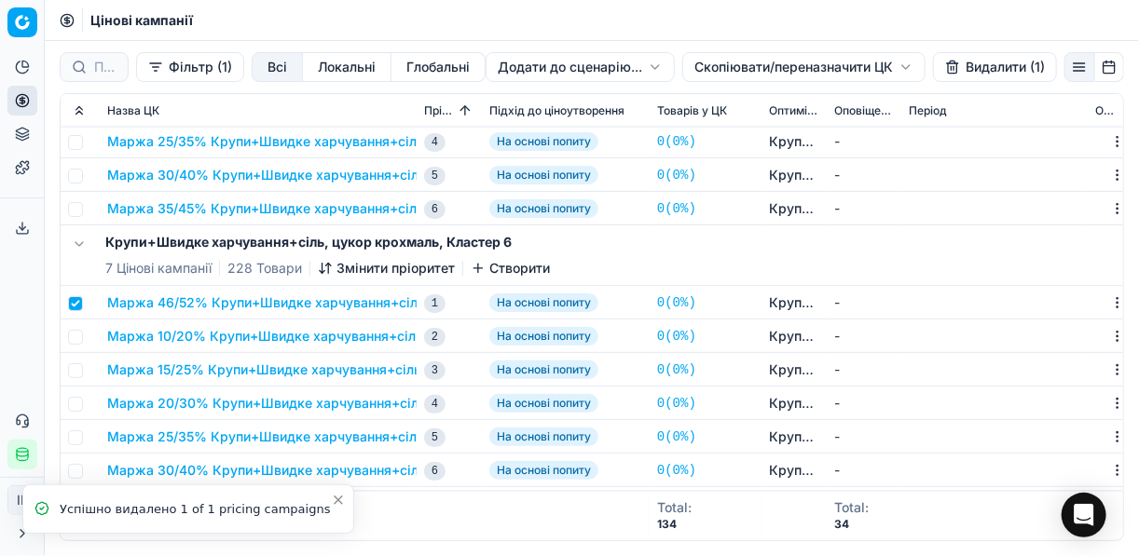
click at [984, 62] on button "Видалити (1)" at bounding box center [995, 67] width 124 height 30
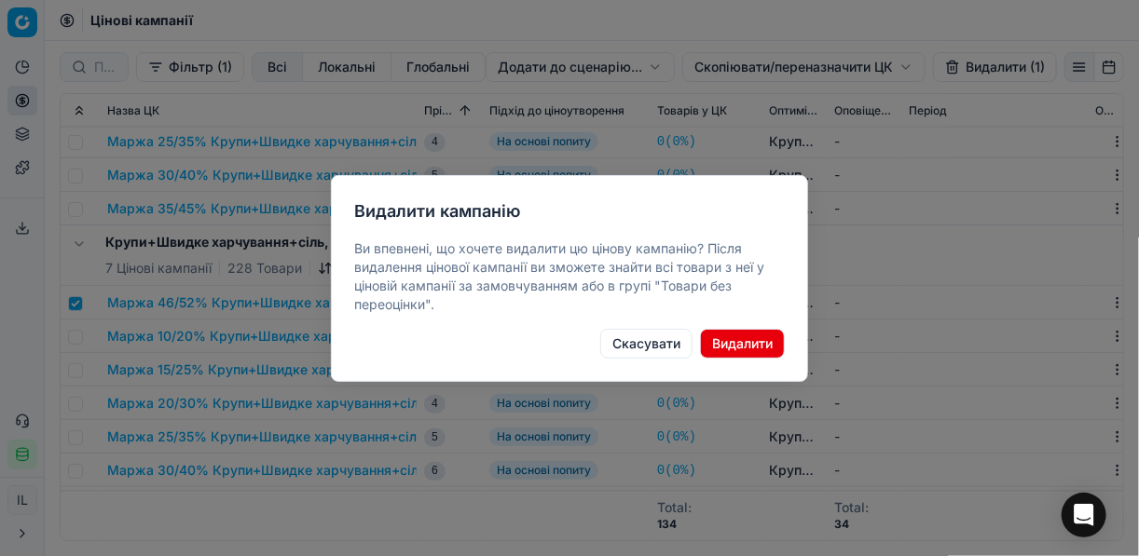
click at [772, 343] on button "Видалити" at bounding box center [742, 344] width 85 height 30
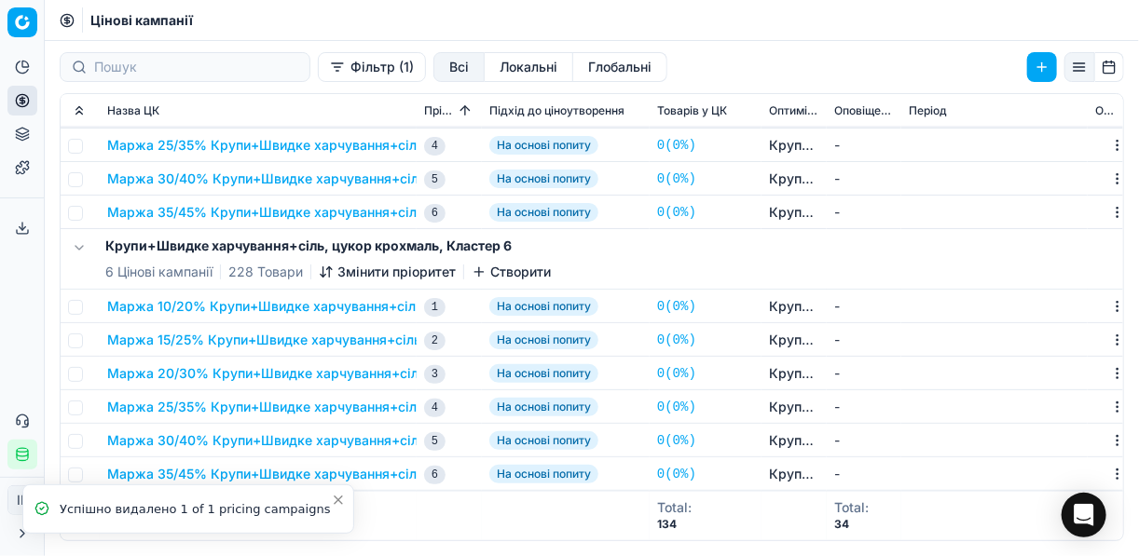
checkbox input "false"
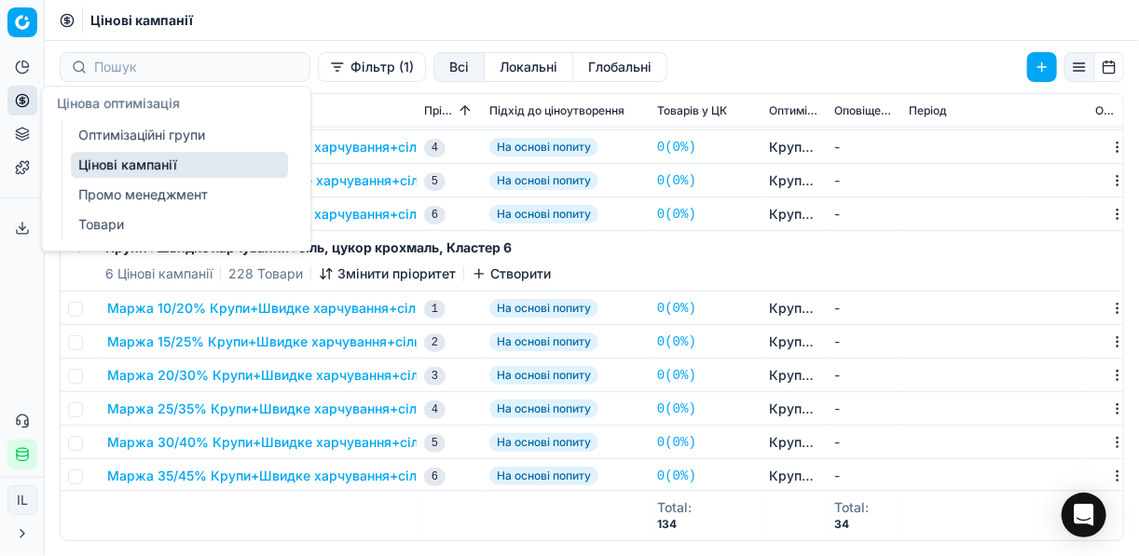
click at [108, 136] on link "Оптимізаційні групи" at bounding box center [179, 135] width 217 height 26
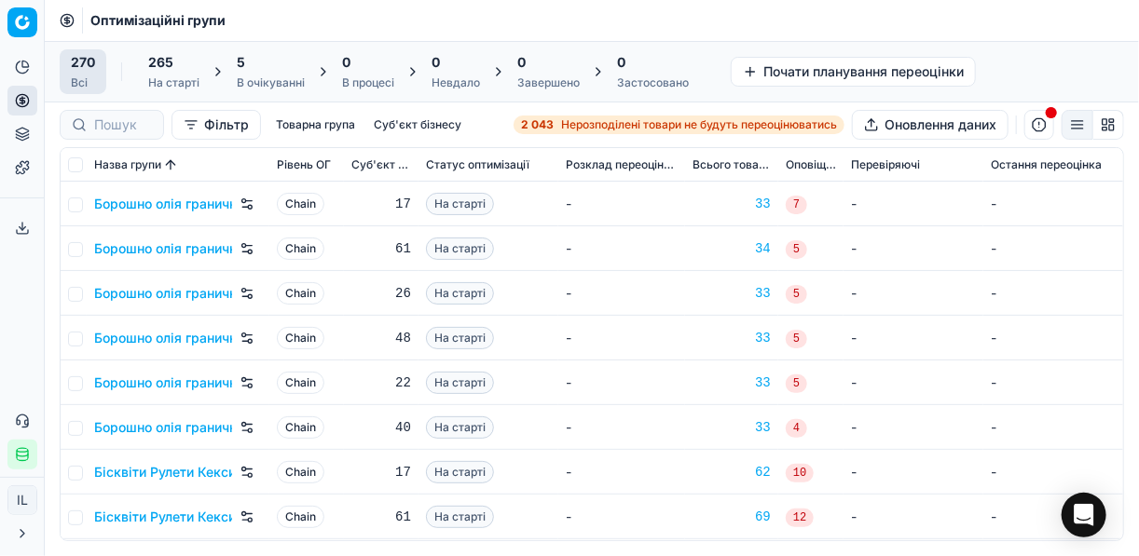
click at [271, 63] on div "5" at bounding box center [271, 62] width 68 height 19
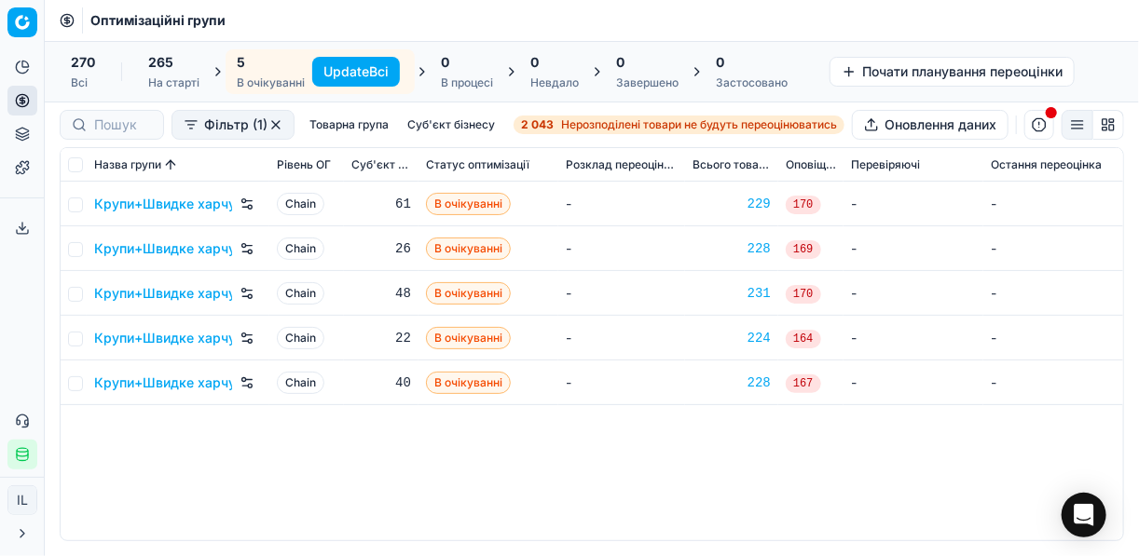
click at [355, 73] on button "Update Всі" at bounding box center [356, 72] width 88 height 30
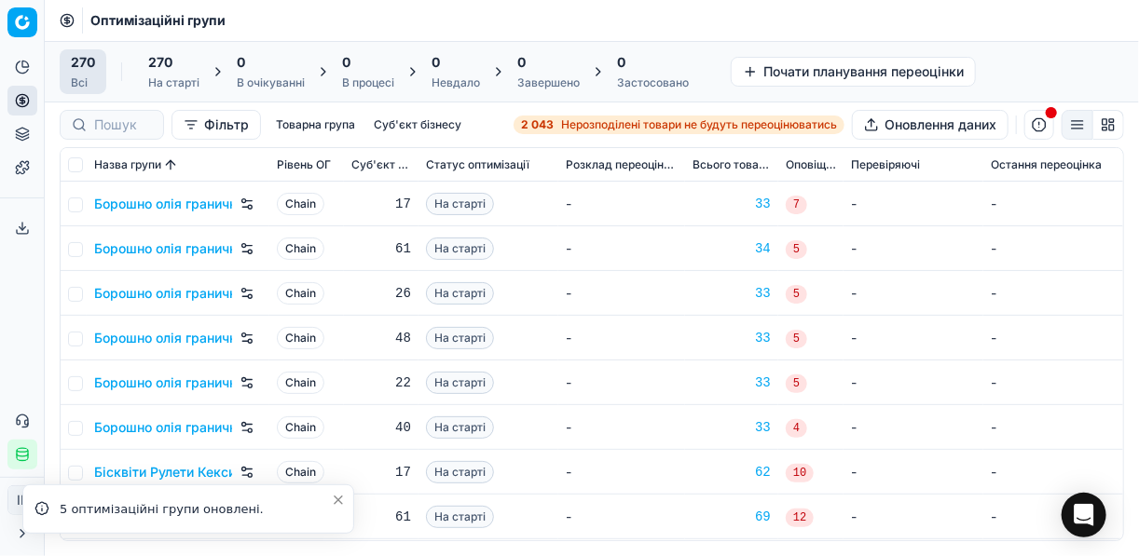
click at [542, 125] on strong "2 043" at bounding box center [537, 124] width 33 height 15
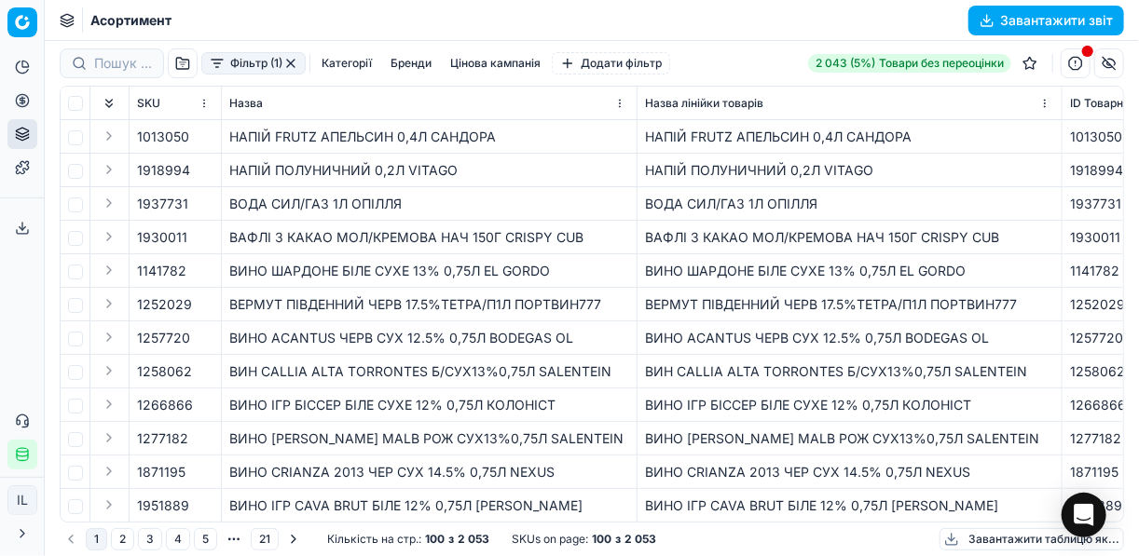
click at [220, 69] on button "Фільтр (1)" at bounding box center [253, 63] width 104 height 22
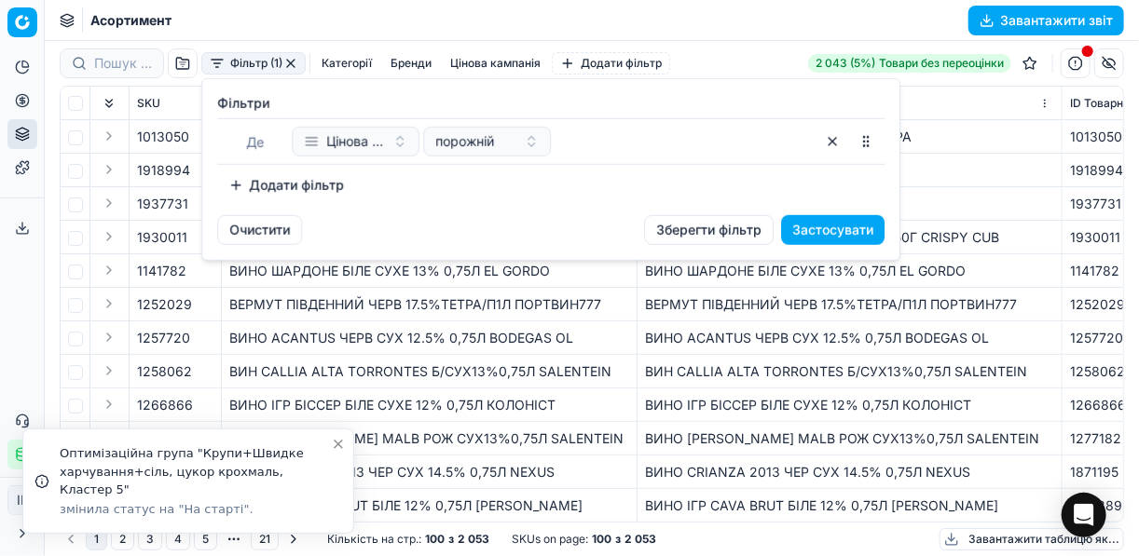
click at [239, 182] on button "Додати фільтр" at bounding box center [286, 186] width 138 height 30
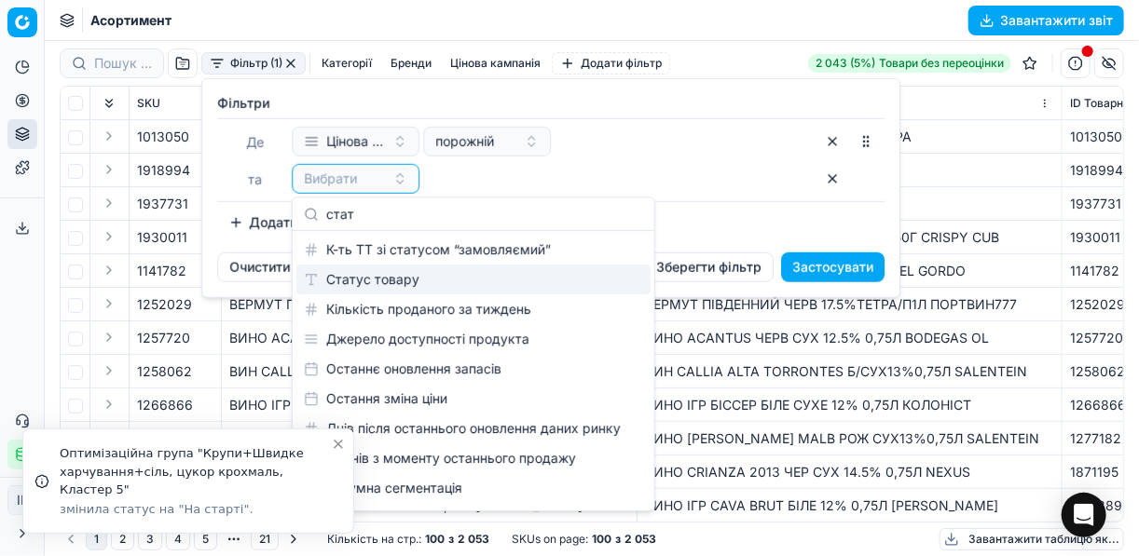
type input "стат"
click at [450, 287] on div "Статус товару" at bounding box center [473, 280] width 354 height 30
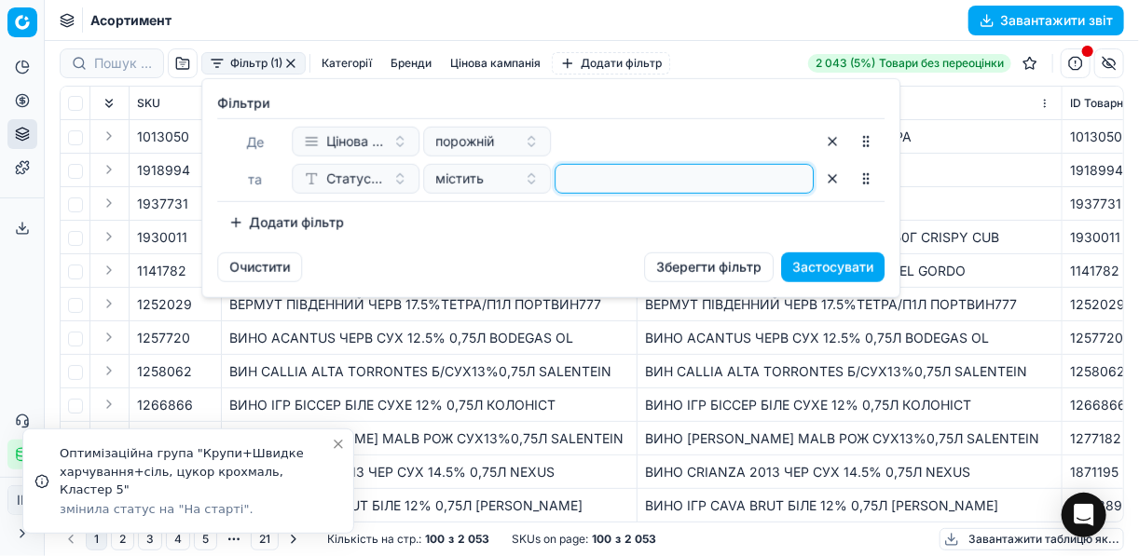
click at [608, 179] on input at bounding box center [684, 179] width 242 height 28
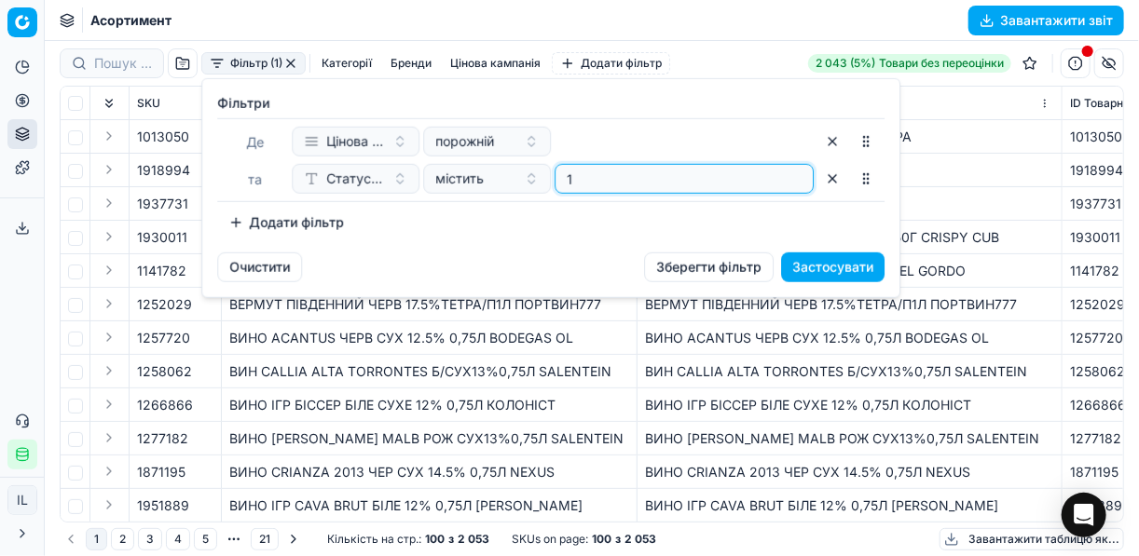
type input "1"
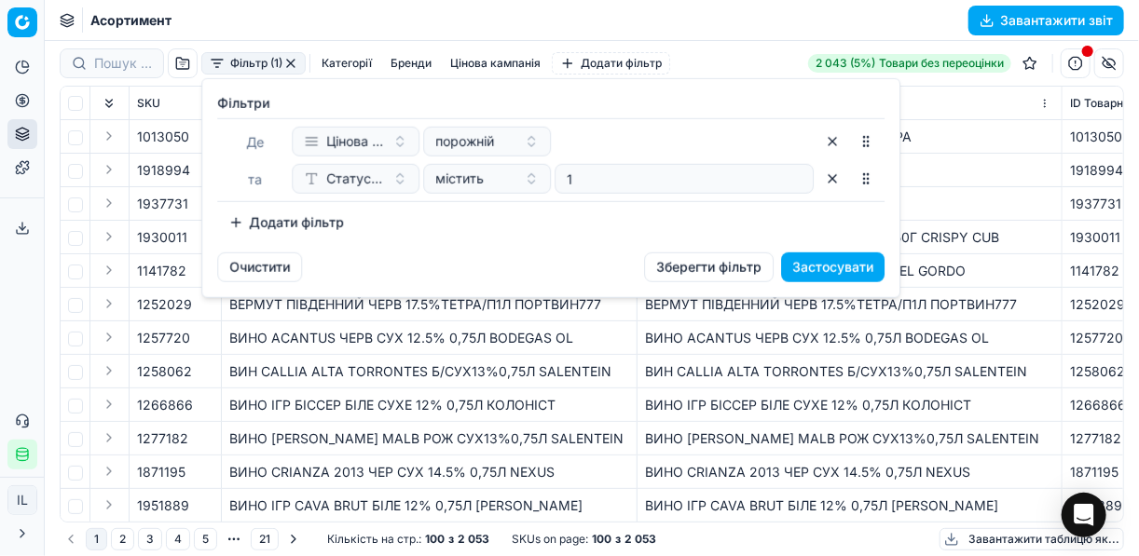
click at [245, 225] on button "Додати фільтр" at bounding box center [286, 223] width 138 height 30
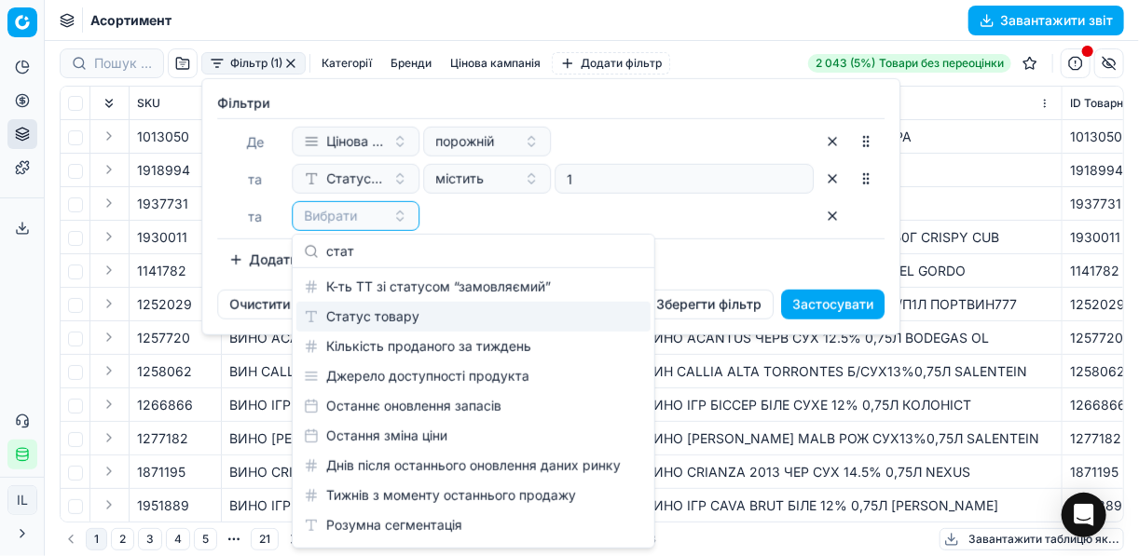
type input "стат"
click at [453, 307] on div "Статус товару" at bounding box center [473, 317] width 354 height 30
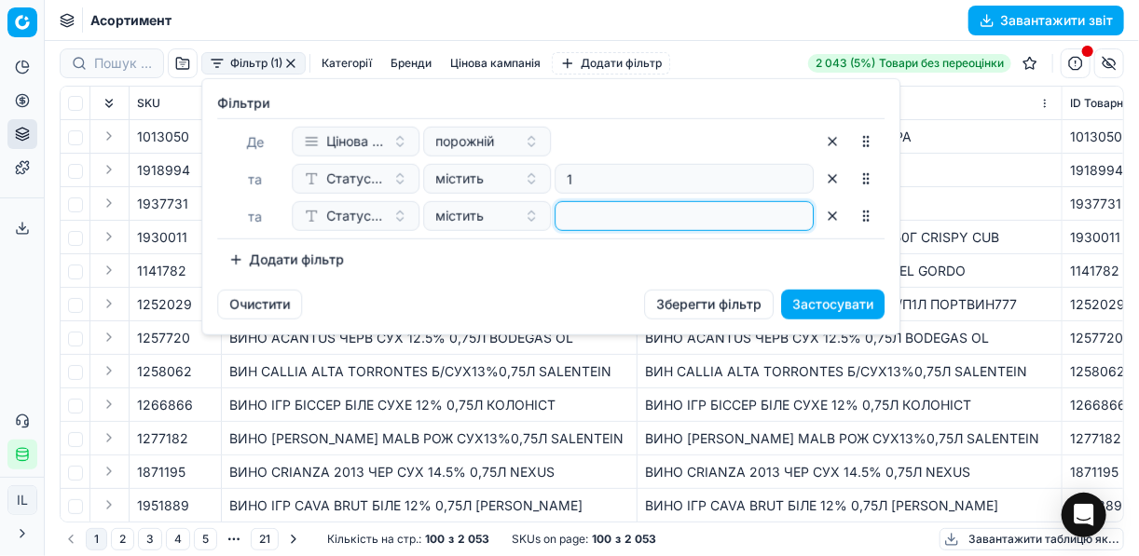
click at [623, 215] on input at bounding box center [684, 216] width 242 height 28
type input "1"
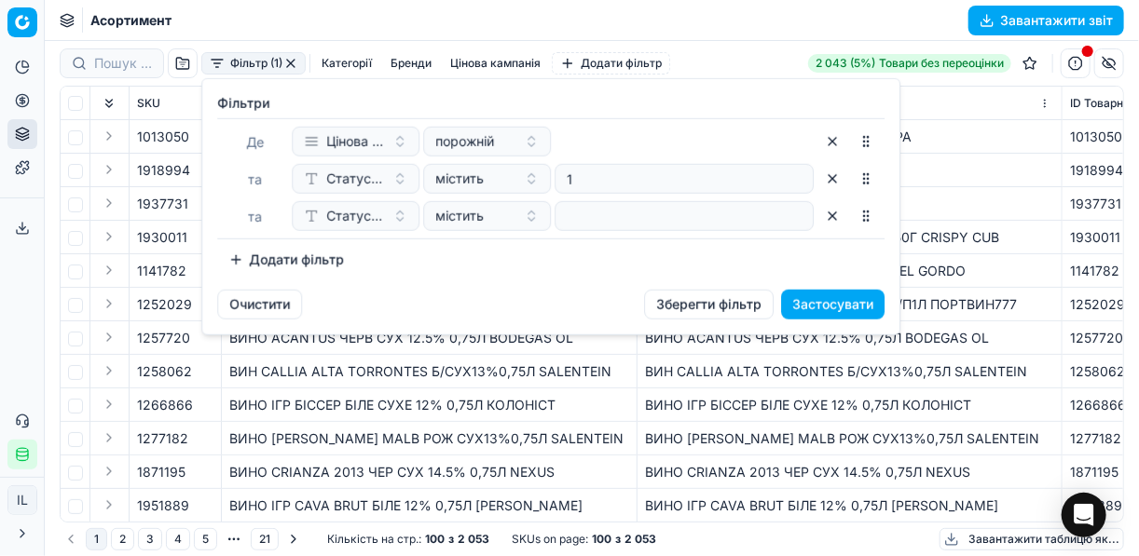
click at [843, 200] on div "[PERSON_NAME] кампанія порожній та Статус товару містить 1 та Статус товару міс…" at bounding box center [550, 178] width 667 height 121
click at [830, 213] on button "button" at bounding box center [832, 216] width 30 height 30
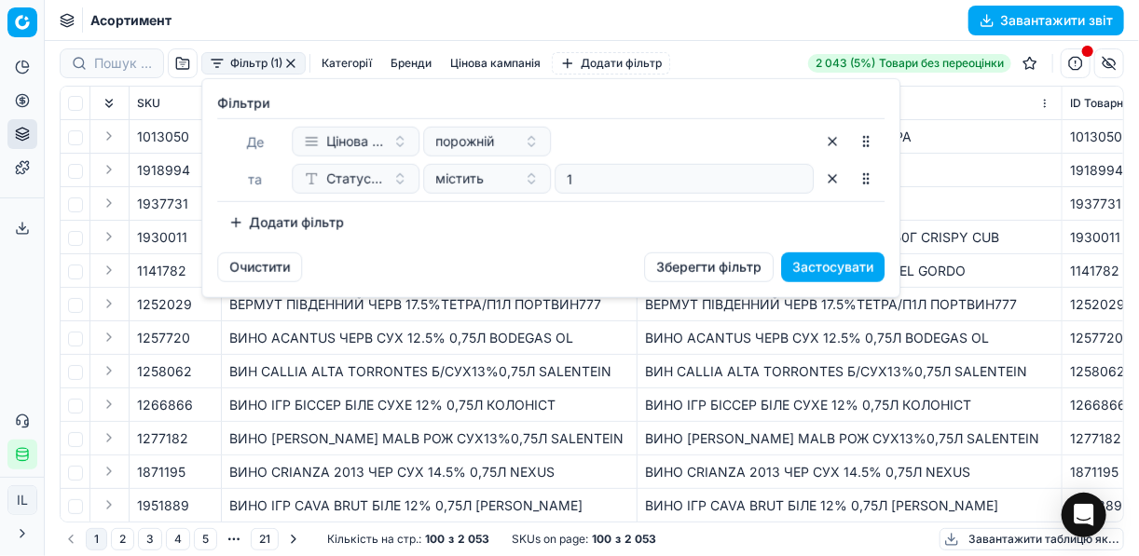
click at [237, 223] on button "Додати фільтр" at bounding box center [286, 223] width 138 height 30
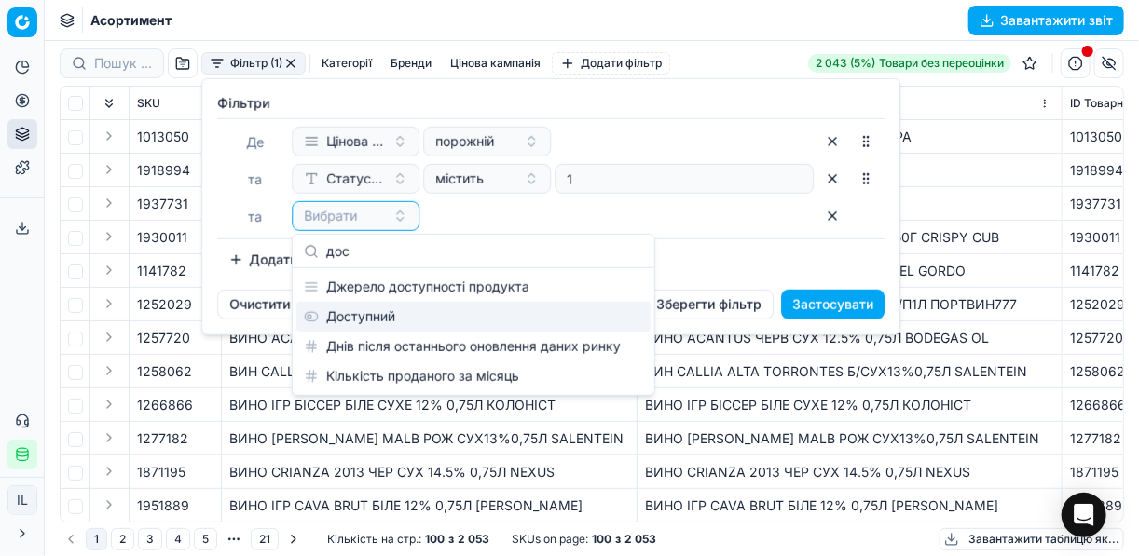
type input "дос"
click at [382, 319] on div "Доступний" at bounding box center [473, 317] width 354 height 30
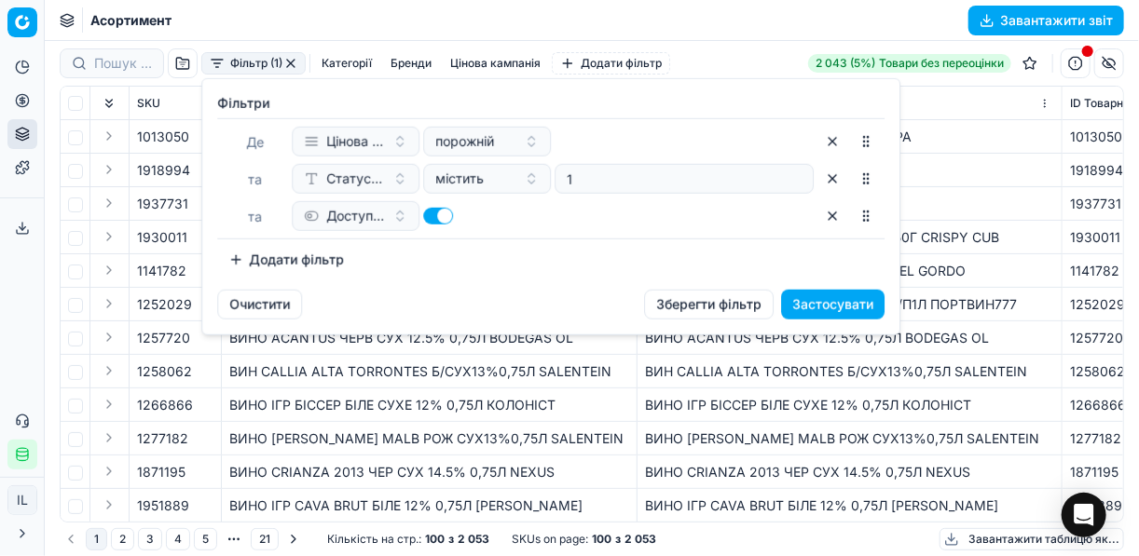
click at [244, 254] on button "Додати фільтр" at bounding box center [286, 260] width 138 height 30
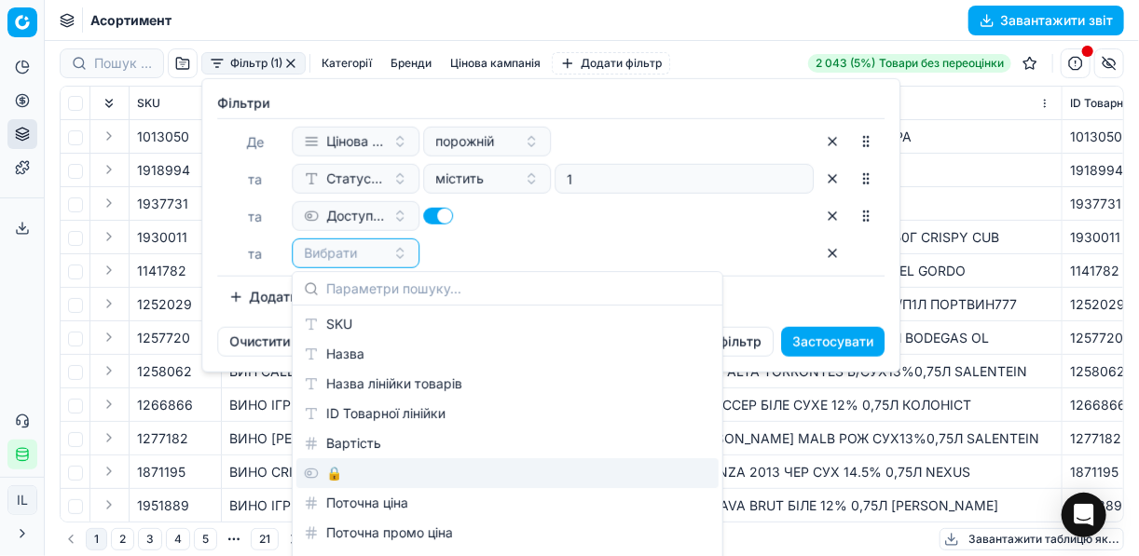
click at [384, 475] on div "🔒" at bounding box center [507, 474] width 422 height 30
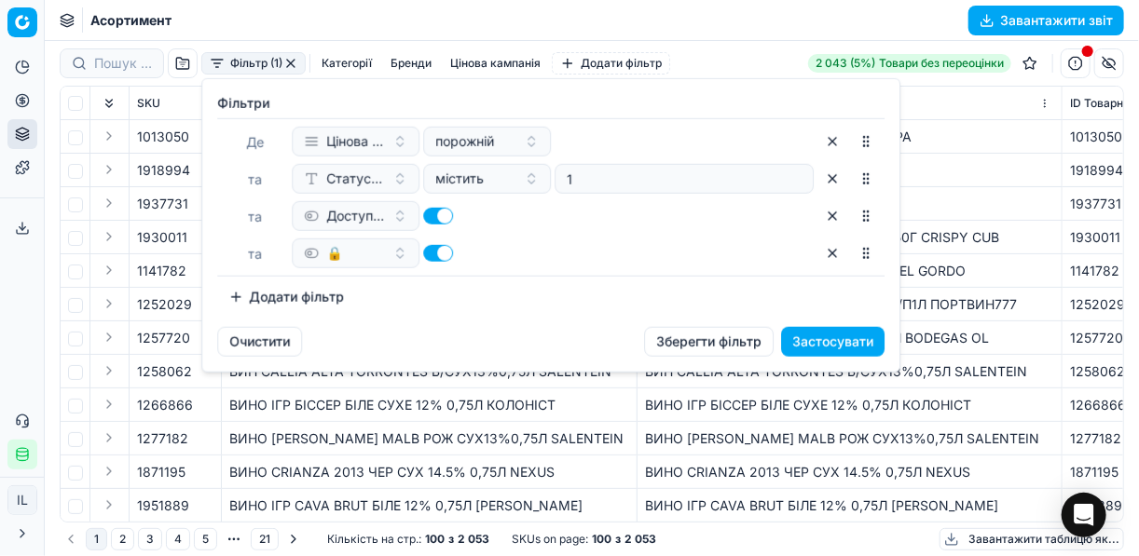
click at [425, 250] on button "button" at bounding box center [438, 253] width 30 height 17
checkbox input "false"
click at [804, 344] on button "Застосувати" at bounding box center [832, 342] width 103 height 30
